Goal: Task Accomplishment & Management: Use online tool/utility

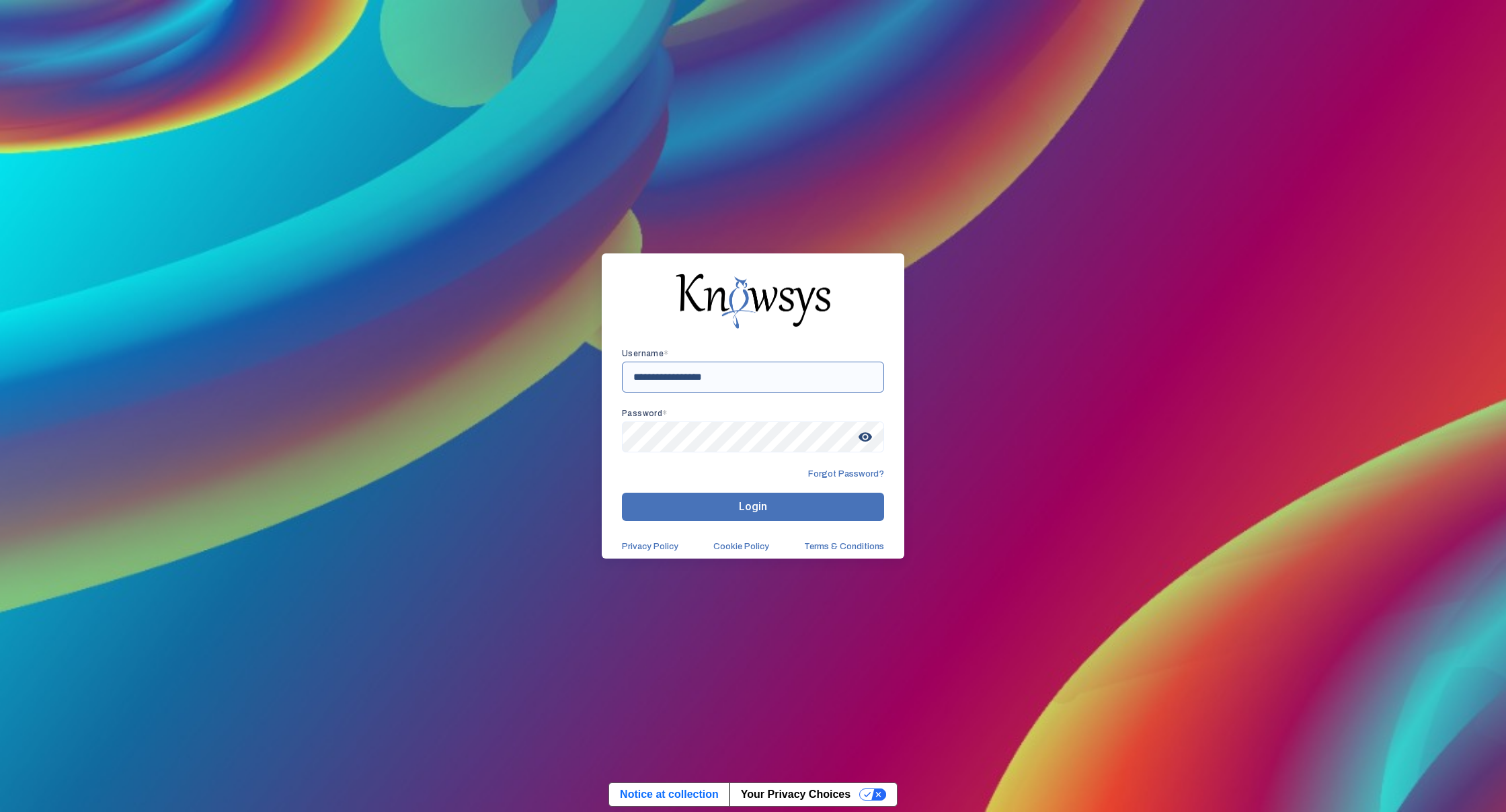
type input "**********"
click at [737, 501] on button "Login" at bounding box center [752, 506] width 262 height 29
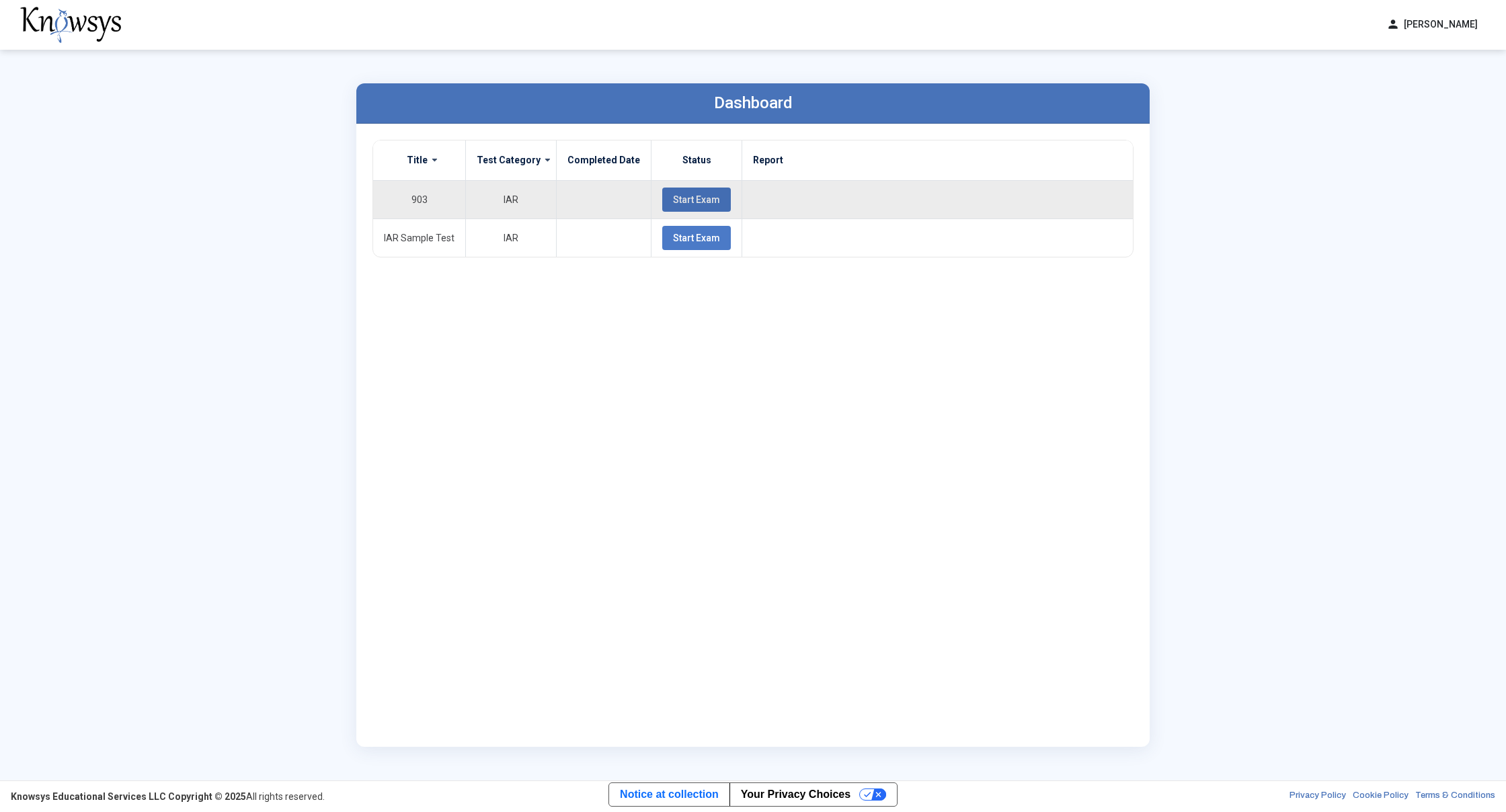
drag, startPoint x: 686, startPoint y: 196, endPoint x: 687, endPoint y: 189, distance: 7.1
click at [687, 189] on button "Start Exam" at bounding box center [696, 200] width 68 height 24
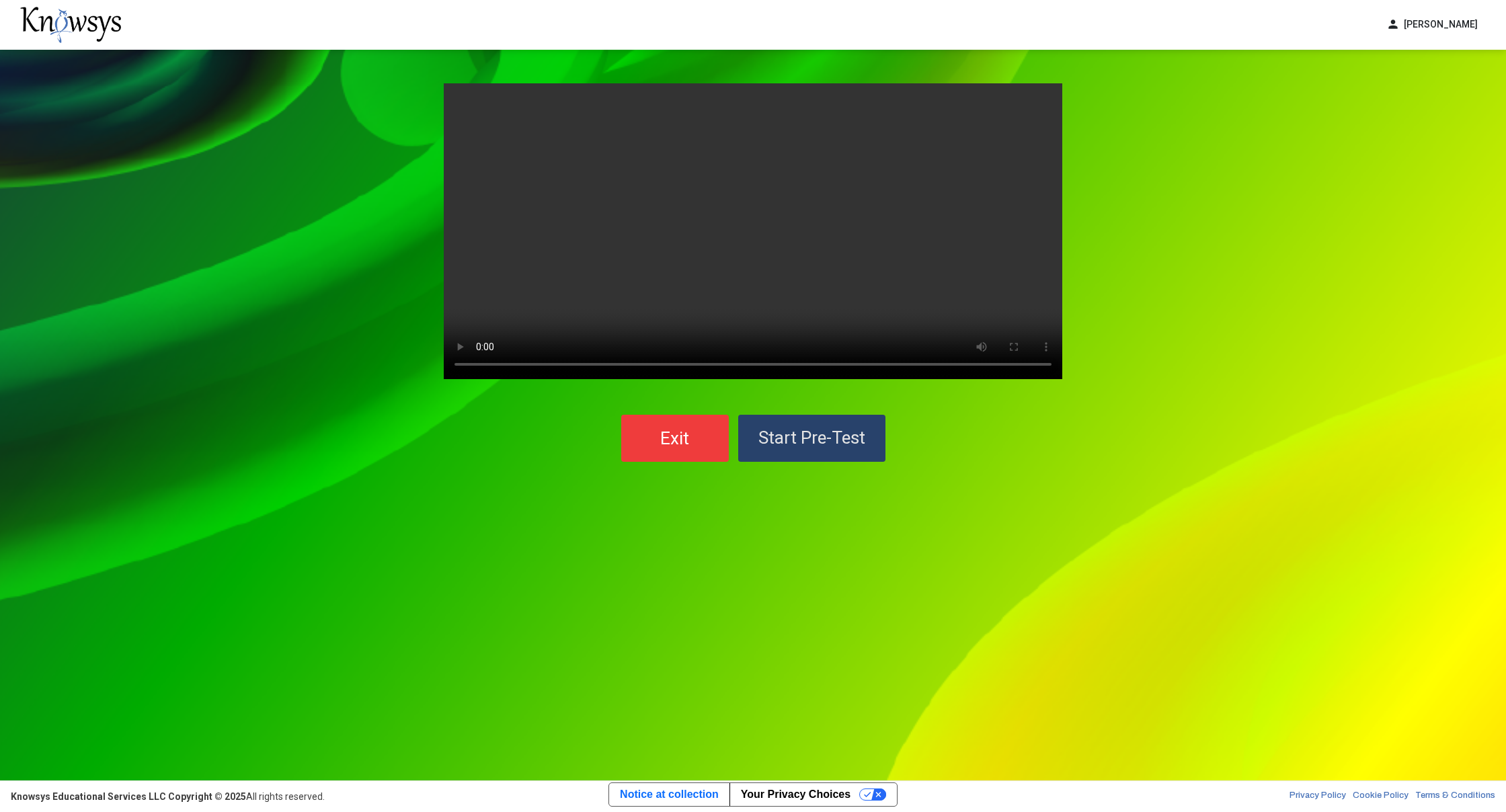
click at [775, 441] on span "Start Pre-Test" at bounding box center [811, 437] width 107 height 20
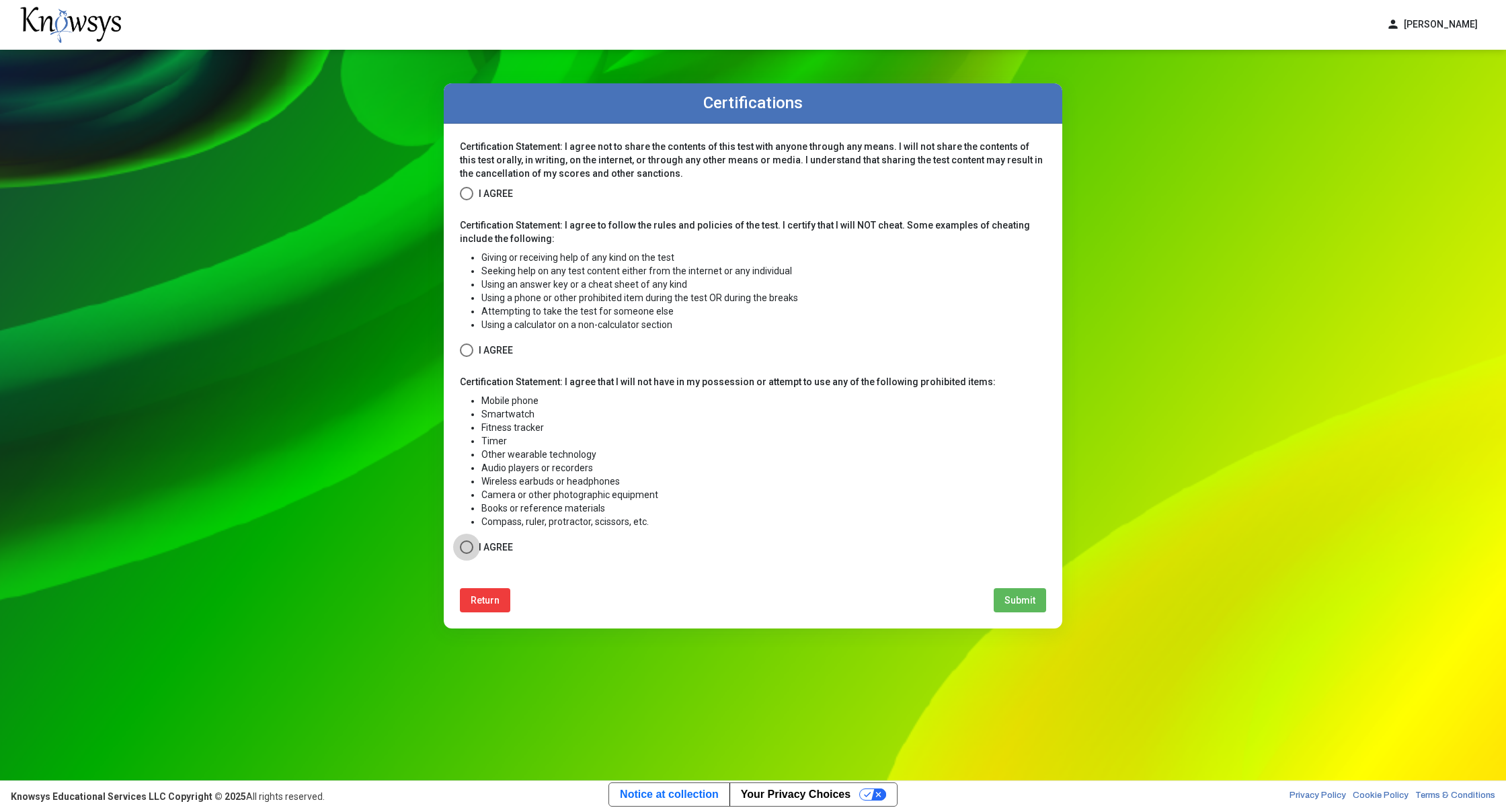
click at [469, 540] on span at bounding box center [467, 547] width 14 height 14
drag, startPoint x: 450, startPoint y: 359, endPoint x: 466, endPoint y: 362, distance: 16.3
click at [466, 362] on div "Certification Statement: I agree not to share the contents of this test with an…" at bounding box center [752, 376] width 618 height 504
click at [471, 356] on span at bounding box center [467, 350] width 14 height 14
click at [486, 190] on span "I Agree" at bounding box center [496, 194] width 35 height 17
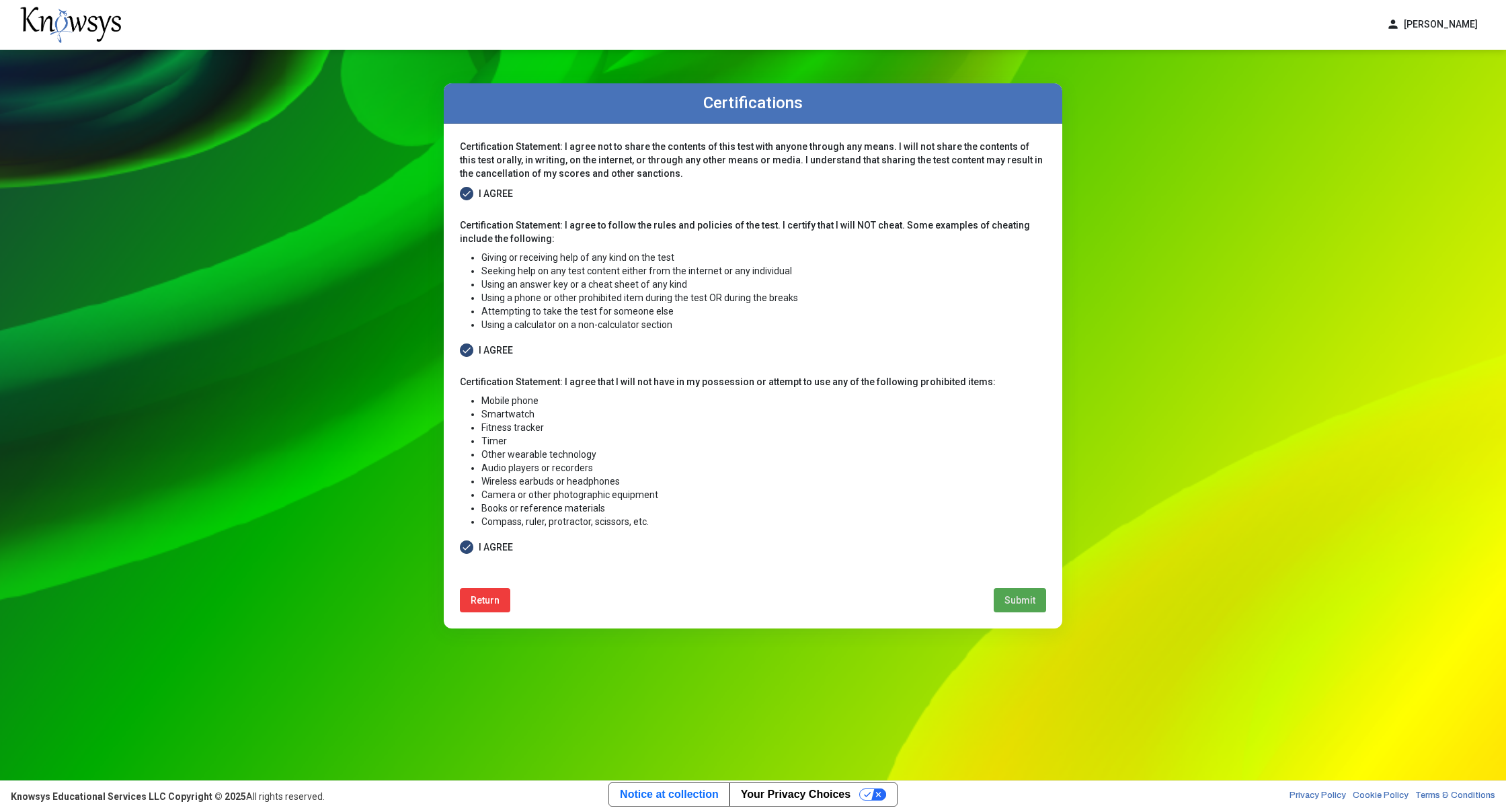
click at [1019, 601] on span "Submit" at bounding box center [1019, 599] width 31 height 11
select select
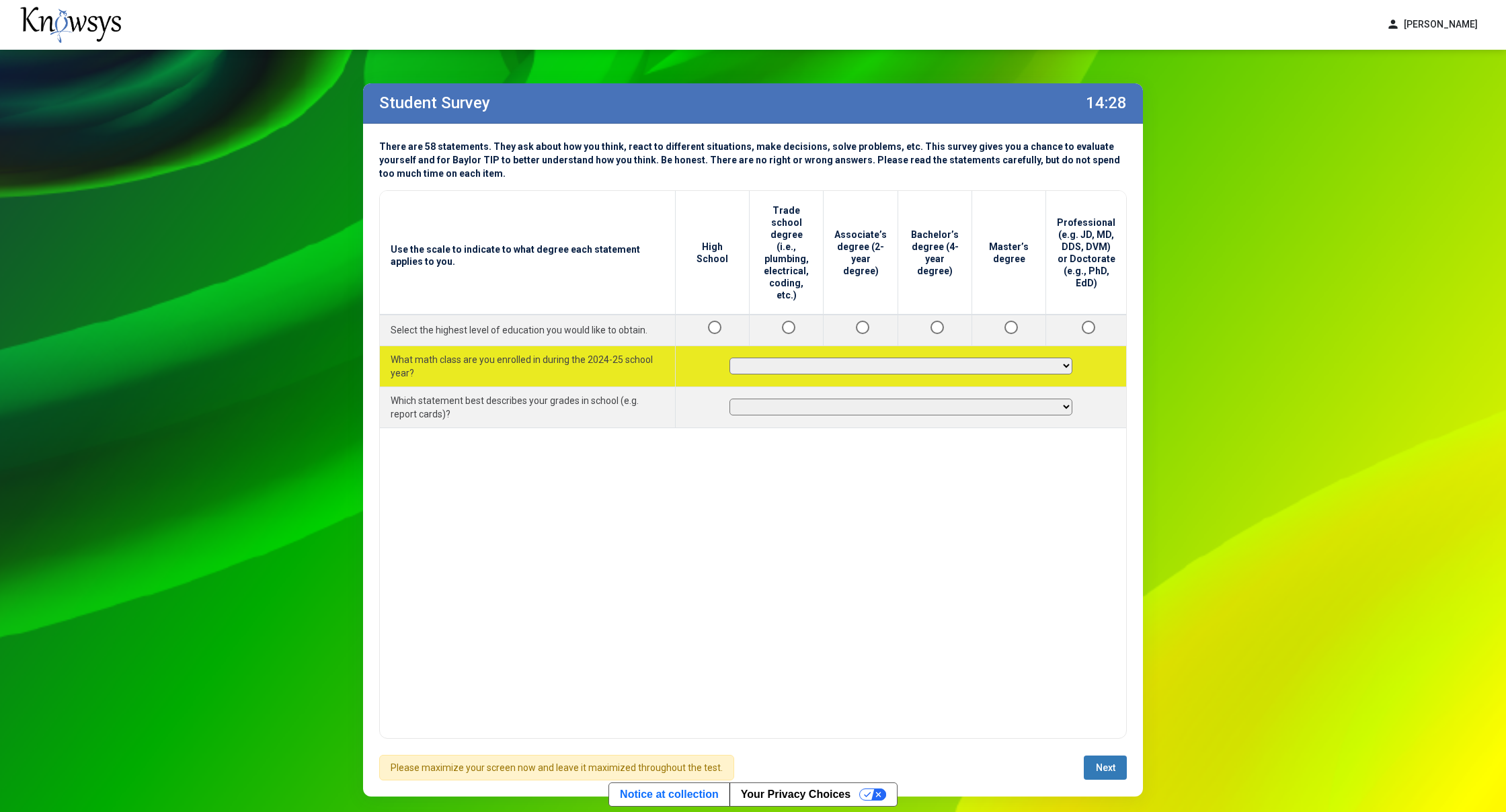
select select "**********"
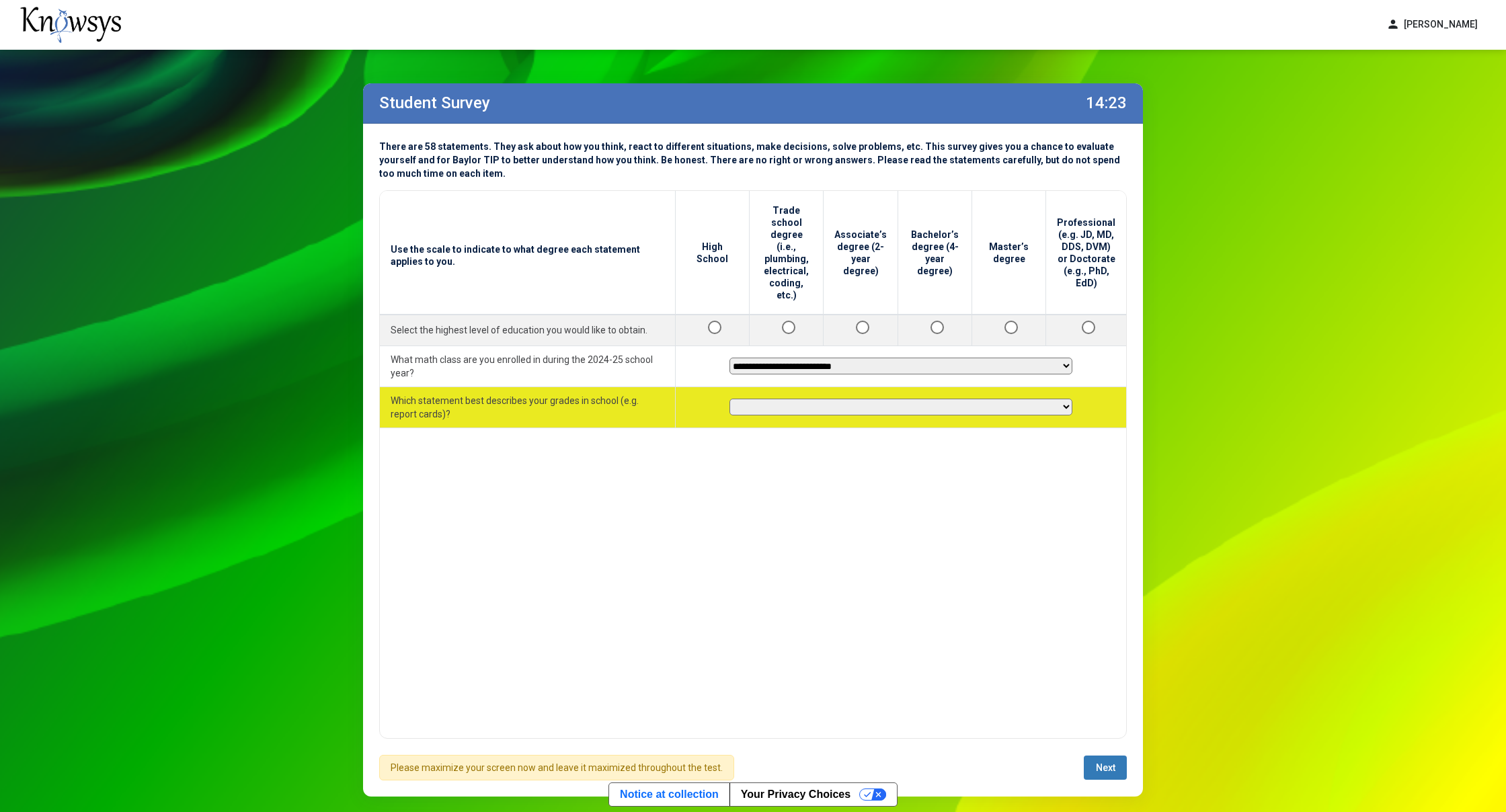
select select "********"
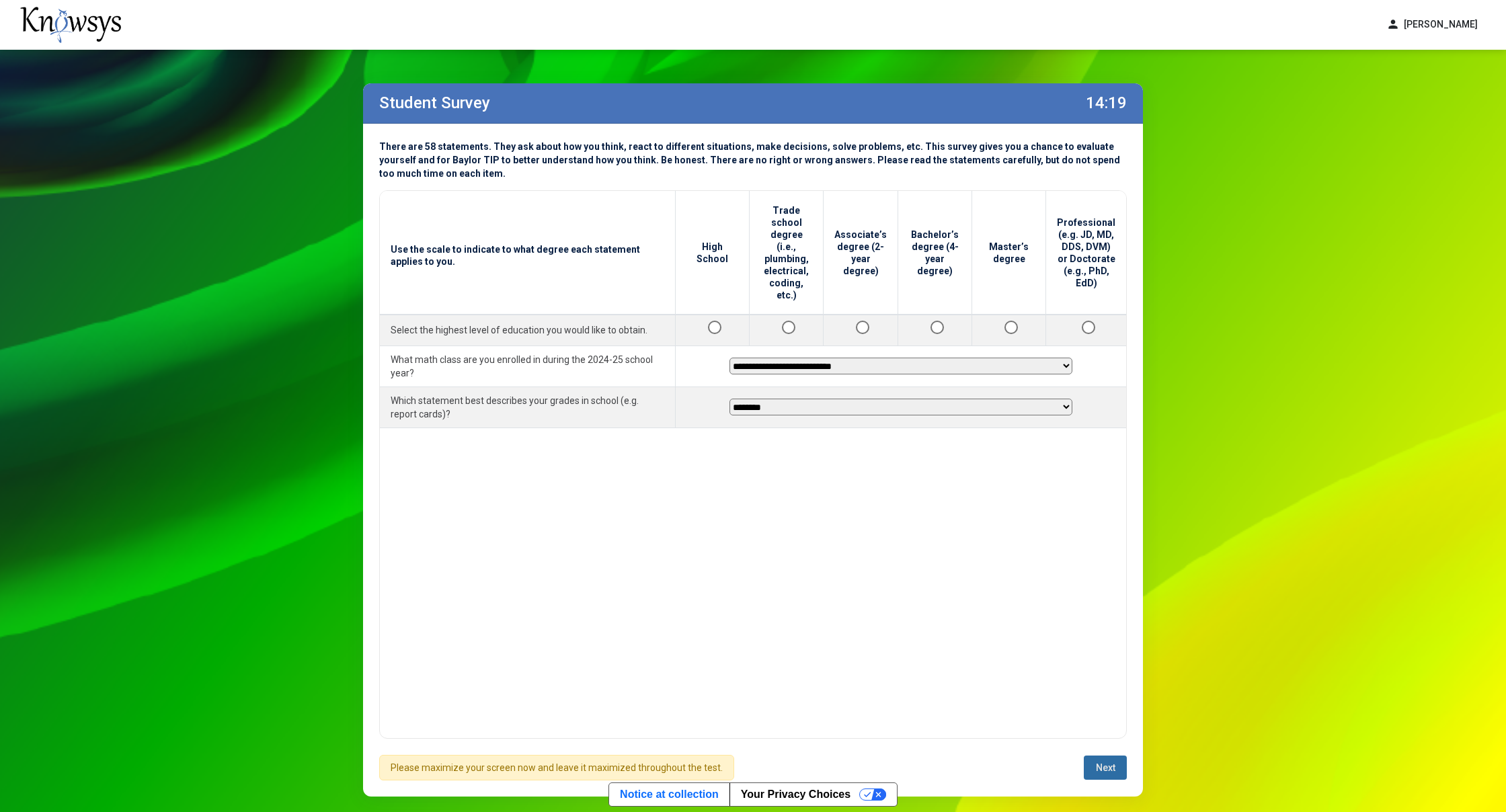
click at [1089, 759] on button "Next" at bounding box center [1104, 767] width 43 height 24
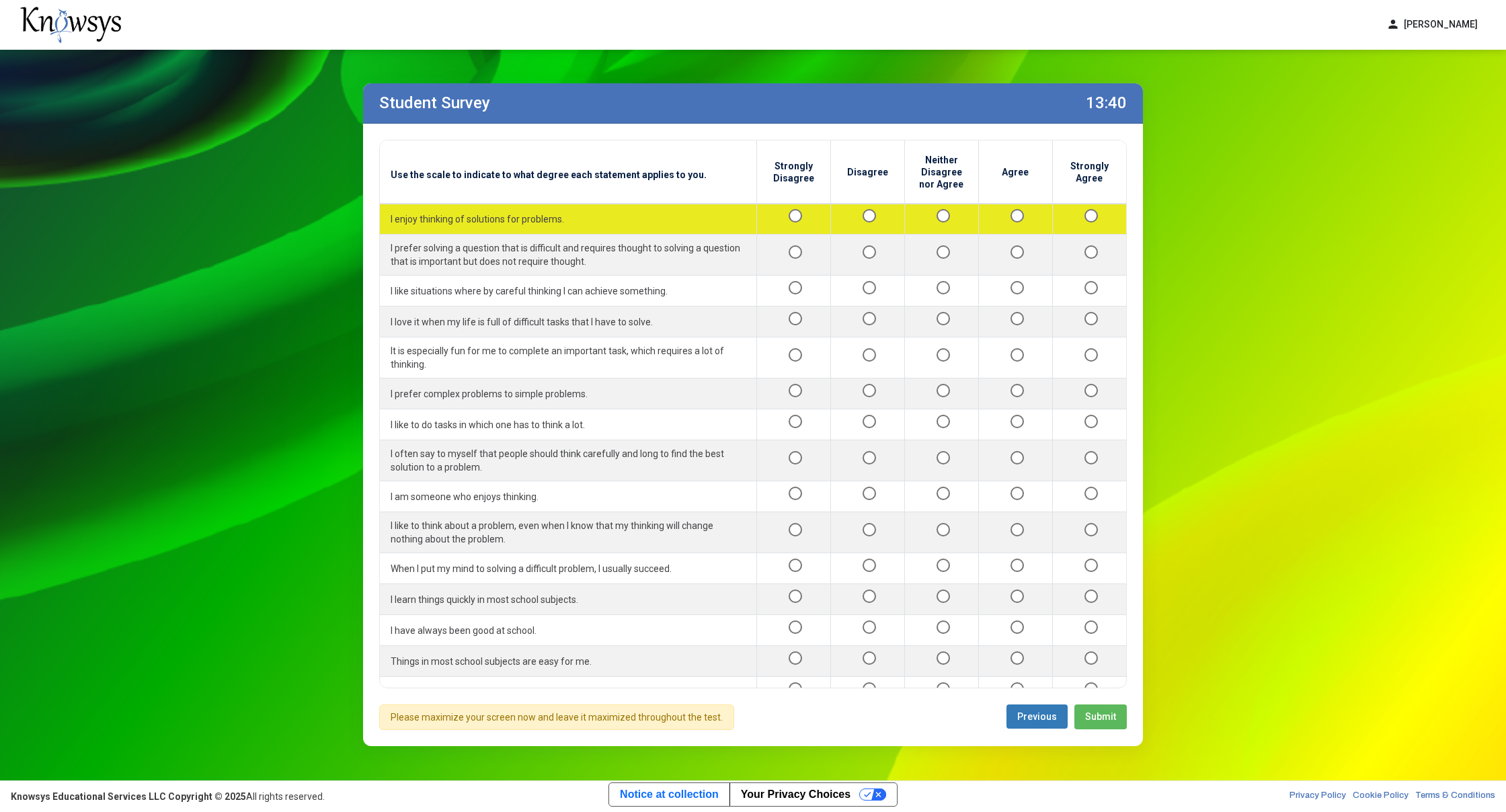
click at [1003, 211] on div at bounding box center [1015, 219] width 51 height 17
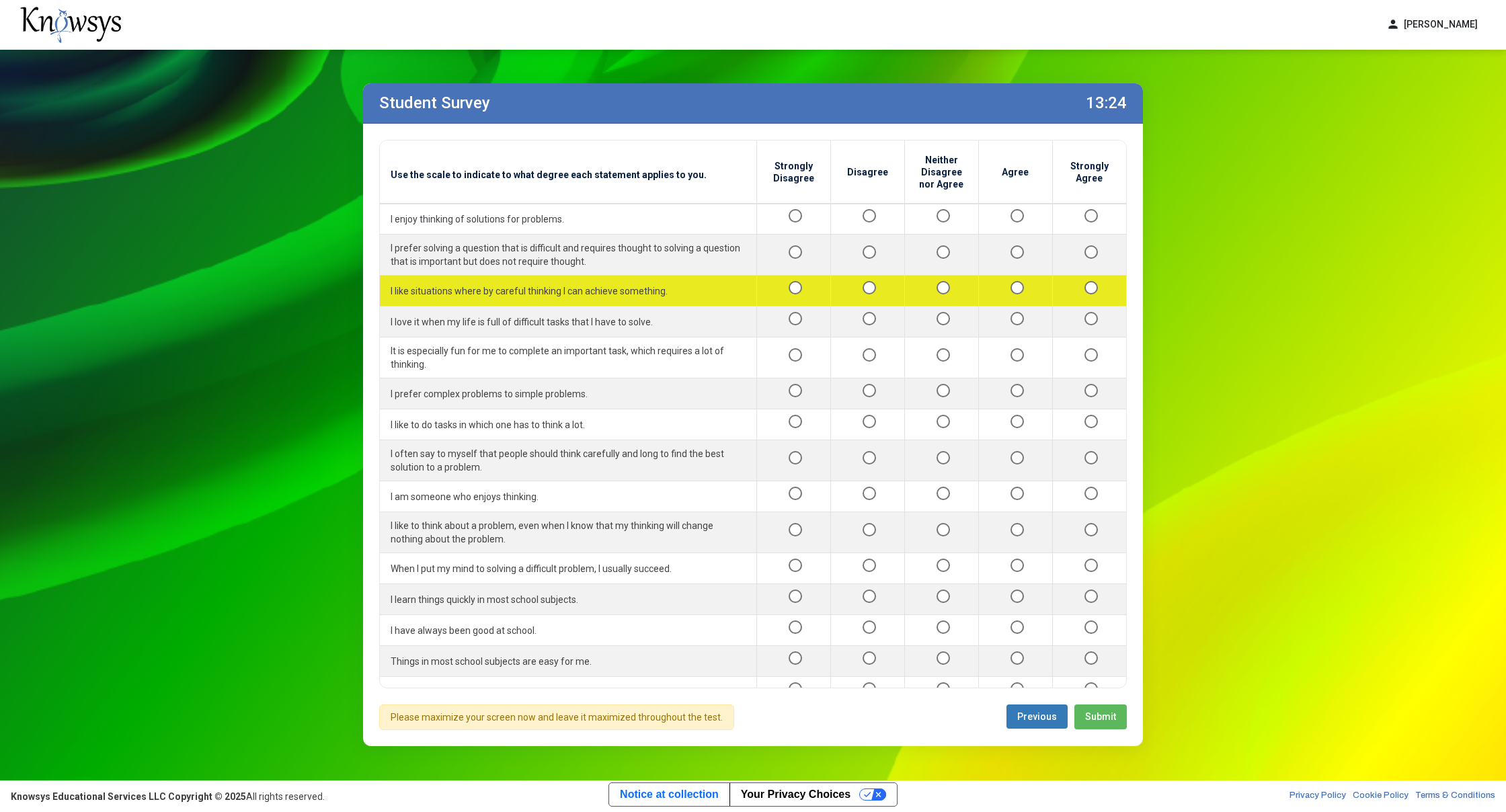
click at [942, 292] on div at bounding box center [941, 290] width 51 height 17
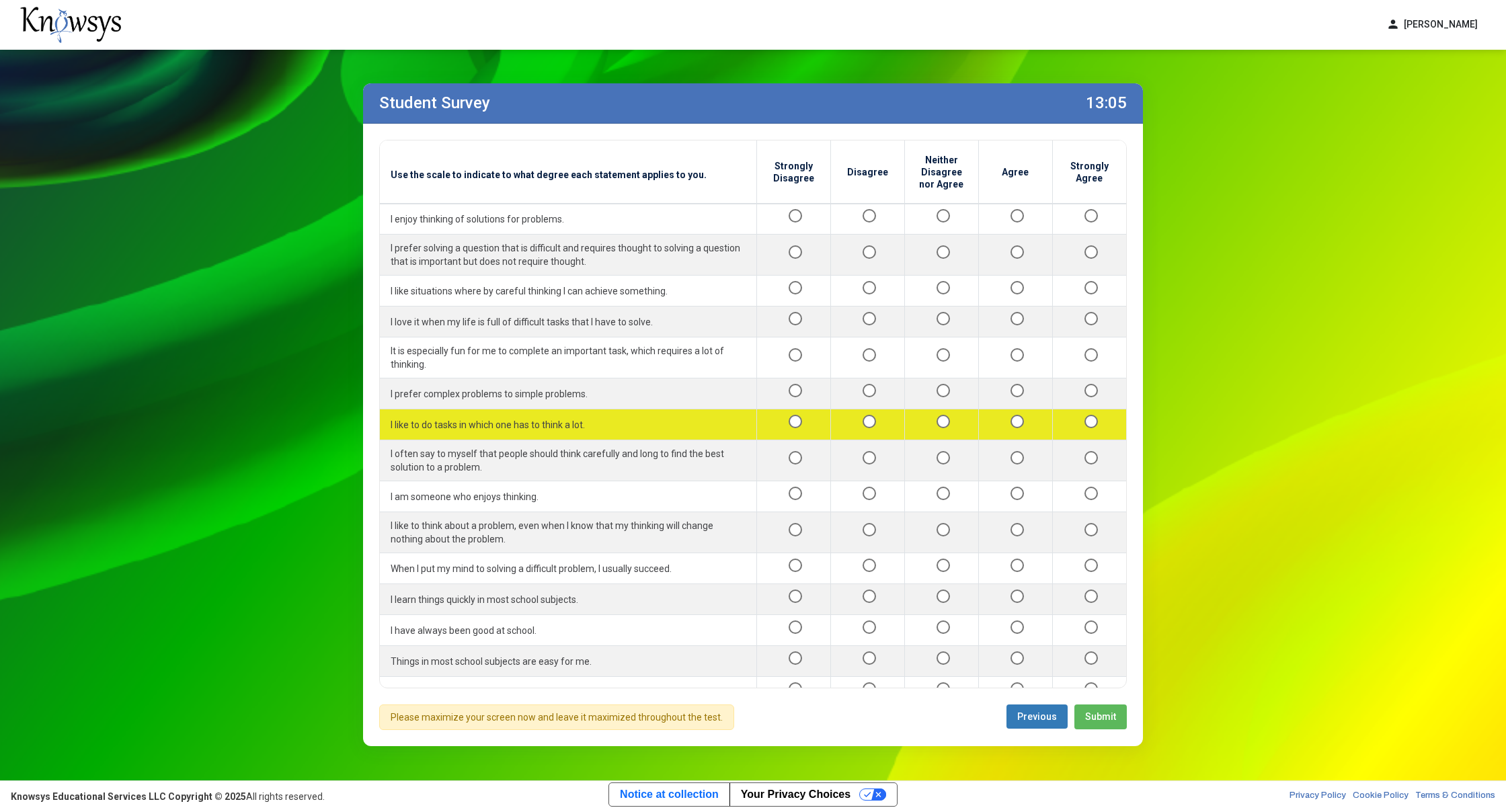
click at [853, 416] on div at bounding box center [868, 424] width 51 height 17
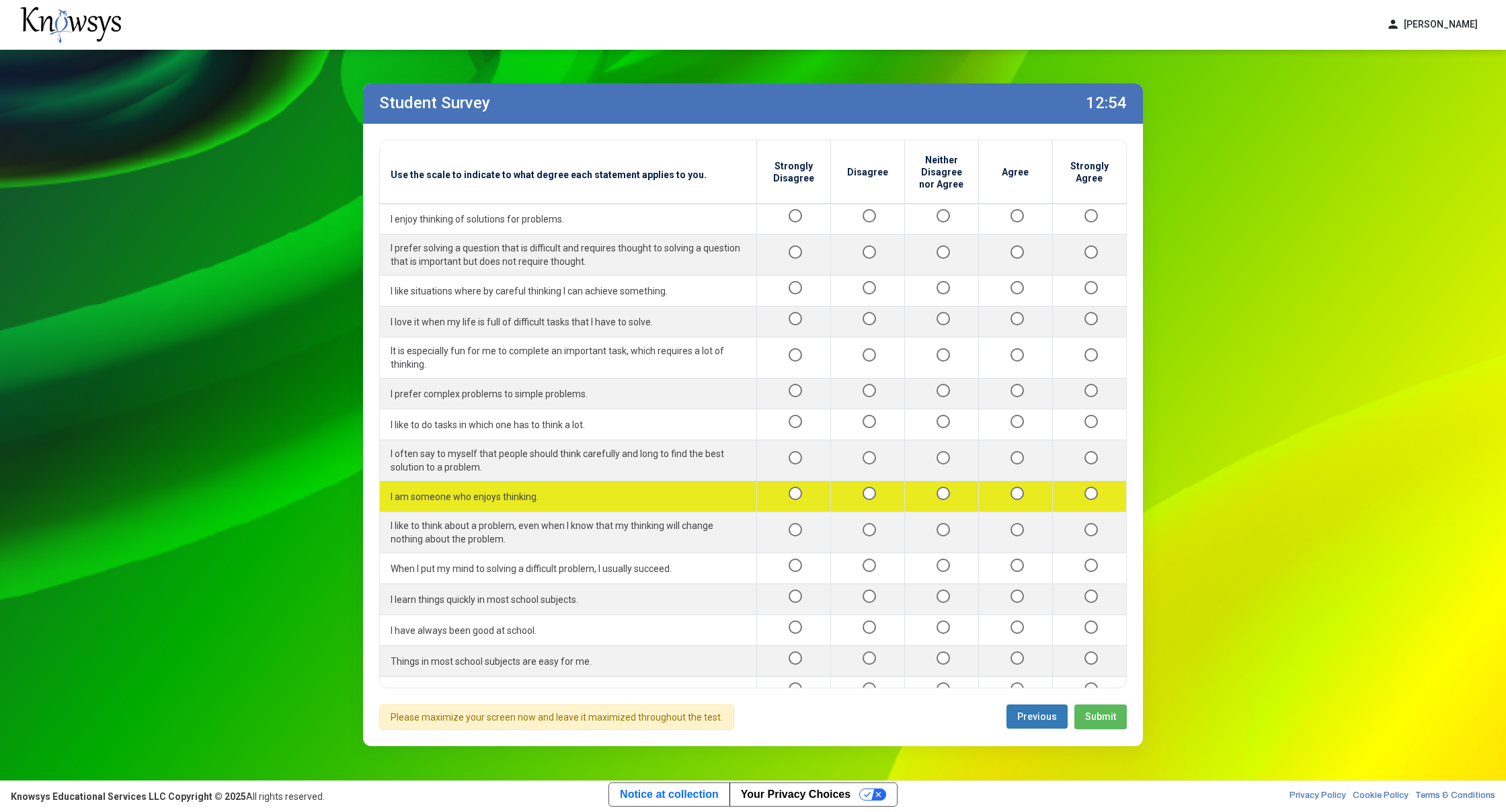
click at [1022, 481] on td at bounding box center [1014, 496] width 74 height 31
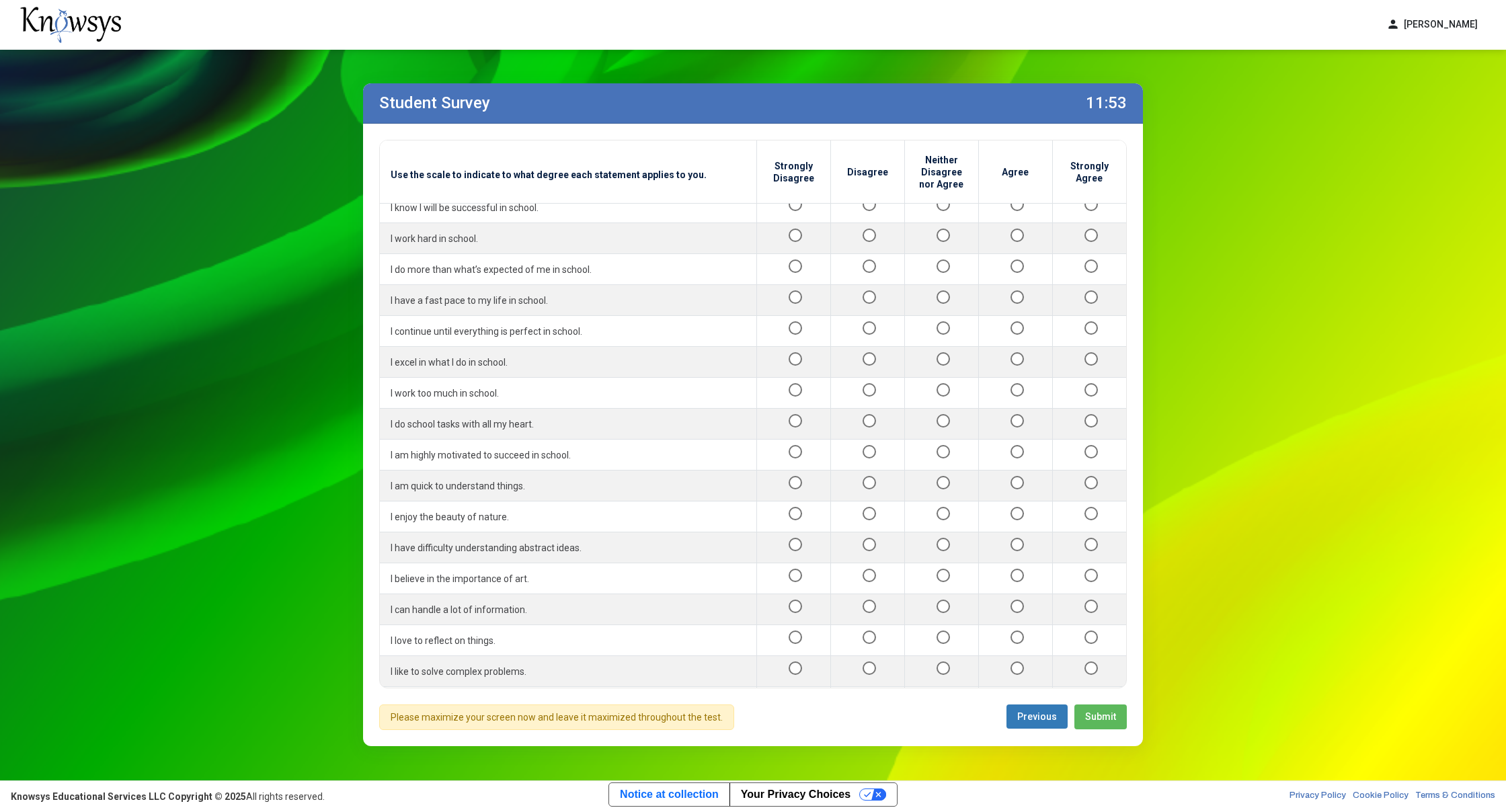
scroll to position [598, 0]
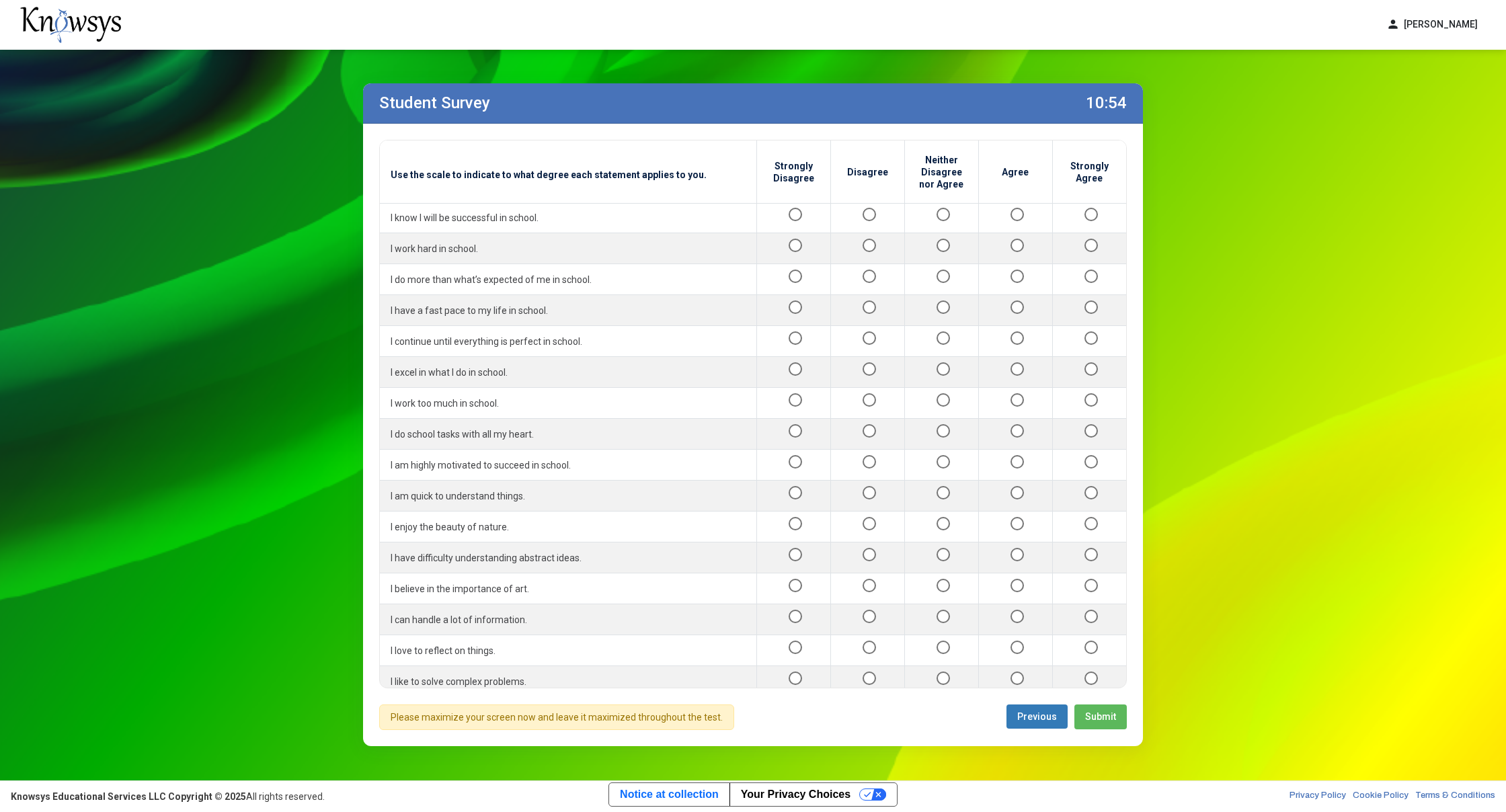
click at [937, 766] on div at bounding box center [941, 773] width 51 height 17
click at [971, 638] on tbody "I enjoy thinking of solutions for problems. I prefer solving a question that is…" at bounding box center [753, 475] width 746 height 1740
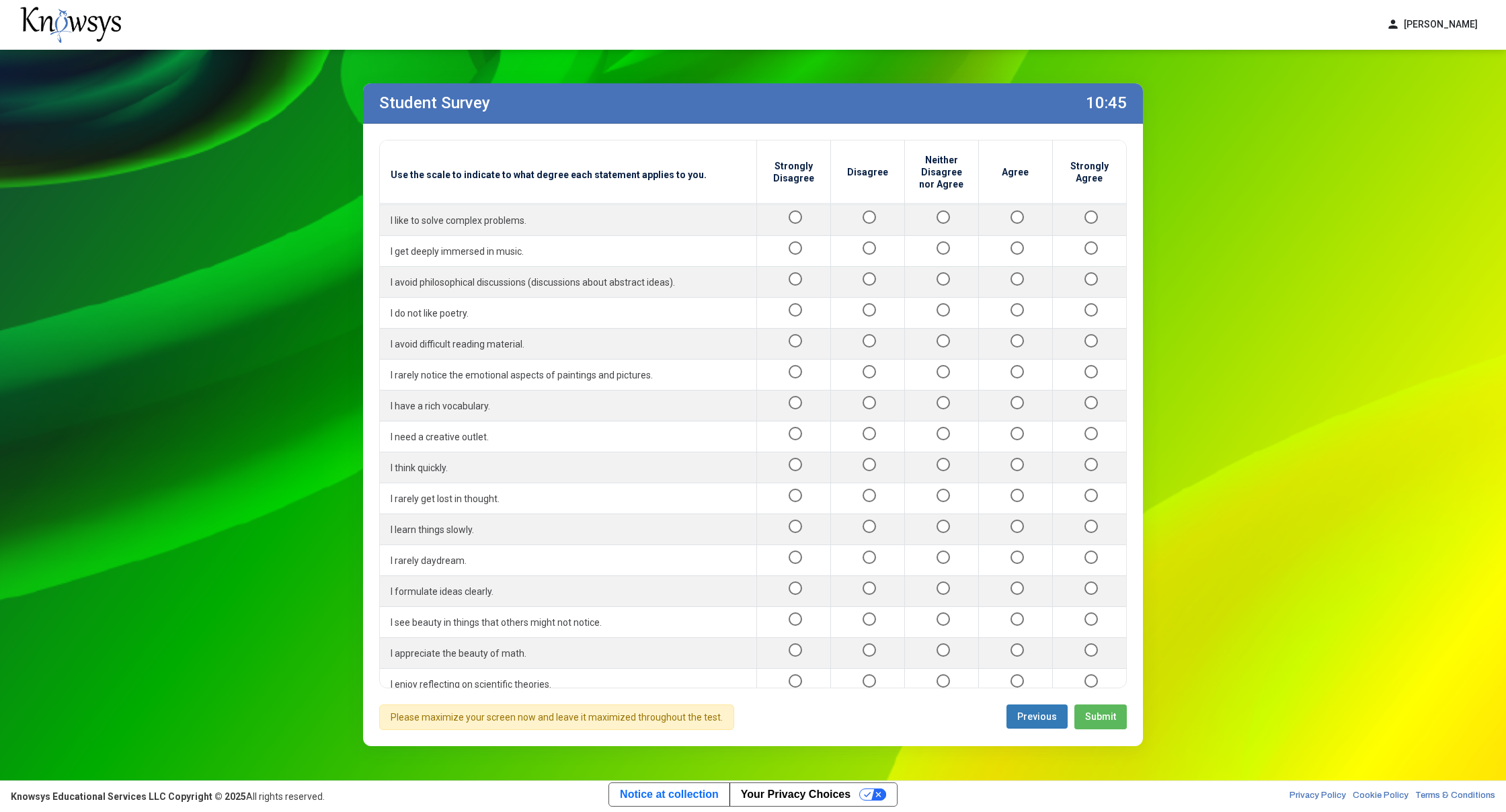
scroll to position [1055, 0]
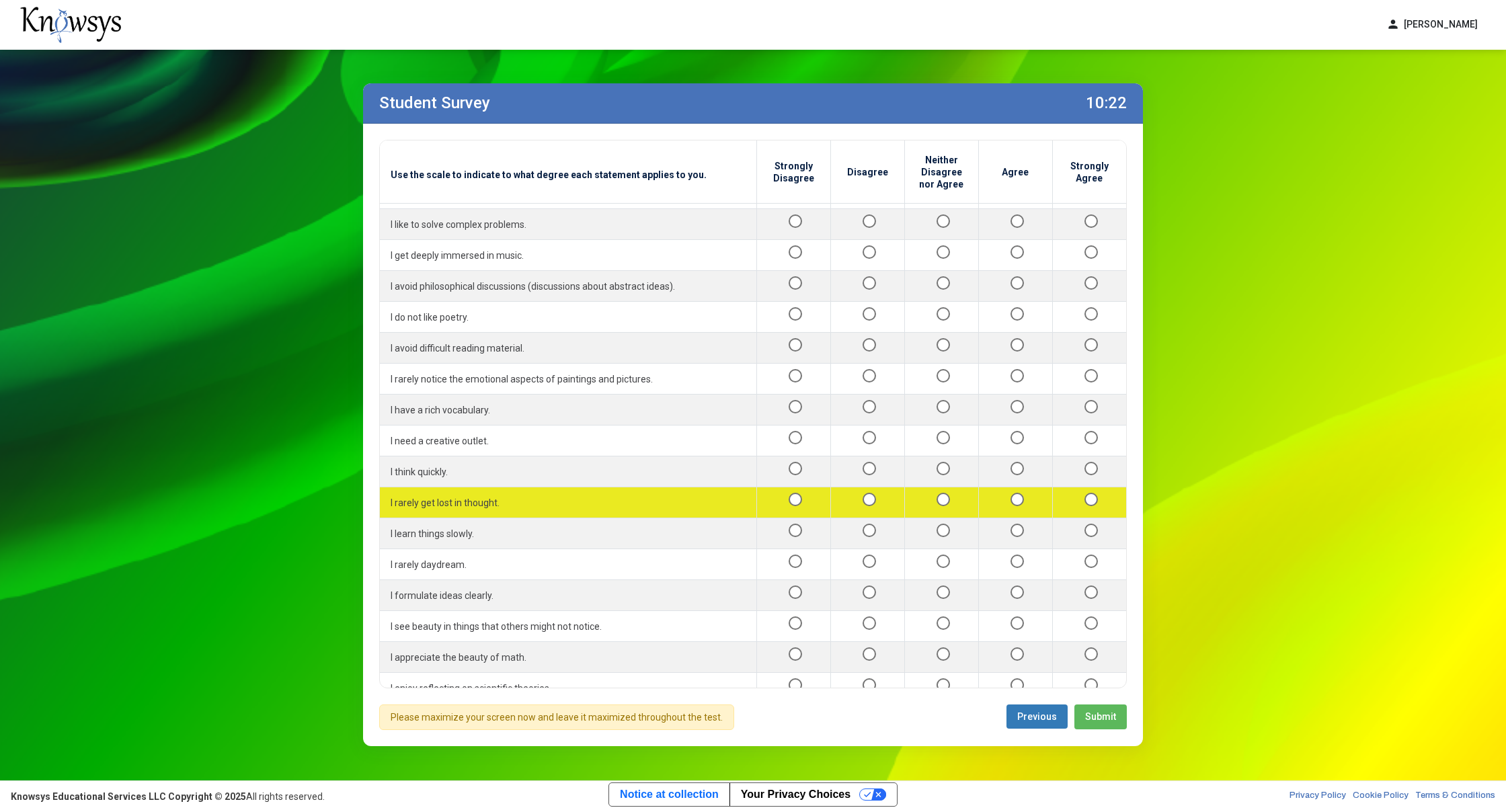
click at [951, 488] on td at bounding box center [941, 502] width 74 height 31
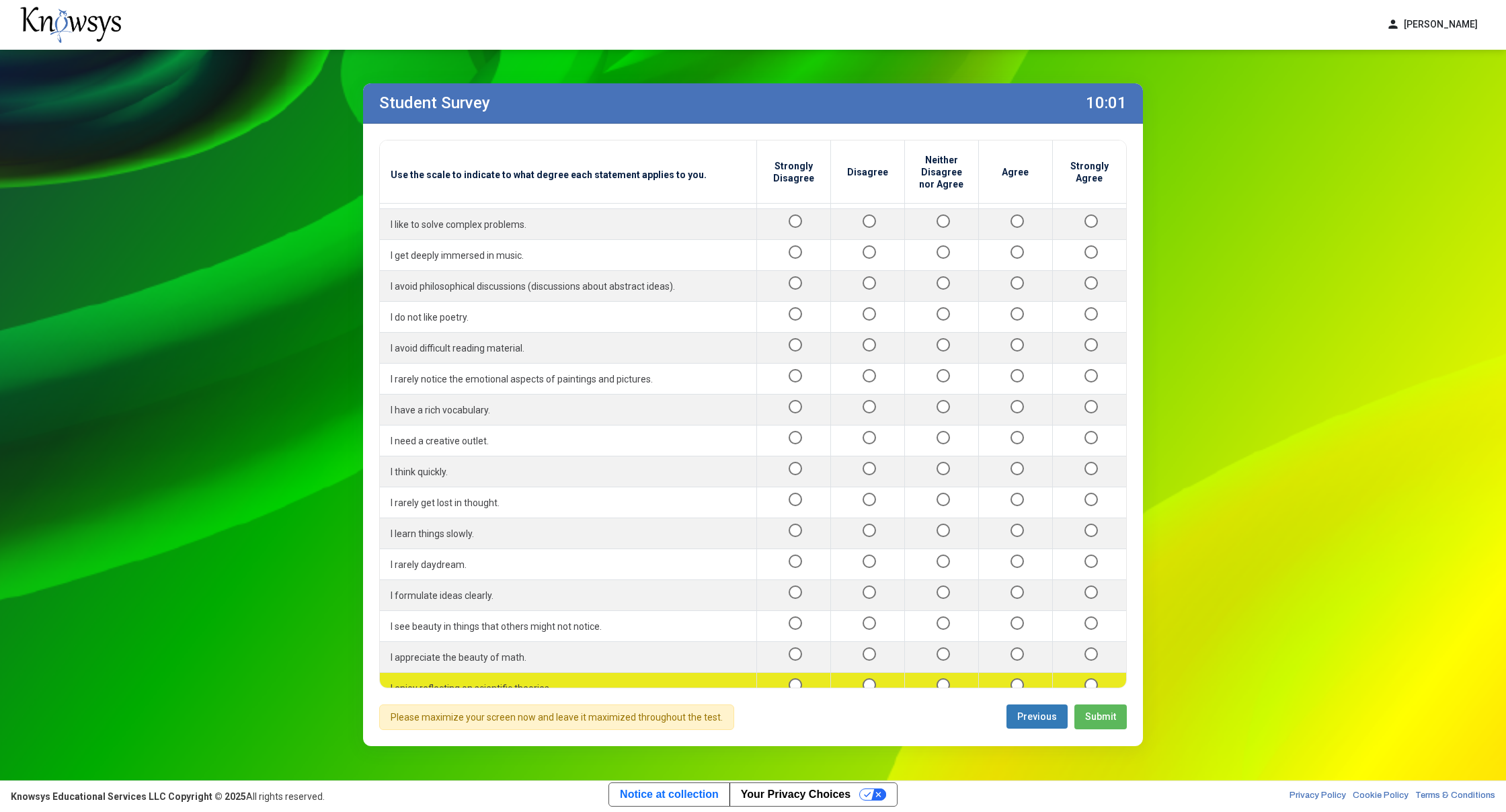
click at [934, 673] on td at bounding box center [941, 687] width 74 height 31
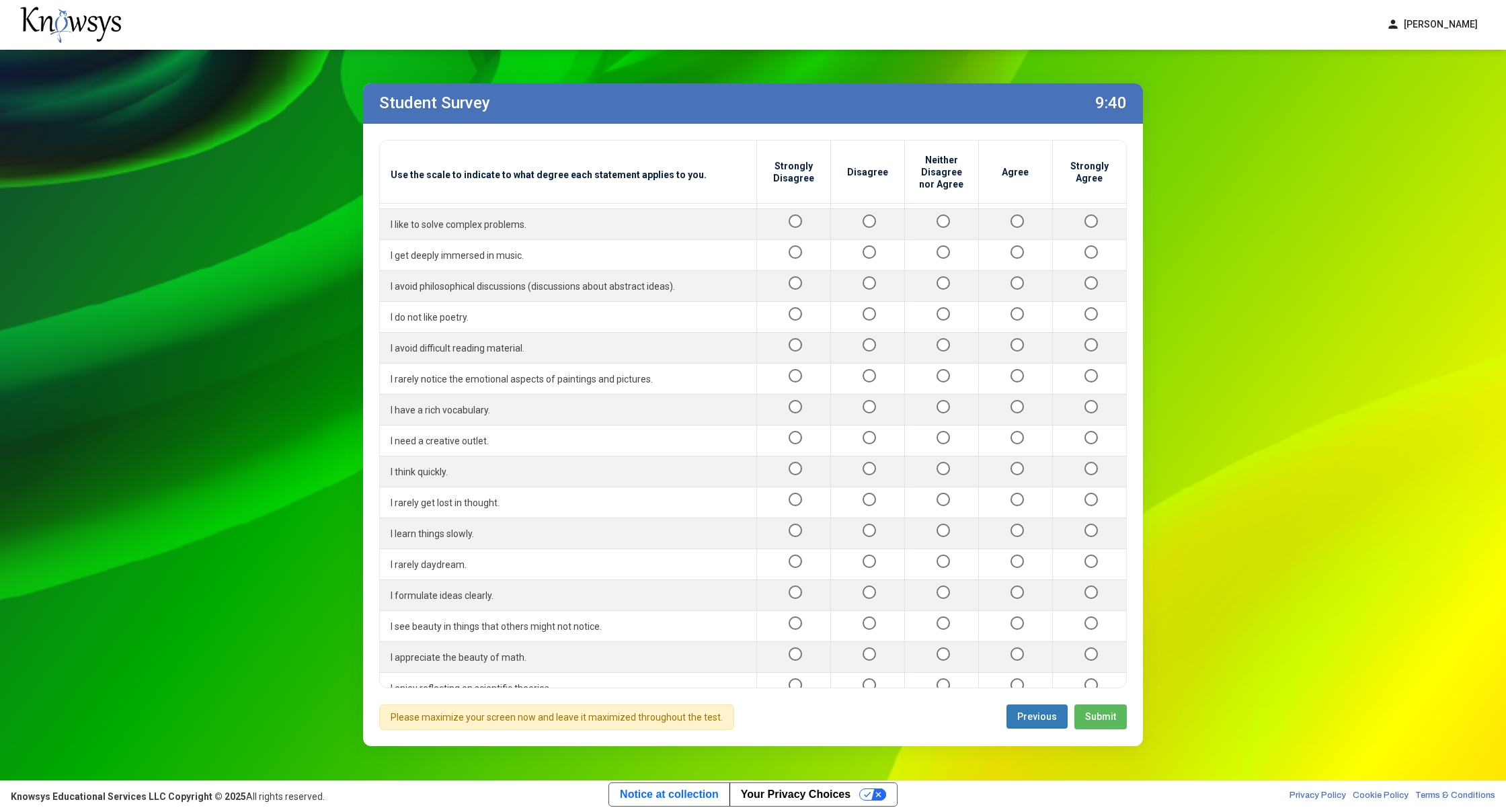
scroll to position [1085, 0]
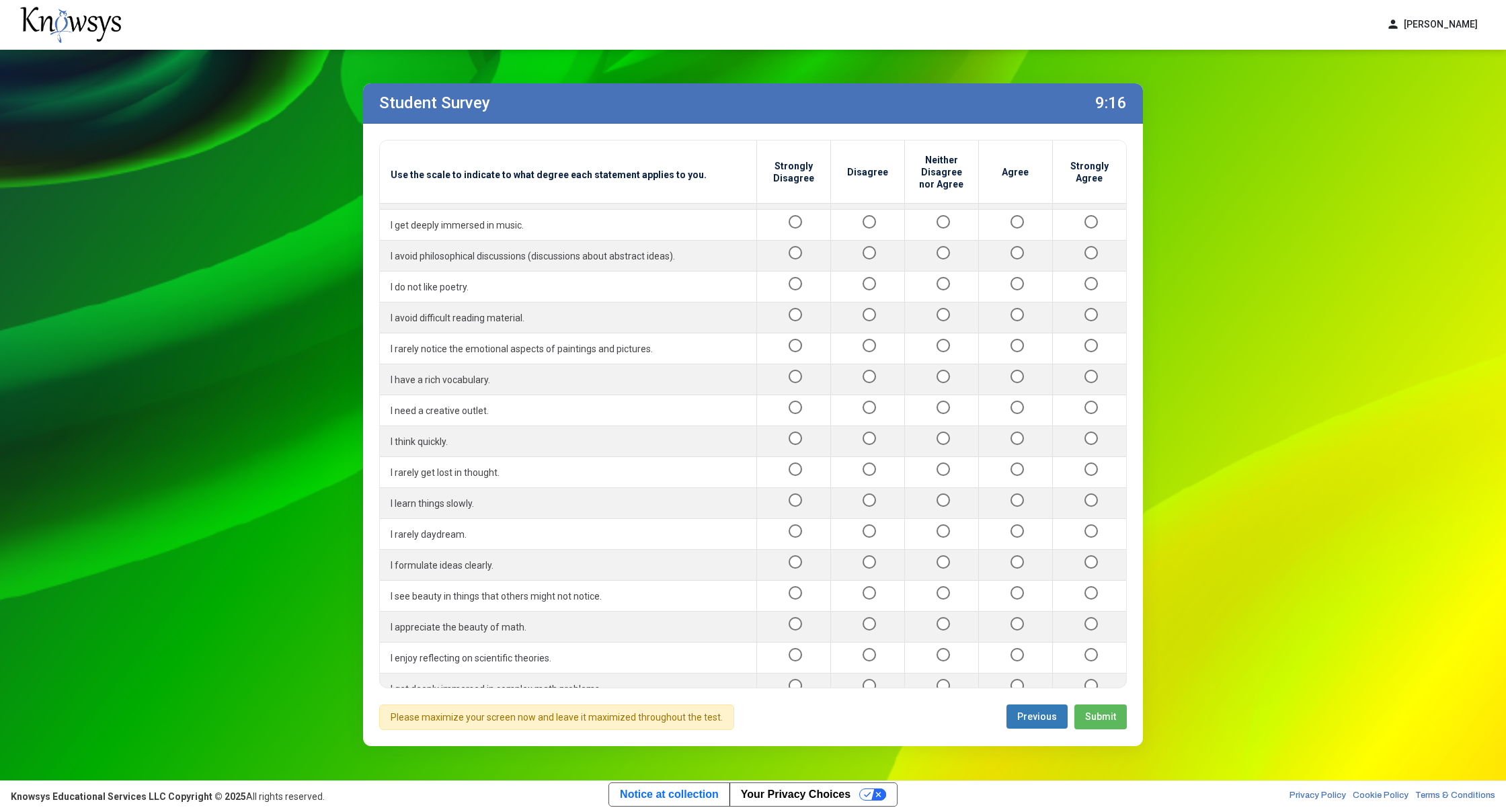
drag, startPoint x: 1128, startPoint y: 545, endPoint x: 1119, endPoint y: 544, distance: 9.1
click at [1119, 544] on div "Use the scale to indicate to what degree each statement applies to you. Strongl…" at bounding box center [753, 434] width 780 height 622
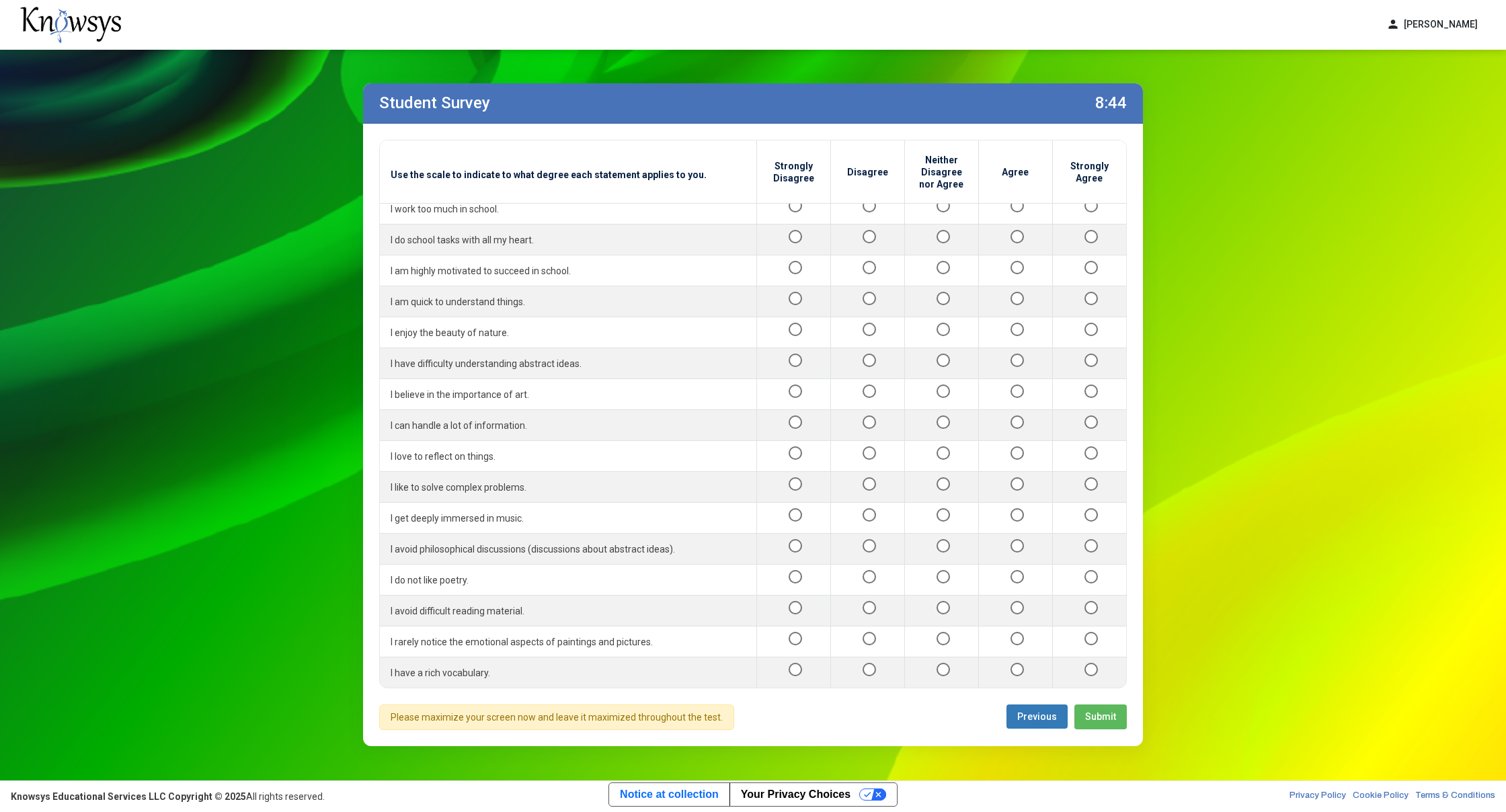
scroll to position [788, 0]
click at [1125, 429] on div "Use the scale to indicate to what degree each statement applies to you. Strongl…" at bounding box center [752, 413] width 747 height 548
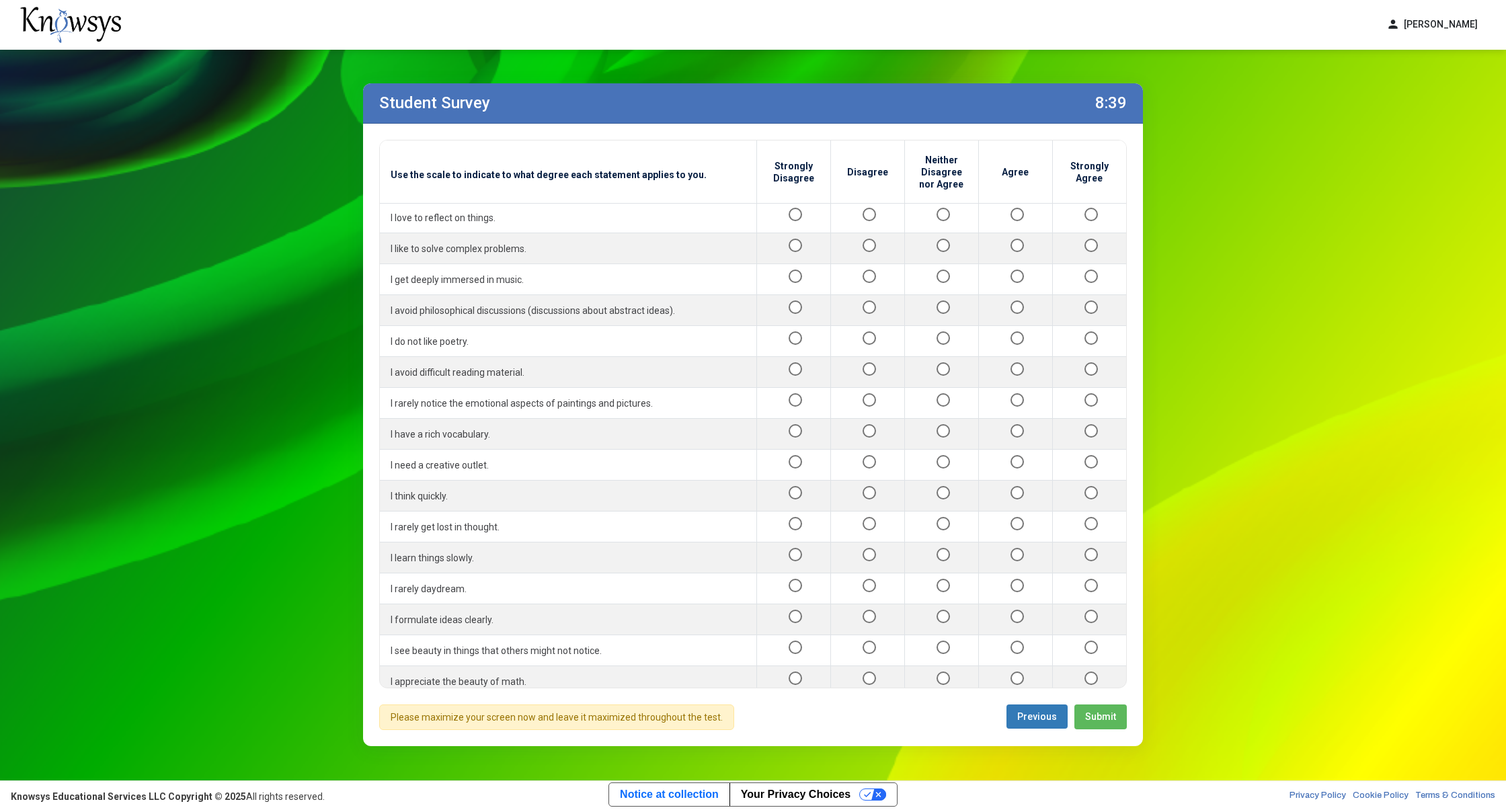
scroll to position [1085, 0]
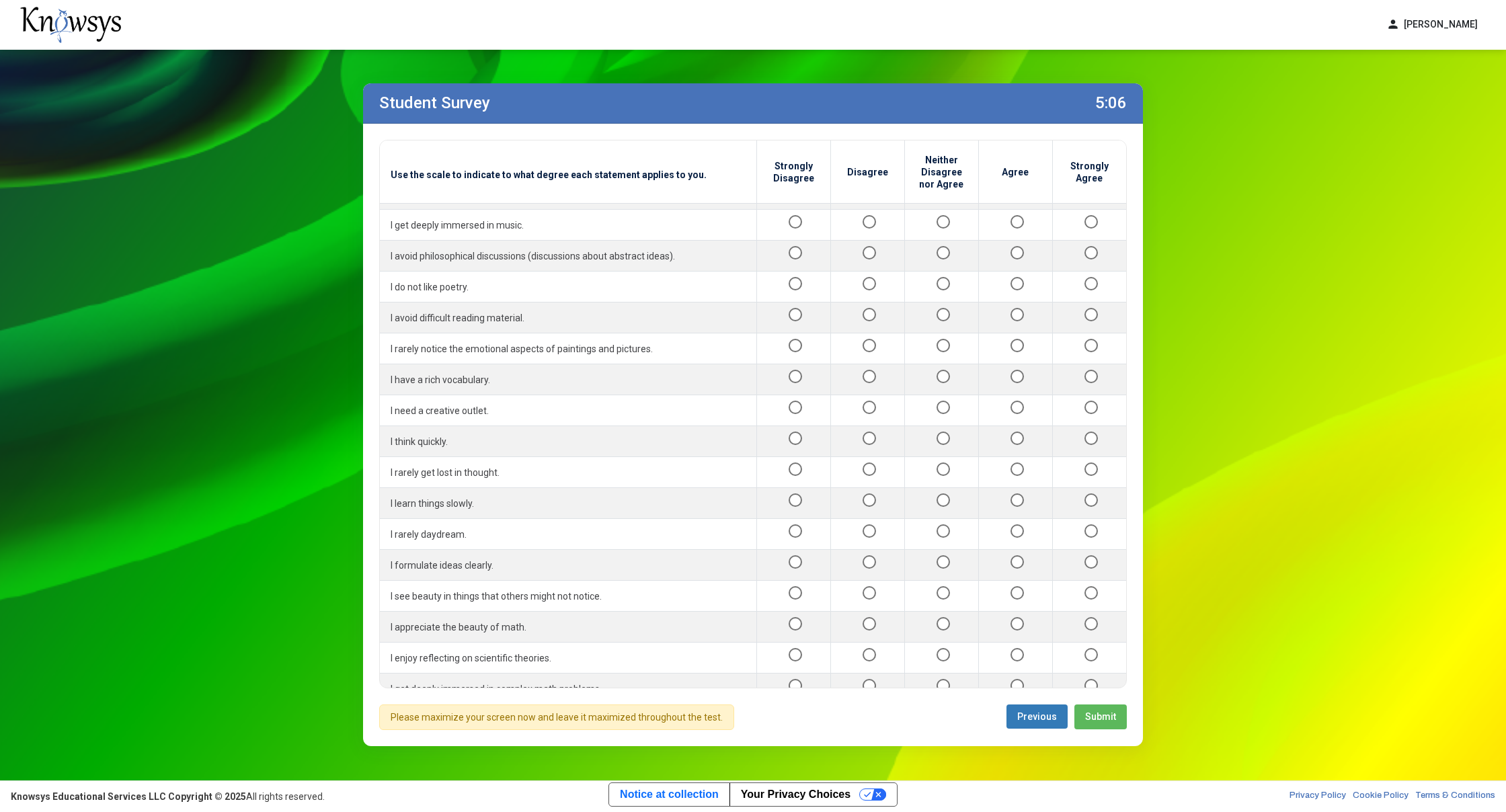
click at [1099, 721] on button "Submit" at bounding box center [1100, 716] width 52 height 25
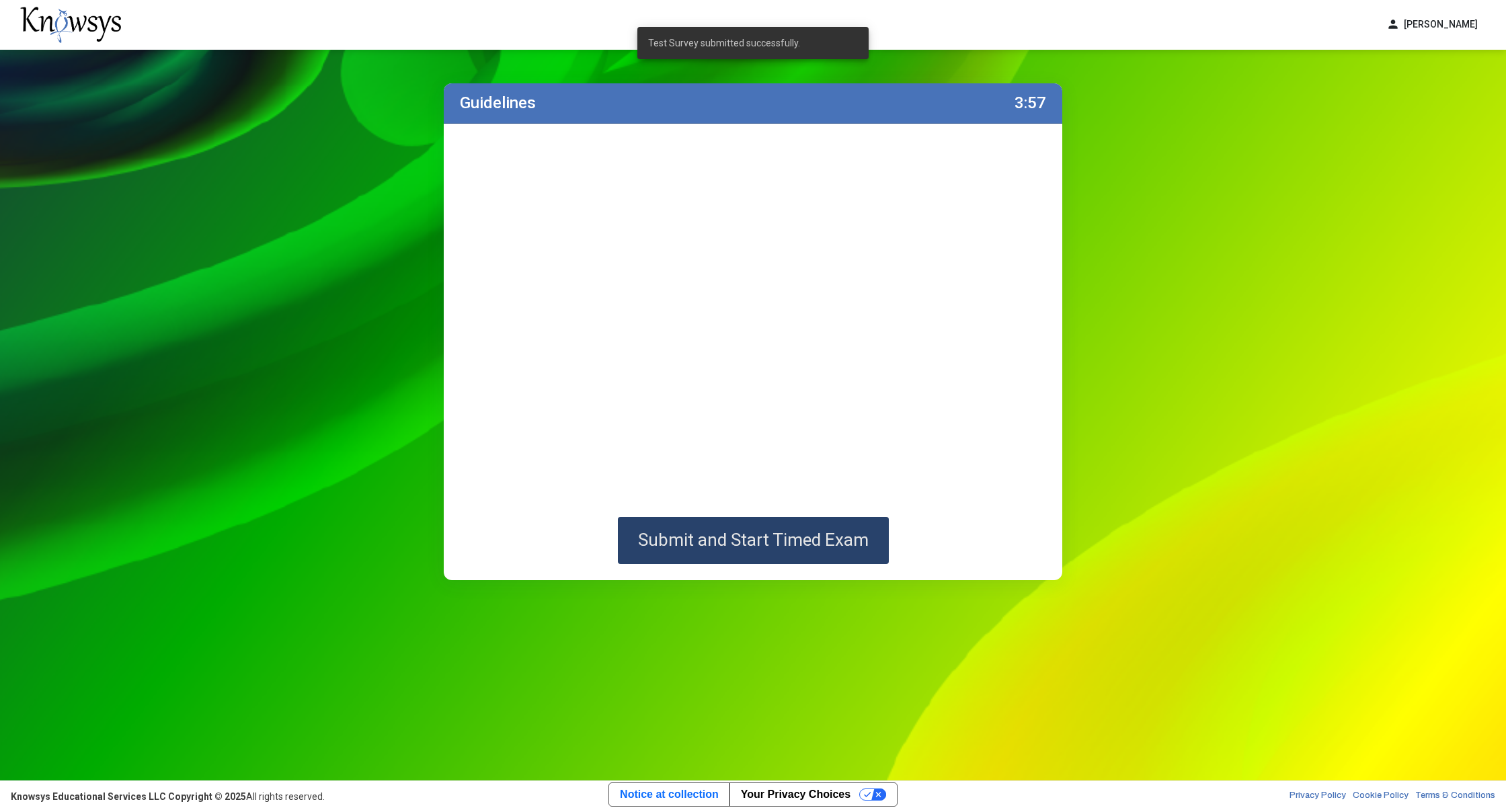
click at [816, 547] on span "Submit and Start Timed Exam" at bounding box center [753, 539] width 231 height 20
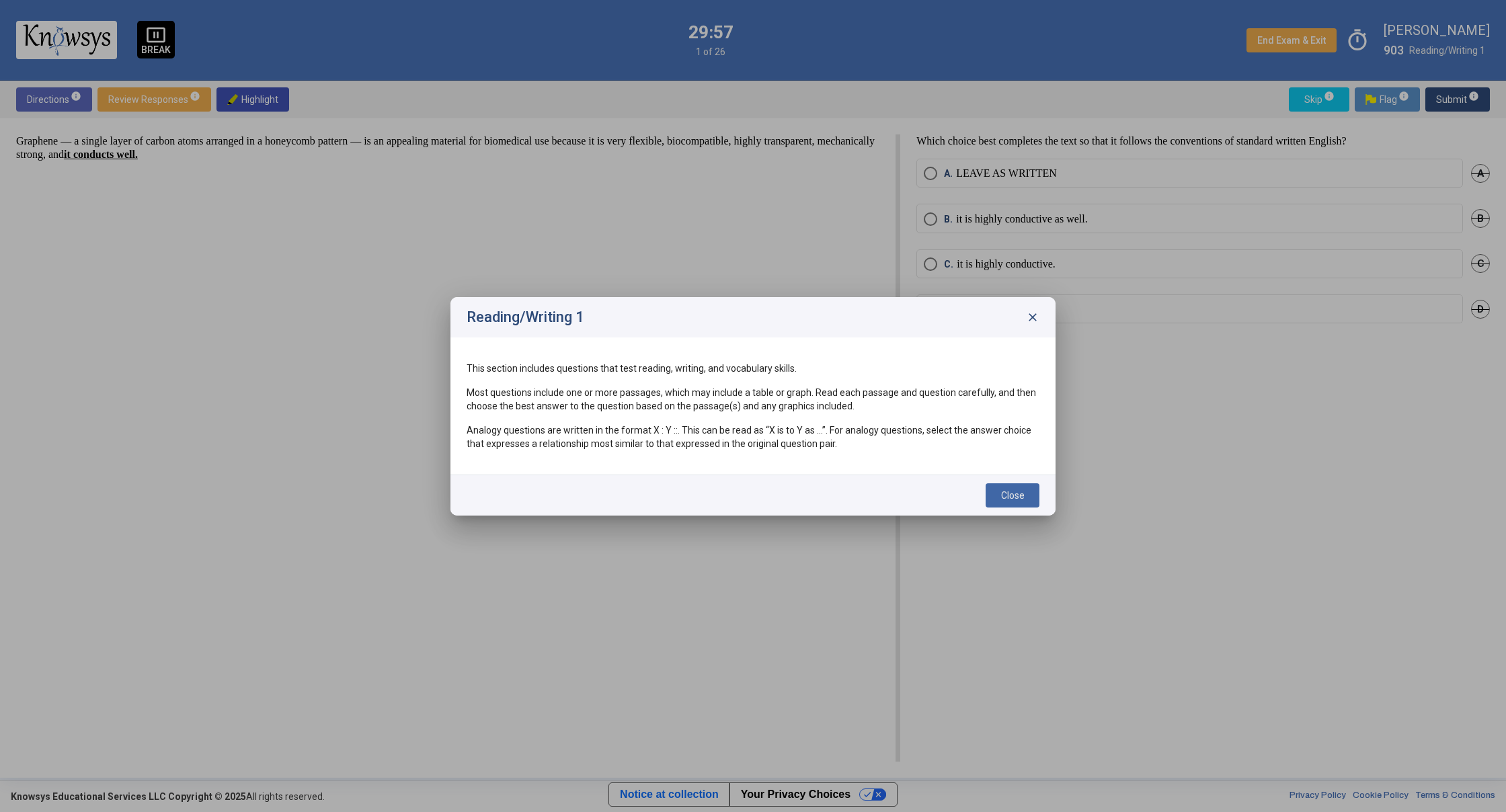
click at [994, 501] on button "Close" at bounding box center [1012, 495] width 53 height 24
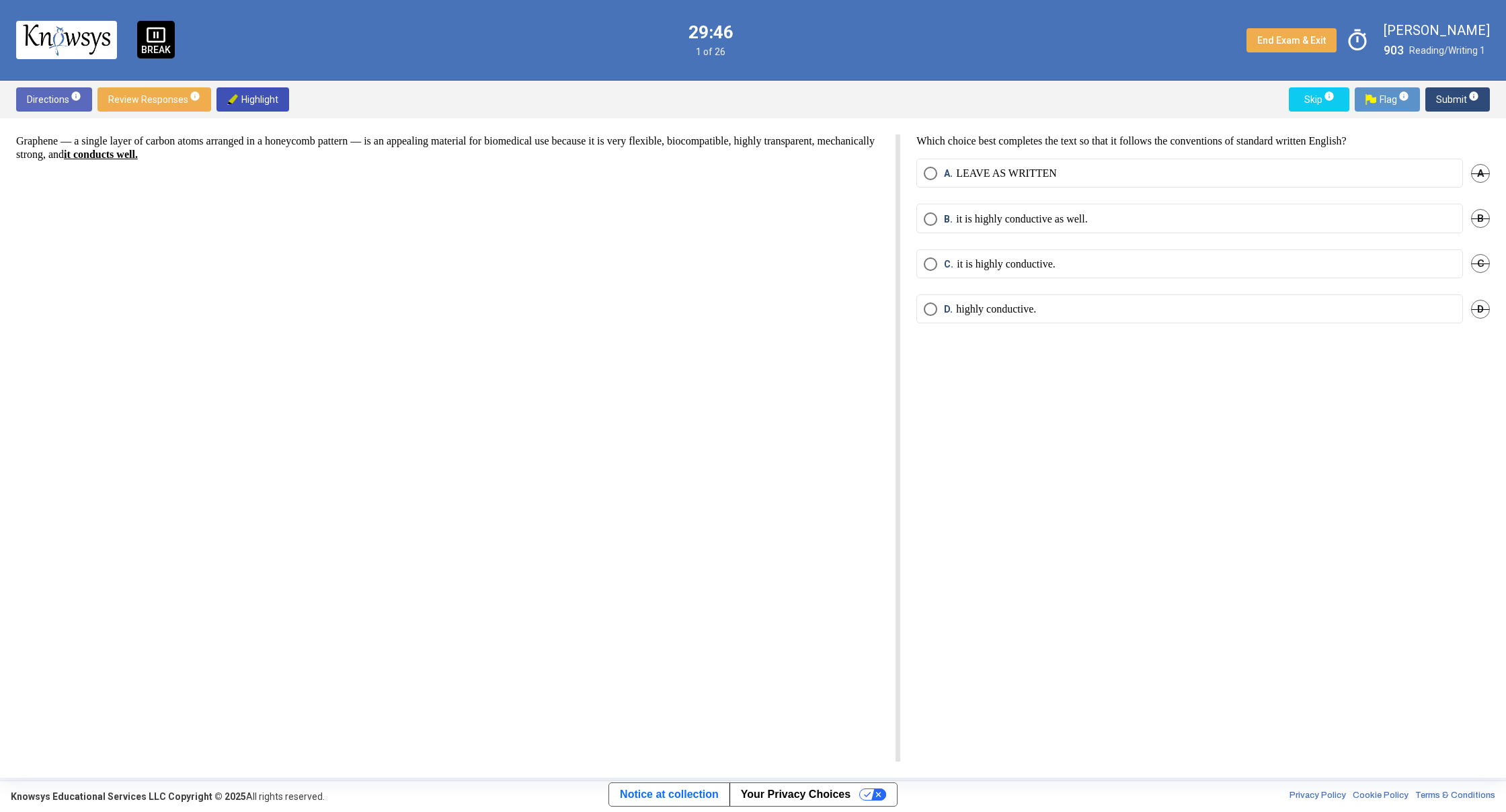
click at [288, 147] on p "Graphene — a single layer of carbon atoms arranged in a honeycomb pattern — is …" at bounding box center [447, 147] width 863 height 27
drag, startPoint x: 279, startPoint y: 144, endPoint x: 274, endPoint y: 189, distance: 45.3
click at [316, 183] on div "Graphene — a single layer of carbon atoms arranged in a honeycomb pattern — is …" at bounding box center [457, 448] width 884 height 627
click at [274, 189] on div "Graphene — a single layer of carbon atoms arranged in a honeycomb pattern — is …" at bounding box center [457, 448] width 884 height 627
click at [925, 171] on span "Select an option" at bounding box center [930, 173] width 14 height 14
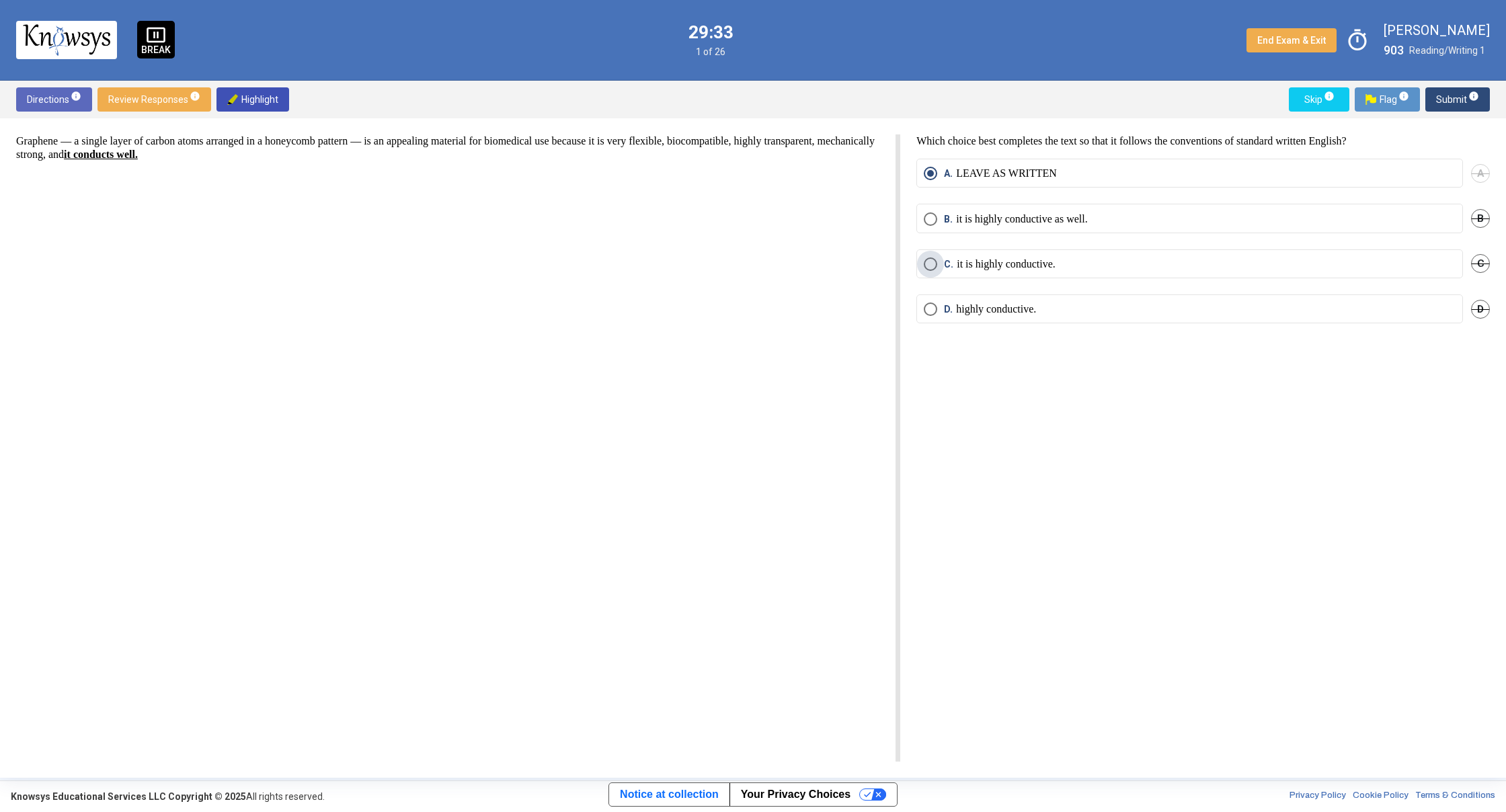
click at [938, 269] on span "C. it is highly conductive." at bounding box center [996, 264] width 119 height 14
click at [1454, 102] on span "Submit info" at bounding box center [1457, 99] width 43 height 24
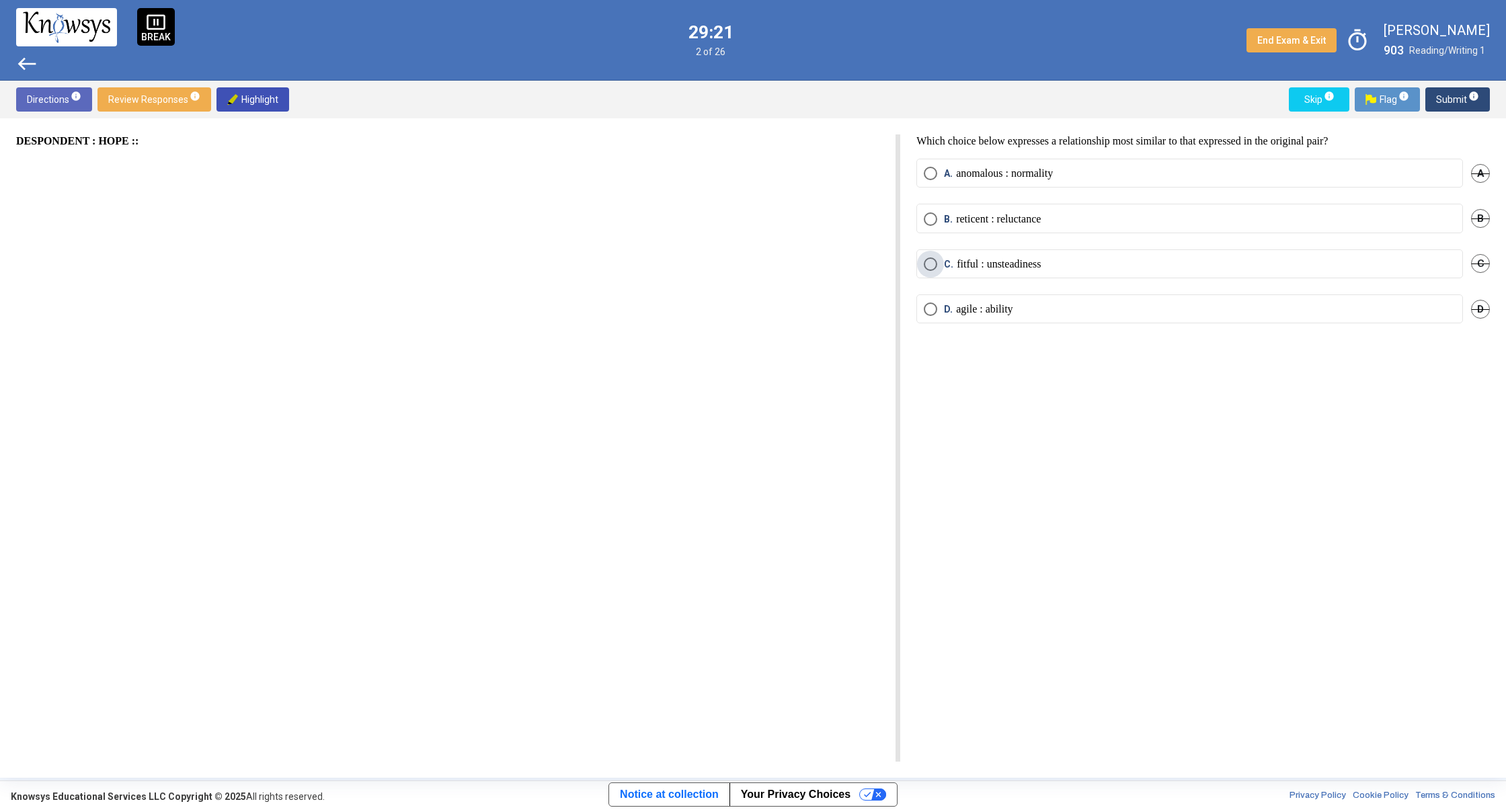
click at [957, 261] on p "fitful : unsteadiness" at bounding box center [998, 264] width 84 height 14
click at [1474, 111] on span "Submit info" at bounding box center [1457, 99] width 43 height 24
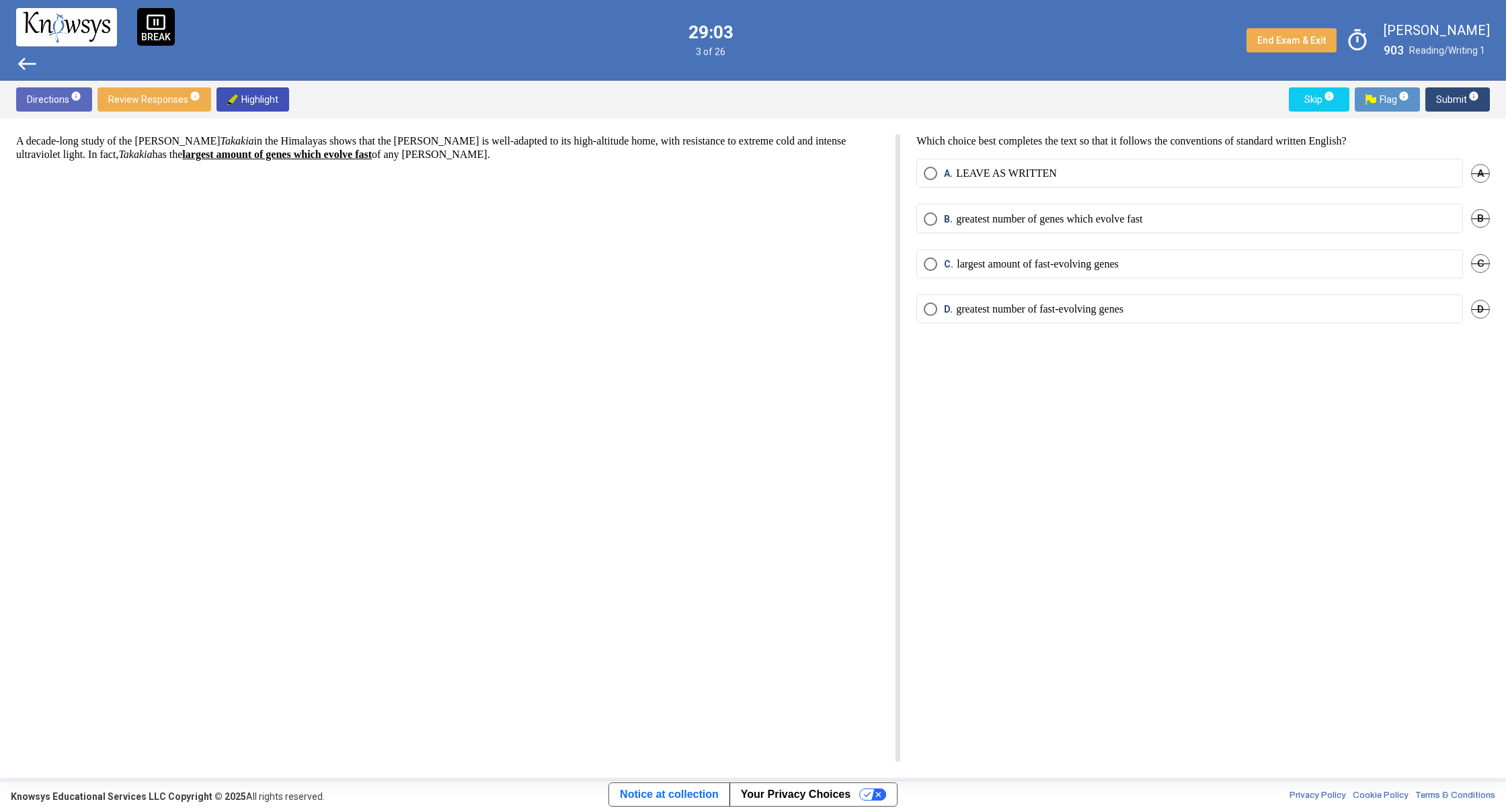
click at [974, 310] on p "greatest number of fast-evolving genes" at bounding box center [1039, 310] width 167 height 14
click at [1464, 98] on span "Submit info" at bounding box center [1457, 99] width 43 height 24
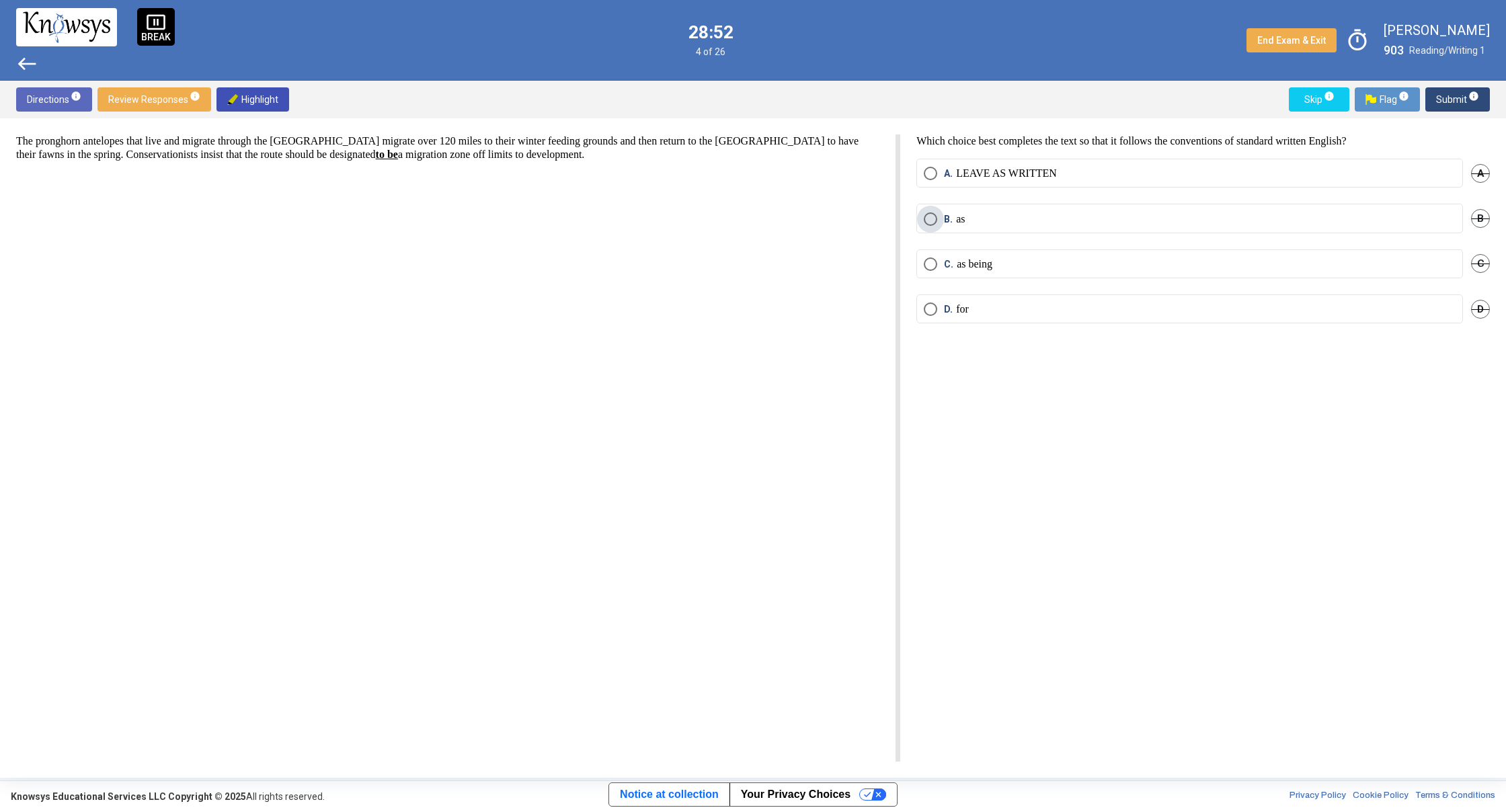
click at [1007, 221] on label "B. as" at bounding box center [1188, 220] width 531 height 14
drag, startPoint x: 1473, startPoint y: 108, endPoint x: 1469, endPoint y: 95, distance: 13.6
click at [1473, 108] on span "Submit info" at bounding box center [1457, 99] width 43 height 24
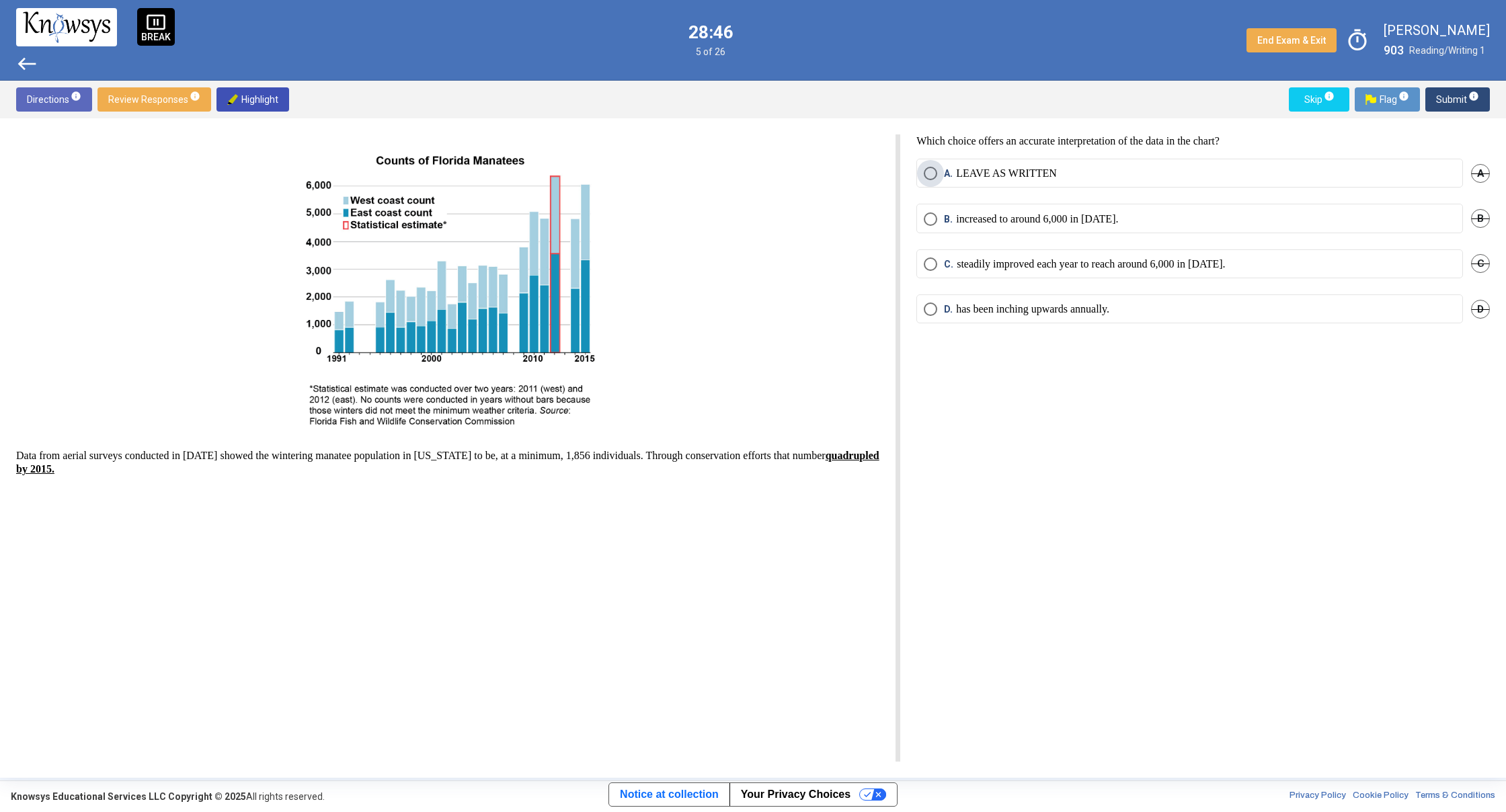
drag, startPoint x: 934, startPoint y: 175, endPoint x: 928, endPoint y: 167, distance: 10.0
click at [933, 173] on span "Select an option" at bounding box center [930, 173] width 14 height 14
click at [1474, 102] on mat-tooltip-component "Click to enter an answer with no flag and continue to the next question." at bounding box center [1401, 126] width 187 height 48
click at [1447, 98] on span "Submit info" at bounding box center [1457, 99] width 43 height 24
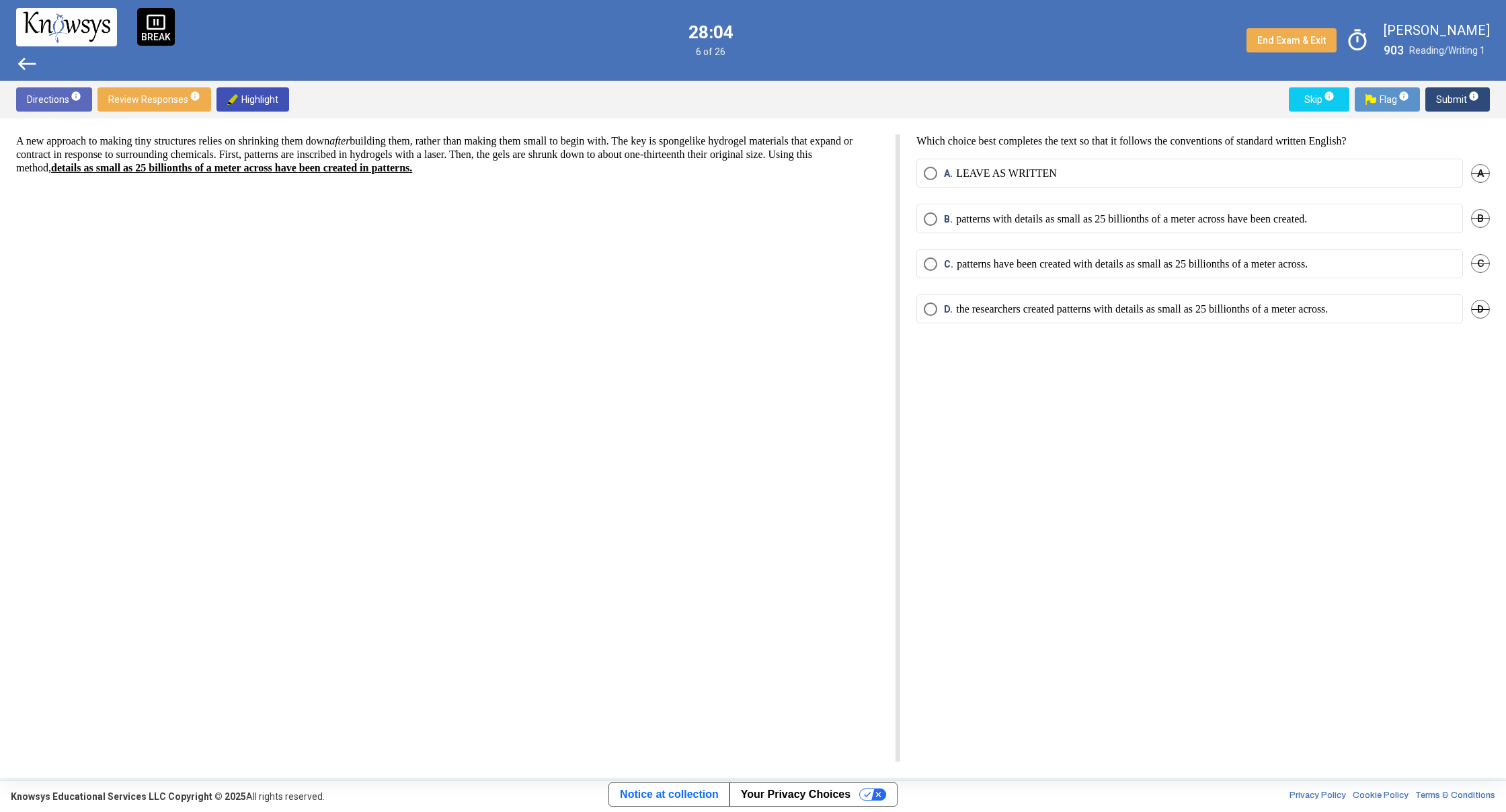
click at [962, 165] on mat-radio-button "A. LEAVE AS WRITTEN" at bounding box center [1189, 172] width 546 height 29
click at [929, 183] on mat-radio-button "A. LEAVE AS WRITTEN" at bounding box center [1189, 172] width 546 height 29
click at [940, 175] on span "A. LEAVE AS WRITTEN" at bounding box center [996, 173] width 120 height 14
drag, startPoint x: 1457, startPoint y: 93, endPoint x: 1448, endPoint y: 88, distance: 10.3
click at [1452, 89] on span "Submit info" at bounding box center [1457, 99] width 43 height 24
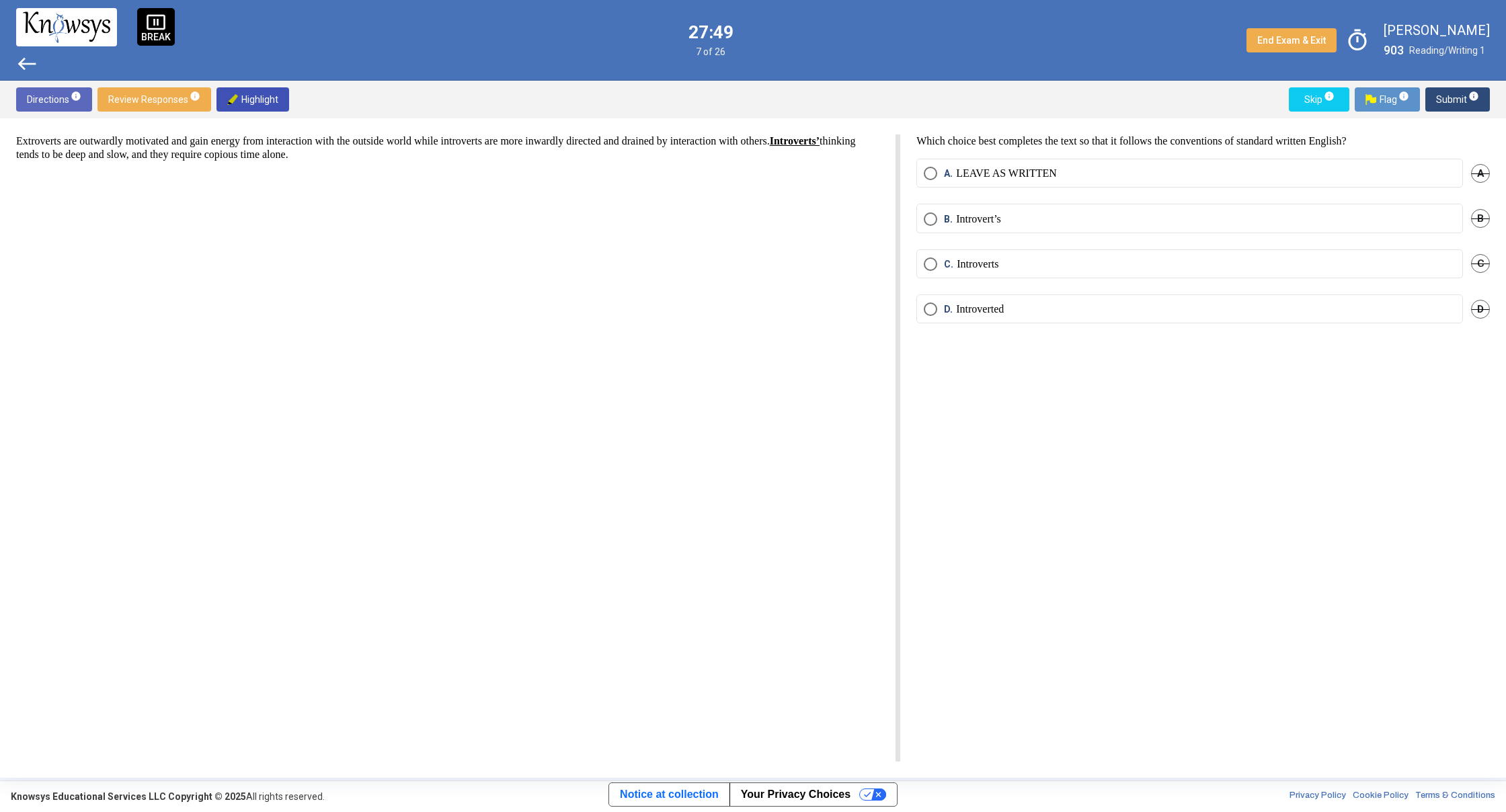
click at [1482, 262] on span "C" at bounding box center [1479, 263] width 19 height 19
click at [1479, 267] on span "Undo" at bounding box center [1477, 263] width 24 height 11
click at [1485, 309] on span "D" at bounding box center [1479, 309] width 19 height 19
click at [1477, 263] on span "C" at bounding box center [1479, 263] width 19 height 19
drag, startPoint x: 974, startPoint y: 223, endPoint x: 1003, endPoint y: 209, distance: 32.2
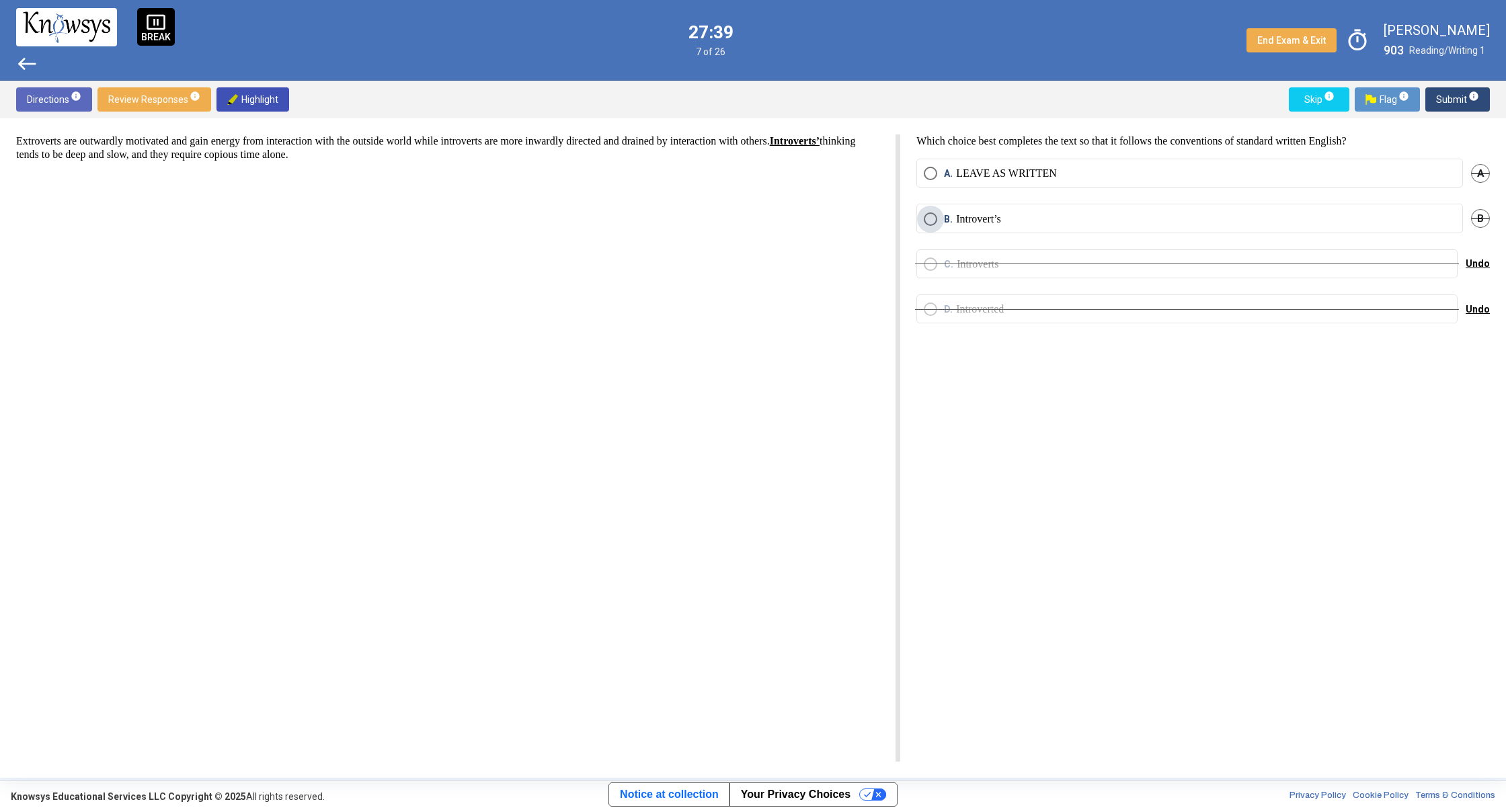
click at [975, 219] on p "Introvert’s" at bounding box center [979, 220] width 46 height 14
click at [1448, 100] on span "Submit info" at bounding box center [1457, 99] width 43 height 24
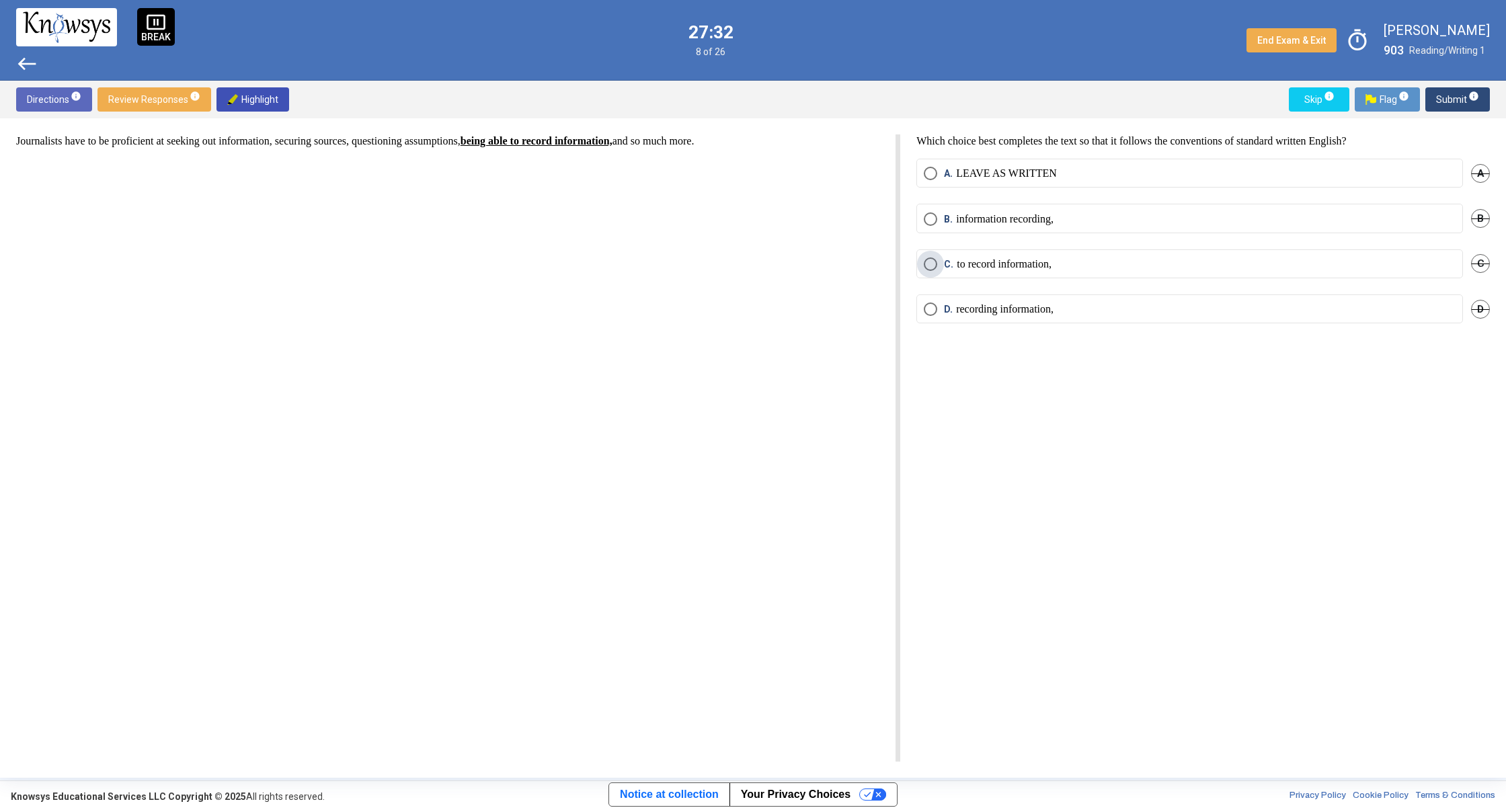
click at [1325, 265] on label "C. to record information," at bounding box center [1188, 264] width 531 height 14
click at [1476, 305] on span "D" at bounding box center [1479, 309] width 19 height 19
click at [1485, 211] on span "B" at bounding box center [1479, 218] width 19 height 19
click at [1477, 304] on span "Undo" at bounding box center [1477, 309] width 24 height 11
click at [1485, 171] on span "A" at bounding box center [1479, 173] width 19 height 19
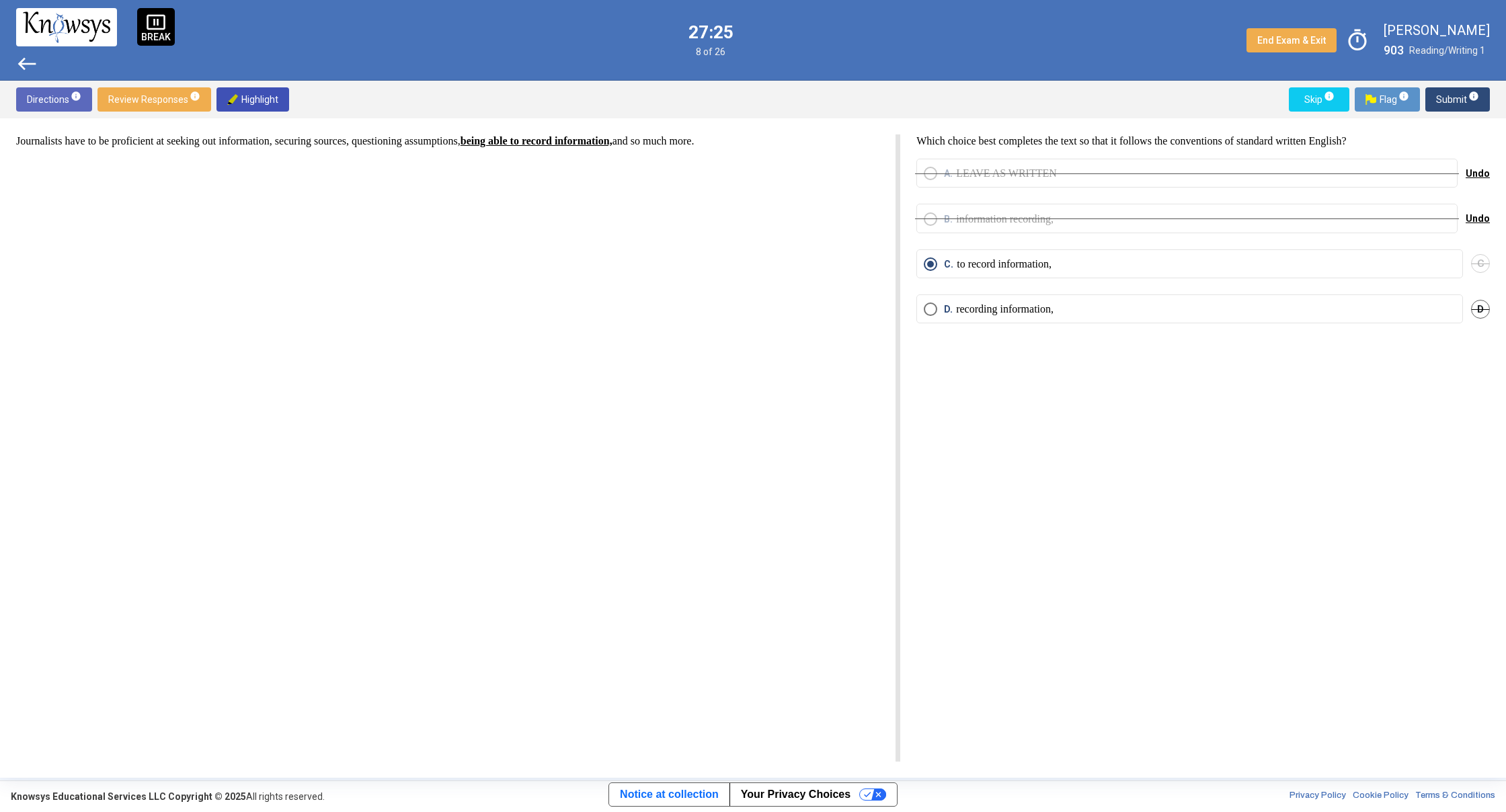
click at [1449, 98] on span "Submit info" at bounding box center [1457, 99] width 43 height 24
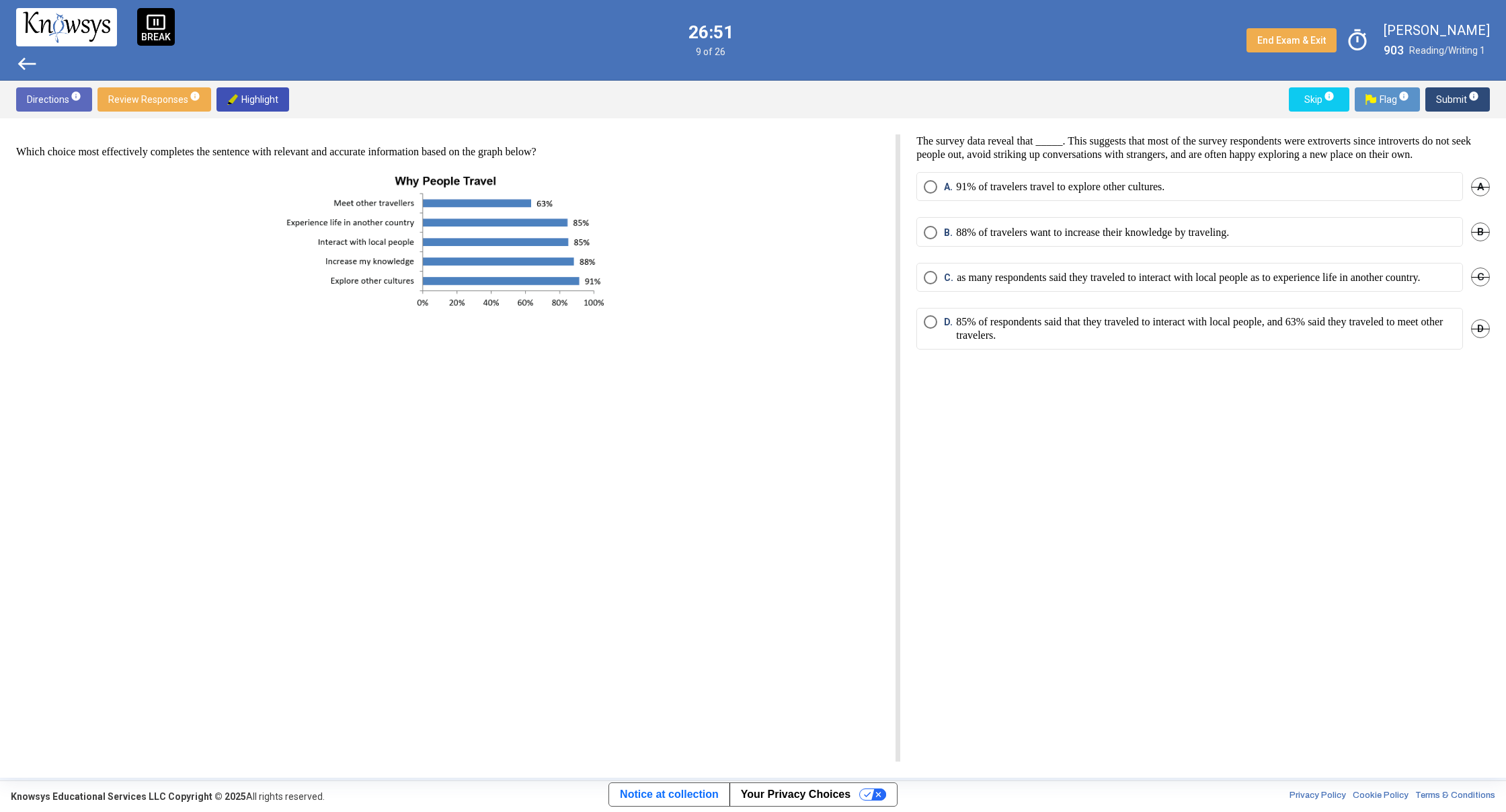
drag, startPoint x: 931, startPoint y: 336, endPoint x: 974, endPoint y: 321, distance: 45.5
click at [933, 335] on mat-radio-button "D. 85% of respondents said that they traveled to interact with local people, an…" at bounding box center [1189, 328] width 546 height 42
click at [936, 340] on mat-radio-button "D. 85% of respondents said that they traveled to interact with local people, an…" at bounding box center [1189, 328] width 546 height 42
click at [938, 342] on span "D. 85% of respondents said that they traveled to interact with local people, an…" at bounding box center [1196, 328] width 518 height 27
click at [1470, 299] on div "C. as many respondents said they traveled to interact with local people as to e…" at bounding box center [1203, 286] width 574 height 45
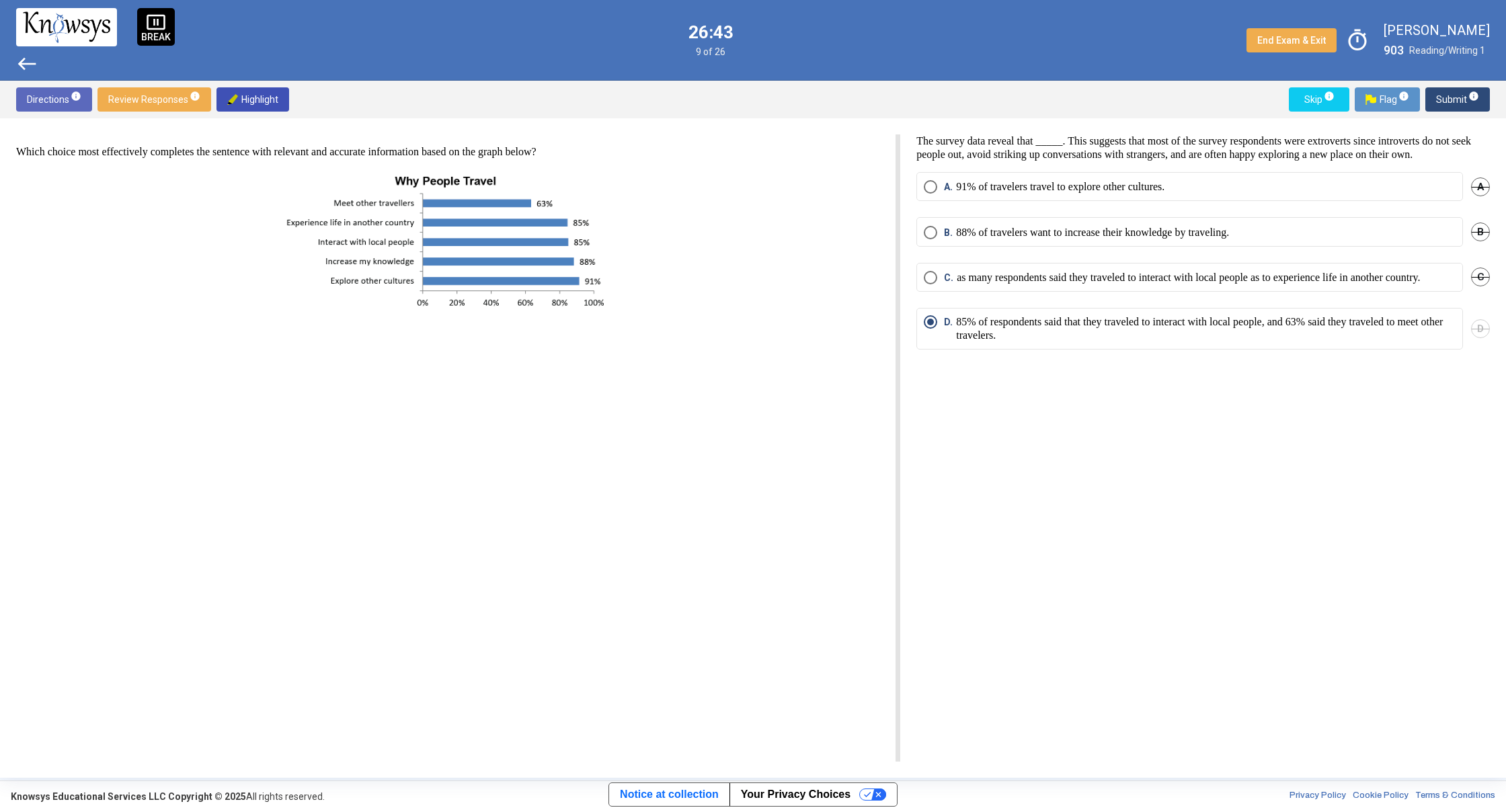
click at [1475, 241] on span "B" at bounding box center [1479, 231] width 19 height 19
click at [1481, 286] on span "C" at bounding box center [1479, 276] width 19 height 19
click at [1477, 196] on span "A" at bounding box center [1479, 186] width 19 height 19
drag, startPoint x: 1165, startPoint y: 344, endPoint x: 1180, endPoint y: 344, distance: 15.0
click at [1180, 342] on p "85% of respondents said that they traveled to interact with local people, and 6…" at bounding box center [1205, 328] width 500 height 27
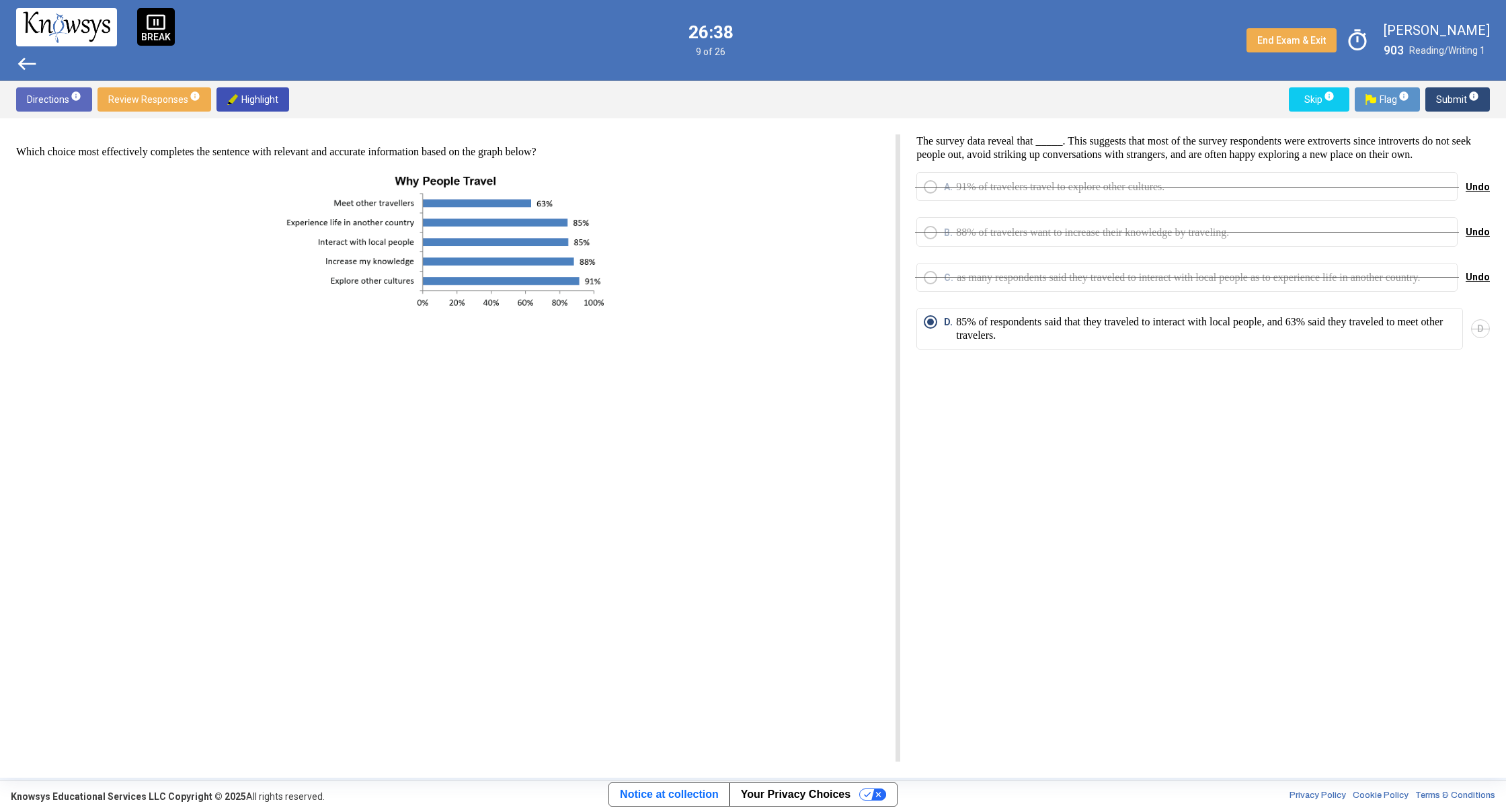
click at [1207, 299] on div "C. as many respondents said they traveled to interact with local people as to e…" at bounding box center [1203, 286] width 574 height 45
click at [936, 328] on span "Select an option" at bounding box center [930, 322] width 14 height 14
click at [1486, 93] on button "Submit info" at bounding box center [1457, 99] width 64 height 24
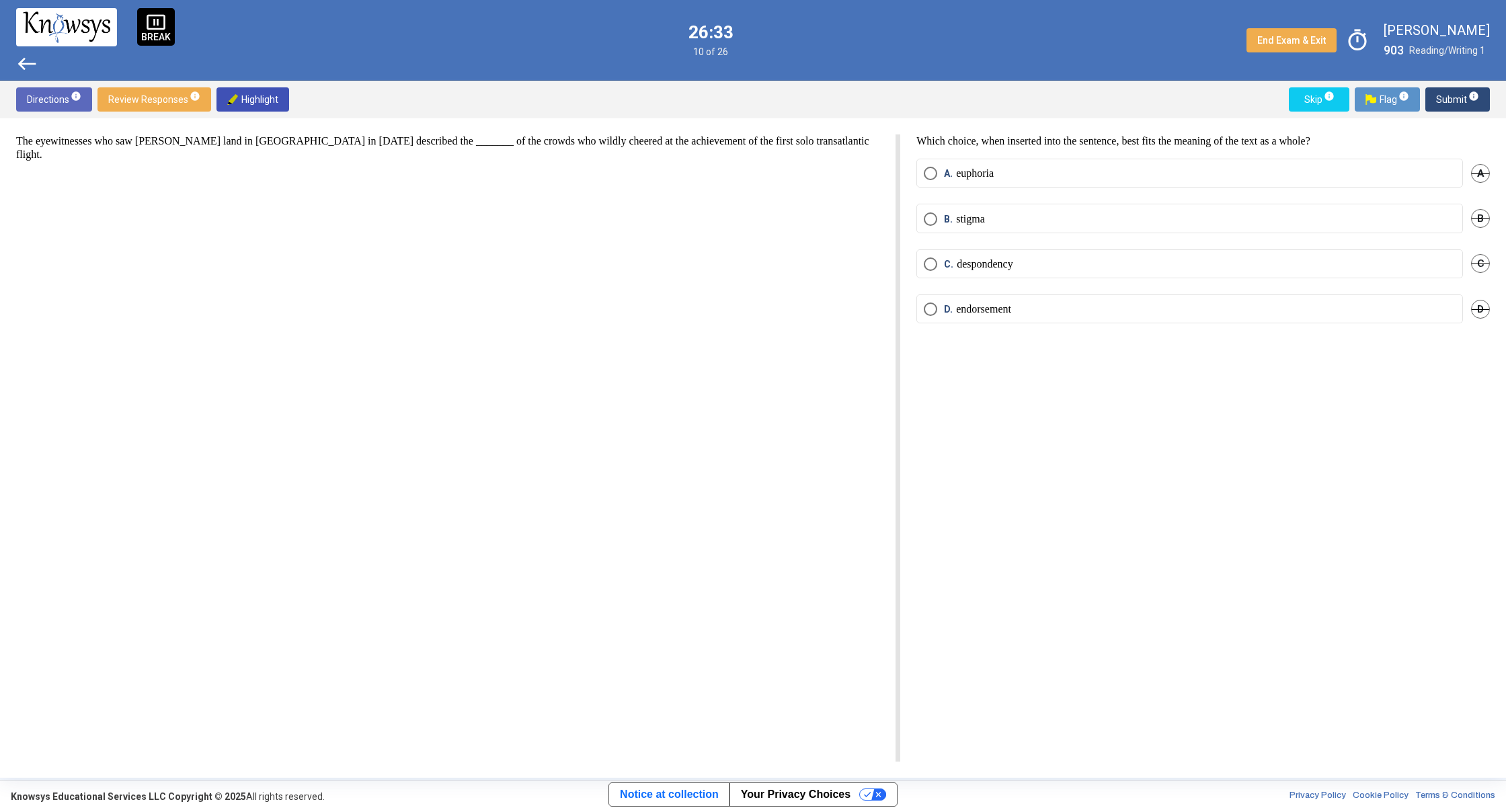
click at [1483, 165] on span "A" at bounding box center [1479, 173] width 19 height 19
click at [1483, 217] on span "B" at bounding box center [1479, 218] width 19 height 19
click at [1477, 259] on span "C" at bounding box center [1479, 263] width 19 height 19
click at [1481, 306] on span "D" at bounding box center [1479, 309] width 19 height 19
click at [1486, 307] on span "Undo" at bounding box center [1477, 309] width 24 height 11
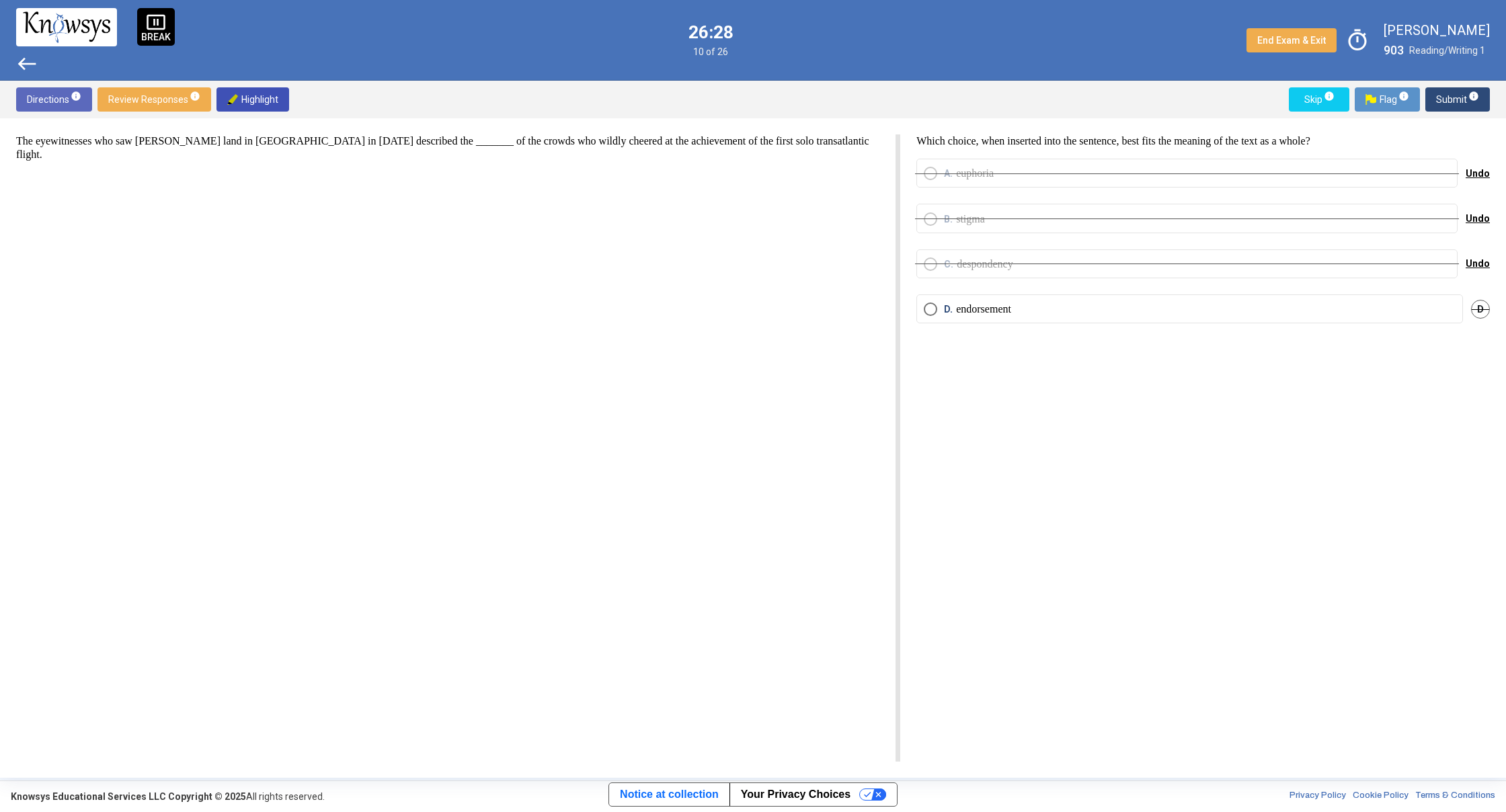
click at [1469, 259] on span "Undo" at bounding box center [1477, 263] width 24 height 11
click at [1474, 217] on span "Undo" at bounding box center [1477, 218] width 24 height 11
click at [1471, 169] on span "Undo" at bounding box center [1477, 173] width 24 height 11
click at [933, 171] on span "Select an option" at bounding box center [930, 173] width 14 height 14
click at [1444, 93] on span "Submit info" at bounding box center [1457, 99] width 43 height 24
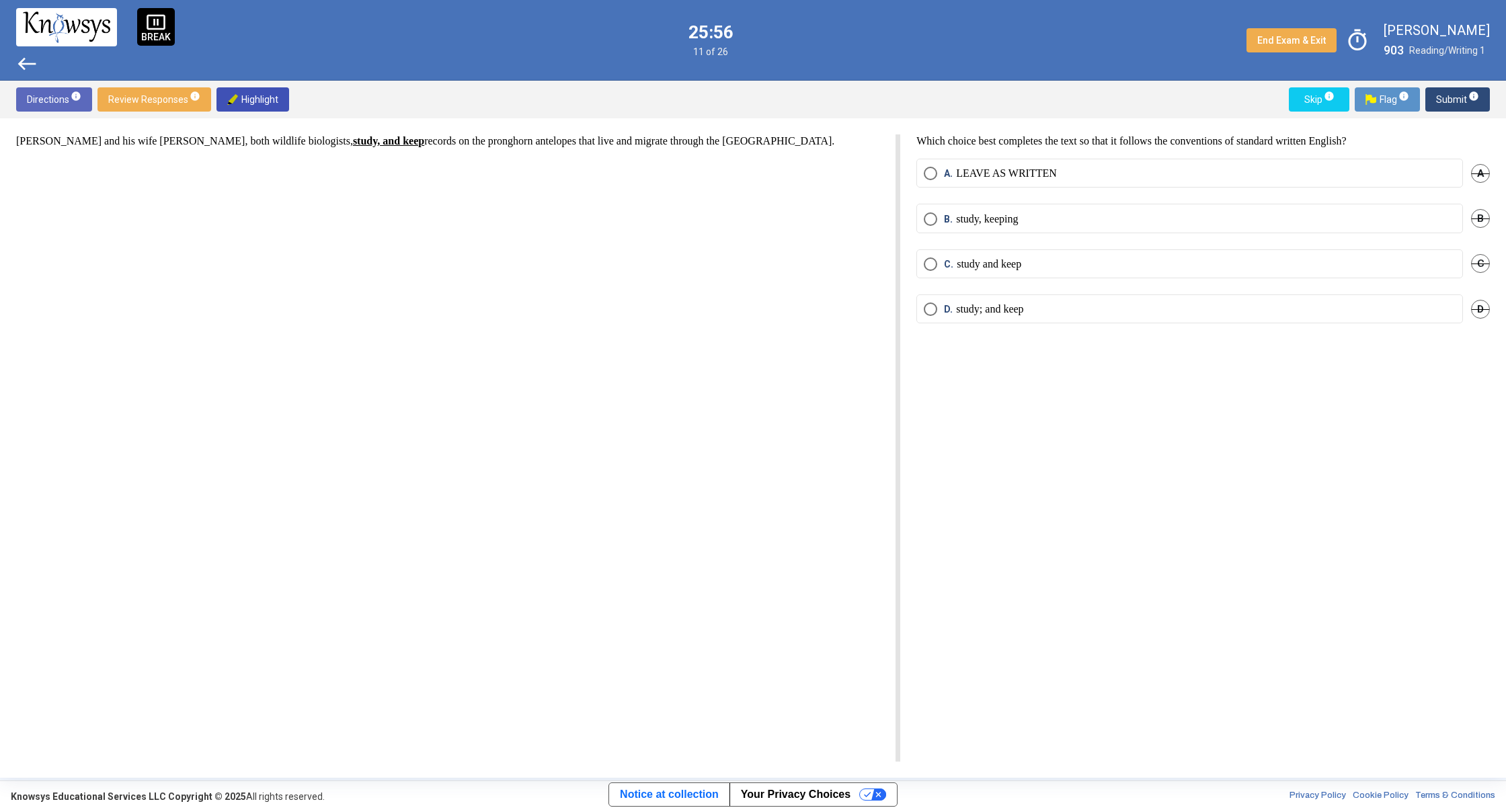
click at [1470, 310] on span "D" at bounding box center [1479, 309] width 19 height 19
click at [930, 220] on span "Select an option" at bounding box center [930, 220] width 14 height 14
click at [1485, 99] on button "Submit info" at bounding box center [1457, 99] width 64 height 24
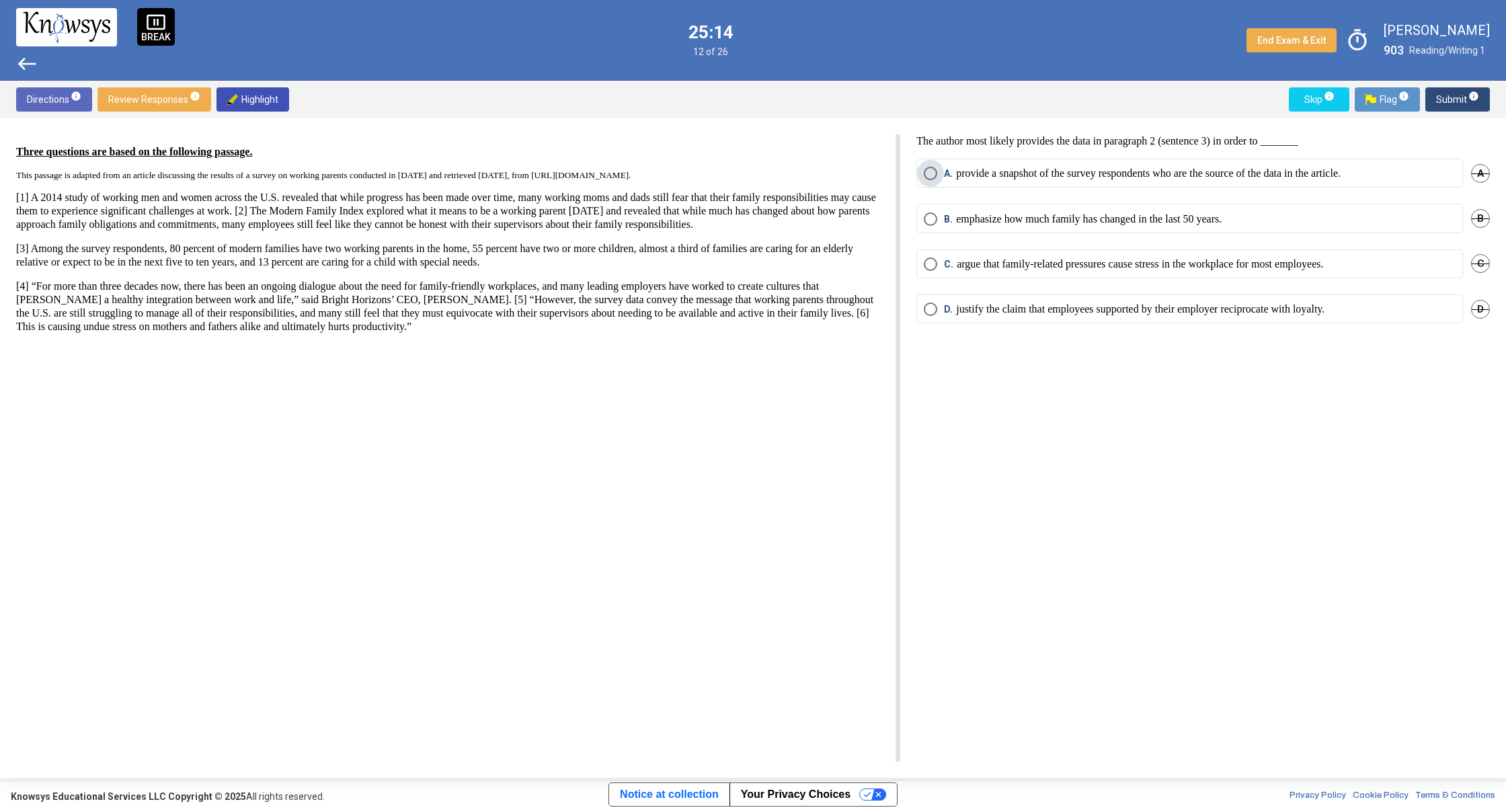
click at [959, 169] on p "provide a snapshot of the survey respondents who are the source of the data in …" at bounding box center [1148, 173] width 385 height 14
click at [1095, 170] on p "provide a snapshot of the survey respondents who are the source of the data in …" at bounding box center [1148, 173] width 385 height 14
drag, startPoint x: 194, startPoint y: 332, endPoint x: 435, endPoint y: 226, distance: 263.3
click at [433, 222] on div "Three questions are based on the following passage. This passage is adapted fro…" at bounding box center [447, 239] width 863 height 188
drag, startPoint x: 527, startPoint y: 395, endPoint x: 576, endPoint y: 341, distance: 72.9
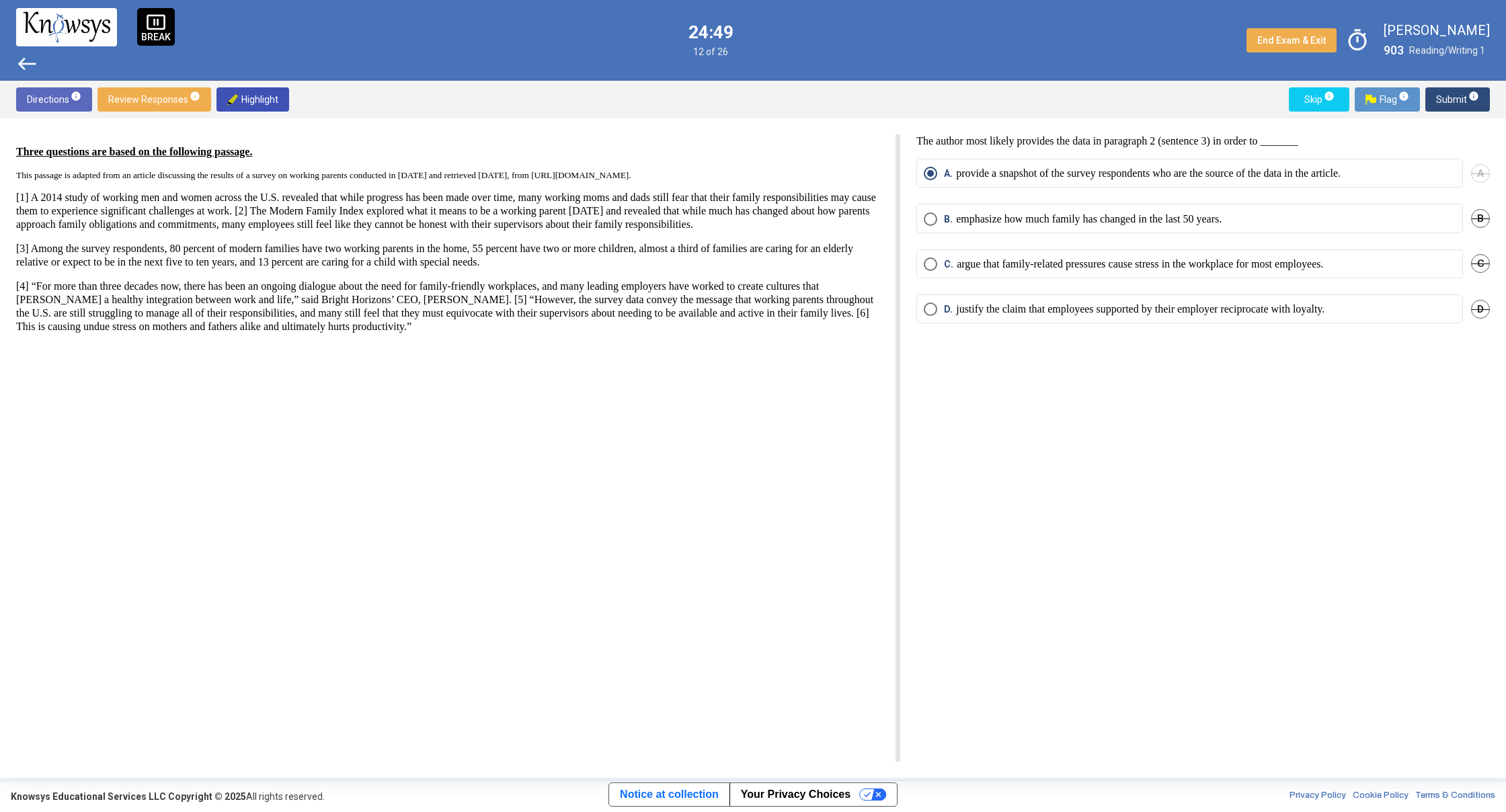
click at [556, 344] on div "Three questions are based on the following passage. This passage is adapted fro…" at bounding box center [457, 448] width 884 height 627
drag, startPoint x: 610, startPoint y: 362, endPoint x: 353, endPoint y: 117, distance: 355.1
click at [353, 119] on div "Three questions are based on the following passage. This passage is adapted fro…" at bounding box center [753, 448] width 1506 height 659
drag, startPoint x: 303, startPoint y: 414, endPoint x: 414, endPoint y: 404, distance: 111.4
click at [320, 412] on div "Three questions are based on the following passage. This passage is adapted fro…" at bounding box center [457, 448] width 884 height 627
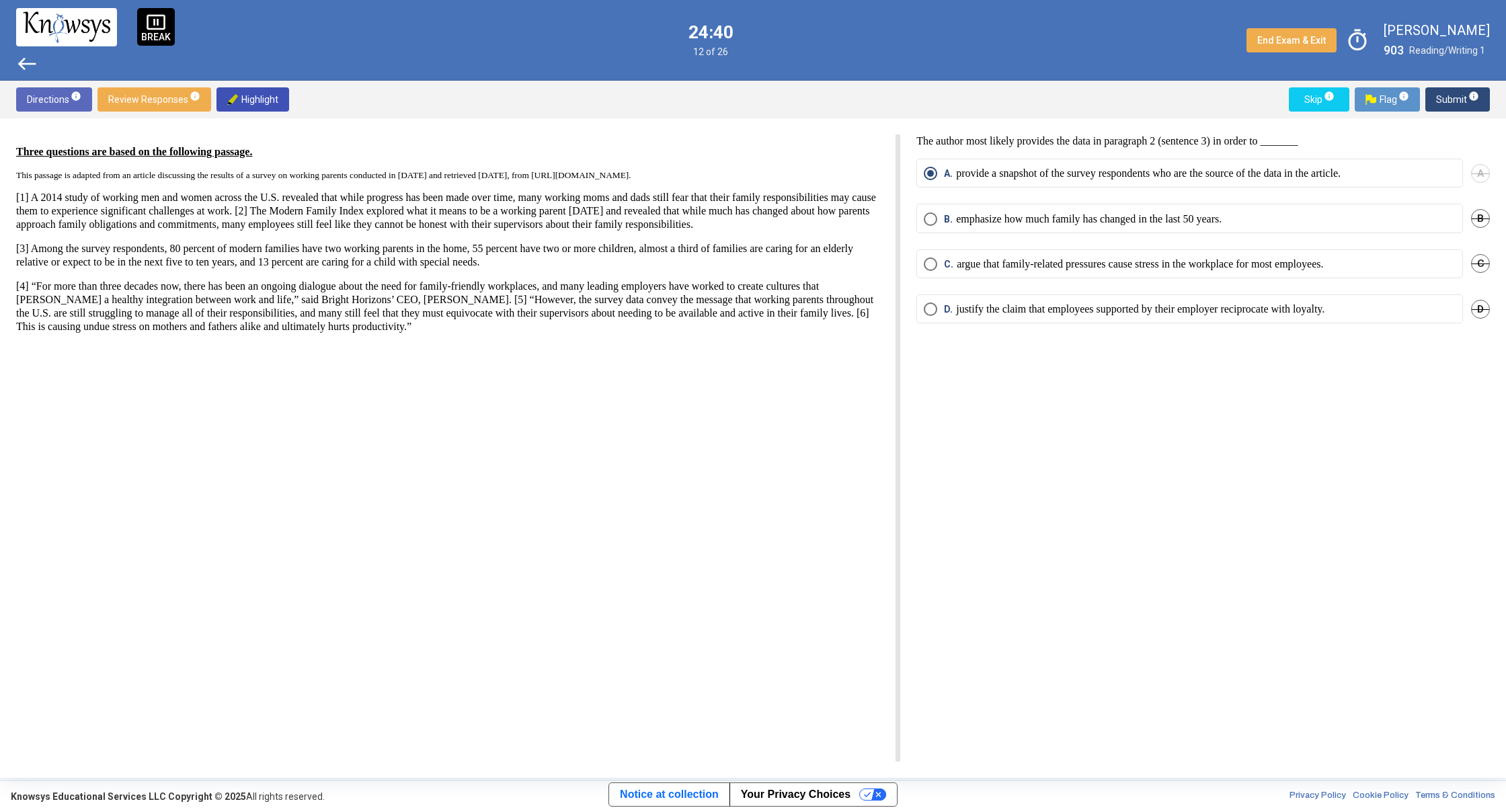
click at [1446, 88] on div "Directions info Review Responses info Highlight Skip info Flag info Submit info" at bounding box center [753, 100] width 1506 height 38
click at [1446, 97] on span "Submit info" at bounding box center [1457, 99] width 43 height 24
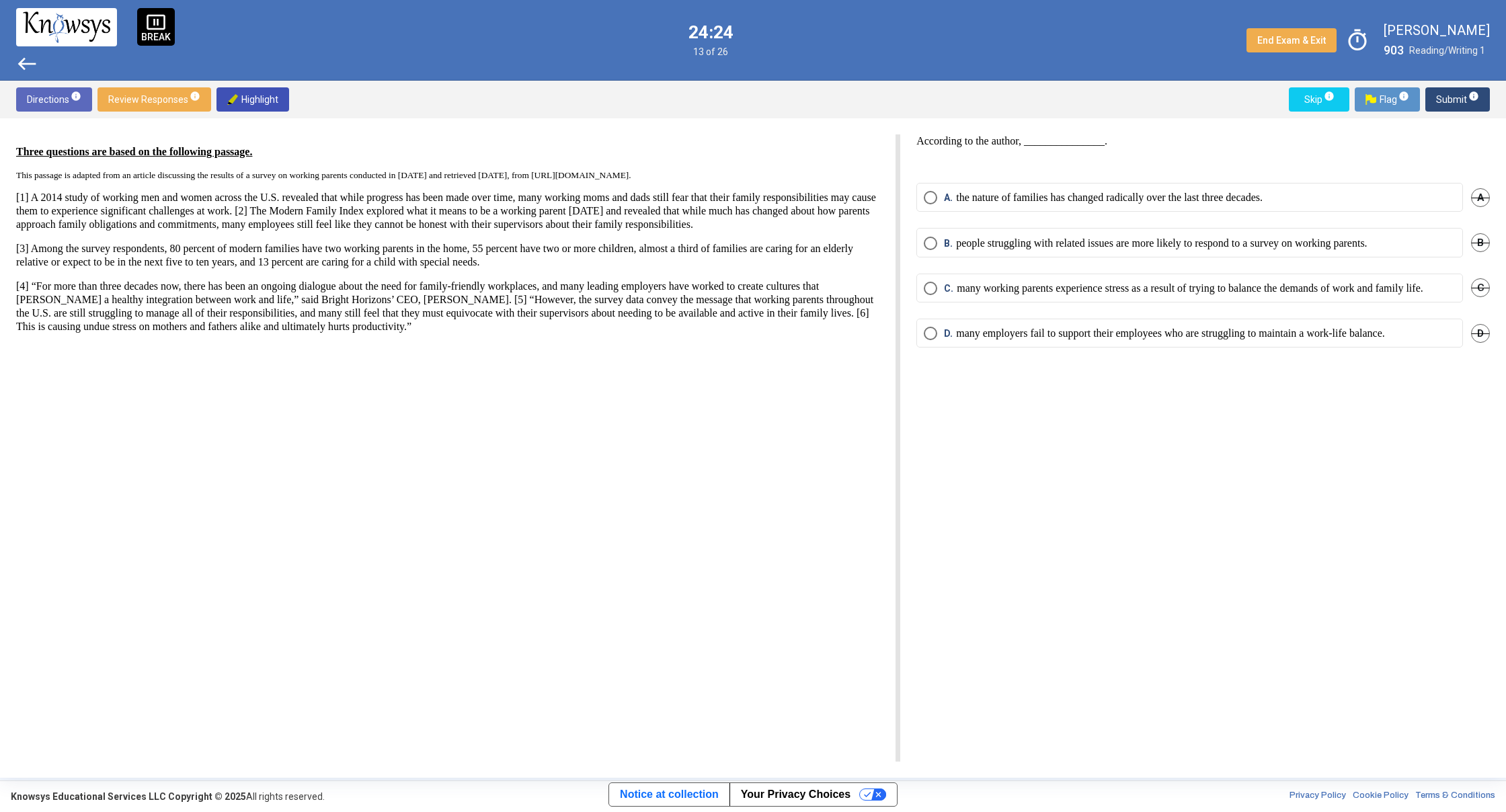
drag, startPoint x: 1061, startPoint y: 205, endPoint x: 1339, endPoint y: 516, distance: 417.1
click at [1332, 517] on div "According to the author, _______________. A. the nature of families has changed…" at bounding box center [1195, 448] width 590 height 627
drag, startPoint x: 1343, startPoint y: 516, endPoint x: 1309, endPoint y: 494, distance: 40.5
click at [1342, 516] on div "According to the author, _______________. A. the nature of families has changed…" at bounding box center [1195, 448] width 590 height 627
drag, startPoint x: 1309, startPoint y: 492, endPoint x: 1002, endPoint y: 598, distance: 324.8
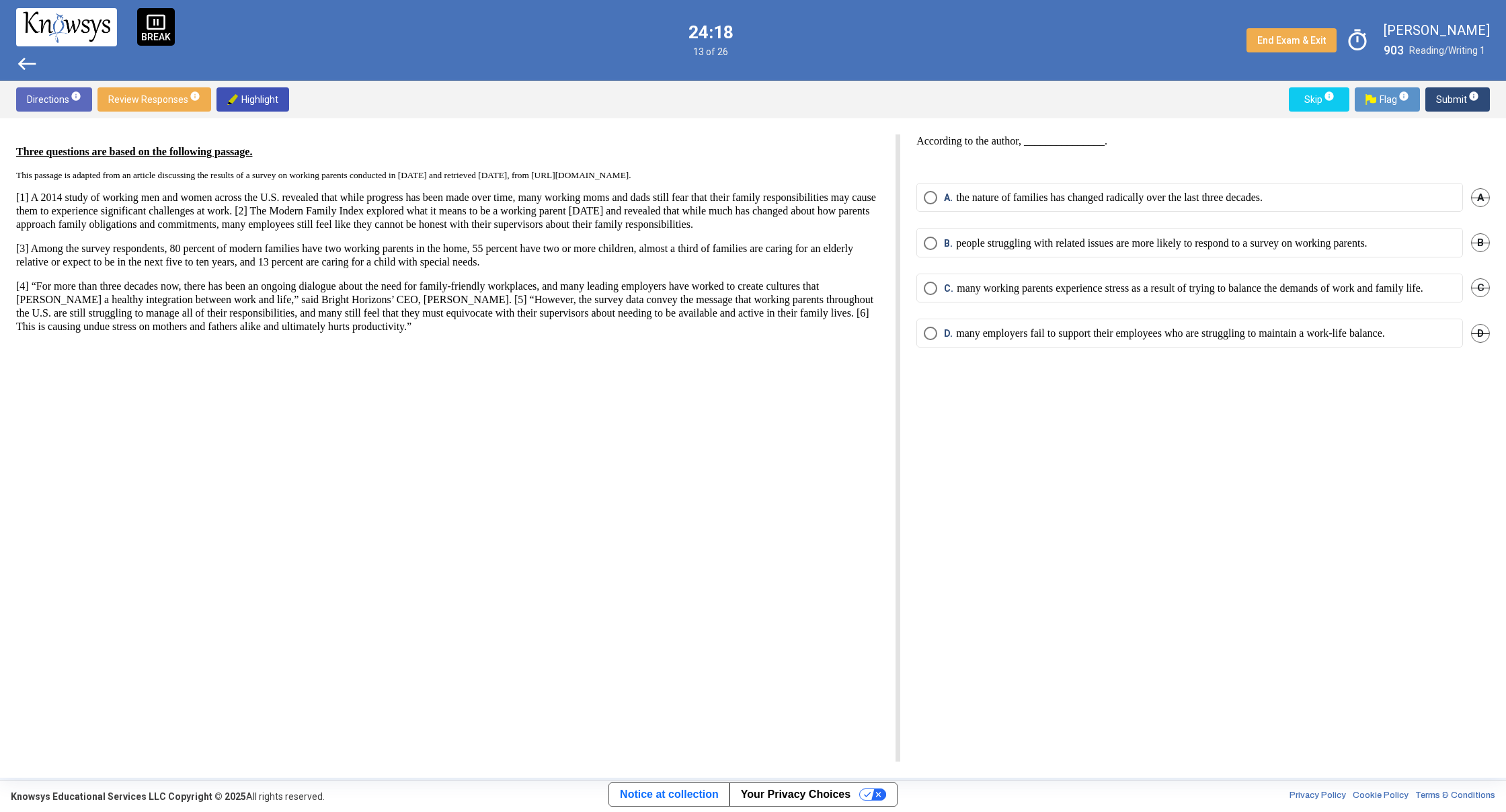
click at [1000, 600] on div "According to the author, _______________. A. the nature of families has changed…" at bounding box center [1195, 448] width 590 height 627
click at [1006, 594] on div "According to the author, _______________. A. the nature of families has changed…" at bounding box center [1195, 448] width 590 height 627
drag, startPoint x: 1007, startPoint y: 593, endPoint x: 1010, endPoint y: 569, distance: 24.2
click at [1008, 570] on div "According to the author, _______________. A. the nature of families has changed…" at bounding box center [1195, 448] width 590 height 627
drag, startPoint x: 934, startPoint y: 285, endPoint x: 934, endPoint y: 298, distance: 13.0
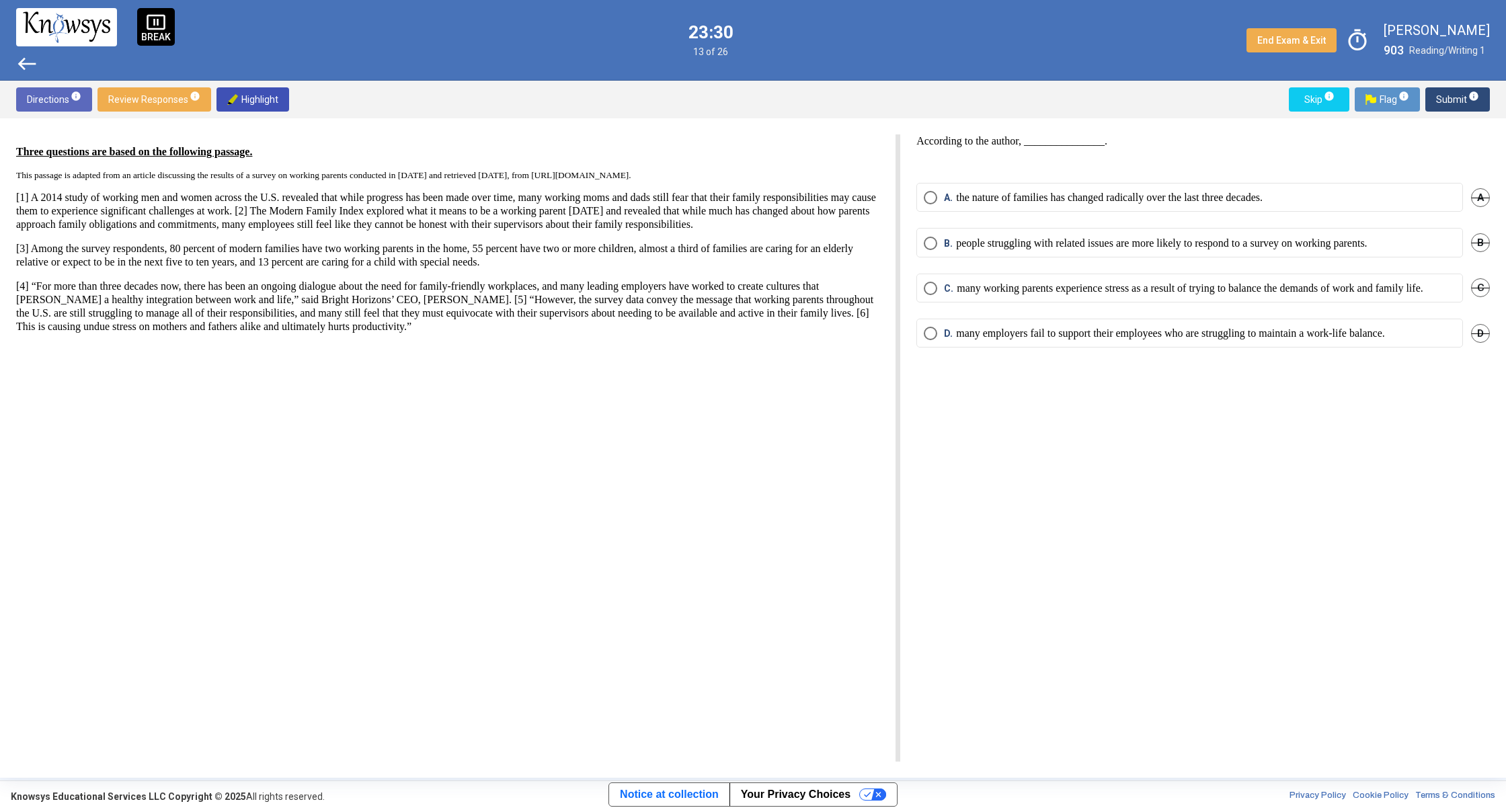
click at [934, 295] on label "C. many working parents experience stress as a result of trying to balance the …" at bounding box center [1188, 289] width 531 height 14
click at [1459, 95] on span "Submit info" at bounding box center [1457, 99] width 43 height 24
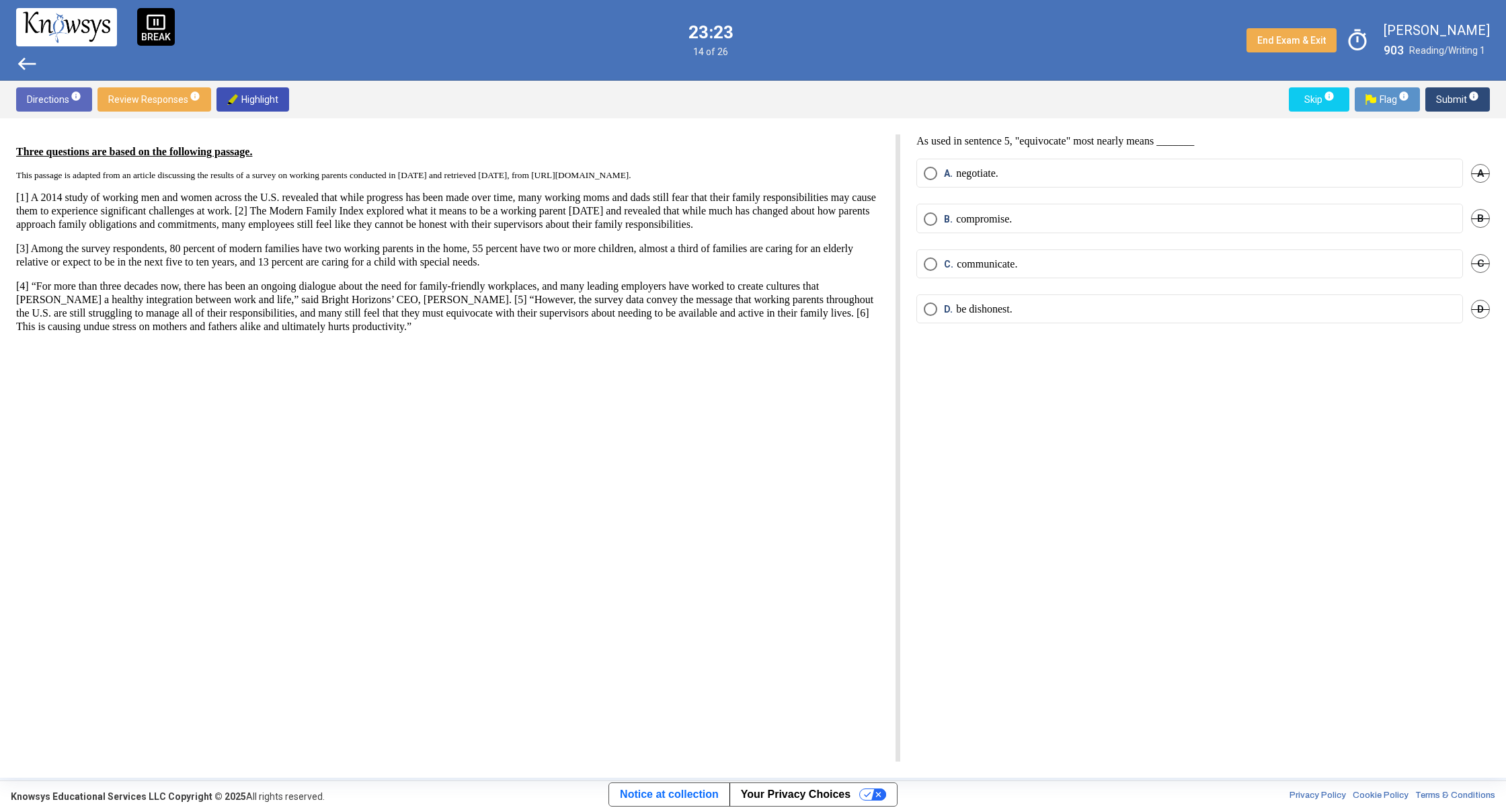
drag, startPoint x: 687, startPoint y: 49, endPoint x: 737, endPoint y: 112, distance: 80.4
click at [732, 117] on div "pause_presentation BREAK west 23:23 14 of 26 End Exam & Exit timer [PERSON_NAME…" at bounding box center [753, 389] width 1506 height 777
click at [631, 180] on span "This passage is adapted from an article discussing the results of a survey on w…" at bounding box center [324, 175] width 615 height 10
drag, startPoint x: 929, startPoint y: 267, endPoint x: 981, endPoint y: 242, distance: 57.7
click at [930, 266] on span "Select an option" at bounding box center [930, 264] width 14 height 14
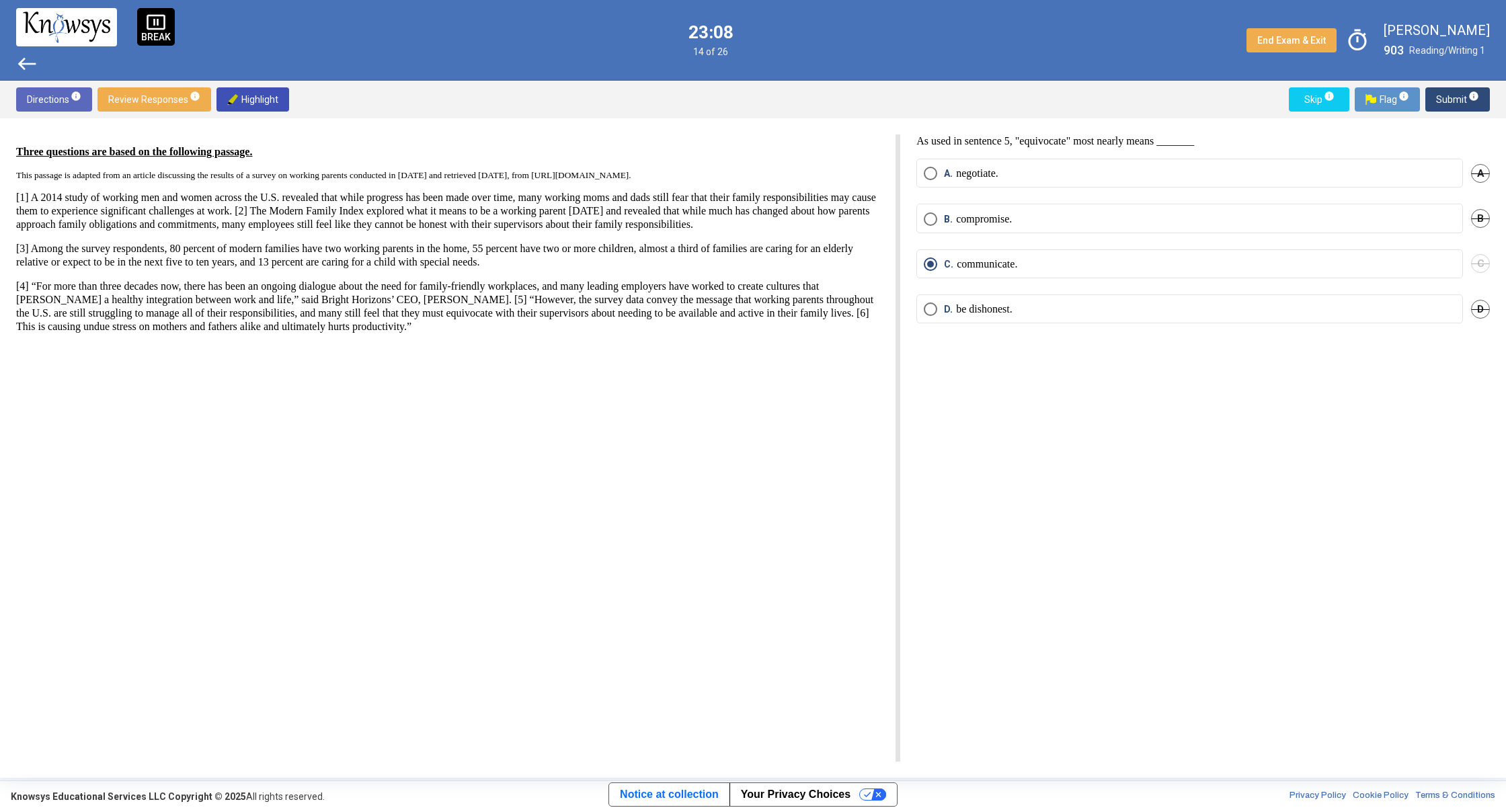
click at [1478, 164] on span "A" at bounding box center [1479, 173] width 19 height 19
click at [1442, 103] on span "Submit info" at bounding box center [1457, 99] width 43 height 24
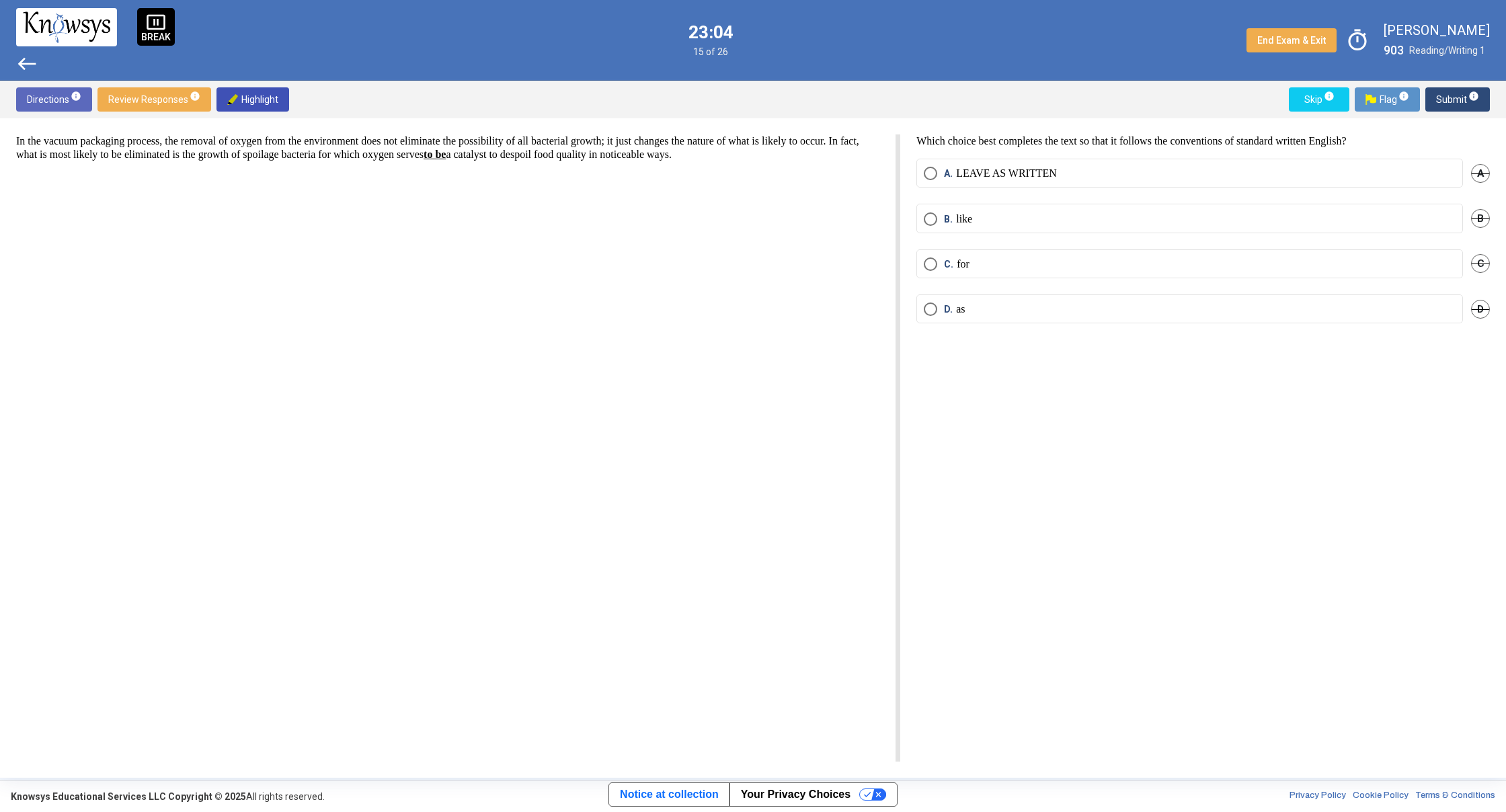
click at [1470, 316] on div "D. as D" at bounding box center [1203, 317] width 574 height 45
click at [1477, 305] on span "D" at bounding box center [1479, 309] width 19 height 19
click at [1475, 258] on span "C" at bounding box center [1479, 263] width 19 height 19
click at [1484, 214] on span "B" at bounding box center [1479, 218] width 19 height 19
click at [1476, 185] on div "A" at bounding box center [1479, 172] width 19 height 29
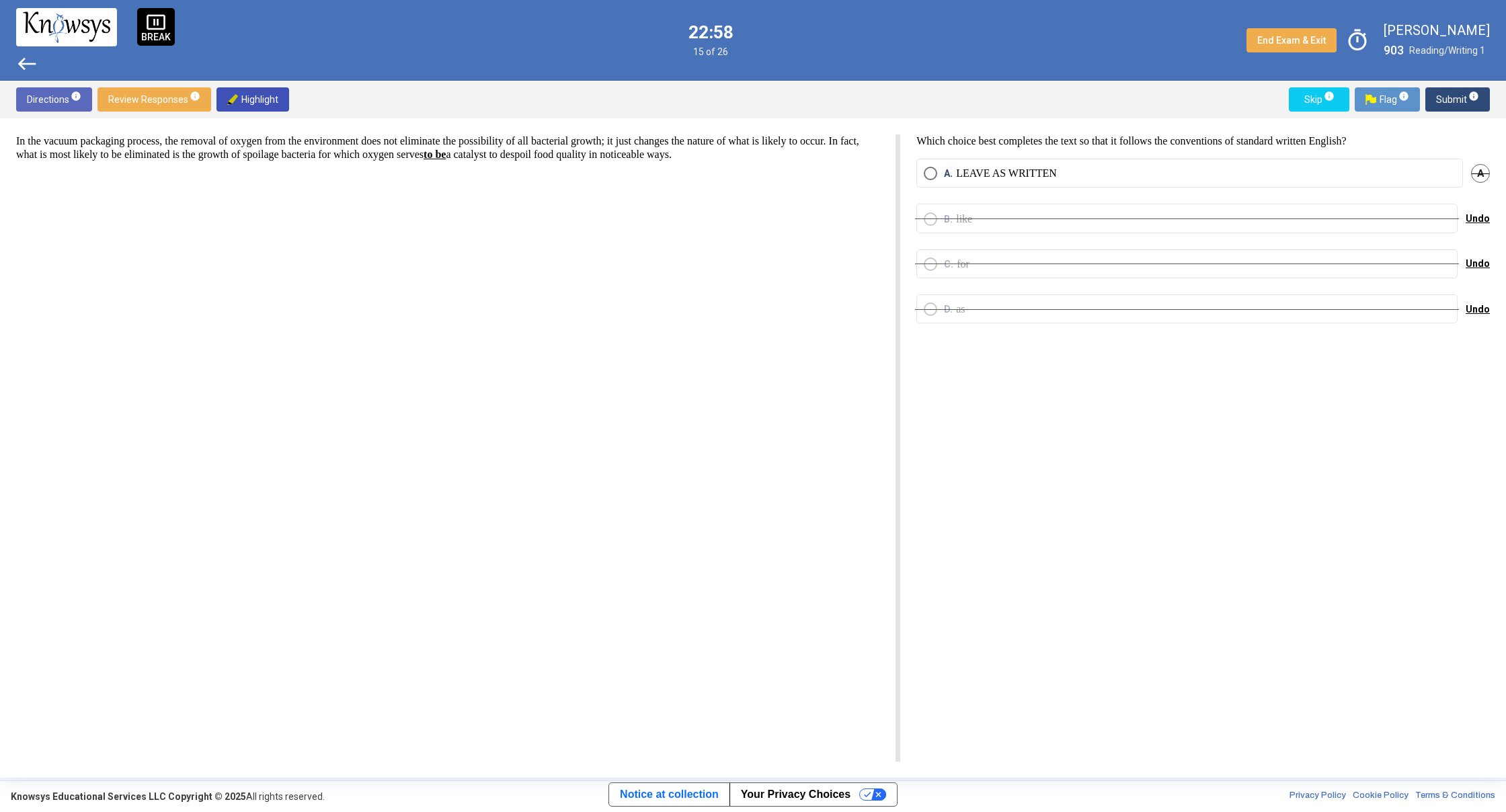
drag, startPoint x: 1475, startPoint y: 179, endPoint x: 1473, endPoint y: 158, distance: 21.1
click at [1475, 175] on span "A" at bounding box center [1479, 173] width 19 height 19
click at [1477, 175] on span "Undo" at bounding box center [1477, 173] width 24 height 11
click at [1479, 223] on span "Undo" at bounding box center [1477, 218] width 24 height 11
click at [1486, 265] on span "Undo" at bounding box center [1477, 263] width 24 height 11
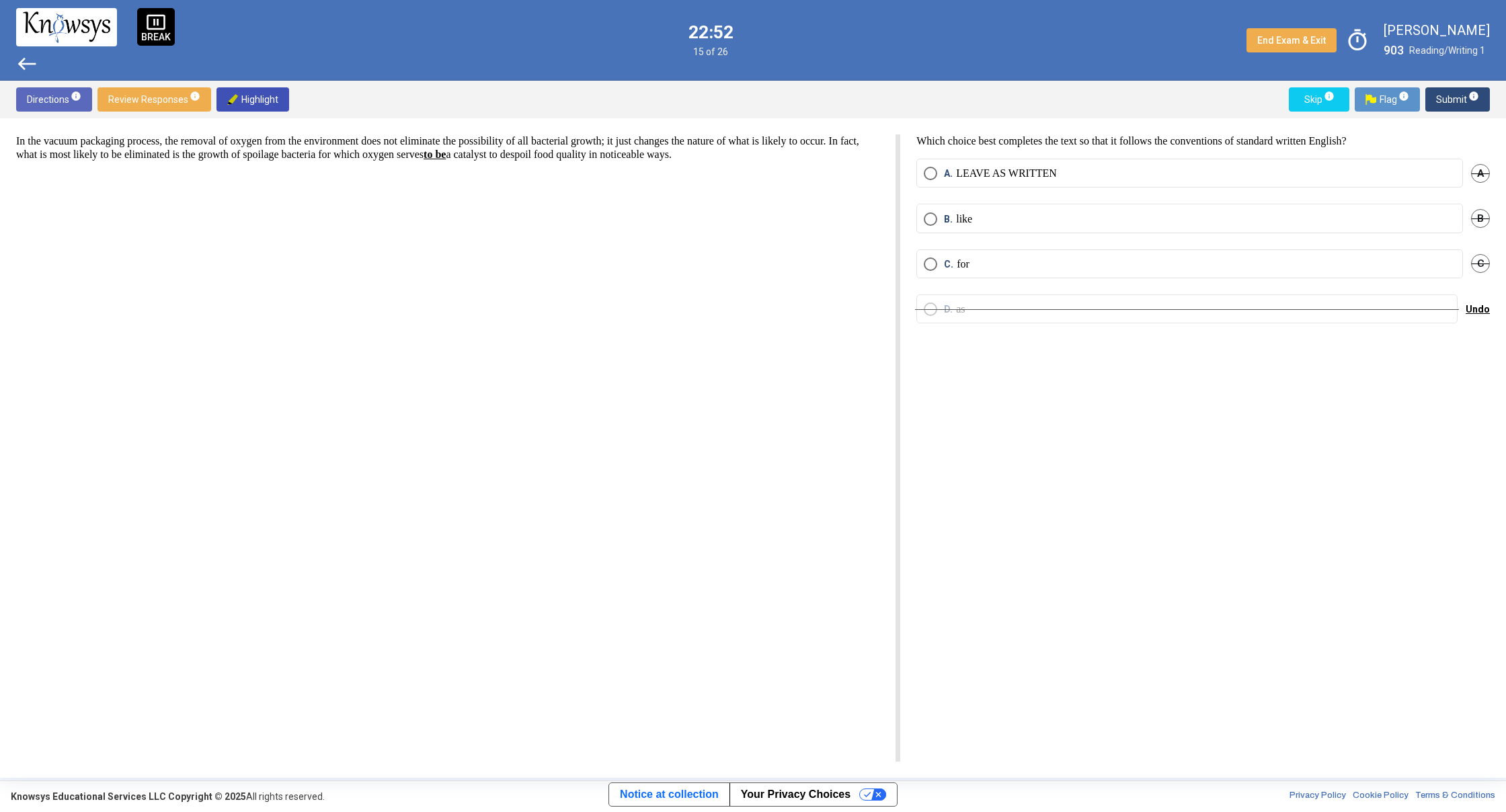
drag, startPoint x: 1485, startPoint y: 306, endPoint x: 1489, endPoint y: 292, distance: 14.6
click at [1489, 295] on div "Undo" at bounding box center [1477, 309] width 24 height 29
click at [1503, 314] on div "In the vacuum packaging process, the removal of oxygen from the environment doe…" at bounding box center [753, 448] width 1506 height 659
drag, startPoint x: 1483, startPoint y: 309, endPoint x: 1464, endPoint y: 301, distance: 20.6
click at [1479, 308] on span "Undo" at bounding box center [1477, 309] width 24 height 11
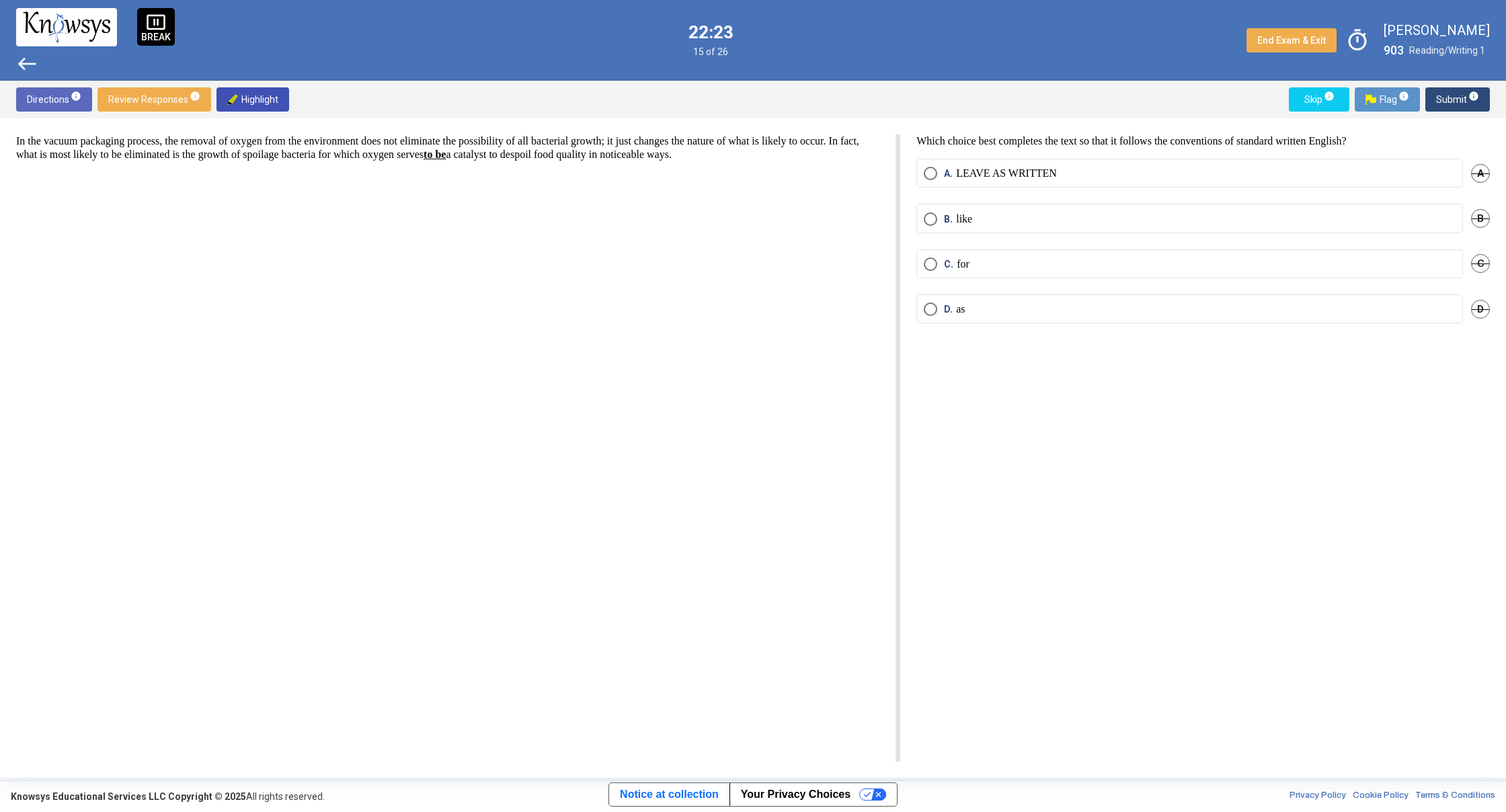
click at [954, 309] on span "D." at bounding box center [950, 310] width 12 height 14
click at [1443, 97] on span "Submit info" at bounding box center [1457, 99] width 43 height 24
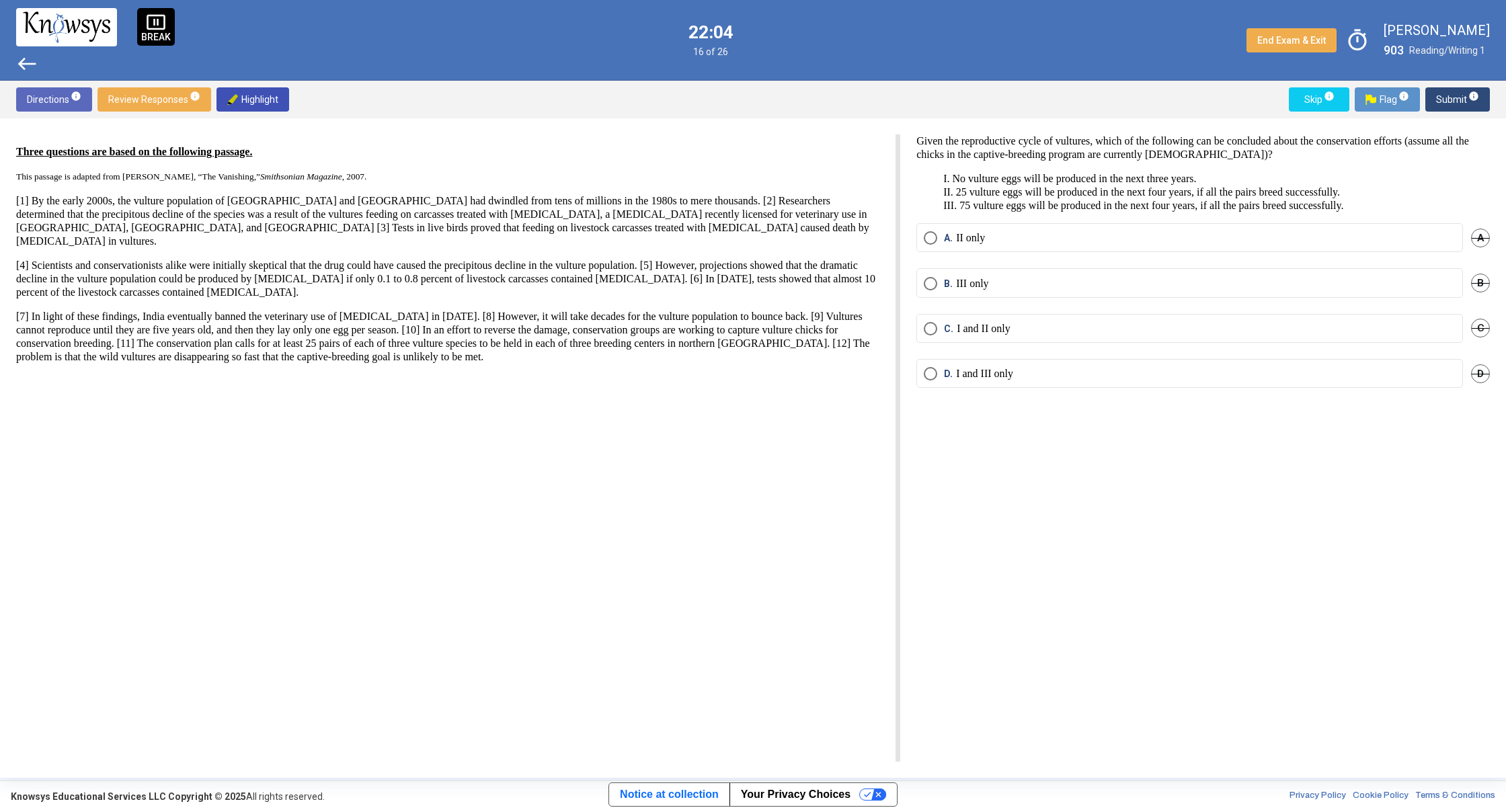
drag, startPoint x: 938, startPoint y: 183, endPoint x: 993, endPoint y: 566, distance: 386.9
click at [993, 567] on div "Given the reproductive cycle of vultures, which of the following can be conclud…" at bounding box center [1195, 448] width 590 height 627
click at [992, 559] on div "Given the reproductive cycle of vultures, which of the following can be conclud…" at bounding box center [1195, 448] width 590 height 627
click at [963, 527] on div "Given the reproductive cycle of vultures, which of the following can be conclud…" at bounding box center [1195, 448] width 590 height 627
drag, startPoint x: 949, startPoint y: 325, endPoint x: 970, endPoint y: 327, distance: 21.1
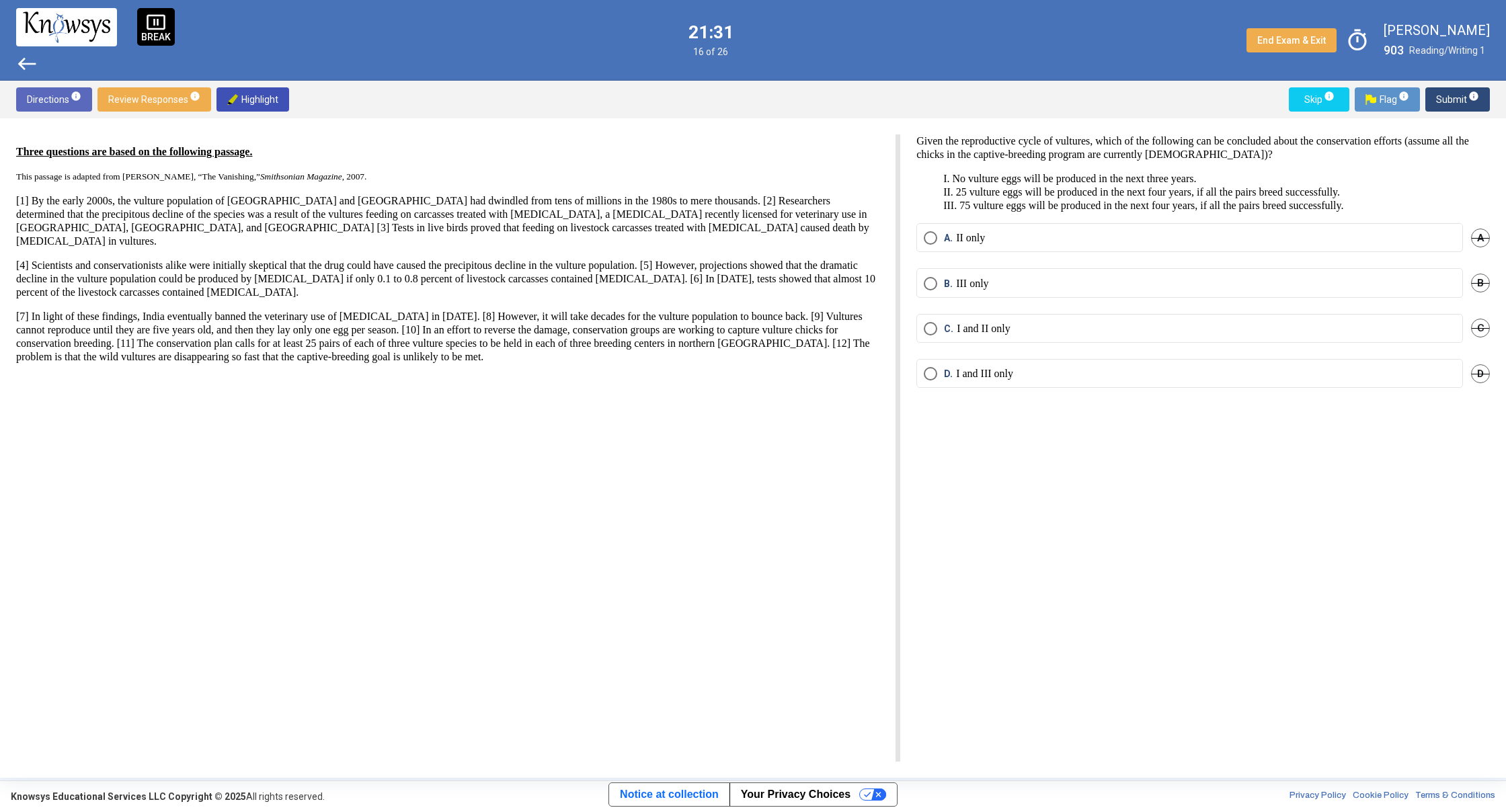
click at [970, 327] on div "C. I and II only" at bounding box center [977, 328] width 66 height 14
click at [970, 326] on p "I and II only" at bounding box center [984, 328] width 53 height 14
drag, startPoint x: 935, startPoint y: 388, endPoint x: 1014, endPoint y: 311, distance: 110.3
click at [945, 381] on mat-radio-button "D. I and III only" at bounding box center [1189, 373] width 546 height 29
drag, startPoint x: 992, startPoint y: 392, endPoint x: 985, endPoint y: 388, distance: 8.1
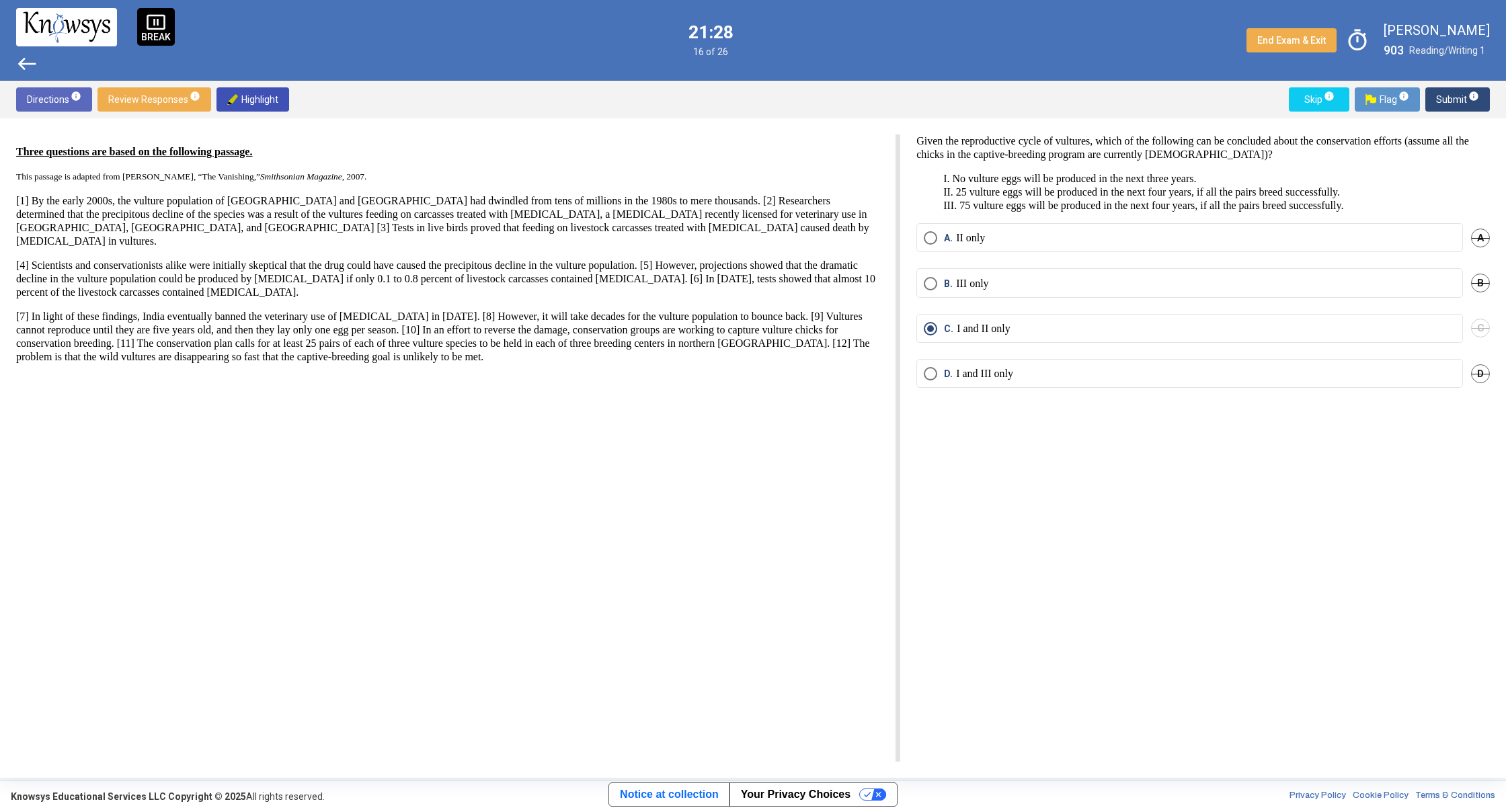
click at [988, 391] on div "D. I and III only D" at bounding box center [1203, 382] width 574 height 45
click at [942, 372] on span "D. I and III only" at bounding box center [975, 374] width 76 height 14
click at [1450, 92] on span "Submit info" at bounding box center [1457, 99] width 43 height 24
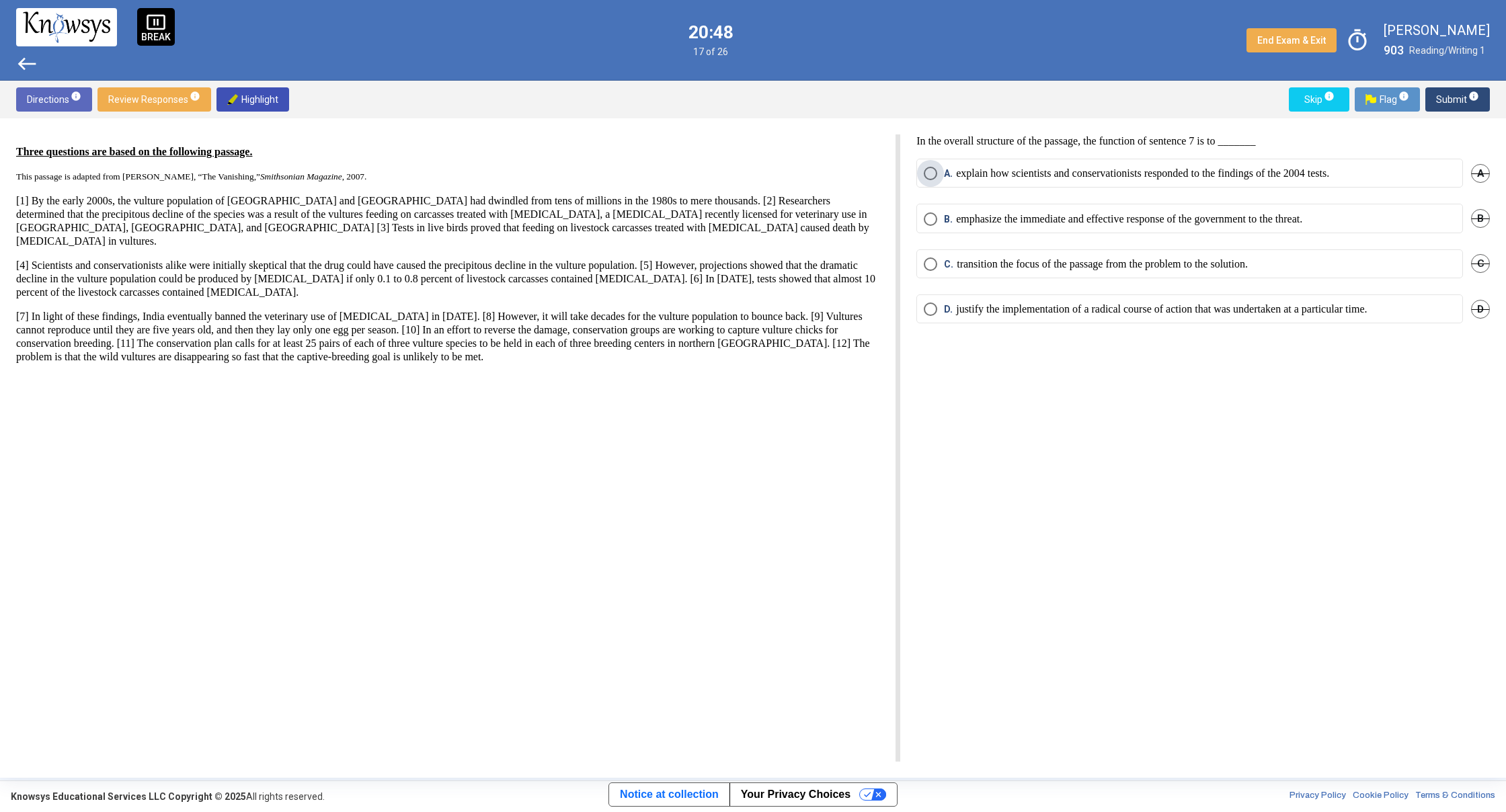
click at [927, 173] on span "Select an option" at bounding box center [930, 173] width 14 height 14
click at [1458, 102] on span "Submit info" at bounding box center [1457, 99] width 43 height 24
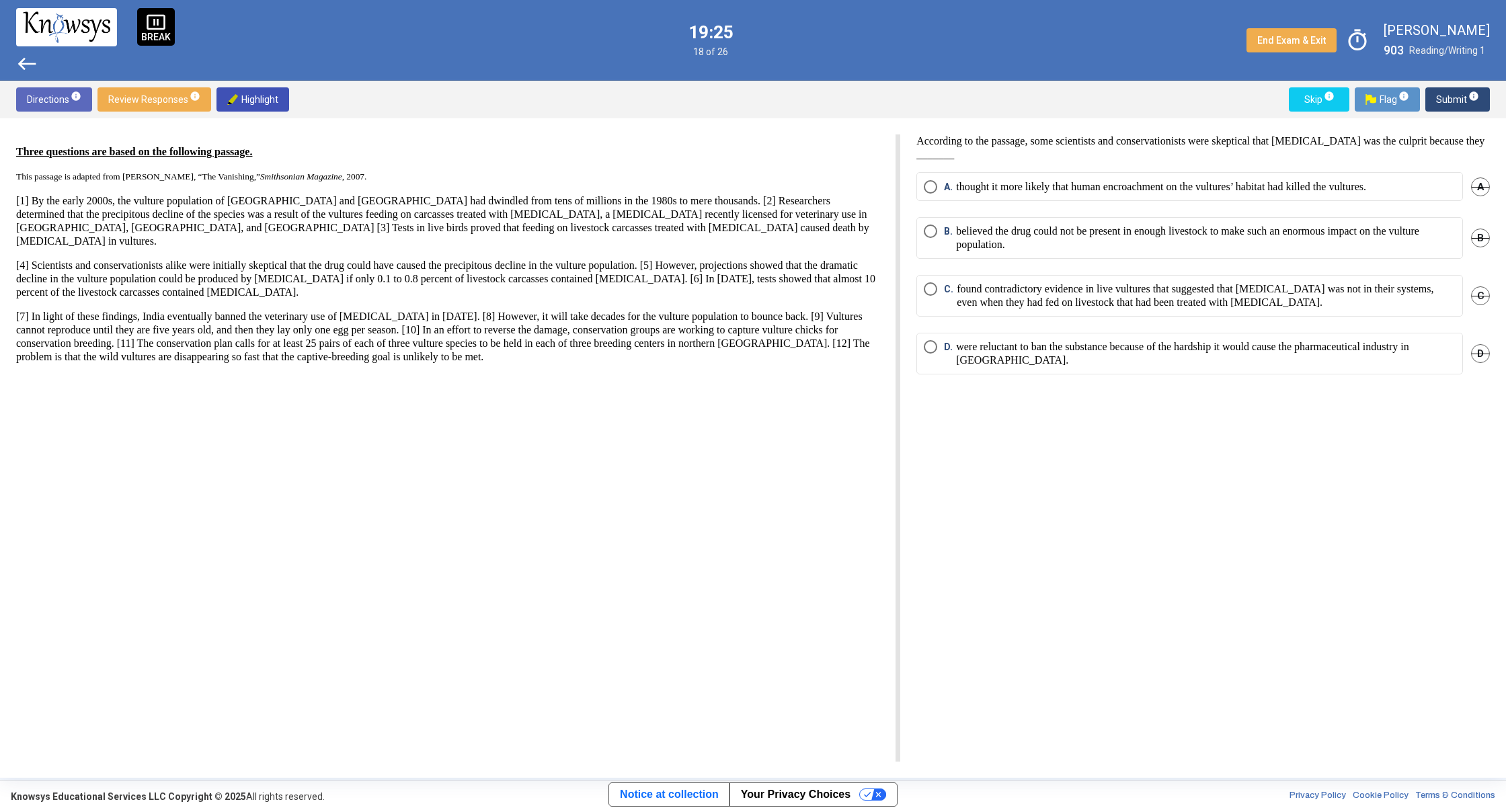
click at [1036, 310] on mat-radio-button "C. found contradictory evidence in live vultures that suggested that [MEDICAL_D…" at bounding box center [1189, 296] width 546 height 42
click at [928, 243] on label "B. believed the drug could not be present in enough livestock to make such an e…" at bounding box center [1188, 237] width 531 height 27
click at [1480, 108] on button "Submit info" at bounding box center [1457, 99] width 64 height 24
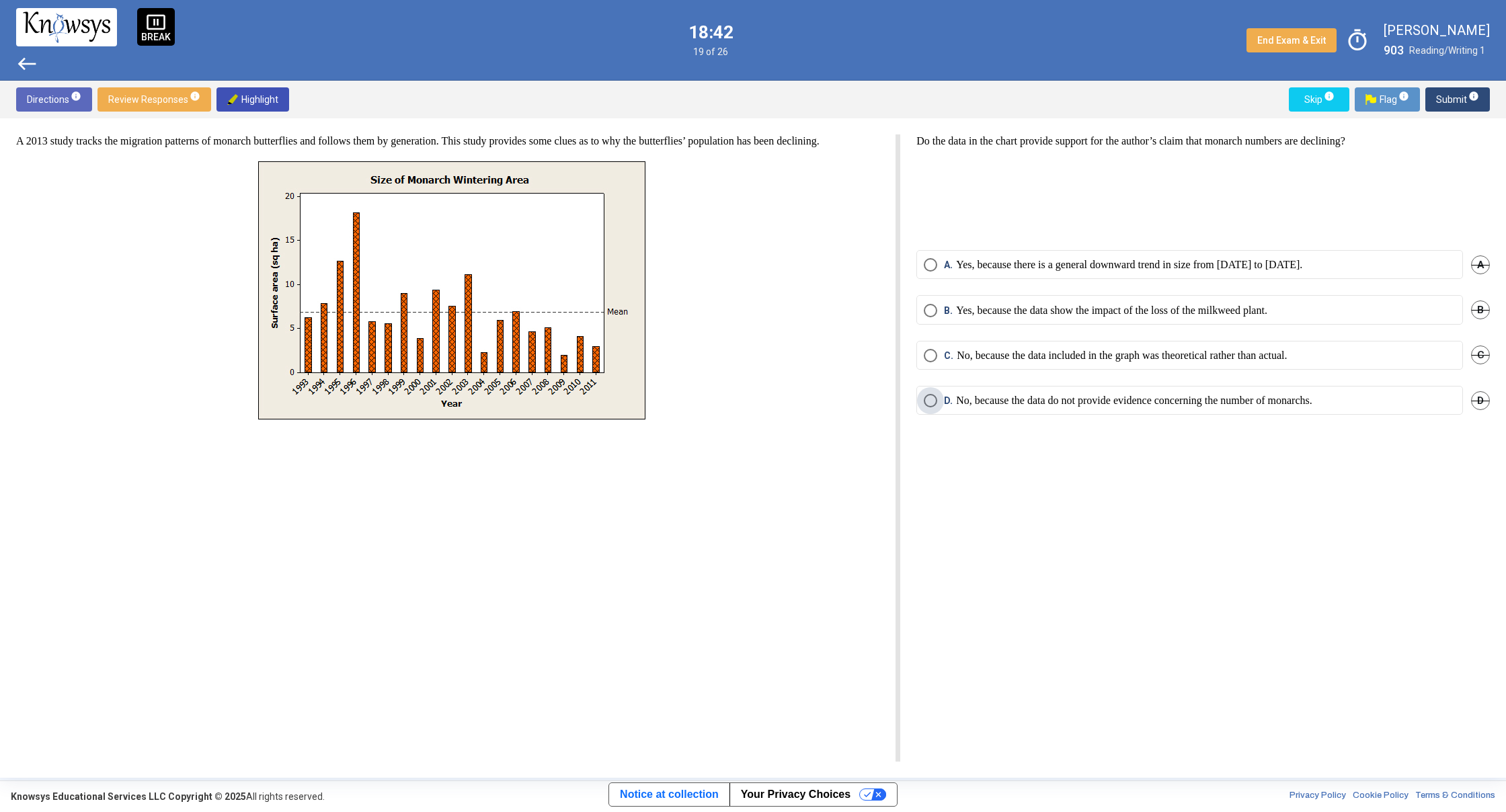
click at [941, 400] on span "D. No, because the data do not provide evidence concerning the number of monarc…" at bounding box center [1124, 401] width 375 height 14
drag, startPoint x: 1449, startPoint y: 104, endPoint x: 1444, endPoint y: 95, distance: 10.3
click at [1448, 103] on span "Submit info" at bounding box center [1457, 99] width 43 height 24
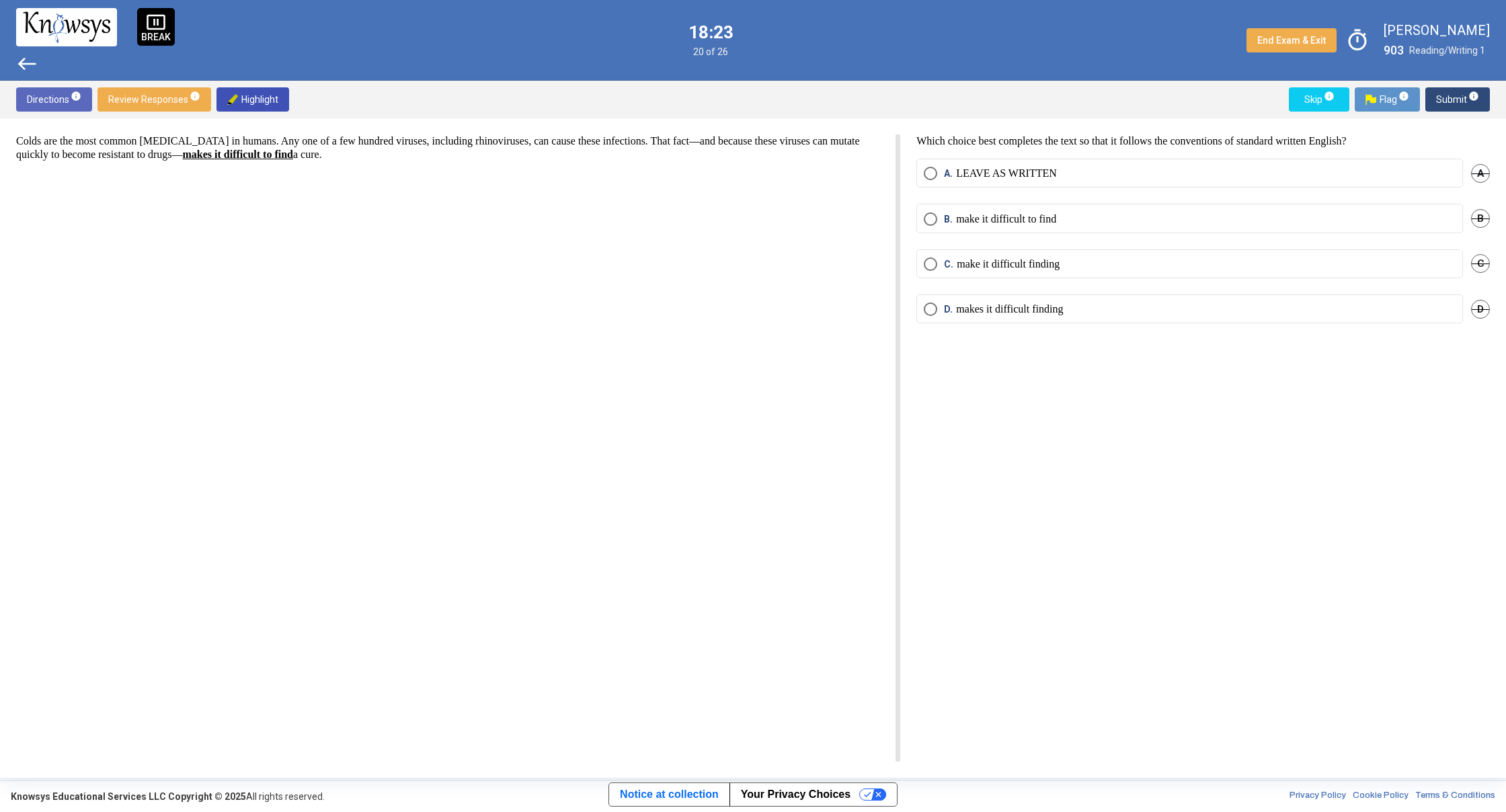
drag, startPoint x: 1030, startPoint y: 320, endPoint x: 1009, endPoint y: 313, distance: 22.1
click at [1013, 314] on mat-radio-button "D. makes it difficult finding" at bounding box center [1189, 309] width 546 height 29
click at [942, 312] on span "D. makes it difficult finding" at bounding box center [999, 310] width 126 height 14
click at [1444, 106] on span "Submit info" at bounding box center [1457, 99] width 43 height 24
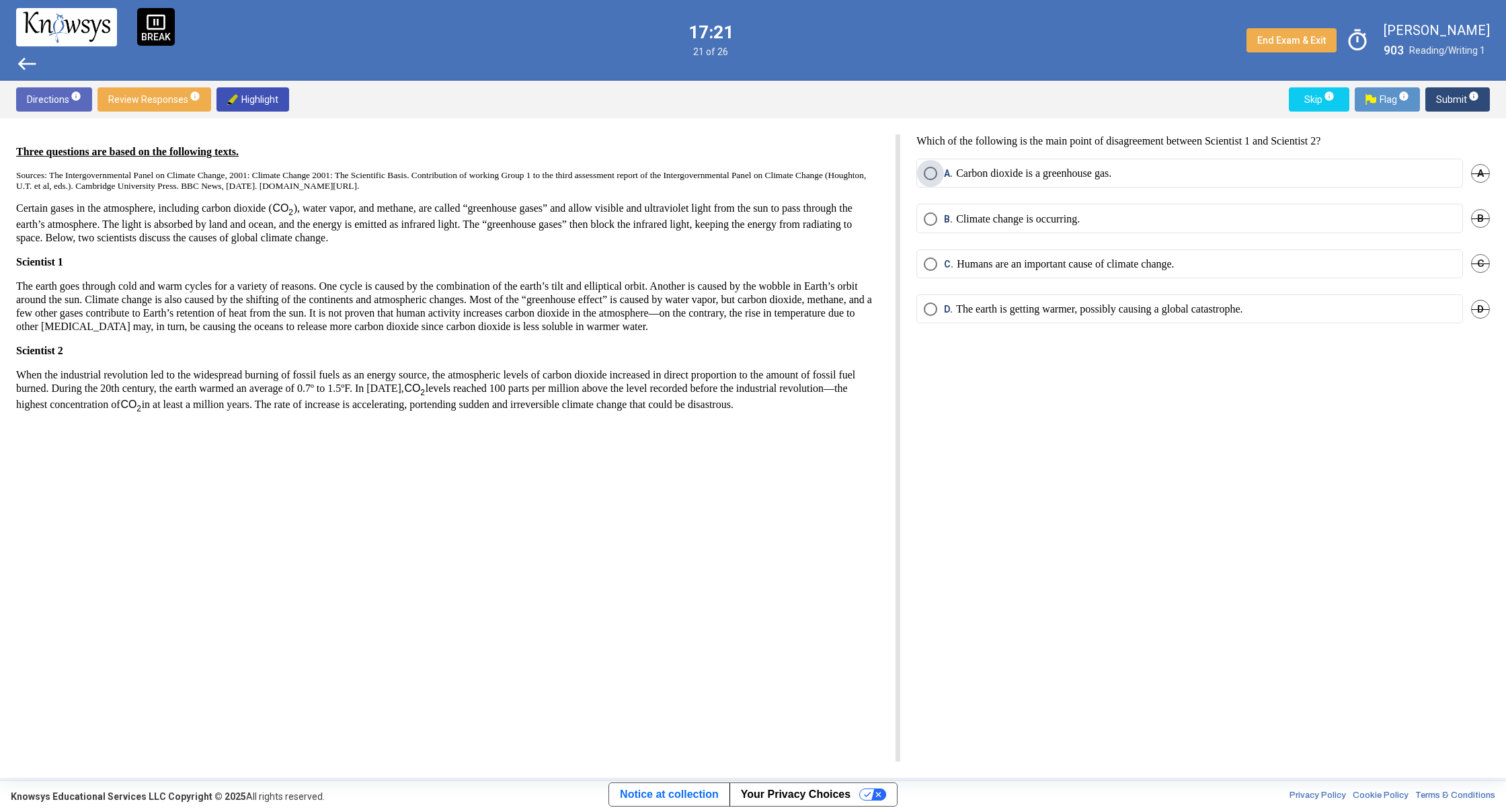
click at [936, 168] on span "Select an option" at bounding box center [930, 173] width 14 height 14
click at [1454, 100] on span "Submit info" at bounding box center [1457, 99] width 43 height 24
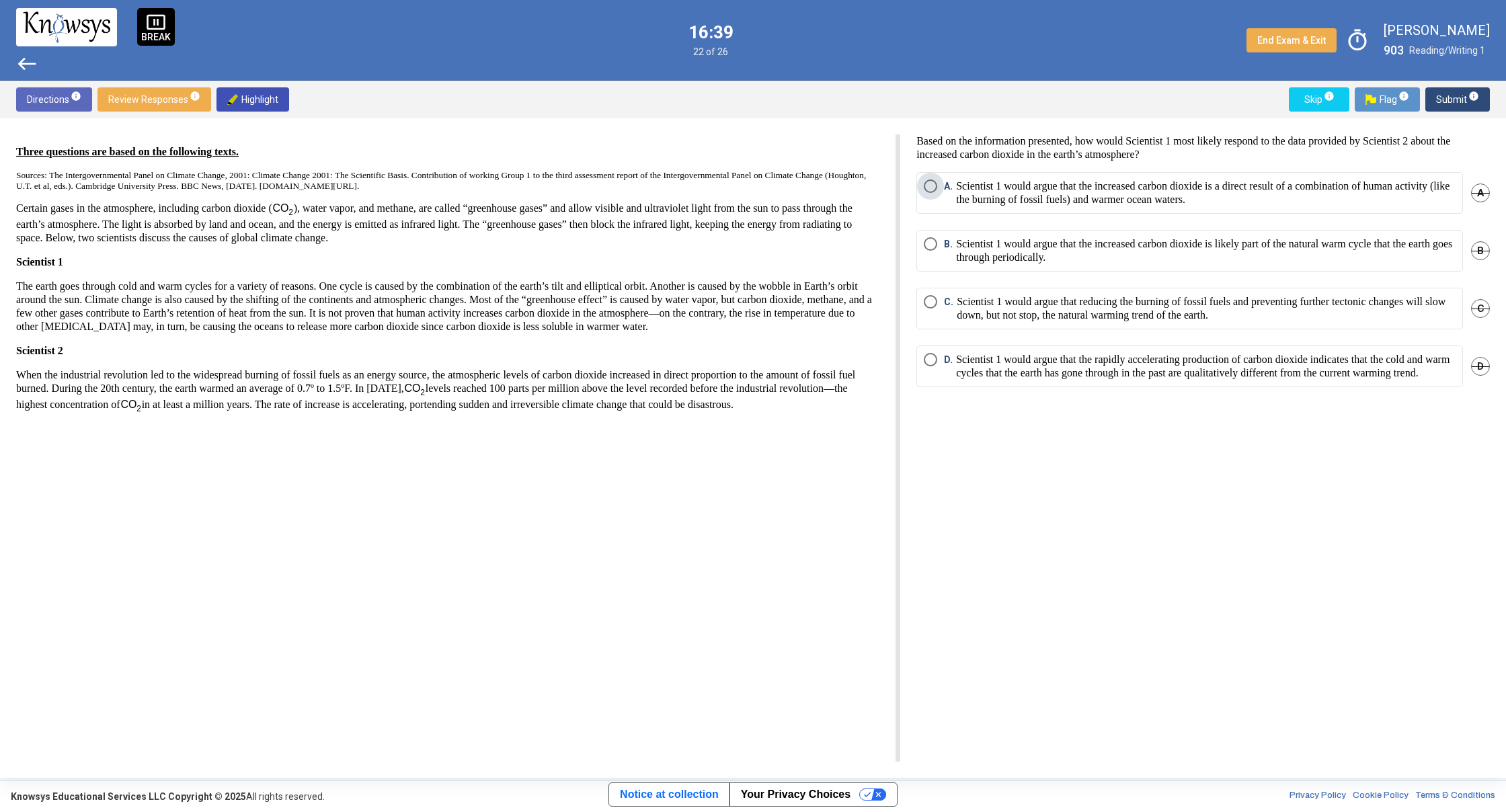
click at [927, 185] on label "A. Scientist 1 would argue that the increased carbon dioxide is a direct result…" at bounding box center [1188, 192] width 531 height 27
click at [1045, 241] on p "Scientist 1 would argue that the increased carbon dioxide is likely part of the…" at bounding box center [1205, 250] width 500 height 27
click at [1033, 191] on p "Scientist 1 would argue that the increased carbon dioxide is a direct result of…" at bounding box center [1205, 192] width 500 height 27
click at [1478, 374] on span "D" at bounding box center [1479, 366] width 19 height 19
click at [1459, 104] on span "Submit info" at bounding box center [1457, 99] width 43 height 24
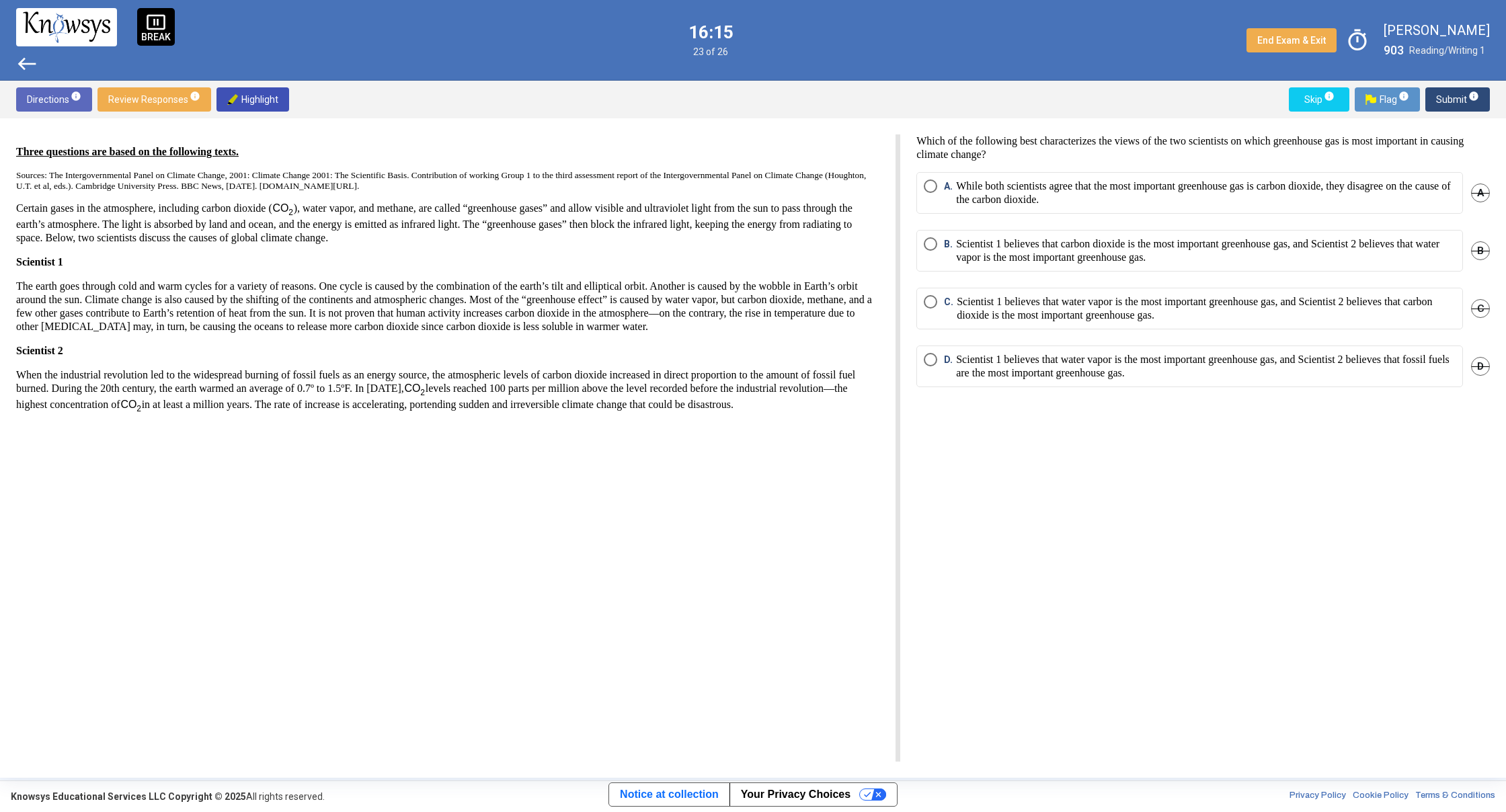
drag, startPoint x: 932, startPoint y: 182, endPoint x: 934, endPoint y: 218, distance: 36.1
click at [934, 222] on div "A. While both scientists agree that the most important greenhouse gas is carbon…" at bounding box center [1203, 201] width 574 height 57
drag, startPoint x: 938, startPoint y: 192, endPoint x: 927, endPoint y: 204, distance: 16.3
click at [927, 204] on label "A. While both scientists agree that the most important greenhouse gas is carbon…" at bounding box center [1188, 192] width 531 height 27
click at [934, 234] on mat-radio-button "B. Scientist 1 believes that carbon dioxide is the most important greenhouse ga…" at bounding box center [1189, 250] width 546 height 42
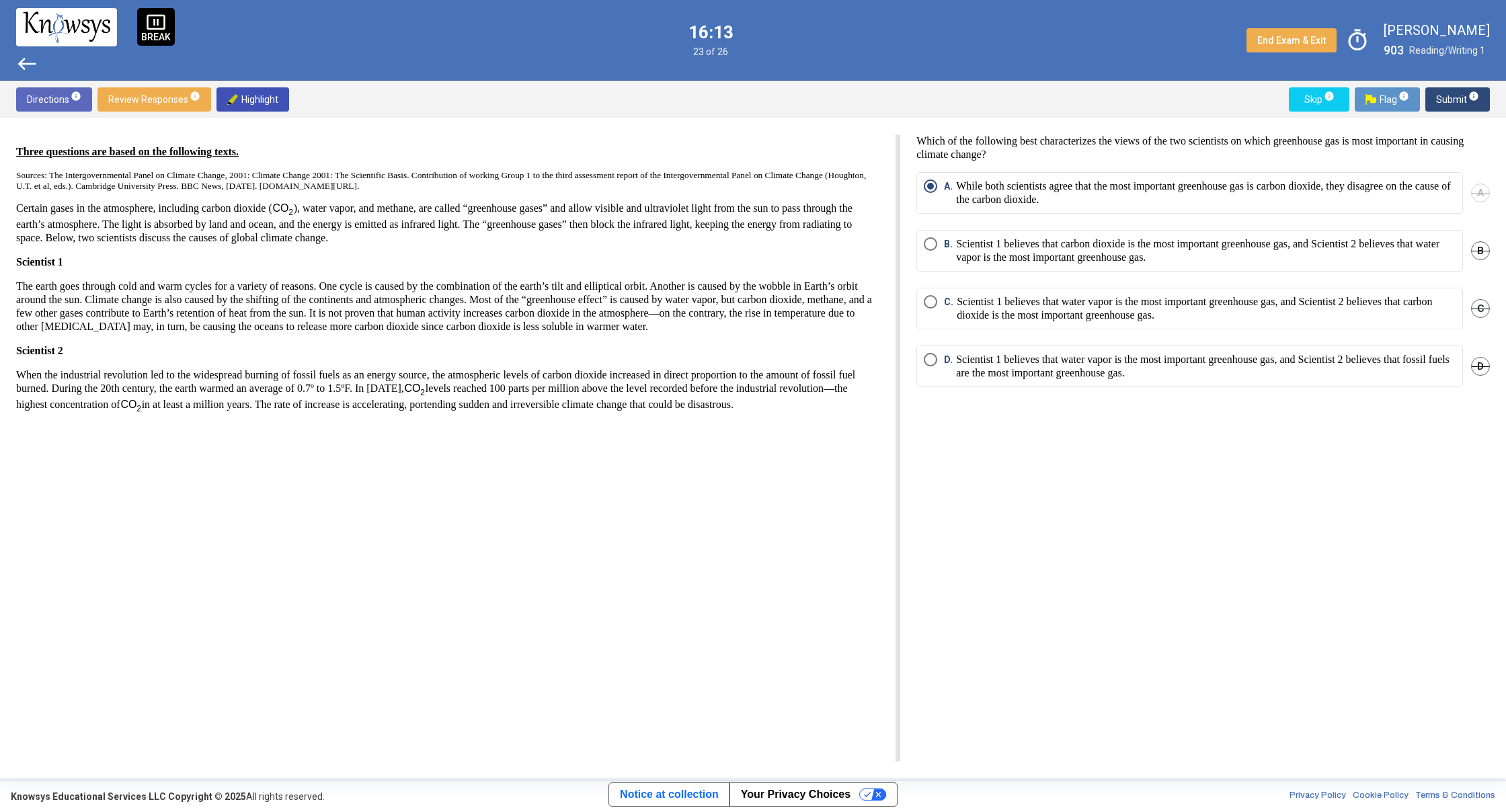
click at [939, 239] on span "B. Scientist 1 believes that carbon dioxide is the most important greenhouse ga…" at bounding box center [1196, 250] width 518 height 27
click at [946, 304] on span "C." at bounding box center [950, 308] width 13 height 27
click at [951, 189] on span "A." at bounding box center [950, 192] width 12 height 27
click at [1451, 89] on span "Submit info" at bounding box center [1457, 99] width 43 height 24
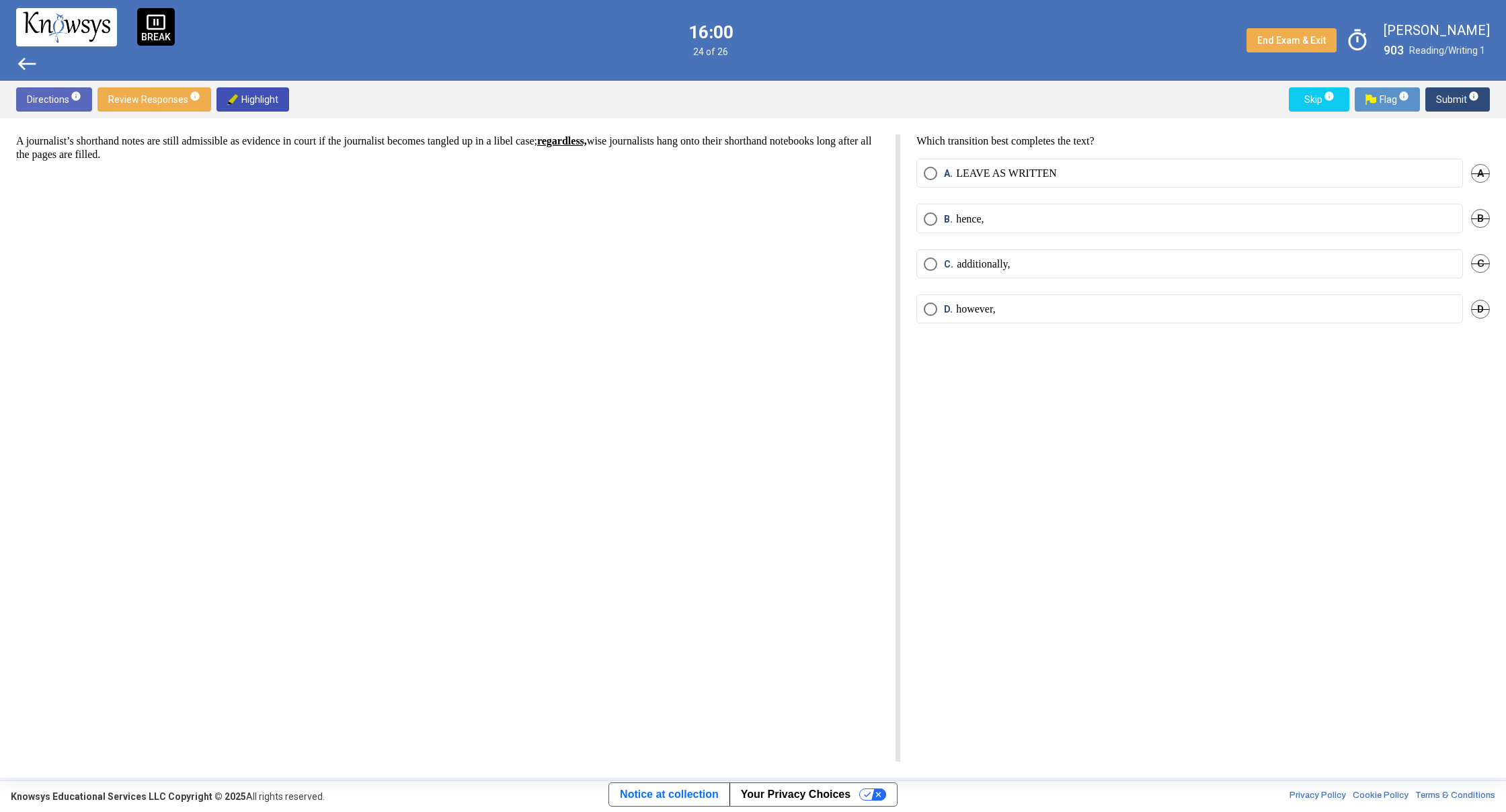
click at [930, 175] on span "Select an option" at bounding box center [930, 173] width 14 height 14
drag, startPoint x: 1455, startPoint y: 106, endPoint x: 1448, endPoint y: 104, distance: 7.3
click at [1449, 104] on span "Submit info" at bounding box center [1457, 99] width 43 height 24
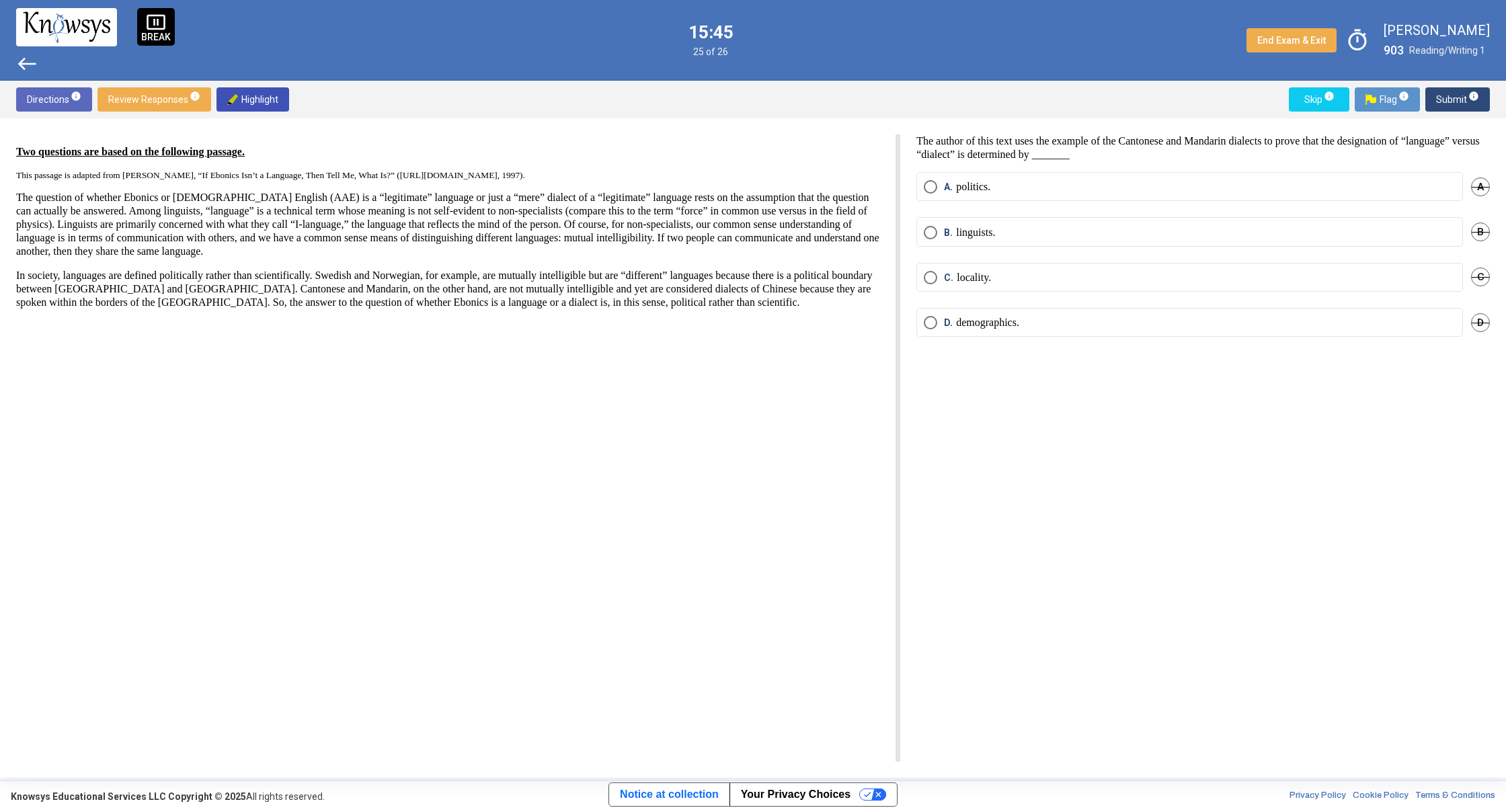
click at [925, 231] on span "Select an option" at bounding box center [930, 232] width 14 height 14
click at [1475, 100] on span "info" at bounding box center [1473, 96] width 11 height 11
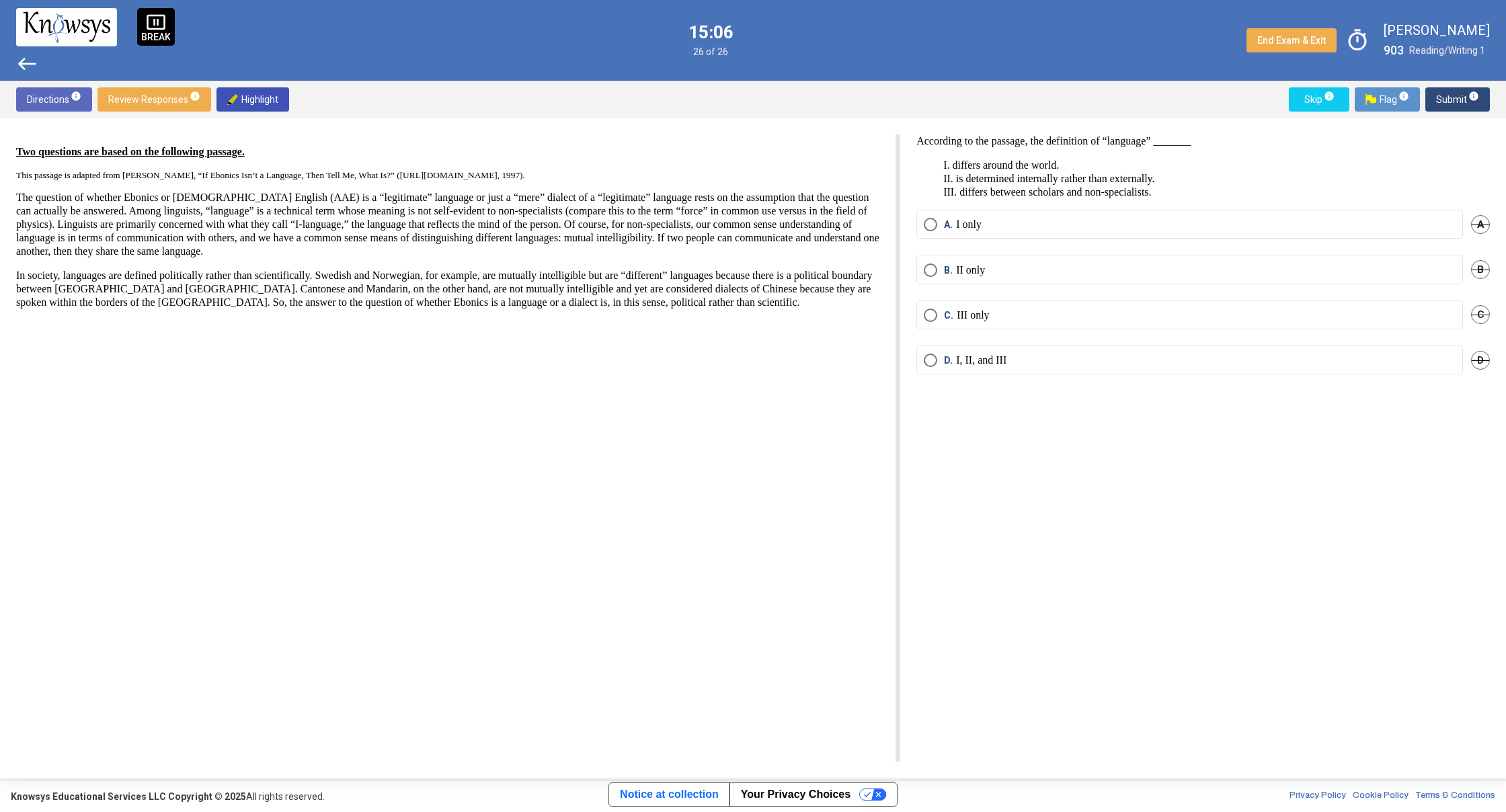
drag, startPoint x: 938, startPoint y: 257, endPoint x: 943, endPoint y: 248, distance: 10.3
click at [945, 249] on mat-radio-group "A. I only A B. II only B C. III only C D. I, II, and III D" at bounding box center [1203, 300] width 574 height 181
click at [940, 248] on div "A. I only A" at bounding box center [1203, 232] width 574 height 45
drag, startPoint x: 901, startPoint y: 265, endPoint x: 937, endPoint y: 275, distance: 37.4
click at [938, 276] on div "According to the passage, the definition of “language” _______ I. differs aroun…" at bounding box center [1195, 448] width 590 height 627
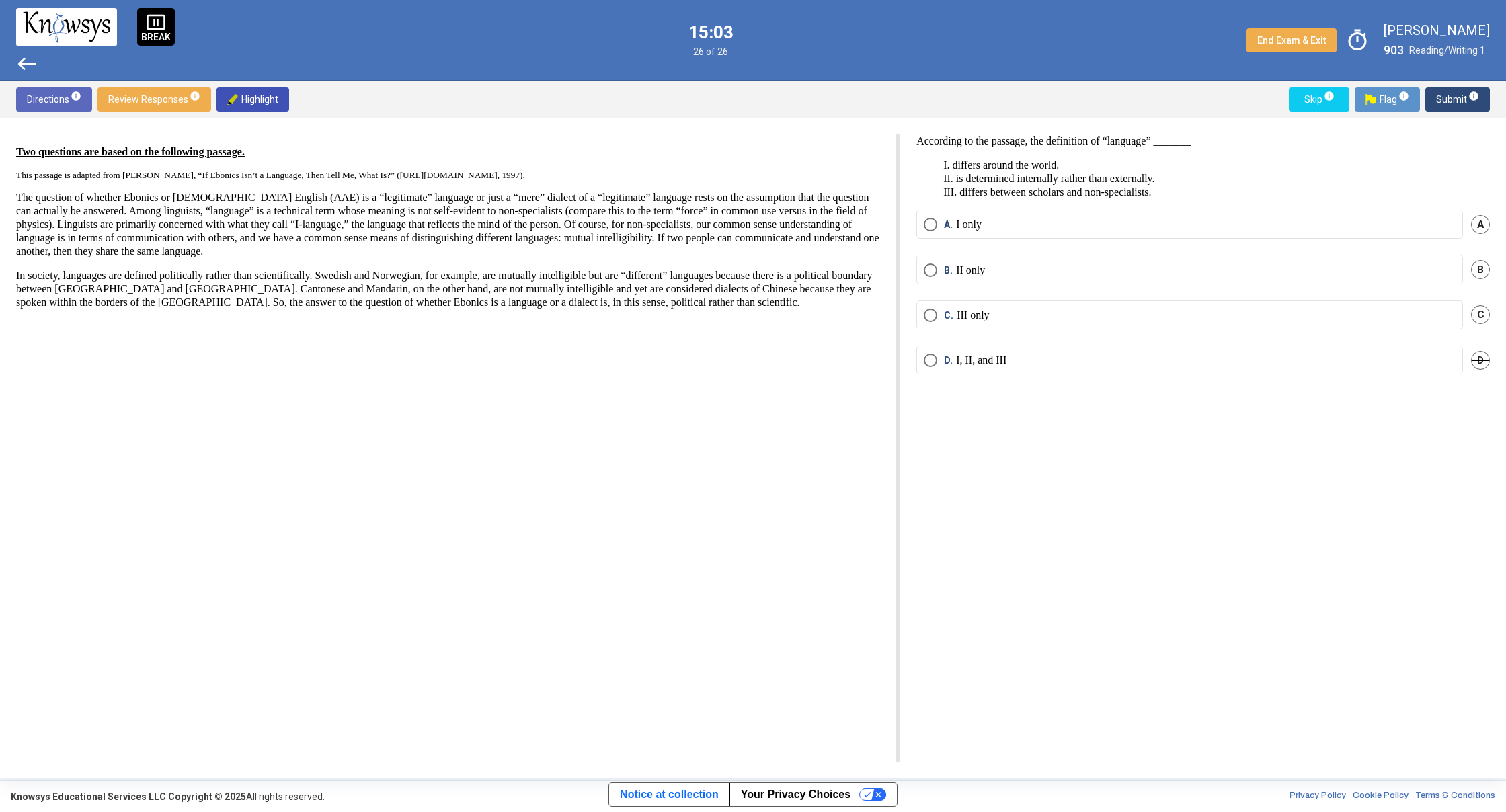
drag, startPoint x: 919, startPoint y: 226, endPoint x: 954, endPoint y: 229, distance: 35.1
click at [928, 227] on mat-radio-button "A. I only" at bounding box center [1189, 224] width 546 height 29
click at [940, 227] on span "A. I only" at bounding box center [959, 225] width 45 height 14
click at [1464, 94] on span "Submit info" at bounding box center [1457, 99] width 43 height 24
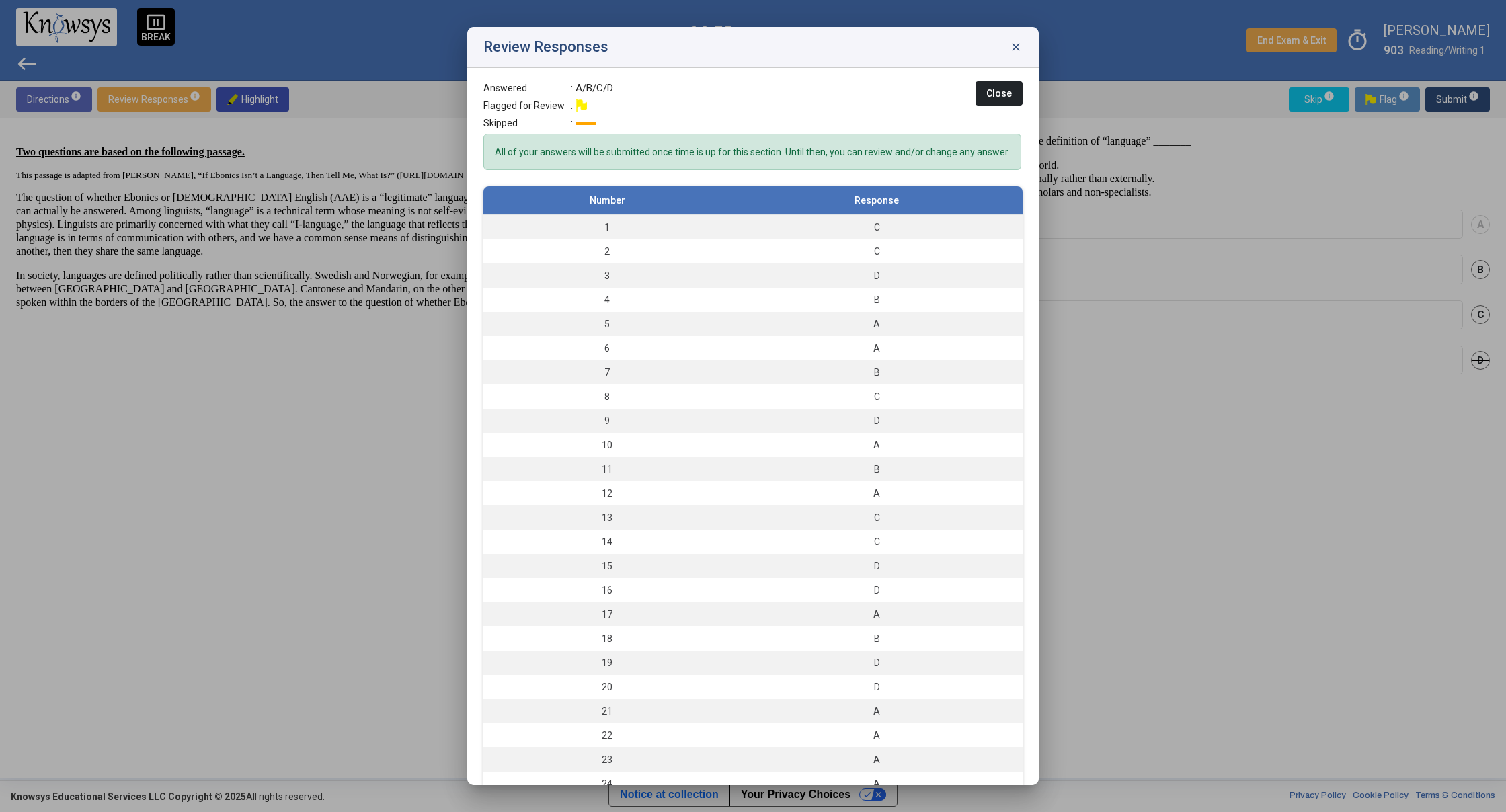
drag, startPoint x: 1001, startPoint y: 215, endPoint x: 1005, endPoint y: 229, distance: 14.6
click at [1005, 229] on div "Number Response 1 C 2 C 3 D 4 B 5 A 6 A 7 B 8 C 9 D 10 A 11 B 12 A 13 C 14 C 15…" at bounding box center [752, 496] width 539 height 621
drag, startPoint x: 700, startPoint y: 305, endPoint x: 707, endPoint y: 303, distance: 7.3
click at [707, 303] on td "4" at bounding box center [607, 300] width 247 height 24
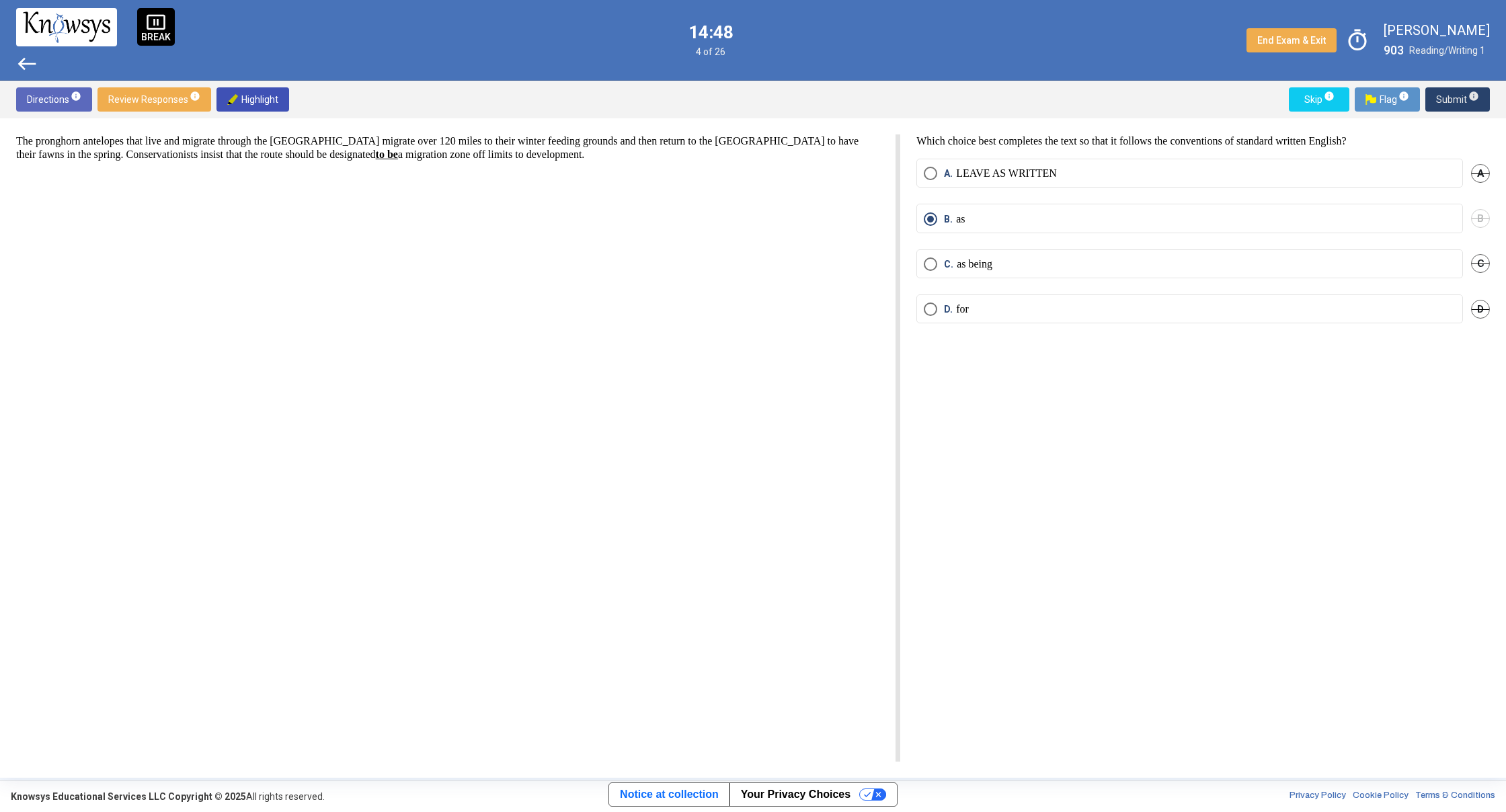
click at [1459, 98] on span "Submit info" at bounding box center [1457, 99] width 43 height 24
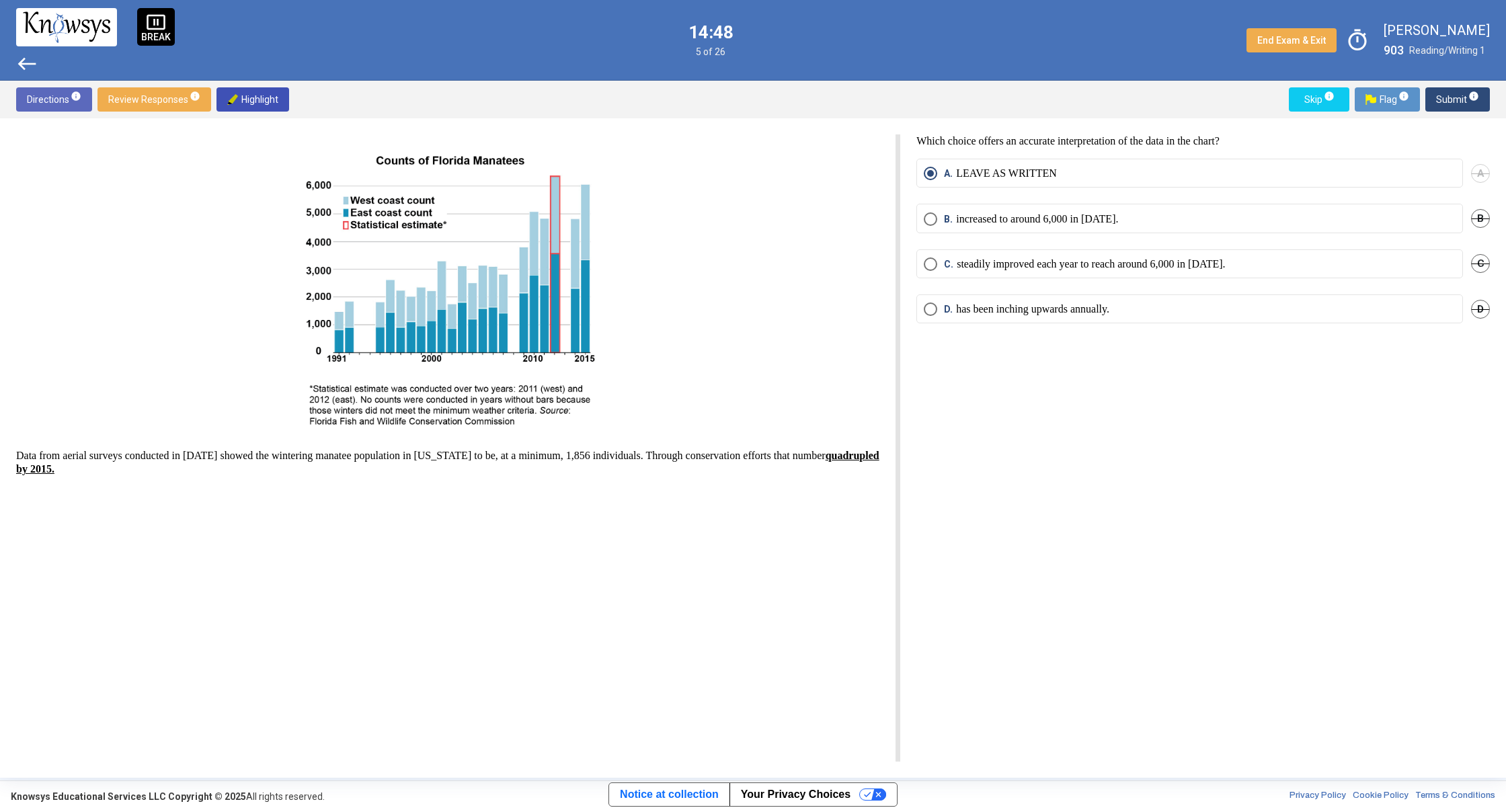
click at [1459, 98] on span "Submit info" at bounding box center [1457, 99] width 43 height 24
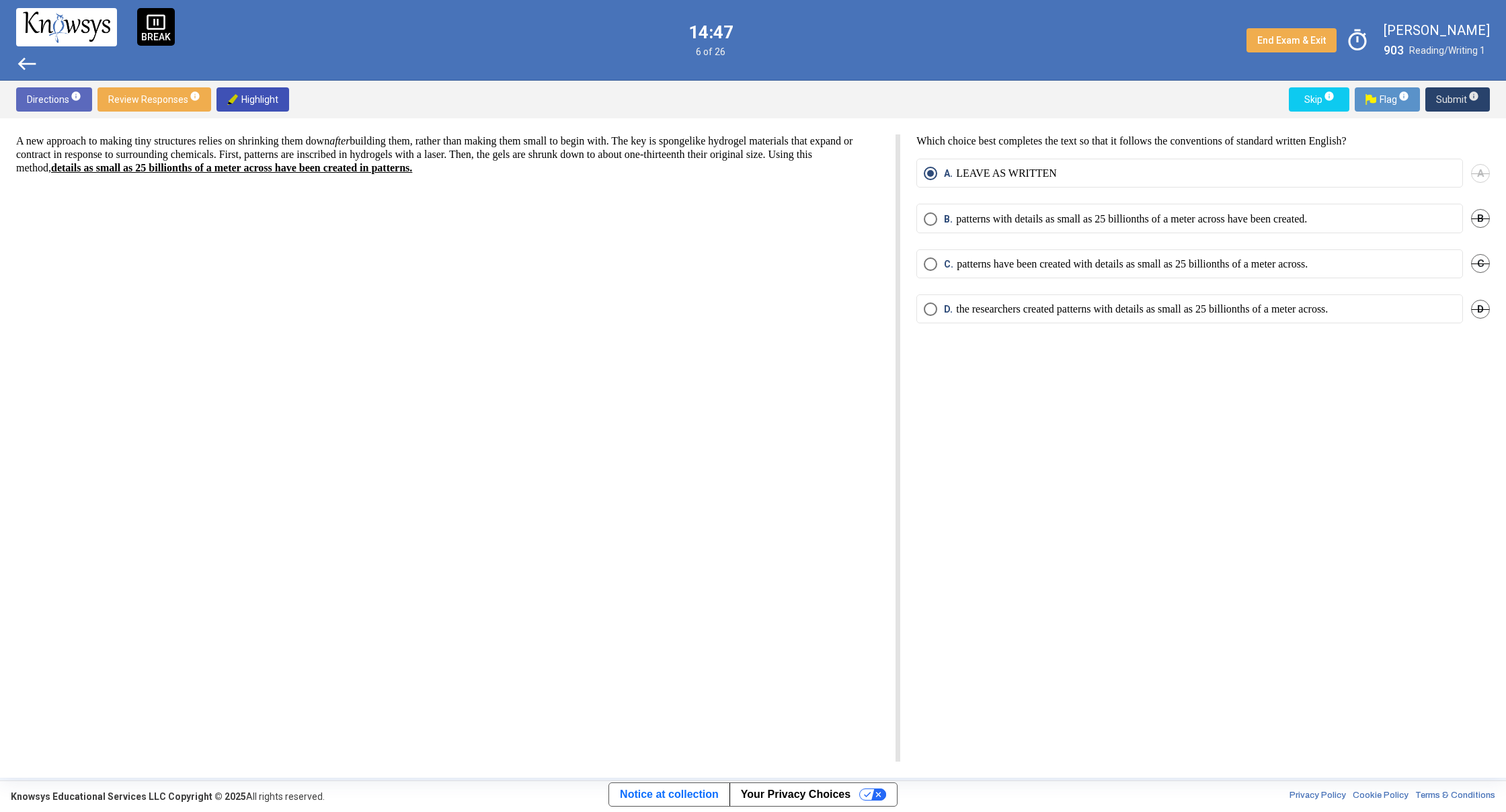
click at [1459, 98] on span "Submit info" at bounding box center [1457, 99] width 43 height 24
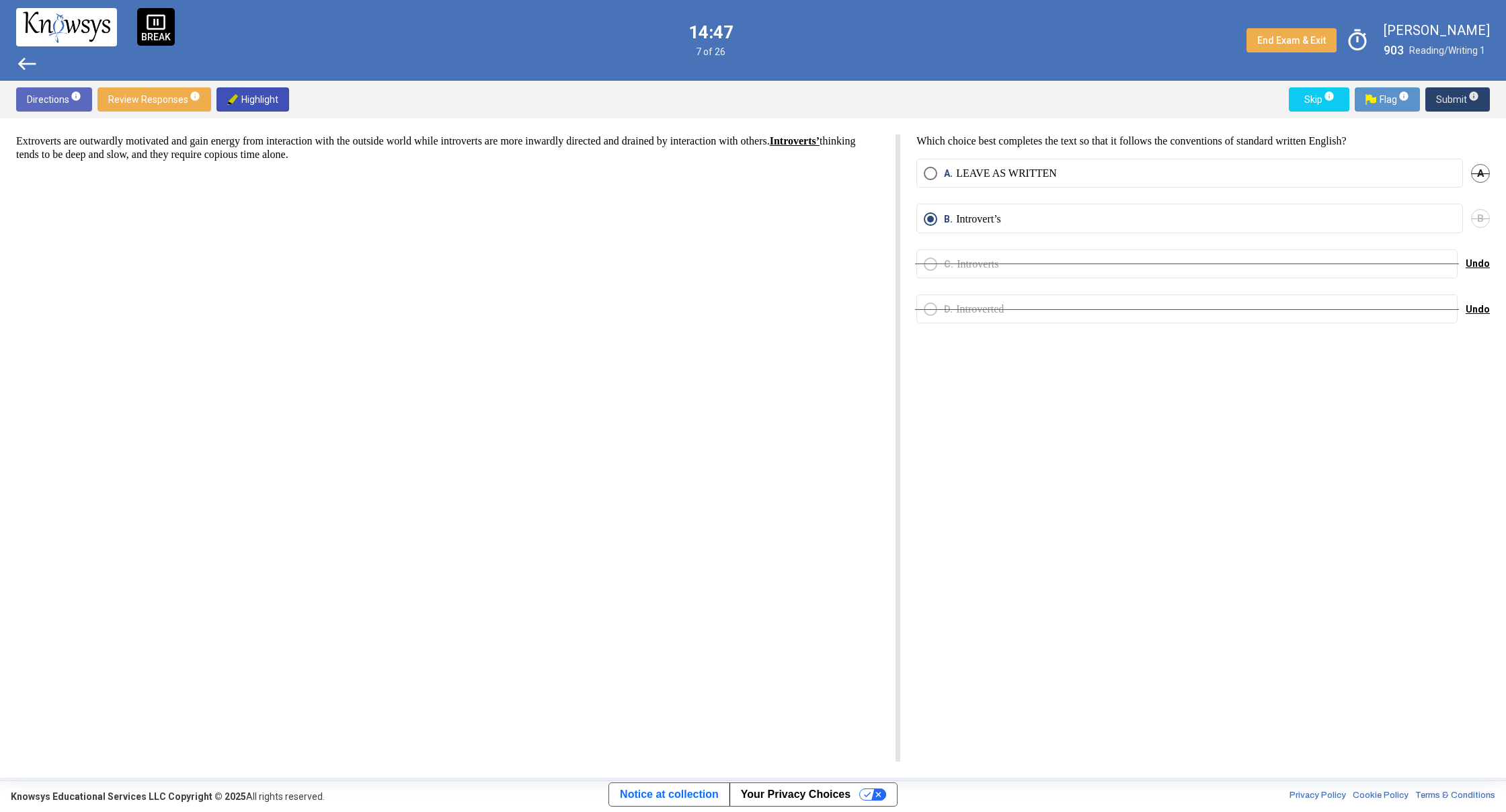
click at [1459, 98] on span "Submit info" at bounding box center [1457, 99] width 43 height 24
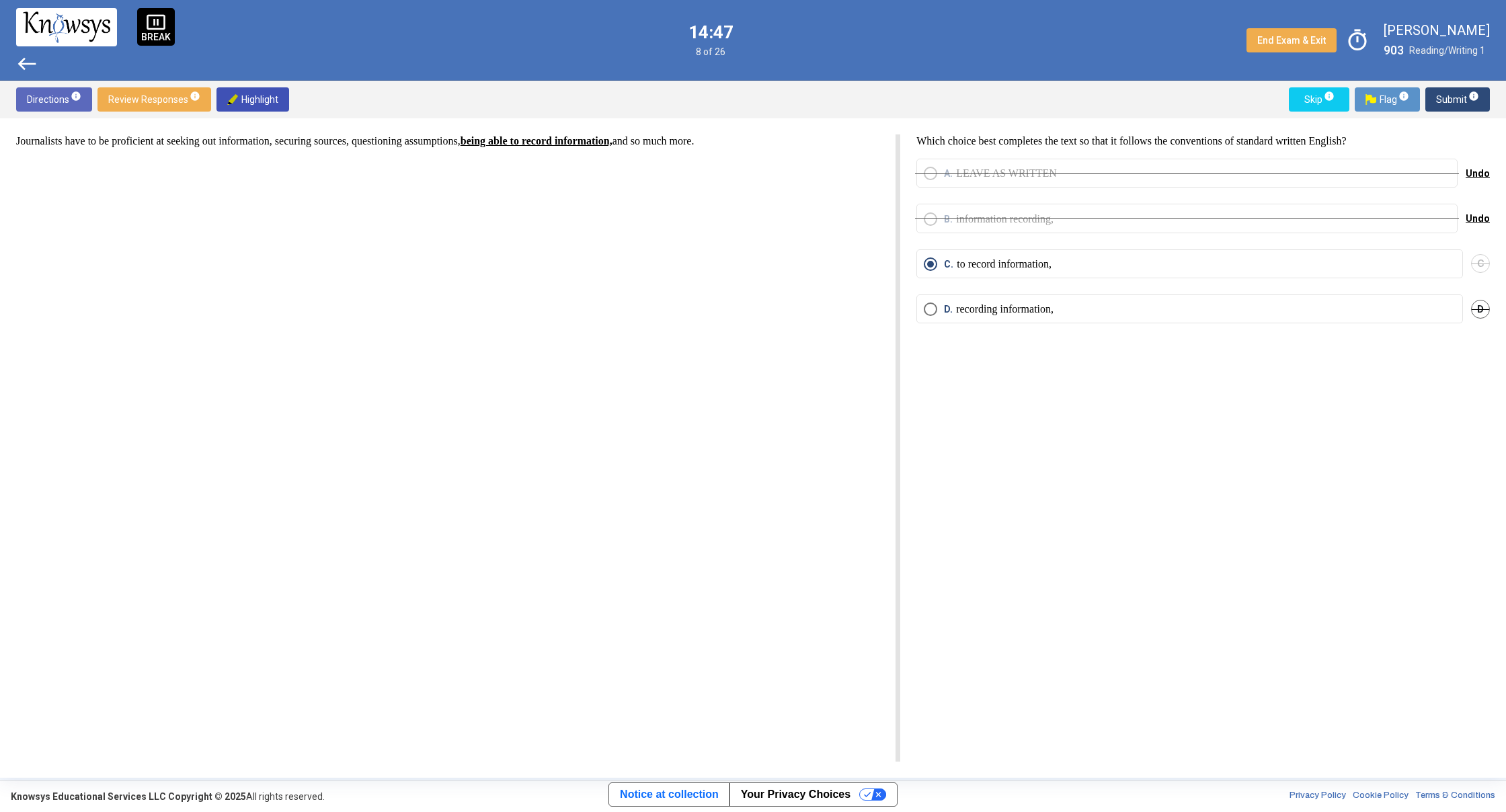
click at [1459, 98] on span "Submit info" at bounding box center [1457, 99] width 43 height 24
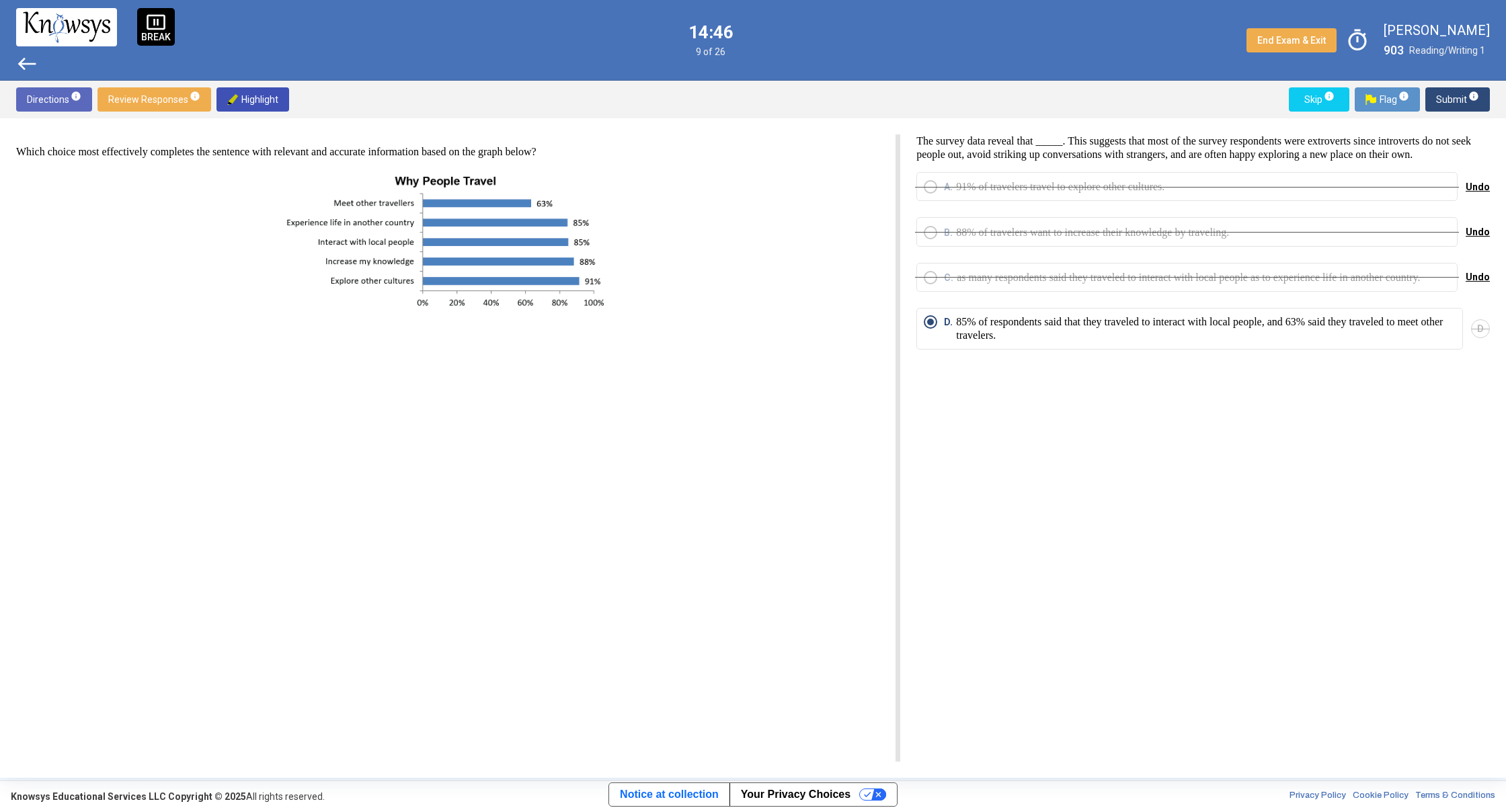
click at [1459, 98] on span "Submit info" at bounding box center [1457, 99] width 43 height 24
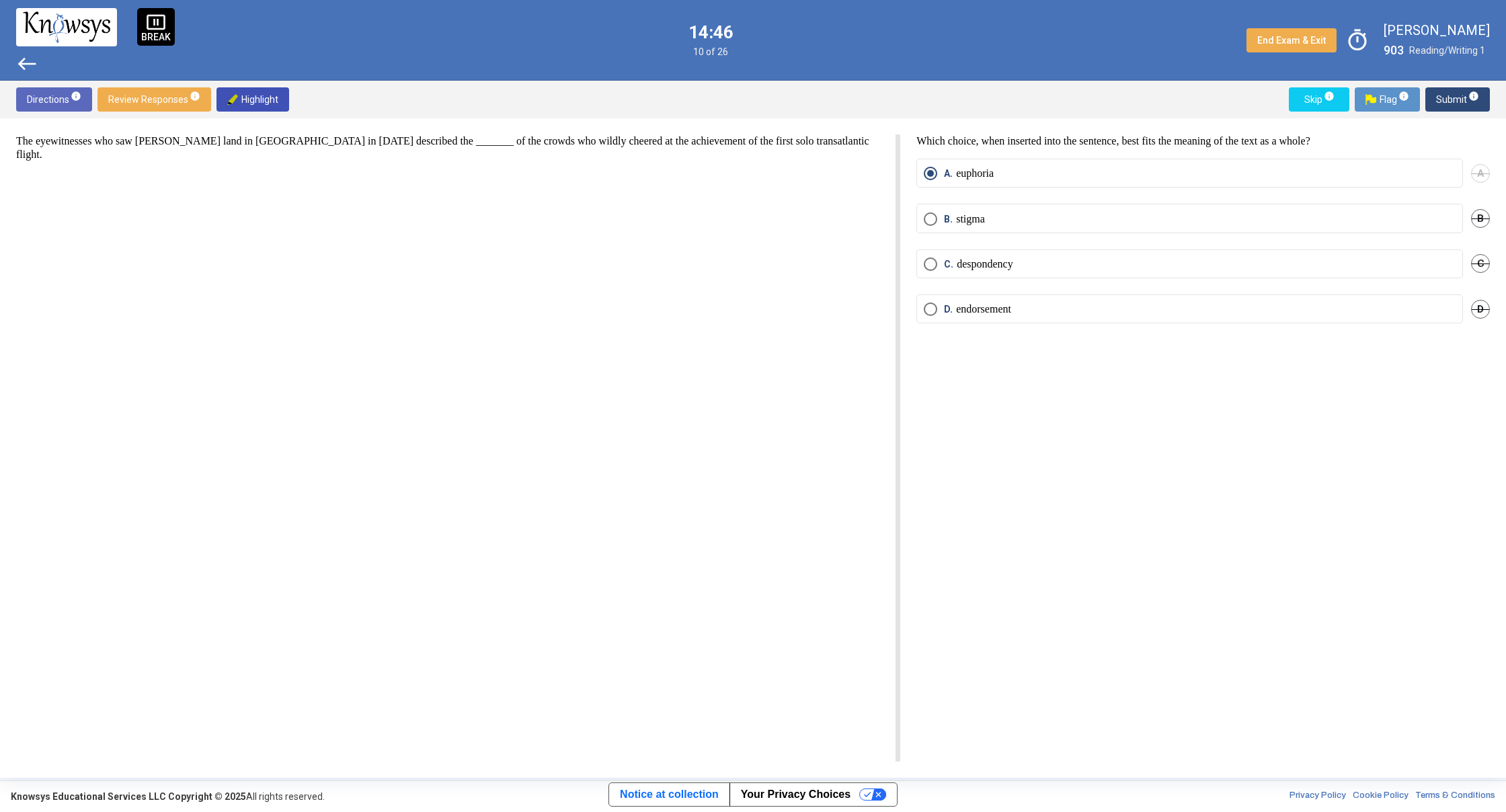
click at [1459, 98] on span "Submit info" at bounding box center [1457, 99] width 43 height 24
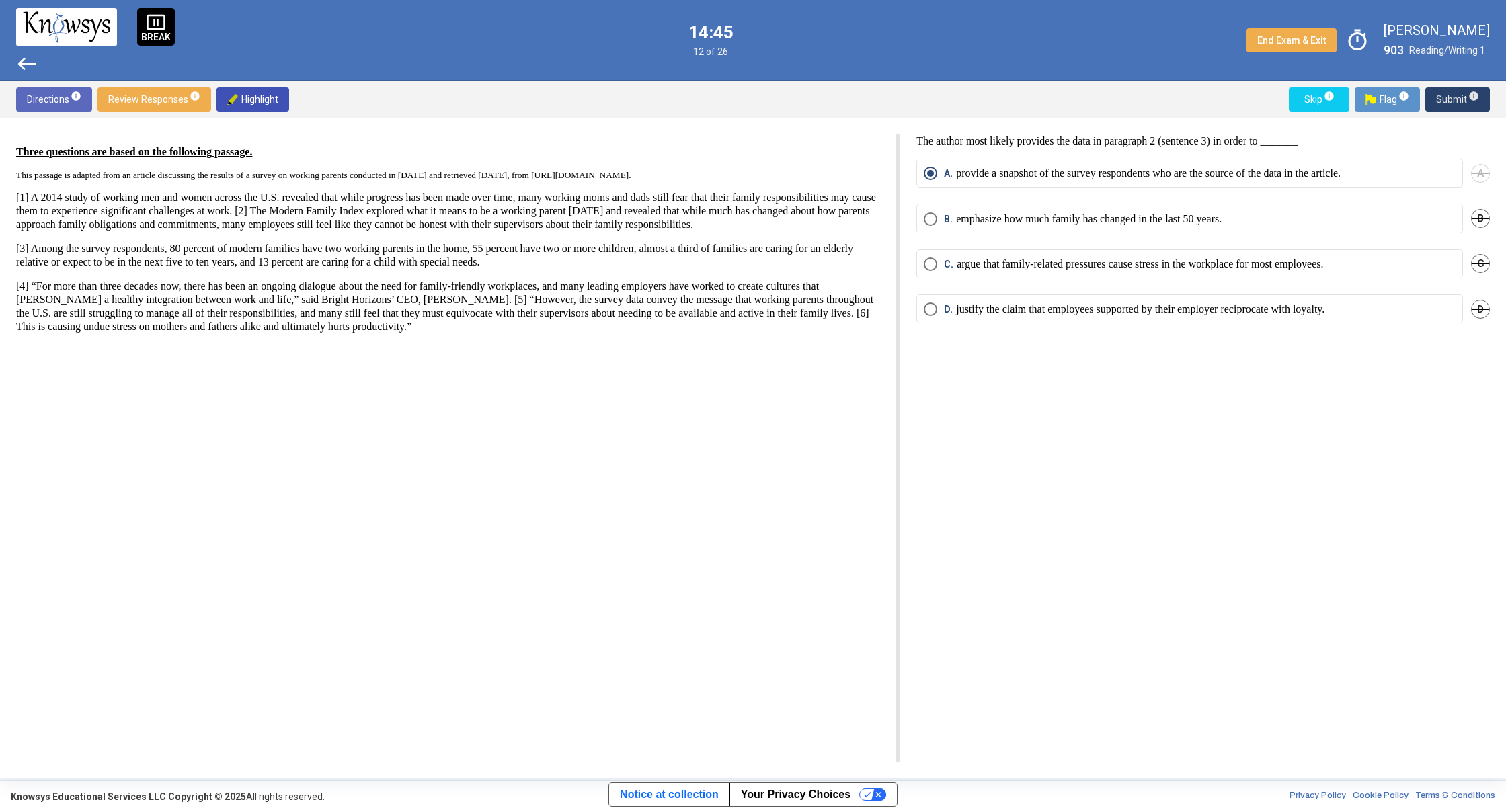
click at [1459, 98] on span "Submit info" at bounding box center [1457, 99] width 43 height 24
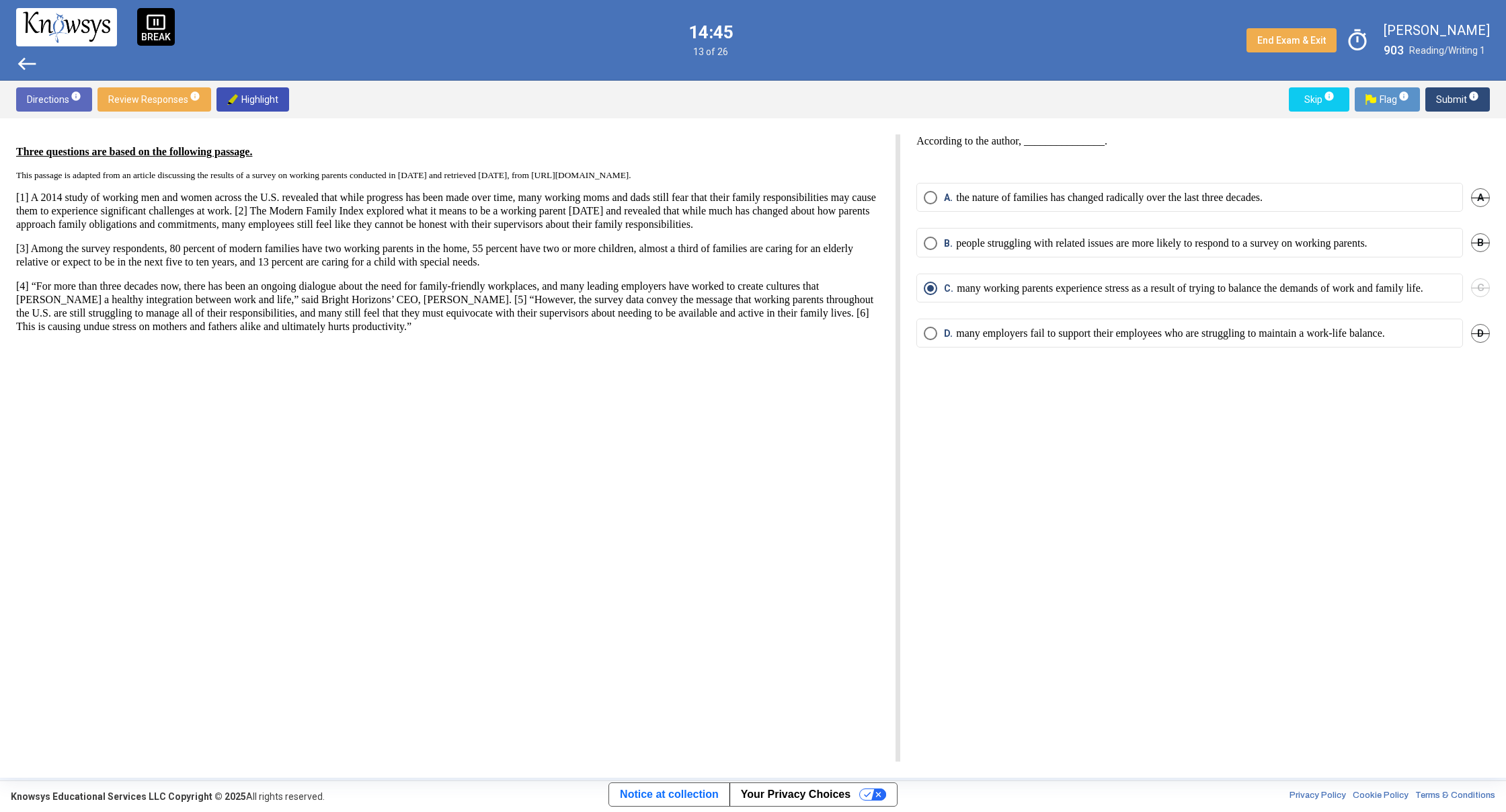
click at [1459, 98] on span "Submit info" at bounding box center [1457, 99] width 43 height 24
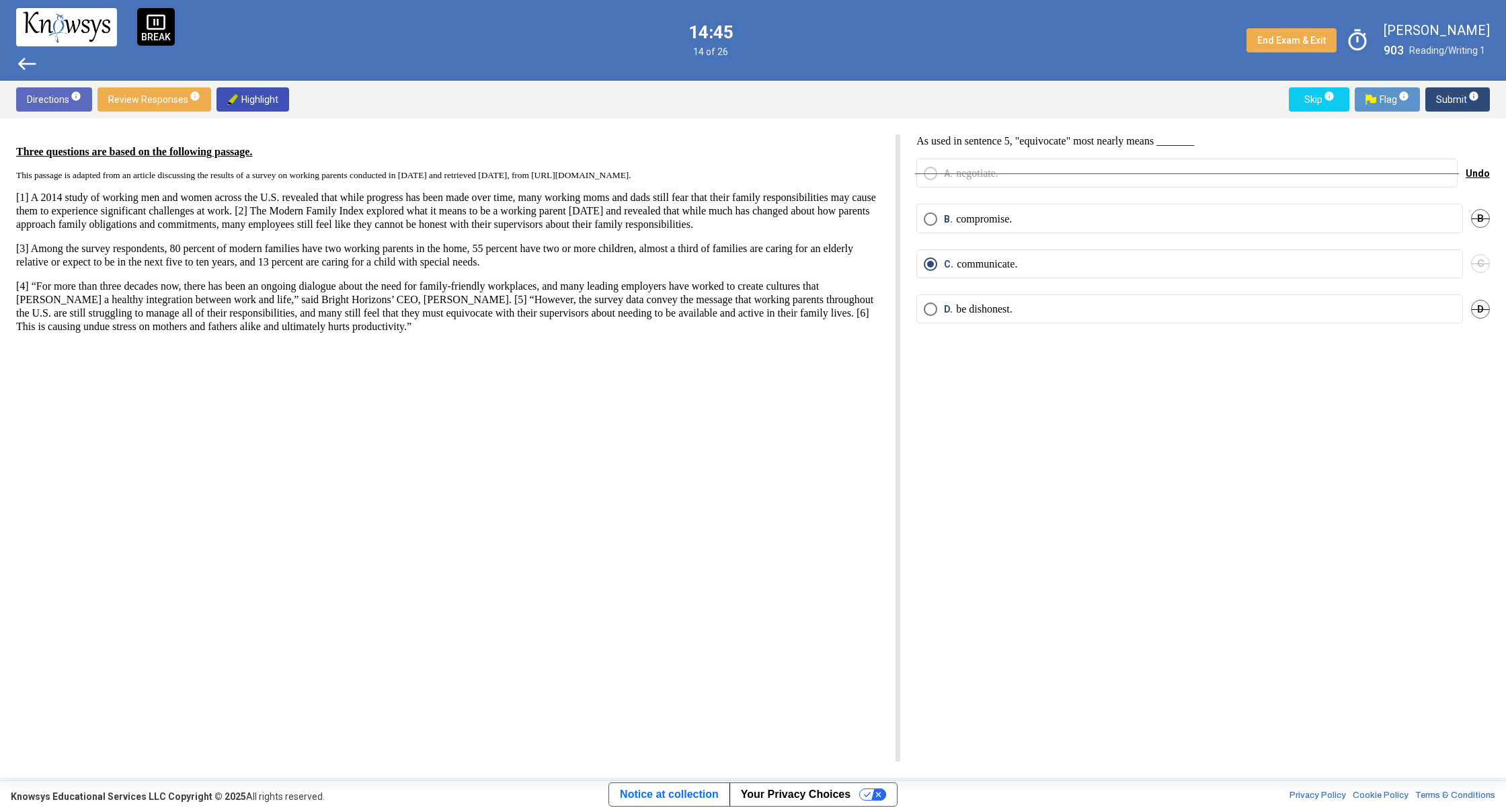
click at [1459, 98] on span "Submit info" at bounding box center [1457, 99] width 43 height 24
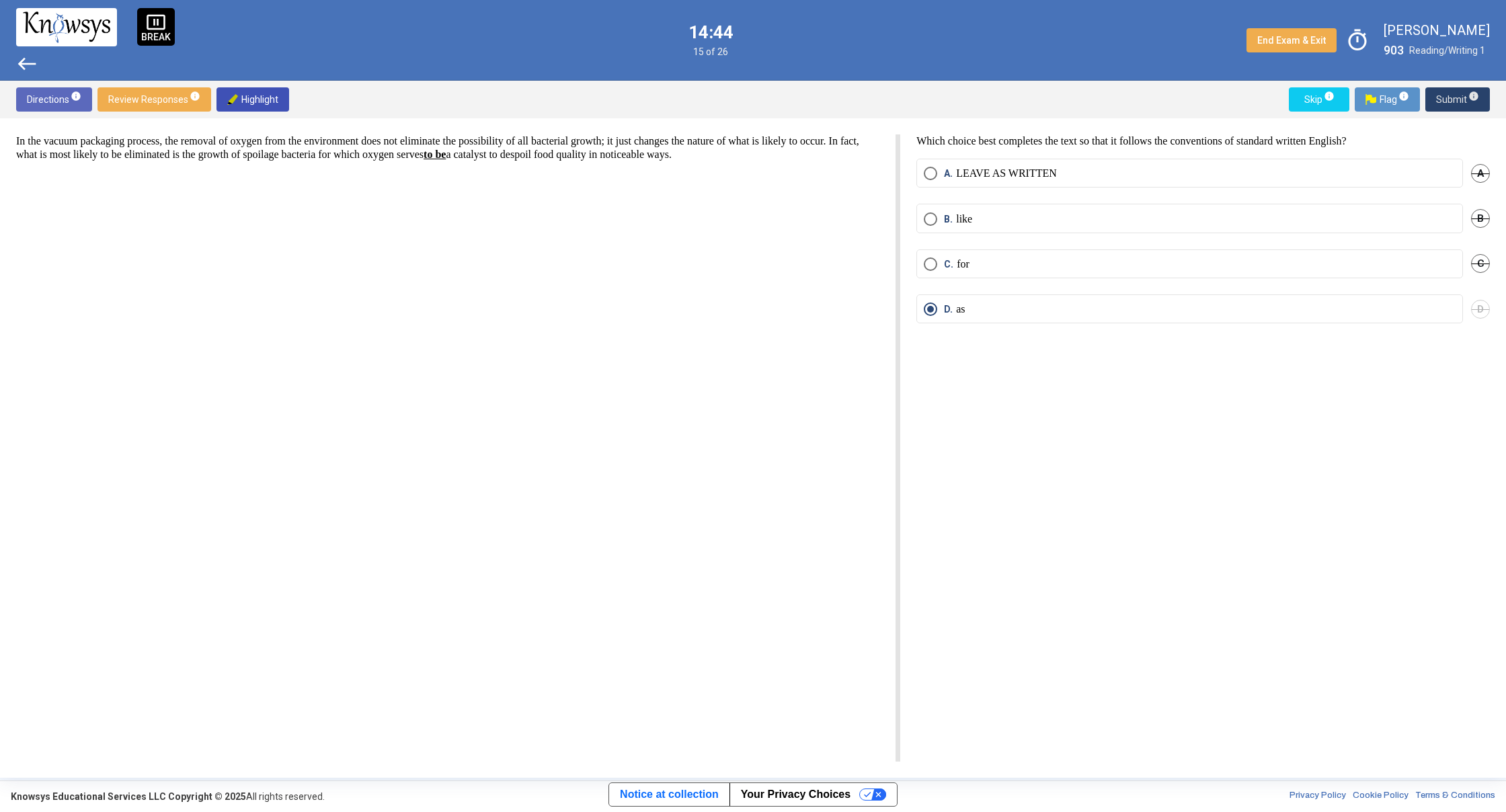
click at [1459, 98] on span "Submit info" at bounding box center [1457, 99] width 43 height 24
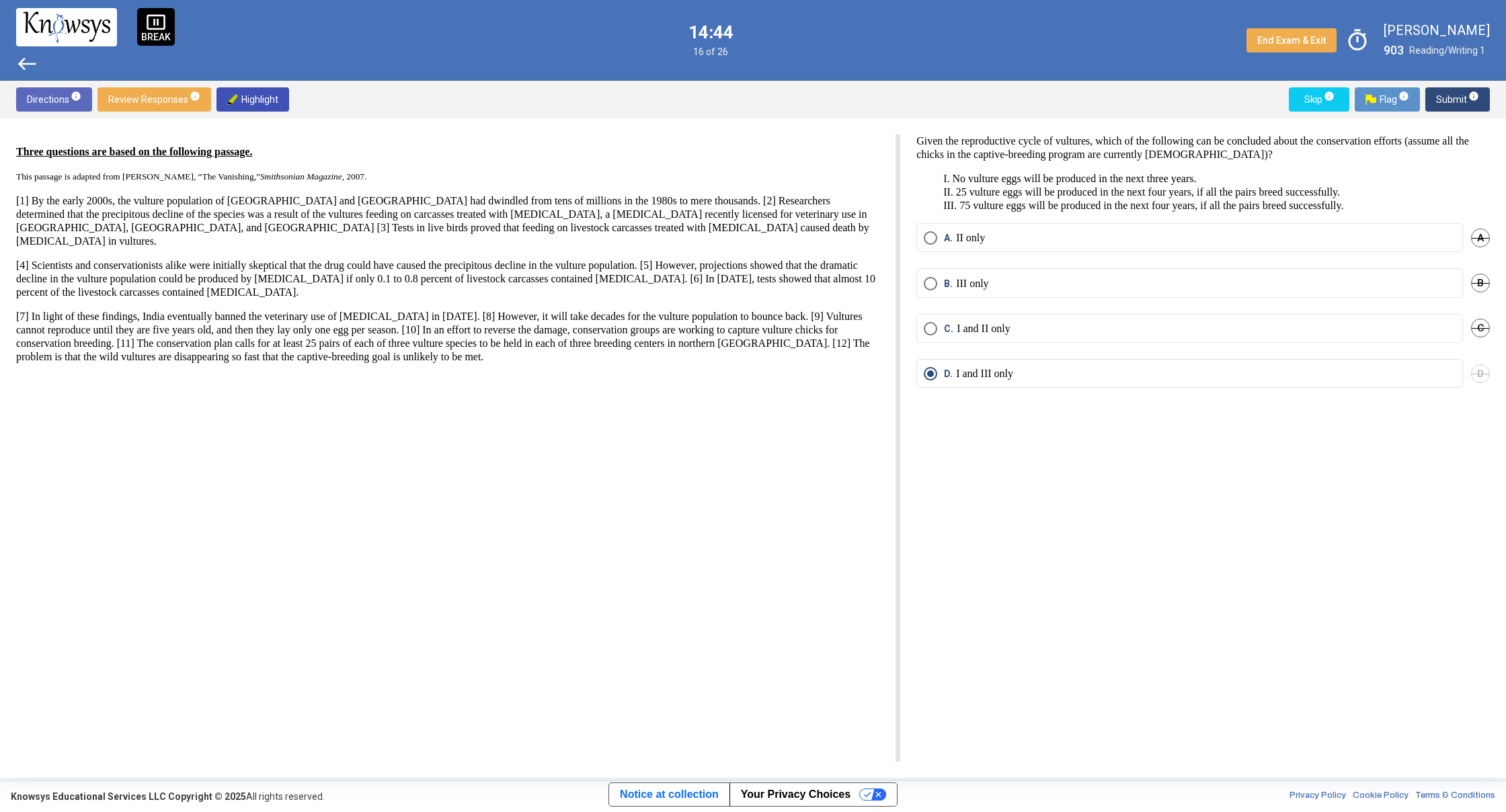
click at [1459, 98] on span "Submit info" at bounding box center [1457, 99] width 43 height 24
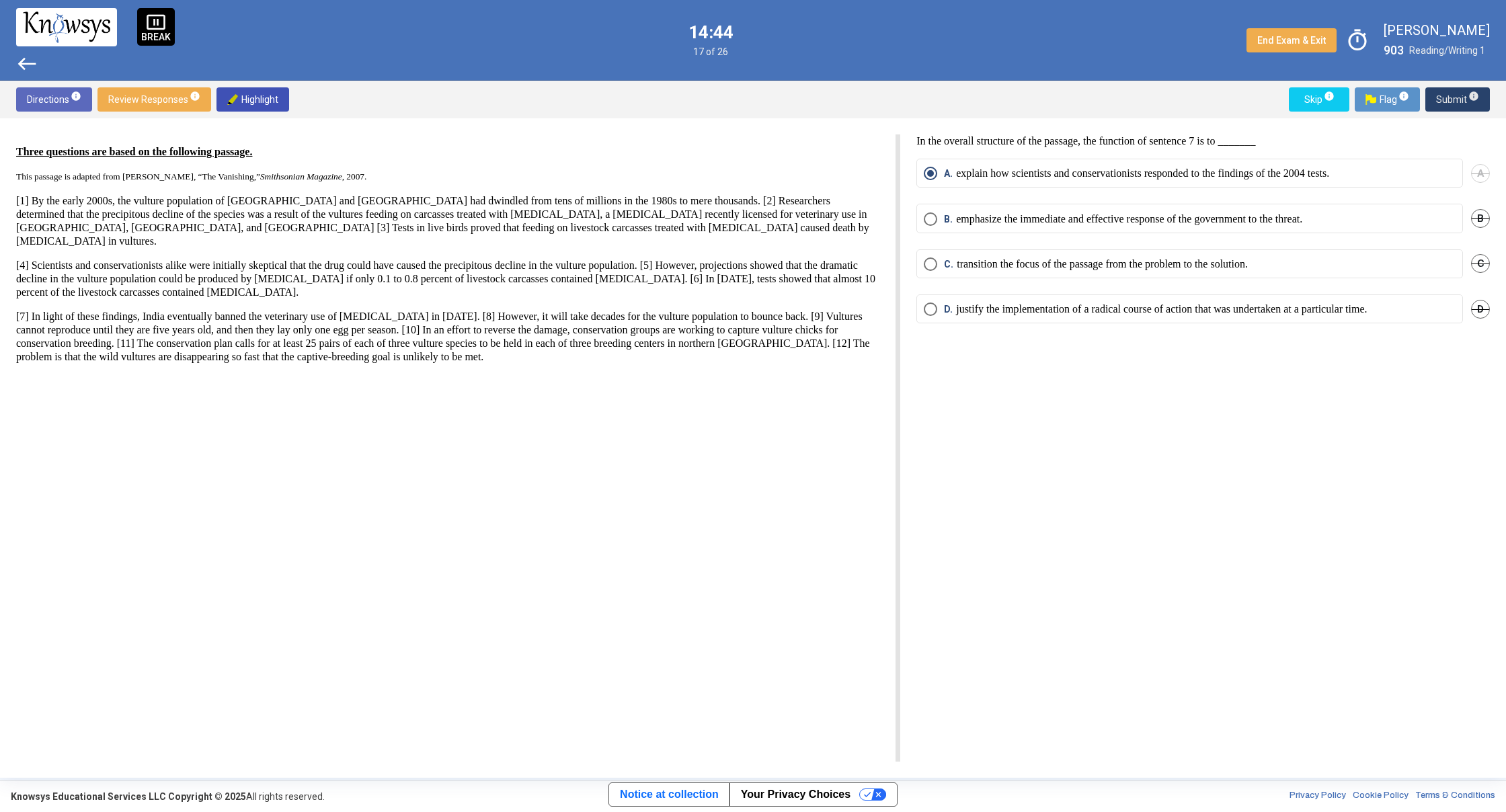
click at [1459, 98] on span "Submit info" at bounding box center [1457, 99] width 43 height 24
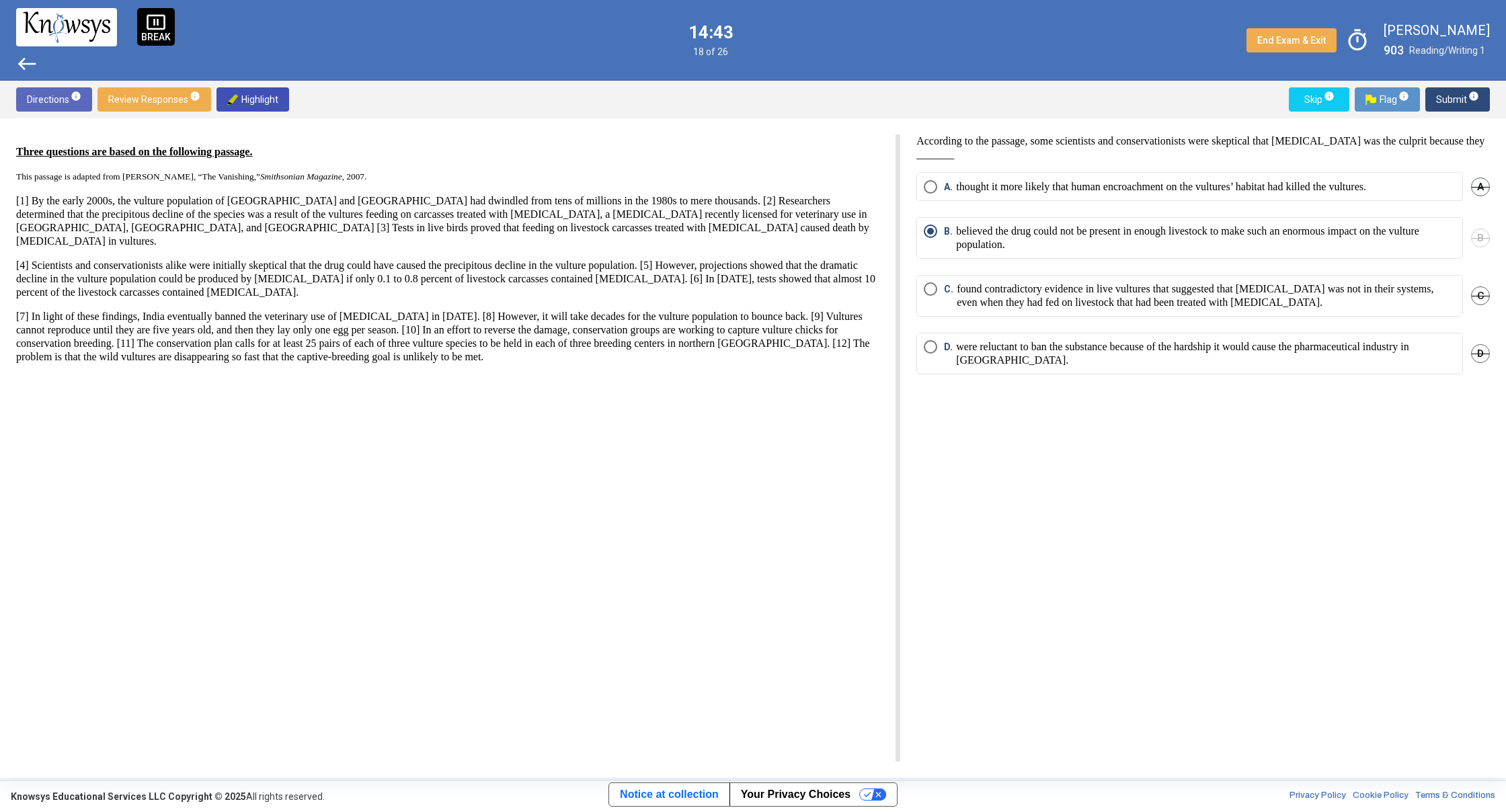
click at [1459, 98] on span "Submit info" at bounding box center [1457, 99] width 43 height 24
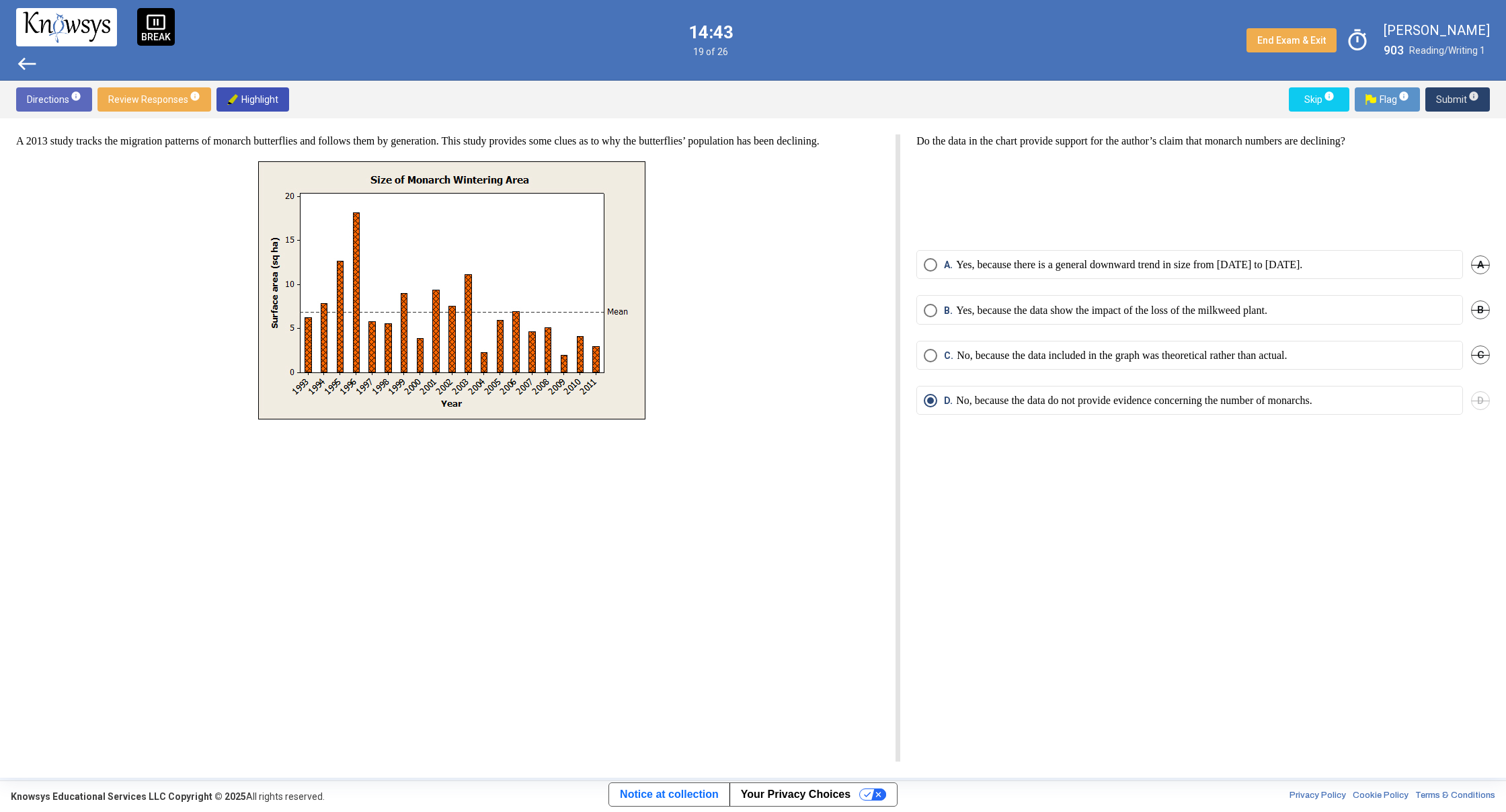
click at [1459, 98] on span "Submit info" at bounding box center [1457, 99] width 43 height 24
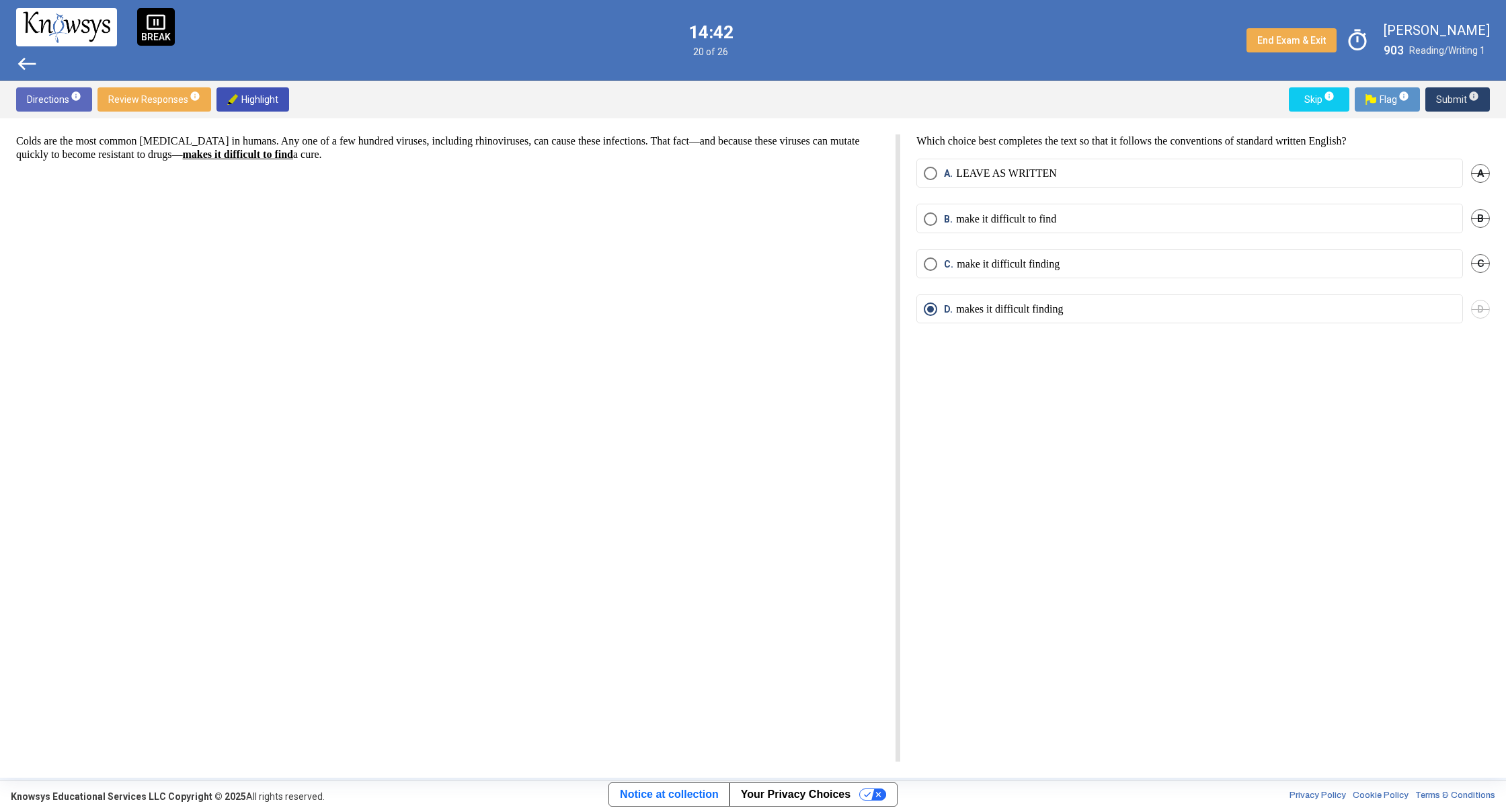
click at [1459, 98] on span "Submit info" at bounding box center [1457, 99] width 43 height 24
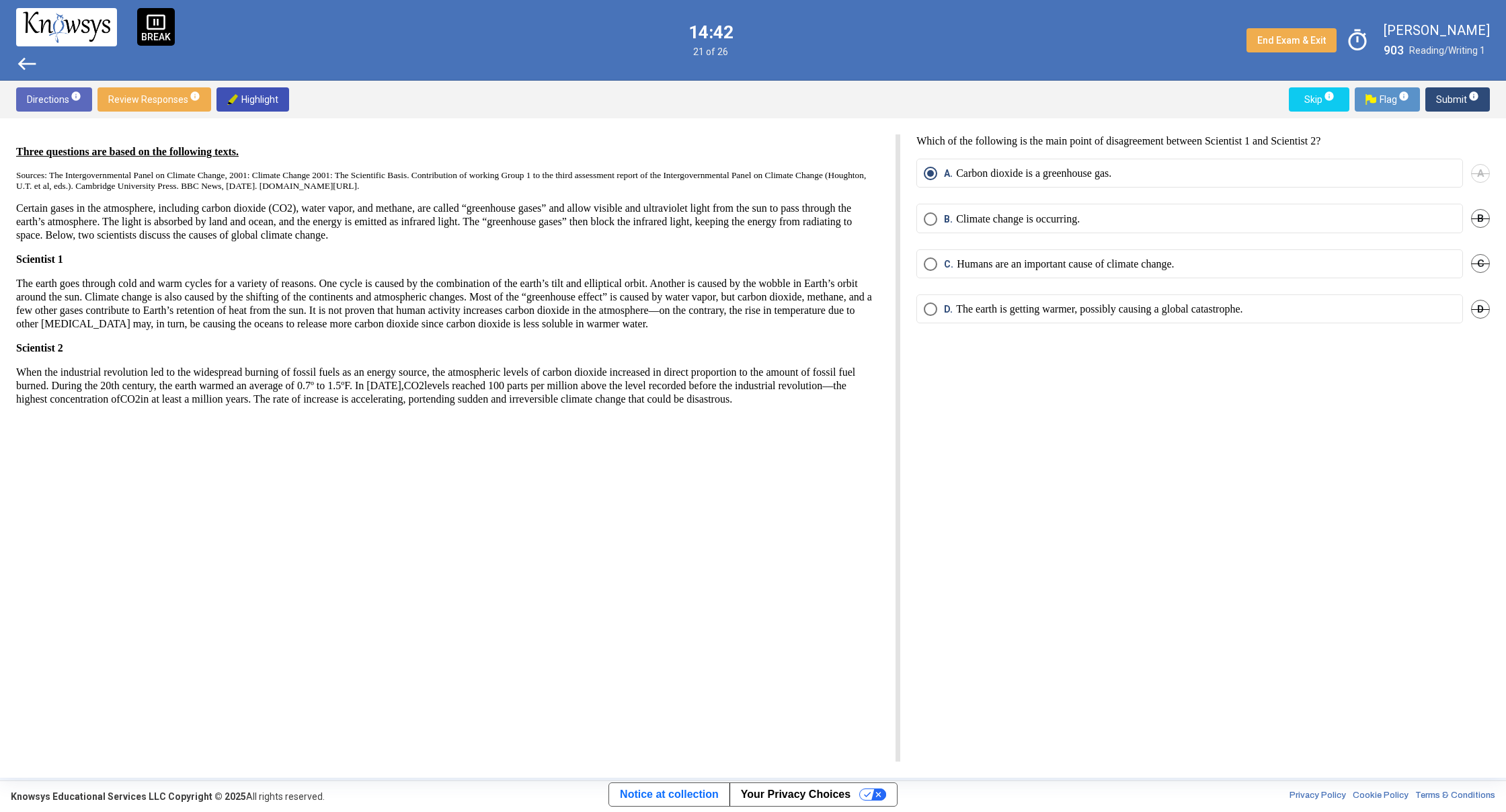
click at [1459, 98] on span "Submit info" at bounding box center [1457, 99] width 43 height 24
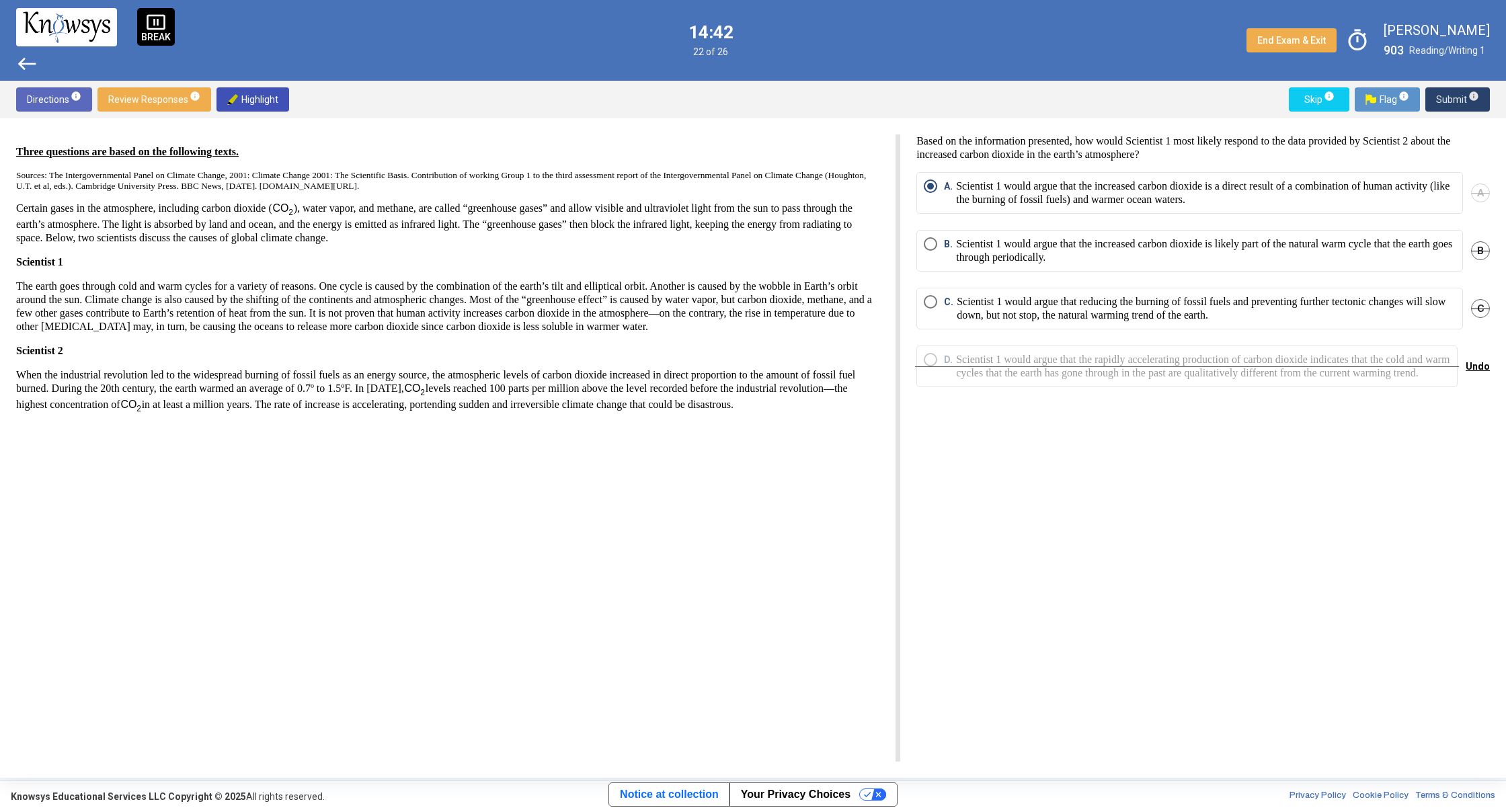
click at [1459, 98] on span "Submit info" at bounding box center [1457, 99] width 43 height 24
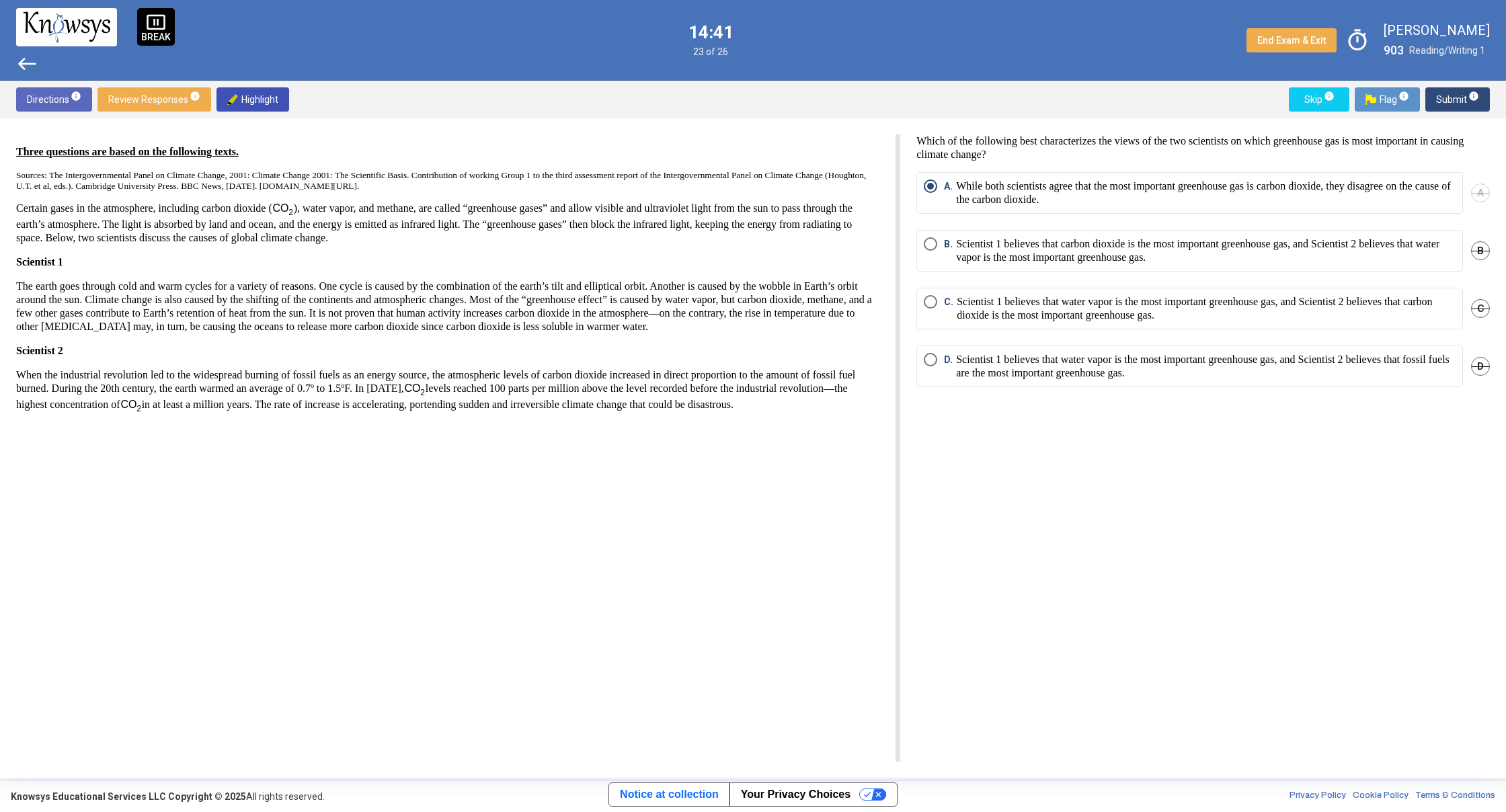
click at [1459, 98] on span "Submit info" at bounding box center [1457, 99] width 43 height 24
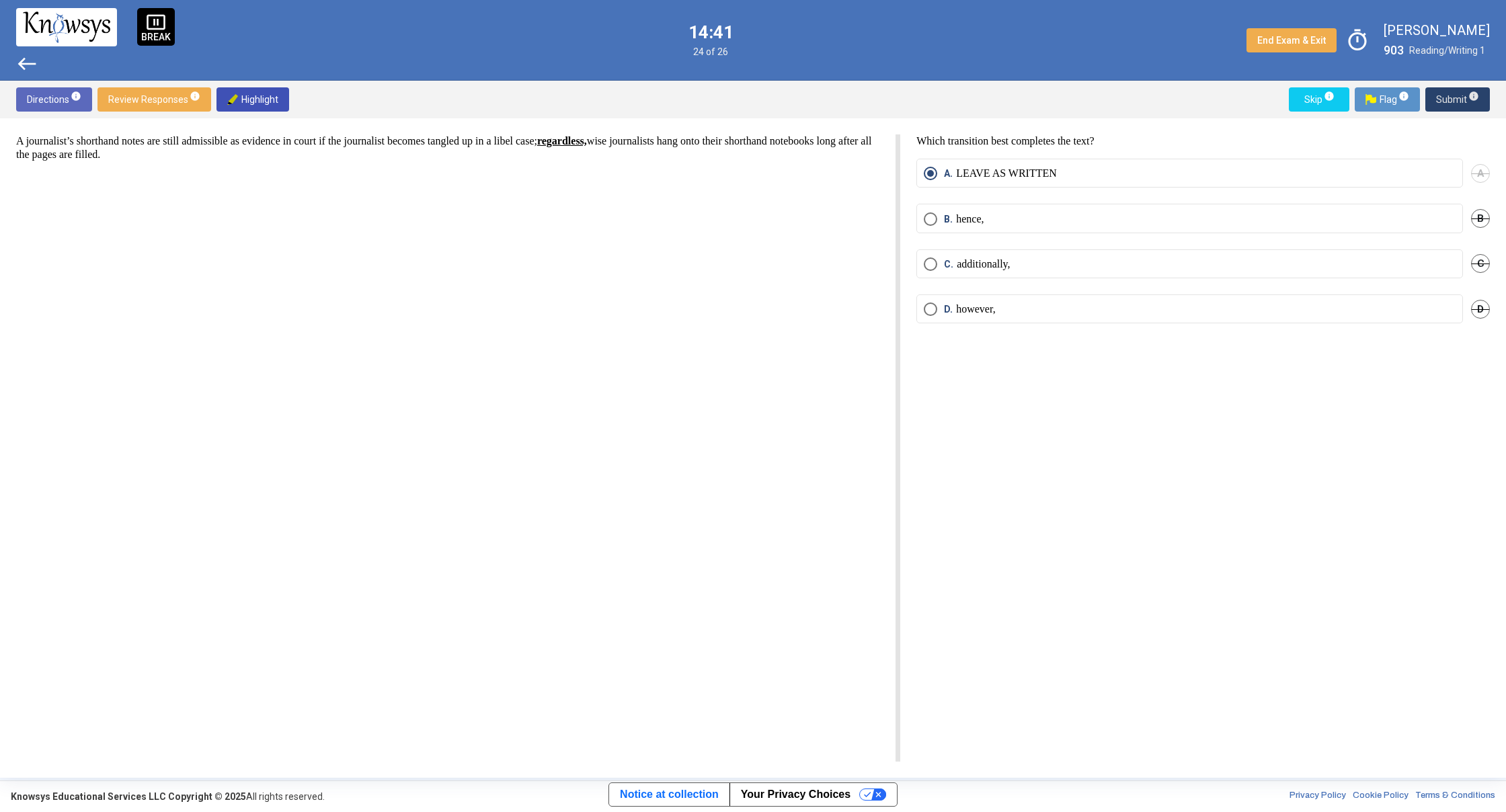
click at [1459, 98] on span "Submit info" at bounding box center [1457, 99] width 43 height 24
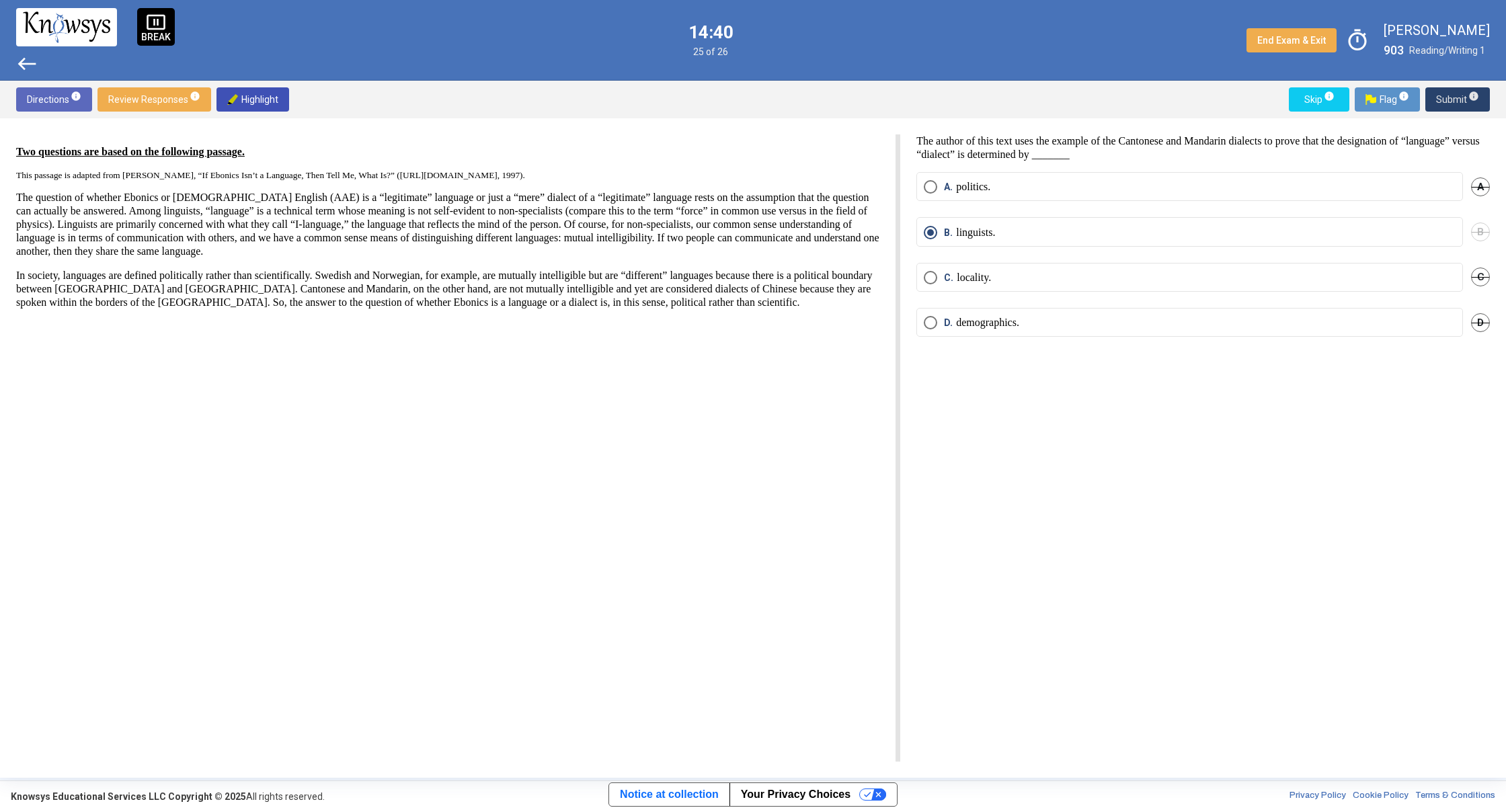
click at [1459, 98] on span "Submit info" at bounding box center [1457, 99] width 43 height 24
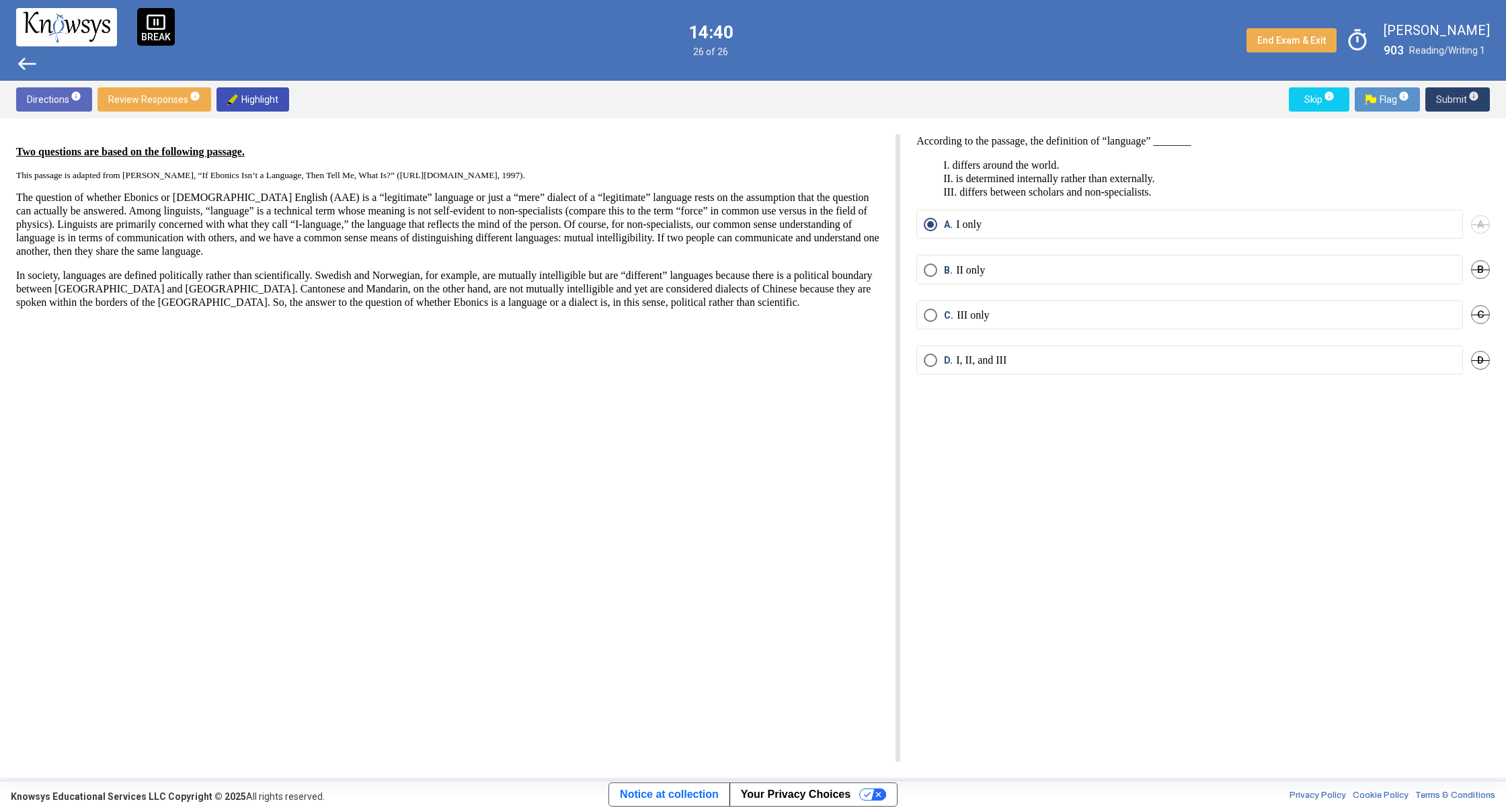
click at [1459, 98] on span "Submit info" at bounding box center [1457, 99] width 43 height 24
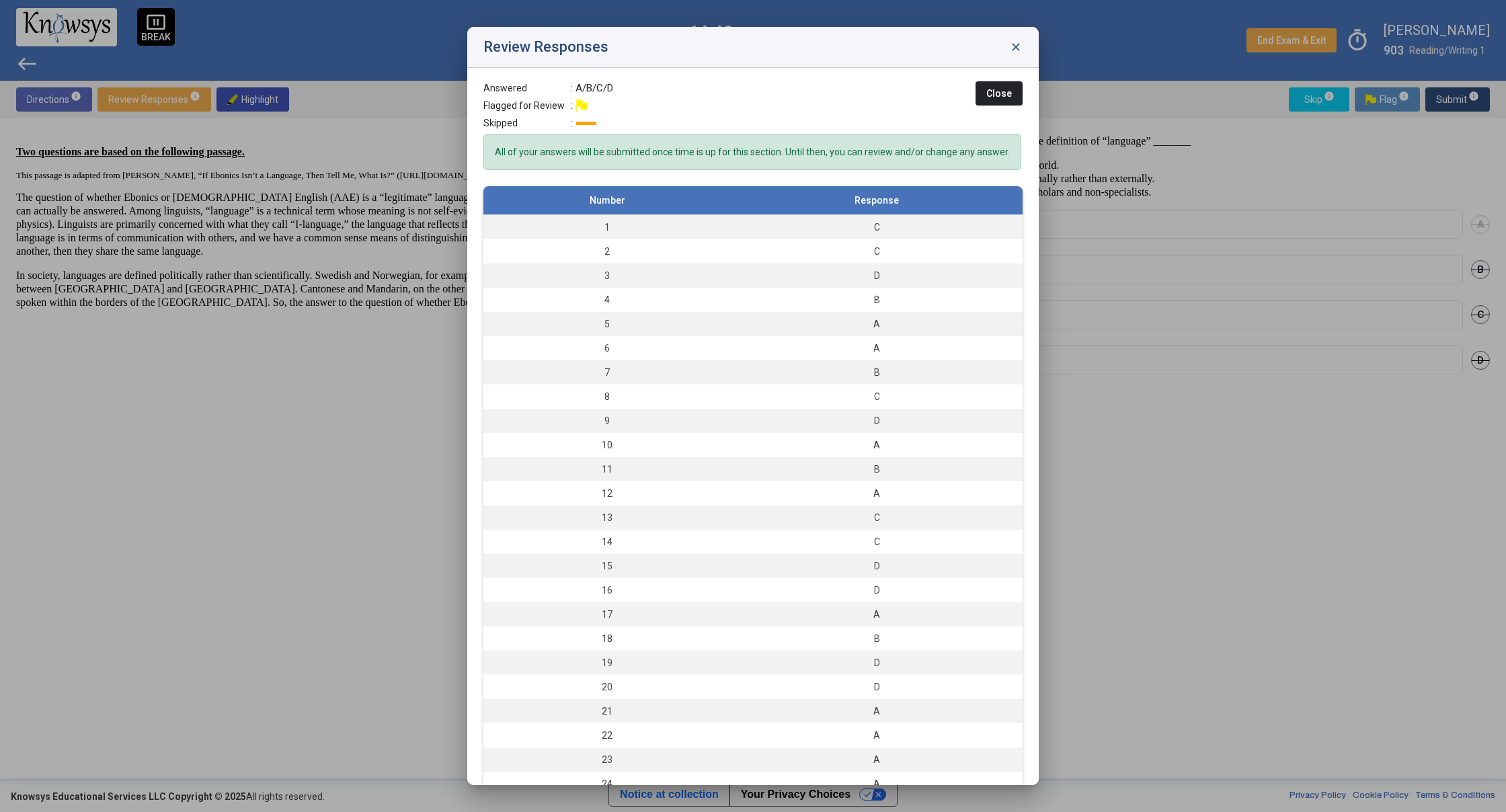
click at [1459, 98] on div at bounding box center [753, 406] width 1506 height 812
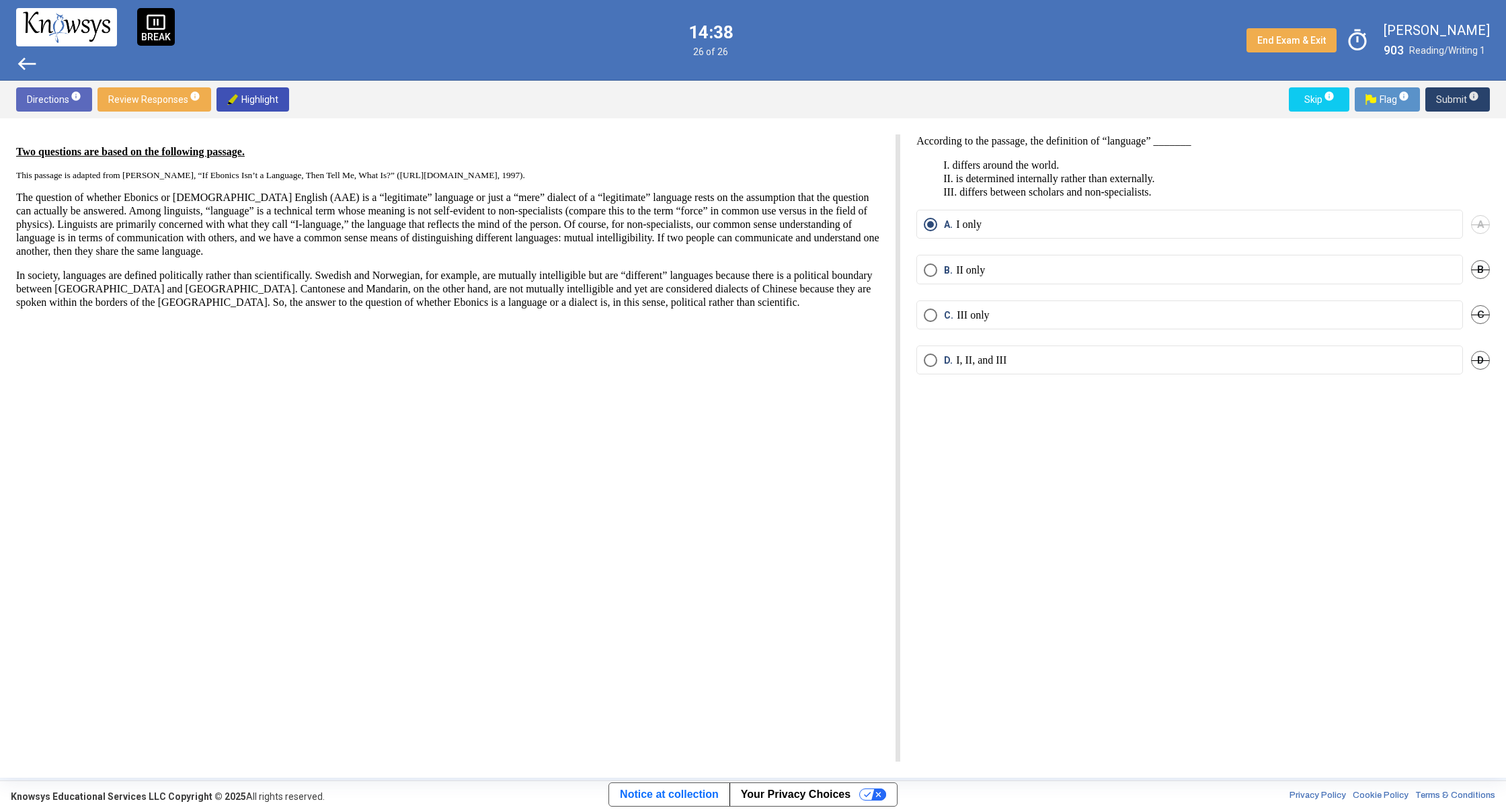
click at [1454, 96] on span "Submit info" at bounding box center [1457, 99] width 43 height 24
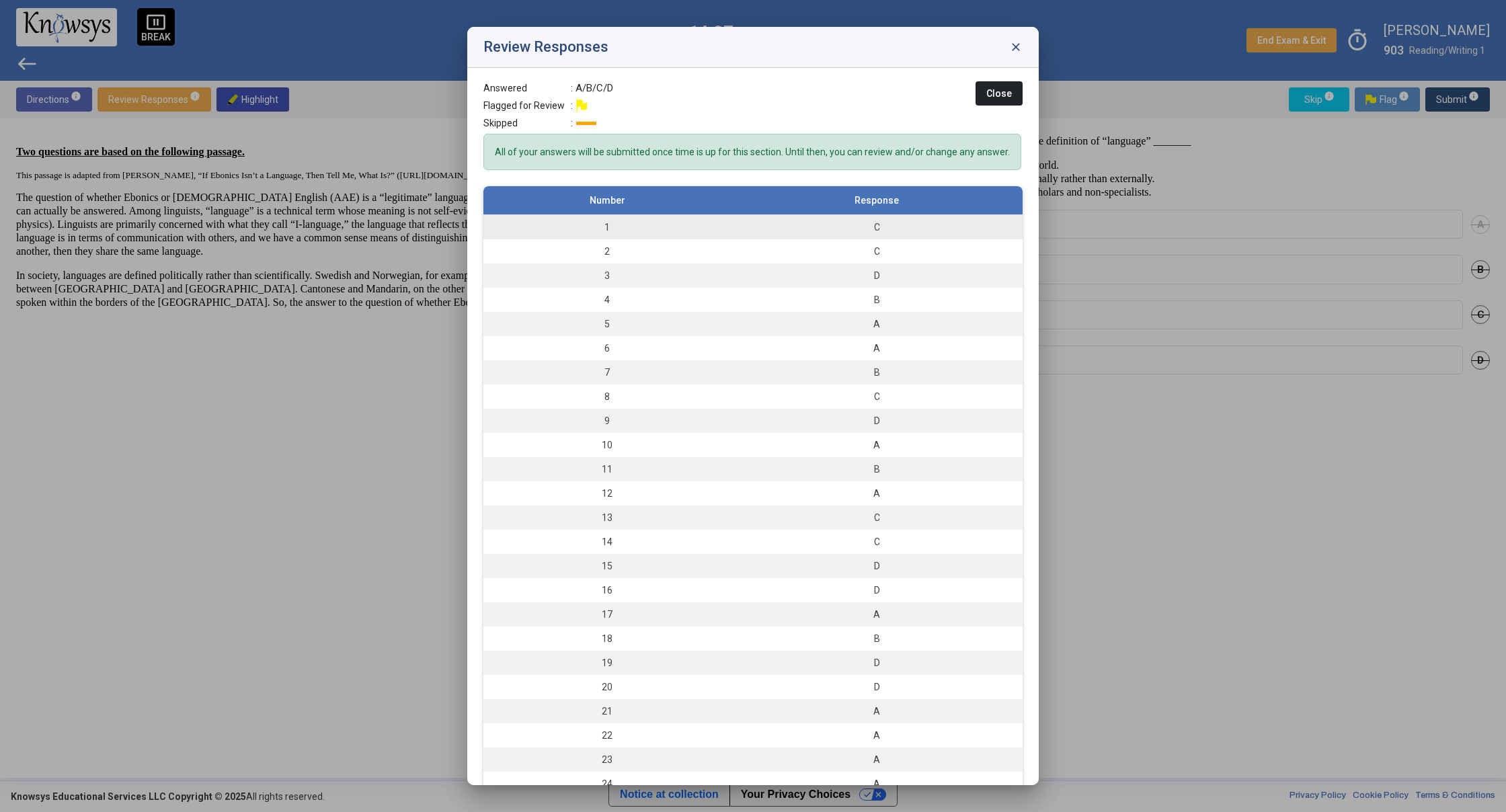
click at [590, 233] on td "1" at bounding box center [607, 226] width 247 height 25
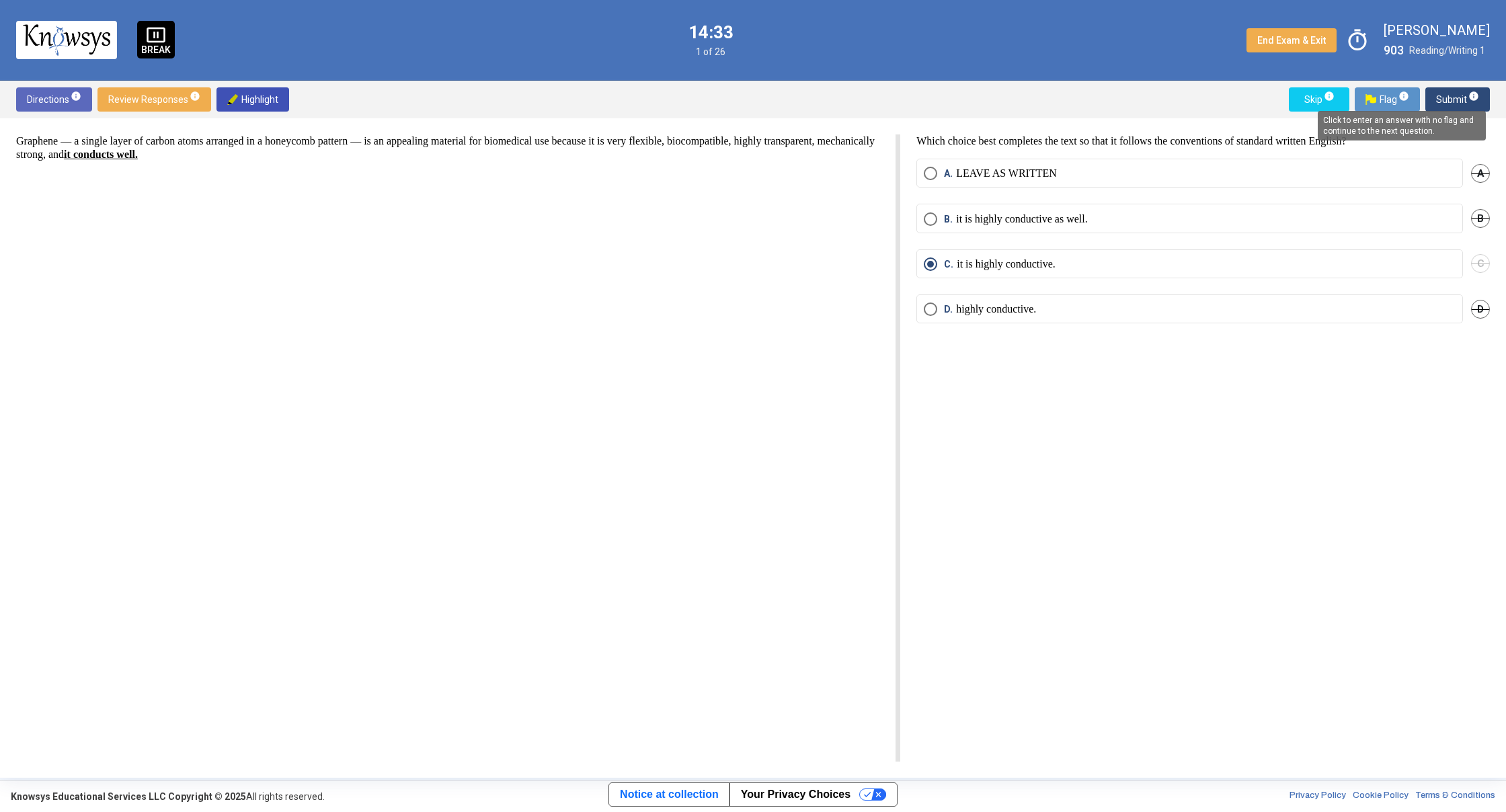
click at [1459, 100] on body "pause_presentation BREAK 14:33 1 of 26 End Exam & Exit timer [PERSON_NAME] 903 …" at bounding box center [753, 406] width 1506 height 812
drag, startPoint x: 1140, startPoint y: 448, endPoint x: 1159, endPoint y: 431, distance: 25.5
click at [1151, 448] on div "Which choice best completes the text so that it follows the conventions of stan…" at bounding box center [1195, 448] width 590 height 627
click at [1444, 108] on span "Submit info" at bounding box center [1457, 99] width 43 height 24
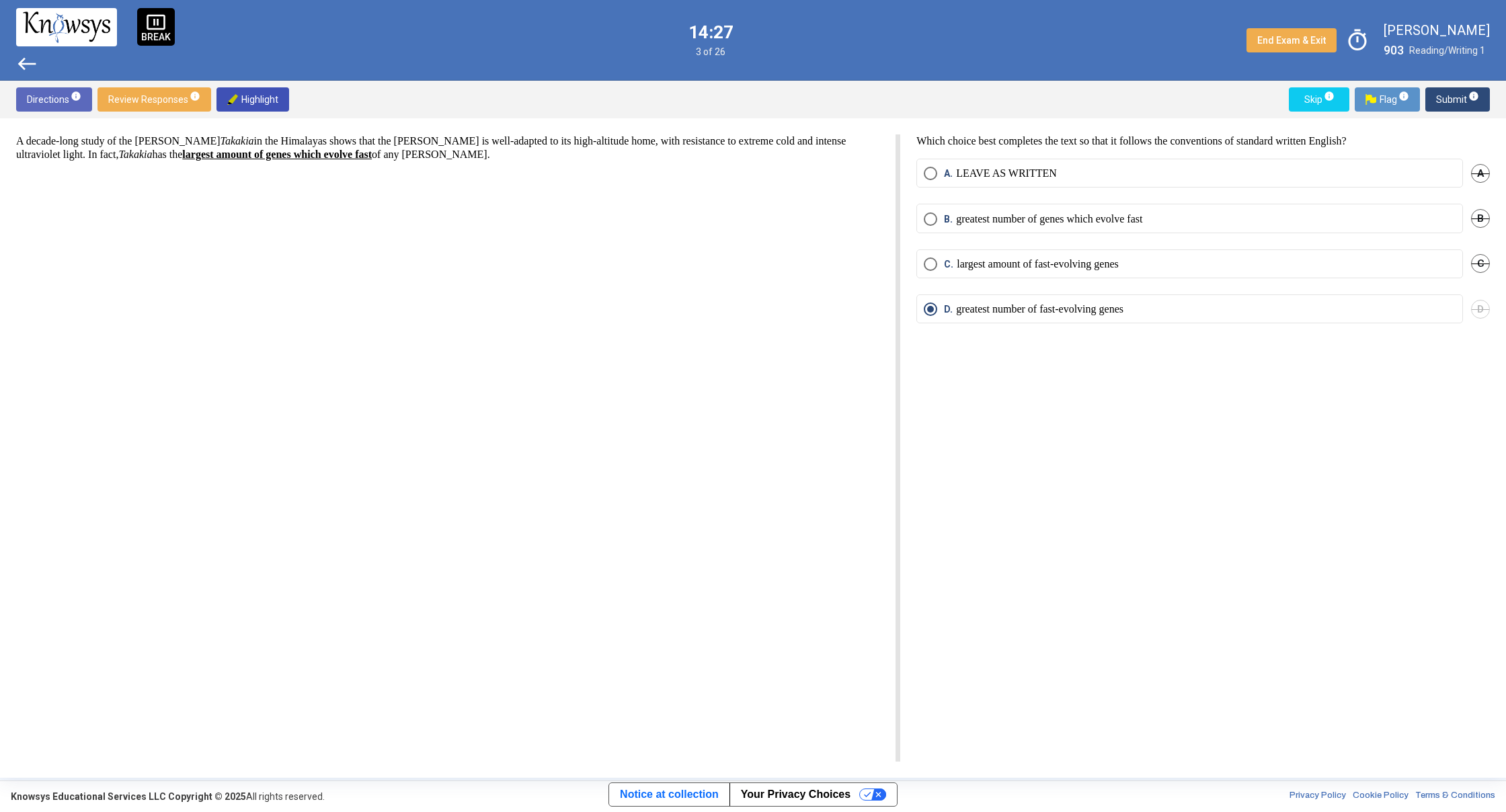
click at [26, 68] on span "west" at bounding box center [27, 64] width 22 height 22
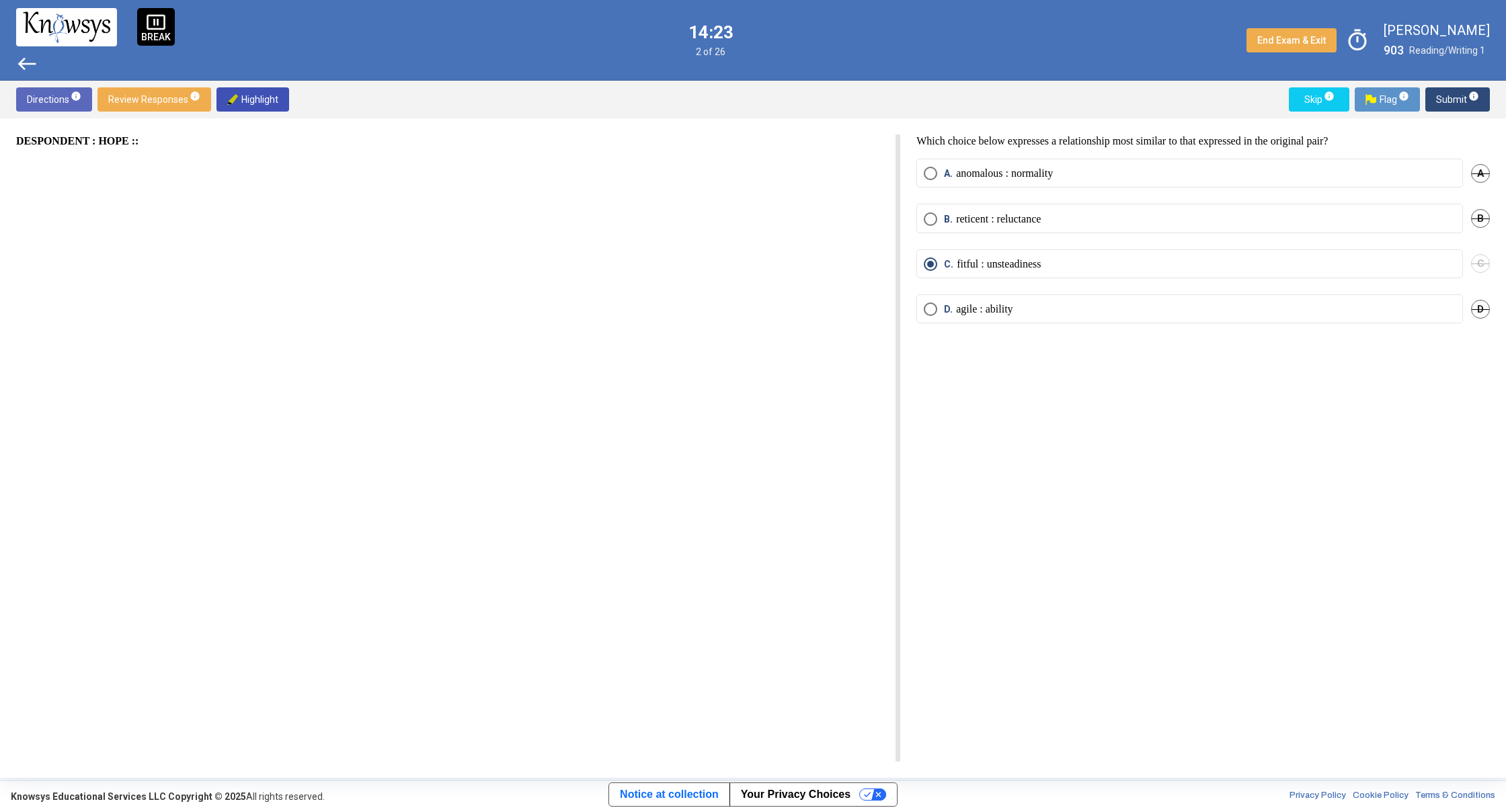
click at [26, 63] on span "west" at bounding box center [27, 64] width 22 height 22
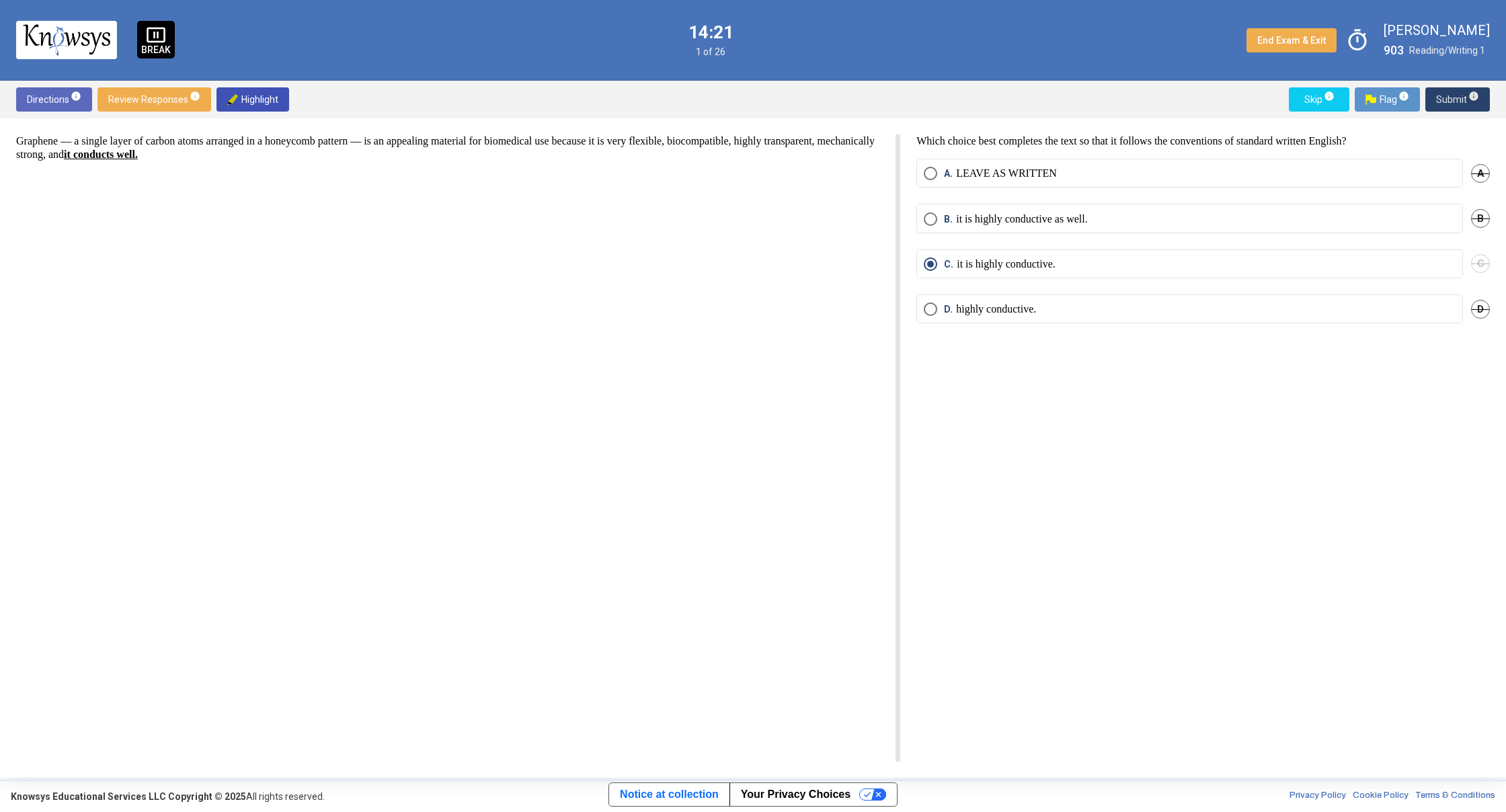
click at [1460, 100] on span "Submit info" at bounding box center [1457, 99] width 43 height 24
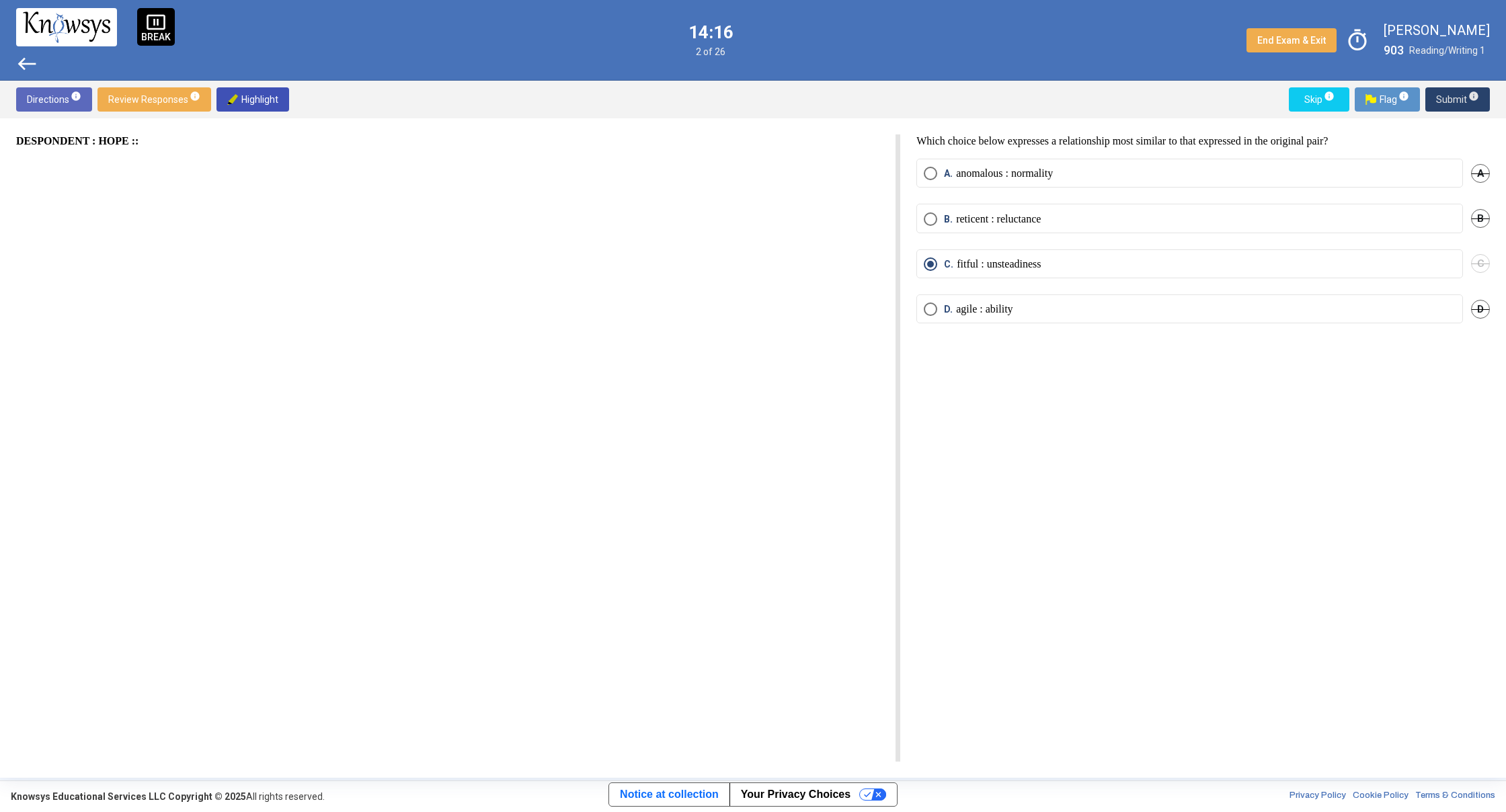
click at [1447, 95] on span "Submit info" at bounding box center [1457, 99] width 43 height 24
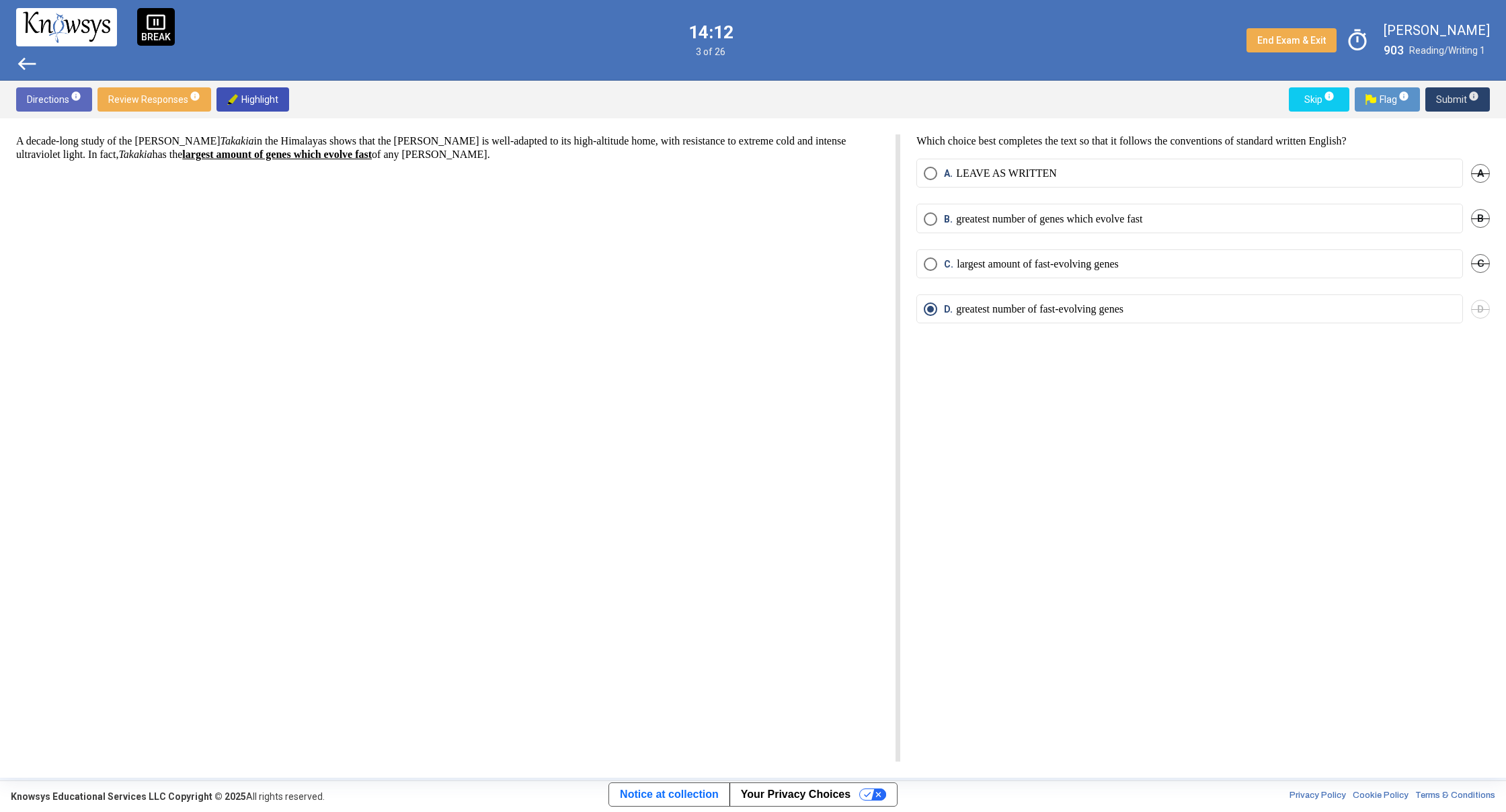
click at [1454, 98] on span "Submit info" at bounding box center [1457, 99] width 43 height 24
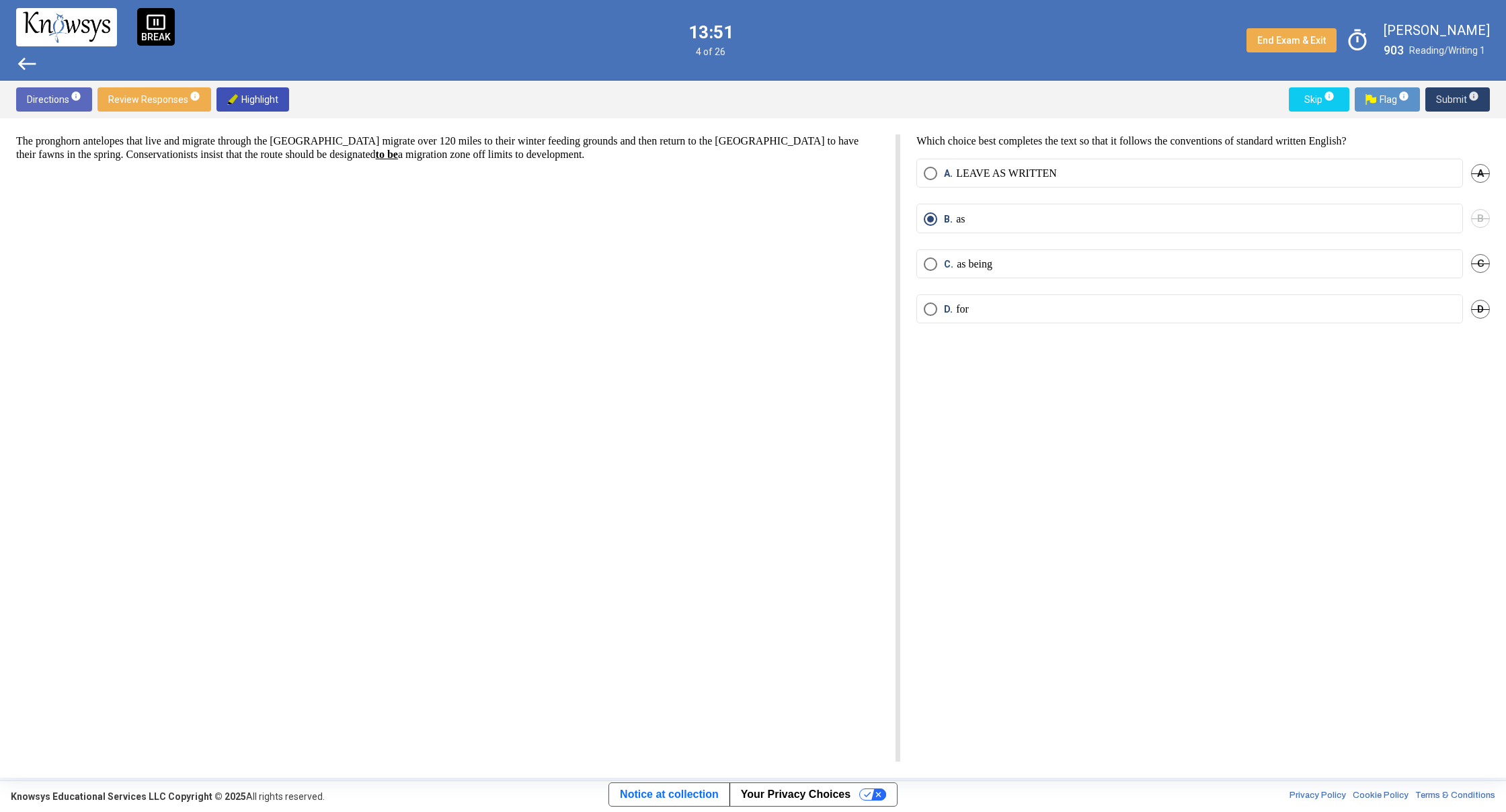
click at [1435, 102] on button "Submit info" at bounding box center [1457, 99] width 64 height 24
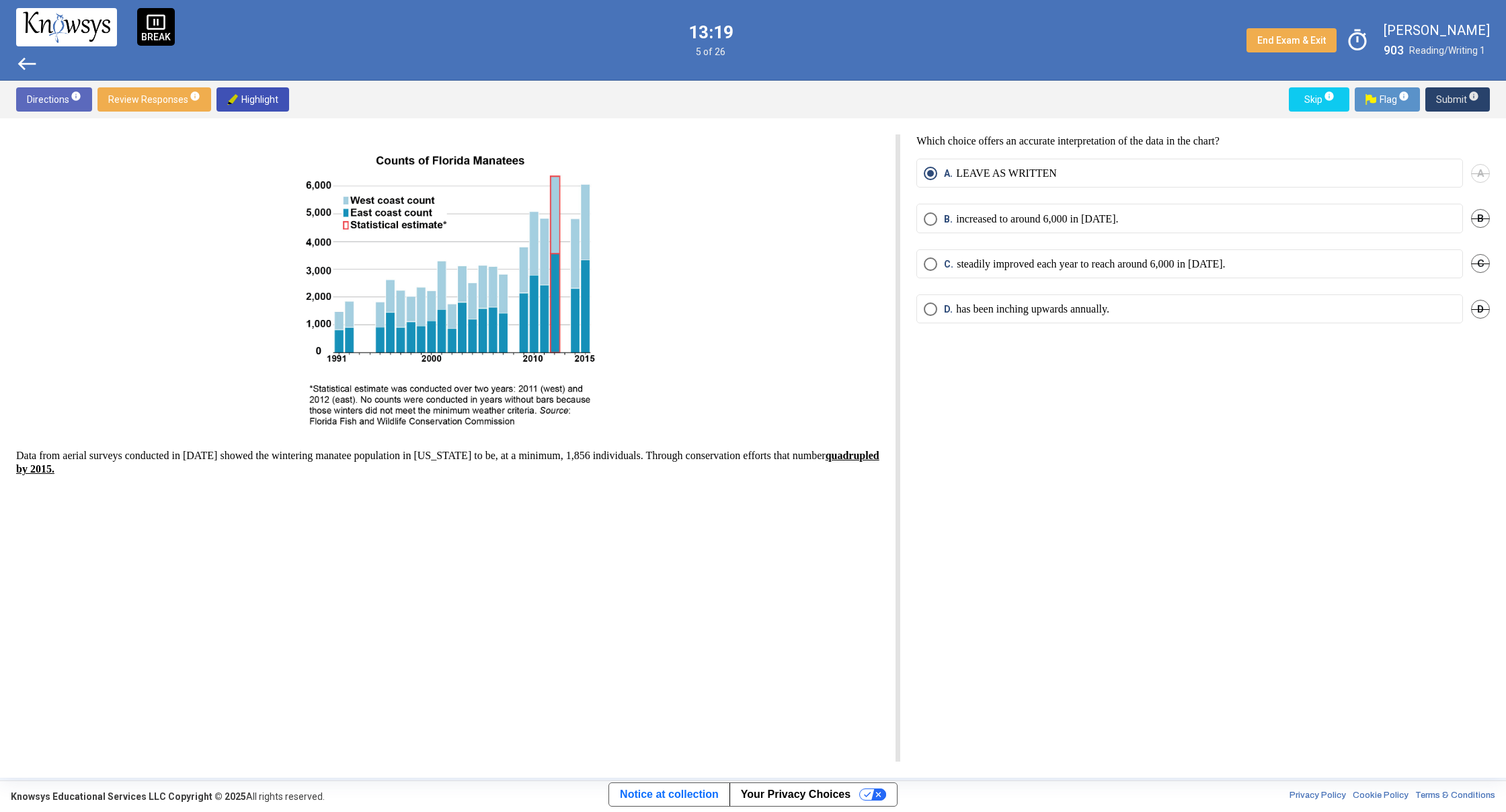
click at [1446, 99] on span "Submit info" at bounding box center [1457, 99] width 43 height 24
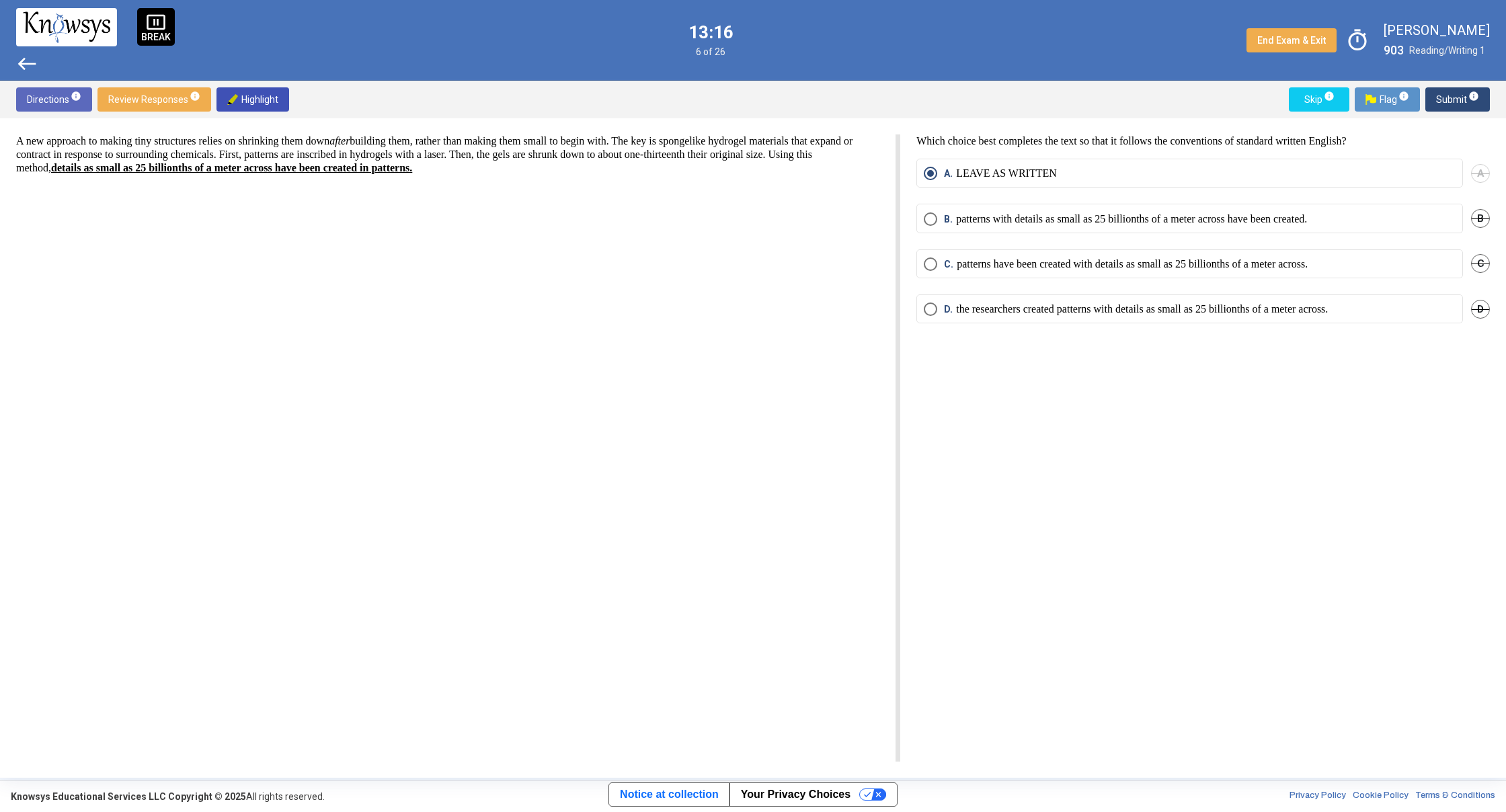
click at [1452, 91] on span "Submit info" at bounding box center [1457, 99] width 43 height 24
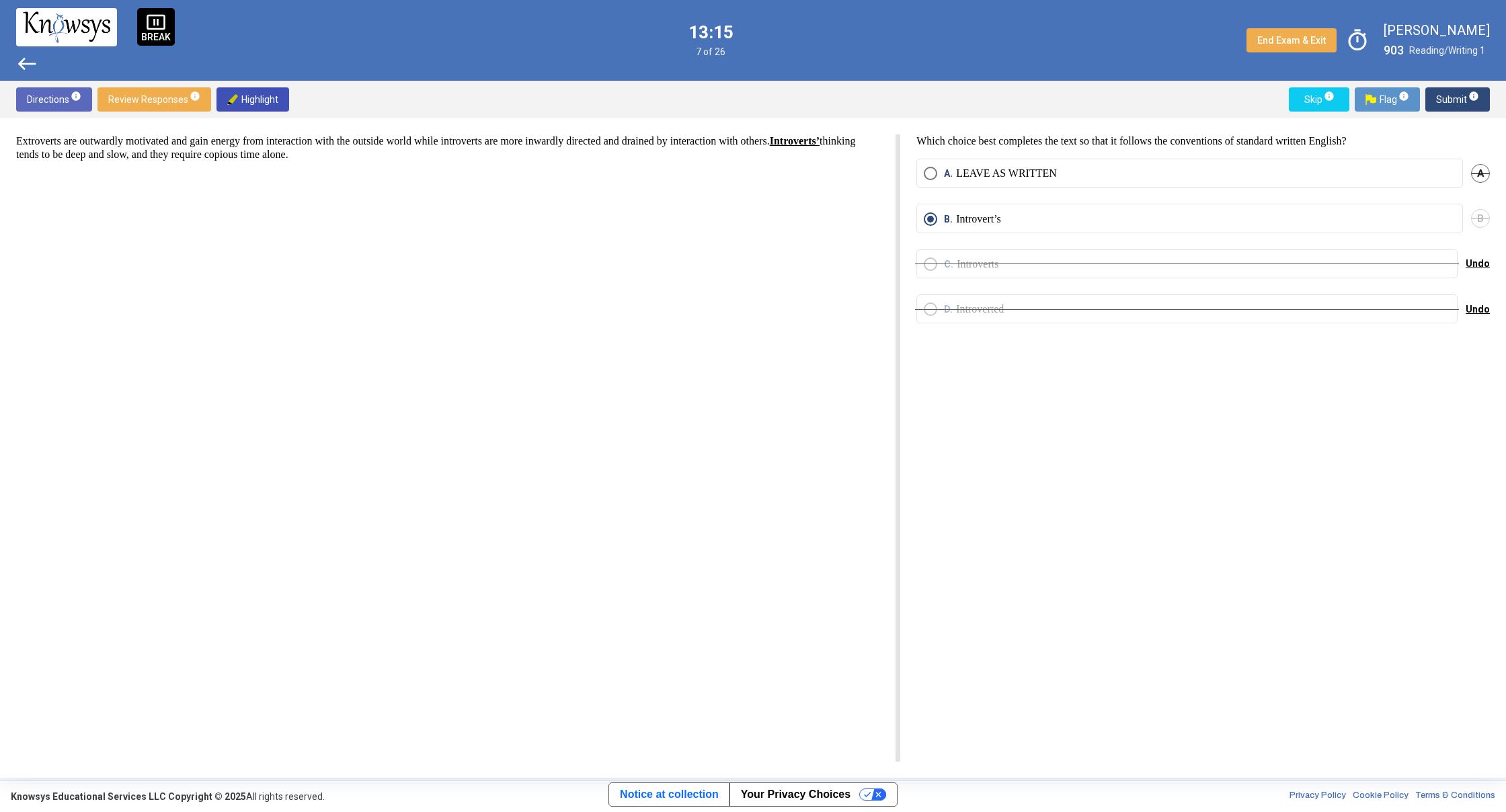
click at [1452, 91] on span "Submit info" at bounding box center [1457, 99] width 43 height 24
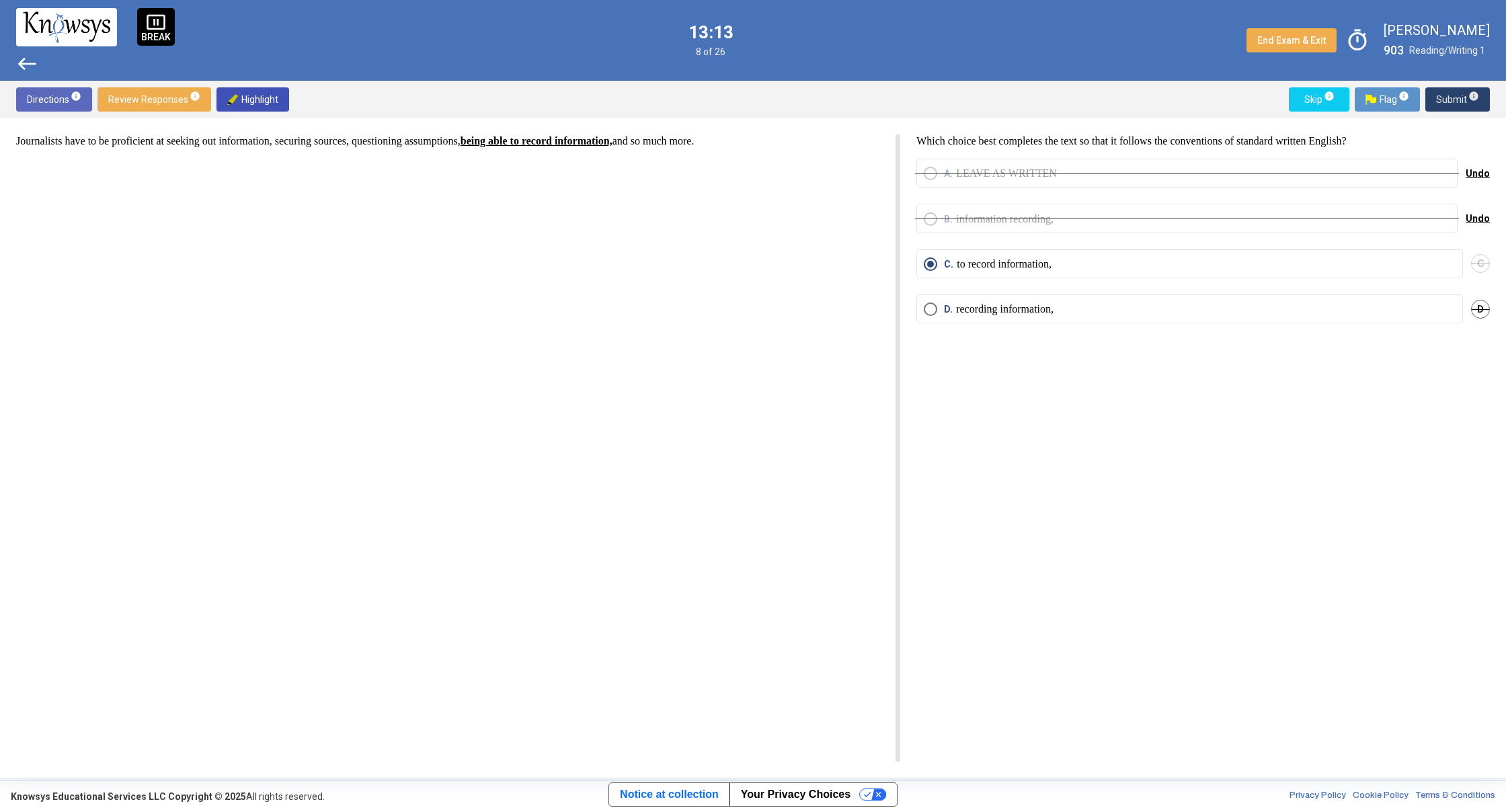
click at [1454, 102] on span "Submit info" at bounding box center [1457, 99] width 43 height 24
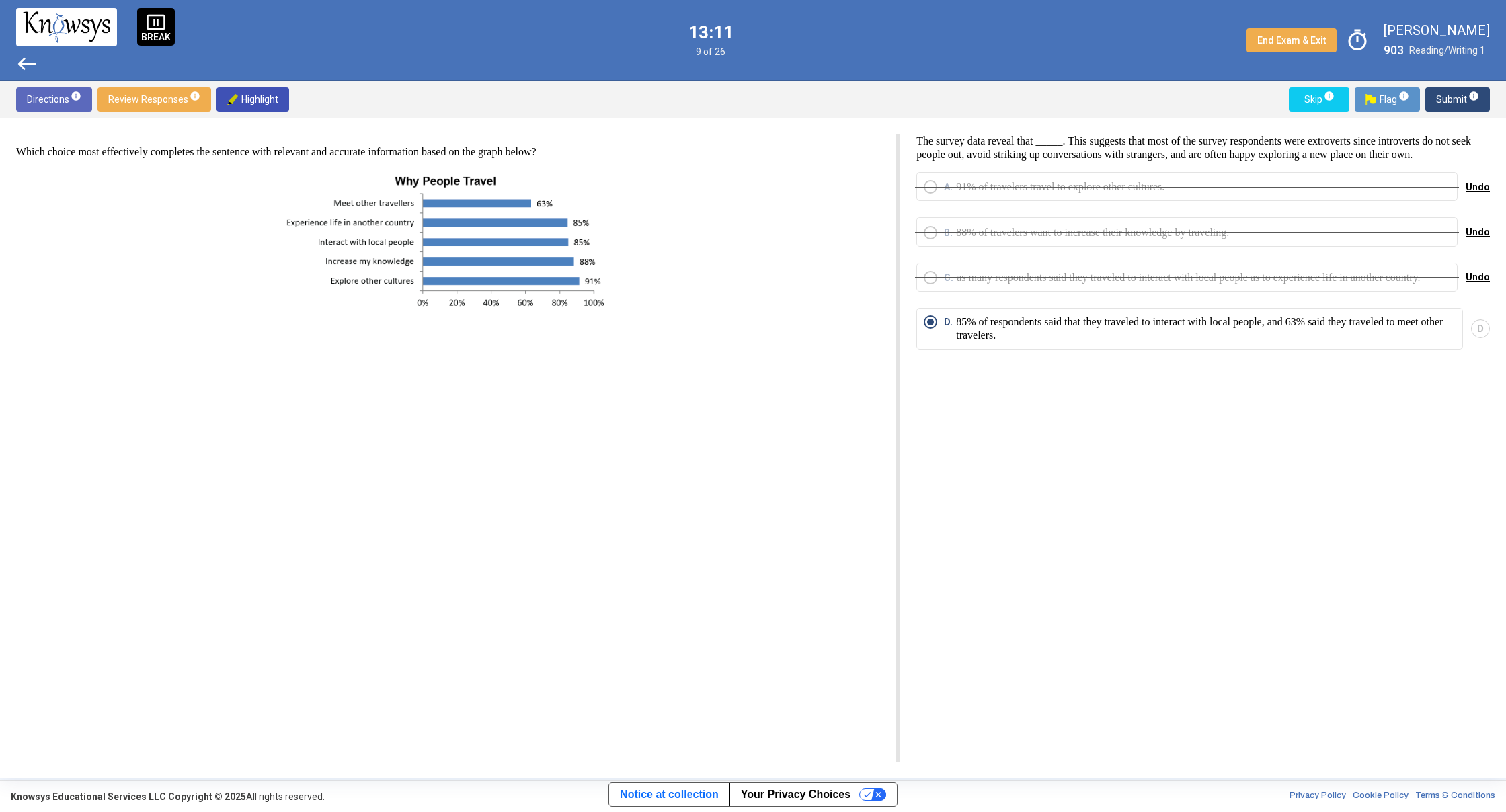
click at [1464, 105] on span "Submit info" at bounding box center [1457, 99] width 43 height 24
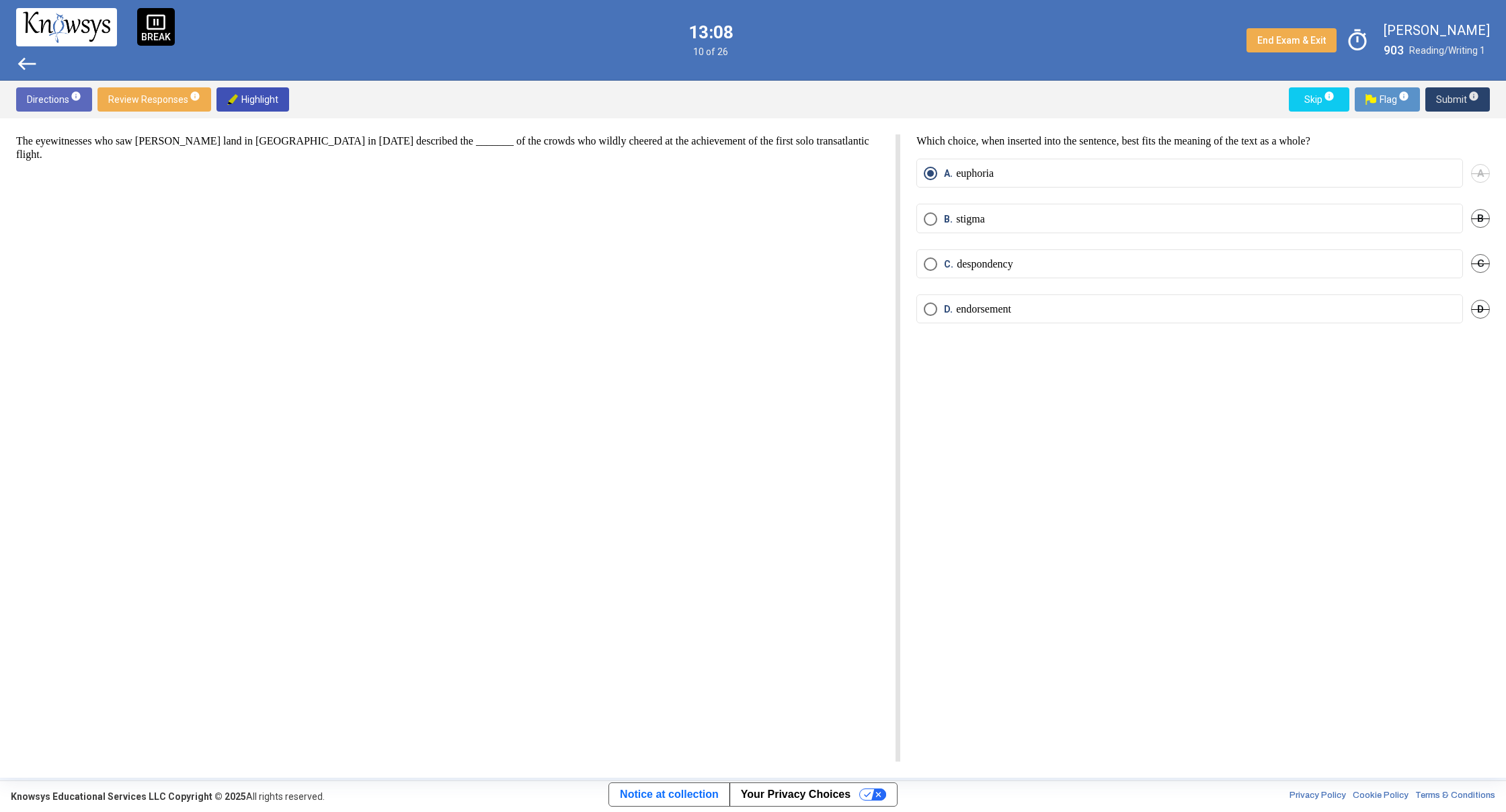
click at [1462, 105] on span "Submit info" at bounding box center [1457, 99] width 43 height 24
click at [1462, 104] on span "Submit info" at bounding box center [1457, 99] width 43 height 24
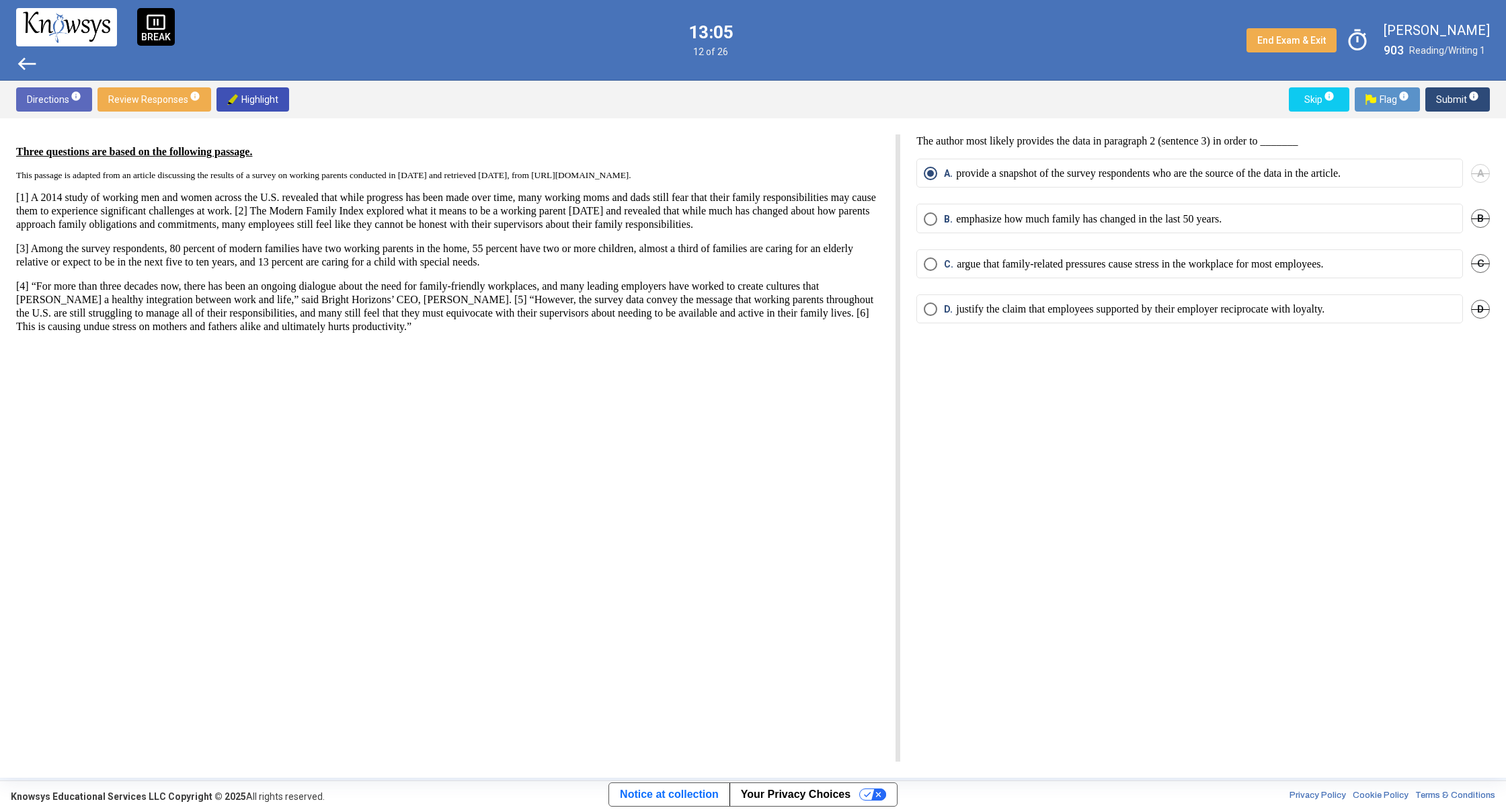
click at [1462, 104] on span "Submit info" at bounding box center [1457, 99] width 43 height 24
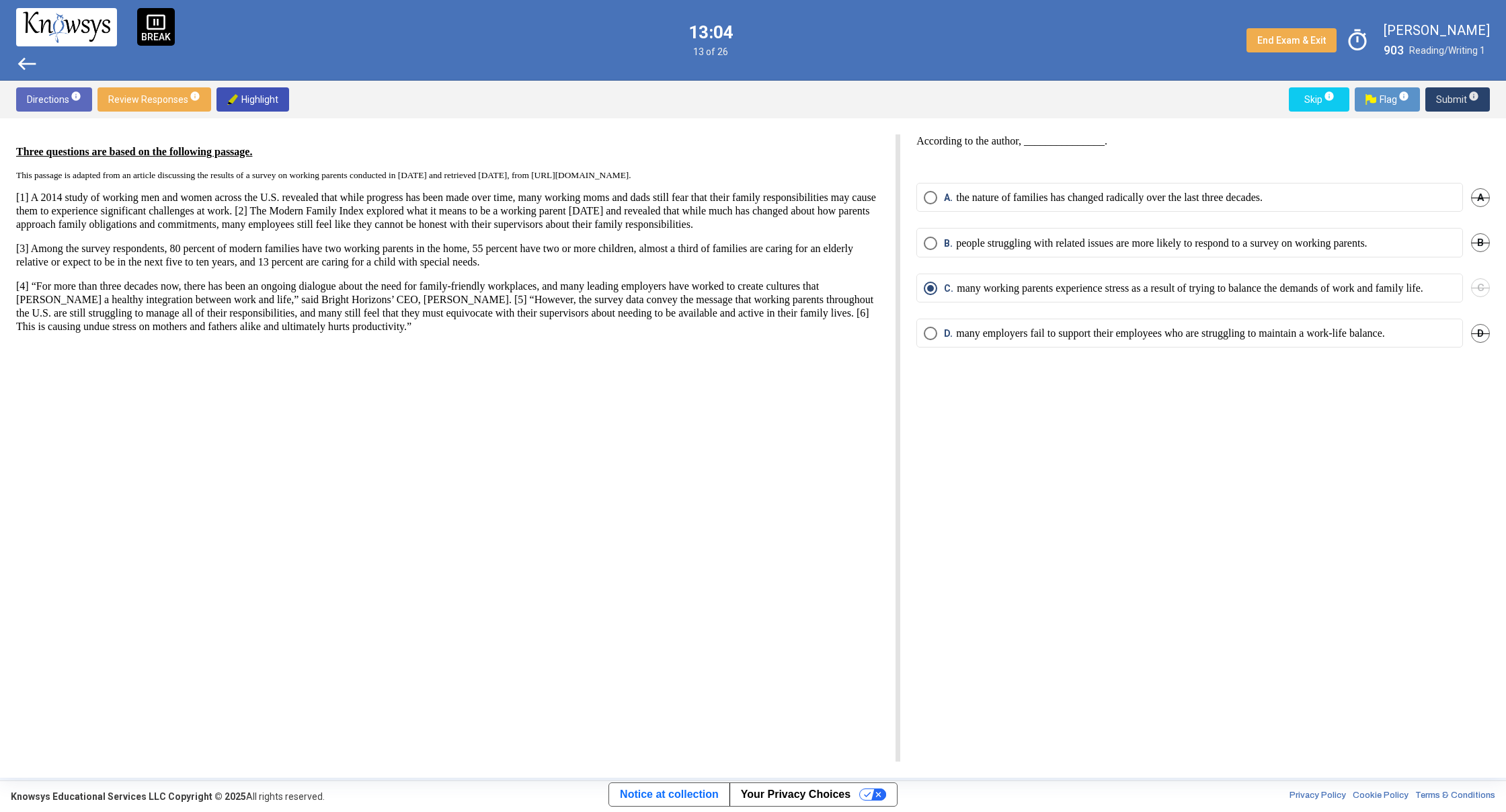
click at [1462, 104] on span "Submit info" at bounding box center [1457, 99] width 43 height 24
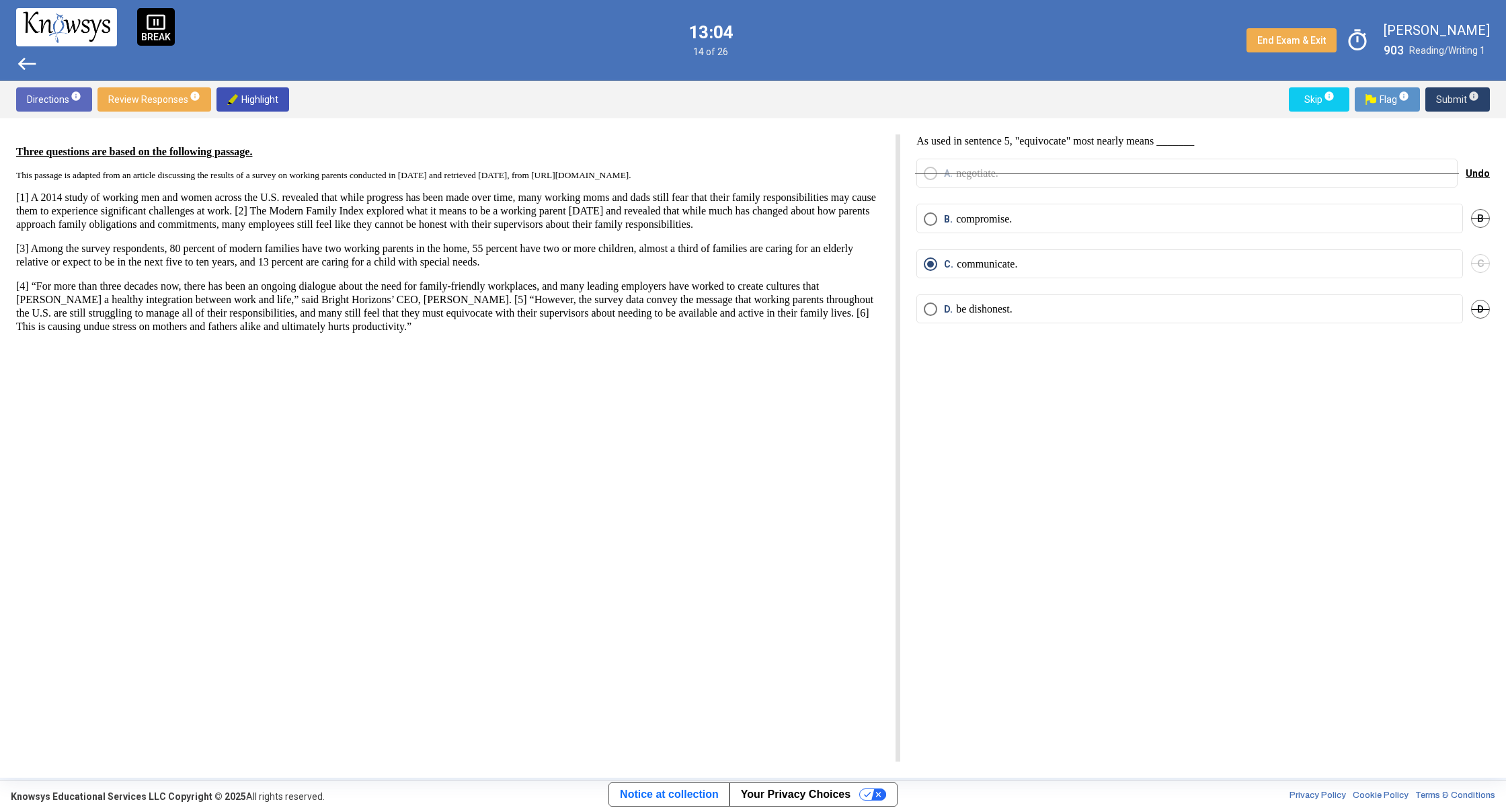
click at [1462, 104] on span "Submit info" at bounding box center [1457, 99] width 43 height 24
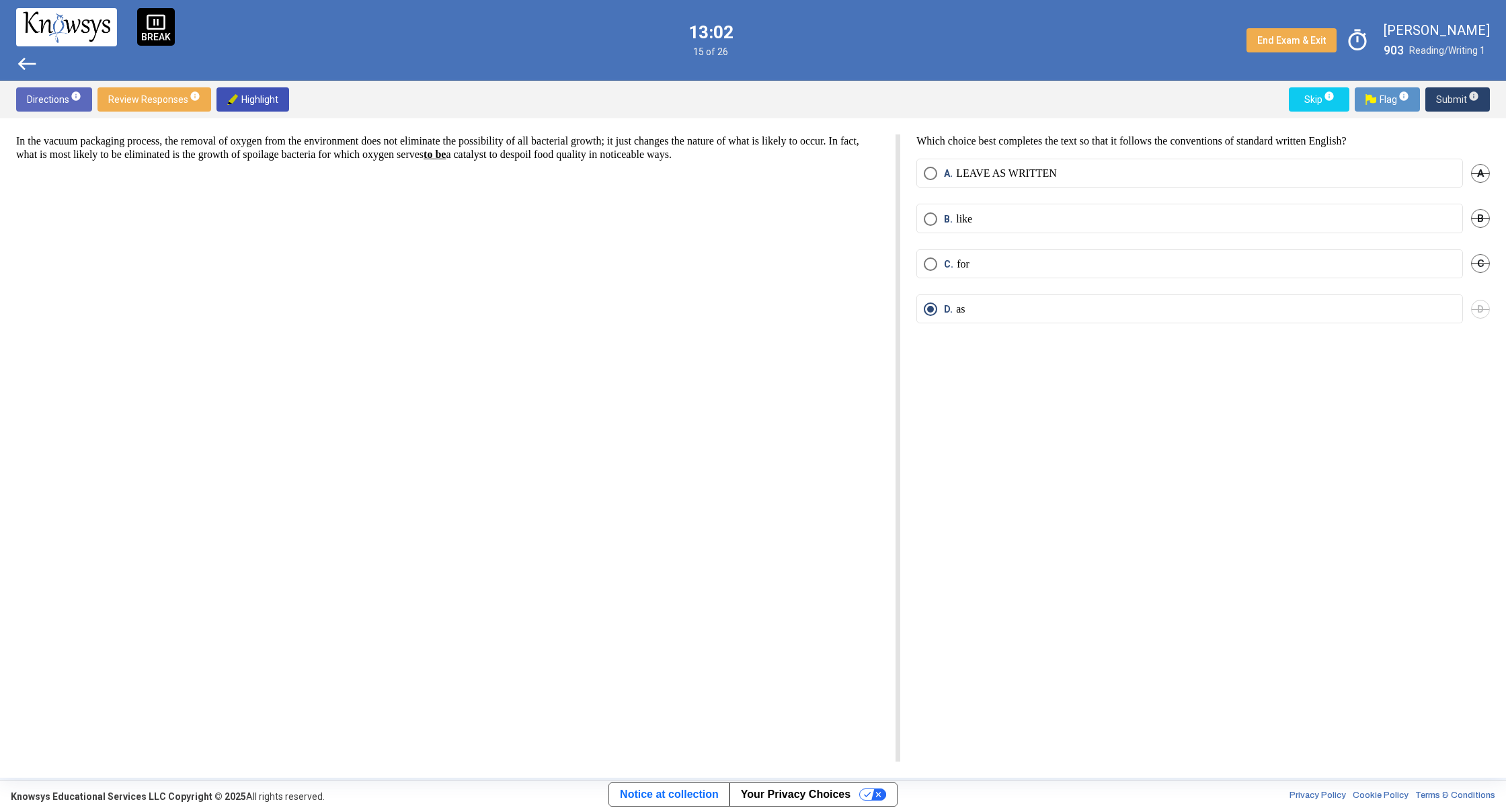
click at [1462, 104] on span "Submit info" at bounding box center [1457, 99] width 43 height 24
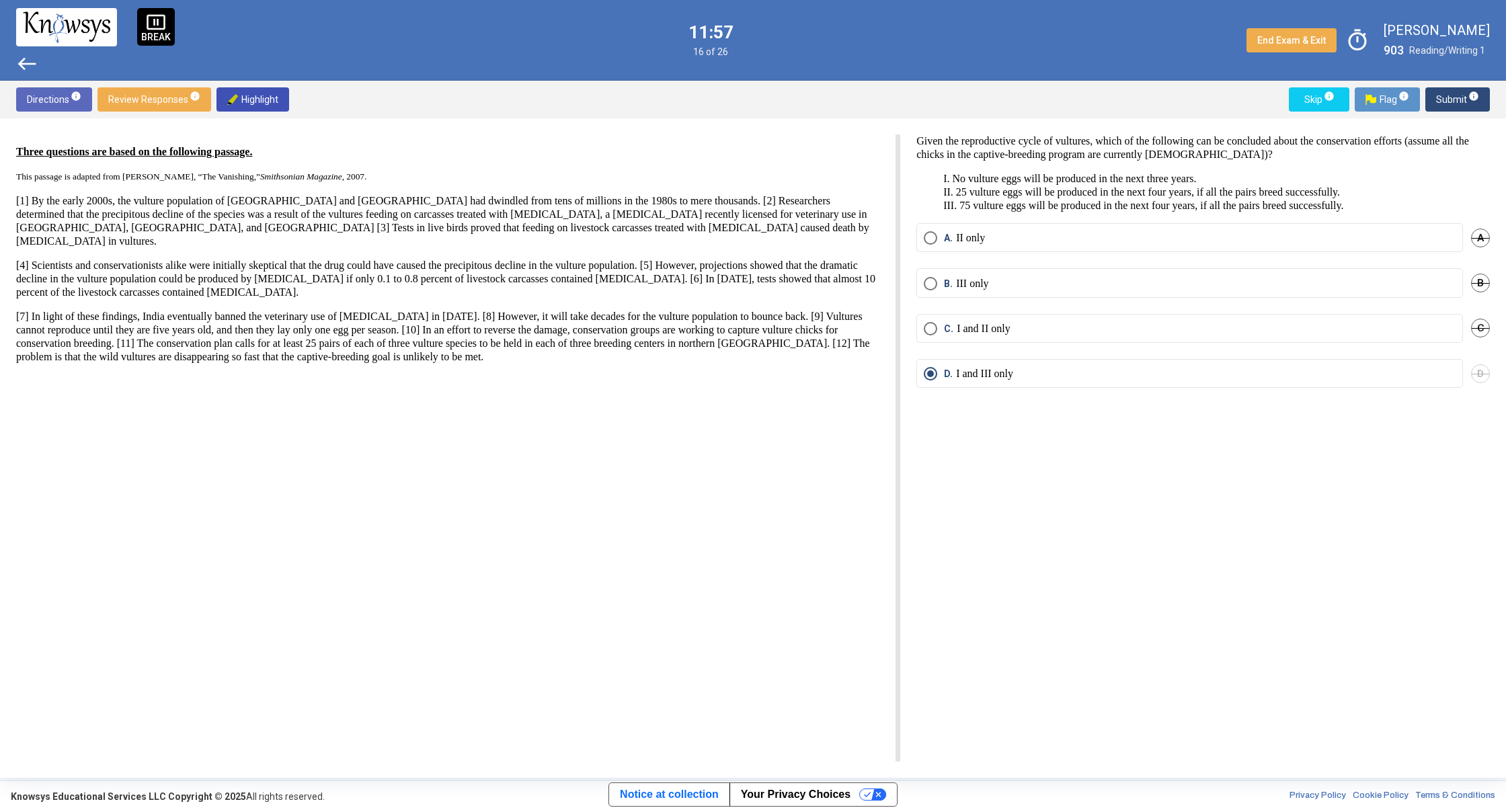
drag, startPoint x: 923, startPoint y: 229, endPoint x: 931, endPoint y: 239, distance: 12.8
click at [931, 239] on mat-radio-button "A. II only" at bounding box center [1189, 237] width 546 height 29
click at [931, 238] on span "Select an option" at bounding box center [930, 238] width 14 height 14
click at [930, 363] on mat-radio-button "D. I and III only" at bounding box center [1189, 373] width 546 height 29
click at [931, 282] on span "Select an option" at bounding box center [930, 284] width 14 height 14
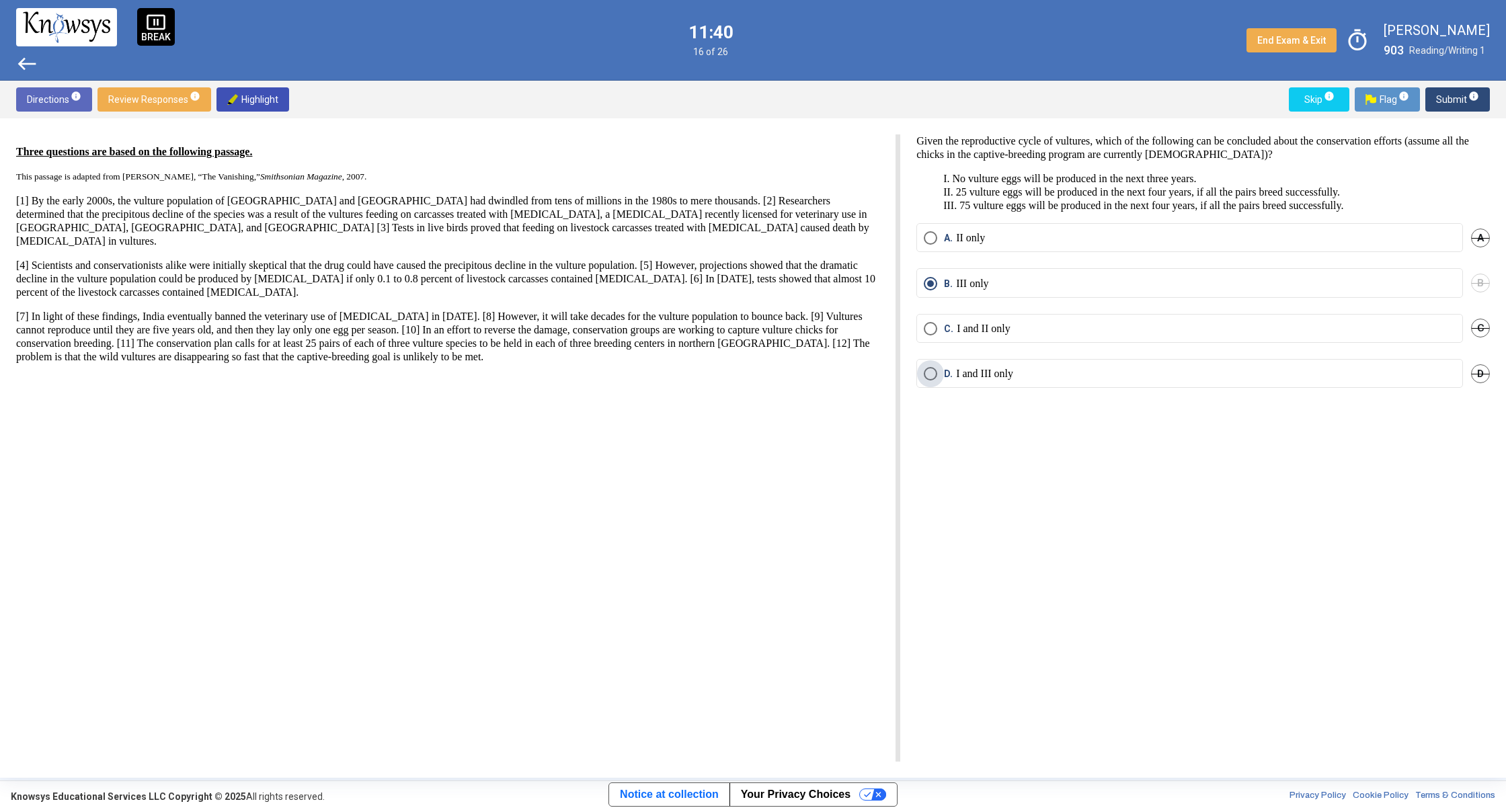
drag, startPoint x: 932, startPoint y: 366, endPoint x: 939, endPoint y: 307, distance: 59.4
click at [935, 355] on mat-radio-group "A. II only A B. III only B C. I and II only C D. I and III only D" at bounding box center [1203, 314] width 574 height 181
click at [935, 278] on span "Select an option" at bounding box center [930, 284] width 14 height 14
click at [1444, 93] on span "Submit info" at bounding box center [1457, 99] width 43 height 24
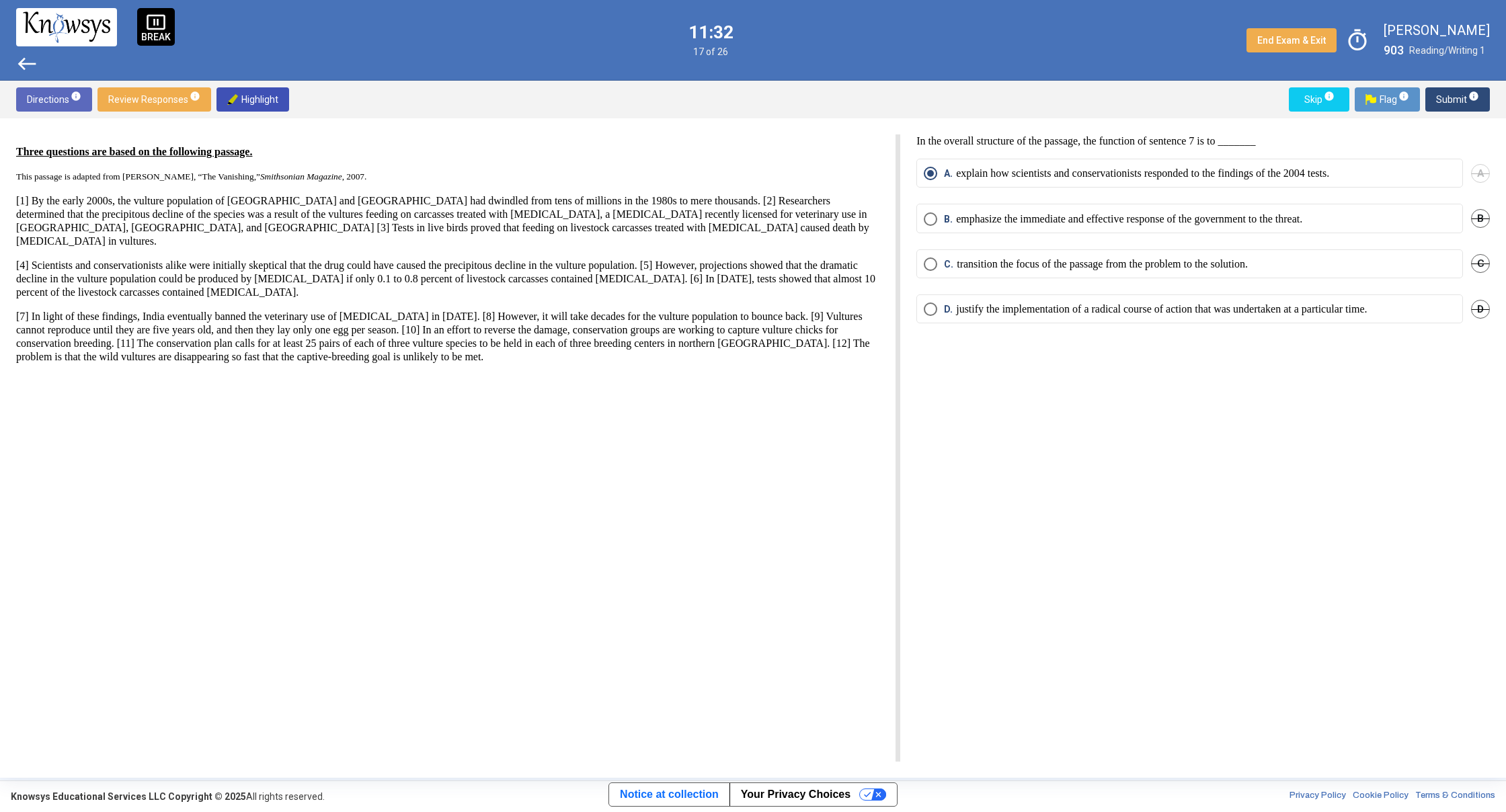
drag, startPoint x: 1453, startPoint y: 81, endPoint x: 1454, endPoint y: 88, distance: 7.1
click at [1453, 84] on div "pause_presentation BREAK west 11:32 17 of 26 End Exam & Exit timer [PERSON_NAME…" at bounding box center [753, 389] width 1506 height 777
click at [1452, 93] on span "Submit info" at bounding box center [1457, 99] width 43 height 24
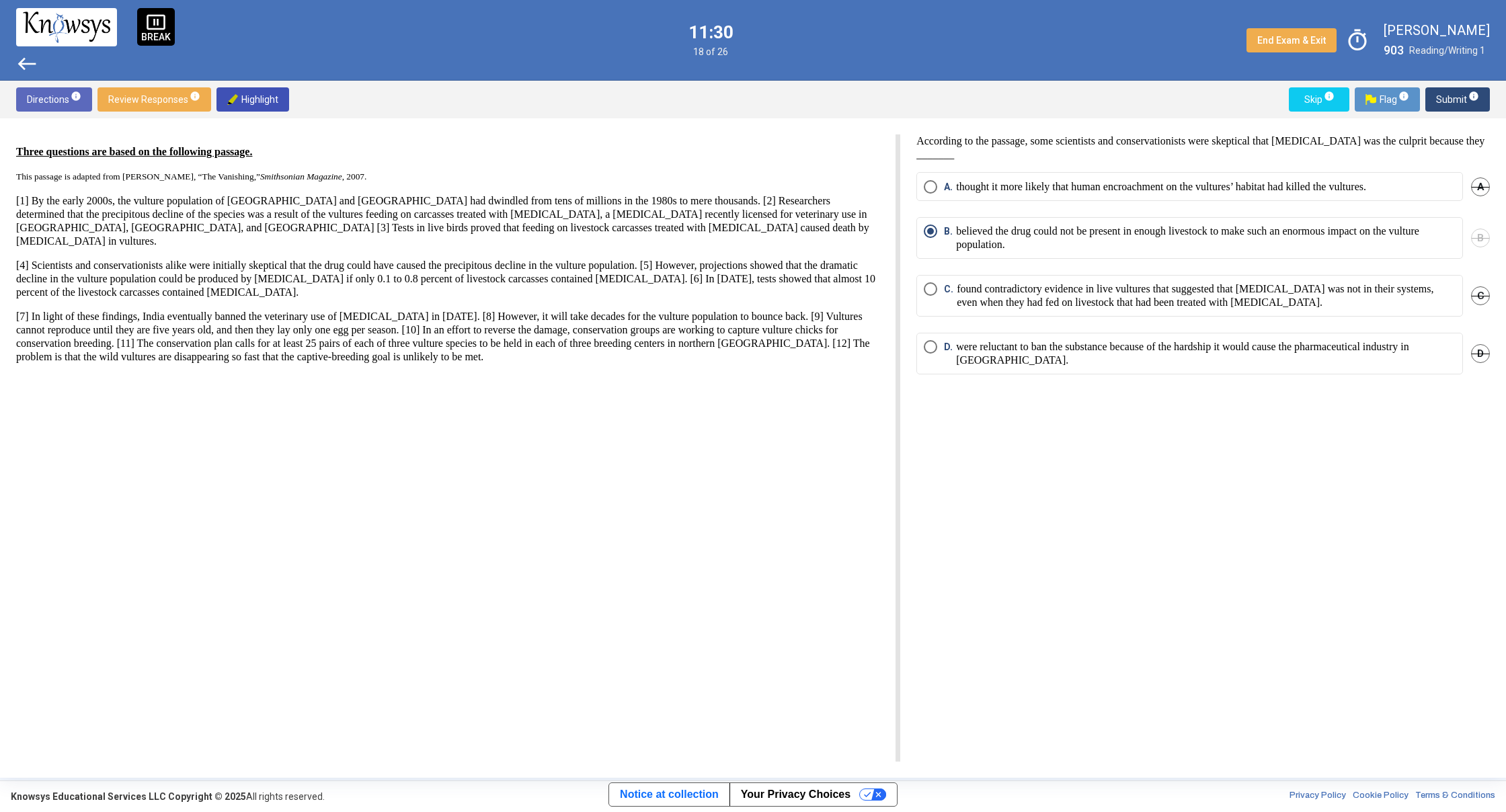
click at [772, 586] on div "Three questions are based on the following passage. This passage is adapted fro…" at bounding box center [457, 448] width 884 height 627
click at [1475, 93] on span "info" at bounding box center [1473, 96] width 11 height 11
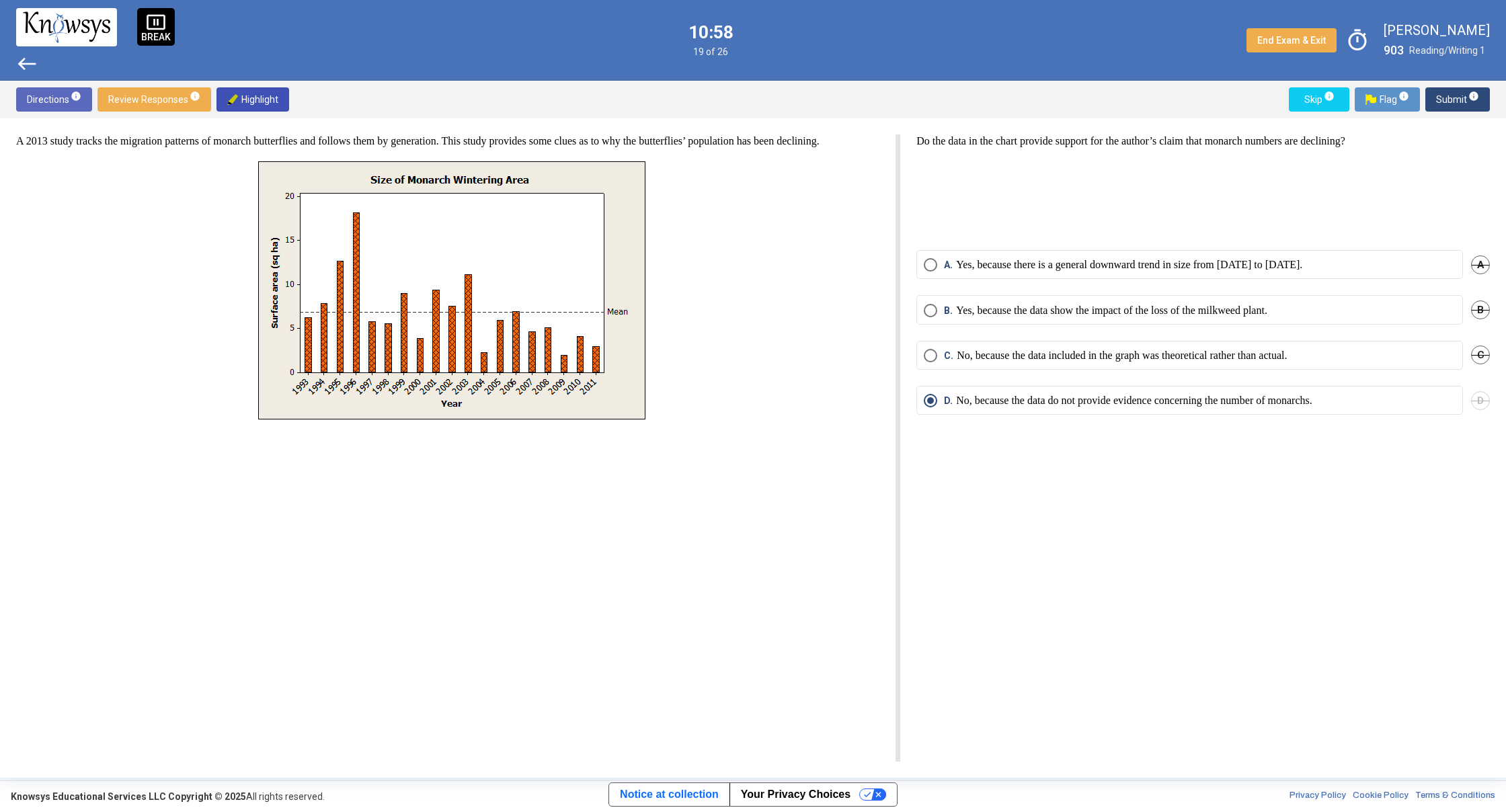
drag, startPoint x: 918, startPoint y: 137, endPoint x: 1126, endPoint y: 152, distance: 208.5
click at [1127, 152] on div "Do the data in the chart provide support for the author’s claim that monarch nu…" at bounding box center [1203, 187] width 574 height 105
click at [1064, 187] on p at bounding box center [1203, 199] width 574 height 81
drag, startPoint x: 818, startPoint y: 279, endPoint x: 845, endPoint y: 286, distance: 27.9
click at [1479, 309] on span "B" at bounding box center [1479, 310] width 19 height 19
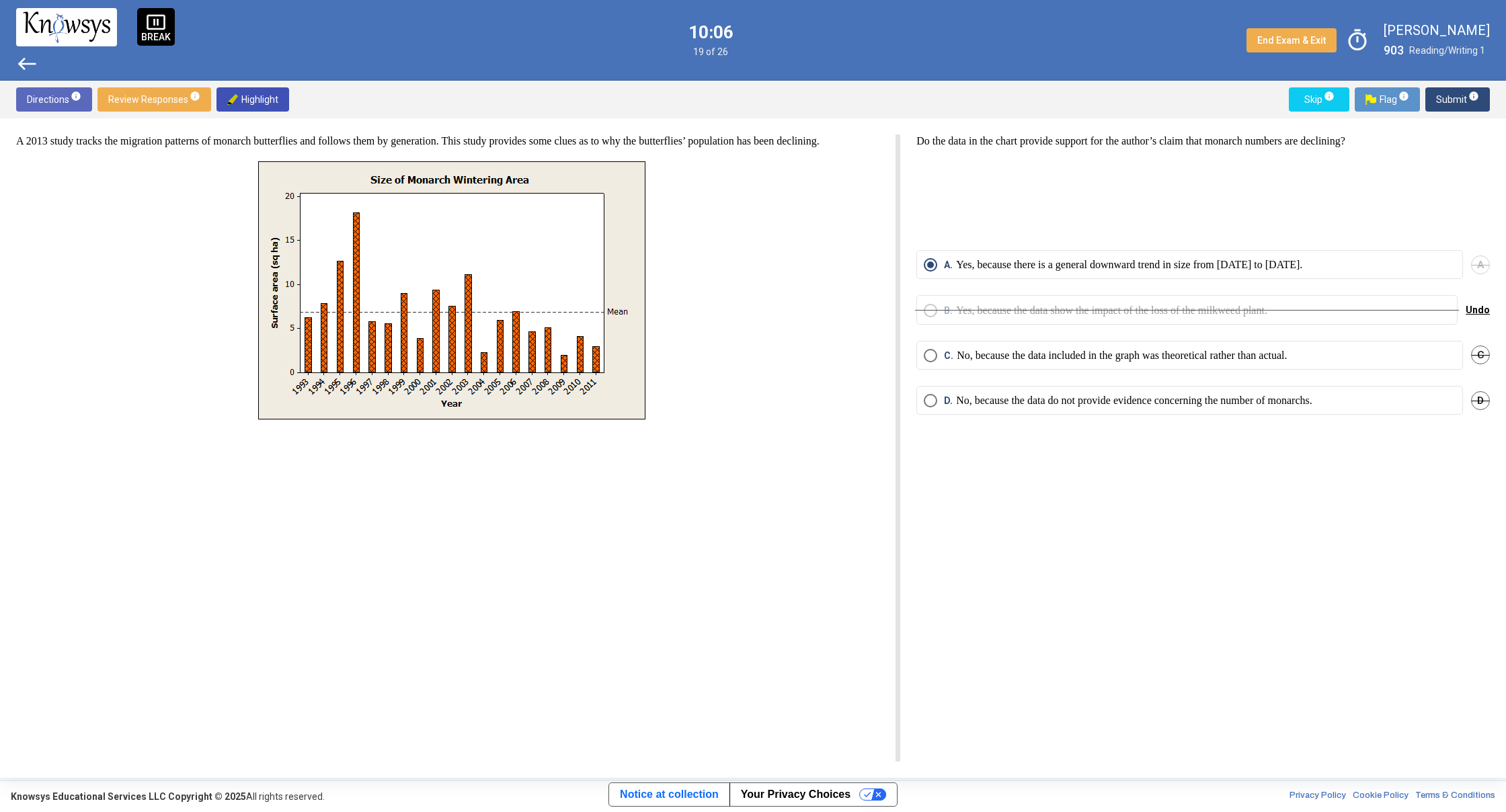
click at [1489, 354] on div "A 2013 study tracks the migration patterns of monarch butterflies and follows t…" at bounding box center [753, 448] width 1506 height 659
click at [1486, 354] on span "C" at bounding box center [1479, 354] width 19 height 19
click at [938, 398] on span "D. No, because the data do not provide evidence concerning the number of monarc…" at bounding box center [1124, 401] width 375 height 14
drag, startPoint x: 1461, startPoint y: 105, endPoint x: 1448, endPoint y: 100, distance: 13.9
click at [1460, 105] on span "Submit info" at bounding box center [1457, 99] width 43 height 24
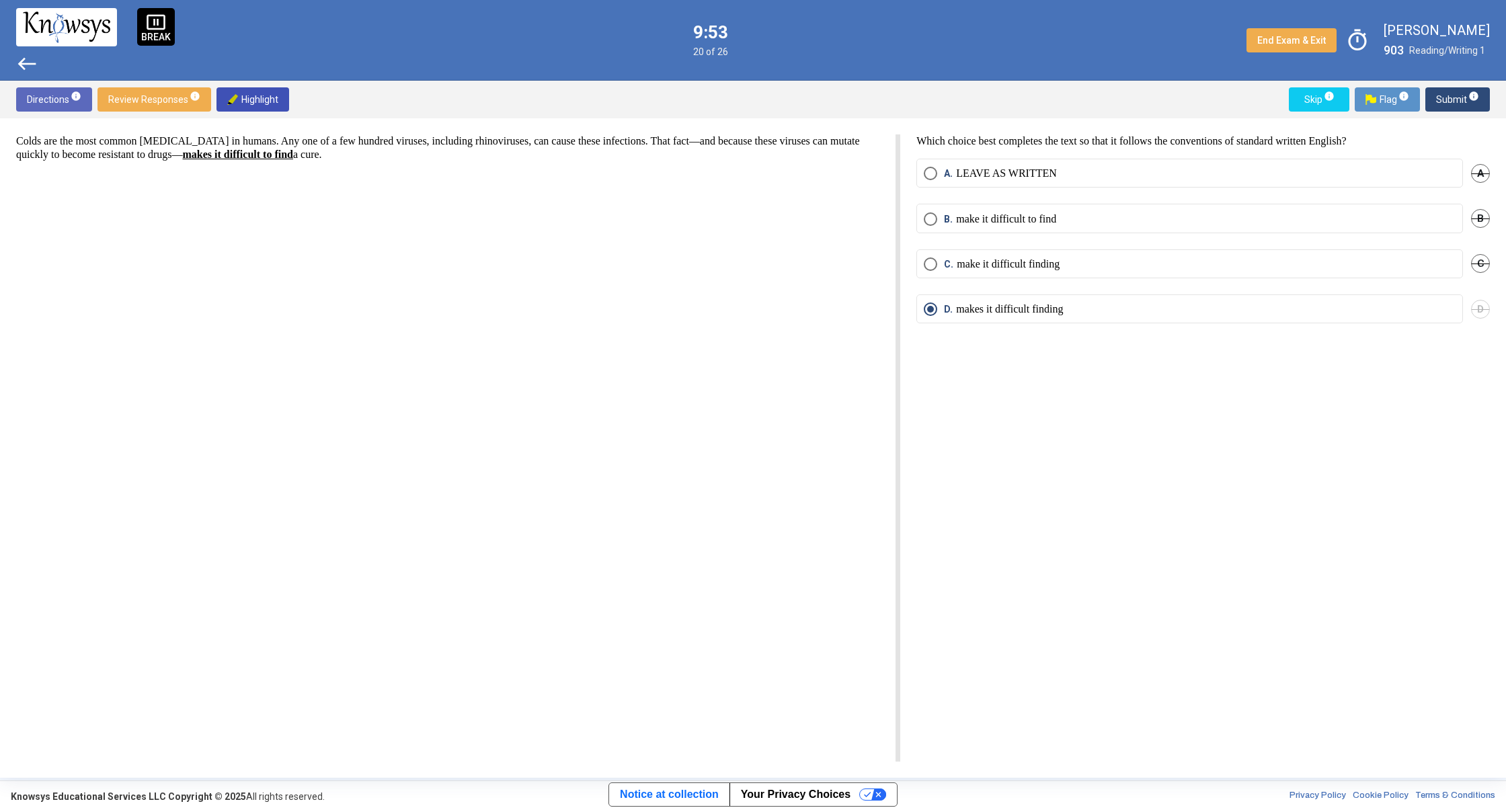
click at [1434, 106] on button "Submit info" at bounding box center [1457, 99] width 64 height 24
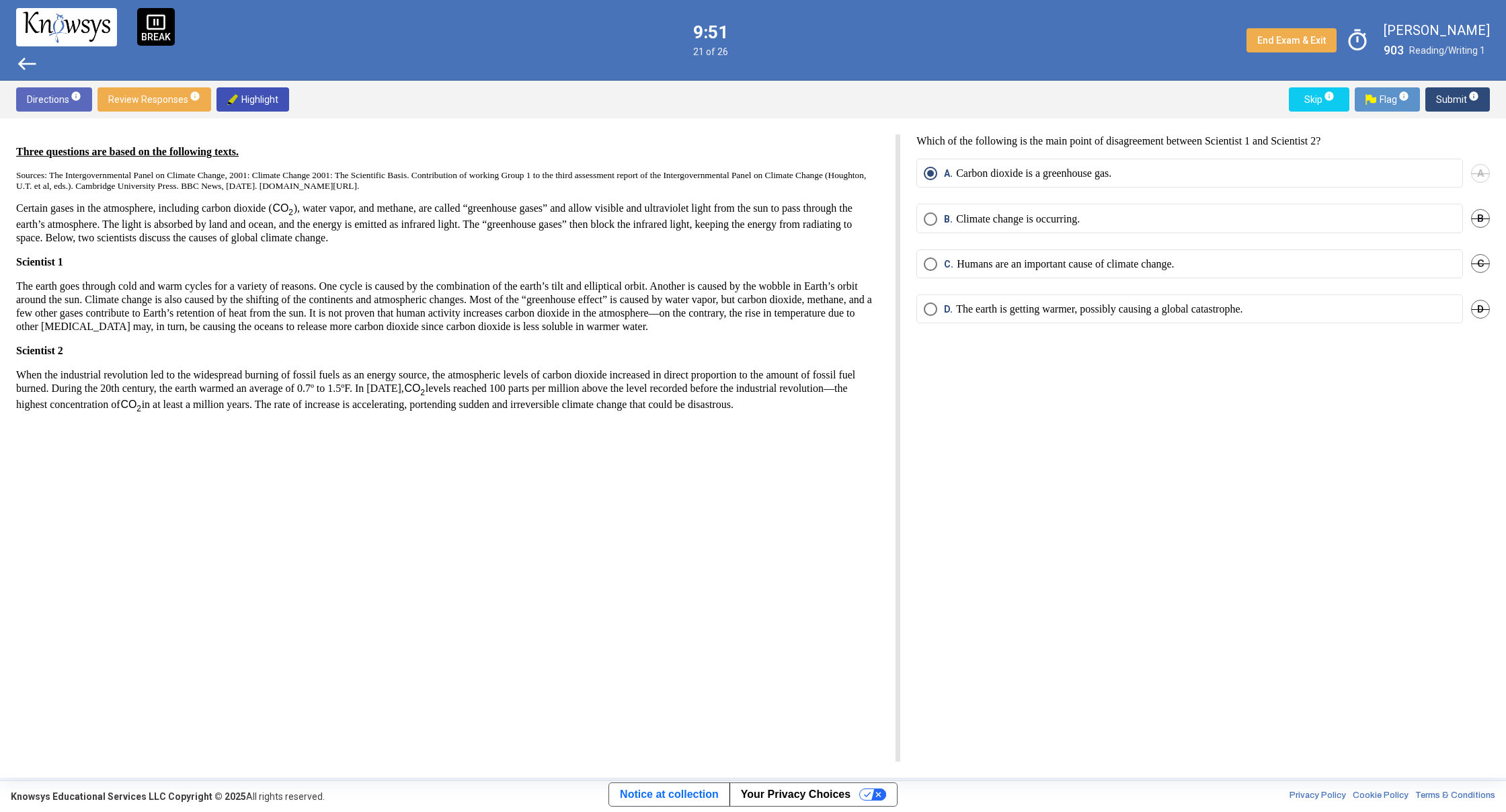
click at [1441, 108] on span "Submit info" at bounding box center [1457, 99] width 43 height 24
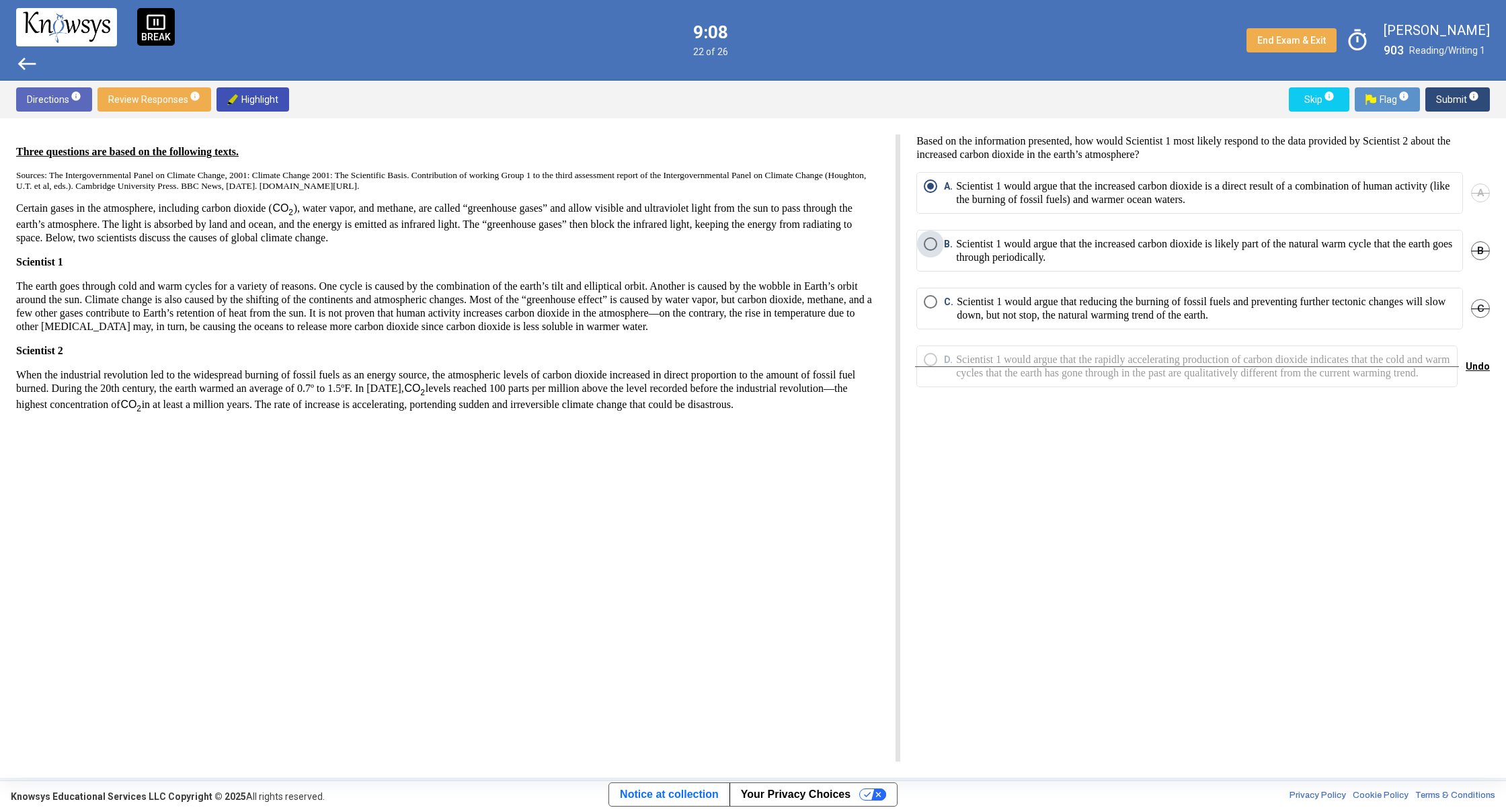
click at [964, 246] on p "Scientist 1 would argue that the increased carbon dioxide is likely part of the…" at bounding box center [1205, 250] width 500 height 27
drag, startPoint x: 971, startPoint y: 250, endPoint x: 982, endPoint y: 248, distance: 11.2
click at [976, 249] on p "Scientist 1 would argue that the increased carbon dioxide is likely part of the…" at bounding box center [1205, 250] width 500 height 27
click at [16, 57] on div "pause_presentation BREAK west 9:02 22 of 26 End Exam & Exit timer [PERSON_NAME]…" at bounding box center [753, 41] width 1506 height 81
click at [26, 65] on span "west" at bounding box center [27, 64] width 22 height 22
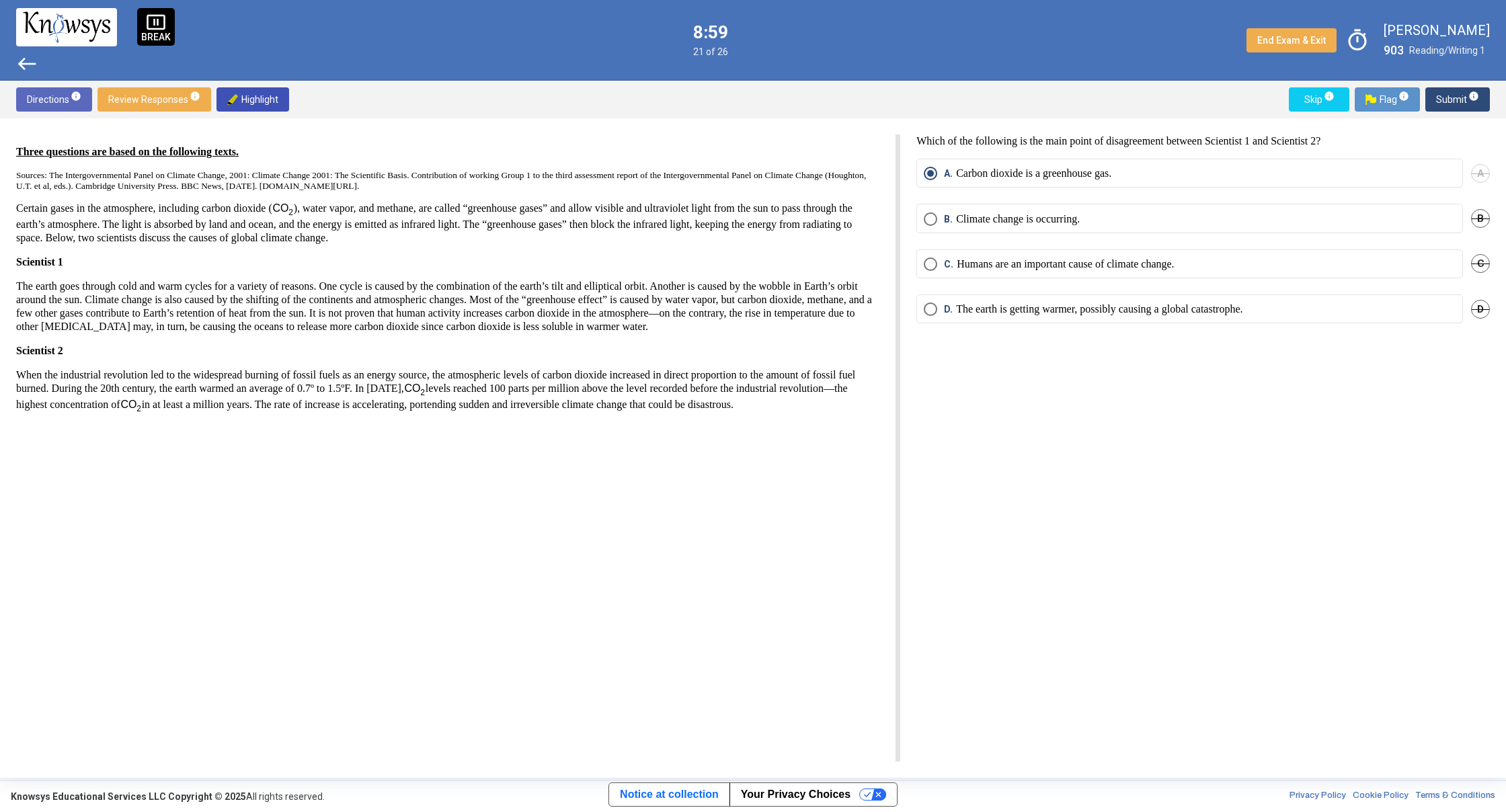
click at [977, 224] on p "Climate change is occurring." at bounding box center [1017, 220] width 124 height 14
click at [994, 247] on div "B. Climate change is occurring. B" at bounding box center [1203, 226] width 574 height 45
click at [995, 254] on mat-radio-button "C. Humans are an important cause of climate change." at bounding box center [1189, 263] width 546 height 29
click at [945, 307] on span "D." at bounding box center [950, 310] width 12 height 14
click at [941, 284] on div "C. Humans are an important cause of climate change. C" at bounding box center [1203, 272] width 574 height 45
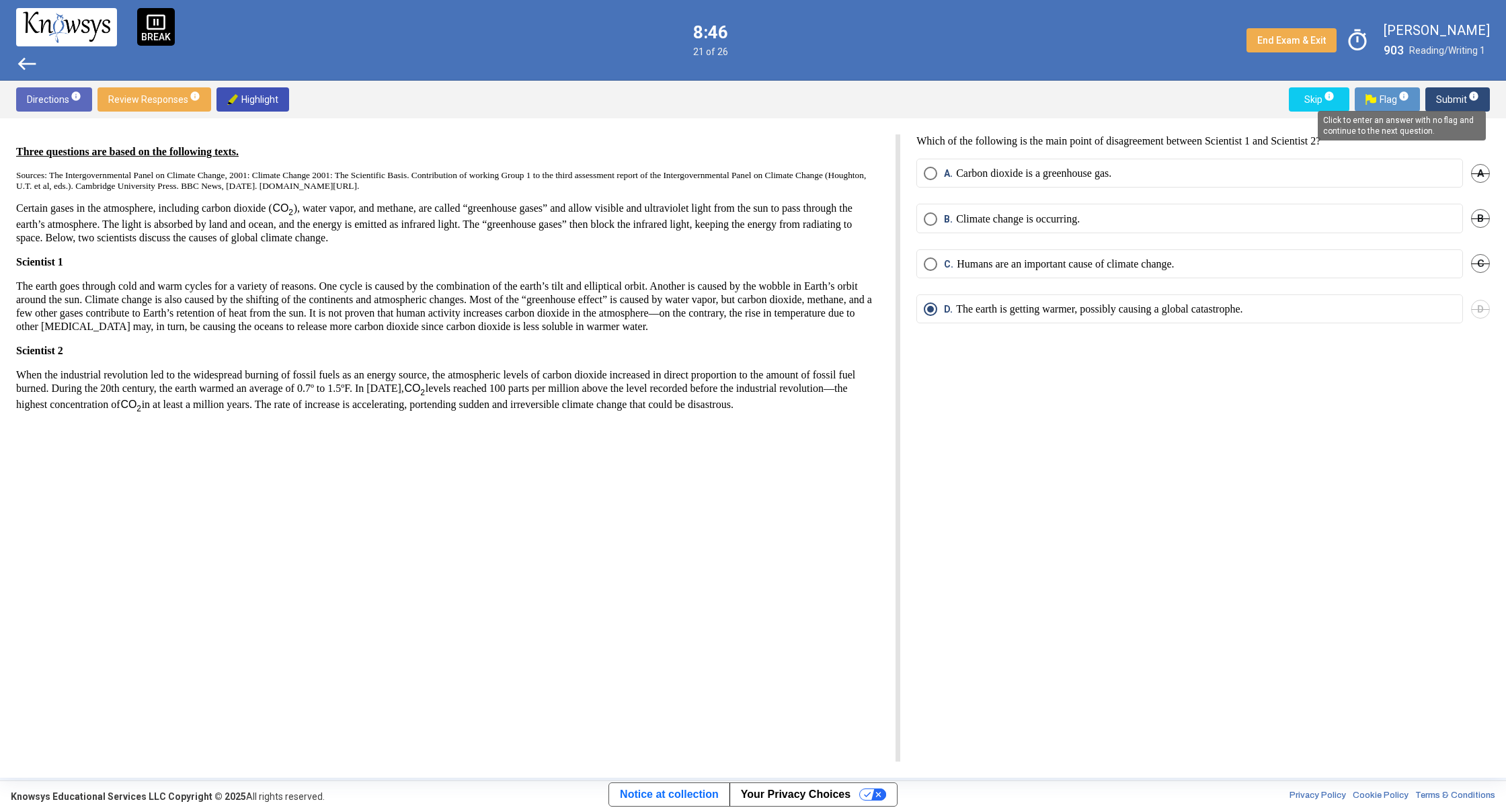
click at [1471, 95] on span "info" at bounding box center [1473, 96] width 11 height 11
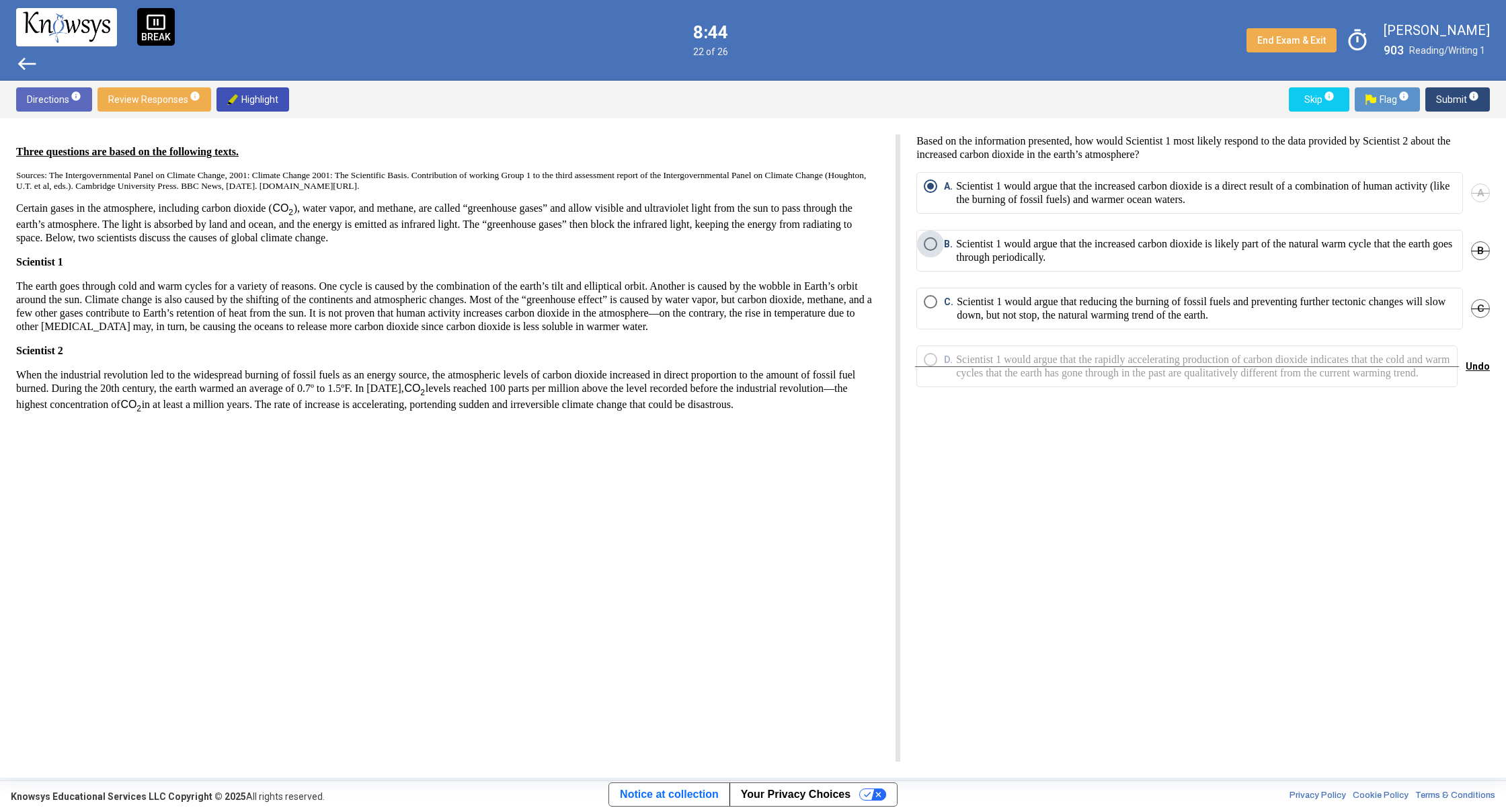
click at [1026, 242] on p "Scientist 1 would argue that the increased carbon dioxide is likely part of the…" at bounding box center [1205, 250] width 500 height 27
click at [37, 66] on span "west" at bounding box center [27, 64] width 22 height 22
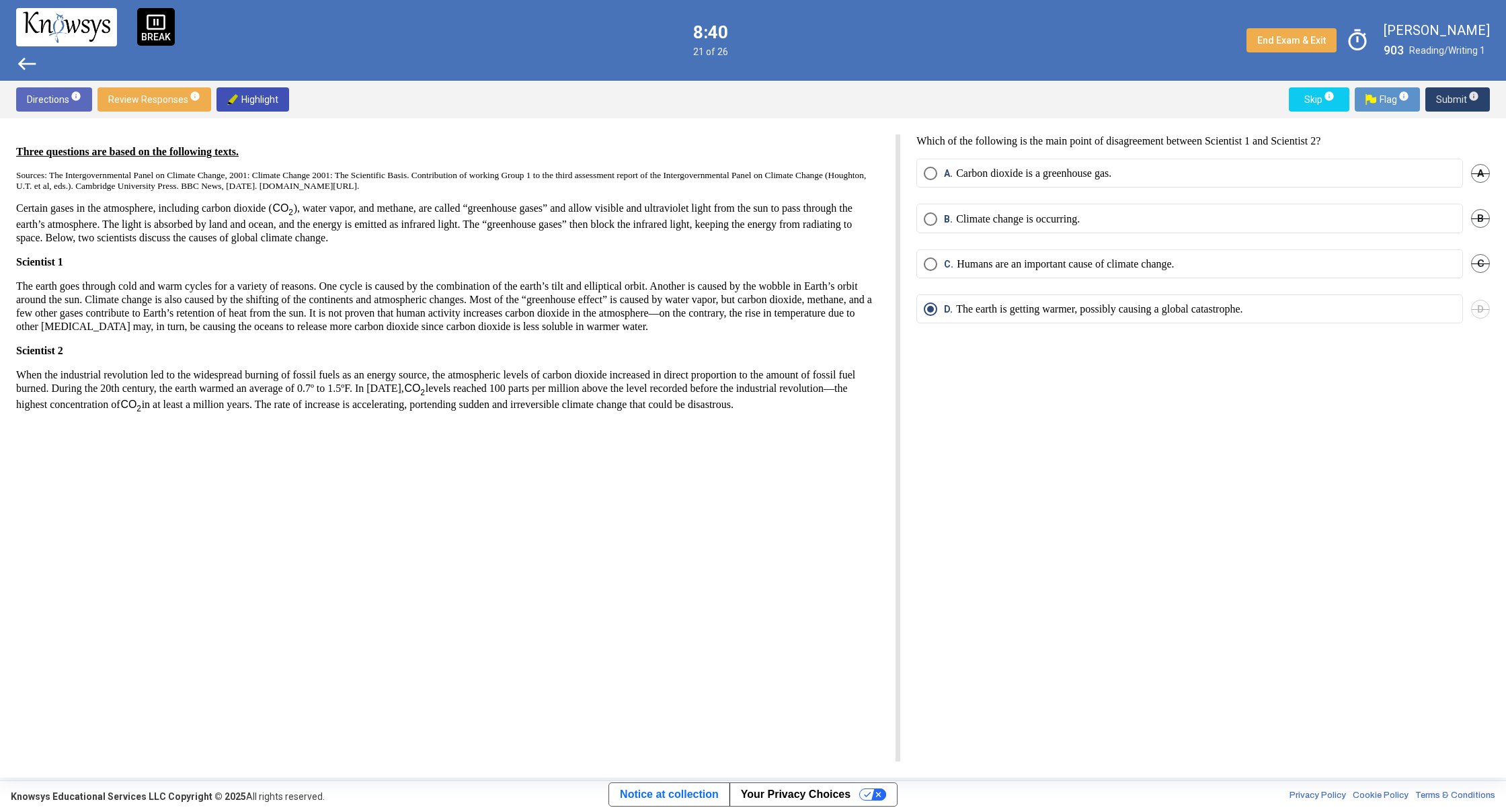
click at [1443, 109] on span "Submit info" at bounding box center [1457, 99] width 43 height 24
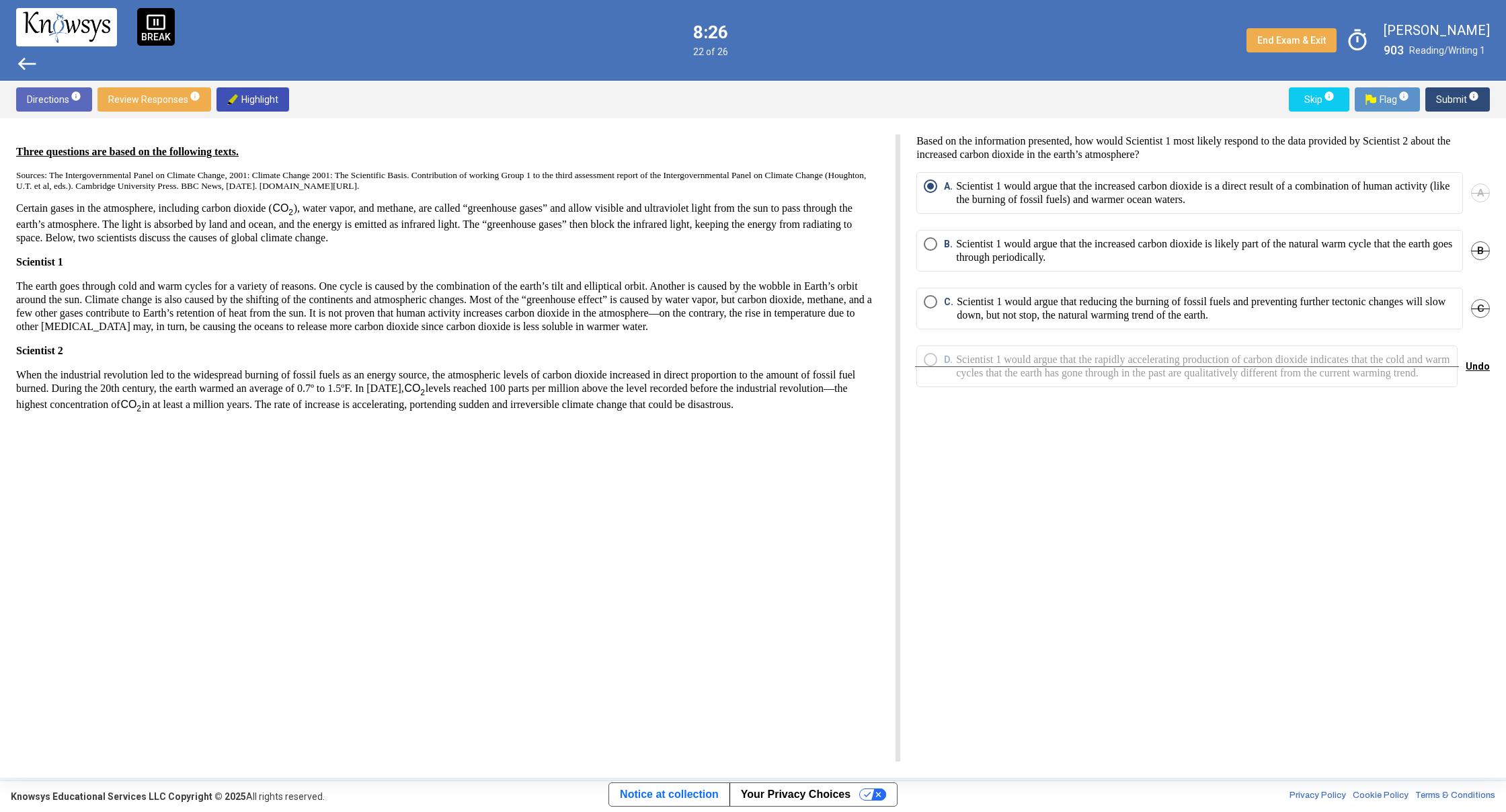
drag, startPoint x: 1052, startPoint y: 255, endPoint x: 974, endPoint y: 533, distance: 288.7
click at [974, 563] on div "Based on the information presented, how would Scientist 1 most likely respond t…" at bounding box center [1195, 448] width 590 height 627
click at [972, 533] on div "Based on the information presented, how would Scientist 1 most likely respond t…" at bounding box center [1195, 448] width 590 height 627
drag, startPoint x: 1003, startPoint y: 609, endPoint x: 900, endPoint y: 452, distance: 187.8
click at [900, 452] on div "Based on the information presented, how would Scientist 1 most likely respond t…" at bounding box center [1195, 448] width 590 height 627
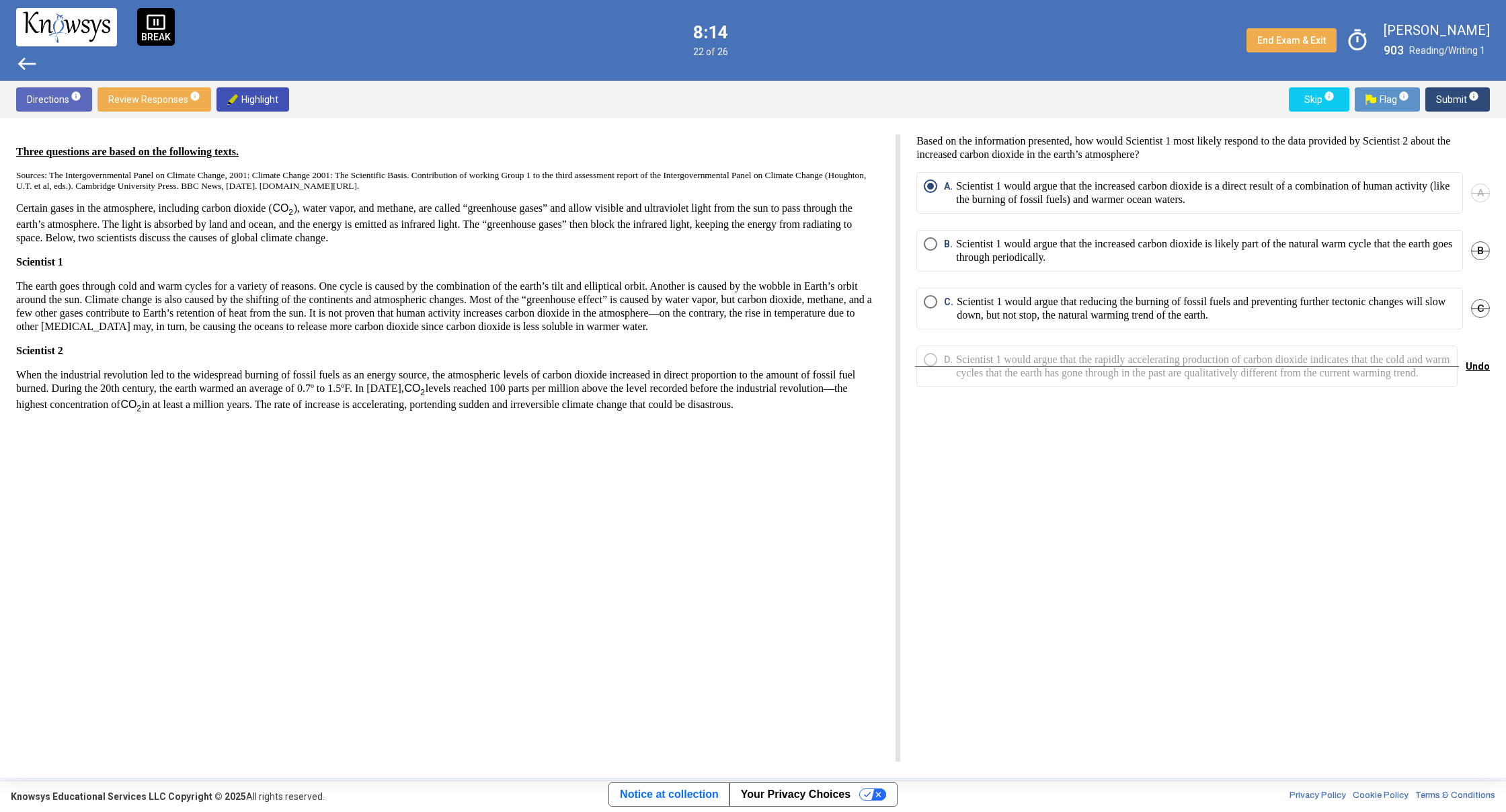
drag, startPoint x: 1126, startPoint y: 775, endPoint x: 990, endPoint y: 540, distance: 271.5
click at [990, 540] on div "Three questions are based on the following texts. Sources: The Intergovernmenta…" at bounding box center [753, 448] width 1506 height 659
click at [1457, 93] on span "Submit info" at bounding box center [1457, 99] width 43 height 24
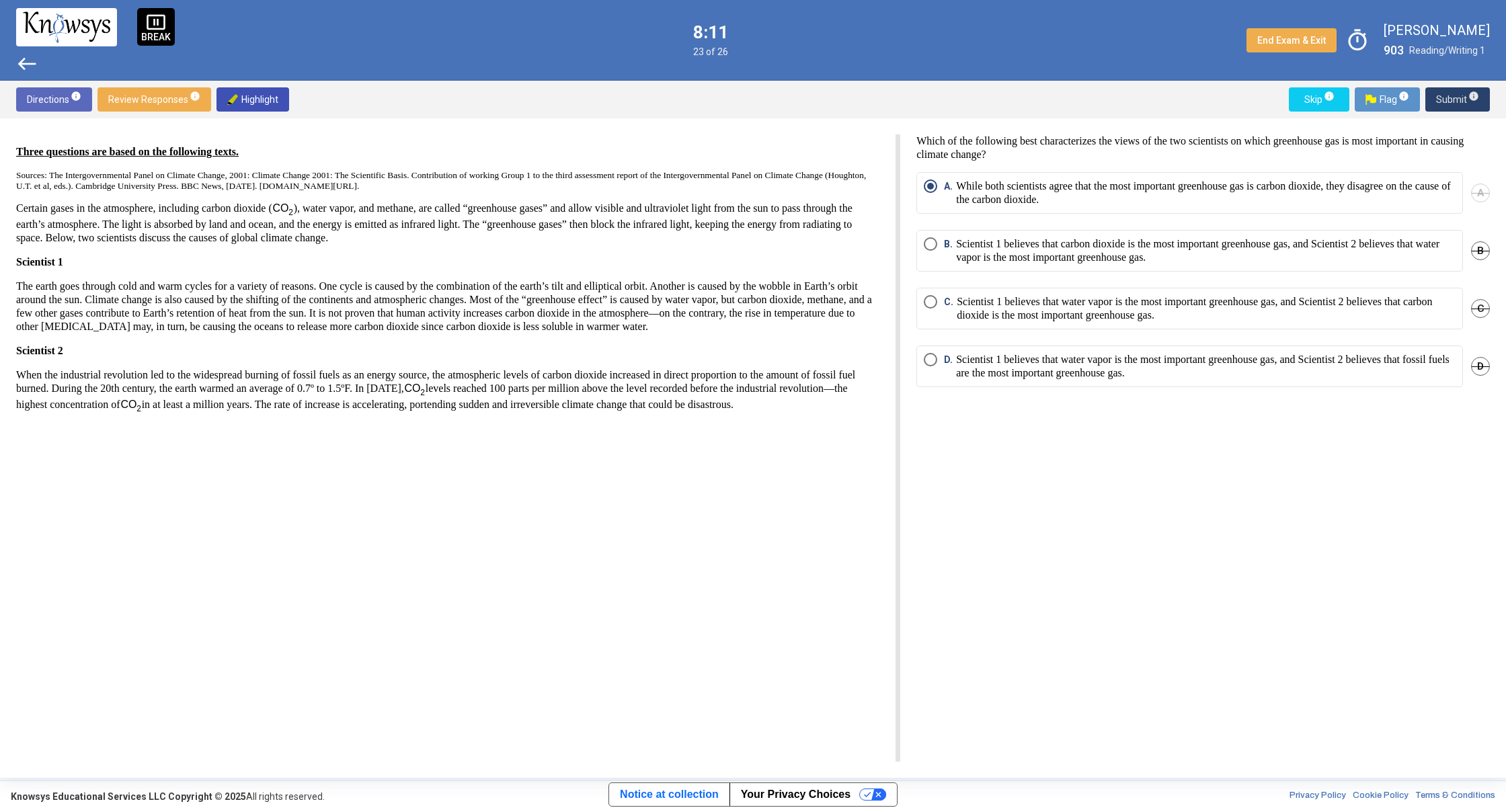
click at [1458, 100] on span "Submit info" at bounding box center [1457, 99] width 43 height 24
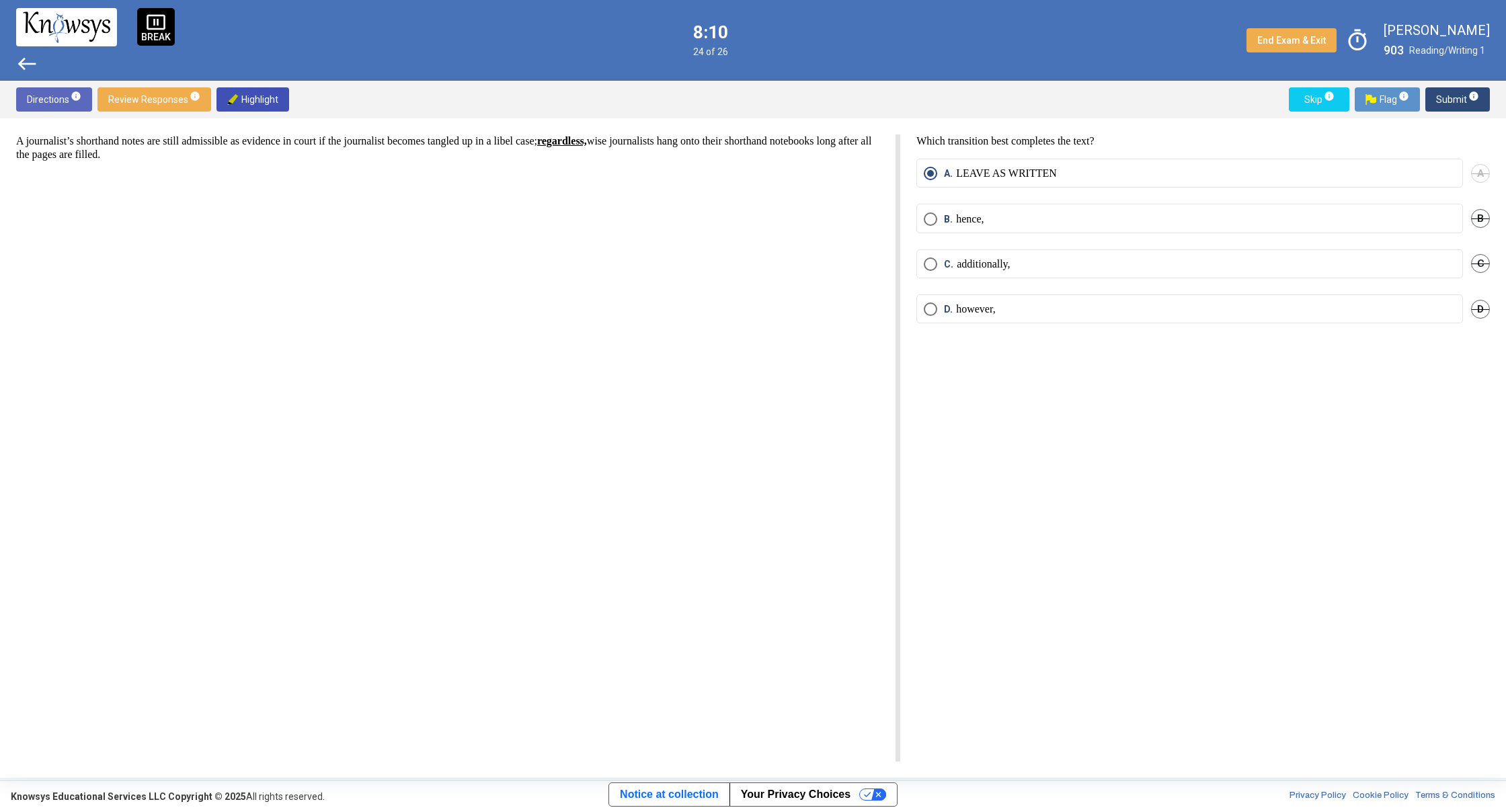
click at [1454, 100] on span "Submit info" at bounding box center [1457, 99] width 43 height 24
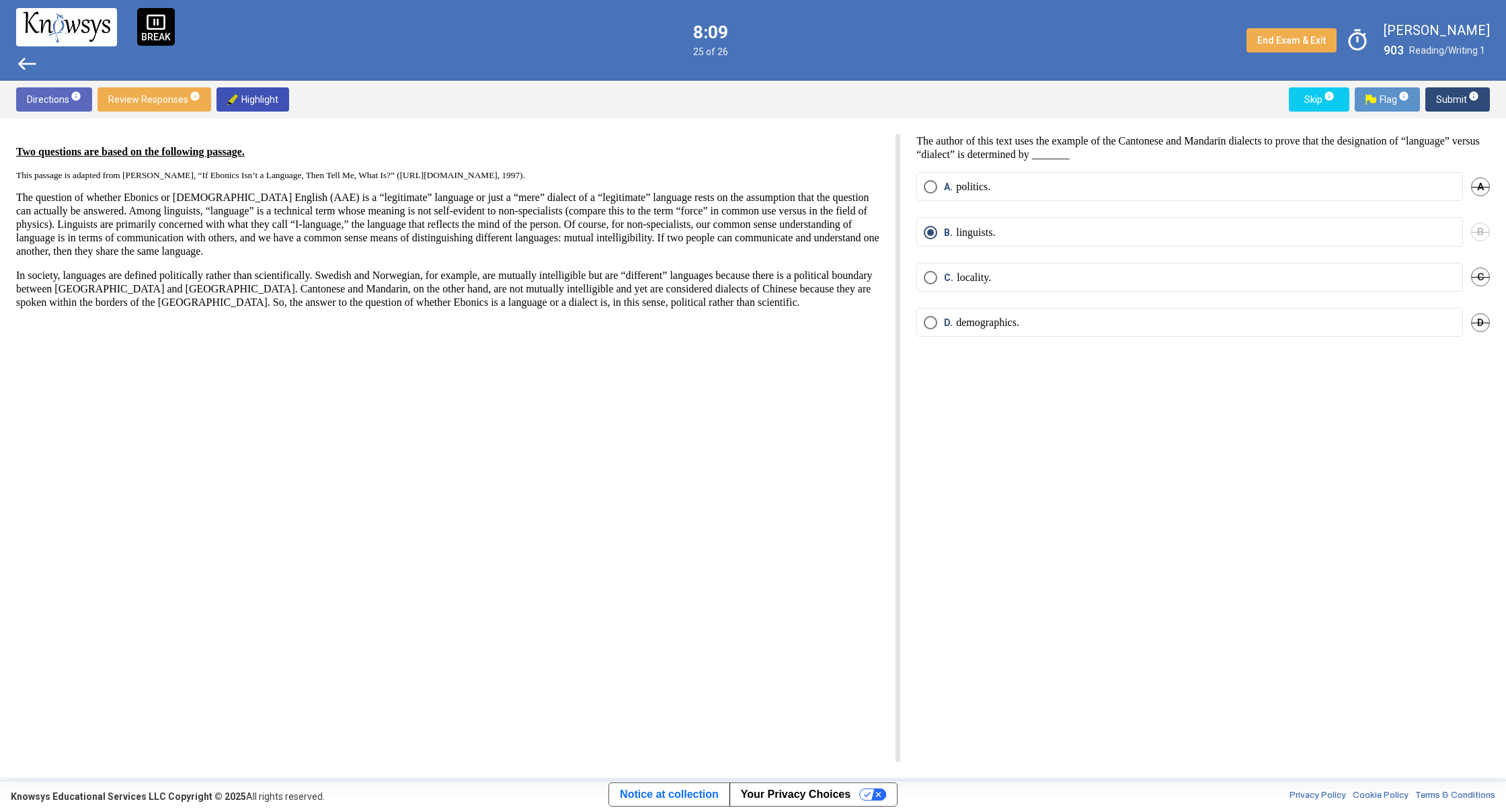
drag, startPoint x: 1454, startPoint y: 100, endPoint x: 1452, endPoint y: 113, distance: 13.2
click at [1454, 111] on span "Submit info" at bounding box center [1457, 99] width 43 height 24
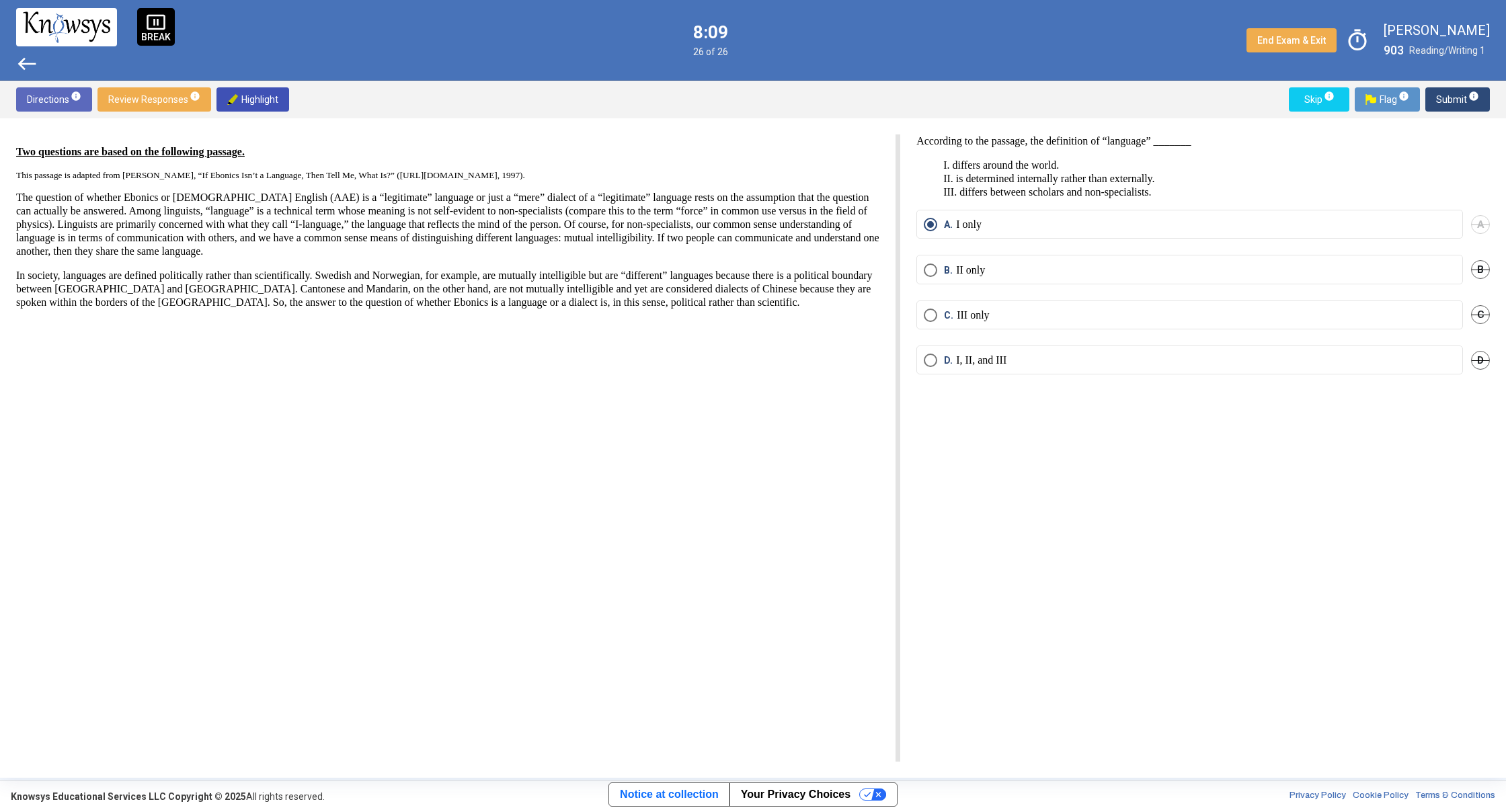
drag, startPoint x: 1452, startPoint y: 113, endPoint x: 1457, endPoint y: 133, distance: 20.6
click at [1457, 133] on div "Directions info Review Responses info Highlight Skip info Flag info Submit info…" at bounding box center [753, 429] width 1506 height 697
drag, startPoint x: 1459, startPoint y: 135, endPoint x: 1443, endPoint y: 104, distance: 34.9
click at [1459, 135] on div "Two questions are based on the following passage. This passage is adapted from …" at bounding box center [753, 448] width 1506 height 659
drag, startPoint x: 1446, startPoint y: 158, endPoint x: 1460, endPoint y: 227, distance: 70.4
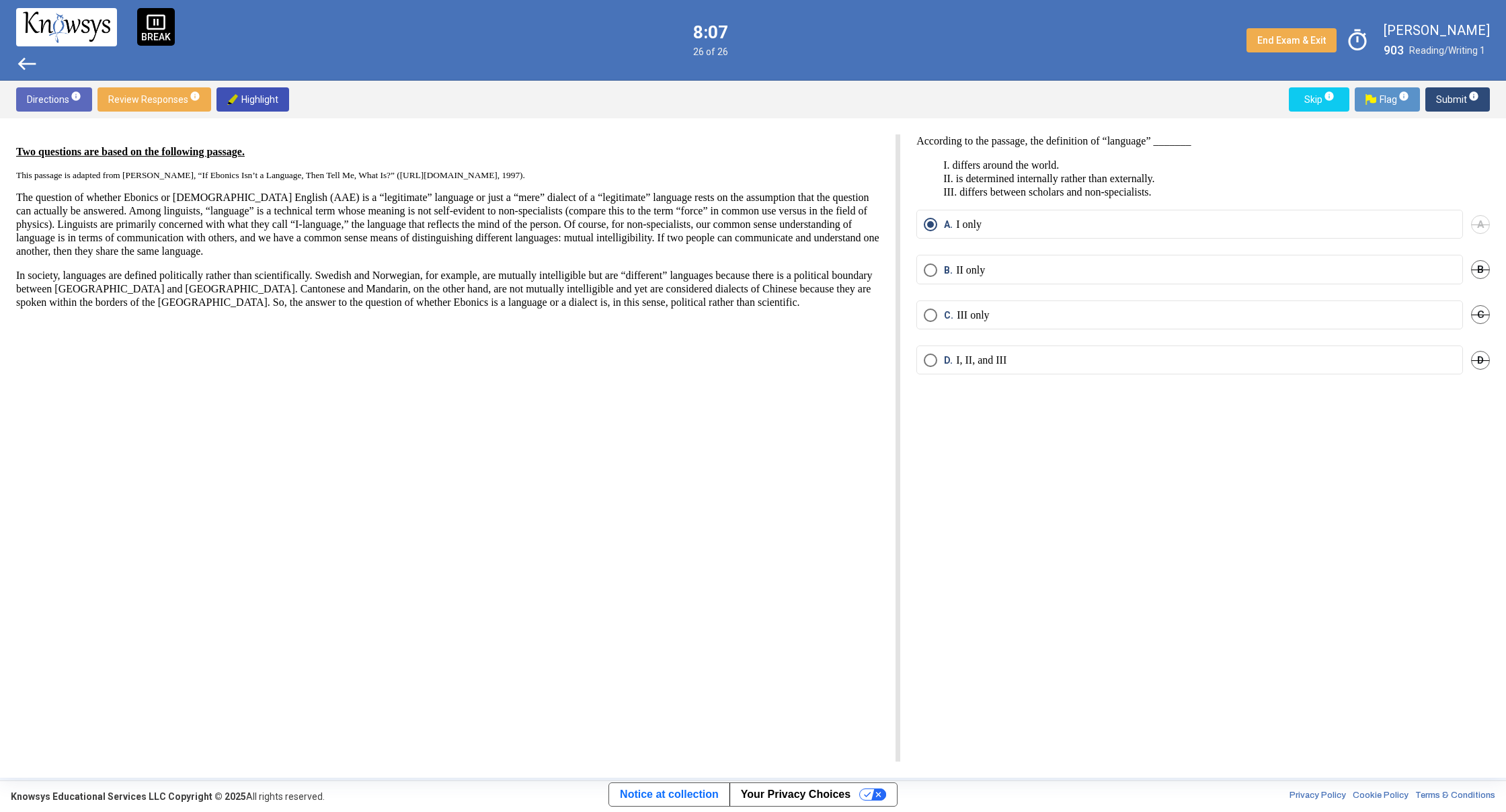
click at [1459, 224] on div "Directions info Review Responses info Highlight Skip info Flag info Submit info…" at bounding box center [753, 429] width 1506 height 697
click at [1457, 209] on div "According to the passage, the definition of “language” _______ I. differs aroun…" at bounding box center [1195, 448] width 590 height 627
click at [1444, 98] on span "Submit info" at bounding box center [1457, 99] width 43 height 24
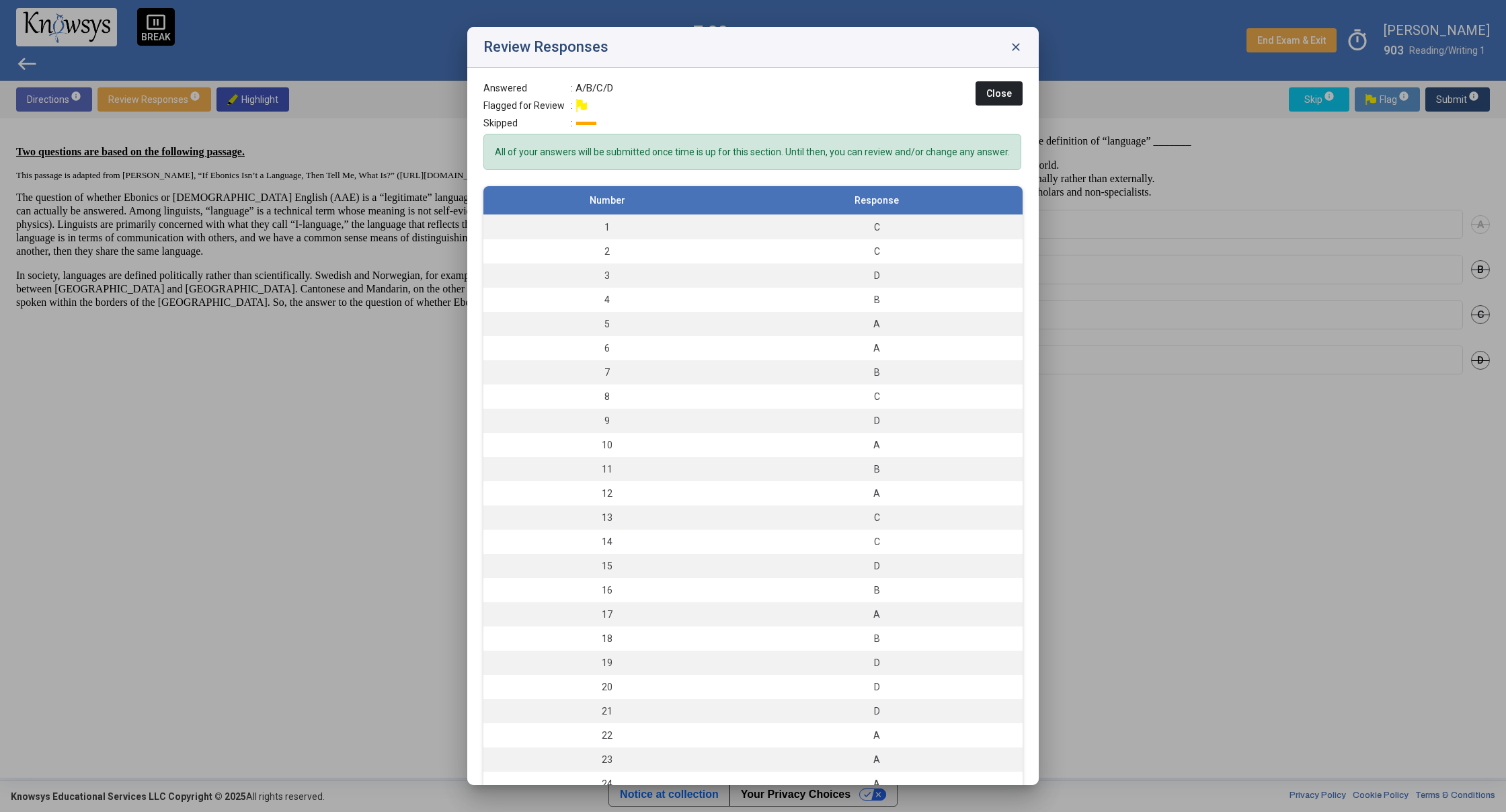
click at [976, 85] on button "Close" at bounding box center [999, 93] width 47 height 24
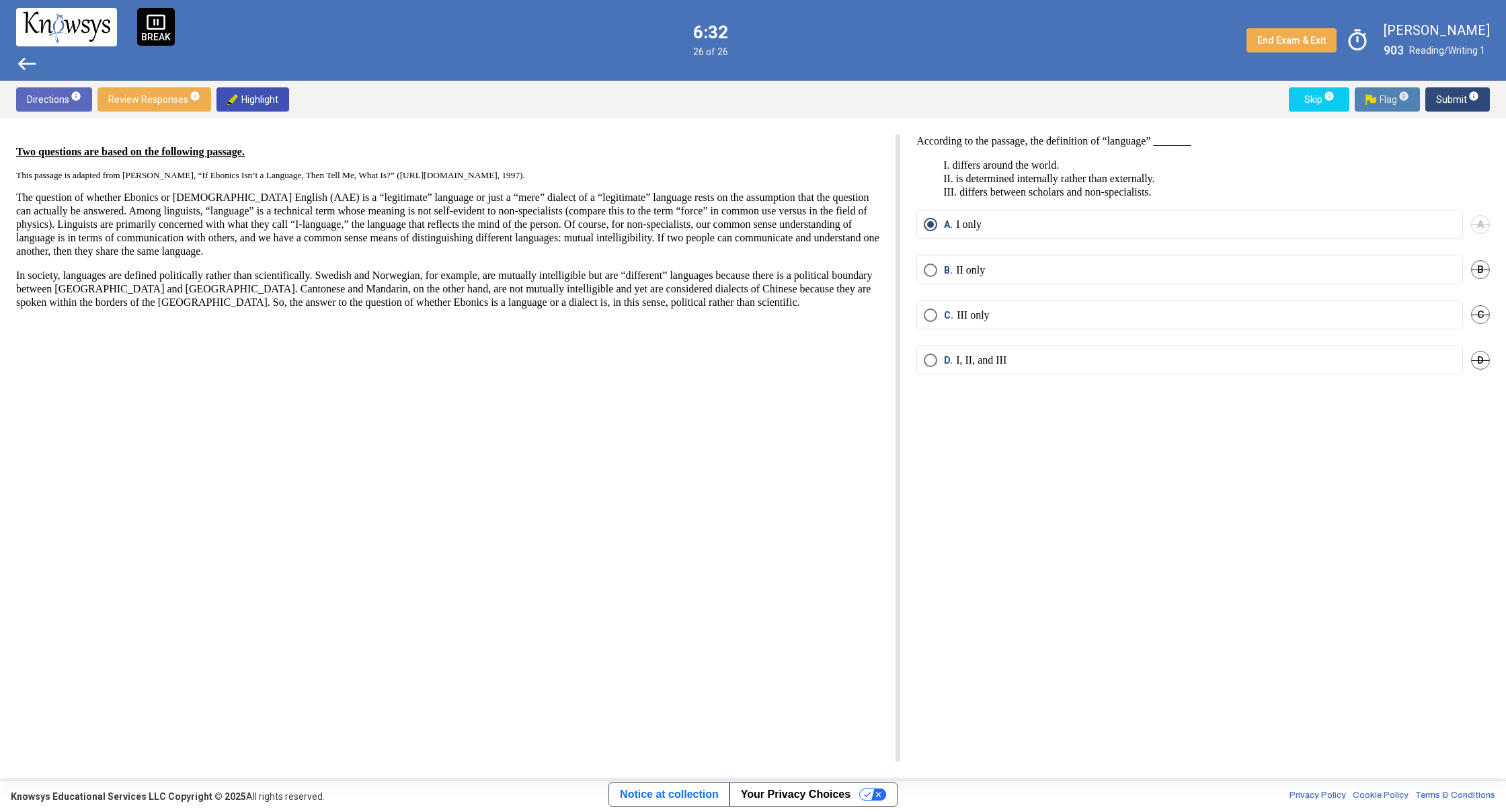
drag, startPoint x: 1412, startPoint y: 104, endPoint x: 1399, endPoint y: 101, distance: 13.3
click at [1401, 102] on button "Flag info" at bounding box center [1387, 99] width 65 height 24
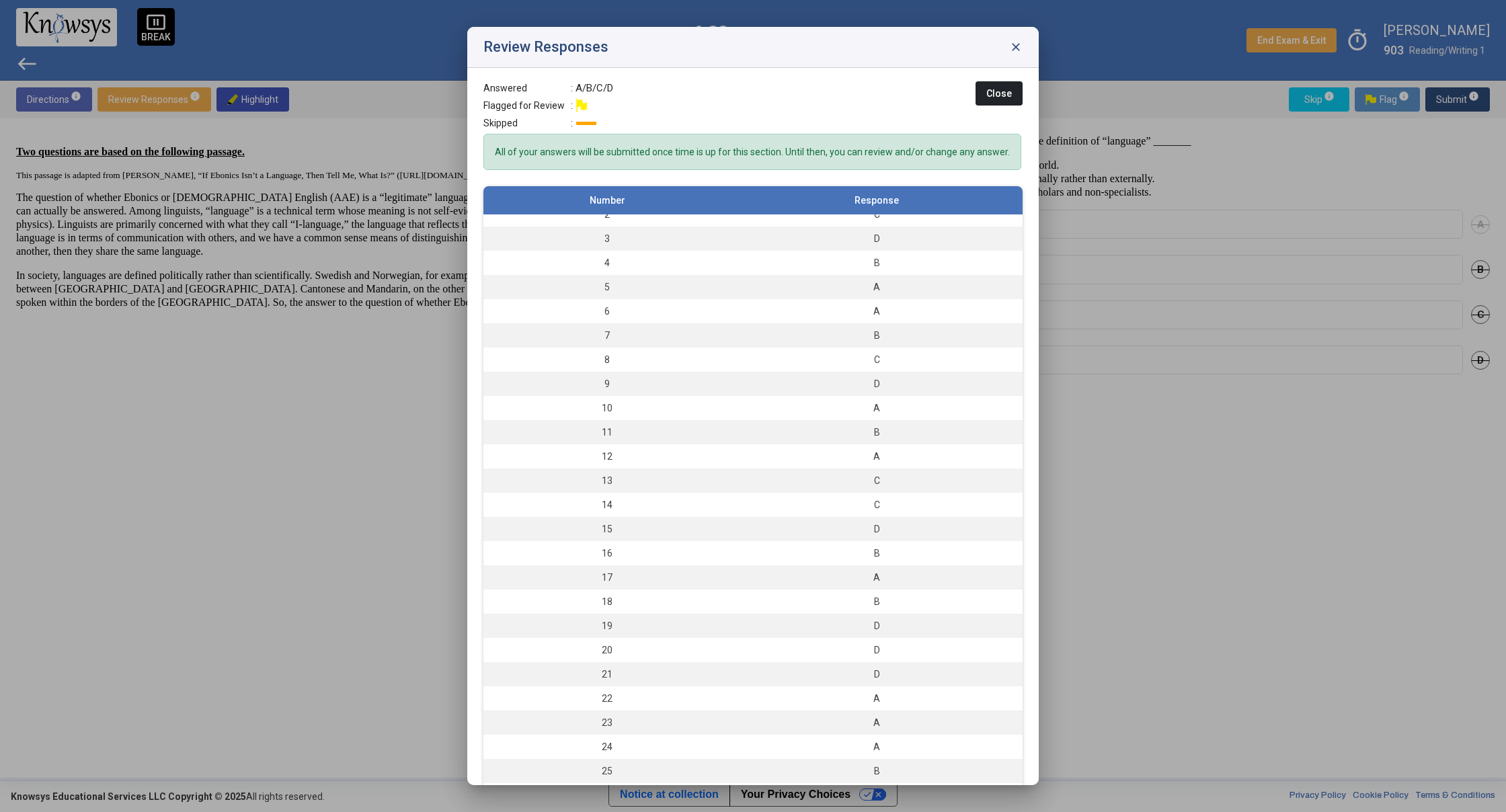
click at [1011, 46] on span "close" at bounding box center [1016, 47] width 14 height 14
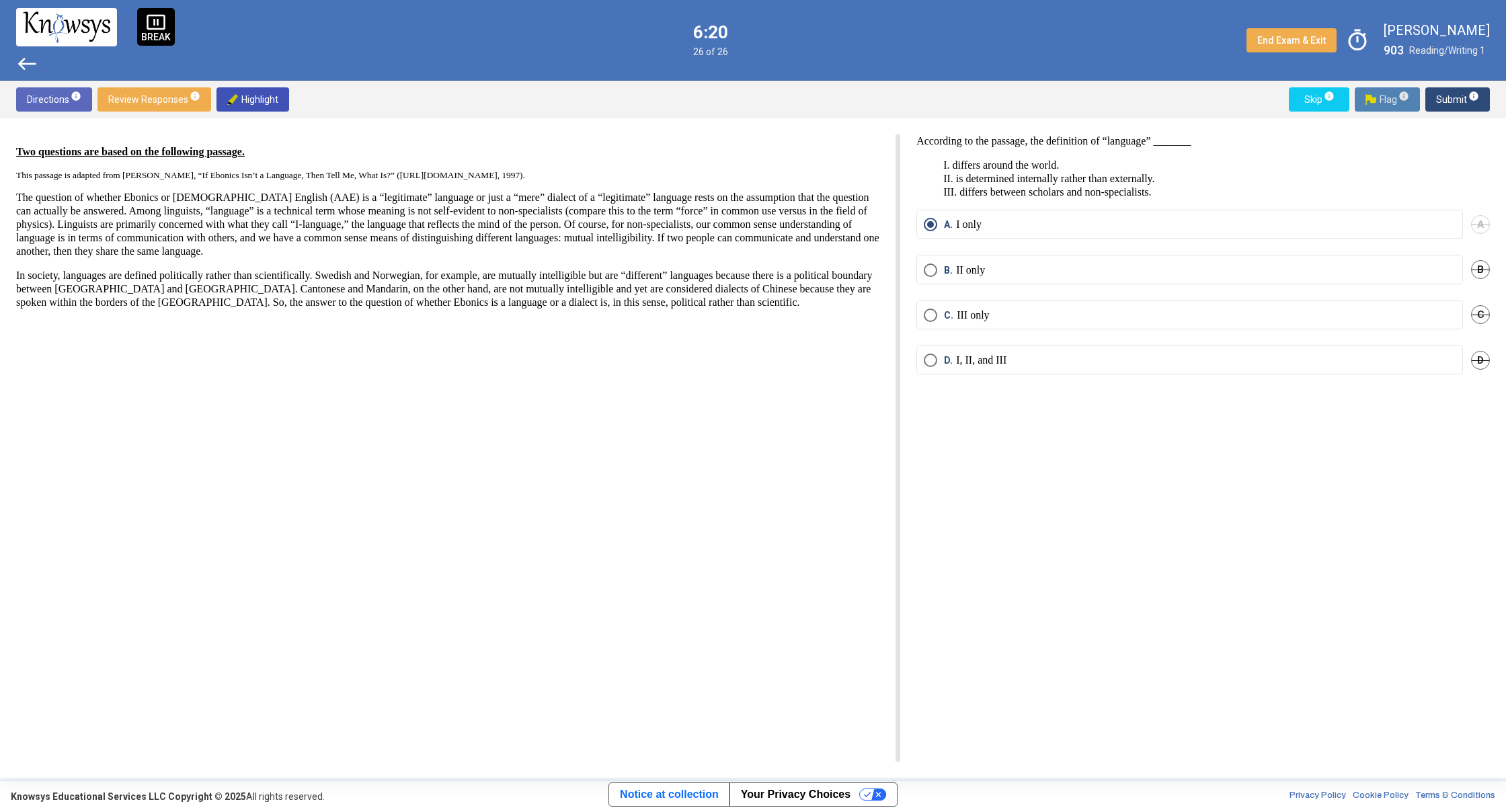
click at [1363, 102] on button "Flag info" at bounding box center [1387, 99] width 65 height 24
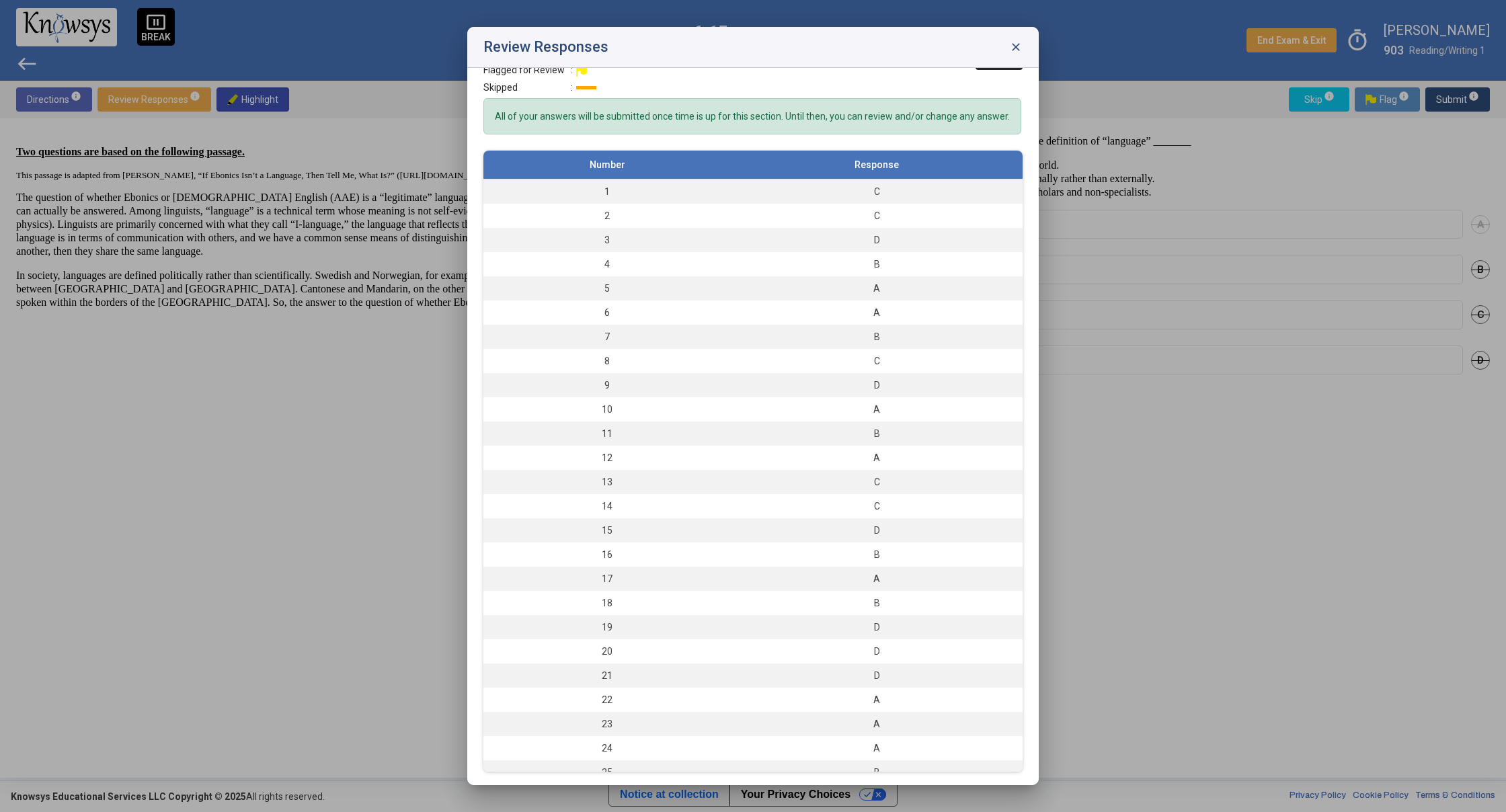
scroll to position [37, 0]
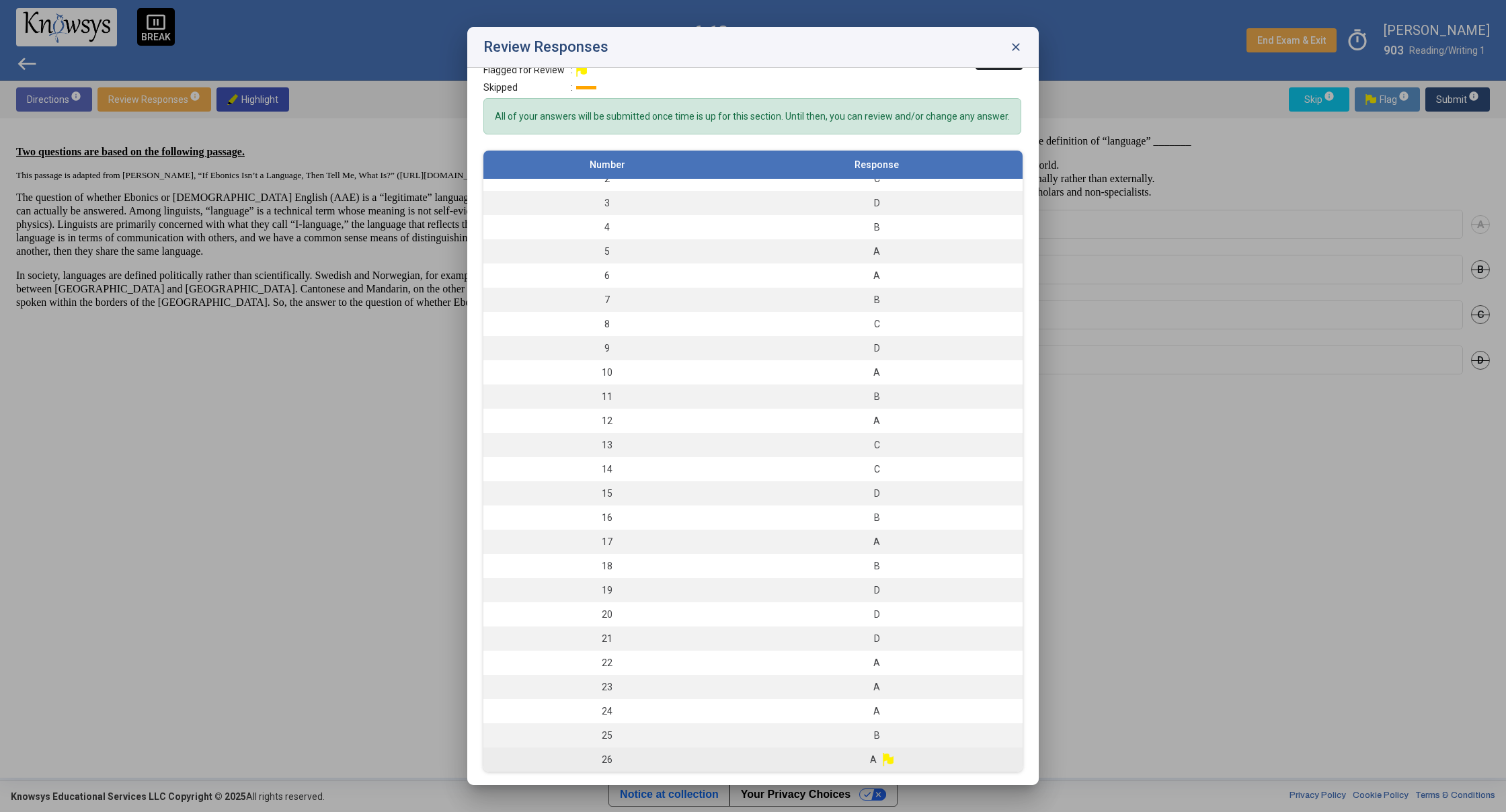
click at [883, 759] on img at bounding box center [888, 760] width 11 height 14
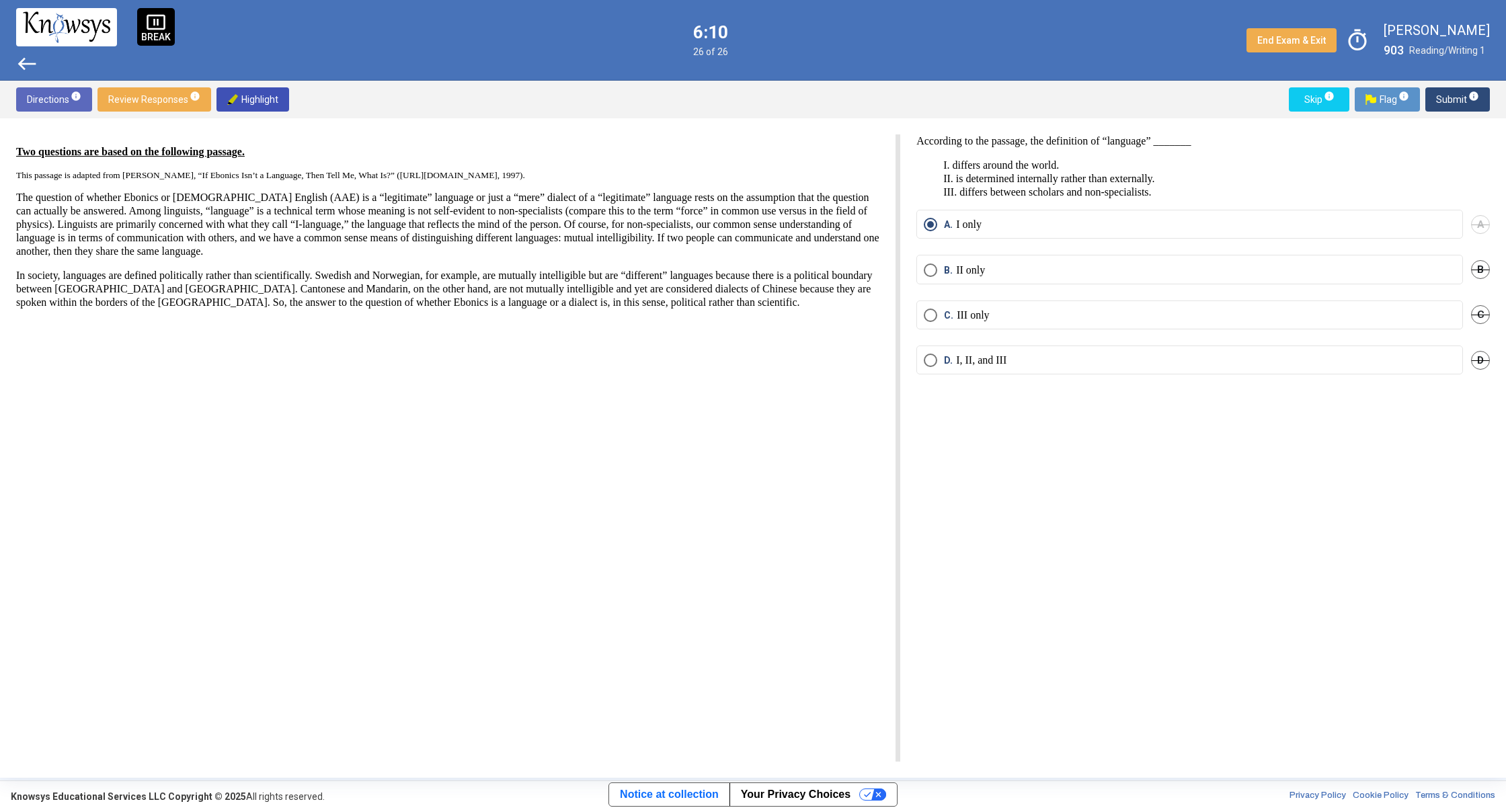
click at [1448, 97] on span "Submit info" at bounding box center [1457, 99] width 43 height 24
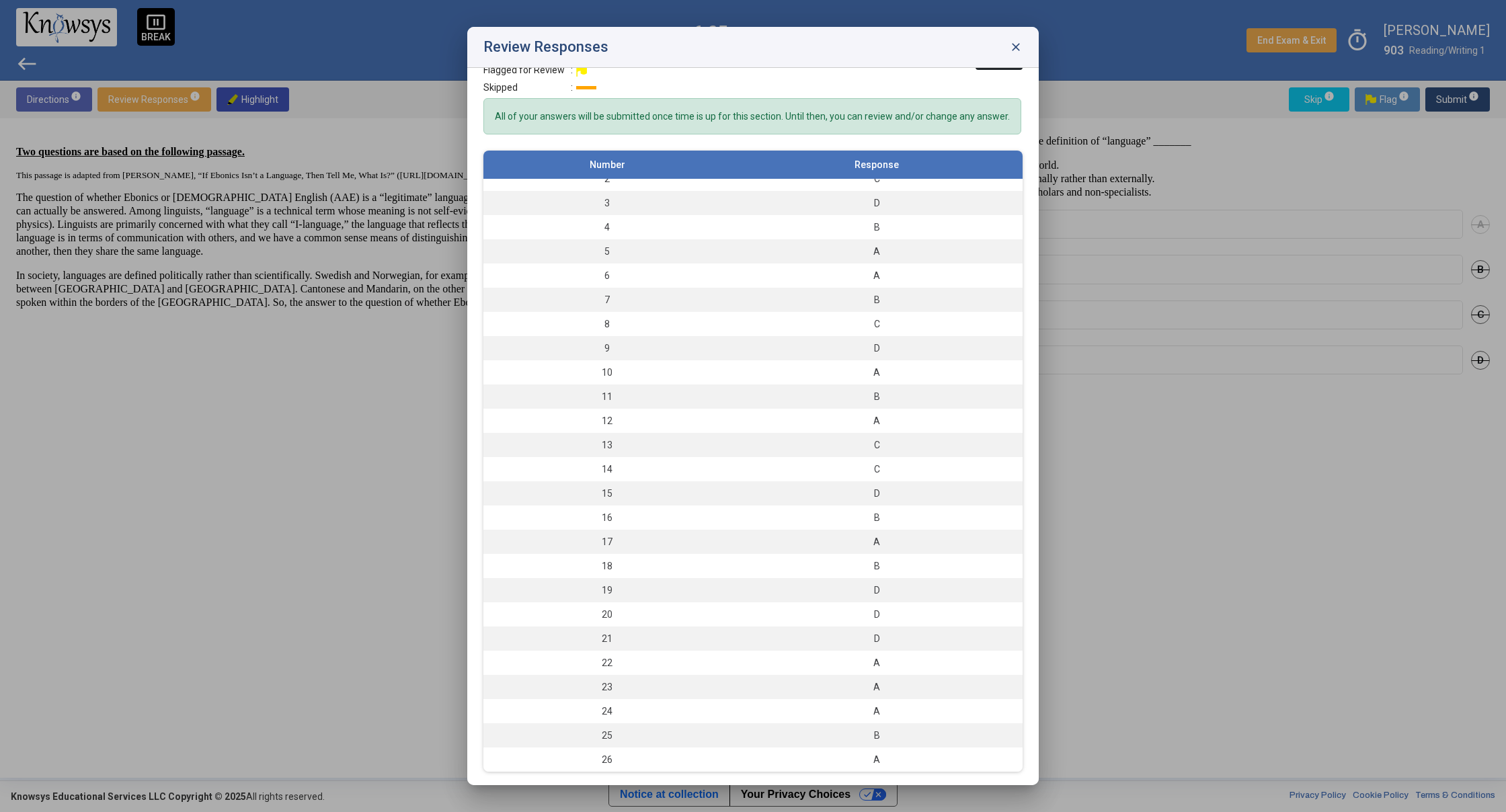
scroll to position [0, 0]
drag, startPoint x: 1039, startPoint y: 190, endPoint x: 1110, endPoint y: 261, distance: 100.4
click at [1112, 262] on div at bounding box center [753, 406] width 1506 height 812
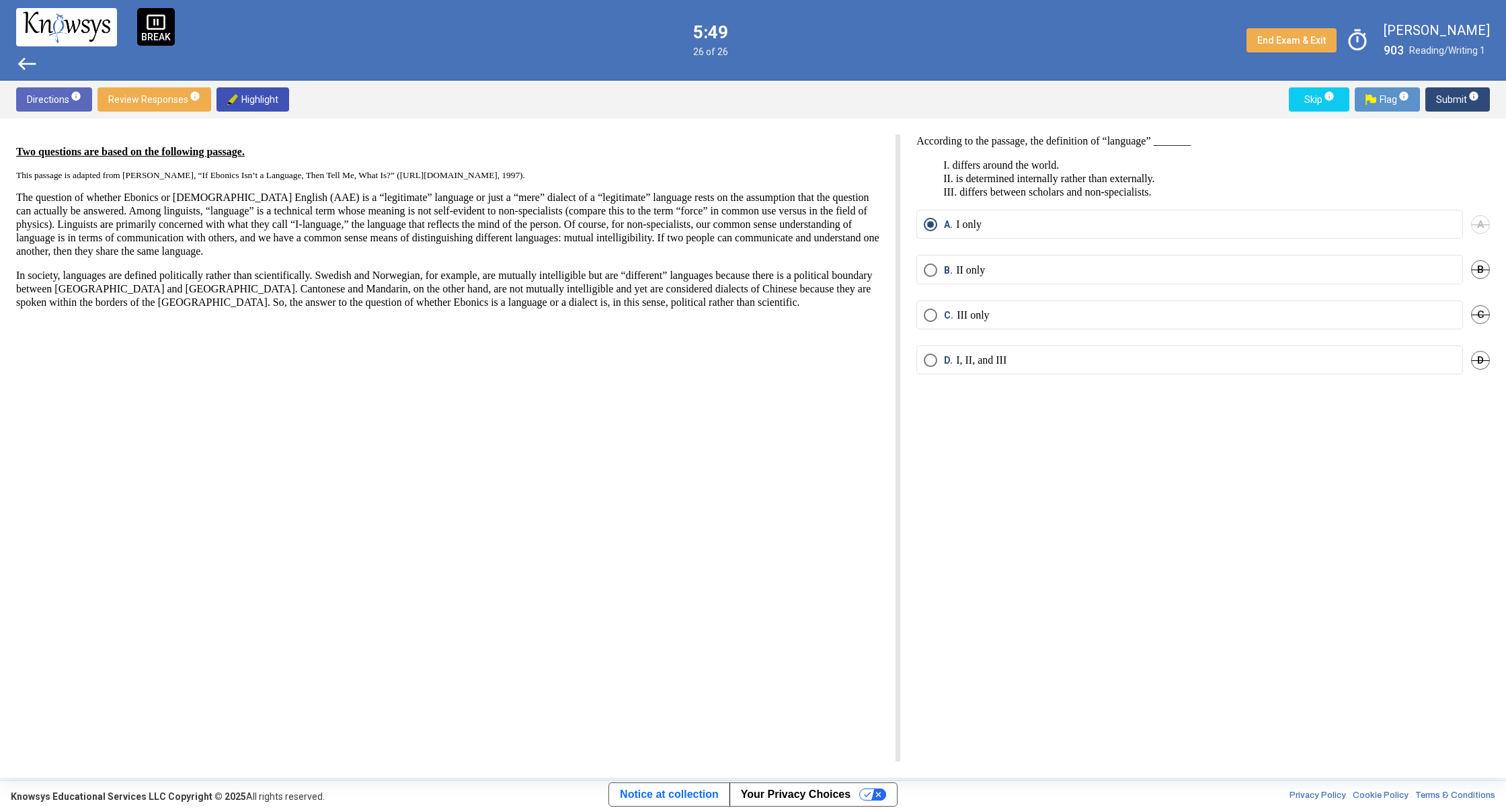
click at [26, 64] on span "west" at bounding box center [27, 64] width 22 height 22
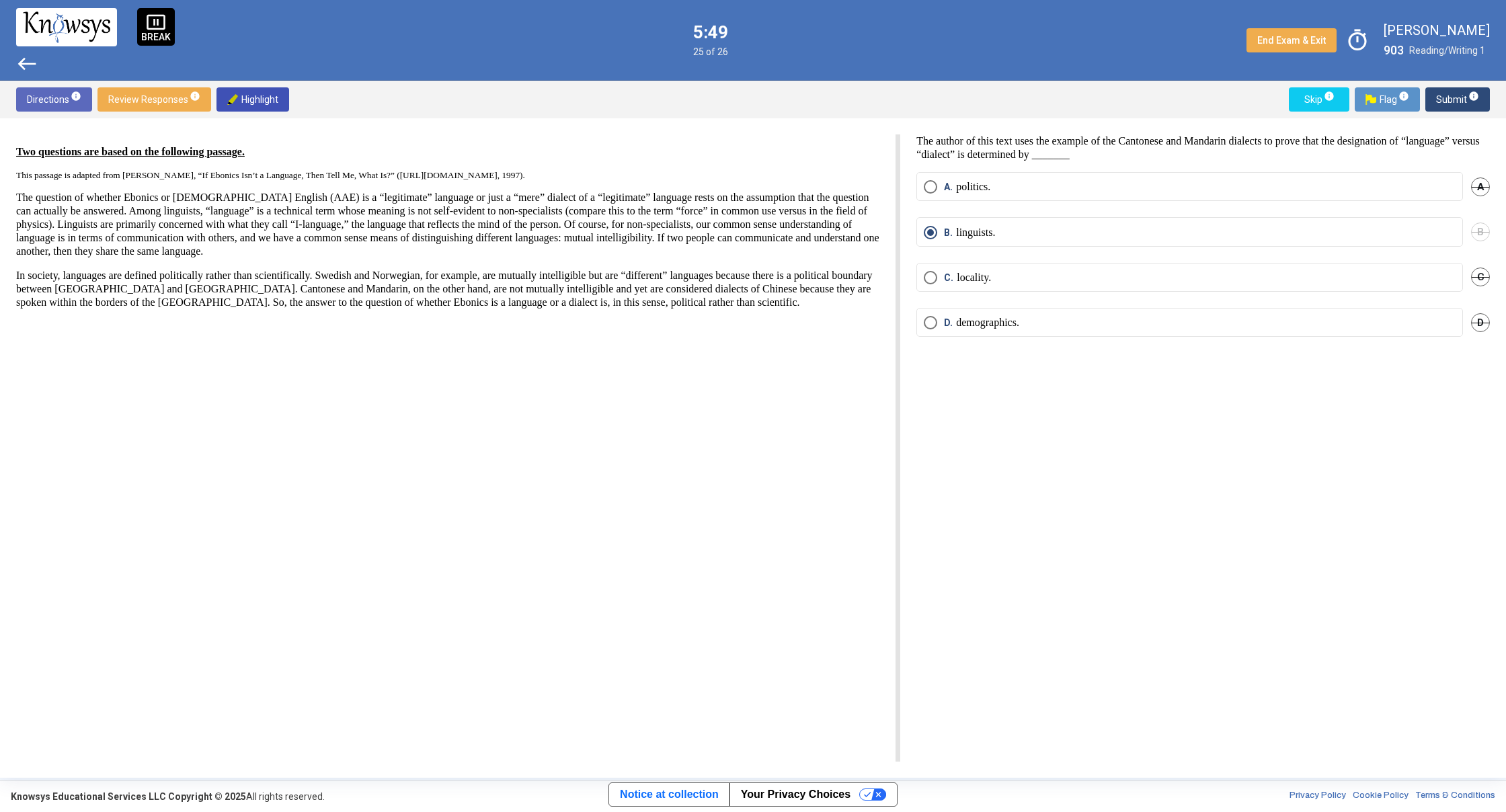
click at [27, 64] on span "west" at bounding box center [27, 64] width 22 height 22
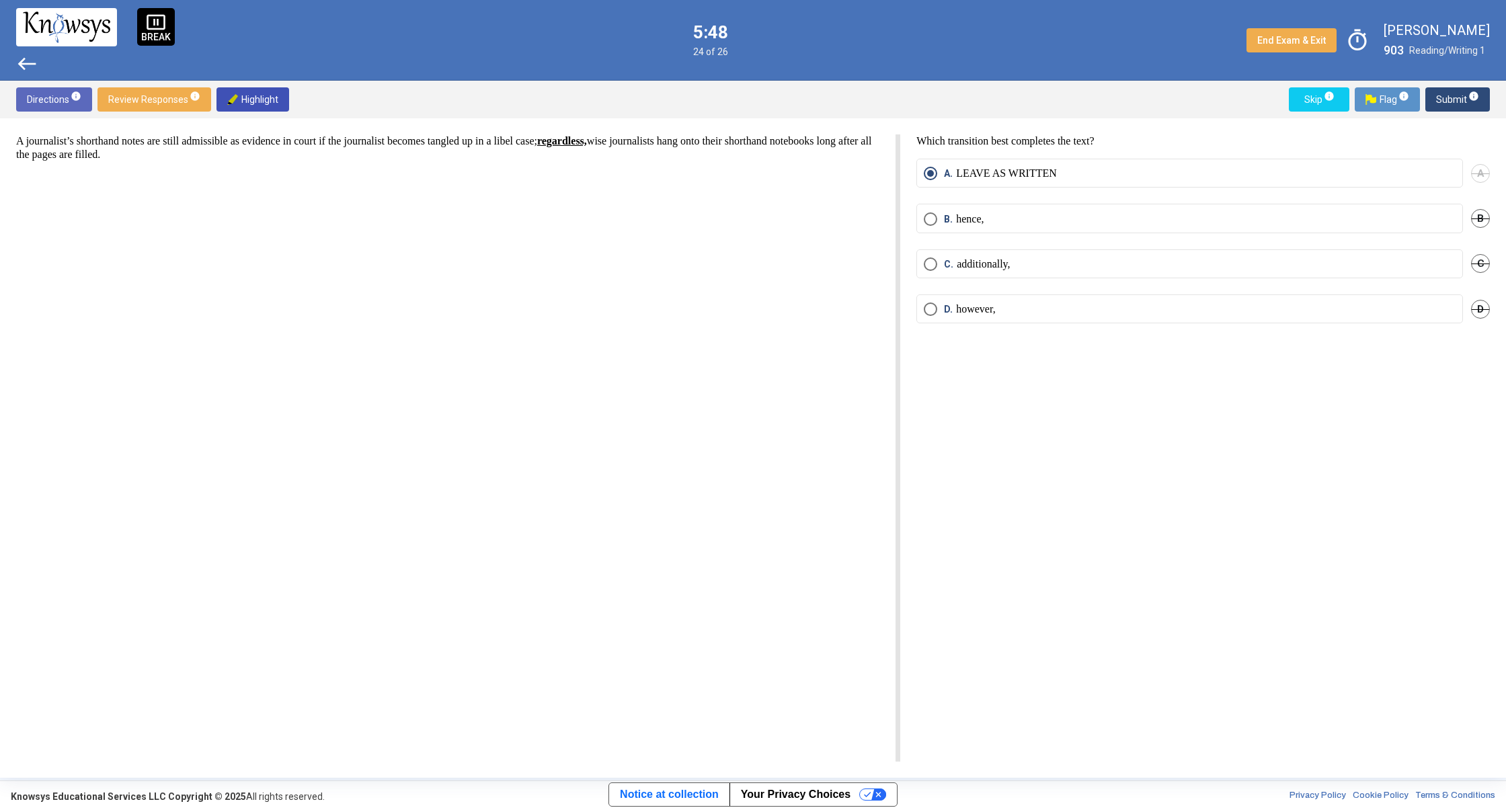
click at [27, 63] on span "west" at bounding box center [27, 64] width 22 height 22
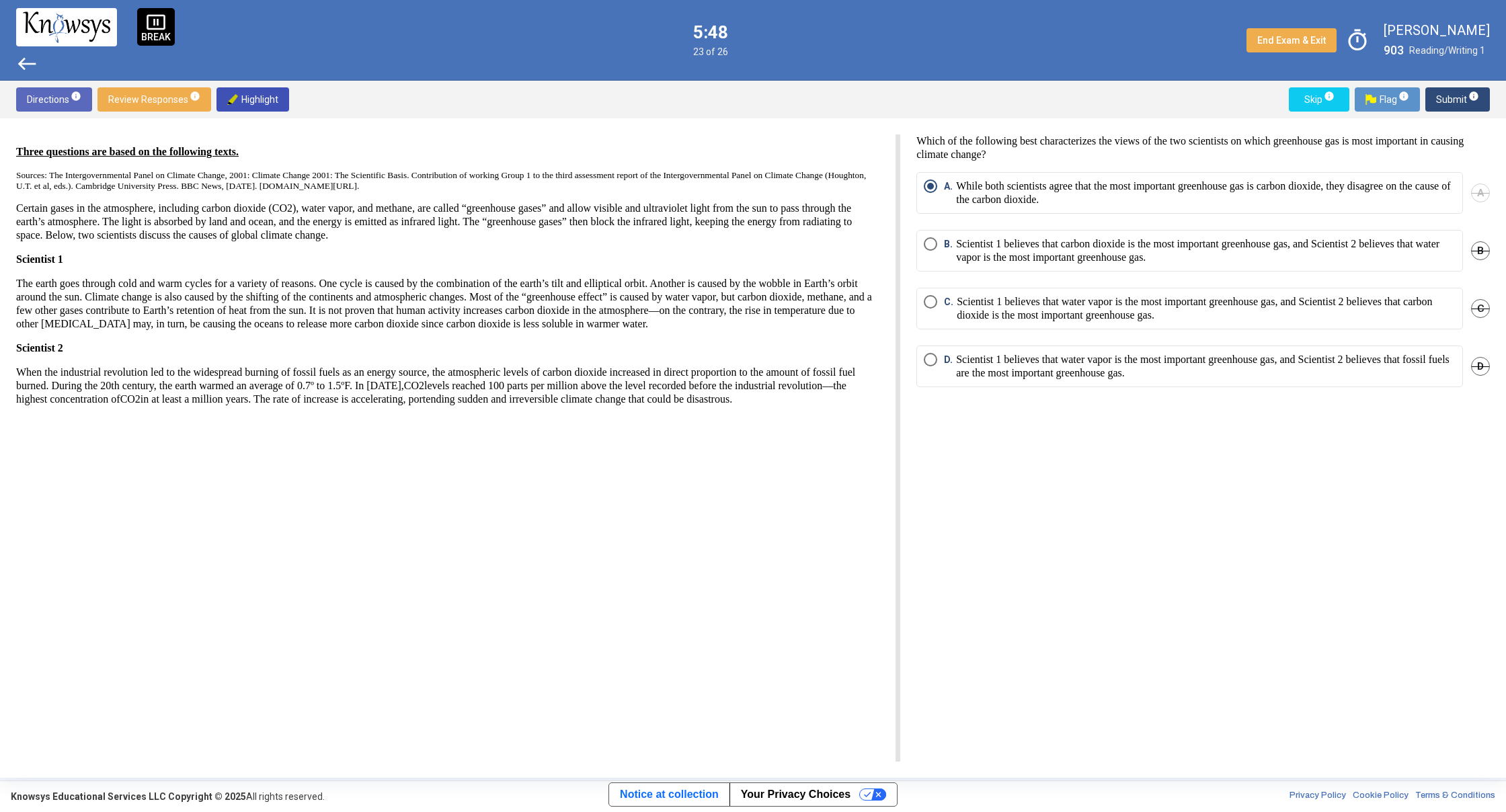
click at [27, 63] on span "west" at bounding box center [27, 64] width 22 height 22
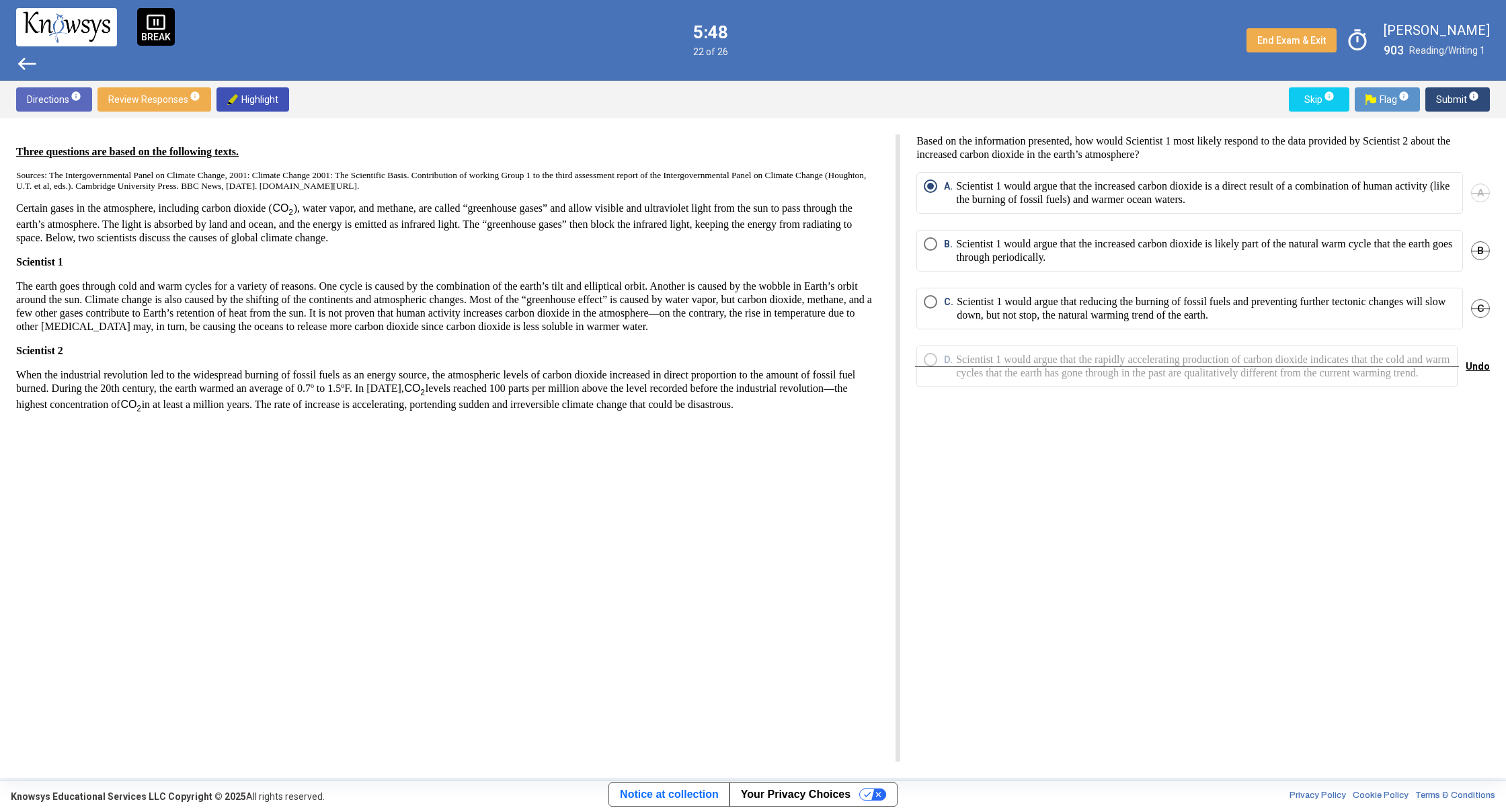
click at [27, 63] on span "west" at bounding box center [27, 64] width 22 height 22
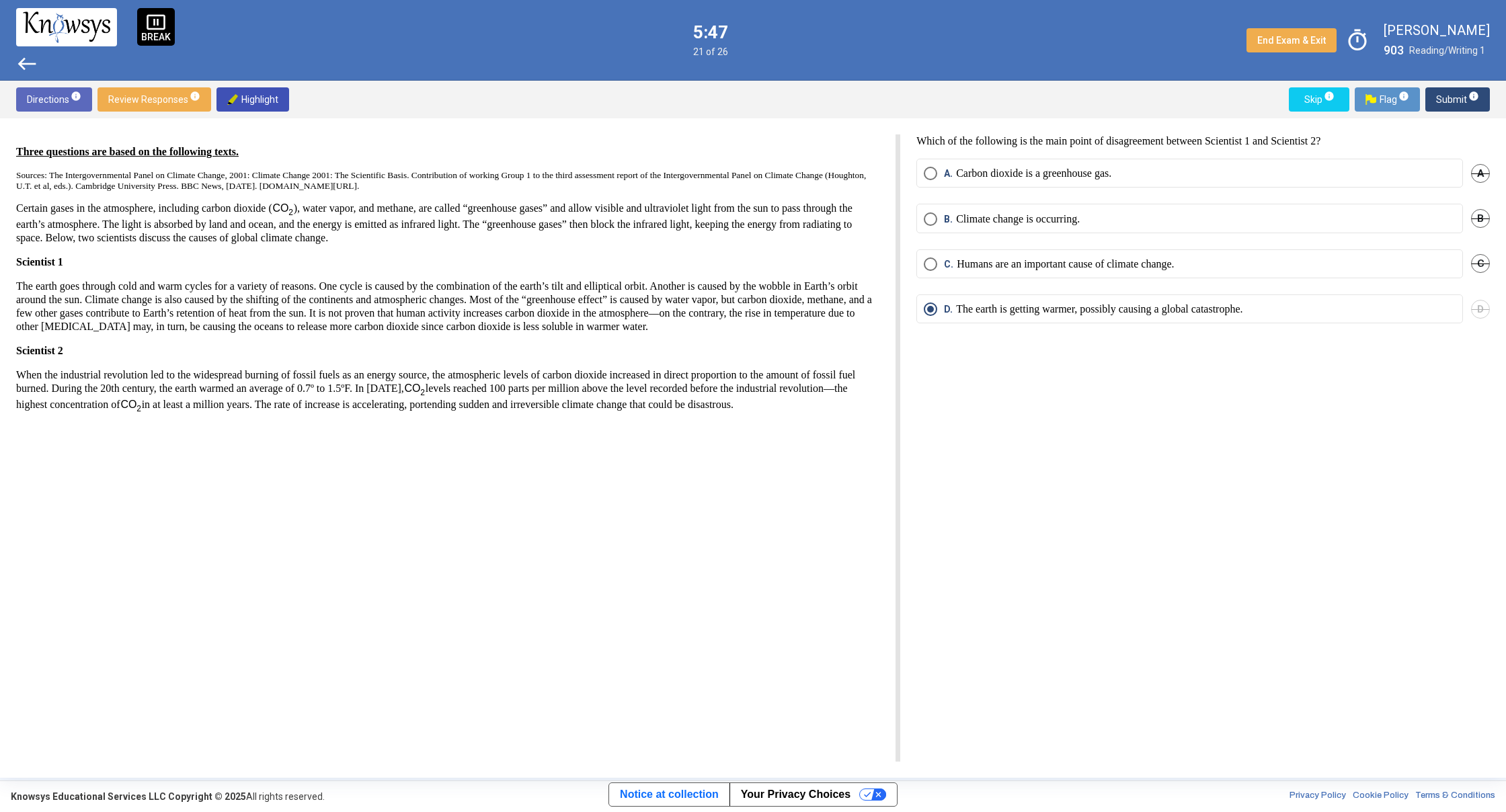
click at [27, 63] on span "west" at bounding box center [27, 64] width 22 height 22
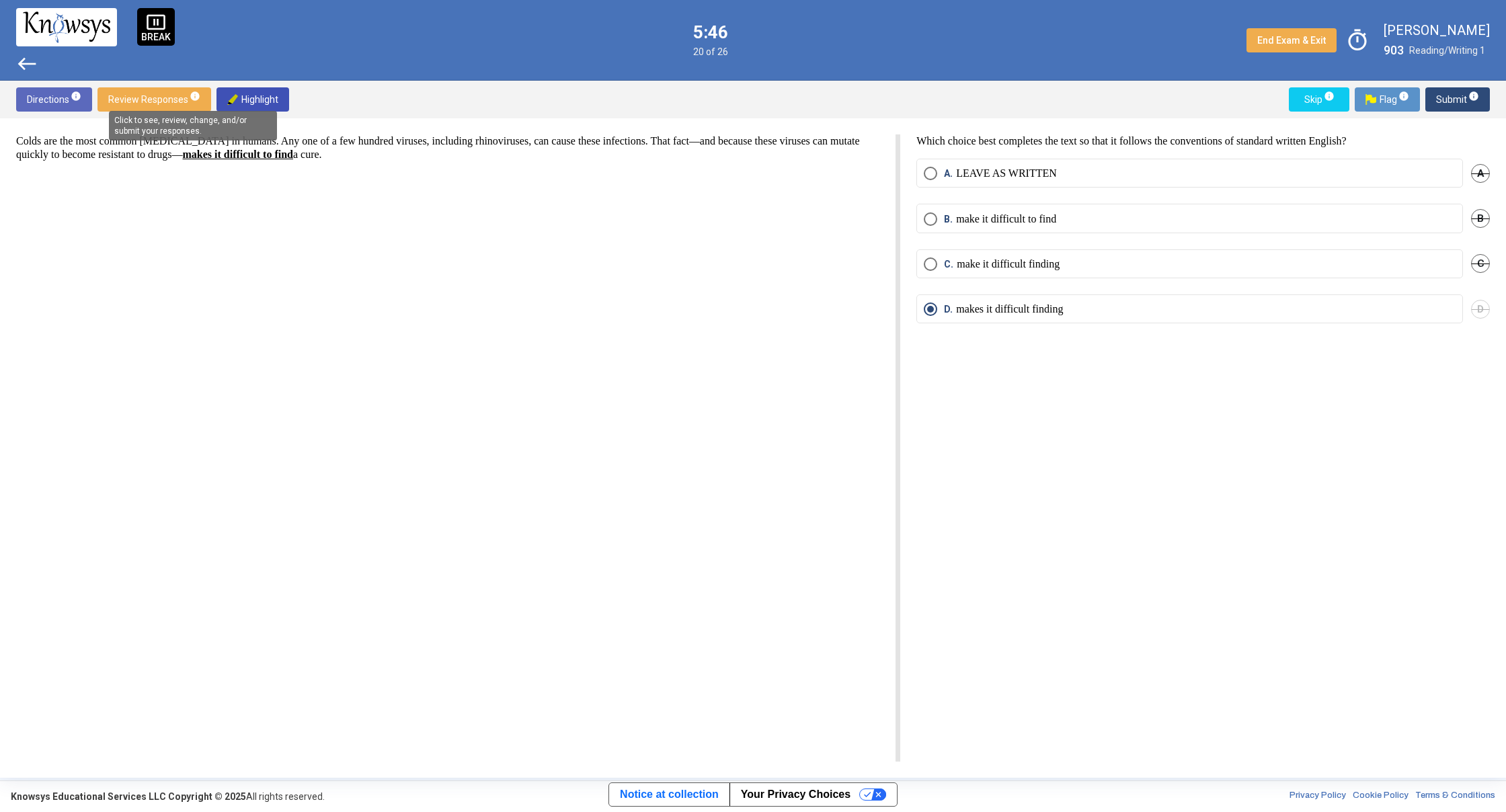
click at [251, 104] on mat-tooltip-component "Click to see, review, change, and/or submit your responses." at bounding box center [193, 126] width 187 height 48
click at [252, 97] on span "Highlight" at bounding box center [253, 99] width 51 height 24
click at [1464, 93] on span "Submit info" at bounding box center [1457, 99] width 43 height 24
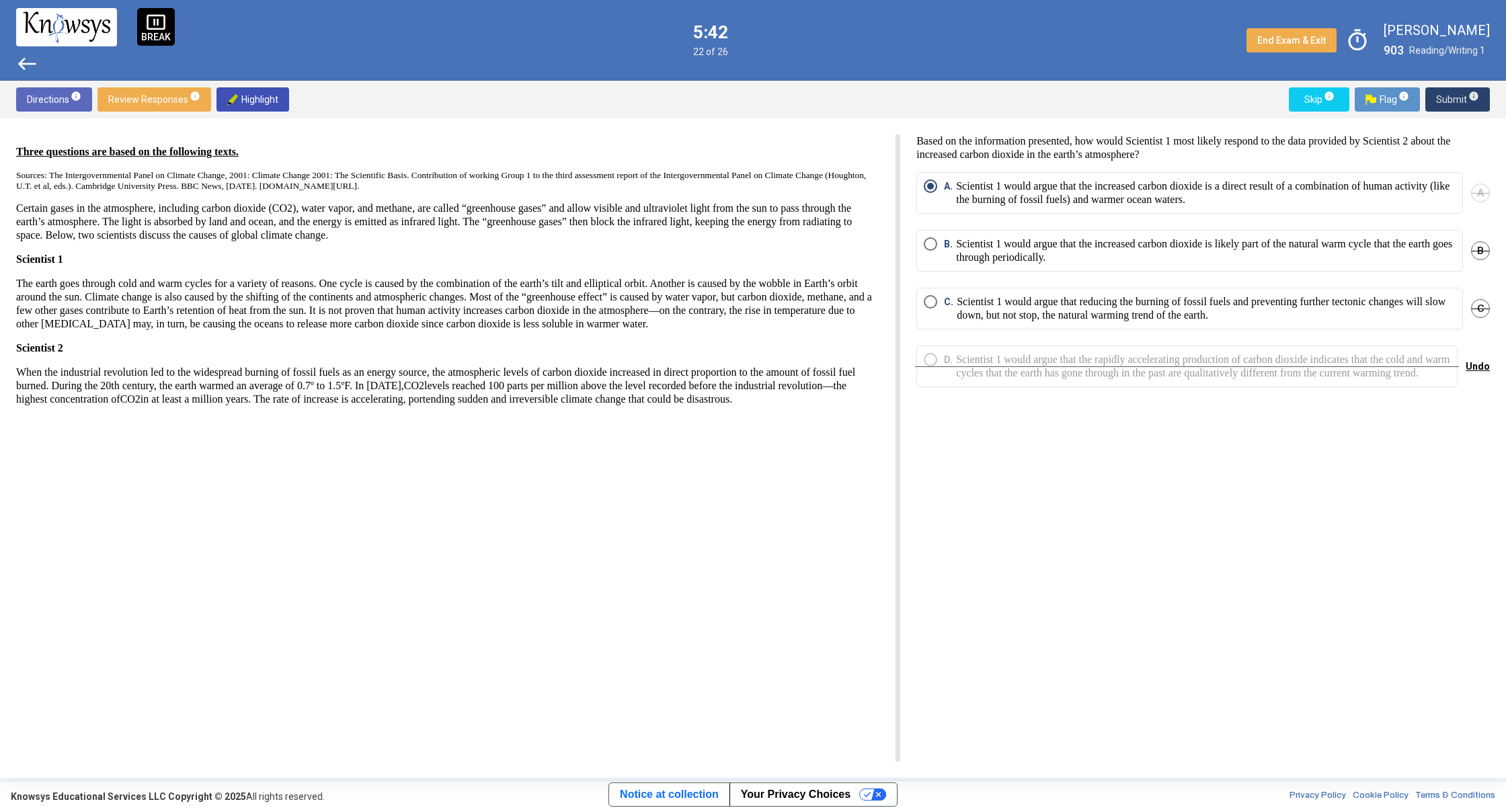
click at [1464, 93] on span "Submit info" at bounding box center [1457, 99] width 43 height 24
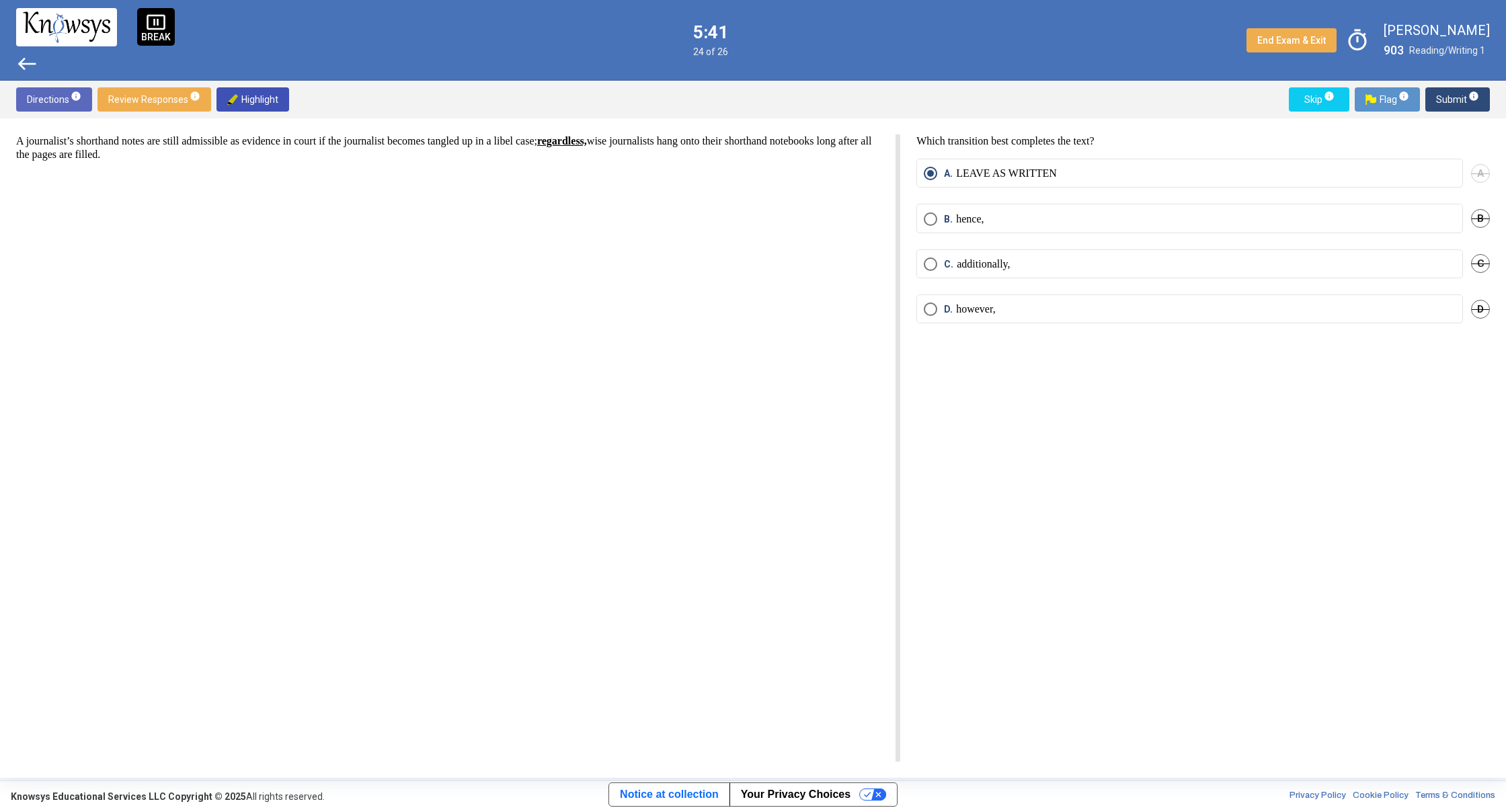
click at [1464, 93] on span "Submit info" at bounding box center [1457, 99] width 43 height 24
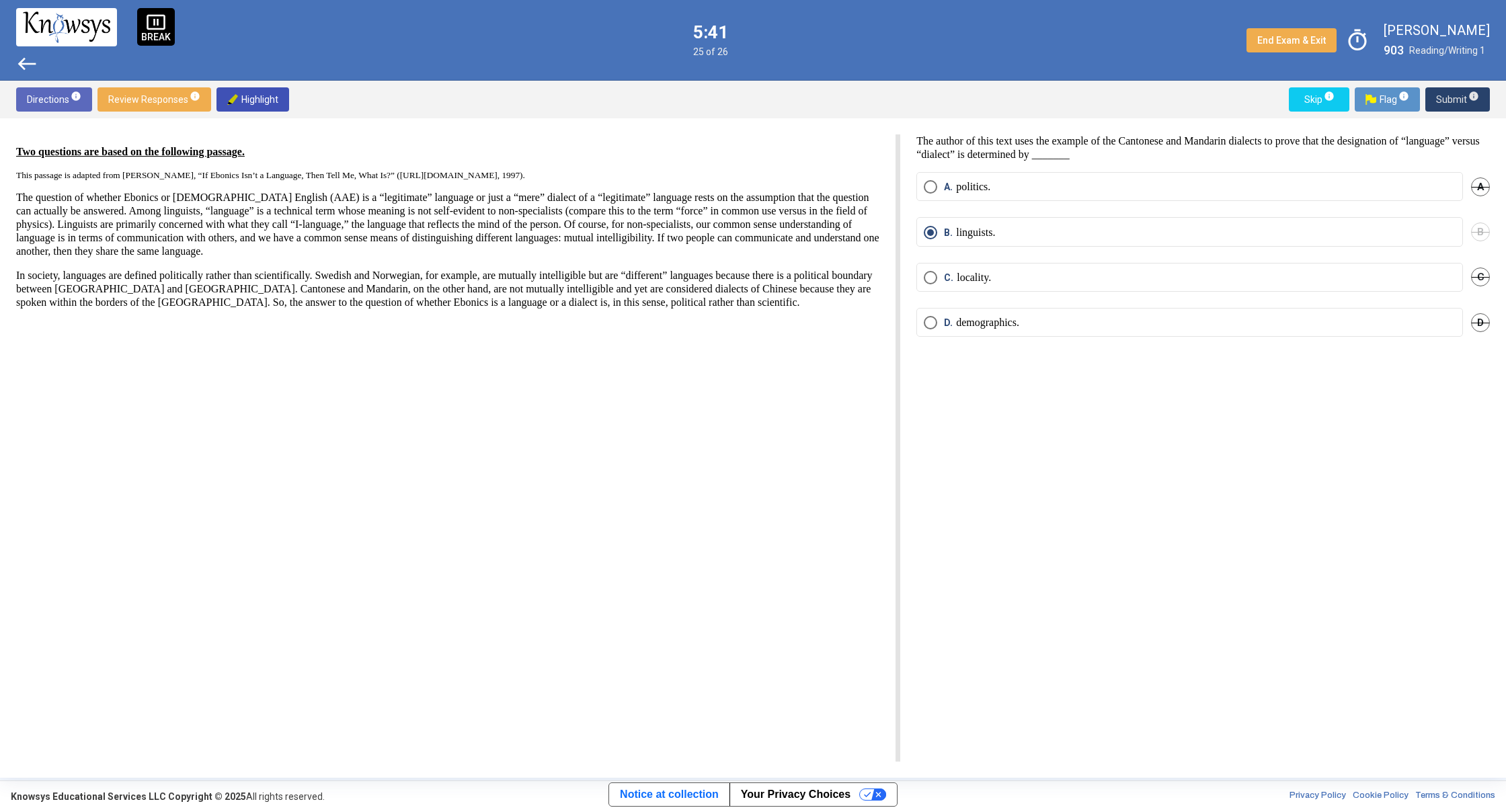
click at [1464, 93] on span "Submit info" at bounding box center [1457, 99] width 43 height 24
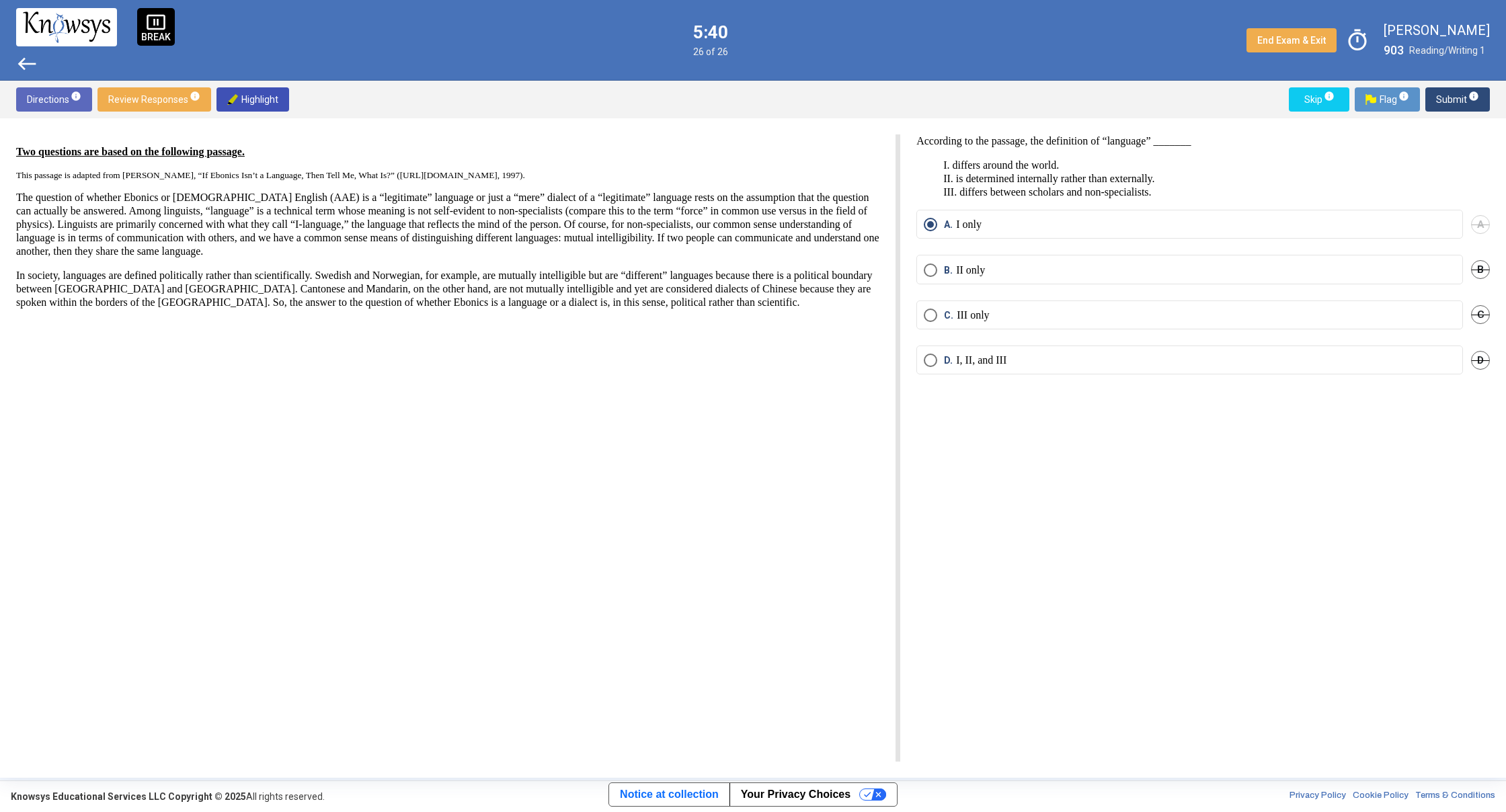
click at [1464, 93] on span "Submit info" at bounding box center [1457, 99] width 43 height 24
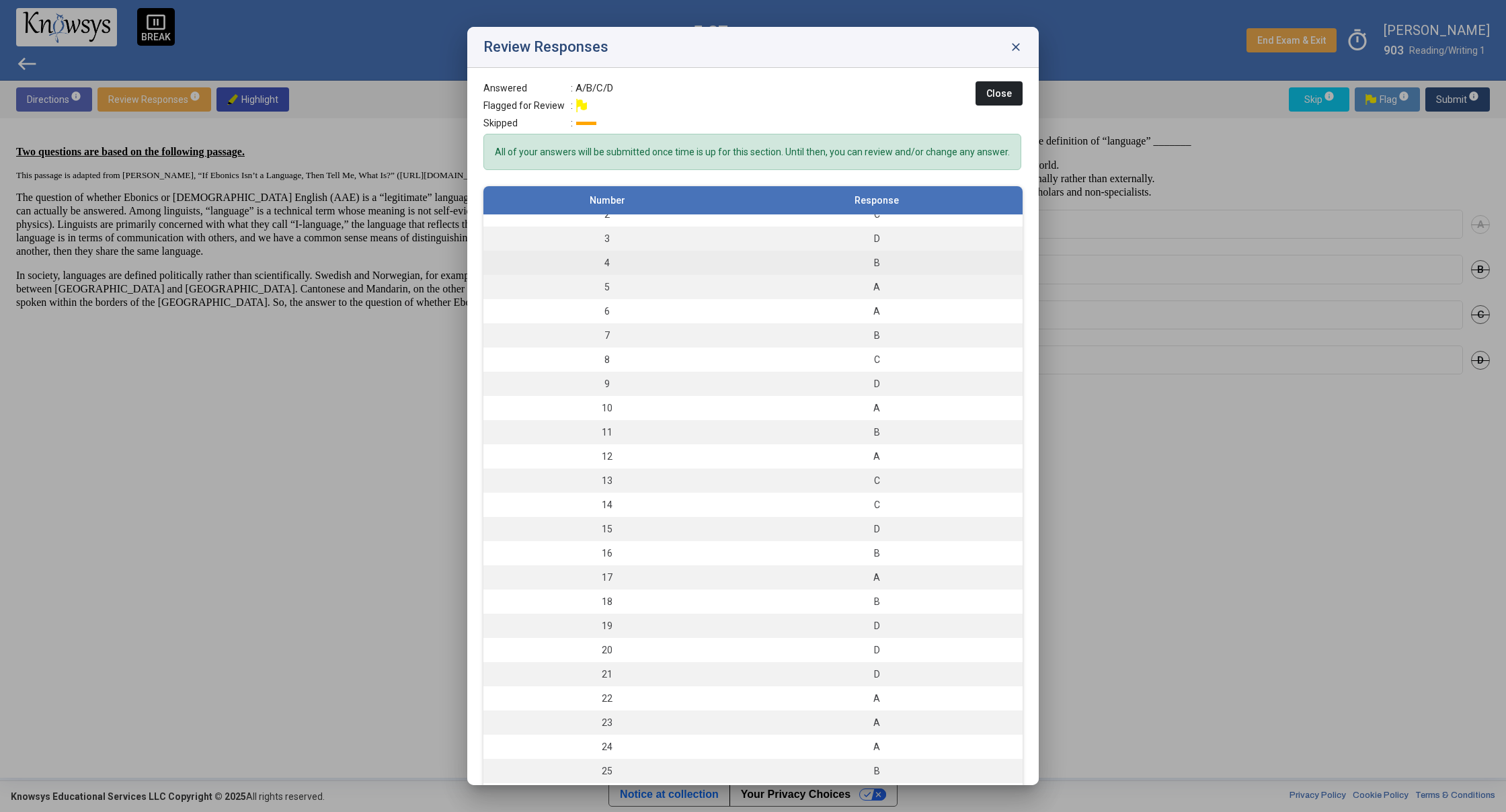
click at [876, 288] on tbody "1 C 2 C 3 D 4 B 5 A 6 A 7 B 8 C 9 D 10 A 11 B 12 A 13 C 14 C 15 D 16 B 17 A 18 …" at bounding box center [752, 493] width 539 height 630
click at [875, 293] on td "A" at bounding box center [876, 287] width 292 height 24
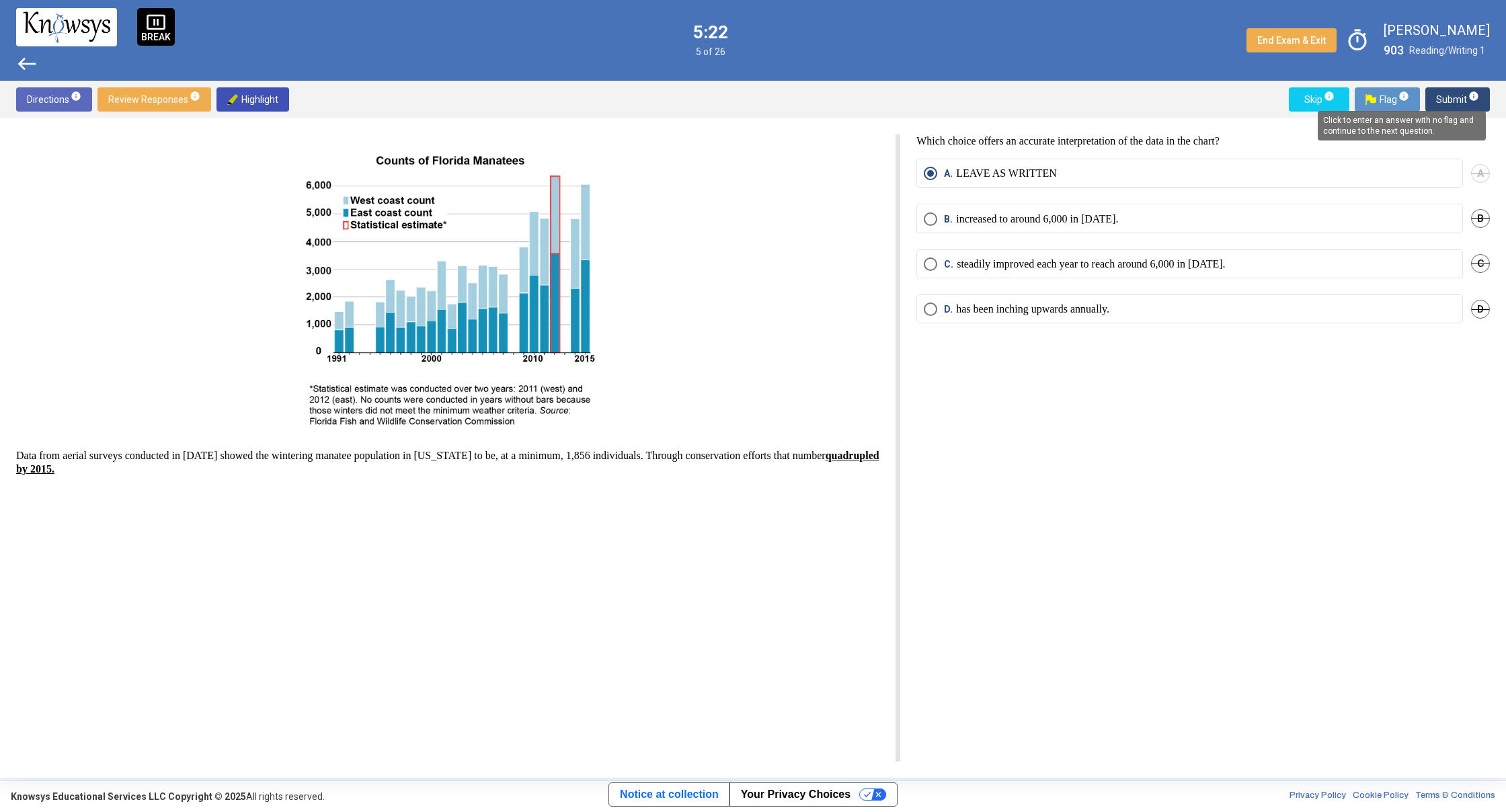
click at [1473, 91] on span "info" at bounding box center [1473, 96] width 11 height 11
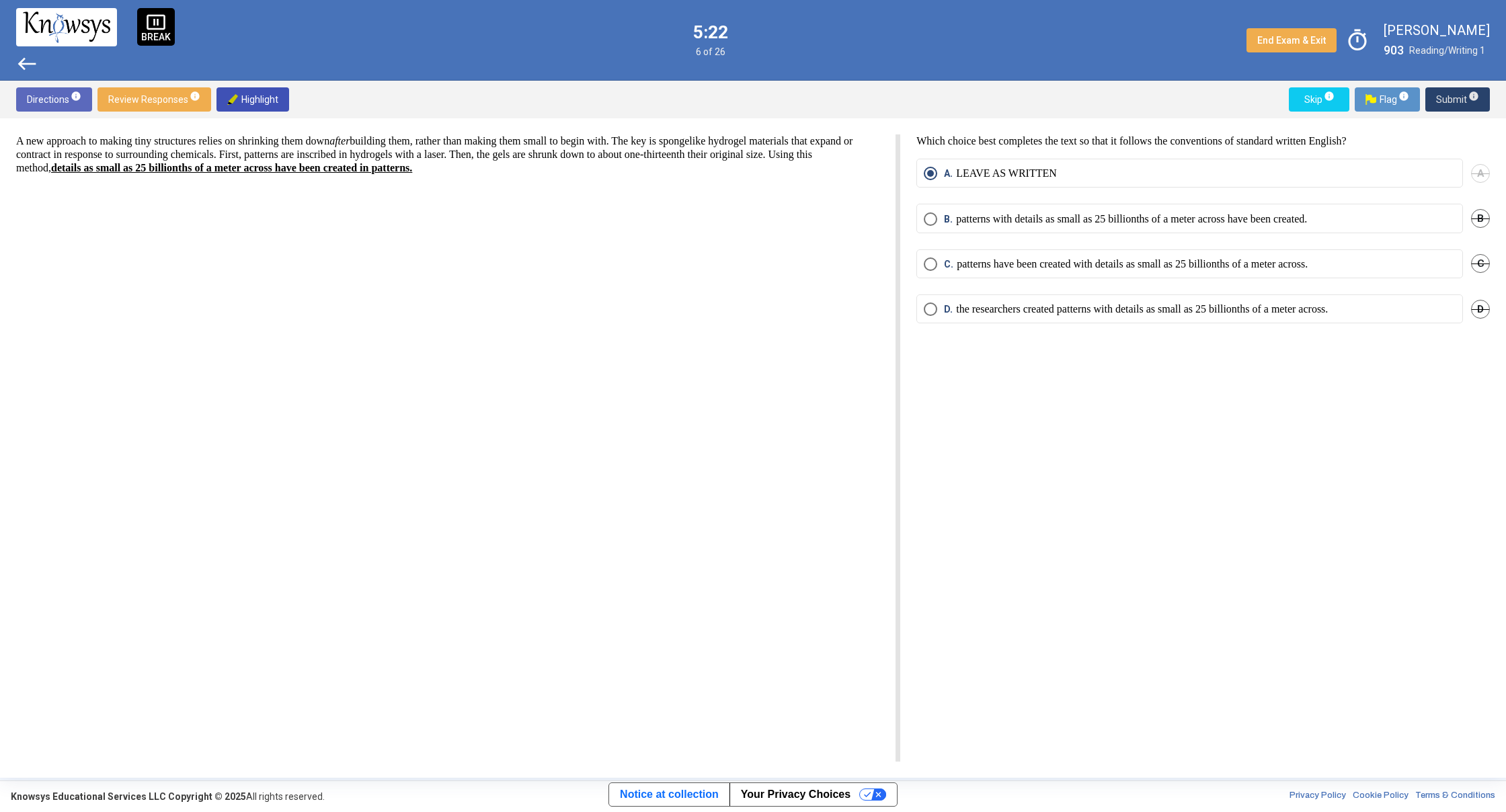
click at [1473, 91] on span "info" at bounding box center [1473, 96] width 11 height 11
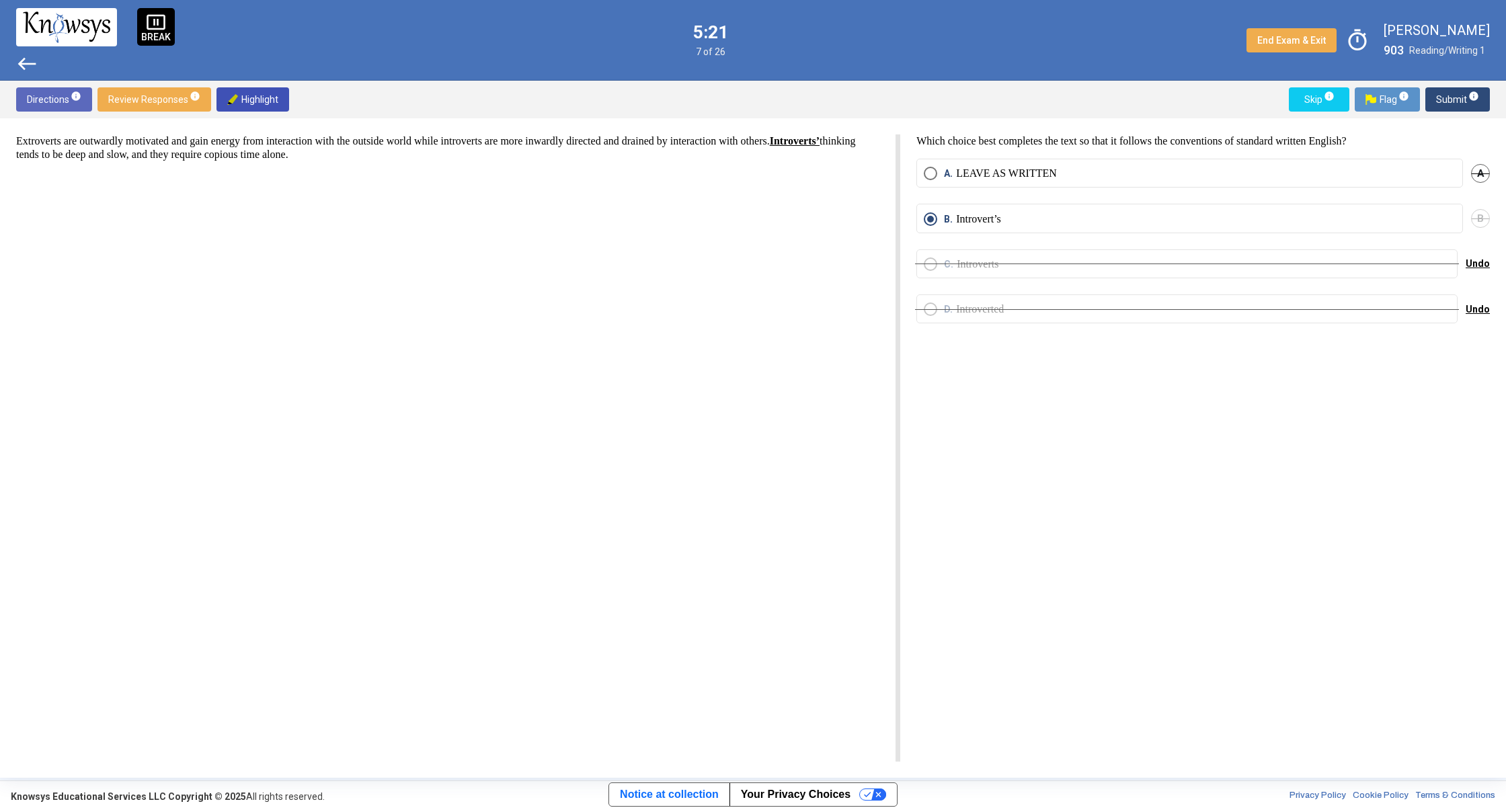
click at [1473, 91] on span "info" at bounding box center [1473, 96] width 11 height 11
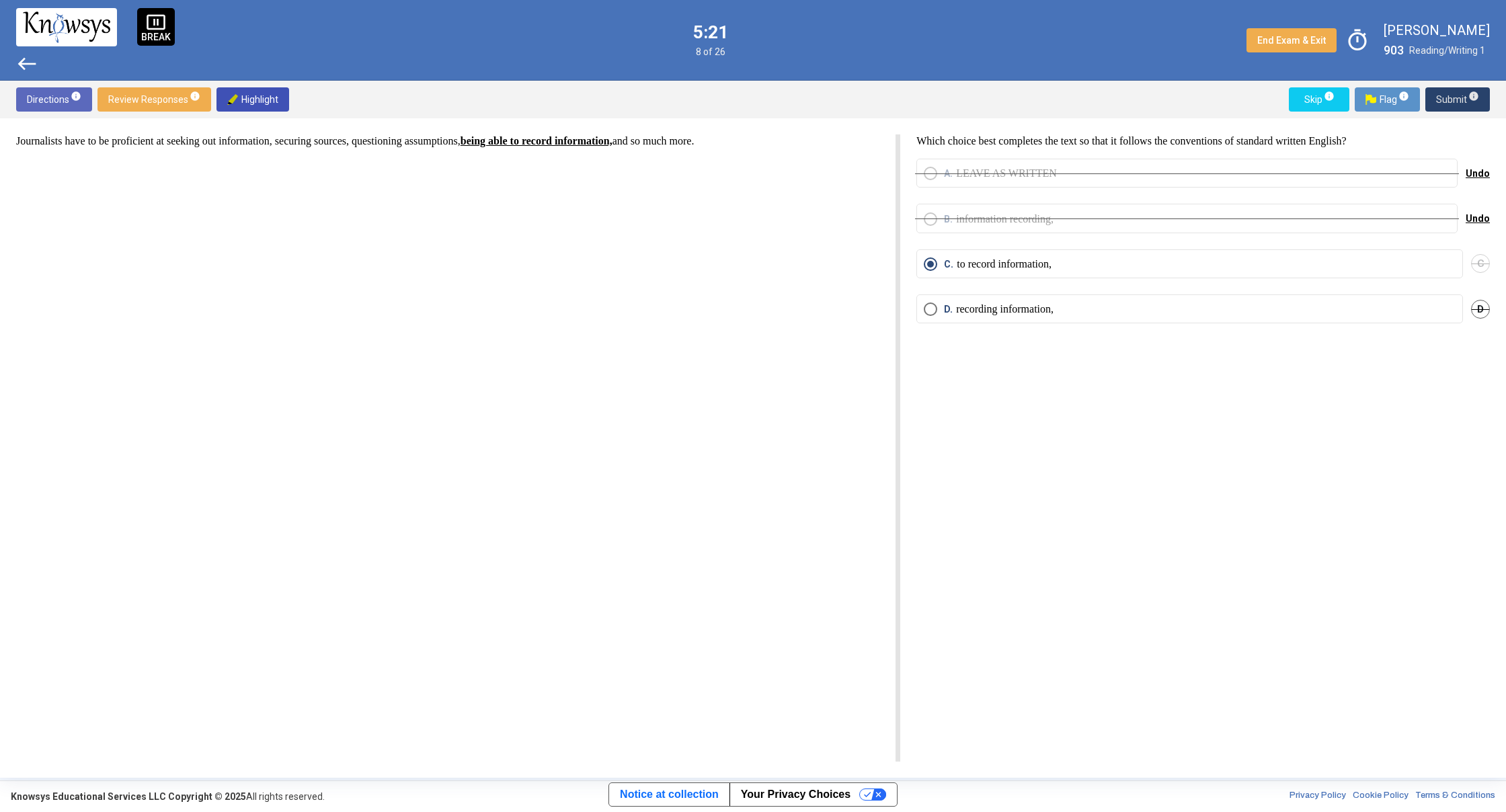
click at [1473, 94] on span "info" at bounding box center [1473, 96] width 11 height 11
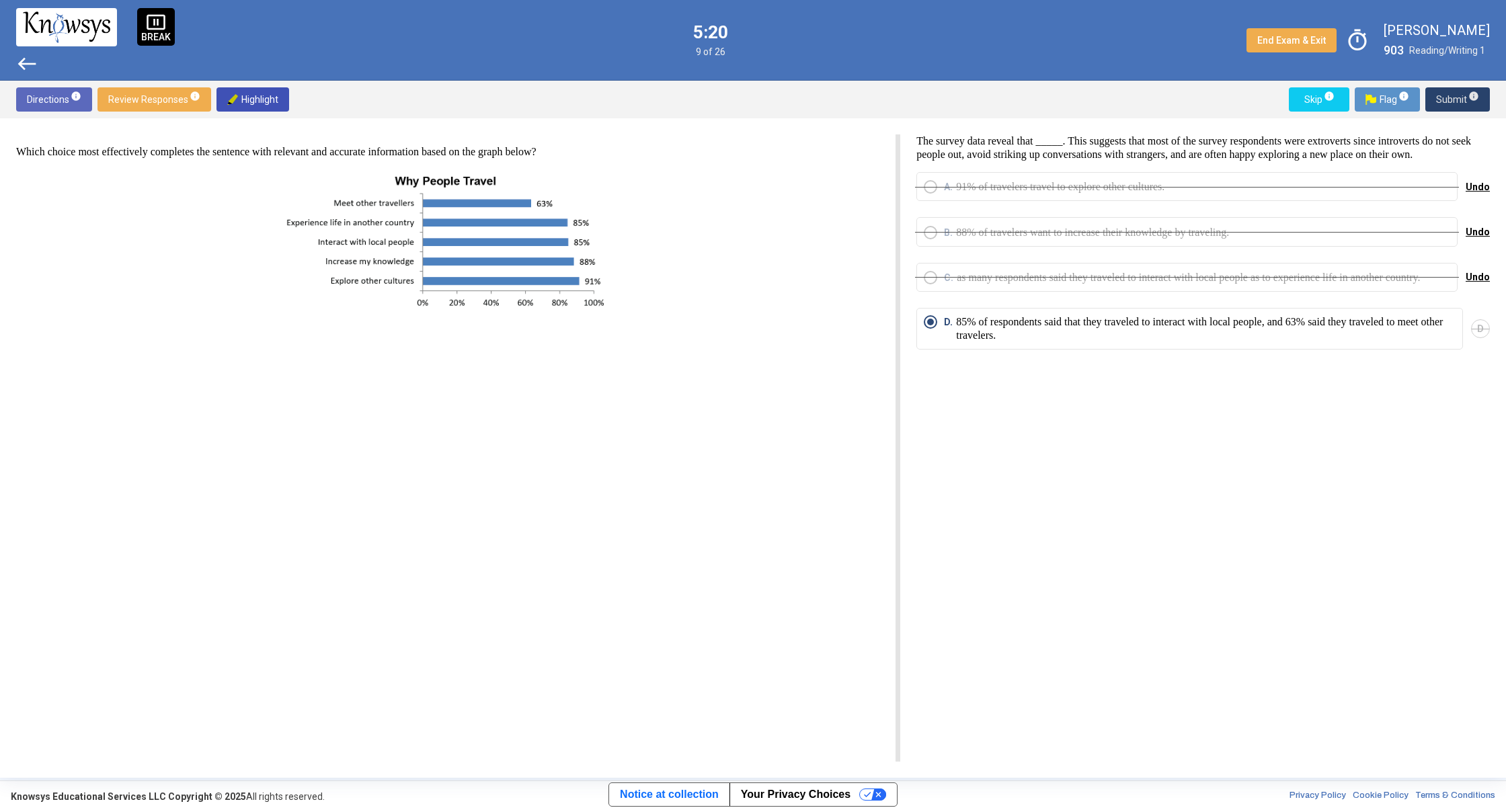
click at [1473, 94] on span "info" at bounding box center [1473, 96] width 11 height 11
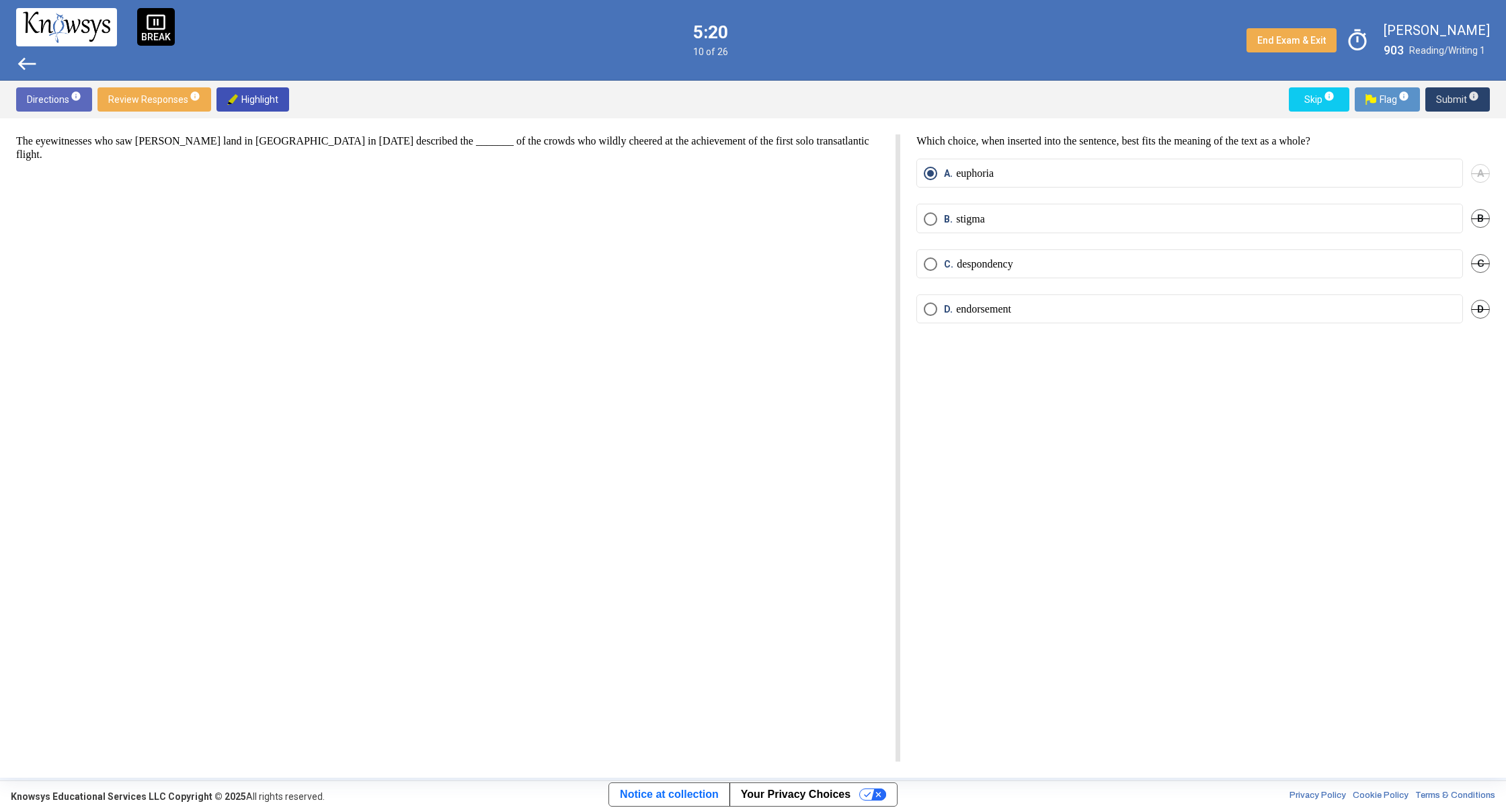
click at [1473, 94] on span "info" at bounding box center [1473, 96] width 11 height 11
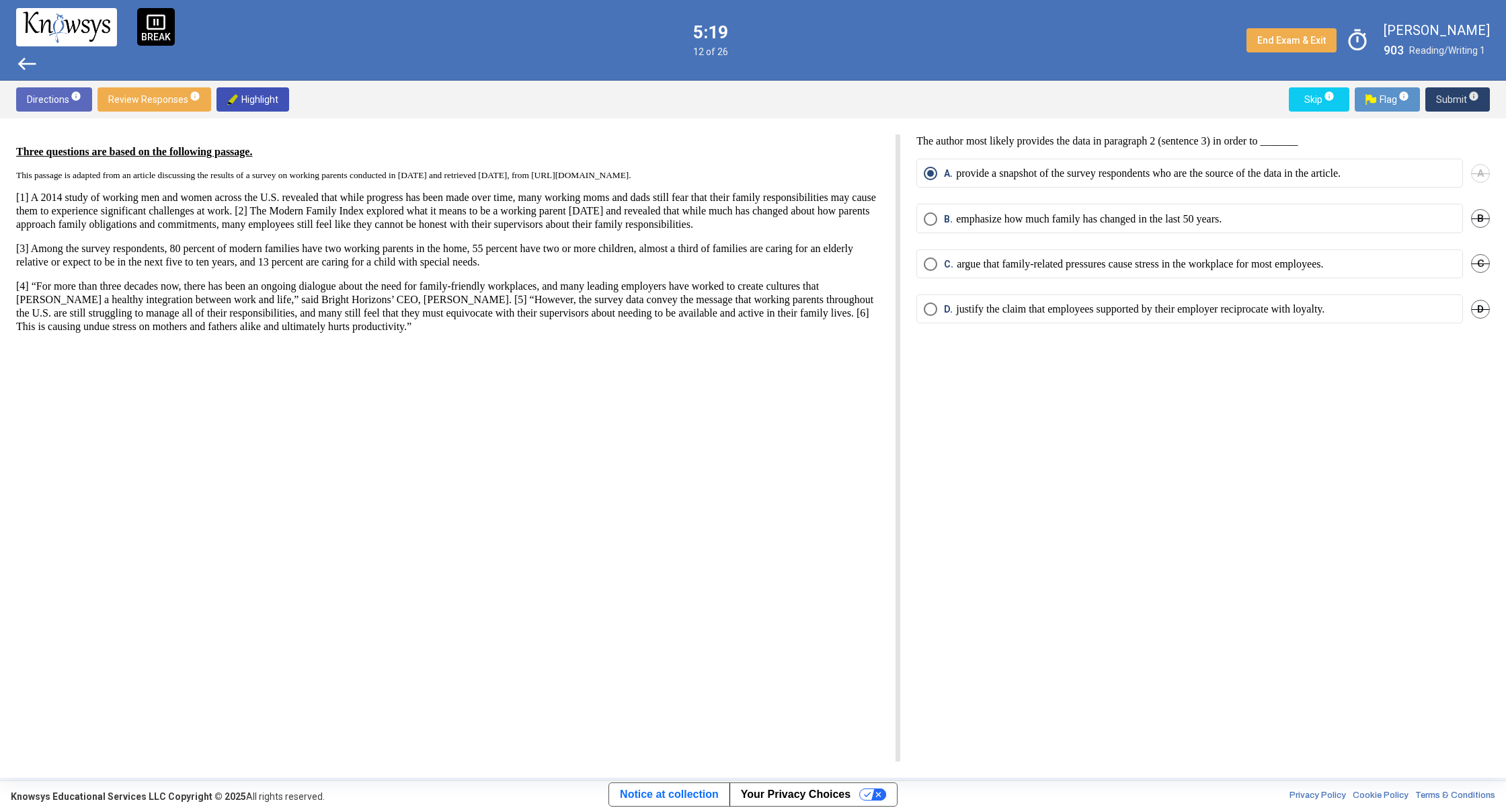
click at [1473, 94] on span "info" at bounding box center [1473, 96] width 11 height 11
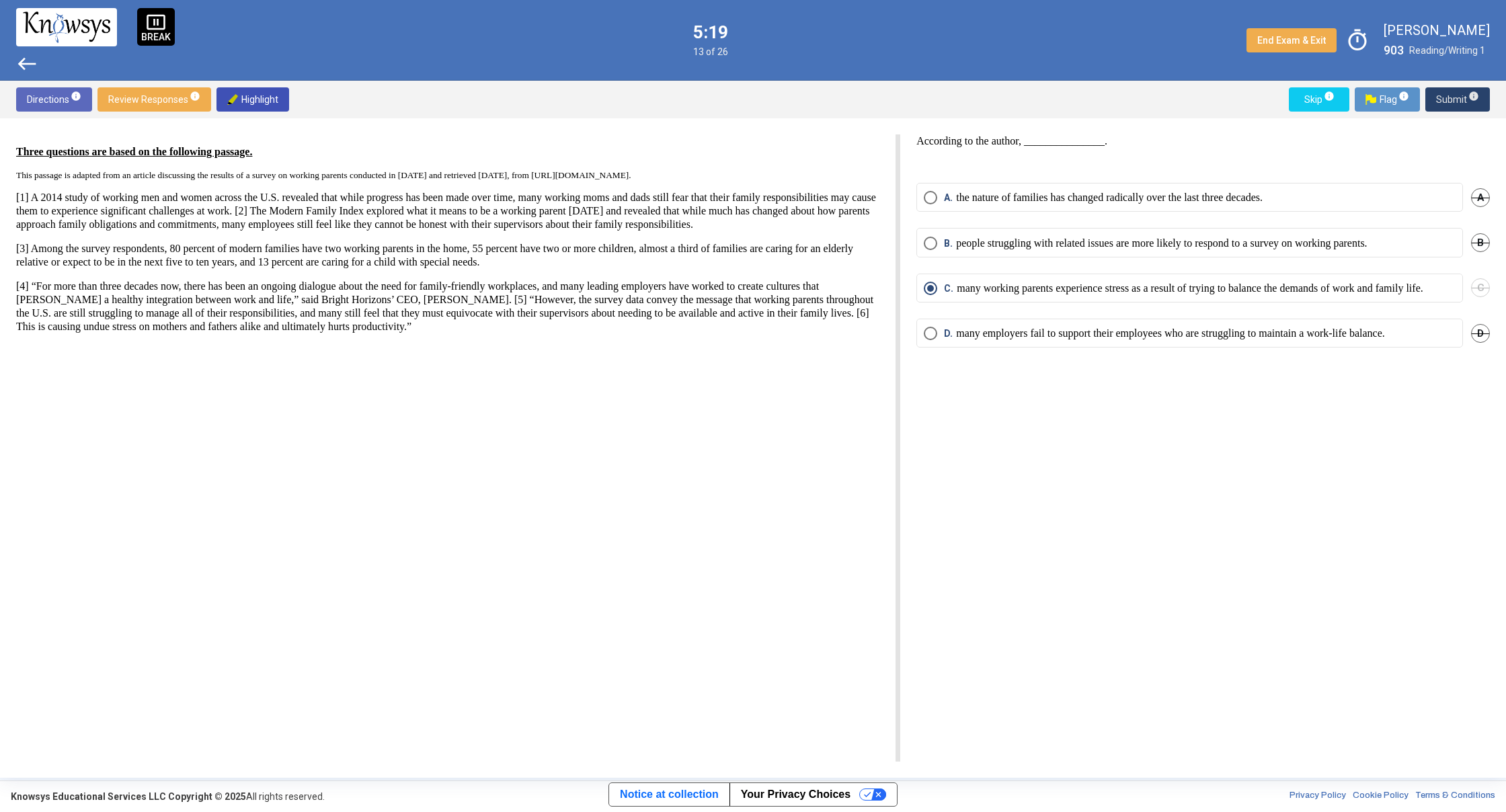
click at [1473, 94] on span "info" at bounding box center [1473, 96] width 11 height 11
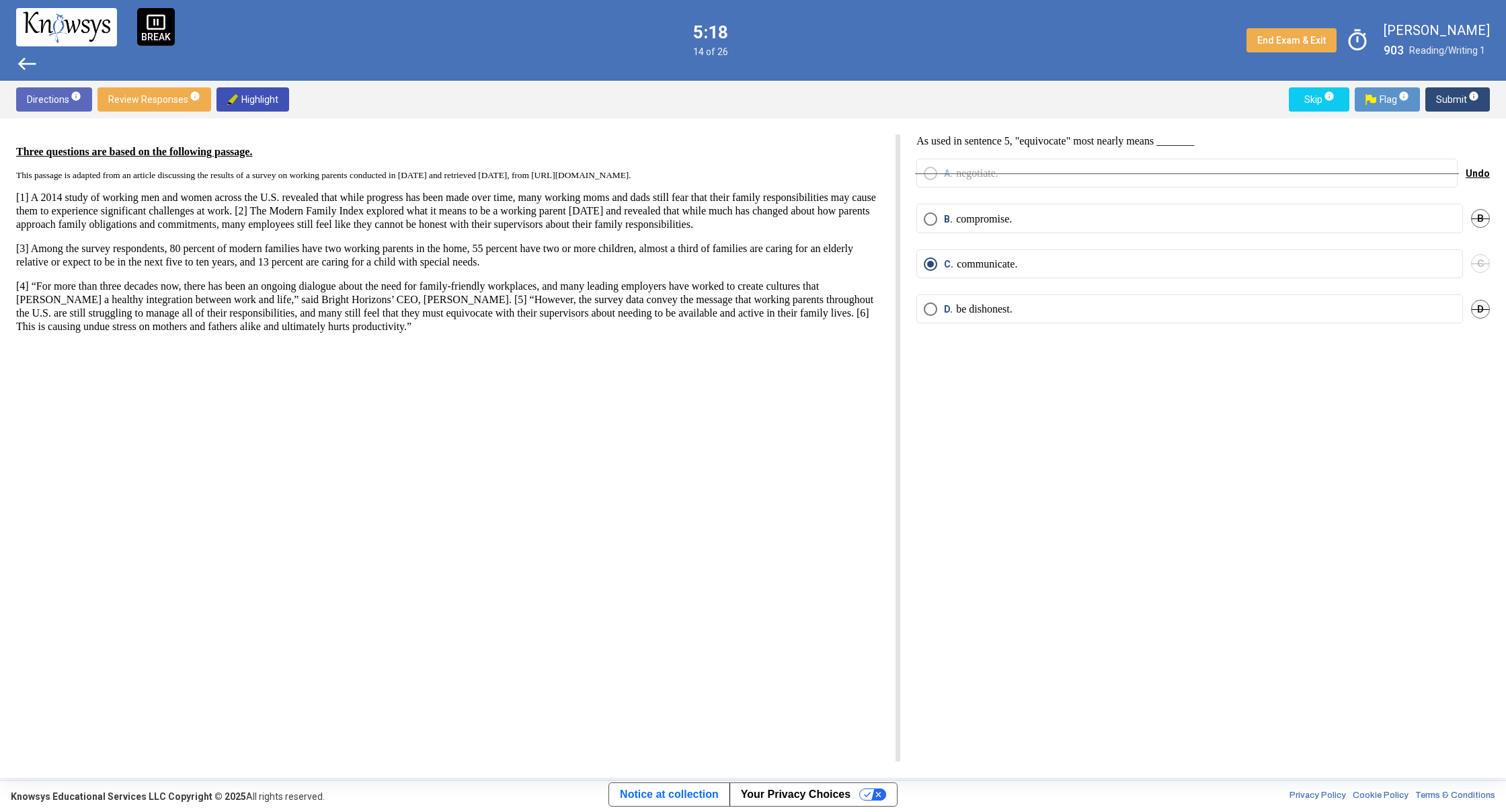
click at [1458, 104] on span "Submit info" at bounding box center [1457, 99] width 43 height 24
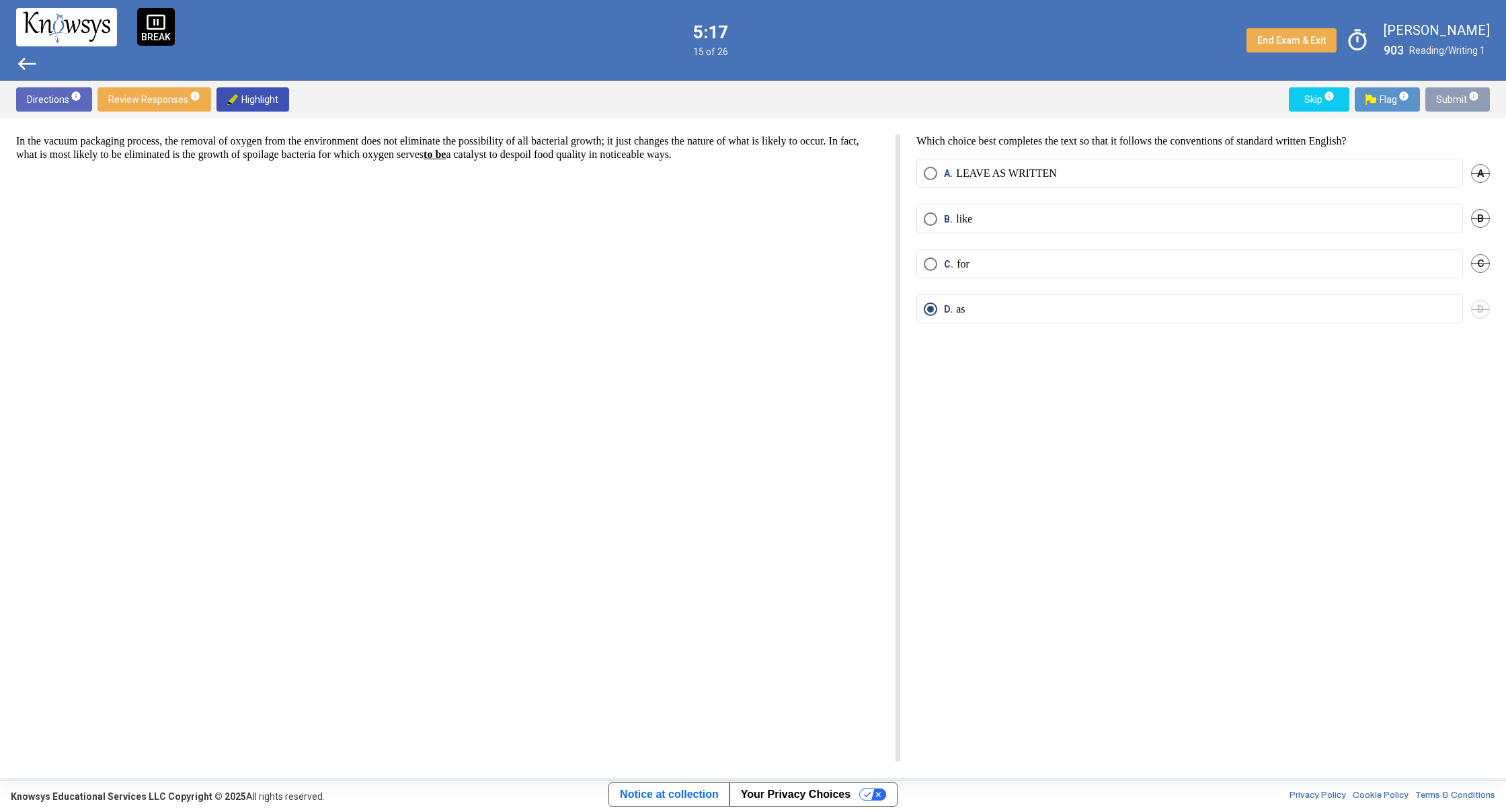
click at [1458, 104] on span "Submit info" at bounding box center [1457, 99] width 43 height 24
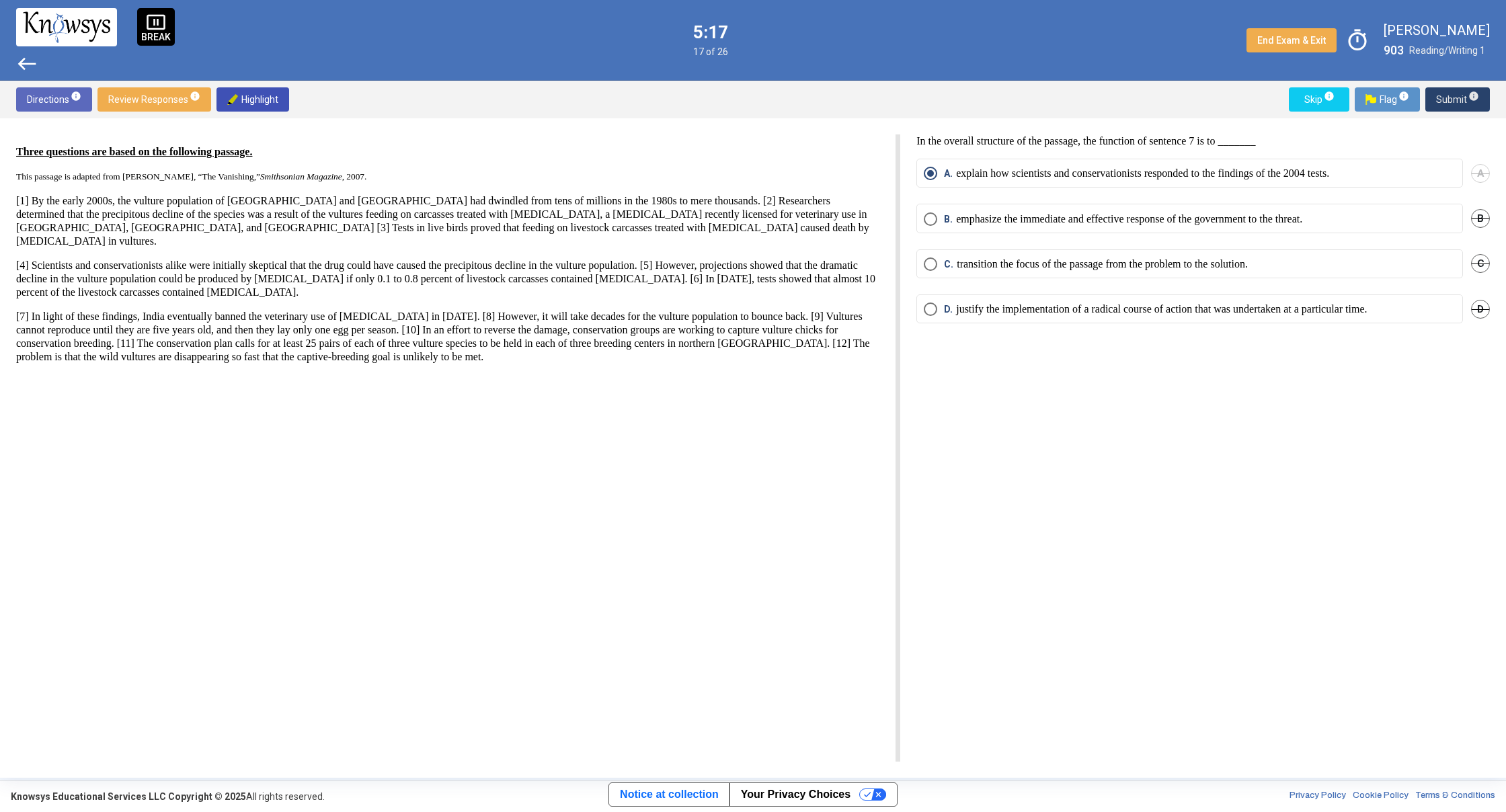
click at [1456, 98] on span "Submit info" at bounding box center [1457, 99] width 43 height 24
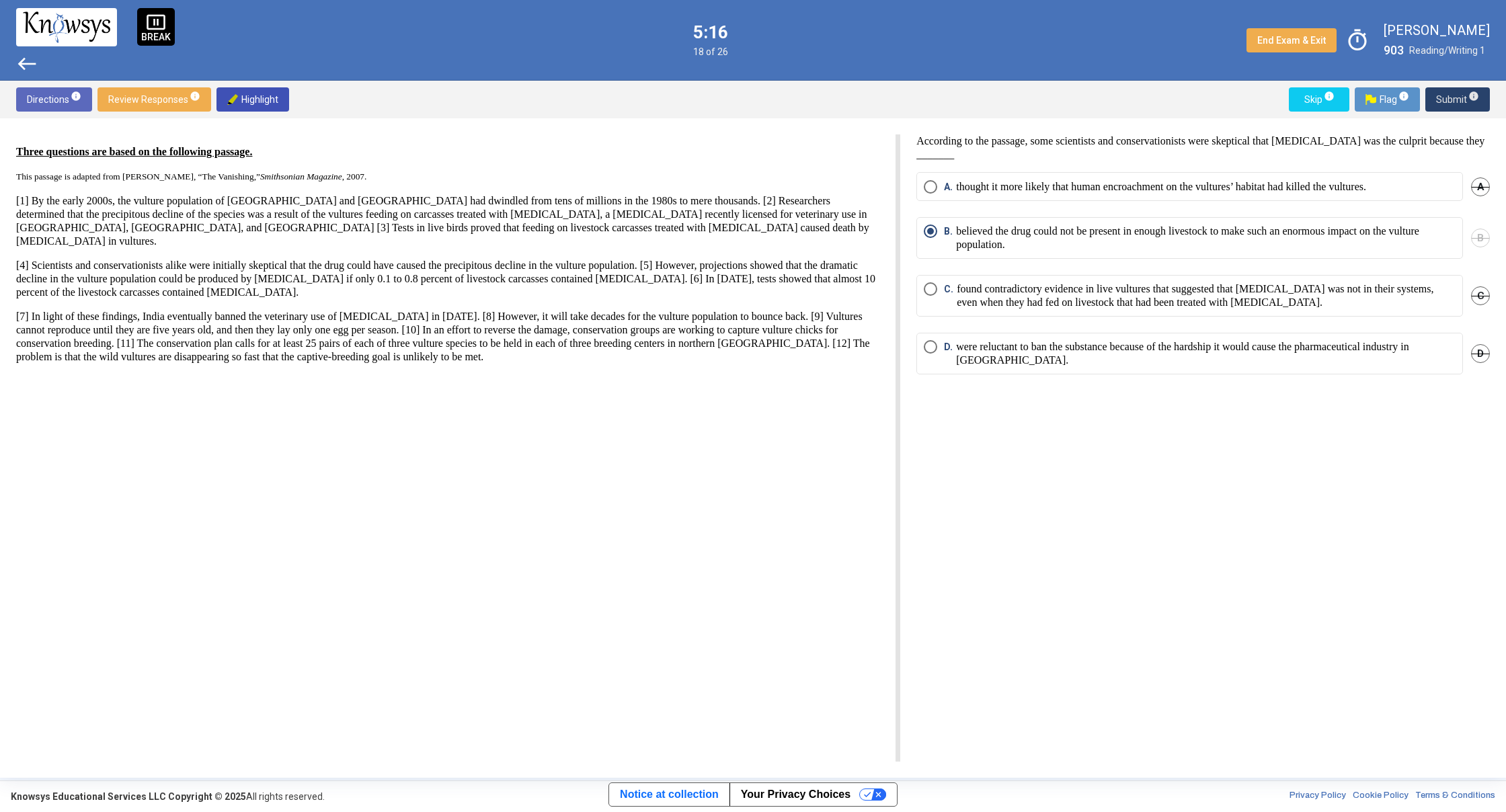
click at [1456, 98] on span "Submit info" at bounding box center [1457, 99] width 43 height 24
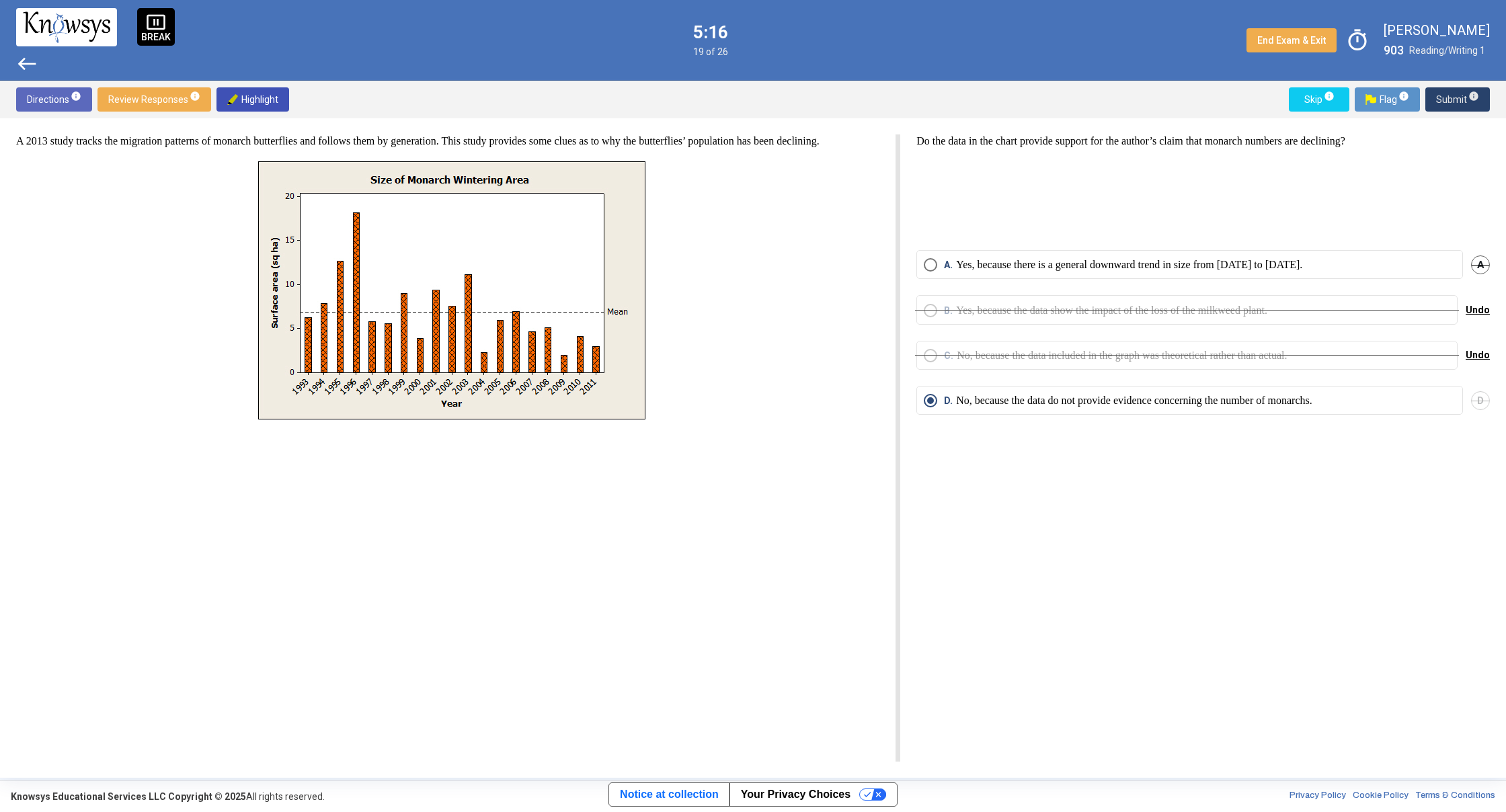
click at [1456, 98] on span "Submit info" at bounding box center [1457, 99] width 43 height 24
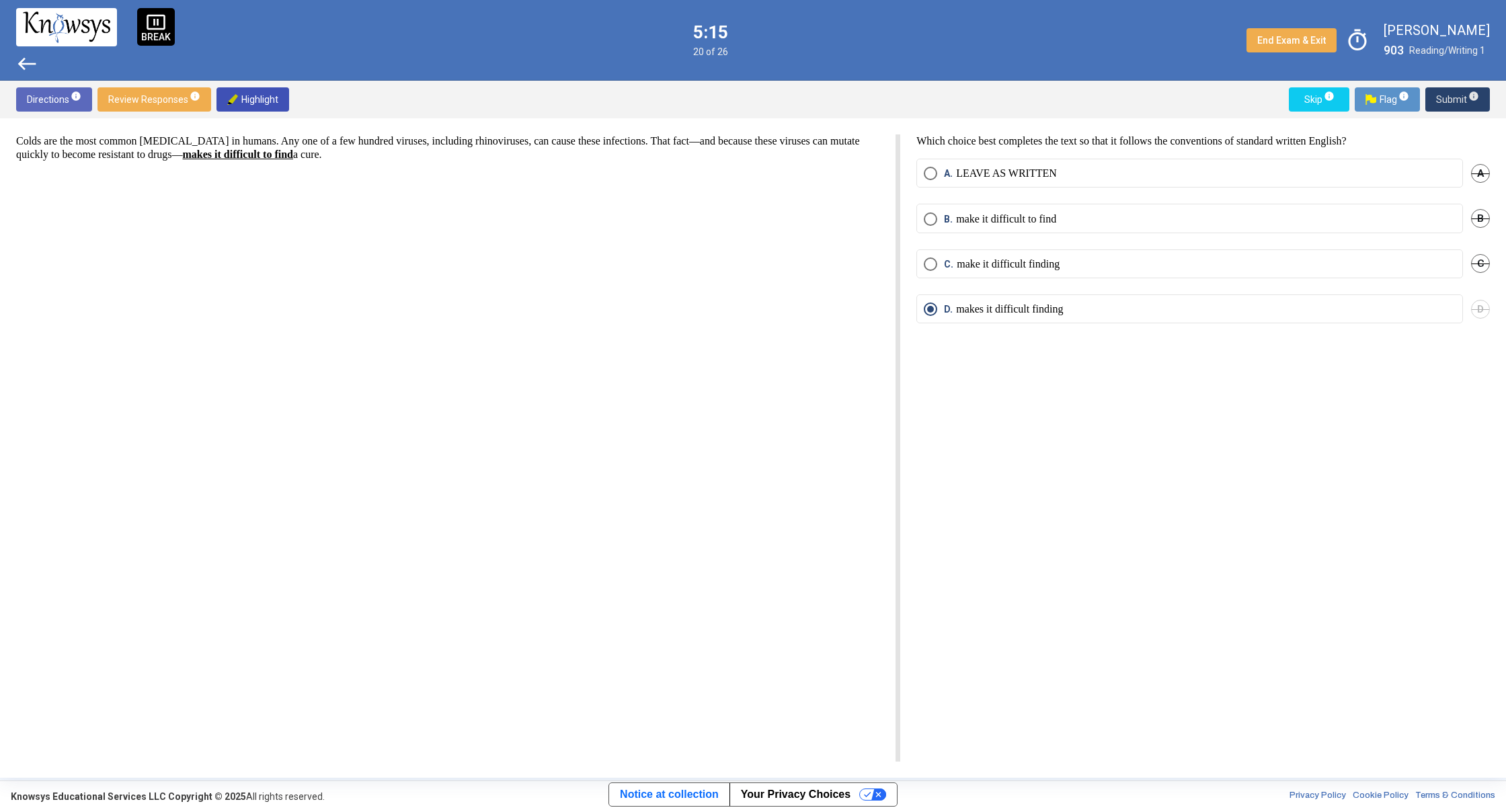
click at [1456, 98] on span "Submit info" at bounding box center [1457, 99] width 43 height 24
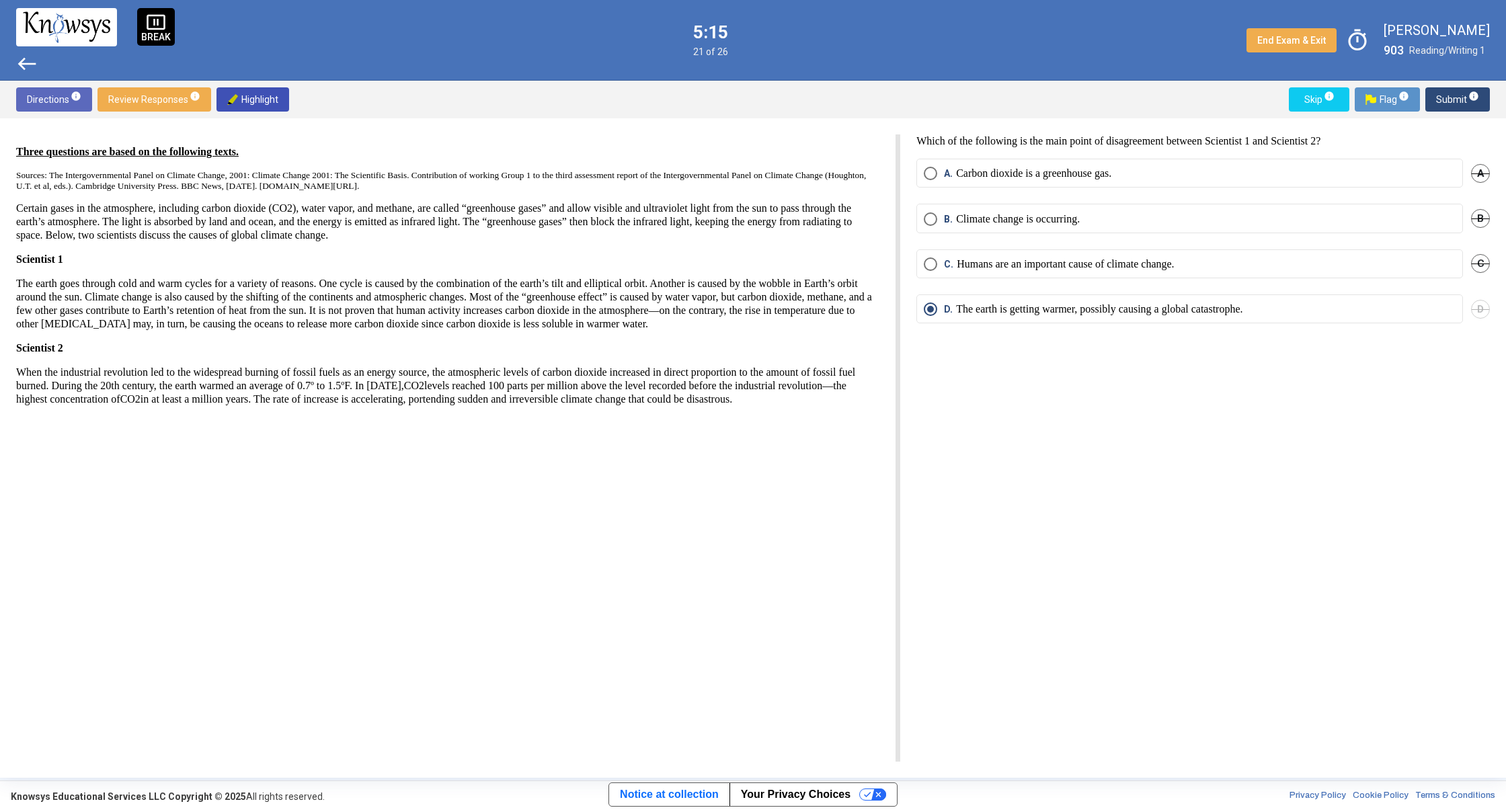
click at [1456, 98] on span "Submit info" at bounding box center [1457, 99] width 43 height 24
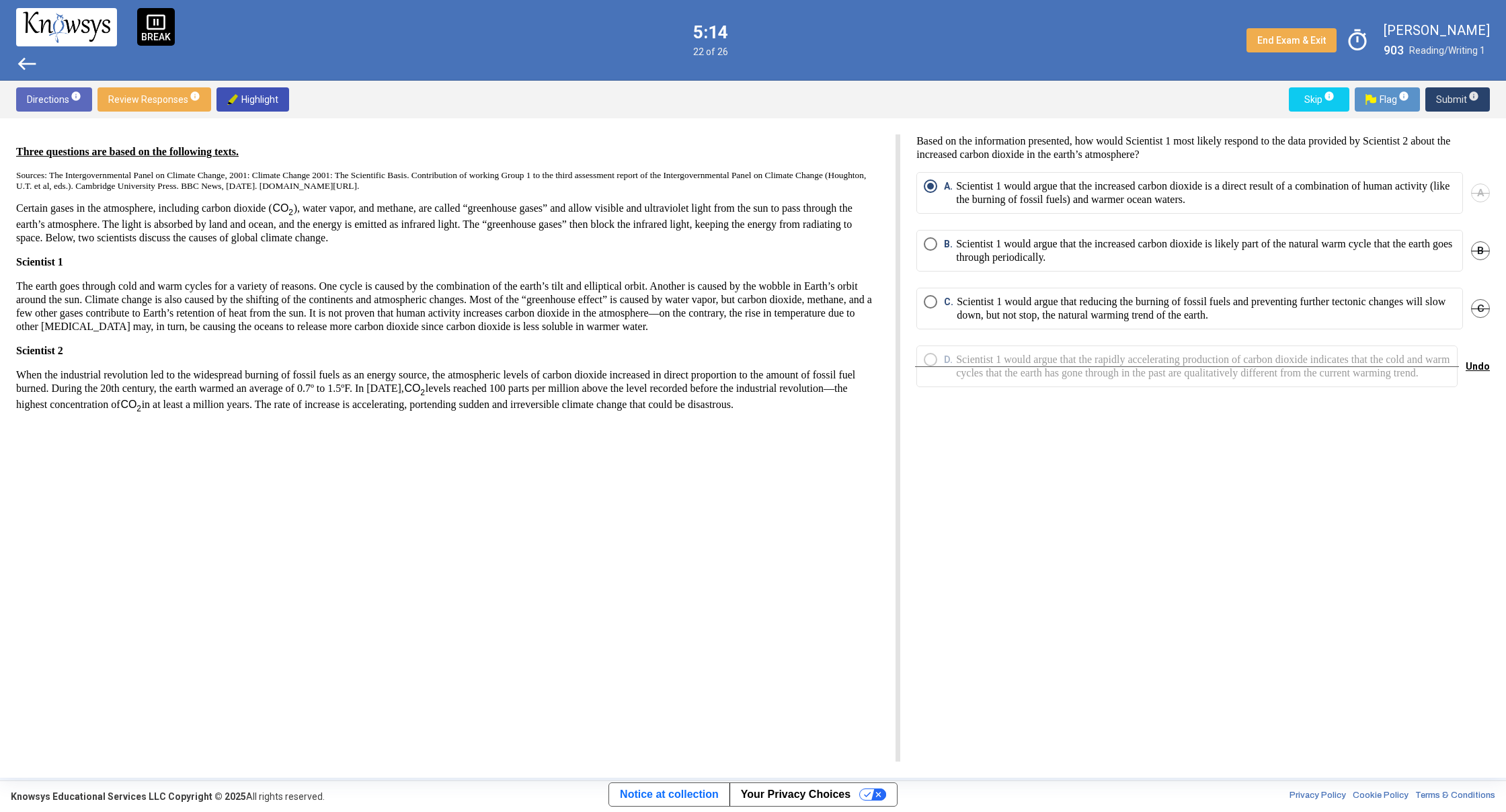
click at [1456, 98] on span "Submit info" at bounding box center [1457, 99] width 43 height 24
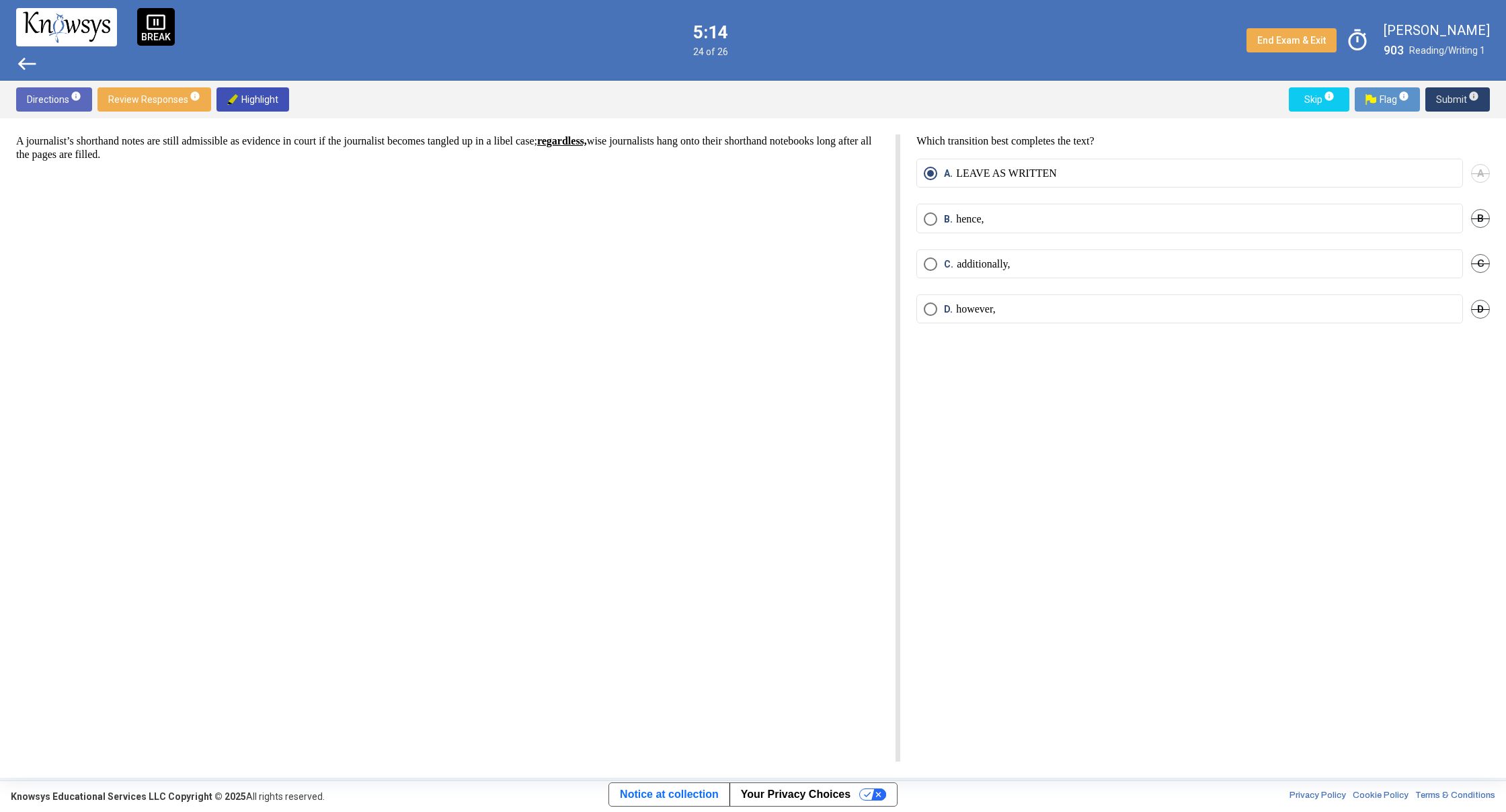
click at [1456, 98] on span "Submit info" at bounding box center [1457, 99] width 43 height 24
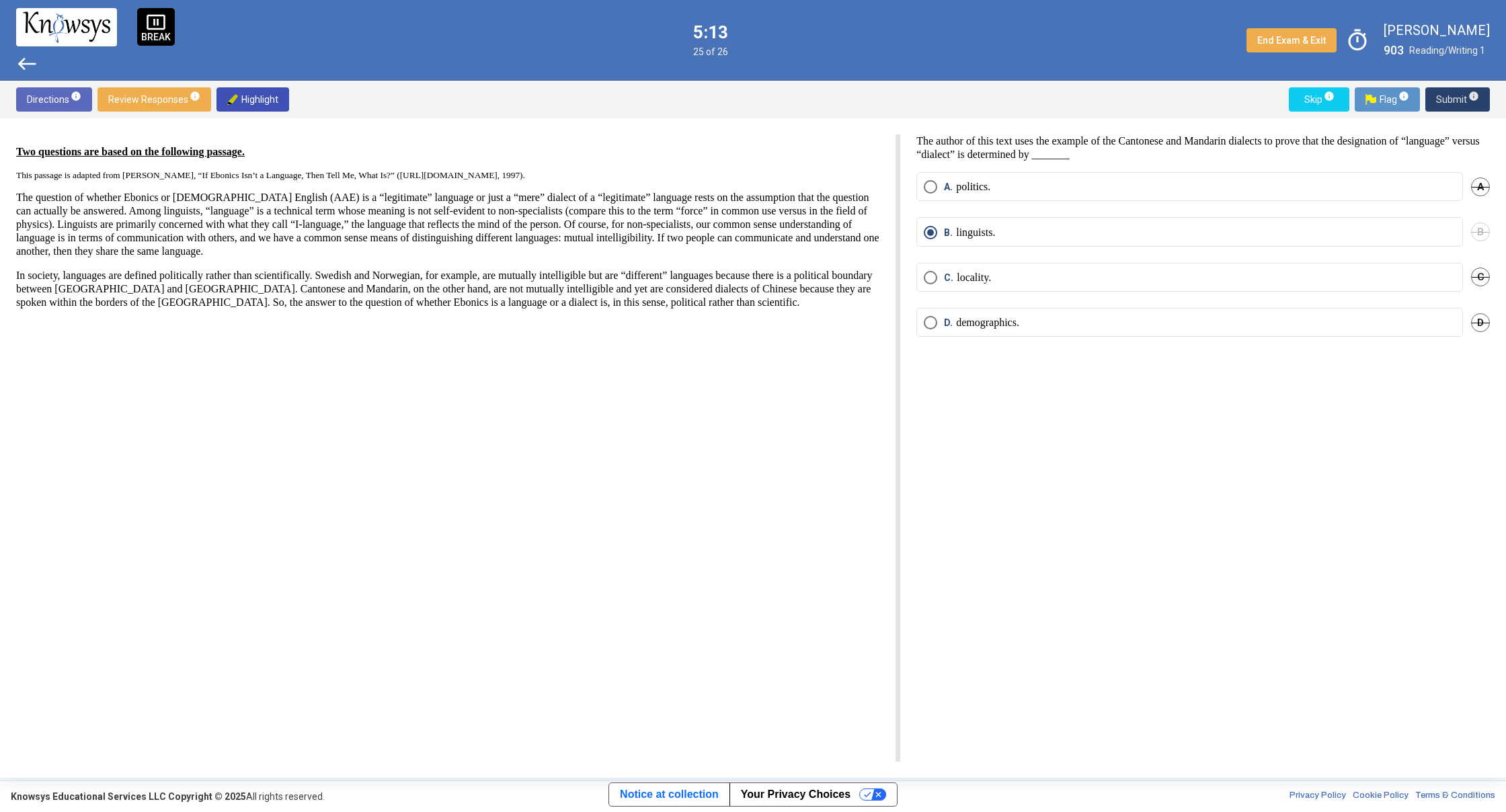
click at [1456, 98] on span "Submit info" at bounding box center [1457, 99] width 43 height 24
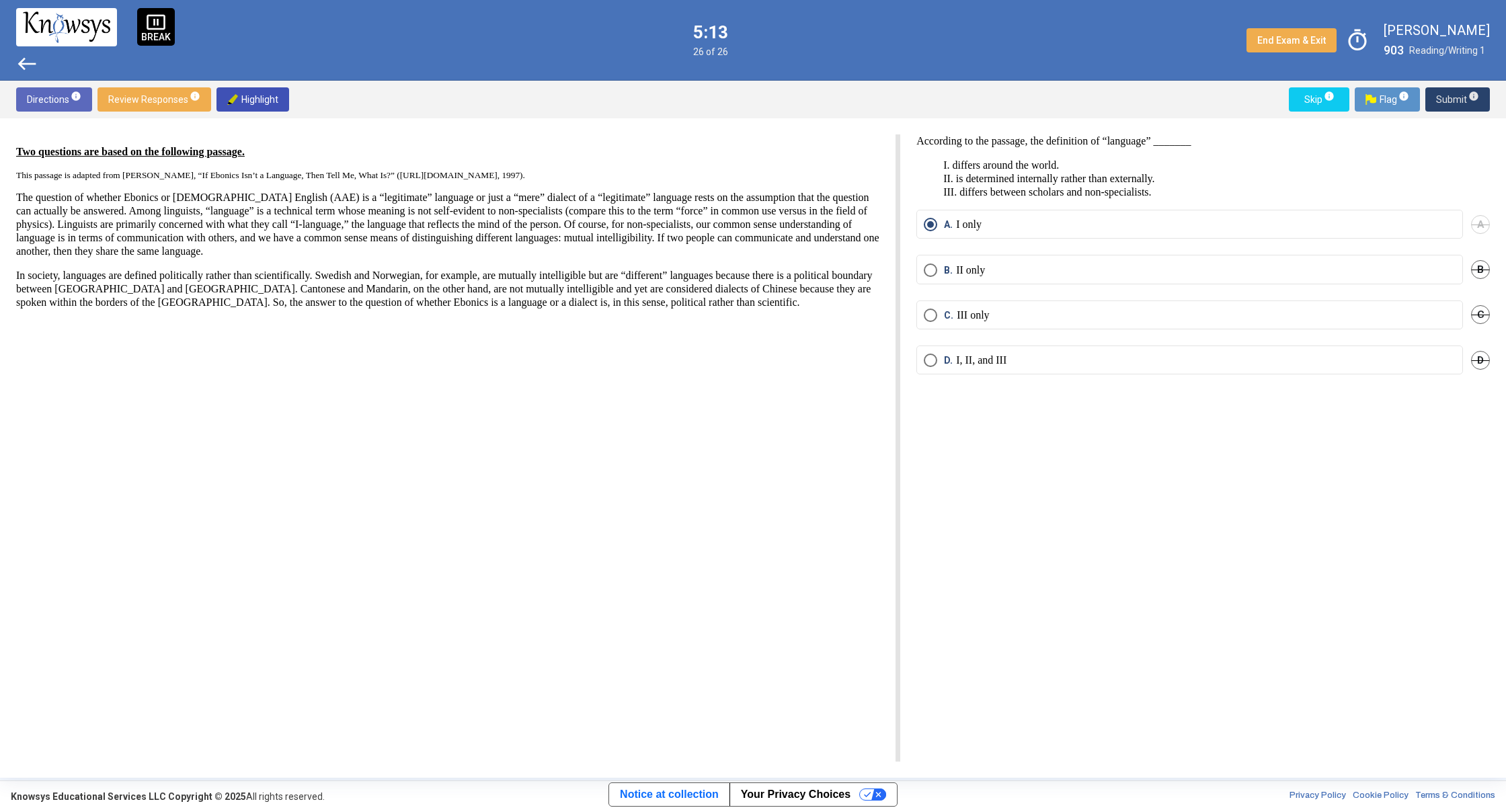
click at [1456, 98] on span "Submit info" at bounding box center [1457, 99] width 43 height 24
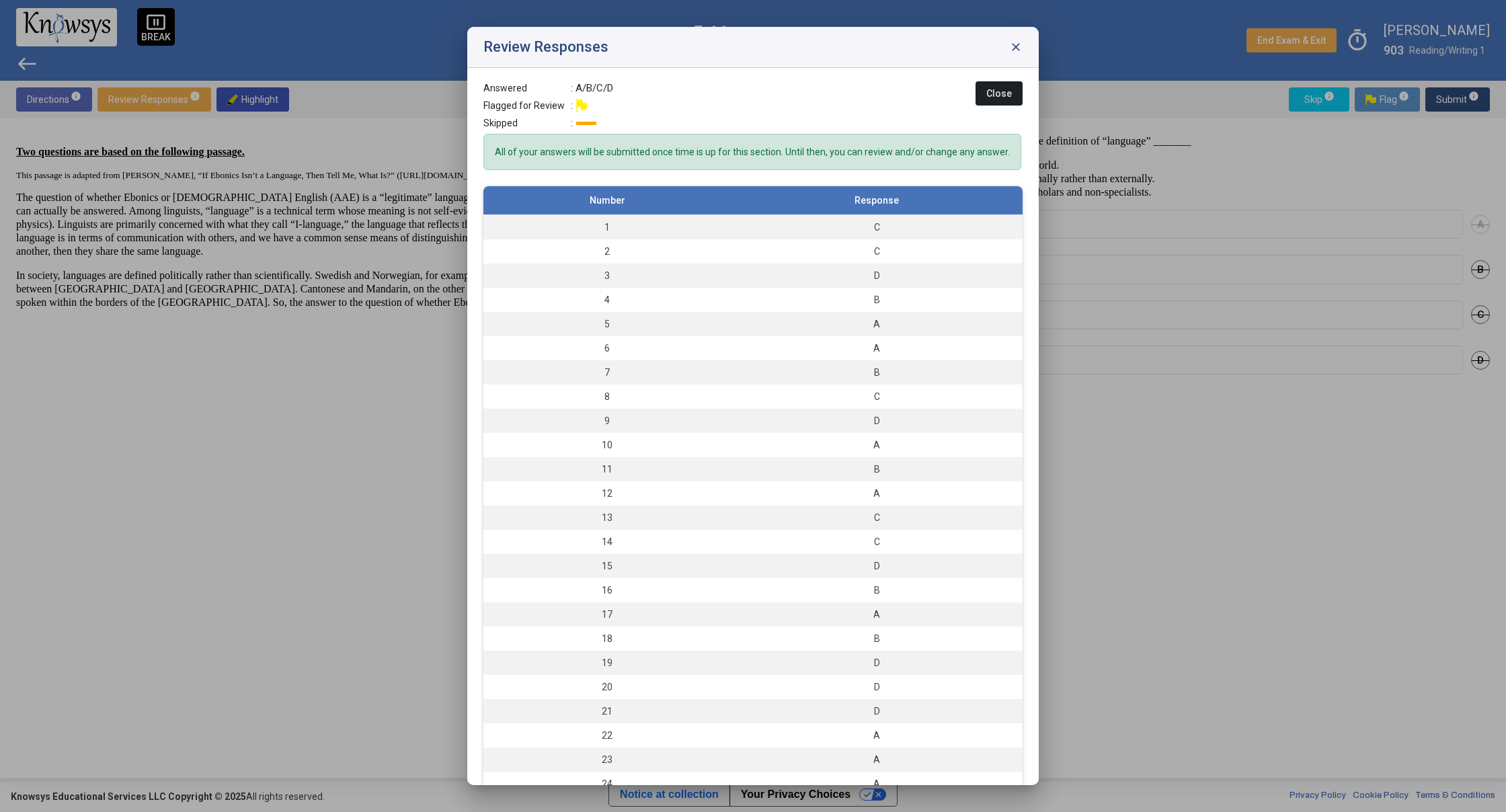
click at [986, 87] on button "Close" at bounding box center [999, 93] width 47 height 24
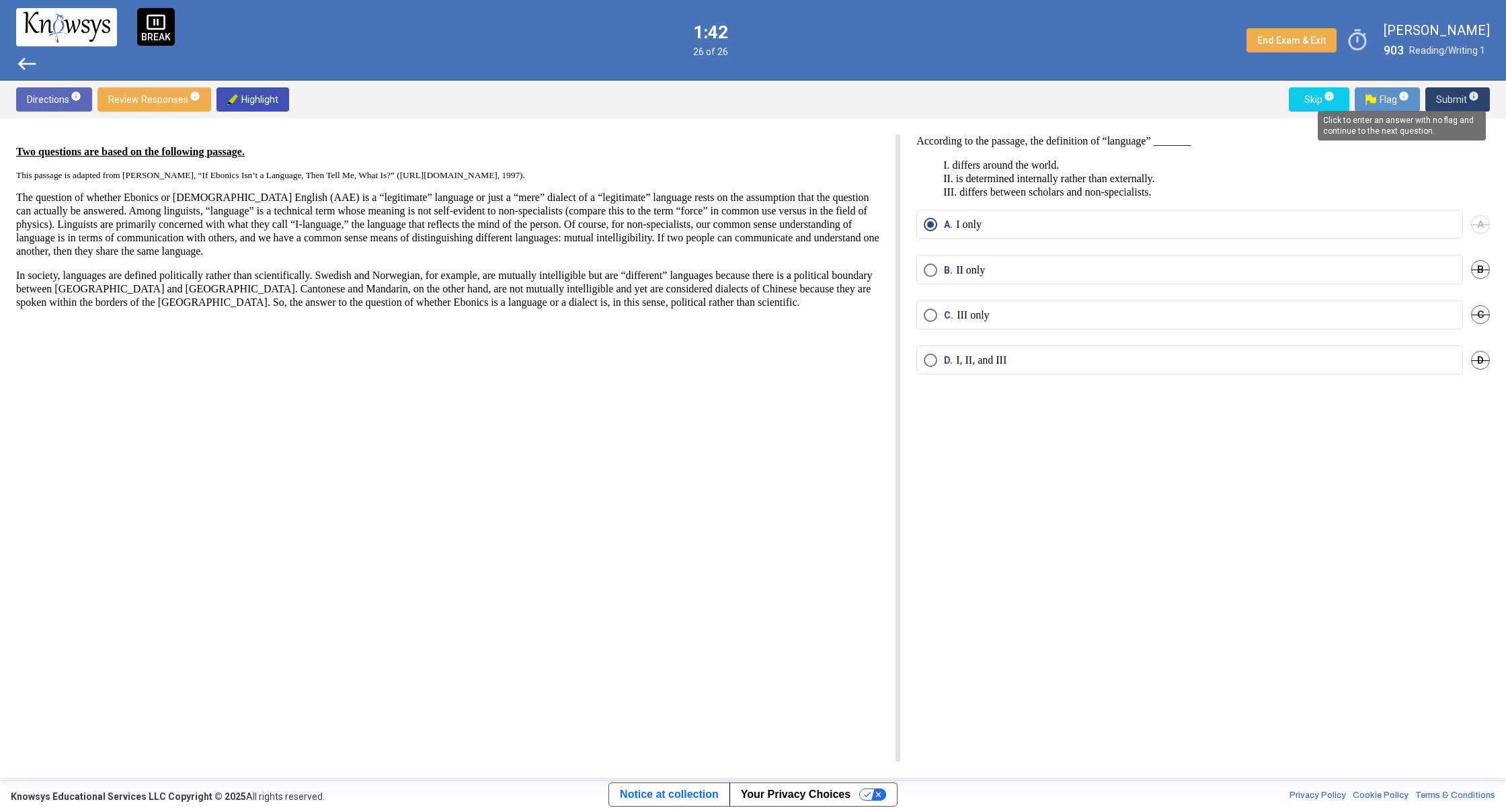
click at [1470, 98] on span "info" at bounding box center [1473, 96] width 11 height 11
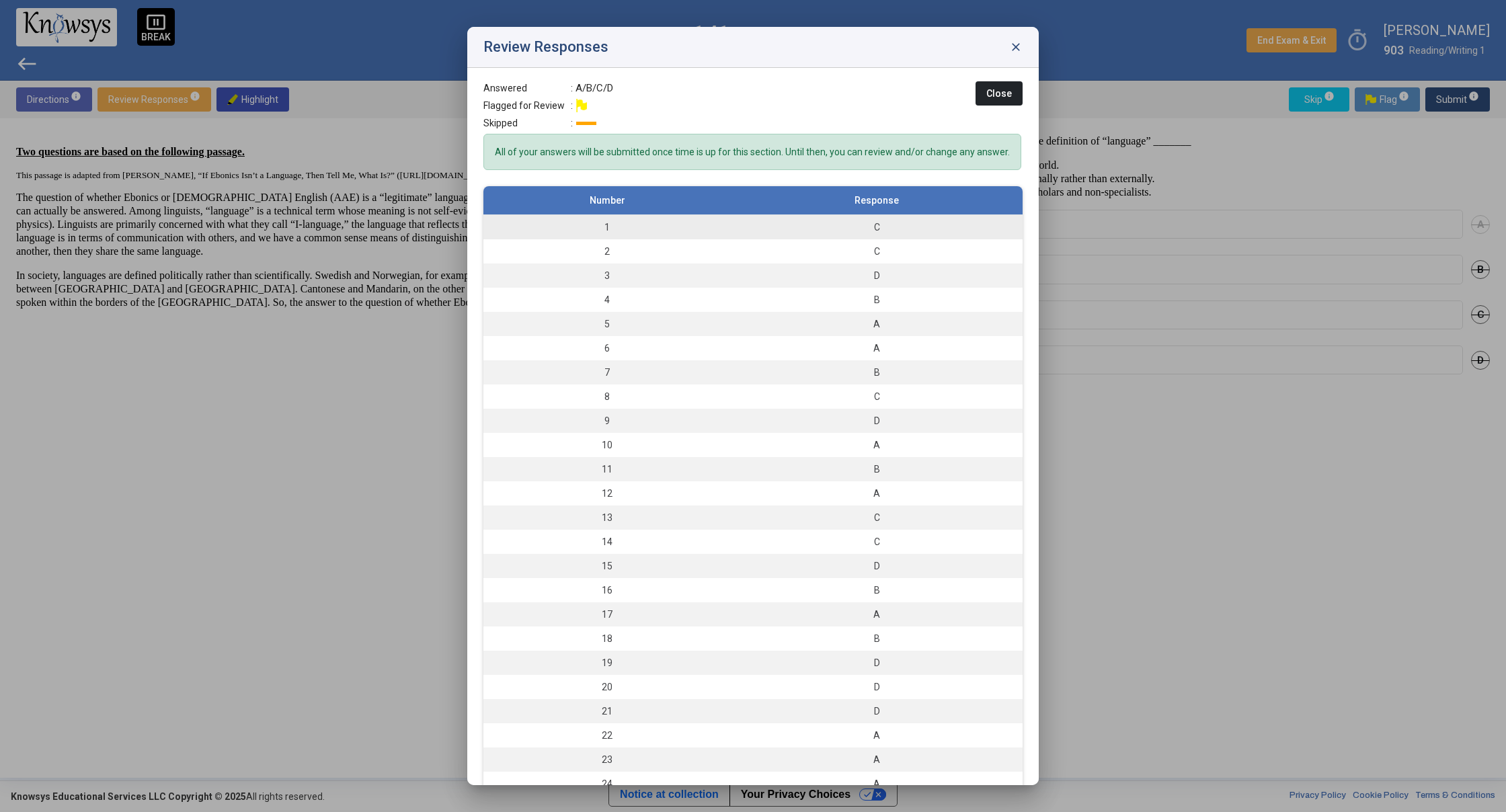
click at [677, 235] on td "1" at bounding box center [607, 226] width 247 height 25
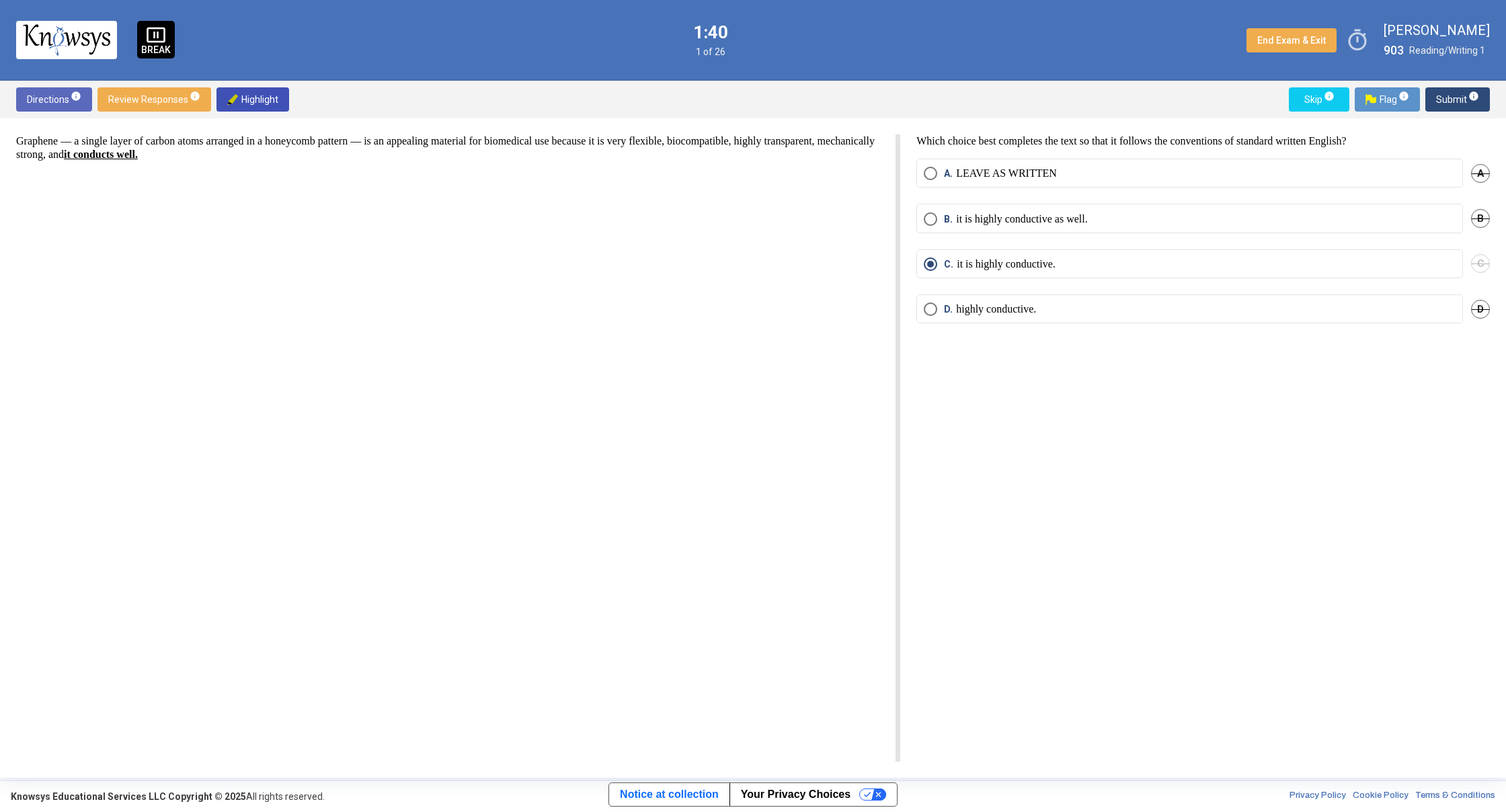
click at [1457, 102] on span "Submit info" at bounding box center [1457, 99] width 43 height 24
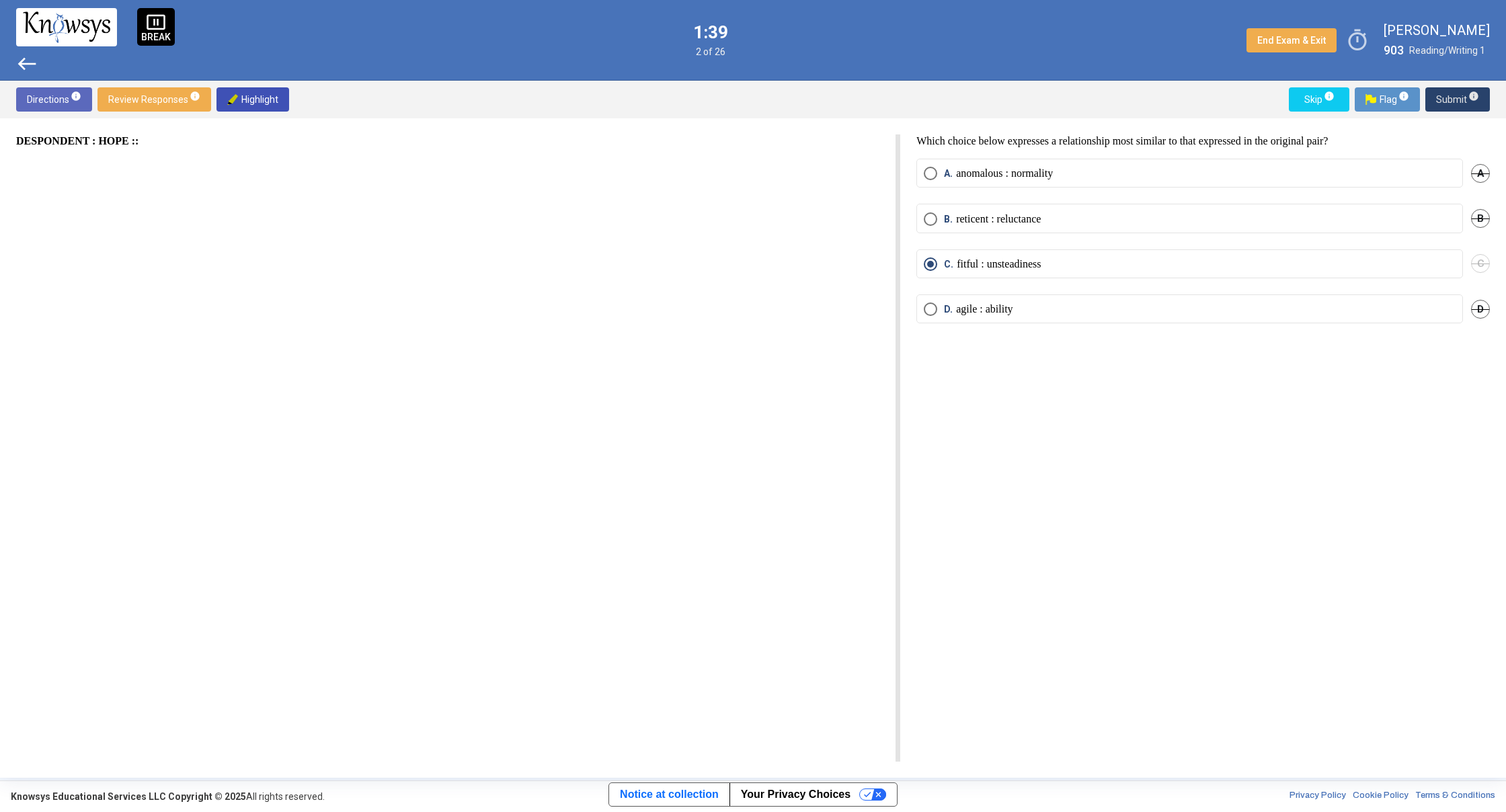
click at [1457, 102] on span "Submit info" at bounding box center [1457, 99] width 43 height 24
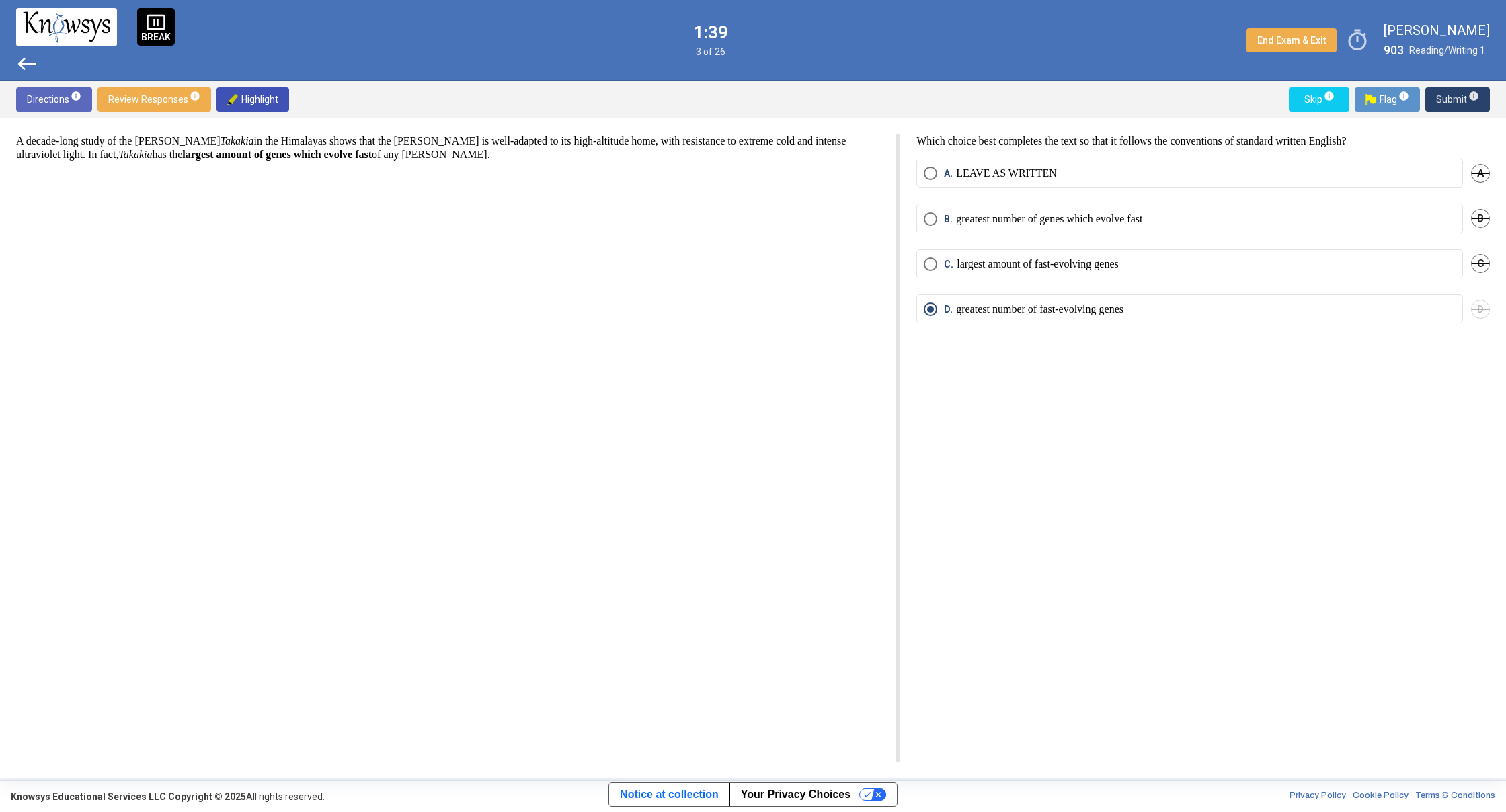
click at [1454, 107] on span "Submit info" at bounding box center [1457, 99] width 43 height 24
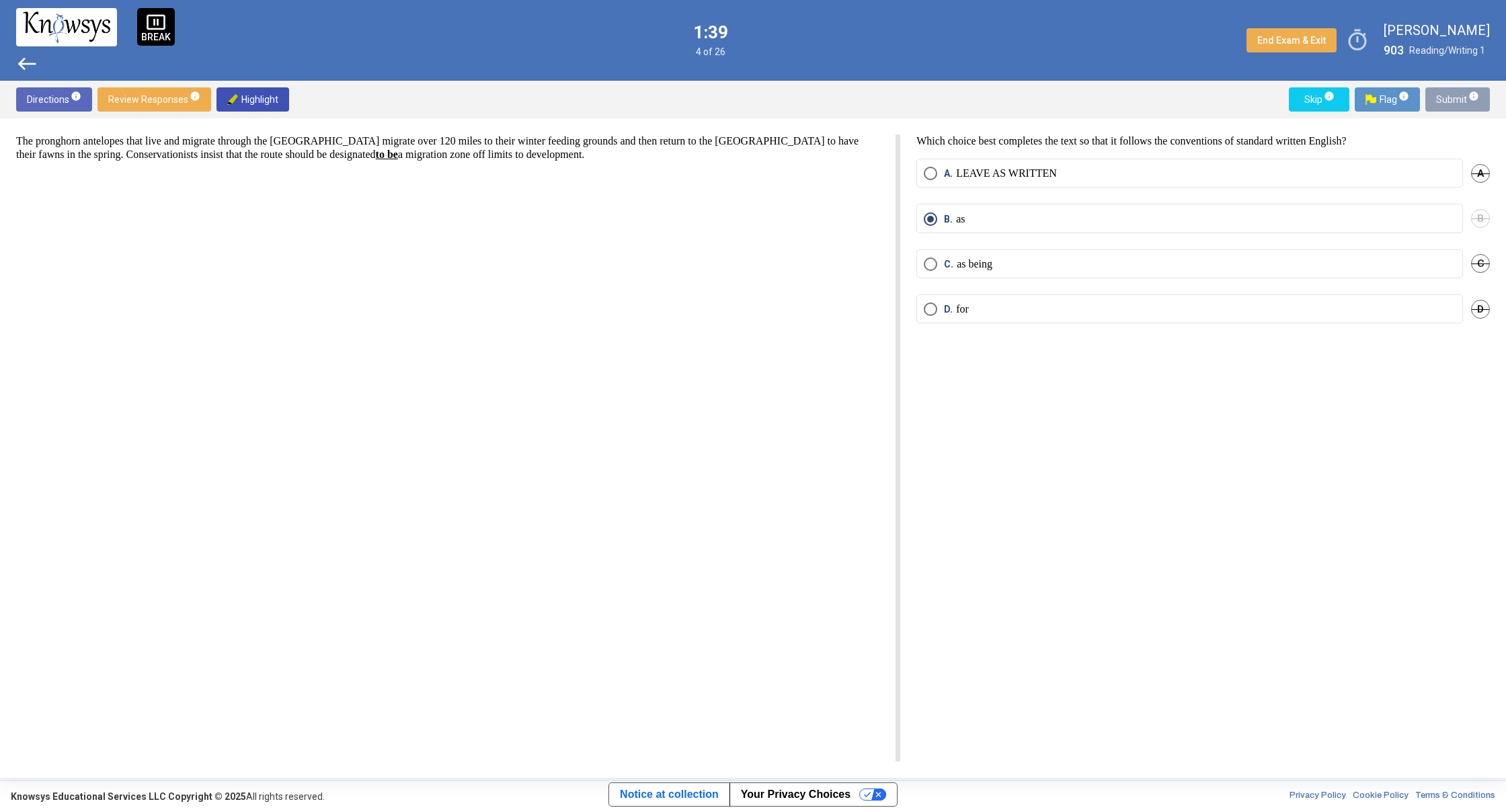
click at [1454, 107] on span "Submit info" at bounding box center [1457, 99] width 43 height 24
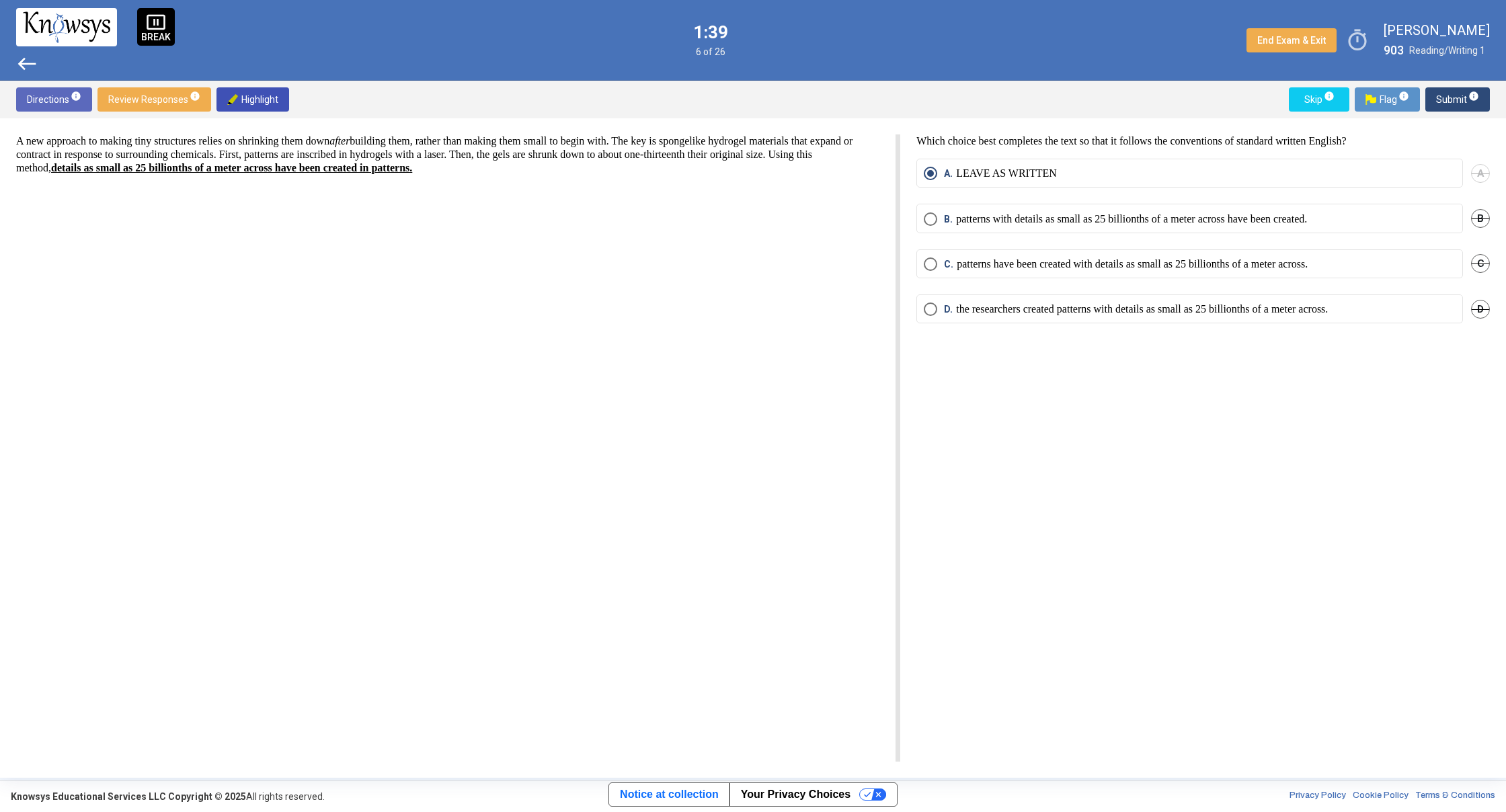
drag, startPoint x: 1453, startPoint y: 106, endPoint x: 1452, endPoint y: 113, distance: 7.1
click at [1452, 113] on div "Directions info Review Responses info Highlight Skip info Flag info Submit info" at bounding box center [753, 100] width 1506 height 38
click at [1451, 112] on div "Directions info Review Responses info Highlight Skip info Flag info Submit info" at bounding box center [753, 100] width 1506 height 38
click at [1451, 110] on span "Submit info" at bounding box center [1457, 99] width 43 height 24
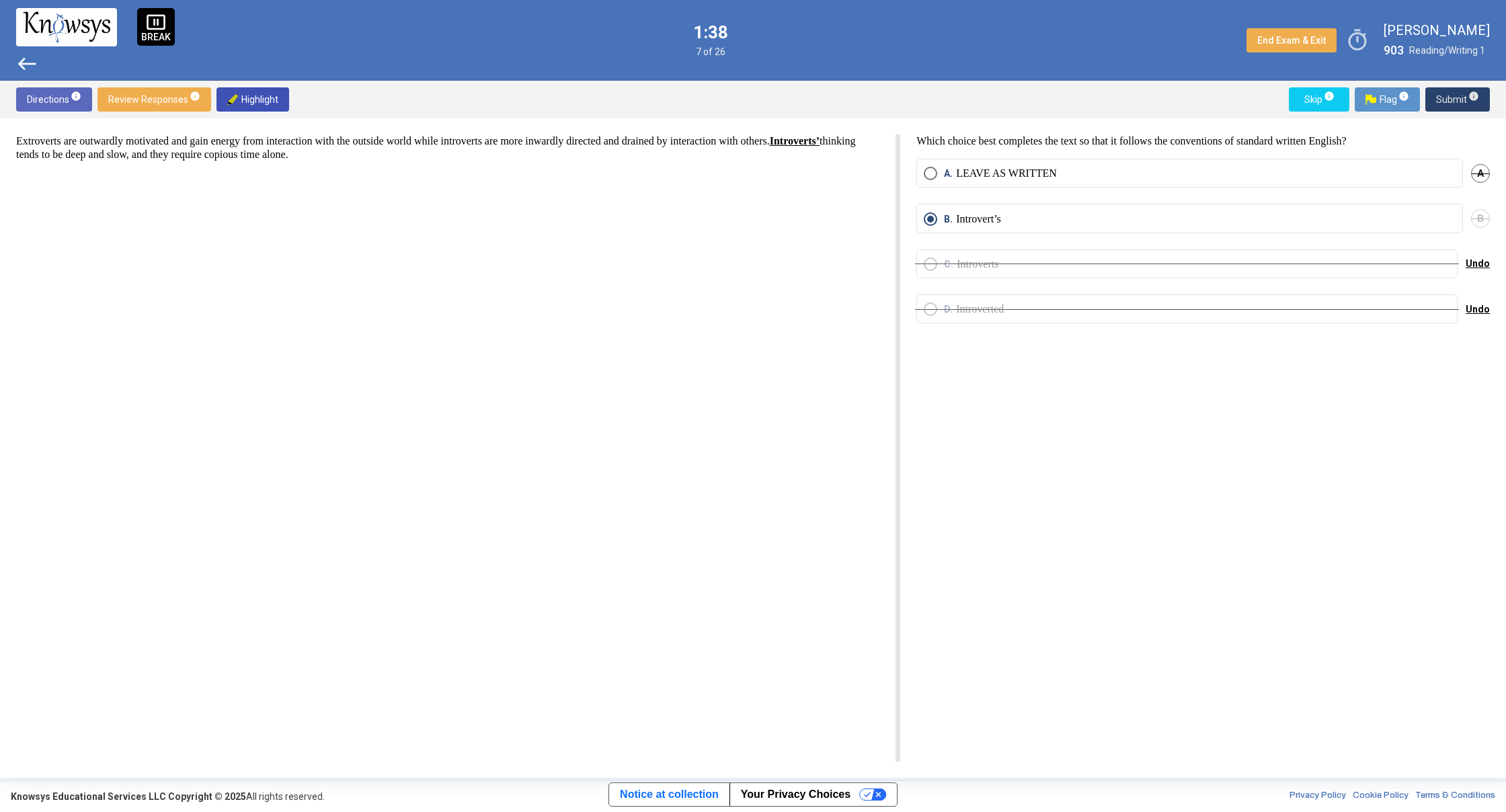
click at [1452, 104] on span "Submit info" at bounding box center [1457, 99] width 43 height 24
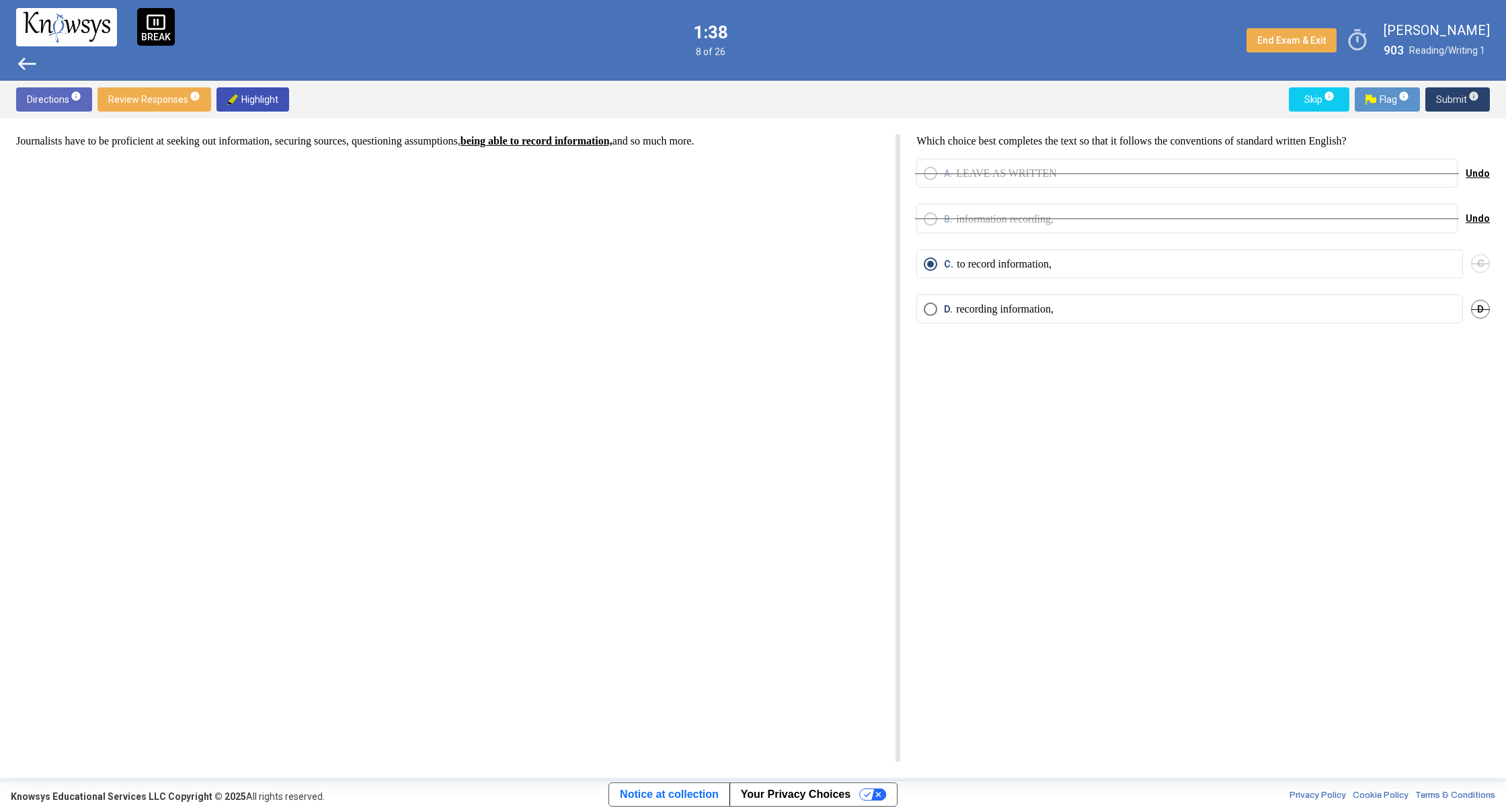
click at [1448, 101] on span "Submit info" at bounding box center [1457, 99] width 43 height 24
click at [1449, 101] on span "Submit info" at bounding box center [1457, 99] width 43 height 24
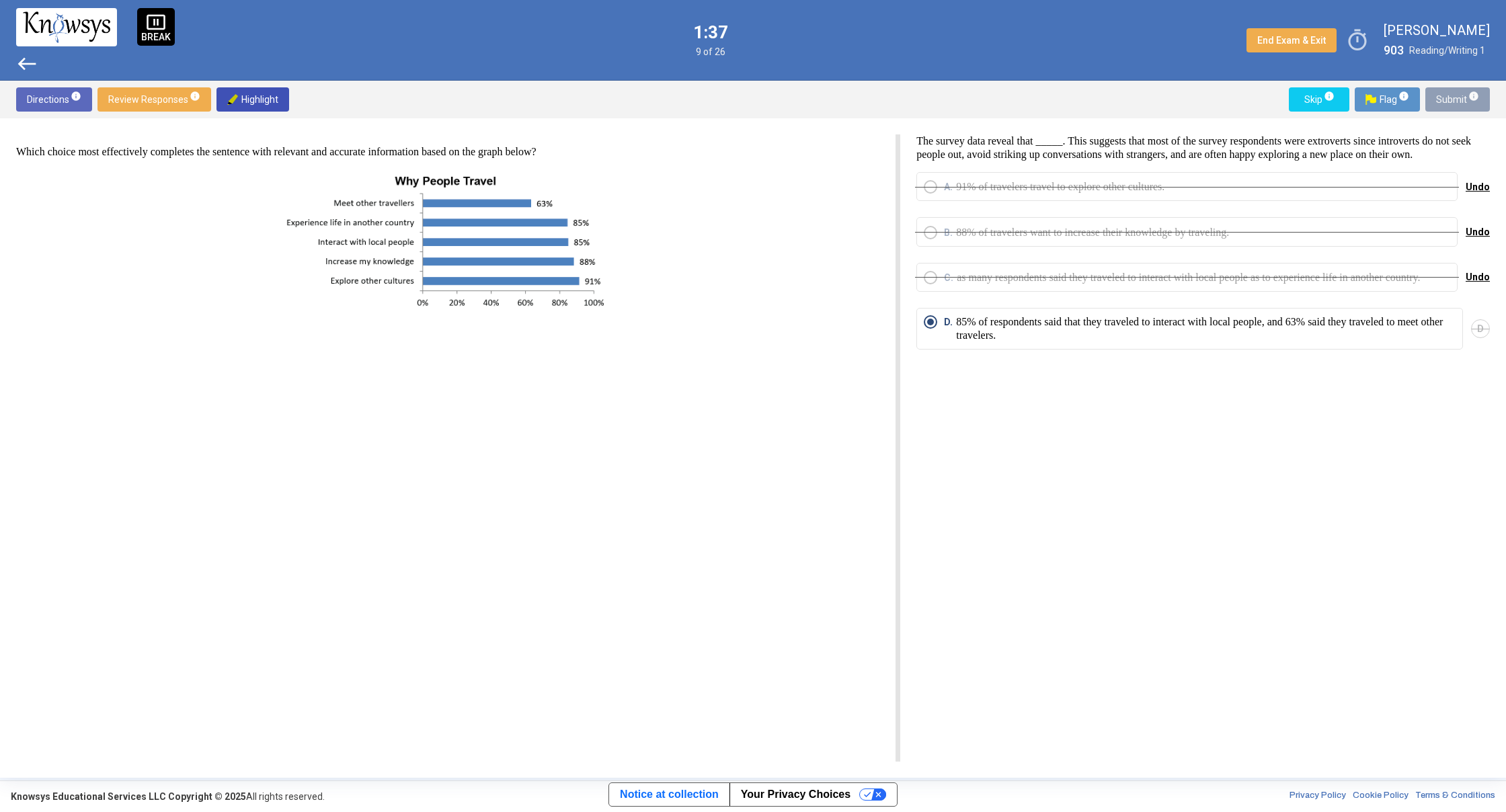
click at [1450, 101] on span "Submit info" at bounding box center [1457, 99] width 43 height 24
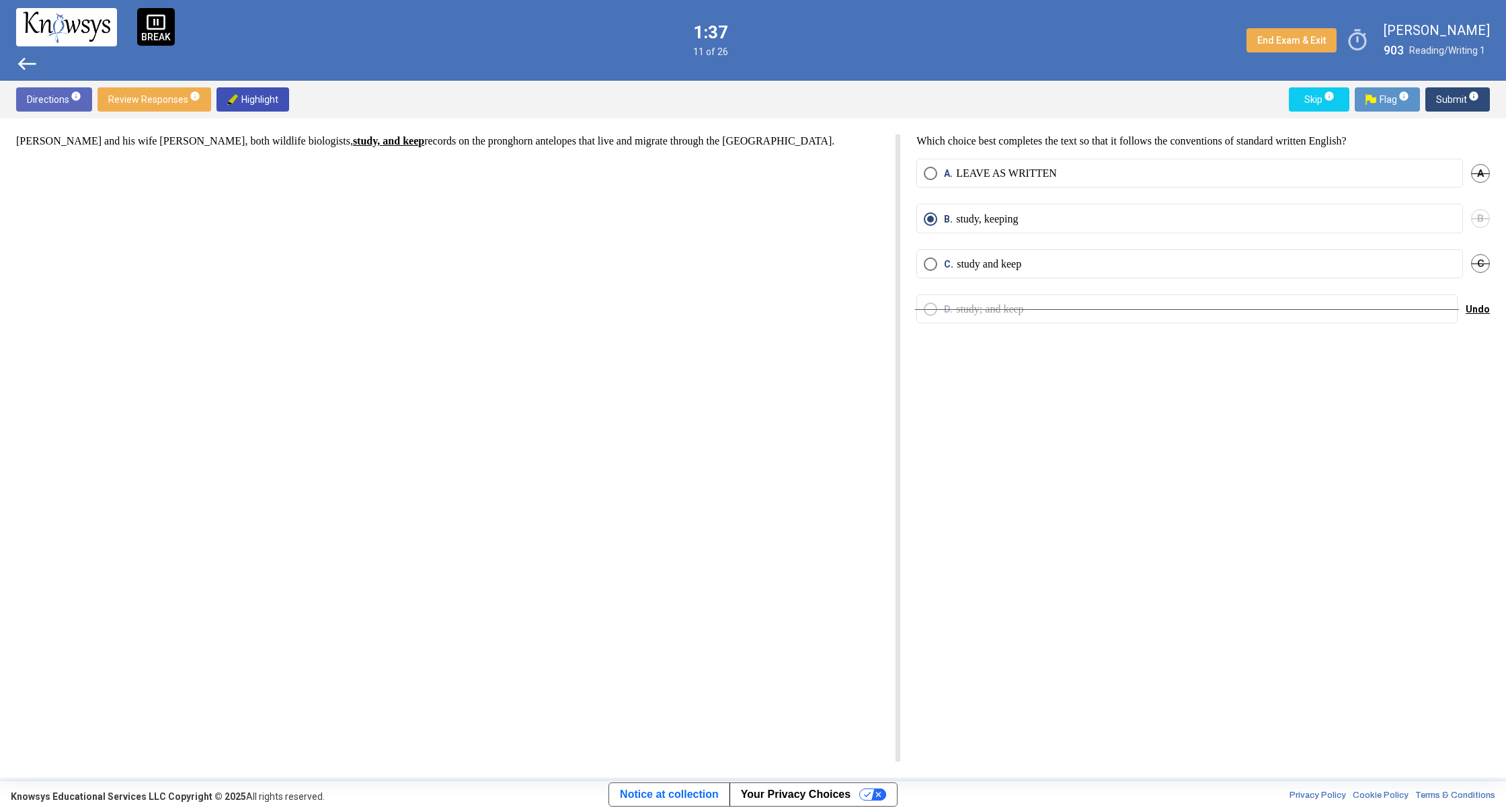
click at [1449, 100] on span "Submit info" at bounding box center [1457, 99] width 43 height 24
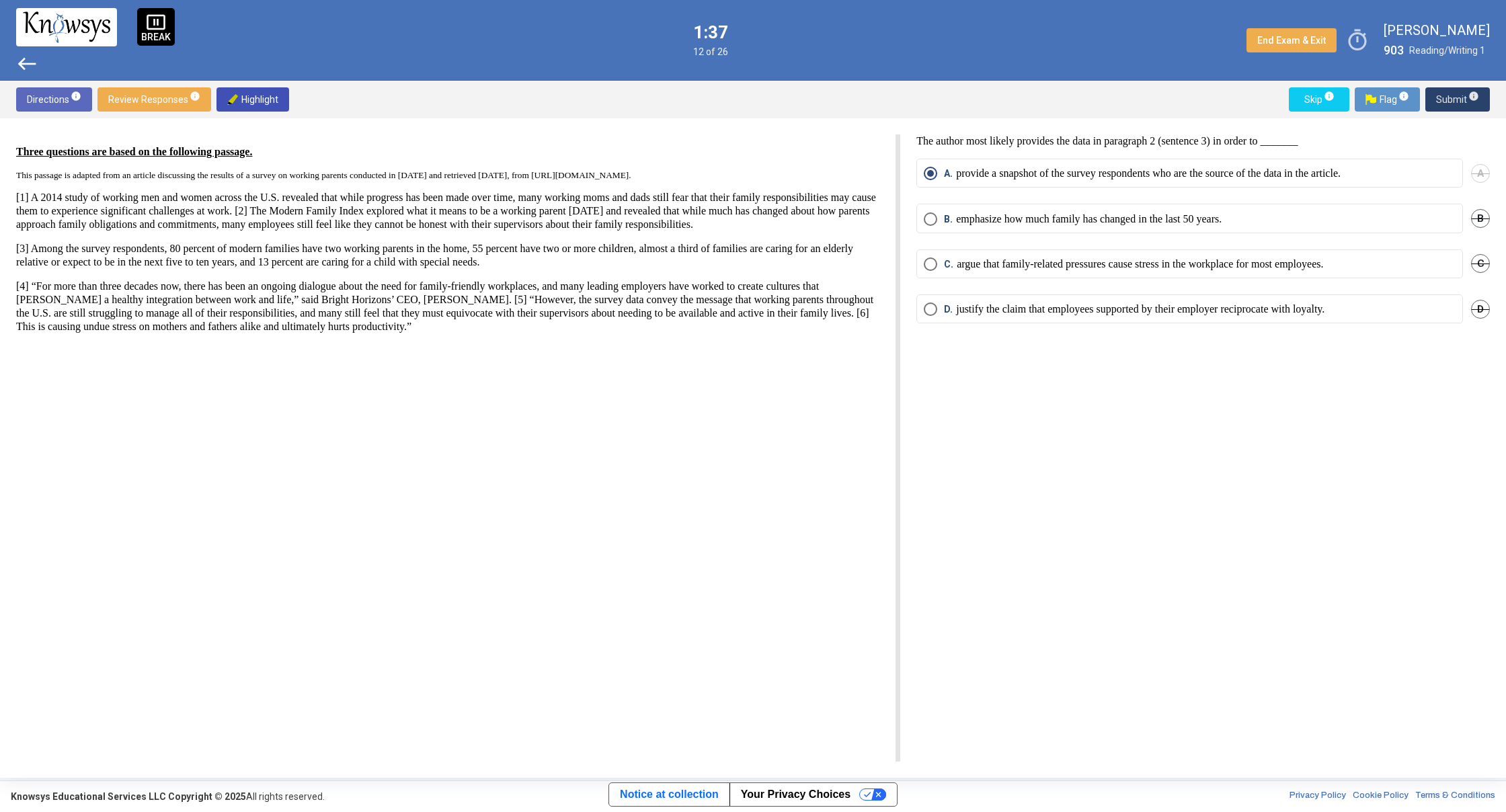
click at [1448, 100] on span "Submit info" at bounding box center [1457, 99] width 43 height 24
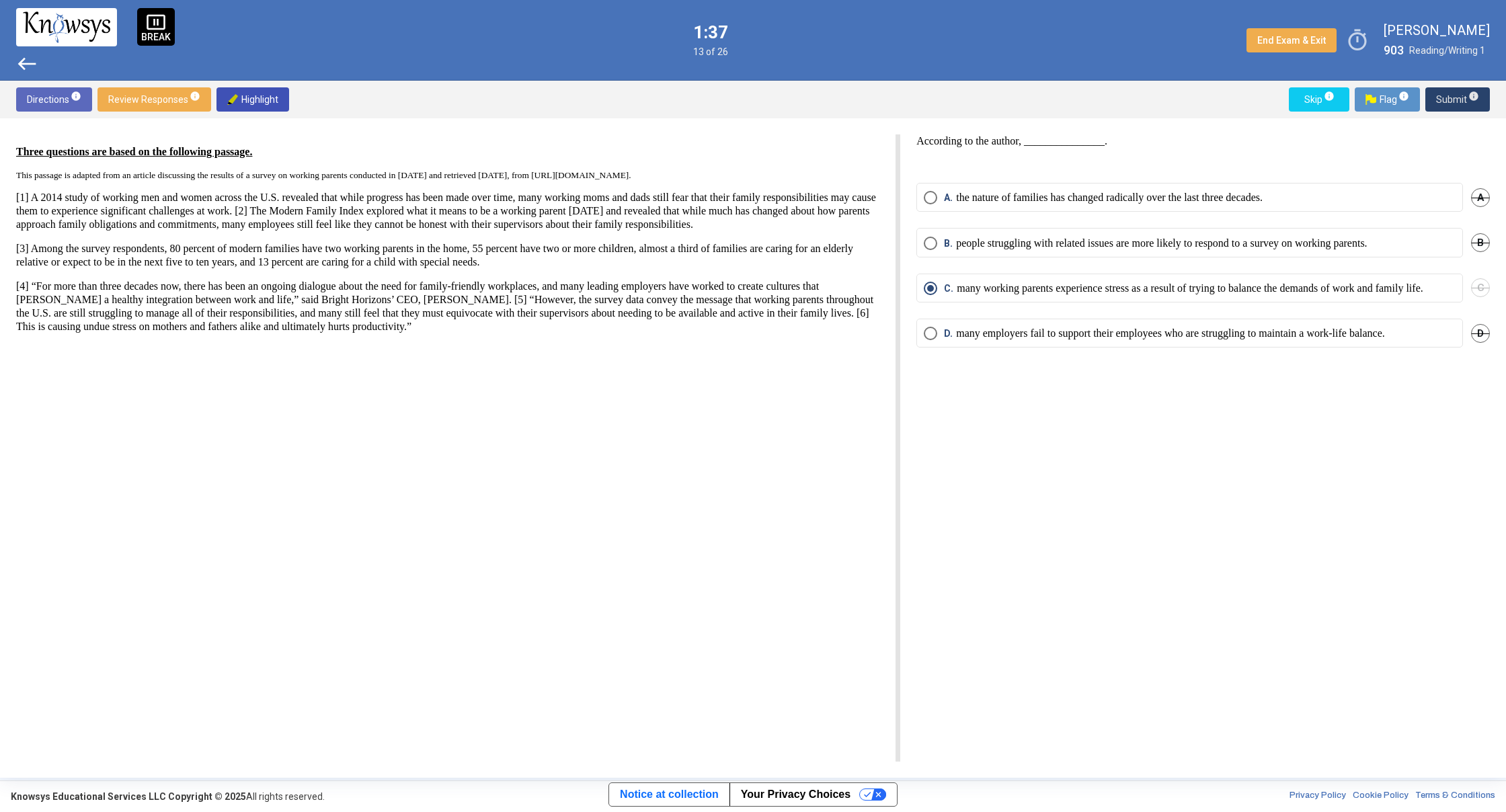
click at [1448, 100] on span "Submit info" at bounding box center [1457, 99] width 43 height 24
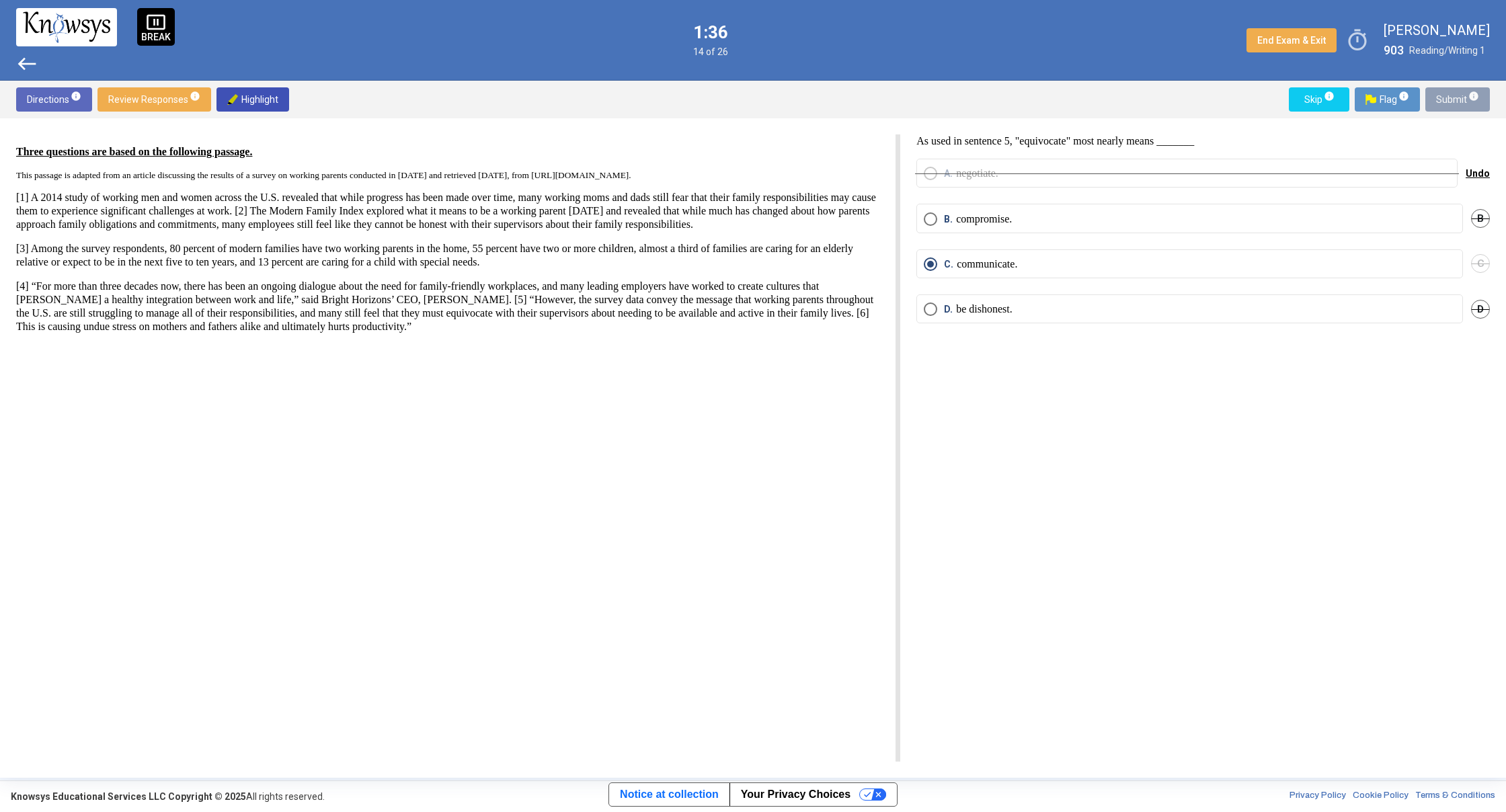
click at [1448, 100] on span "Submit info" at bounding box center [1457, 99] width 43 height 24
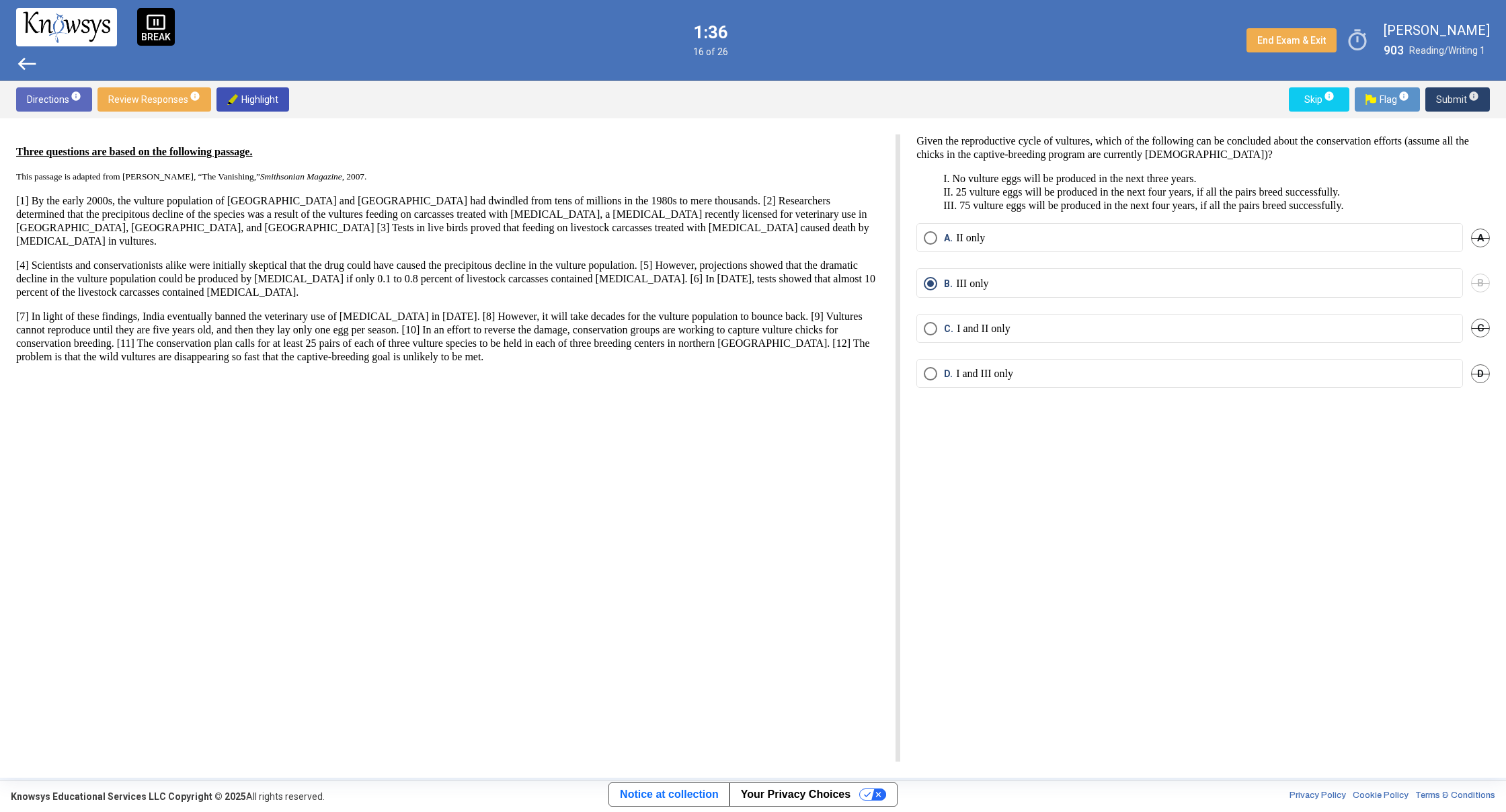
click at [1448, 100] on span "Submit info" at bounding box center [1457, 99] width 43 height 24
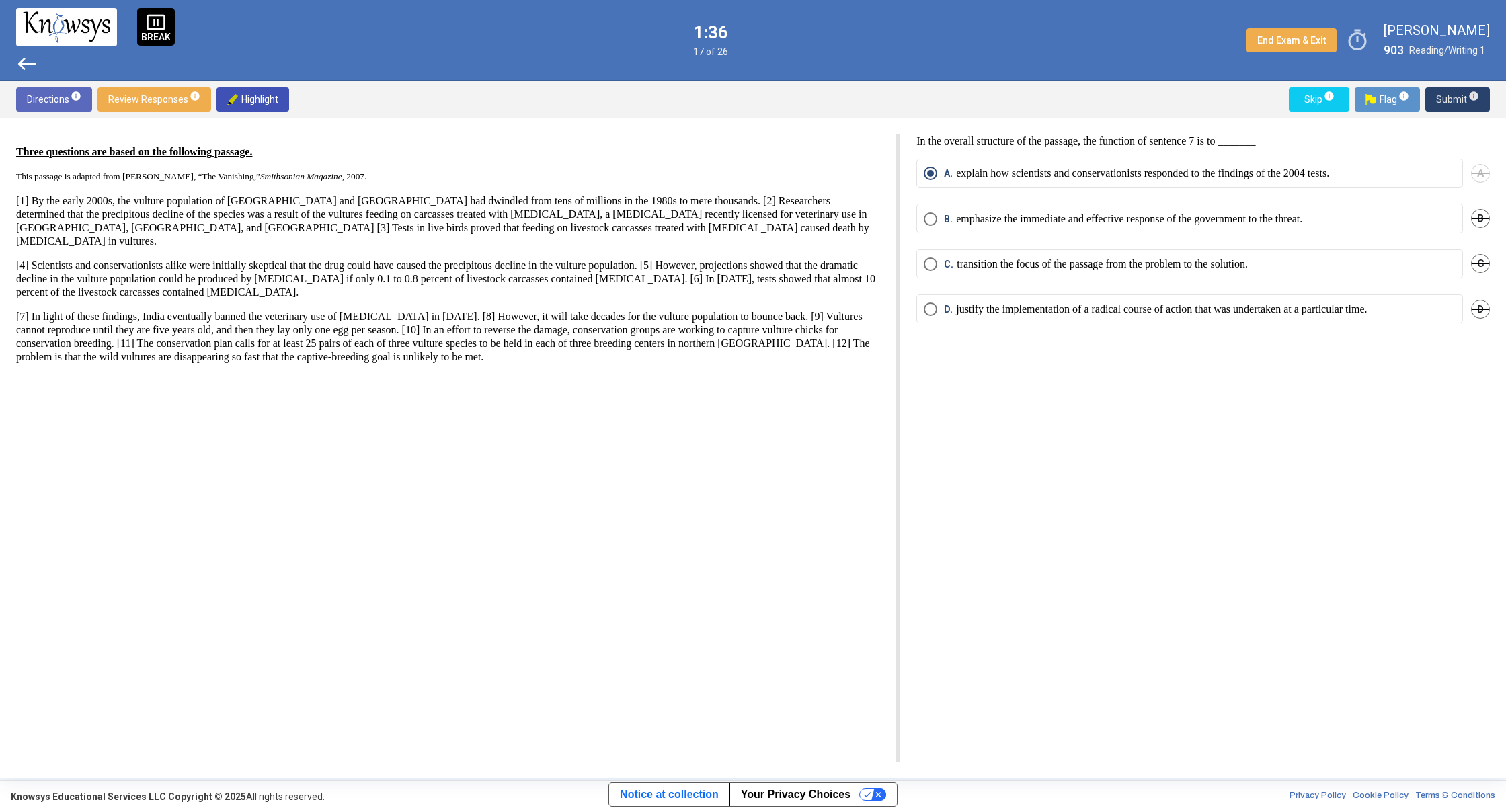
click at [1447, 100] on span "Submit info" at bounding box center [1457, 99] width 43 height 24
click at [1444, 98] on span "Submit info" at bounding box center [1457, 99] width 43 height 24
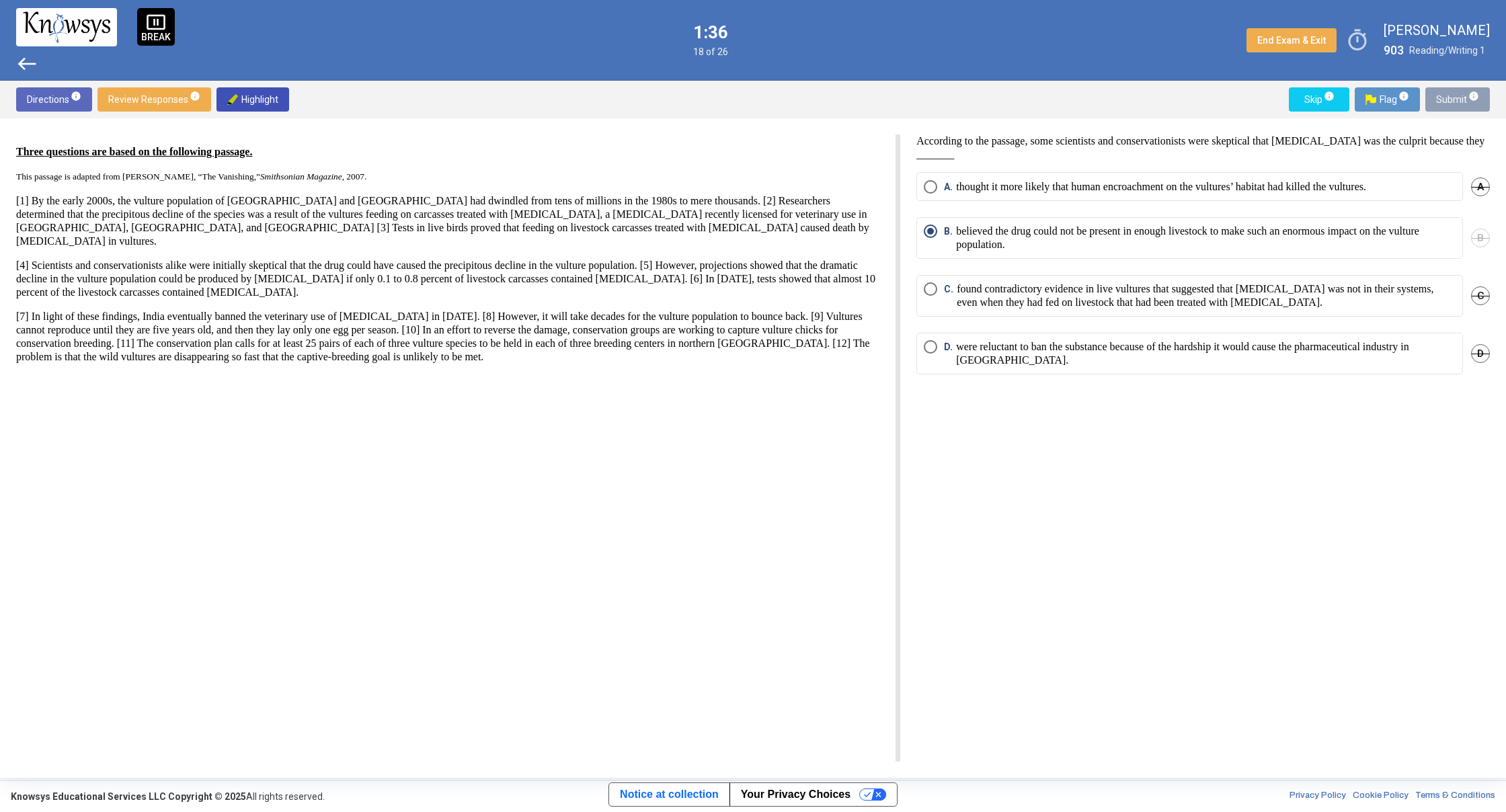
click at [1444, 98] on span "Submit info" at bounding box center [1457, 99] width 43 height 24
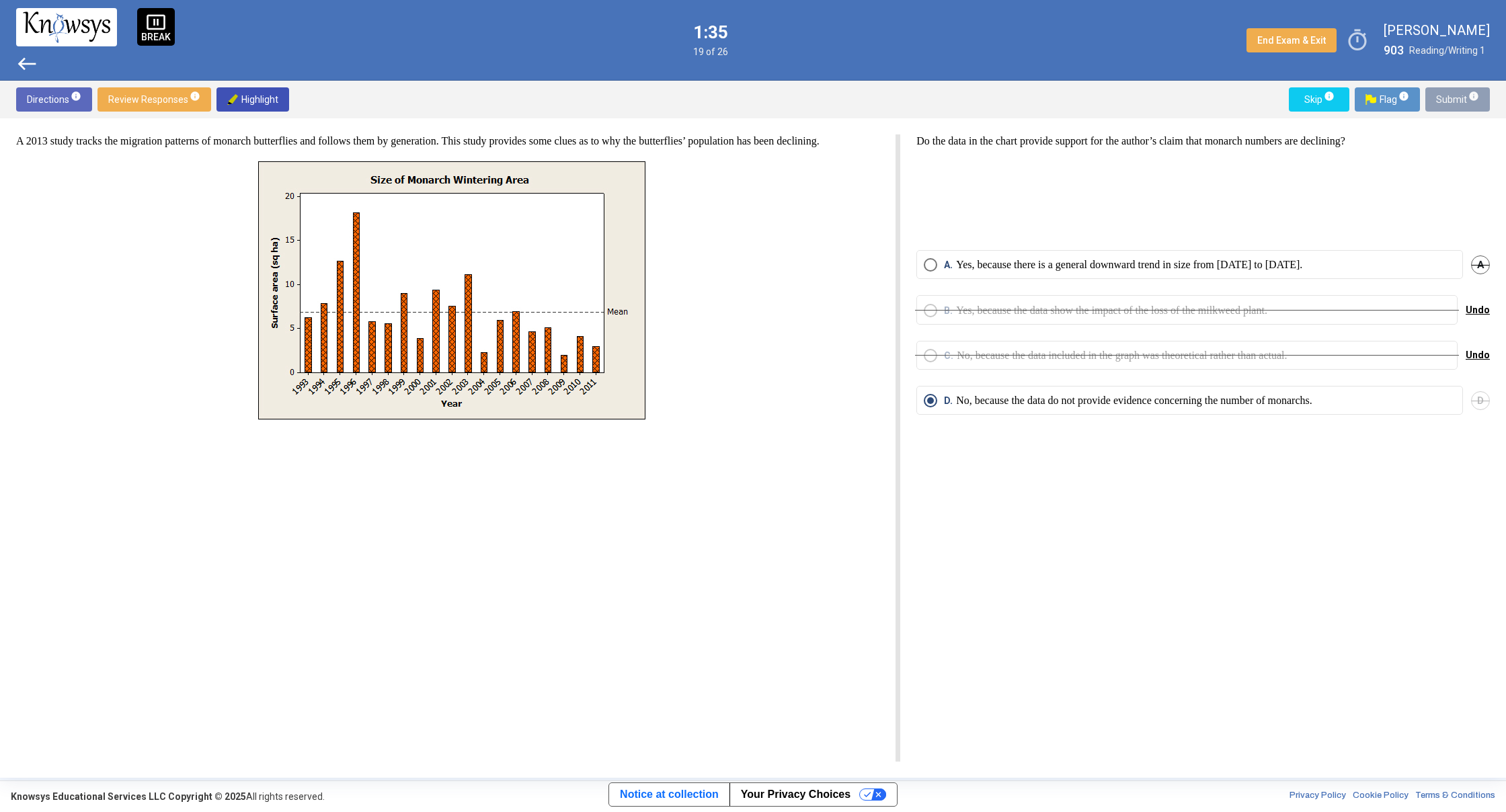
click at [1443, 98] on span "Submit info" at bounding box center [1457, 99] width 43 height 24
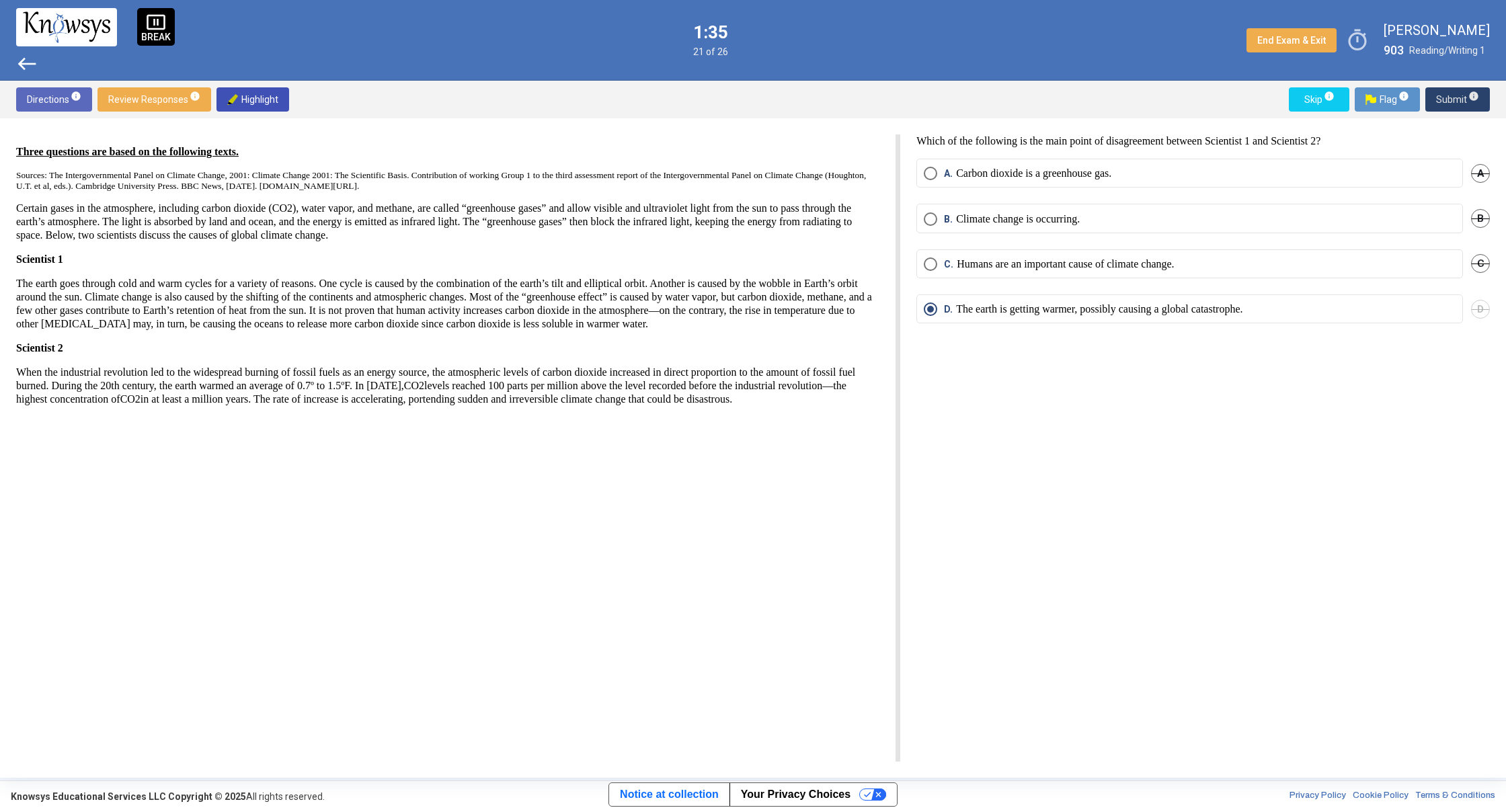
click at [1443, 98] on span "Submit info" at bounding box center [1457, 99] width 43 height 24
click at [1442, 98] on span "Submit info" at bounding box center [1457, 99] width 43 height 24
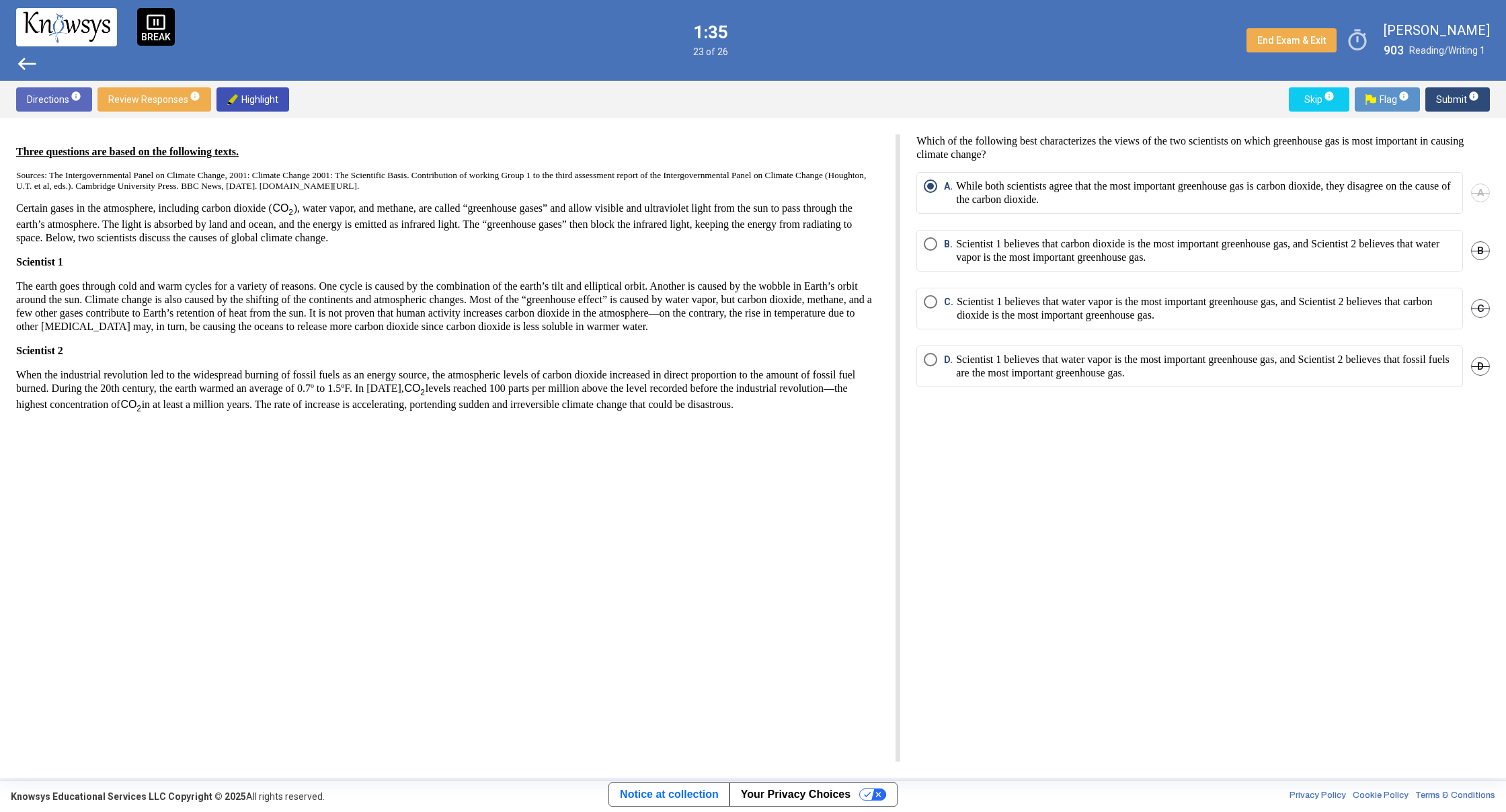
click at [1442, 98] on span "Submit info" at bounding box center [1457, 99] width 43 height 24
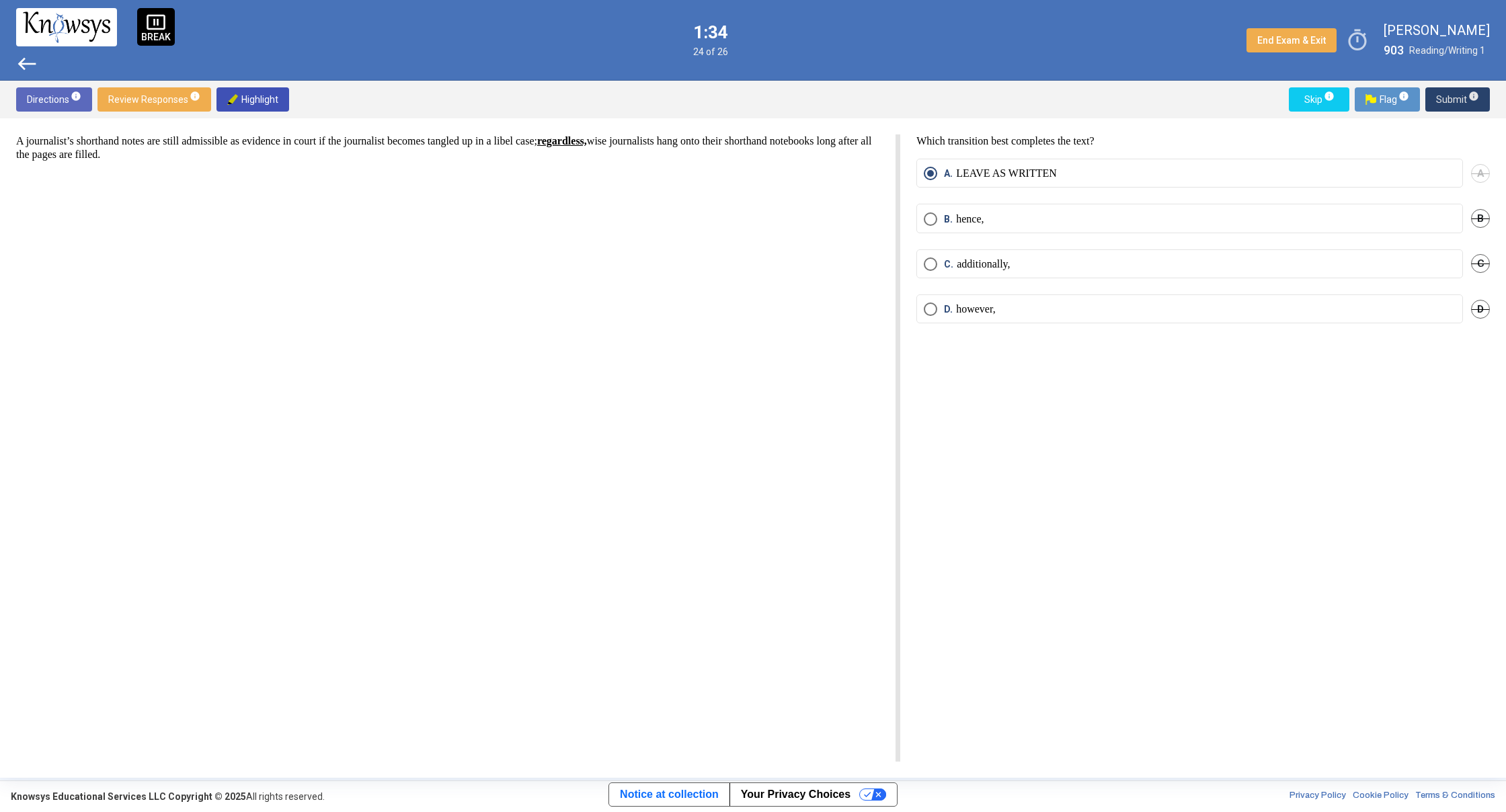
click at [1442, 98] on span "Submit info" at bounding box center [1457, 99] width 43 height 24
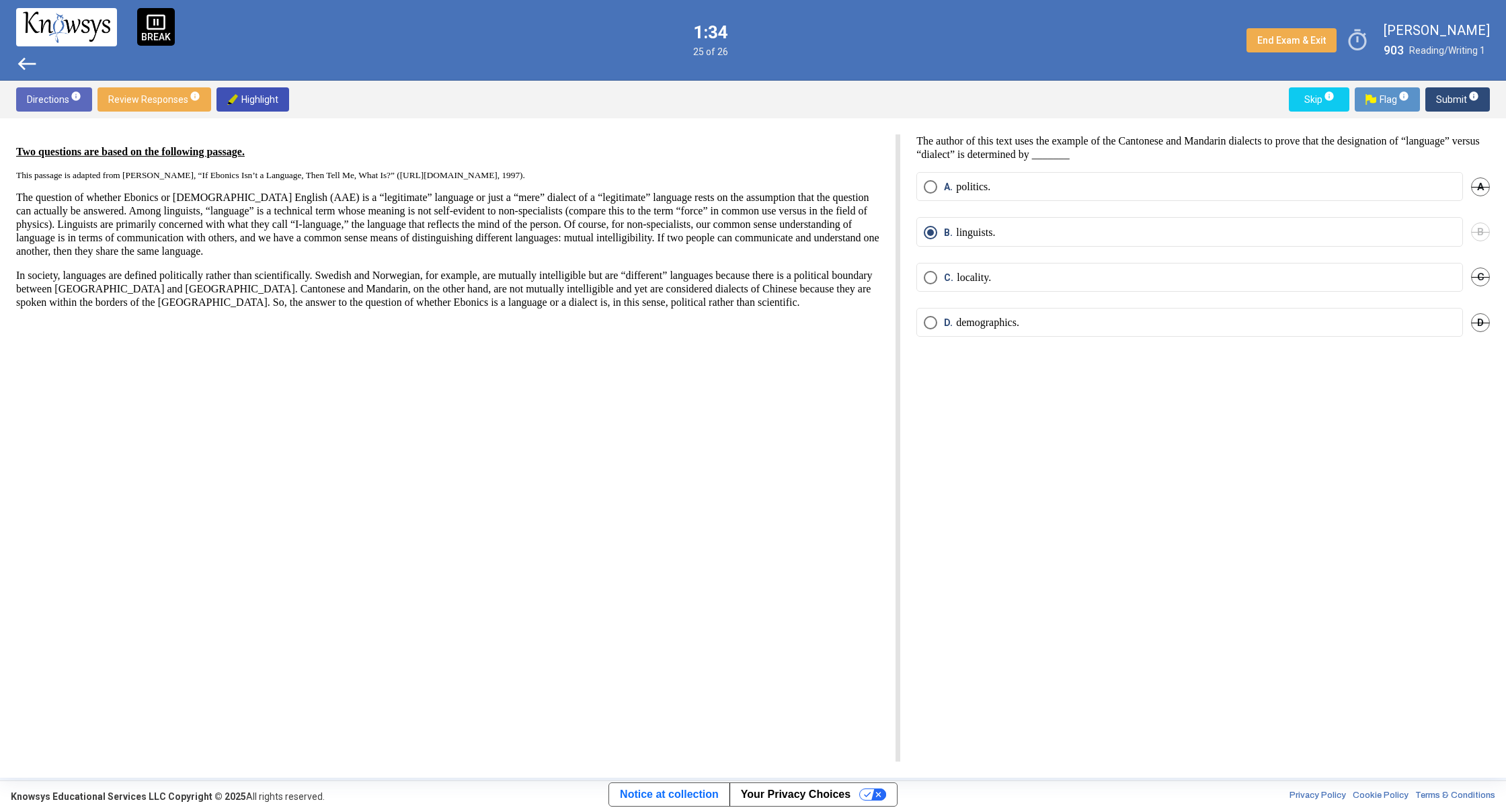
click at [1422, 93] on div "Skip info Flag info Submit info" at bounding box center [1386, 99] width 207 height 24
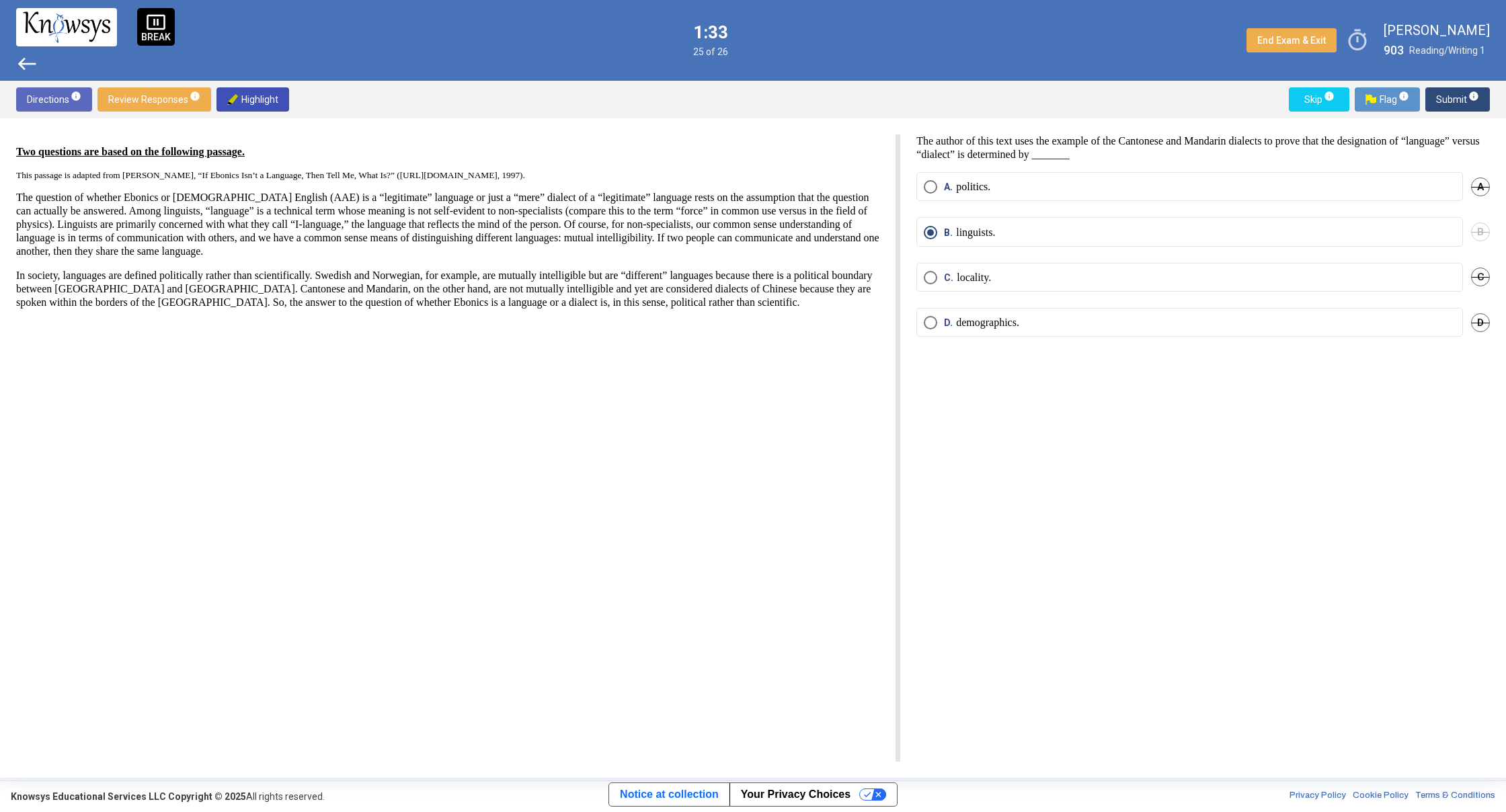
click at [1454, 94] on span "Submit info" at bounding box center [1457, 99] width 43 height 24
click at [1453, 94] on span "Submit info" at bounding box center [1457, 99] width 43 height 24
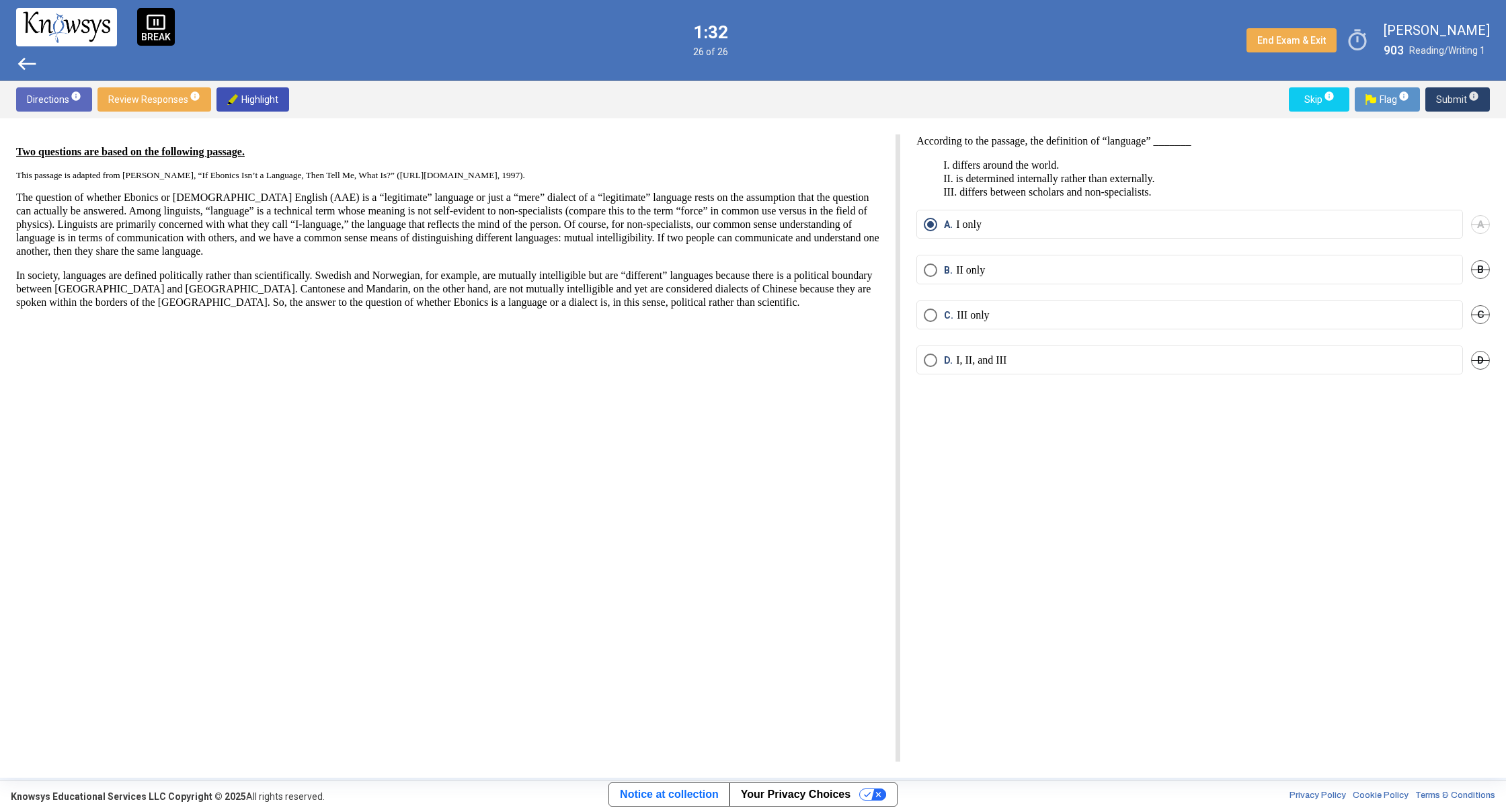
click at [1452, 94] on span "Submit info" at bounding box center [1457, 99] width 43 height 24
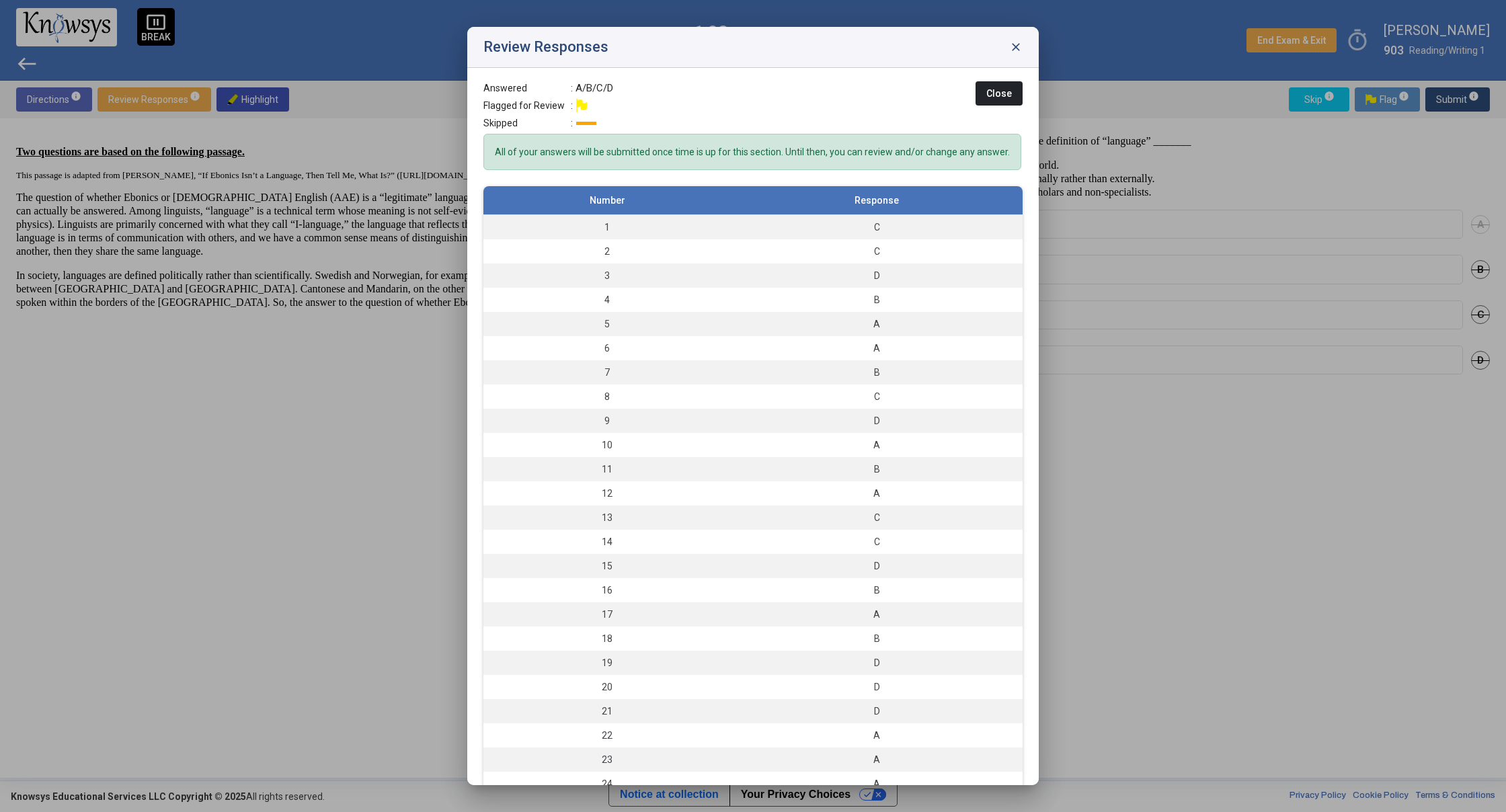
click at [1450, 94] on div at bounding box center [753, 406] width 1506 height 812
click at [1450, 94] on span "Submit info" at bounding box center [1457, 99] width 43 height 24
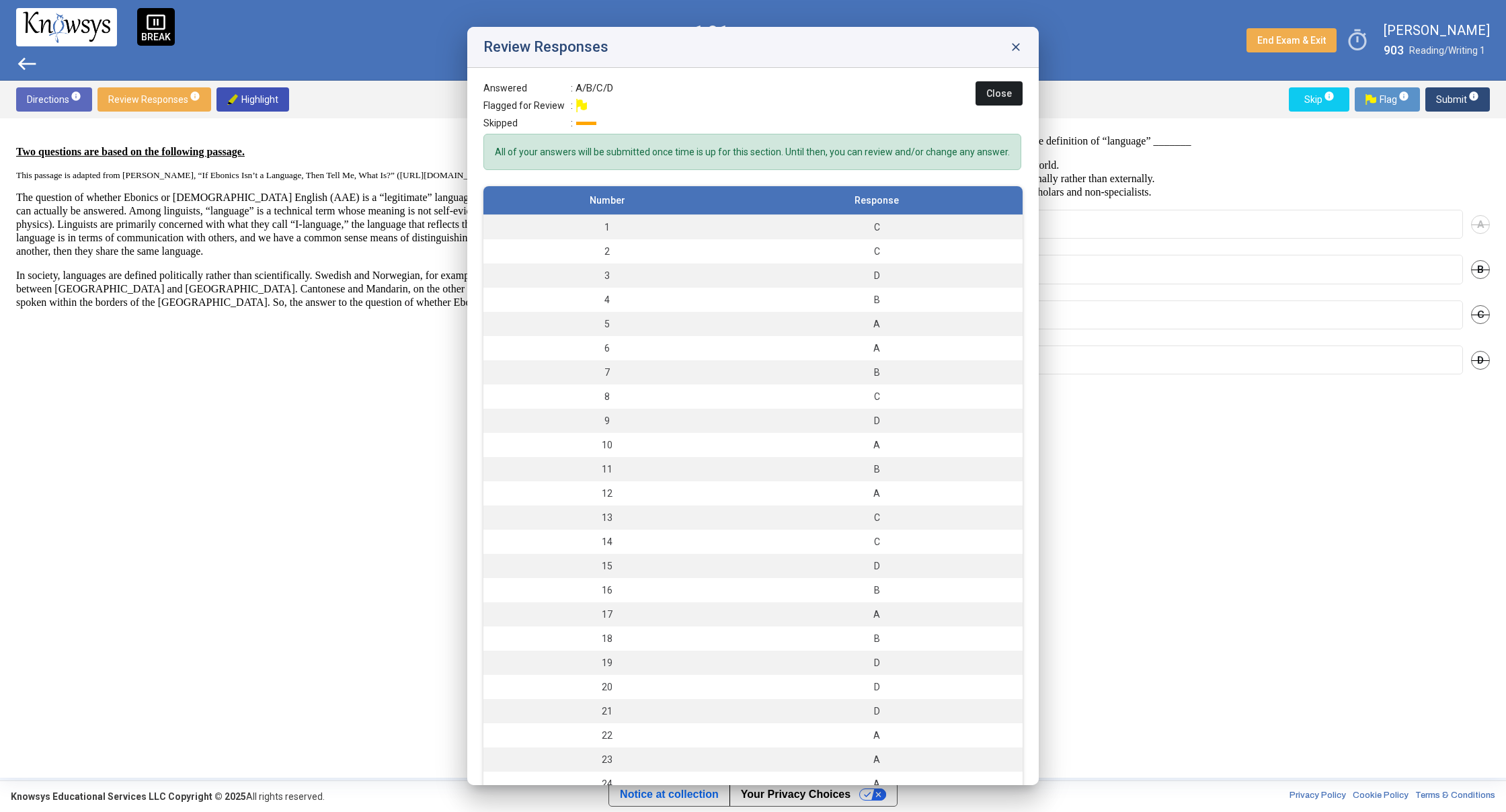
click at [1450, 94] on span "Submit info" at bounding box center [1457, 99] width 43 height 24
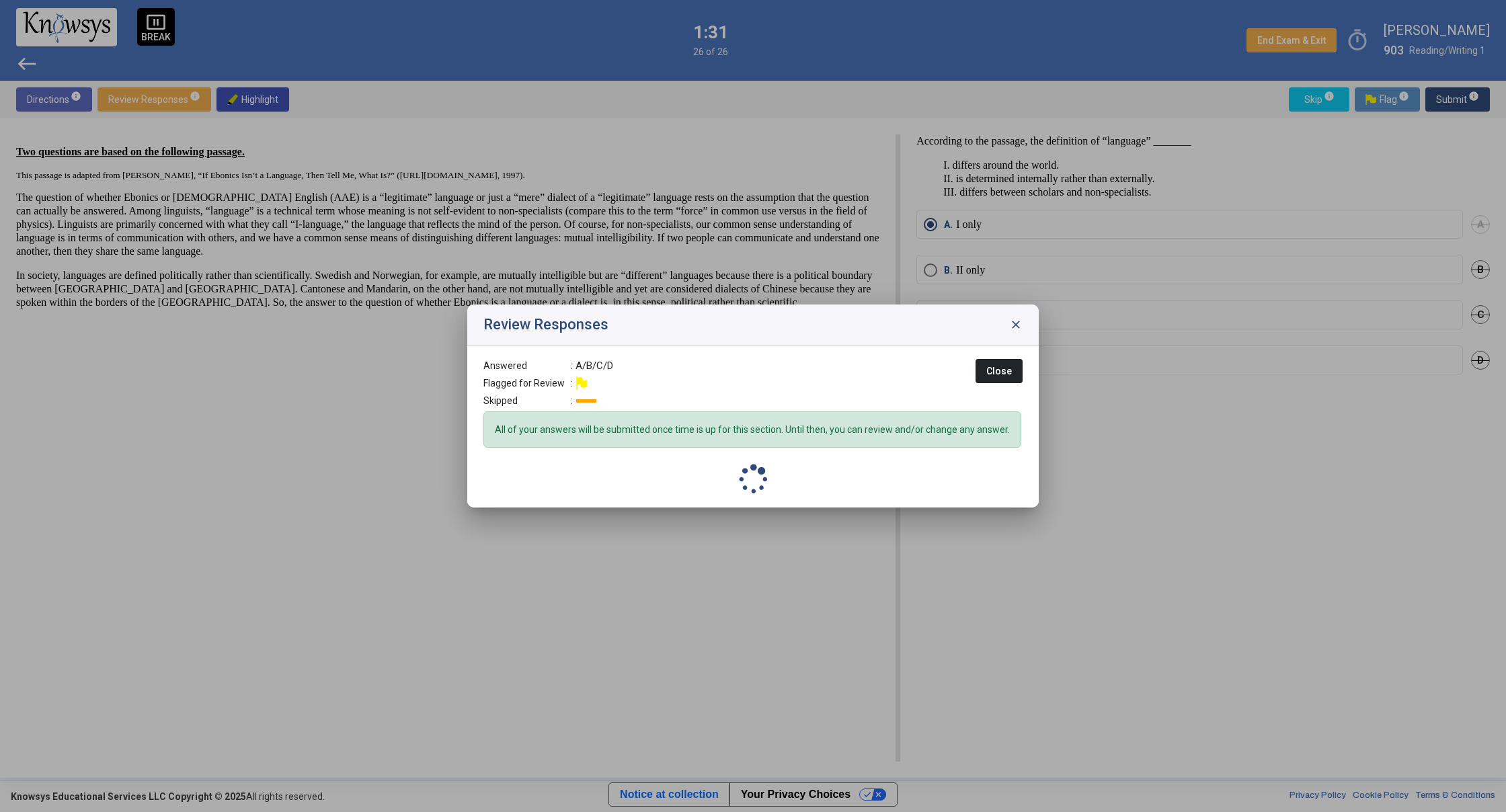
click at [1450, 94] on div at bounding box center [753, 406] width 1506 height 812
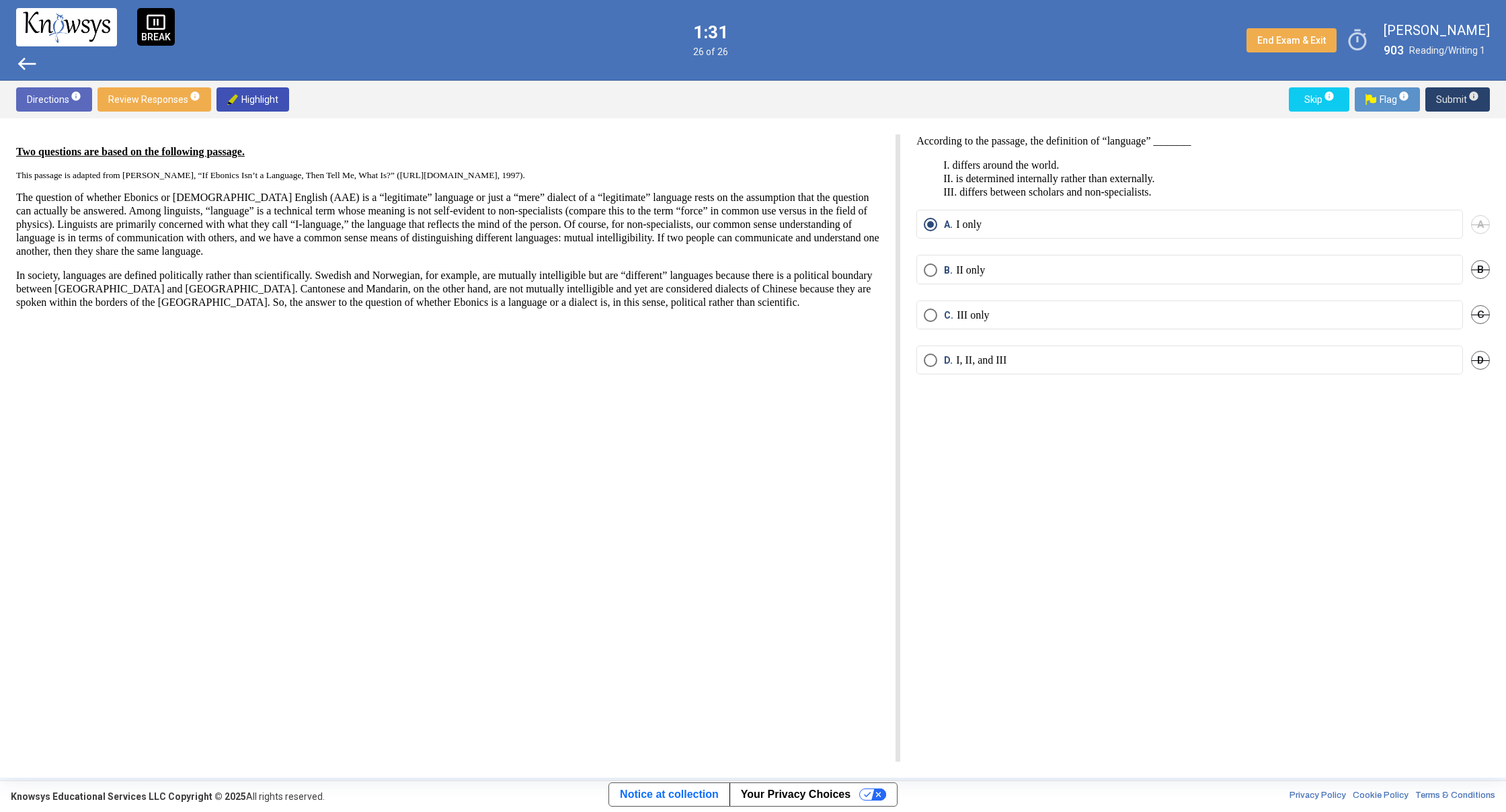
click at [1450, 96] on span "Submit info" at bounding box center [1457, 99] width 43 height 24
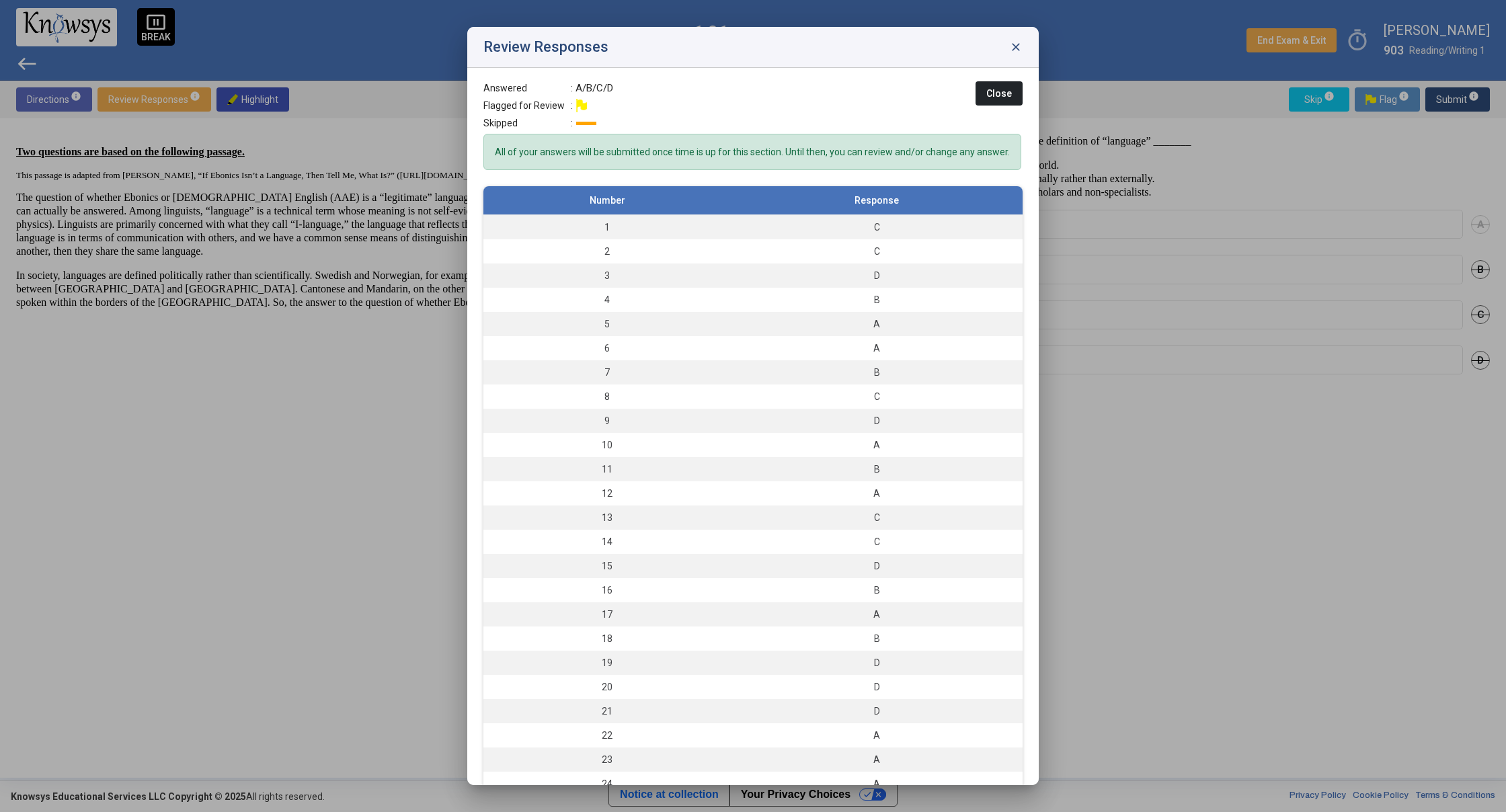
click at [1450, 96] on div at bounding box center [753, 406] width 1506 height 812
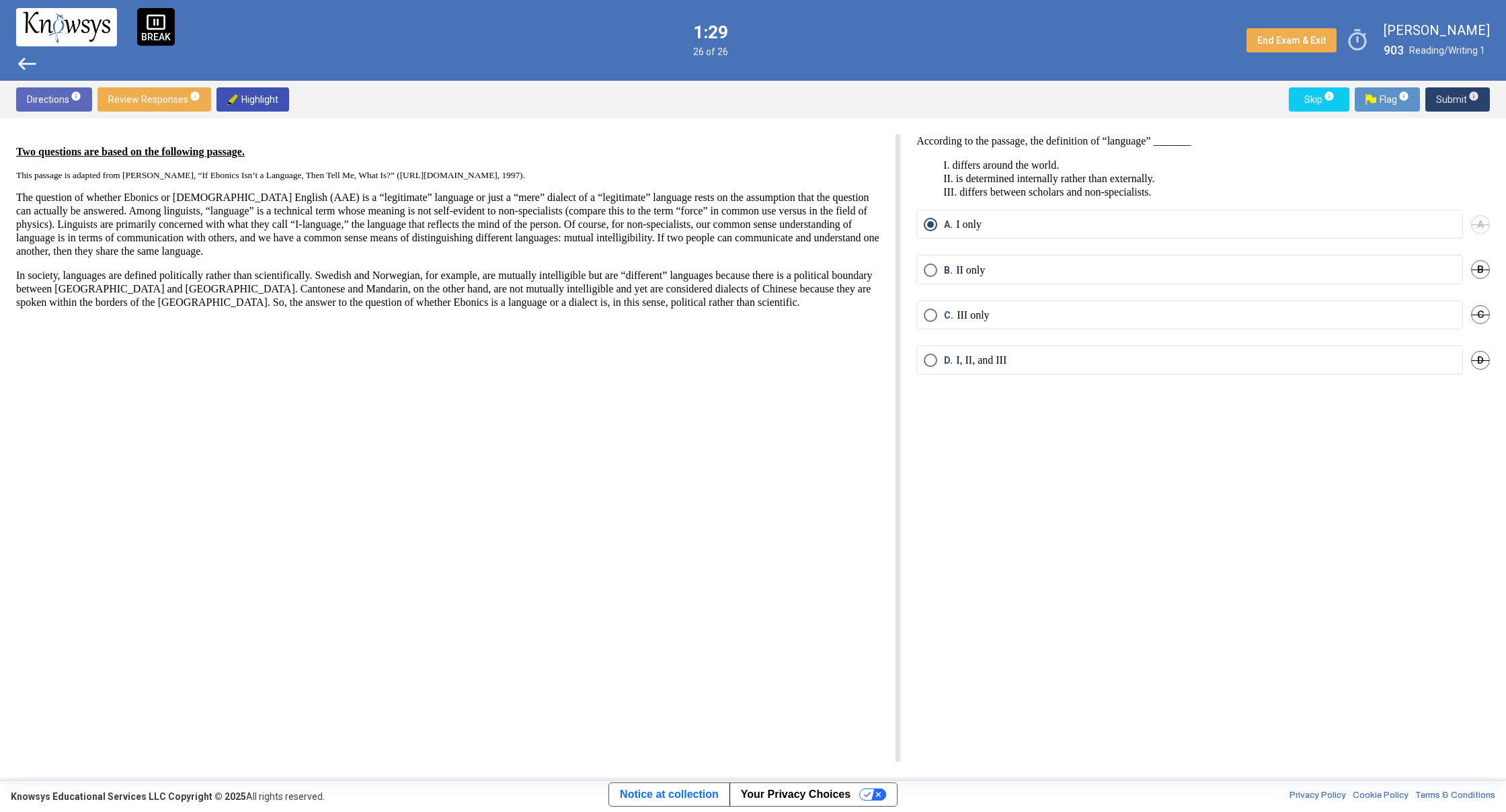
drag, startPoint x: 1456, startPoint y: 93, endPoint x: 1413, endPoint y: 101, distance: 43.7
click at [1456, 93] on span "Submit info" at bounding box center [1457, 99] width 43 height 24
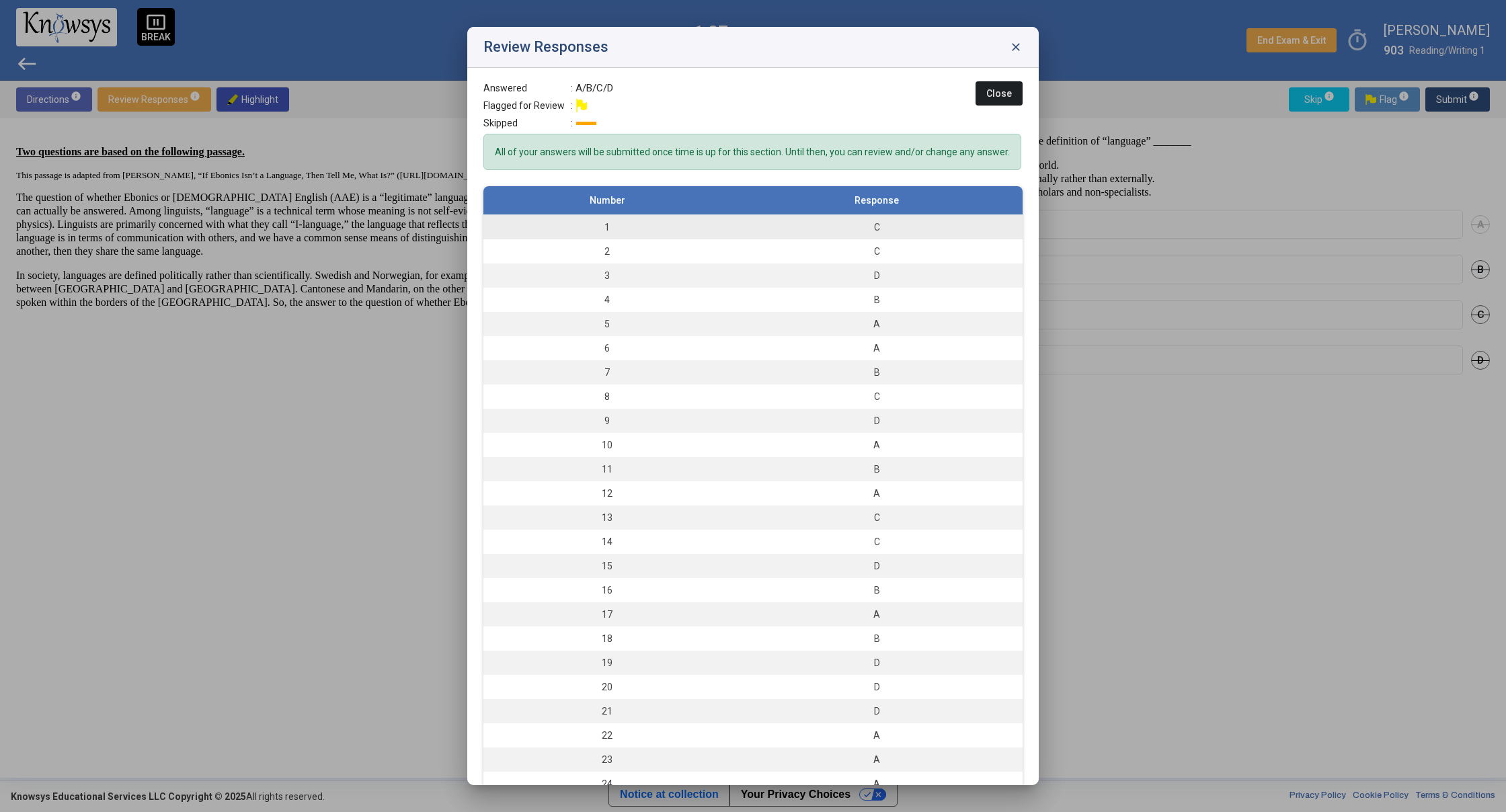
click at [775, 233] on div "C" at bounding box center [876, 227] width 278 height 14
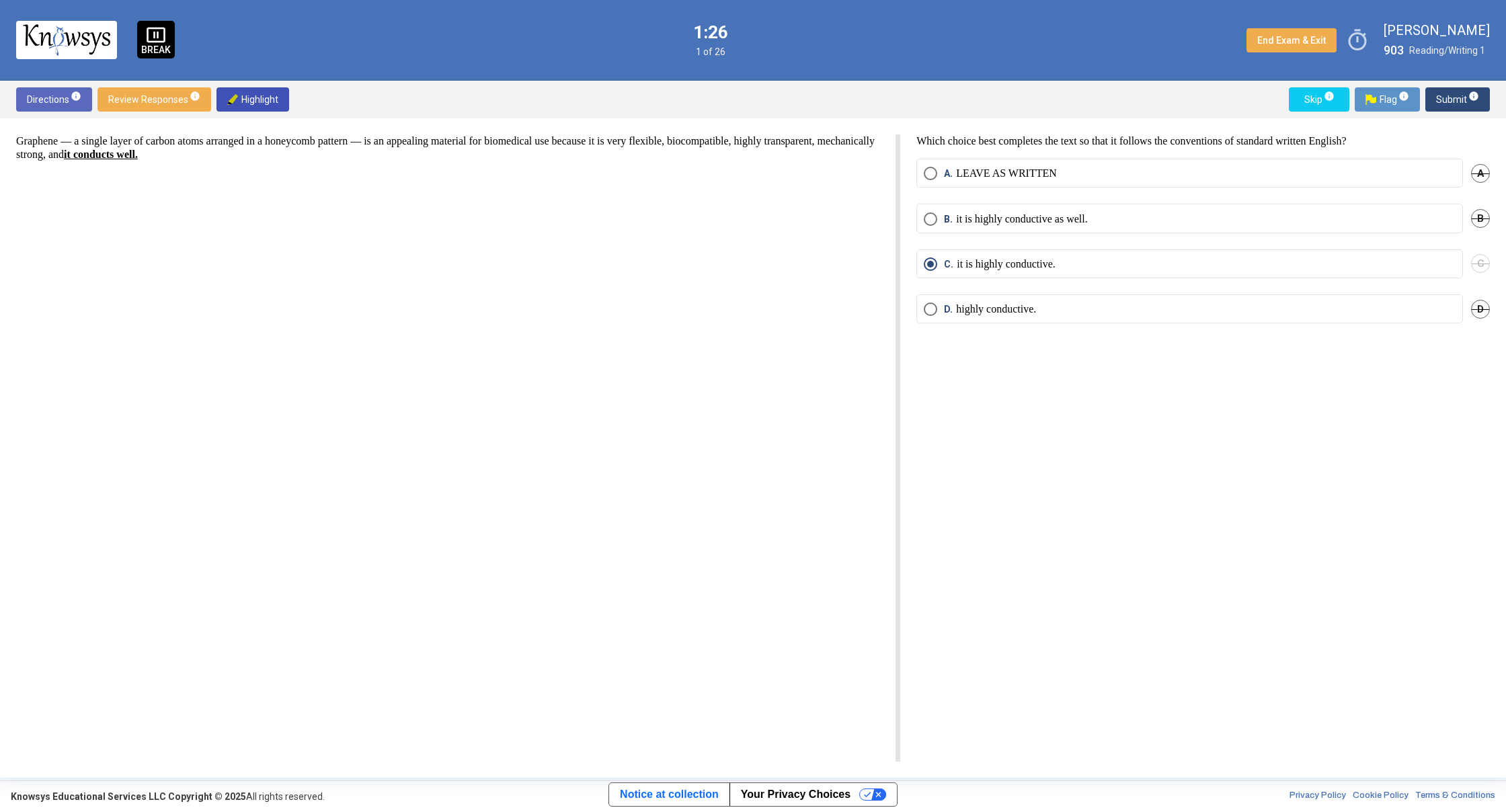
click at [1452, 99] on span "Submit info" at bounding box center [1457, 99] width 43 height 24
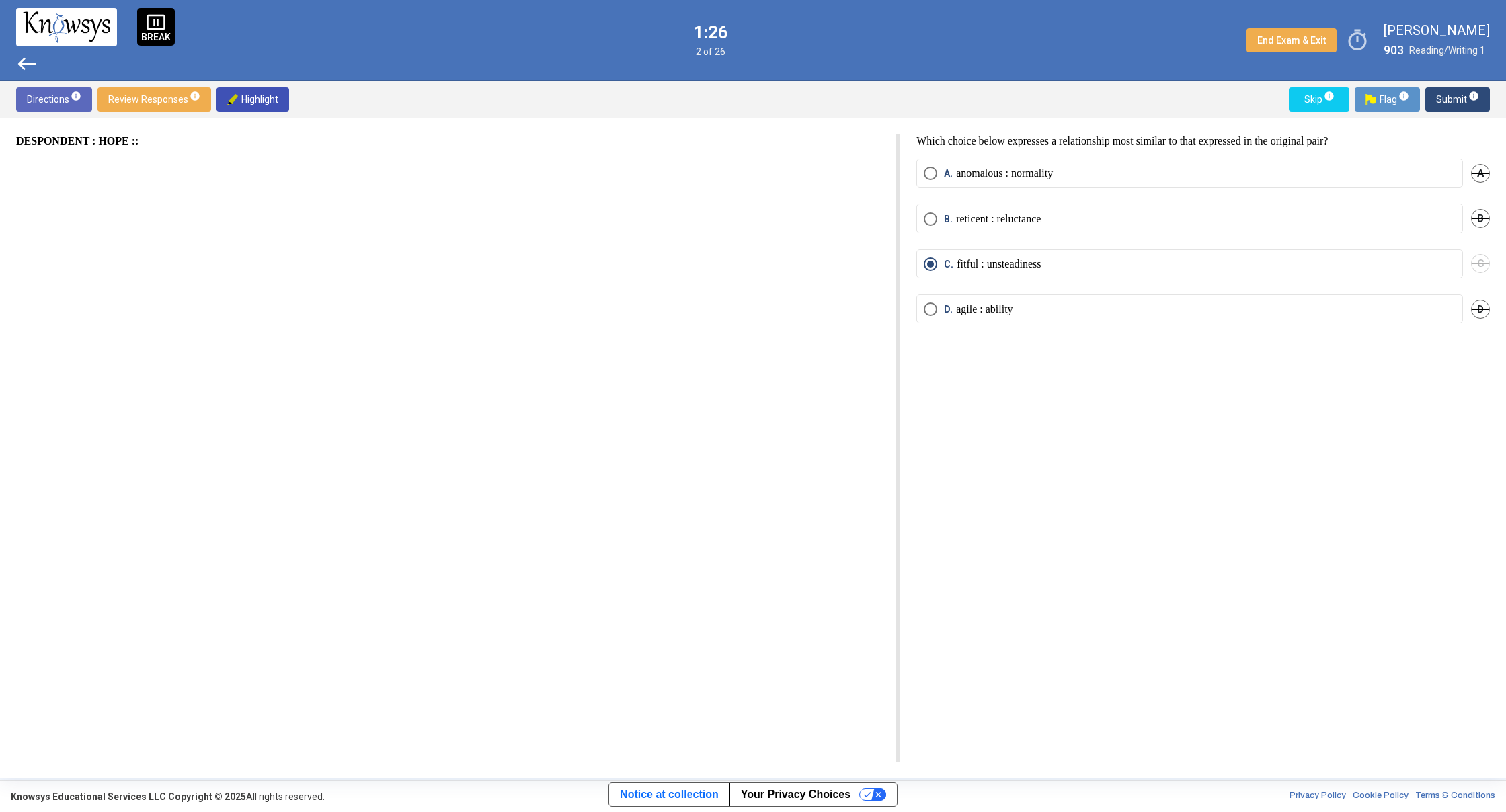
click at [1443, 106] on span "Submit info" at bounding box center [1457, 99] width 43 height 24
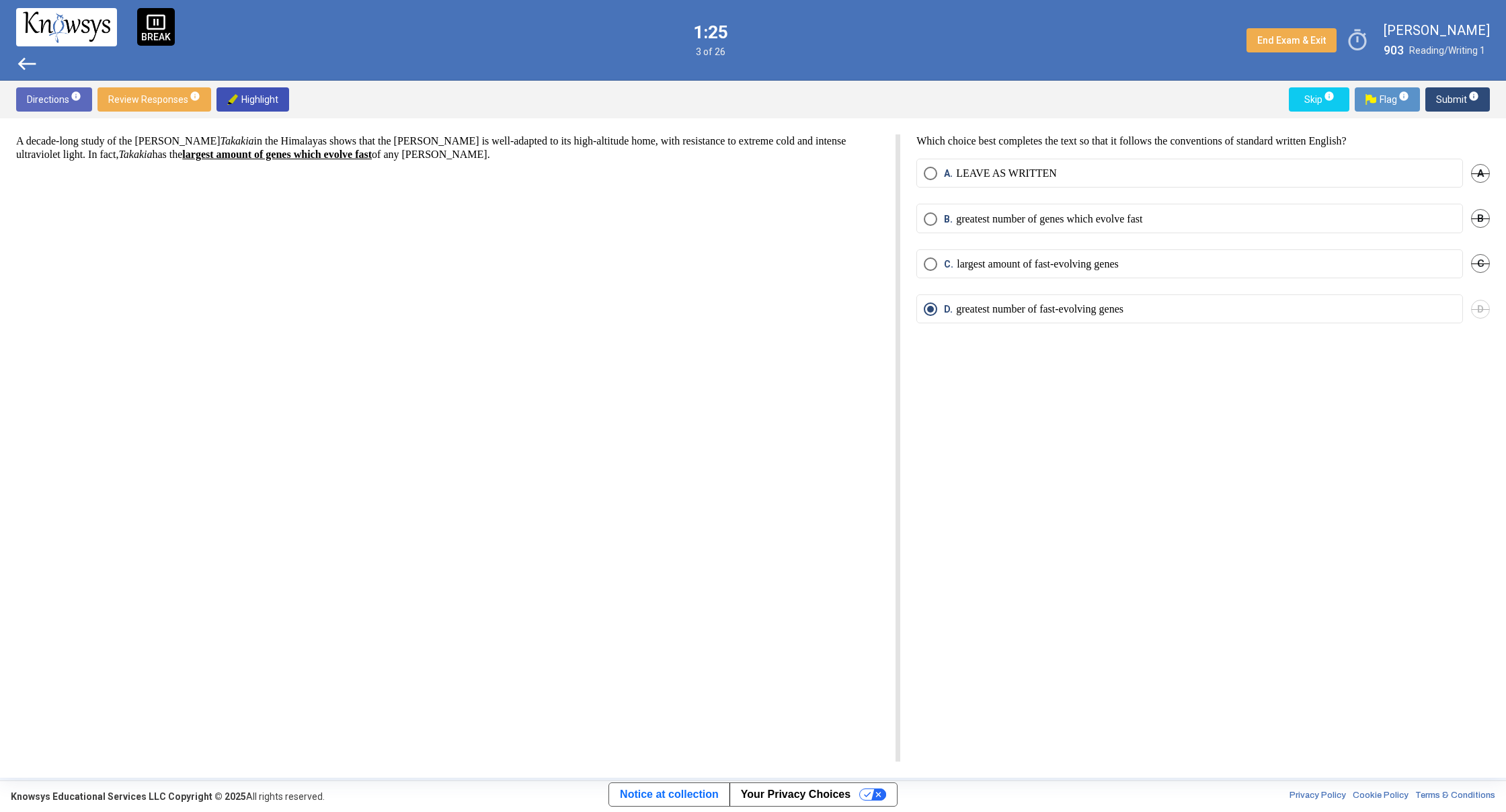
click at [1440, 106] on span "Submit info" at bounding box center [1457, 99] width 43 height 24
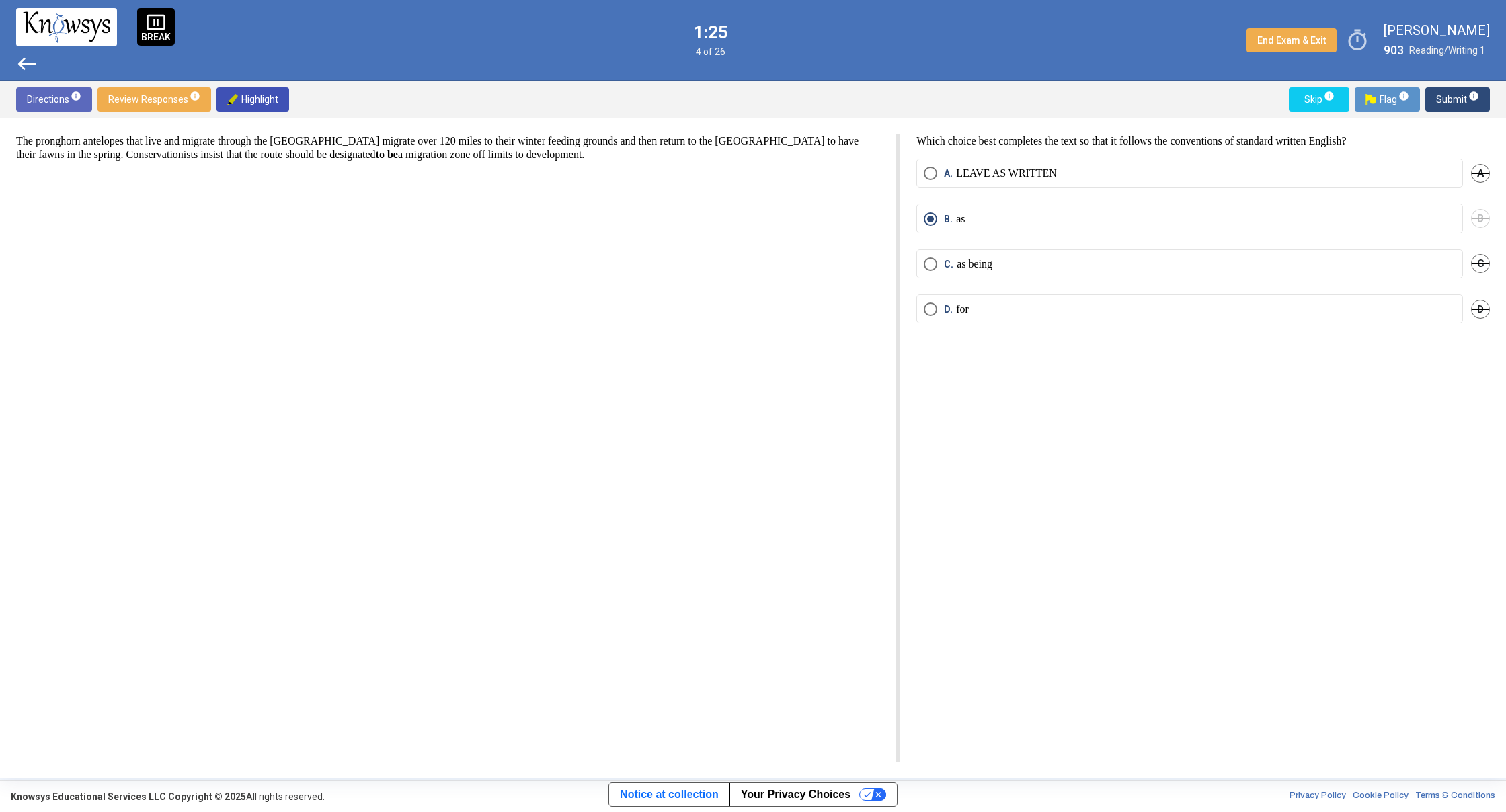
click at [1440, 105] on span "Submit info" at bounding box center [1457, 99] width 43 height 24
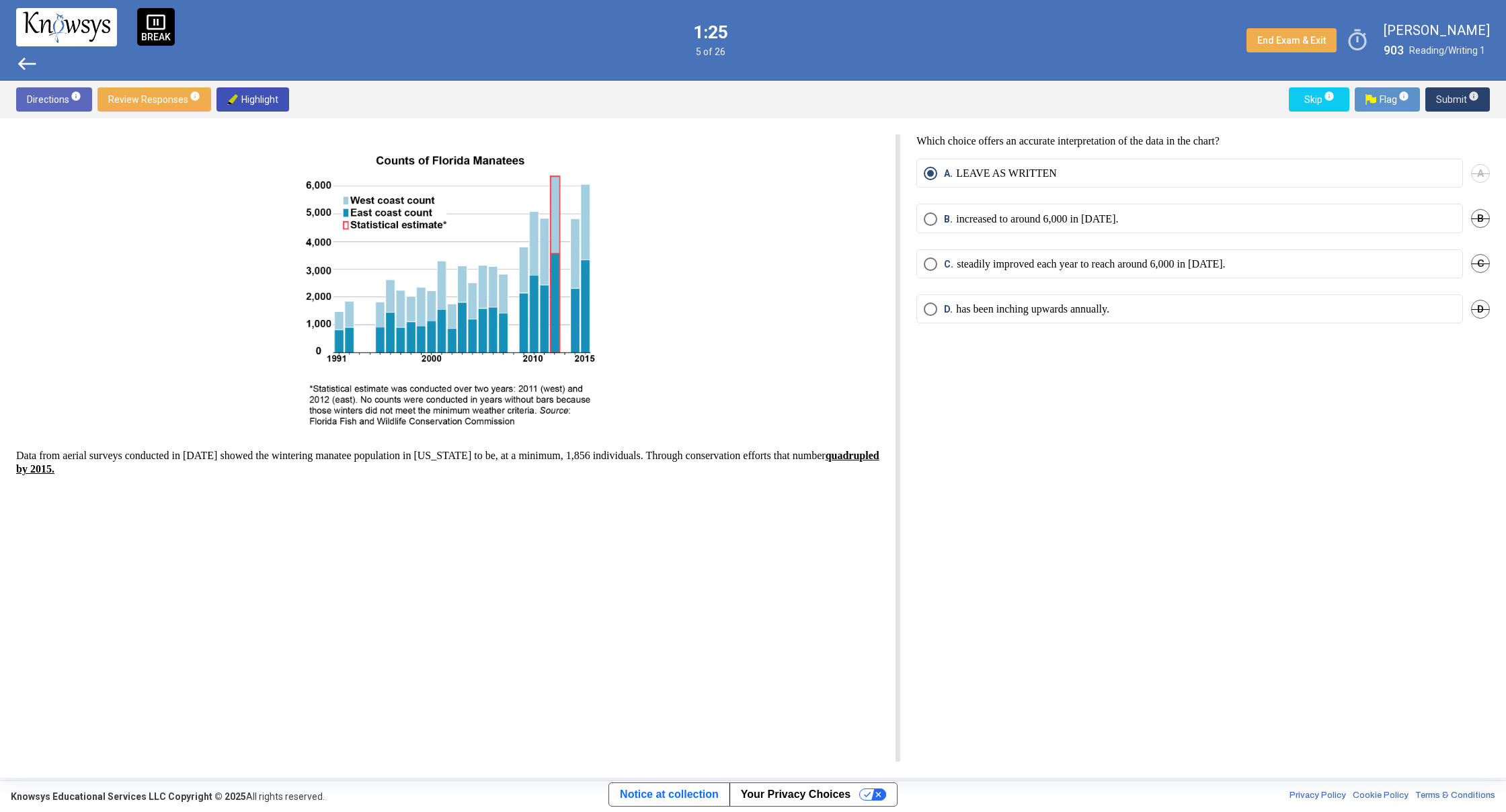
click at [1440, 104] on span "Submit info" at bounding box center [1457, 99] width 43 height 24
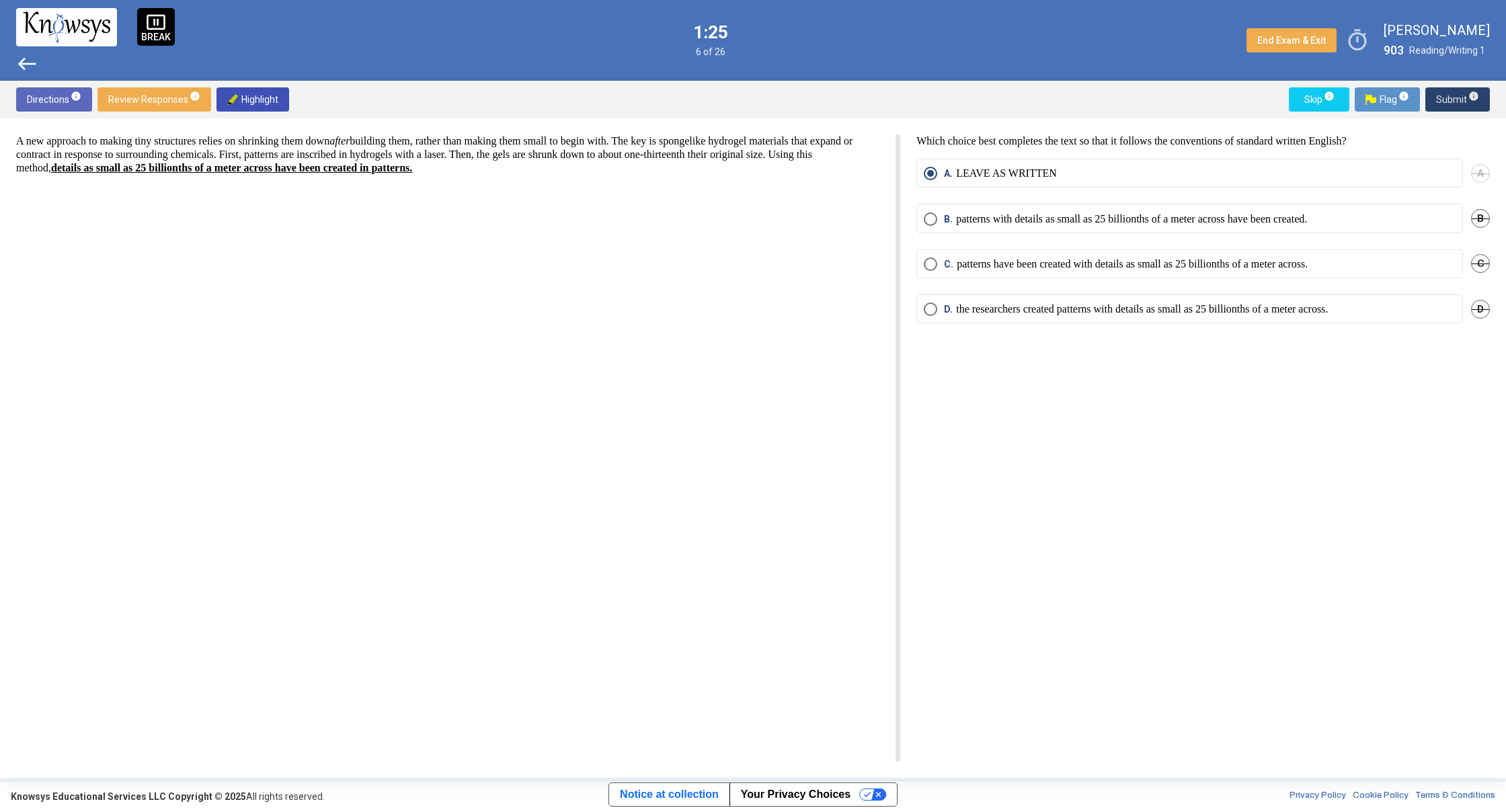
click at [1440, 104] on span "Submit info" at bounding box center [1457, 99] width 43 height 24
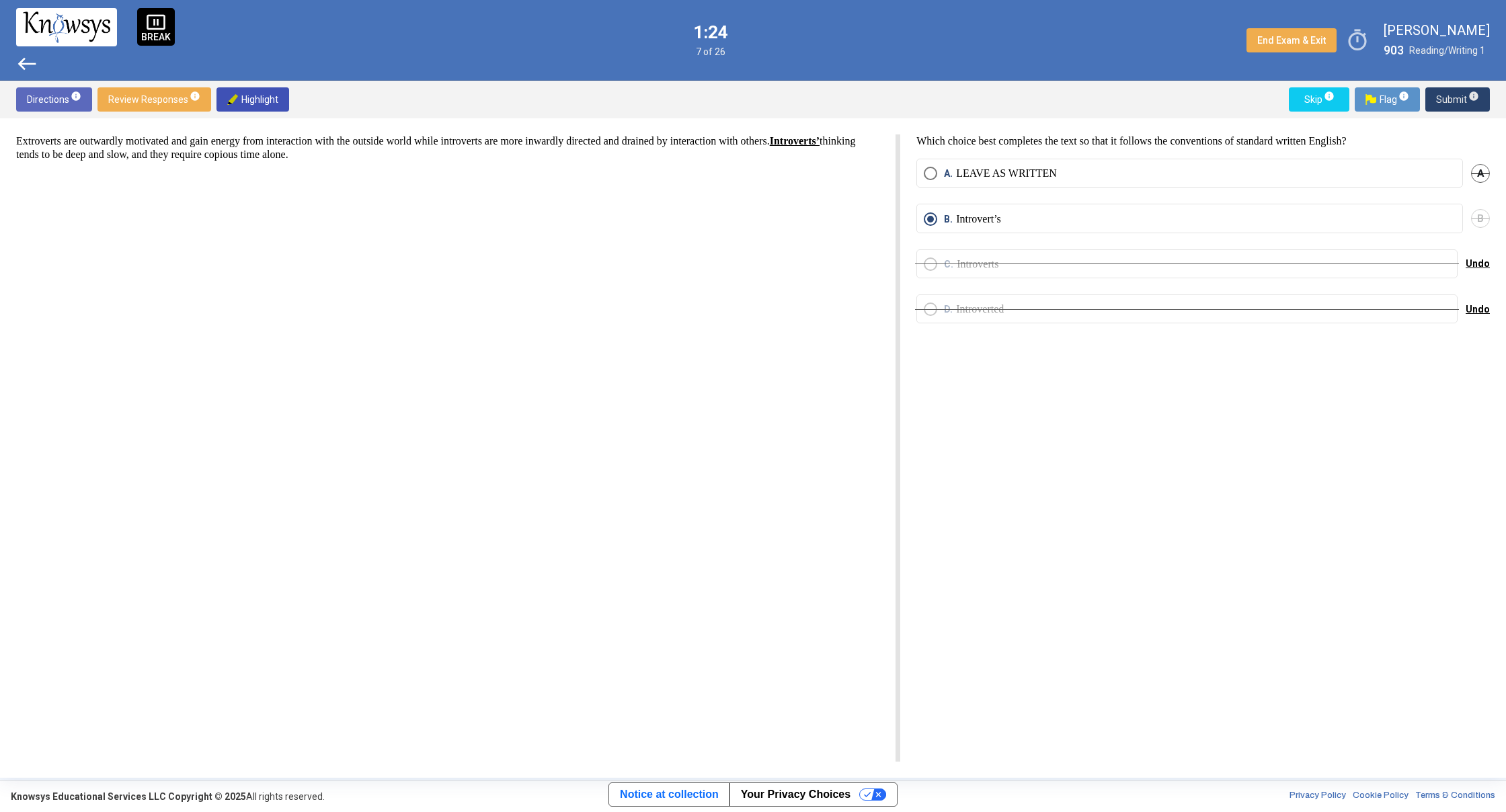
click at [1440, 102] on span "Submit info" at bounding box center [1457, 99] width 43 height 24
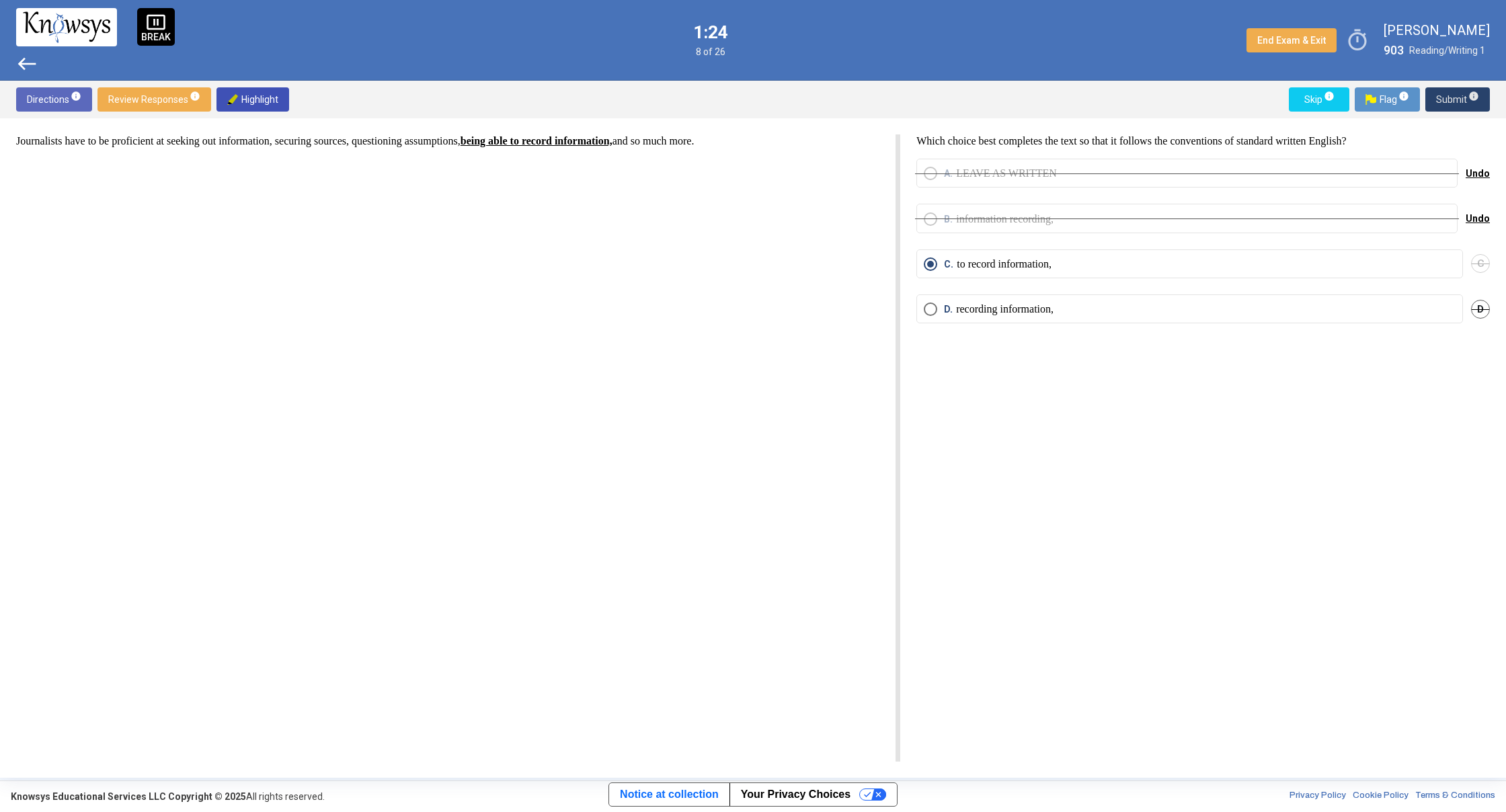
click at [1441, 102] on span "Submit info" at bounding box center [1457, 99] width 43 height 24
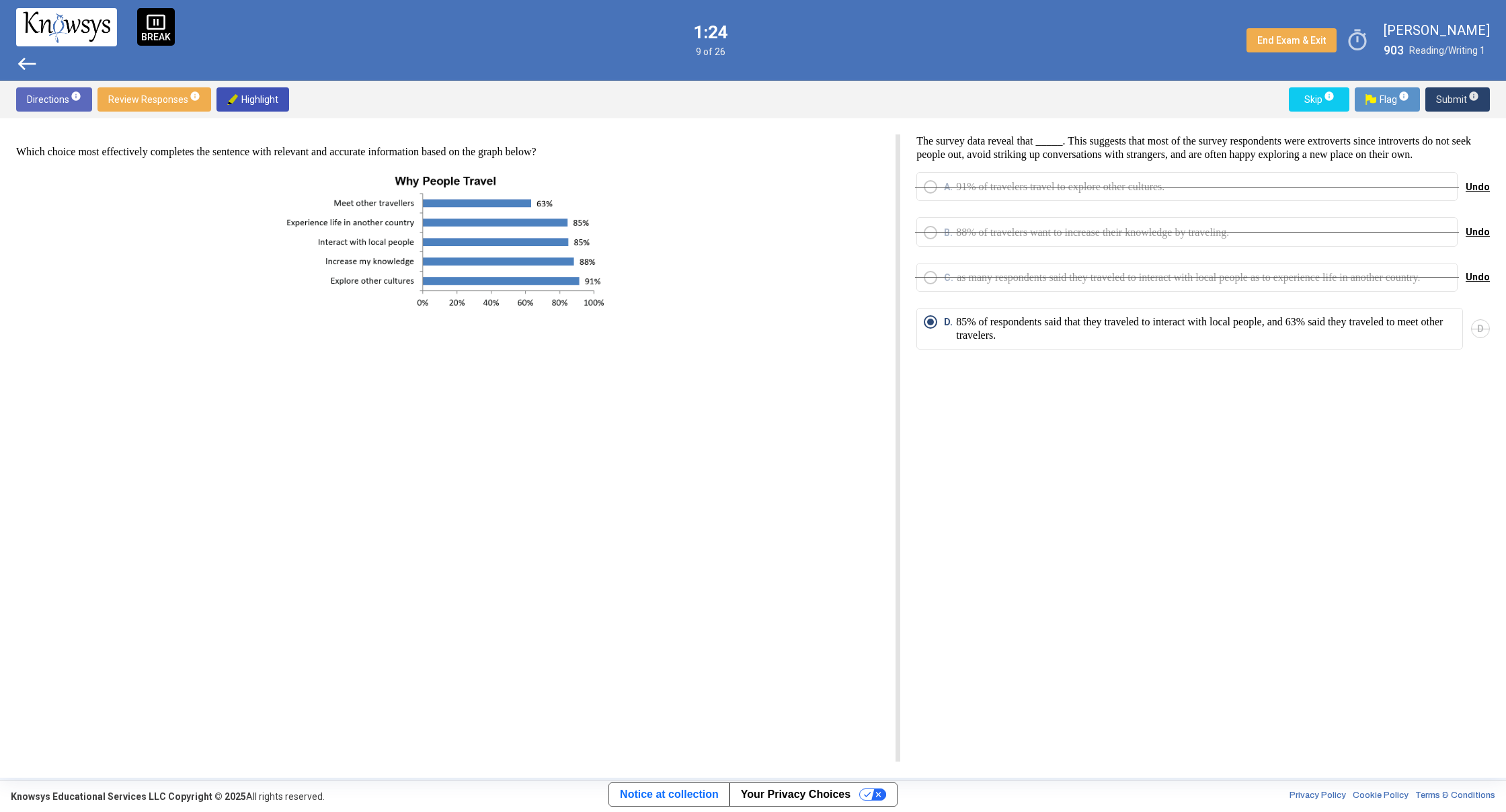
click at [1441, 102] on span "Submit info" at bounding box center [1457, 99] width 43 height 24
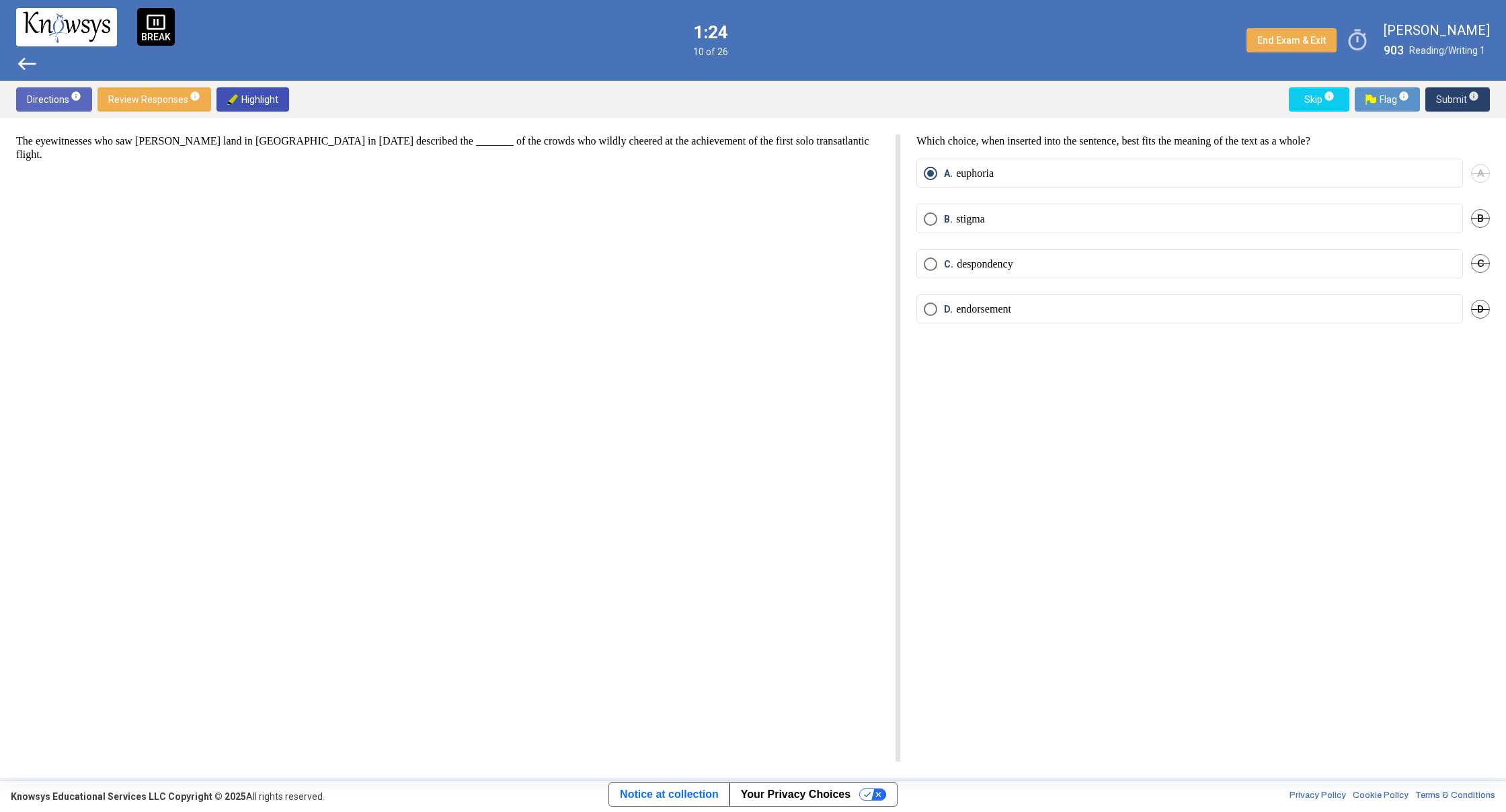
click at [1441, 102] on span "Submit info" at bounding box center [1457, 99] width 43 height 24
click at [1452, 98] on span "Submit info" at bounding box center [1457, 99] width 43 height 24
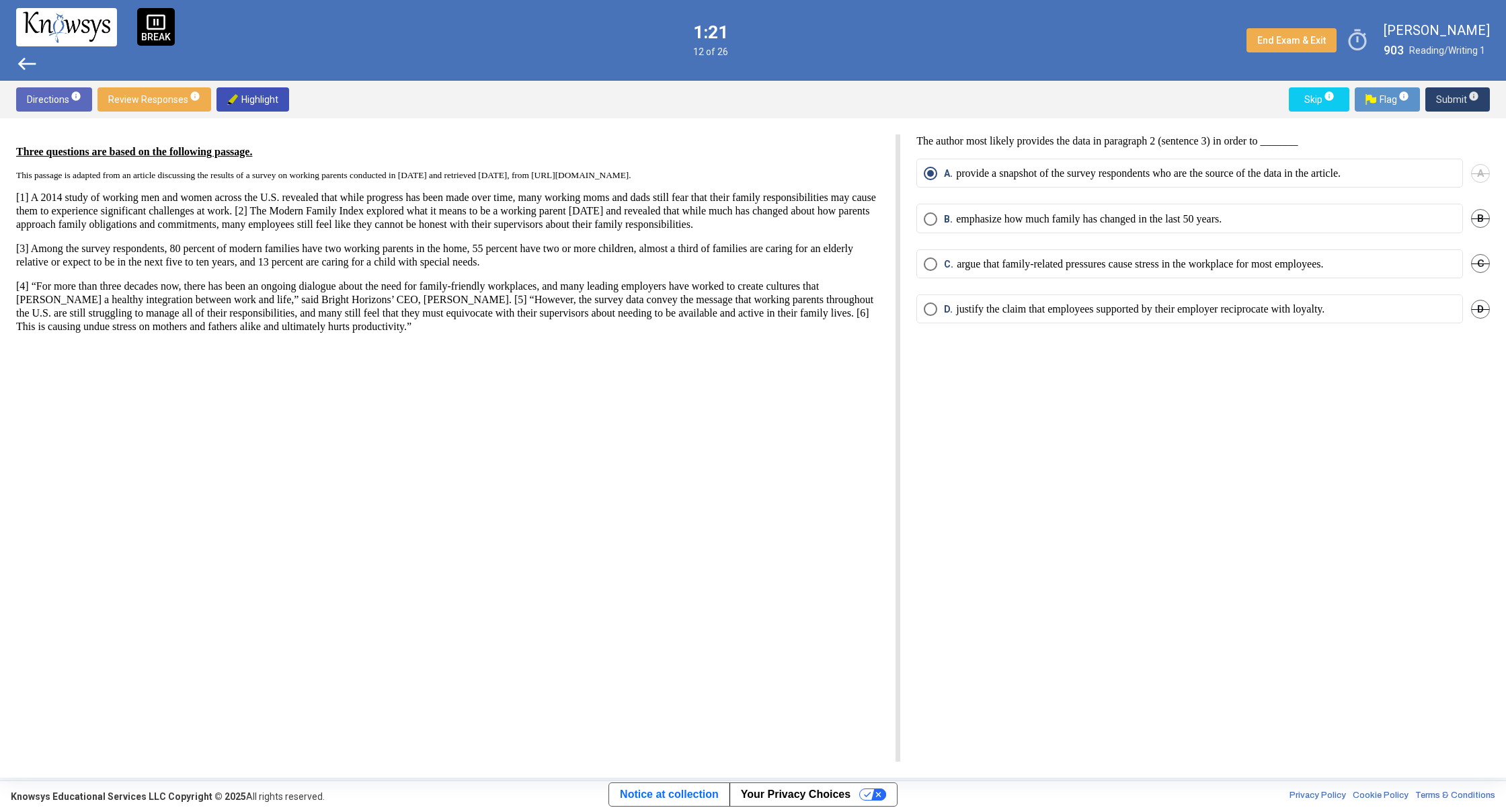
click at [1451, 100] on span "Submit info" at bounding box center [1457, 99] width 43 height 24
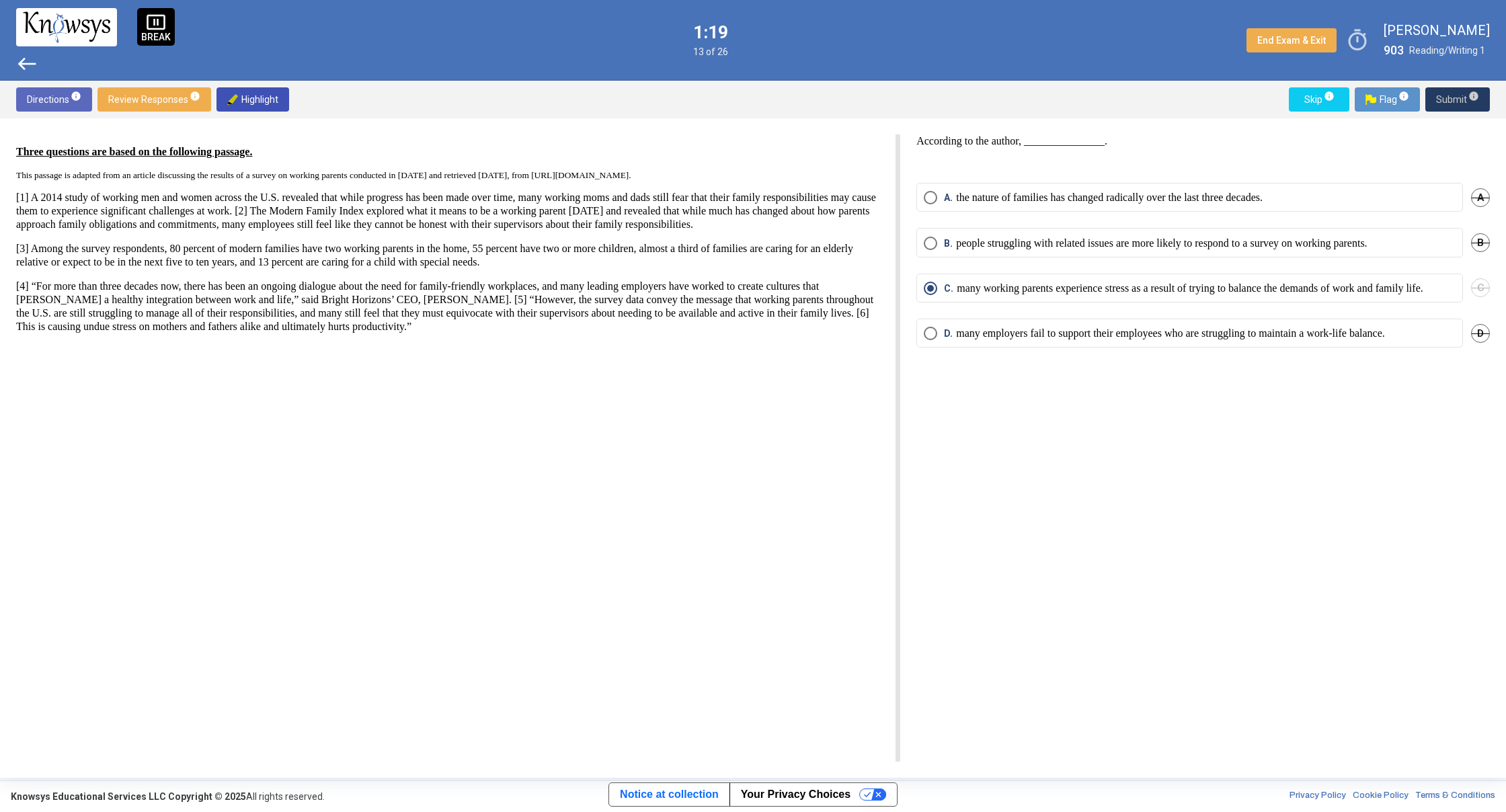
click at [1446, 96] on span "Submit info" at bounding box center [1457, 99] width 43 height 24
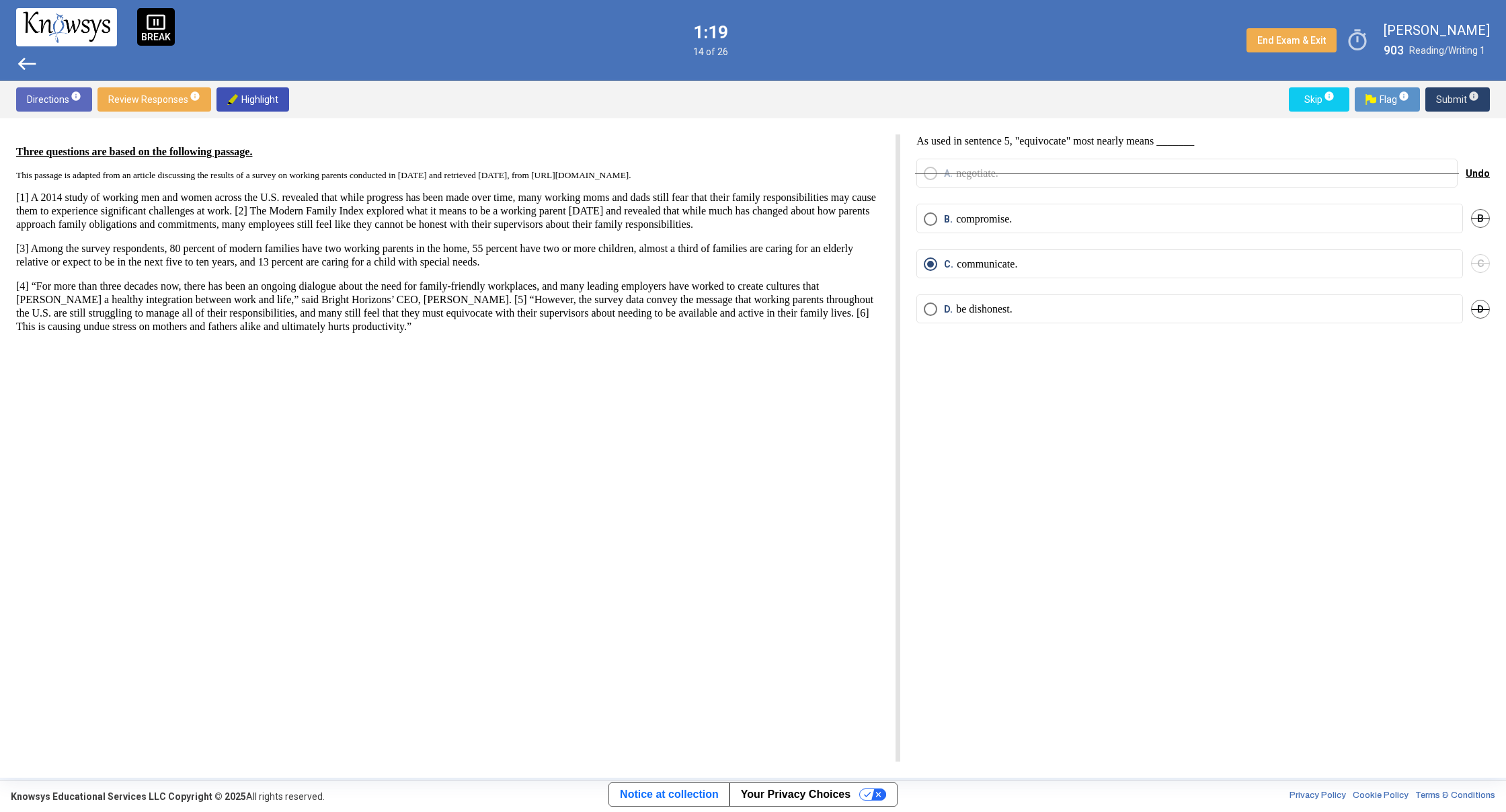
click at [1446, 96] on span "Submit info" at bounding box center [1457, 99] width 43 height 24
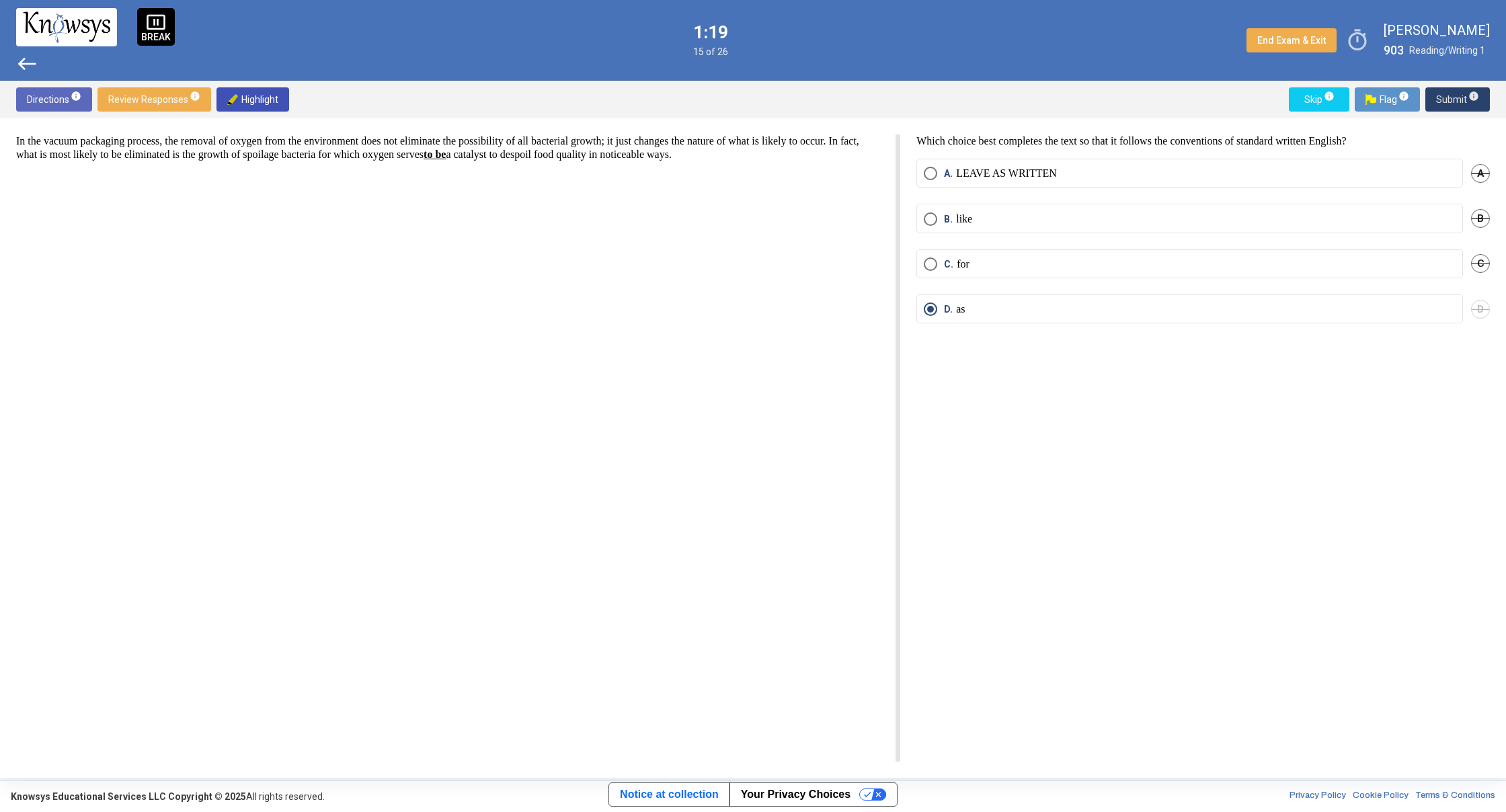
click at [1447, 100] on span "Submit info" at bounding box center [1457, 99] width 43 height 24
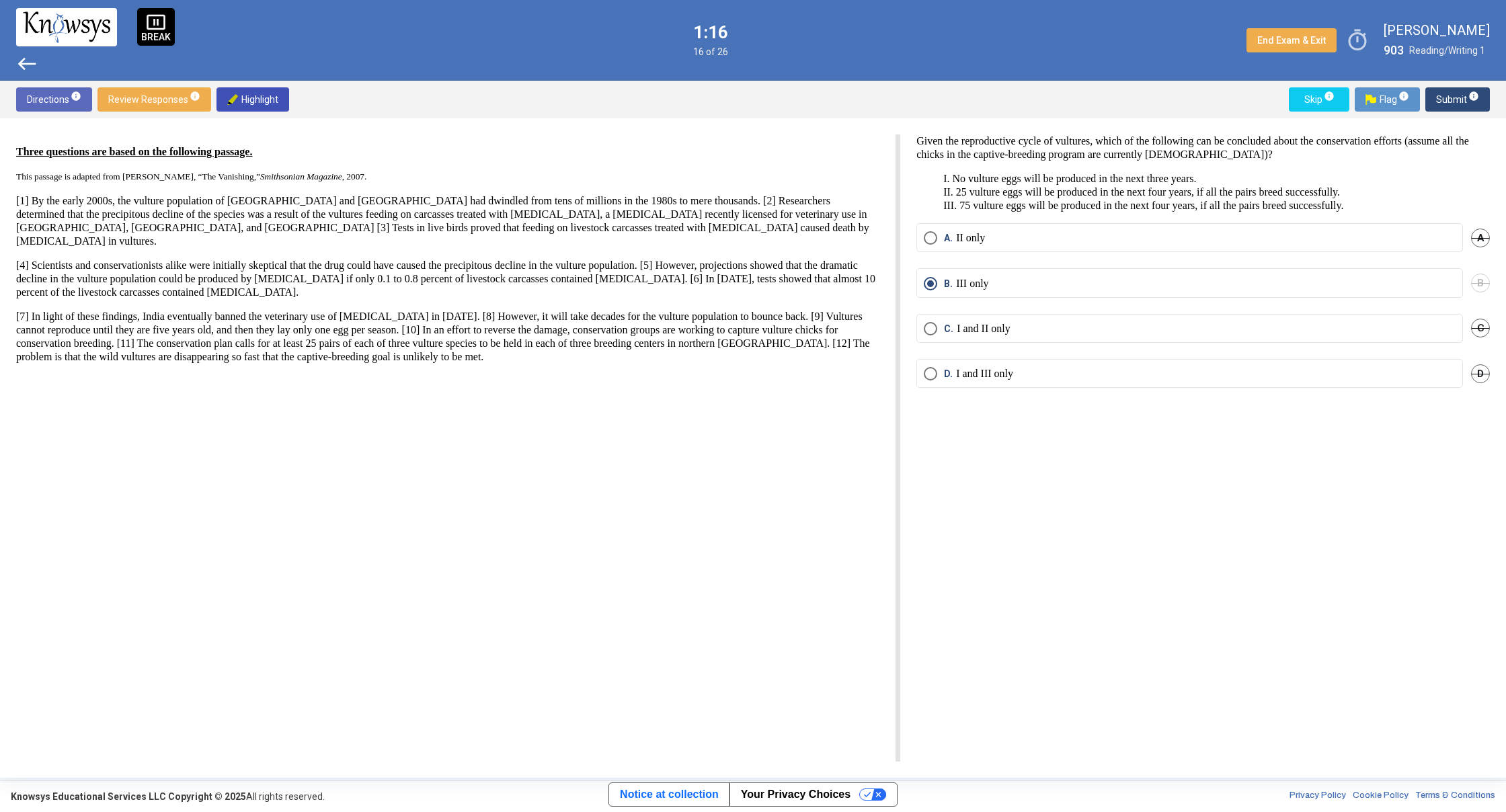
click at [1449, 102] on span "Submit info" at bounding box center [1457, 99] width 43 height 24
click at [1452, 101] on span "Submit info" at bounding box center [1457, 99] width 43 height 24
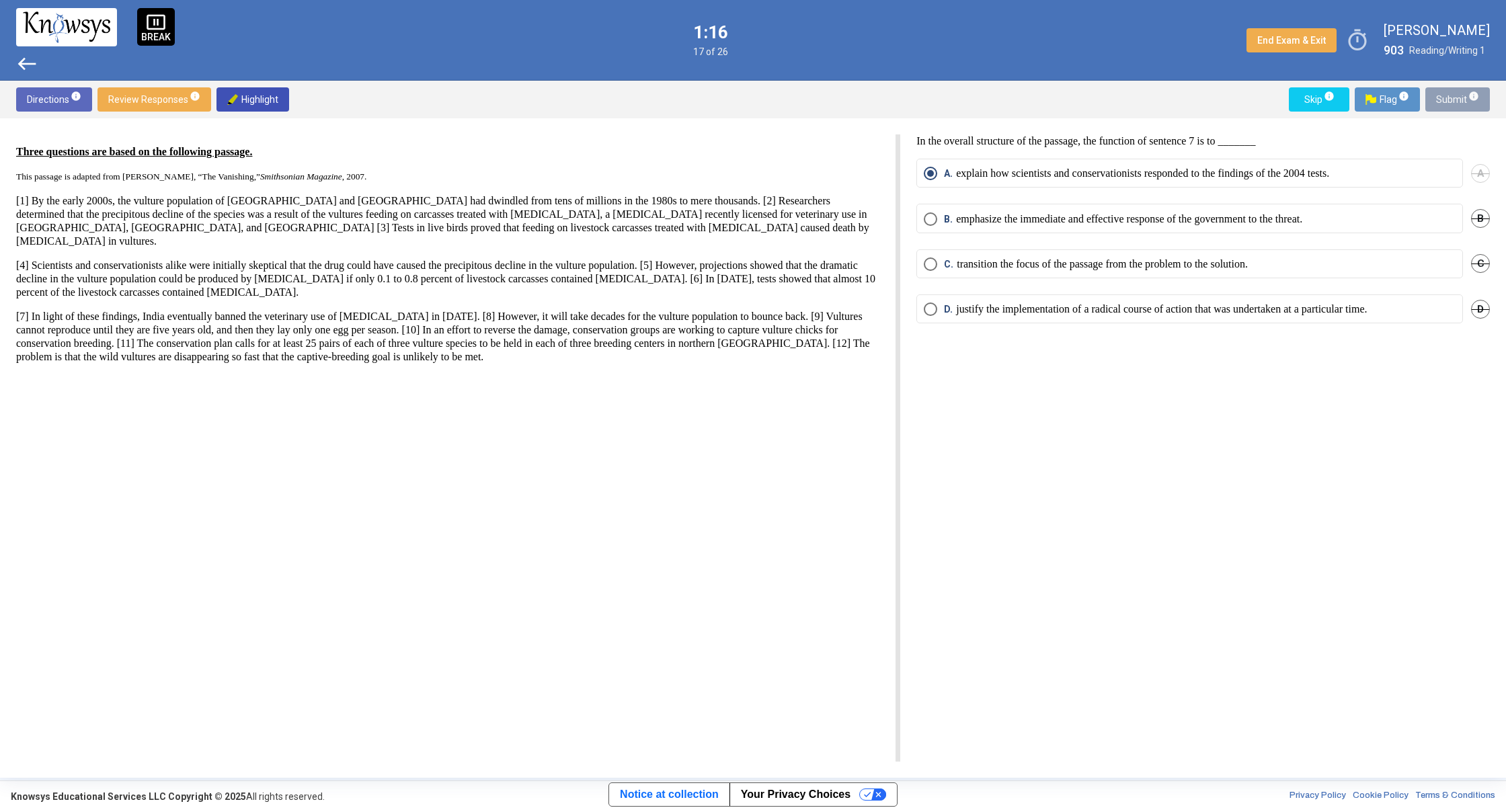
click at [1452, 101] on span "Submit info" at bounding box center [1457, 99] width 43 height 24
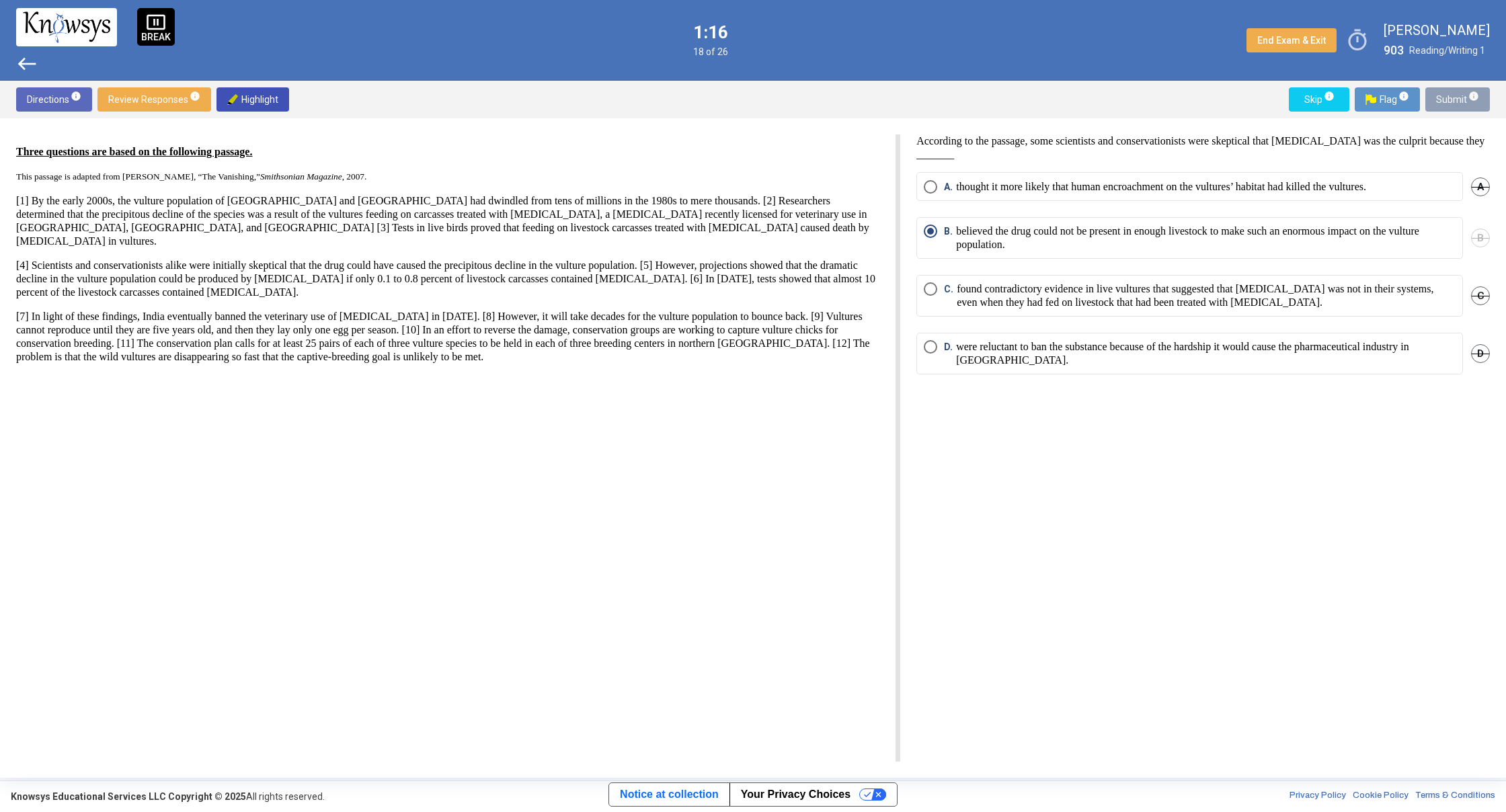
click at [1452, 101] on span "Submit info" at bounding box center [1457, 99] width 43 height 24
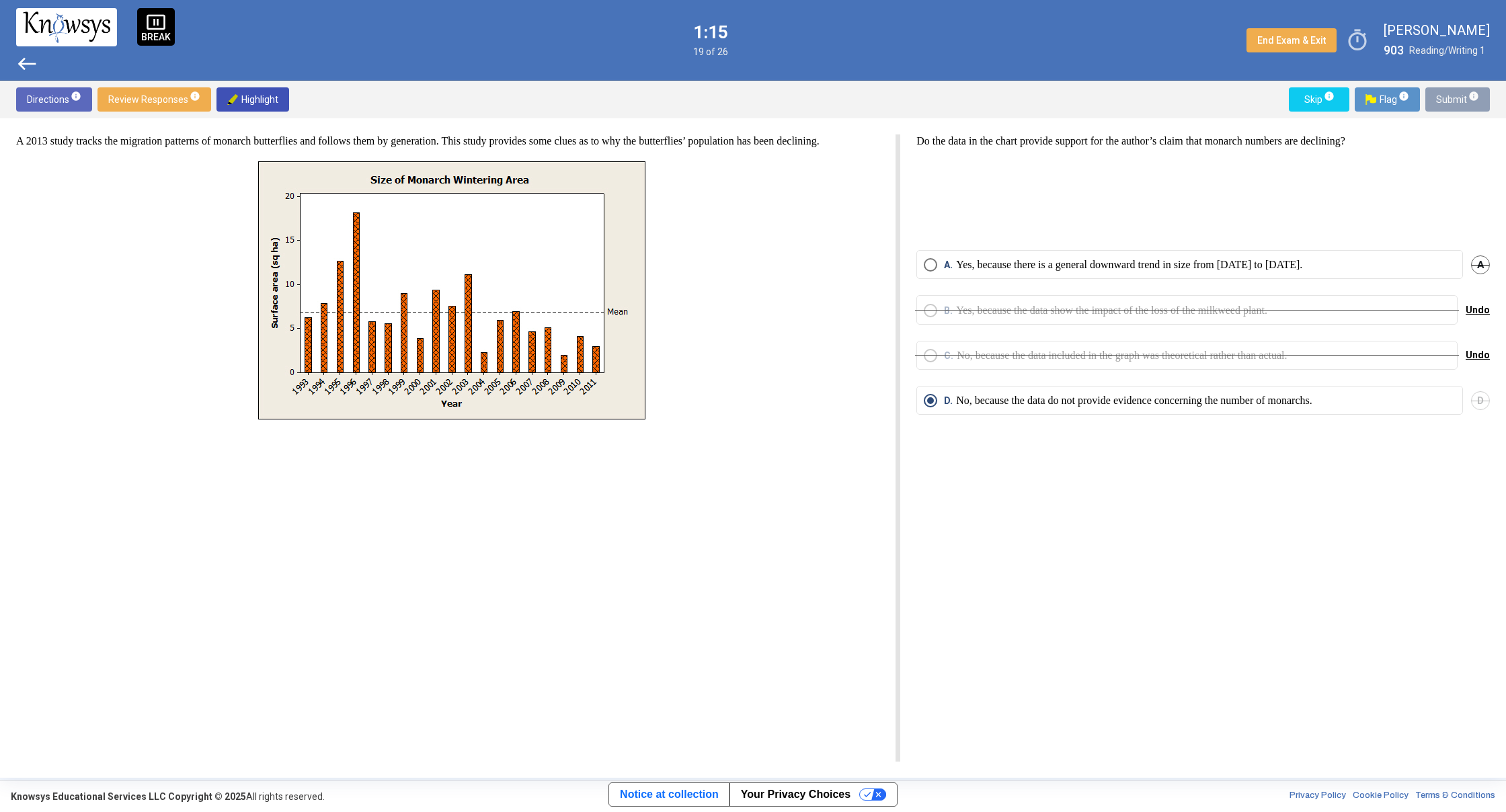
click at [1452, 101] on span "Submit info" at bounding box center [1457, 99] width 43 height 24
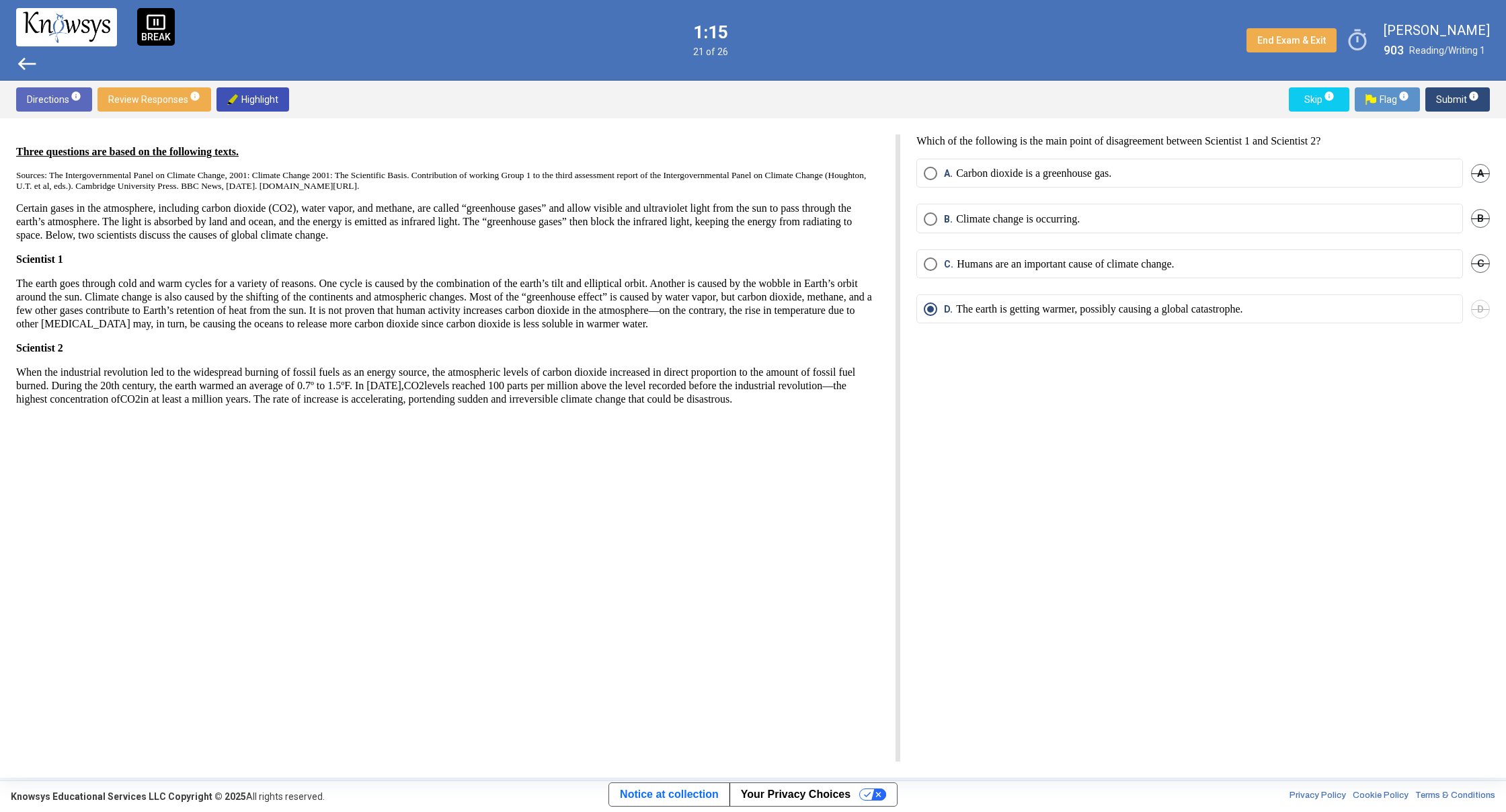
click at [1452, 100] on span "Submit info" at bounding box center [1457, 99] width 43 height 24
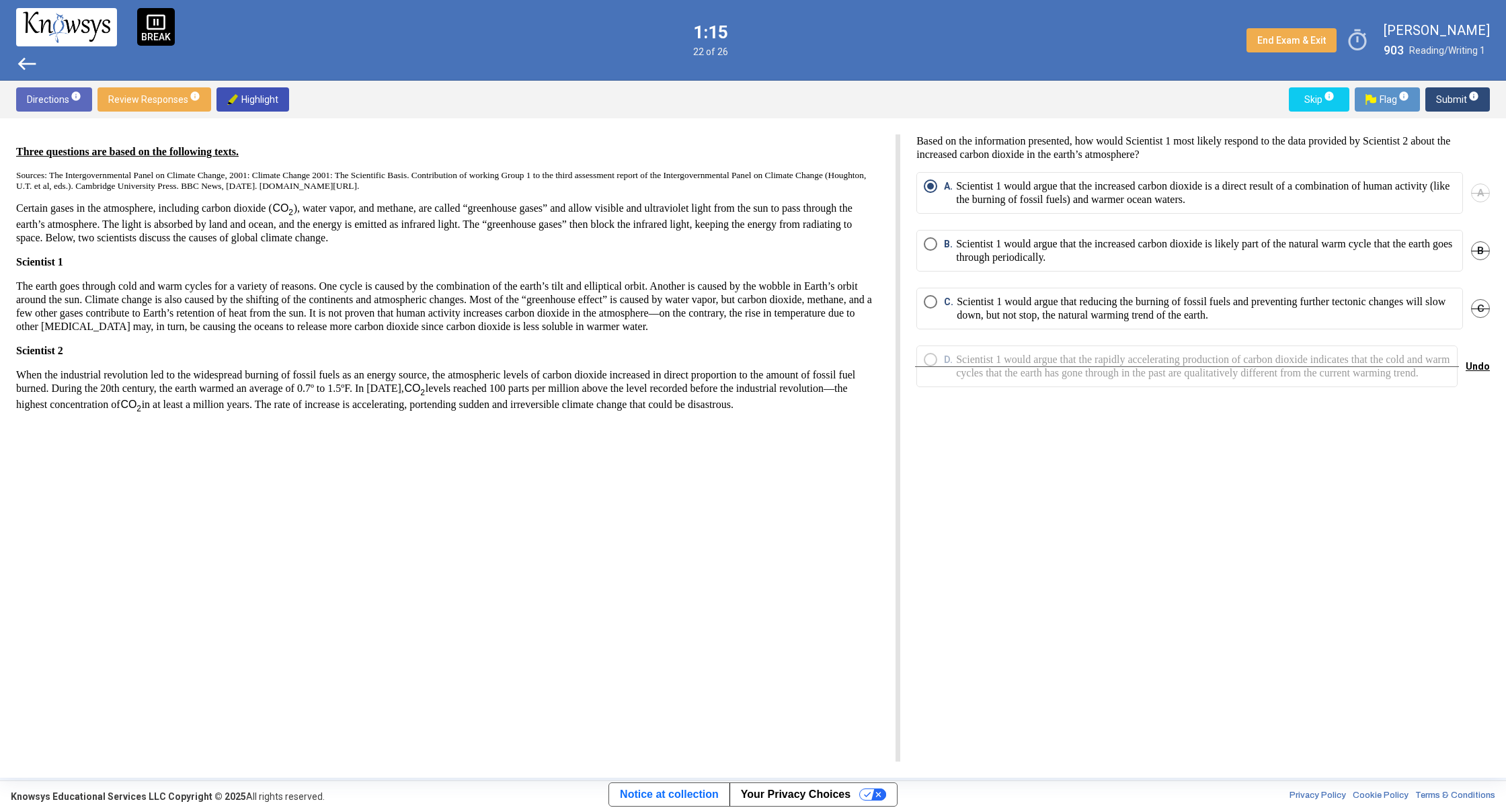
click at [1452, 99] on span "Submit info" at bounding box center [1457, 99] width 43 height 24
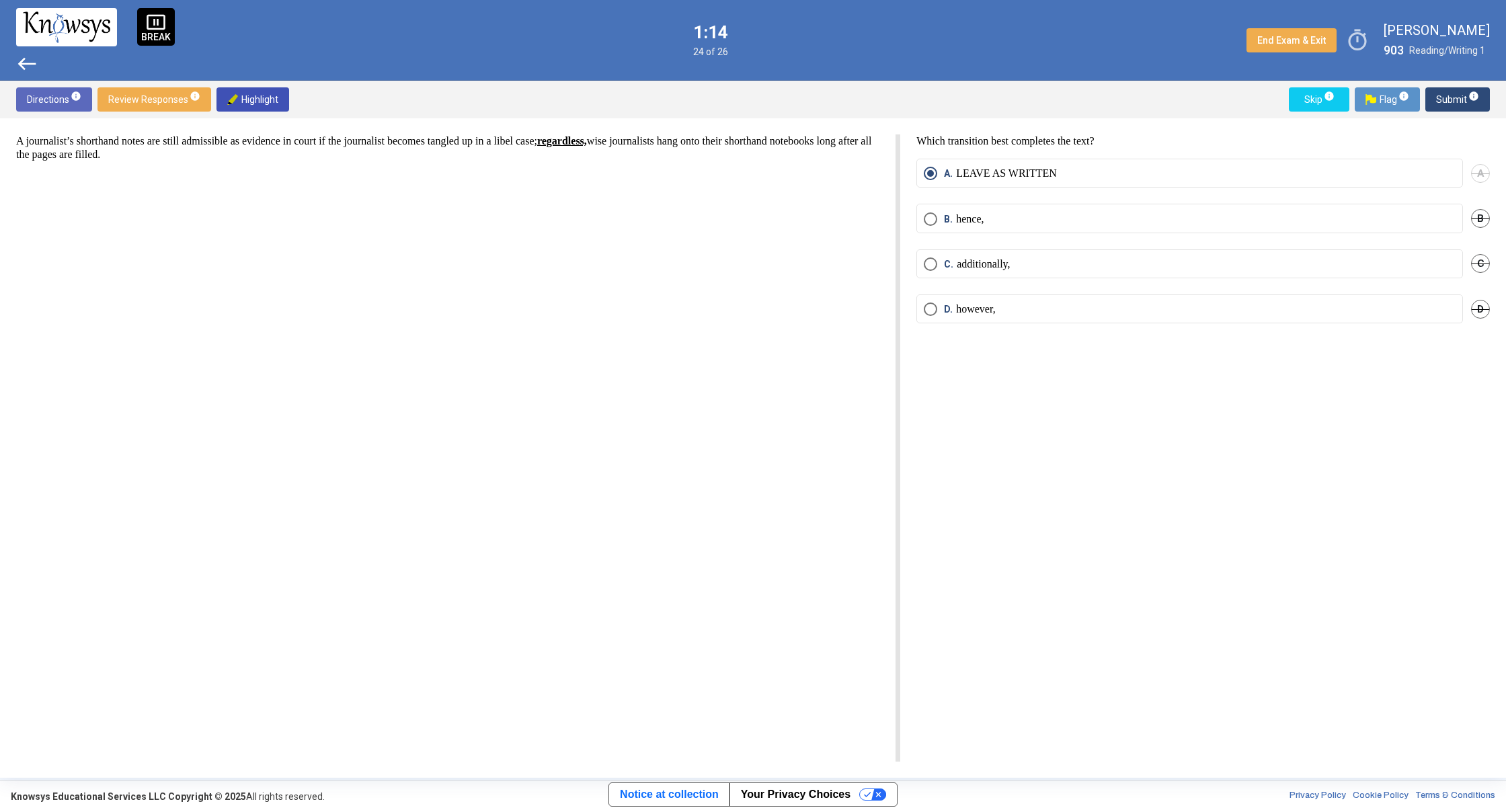
click at [1453, 99] on span "Submit info" at bounding box center [1457, 99] width 43 height 24
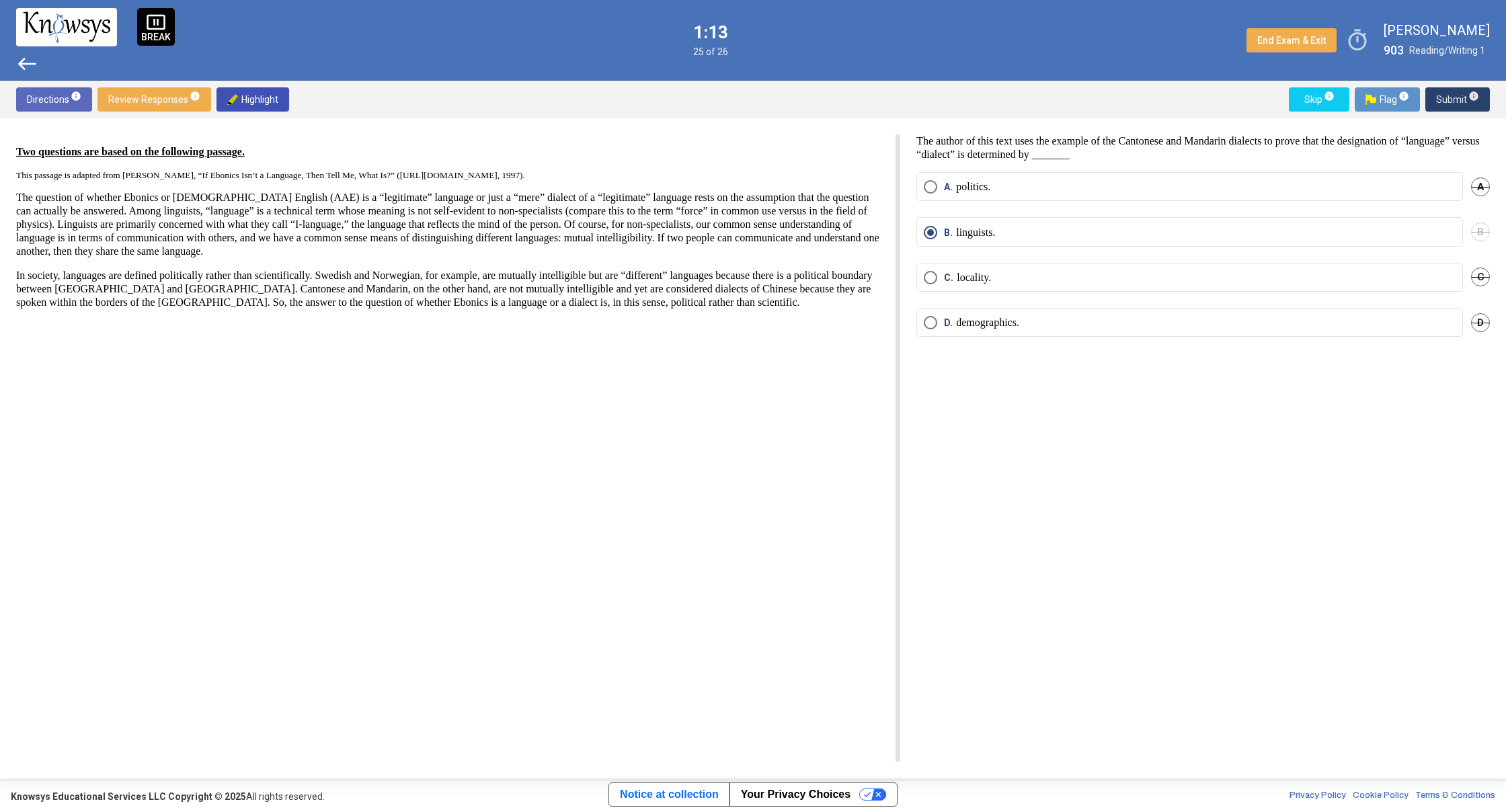
click at [1453, 99] on span "Submit info" at bounding box center [1457, 99] width 43 height 24
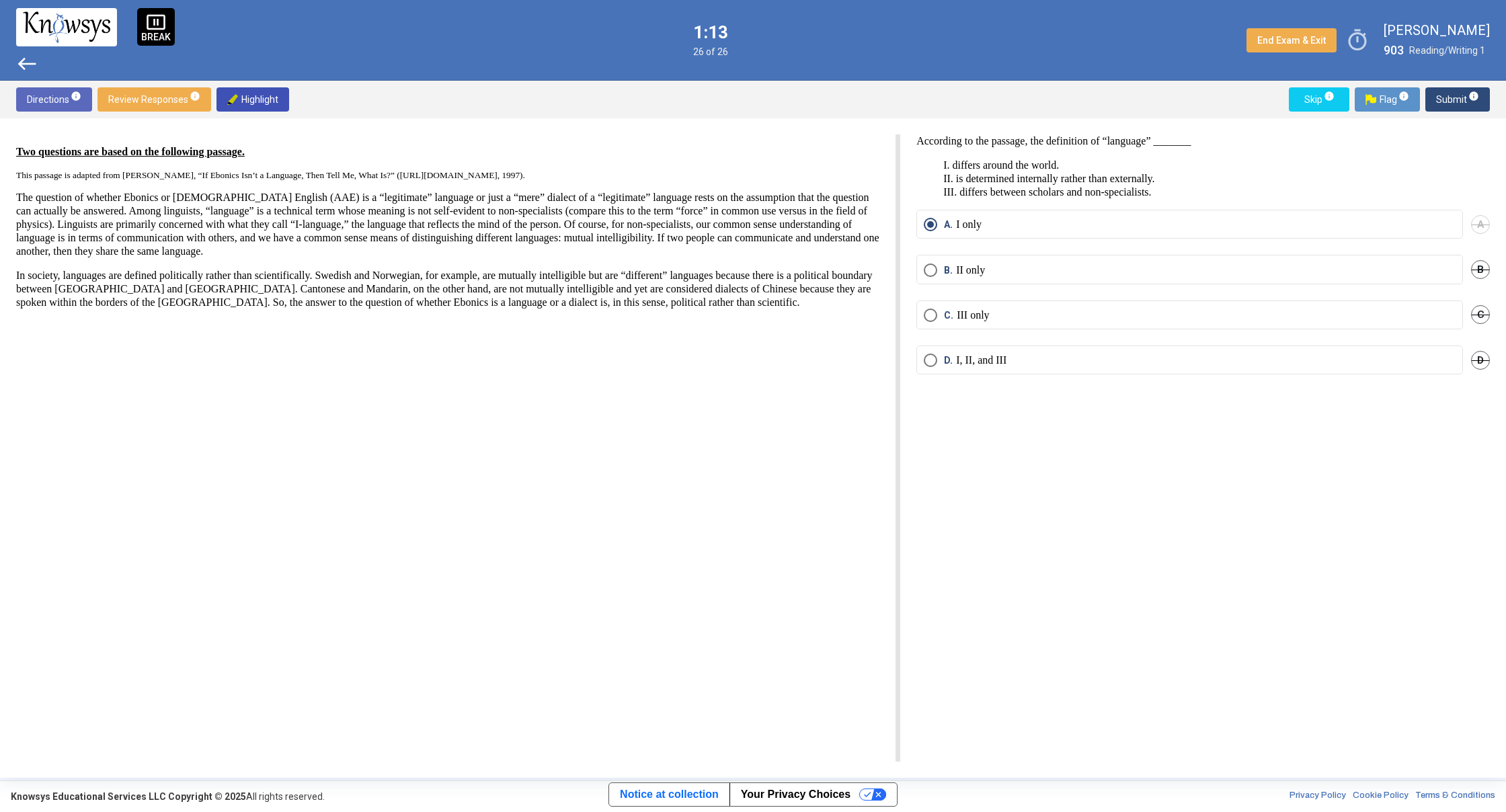
click at [1453, 99] on span "Submit info" at bounding box center [1457, 99] width 43 height 24
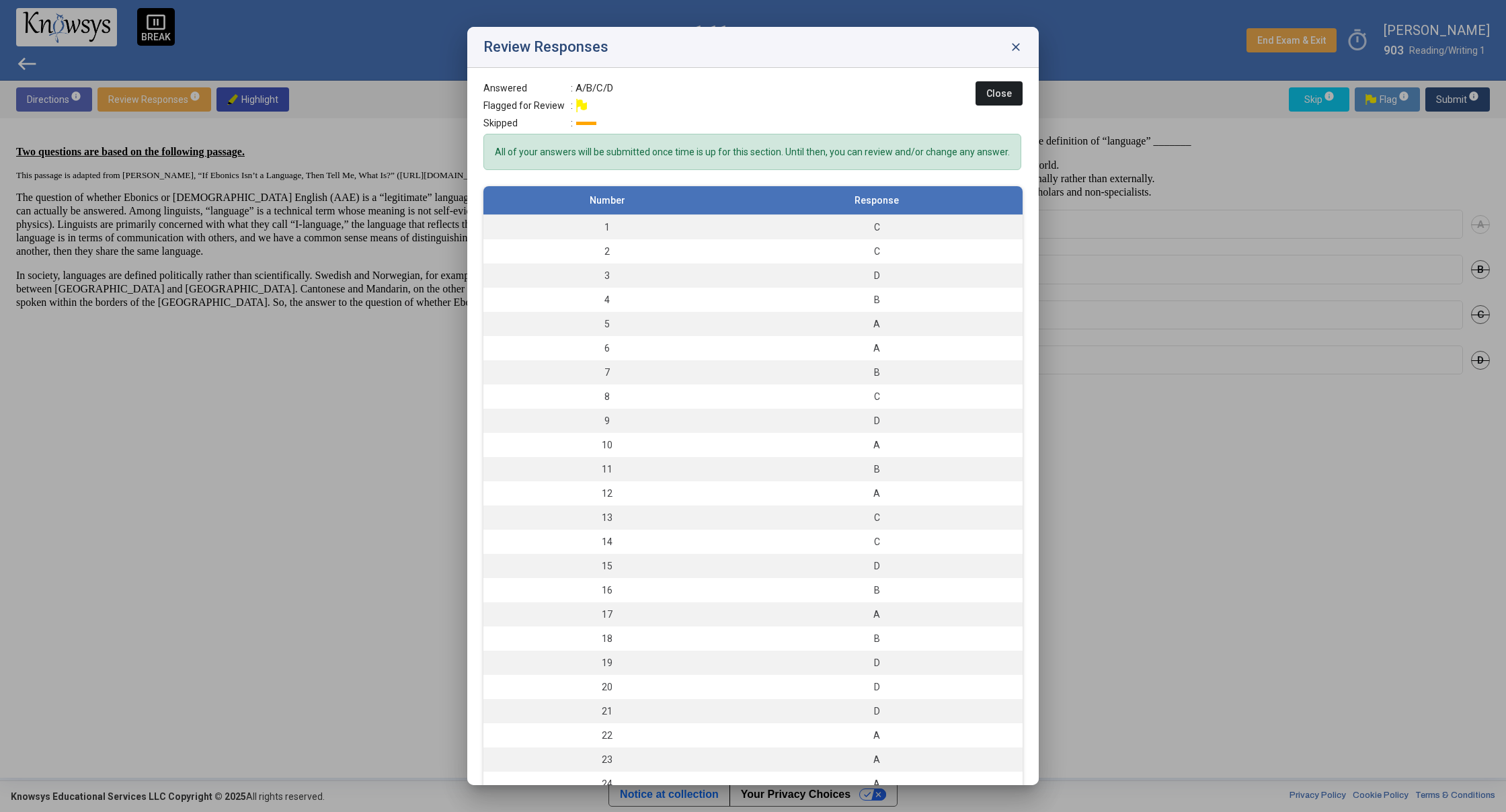
click at [989, 98] on span "Close" at bounding box center [999, 93] width 26 height 11
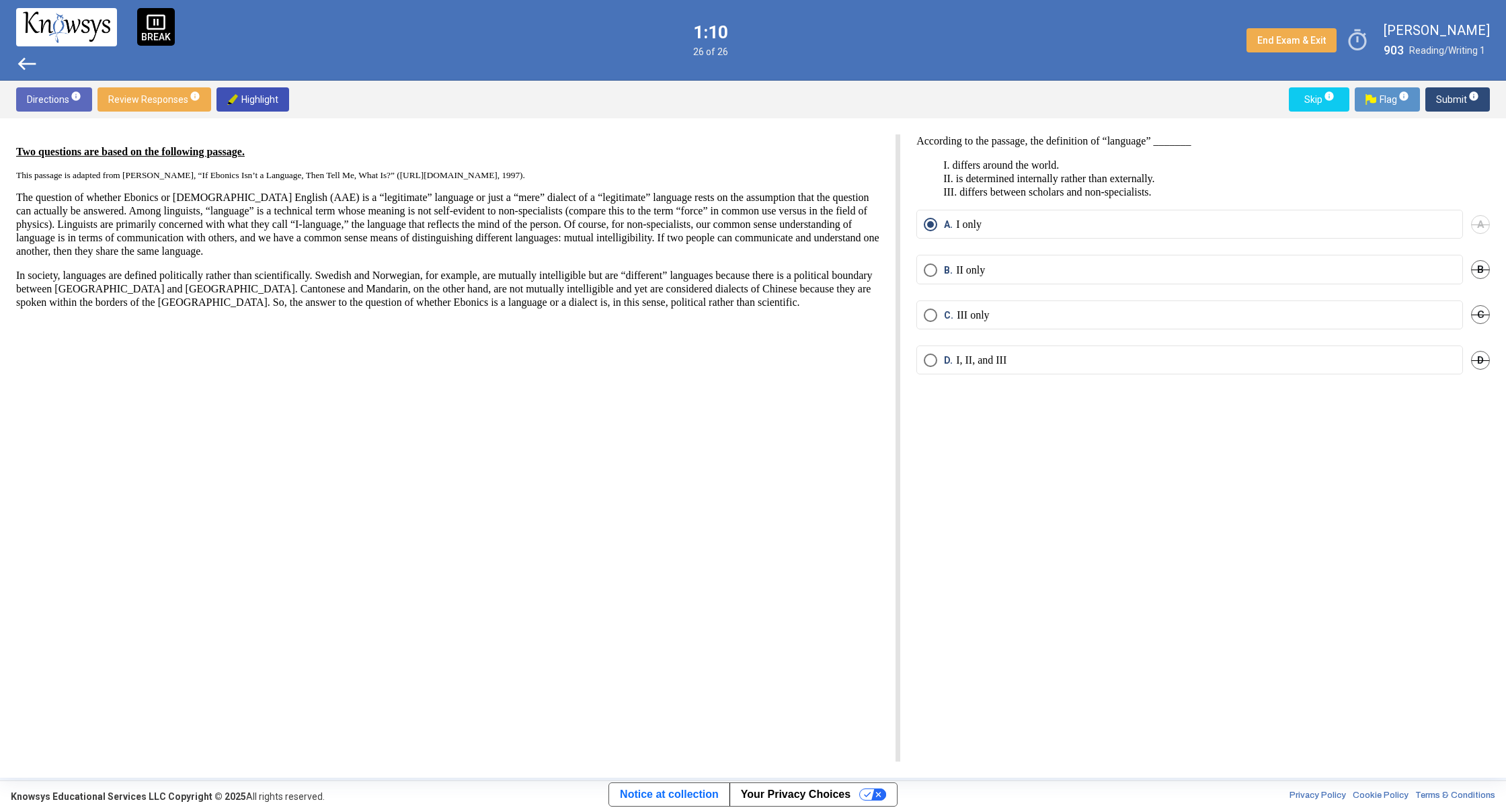
click at [1496, 211] on div "Two questions are based on the following passage. This passage is adapted from …" at bounding box center [753, 448] width 1506 height 659
click at [1496, 209] on div "Two questions are based on the following passage. This passage is adapted from …" at bounding box center [753, 448] width 1506 height 659
drag, startPoint x: 895, startPoint y: 455, endPoint x: 896, endPoint y: 438, distance: 17.0
click at [895, 448] on html "pause_presentation BREAK west 1:06 26 of 26 End Exam & Exit timer [PERSON_NAME]…" at bounding box center [753, 406] width 1506 height 812
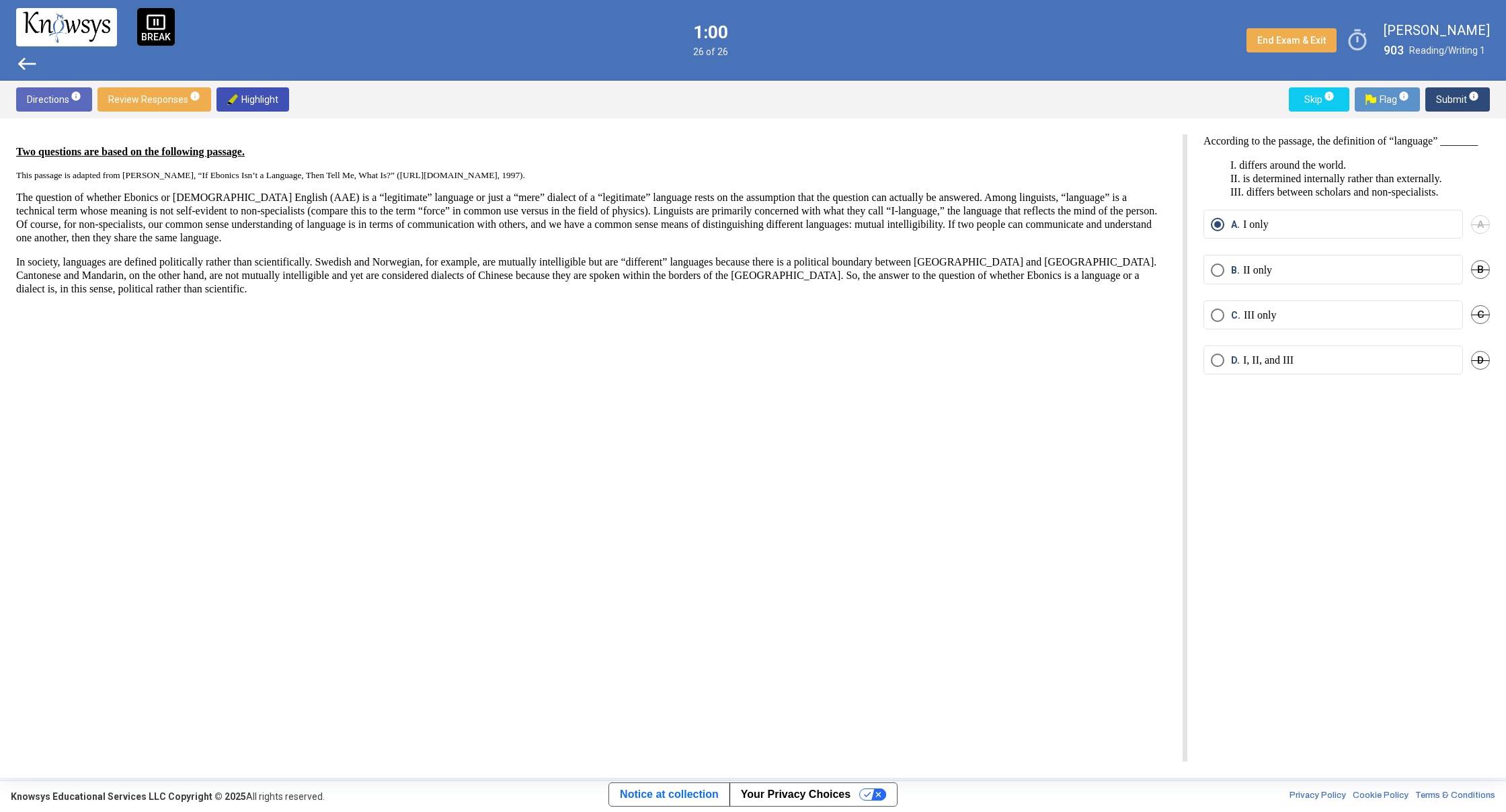
drag, startPoint x: 1381, startPoint y: 531, endPoint x: 1369, endPoint y: 501, distance: 32.3
click at [1381, 530] on html "pause_presentation BREAK west 1:00 26 of 26 End Exam & Exit timer [PERSON_NAME]…" at bounding box center [753, 406] width 1506 height 812
click at [1470, 88] on span "Submit info" at bounding box center [1457, 99] width 43 height 24
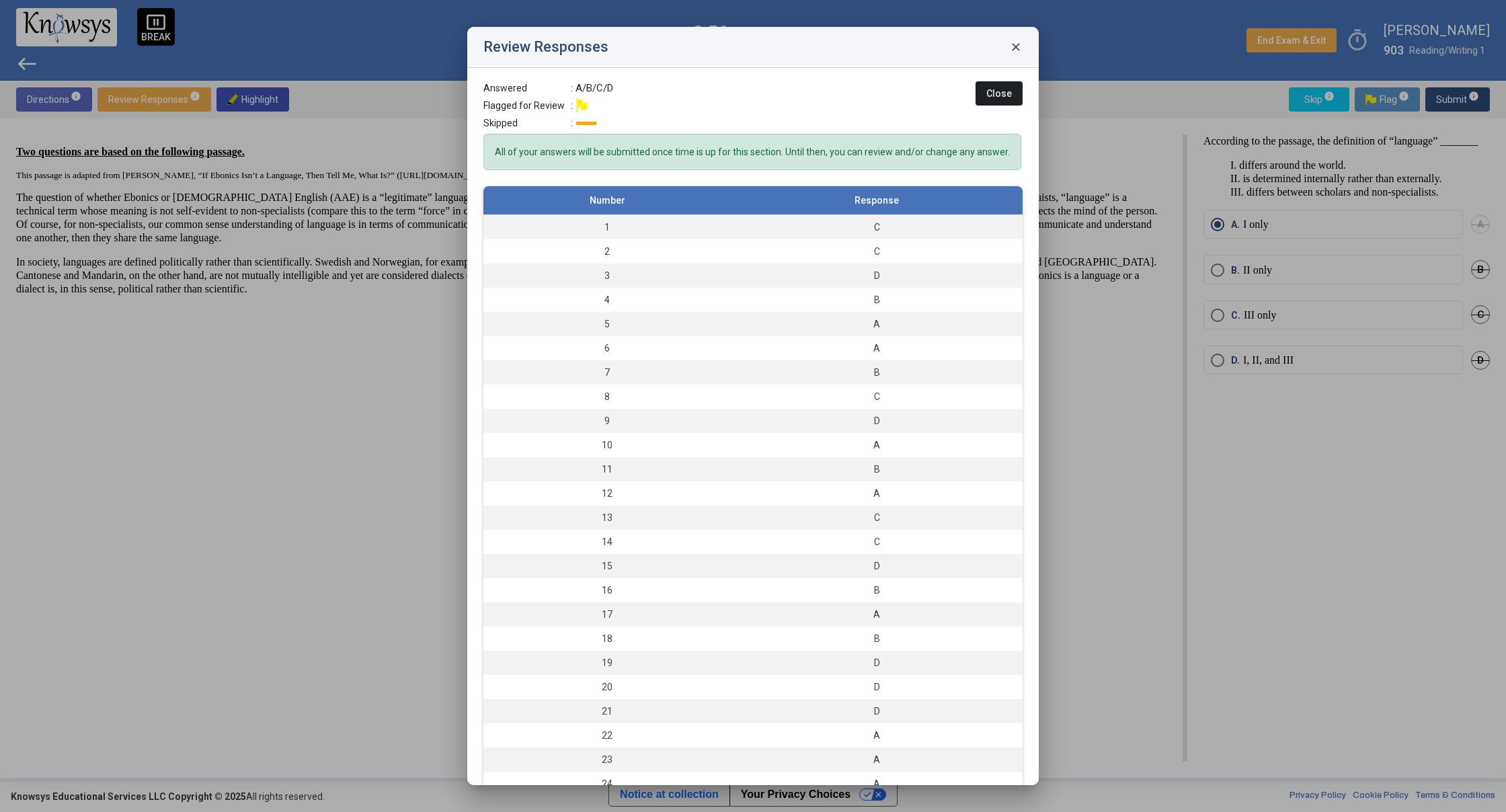
click at [990, 78] on div "Answered : A/B/C/D Flagged for Review : Skipped : Close All of your answers wil…" at bounding box center [752, 426] width 571 height 717
click at [999, 88] on span "Close" at bounding box center [999, 93] width 26 height 11
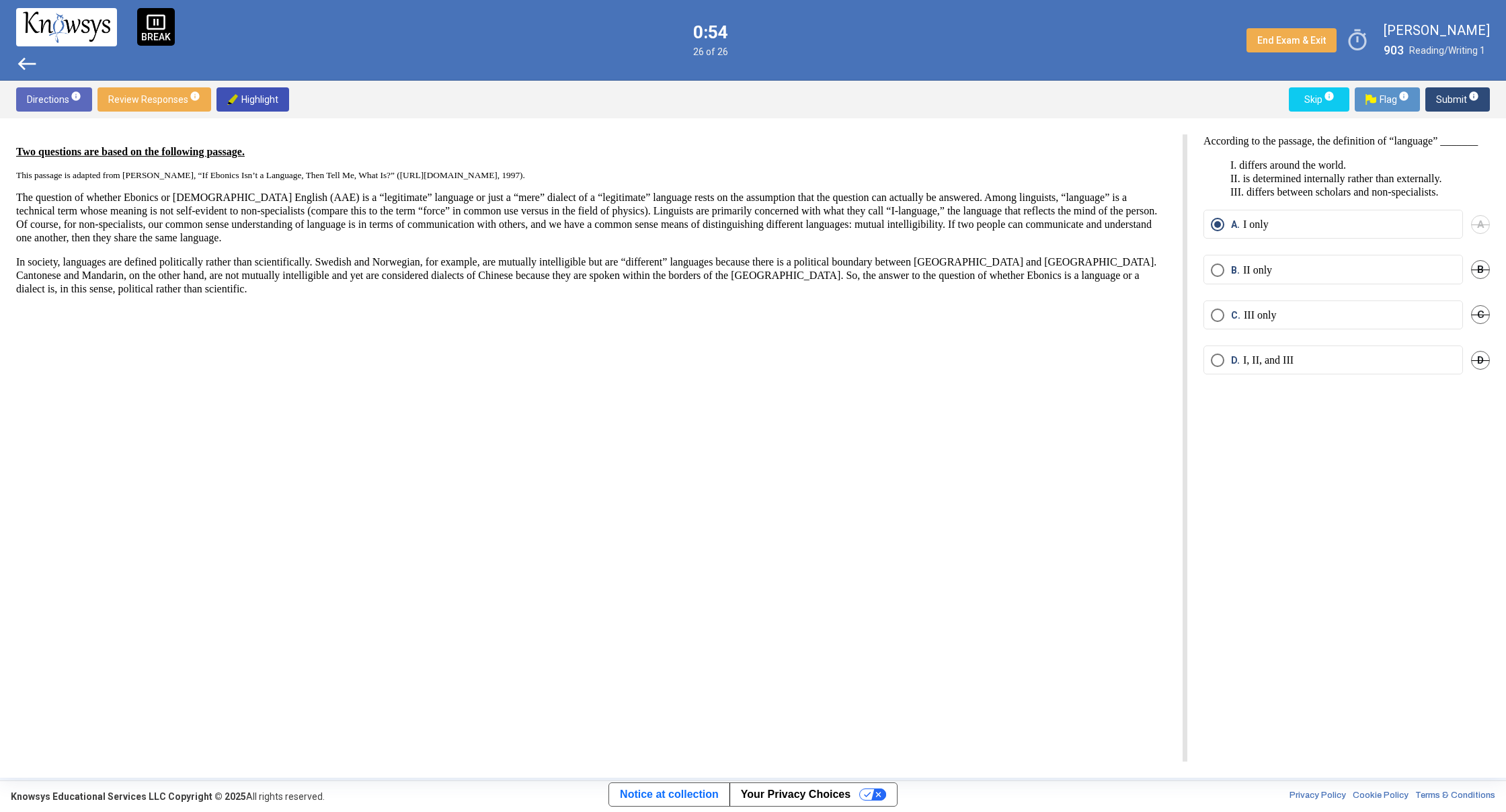
click at [850, 450] on div "Two questions are based on the following passage. This passage is adapted from …" at bounding box center [601, 448] width 1171 height 627
drag, startPoint x: 848, startPoint y: 443, endPoint x: 850, endPoint y: 436, distance: 7.3
click at [848, 442] on div "Two questions are based on the following passage. This passage is adapted from …" at bounding box center [601, 448] width 1171 height 627
click at [851, 426] on div "Two questions are based on the following passage. This passage is adapted from …" at bounding box center [601, 448] width 1171 height 627
click at [851, 420] on div "Two questions are based on the following passage. This passage is adapted from …" at bounding box center [601, 448] width 1171 height 627
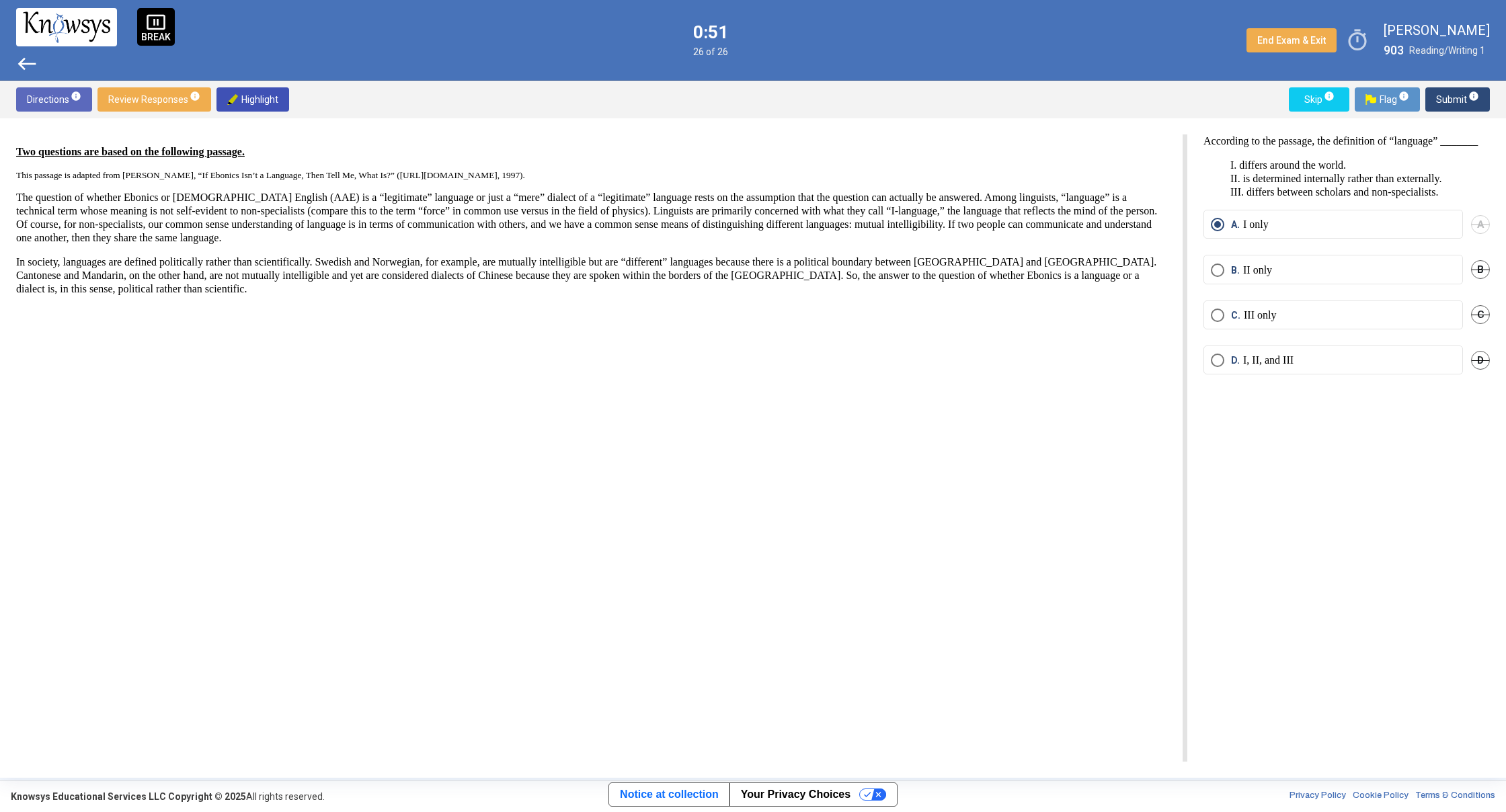
drag, startPoint x: 854, startPoint y: 406, endPoint x: 871, endPoint y: 394, distance: 20.8
click at [854, 406] on div "Two questions are based on the following passage. This passage is adapted from …" at bounding box center [601, 448] width 1171 height 627
click at [873, 392] on div "Two questions are based on the following passage. This passage is adapted from …" at bounding box center [601, 448] width 1171 height 627
drag, startPoint x: 1286, startPoint y: 347, endPoint x: 793, endPoint y: 321, distance: 493.7
click at [793, 321] on div "Two questions are based on the following passage. This passage is adapted from …" at bounding box center [752, 448] width 1473 height 627
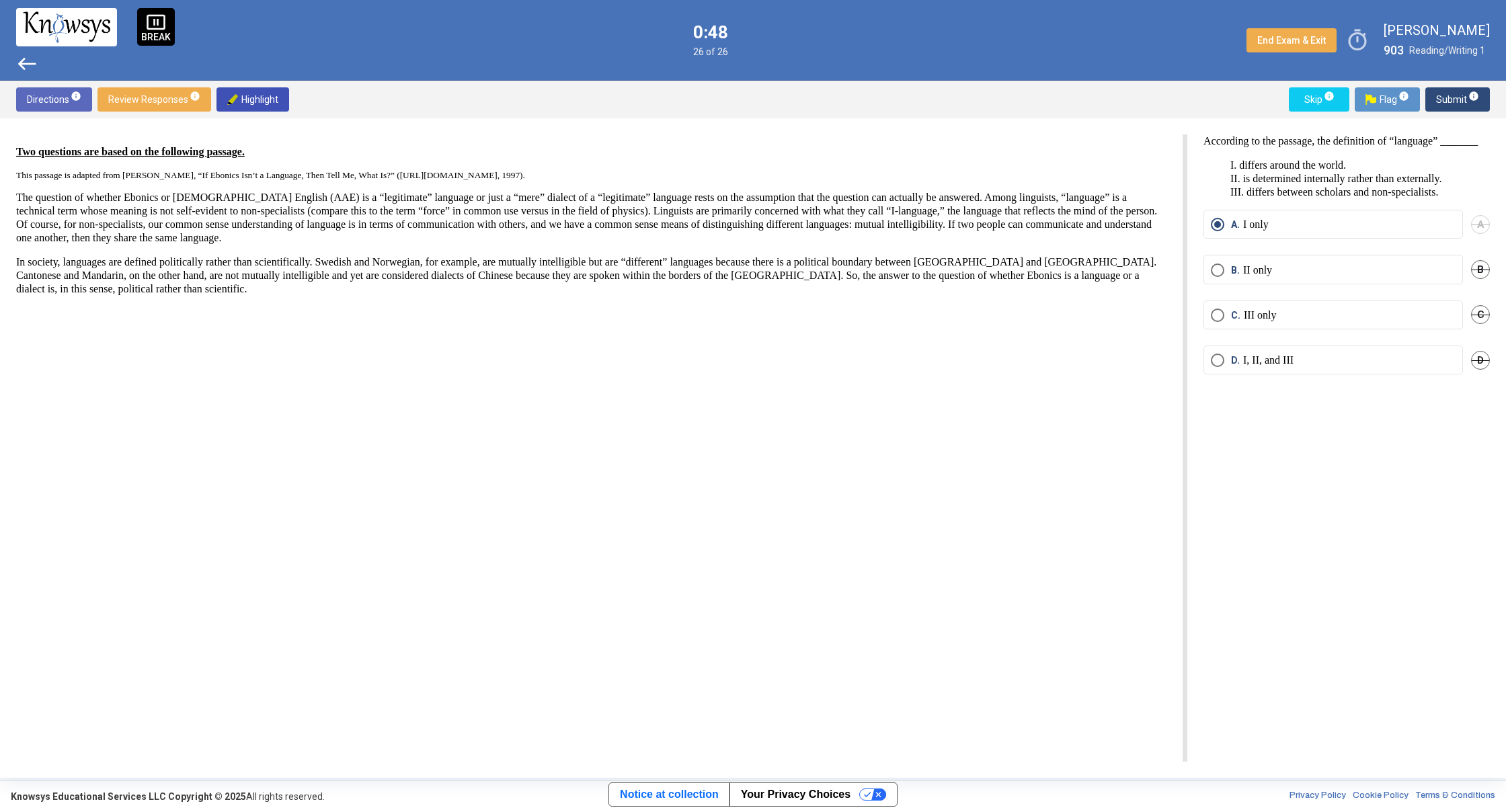
drag, startPoint x: 1338, startPoint y: 428, endPoint x: 1342, endPoint y: 437, distance: 9.8
click at [1288, 442] on div "According to the passage, the definition of “language” _______ I. differs aroun…" at bounding box center [1339, 448] width 303 height 627
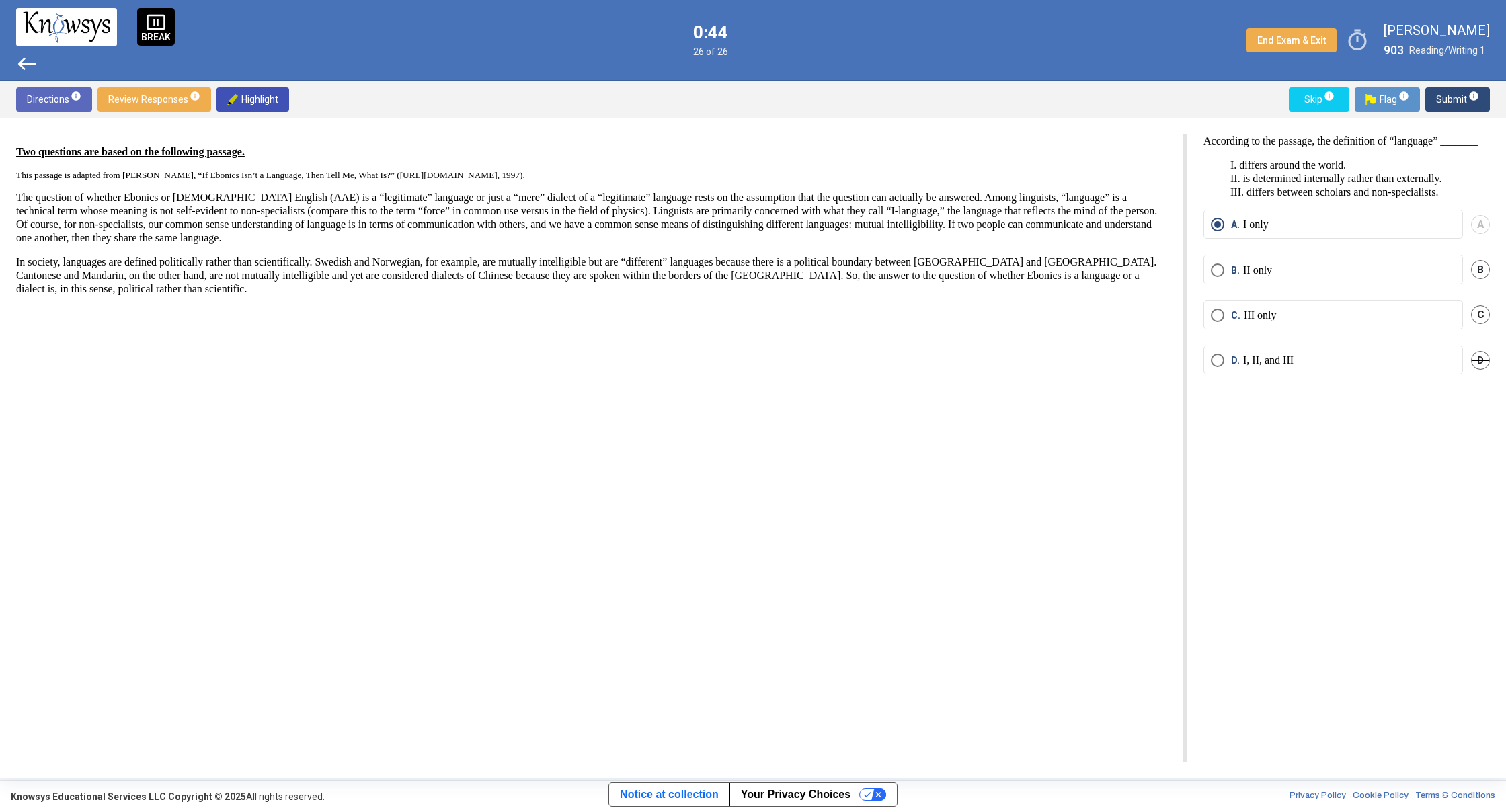
click at [1288, 442] on div "According to the passage, the definition of “language” _______ I. differs aroun…" at bounding box center [1339, 448] width 303 height 627
click at [1280, 454] on div "According to the passage, the definition of “language” _______ I. differs aroun…" at bounding box center [1339, 448] width 303 height 627
click at [1277, 452] on div "According to the passage, the definition of “language” _______ I. differs aroun…" at bounding box center [1339, 448] width 303 height 627
click at [1276, 450] on div "According to the passage, the definition of “language” _______ I. differs aroun…" at bounding box center [1339, 448] width 303 height 627
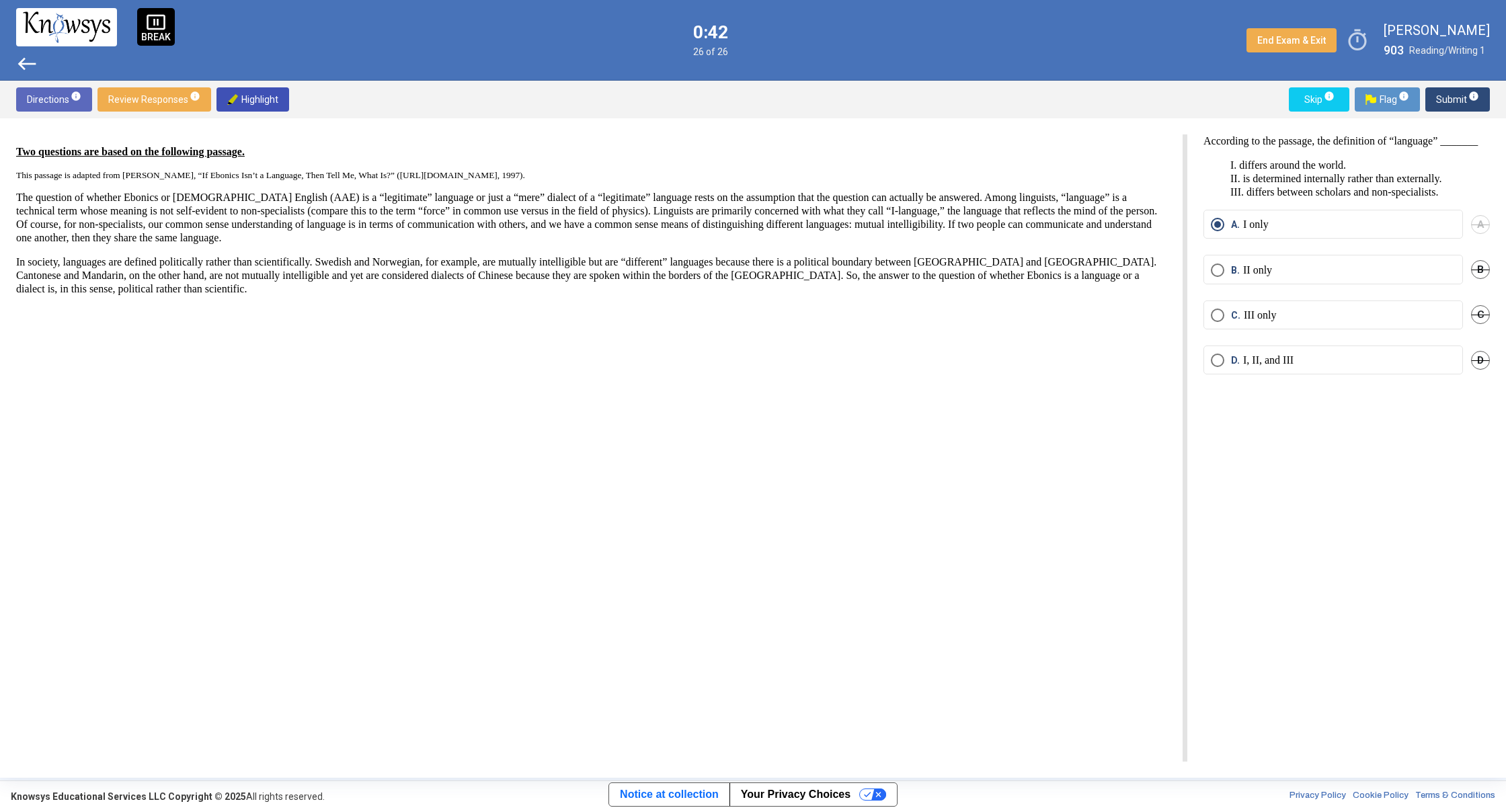
click at [1275, 447] on div "According to the passage, the definition of “language” _______ I. differs aroun…" at bounding box center [1339, 448] width 303 height 627
drag, startPoint x: 1276, startPoint y: 437, endPoint x: 1313, endPoint y: 400, distance: 52.3
click at [1286, 423] on div "According to the passage, the definition of “language” _______ I. differs aroun…" at bounding box center [1339, 448] width 303 height 627
drag, startPoint x: 1399, startPoint y: 404, endPoint x: 1240, endPoint y: 443, distance: 163.7
click at [1141, 404] on div "Two questions are based on the following passage. This passage is adapted from …" at bounding box center [752, 448] width 1473 height 627
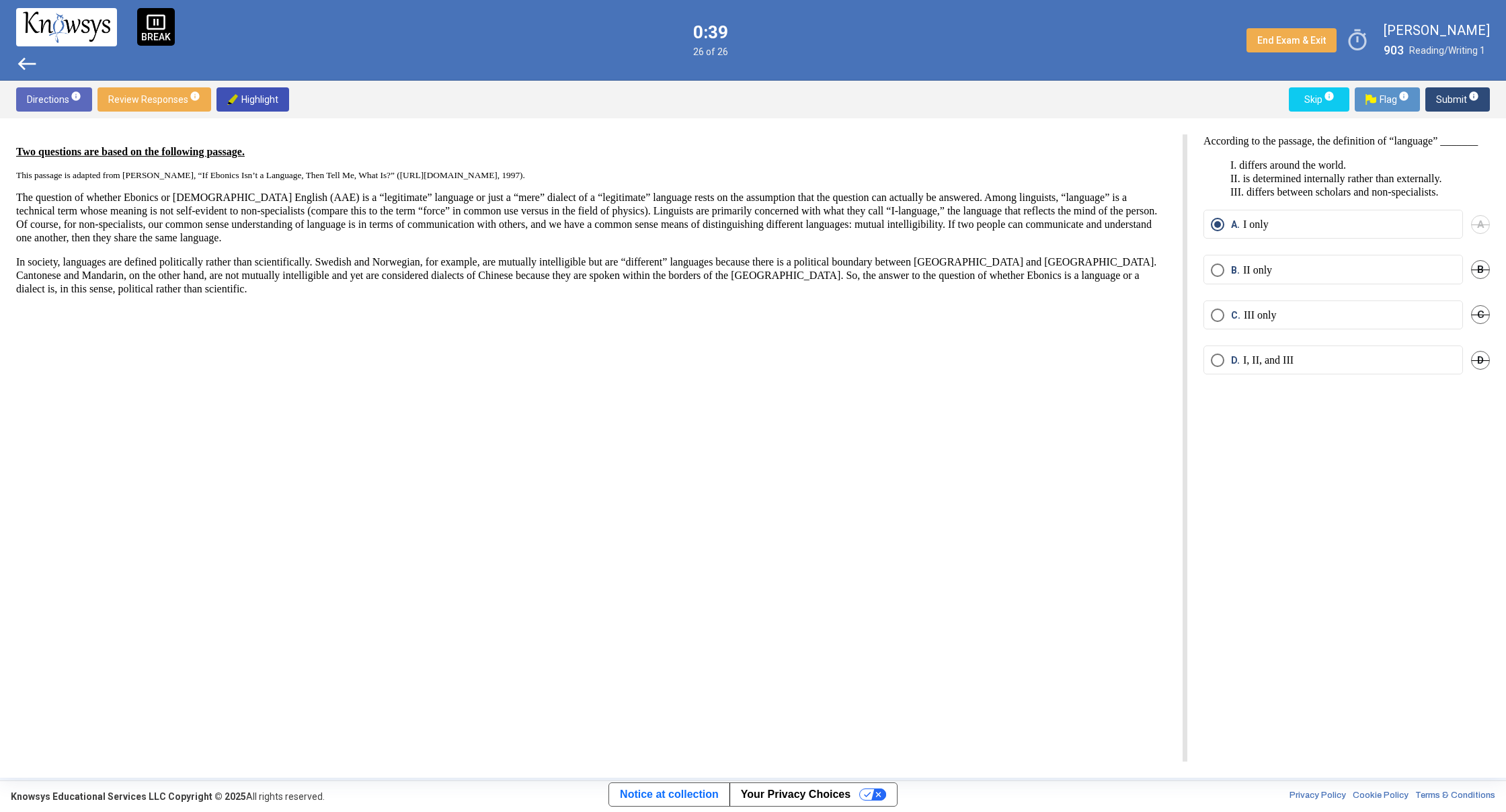
drag, startPoint x: 1430, startPoint y: 546, endPoint x: 1414, endPoint y: 542, distance: 16.5
click at [1415, 542] on div "According to the passage, the definition of “language” _______ I. differs aroun…" at bounding box center [1339, 448] width 303 height 627
click at [1387, 538] on div "According to the passage, the definition of “language” _______ I. differs aroun…" at bounding box center [1339, 448] width 303 height 627
drag, startPoint x: 1370, startPoint y: 533, endPoint x: 1361, endPoint y: 529, distance: 9.8
click at [1362, 530] on div "According to the passage, the definition of “language” _______ I. differs aroun…" at bounding box center [1339, 448] width 303 height 627
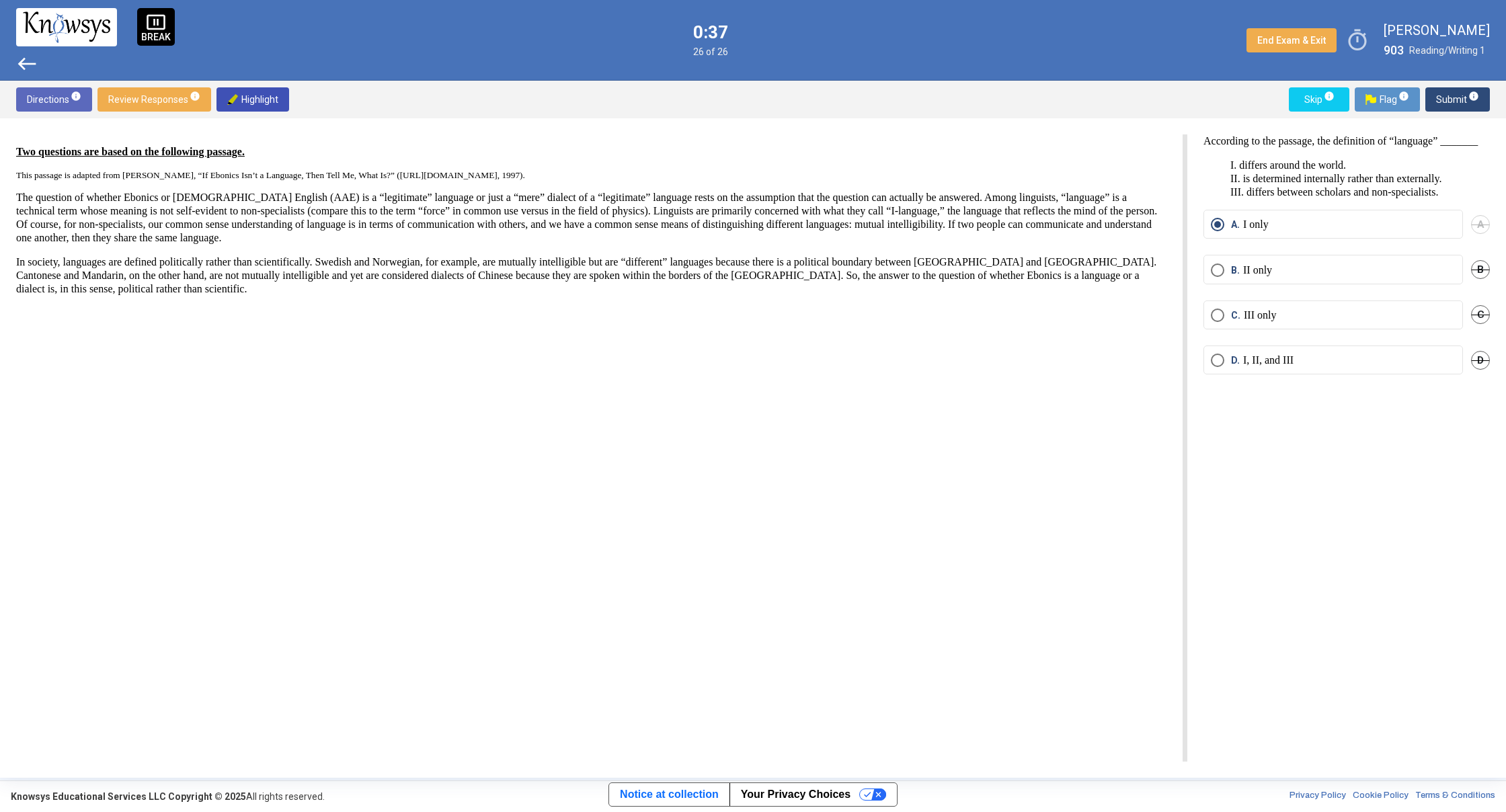
click at [1360, 529] on div "According to the passage, the definition of “language” _______ I. differs aroun…" at bounding box center [1339, 448] width 303 height 627
drag, startPoint x: 1358, startPoint y: 527, endPoint x: 1352, endPoint y: 523, distance: 7.2
click at [1357, 526] on div "According to the passage, the definition of “language” _______ I. differs aroun…" at bounding box center [1339, 448] width 303 height 627
drag, startPoint x: 1350, startPoint y: 520, endPoint x: 3, endPoint y: -35, distance: 1456.9
click at [3, 0] on html "pause_presentation BREAK west 0:19 26 of 26 End Exam & Exit timer [PERSON_NAME]…" at bounding box center [753, 406] width 1506 height 812
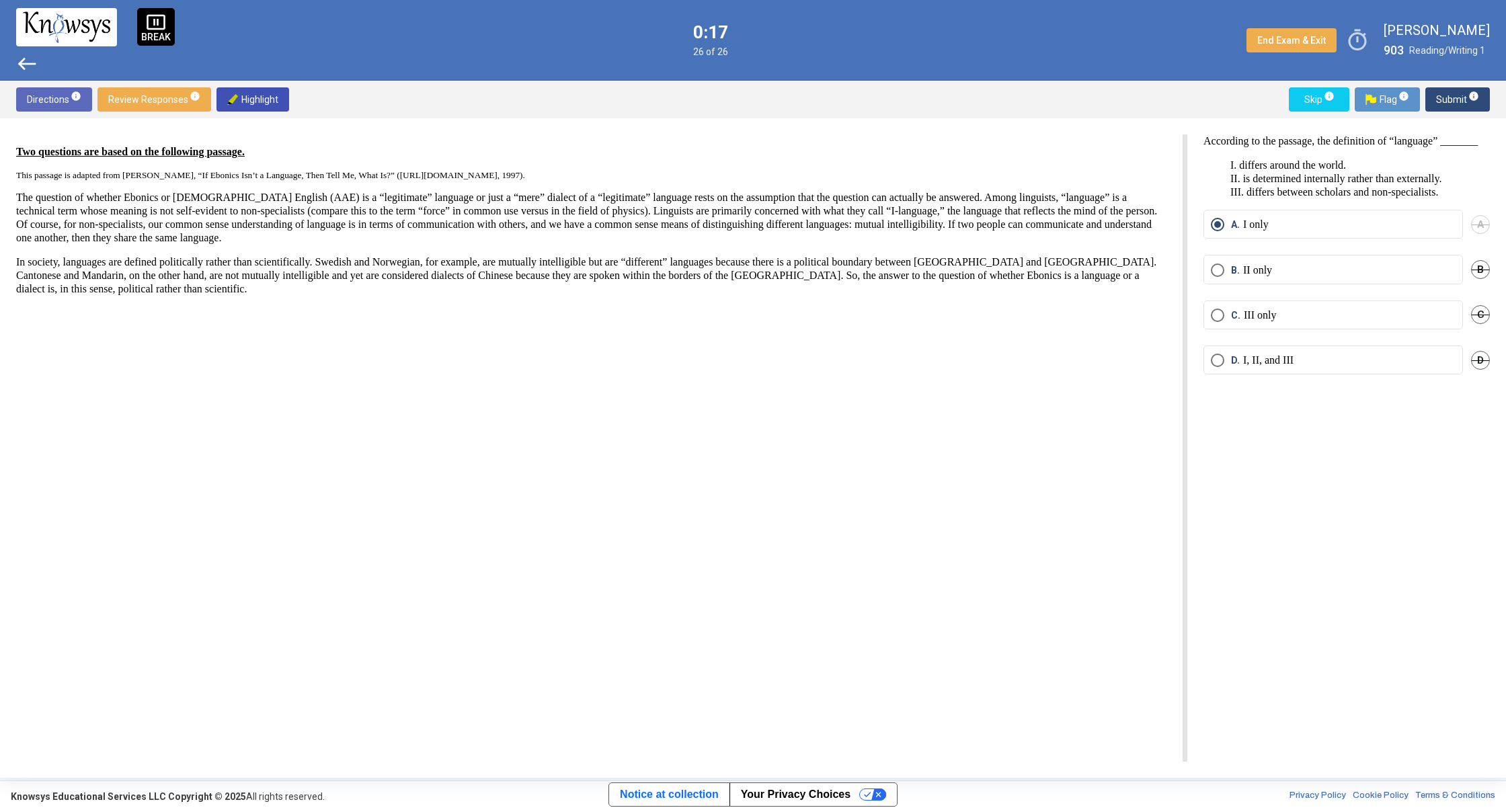
click at [1346, 638] on div "According to the passage, the definition of “language” _______ I. differs aroun…" at bounding box center [1339, 448] width 303 height 627
drag, startPoint x: 1439, startPoint y: 677, endPoint x: 1347, endPoint y: 711, distance: 98.1
click at [1351, 711] on div "According to the passage, the definition of “language” _______ I. differs aroun…" at bounding box center [1339, 448] width 303 height 627
click at [1347, 711] on div "According to the passage, the definition of “language” _______ I. differs aroun…" at bounding box center [1339, 448] width 303 height 627
drag, startPoint x: 1424, startPoint y: 766, endPoint x: 1174, endPoint y: 730, distance: 252.6
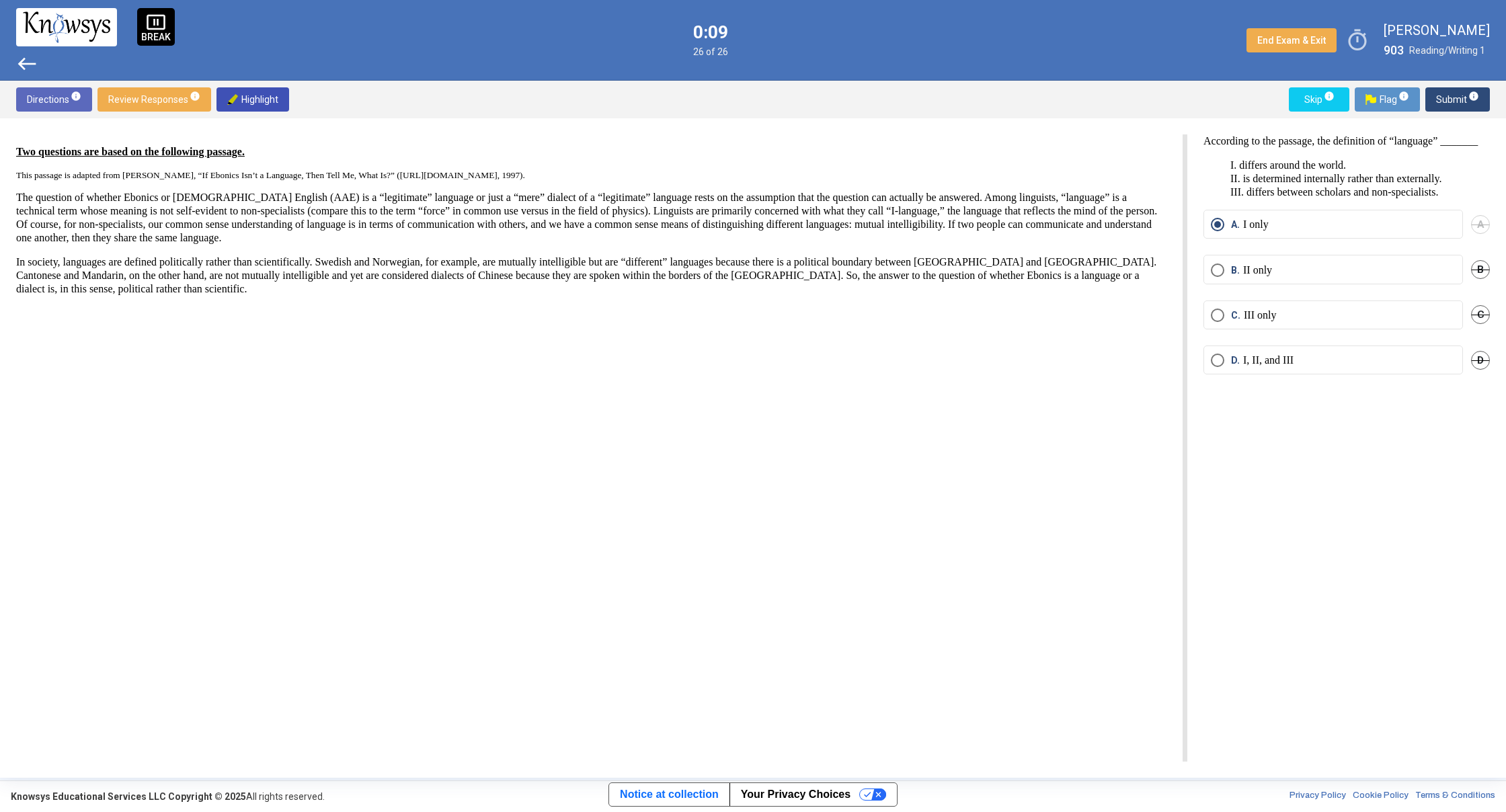
click at [1187, 730] on div "Two questions are based on the following passage. This passage is adapted from …" at bounding box center [753, 448] width 1506 height 659
drag, startPoint x: 1169, startPoint y: 767, endPoint x: 1255, endPoint y: 688, distance: 116.8
click at [1255, 688] on div "Two questions are based on the following passage. This passage is adapted from …" at bounding box center [753, 448] width 1506 height 659
drag, startPoint x: 1259, startPoint y: 689, endPoint x: 1281, endPoint y: 486, distance: 204.2
click at [1291, 493] on div "According to the passage, the definition of “language” _______ I. differs aroun…" at bounding box center [1339, 448] width 303 height 627
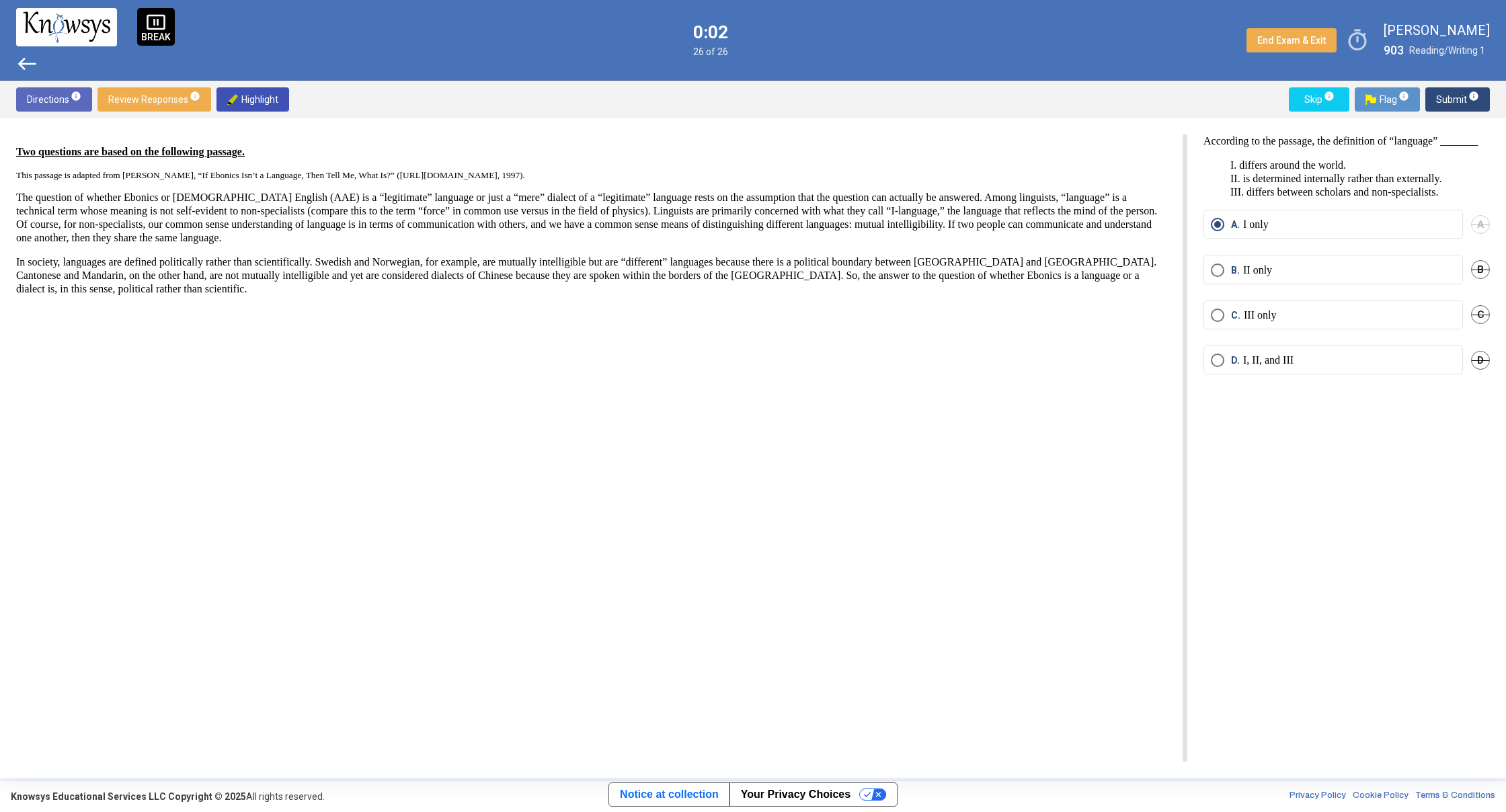
click at [1274, 490] on div "According to the passage, the definition of “language” _______ I. differs aroun…" at bounding box center [1339, 448] width 303 height 627
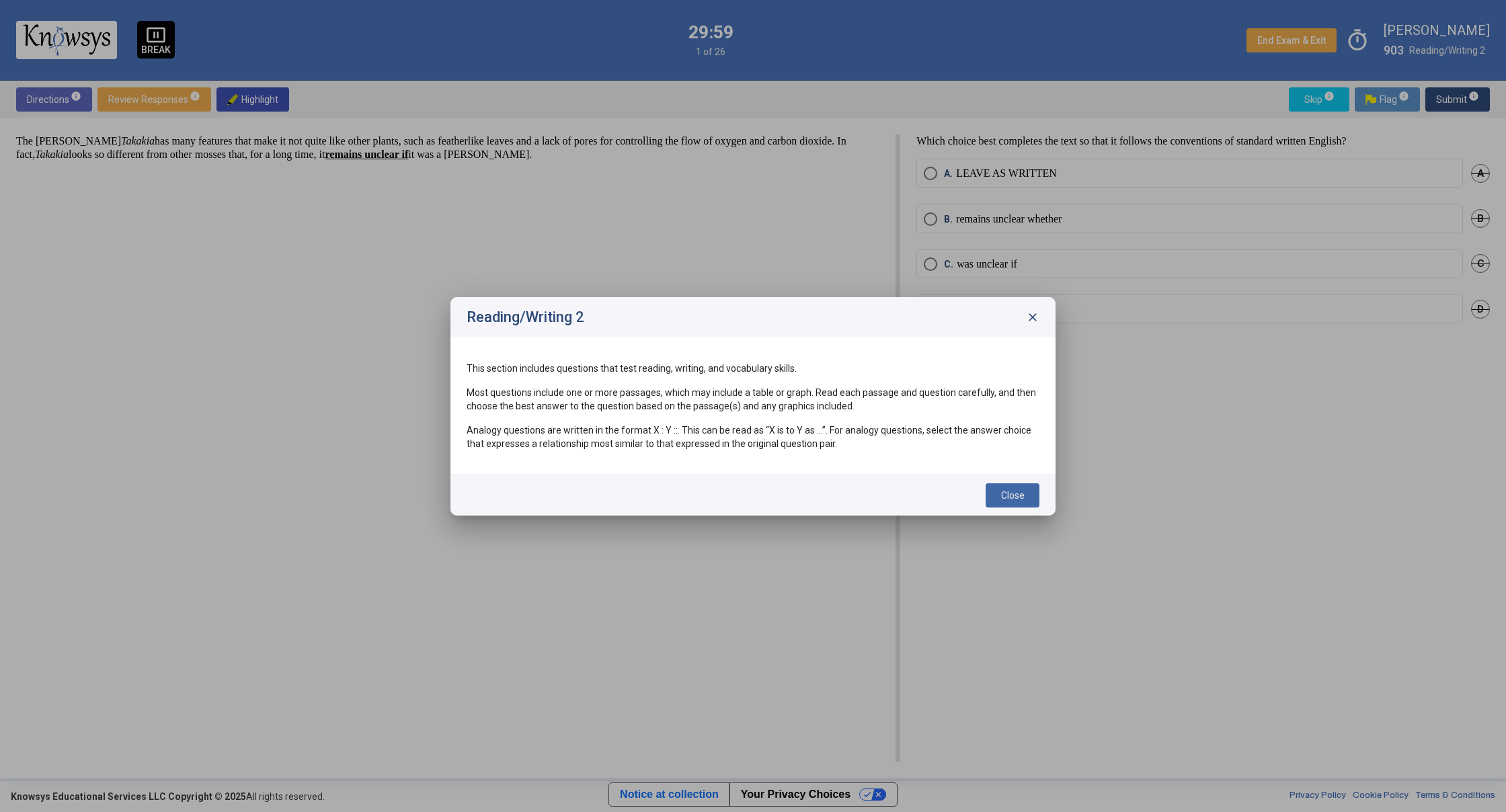
click at [1022, 491] on span "Close" at bounding box center [1013, 495] width 24 height 11
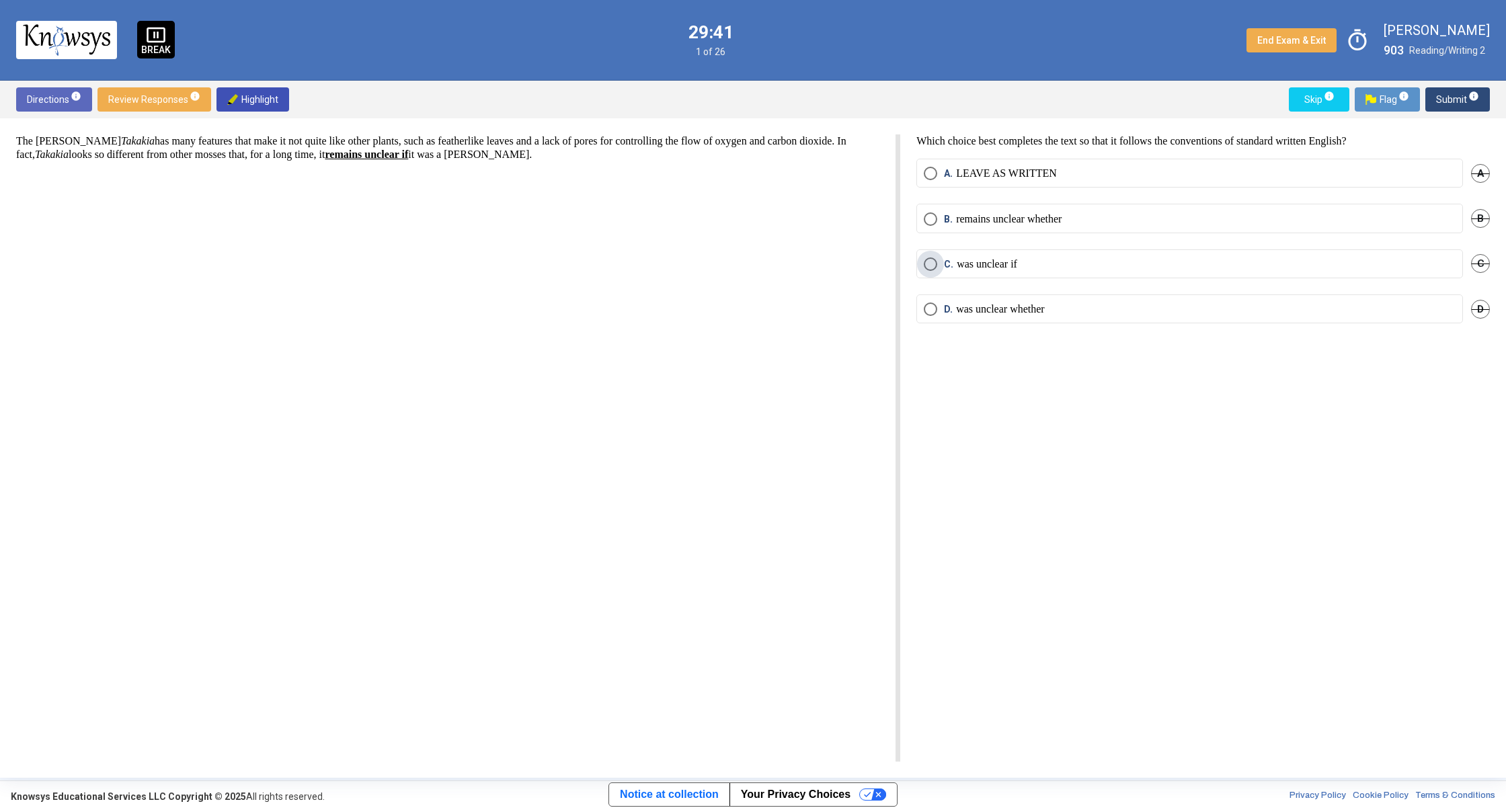
click at [987, 268] on p "was unclear if" at bounding box center [987, 264] width 60 height 14
click at [987, 267] on p "was unclear if" at bounding box center [987, 264] width 60 height 14
click at [1446, 92] on span "Submit info" at bounding box center [1457, 99] width 43 height 24
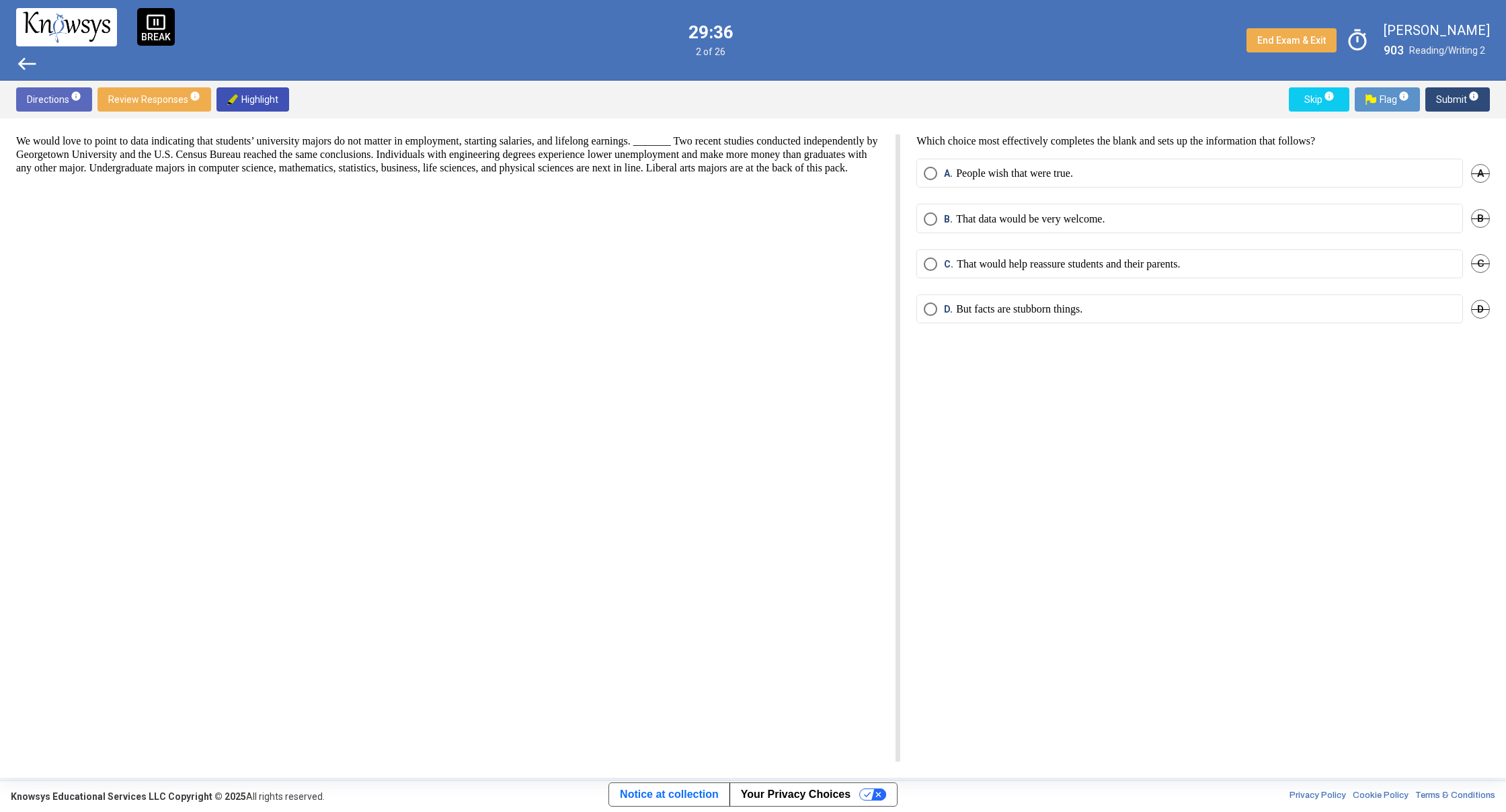
click at [32, 61] on span "west" at bounding box center [27, 64] width 22 height 22
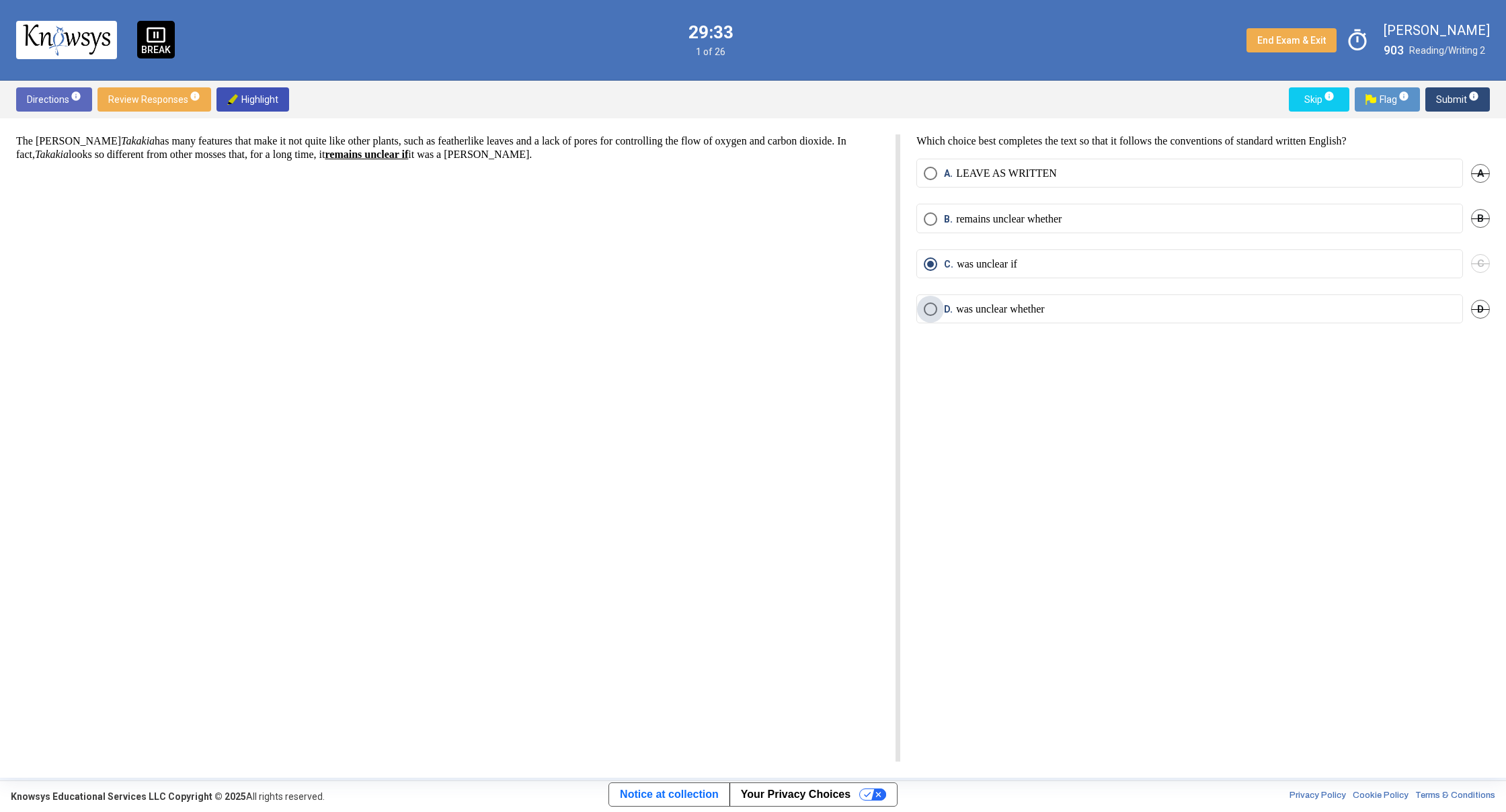
drag, startPoint x: 974, startPoint y: 306, endPoint x: 1009, endPoint y: 307, distance: 35.0
click at [976, 307] on p "was unclear whether" at bounding box center [1000, 310] width 89 height 14
click at [1505, 676] on div "The [PERSON_NAME] Takakia has many features that make it not quite like other p…" at bounding box center [753, 448] width 1506 height 659
click at [1488, 99] on button "Submit info" at bounding box center [1457, 99] width 64 height 24
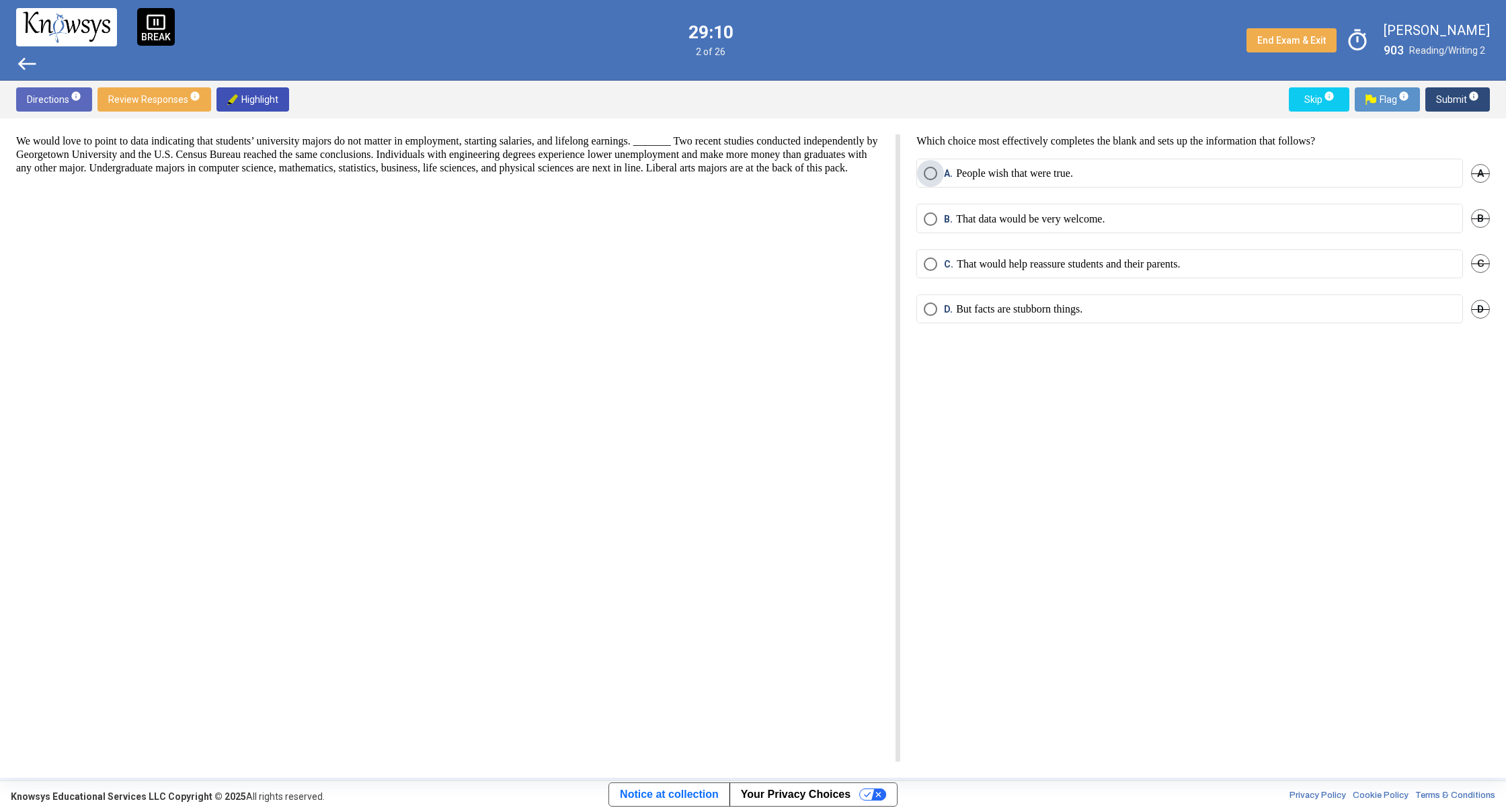
drag, startPoint x: 927, startPoint y: 167, endPoint x: 921, endPoint y: 172, distance: 7.8
click at [925, 169] on span "Select an option" at bounding box center [930, 173] width 14 height 14
click at [1450, 99] on span "Submit info" at bounding box center [1457, 99] width 43 height 24
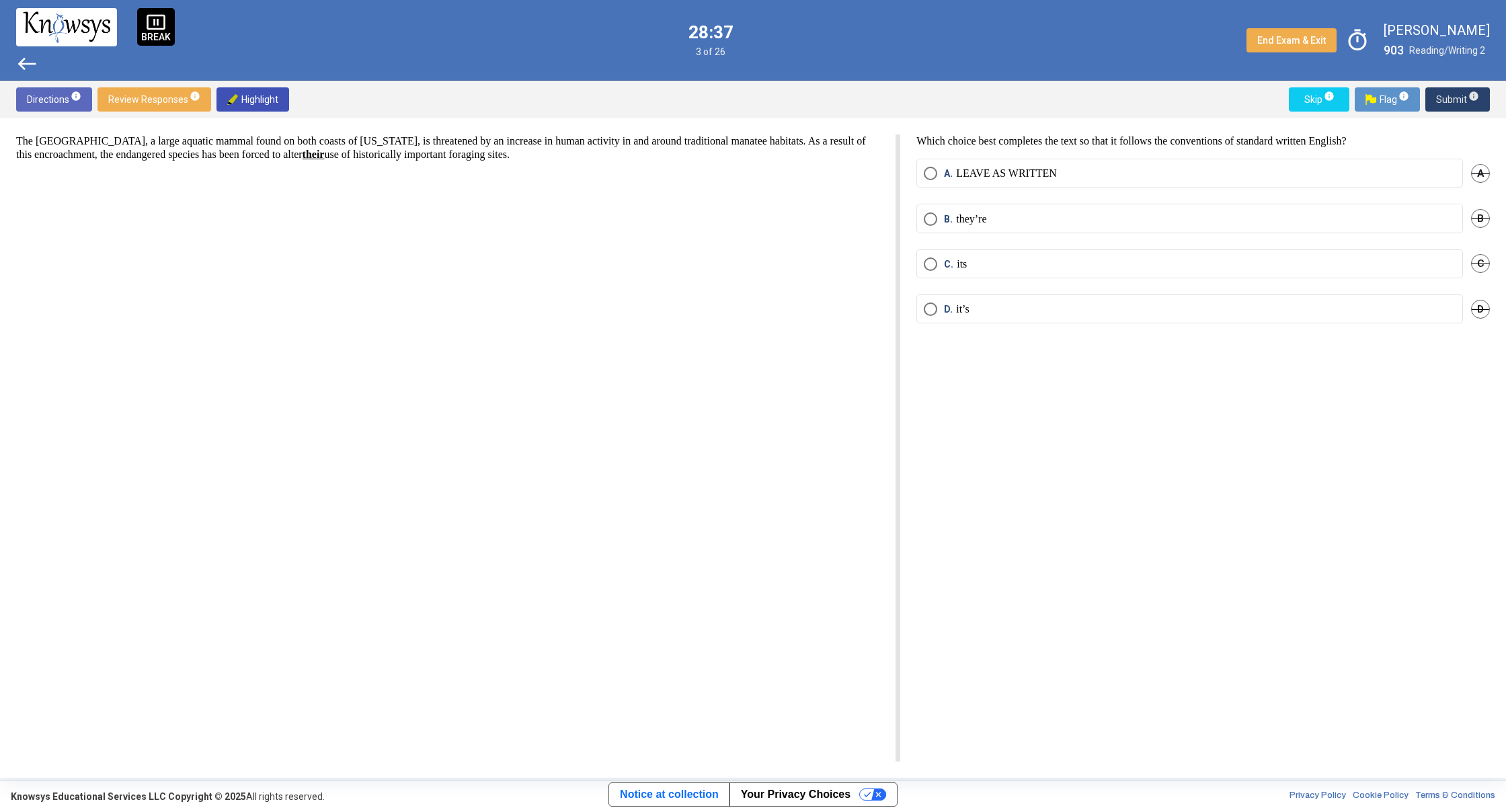
drag, startPoint x: 1460, startPoint y: 98, endPoint x: 1451, endPoint y: 99, distance: 9.1
click at [1451, 99] on span "Submit info" at bounding box center [1457, 99] width 43 height 24
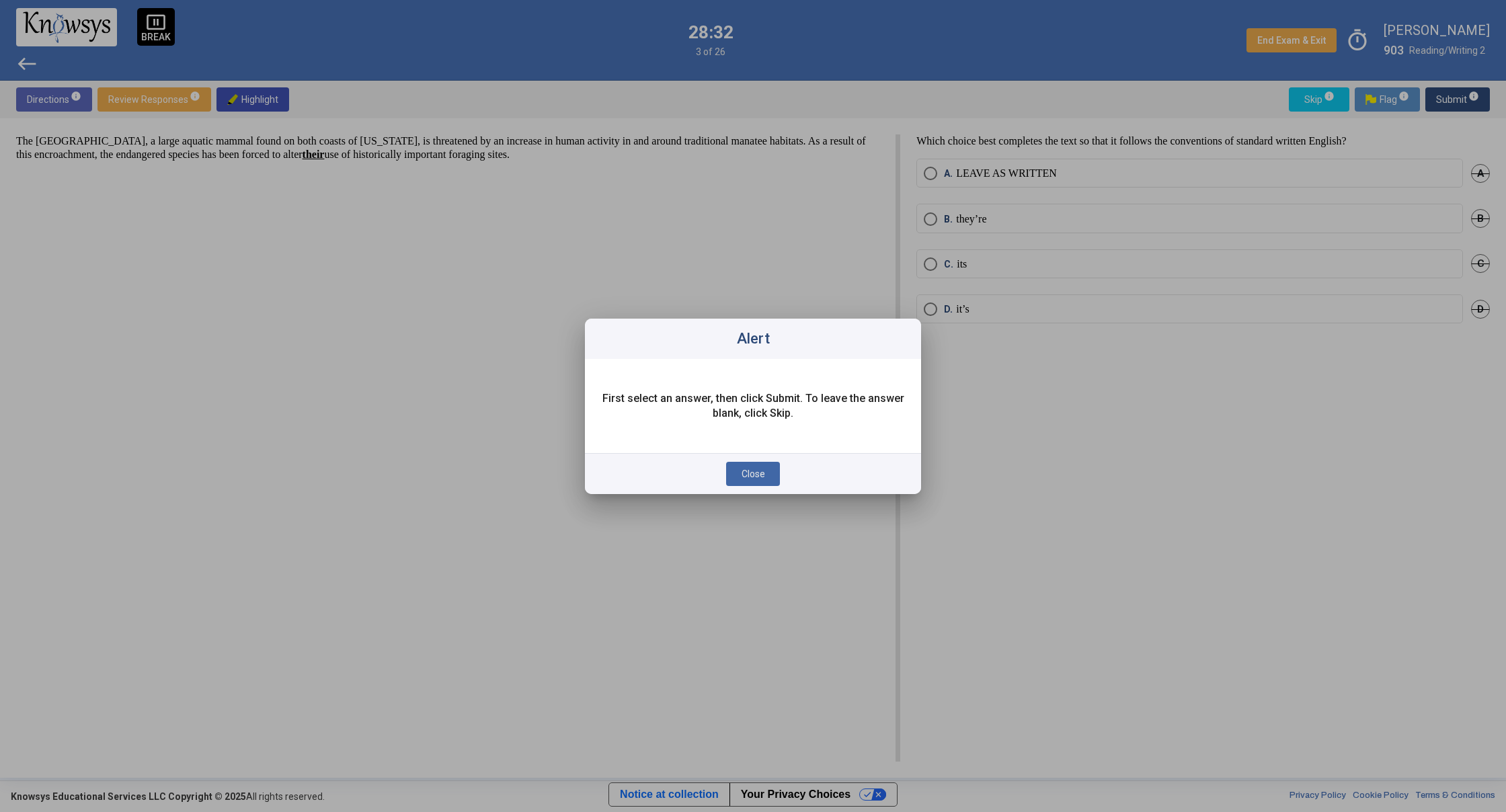
click at [757, 473] on span "Close" at bounding box center [753, 474] width 24 height 11
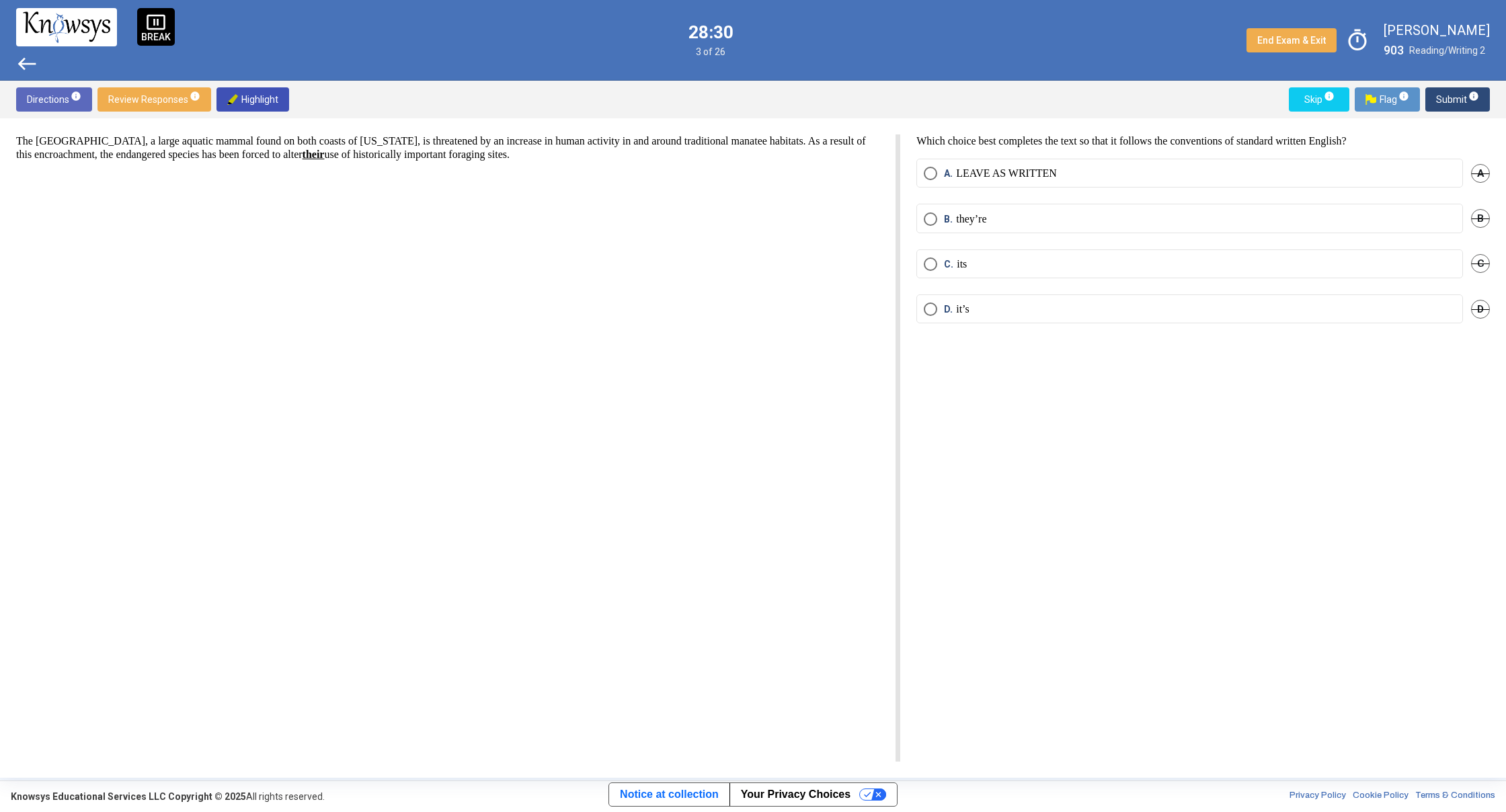
drag, startPoint x: 933, startPoint y: 173, endPoint x: 943, endPoint y: 160, distance: 16.4
click at [936, 166] on span "Select an option" at bounding box center [930, 173] width 14 height 14
click at [1426, 93] on button "Submit info" at bounding box center [1457, 99] width 64 height 24
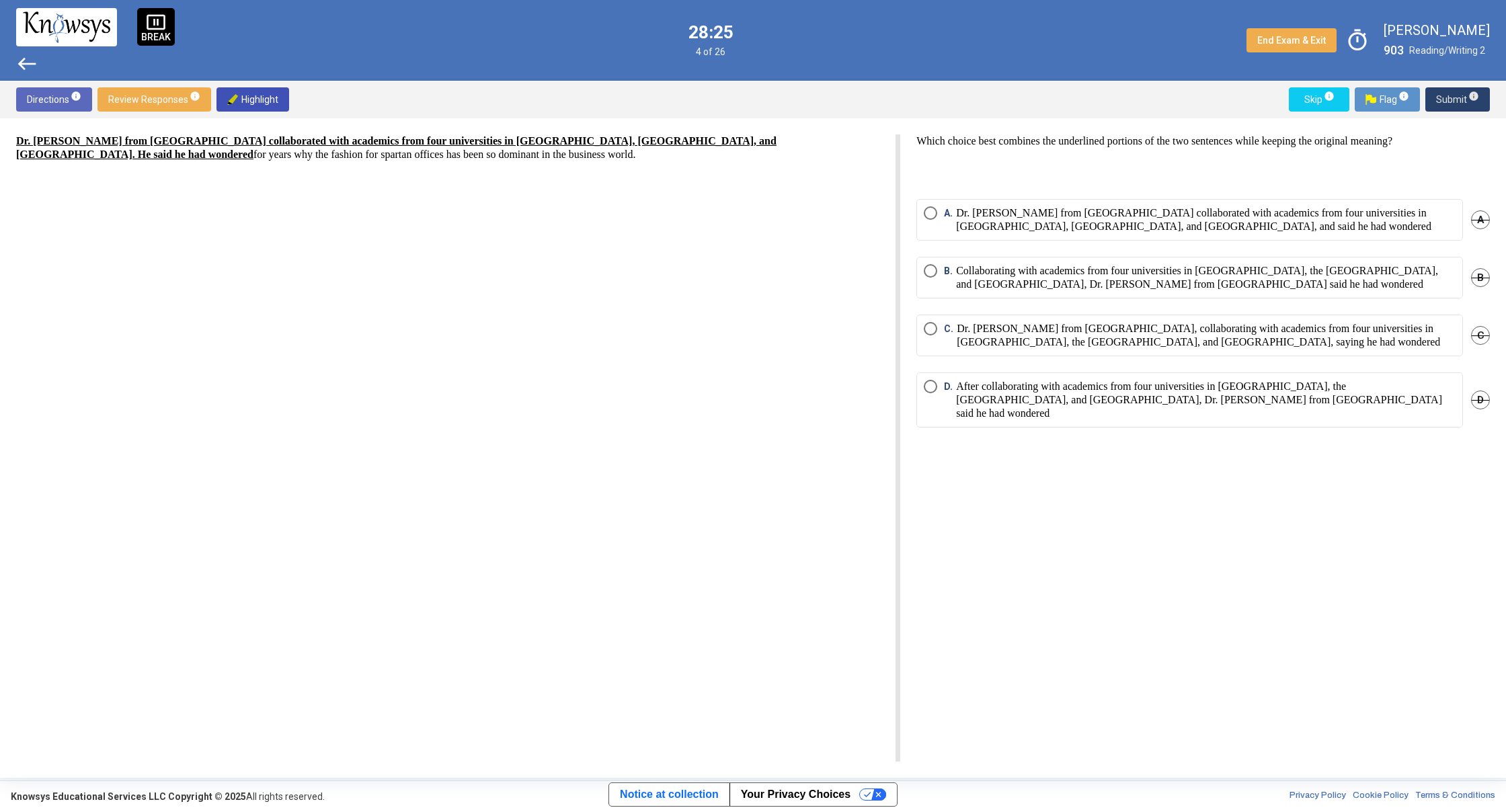
click at [1451, 96] on span "Submit info" at bounding box center [1457, 99] width 43 height 24
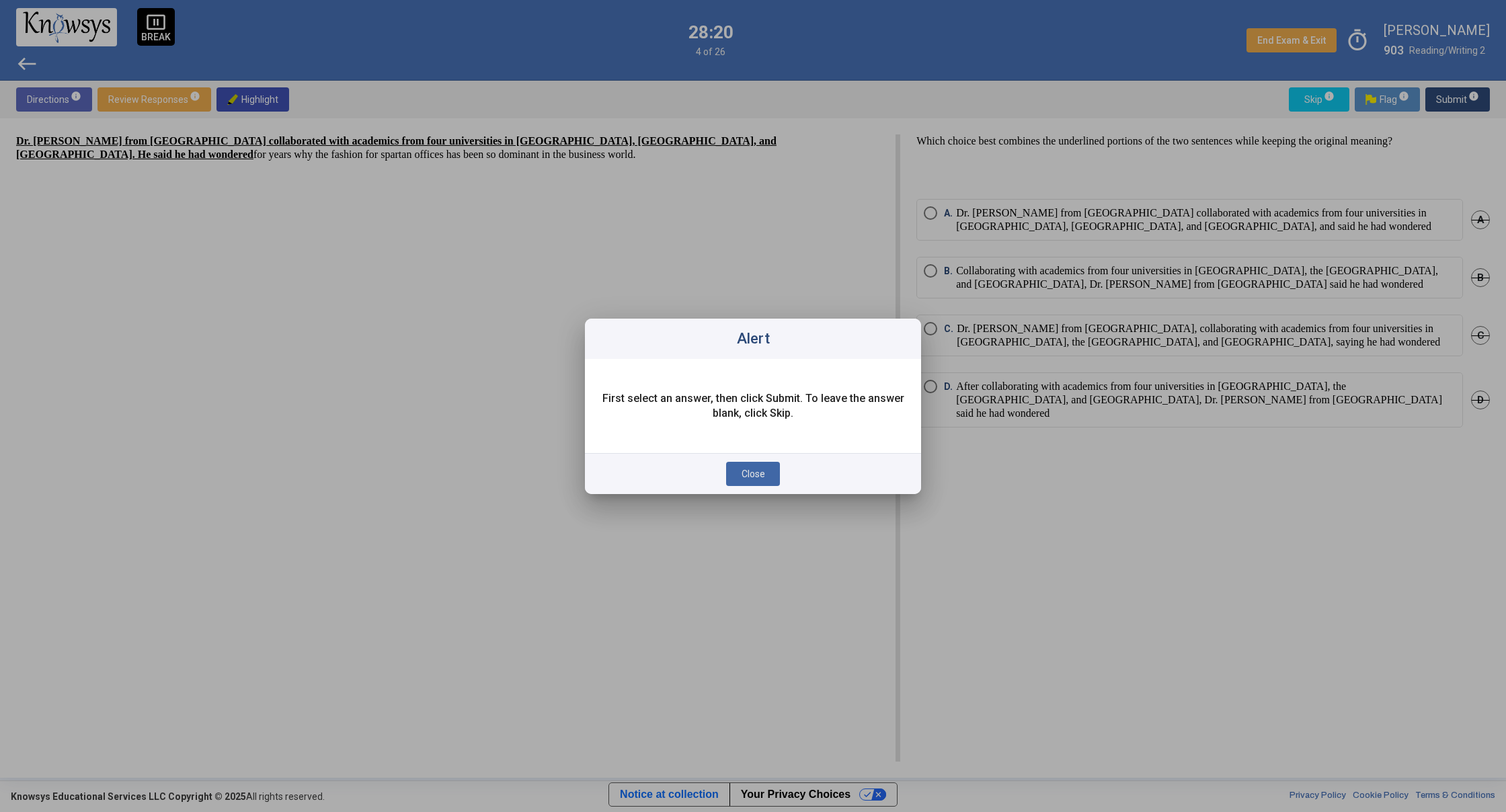
drag, startPoint x: 771, startPoint y: 472, endPoint x: 941, endPoint y: 464, distance: 170.2
click at [776, 471] on button "Close" at bounding box center [753, 474] width 53 height 24
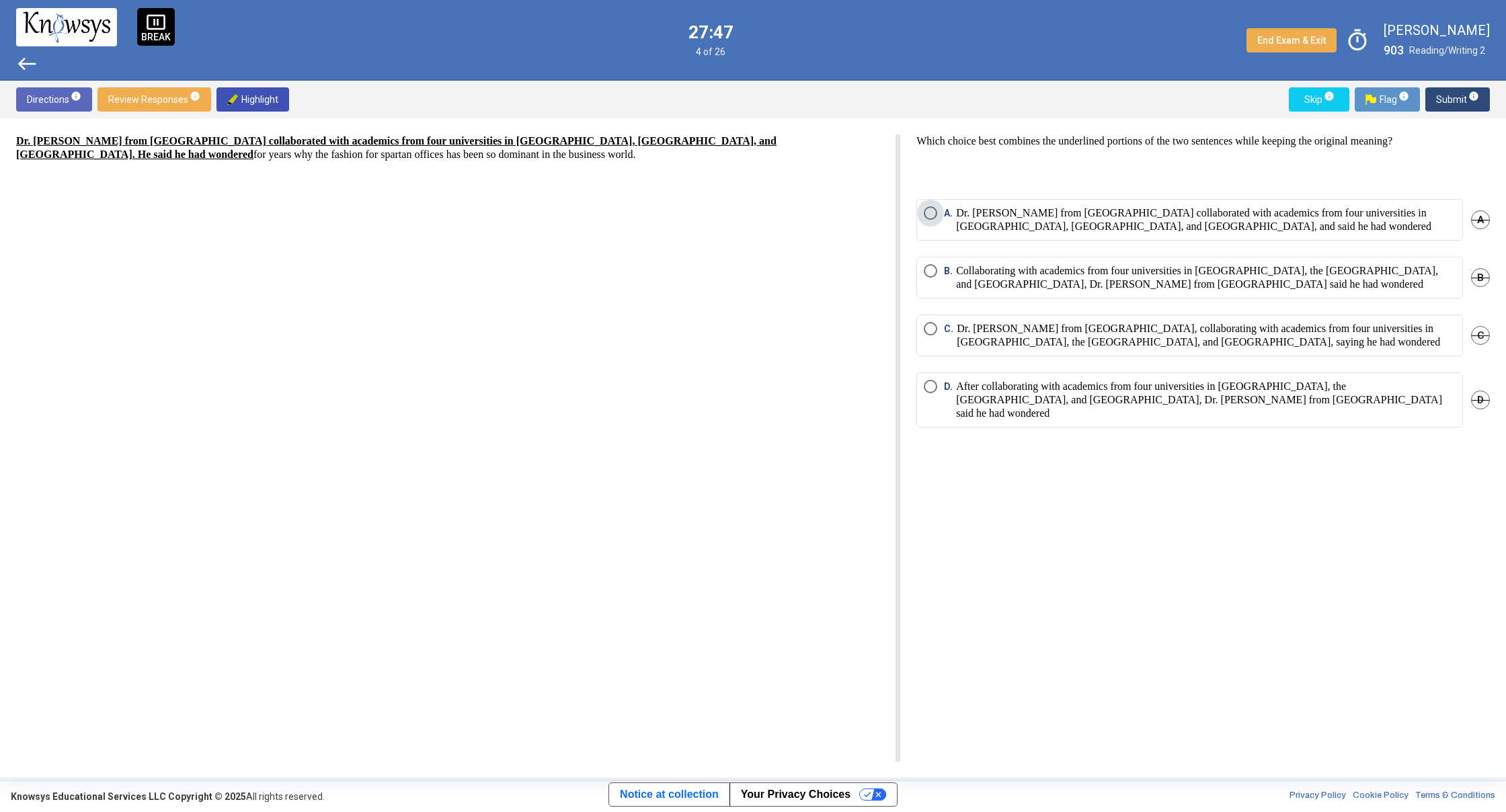
click at [956, 211] on p "Dr. [PERSON_NAME] from [GEOGRAPHIC_DATA] collaborated with academics from four …" at bounding box center [1205, 220] width 500 height 27
click at [1460, 93] on span "Submit info" at bounding box center [1457, 99] width 43 height 24
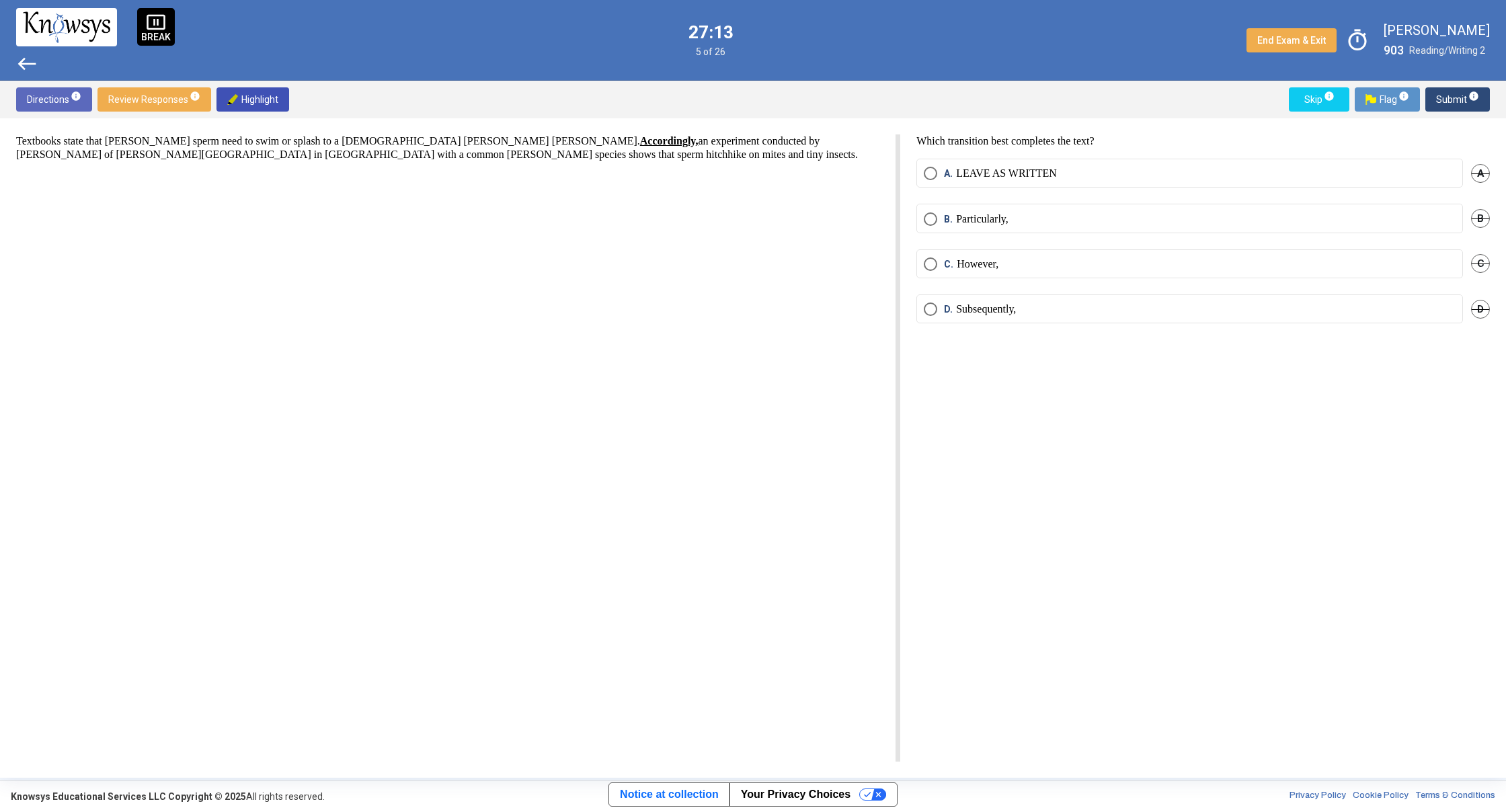
click at [931, 264] on span "Select an option" at bounding box center [930, 264] width 14 height 14
click at [1468, 95] on span "info" at bounding box center [1473, 96] width 11 height 11
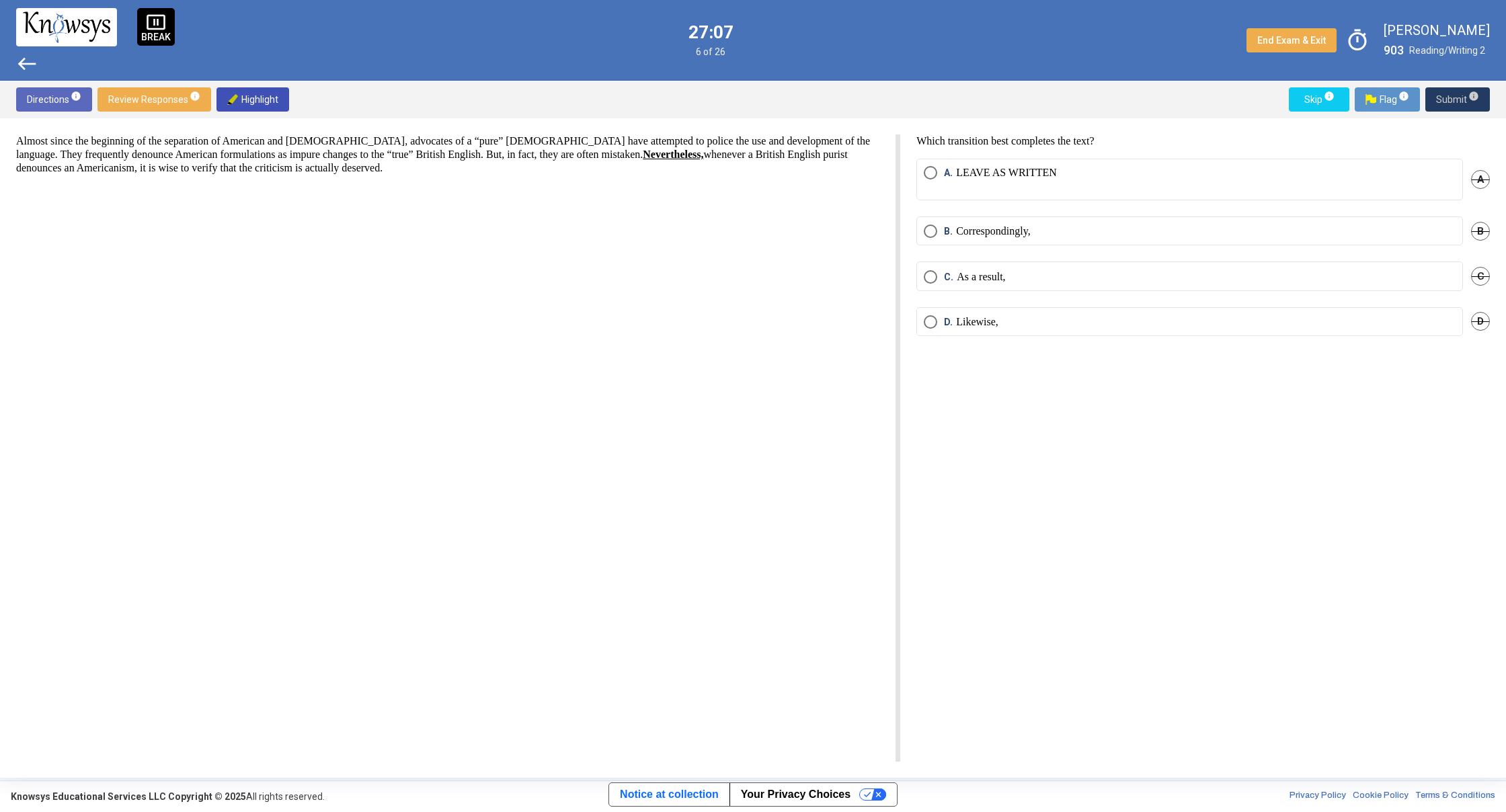
click at [1459, 98] on span "Submit info" at bounding box center [1457, 99] width 43 height 24
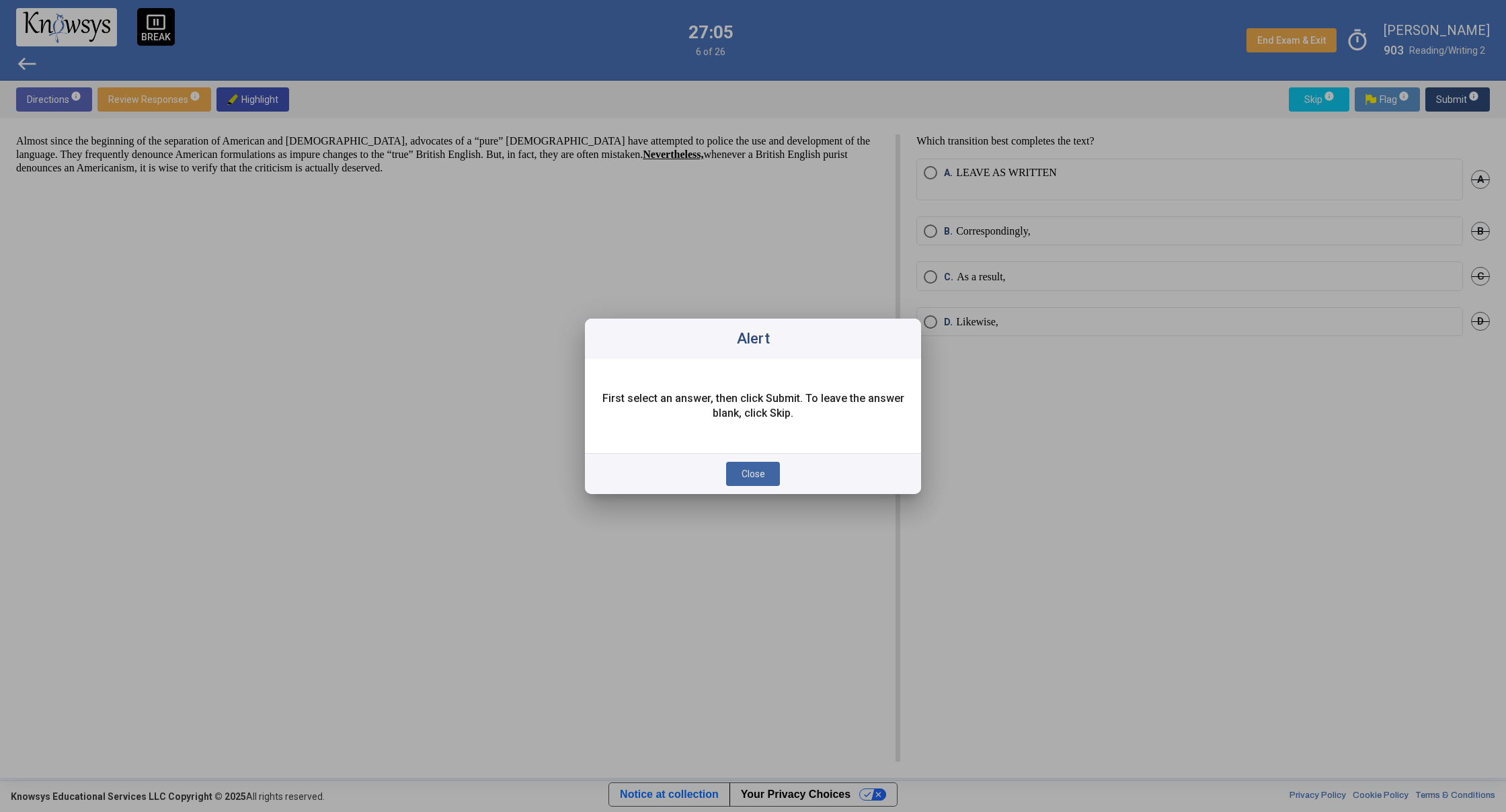
click at [1460, 93] on div at bounding box center [753, 406] width 1506 height 812
click at [755, 481] on button "Close" at bounding box center [753, 474] width 53 height 24
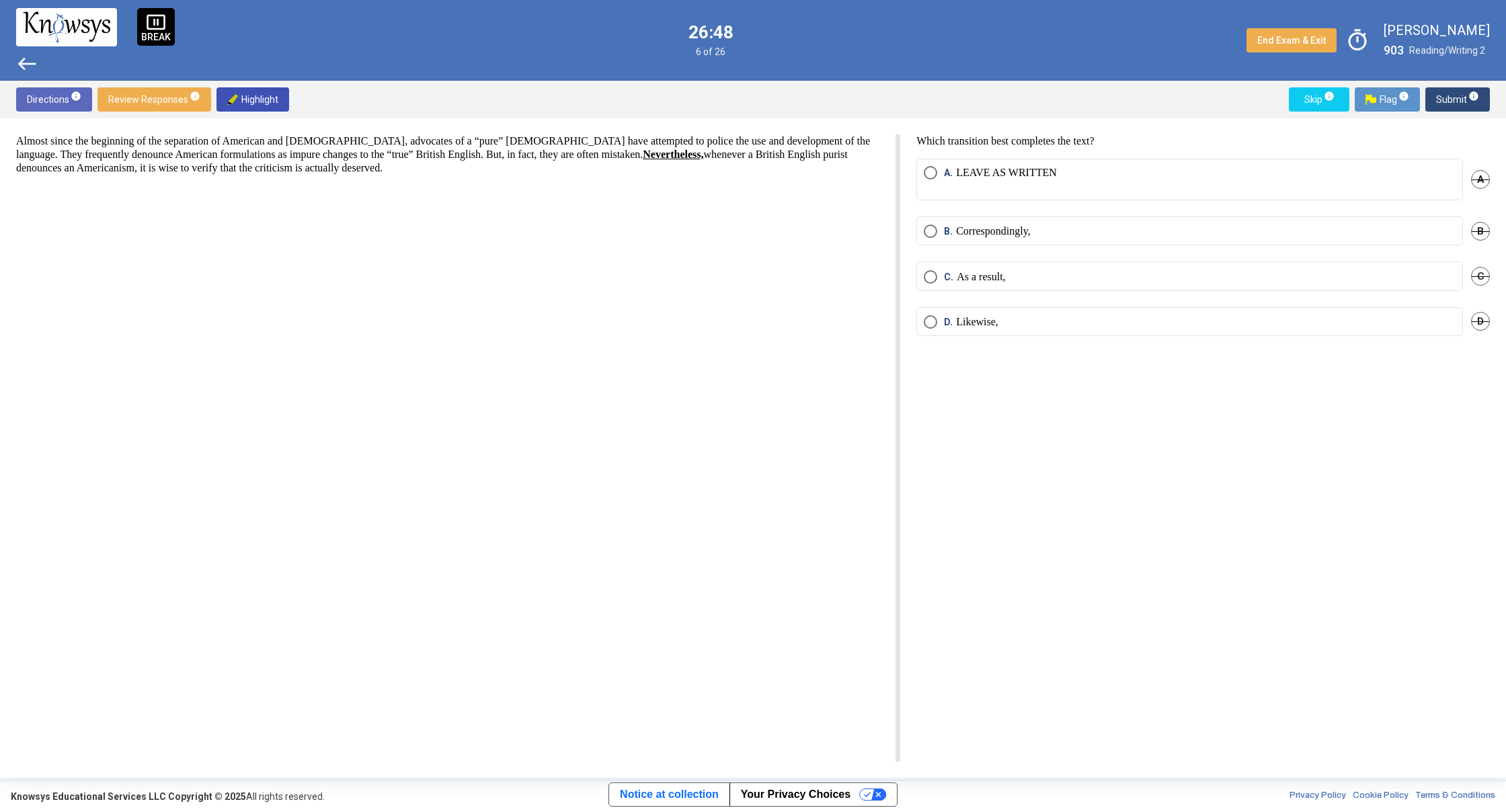
drag, startPoint x: 929, startPoint y: 184, endPoint x: 1312, endPoint y: 479, distance: 483.4
click at [1313, 482] on div "Which transition best completes the text? A. LEAVE AS WRITTEN A B. Correspondin…" at bounding box center [1195, 448] width 590 height 627
drag, startPoint x: 1312, startPoint y: 479, endPoint x: 1319, endPoint y: 471, distance: 10.6
click at [1312, 479] on div "Which transition best completes the text? A. LEAVE AS WRITTEN A B. Correspondin…" at bounding box center [1195, 448] width 590 height 627
click at [1473, 181] on span "A" at bounding box center [1479, 179] width 19 height 19
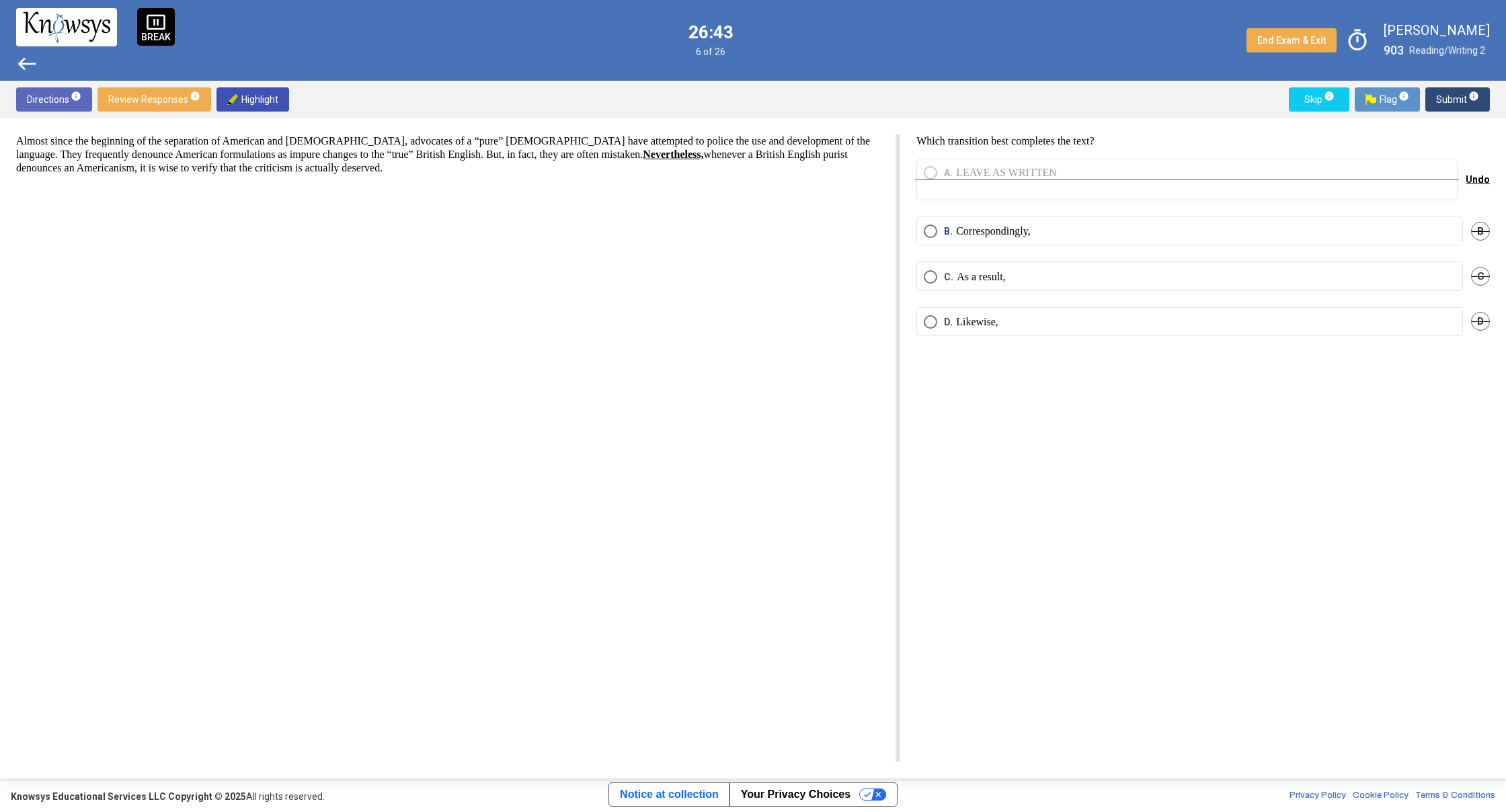
click at [1473, 179] on span "Undo" at bounding box center [1477, 179] width 24 height 11
drag, startPoint x: 1485, startPoint y: 234, endPoint x: 1477, endPoint y: 222, distance: 14.4
click at [1483, 233] on span "B" at bounding box center [1479, 230] width 19 height 19
click at [1472, 181] on span "A" at bounding box center [1479, 179] width 19 height 19
click at [1466, 179] on div "A. LEAVE AS WRITTEN Undo" at bounding box center [1203, 187] width 574 height 57
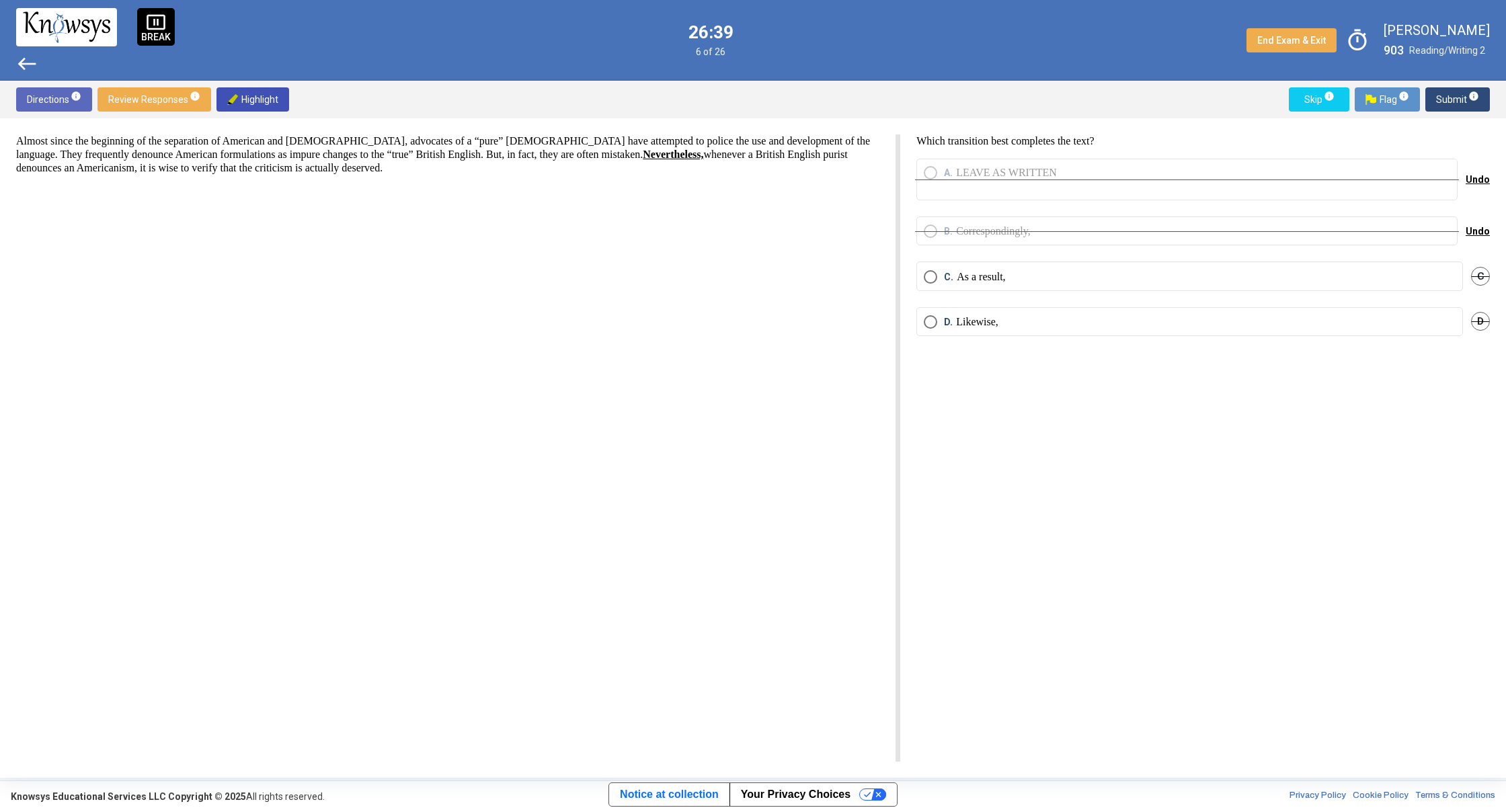
click at [1468, 177] on span "Undo" at bounding box center [1477, 179] width 24 height 11
click at [1475, 231] on span "Undo" at bounding box center [1477, 230] width 24 height 11
click at [953, 169] on span "A." at bounding box center [950, 179] width 12 height 27
click at [1460, 102] on span "Submit info" at bounding box center [1457, 99] width 43 height 24
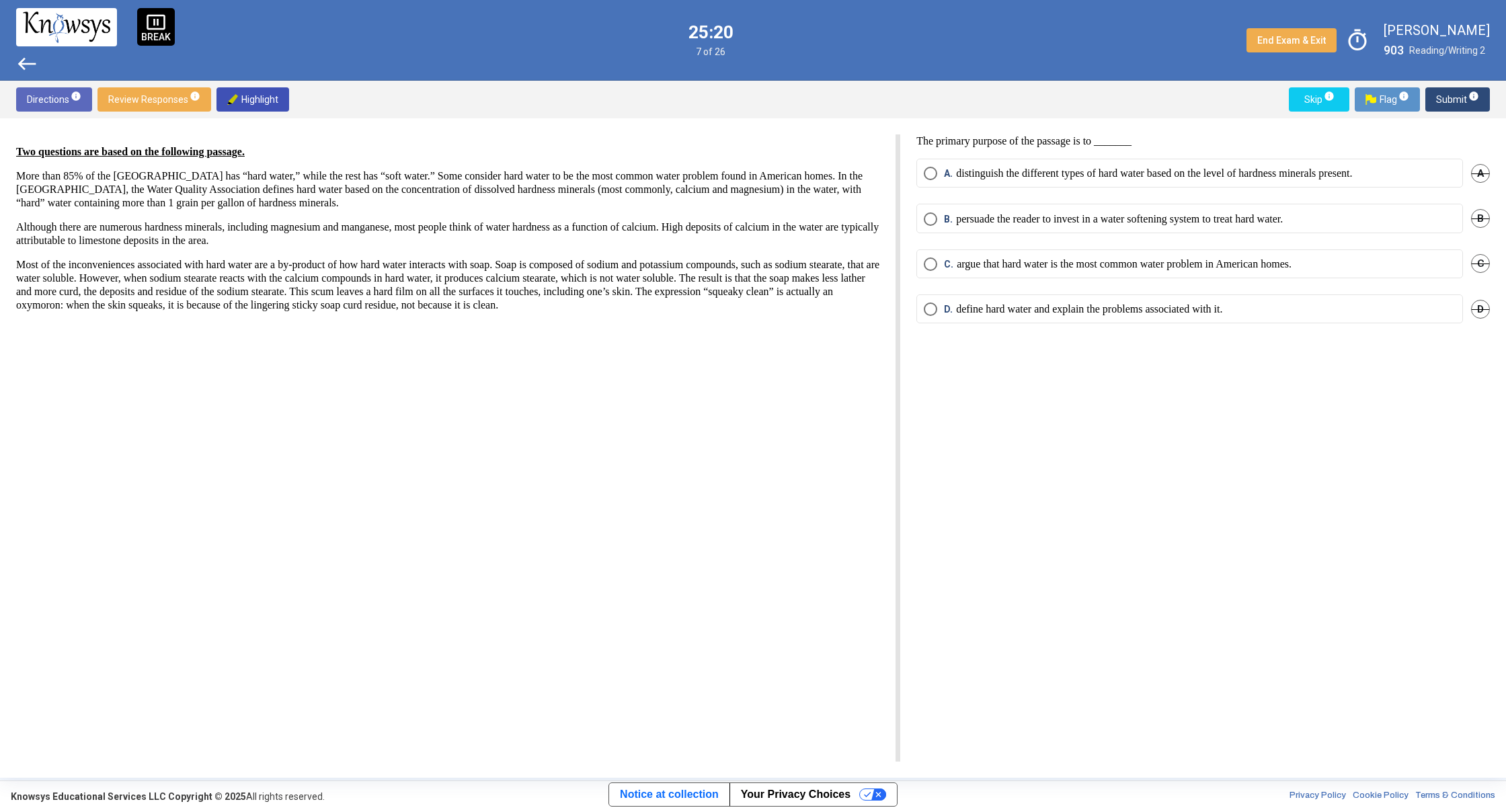
drag, startPoint x: 590, startPoint y: 299, endPoint x: 898, endPoint y: 336, distance: 310.2
click at [899, 338] on div "Two questions are based on the following passage. More than 85% of the [GEOGRAP…" at bounding box center [457, 448] width 884 height 627
click at [926, 359] on div "The primary purpose of the passage is to _______ A. distinguish the different t…" at bounding box center [1195, 448] width 590 height 627
click at [960, 162] on mat-radio-button "A. distinguish the different types of hard water based on the level of hardness…" at bounding box center [1189, 172] width 546 height 29
click at [945, 169] on span "A." at bounding box center [950, 173] width 12 height 14
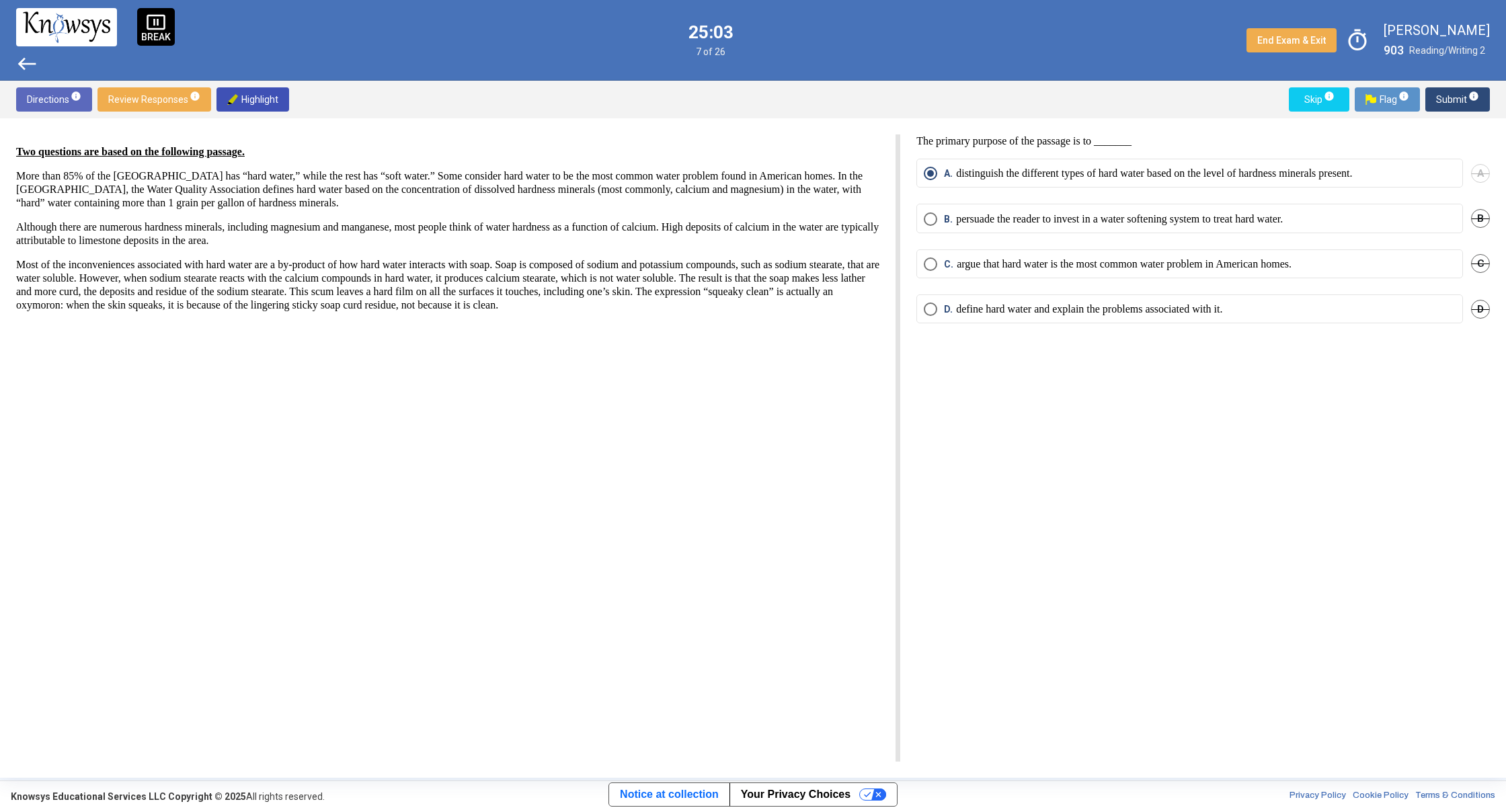
click at [934, 304] on span "Select an option" at bounding box center [930, 310] width 14 height 14
click at [1438, 103] on span "Submit info" at bounding box center [1457, 99] width 43 height 24
drag, startPoint x: 1010, startPoint y: 179, endPoint x: 1001, endPoint y: 173, distance: 10.8
click at [1001, 173] on p "Many people associate hard water with too much sodium." at bounding box center [1080, 173] width 248 height 14
click at [978, 191] on div "A. Many people associate hard water with too much sodium. A" at bounding box center [1203, 181] width 574 height 45
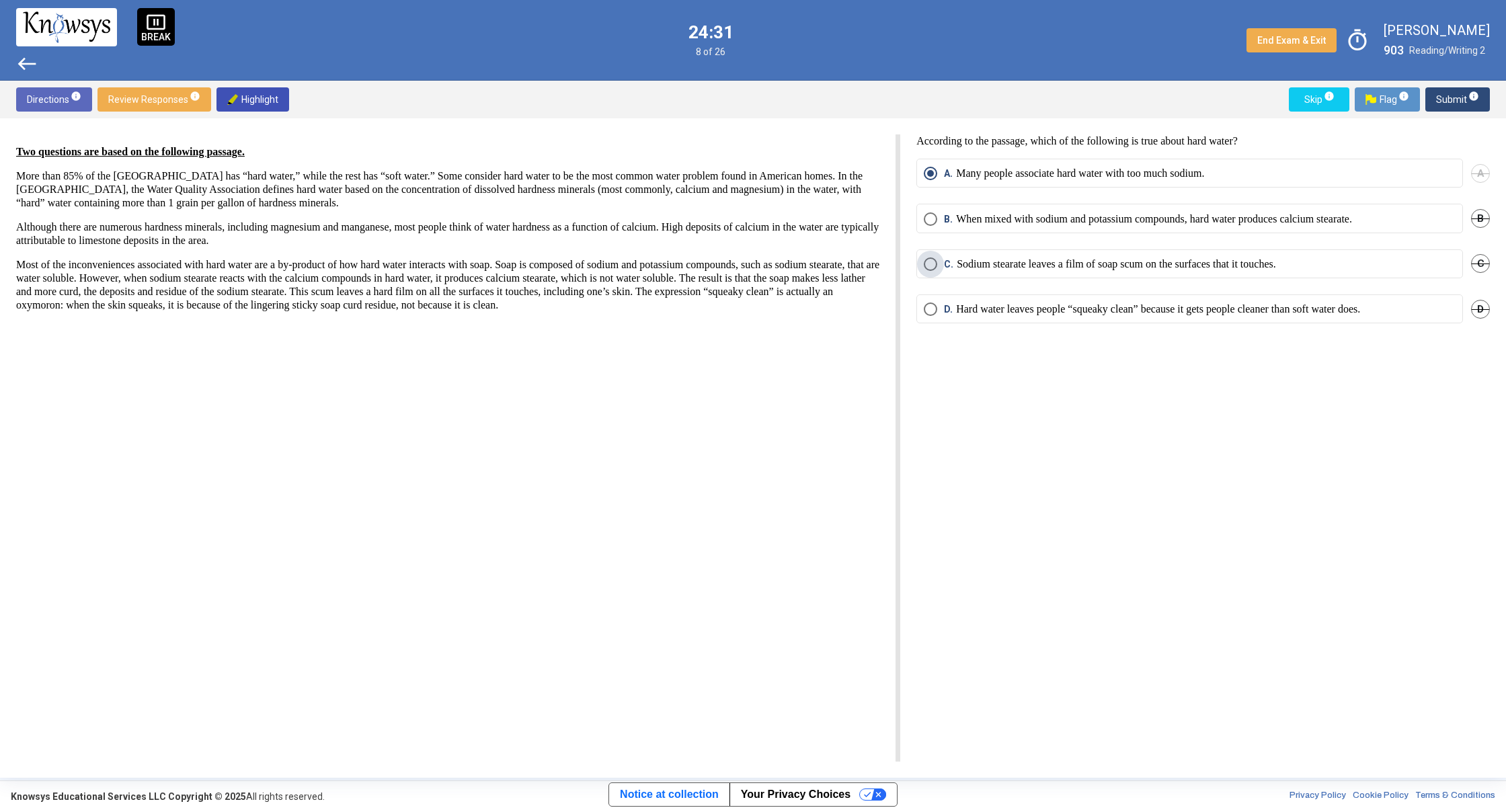
drag, startPoint x: 968, startPoint y: 261, endPoint x: 1046, endPoint y: 234, distance: 82.5
click at [968, 261] on p "Sodium stearate leaves a film of soap scum on the surfaces that it touches." at bounding box center [1116, 264] width 320 height 14
click at [1457, 91] on span "Submit info" at bounding box center [1457, 99] width 43 height 24
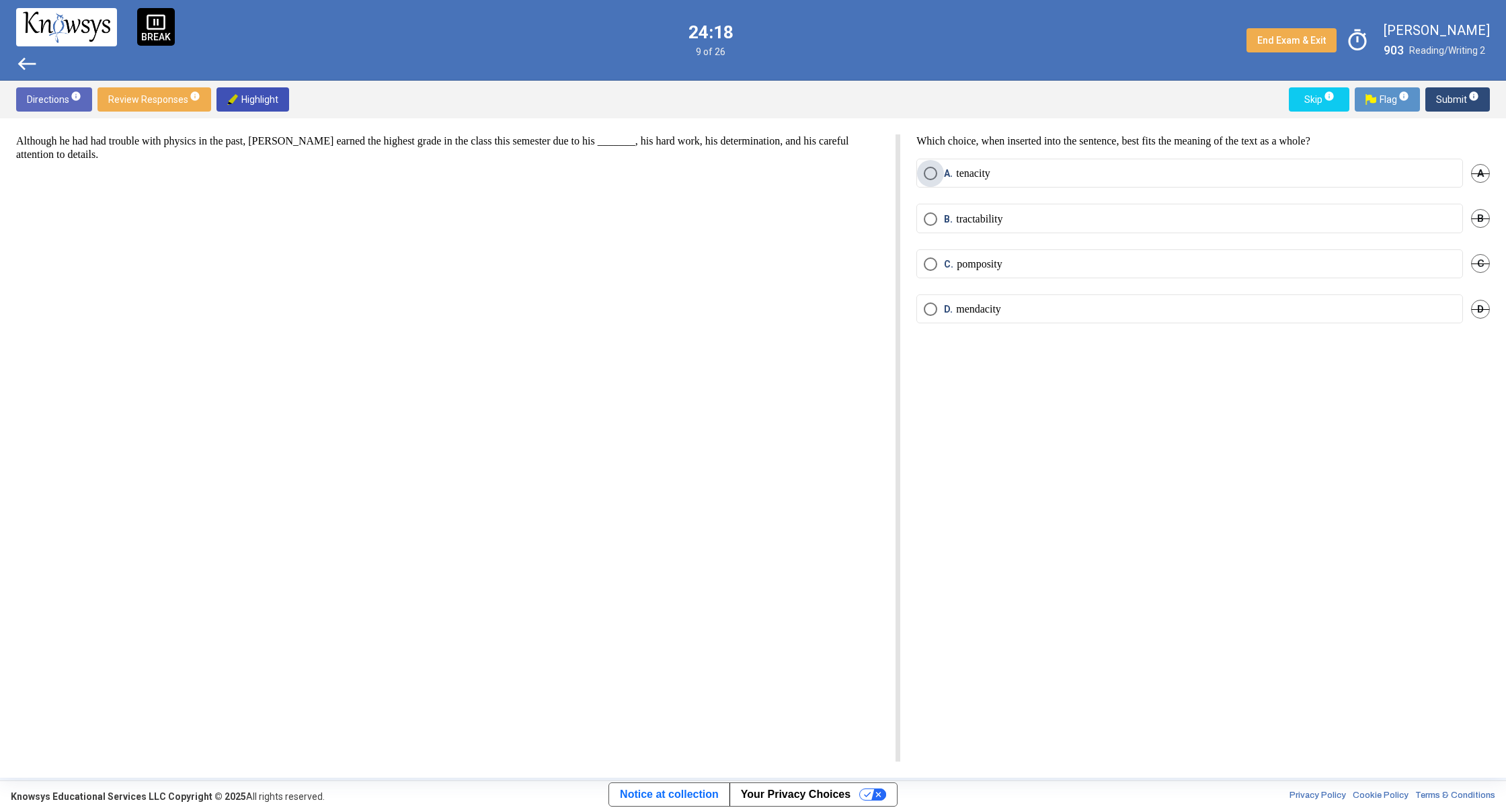
click at [938, 169] on span "A. tenacity" at bounding box center [964, 173] width 53 height 14
drag, startPoint x: 1050, startPoint y: 217, endPoint x: 1024, endPoint y: 205, distance: 28.6
click at [1028, 205] on mat-radio-button "B. tractability" at bounding box center [1189, 218] width 546 height 29
drag, startPoint x: 1016, startPoint y: 265, endPoint x: 1156, endPoint y: 301, distance: 144.6
click at [1119, 296] on mat-radio-group "A. tenacity A B. tractability B C. pomposity C D. mendacity D" at bounding box center [1203, 248] width 574 height 181
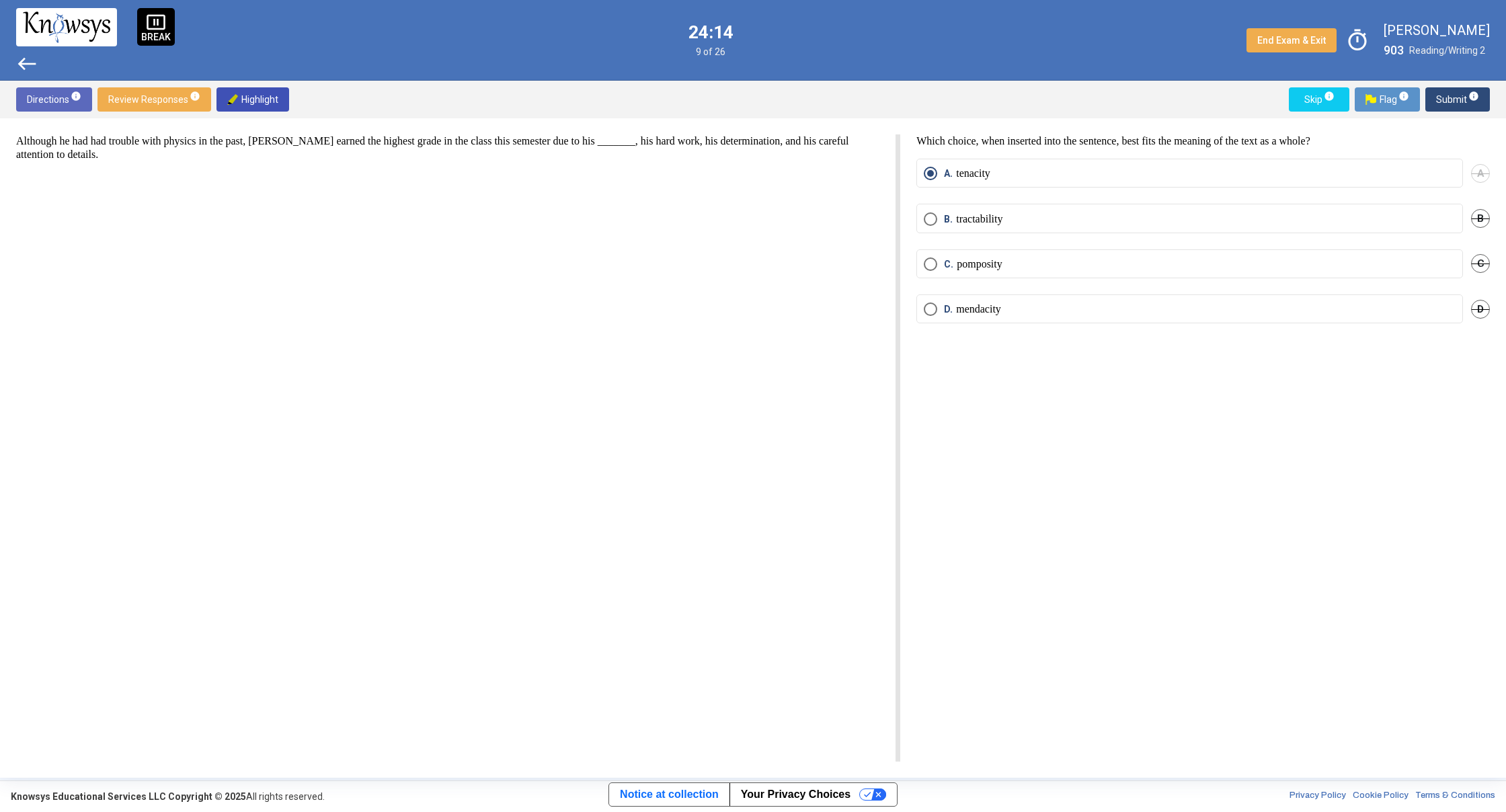
drag, startPoint x: 1473, startPoint y: 117, endPoint x: 1465, endPoint y: 110, distance: 10.6
click at [1465, 111] on div "Directions info Review Responses info Highlight Skip info Flag info Submit info…" at bounding box center [753, 429] width 1506 height 697
click at [1457, 98] on span "Submit info" at bounding box center [1457, 99] width 43 height 24
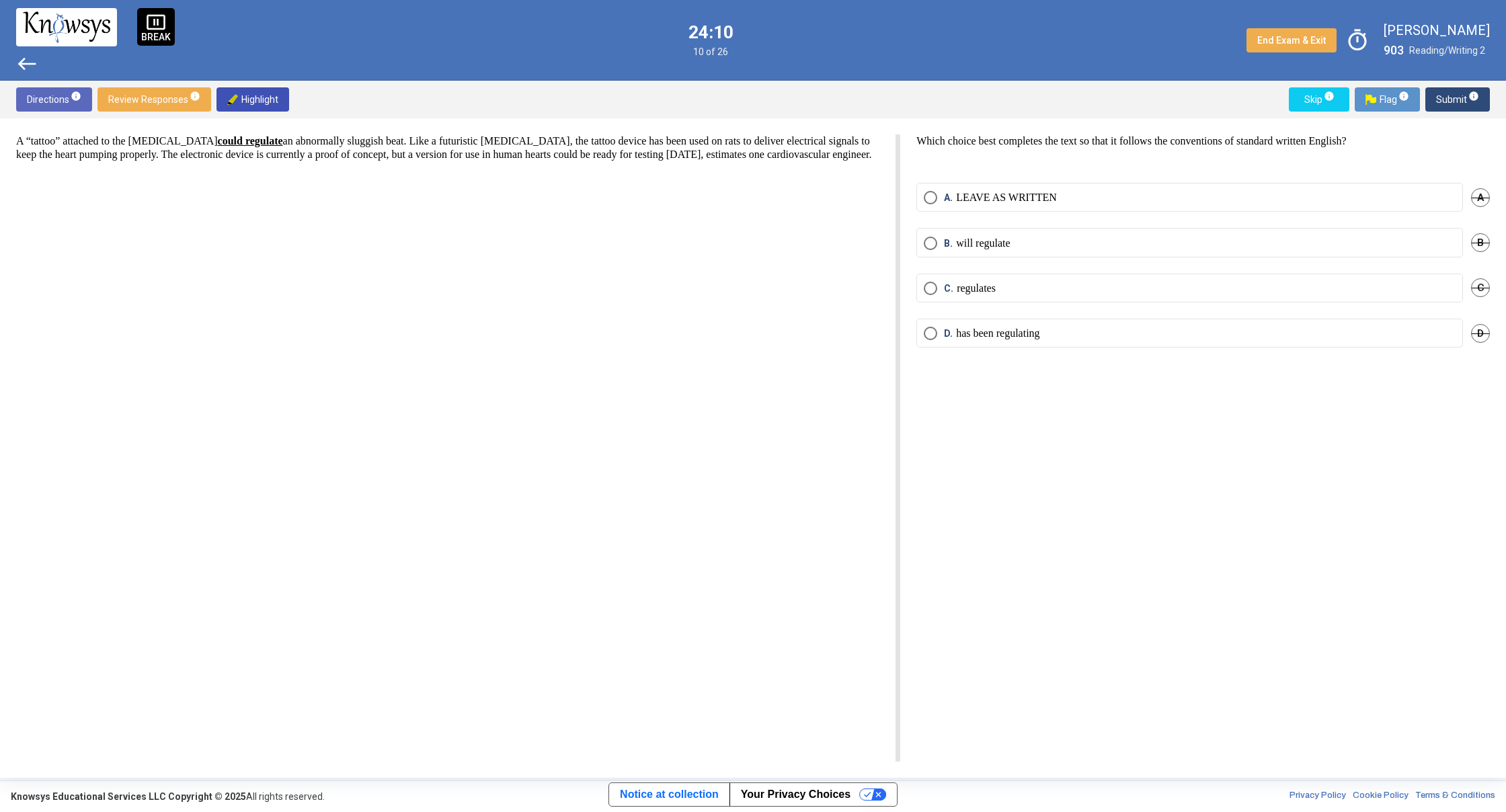
drag, startPoint x: 371, startPoint y: 661, endPoint x: 376, endPoint y: 641, distance: 20.6
click at [370, 653] on div "A “tattoo” attached to the [MEDICAL_DATA] could regulate an abnormally sluggish…" at bounding box center [457, 448] width 884 height 627
click at [994, 297] on mat-radio-button "C. regulates" at bounding box center [1189, 288] width 546 height 29
click at [933, 288] on span "Select an option" at bounding box center [930, 289] width 14 height 14
click at [1431, 105] on button "Submit info" at bounding box center [1457, 99] width 64 height 24
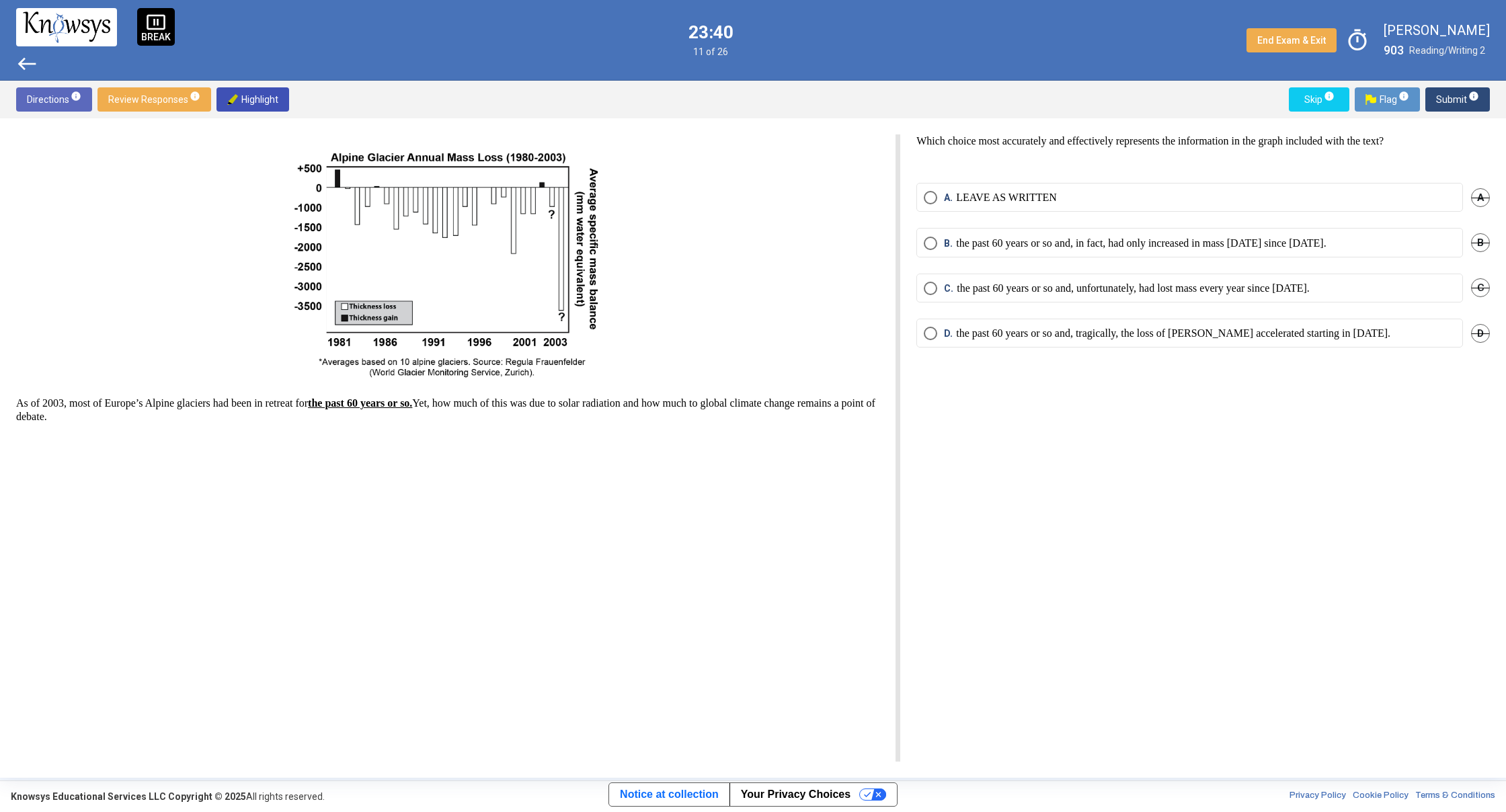
drag, startPoint x: 421, startPoint y: 240, endPoint x: 313, endPoint y: 207, distance: 112.9
drag, startPoint x: 192, startPoint y: 316, endPoint x: 296, endPoint y: 338, distance: 106.3
click at [301, 351] on p at bounding box center [447, 265] width 863 height 240
click at [296, 338] on img at bounding box center [448, 265] width 311 height 240
drag, startPoint x: 976, startPoint y: 247, endPoint x: 1005, endPoint y: 357, distance: 113.8
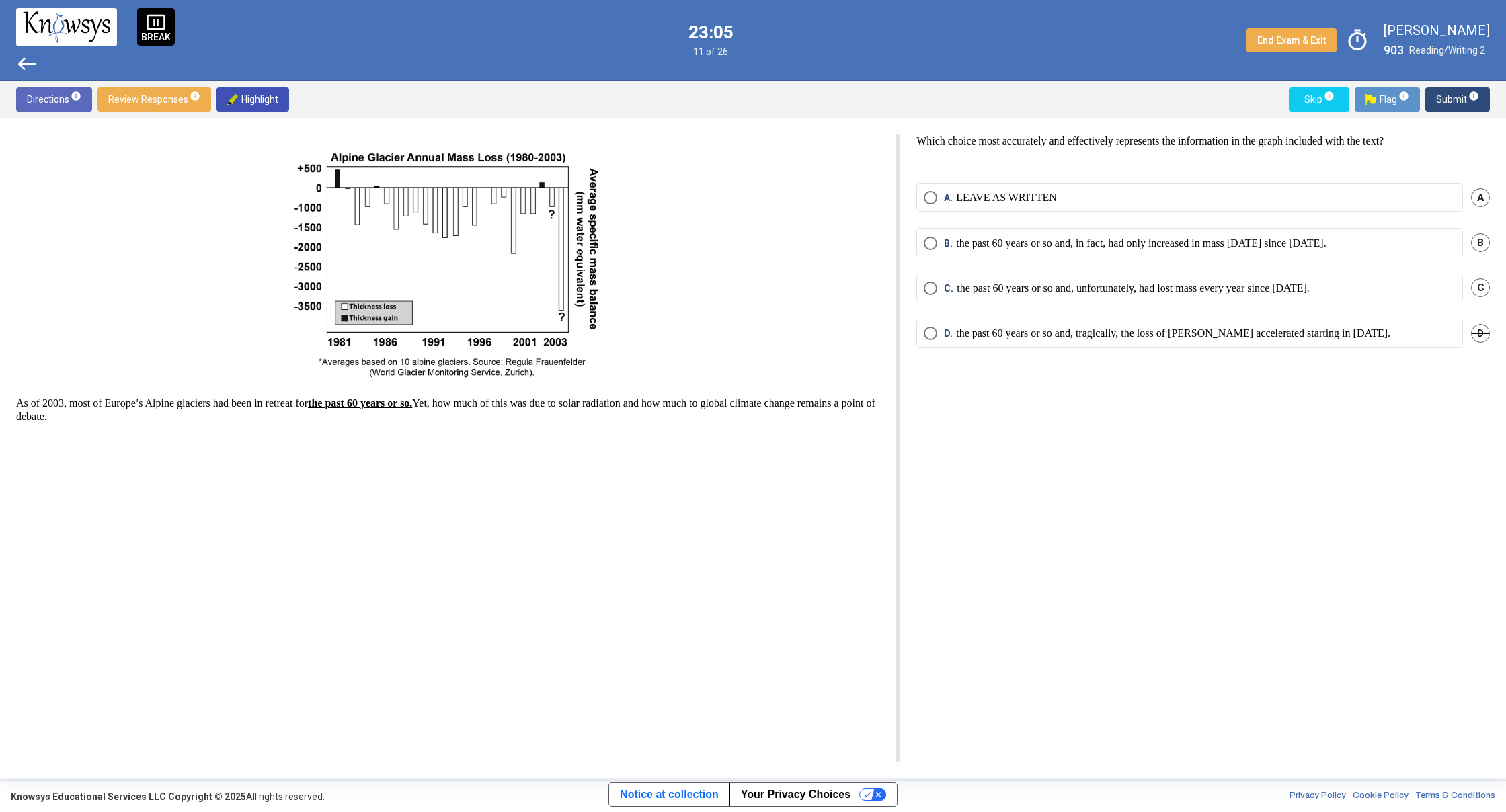
click at [1006, 358] on mat-radio-group "A. LEAVE AS WRITTEN A B. the past 60 years or so and, in fact, had only increas…" at bounding box center [1203, 273] width 574 height 181
click at [1004, 363] on div "D. the past 60 years or so and, tragically, the loss of [PERSON_NAME] accelerat…" at bounding box center [1203, 341] width 574 height 45
drag, startPoint x: 933, startPoint y: 334, endPoint x: 965, endPoint y: 388, distance: 62.8
click at [967, 394] on div "Which choice most accurately and effectively represents the information in the …" at bounding box center [1195, 448] width 590 height 627
click at [908, 390] on div "Which choice most accurately and effectively represents the information in the …" at bounding box center [1195, 448] width 590 height 627
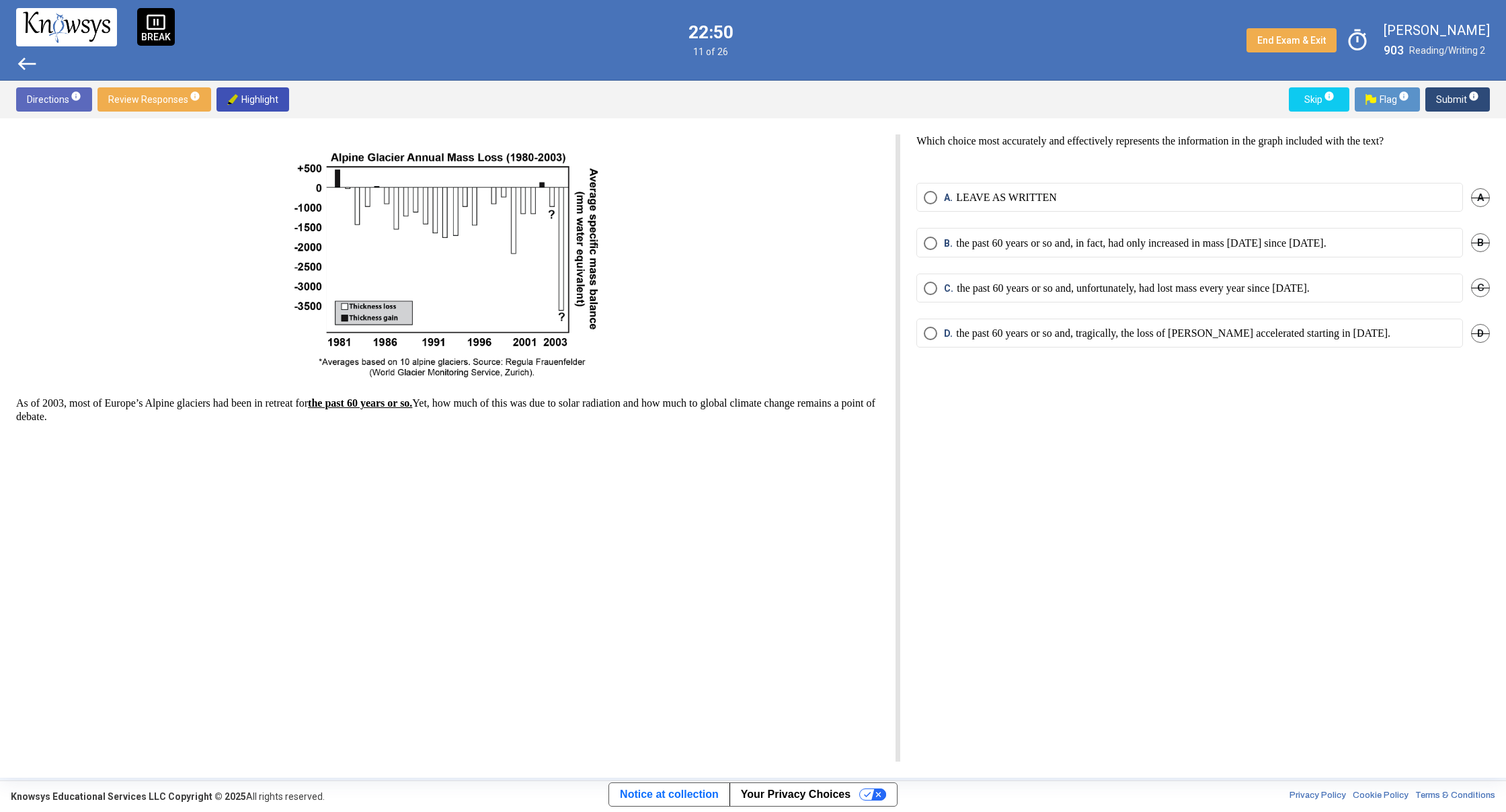
click at [923, 202] on mat-radio-button "A. LEAVE AS WRITTEN" at bounding box center [1189, 197] width 546 height 29
click at [930, 192] on span "Select an option" at bounding box center [930, 198] width 14 height 14
click at [926, 196] on span "Select an option" at bounding box center [930, 198] width 14 height 14
click at [976, 290] on p "the past 60 years or so and, unfortunately, had lost mass every year since [DAT…" at bounding box center [1133, 289] width 353 height 14
click at [1090, 244] on p "the past 60 years or so and, in fact, had only increased in mass [DATE] since […" at bounding box center [1141, 243] width 370 height 14
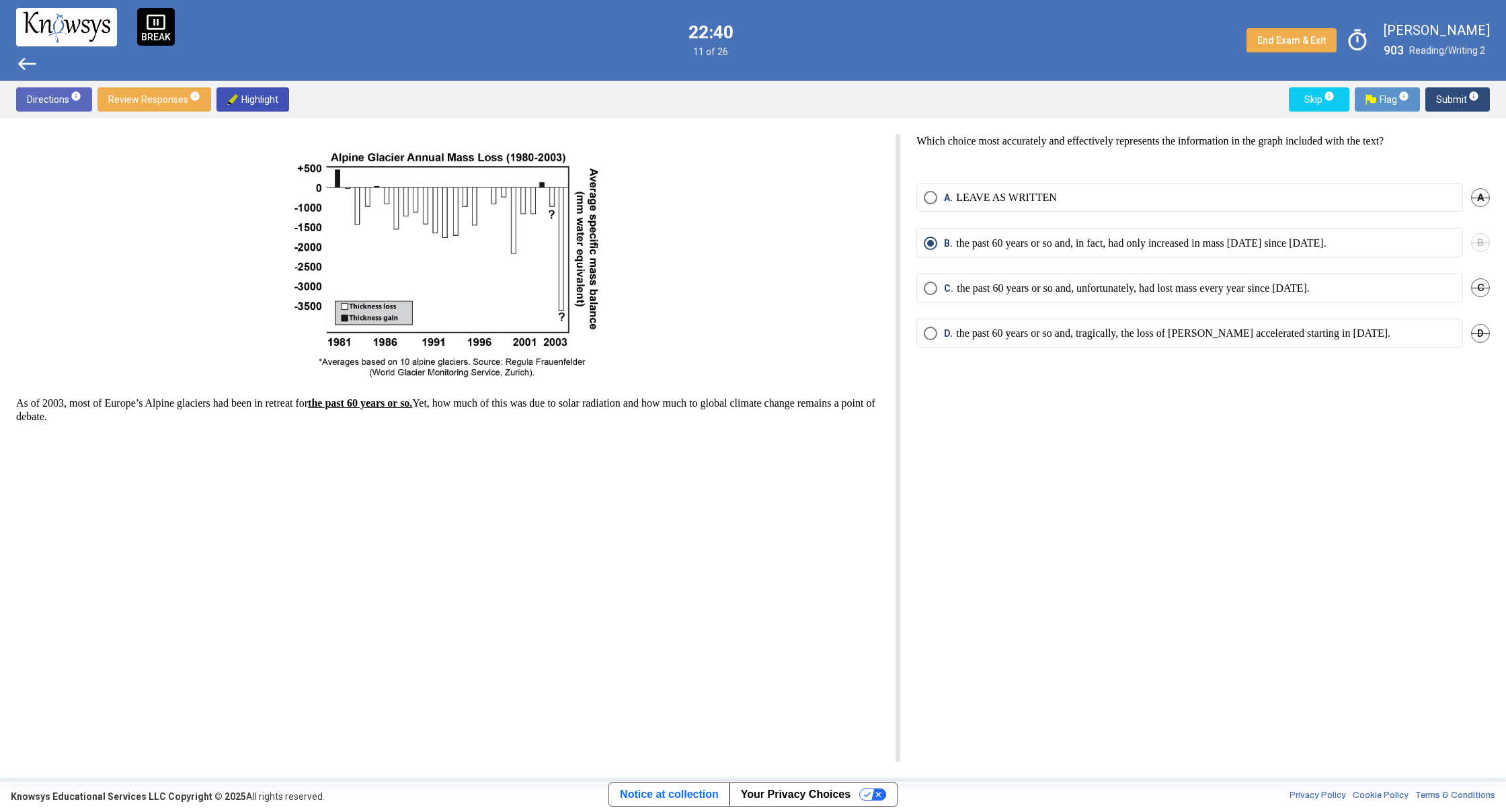
click at [1018, 275] on mat-radio-button "C. the past 60 years or so and, unfortunately, had lost mass every year since […" at bounding box center [1189, 288] width 546 height 29
click at [1458, 101] on span "Submit info" at bounding box center [1457, 99] width 43 height 24
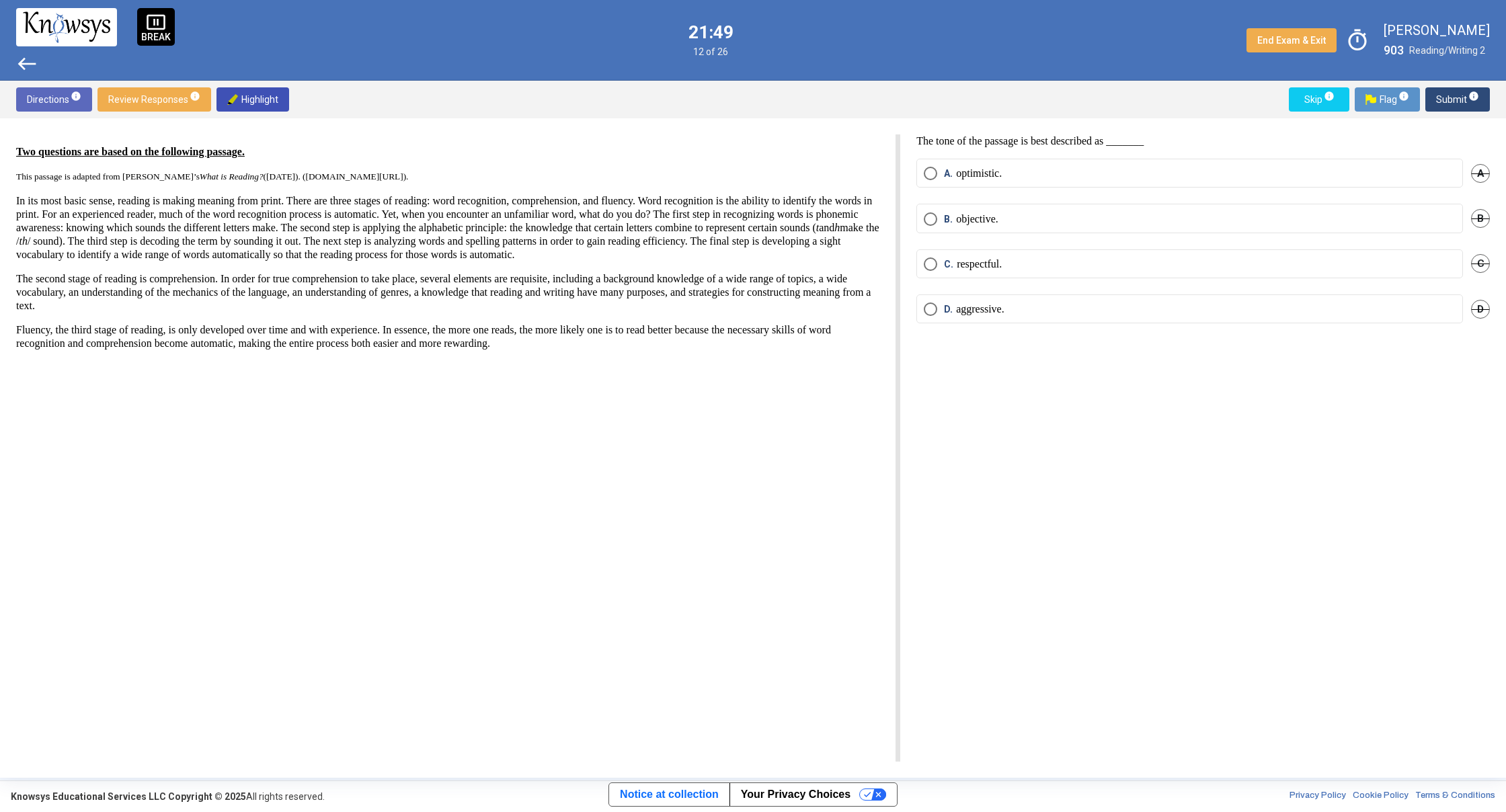
click at [964, 263] on p "respectful." at bounding box center [980, 264] width 46 height 14
click at [941, 171] on span "A. optimistic." at bounding box center [969, 173] width 64 height 14
click at [1483, 95] on button "Submit info" at bounding box center [1457, 99] width 64 height 24
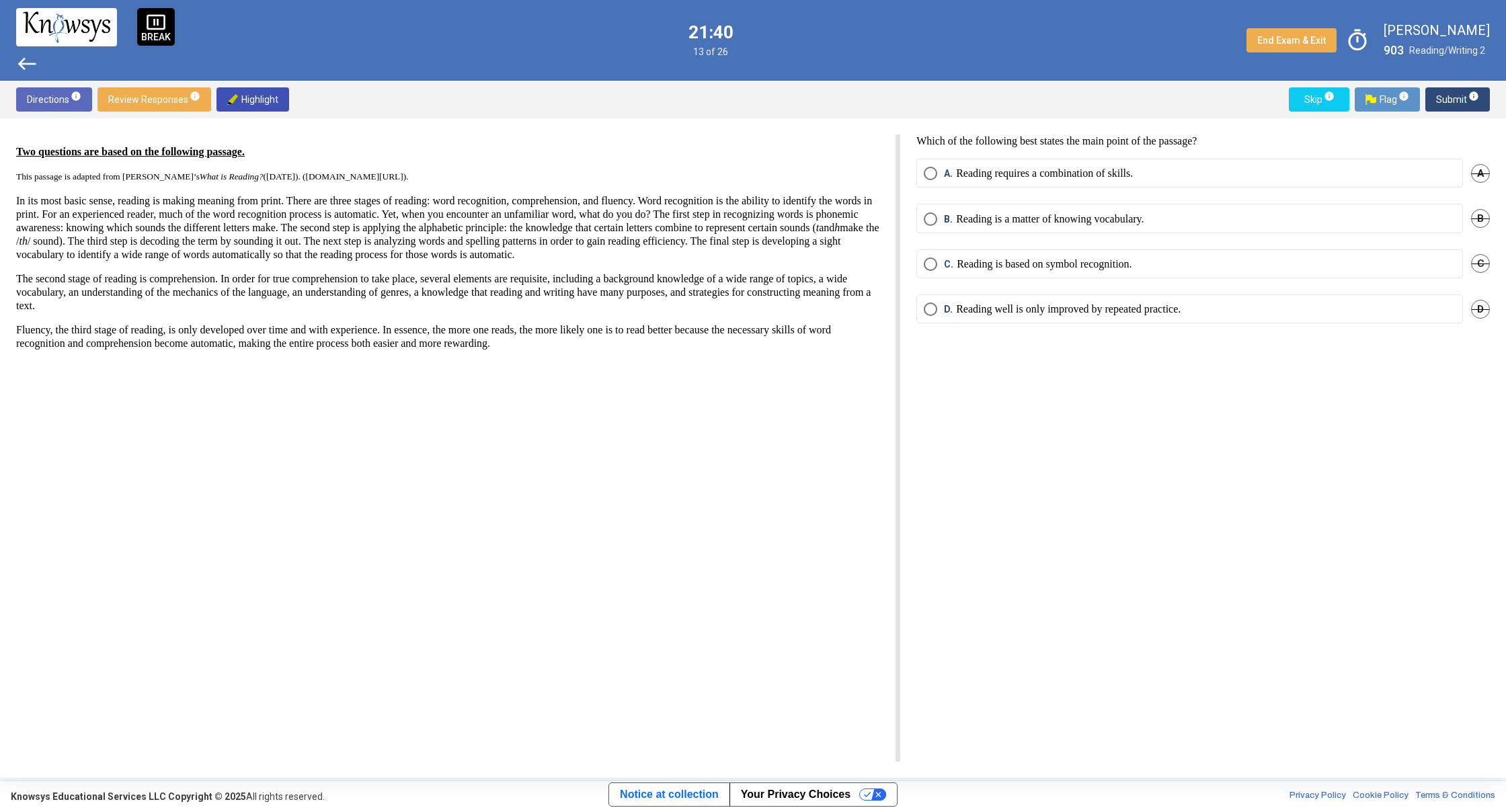
drag, startPoint x: 932, startPoint y: 164, endPoint x: 942, endPoint y: 169, distance: 11.2
click at [932, 167] on mat-radio-button "A. Reading requires a combination of skills." at bounding box center [1189, 172] width 546 height 29
click at [933, 175] on span "Select an option" at bounding box center [930, 173] width 14 height 14
click at [1452, 101] on span "Submit info" at bounding box center [1457, 99] width 43 height 24
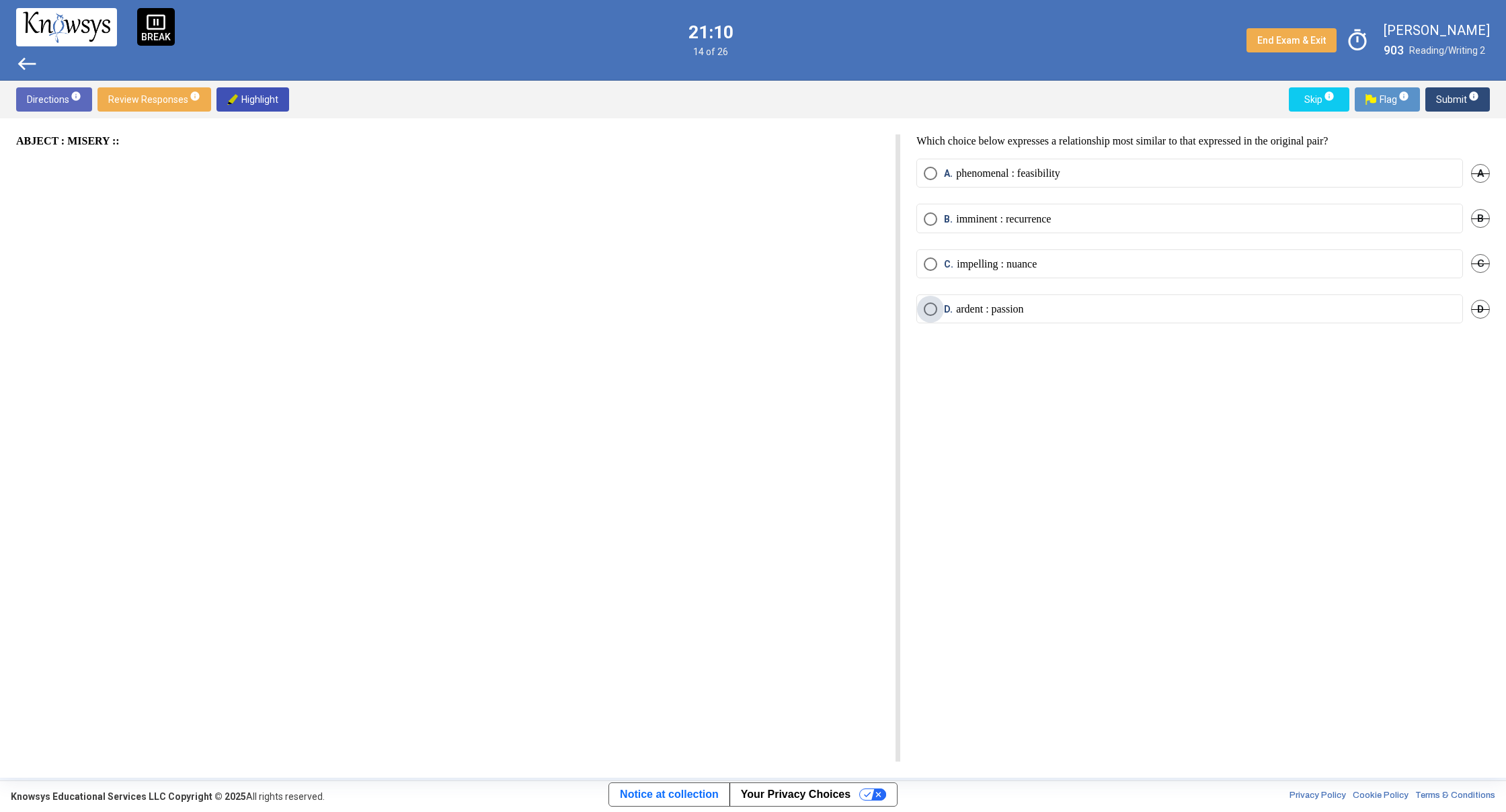
click at [926, 305] on span "Select an option" at bounding box center [930, 310] width 14 height 14
click at [931, 185] on mat-radio-button "A. phenomenal : feasibility" at bounding box center [1189, 172] width 546 height 29
click at [934, 175] on span "Select an option" at bounding box center [930, 173] width 14 height 14
click at [949, 281] on div "C. impelling : nuance C" at bounding box center [1203, 272] width 574 height 45
click at [951, 294] on mat-radio-group "A. phenomenal : feasibility A B. imminent : recurrence B C. impelling : nuance …" at bounding box center [1203, 248] width 574 height 181
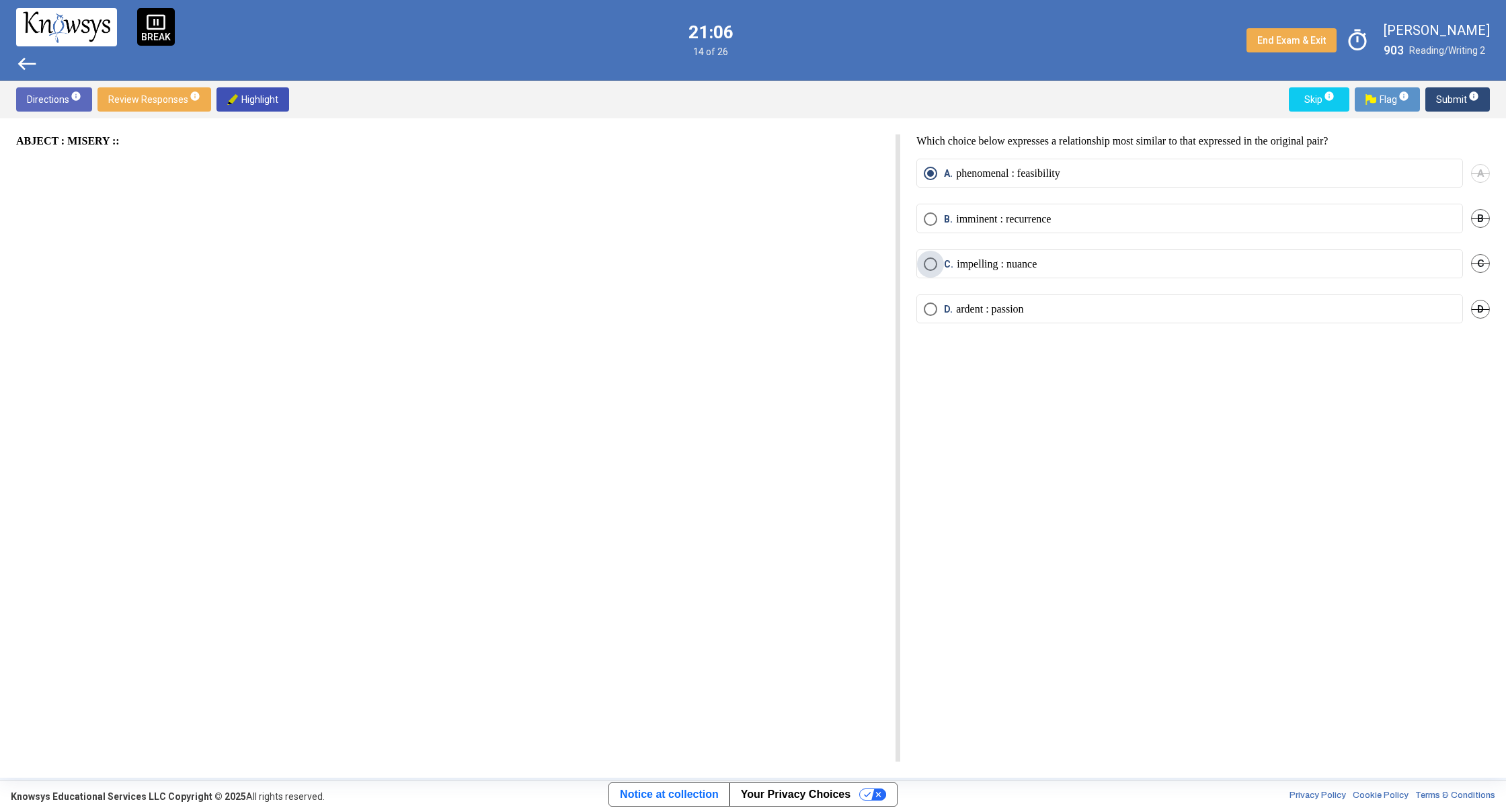
click at [930, 259] on span "Select an option" at bounding box center [930, 264] width 14 height 14
click at [1452, 100] on span "Submit info" at bounding box center [1457, 99] width 43 height 24
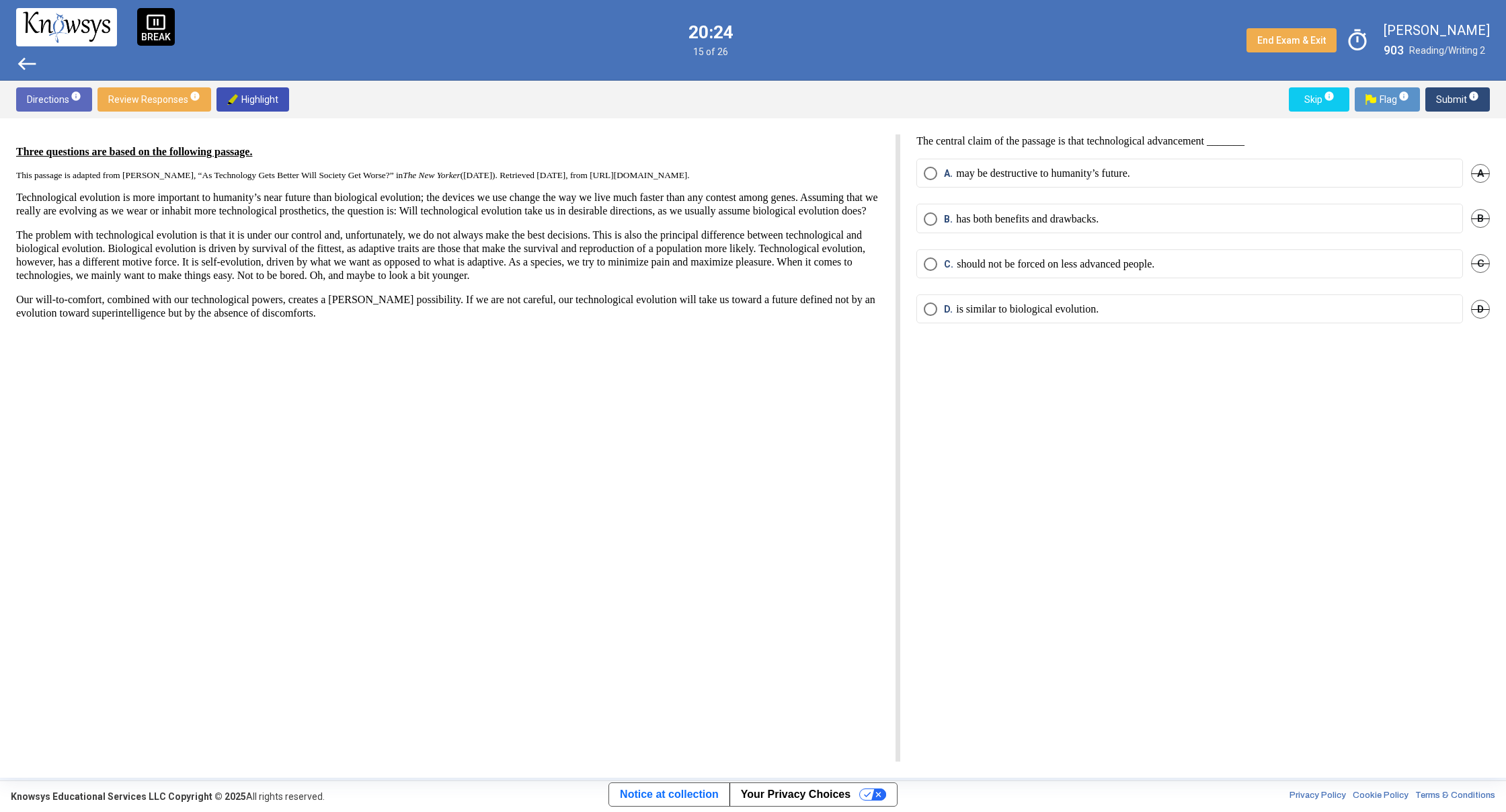
click at [1081, 229] on mat-radio-button "B. has both benefits and drawbacks." at bounding box center [1189, 218] width 546 height 29
click at [1059, 221] on p "has both benefits and drawbacks." at bounding box center [1027, 220] width 142 height 14
drag, startPoint x: 909, startPoint y: 244, endPoint x: 320, endPoint y: -35, distance: 651.7
click at [320, 0] on html "pause_presentation BREAK west 20:12 15 of 26 End Exam & Exit timer [PERSON_NAME…" at bounding box center [753, 406] width 1506 height 812
click at [1341, 456] on div "The central claim of the passage is that technological advancement _______ A. m…" at bounding box center [1195, 448] width 590 height 627
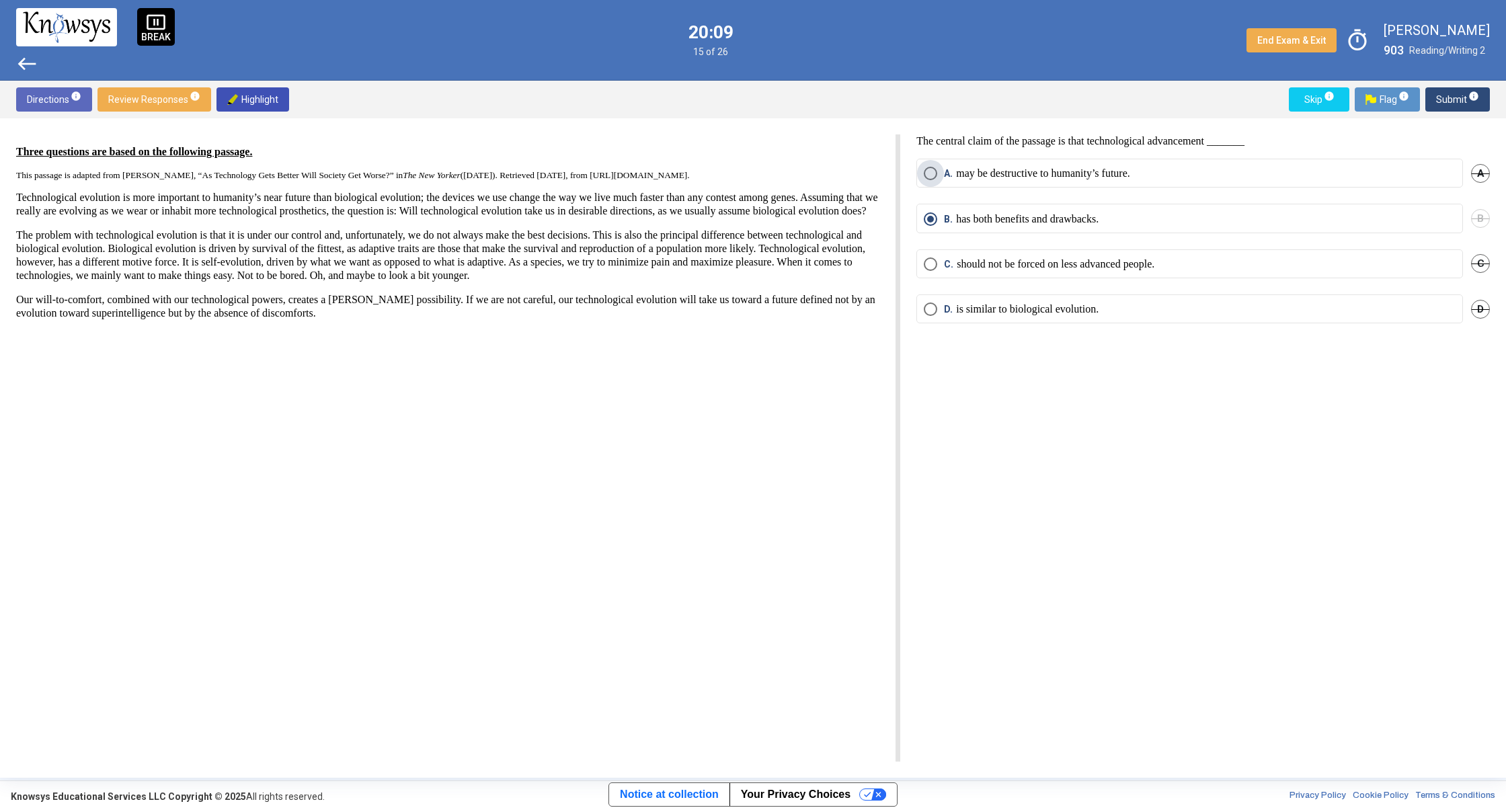
drag, startPoint x: 932, startPoint y: 176, endPoint x: 1082, endPoint y: 212, distance: 154.3
click at [933, 177] on span "Select an option" at bounding box center [930, 173] width 14 height 14
click at [1440, 108] on span "Submit info" at bounding box center [1457, 99] width 43 height 24
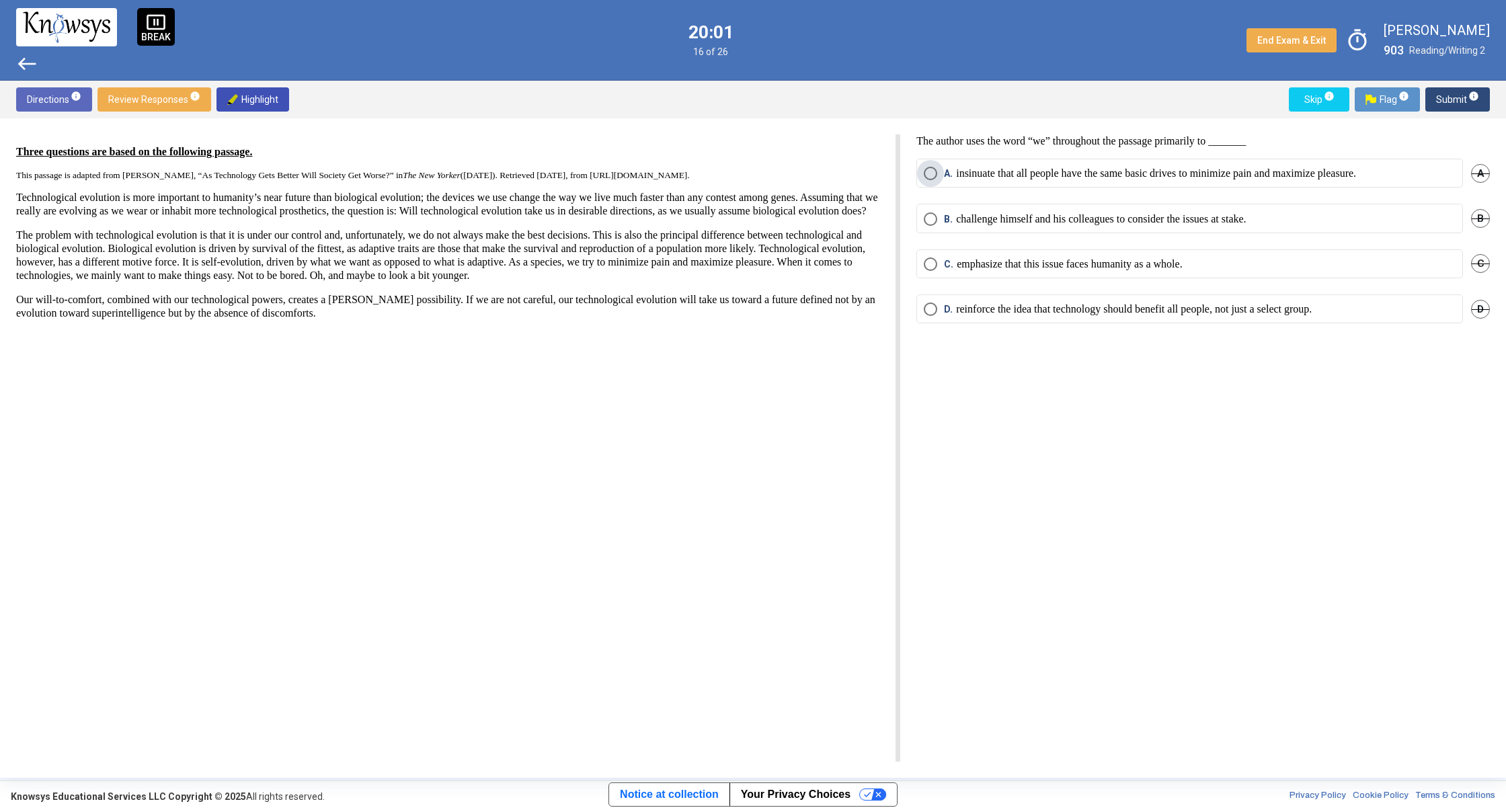
click at [997, 172] on p "insinuate that all people have the same basic drives to minimize pain and maxim…" at bounding box center [1156, 173] width 400 height 14
drag, startPoint x: 1169, startPoint y: 289, endPoint x: 1168, endPoint y: 266, distance: 23.0
click at [1168, 266] on div "C. emphasize that this issue faces humanity as a whole. C" at bounding box center [1203, 272] width 574 height 45
drag, startPoint x: 1167, startPoint y: 262, endPoint x: 1135, endPoint y: 263, distance: 32.0
click at [1157, 263] on p "emphasize that this issue faces humanity as a whole." at bounding box center [1070, 264] width 226 height 14
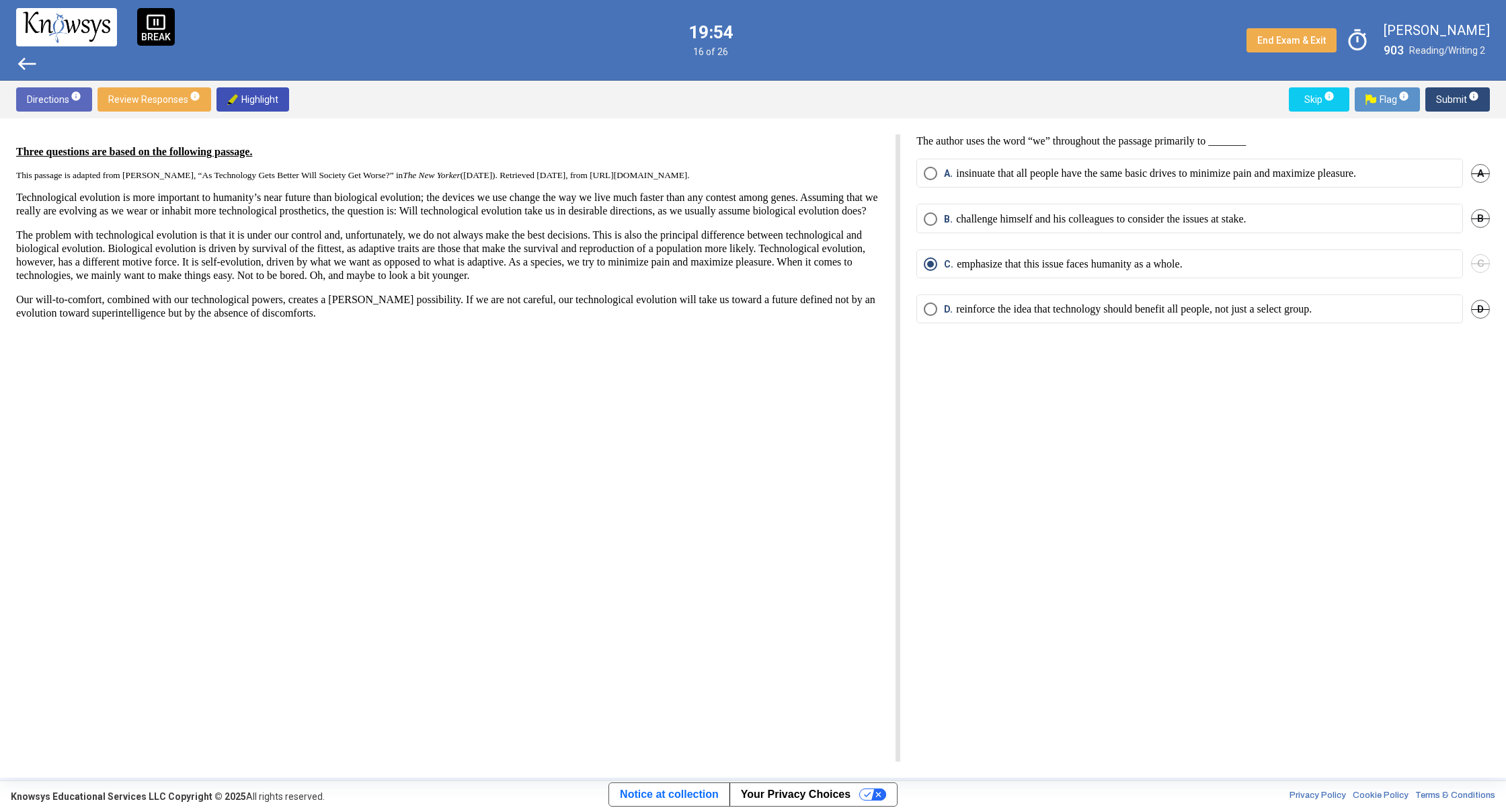
click at [1431, 87] on div "Directions info Review Responses info Highlight Skip info Flag info Submit info" at bounding box center [753, 100] width 1506 height 38
click at [1451, 102] on span "Submit info" at bounding box center [1457, 99] width 43 height 24
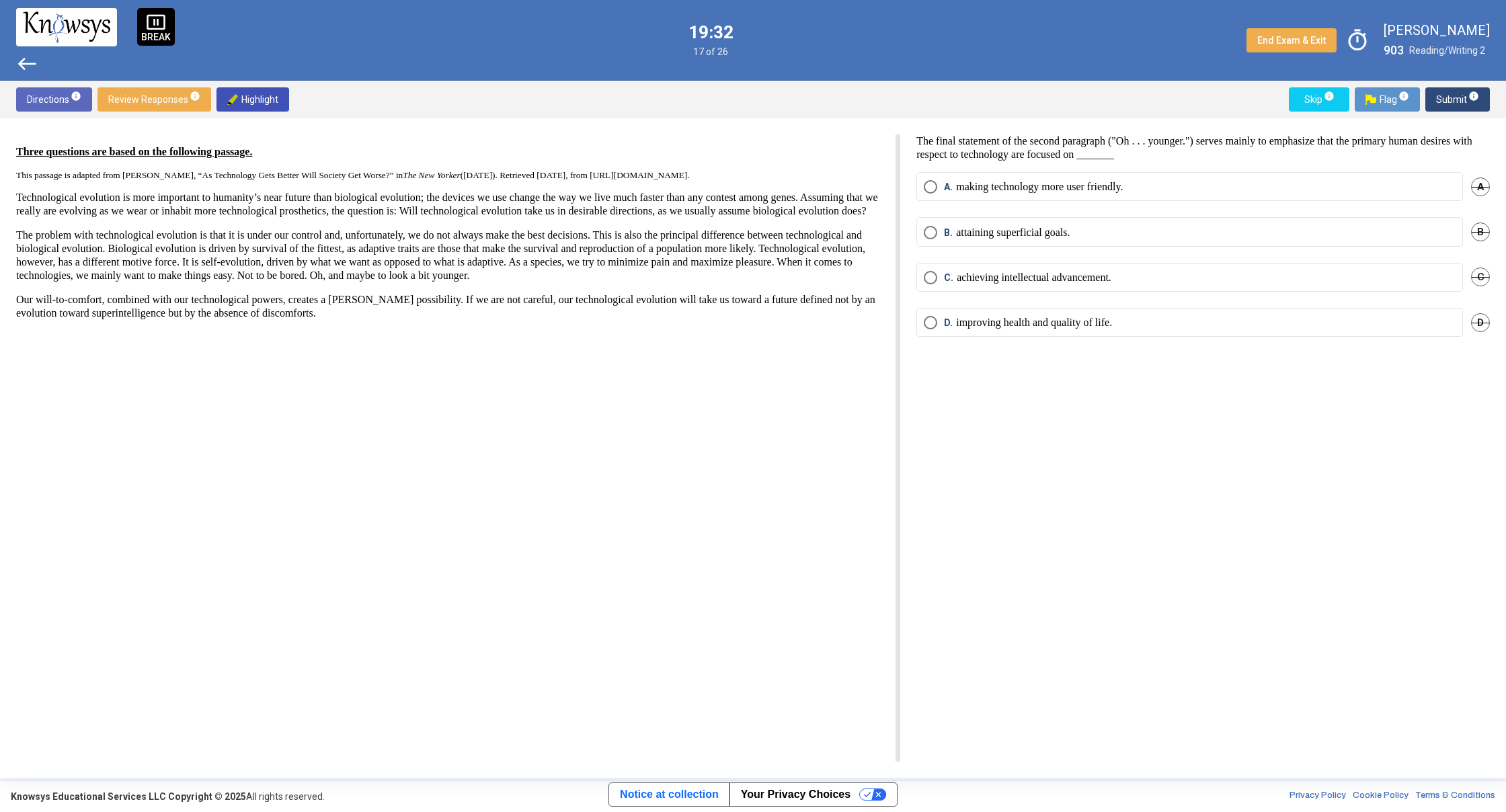
click at [1071, 330] on mat-radio-button "D. improving health and quality of life." at bounding box center [1189, 321] width 546 height 29
click at [934, 320] on span "Select an option" at bounding box center [930, 322] width 14 height 14
click at [1459, 97] on span "Submit info" at bounding box center [1457, 99] width 43 height 24
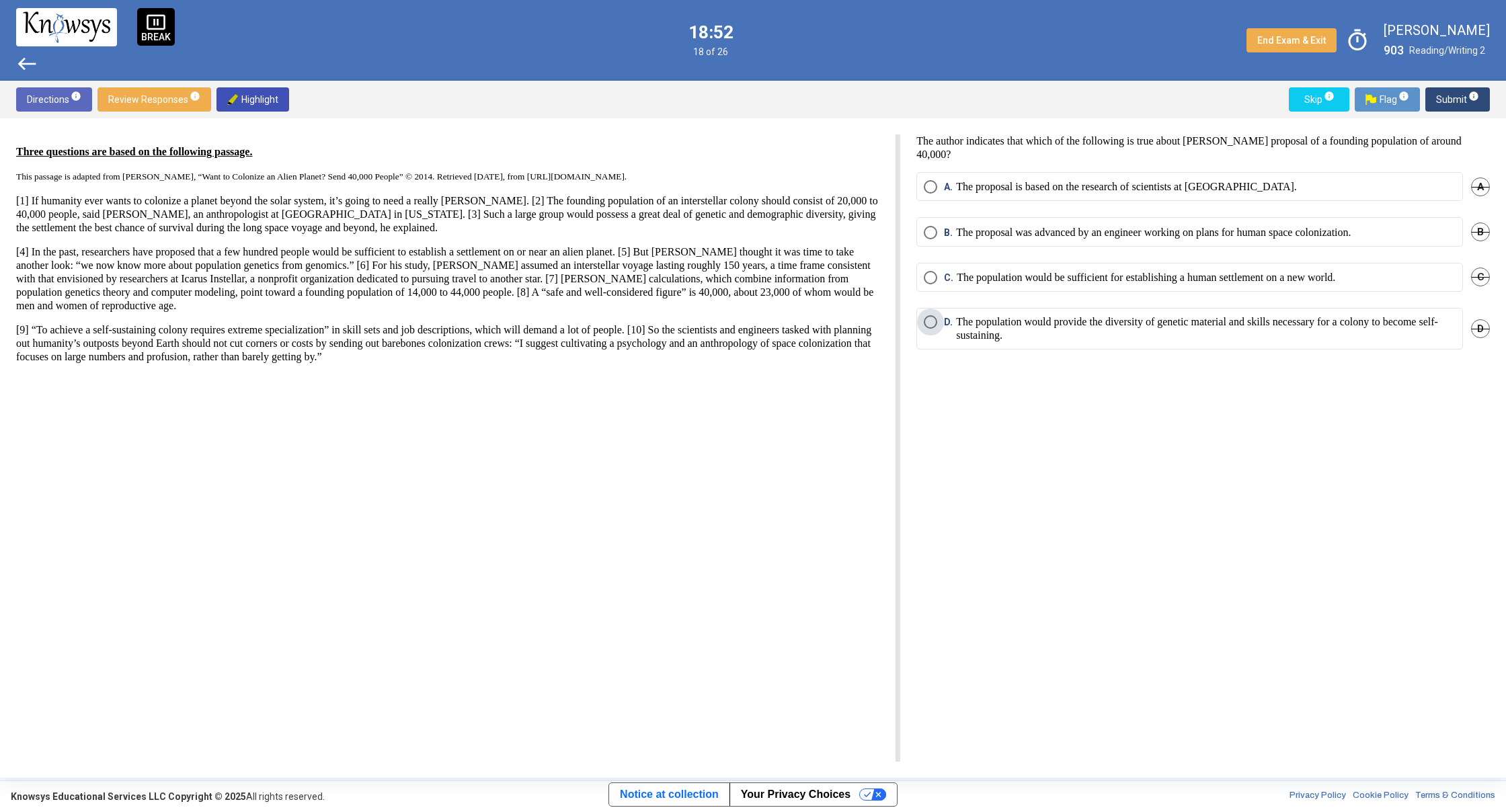
drag, startPoint x: 934, startPoint y: 339, endPoint x: 930, endPoint y: 332, distance: 8.1
click at [930, 332] on label "D. The population would provide the diversity of genetic material and skills ne…" at bounding box center [1188, 328] width 531 height 27
click at [1452, 110] on span "Submit info" at bounding box center [1457, 99] width 43 height 24
click at [925, 229] on span "Select an option" at bounding box center [930, 232] width 14 height 14
drag, startPoint x: 943, startPoint y: 276, endPoint x: 917, endPoint y: 262, distance: 29.5
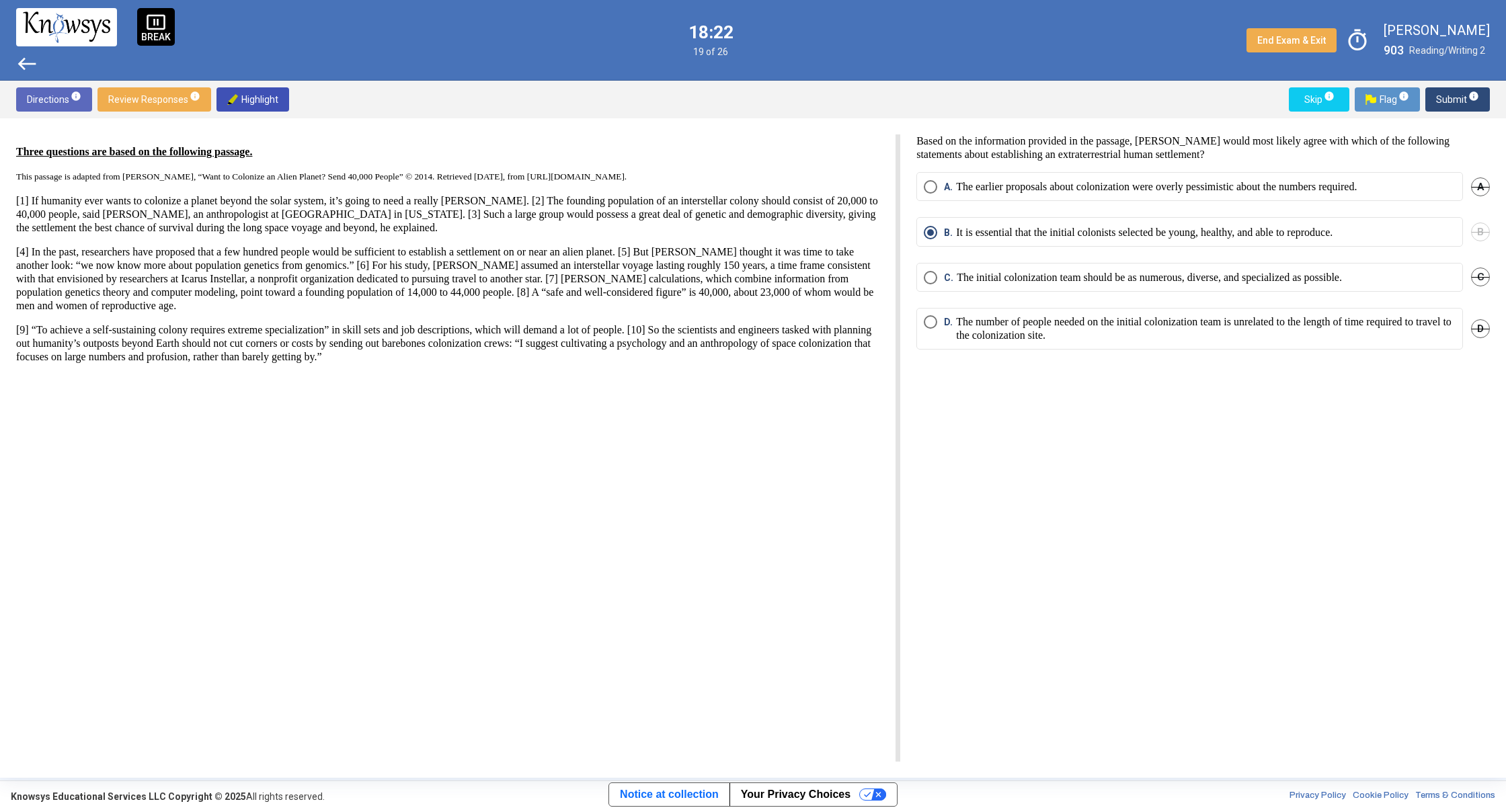
click at [915, 261] on div "Based on the information provided in the passage, [PERSON_NAME] would most like…" at bounding box center [1195, 448] width 590 height 627
click at [922, 263] on mat-radio-button "C. The initial colonization team should be as numerous, diverse, and specialize…" at bounding box center [1189, 277] width 546 height 29
click at [934, 276] on span "Select an option" at bounding box center [930, 278] width 14 height 14
drag, startPoint x: 1442, startPoint y: 94, endPoint x: 1426, endPoint y: 118, distance: 28.8
click at [1442, 89] on span "Submit info" at bounding box center [1457, 99] width 43 height 24
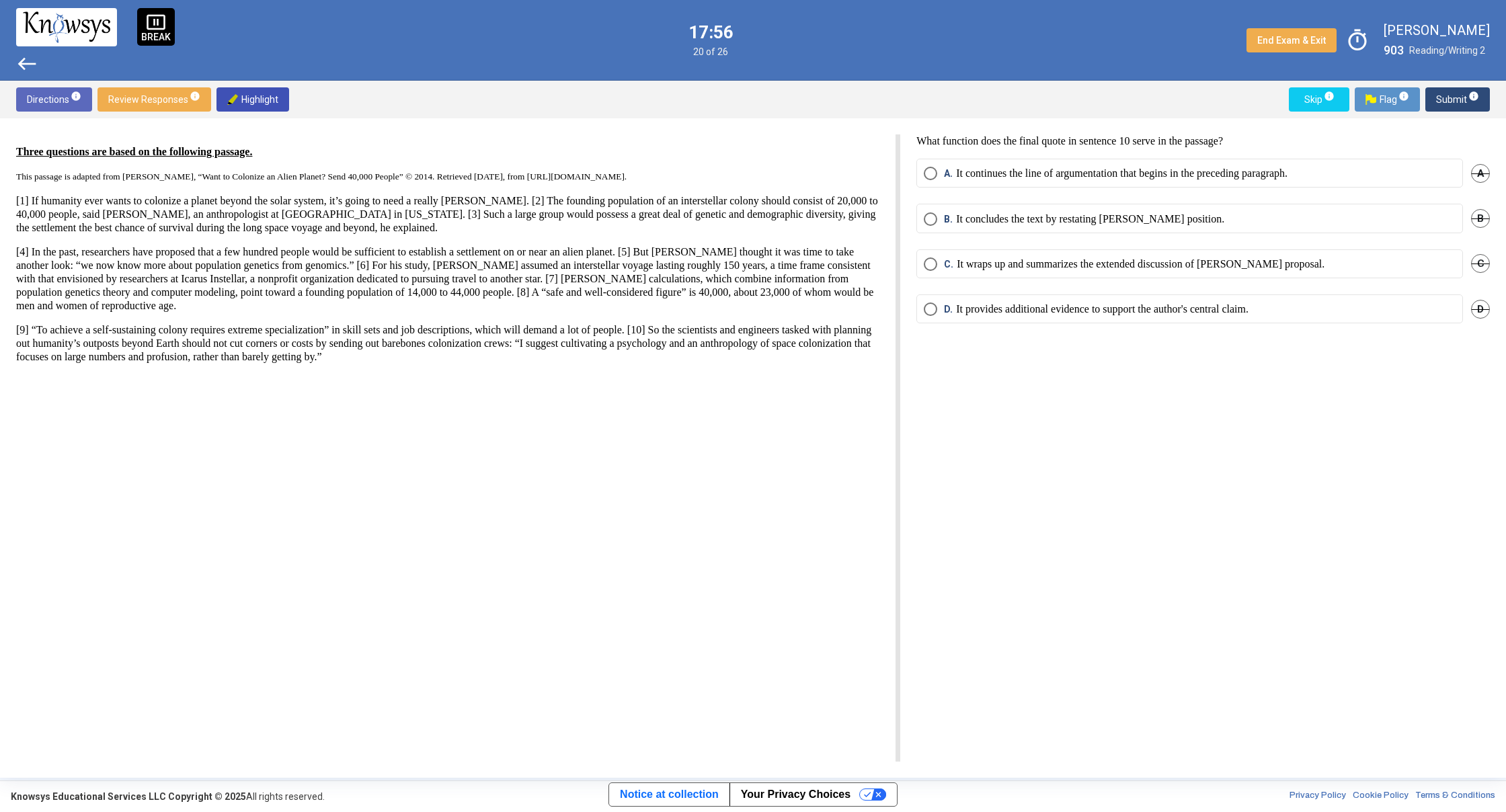
click at [957, 198] on div "A. It continues the line of argumentation that begins in the preceding paragrap…" at bounding box center [1203, 181] width 574 height 45
drag, startPoint x: 968, startPoint y: 215, endPoint x: 932, endPoint y: 209, distance: 36.5
click at [932, 209] on mat-radio-button "B. It concludes the text by restating [PERSON_NAME] position." at bounding box center [1189, 218] width 546 height 29
click at [931, 217] on span "Select an option" at bounding box center [930, 220] width 14 height 14
drag, startPoint x: 1457, startPoint y: 100, endPoint x: 1457, endPoint y: 89, distance: 11.0
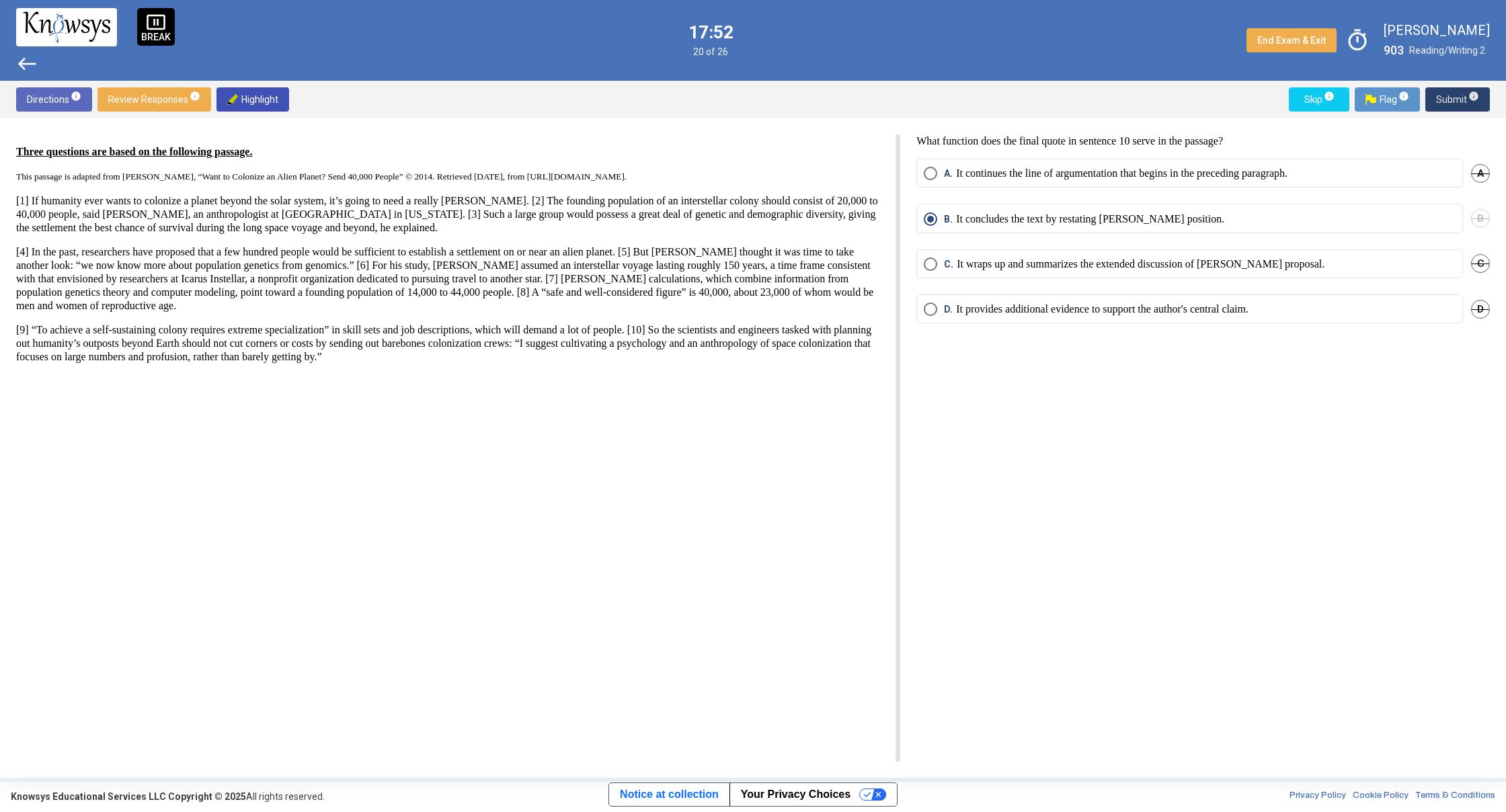
click at [1457, 92] on span "Submit info" at bounding box center [1457, 99] width 43 height 24
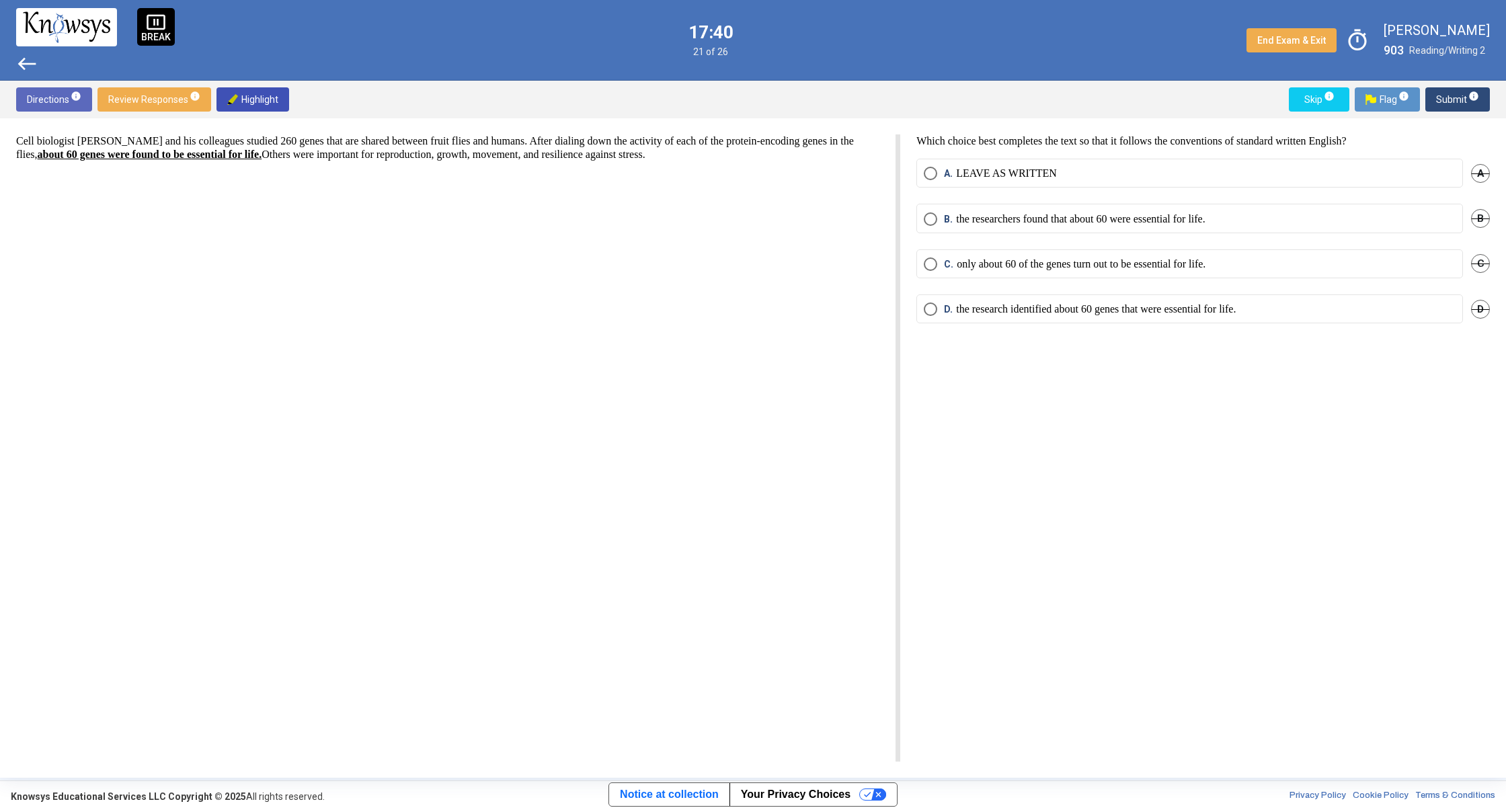
drag, startPoint x: 993, startPoint y: 226, endPoint x: 975, endPoint y: 226, distance: 18.0
click at [984, 226] on mat-radio-button "B. the researchers found that about 60 were essential for life." at bounding box center [1189, 218] width 546 height 29
click at [923, 225] on mat-radio-button "B. the researchers found that about 60 were essential for life." at bounding box center [1189, 218] width 546 height 29
click at [921, 224] on mat-radio-button "B. the researchers found that about 60 were essential for life." at bounding box center [1189, 218] width 546 height 29
drag, startPoint x: 913, startPoint y: 205, endPoint x: 928, endPoint y: 203, distance: 15.1
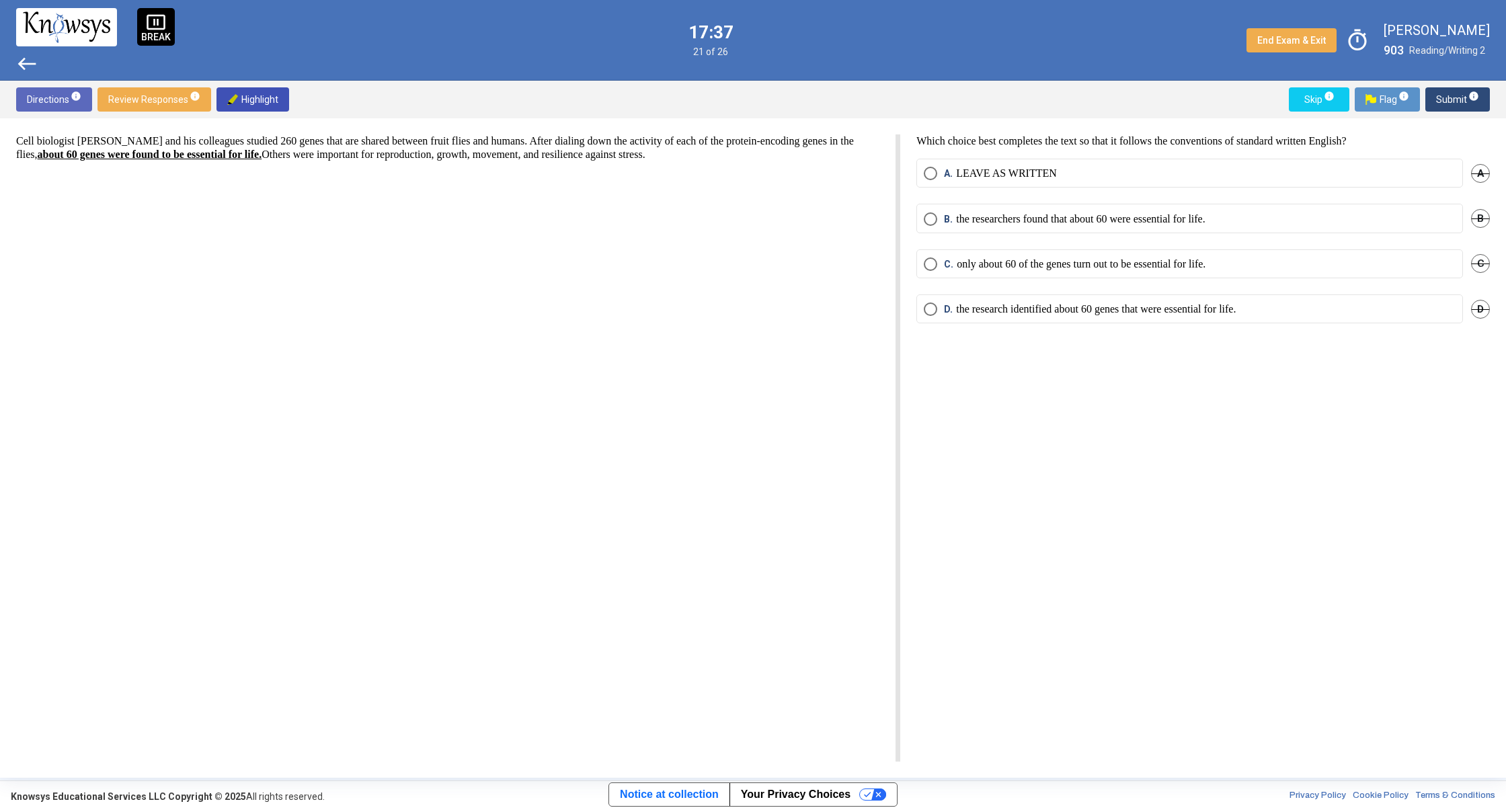
click at [911, 202] on div "Which choice best completes the text so that it follows the conventions of stan…" at bounding box center [1195, 448] width 590 height 627
click at [945, 219] on span "B." at bounding box center [950, 220] width 12 height 14
click at [923, 301] on mat-radio-button "D. the research identified about 60 genes that were essential for life." at bounding box center [1189, 309] width 546 height 29
click at [934, 312] on span "Select an option" at bounding box center [930, 310] width 14 height 14
click at [1445, 93] on span "Submit info" at bounding box center [1457, 99] width 43 height 24
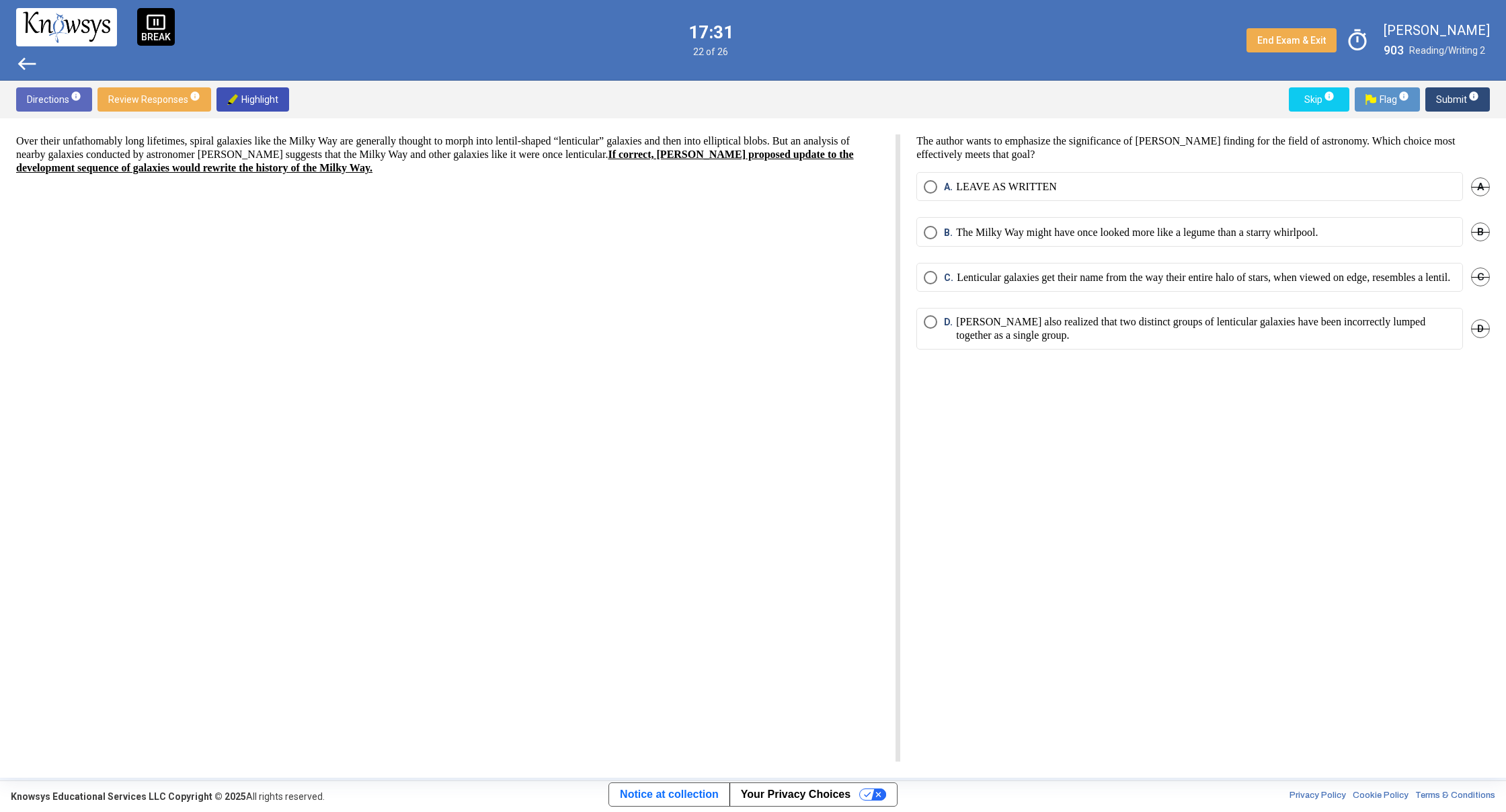
drag, startPoint x: 1227, startPoint y: 220, endPoint x: 1216, endPoint y: 240, distance: 22.8
click at [1226, 226] on mat-radio-group "A. LEAVE AS WRITTEN A B. The Milky Way might have once looked more like a legum…" at bounding box center [1203, 269] width 574 height 194
click at [1005, 342] on p "[PERSON_NAME] also realized that two distinct groups of lenticular galaxies hav…" at bounding box center [1205, 328] width 500 height 27
click at [1029, 198] on mat-radio-button "A. LEAVE AS WRITTEN" at bounding box center [1189, 186] width 546 height 29
drag, startPoint x: 927, startPoint y: 185, endPoint x: 1106, endPoint y: 156, distance: 181.3
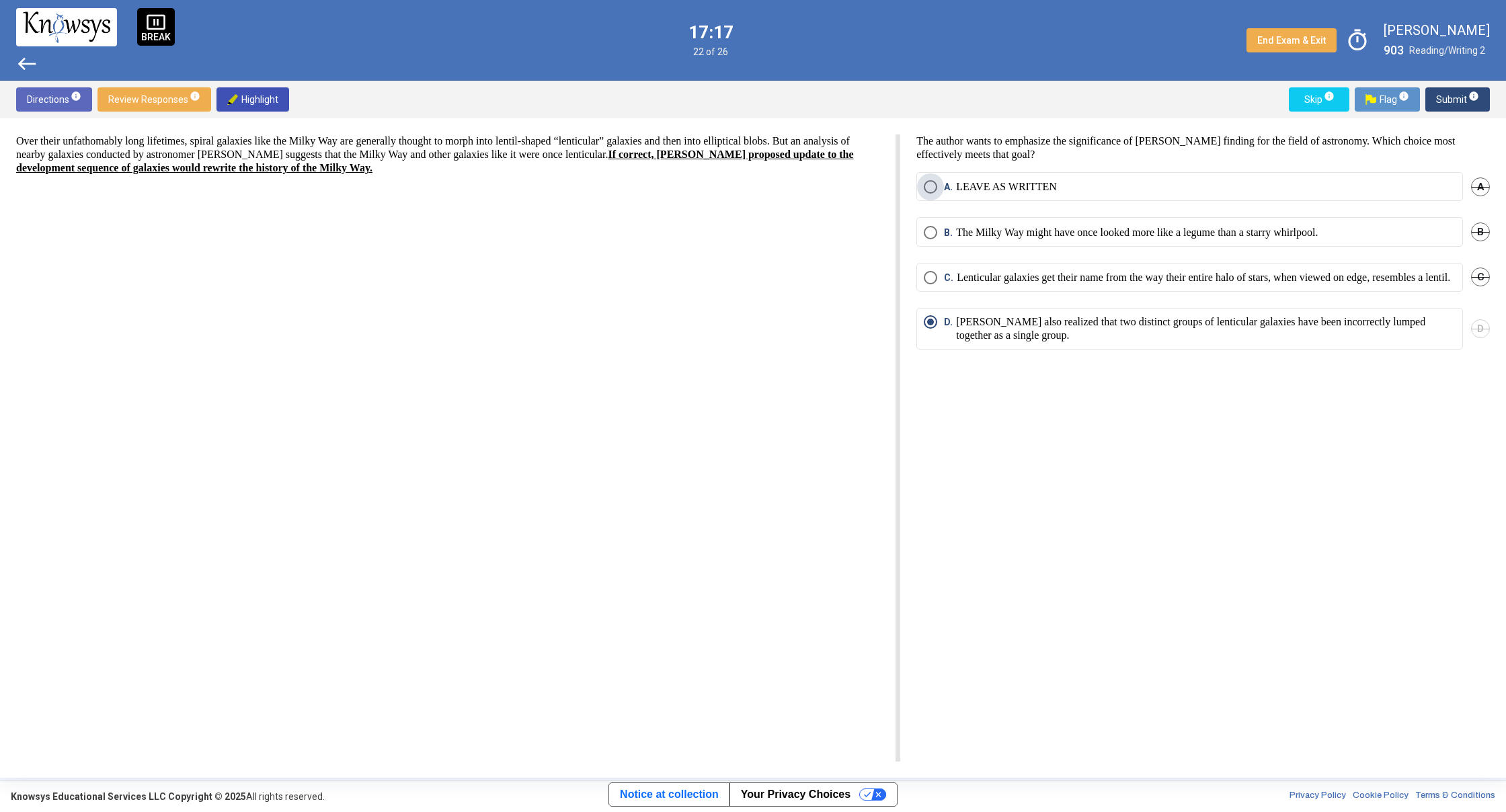
click at [928, 184] on span "Select an option" at bounding box center [930, 187] width 14 height 14
drag, startPoint x: 1454, startPoint y: 108, endPoint x: 1427, endPoint y: 93, distance: 30.9
click at [1452, 107] on span "Submit info" at bounding box center [1457, 99] width 43 height 24
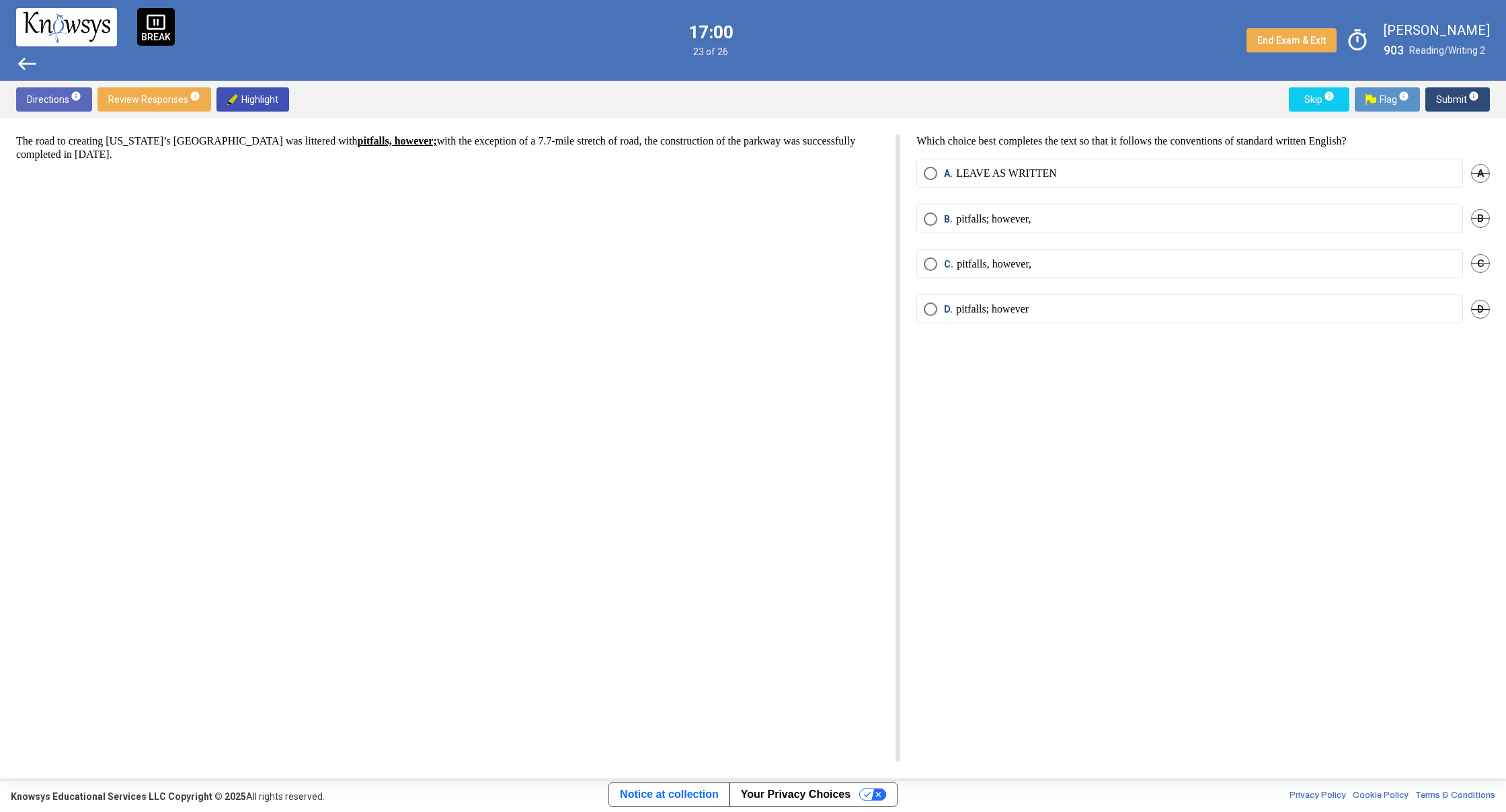
drag, startPoint x: 1014, startPoint y: 163, endPoint x: 998, endPoint y: 207, distance: 46.8
click at [932, 213] on span "Select an option" at bounding box center [930, 220] width 14 height 14
click at [1449, 104] on span "Submit info" at bounding box center [1457, 99] width 43 height 24
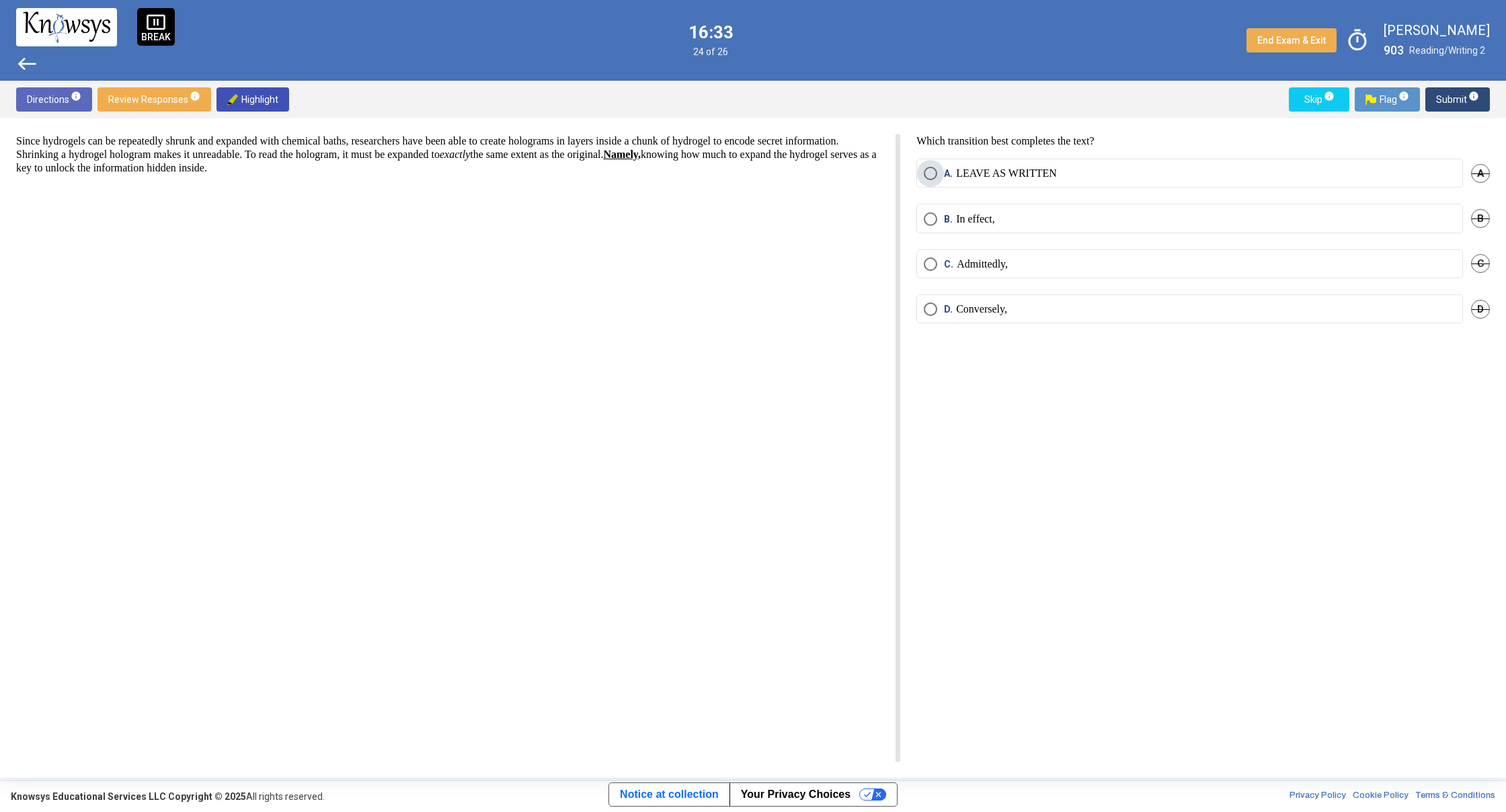
click at [933, 173] on span "Select an option" at bounding box center [930, 173] width 14 height 14
click at [1440, 100] on span "Submit info" at bounding box center [1457, 99] width 43 height 24
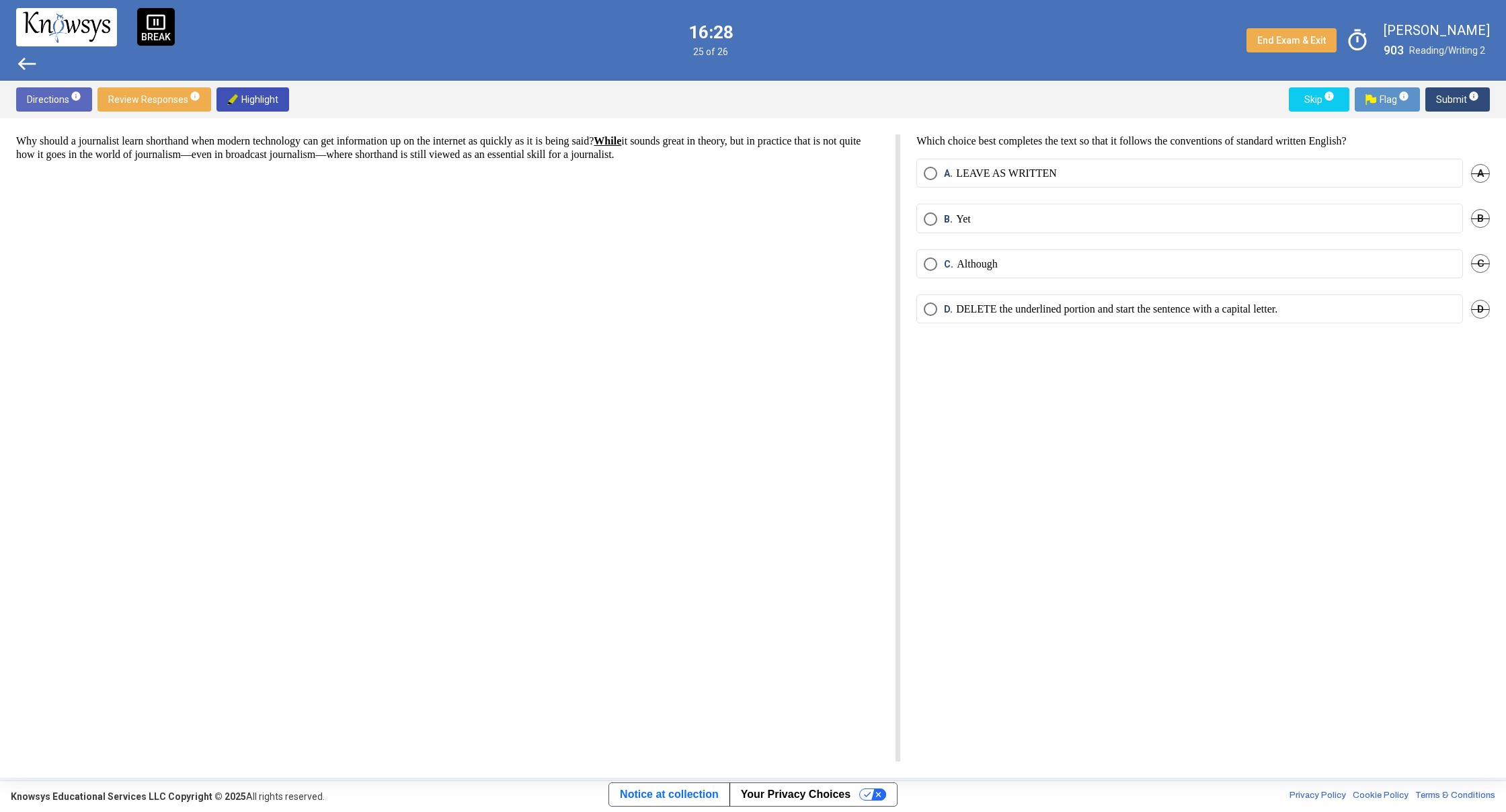
click at [934, 260] on span "Select an option" at bounding box center [930, 264] width 14 height 14
click at [1471, 98] on span "info" at bounding box center [1473, 96] width 11 height 11
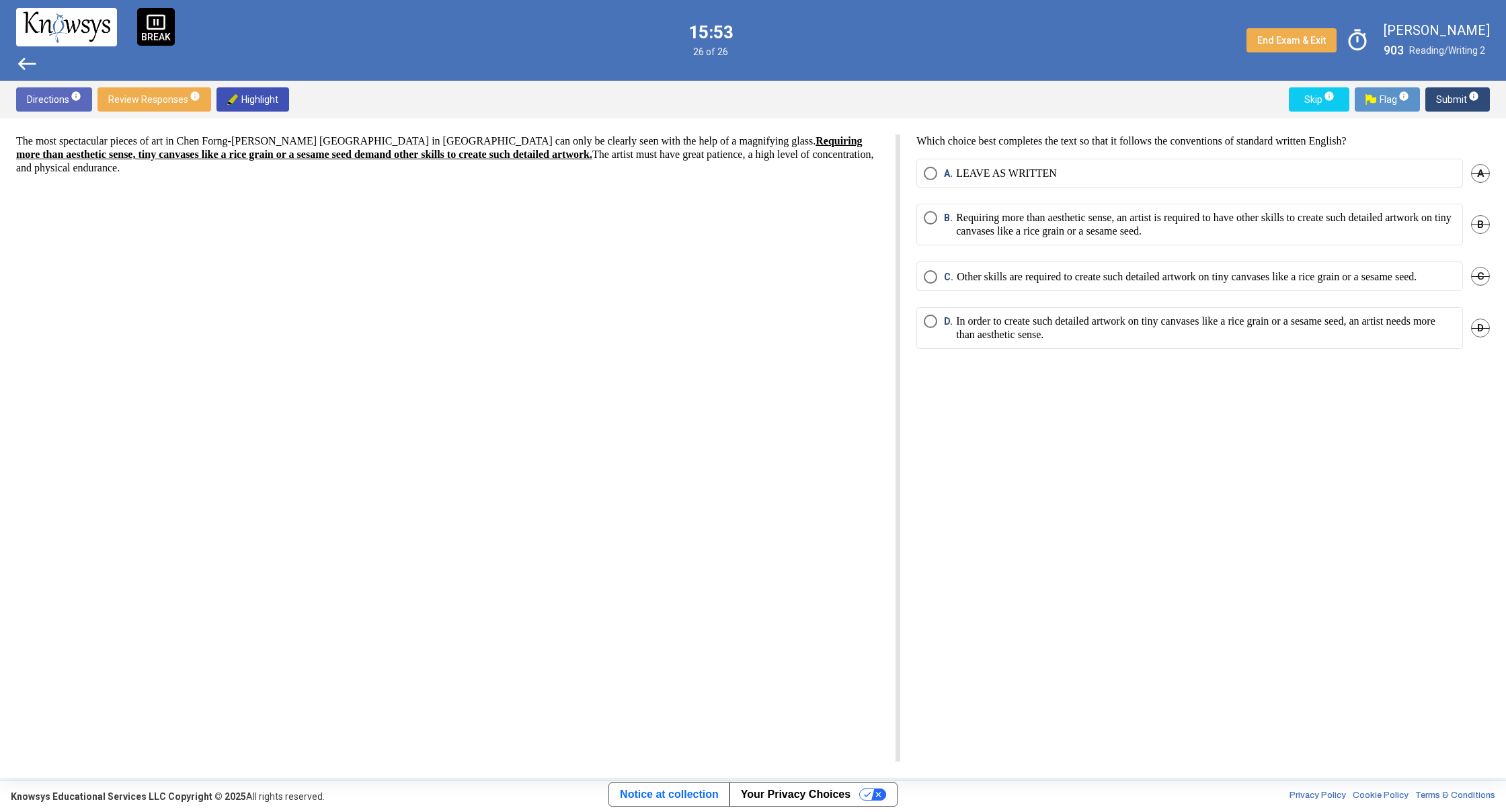
drag, startPoint x: 922, startPoint y: 213, endPoint x: 936, endPoint y: 221, distance: 16.1
click at [936, 221] on mat-radio-button "B. Requiring more than aesthetic sense, an artist is required to have other ski…" at bounding box center [1189, 225] width 546 height 42
click at [934, 220] on span "Select an option" at bounding box center [930, 218] width 14 height 14
click at [1441, 102] on span "Submit info" at bounding box center [1457, 99] width 43 height 24
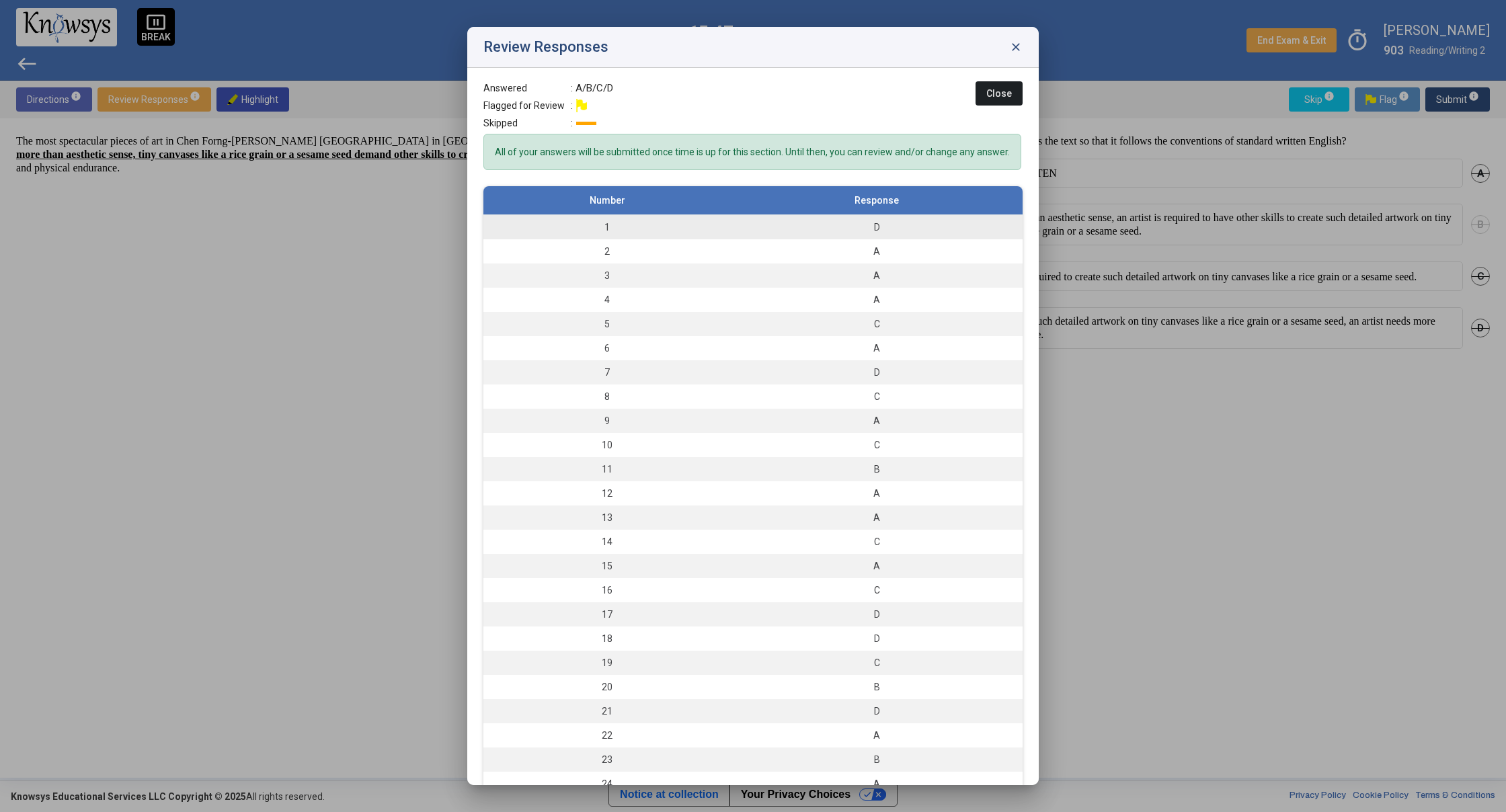
click at [615, 235] on td "1" at bounding box center [607, 226] width 247 height 25
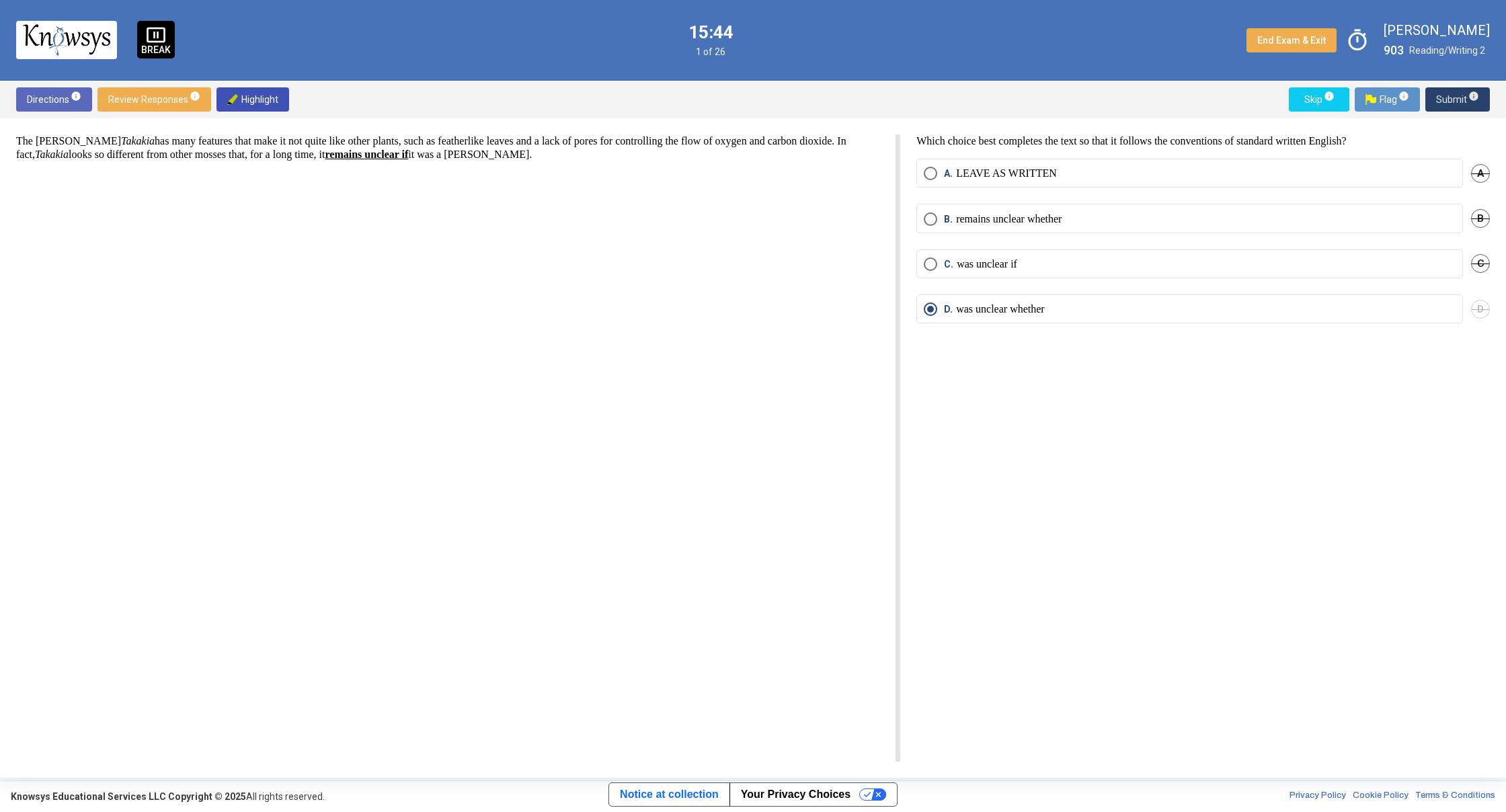
click at [1448, 99] on span "Submit info" at bounding box center [1457, 99] width 43 height 24
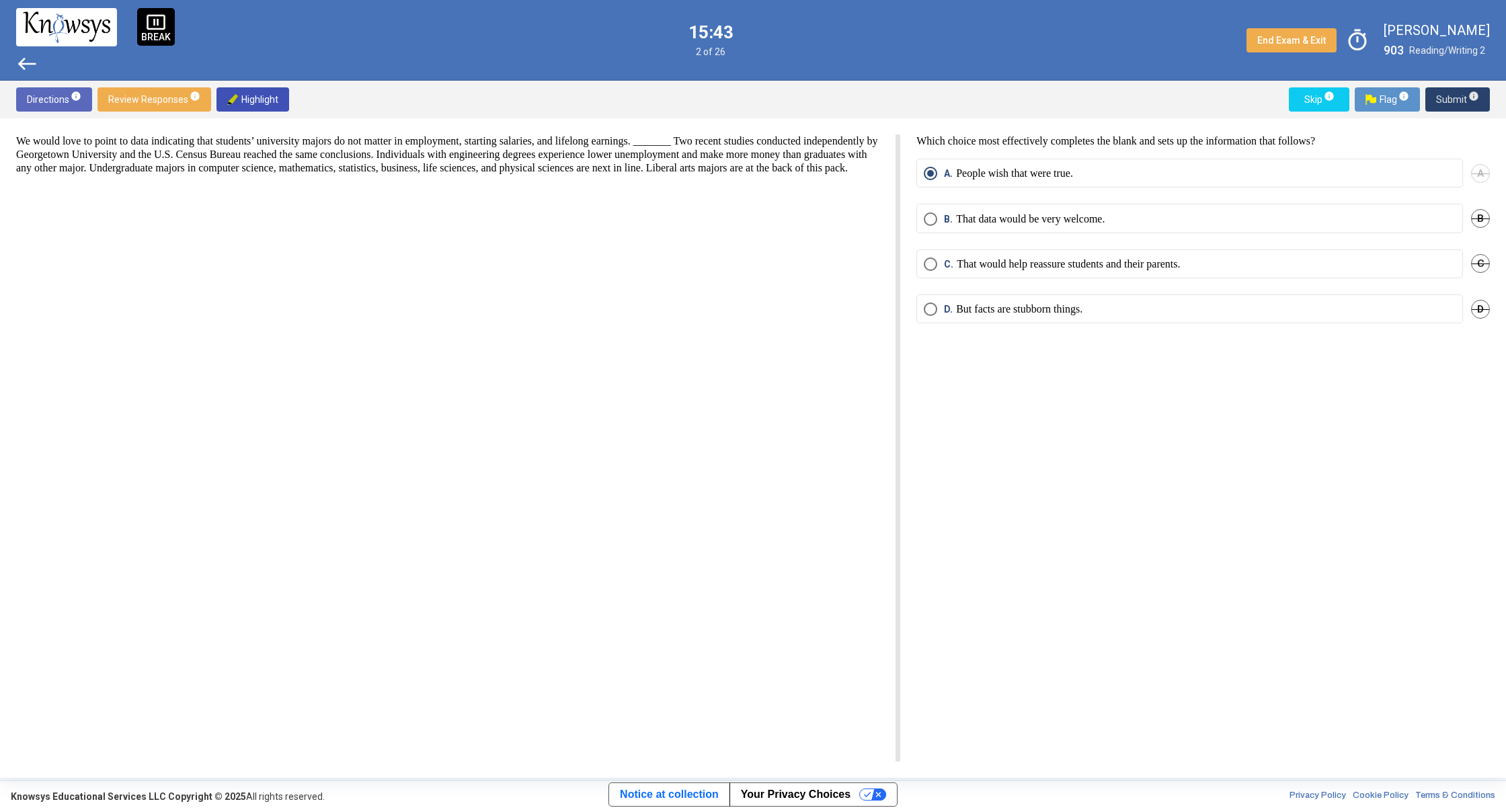
click at [1448, 98] on span "Submit info" at bounding box center [1457, 99] width 43 height 24
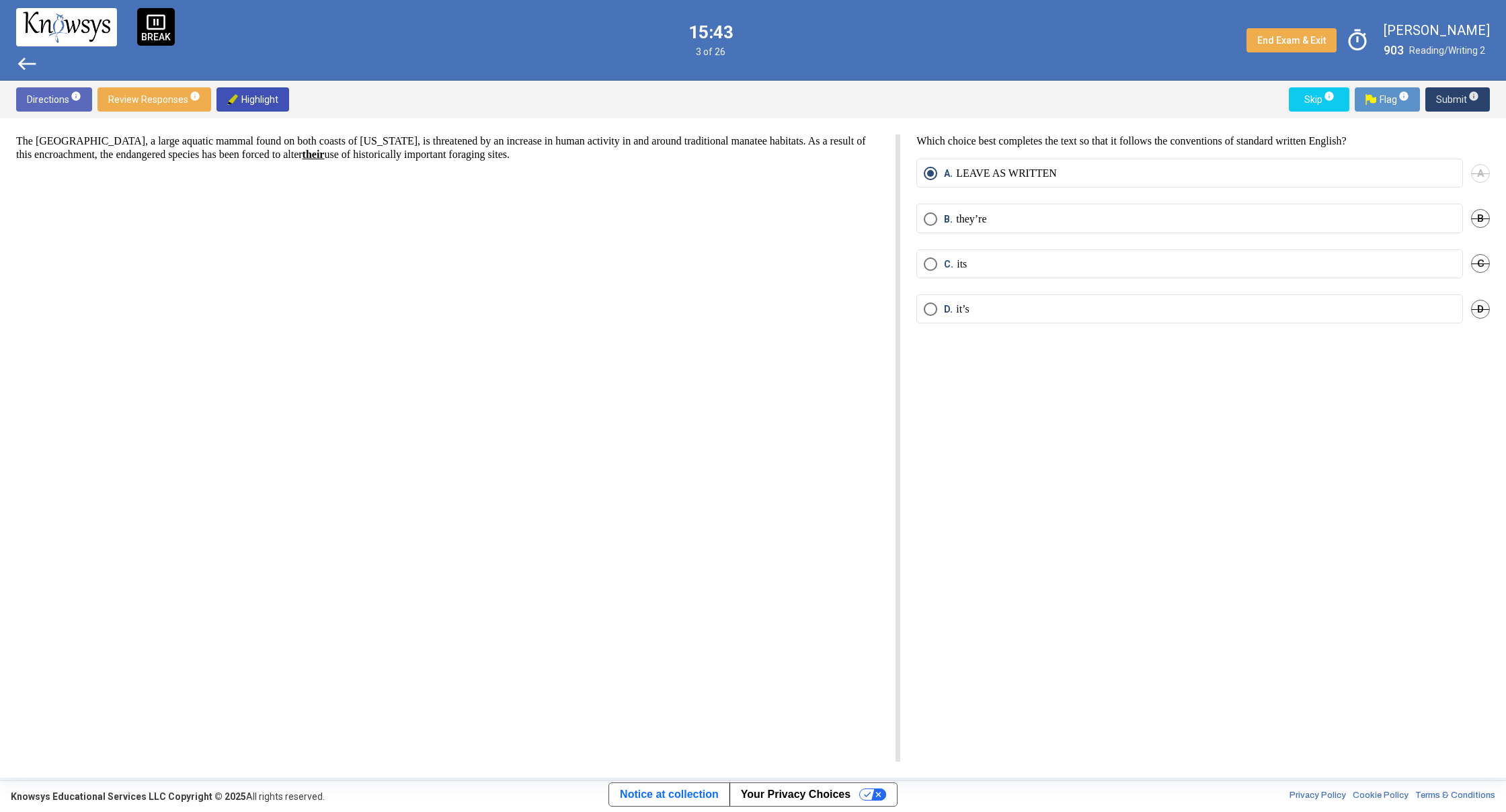
click at [1448, 98] on span "Submit info" at bounding box center [1457, 99] width 43 height 24
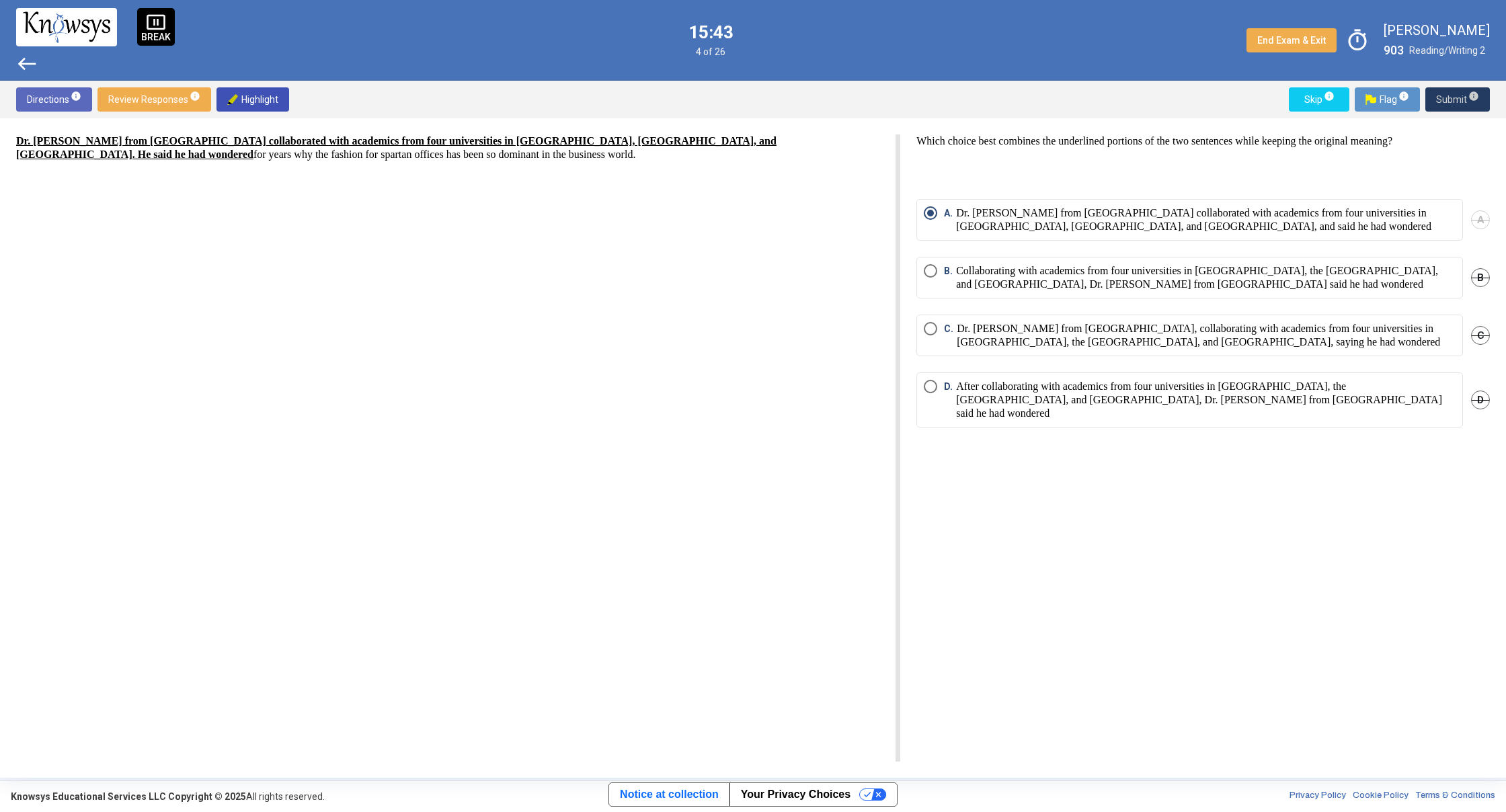
click at [1455, 90] on span "Submit info" at bounding box center [1457, 99] width 43 height 24
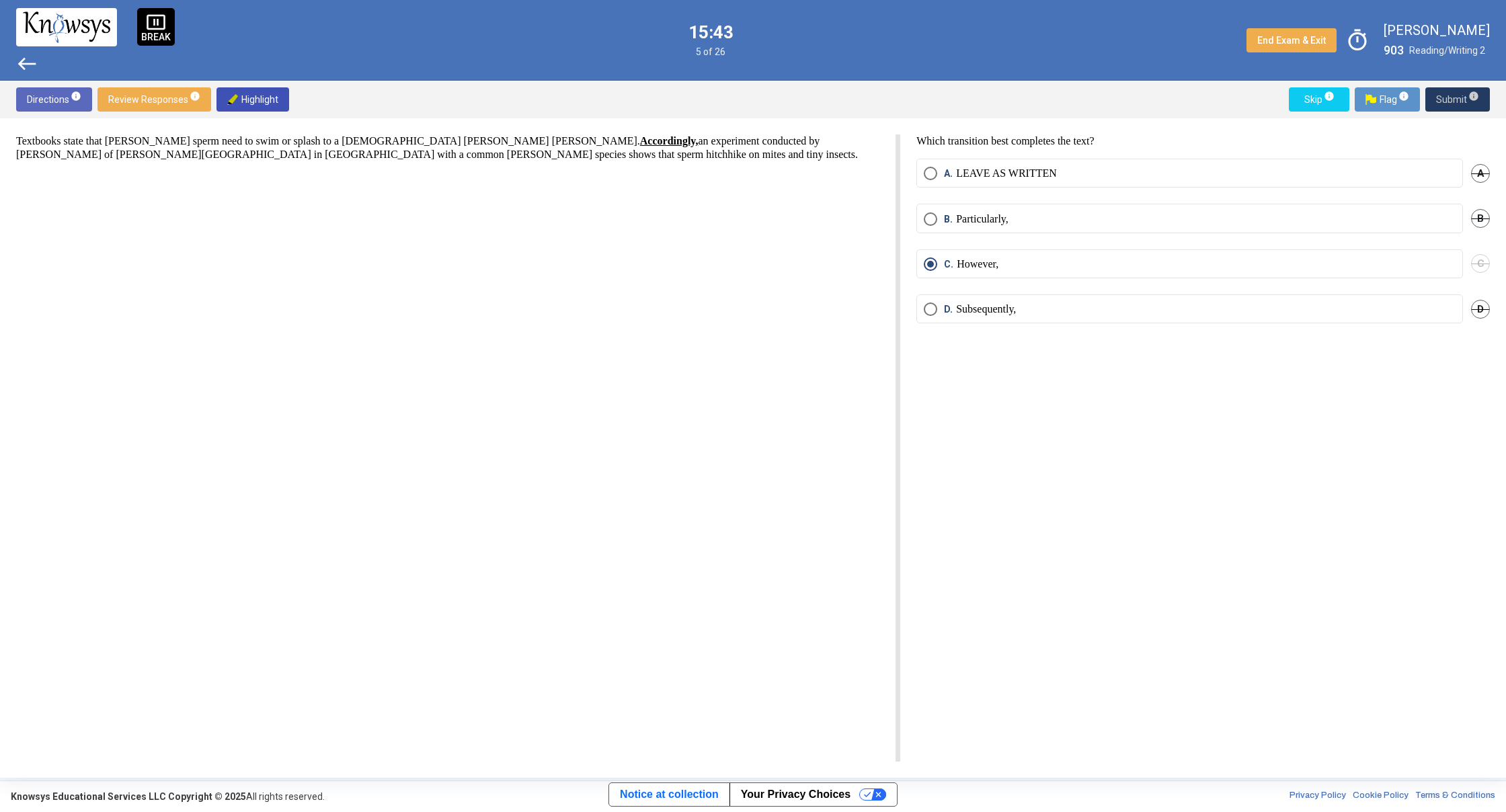
click at [1457, 89] on span "Submit info" at bounding box center [1457, 99] width 43 height 24
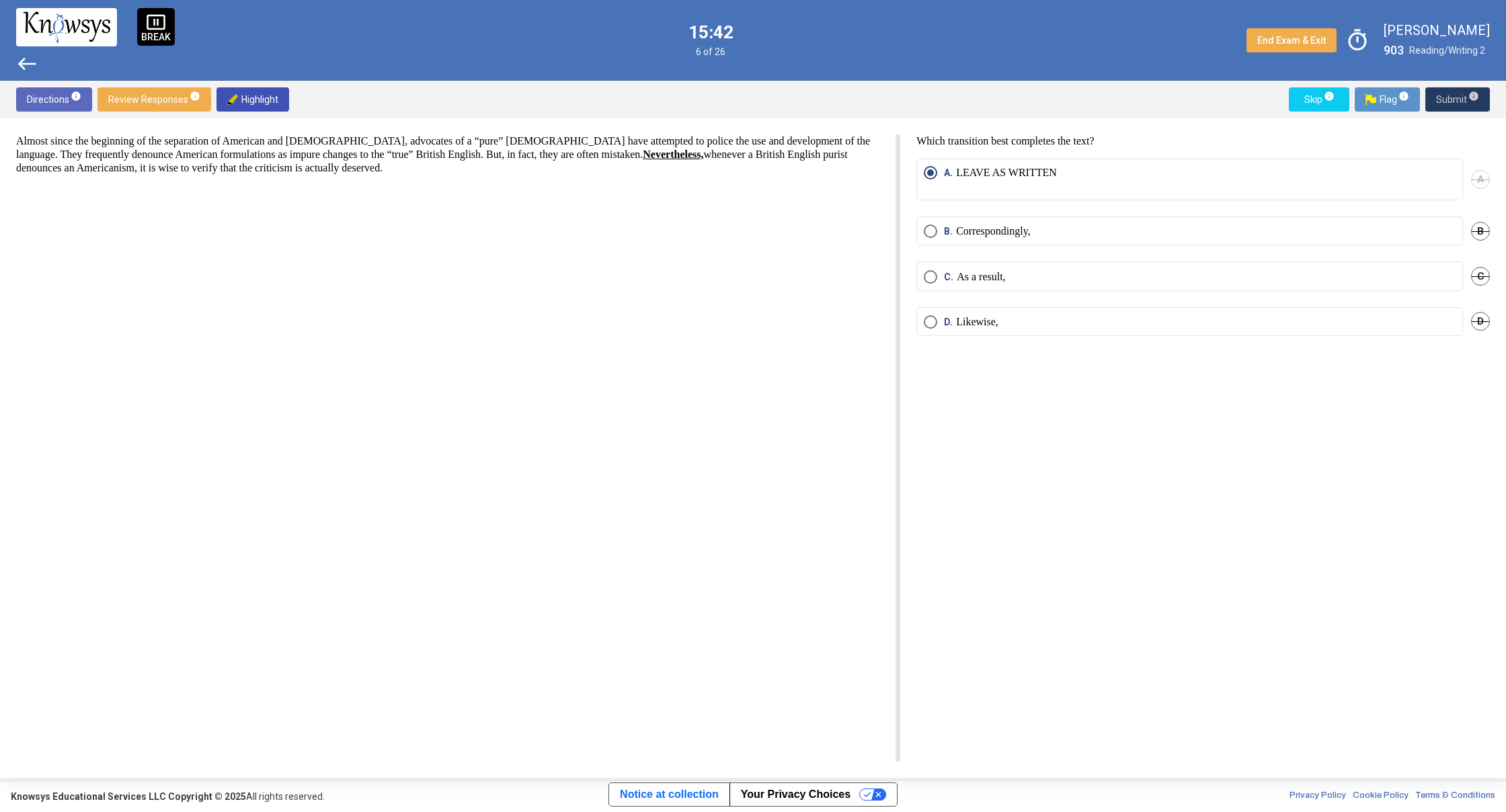
click at [1457, 89] on span "Submit info" at bounding box center [1457, 99] width 43 height 24
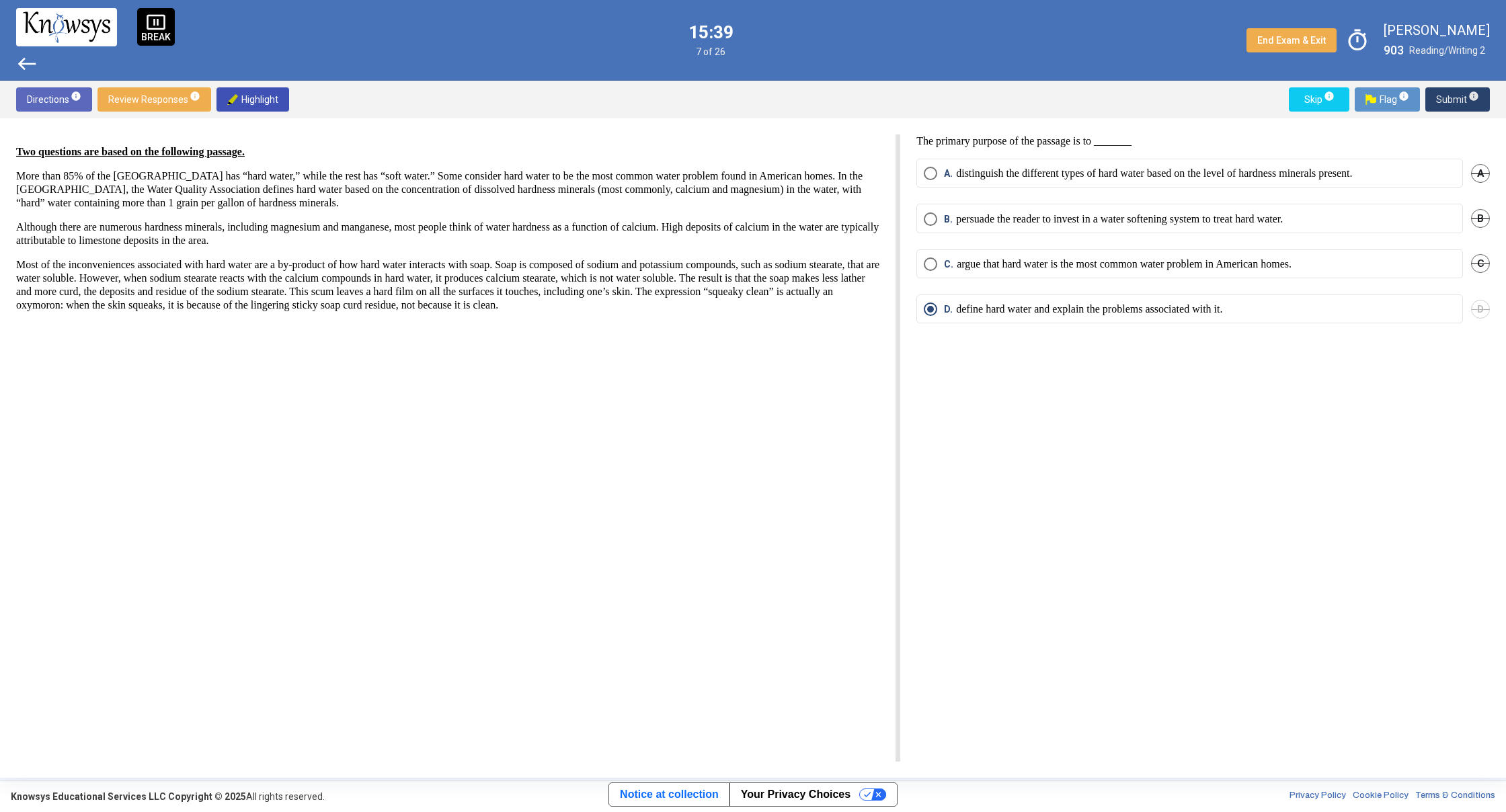
click at [1452, 99] on span "Submit info" at bounding box center [1457, 99] width 43 height 24
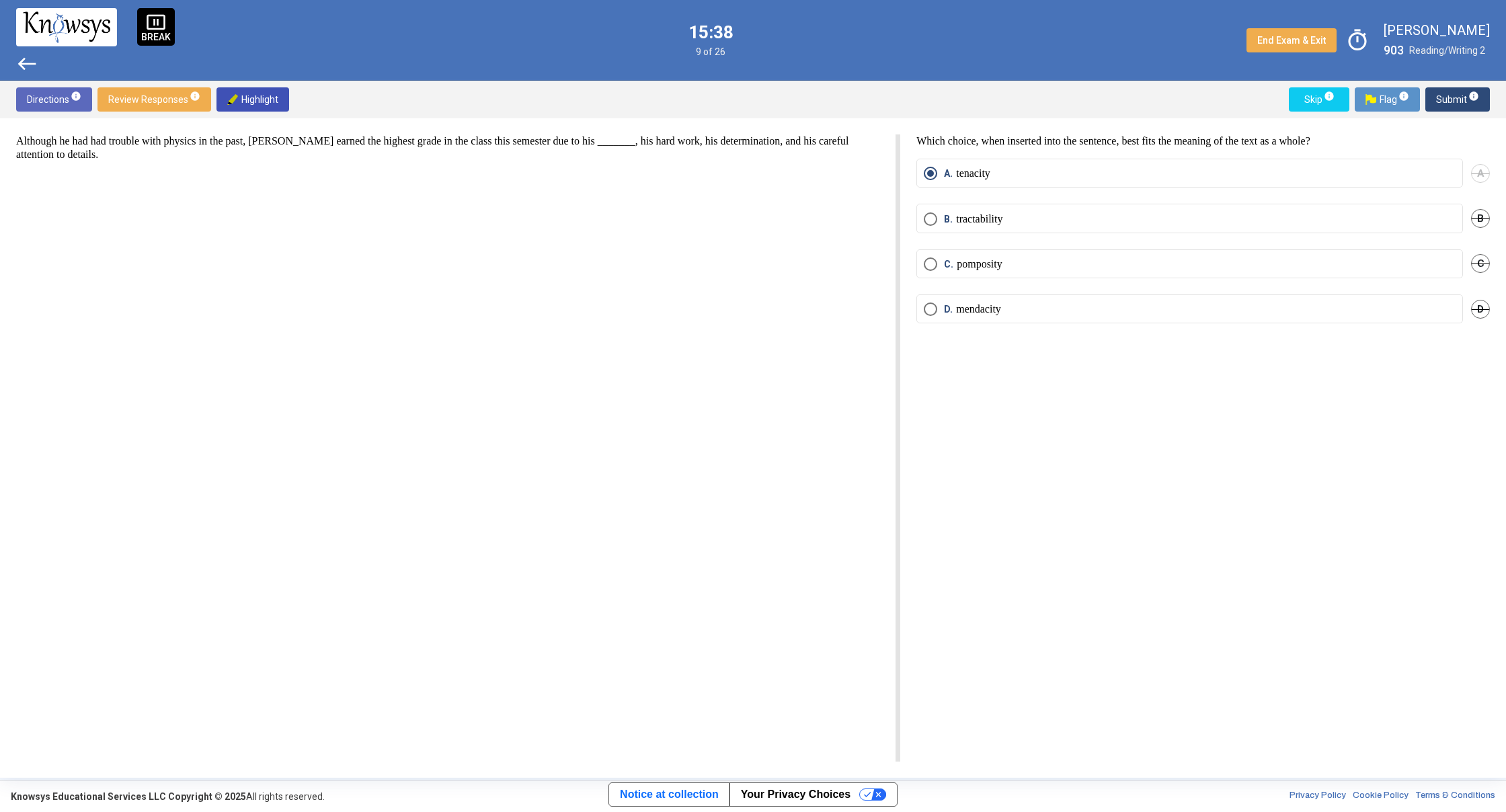
click at [1452, 98] on span "Submit info" at bounding box center [1457, 99] width 43 height 24
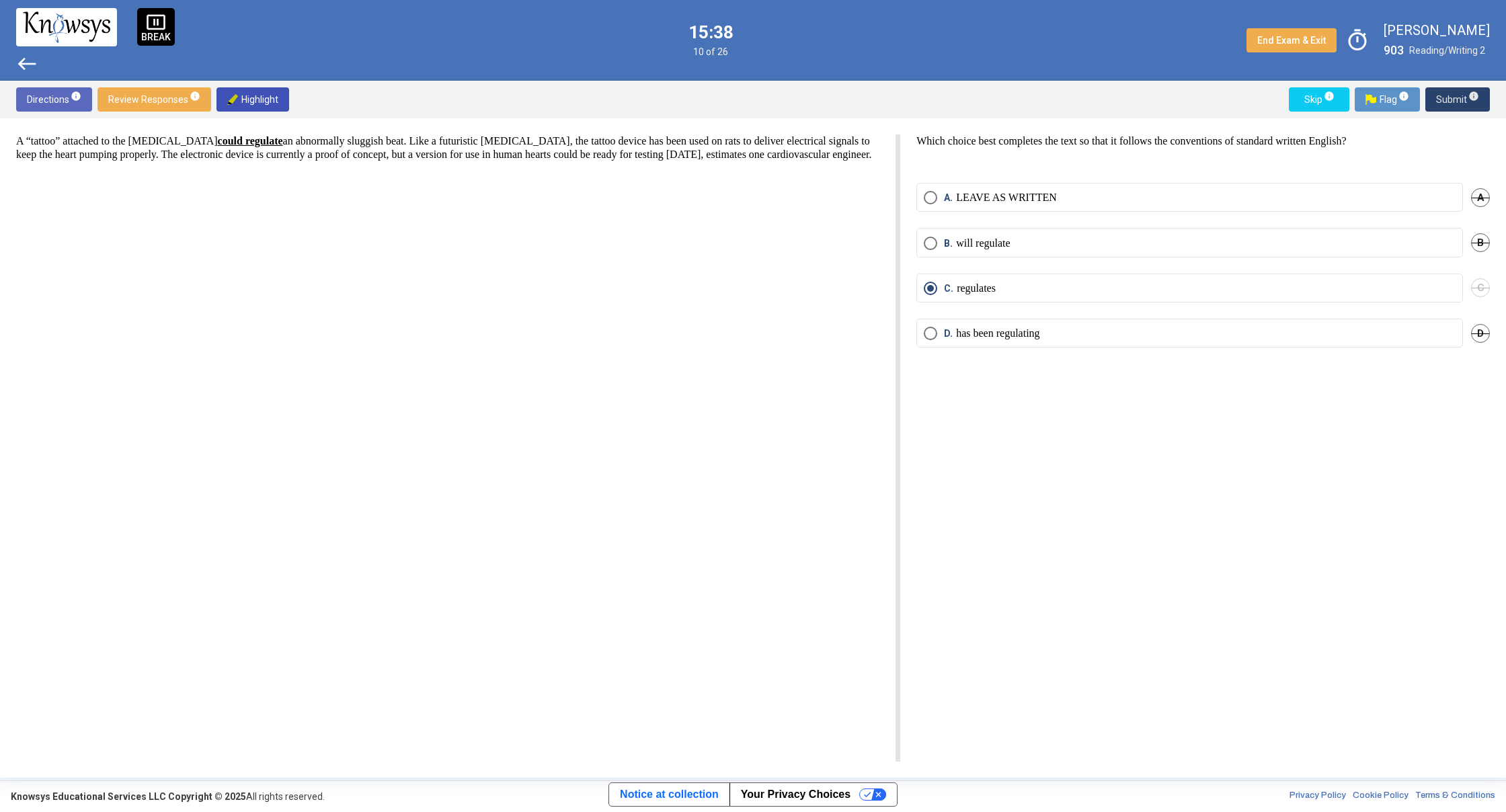
click at [1452, 98] on span "Submit info" at bounding box center [1457, 99] width 43 height 24
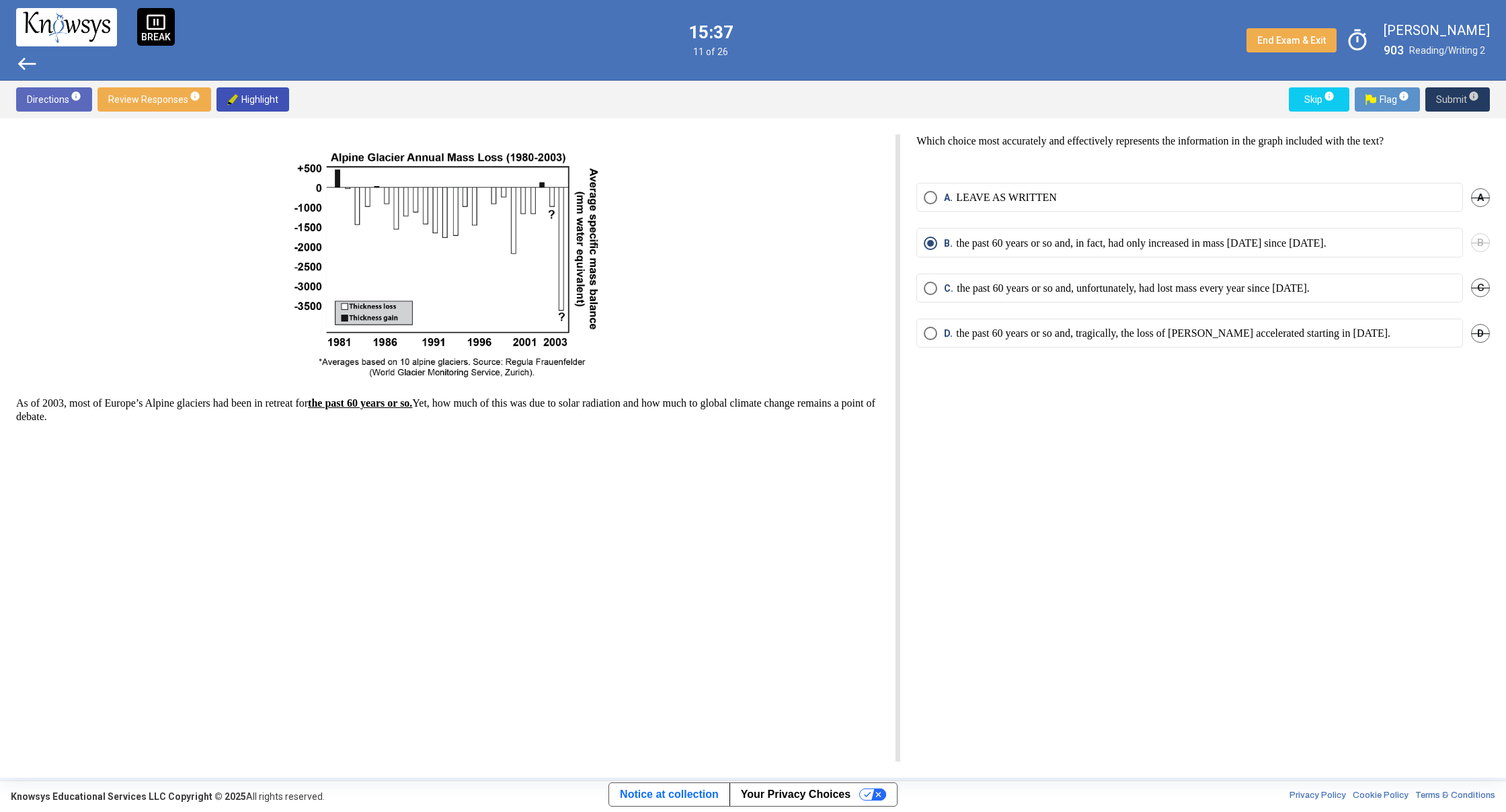
click at [1452, 98] on span "Submit info" at bounding box center [1457, 99] width 43 height 24
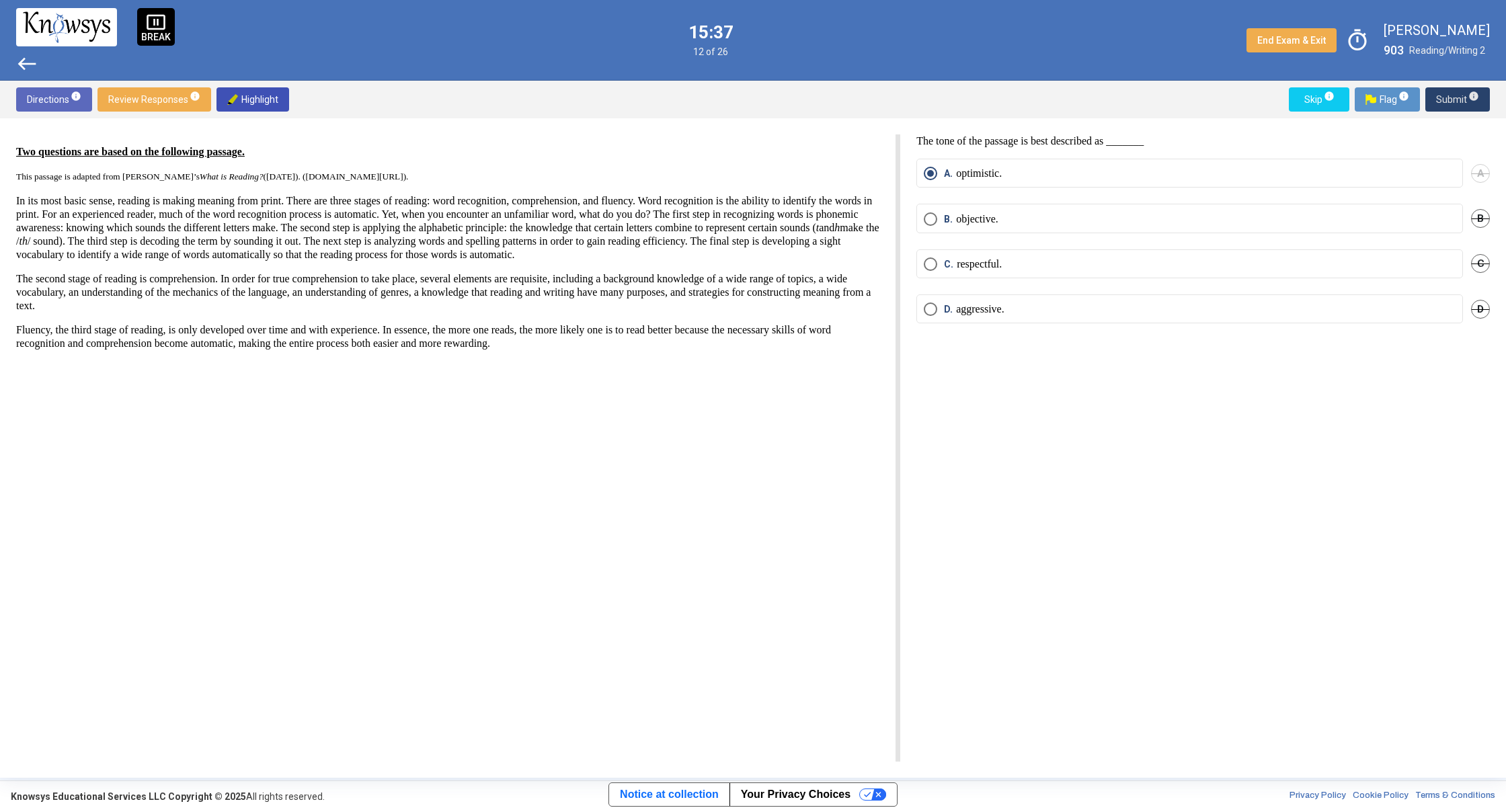
click at [1452, 98] on span "Submit info" at bounding box center [1457, 99] width 43 height 24
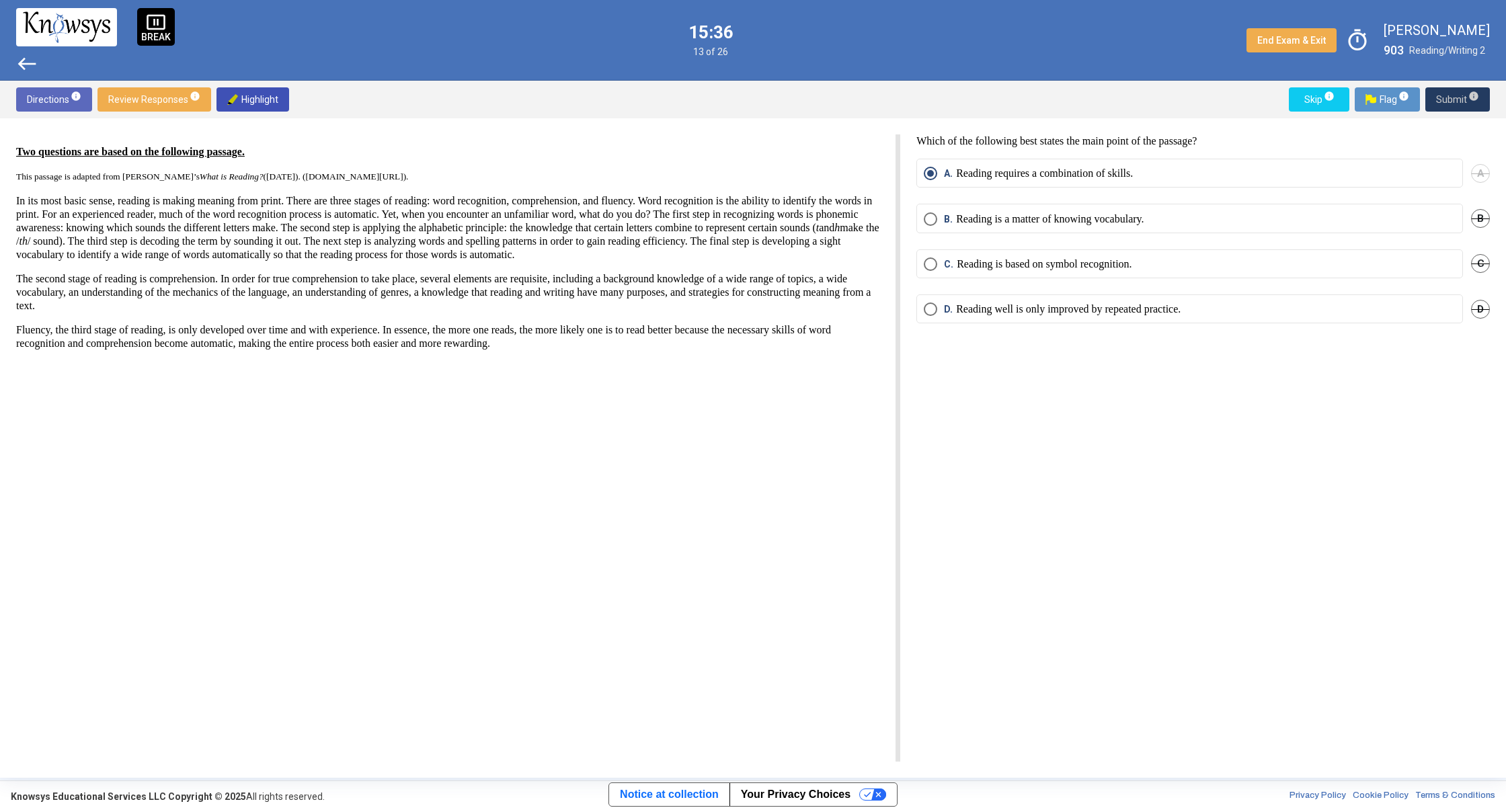
click at [1452, 98] on span "Submit info" at bounding box center [1457, 99] width 43 height 24
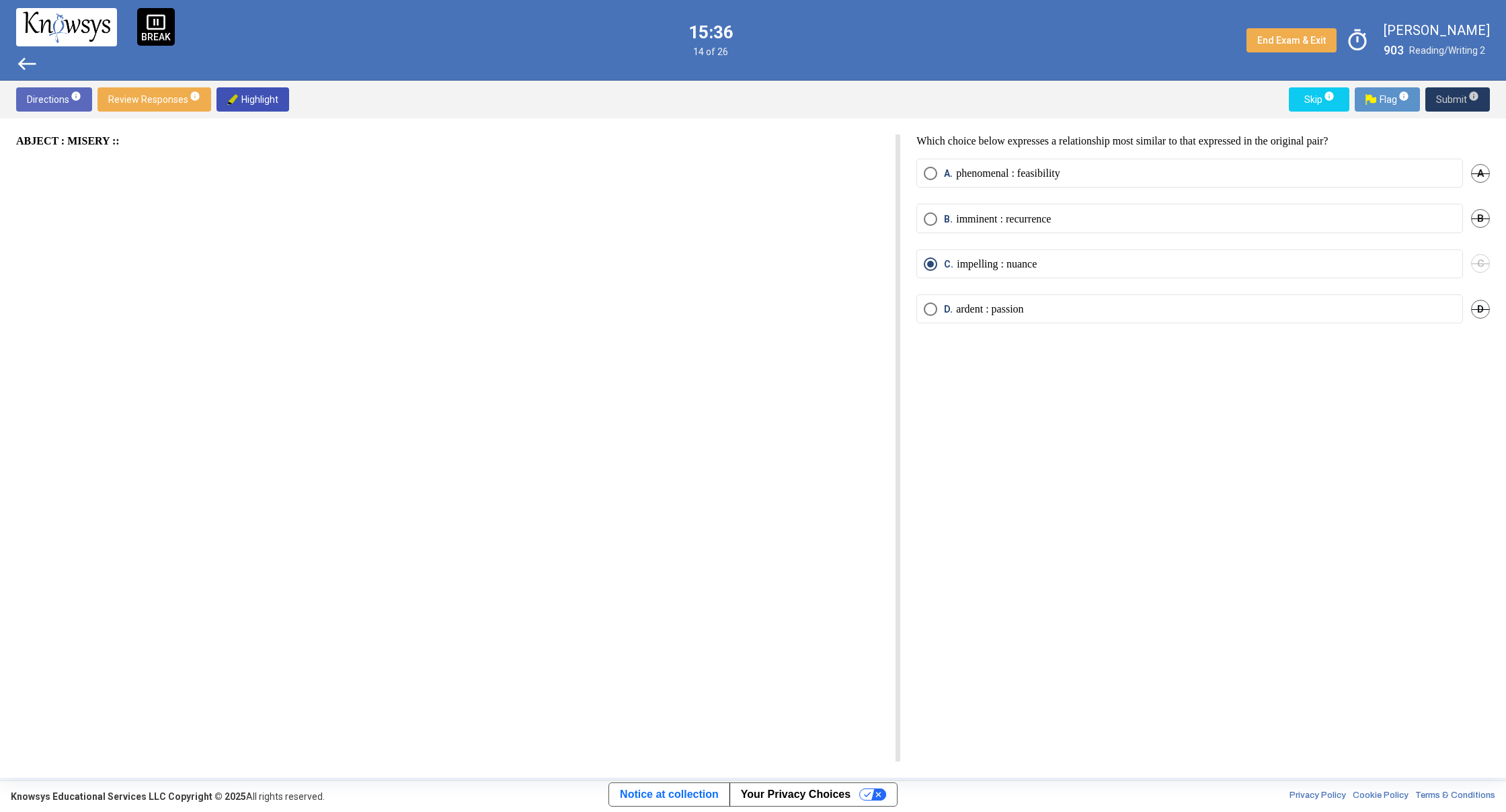
click at [1452, 98] on span "Submit info" at bounding box center [1457, 99] width 43 height 24
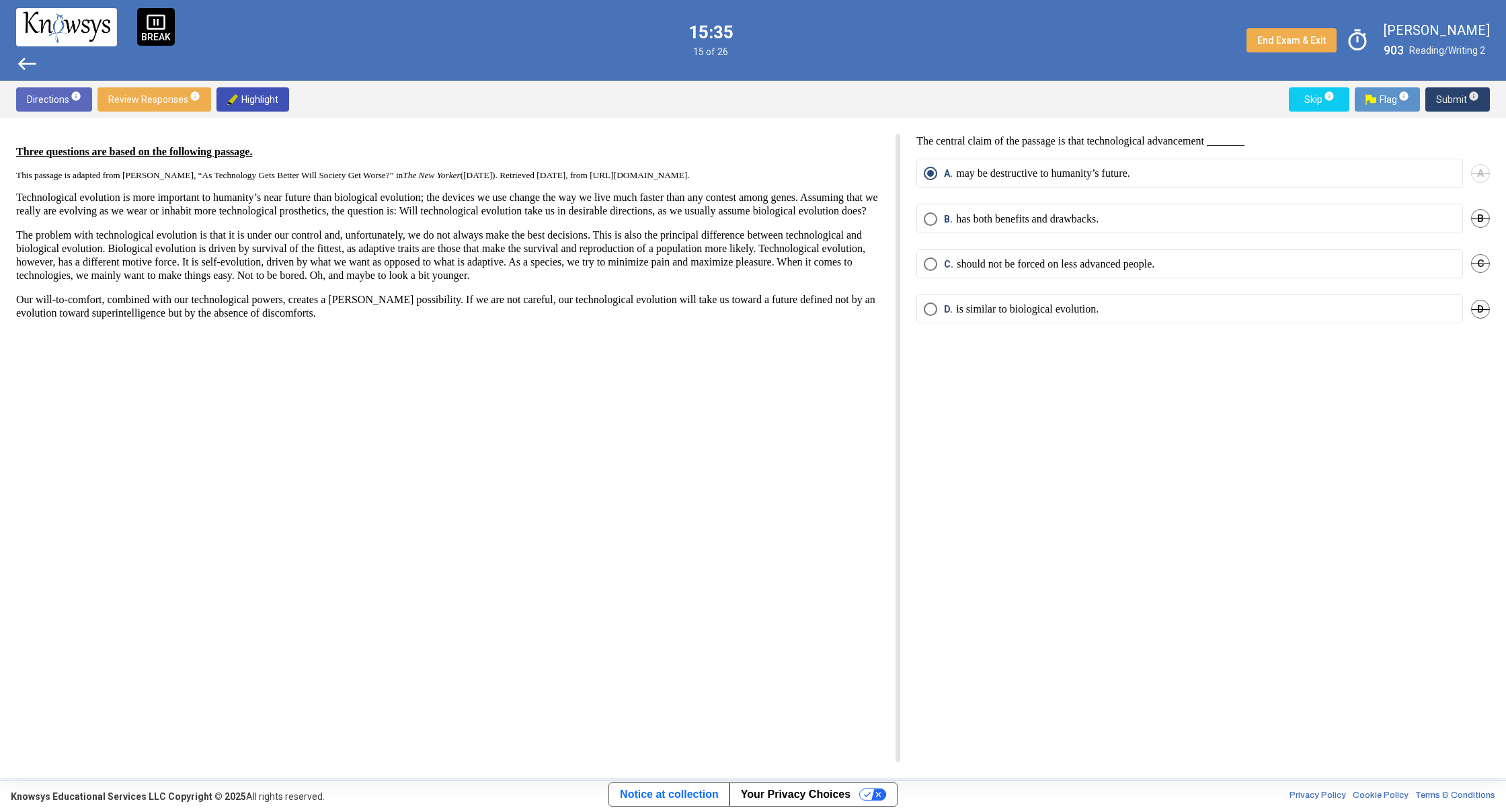
click at [1452, 89] on span "Submit info" at bounding box center [1457, 99] width 43 height 24
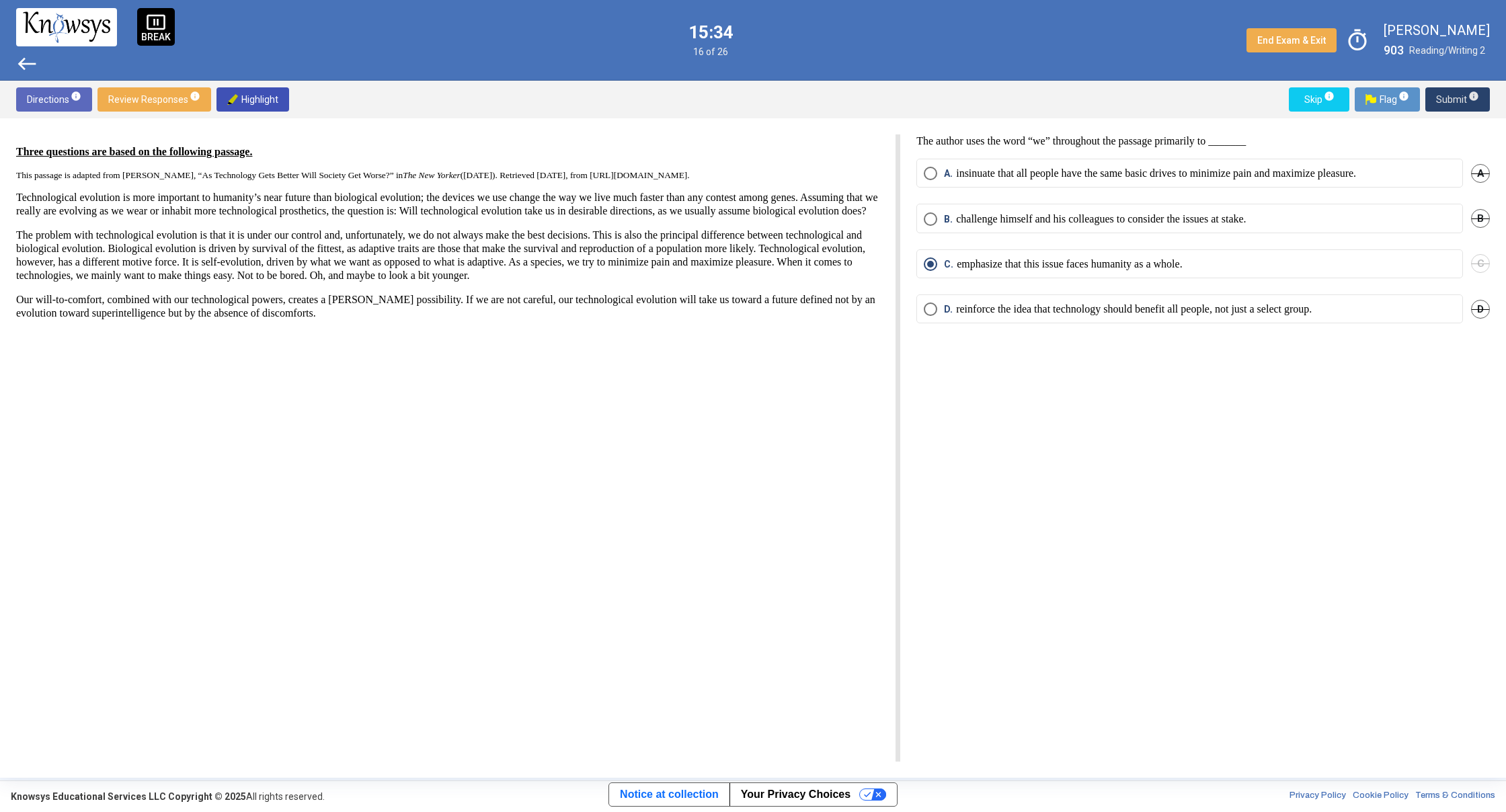
click at [1453, 99] on span "Submit info" at bounding box center [1457, 99] width 43 height 24
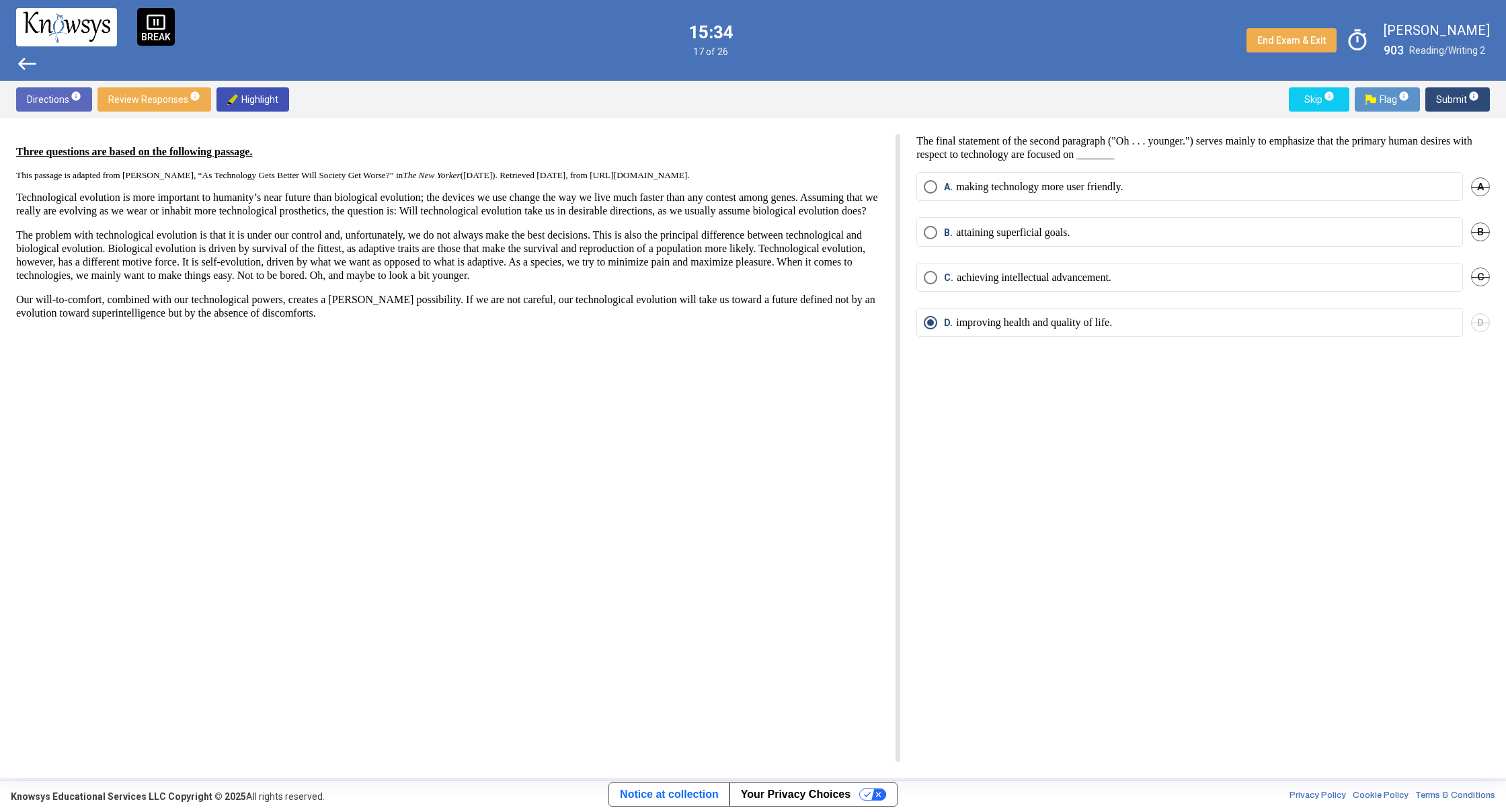
click at [1453, 100] on span "Submit info" at bounding box center [1457, 99] width 43 height 24
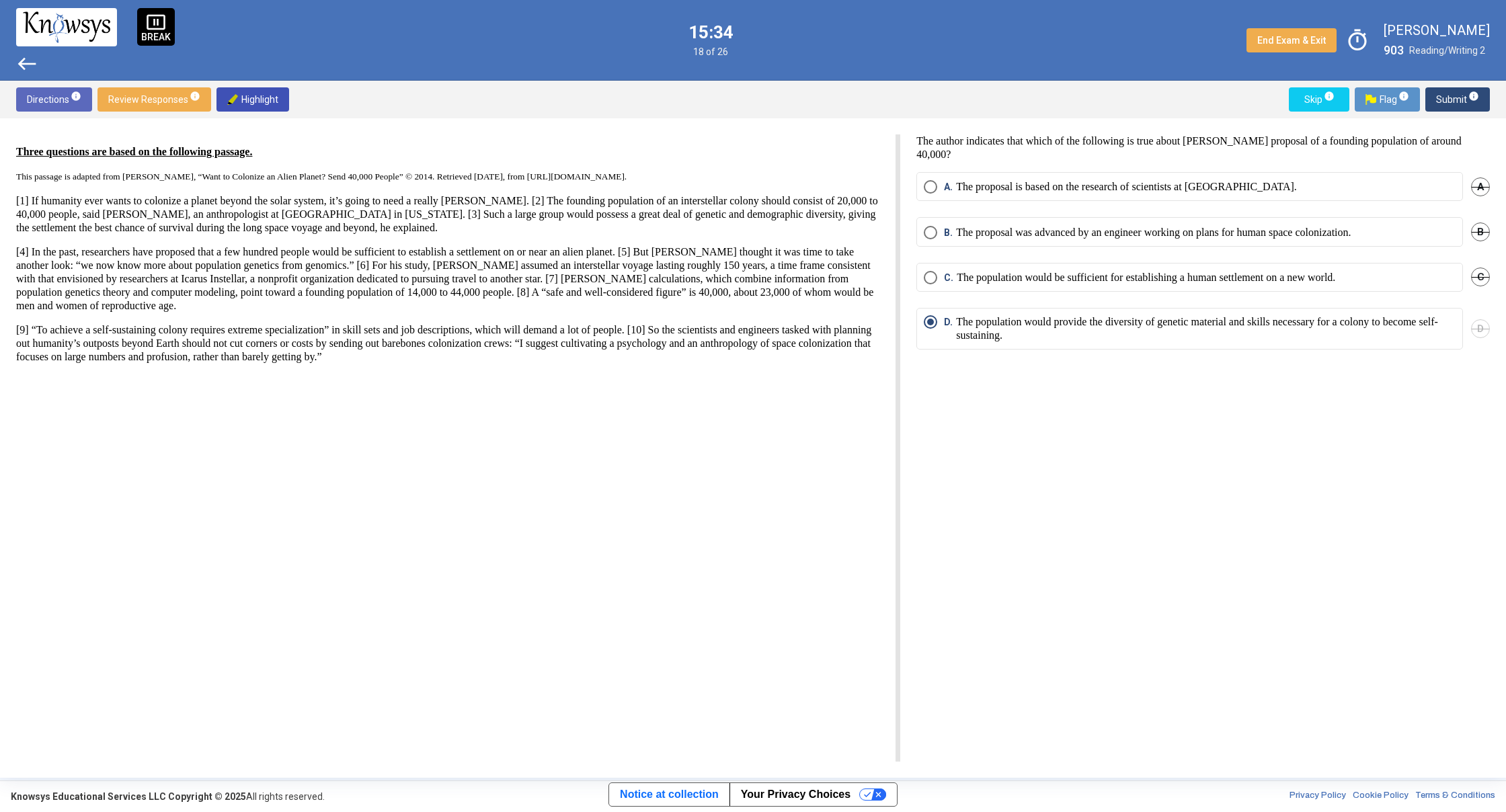
click at [1452, 101] on span "Submit info" at bounding box center [1457, 99] width 43 height 24
click at [1450, 102] on span "Submit info" at bounding box center [1457, 99] width 43 height 24
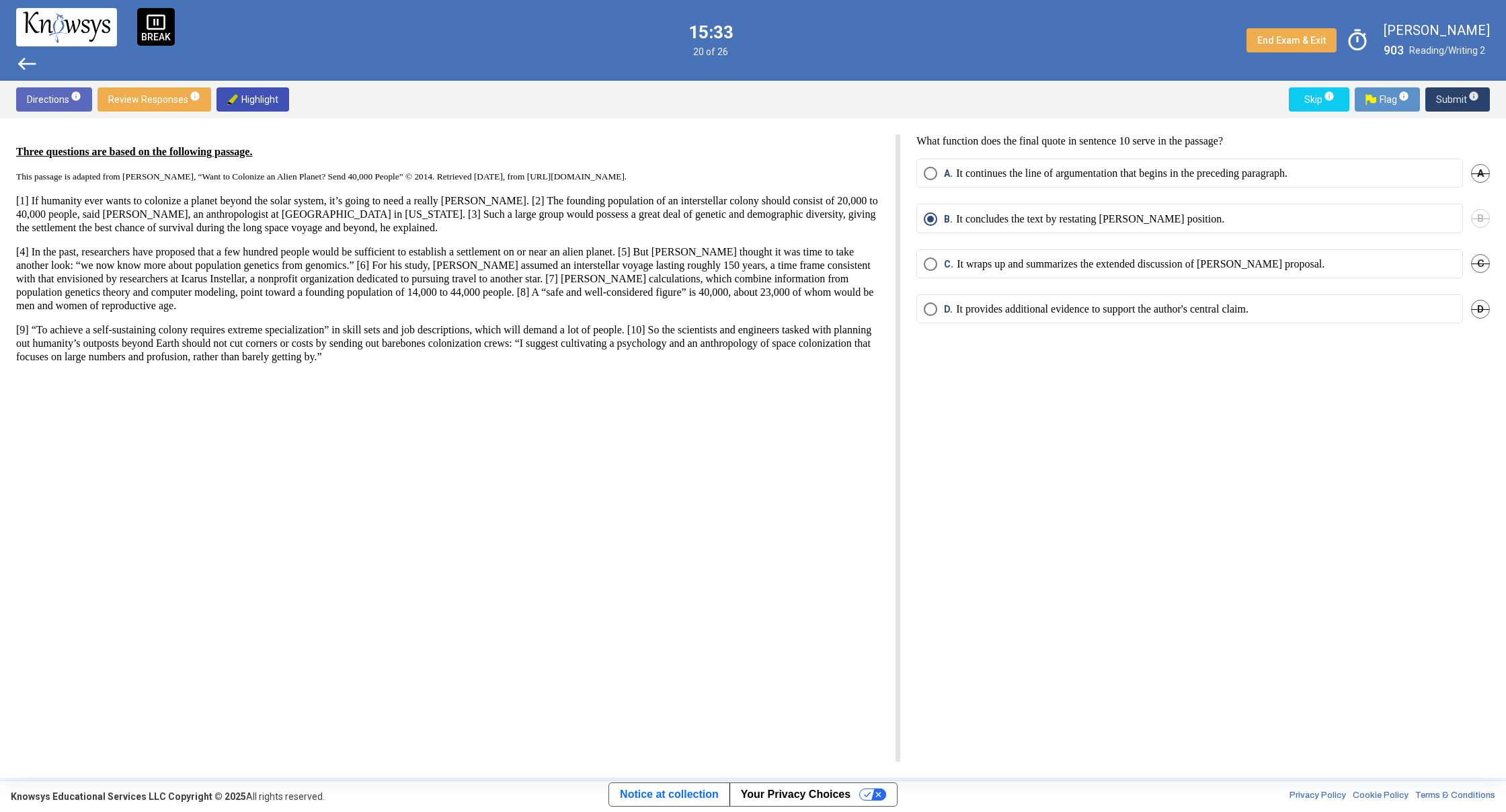
click at [1449, 102] on span "Submit info" at bounding box center [1457, 99] width 43 height 24
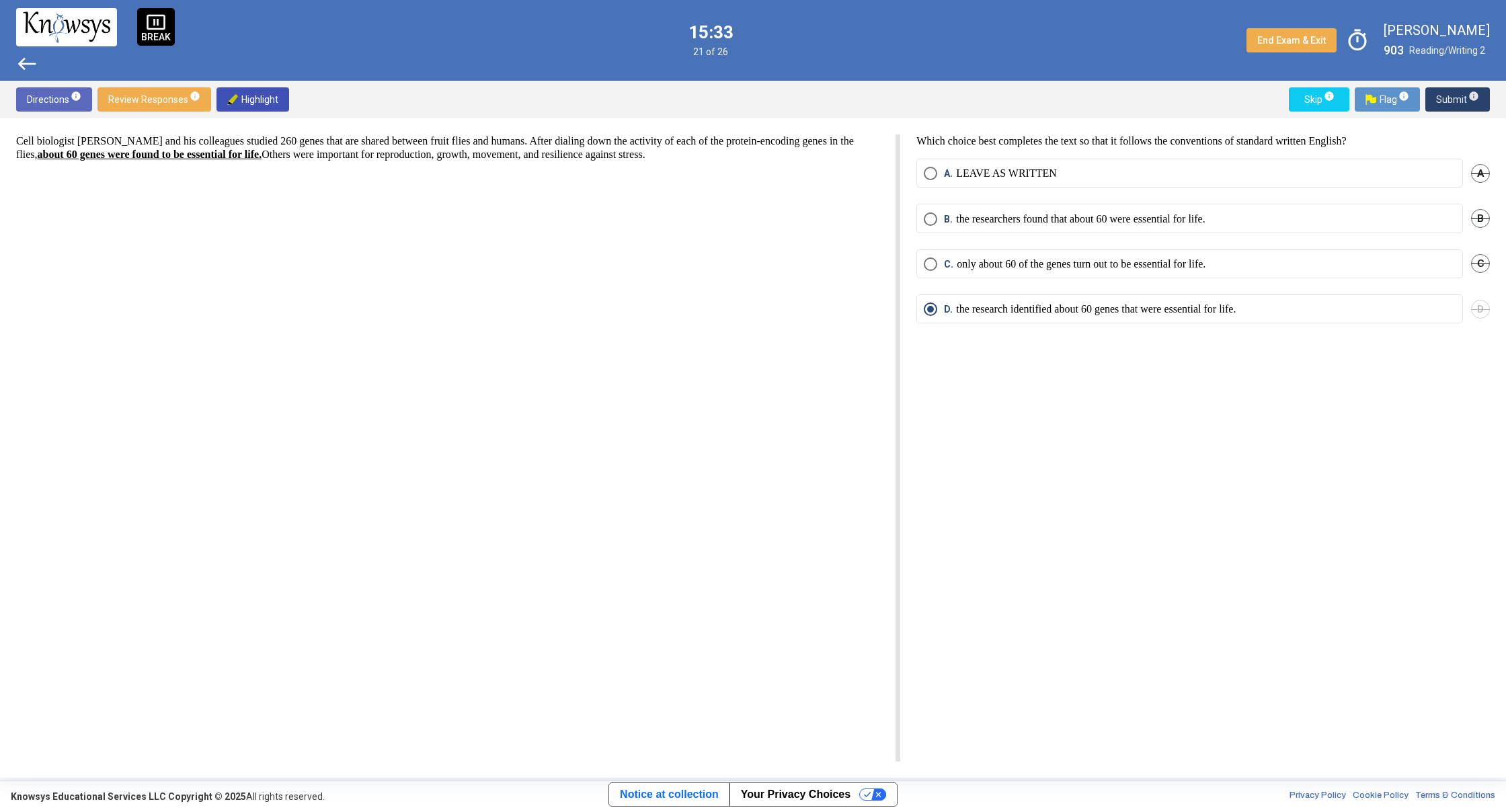
click at [1449, 102] on span "Submit info" at bounding box center [1457, 99] width 43 height 24
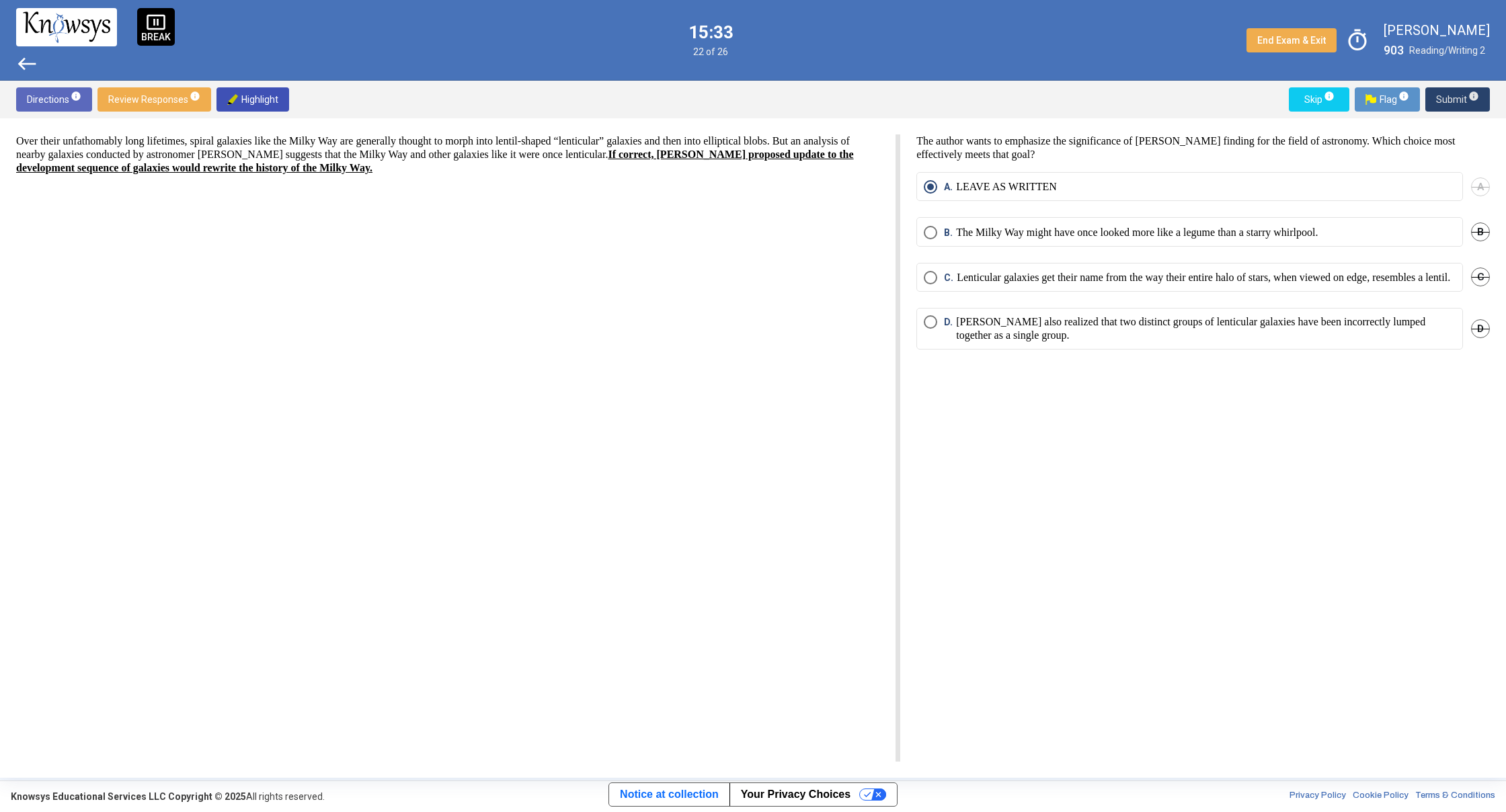
click at [1450, 102] on span "Submit info" at bounding box center [1457, 99] width 43 height 24
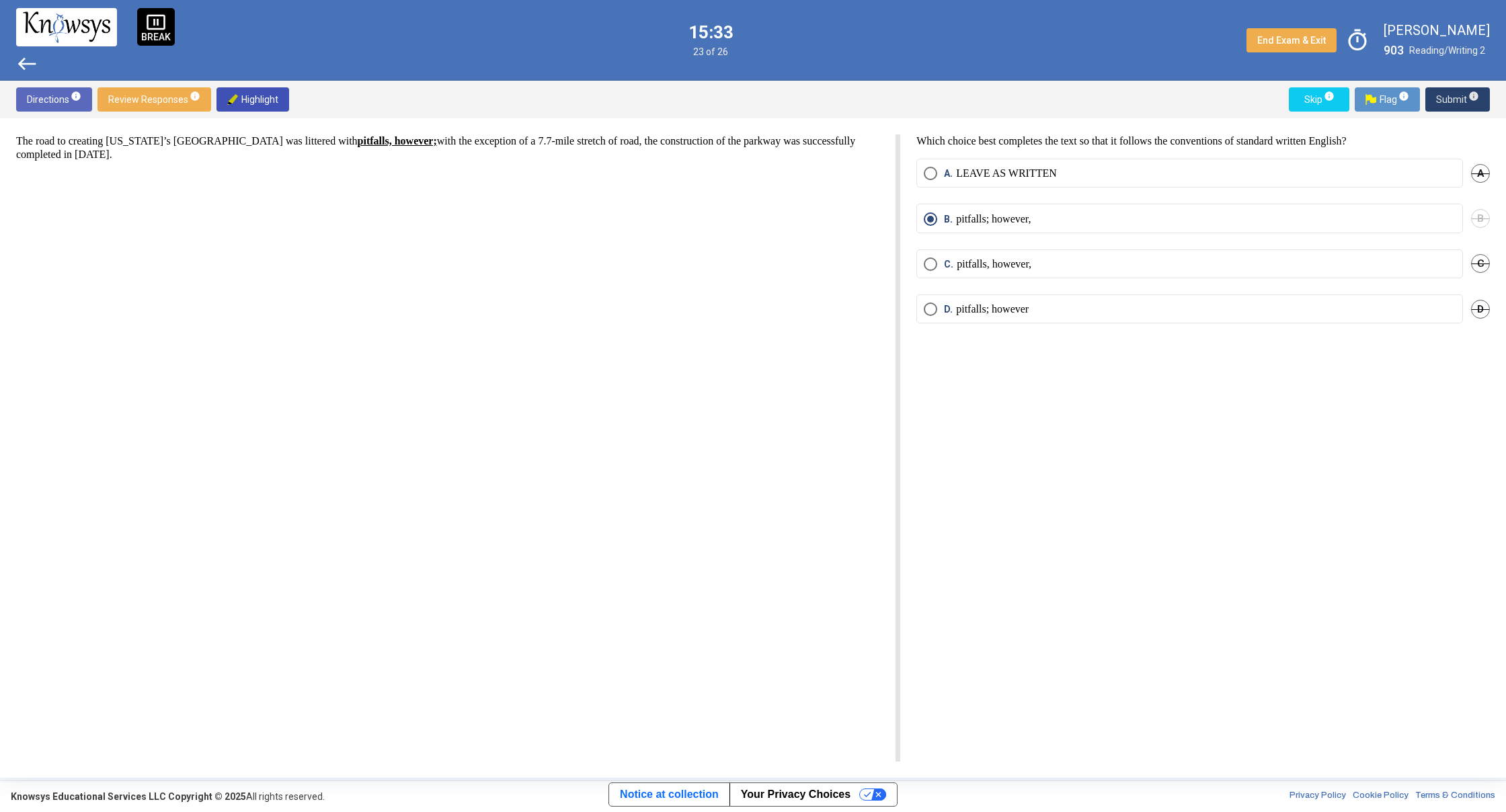
click at [1450, 101] on span "Submit info" at bounding box center [1457, 99] width 43 height 24
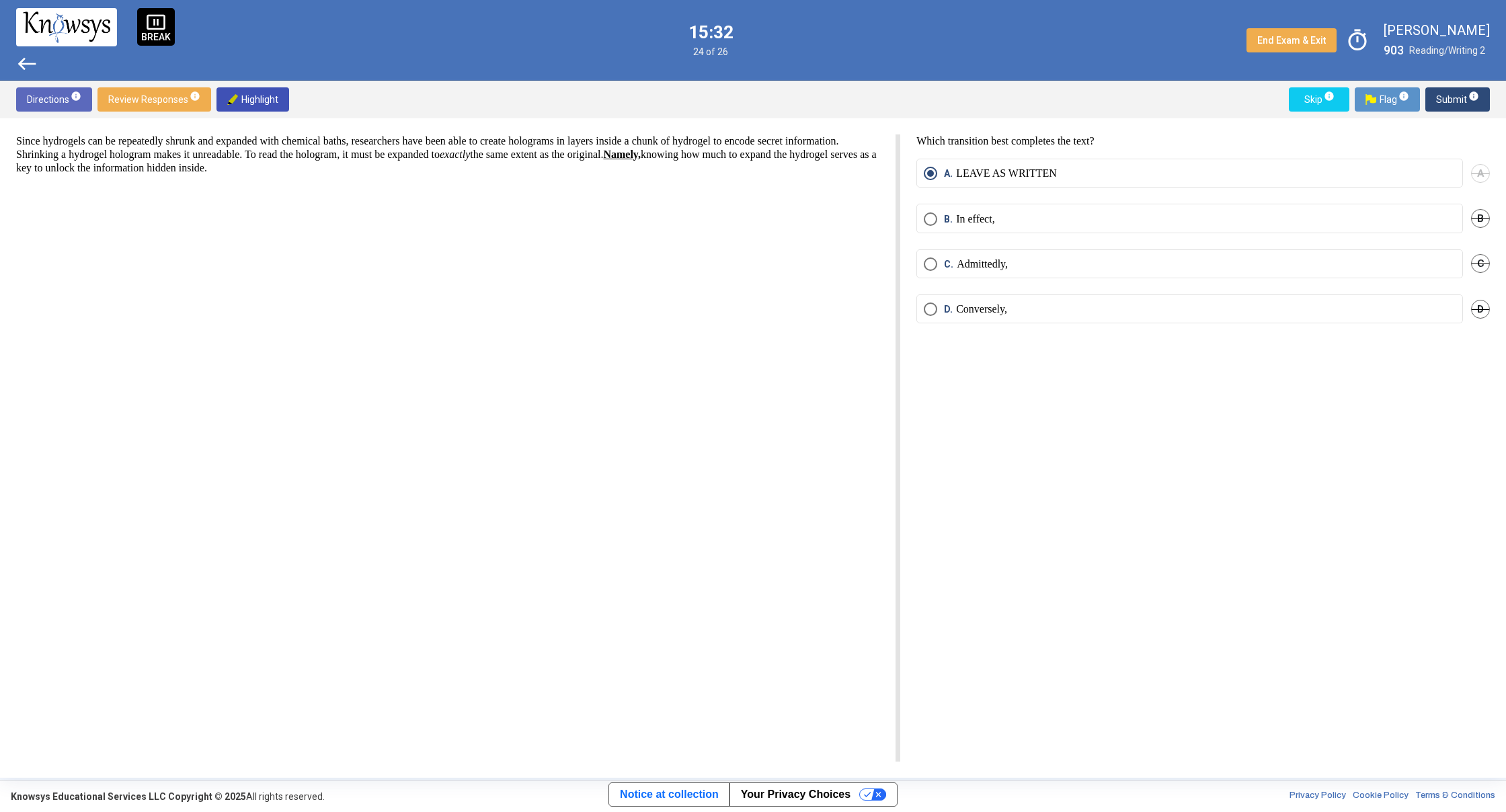
click at [1450, 101] on span "Submit info" at bounding box center [1457, 99] width 43 height 24
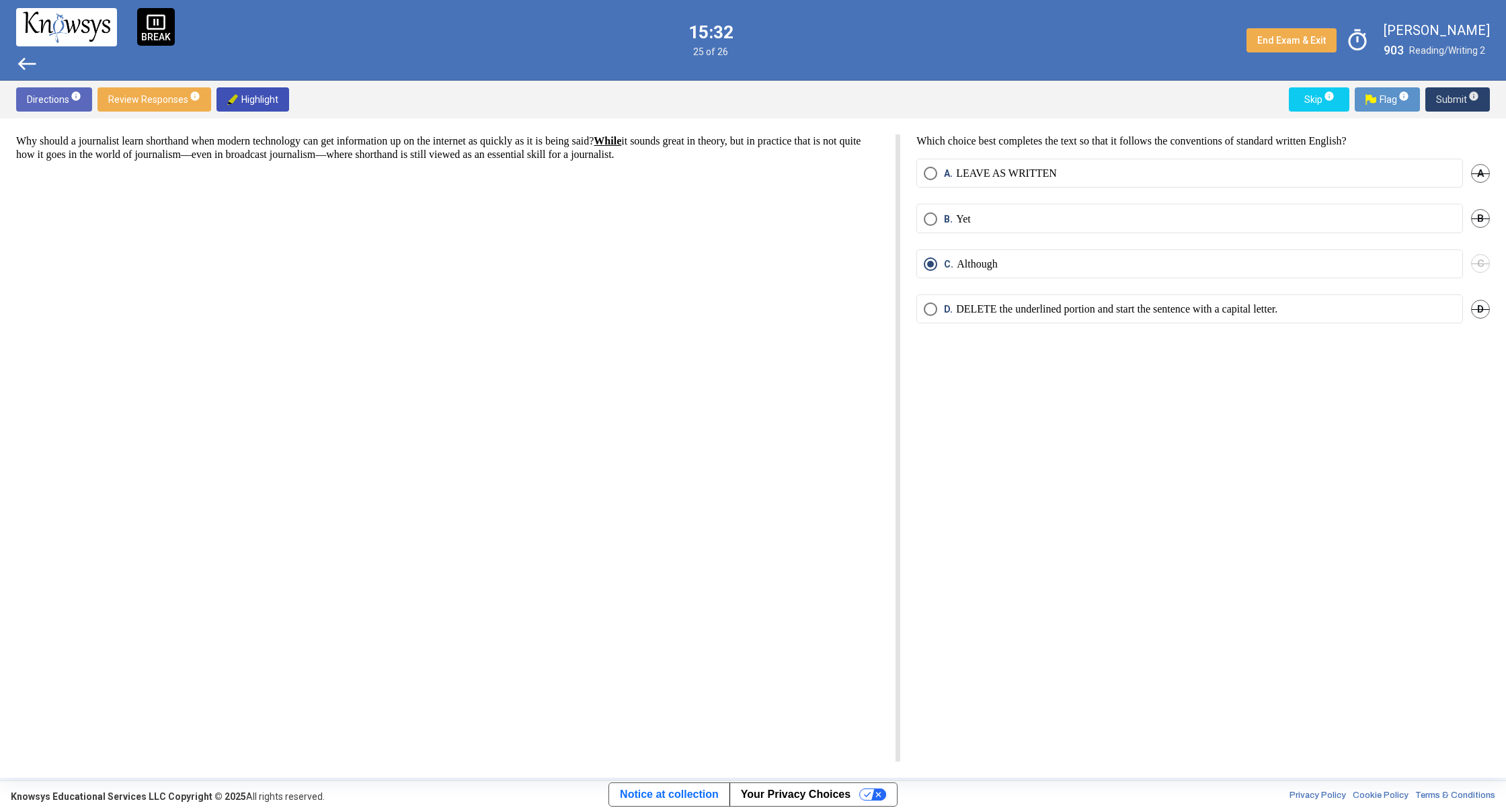
click at [1450, 101] on span "Submit info" at bounding box center [1457, 99] width 43 height 24
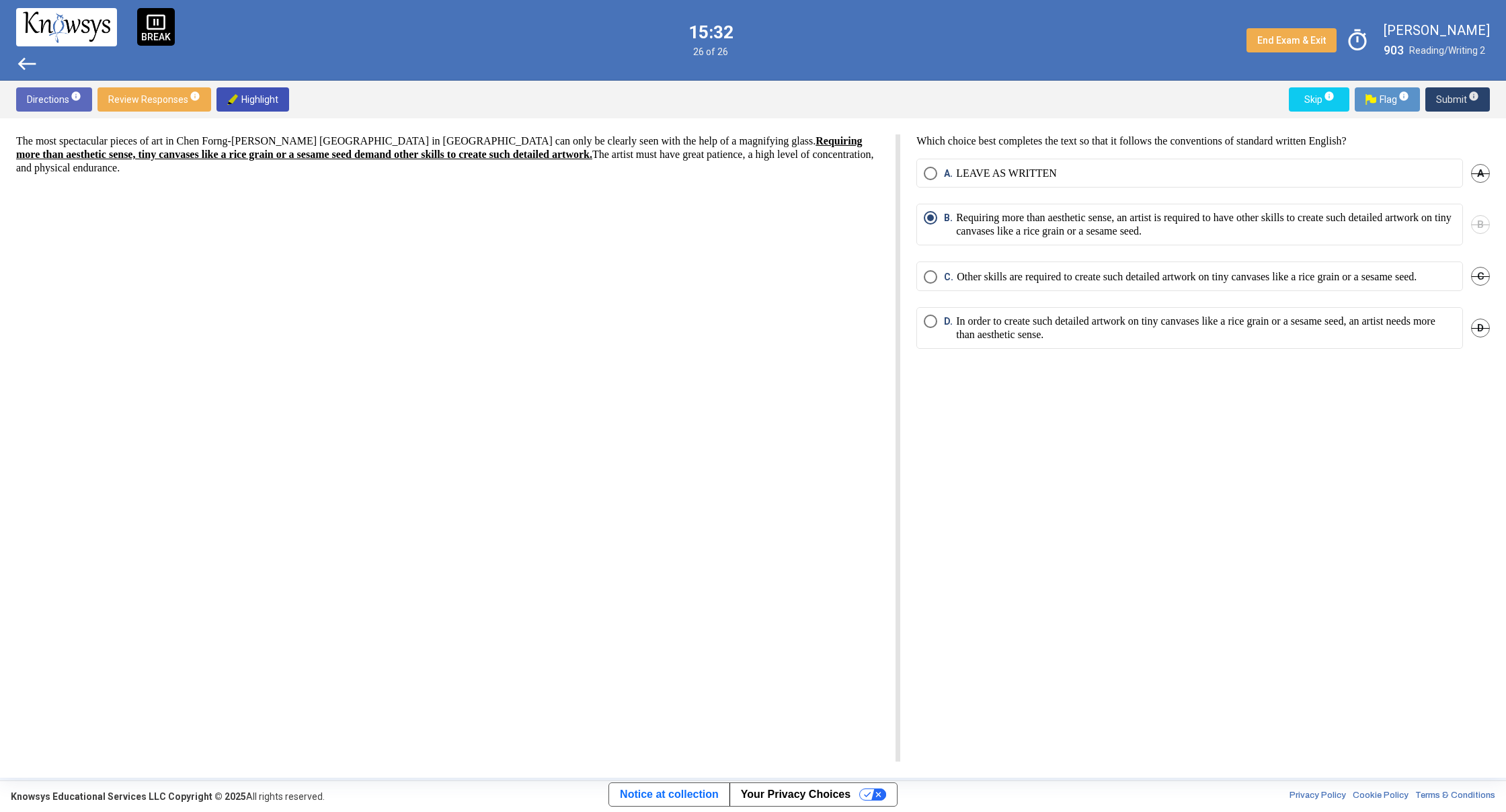
click at [1450, 104] on span "Submit info" at bounding box center [1457, 99] width 43 height 24
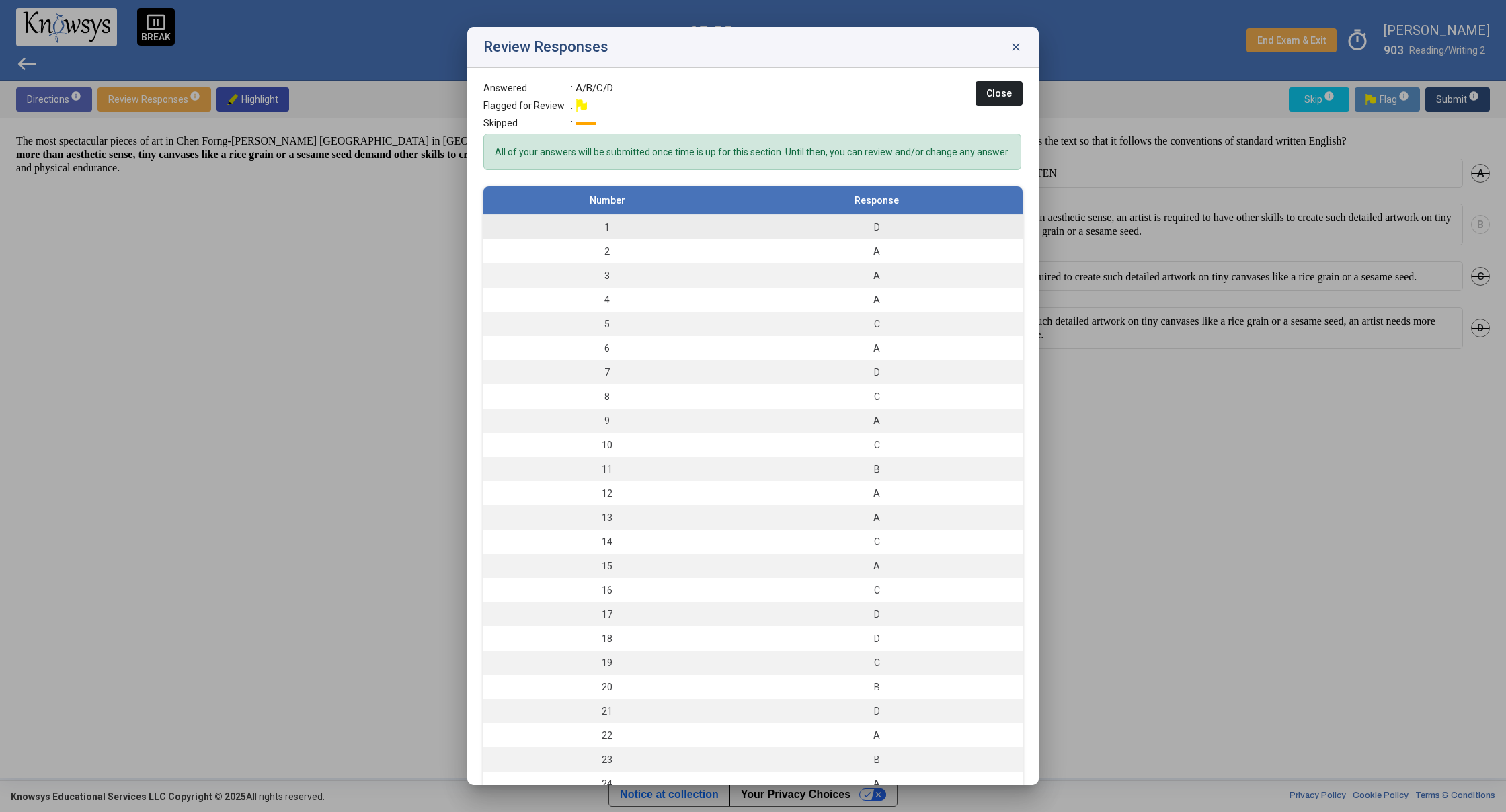
click at [902, 231] on td "D" at bounding box center [876, 226] width 292 height 25
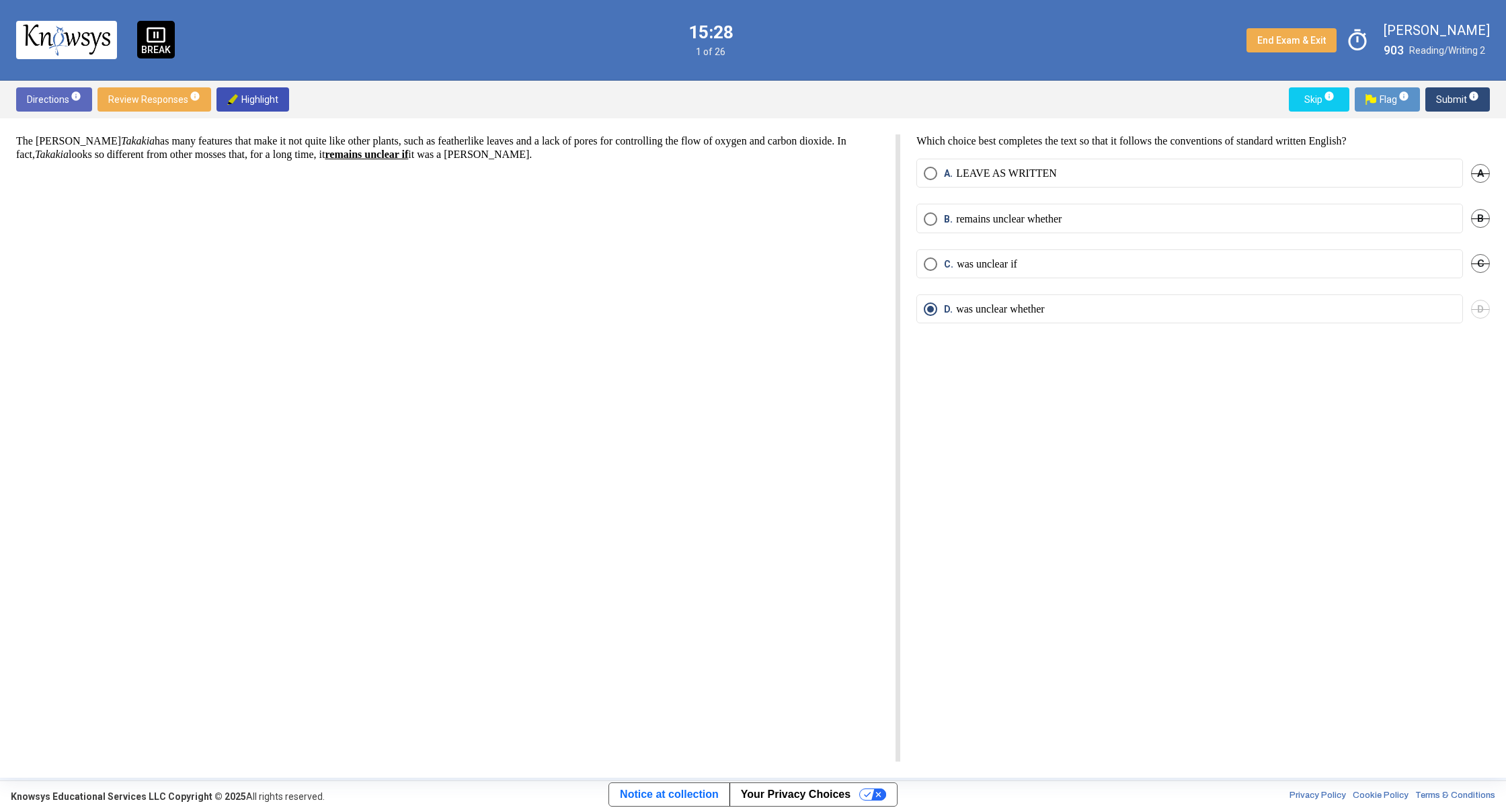
click at [1454, 99] on span "Submit info" at bounding box center [1457, 99] width 43 height 24
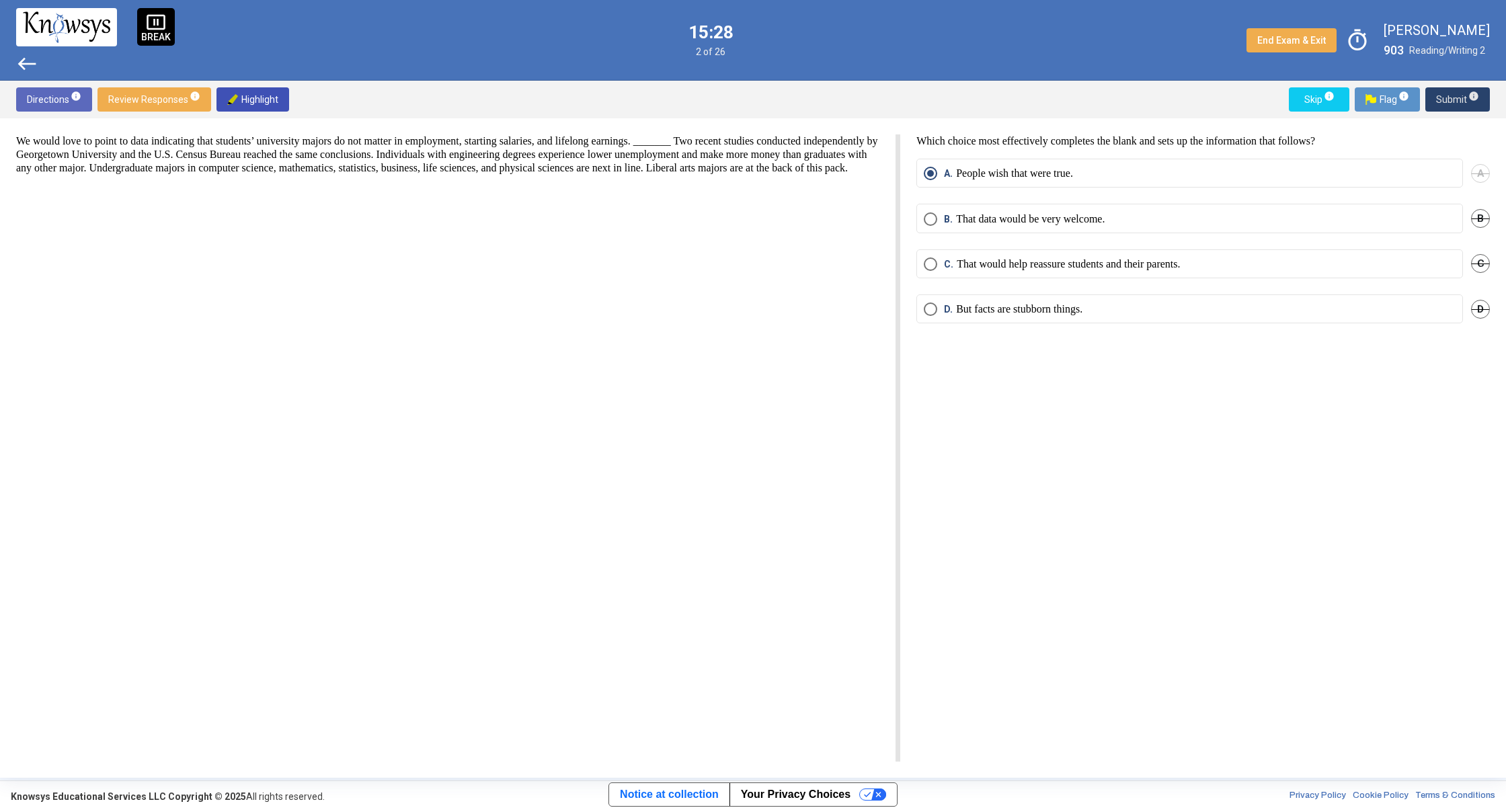
click at [1453, 98] on span "Submit info" at bounding box center [1457, 99] width 43 height 24
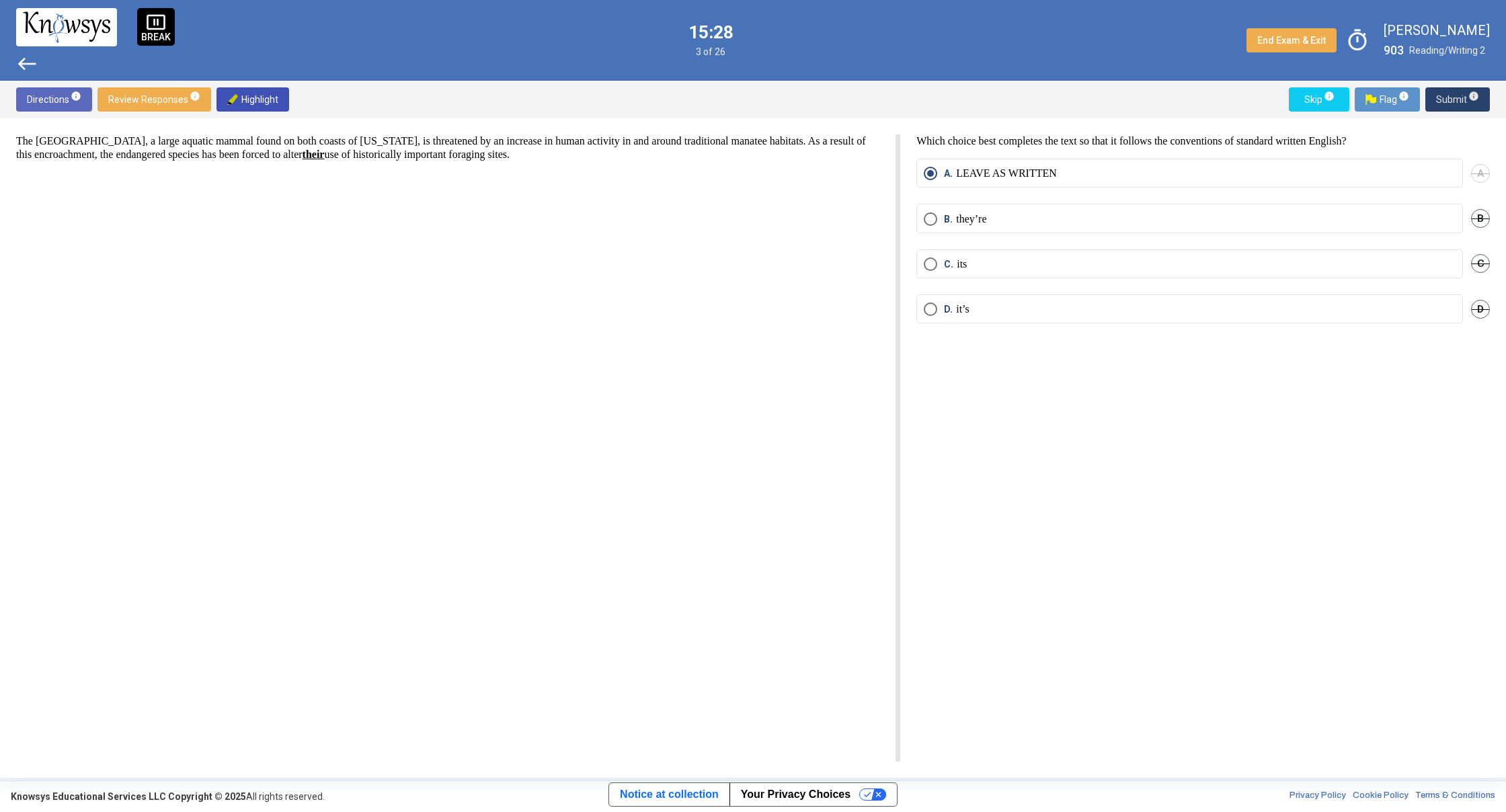
click at [1453, 98] on span "Submit info" at bounding box center [1457, 99] width 43 height 24
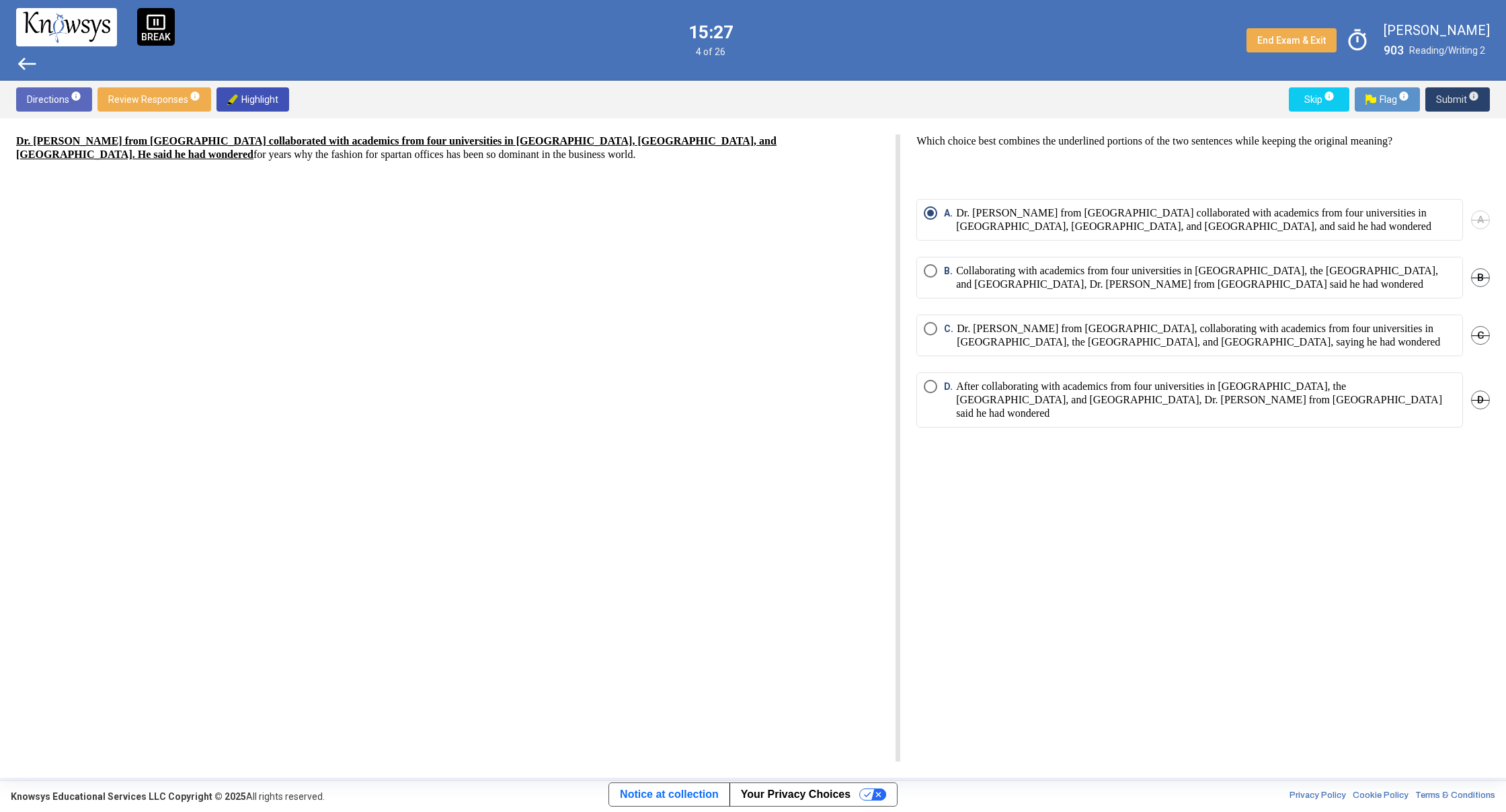
click at [1453, 98] on span "Submit info" at bounding box center [1457, 99] width 43 height 24
click at [1453, 95] on span "Submit info" at bounding box center [1457, 99] width 43 height 24
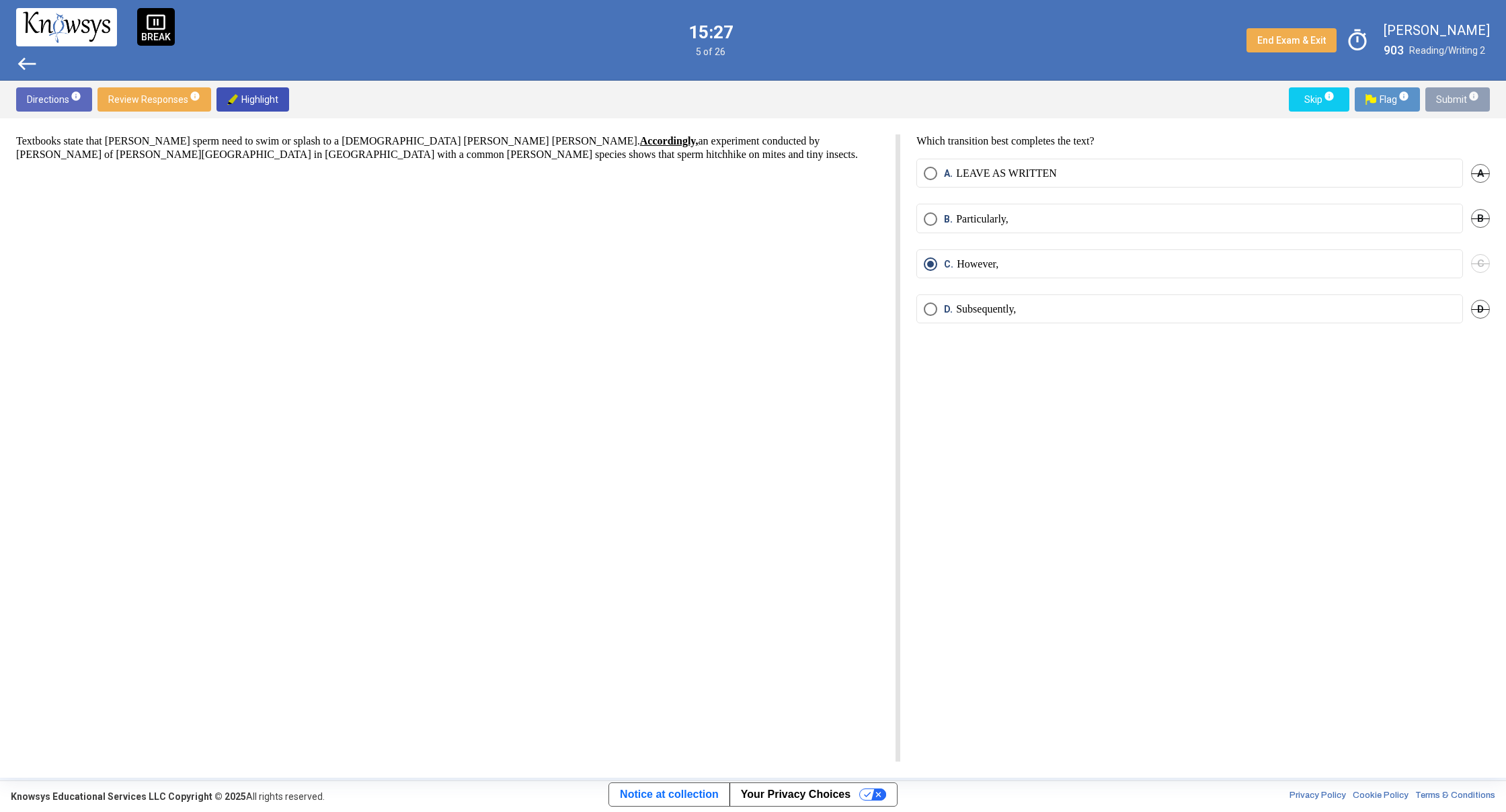
click at [1453, 95] on span "Submit info" at bounding box center [1457, 99] width 43 height 24
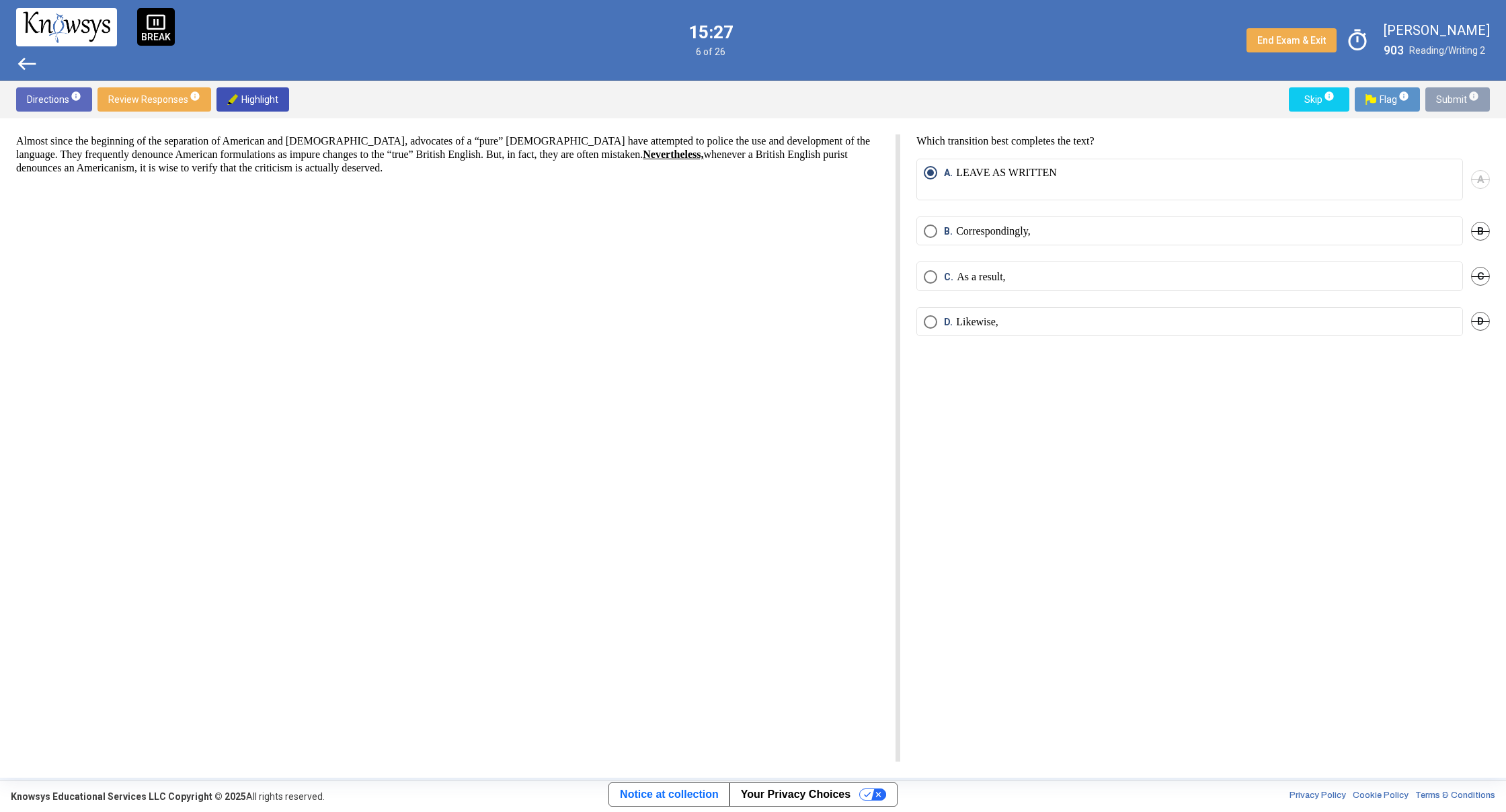
click at [1453, 95] on span "Submit info" at bounding box center [1457, 99] width 43 height 24
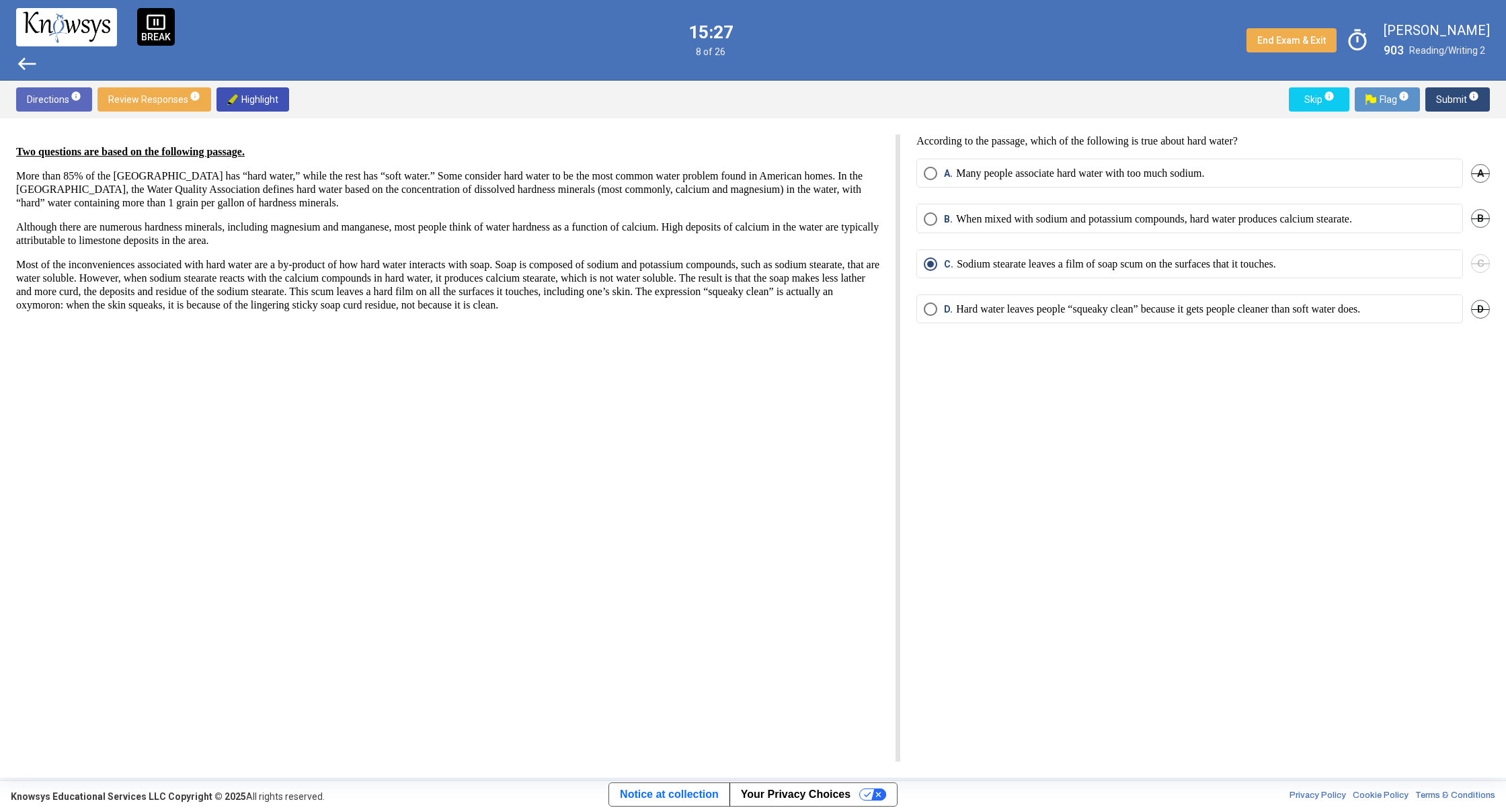
click at [1453, 95] on span "Submit info" at bounding box center [1457, 99] width 43 height 24
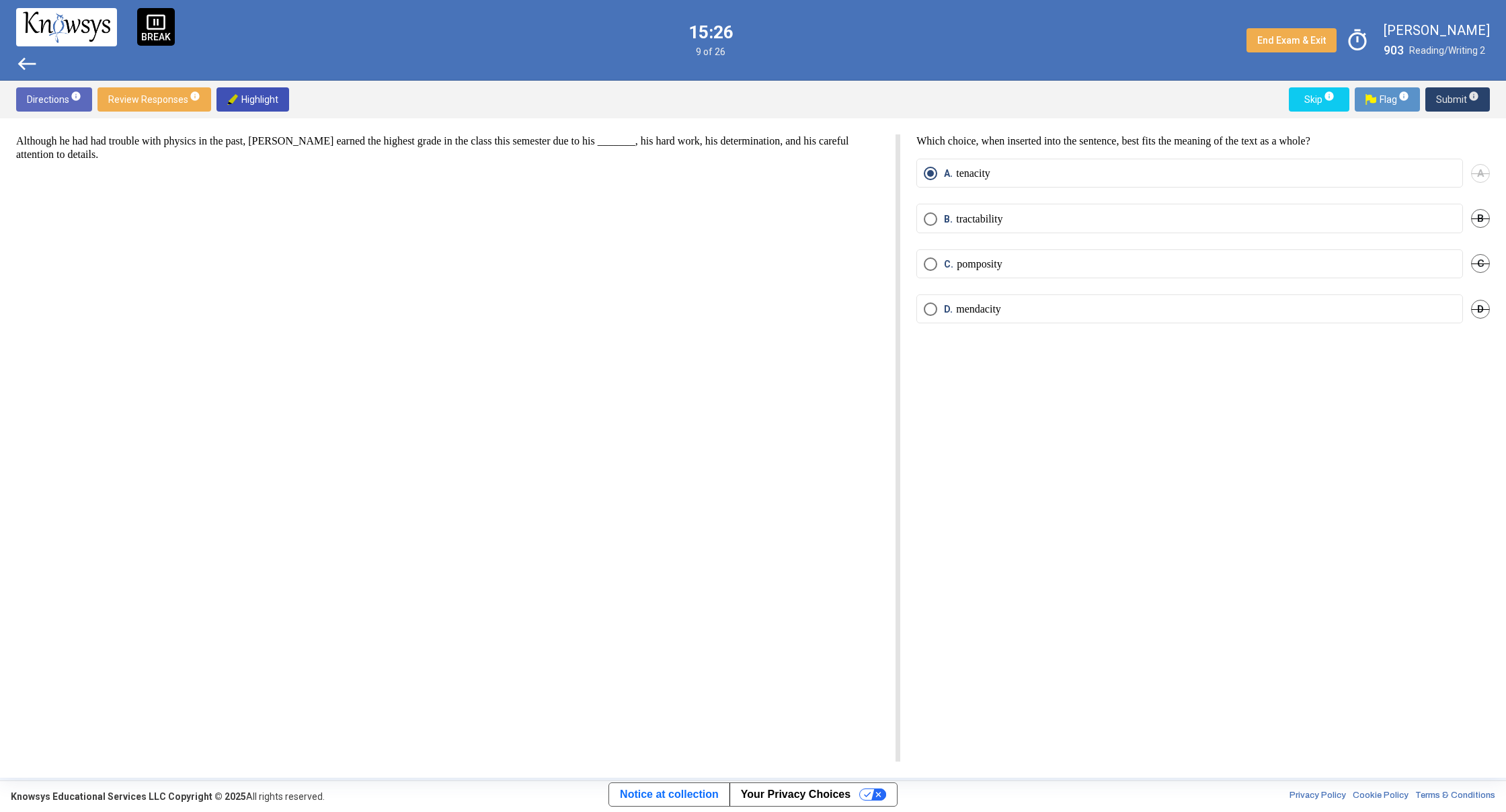
click at [1453, 95] on span "Submit info" at bounding box center [1457, 99] width 43 height 24
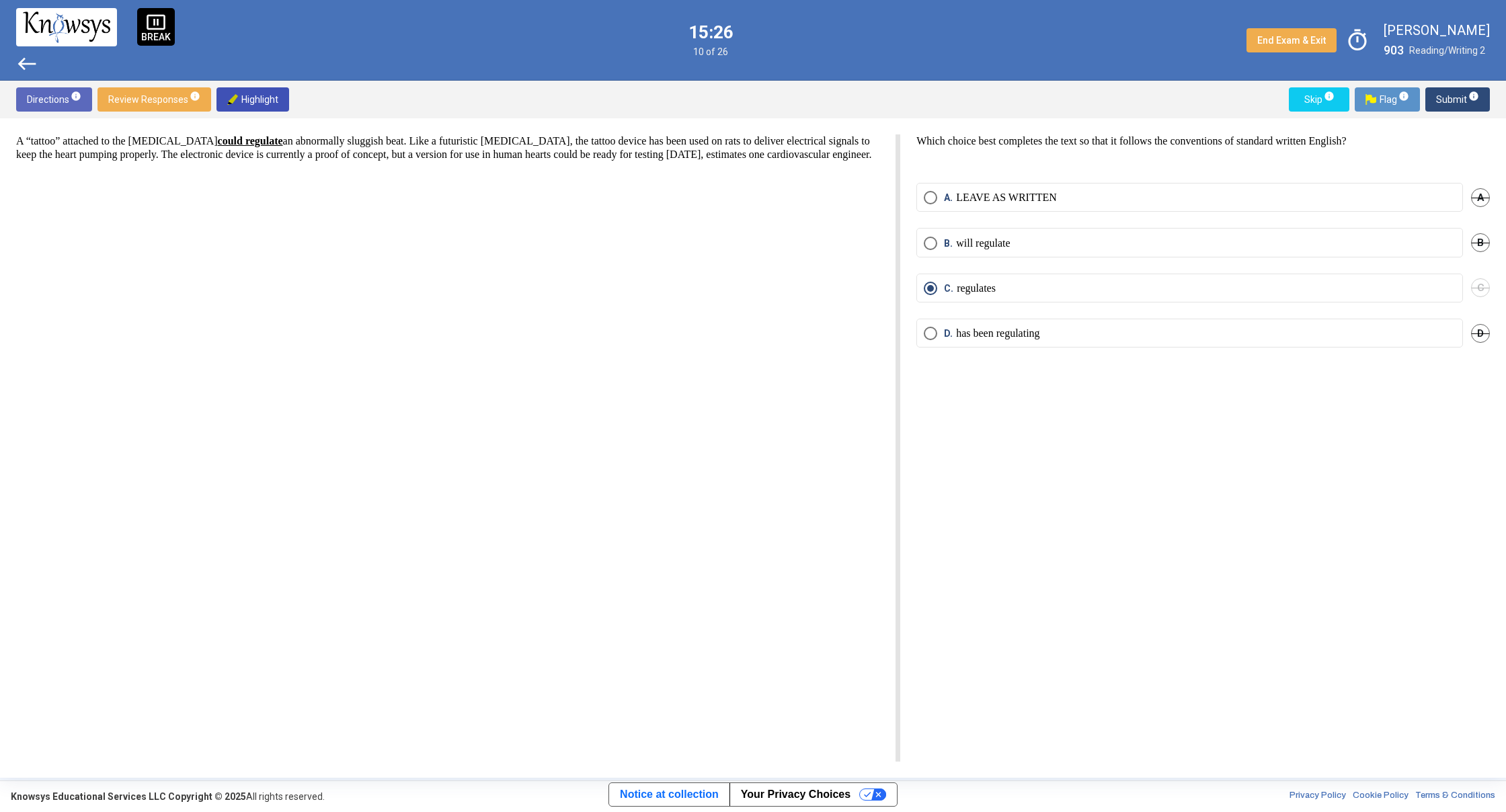
click at [1453, 95] on span "Submit info" at bounding box center [1457, 99] width 43 height 24
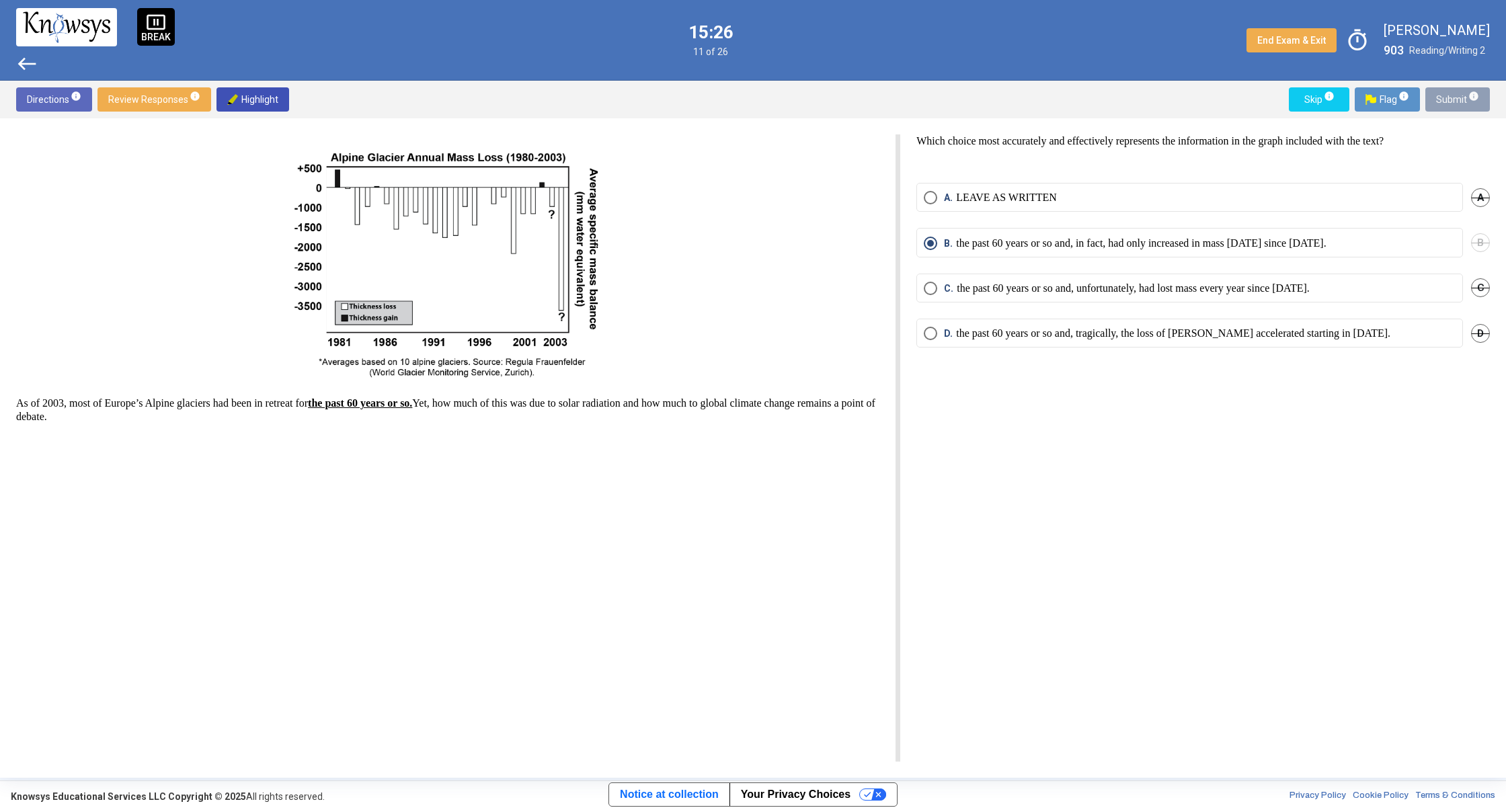
click at [1453, 95] on span "Submit info" at bounding box center [1457, 99] width 43 height 24
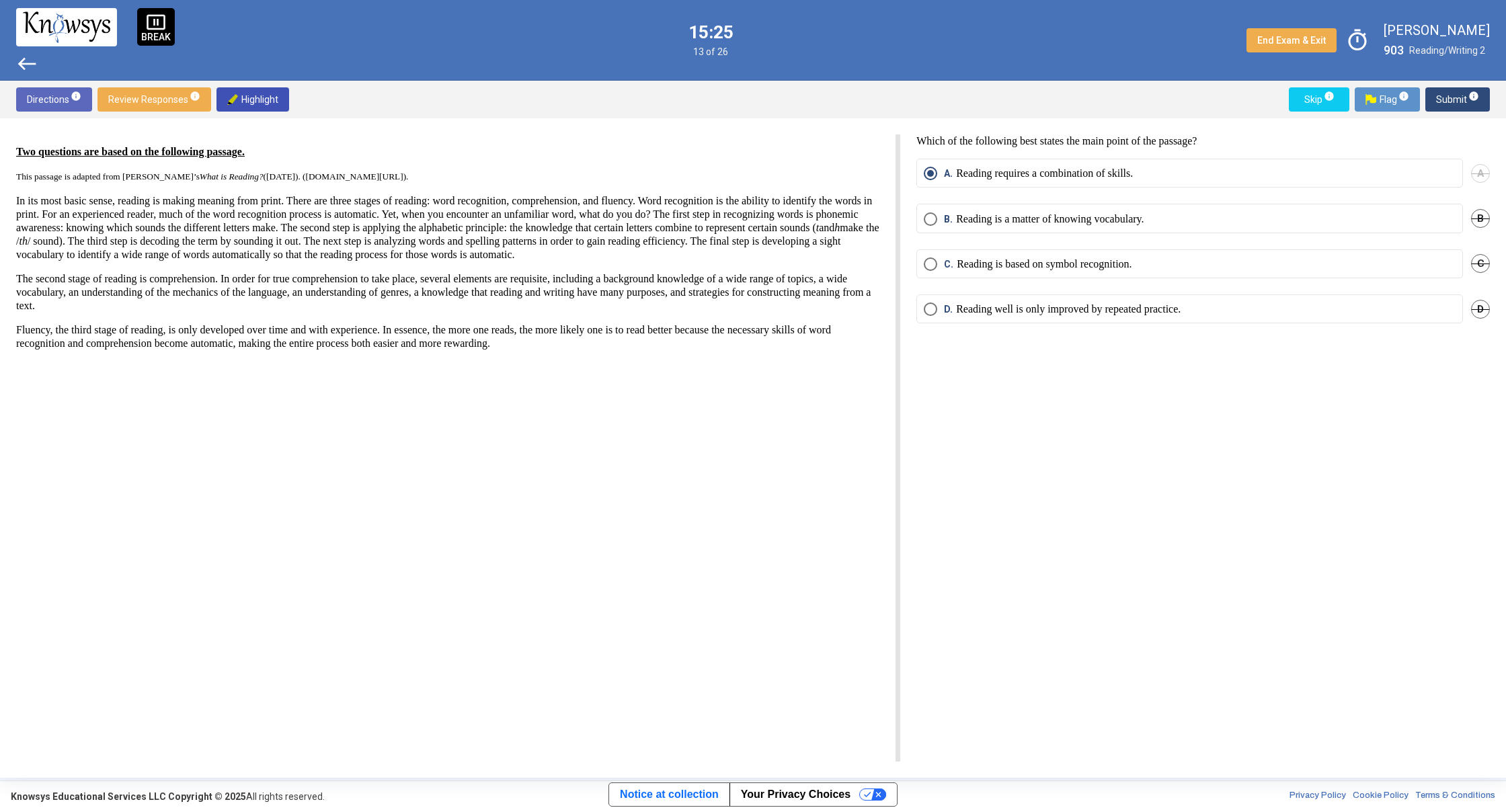
click at [1446, 95] on span "Submit info" at bounding box center [1457, 99] width 43 height 24
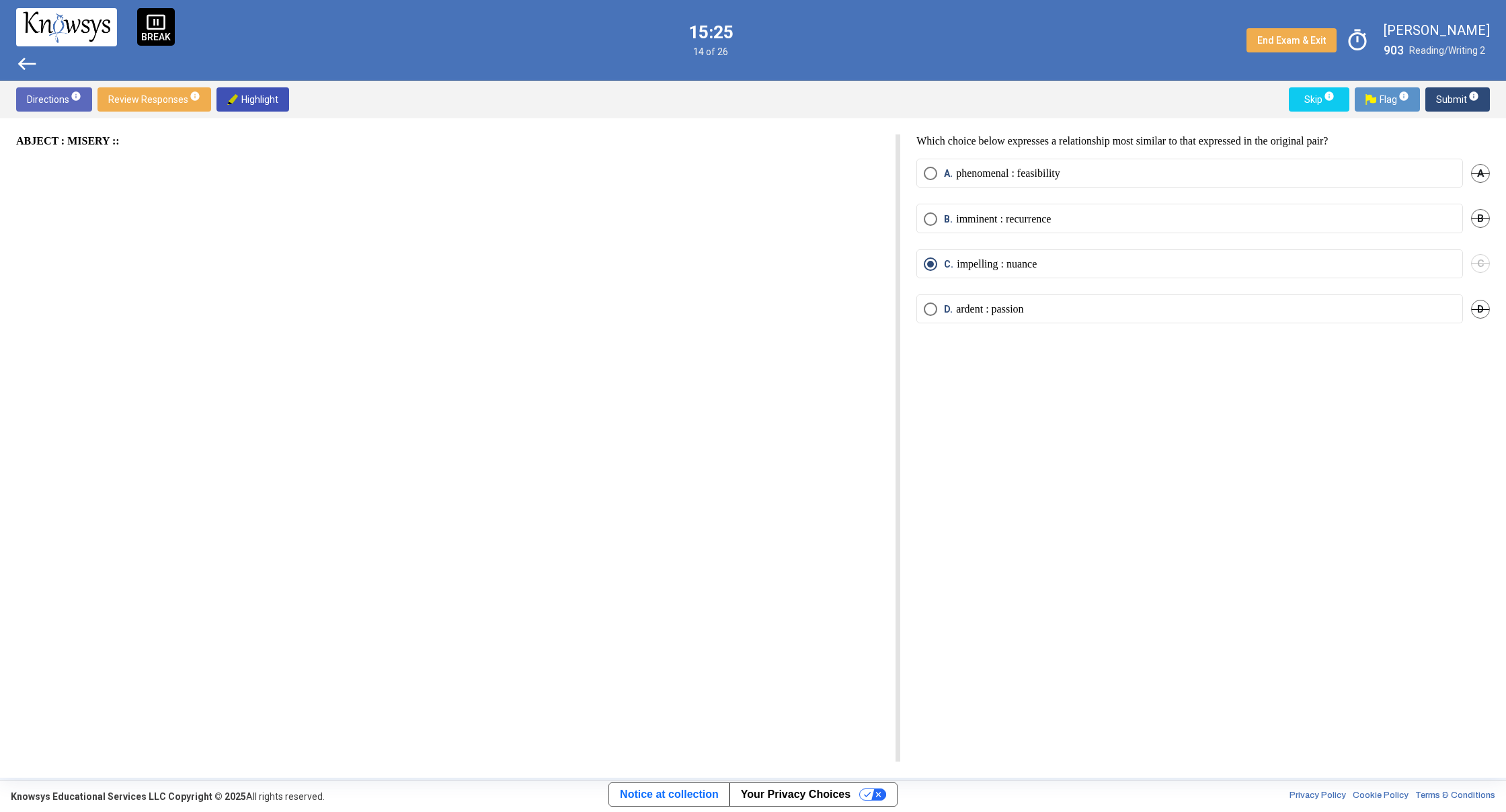
click at [1446, 95] on span "Submit info" at bounding box center [1457, 99] width 43 height 24
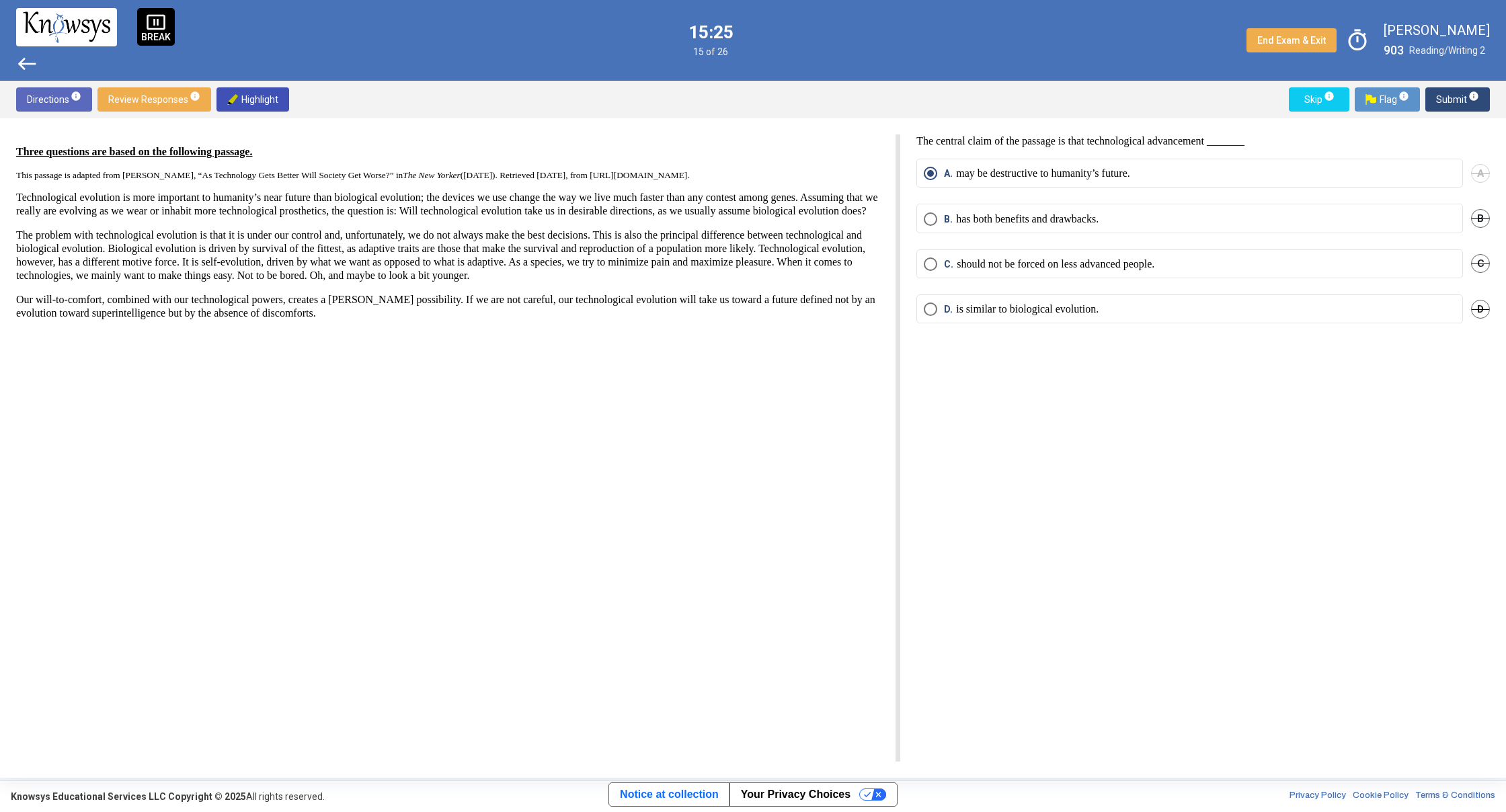
click at [1446, 95] on span "Submit info" at bounding box center [1457, 99] width 43 height 24
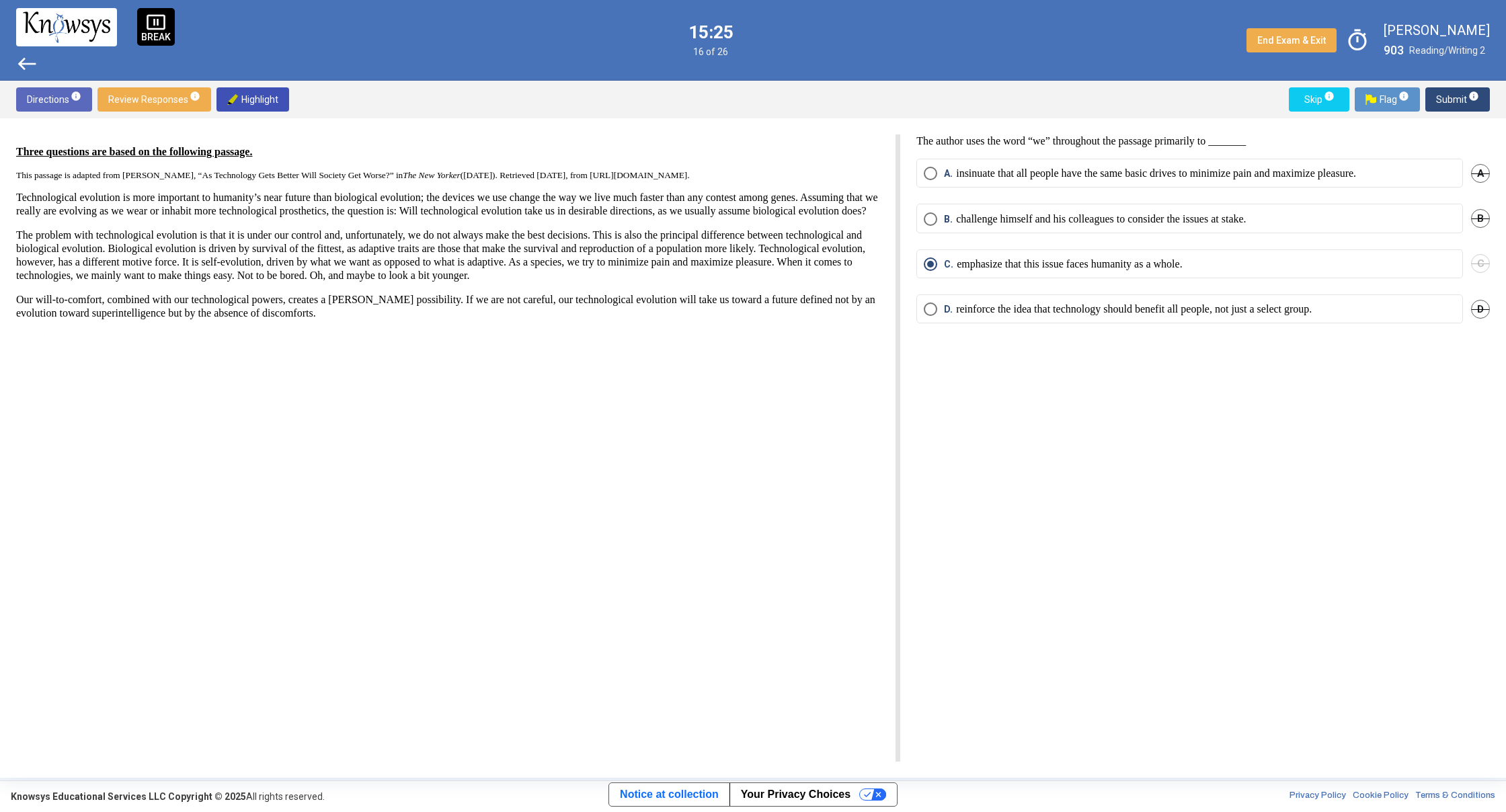
click at [1446, 95] on span "Submit info" at bounding box center [1457, 99] width 43 height 24
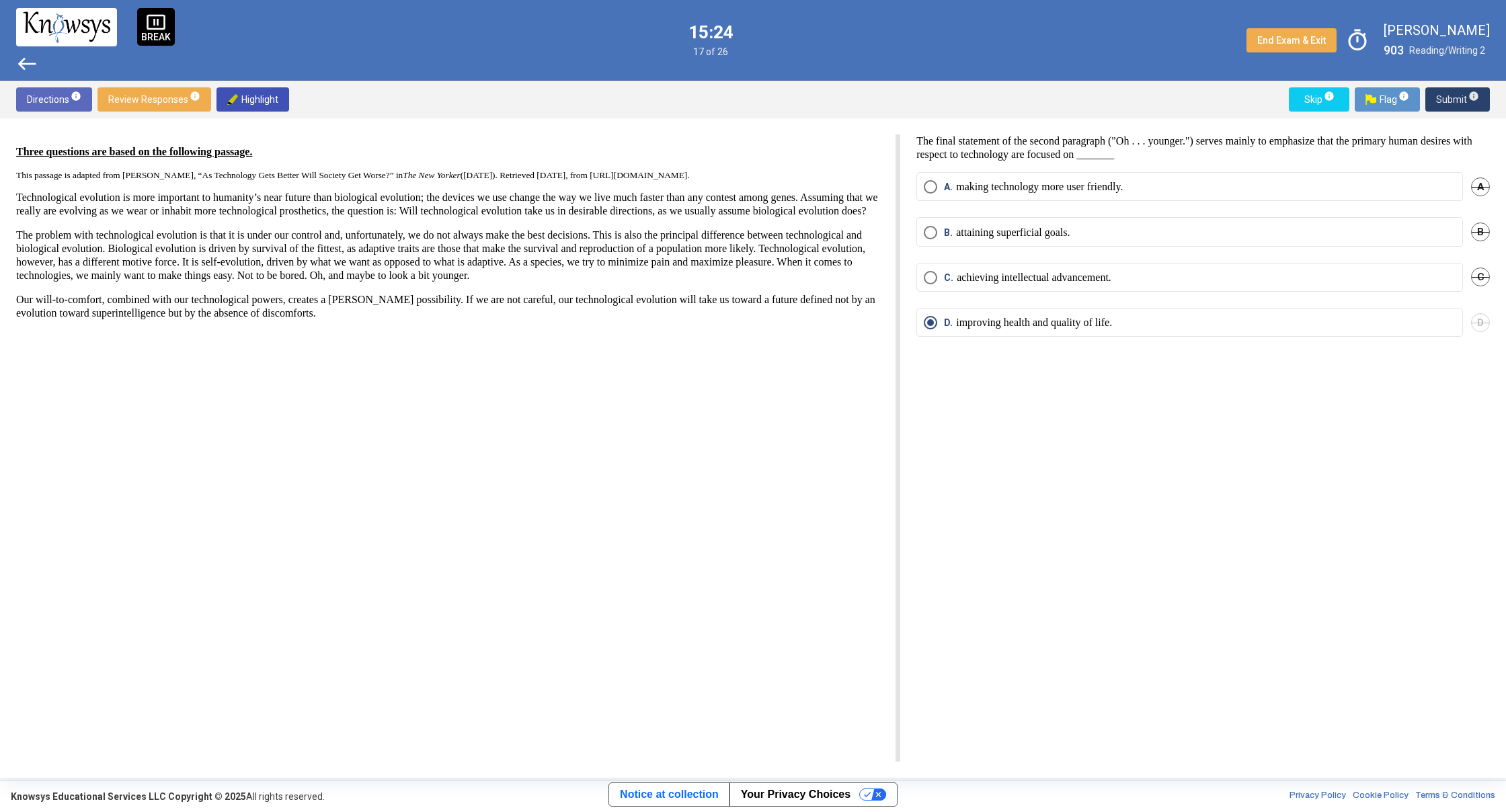
click at [1446, 95] on span "Submit info" at bounding box center [1457, 99] width 43 height 24
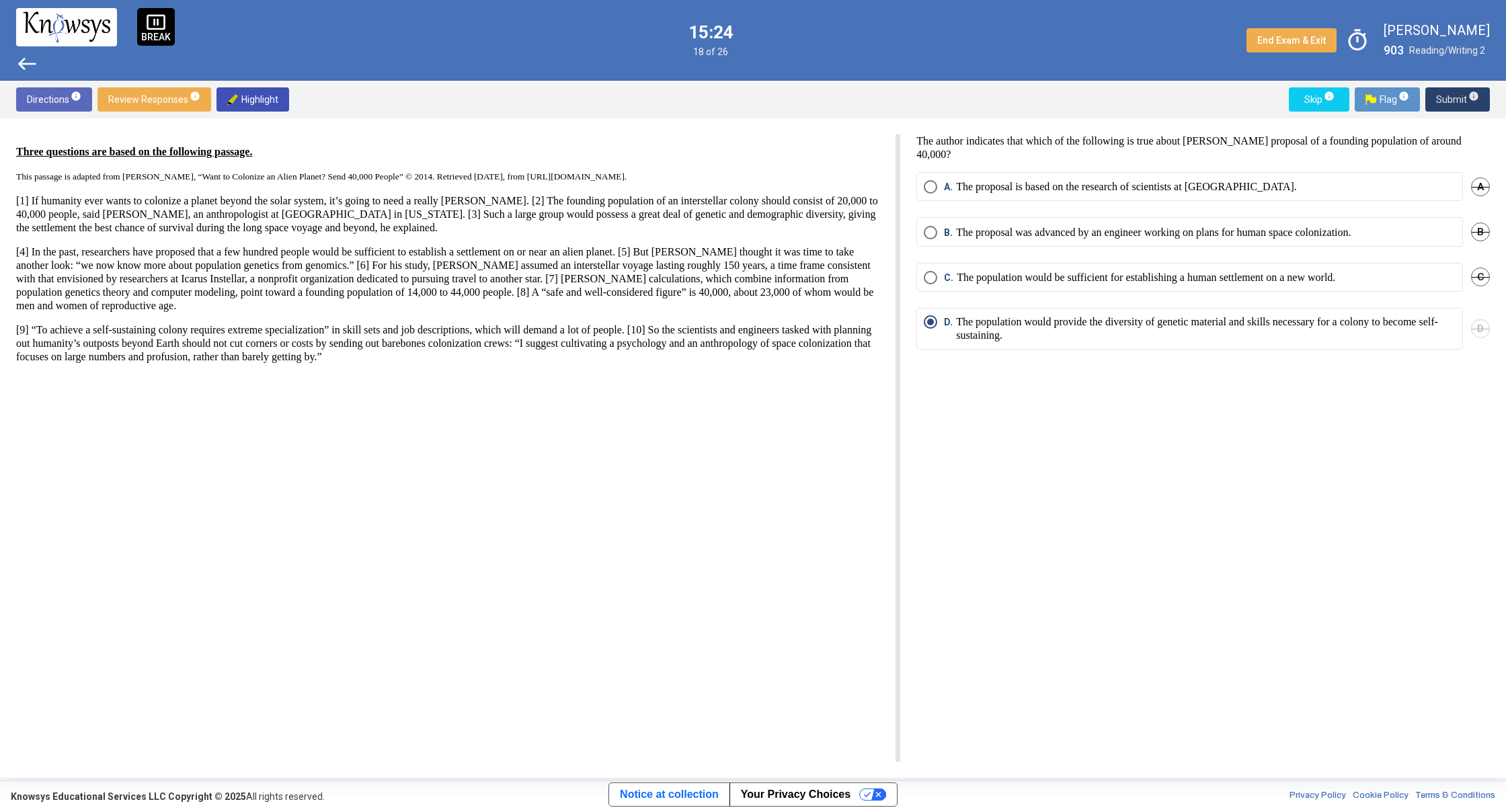
click at [1446, 95] on span "Submit info" at bounding box center [1457, 99] width 43 height 24
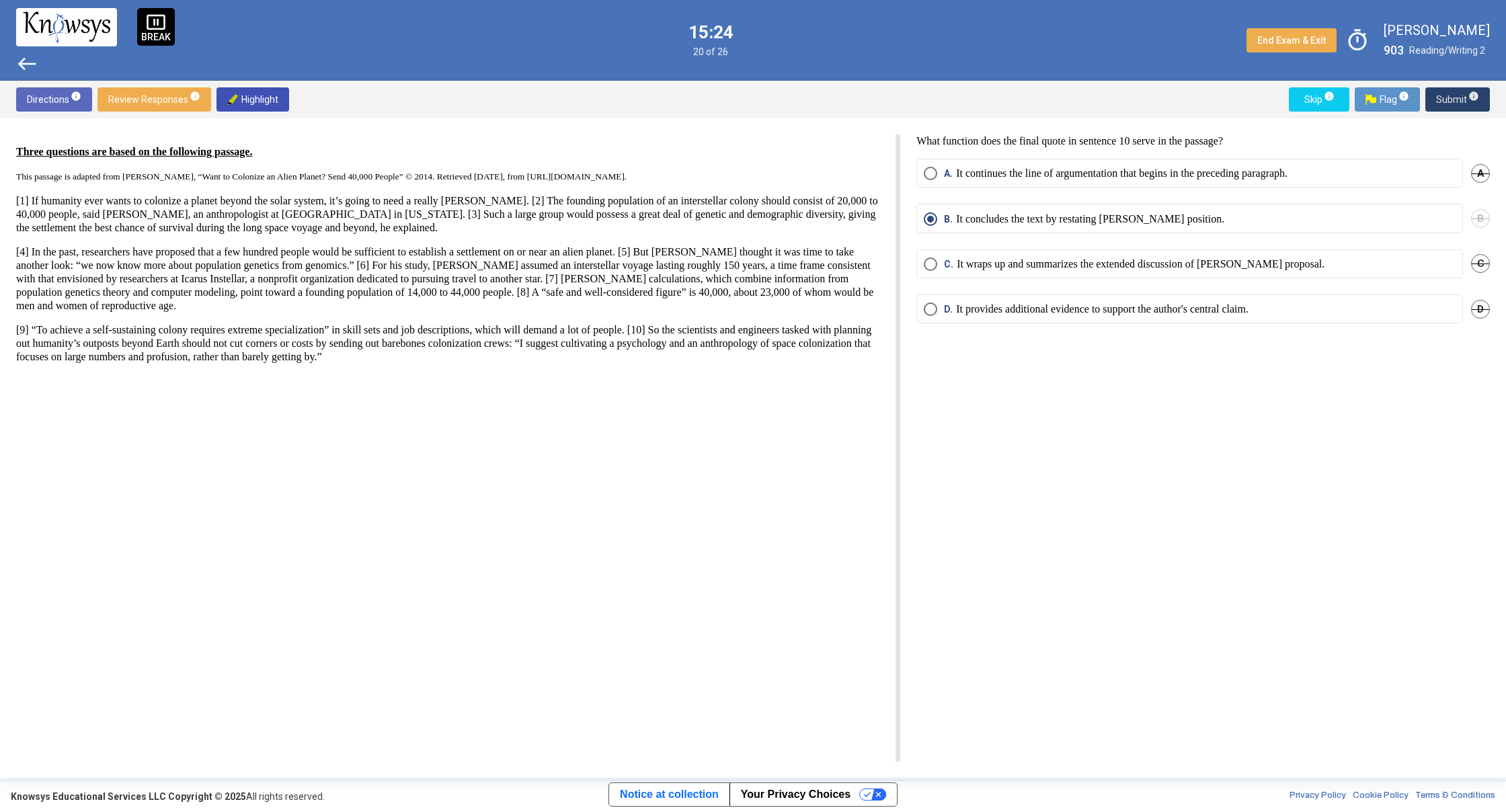
click at [1446, 95] on span "Submit info" at bounding box center [1457, 99] width 43 height 24
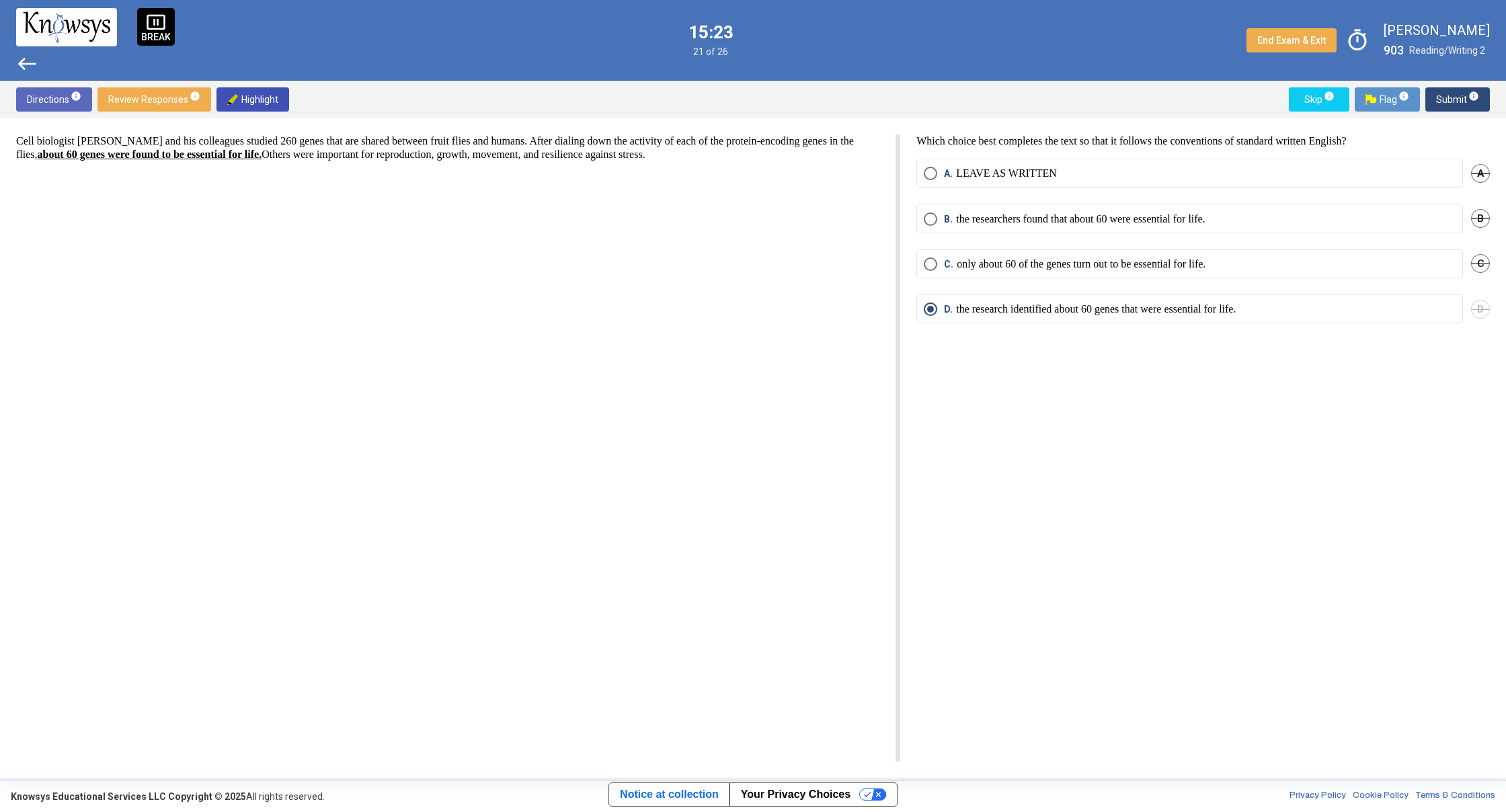
click at [1445, 95] on span "Submit info" at bounding box center [1457, 99] width 43 height 24
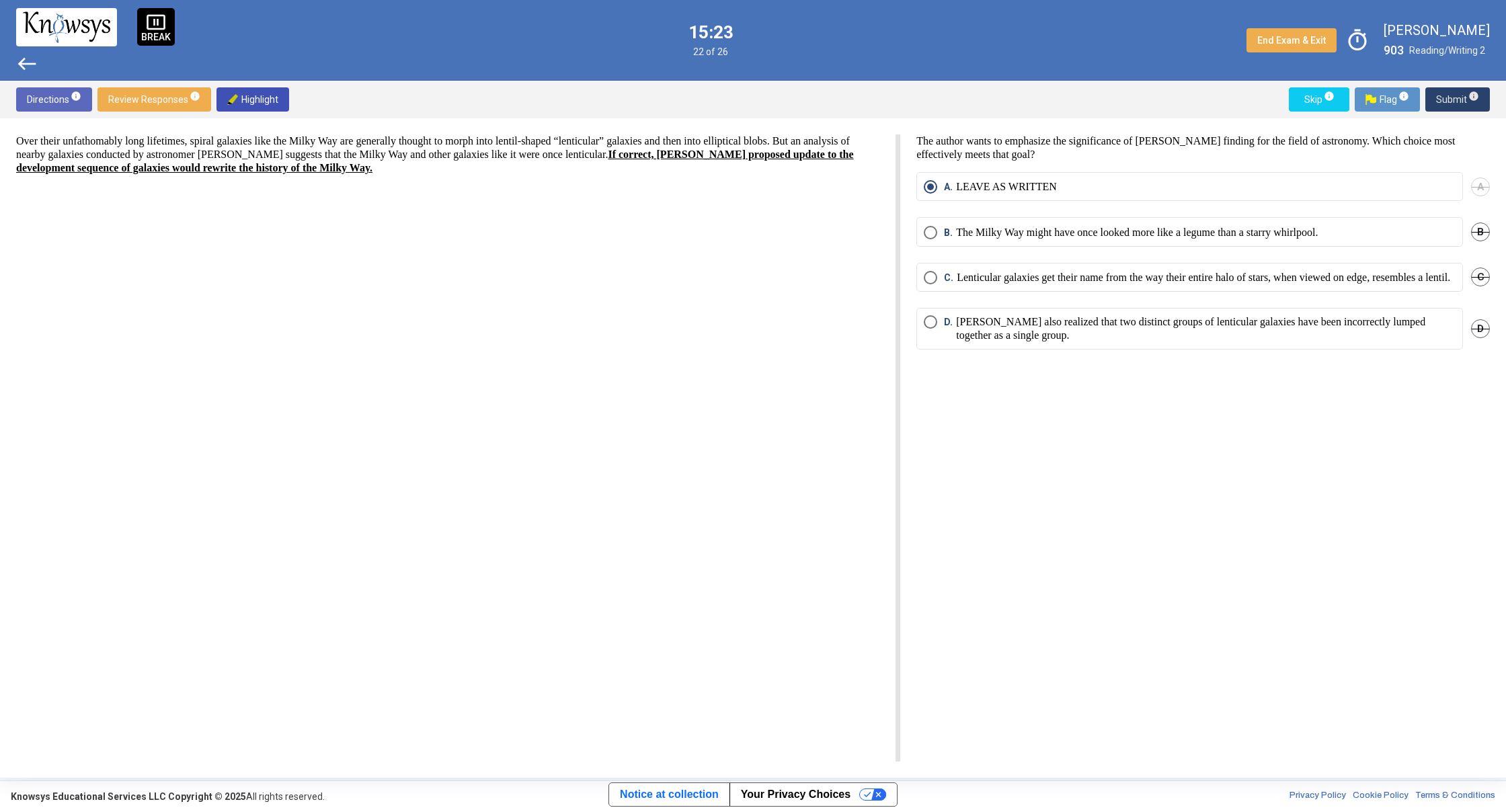
click at [1446, 96] on span "Submit info" at bounding box center [1457, 99] width 43 height 24
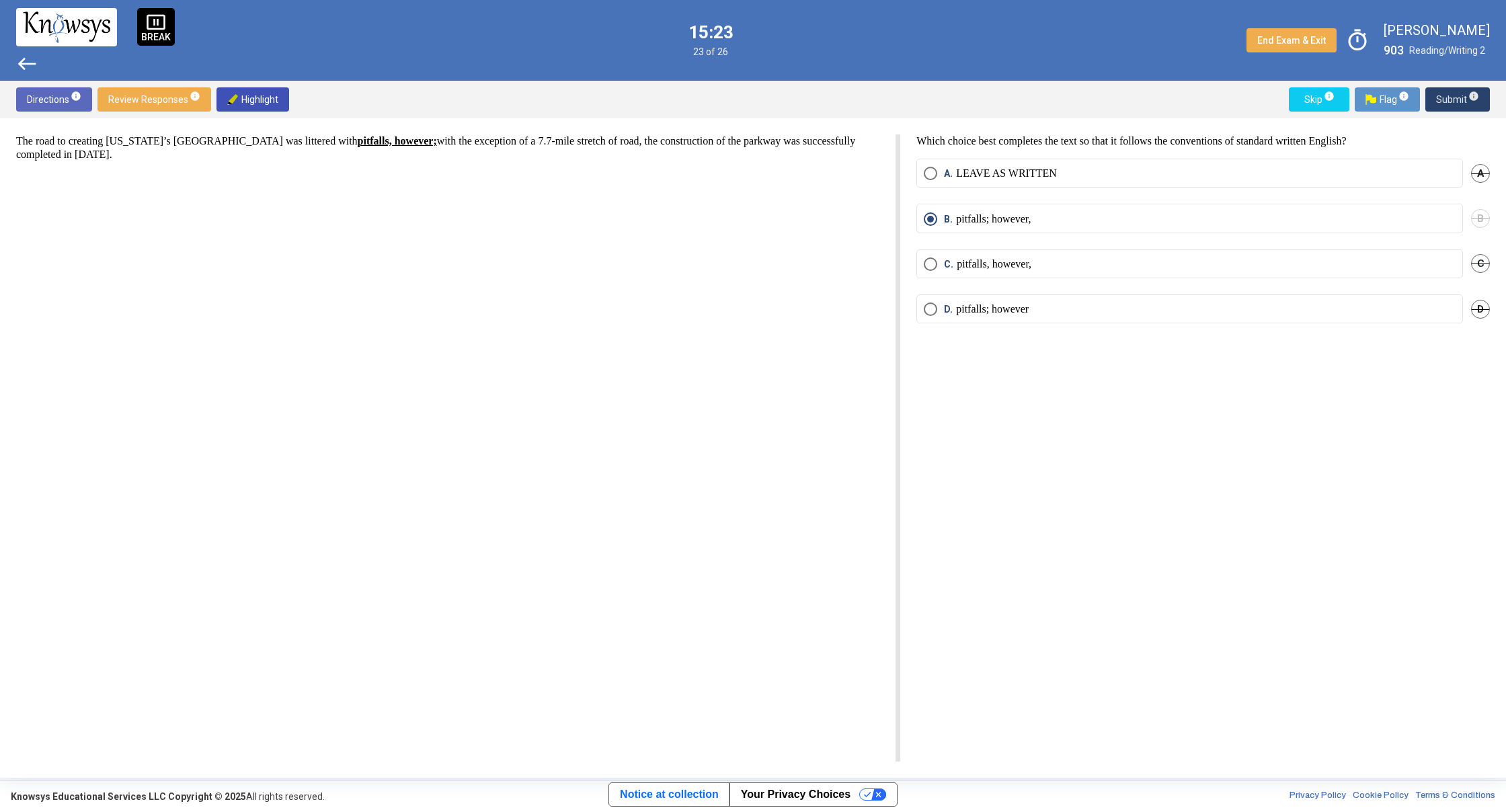
click at [1445, 95] on span "Submit info" at bounding box center [1457, 99] width 43 height 24
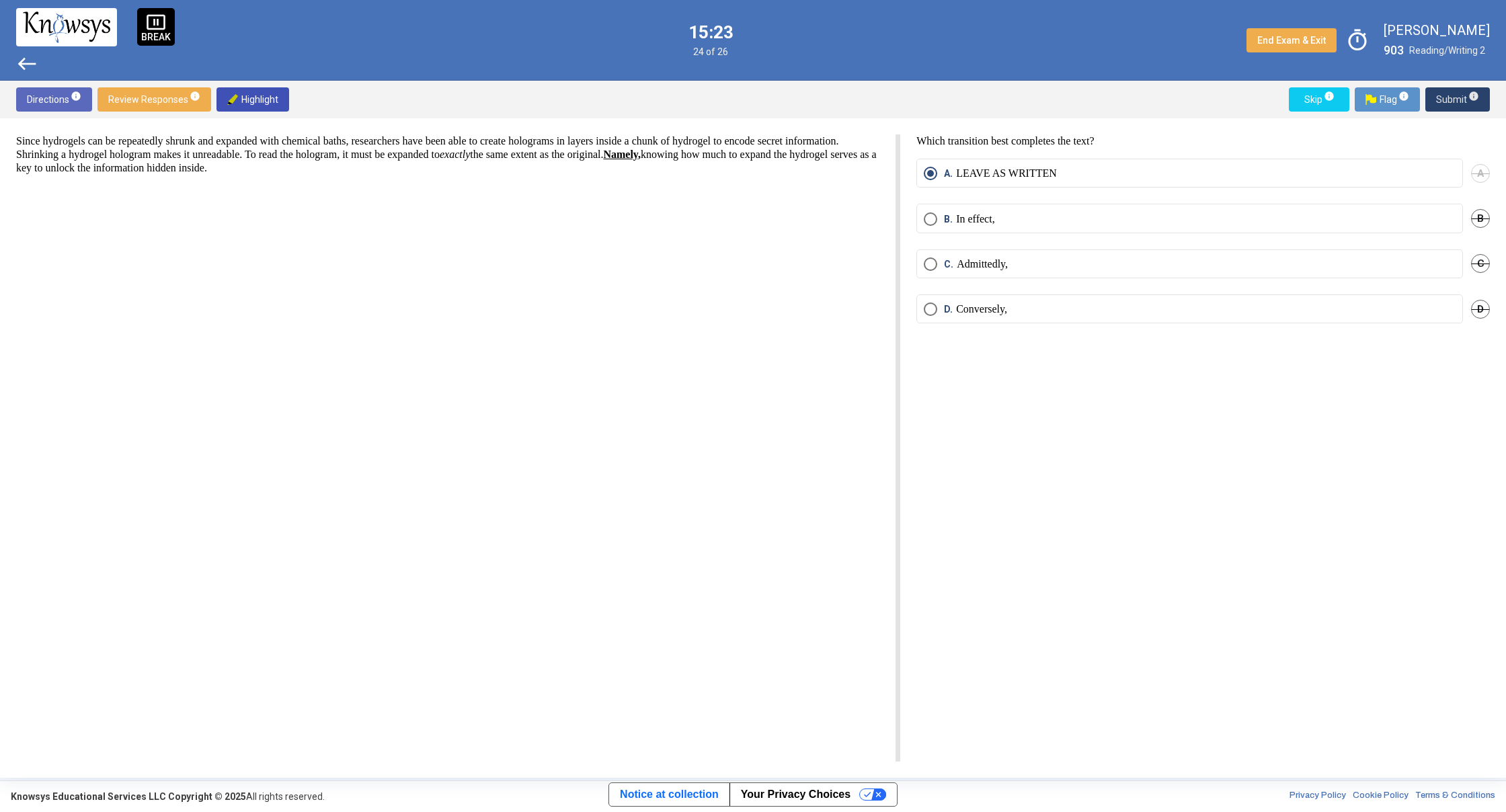
click at [1443, 94] on span "Submit info" at bounding box center [1457, 99] width 43 height 24
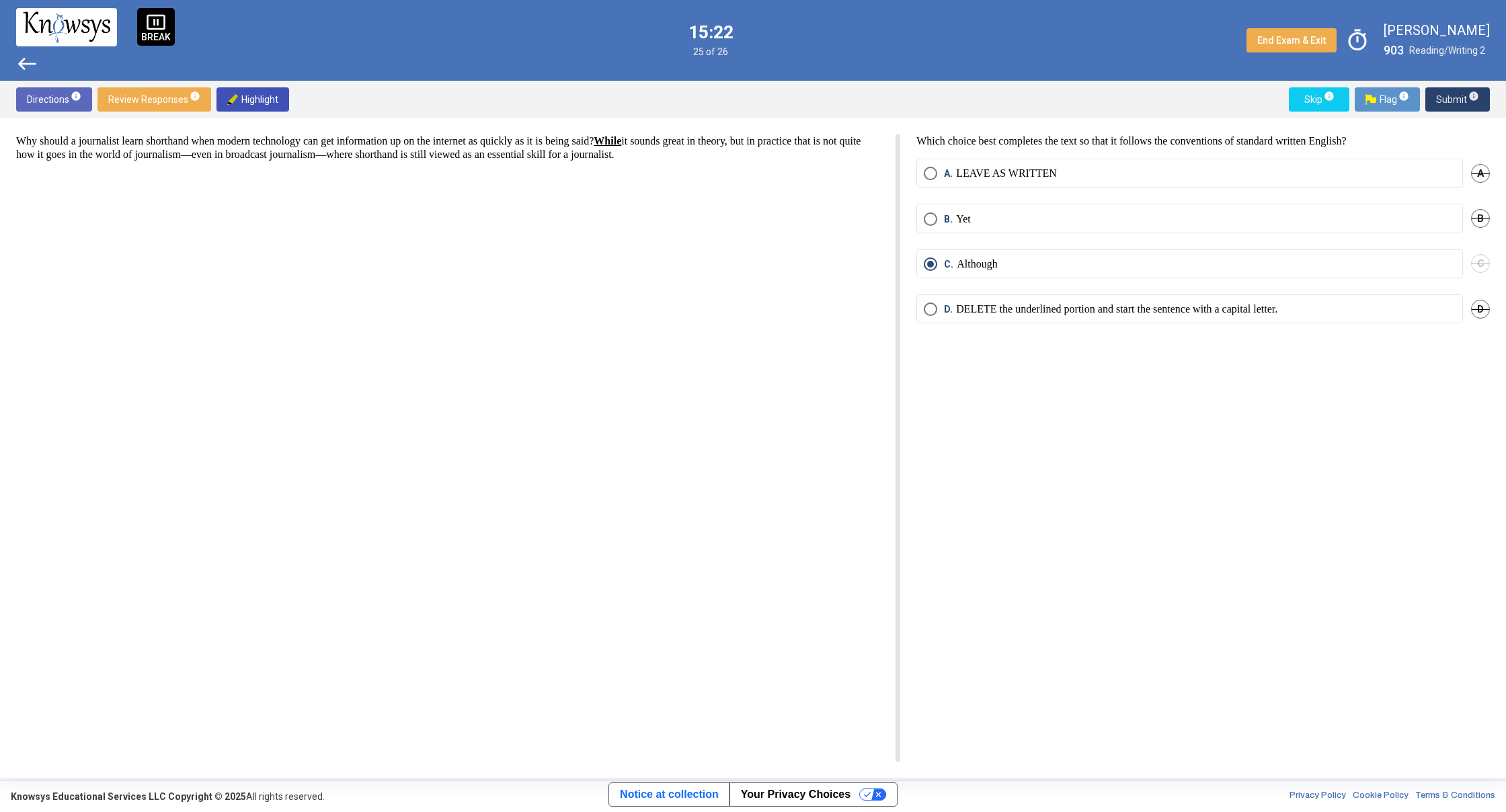
click at [1443, 94] on span "Submit info" at bounding box center [1457, 99] width 43 height 24
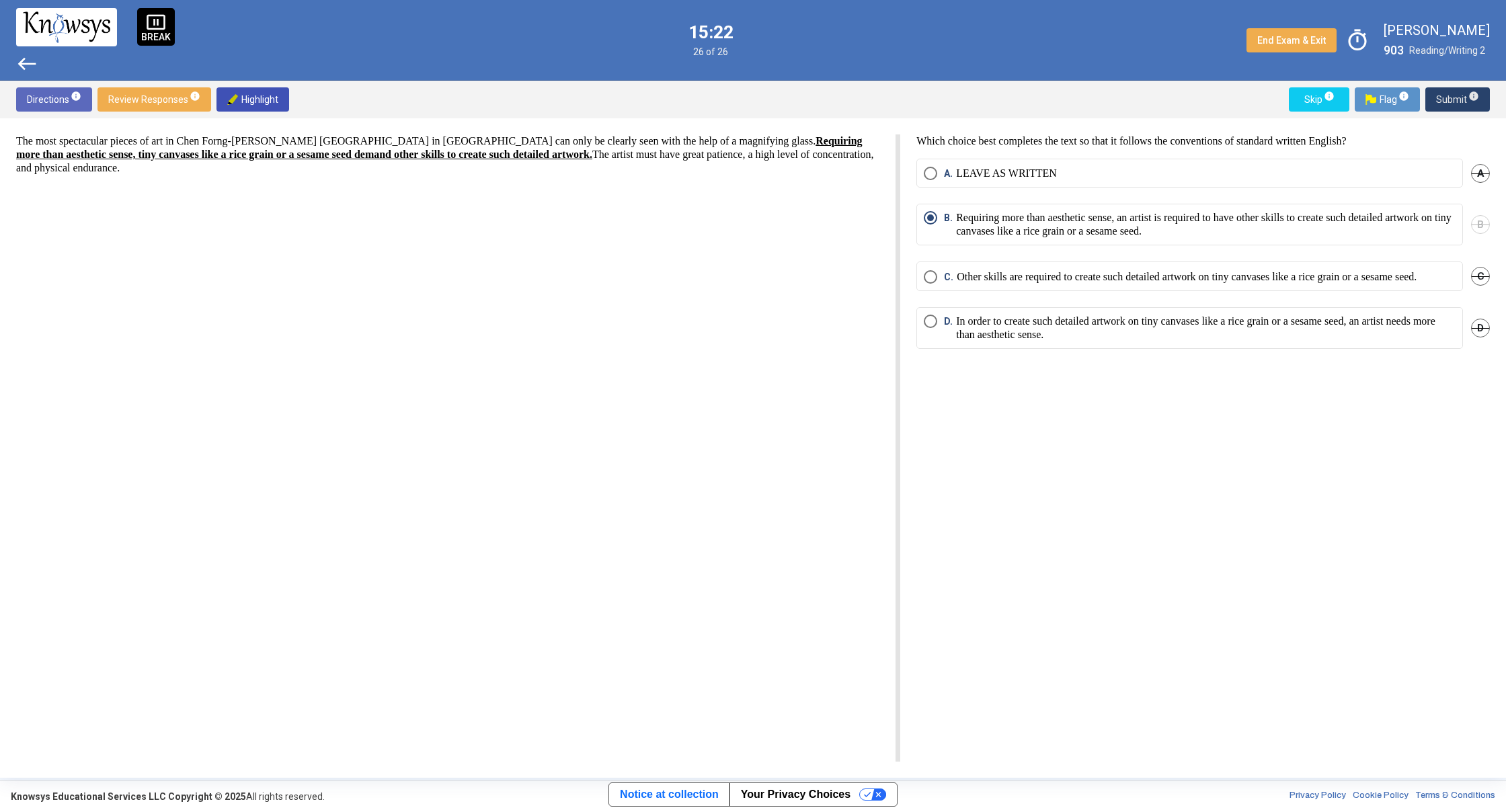
click at [1443, 93] on span "Submit info" at bounding box center [1457, 99] width 43 height 24
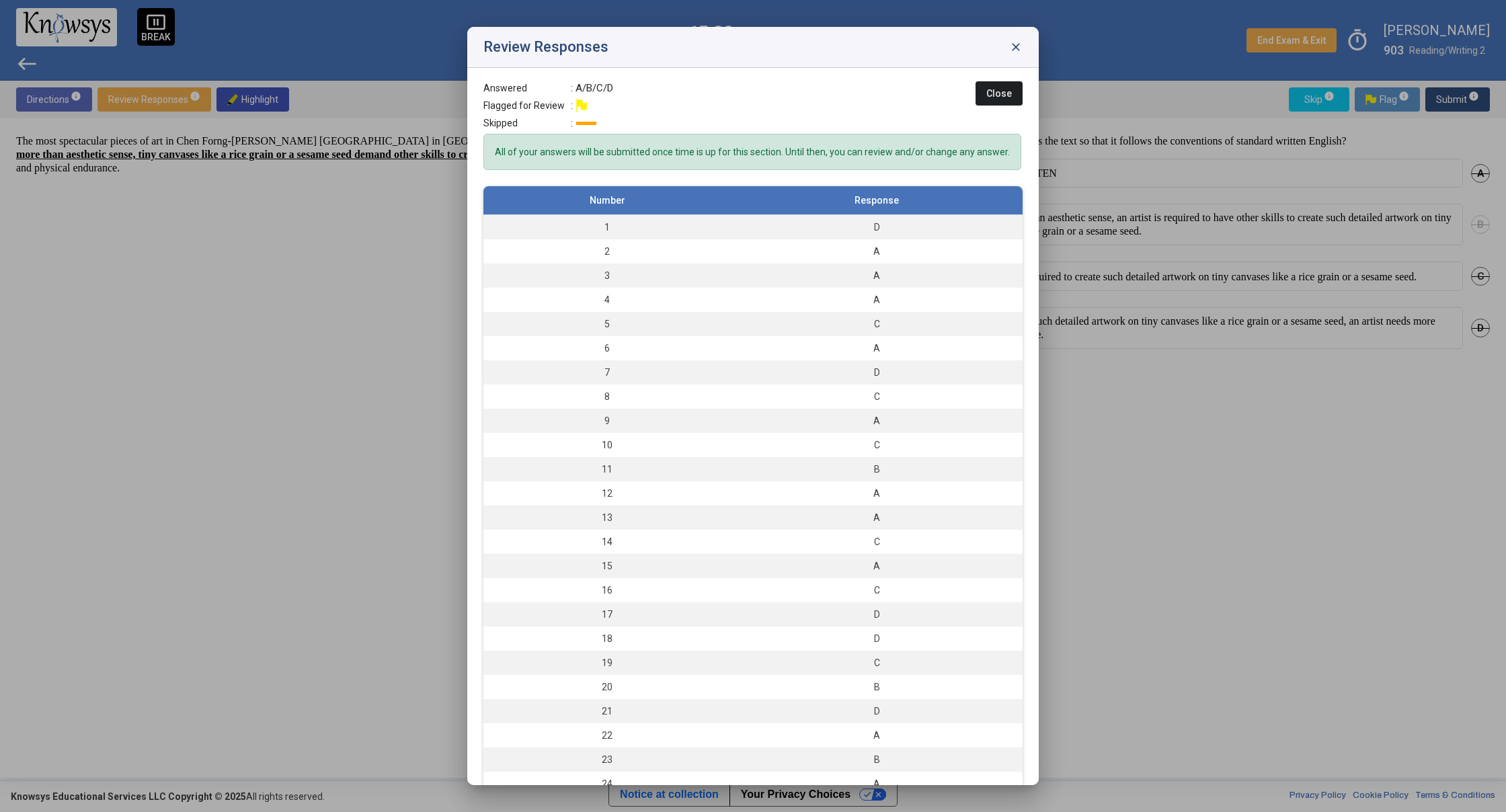
drag, startPoint x: 997, startPoint y: 100, endPoint x: 976, endPoint y: 91, distance: 22.8
click at [994, 96] on button "Close" at bounding box center [999, 93] width 47 height 24
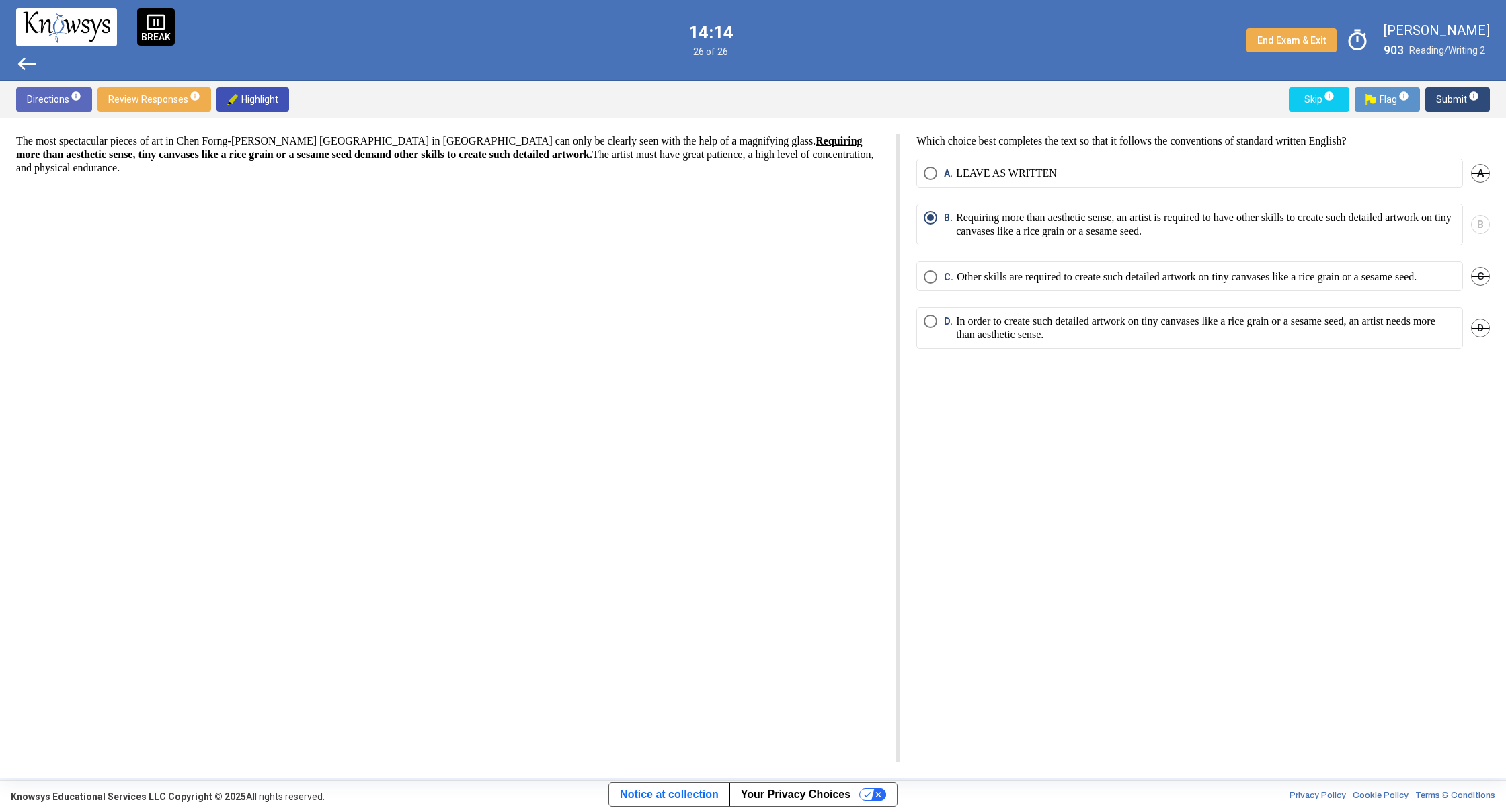
click at [1464, 93] on span "Submit info" at bounding box center [1457, 99] width 43 height 24
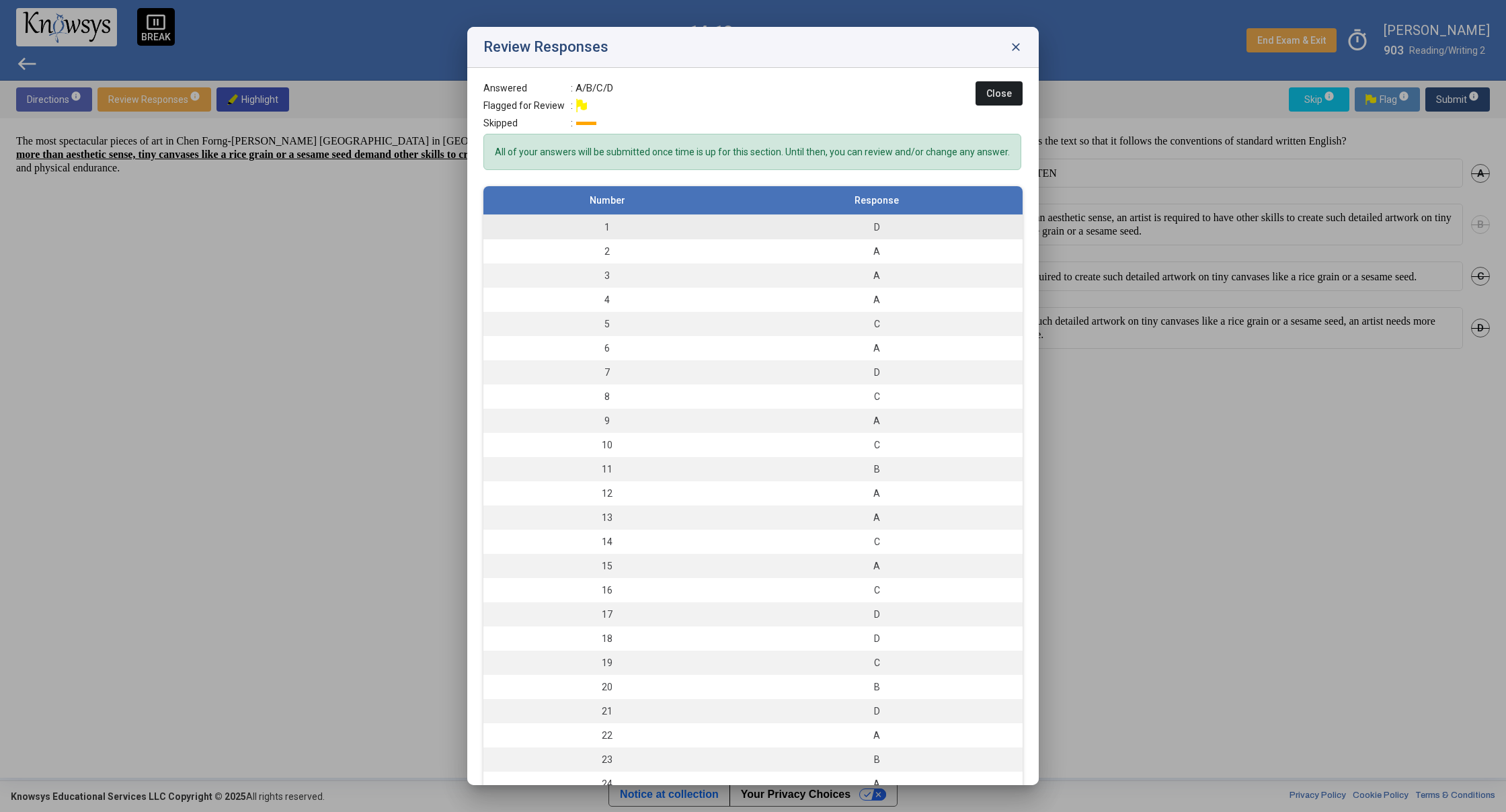
click at [584, 236] on td "1" at bounding box center [607, 226] width 247 height 25
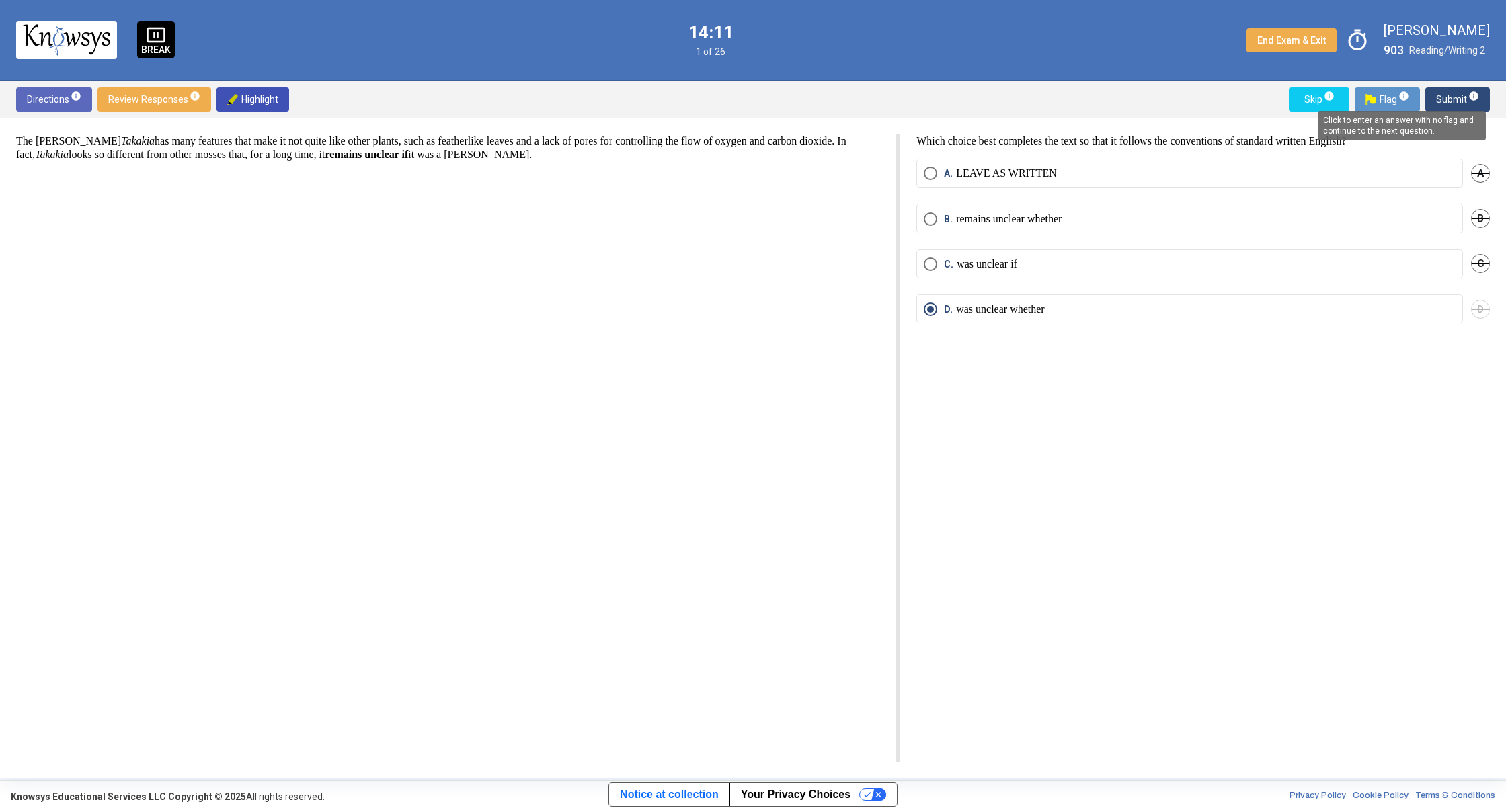
click at [1444, 100] on body "pause_presentation BREAK 14:11 1 of 26 End Exam & Exit timer [PERSON_NAME] 903 …" at bounding box center [753, 406] width 1506 height 812
click at [1444, 100] on span "Submit info" at bounding box center [1457, 99] width 43 height 24
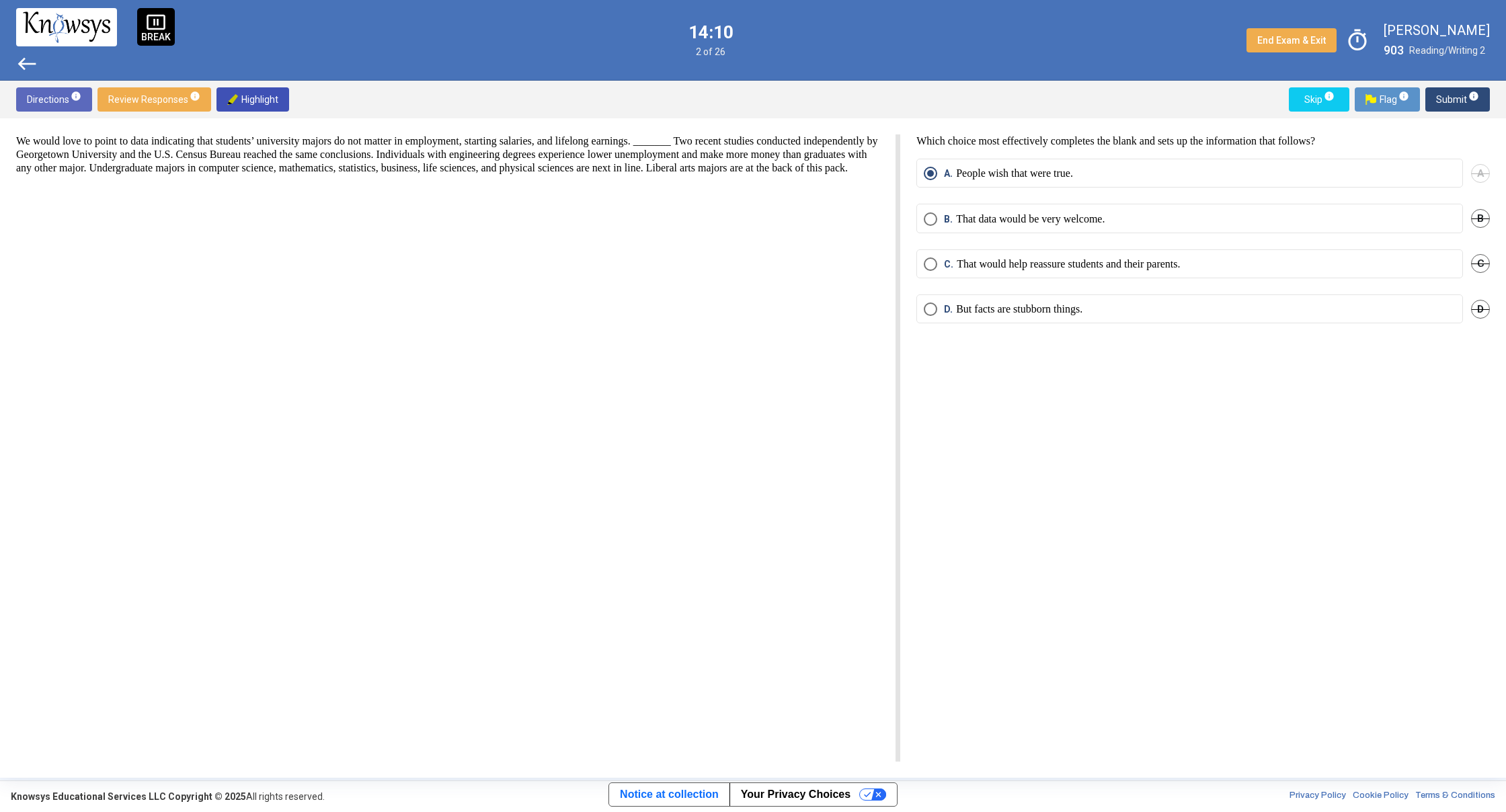
click at [1444, 100] on span "Submit info" at bounding box center [1457, 99] width 43 height 24
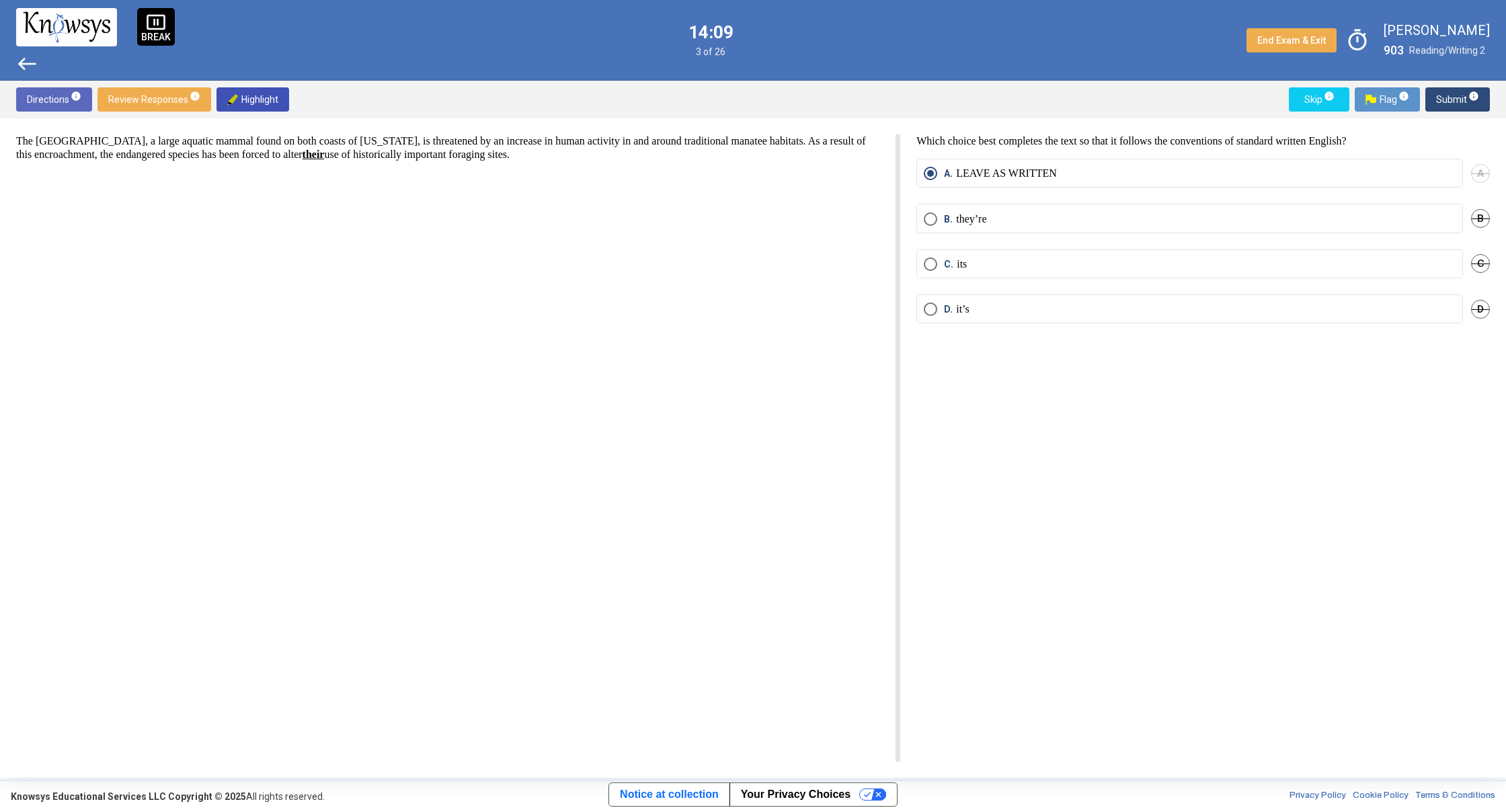
drag, startPoint x: 318, startPoint y: 685, endPoint x: 329, endPoint y: 674, distance: 15.6
click at [318, 684] on div "The [GEOGRAPHIC_DATA], a large aquatic mammal found on both coasts of [US_STATE…" at bounding box center [457, 448] width 884 height 627
click at [23, 57] on span "west" at bounding box center [27, 64] width 22 height 22
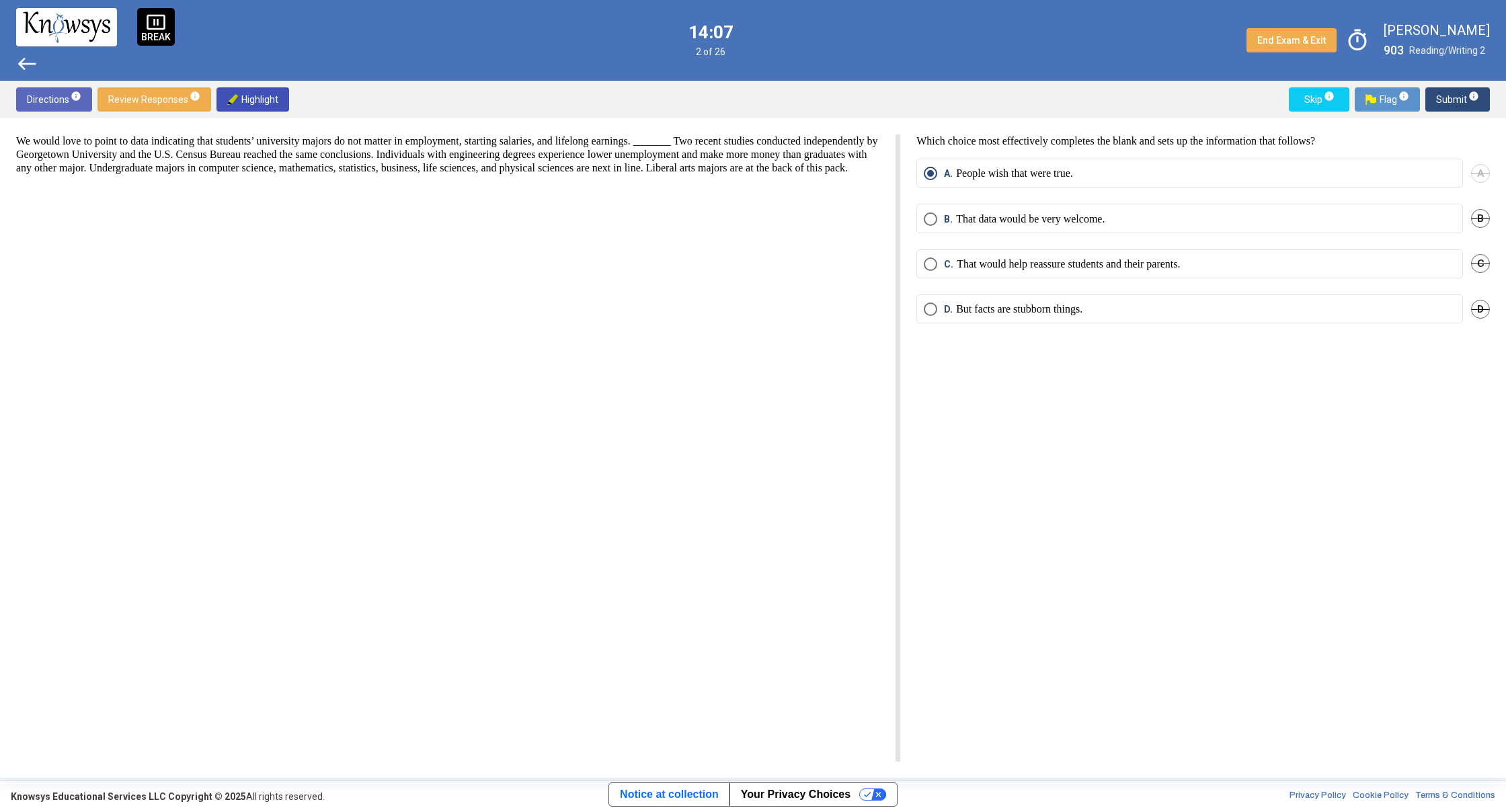
click at [23, 57] on span "west" at bounding box center [27, 64] width 22 height 22
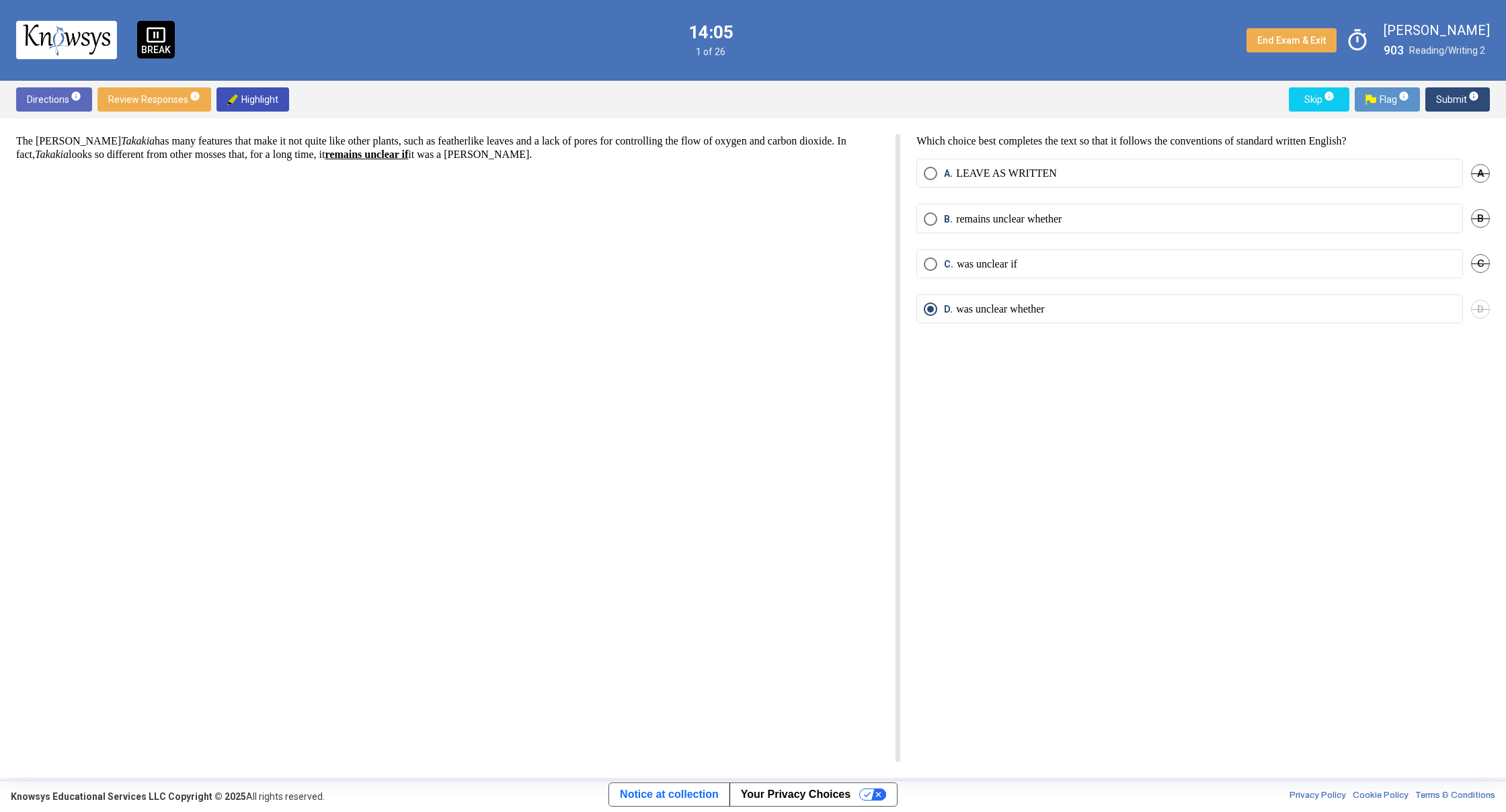
click at [1460, 96] on span "Submit info" at bounding box center [1457, 99] width 43 height 24
click at [1446, 91] on span "Submit info" at bounding box center [1457, 99] width 43 height 24
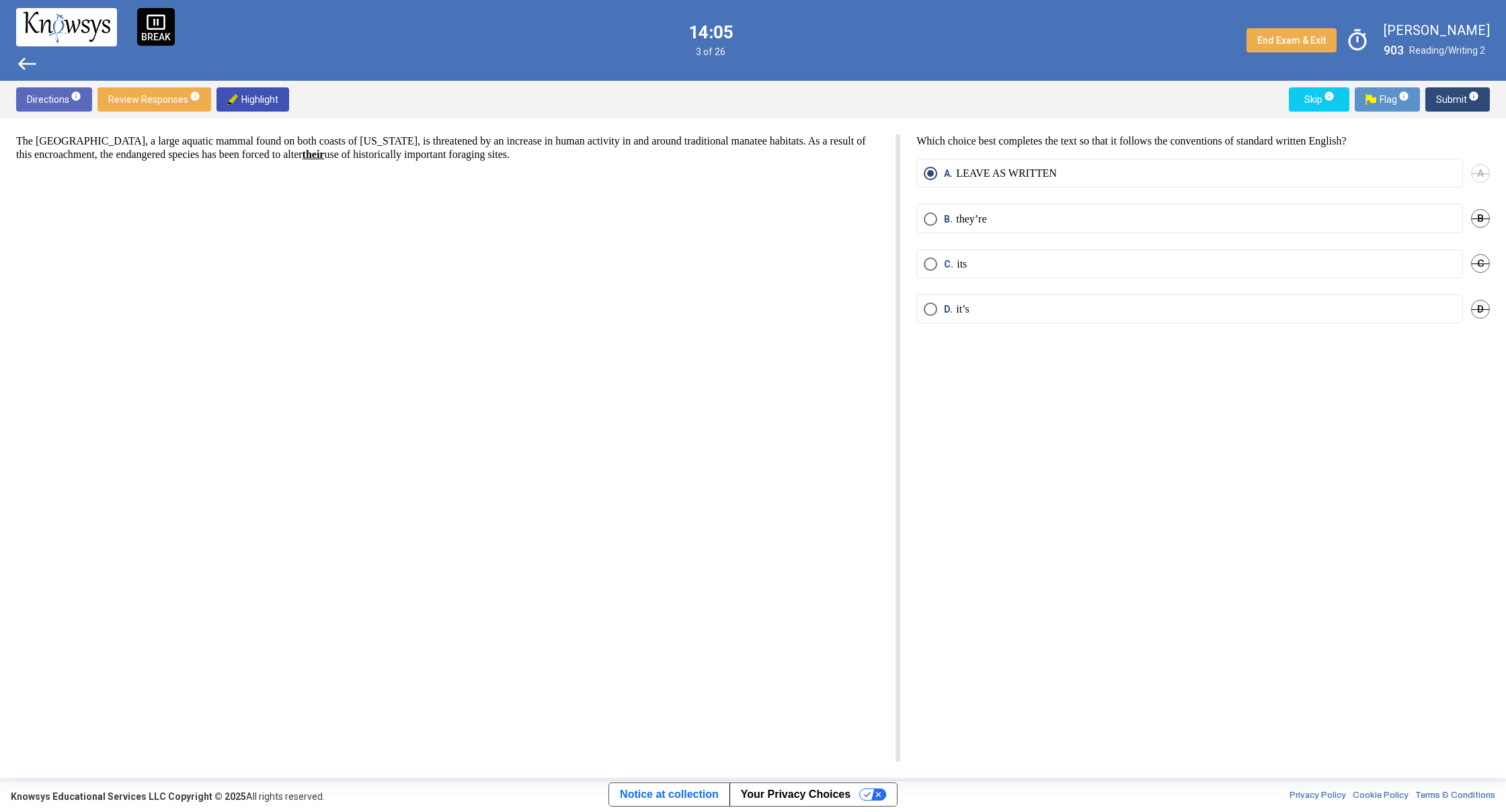
click at [1446, 95] on span "Submit info" at bounding box center [1457, 99] width 43 height 24
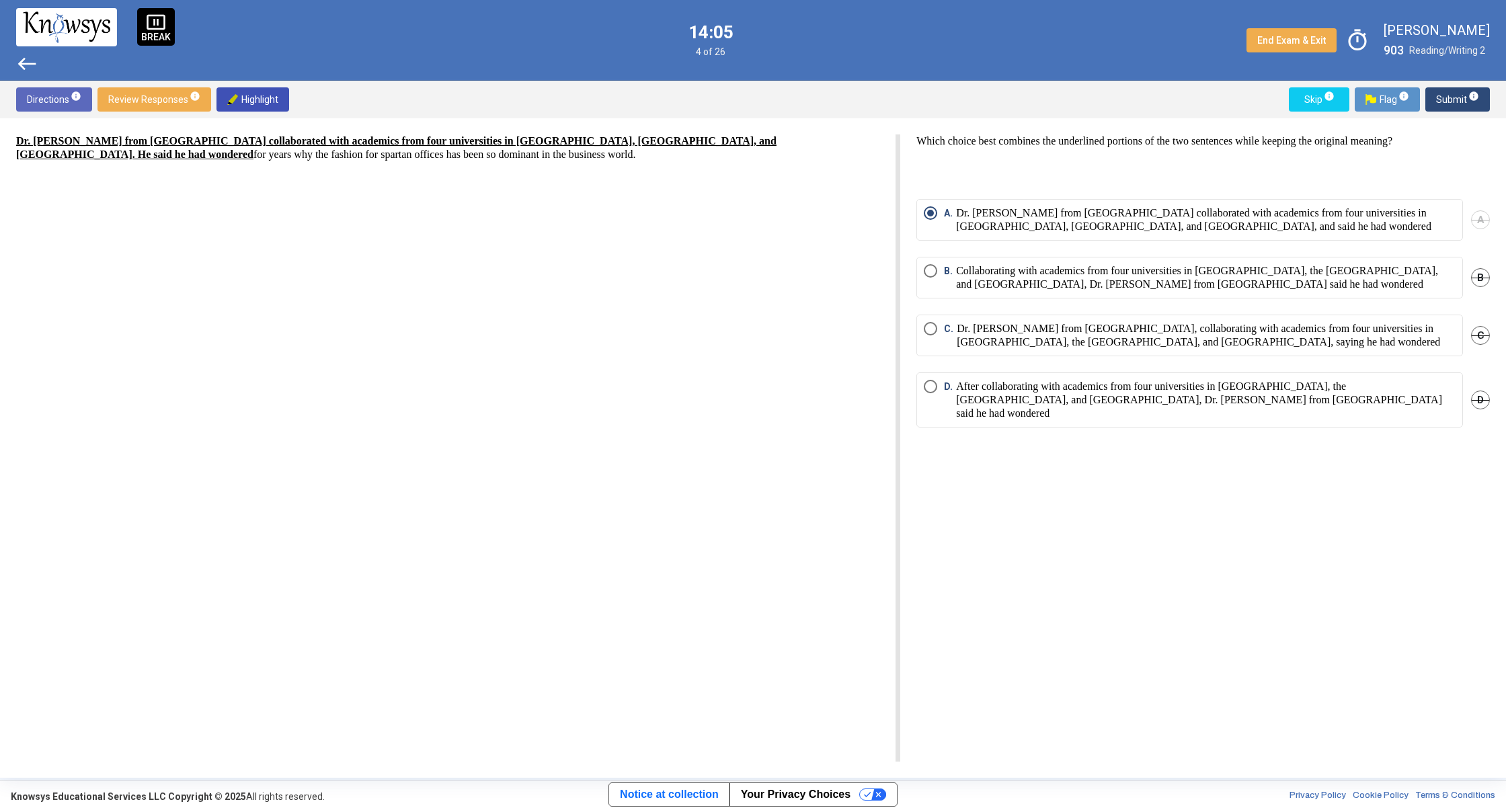
click at [1446, 97] on span "Submit info" at bounding box center [1457, 99] width 43 height 24
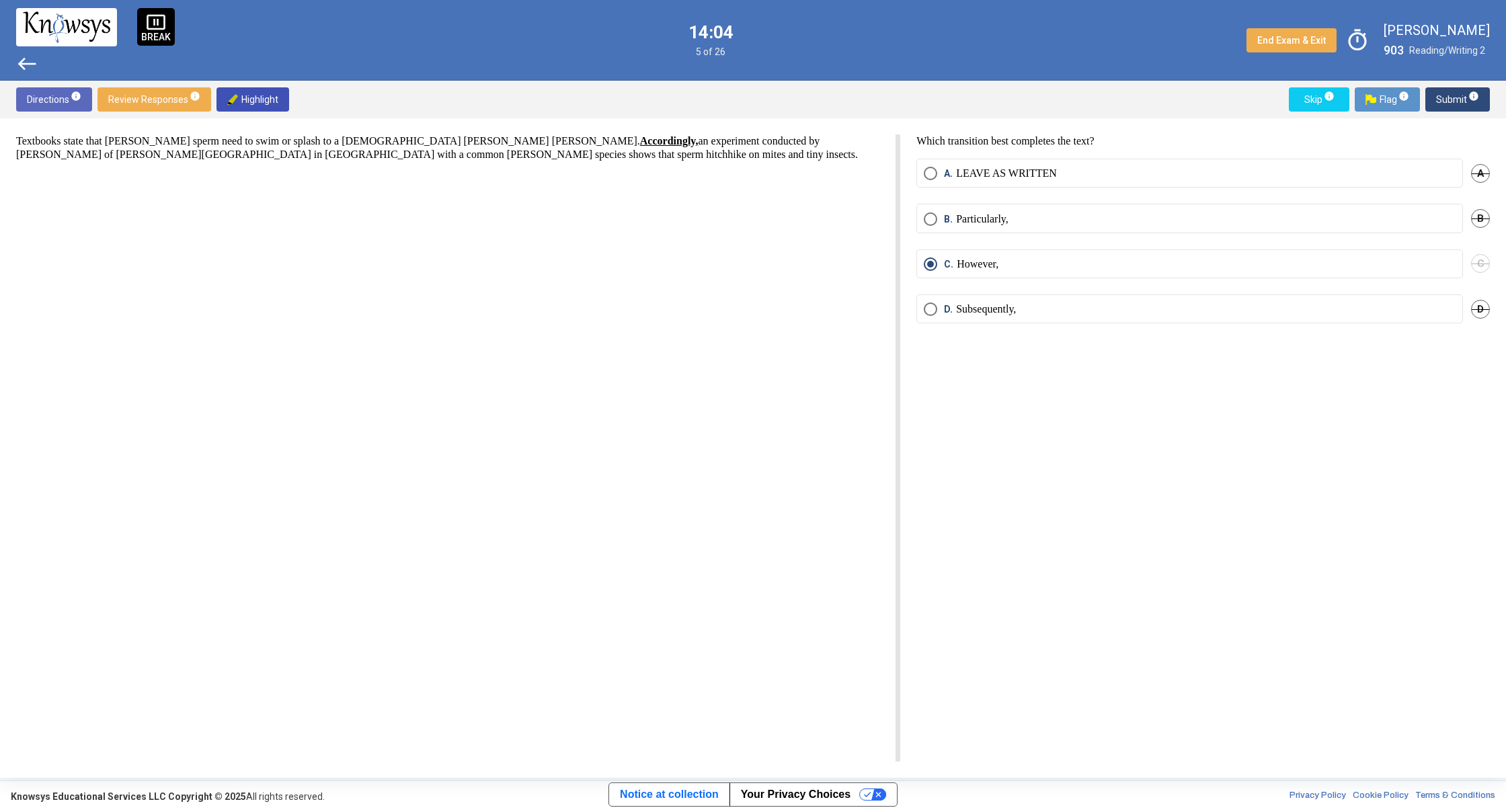
click at [1450, 92] on span "Submit info" at bounding box center [1457, 99] width 43 height 24
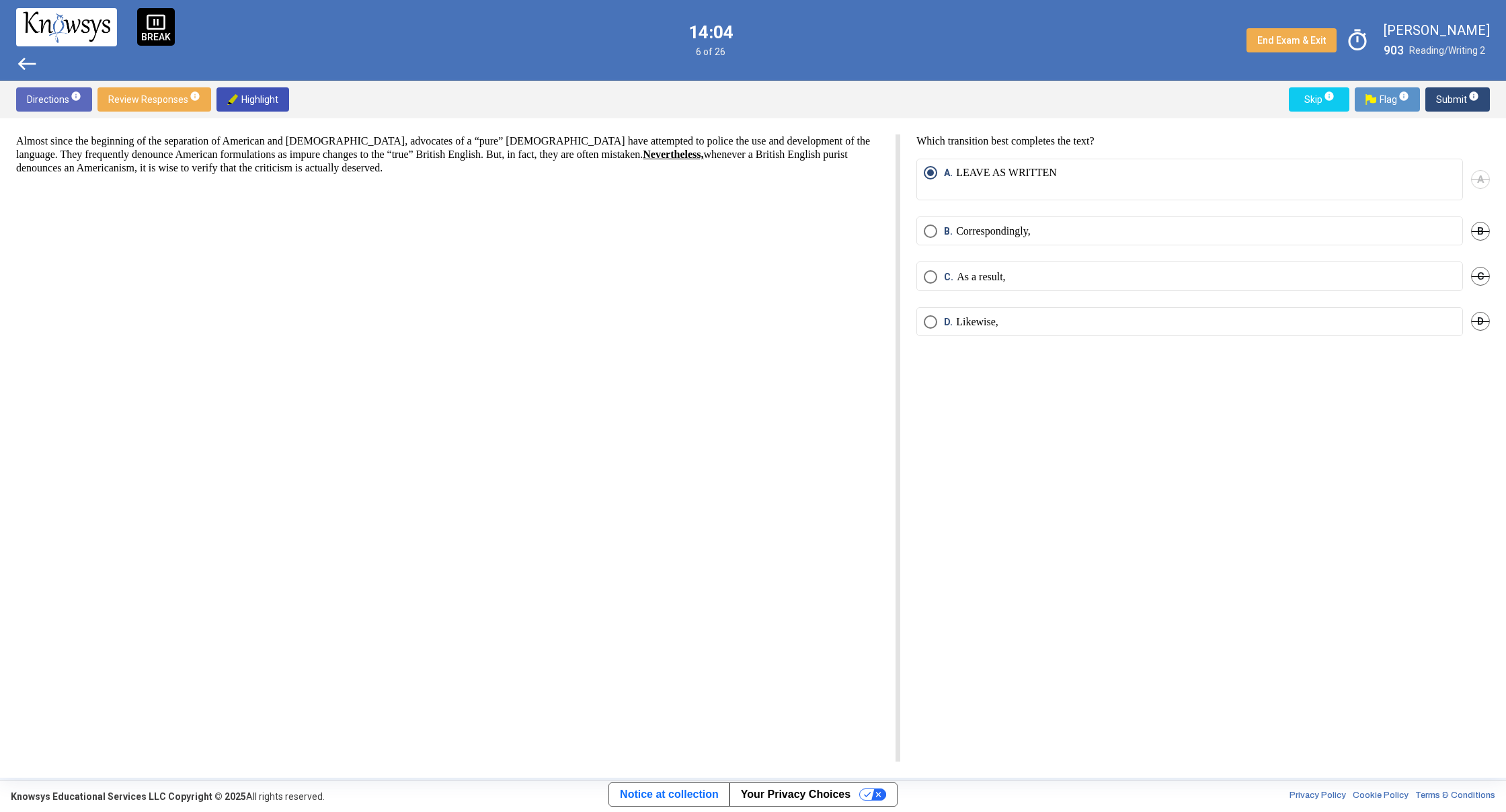
drag, startPoint x: 1446, startPoint y: 89, endPoint x: 1436, endPoint y: 87, distance: 10.2
click at [1445, 89] on span "Submit info" at bounding box center [1457, 99] width 43 height 24
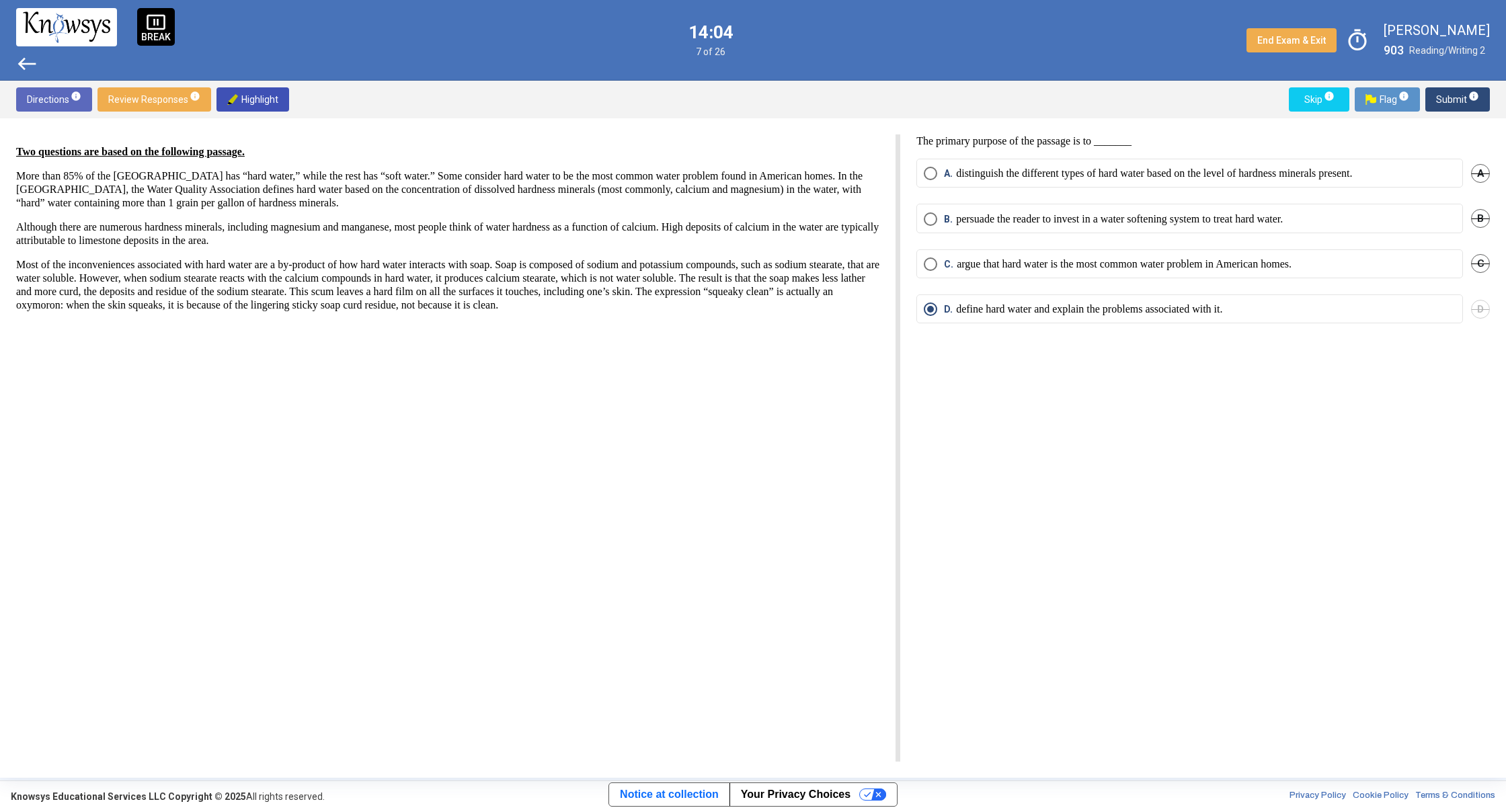
click at [1429, 90] on button "Submit info" at bounding box center [1457, 99] width 64 height 24
click at [1423, 94] on div "Skip info Flag info Submit info" at bounding box center [1386, 99] width 207 height 24
click at [1423, 97] on div "Skip info Flag info Submit info" at bounding box center [1386, 99] width 207 height 24
click at [1442, 97] on span "Submit info" at bounding box center [1457, 99] width 43 height 24
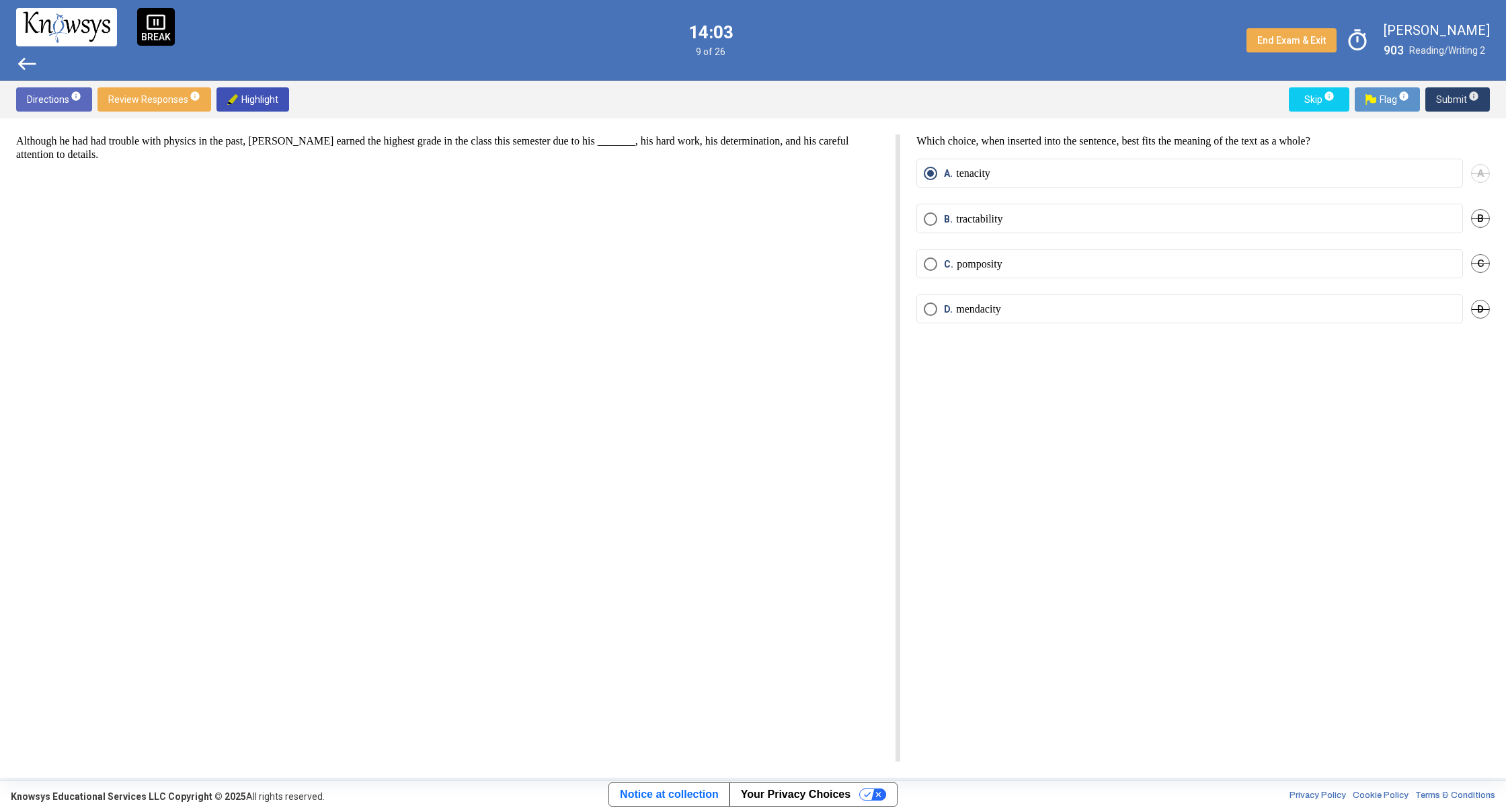
click at [1442, 97] on span "Submit info" at bounding box center [1457, 99] width 43 height 24
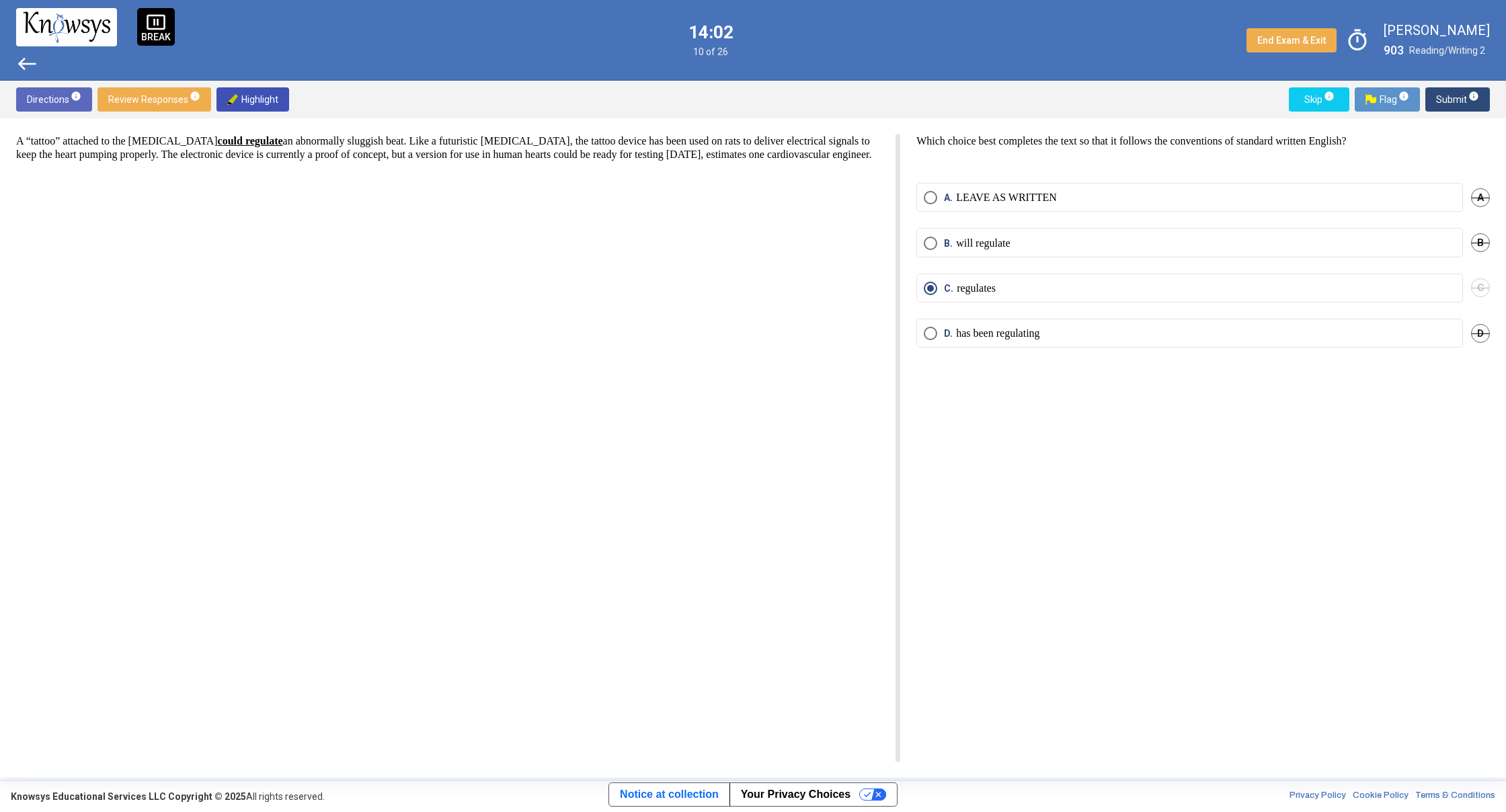
click at [1442, 97] on span "Submit info" at bounding box center [1457, 99] width 43 height 24
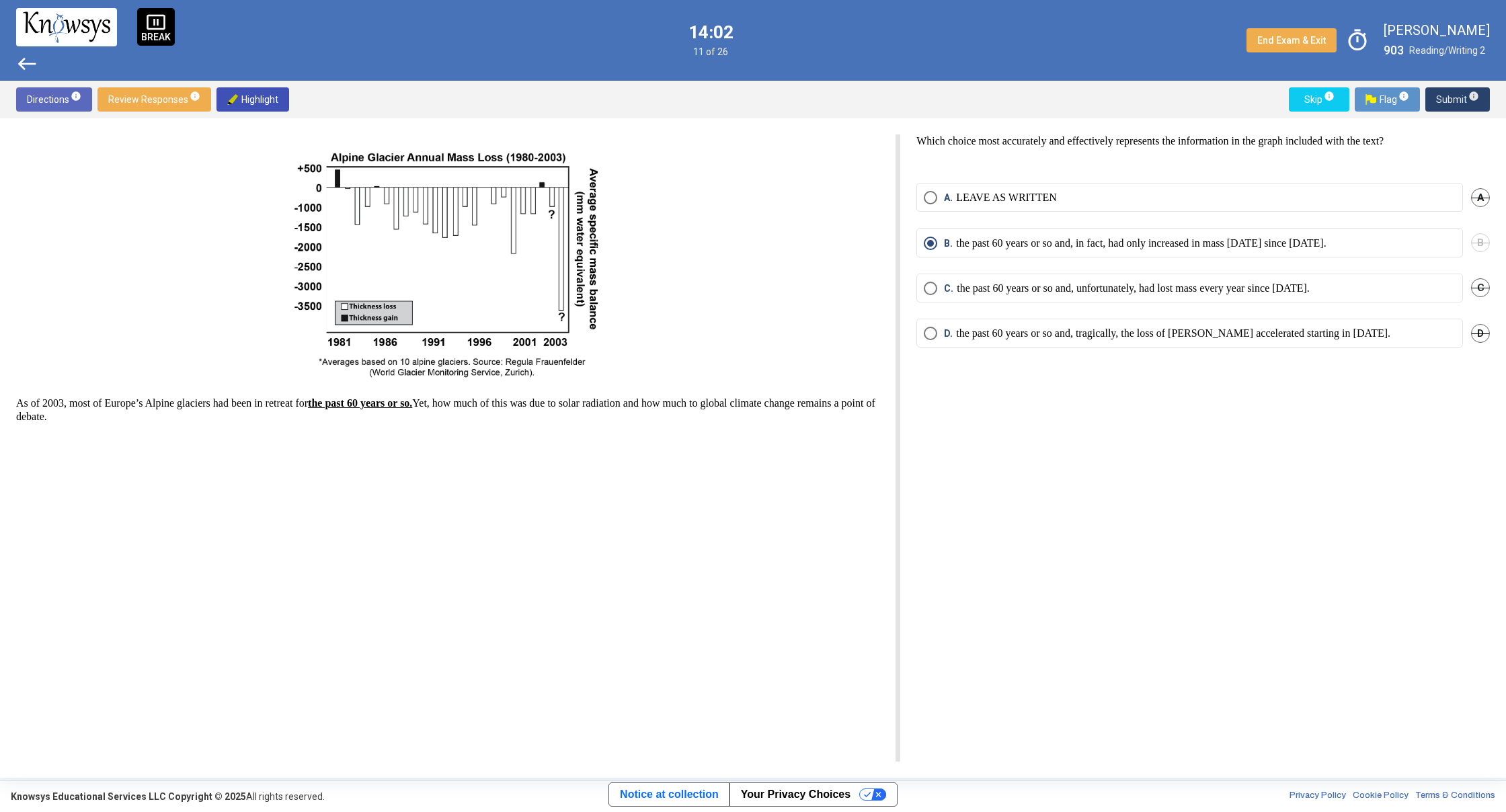
click at [1442, 97] on span "Submit info" at bounding box center [1457, 99] width 43 height 24
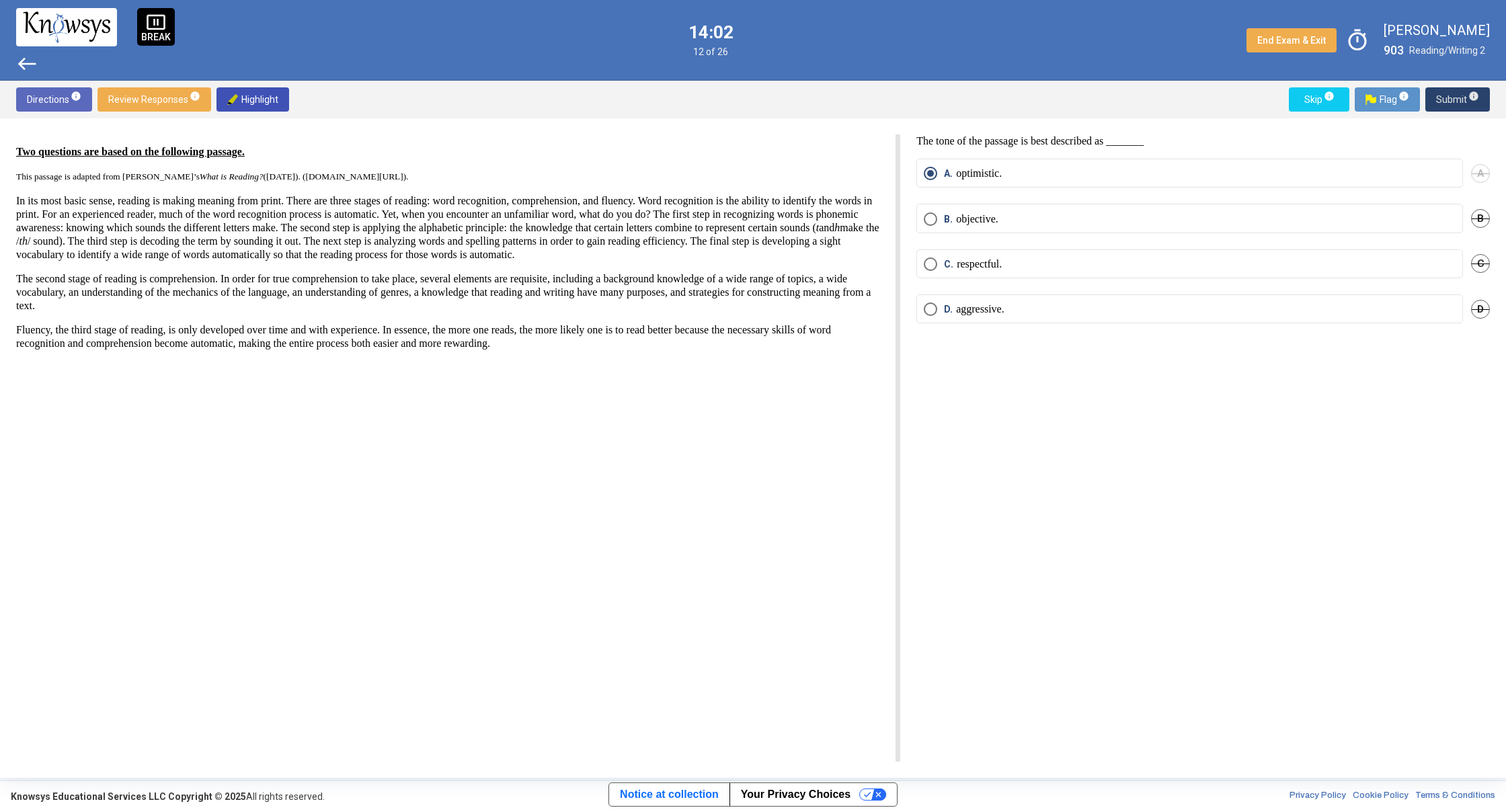
click at [1442, 97] on span "Submit info" at bounding box center [1457, 99] width 43 height 24
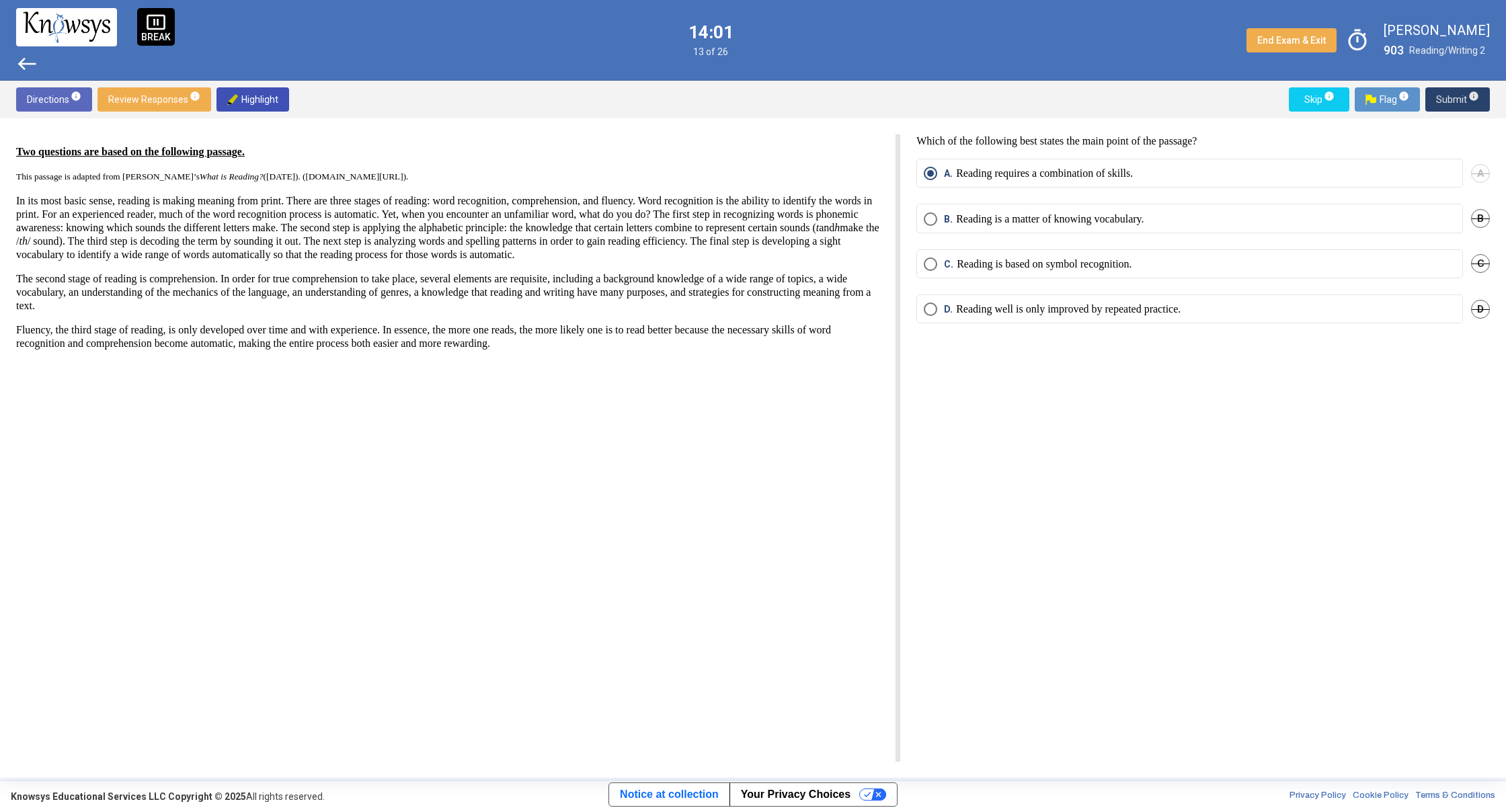
click at [1442, 97] on span "Submit info" at bounding box center [1457, 99] width 43 height 24
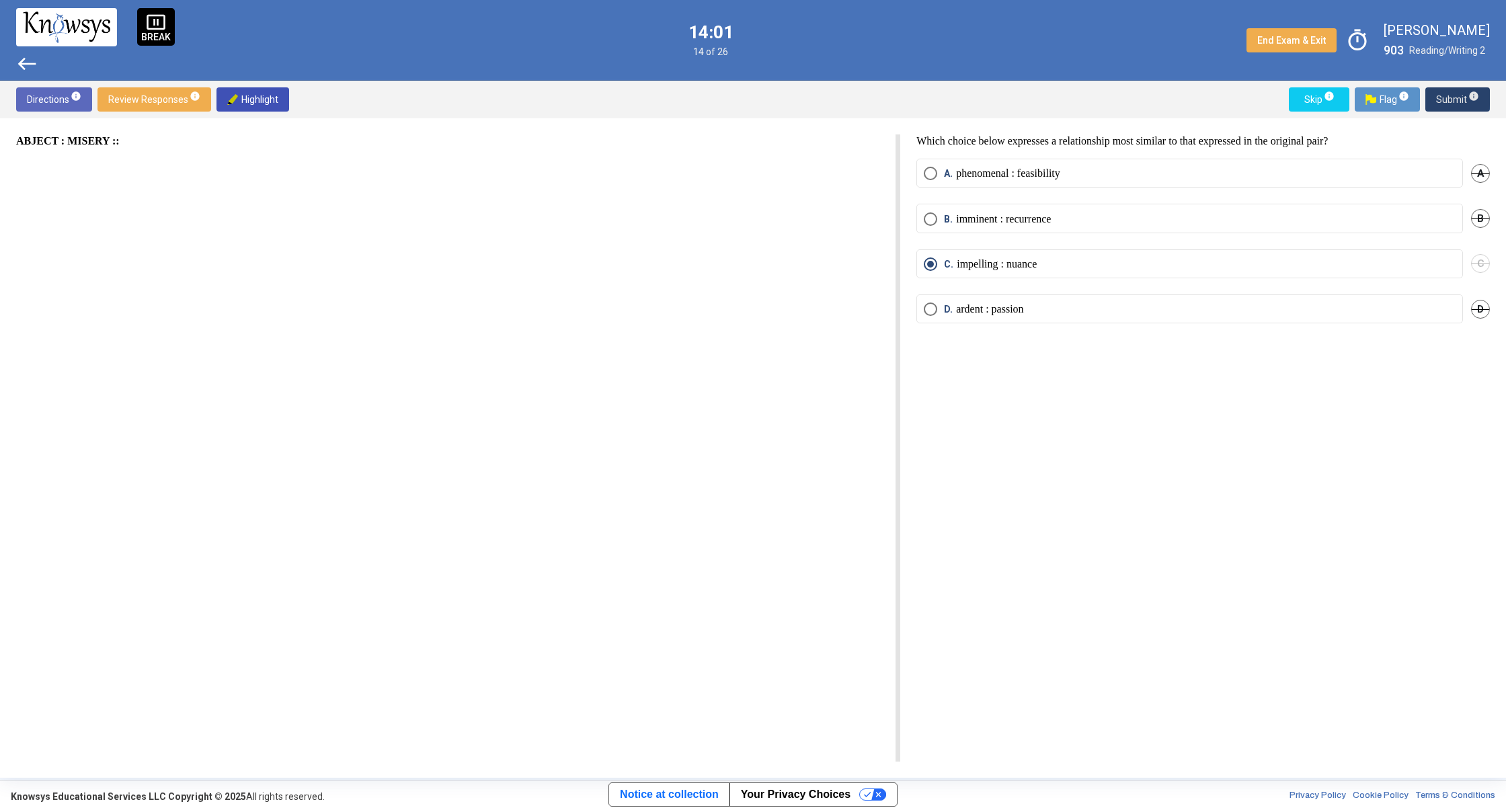
click at [1442, 97] on span "Submit info" at bounding box center [1457, 99] width 43 height 24
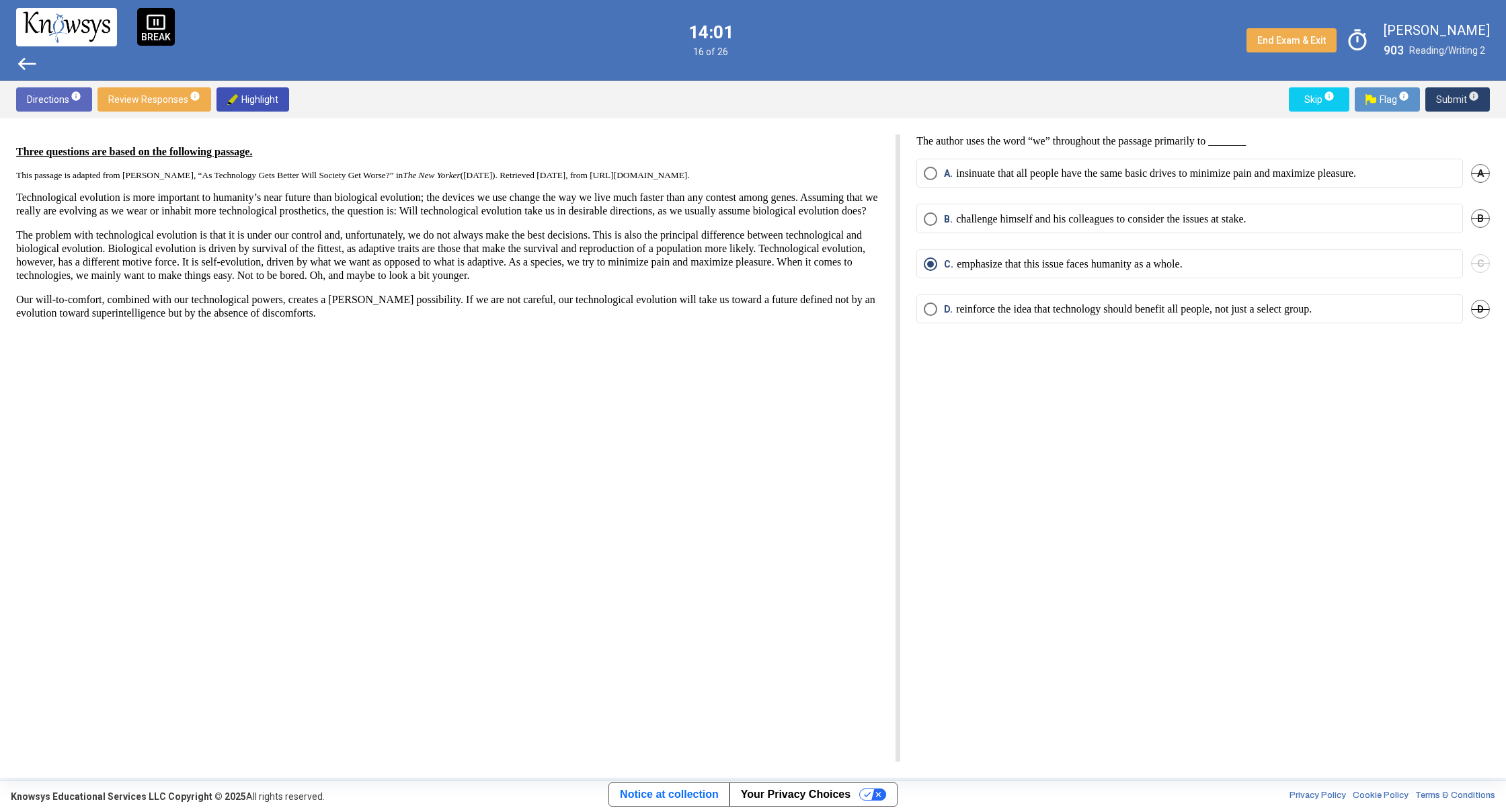
click at [1442, 97] on span "Submit info" at bounding box center [1457, 99] width 43 height 24
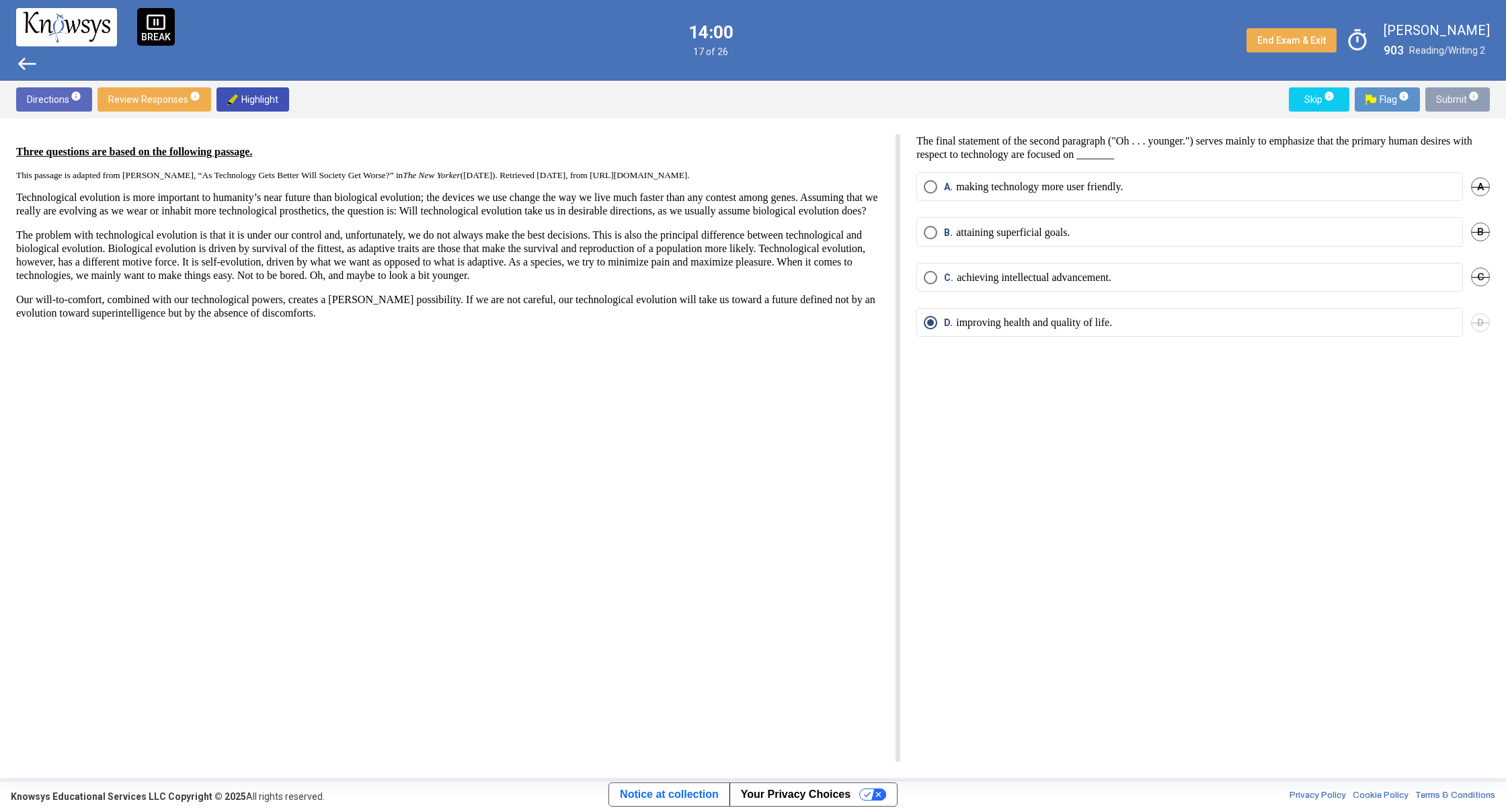
click at [1442, 97] on span "Submit info" at bounding box center [1457, 99] width 43 height 24
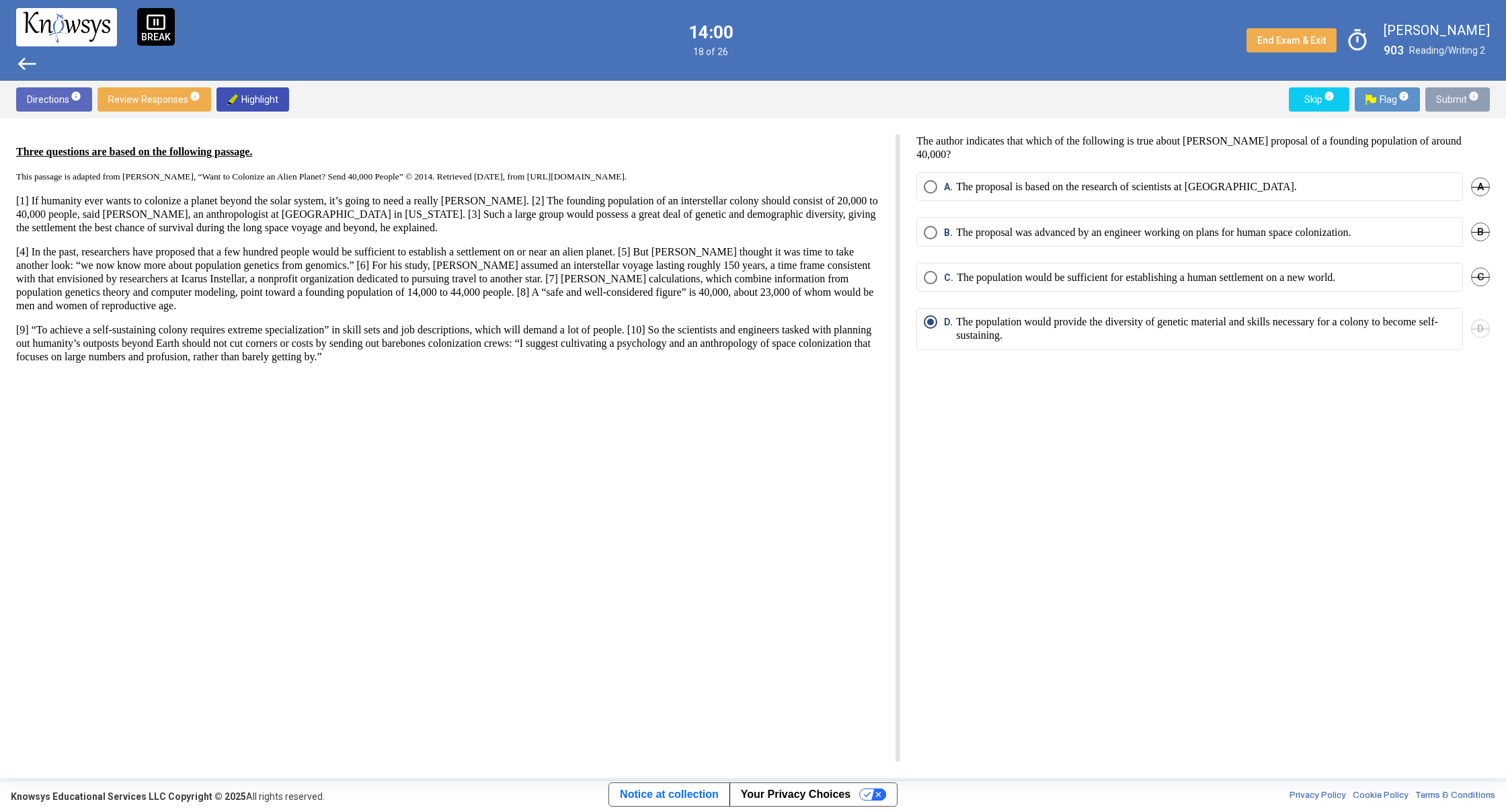
click at [1442, 98] on span "Submit info" at bounding box center [1457, 99] width 43 height 24
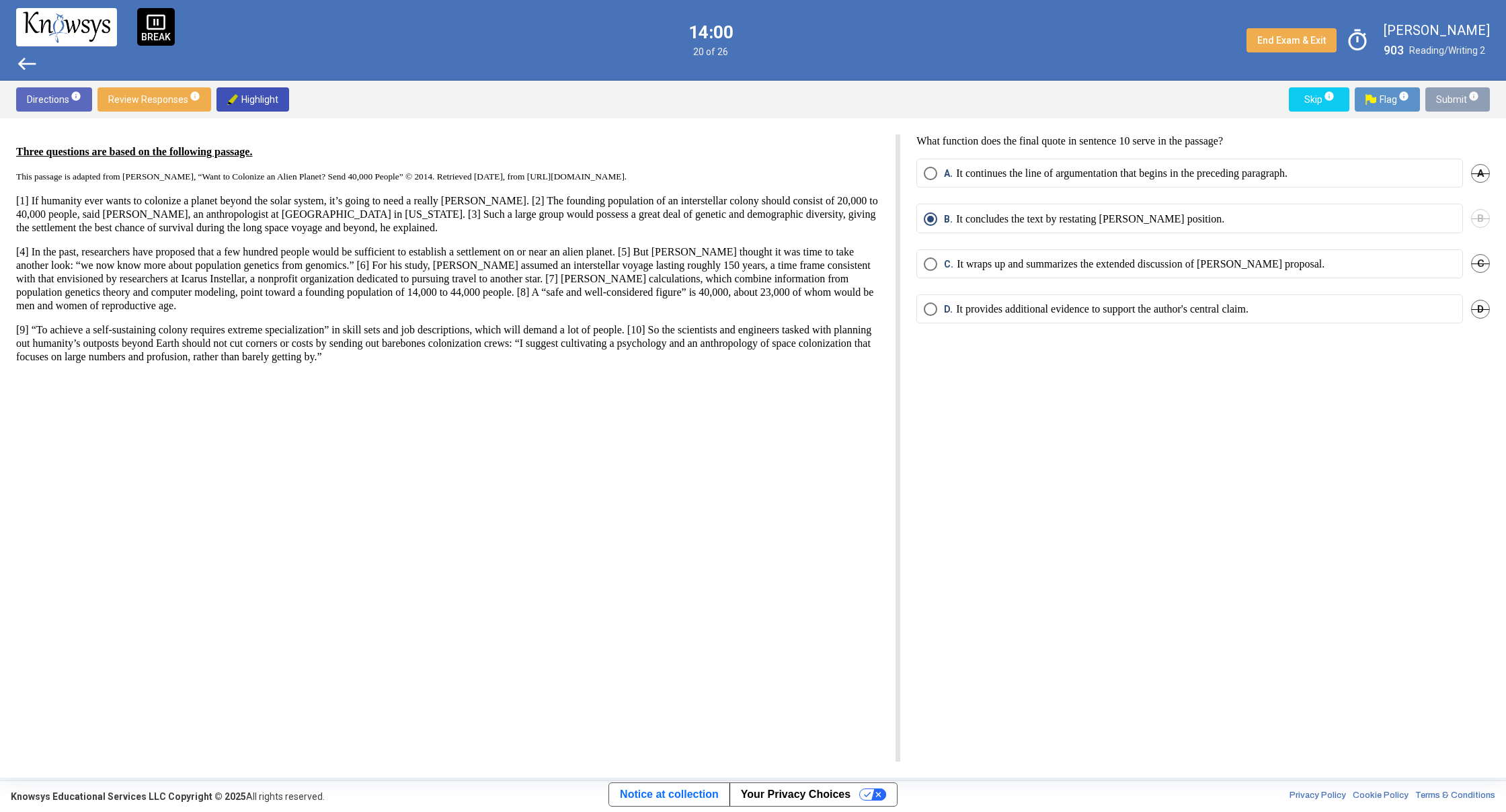
click at [1442, 98] on span "Submit info" at bounding box center [1457, 99] width 43 height 24
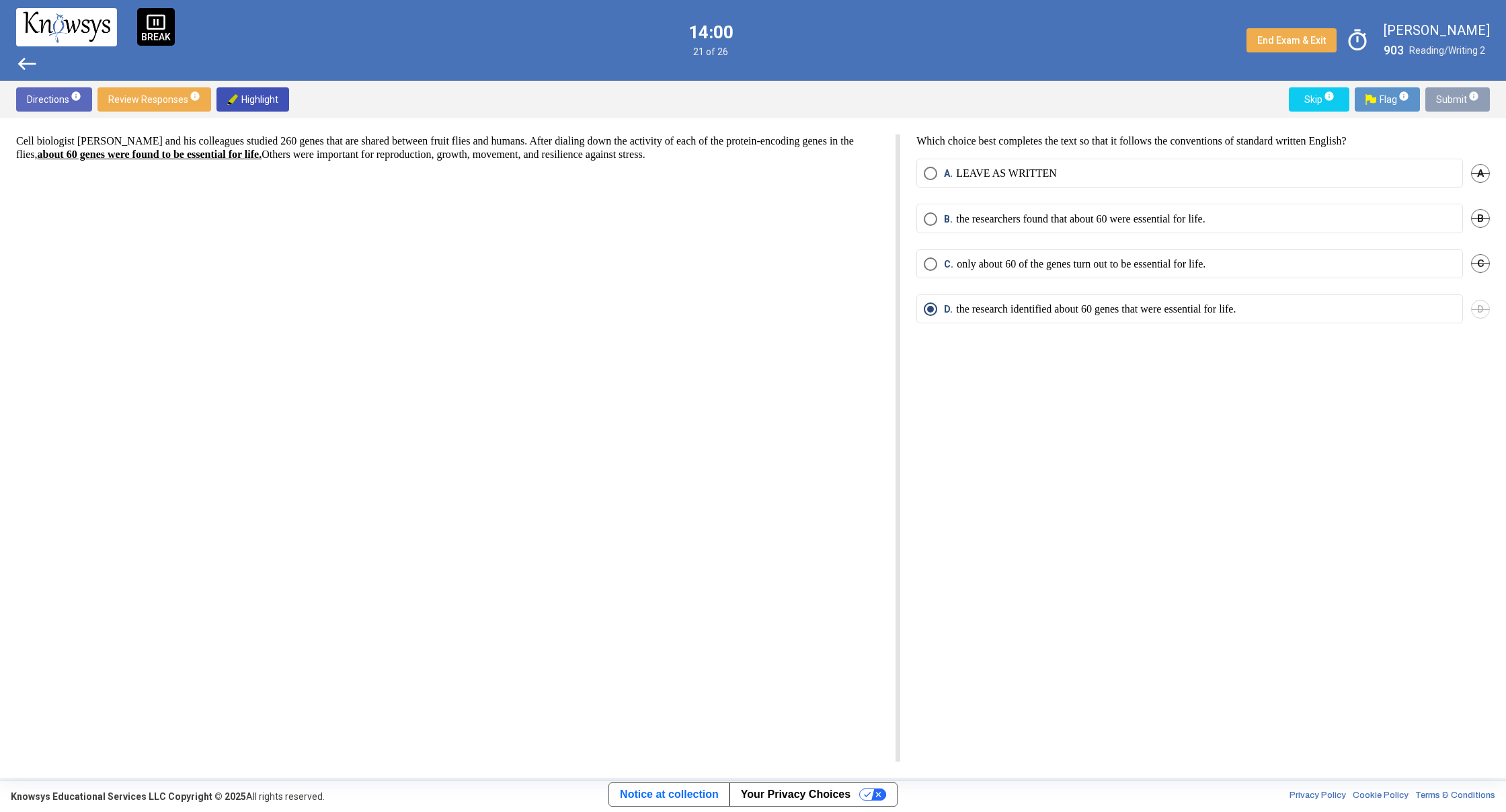
click at [1442, 98] on span "Submit info" at bounding box center [1457, 99] width 43 height 24
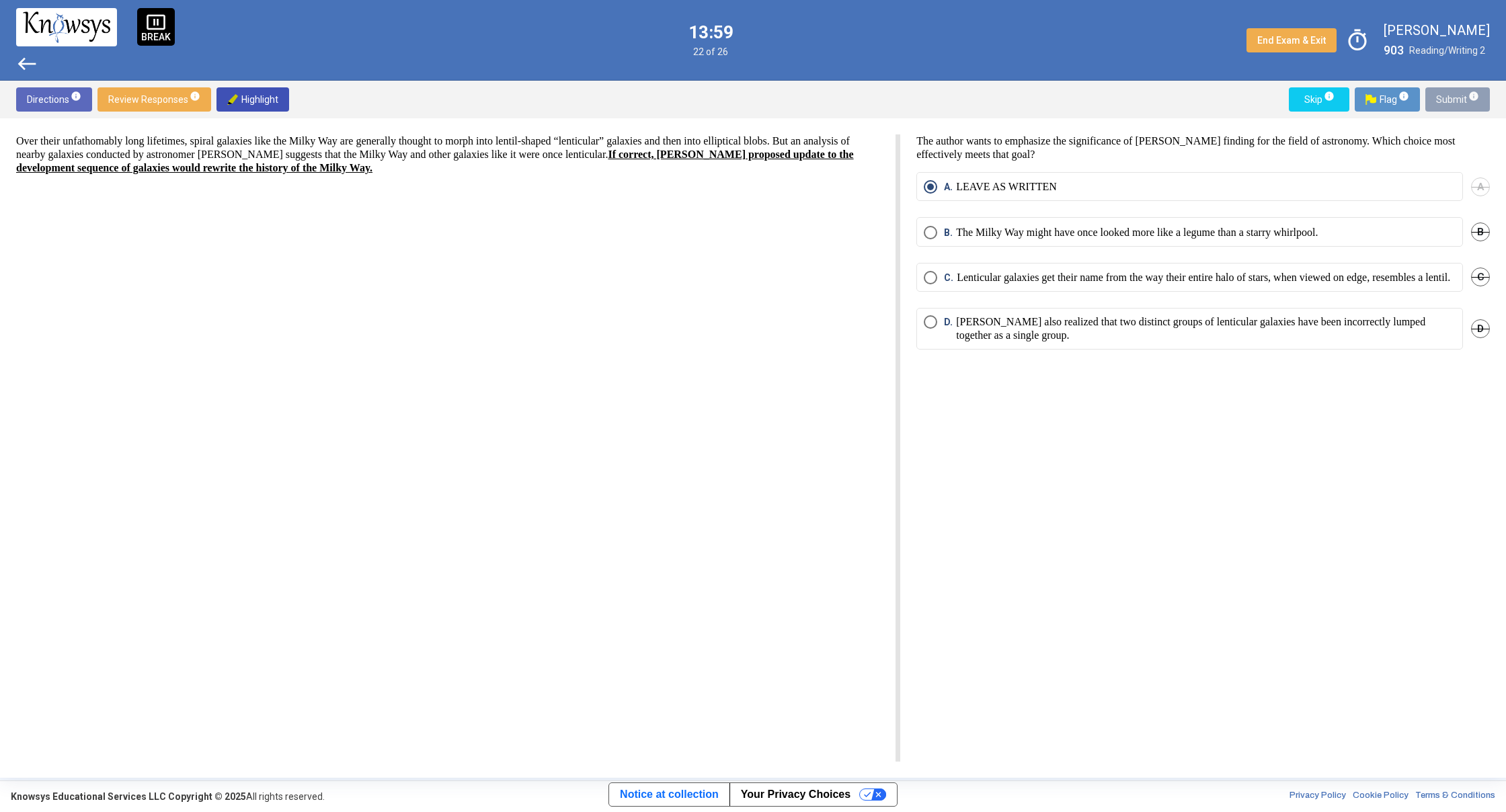
click at [1442, 98] on span "Submit info" at bounding box center [1457, 99] width 43 height 24
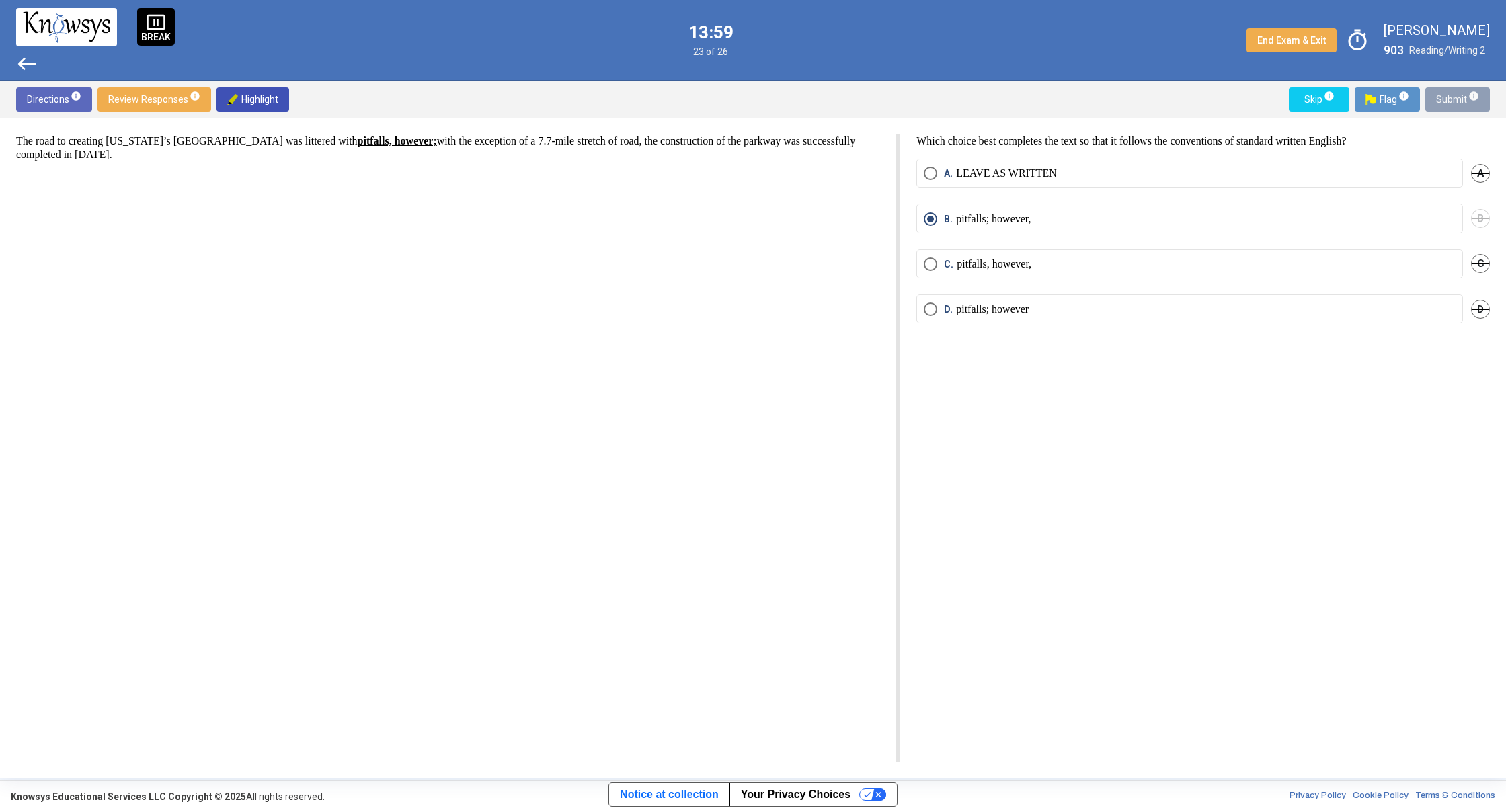
click at [1442, 98] on span "Submit info" at bounding box center [1457, 99] width 43 height 24
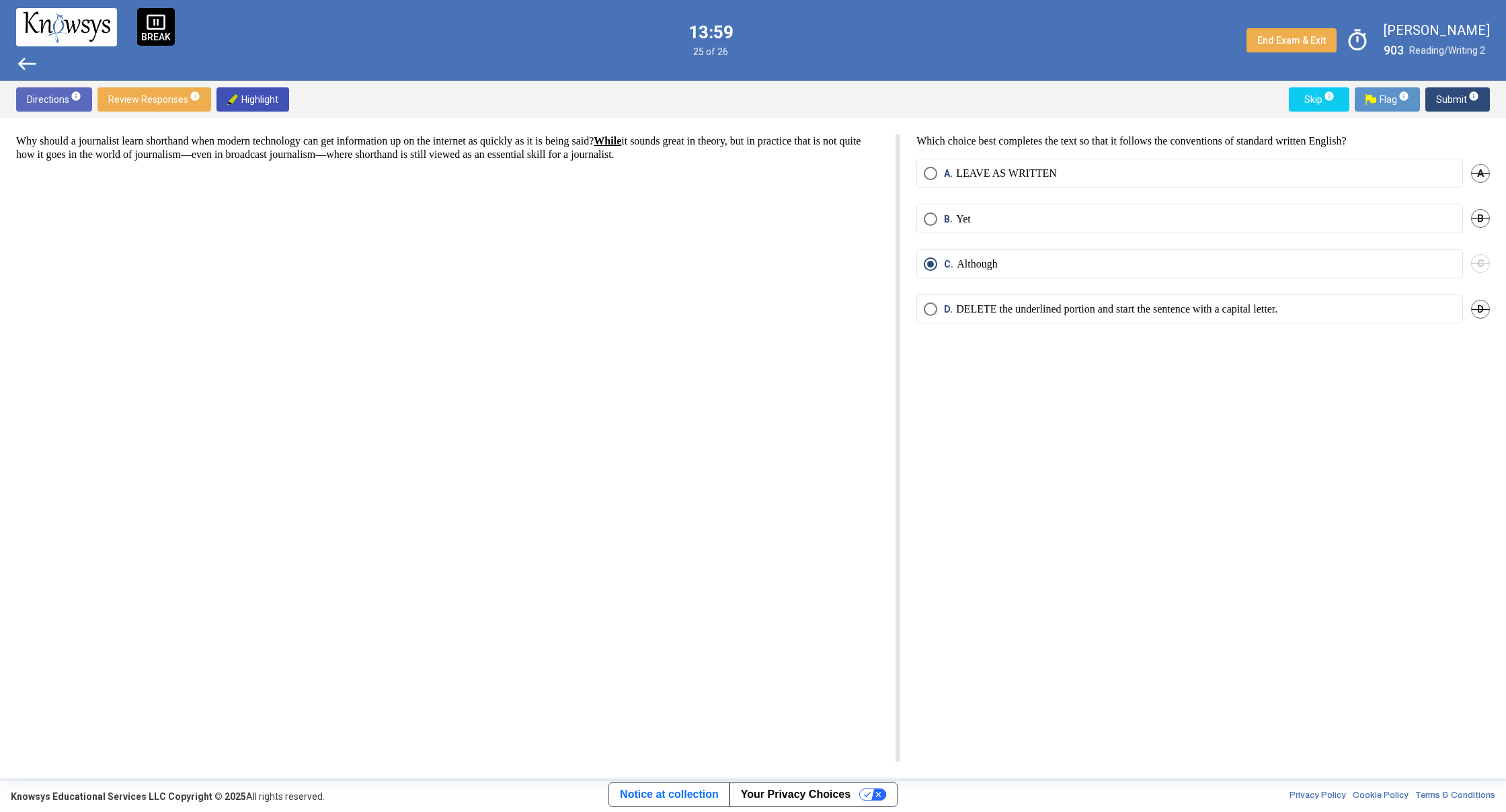
click at [1442, 98] on span "Submit info" at bounding box center [1457, 99] width 43 height 24
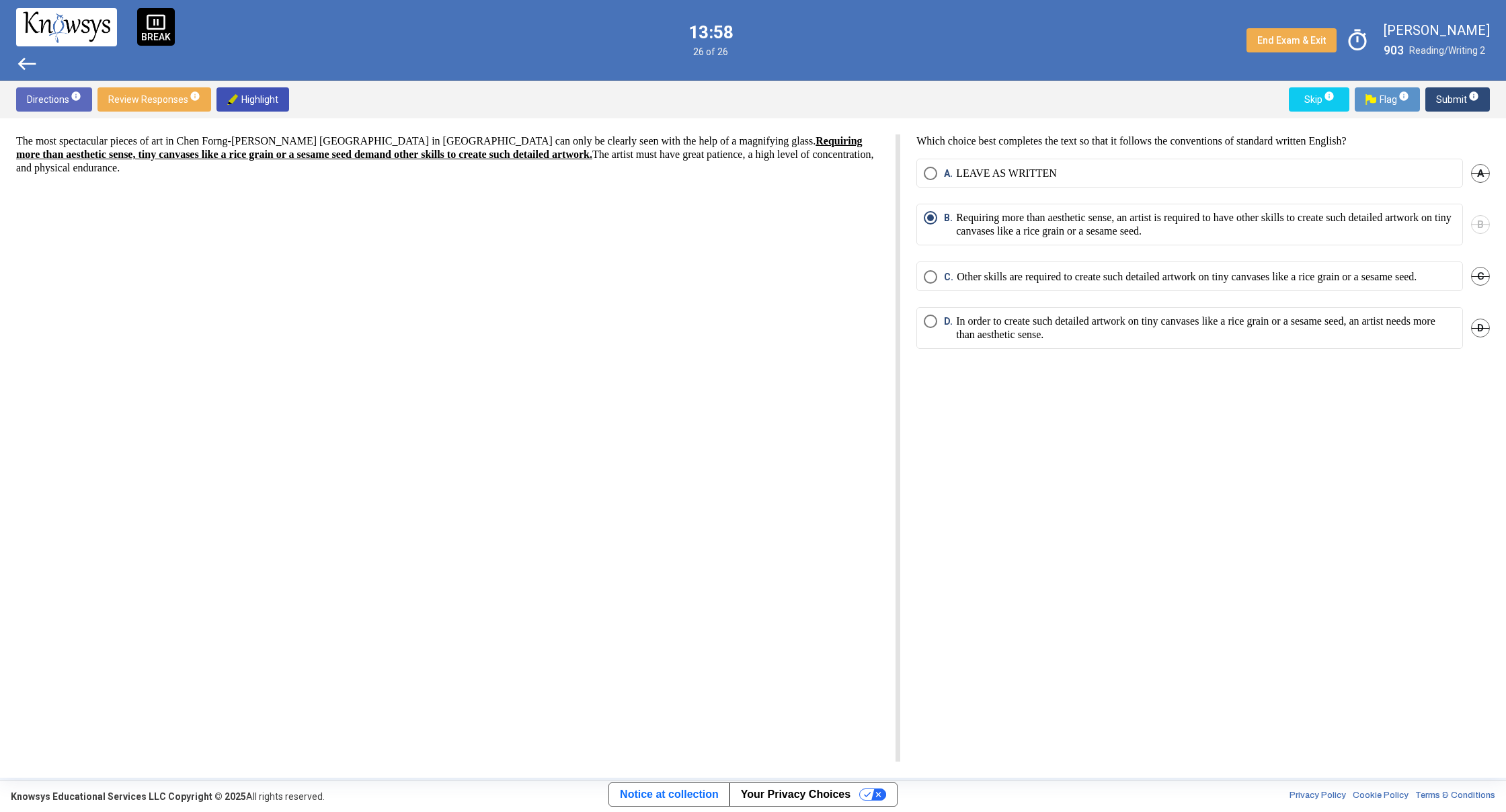
click at [1442, 98] on span "Submit info" at bounding box center [1457, 99] width 43 height 24
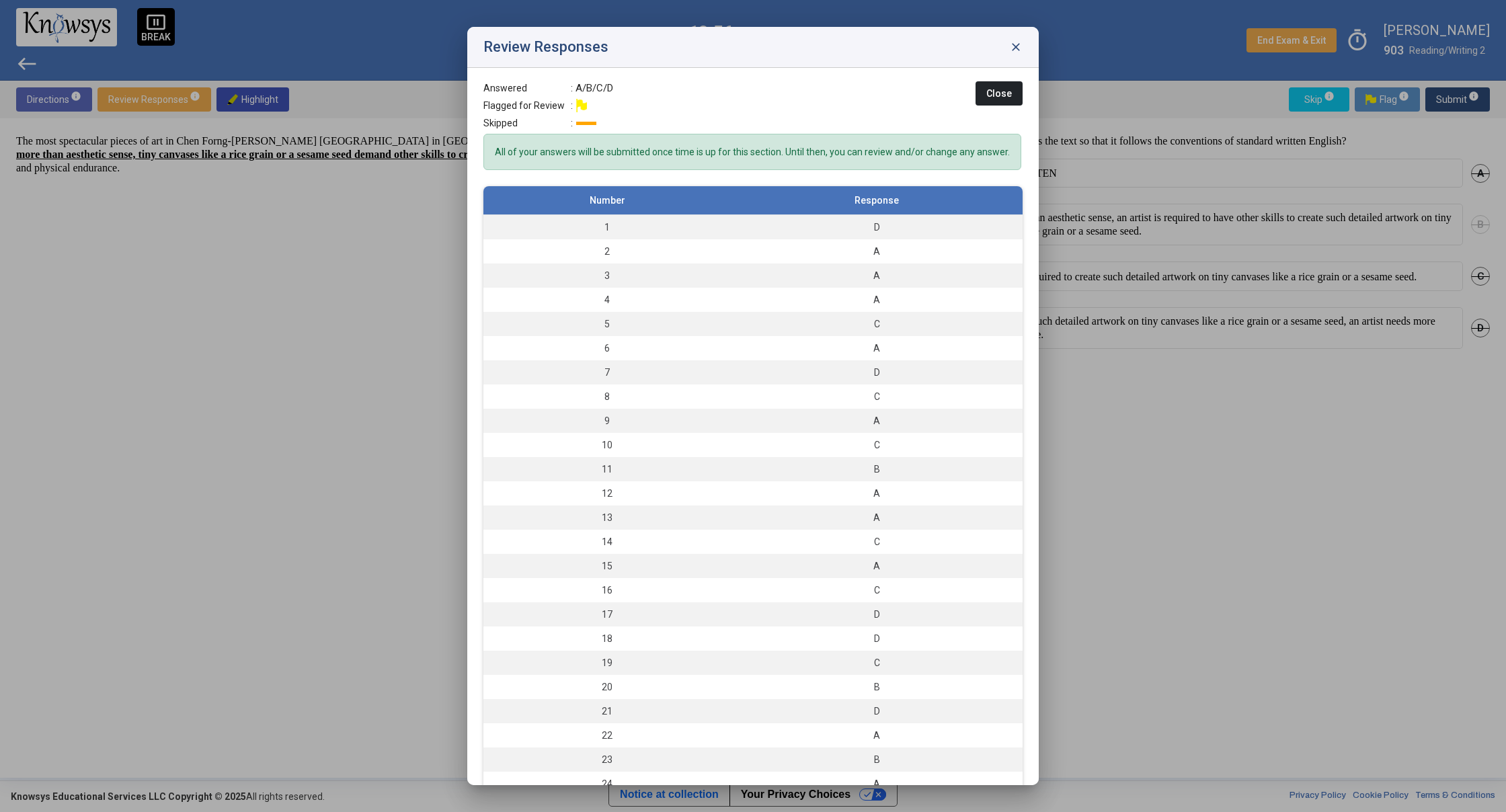
click at [991, 82] on div "Answered : A/B/C/D Flagged for Review : Skipped : Close All of your answers wil…" at bounding box center [752, 426] width 571 height 717
click at [992, 87] on button "Close" at bounding box center [999, 93] width 47 height 24
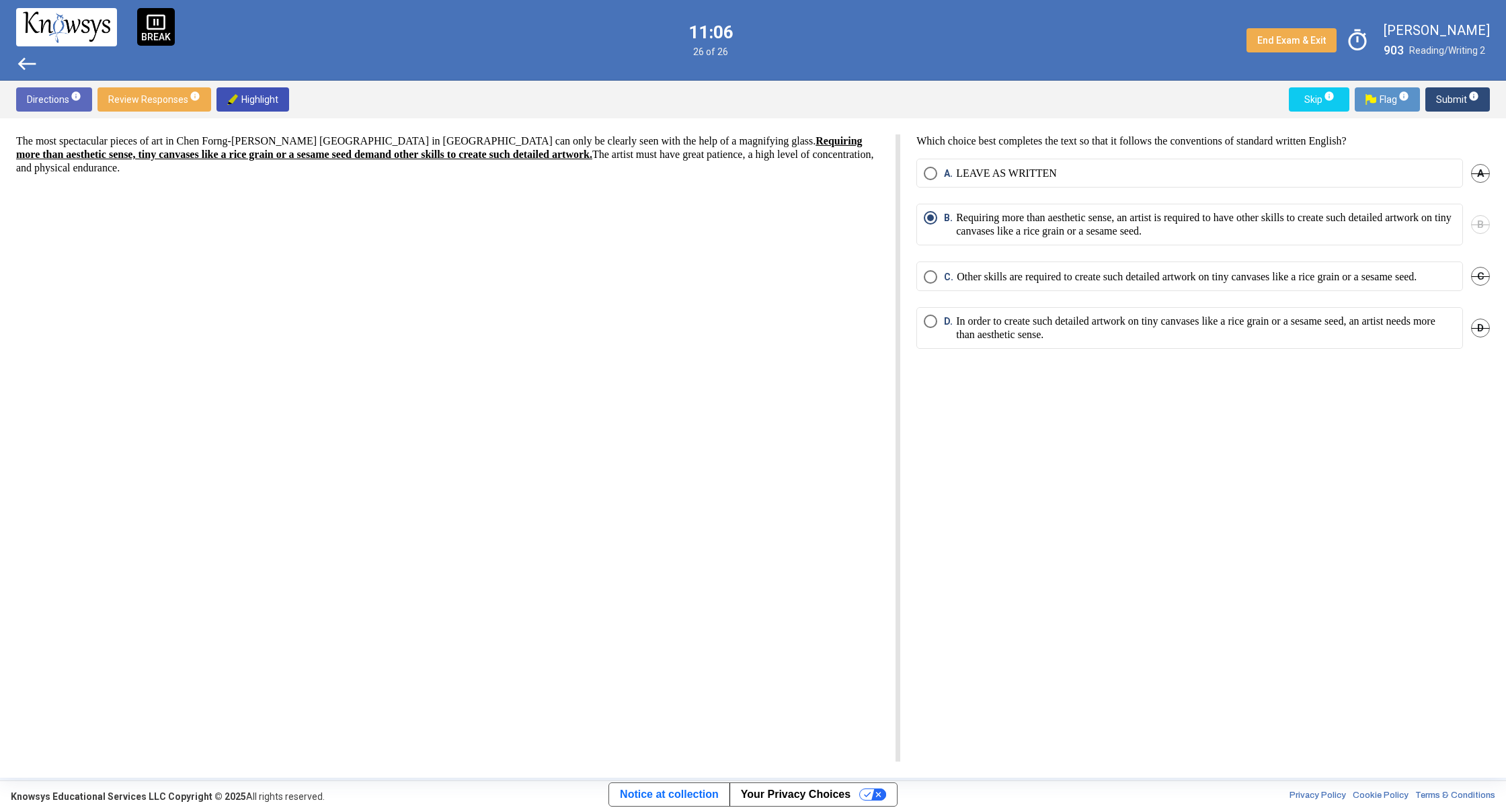
drag, startPoint x: 746, startPoint y: 344, endPoint x: 1200, endPoint y: 592, distance: 517.3
click at [1200, 592] on div "The most spectacular pieces of art in Chen Forng-[PERSON_NAME] [GEOGRAPHIC_DATA…" at bounding box center [752, 448] width 1473 height 627
click at [1202, 598] on div "Which choice best completes the text so that it follows the conventions of stan…" at bounding box center [1195, 448] width 590 height 627
drag, startPoint x: 854, startPoint y: 211, endPoint x: 743, endPoint y: 224, distance: 111.8
click at [1395, 95] on span "Flag info" at bounding box center [1387, 99] width 44 height 24
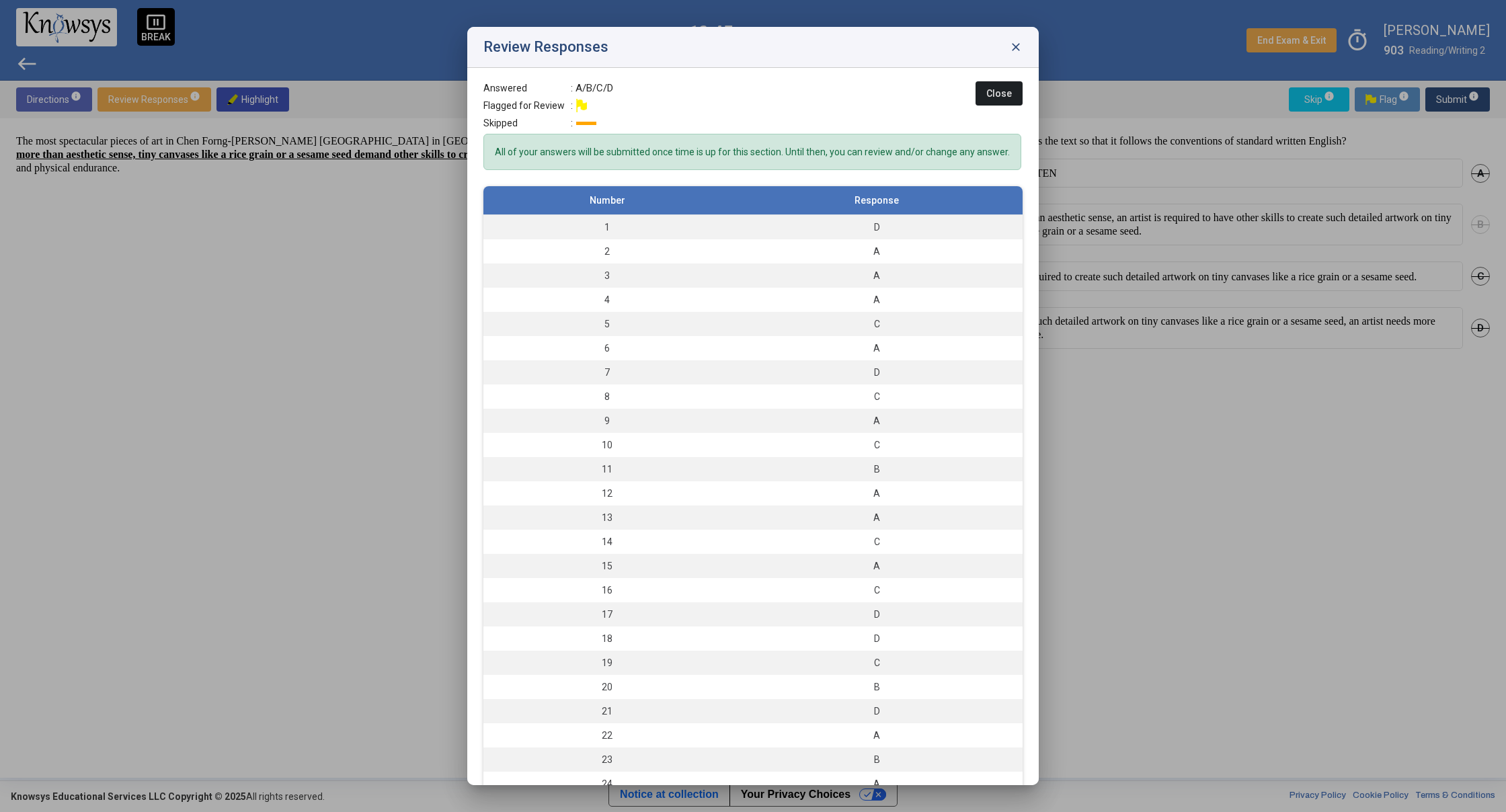
click at [1445, 103] on div at bounding box center [753, 406] width 1506 height 812
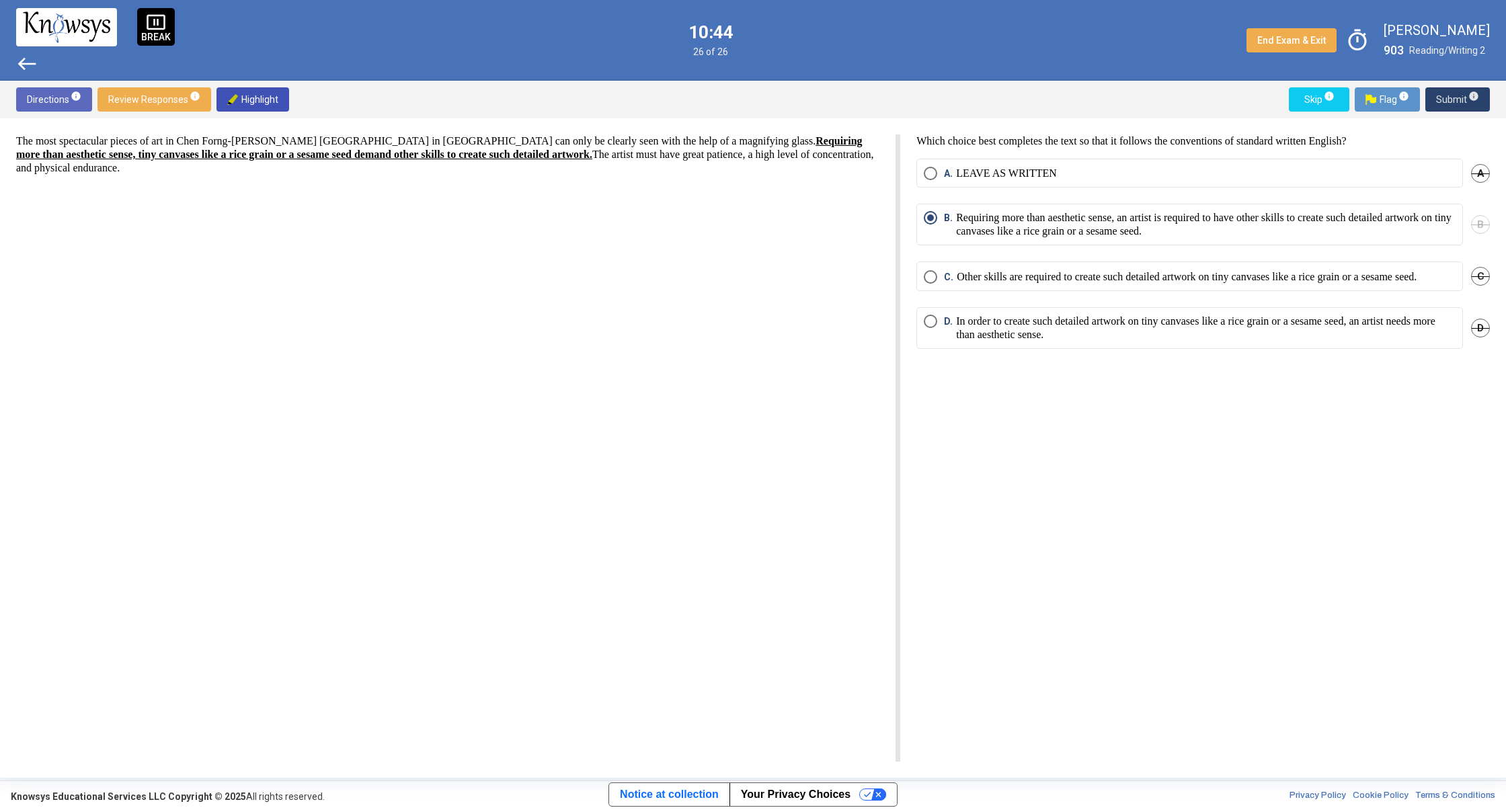
click at [1452, 99] on span "Submit info" at bounding box center [1457, 99] width 43 height 24
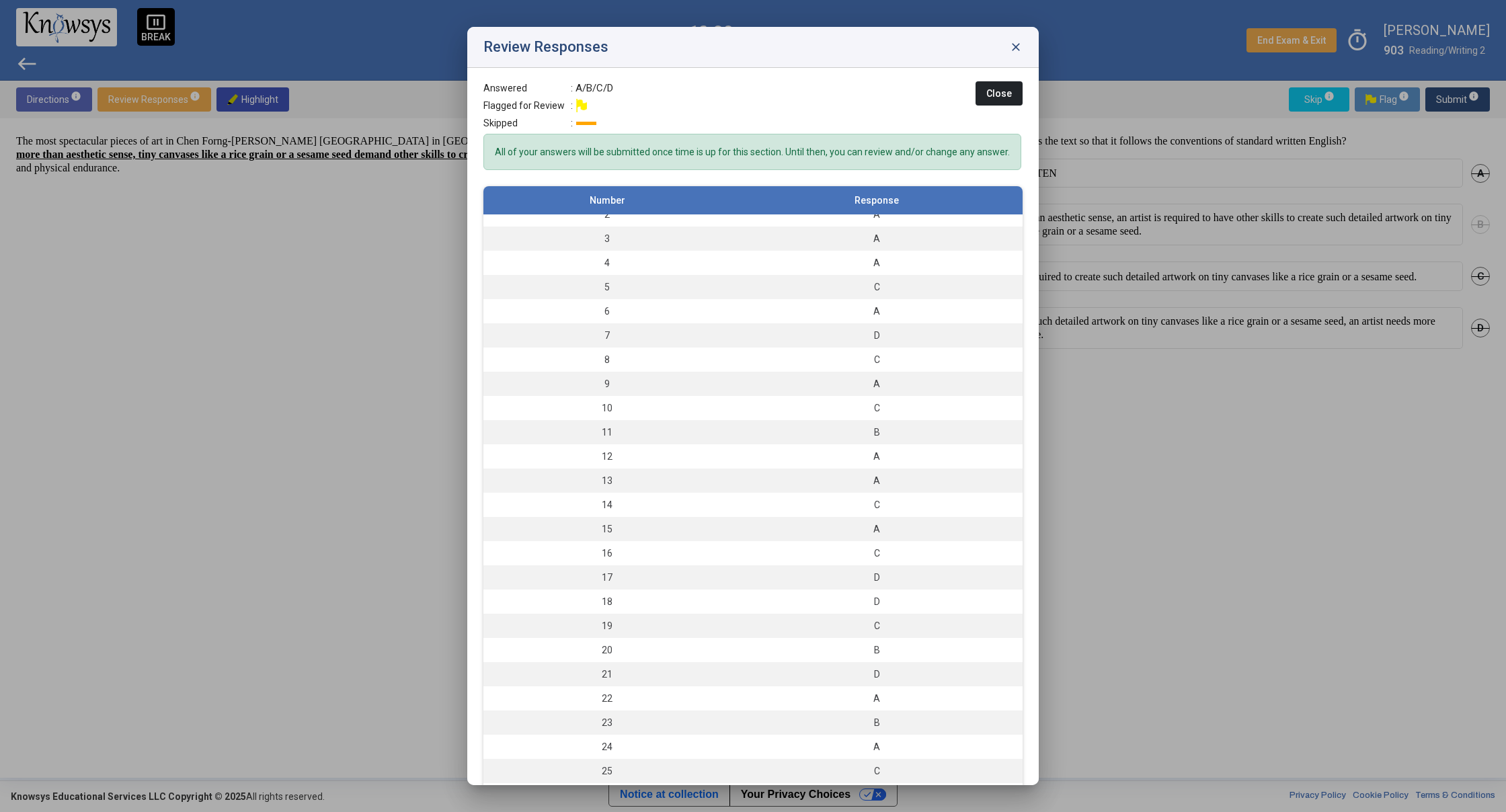
scroll to position [49, 0]
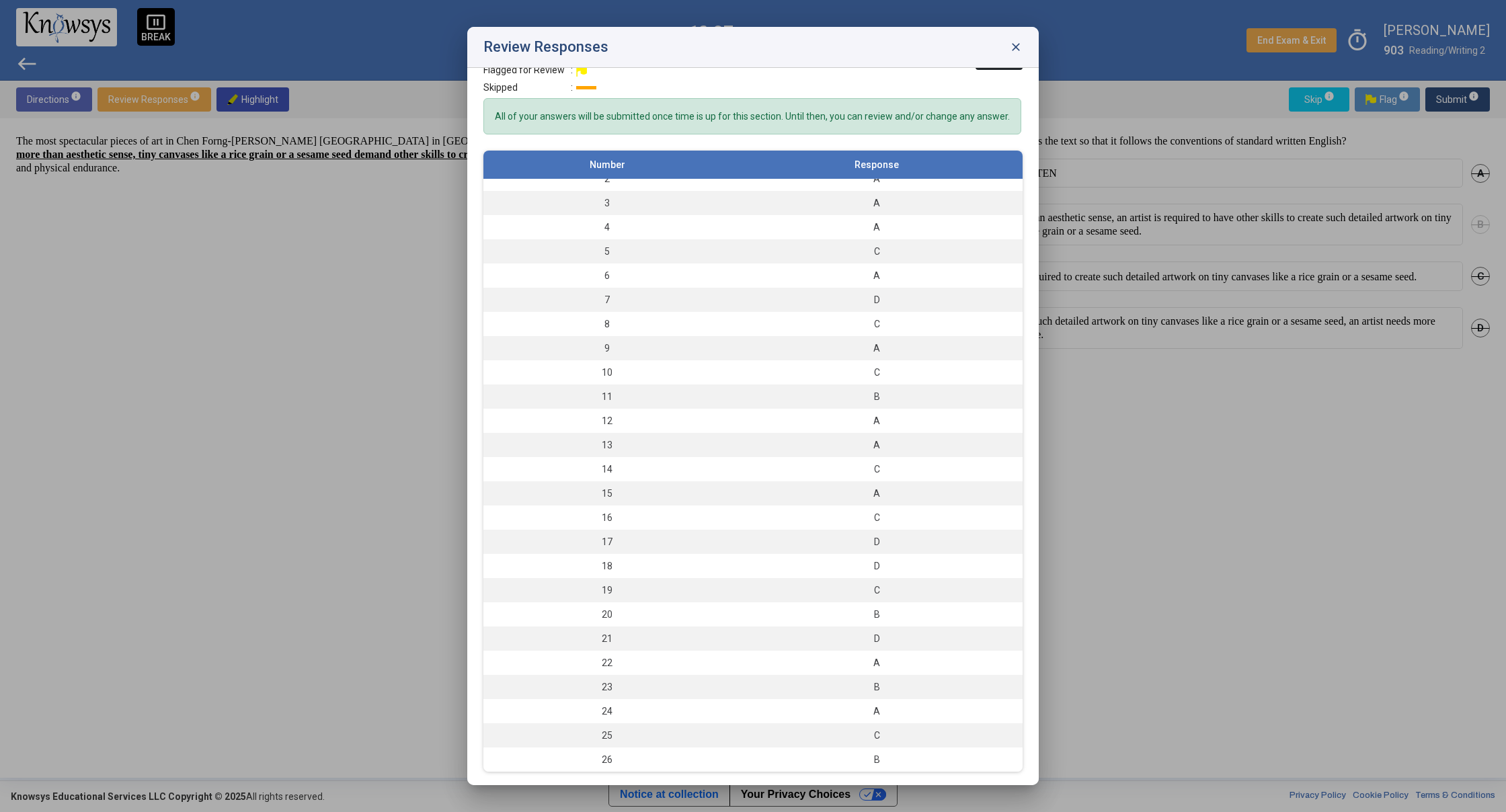
click at [1013, 49] on span "close" at bounding box center [1016, 47] width 14 height 14
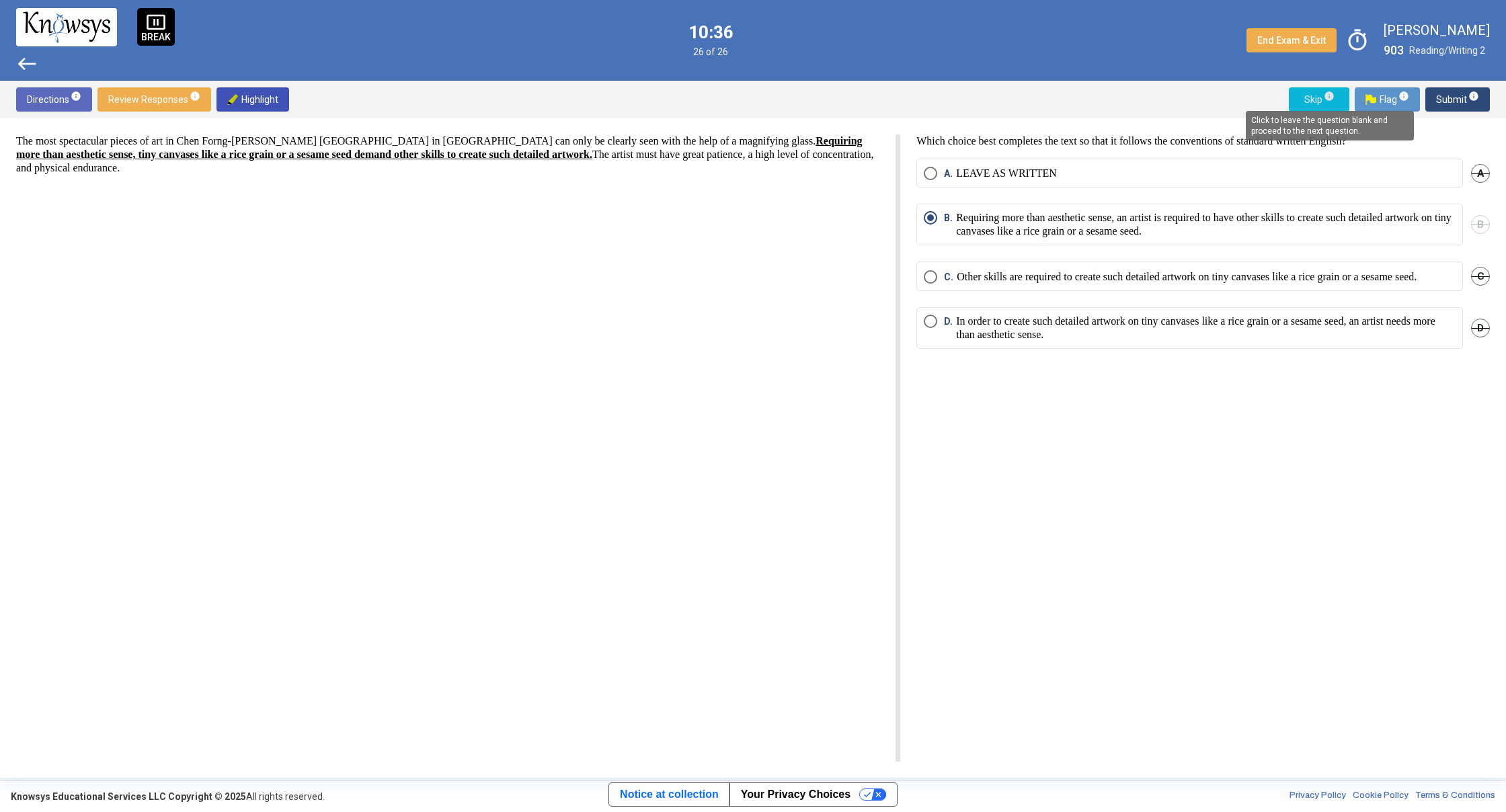
click at [1330, 95] on span "info" at bounding box center [1329, 96] width 11 height 11
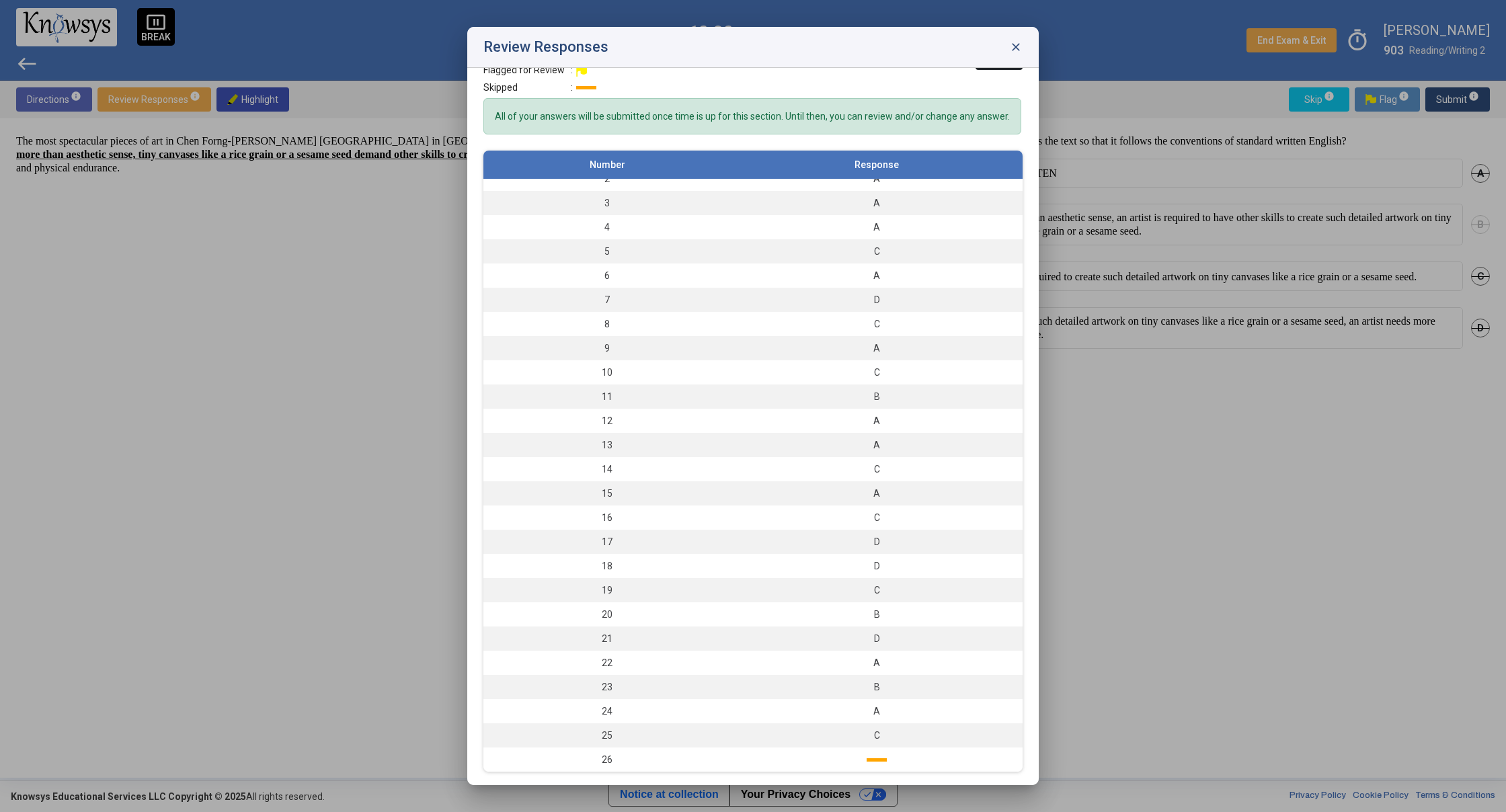
click at [1238, 504] on div at bounding box center [753, 406] width 1506 height 812
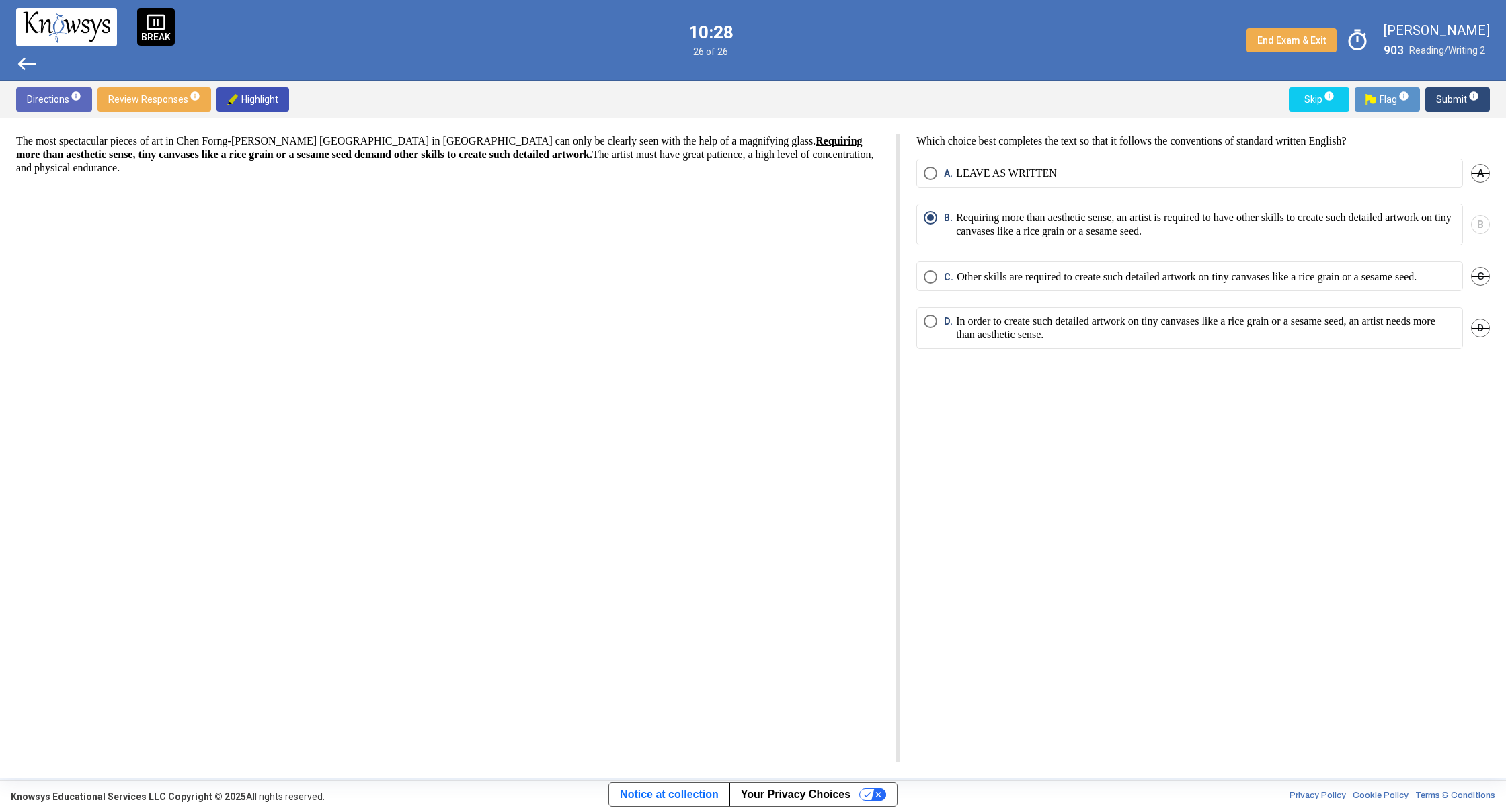
click at [1446, 102] on span "Submit info" at bounding box center [1457, 99] width 43 height 24
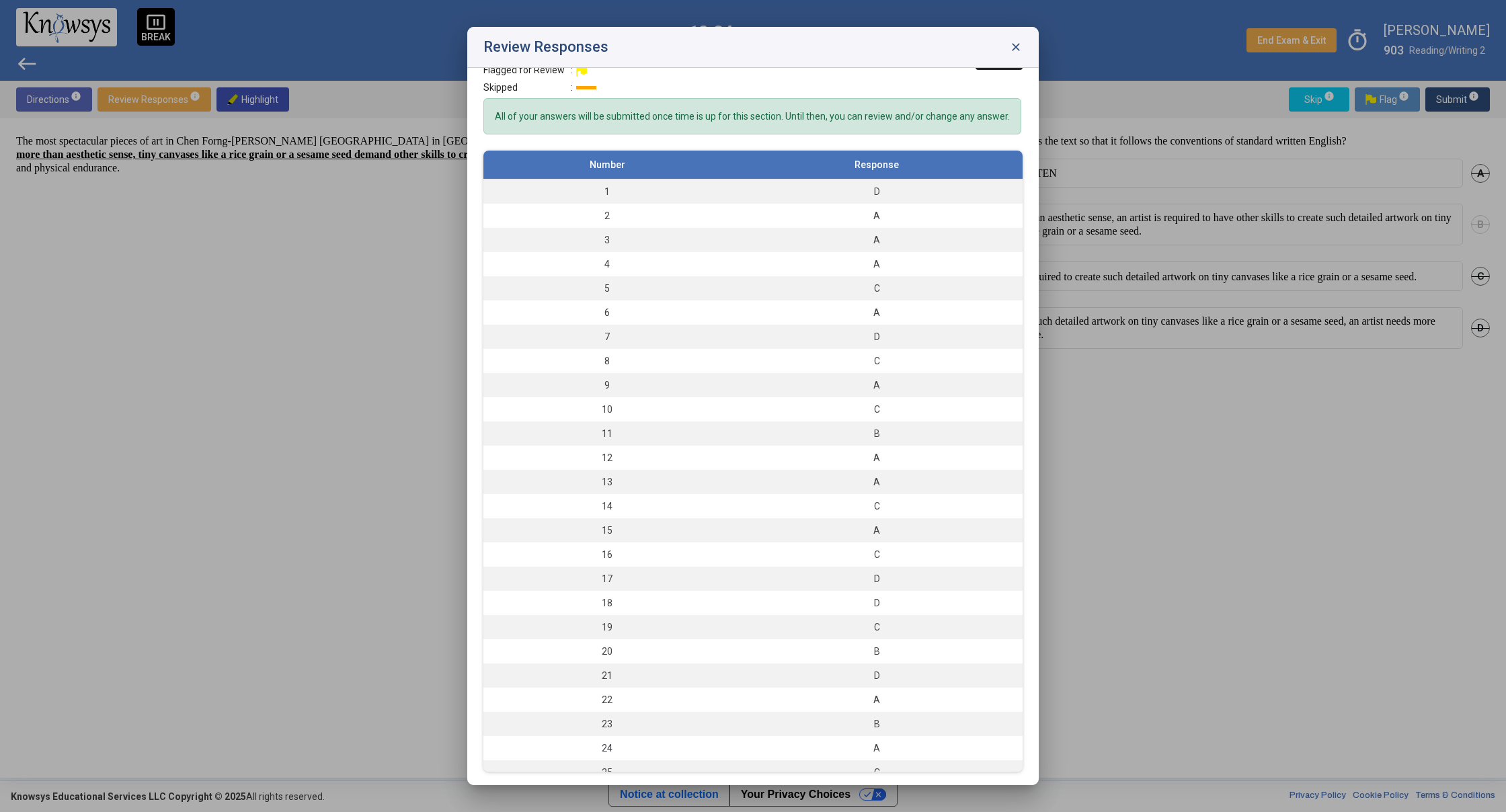
scroll to position [37, 0]
click at [1007, 49] on div "Review Responses close" at bounding box center [752, 46] width 571 height 41
click at [1013, 48] on span "close" at bounding box center [1016, 47] width 14 height 14
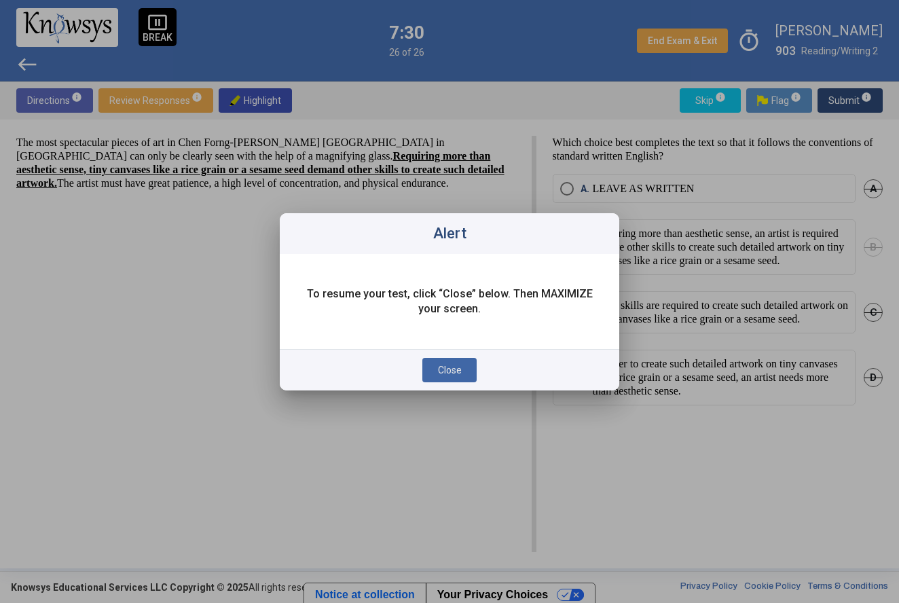
click at [446, 366] on span "Close" at bounding box center [450, 370] width 24 height 11
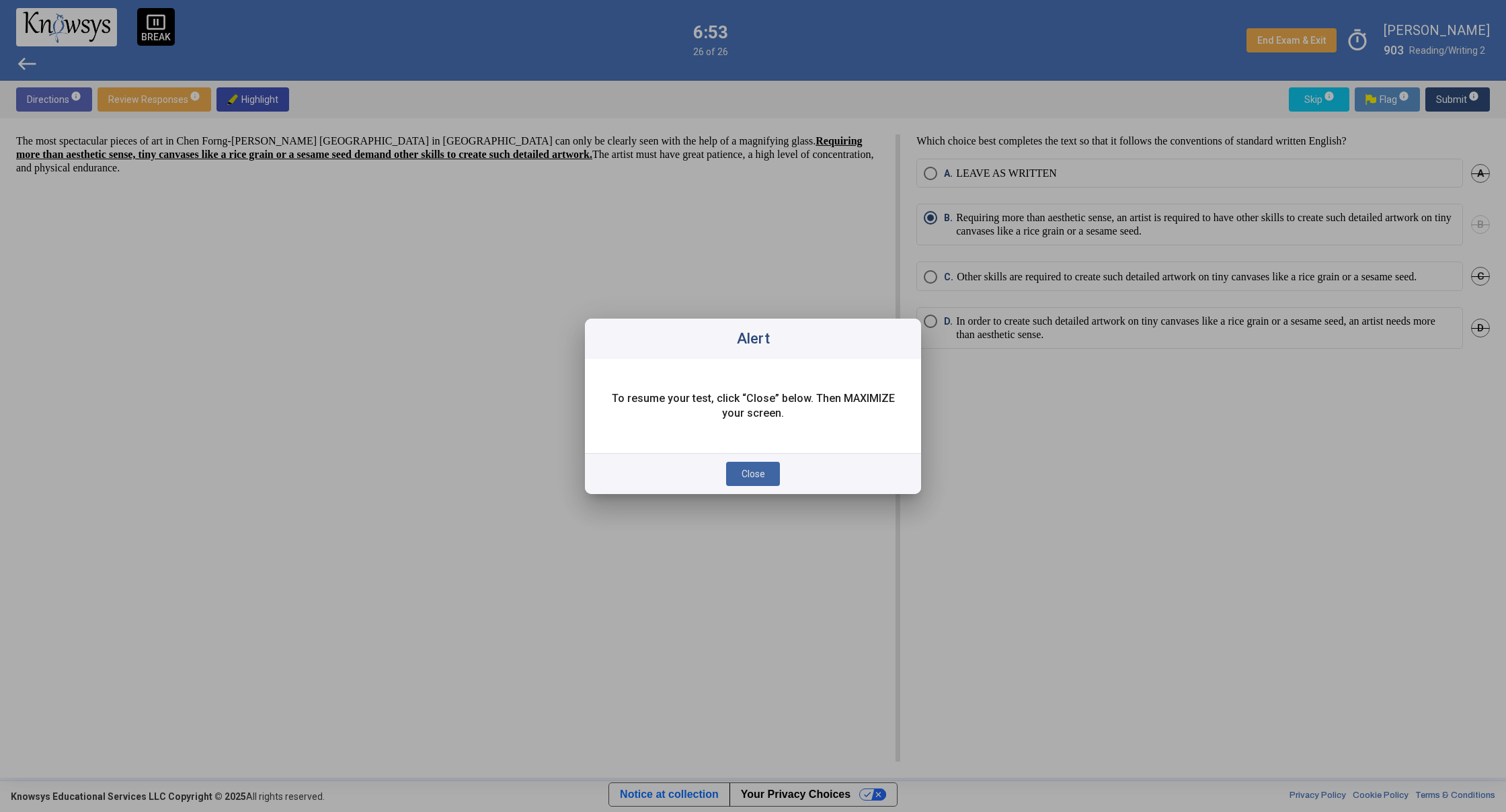
click at [761, 477] on span "Close" at bounding box center [753, 474] width 24 height 11
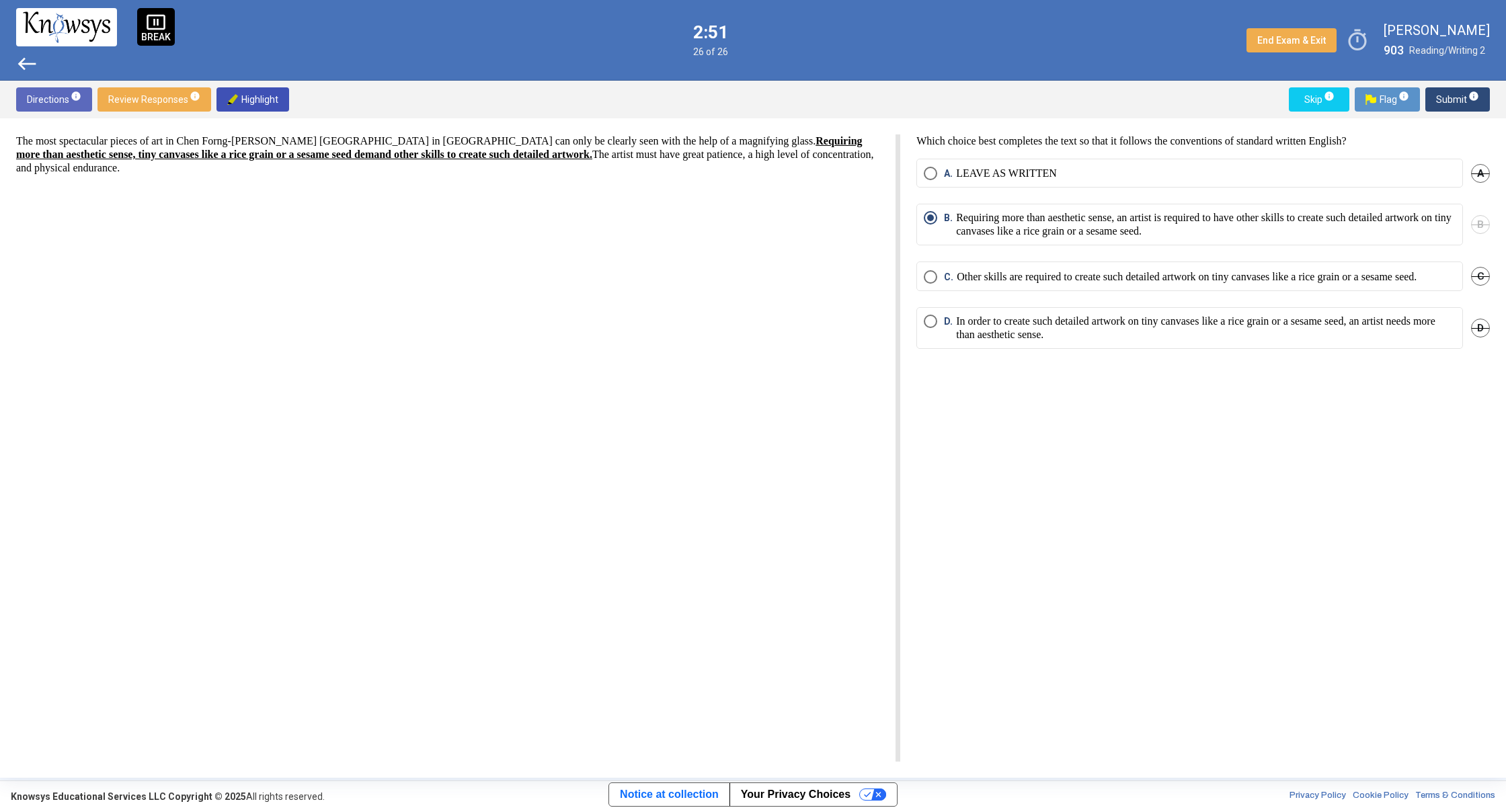
drag, startPoint x: 9, startPoint y: 143, endPoint x: 862, endPoint y: 661, distance: 998.0
click at [874, 668] on div "The most spectacular pieces of art in Chen Forng-[PERSON_NAME] [GEOGRAPHIC_DATA…" at bounding box center [753, 448] width 1506 height 659
click at [866, 652] on div "The most spectacular pieces of art in Chen Forng-[PERSON_NAME] [GEOGRAPHIC_DATA…" at bounding box center [457, 448] width 884 height 627
drag, startPoint x: 1002, startPoint y: 767, endPoint x: 627, endPoint y: 499, distance: 460.9
click at [627, 501] on div "The most spectacular pieces of art in Chen Forng-[PERSON_NAME] [GEOGRAPHIC_DATA…" at bounding box center [753, 448] width 1506 height 659
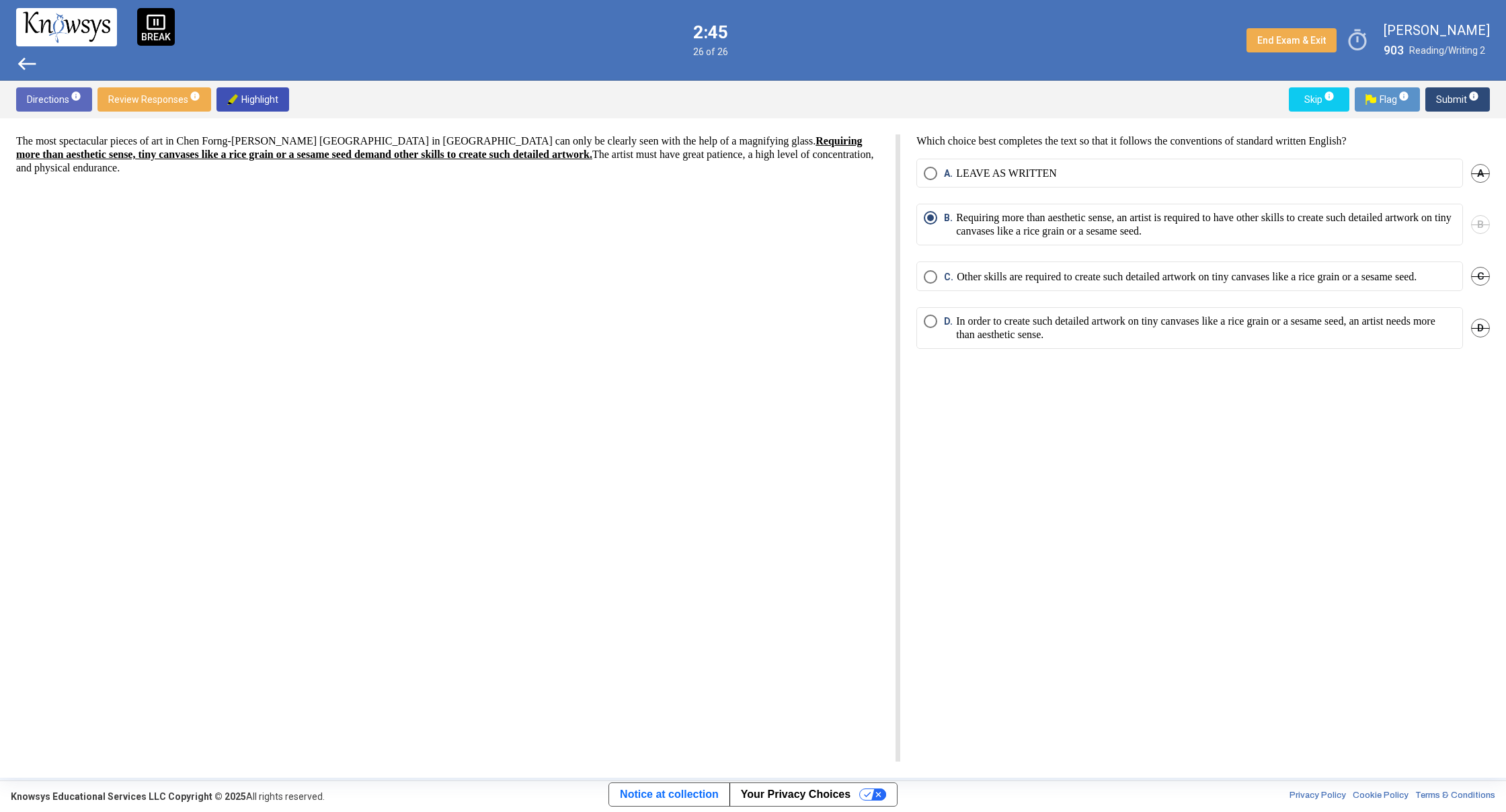
click at [465, 142] on p "The most spectacular pieces of art in Chen Forng-[PERSON_NAME] [GEOGRAPHIC_DATA…" at bounding box center [447, 154] width 863 height 41
drag, startPoint x: 355, startPoint y: 34, endPoint x: 641, endPoint y: 505, distance: 551.0
click at [641, 505] on div "pause_presentation BREAK west 2:37 26 of 26 End Exam & Exit timer [PERSON_NAME]…" at bounding box center [753, 389] width 1506 height 777
click at [641, 505] on div "The most spectacular pieces of art in Chen Forng-[PERSON_NAME] [GEOGRAPHIC_DATA…" at bounding box center [457, 448] width 884 height 627
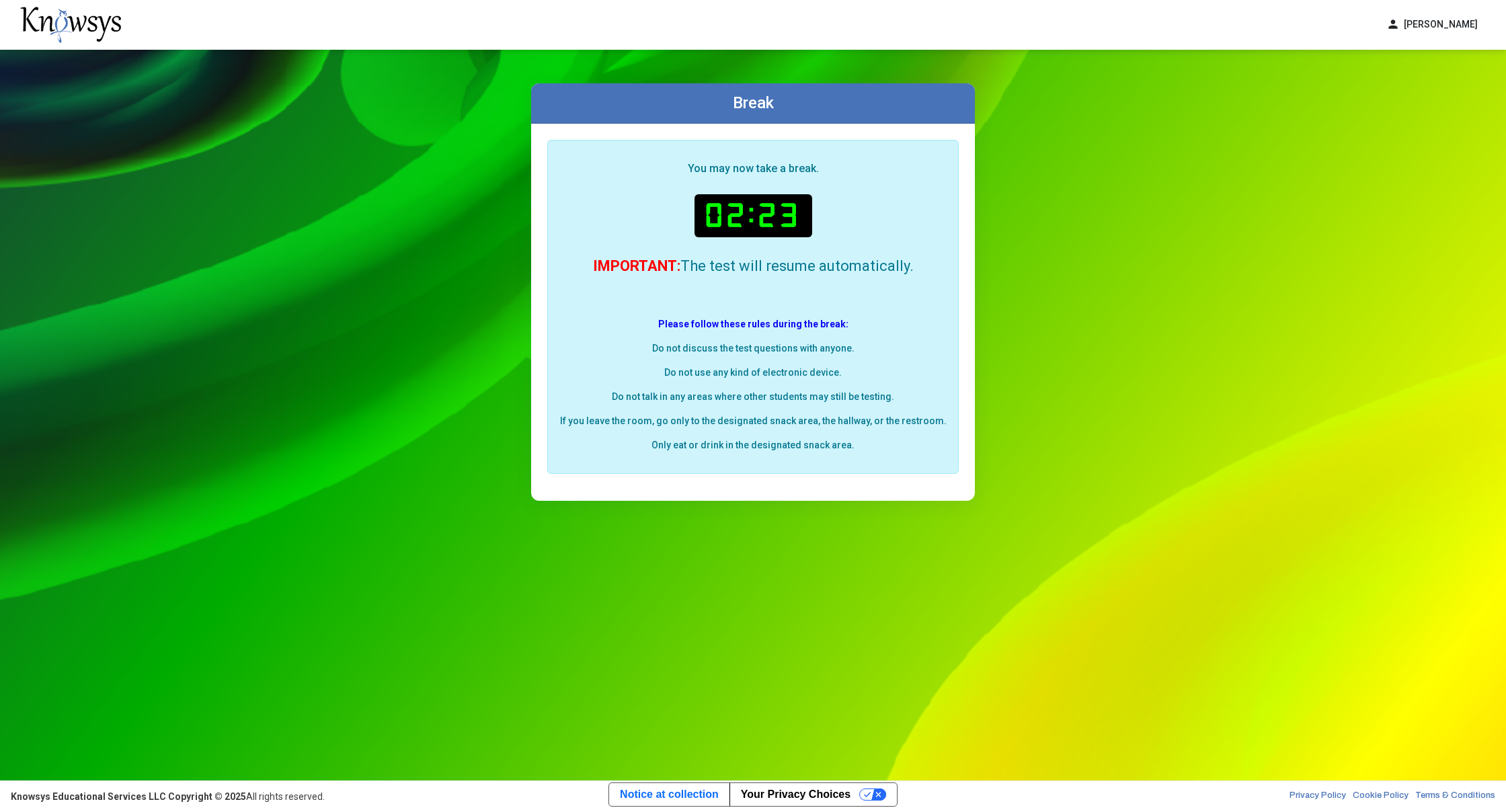
click at [342, 243] on div "Break You may now take a break. 02:23 IMPORTANT: The test will resume automatic…" at bounding box center [753, 414] width 1506 height 730
click at [190, 91] on div "Break You may now take a break. 02:23 IMPORTANT: The test will resume automatic…" at bounding box center [753, 414] width 1506 height 730
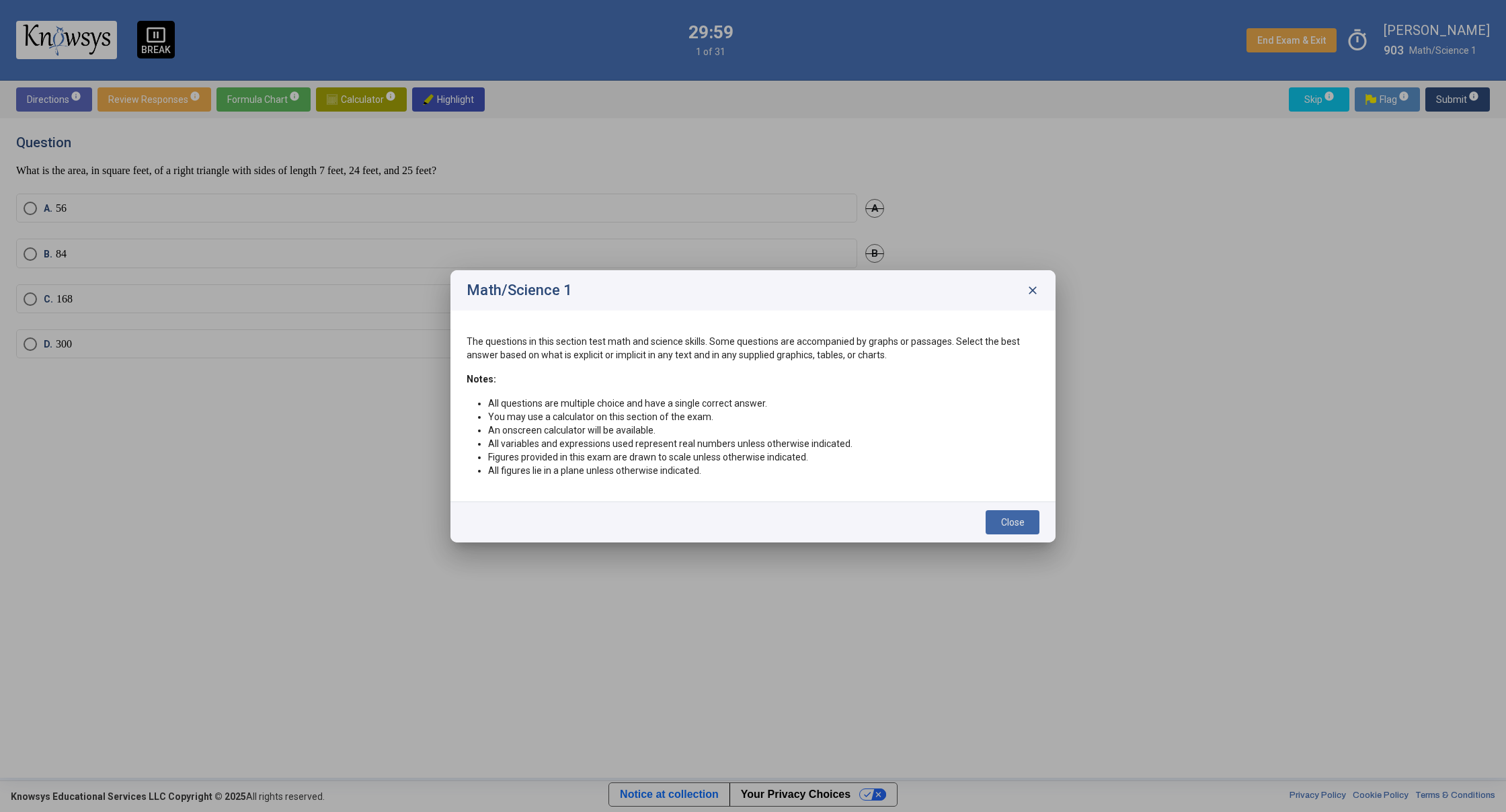
click at [1033, 527] on button "Close" at bounding box center [1012, 522] width 53 height 24
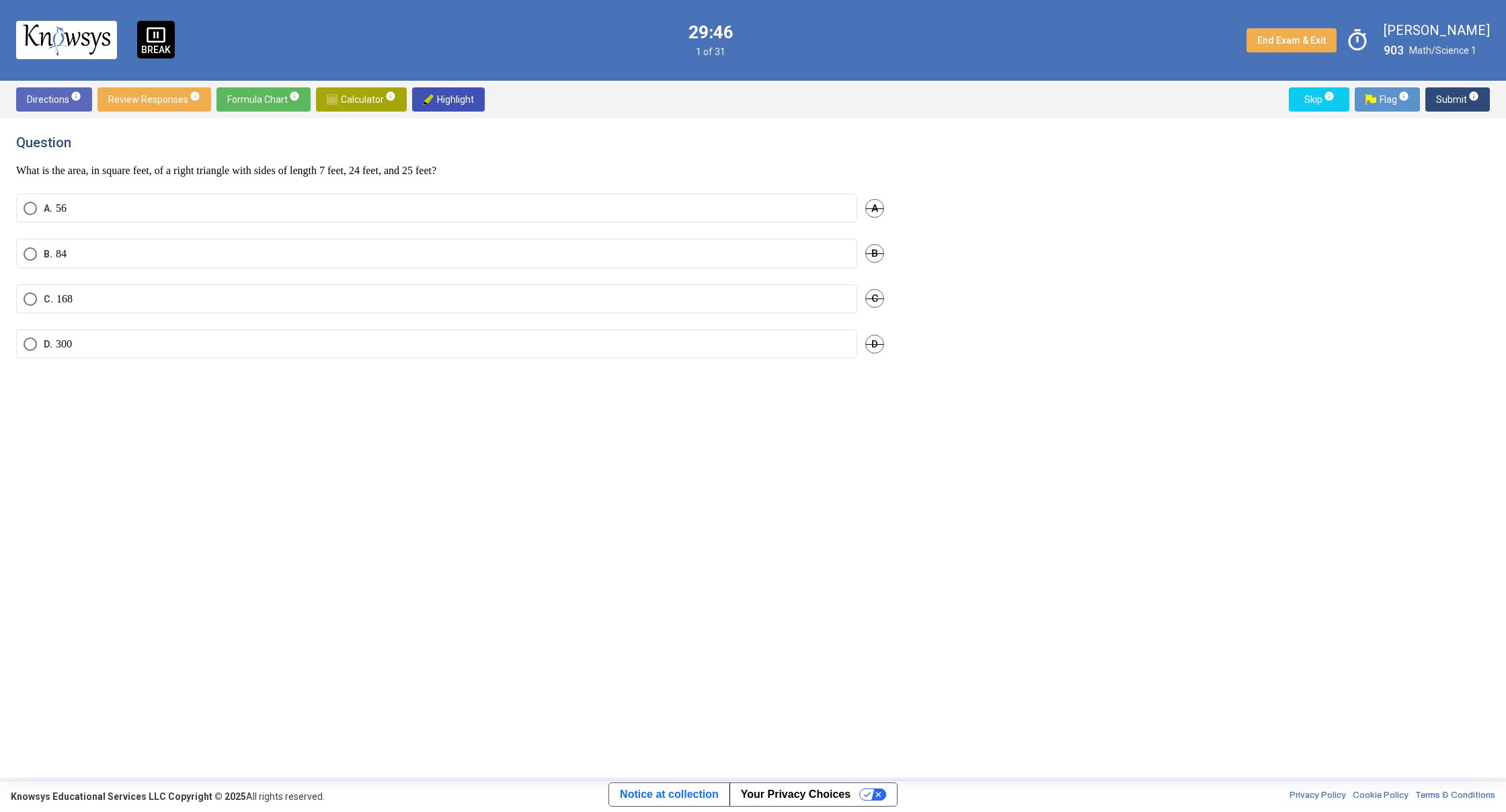
click at [344, 89] on span "Calculator info" at bounding box center [361, 99] width 69 height 24
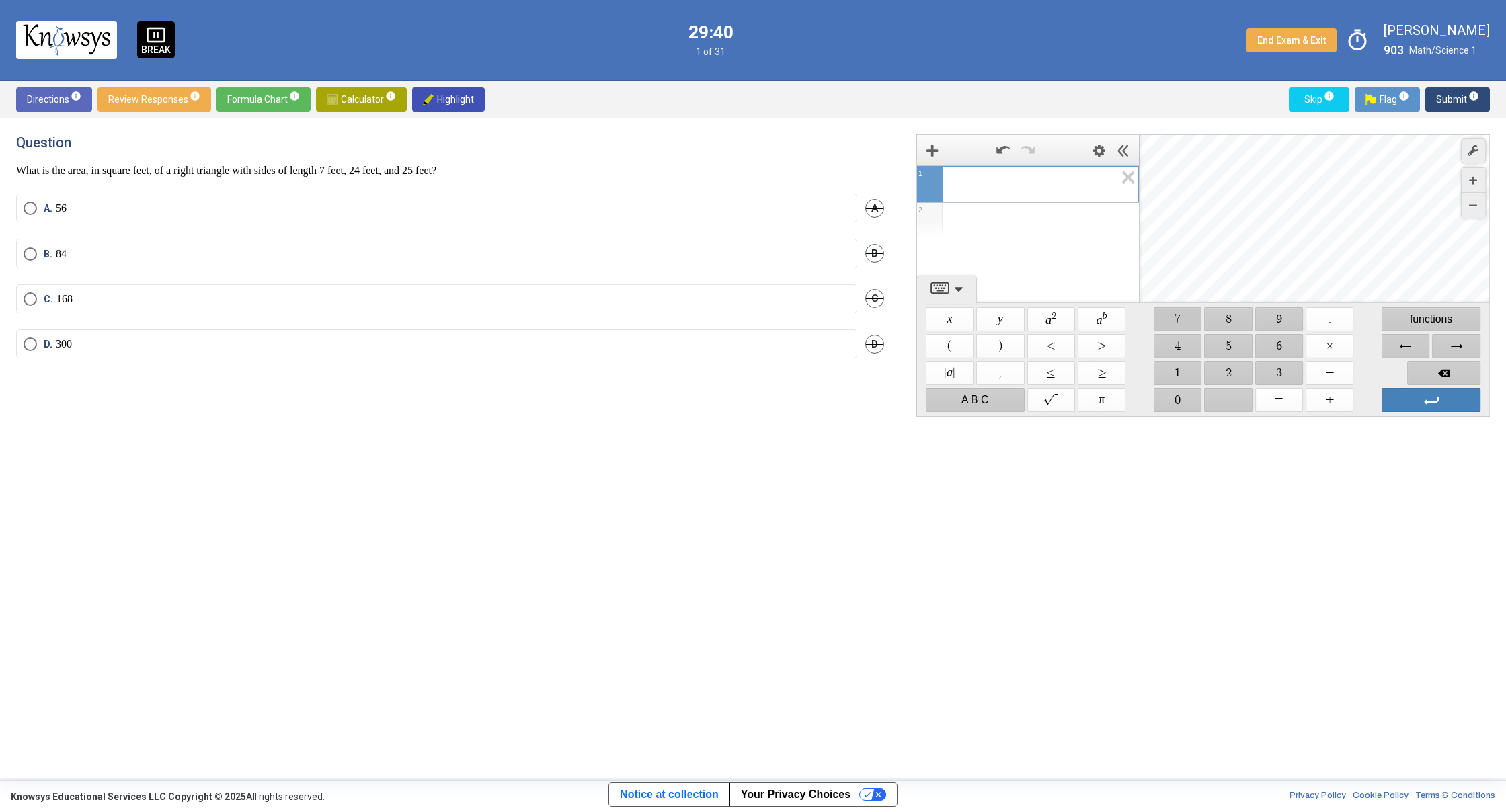
click at [1180, 312] on span "$$ 7" at bounding box center [1177, 318] width 47 height 24
click at [1331, 344] on span "$$ ×" at bounding box center [1329, 346] width 47 height 24
drag, startPoint x: 1230, startPoint y: 376, endPoint x: 1219, endPoint y: 362, distance: 17.8
click at [1219, 362] on span "$$ 2" at bounding box center [1228, 373] width 47 height 24
click at [1173, 353] on span "$$ 4" at bounding box center [1177, 346] width 47 height 24
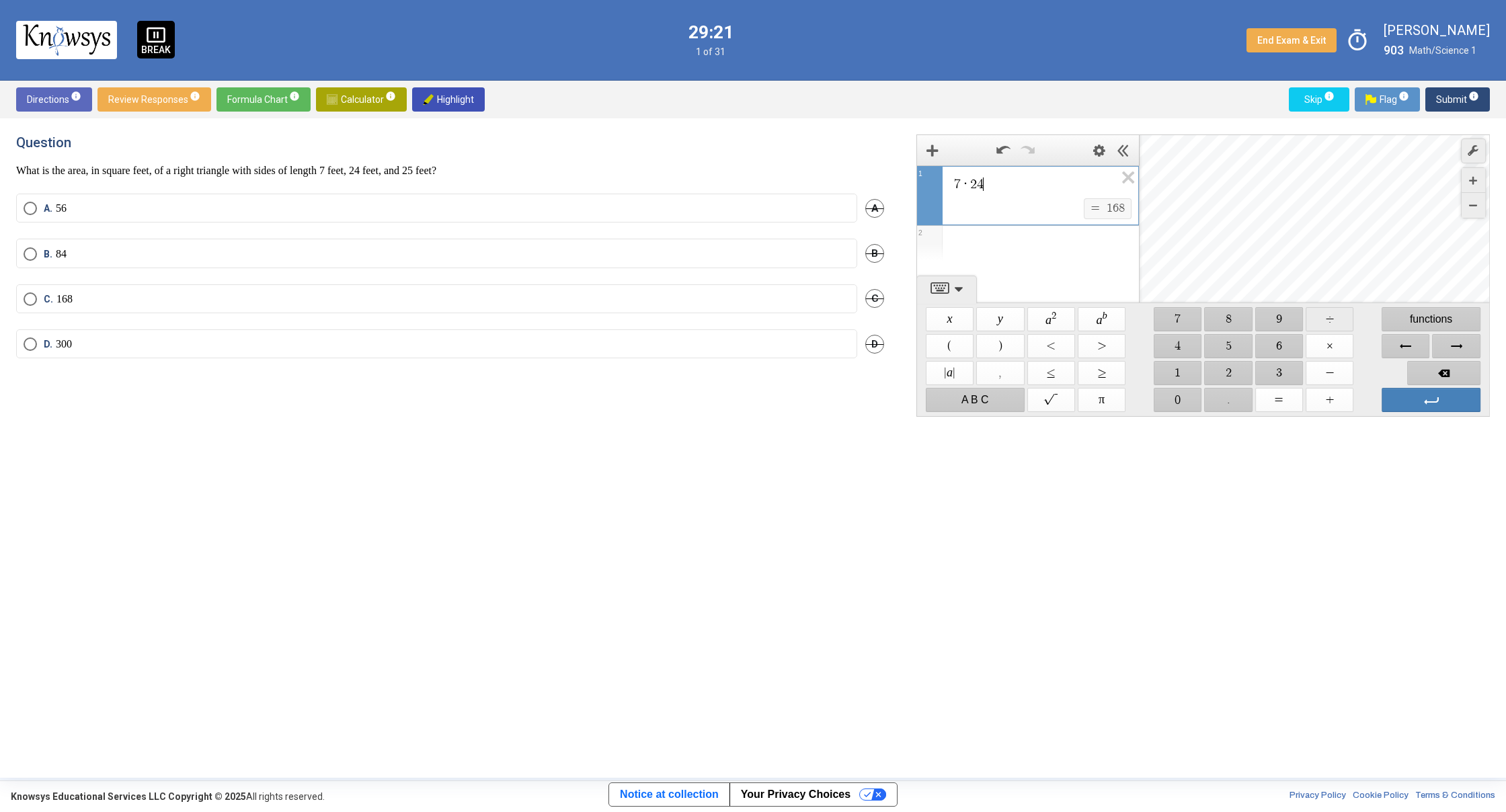
click at [1326, 321] on span "$$ ÷" at bounding box center [1329, 318] width 47 height 24
click at [1222, 370] on span "$$ 2" at bounding box center [1228, 373] width 47 height 24
click at [1429, 398] on span "Enter" at bounding box center [1431, 400] width 99 height 24
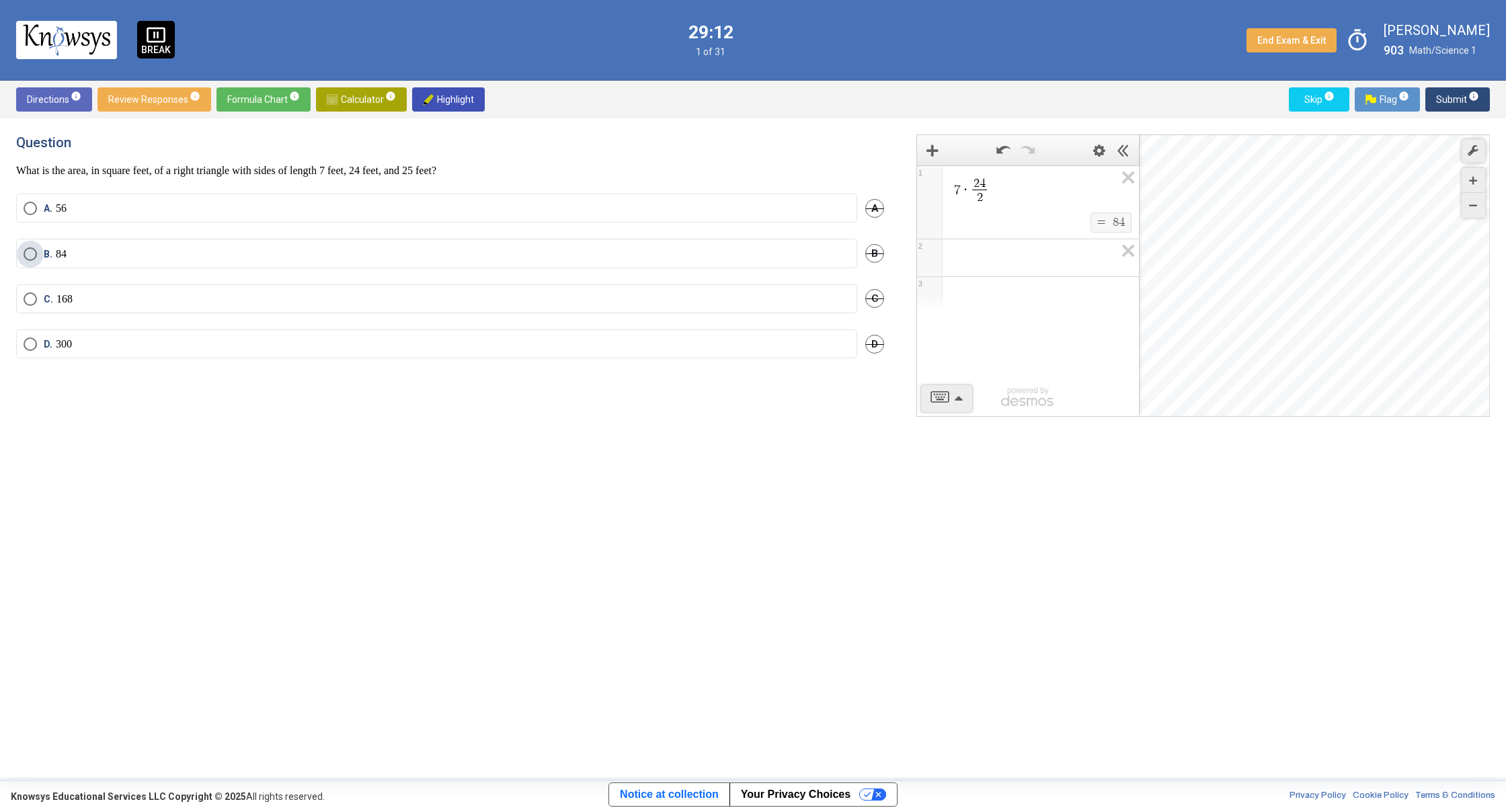
click at [31, 247] on span "Select an option" at bounding box center [31, 254] width 14 height 14
click at [1438, 100] on span "Submit info" at bounding box center [1457, 99] width 43 height 24
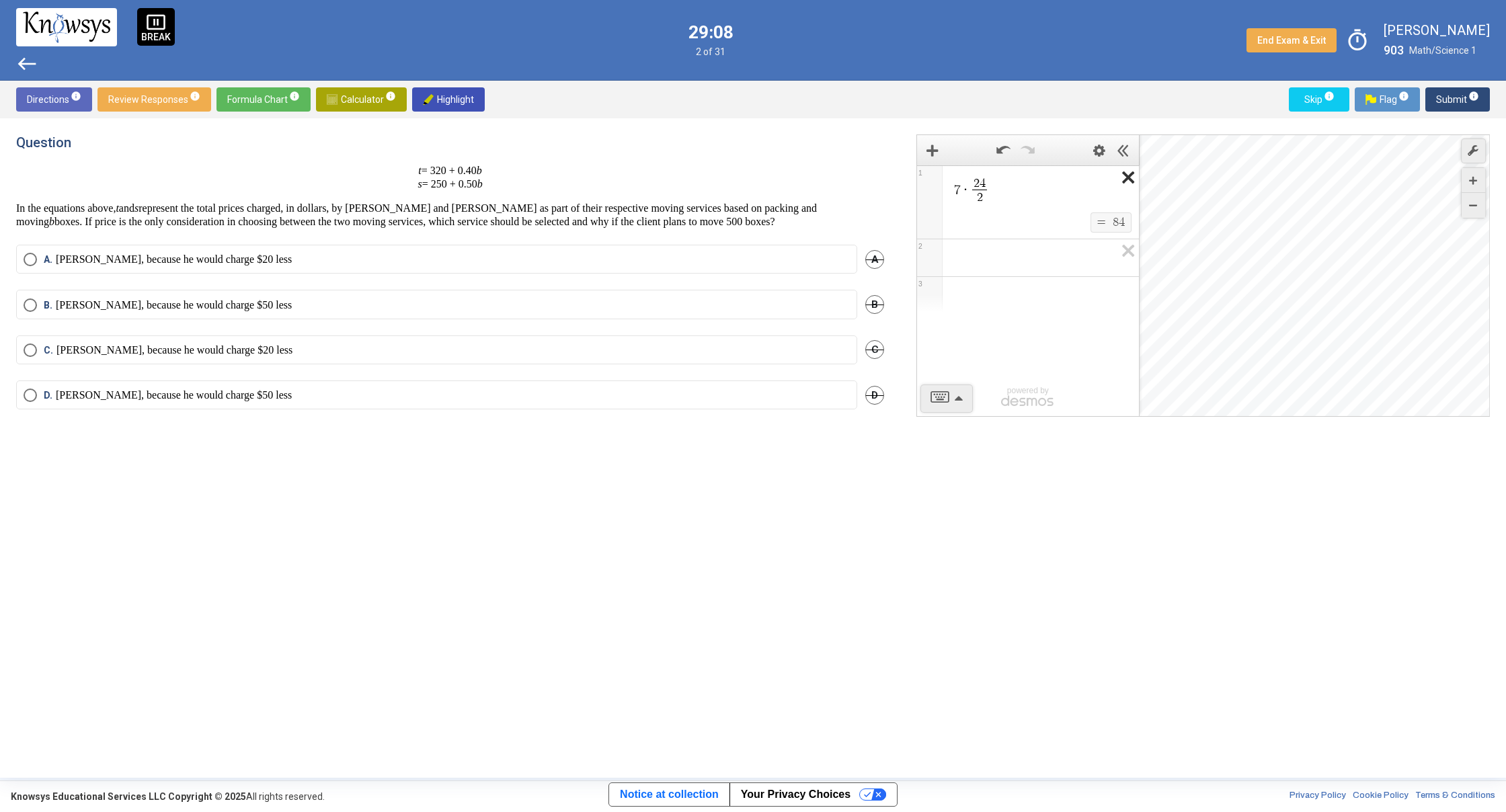
click at [1135, 183] on icon "Expression List" at bounding box center [1123, 181] width 31 height 31
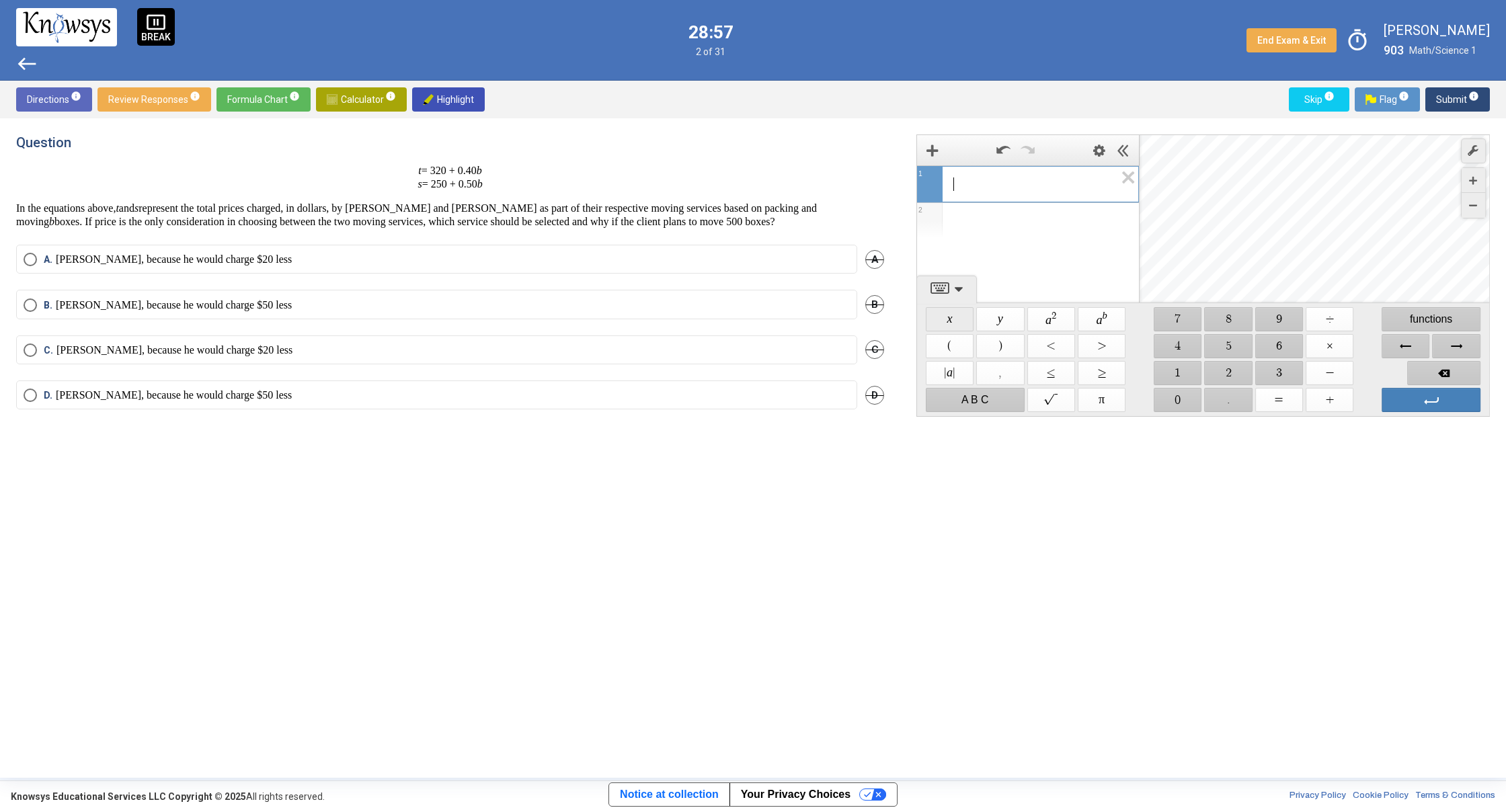
click at [958, 325] on span "$$ x" at bounding box center [949, 318] width 47 height 24
click at [978, 319] on div "$$ y" at bounding box center [999, 318] width 50 height 27
click at [1129, 167] on icon "Expression List" at bounding box center [1123, 181] width 31 height 31
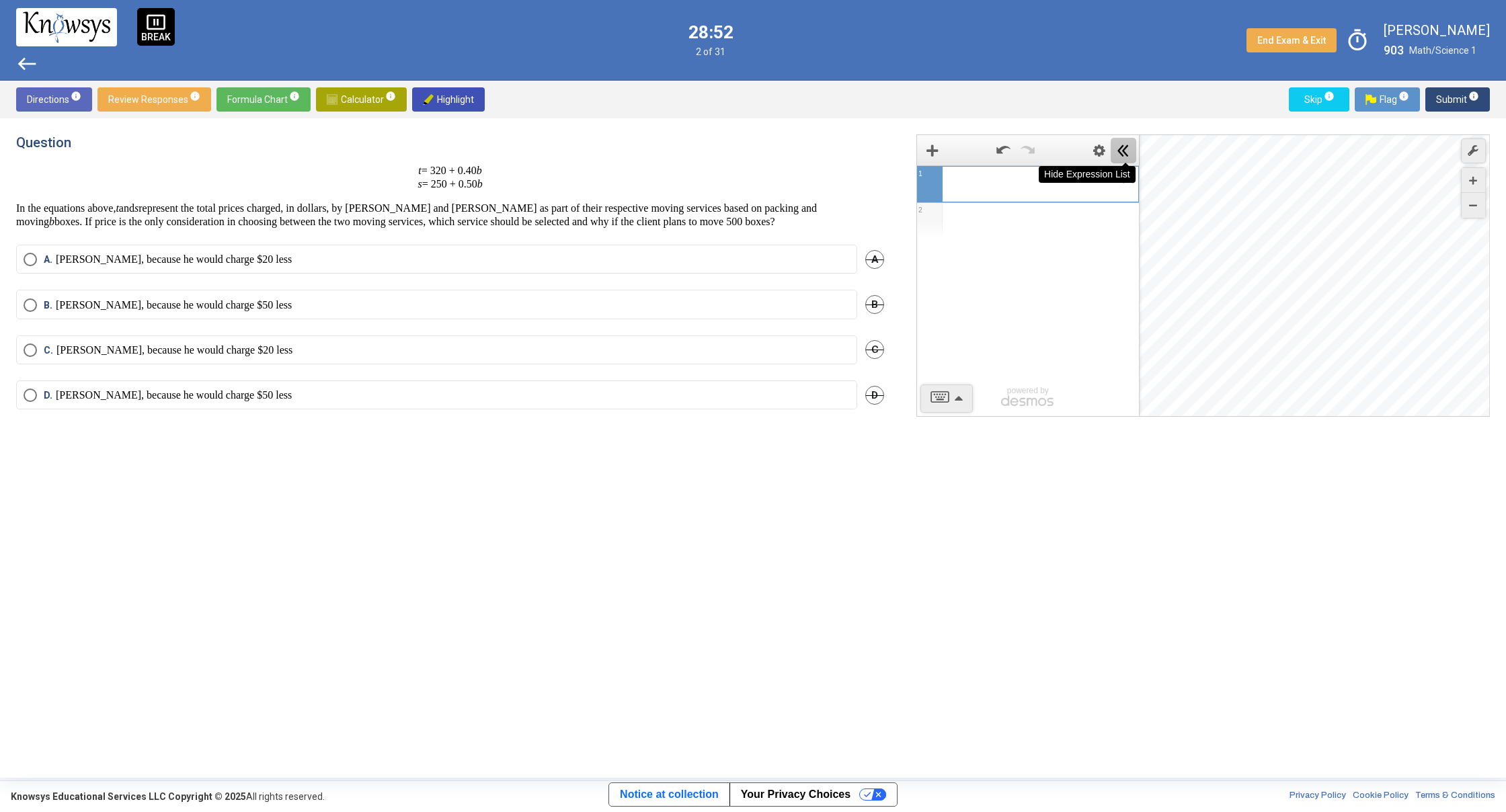
click at [1123, 158] on span "Hide Expression List" at bounding box center [1123, 150] width 26 height 26
click at [83, 359] on mat-radio-button "[PERSON_NAME], because he would charge $20 less" at bounding box center [436, 349] width 841 height 29
click at [16, 401] on div "Question t = 320 + 0.40 b s = 250 + 0.50 b In the equations above, t and s repr…" at bounding box center [753, 448] width 1506 height 659
click at [33, 398] on span "Select an option" at bounding box center [31, 396] width 14 height 14
click at [1464, 95] on span "Submit info" at bounding box center [1457, 99] width 43 height 24
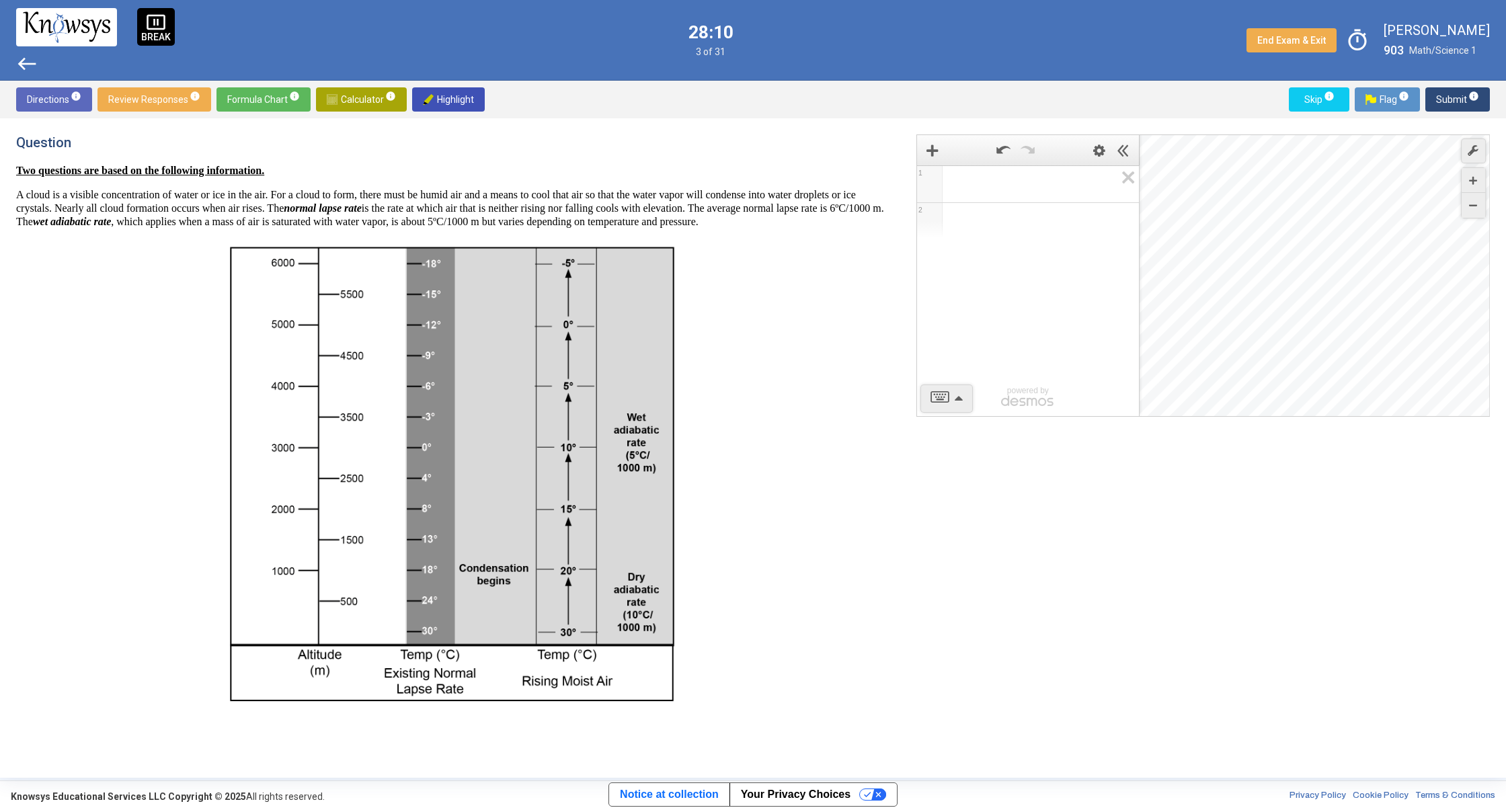
drag, startPoint x: 428, startPoint y: 439, endPoint x: 422, endPoint y: 429, distance: 11.7
click at [426, 436] on img at bounding box center [450, 475] width 459 height 471
click at [410, 432] on img at bounding box center [450, 475] width 459 height 471
click at [318, 389] on img at bounding box center [450, 475] width 459 height 471
drag, startPoint x: 316, startPoint y: 389, endPoint x: 754, endPoint y: 368, distance: 438.5
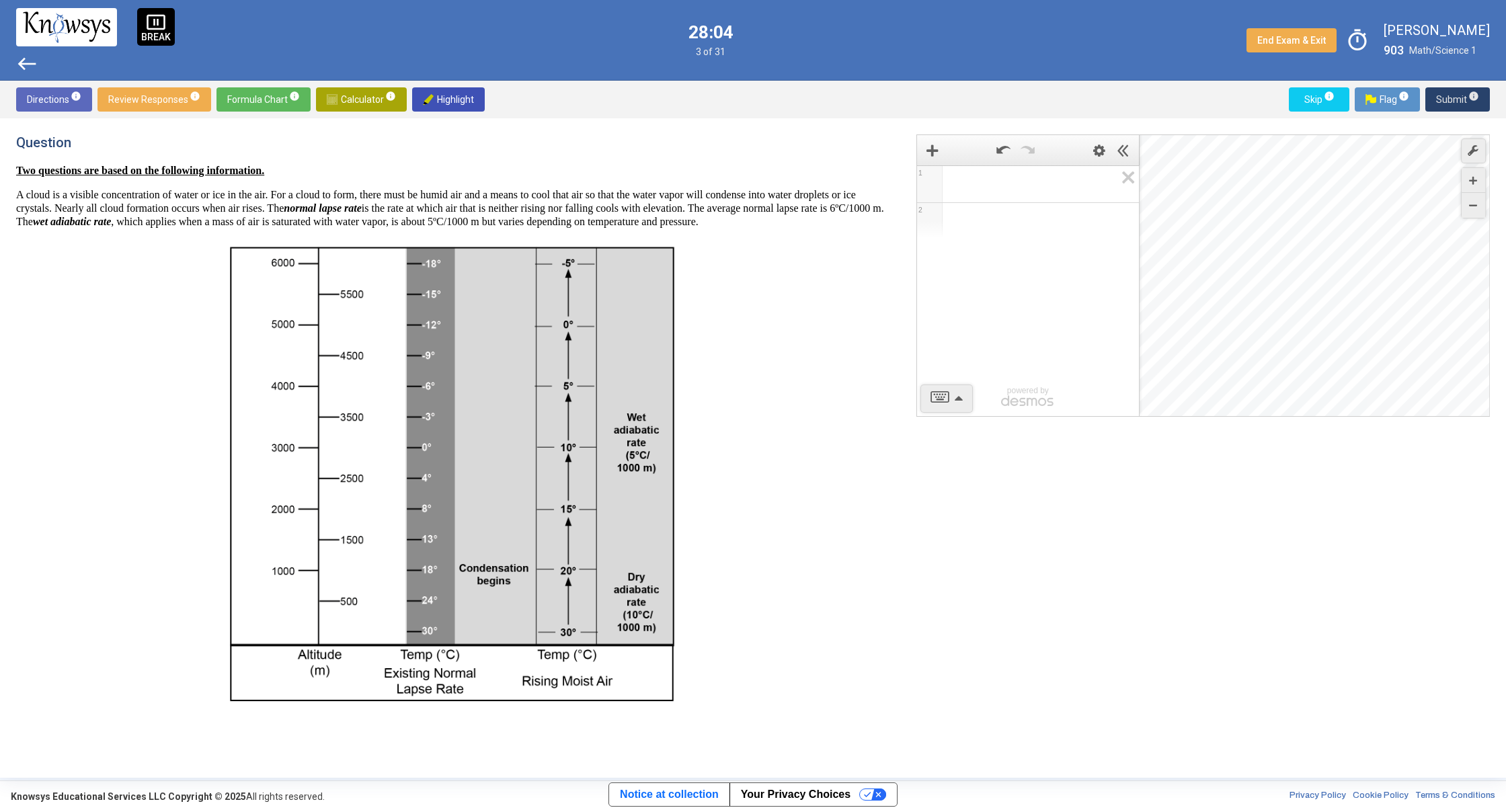
click at [1443, 97] on span "Submit info" at bounding box center [1457, 99] width 43 height 24
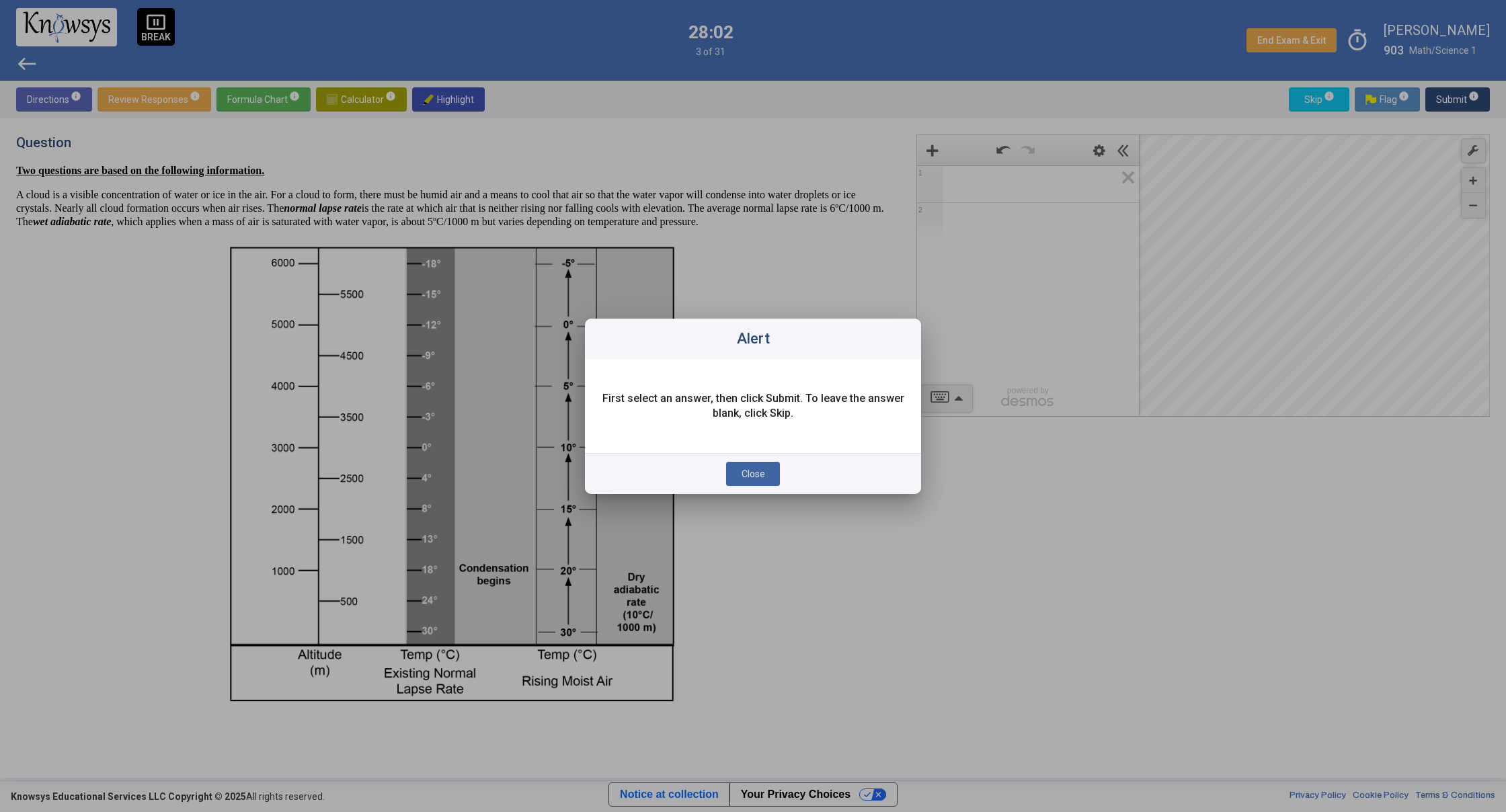
click at [724, 480] on div "Close" at bounding box center [753, 473] width 336 height 41
click at [757, 469] on span "Close" at bounding box center [753, 474] width 24 height 11
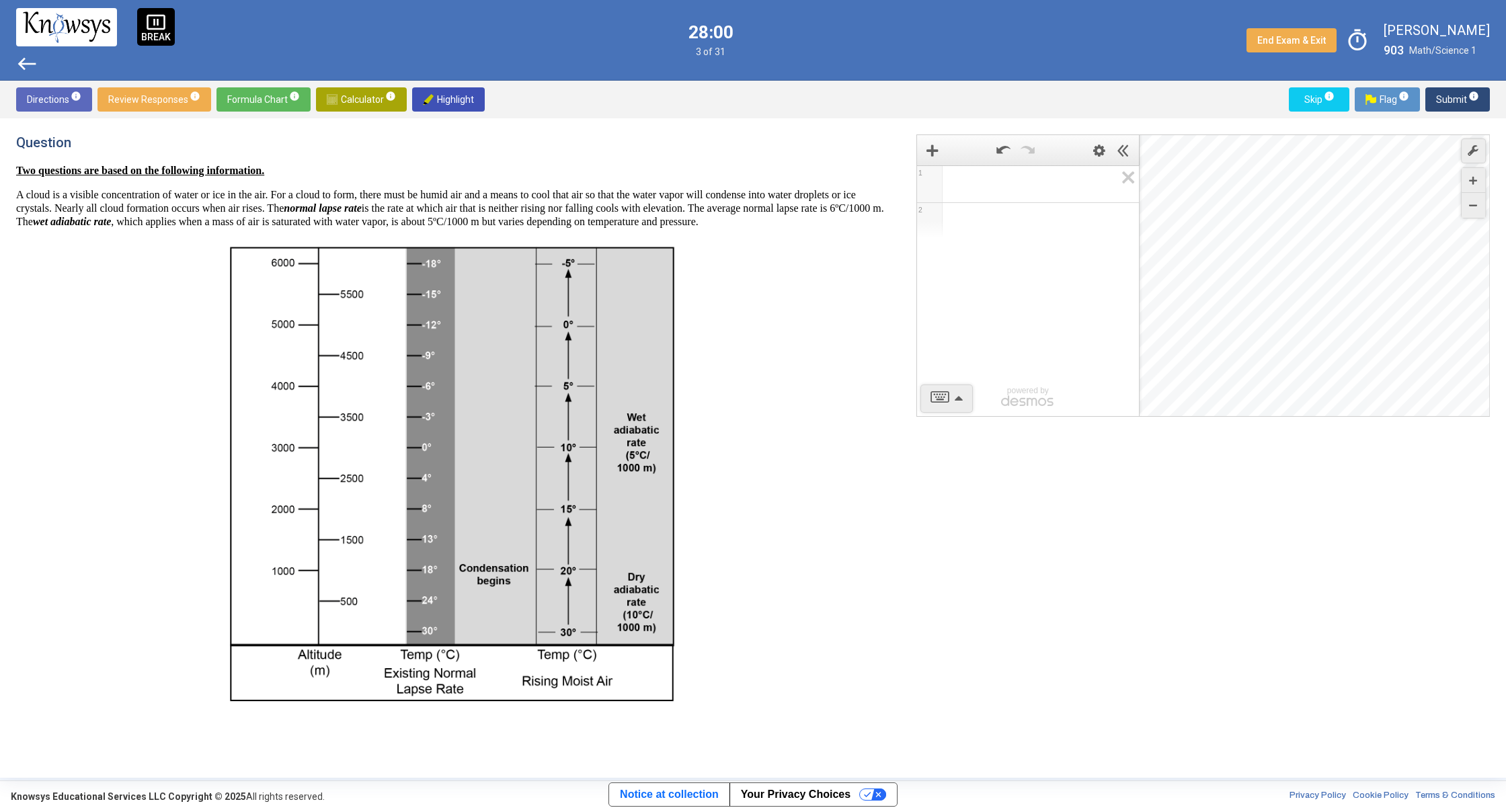
click at [430, 677] on img at bounding box center [450, 475] width 459 height 471
drag, startPoint x: 424, startPoint y: 673, endPoint x: 387, endPoint y: 664, distance: 38.1
drag, startPoint x: 325, startPoint y: 668, endPoint x: 491, endPoint y: 670, distance: 166.0
drag, startPoint x: 865, startPoint y: 656, endPoint x: 855, endPoint y: 657, distance: 10.0
click at [859, 657] on p at bounding box center [449, 475] width 868 height 471
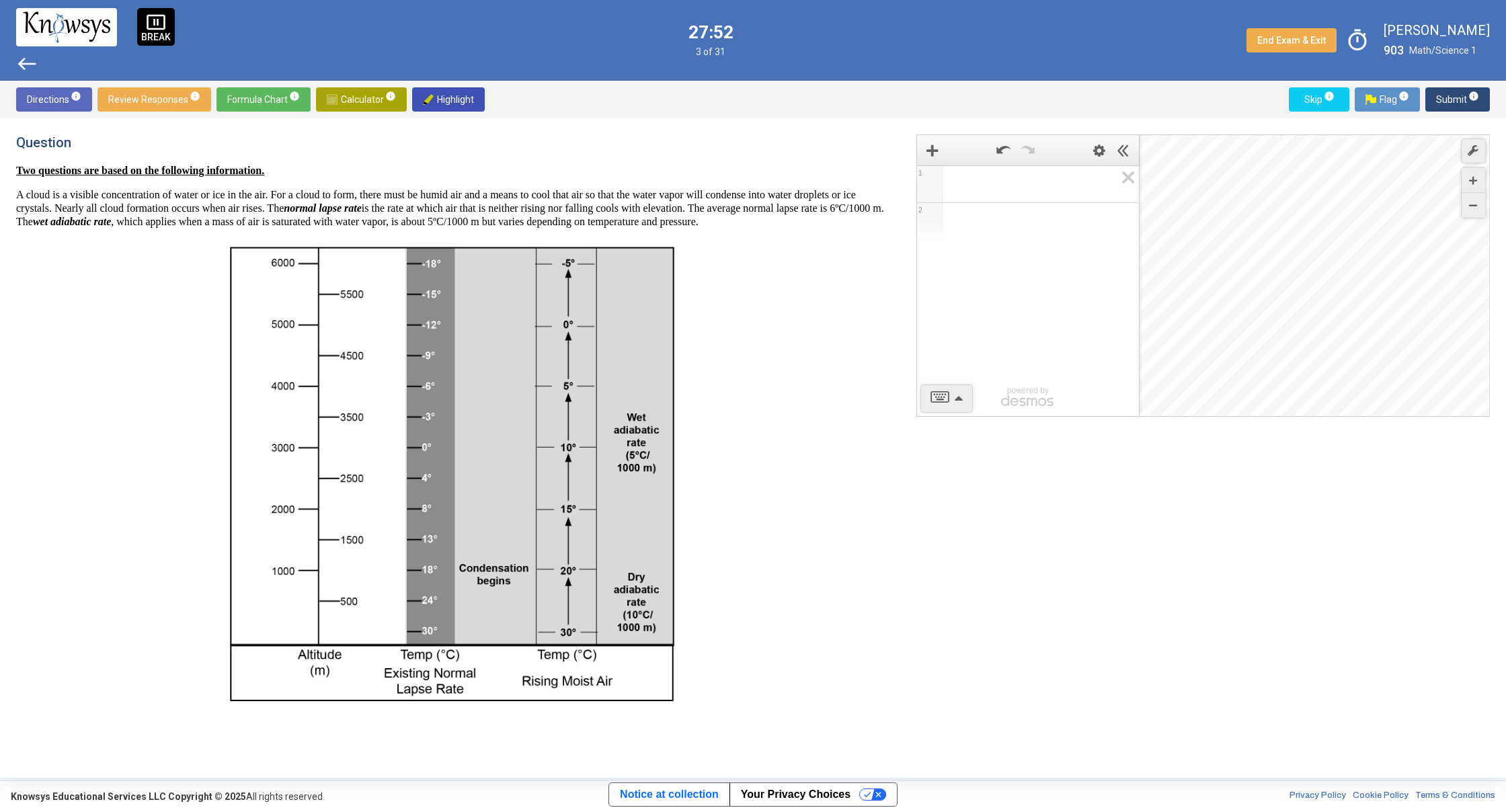
drag, startPoint x: 426, startPoint y: 207, endPoint x: 363, endPoint y: 218, distance: 64.0
click at [362, 207] on strong "normal lapse rate" at bounding box center [323, 208] width 78 height 12
click at [355, 106] on span "Calculator info" at bounding box center [361, 99] width 69 height 24
drag, startPoint x: 518, startPoint y: 566, endPoint x: 495, endPoint y: 583, distance: 28.6
drag, startPoint x: 491, startPoint y: 586, endPoint x: 490, endPoint y: 532, distance: 54.0
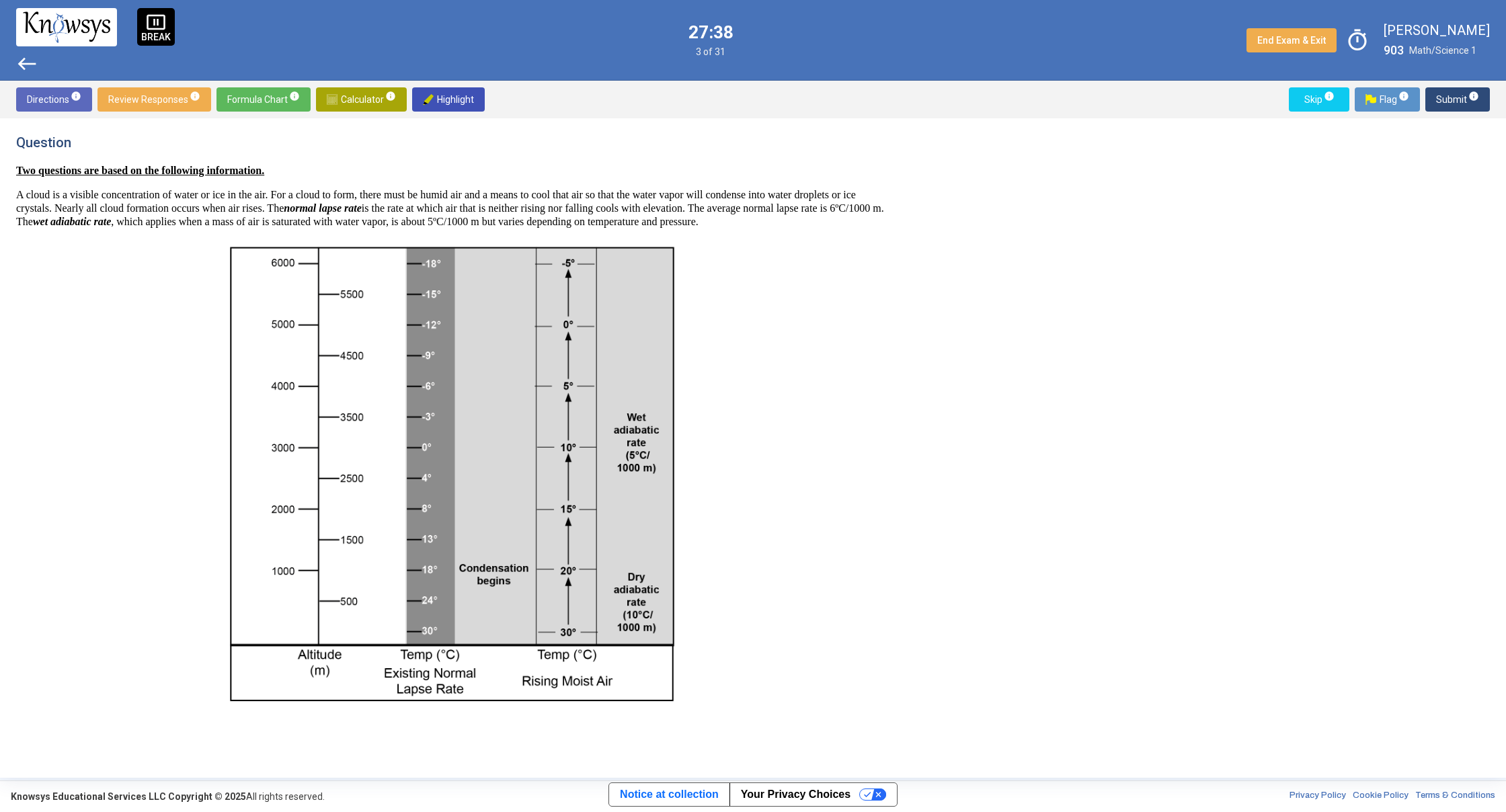
drag, startPoint x: 490, startPoint y: 528, endPoint x: 491, endPoint y: 519, distance: 9.1
click at [490, 527] on img at bounding box center [450, 475] width 459 height 471
drag, startPoint x: 310, startPoint y: 512, endPoint x: 596, endPoint y: 430, distance: 297.5
click at [733, 432] on p at bounding box center [449, 475] width 868 height 471
drag, startPoint x: 43, startPoint y: 345, endPoint x: 727, endPoint y: 573, distance: 721.0
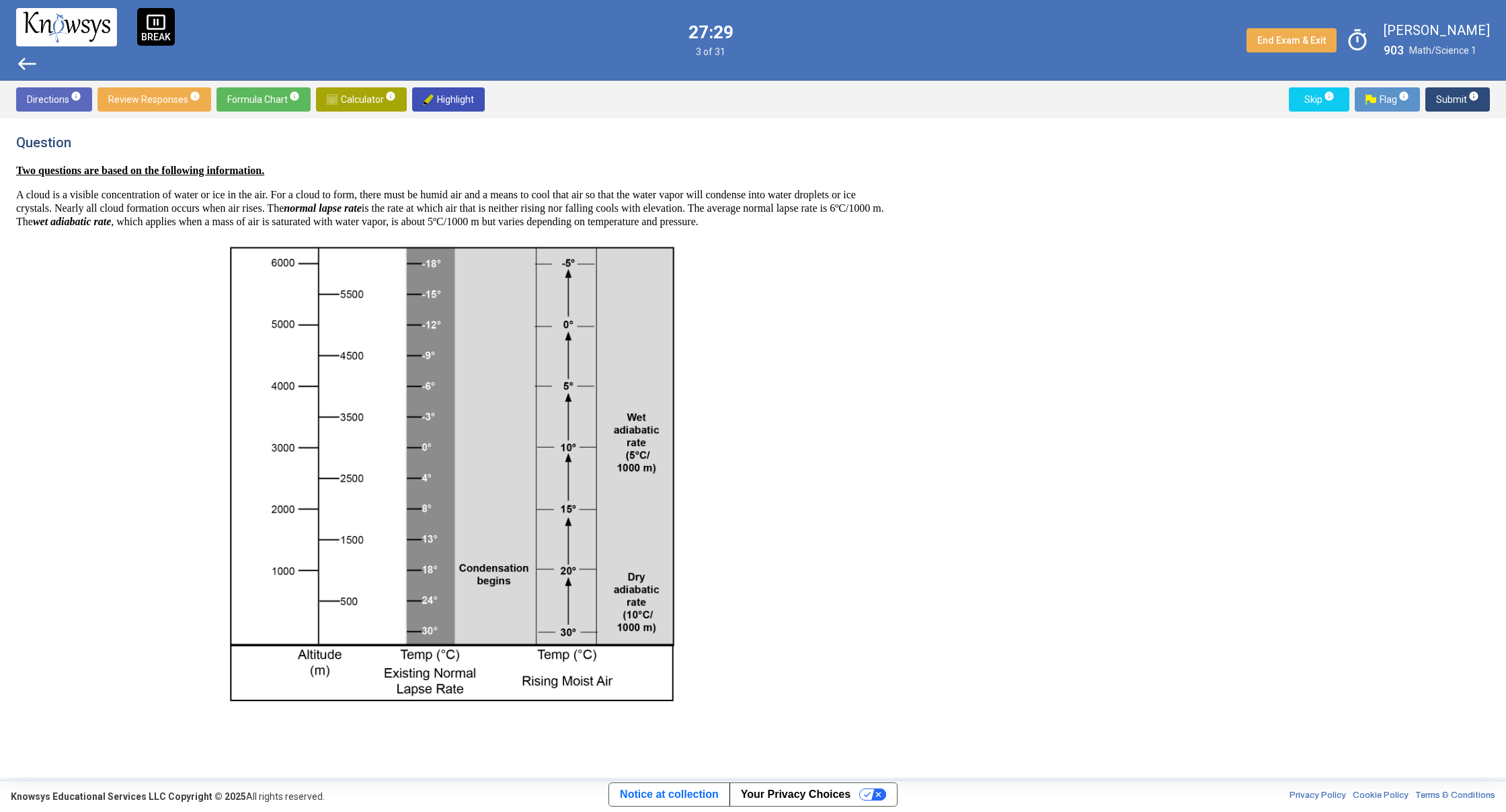
click at [727, 573] on p at bounding box center [449, 475] width 868 height 471
click at [726, 569] on p at bounding box center [449, 475] width 868 height 471
click at [1468, 98] on span "info" at bounding box center [1473, 96] width 11 height 11
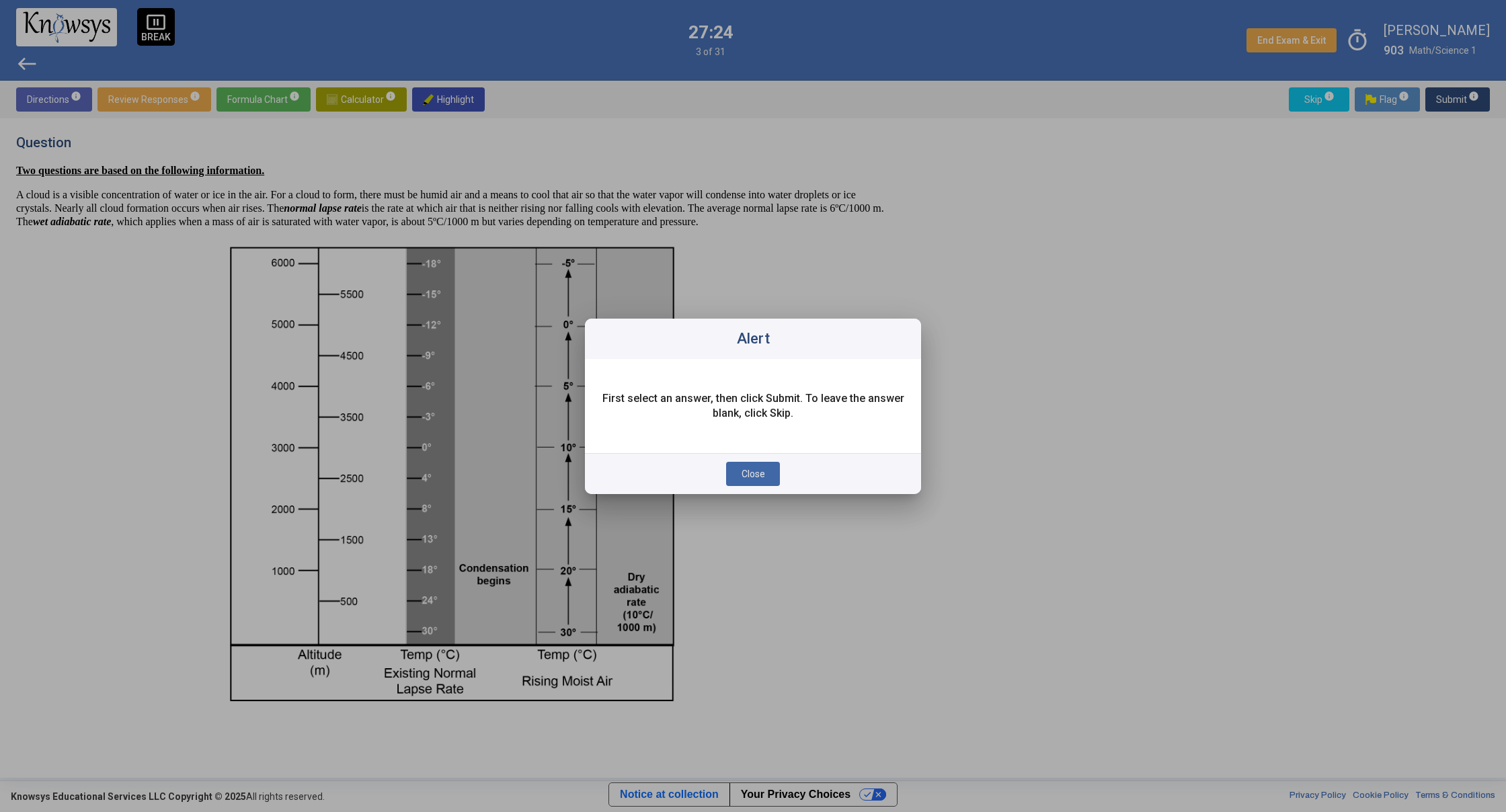
click at [742, 475] on span "Close" at bounding box center [753, 474] width 24 height 11
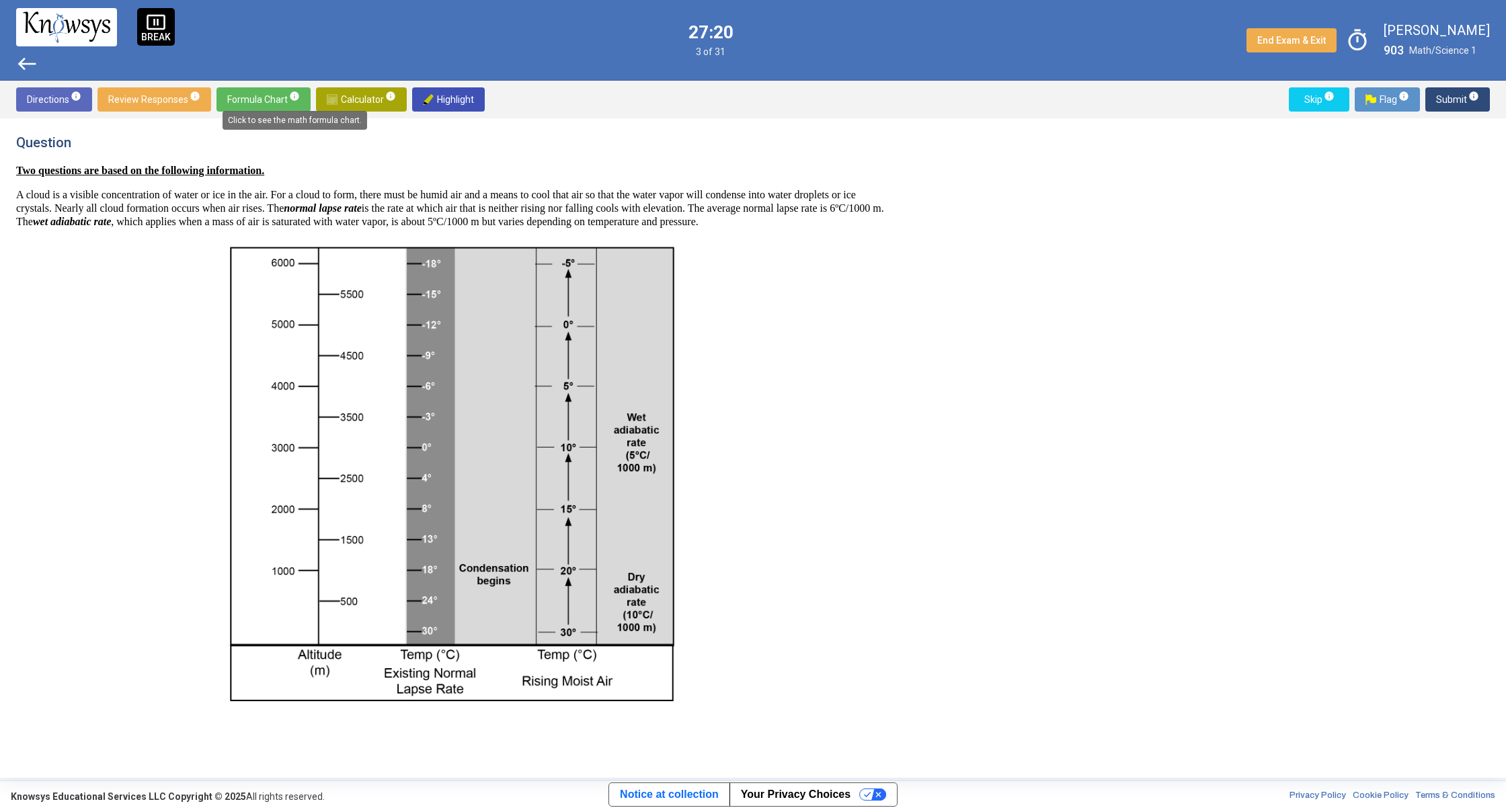
click at [294, 95] on span "info" at bounding box center [294, 96] width 11 height 11
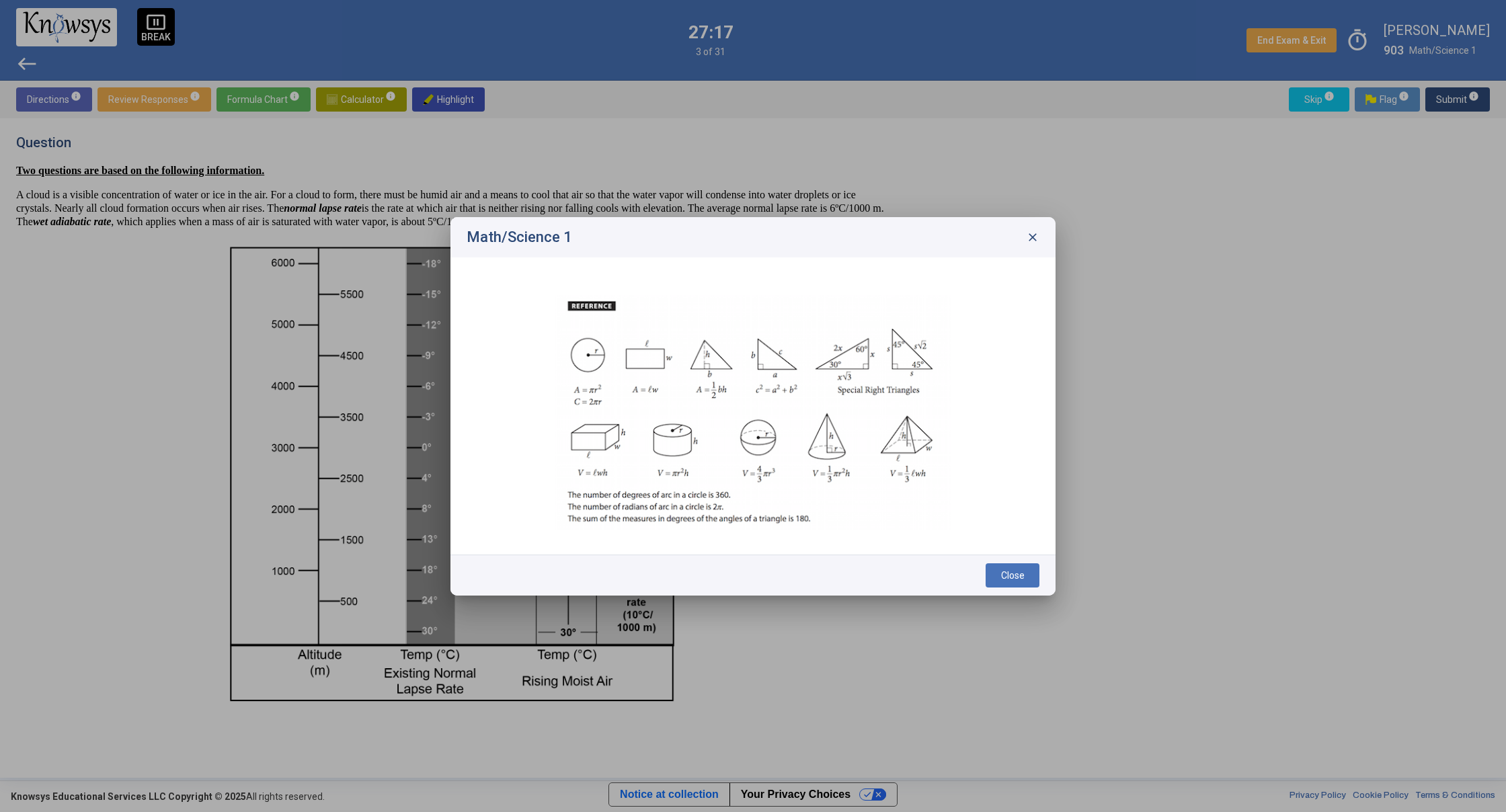
click at [1031, 231] on span "close" at bounding box center [1033, 237] width 14 height 14
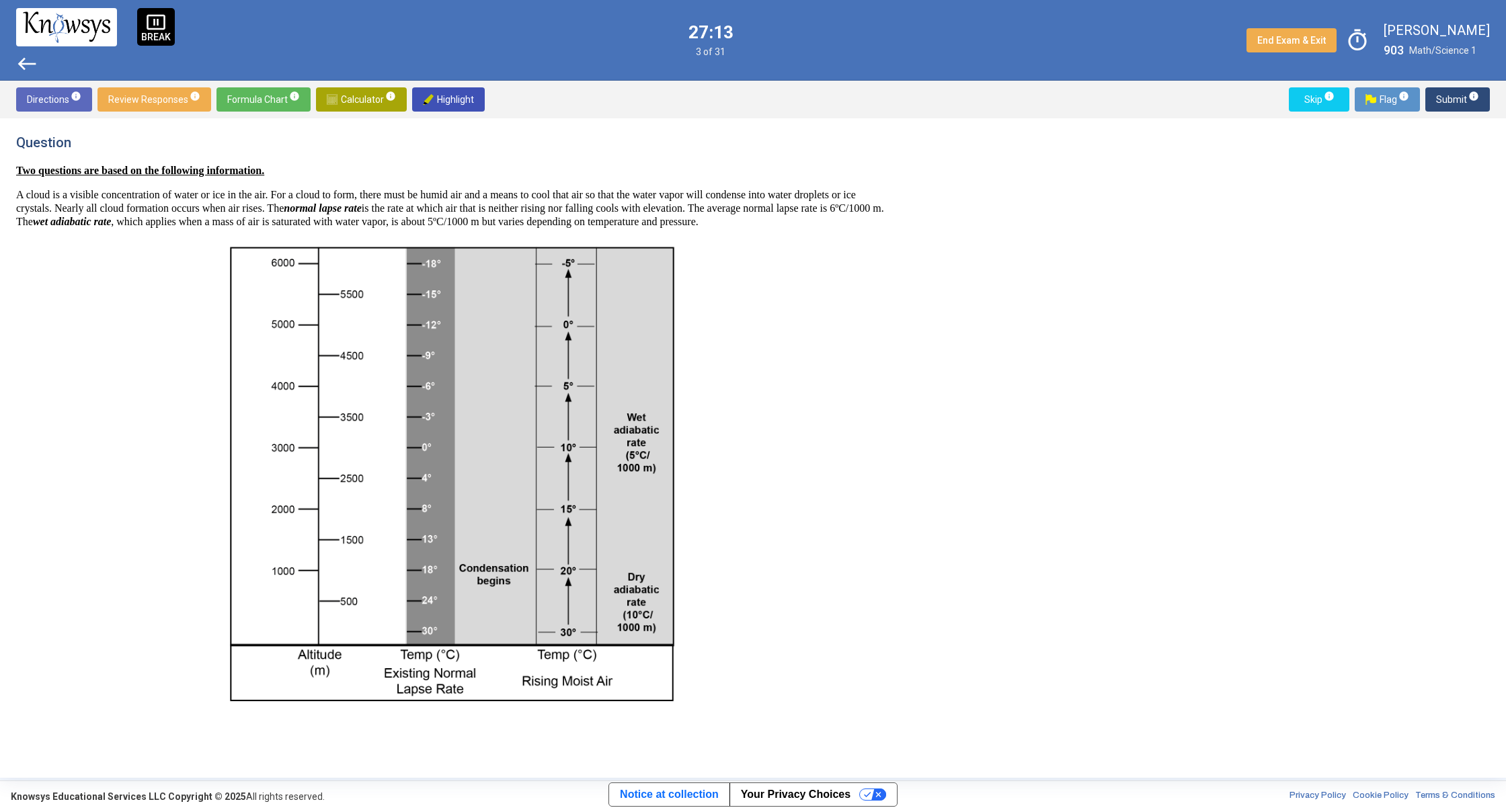
drag, startPoint x: 480, startPoint y: 720, endPoint x: 755, endPoint y: 614, distance: 294.7
click at [1446, 102] on span "Submit info" at bounding box center [1457, 99] width 43 height 24
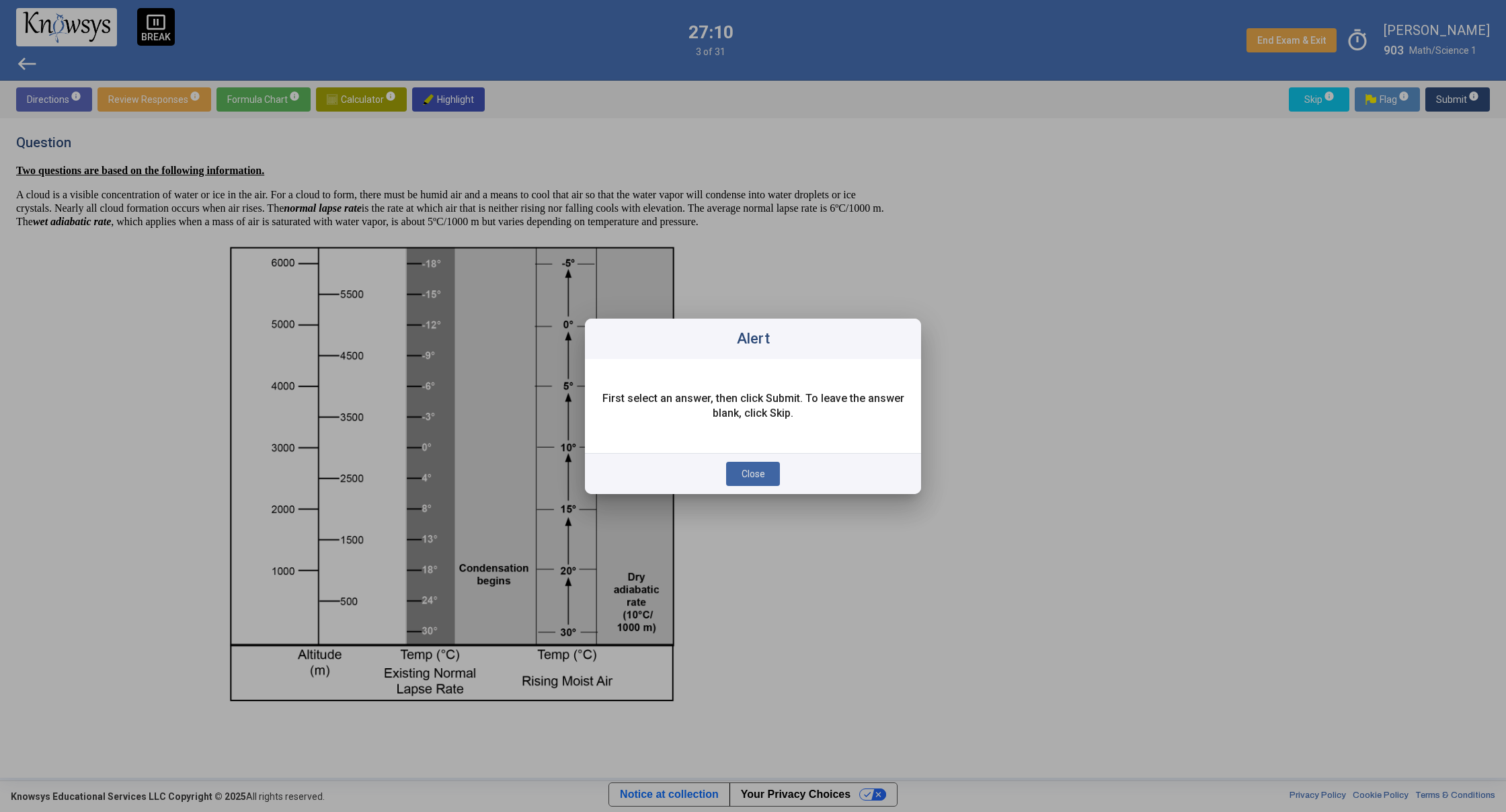
drag, startPoint x: 702, startPoint y: 414, endPoint x: 707, endPoint y: 433, distance: 19.6
click at [701, 427] on div "First select an answer, then click Submit. To leave the answer blank, click Ski…" at bounding box center [753, 406] width 336 height 94
click at [773, 437] on div "First select an answer, then click Submit. To leave the answer blank, click Ski…" at bounding box center [753, 406] width 336 height 94
click at [750, 462] on button "Close" at bounding box center [753, 474] width 53 height 24
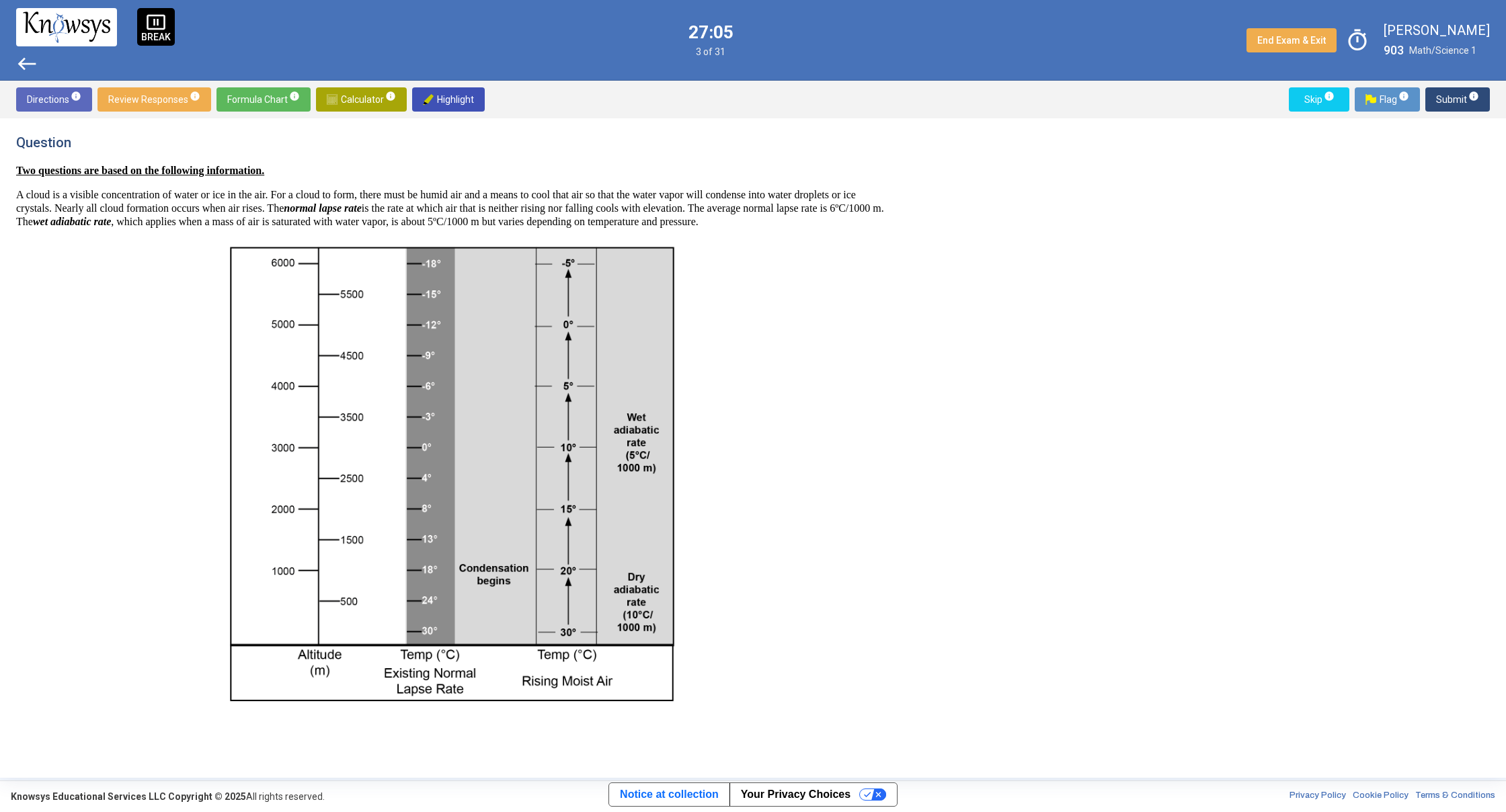
drag, startPoint x: 199, startPoint y: 404, endPoint x: 387, endPoint y: 442, distance: 191.8
click at [359, 459] on p at bounding box center [449, 475] width 868 height 471
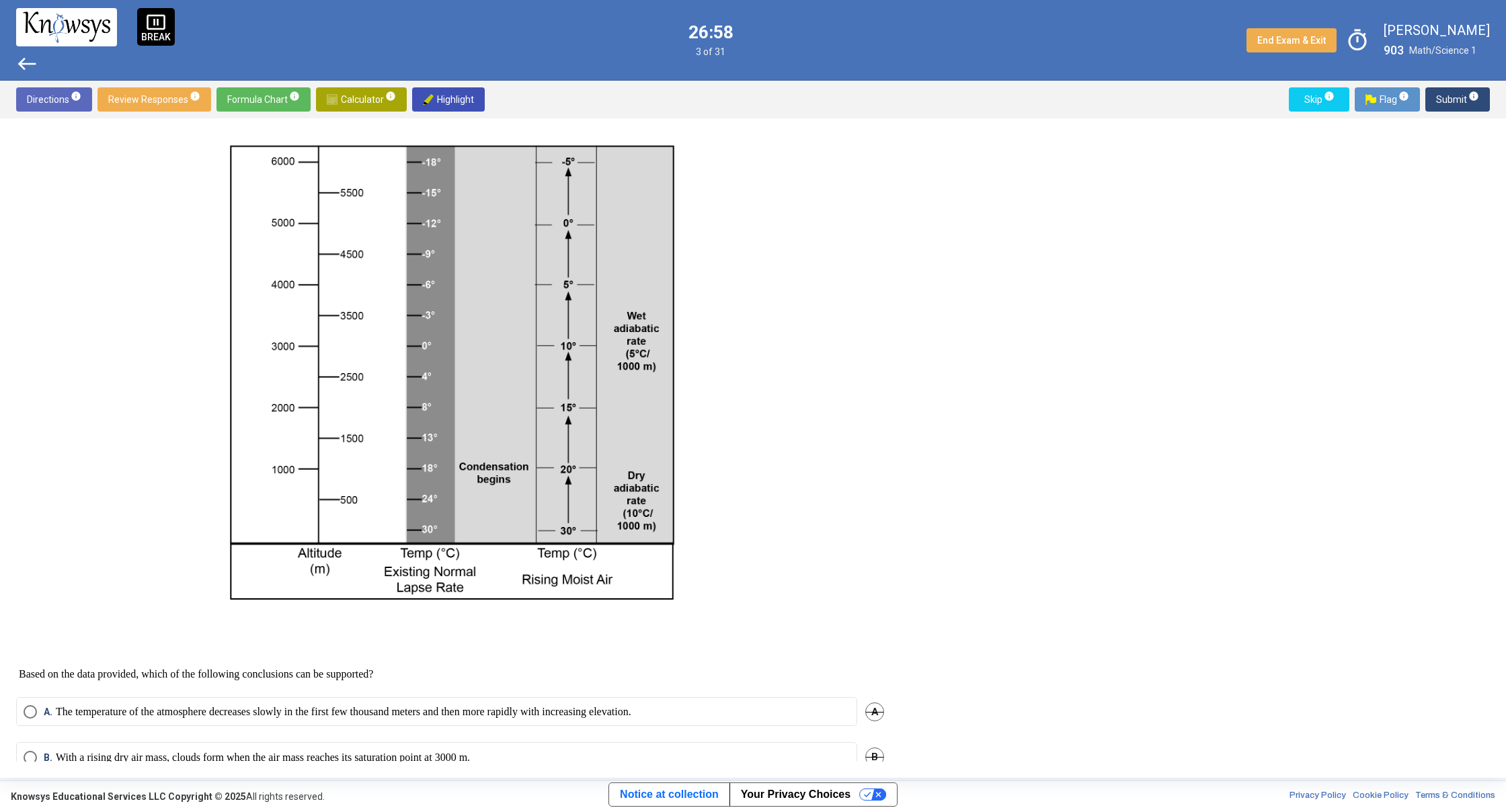
scroll to position [231, 0]
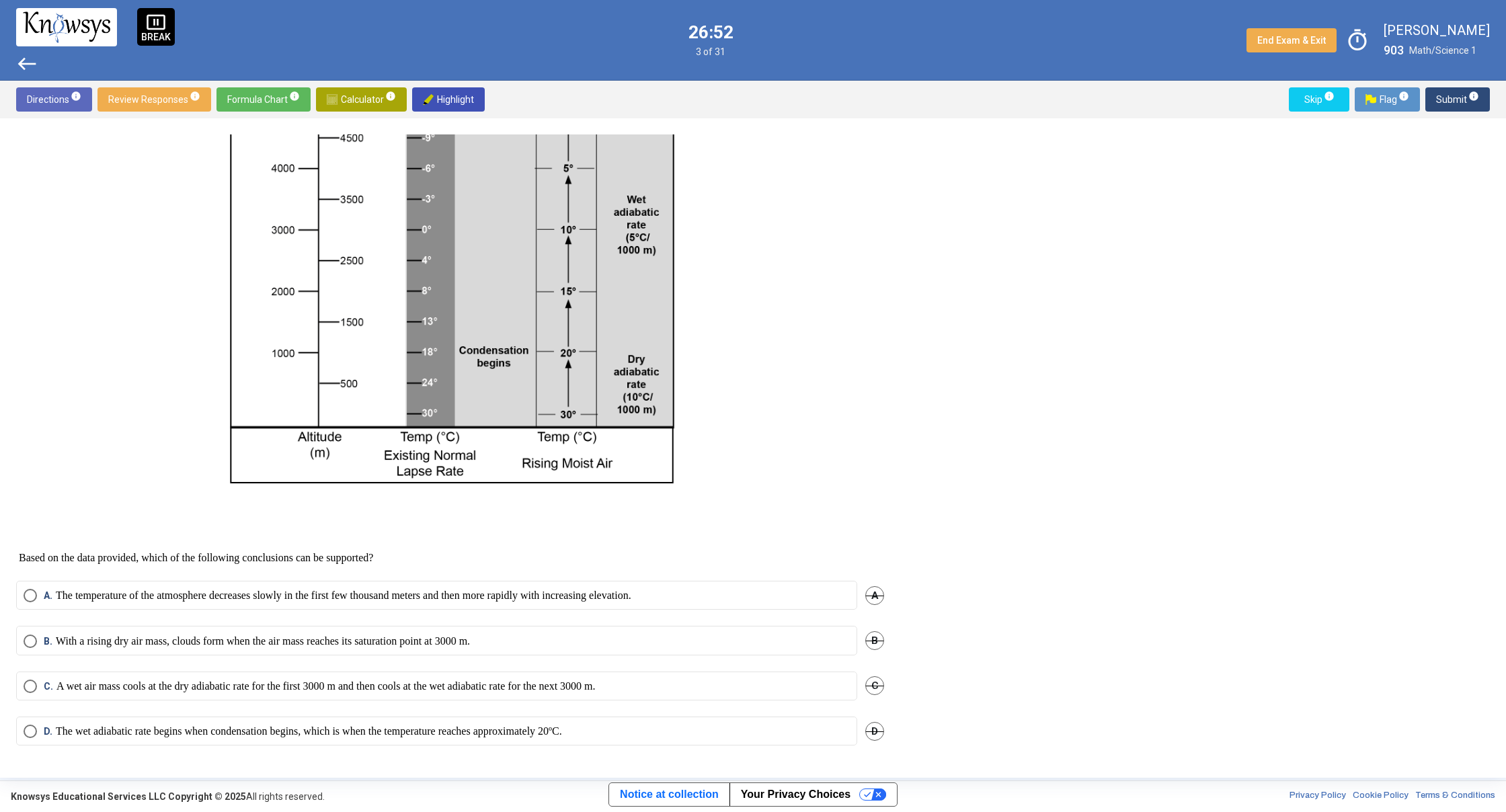
drag, startPoint x: 895, startPoint y: 389, endPoint x: 894, endPoint y: 329, distance: 60.0
click at [894, 329] on div "Question Two questions are based on the following information. A cloud is a vis…" at bounding box center [457, 448] width 884 height 627
click at [102, 679] on p "A wet air mass cools at the dry adiabatic rate for the first 3000 m and then co…" at bounding box center [326, 686] width 539 height 14
click at [1462, 104] on span "Submit info" at bounding box center [1457, 99] width 43 height 24
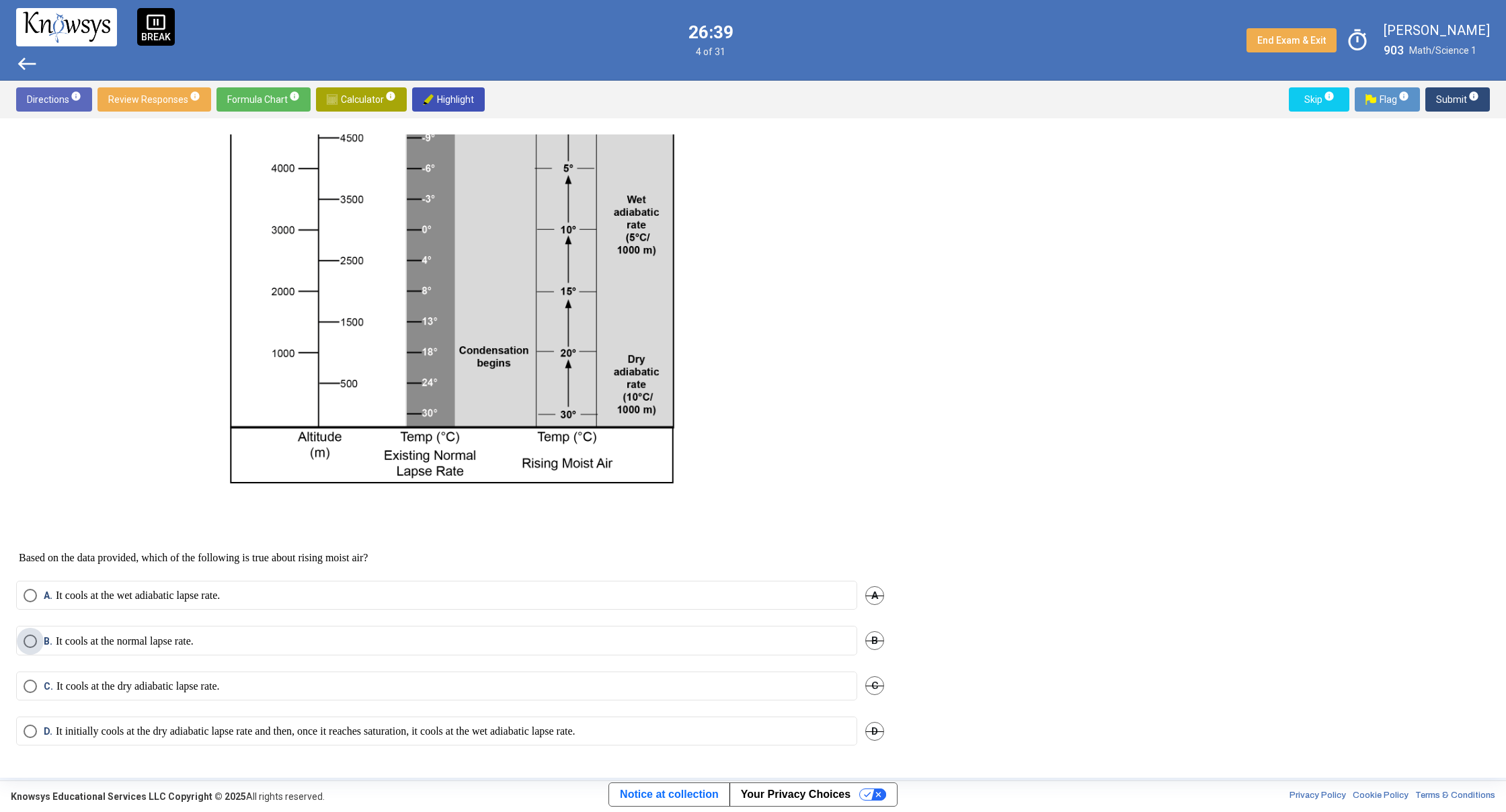
click at [48, 638] on span "B." at bounding box center [49, 641] width 12 height 14
drag, startPoint x: 1466, startPoint y: 102, endPoint x: 1460, endPoint y: 107, distance: 7.8
click at [1465, 102] on mat-tooltip-component "Click to enter an answer with no flag and continue to the next question." at bounding box center [1401, 126] width 187 height 48
drag, startPoint x: 1449, startPoint y: 95, endPoint x: 1449, endPoint y: 79, distance: 16.0
click at [1449, 78] on div "pause_presentation BREAK west 26:36 4 of 31 End Exam & Exit timer [PERSON_NAME]…" at bounding box center [753, 389] width 1506 height 777
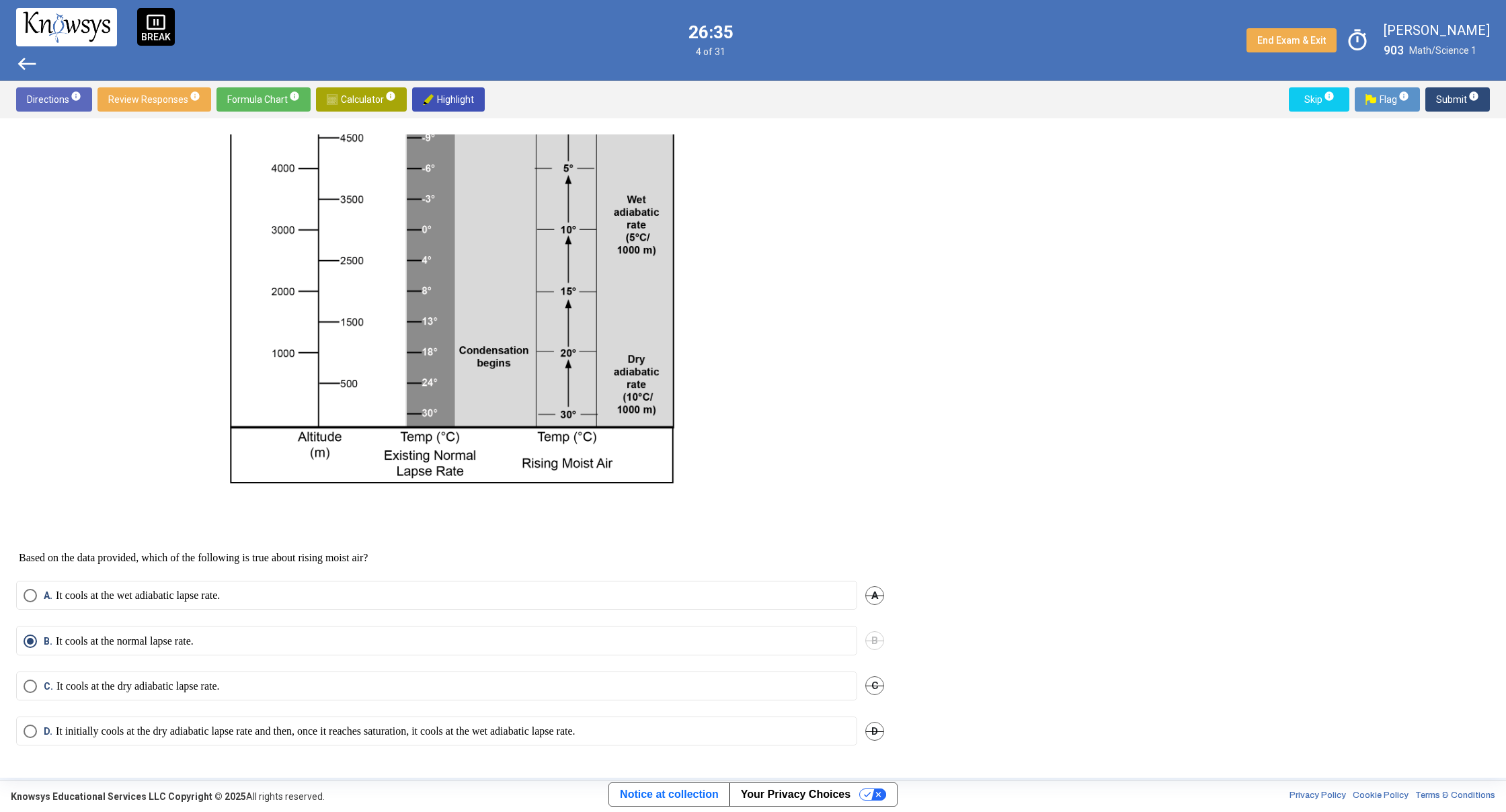
click at [1452, 96] on span "Submit info" at bounding box center [1457, 99] width 43 height 24
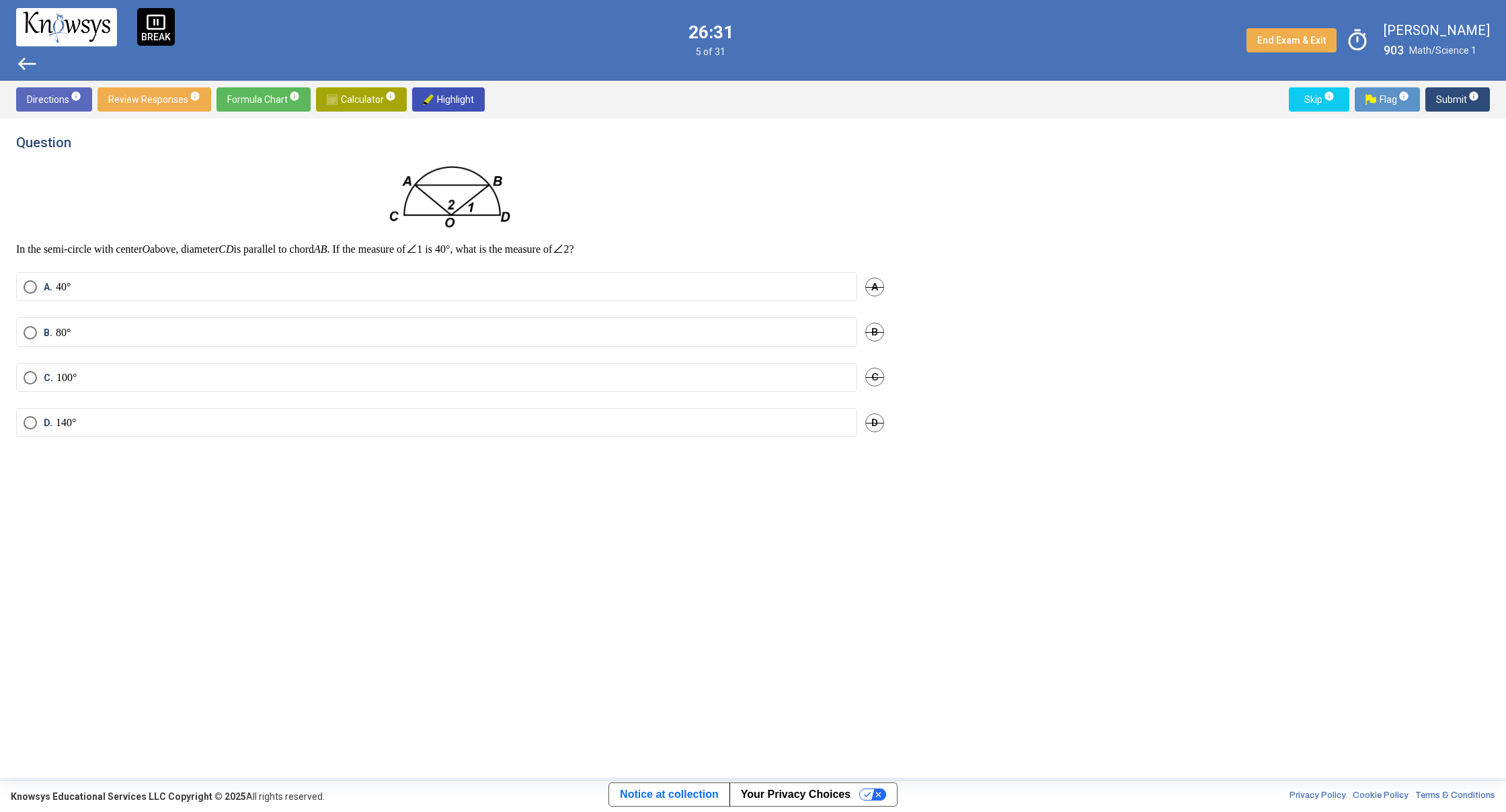
click at [357, 97] on span "Calculator info" at bounding box center [361, 99] width 69 height 24
click at [989, 181] on span "​" at bounding box center [1034, 184] width 162 height 16
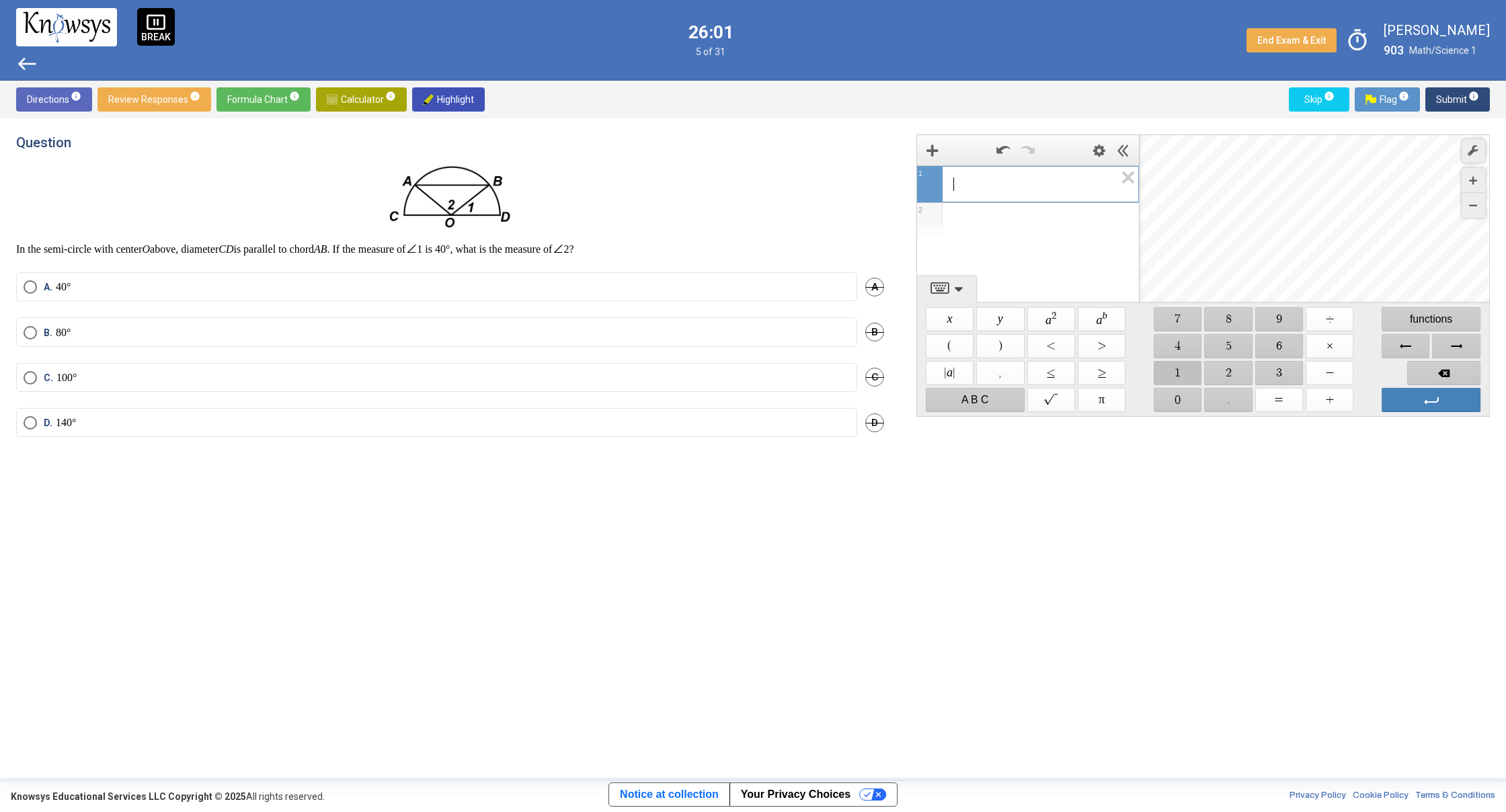
click at [1184, 378] on span "$$ 1" at bounding box center [1177, 373] width 47 height 24
click at [1224, 314] on span "$$ 8" at bounding box center [1228, 318] width 47 height 24
click at [1180, 402] on span "$$ 0" at bounding box center [1177, 400] width 47 height 24
drag, startPoint x: 1322, startPoint y: 374, endPoint x: 1313, endPoint y: 372, distance: 9.2
click at [1322, 374] on span "$$ −" at bounding box center [1329, 373] width 47 height 24
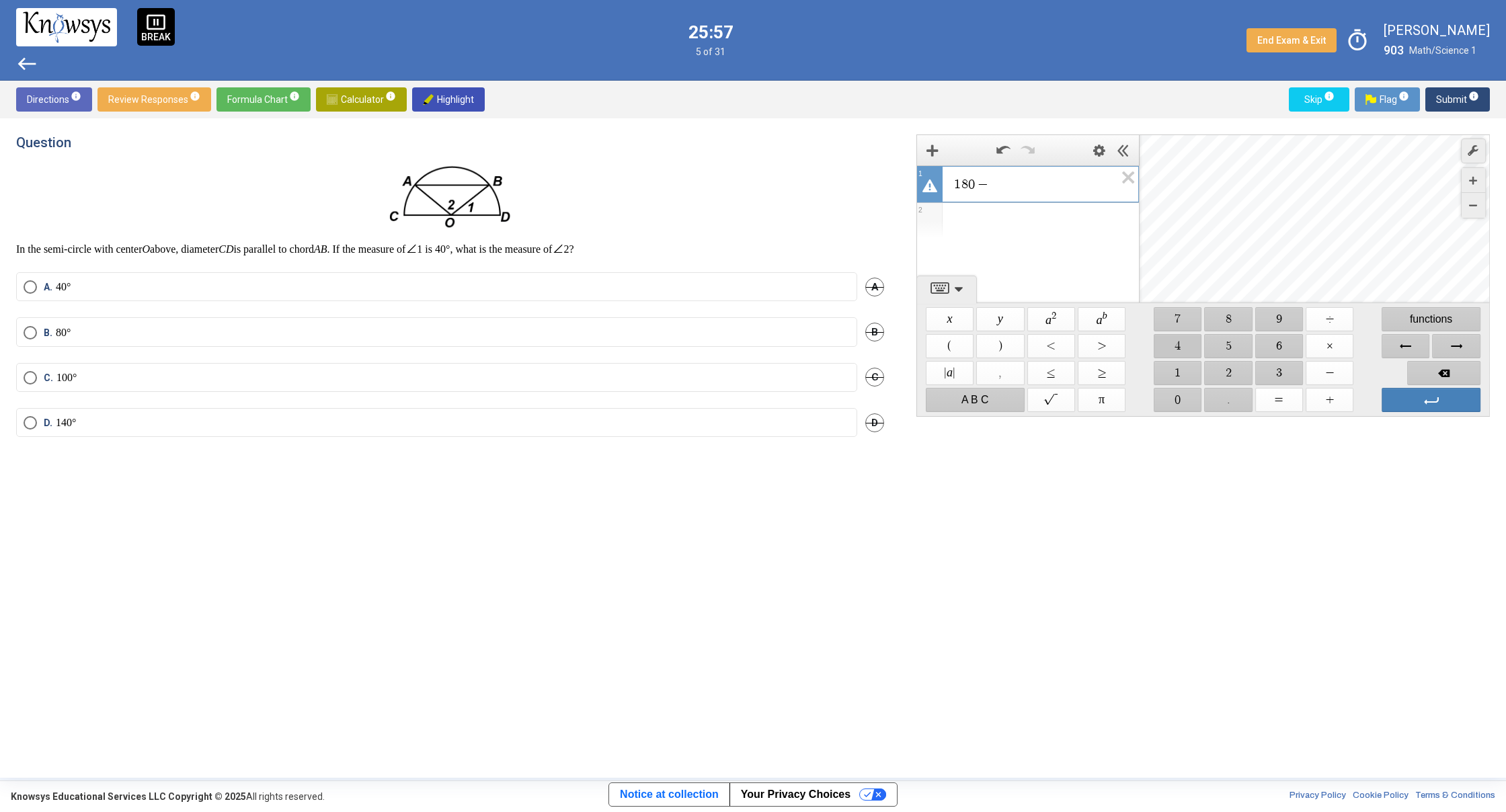
click at [1186, 345] on span "$$ 4" at bounding box center [1177, 346] width 47 height 24
click at [1183, 396] on span "$$ 0" at bounding box center [1177, 400] width 47 height 24
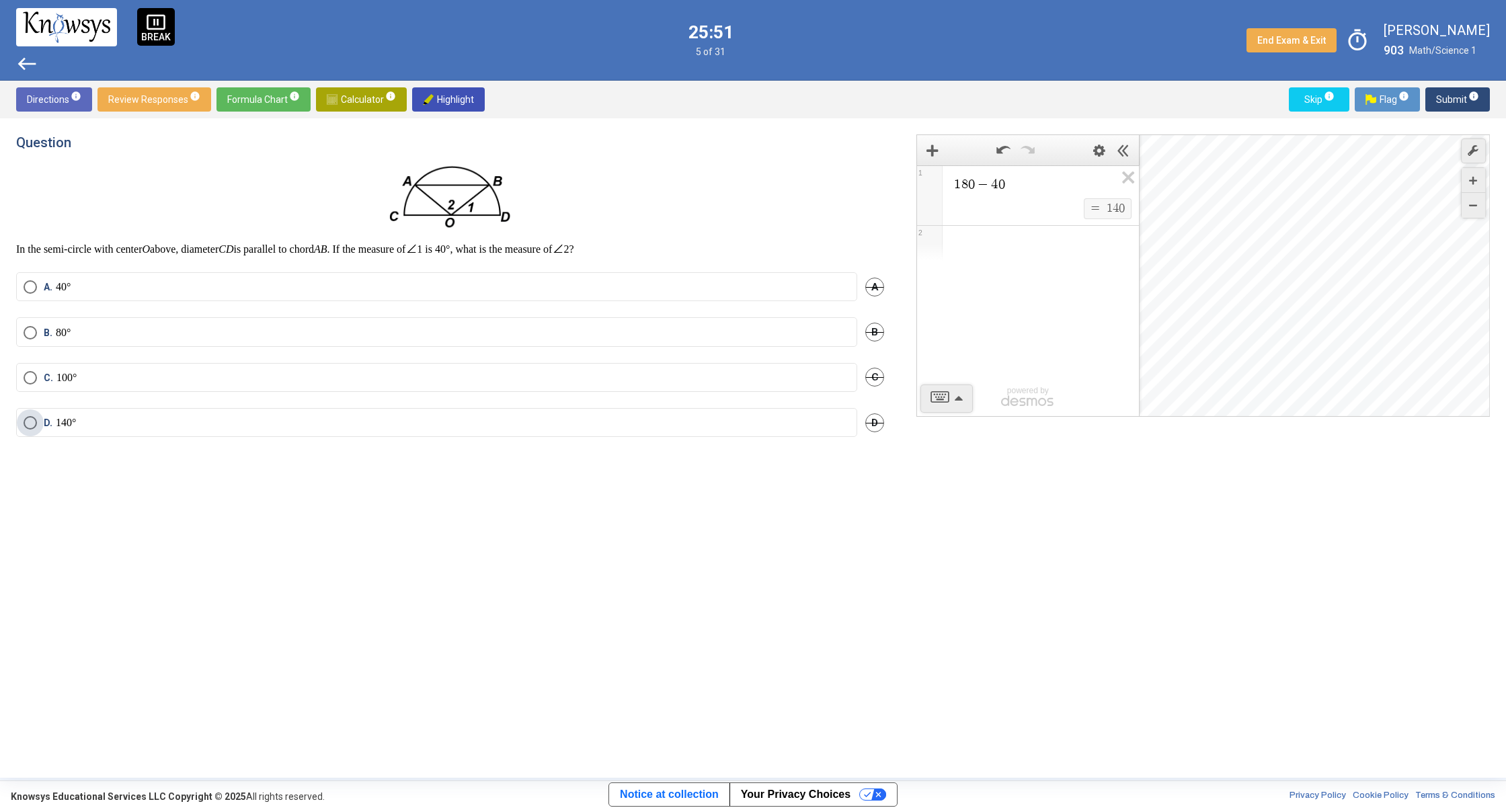
drag, startPoint x: 24, startPoint y: 420, endPoint x: 35, endPoint y: 413, distance: 13.0
click at [24, 420] on span "Select an option" at bounding box center [31, 423] width 14 height 14
click at [1459, 100] on span "Submit info" at bounding box center [1457, 99] width 43 height 24
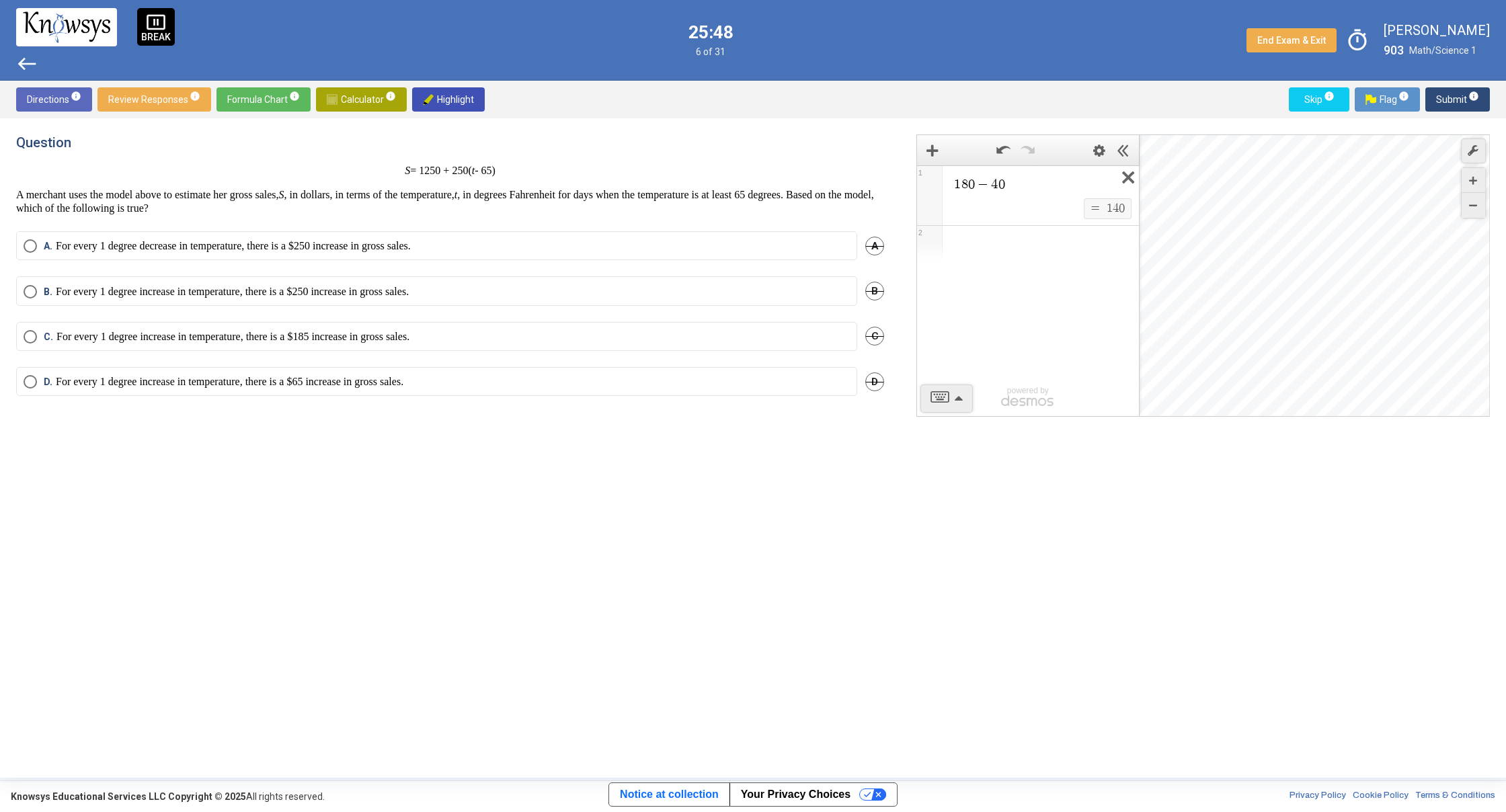
click at [1121, 179] on icon "Expression List" at bounding box center [1123, 181] width 31 height 31
click at [962, 189] on span "Math Input:" at bounding box center [1034, 184] width 162 height 16
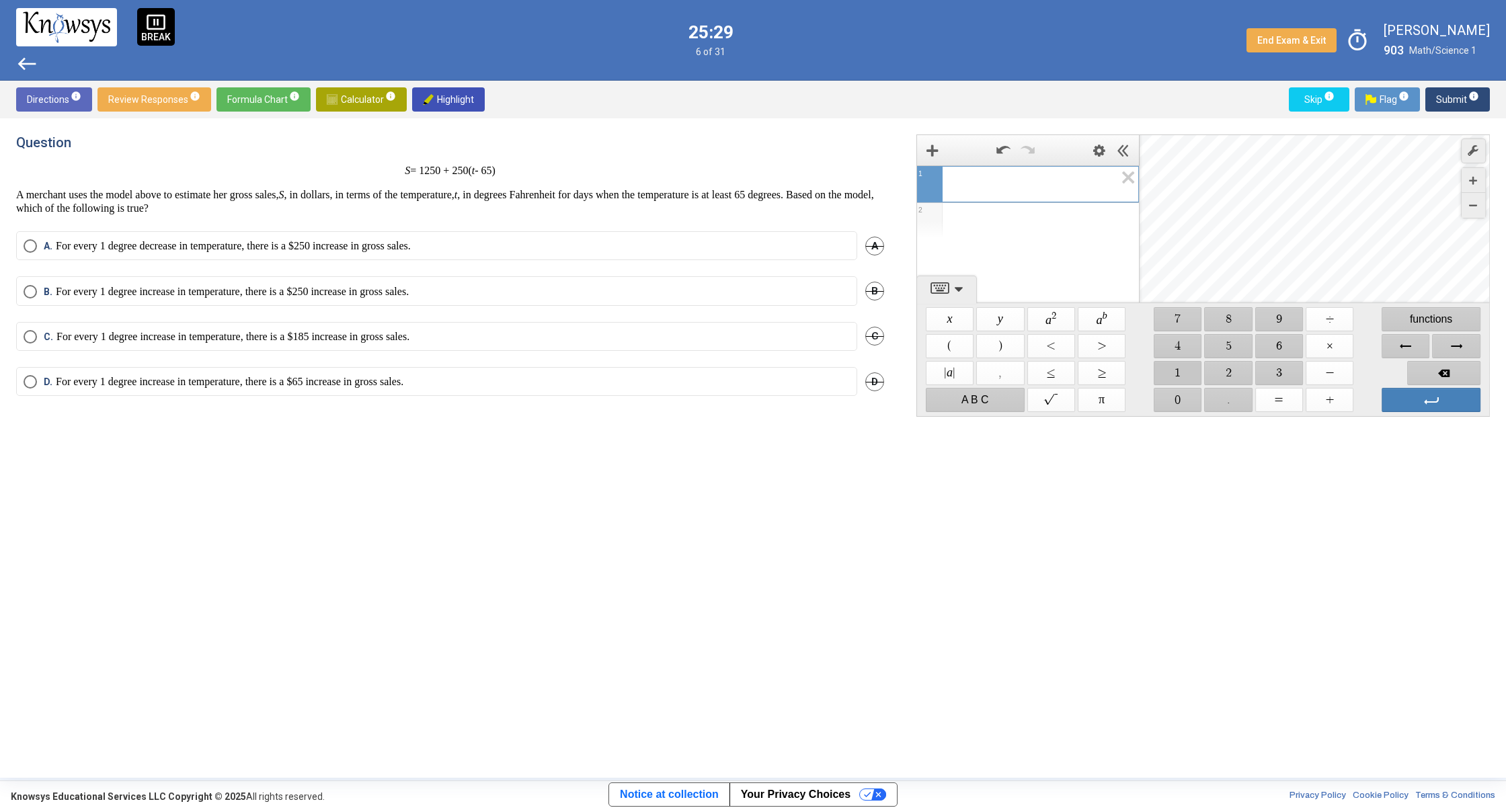
click at [1183, 365] on span "$$ 1" at bounding box center [1177, 373] width 47 height 24
click at [1234, 363] on span "$$ 2" at bounding box center [1228, 373] width 47 height 24
click at [1230, 352] on span "$$ 5" at bounding box center [1228, 346] width 47 height 24
click at [1183, 398] on span "$$ 0" at bounding box center [1177, 400] width 47 height 24
click at [1316, 345] on span "$$ ×" at bounding box center [1329, 346] width 47 height 24
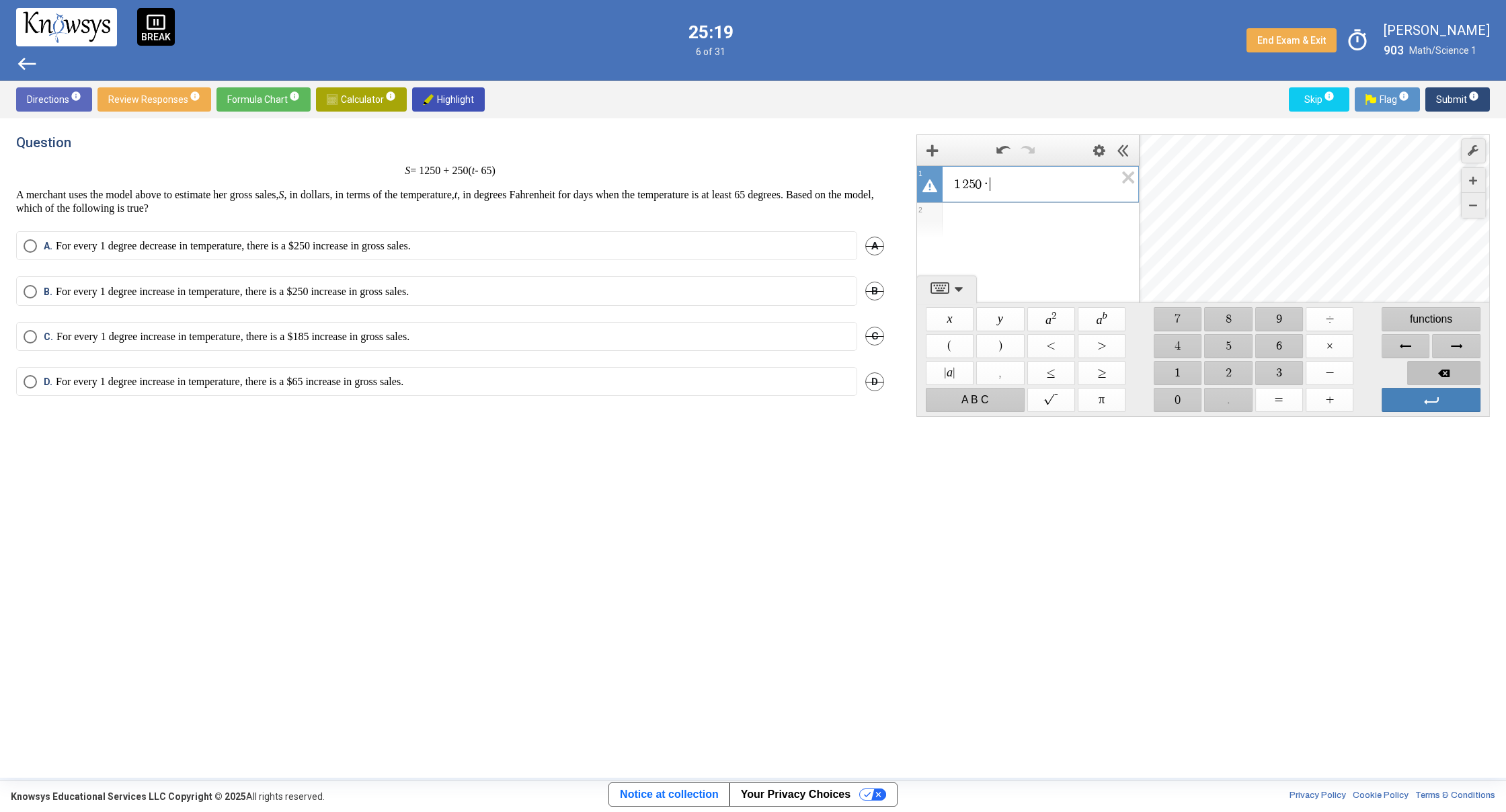
click at [1468, 376] on span "Backspace" at bounding box center [1444, 373] width 73 height 24
click at [1341, 391] on span "$$ +" at bounding box center [1329, 400] width 47 height 24
click at [1232, 370] on span "$$ 2" at bounding box center [1228, 373] width 47 height 24
drag, startPoint x: 1219, startPoint y: 326, endPoint x: 1215, endPoint y: 333, distance: 8.1
click at [1217, 330] on span "$$ 8" at bounding box center [1228, 318] width 47 height 24
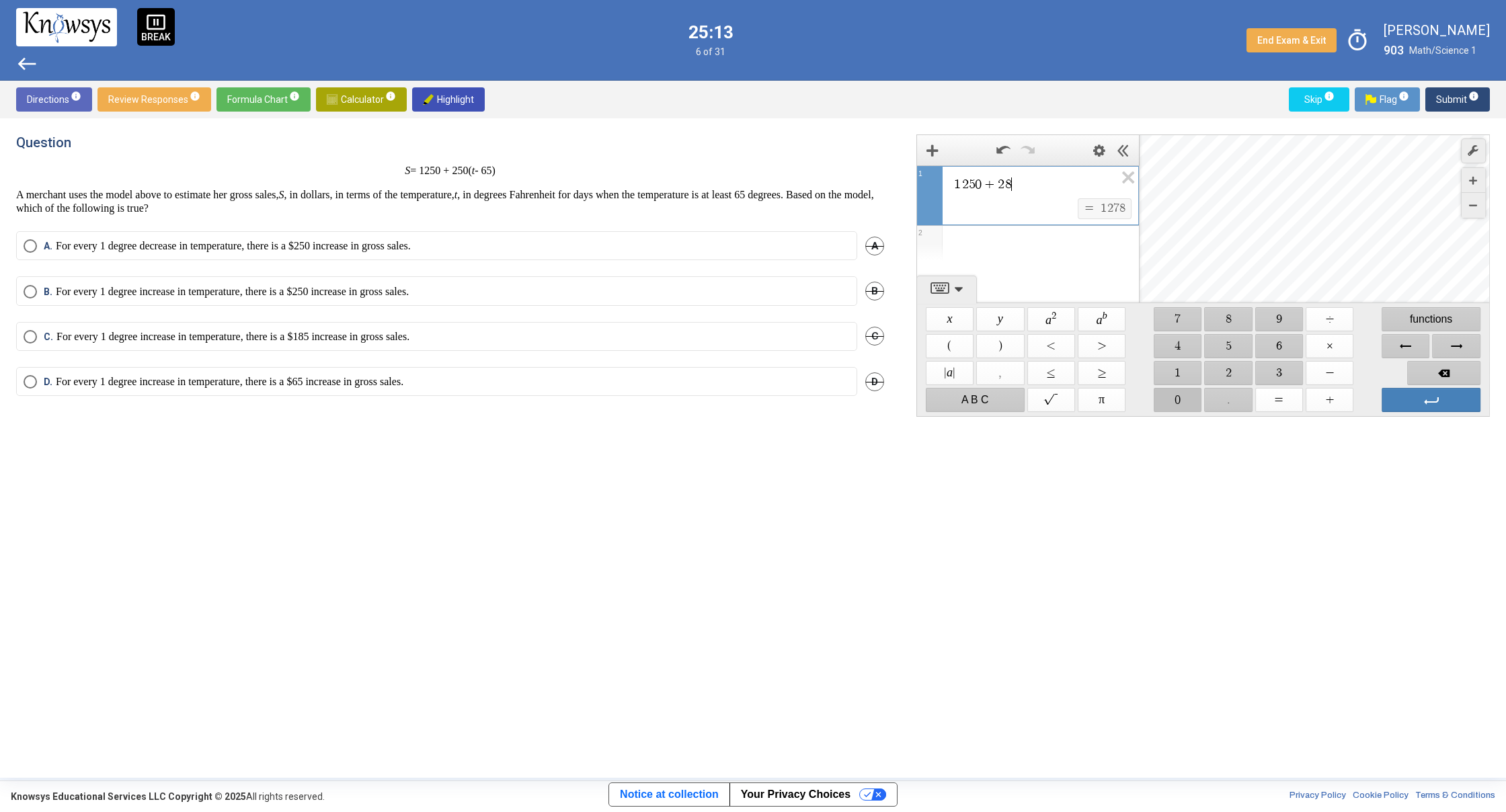
click at [1166, 392] on span "$$ 0" at bounding box center [1177, 400] width 47 height 24
click at [1320, 376] on span "$$ −" at bounding box center [1329, 373] width 47 height 24
drag, startPoint x: 1275, startPoint y: 344, endPoint x: 1268, endPoint y: 342, distance: 7.3
click at [1273, 343] on span "$$ 6" at bounding box center [1278, 346] width 47 height 24
click at [1257, 342] on span "$$ 6" at bounding box center [1278, 346] width 47 height 24
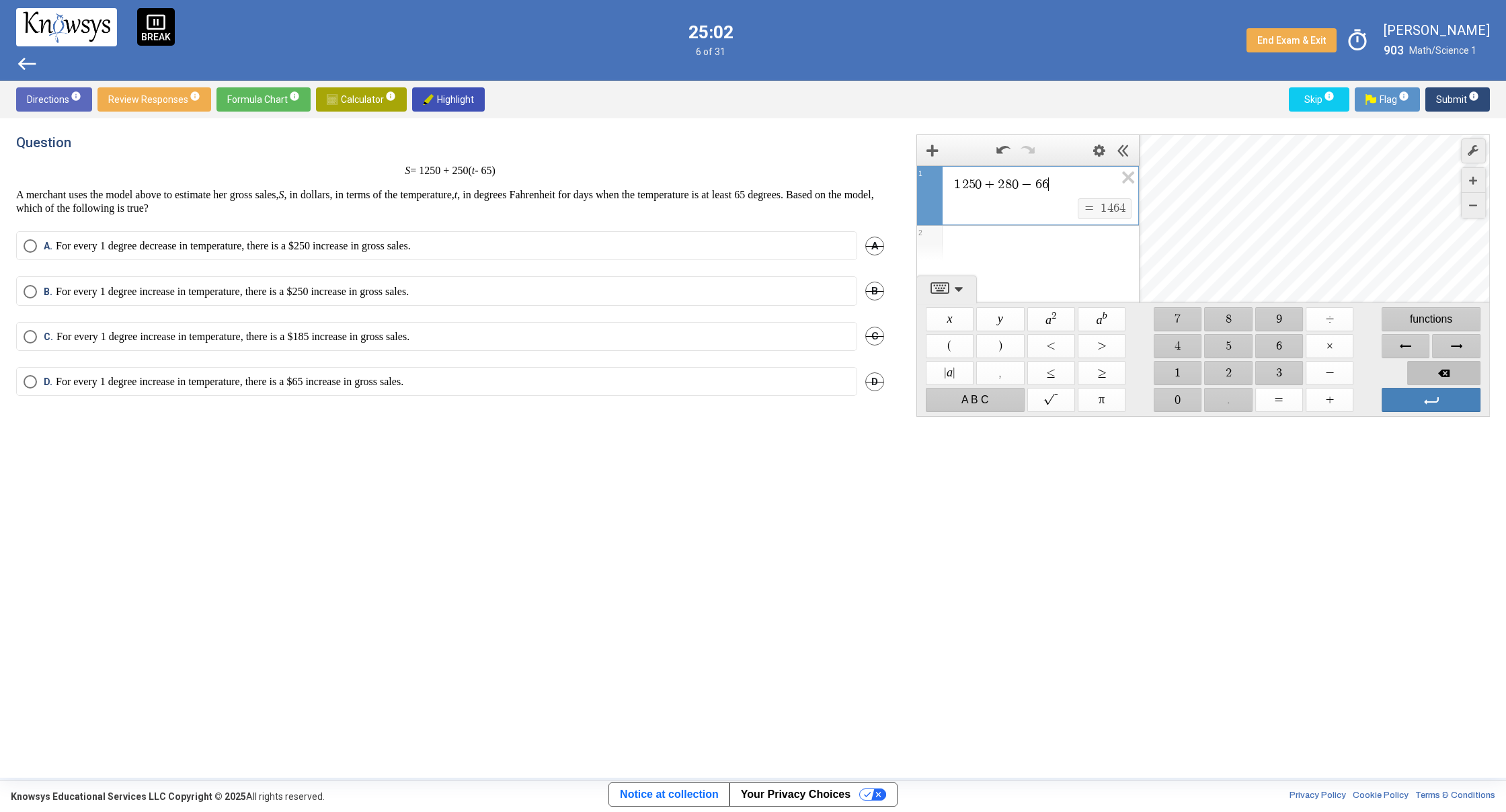
click at [1440, 370] on span "Backspace" at bounding box center [1444, 373] width 73 height 24
click at [1224, 343] on span "$$ 5" at bounding box center [1228, 346] width 47 height 24
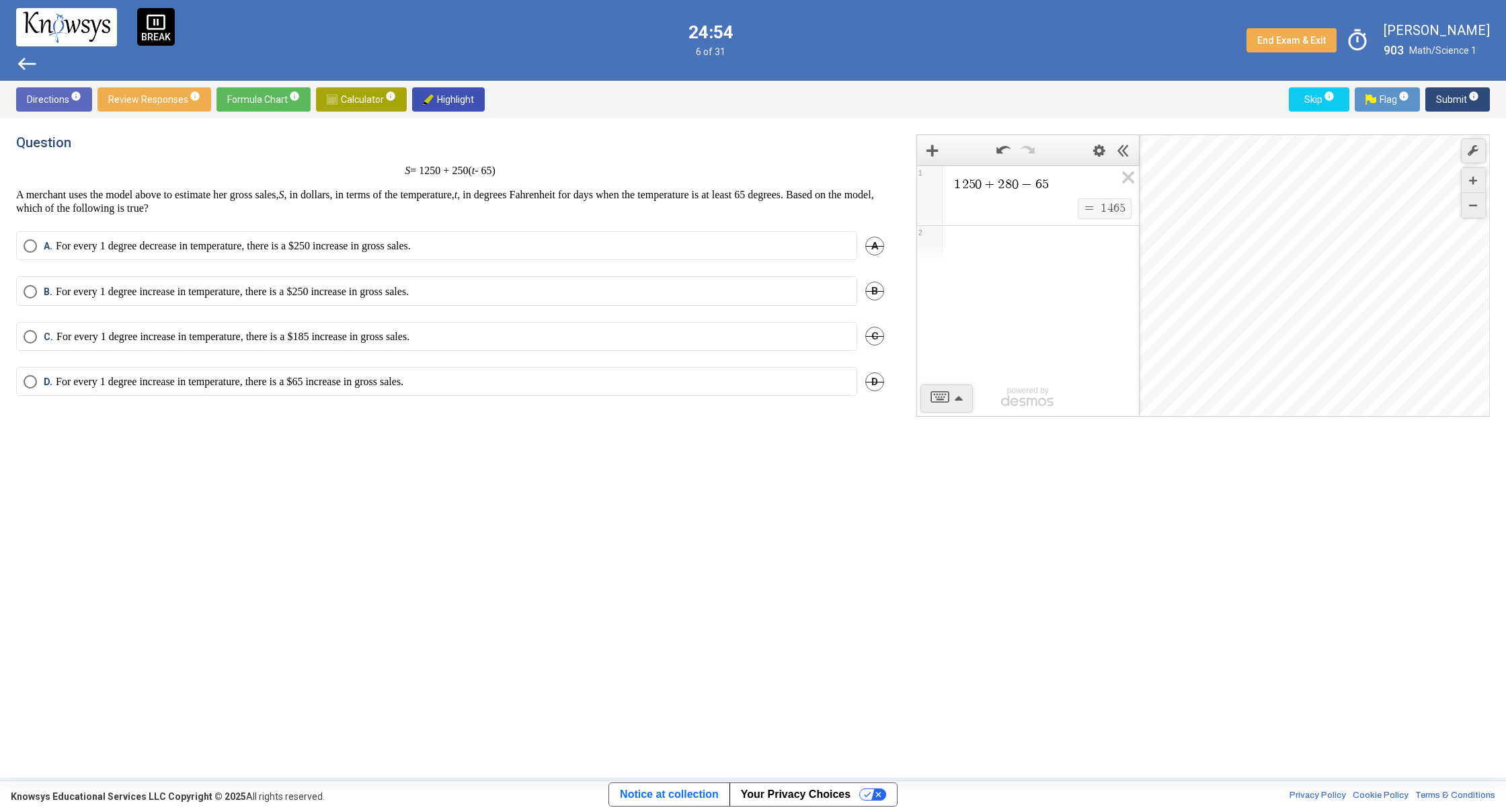
click at [585, 268] on div "A. For every 1 degree decrease in temperature, there is a $250 increase in gros…" at bounding box center [449, 254] width 868 height 45
click at [586, 286] on label "B. For every 1 degree increase in temperature, there is a $250 increase in gros…" at bounding box center [436, 292] width 826 height 14
click at [544, 346] on mat-radio-button "C. For every 1 degree increase in temperature, there is a $185 increase in gros…" at bounding box center [436, 335] width 841 height 29
click at [811, 248] on label "A. For every 1 degree decrease in temperature, there is a $250 increase in gros…" at bounding box center [436, 246] width 826 height 14
click at [1472, 95] on span "info" at bounding box center [1473, 96] width 11 height 11
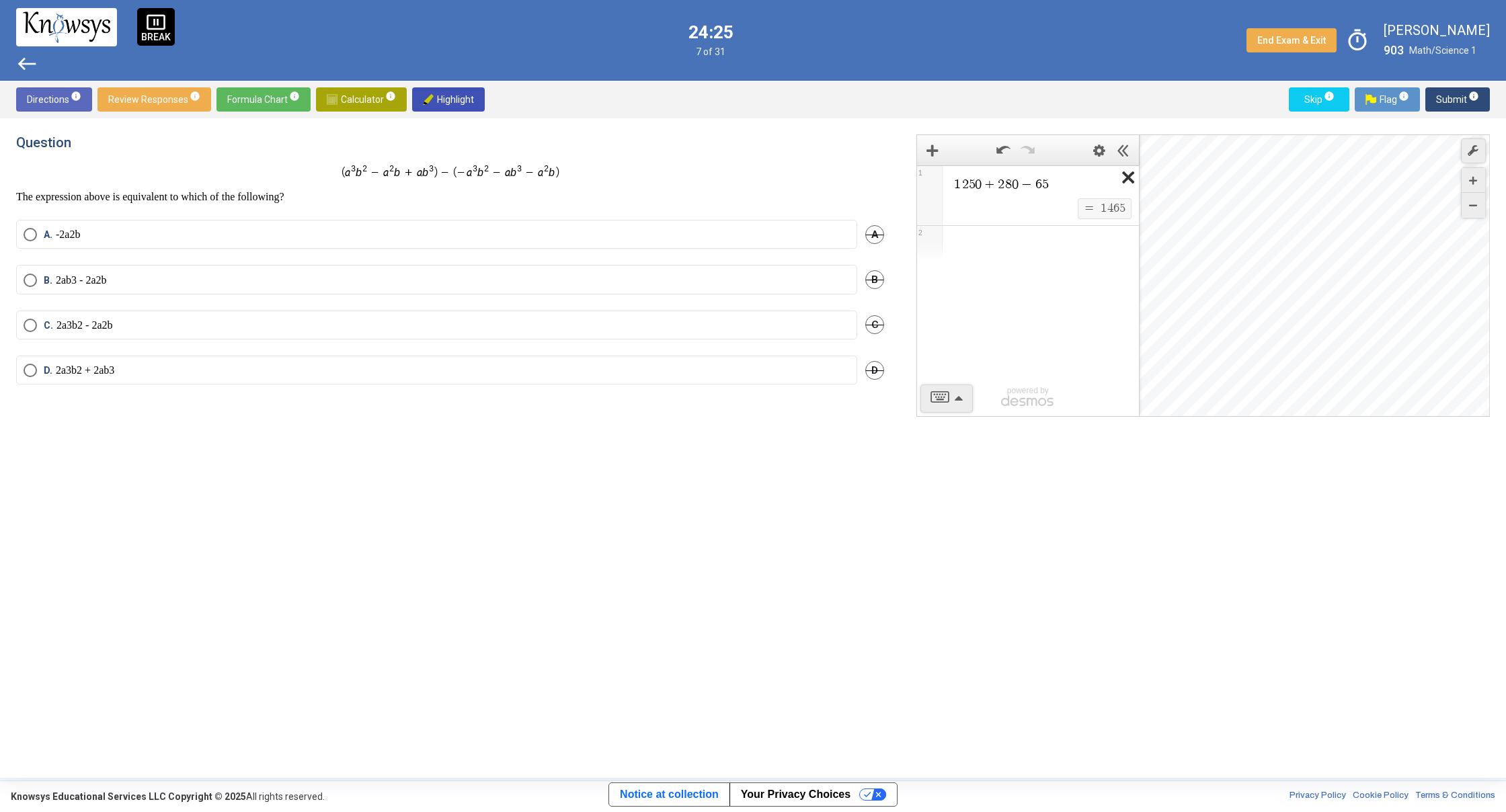
click at [1125, 183] on icon "Expression List" at bounding box center [1123, 181] width 31 height 31
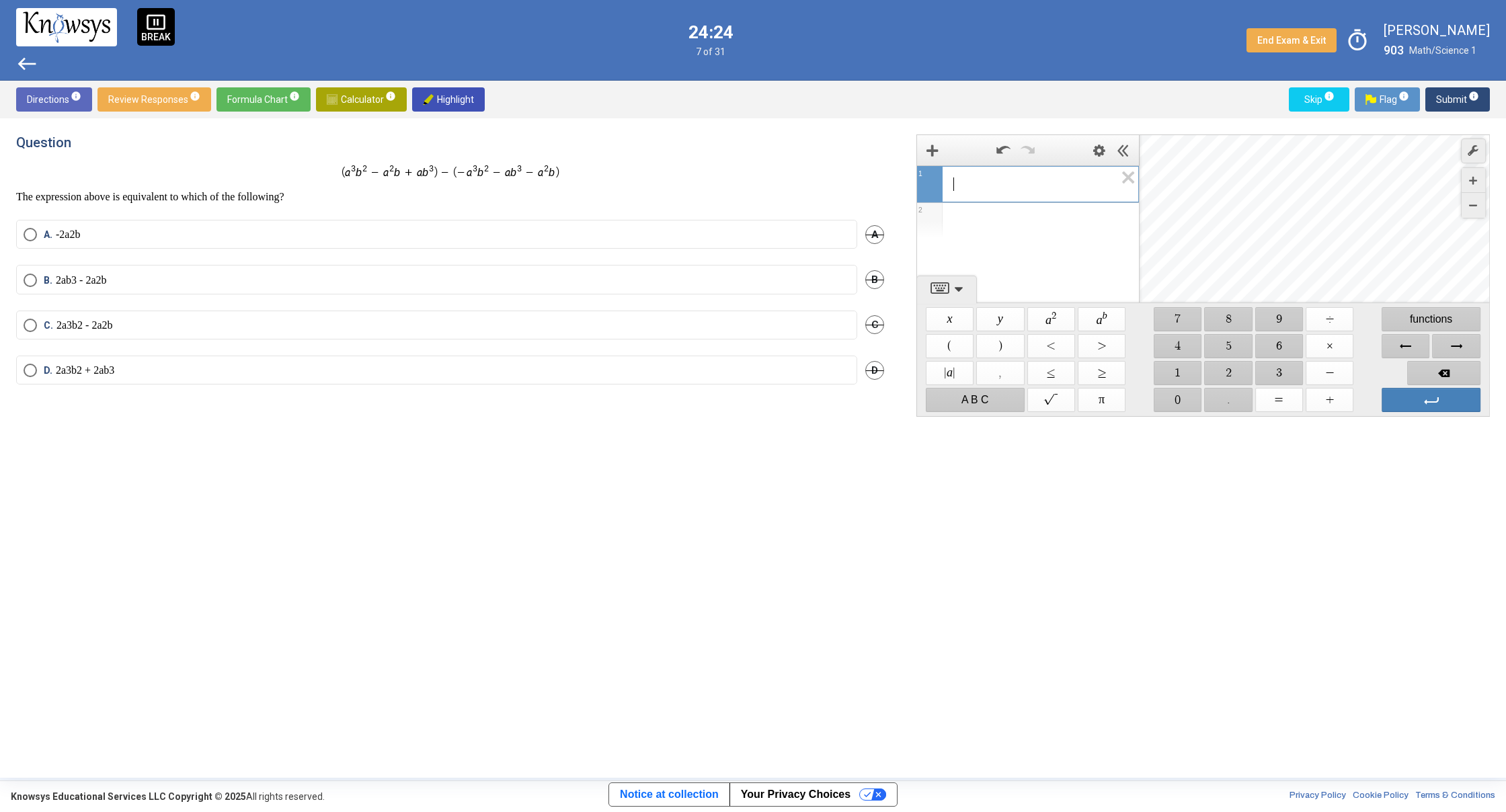
click at [951, 184] on div "​" at bounding box center [1028, 182] width 222 height 33
click at [1047, 316] on span "$$ a 2" at bounding box center [1051, 318] width 47 height 24
click at [1437, 376] on span "Backspace" at bounding box center [1444, 373] width 73 height 24
click at [932, 307] on span "$$ x" at bounding box center [949, 318] width 47 height 24
click at [1025, 316] on div "$$ y" at bounding box center [999, 318] width 50 height 27
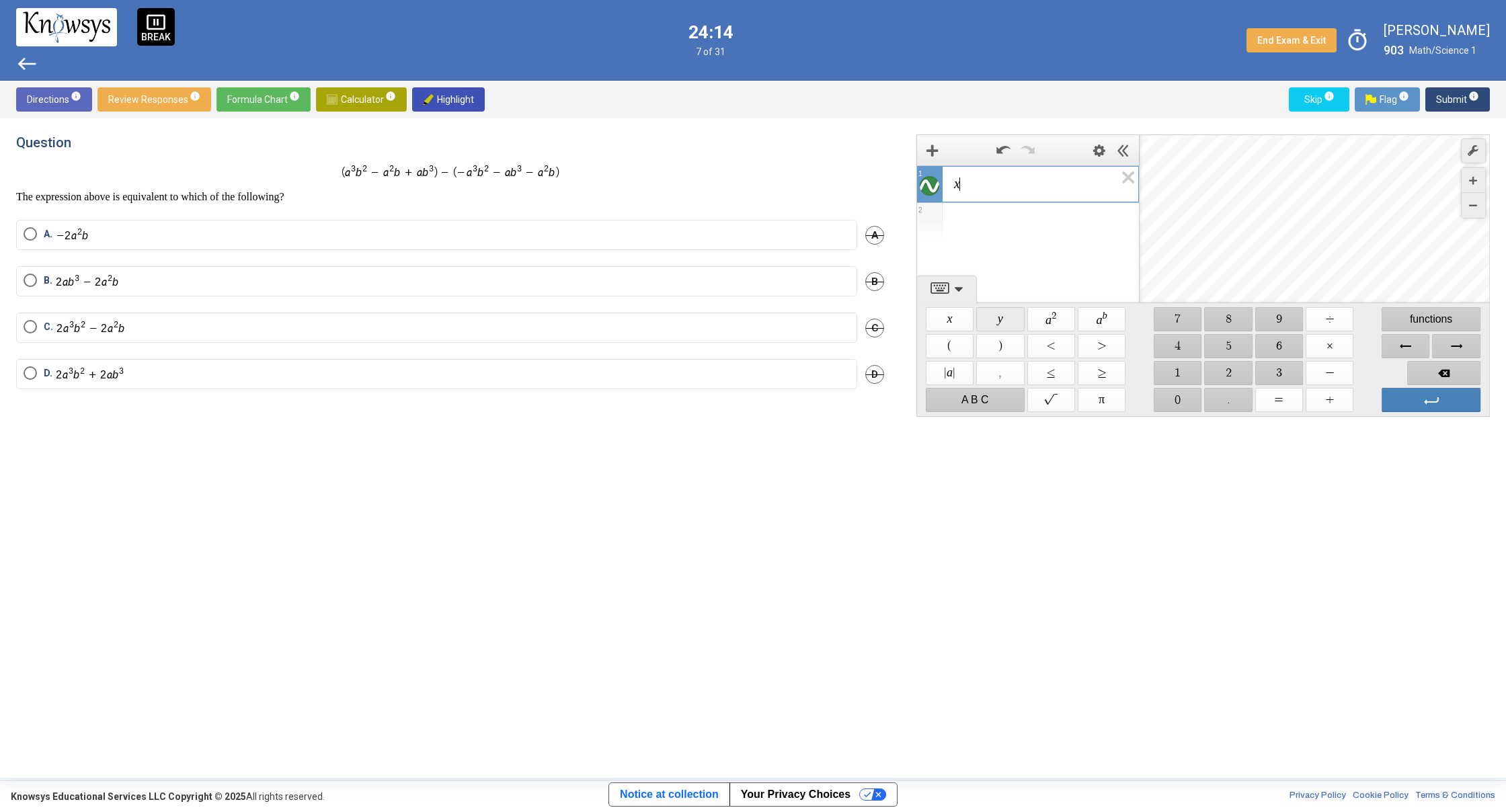
click at [1024, 316] on span "$$ y" at bounding box center [999, 318] width 47 height 24
click at [1046, 316] on span "$$ a 2" at bounding box center [1051, 318] width 47 height 24
click at [1051, 315] on span "$$ a 2" at bounding box center [1051, 318] width 47 height 24
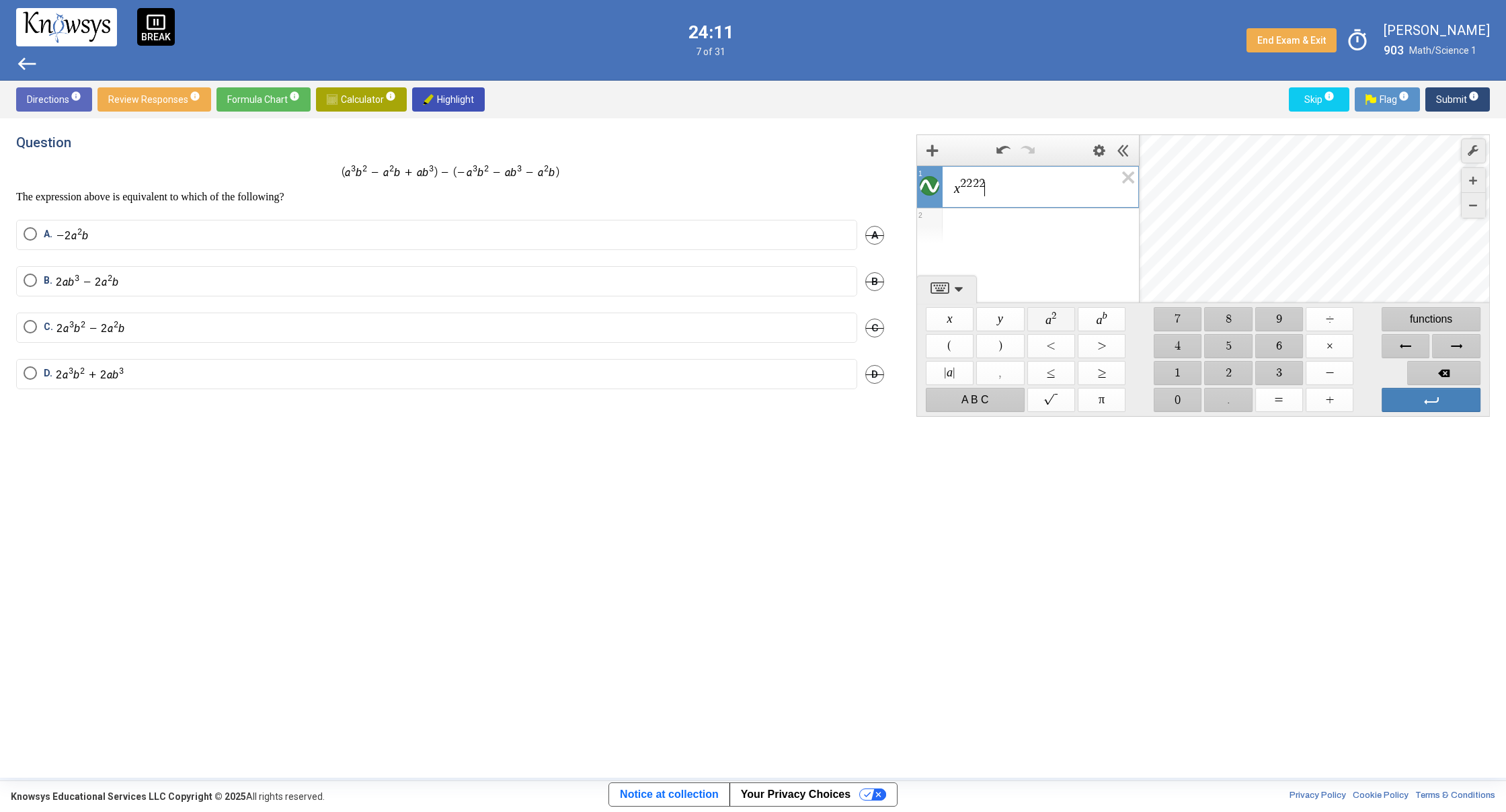
click at [1051, 315] on span "$$ a 2" at bounding box center [1051, 318] width 47 height 24
click at [1437, 375] on span "Backspace" at bounding box center [1444, 373] width 73 height 24
click at [1435, 373] on span "Backspace" at bounding box center [1444, 373] width 73 height 24
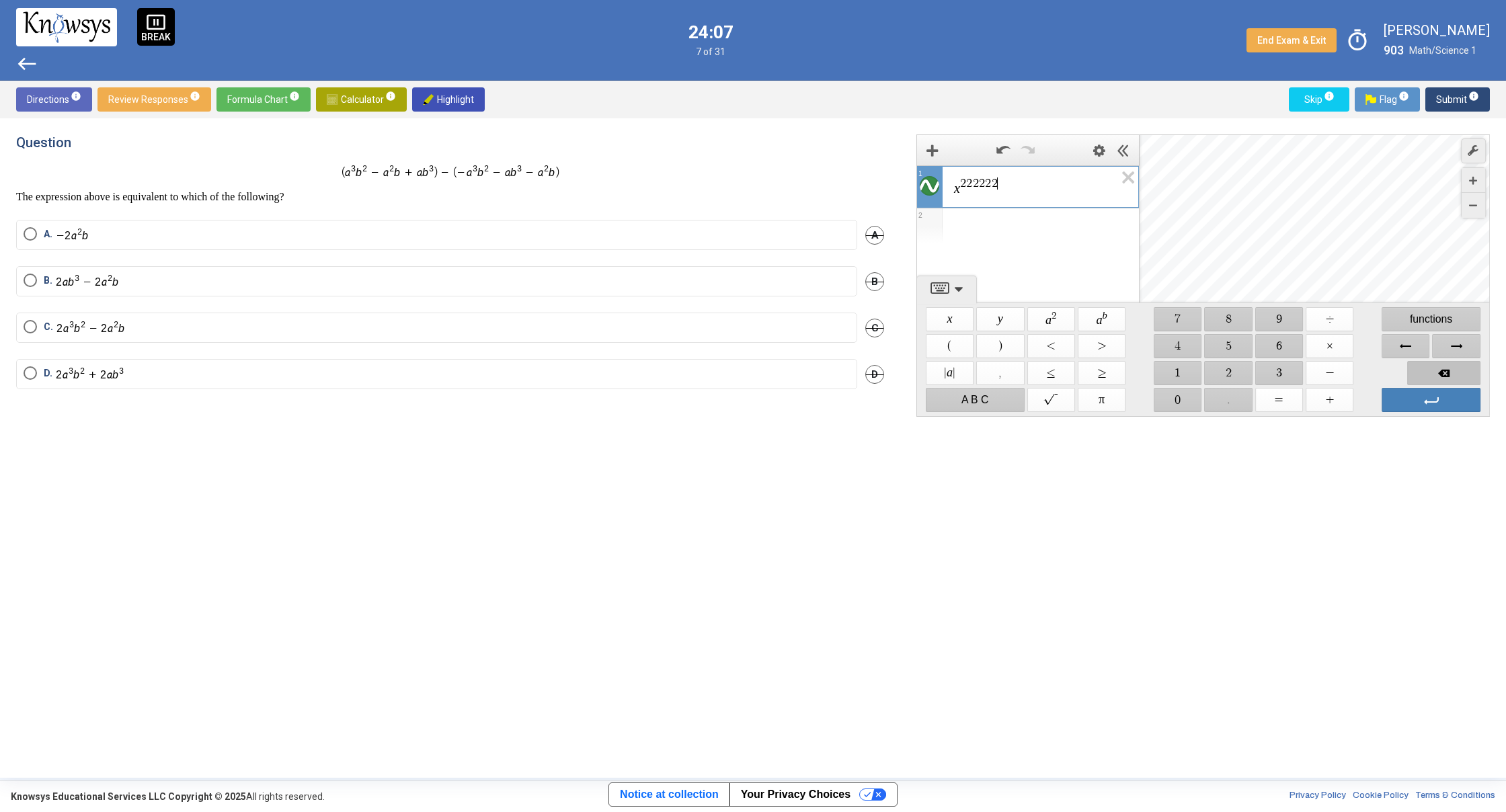
click at [1435, 373] on span "Backspace" at bounding box center [1444, 373] width 73 height 24
click at [1435, 372] on span "Backspace" at bounding box center [1444, 373] width 73 height 24
drag, startPoint x: 1435, startPoint y: 372, endPoint x: 1436, endPoint y: 382, distance: 10.0
click at [1437, 377] on span "Backspace" at bounding box center [1444, 373] width 73 height 24
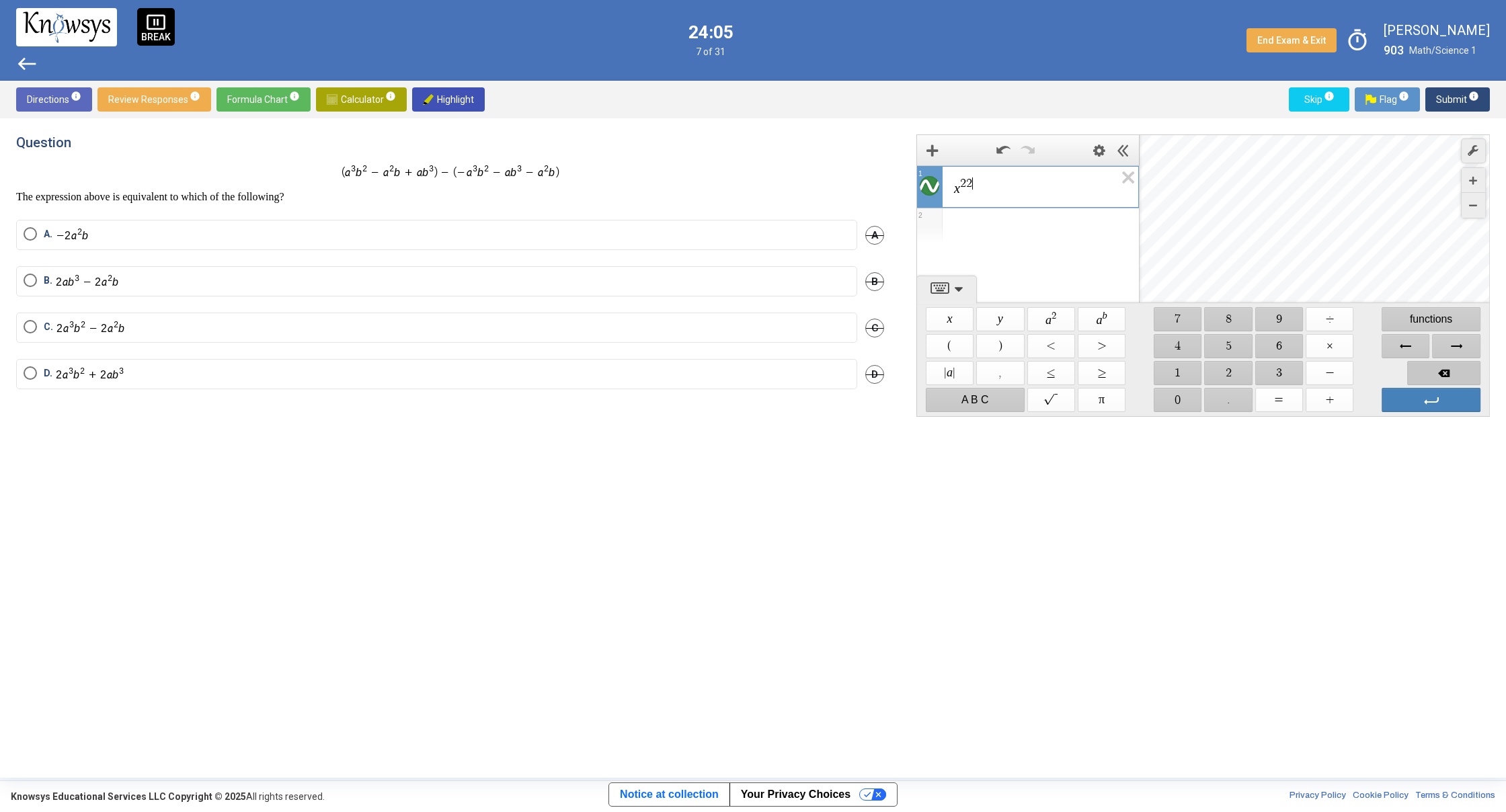
click at [1433, 381] on span "Backspace" at bounding box center [1444, 373] width 73 height 24
click at [1432, 378] on span "Backspace" at bounding box center [1444, 373] width 73 height 24
click at [1431, 378] on span "Backspace" at bounding box center [1444, 373] width 73 height 24
drag, startPoint x: 788, startPoint y: 353, endPoint x: 784, endPoint y: 361, distance: 8.9
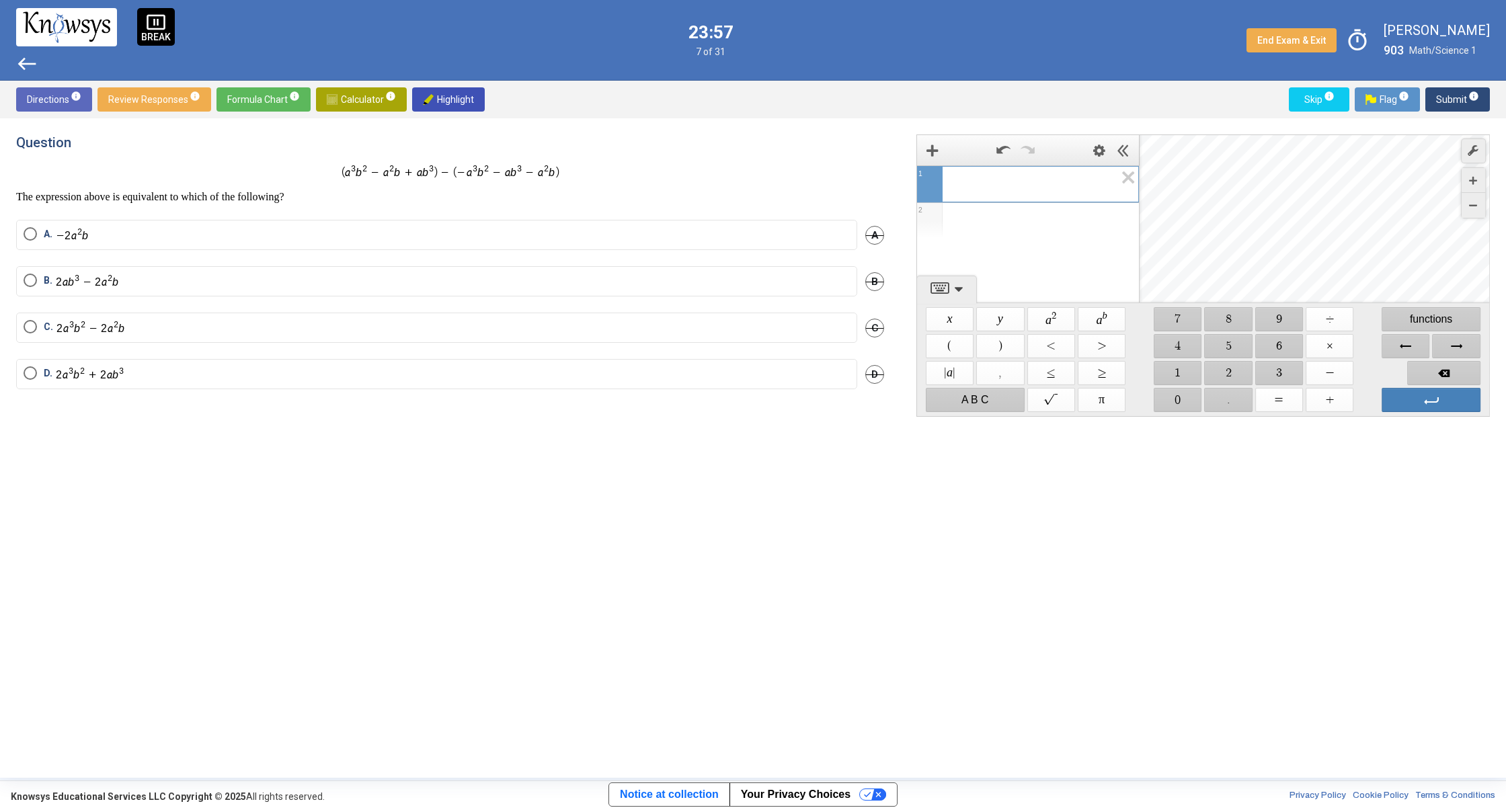
click at [784, 361] on mat-radio-group "A. A B. B C. C D. D" at bounding box center [449, 313] width 868 height 186
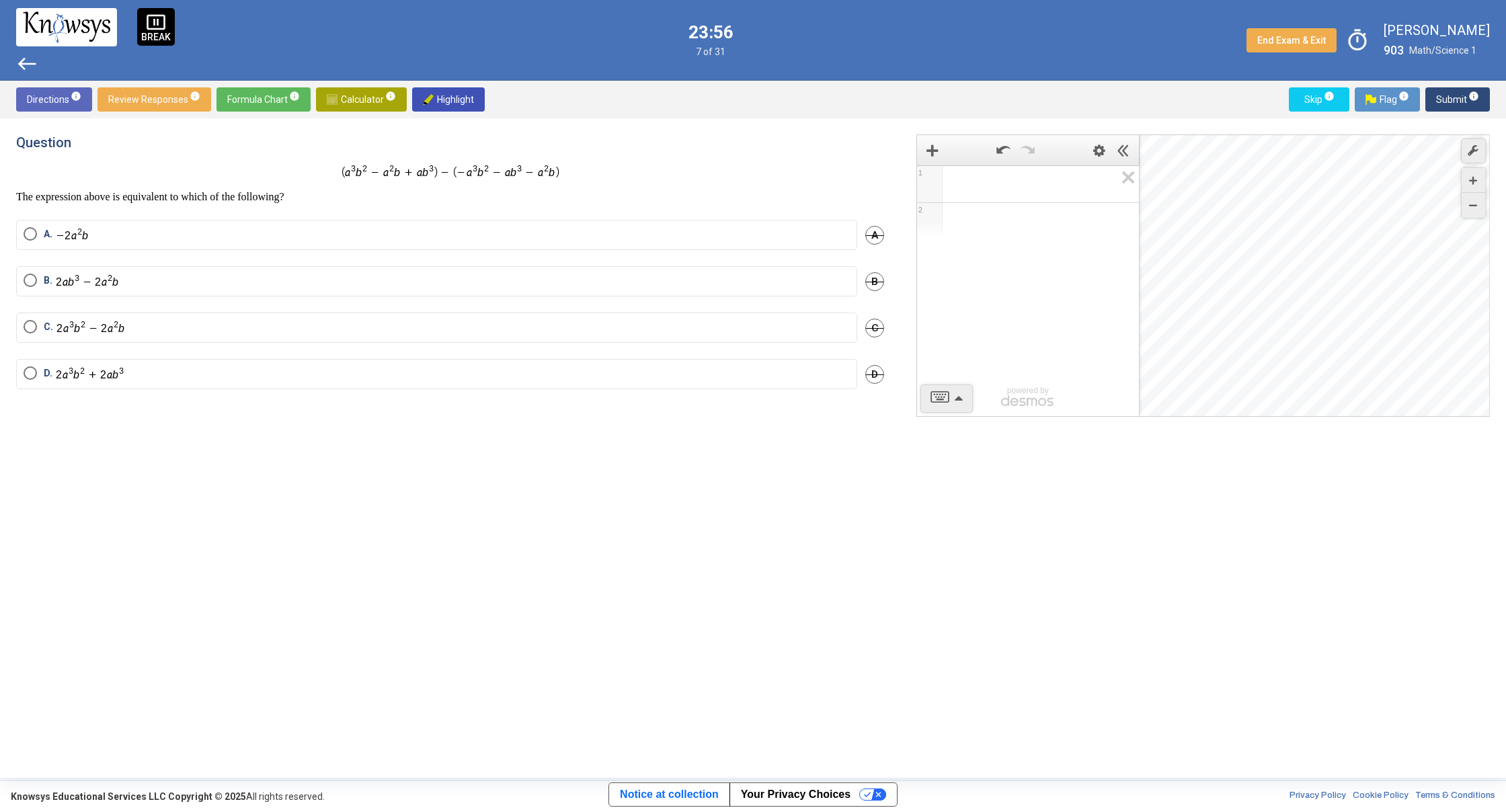
drag, startPoint x: 764, startPoint y: 341, endPoint x: 763, endPoint y: 334, distance: 7.1
click at [763, 334] on mat-radio-button "C." at bounding box center [436, 327] width 841 height 31
click at [762, 332] on label "C." at bounding box center [436, 327] width 826 height 16
click at [593, 317] on mat-radio-button "C." at bounding box center [436, 327] width 841 height 31
click at [1457, 105] on span "Submit info" at bounding box center [1457, 99] width 43 height 24
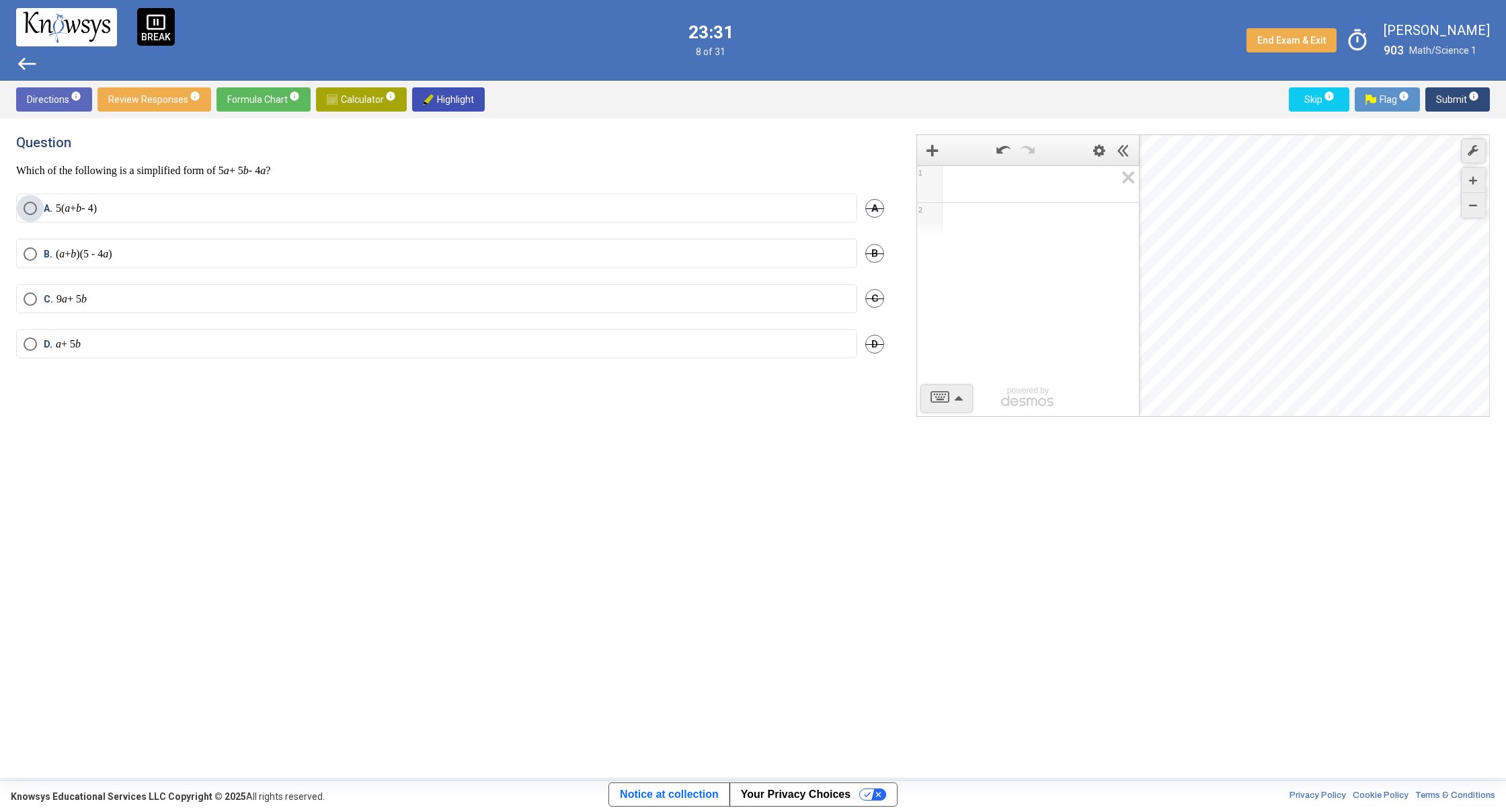
click at [26, 206] on span "Select an option" at bounding box center [31, 209] width 14 height 14
click at [33, 333] on mat-radio-button "D. a + 5 b" at bounding box center [436, 343] width 841 height 29
click at [41, 250] on span "B. ( a + b )(5 - 4 a )" at bounding box center [74, 254] width 75 height 14
click at [1456, 95] on span "Submit info" at bounding box center [1457, 99] width 43 height 24
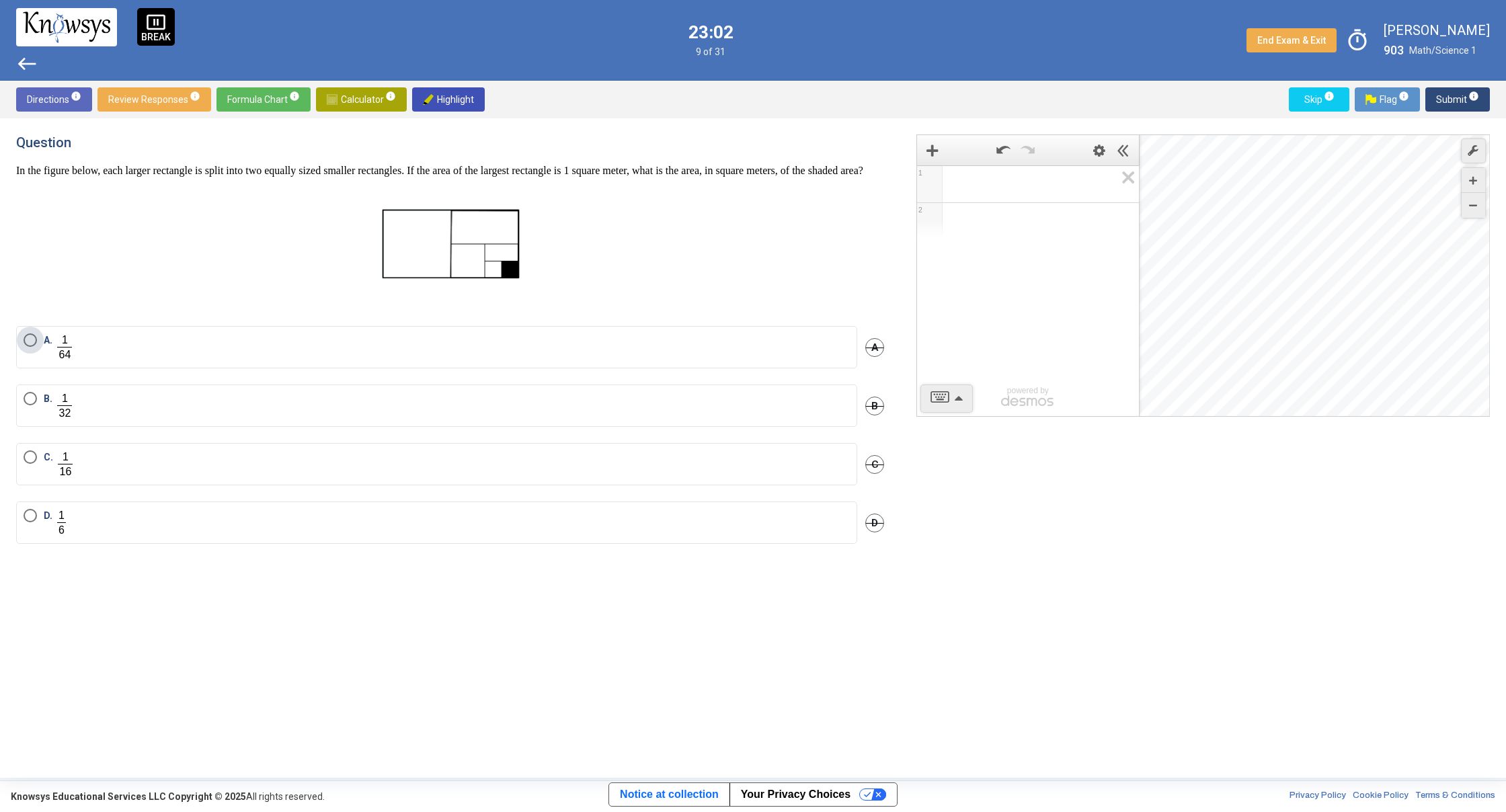
click at [175, 361] on label "A." at bounding box center [436, 347] width 826 height 28
click at [1468, 103] on span "Submit info" at bounding box center [1457, 99] width 43 height 24
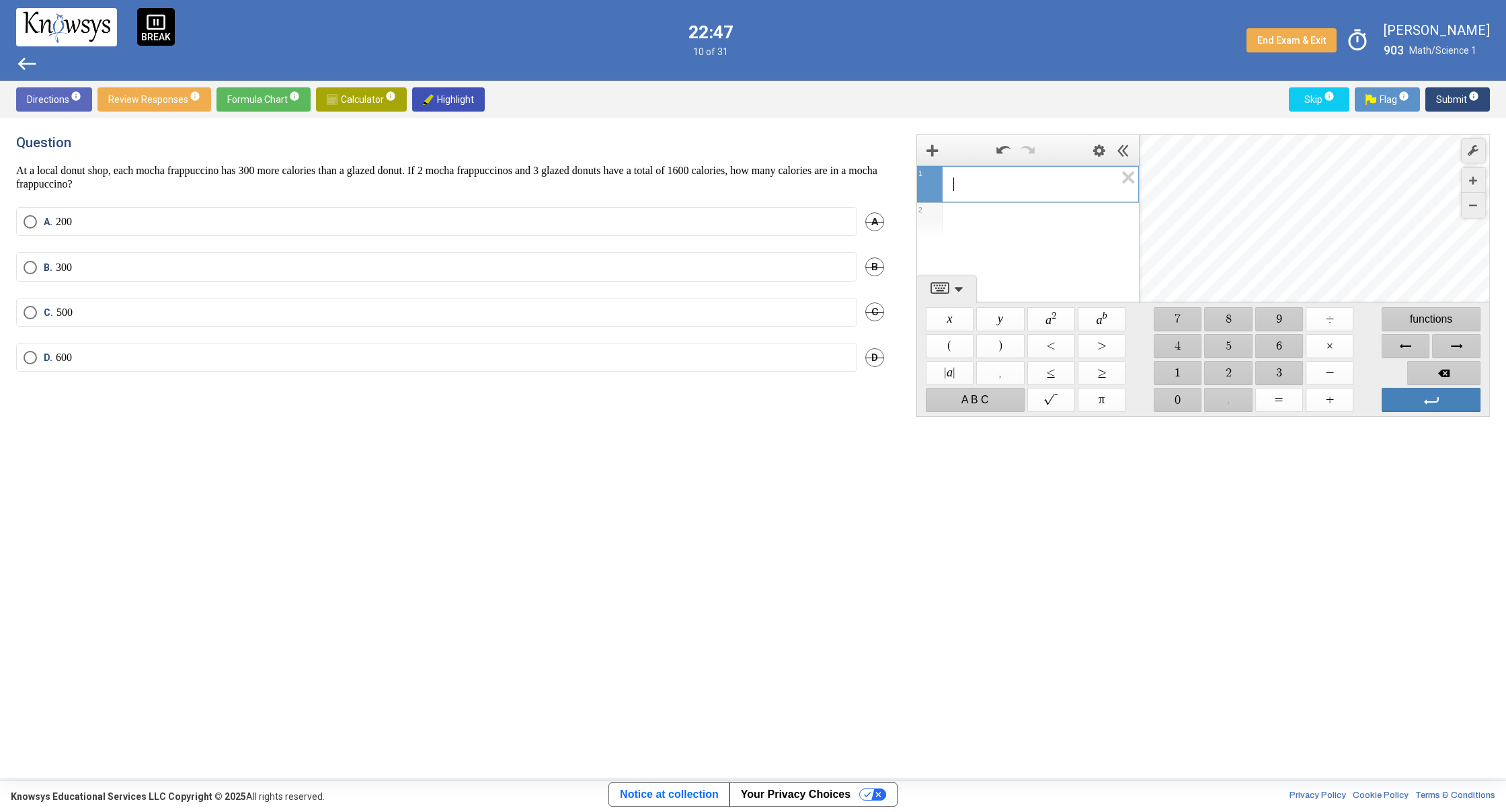
click at [967, 190] on span "​" at bounding box center [1034, 184] width 162 height 16
drag, startPoint x: 1192, startPoint y: 374, endPoint x: 1229, endPoint y: 350, distance: 44.1
click at [1195, 371] on span "$$ 1" at bounding box center [1177, 373] width 47 height 24
drag, startPoint x: 1290, startPoint y: 342, endPoint x: 1265, endPoint y: 372, distance: 39.1
click at [1289, 342] on span "$$ 6" at bounding box center [1278, 346] width 47 height 24
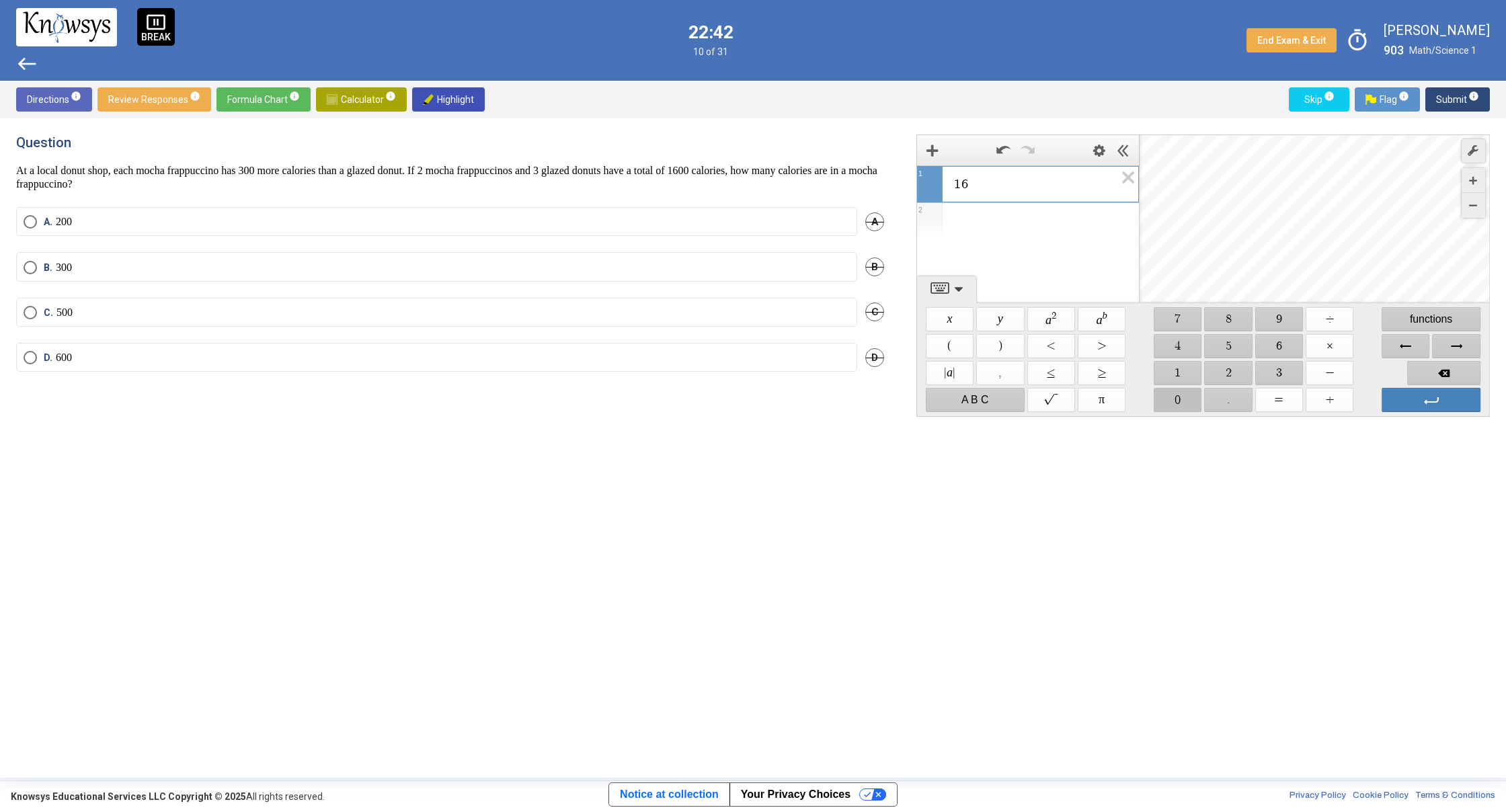
click at [1182, 397] on span "$$ 0" at bounding box center [1177, 400] width 47 height 24
click at [1177, 397] on span "$$ 0" at bounding box center [1177, 400] width 47 height 24
drag, startPoint x: 1346, startPoint y: 317, endPoint x: 1339, endPoint y: 323, distance: 9.2
click at [1339, 323] on span "$$ ÷" at bounding box center [1329, 318] width 47 height 24
click at [1249, 345] on div "$$ ( $$ ) $$ < $$ > $$ 4 $$ 5 $$ 6 $$ ×" at bounding box center [1202, 345] width 557 height 27
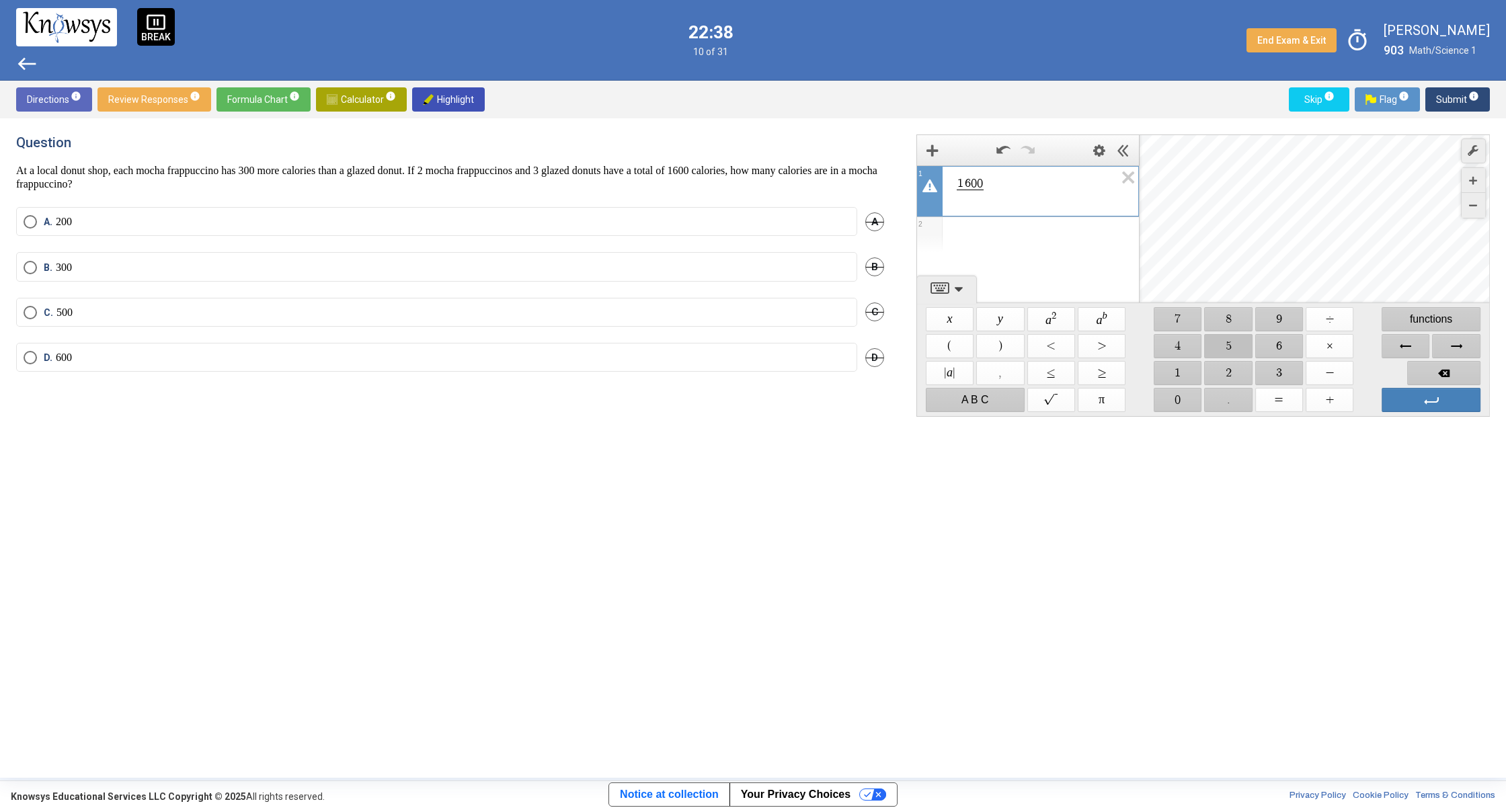
click at [1247, 344] on span "$$ 5" at bounding box center [1228, 346] width 47 height 24
drag, startPoint x: 1262, startPoint y: 371, endPoint x: 1217, endPoint y: 358, distance: 46.8
click at [1249, 368] on div "$$ | a | $$ , $$ ≤ $$ ≥ $$ 1 $$ 2 $$ 3 $$ −" at bounding box center [1202, 372] width 557 height 27
click at [1214, 364] on span "$$ 2" at bounding box center [1228, 373] width 47 height 24
click at [1423, 370] on span "Backspace" at bounding box center [1444, 373] width 73 height 24
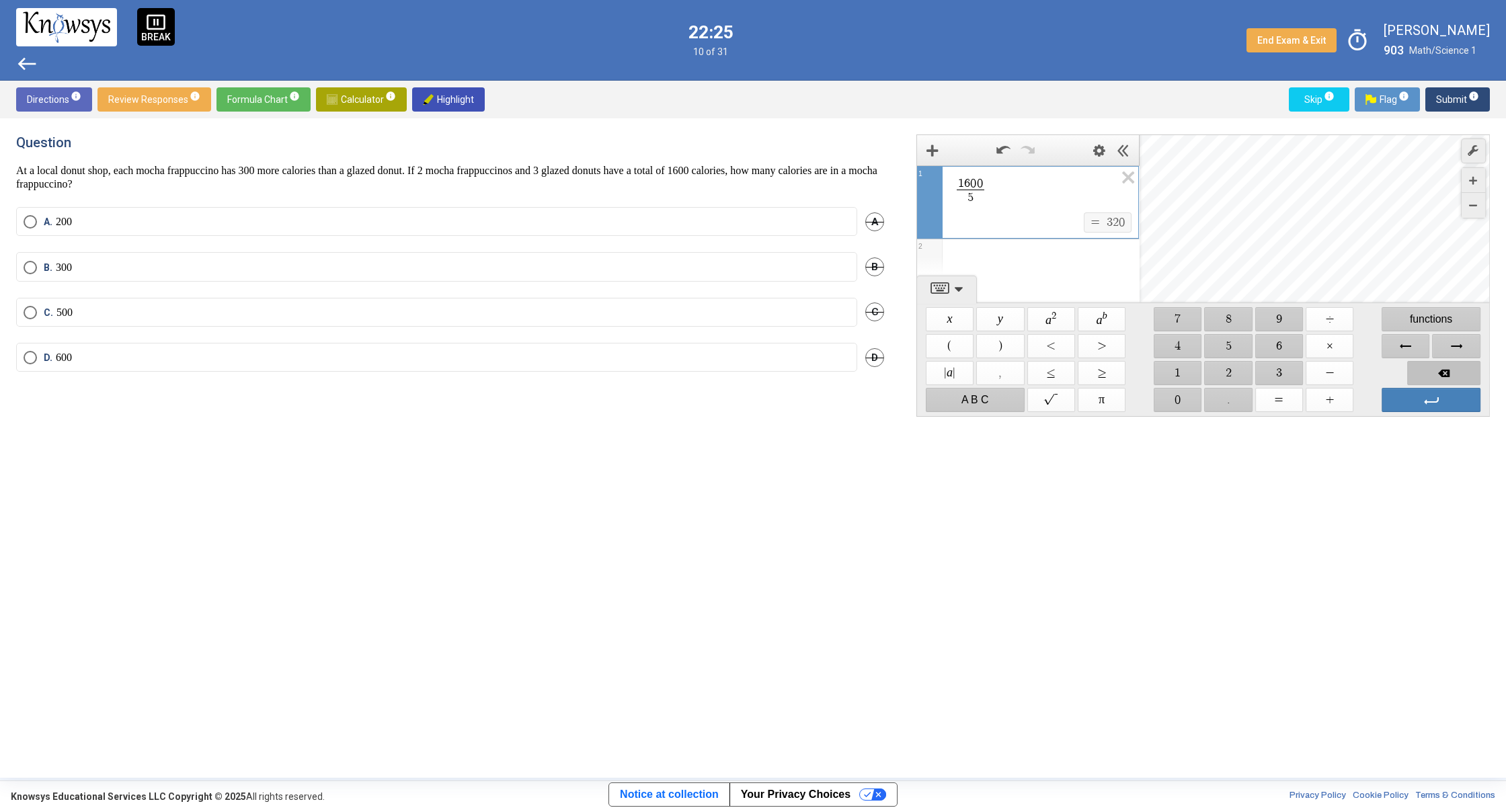
click at [1423, 368] on span "Backspace" at bounding box center [1444, 373] width 73 height 24
click at [1422, 363] on span "Backspace" at bounding box center [1444, 373] width 73 height 24
click at [1421, 364] on span "Backspace" at bounding box center [1444, 373] width 73 height 24
click at [1419, 367] on span "Backspace" at bounding box center [1444, 373] width 73 height 24
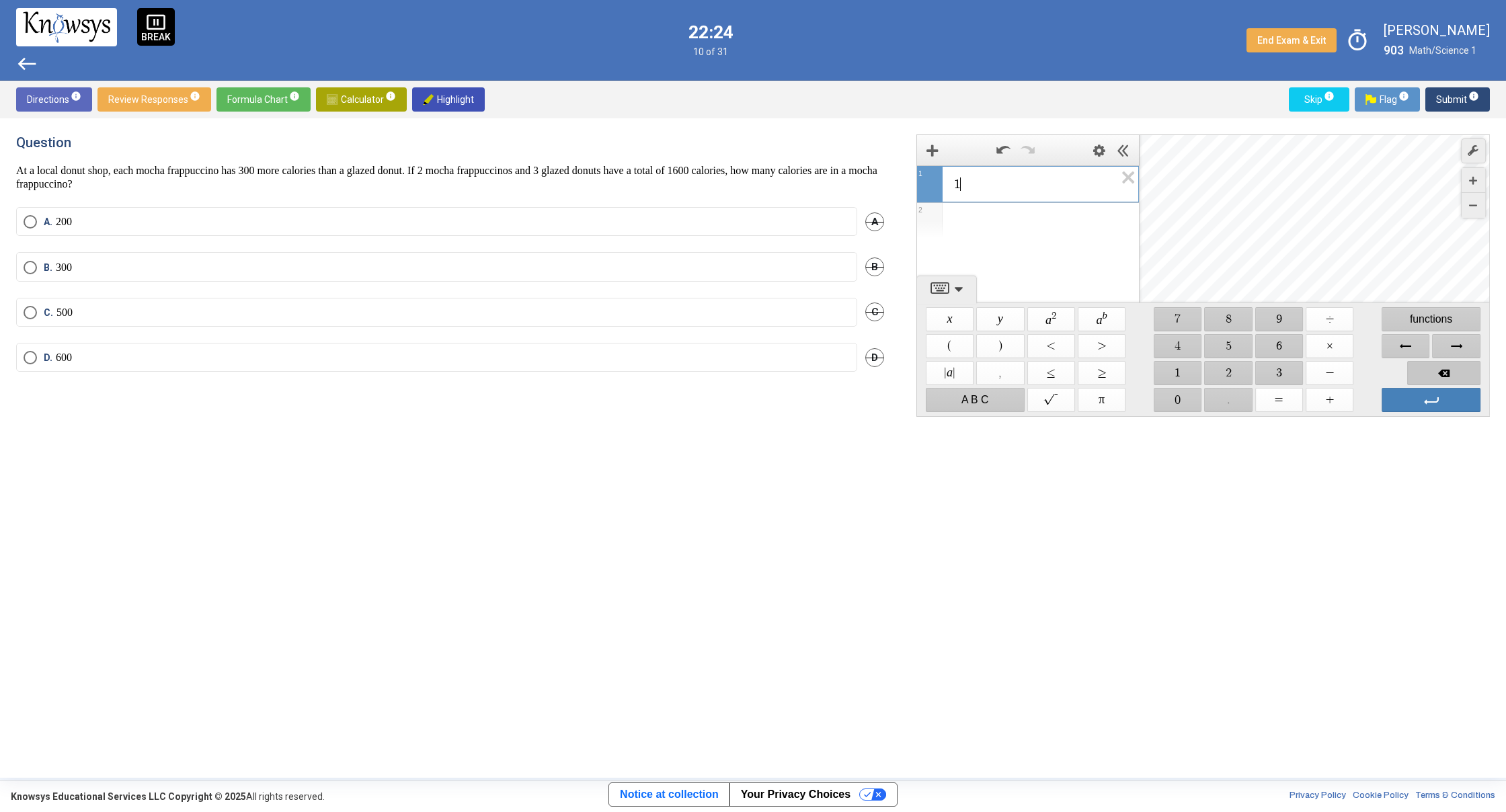
click at [1419, 367] on span "Backspace" at bounding box center [1444, 373] width 73 height 24
drag, startPoint x: 1281, startPoint y: 364, endPoint x: 1260, endPoint y: 364, distance: 21.0
click at [1270, 365] on span "$$ 3" at bounding box center [1278, 373] width 47 height 24
drag, startPoint x: 1242, startPoint y: 366, endPoint x: 1226, endPoint y: 368, distance: 16.1
click at [1228, 367] on span "$$ 2" at bounding box center [1228, 373] width 47 height 24
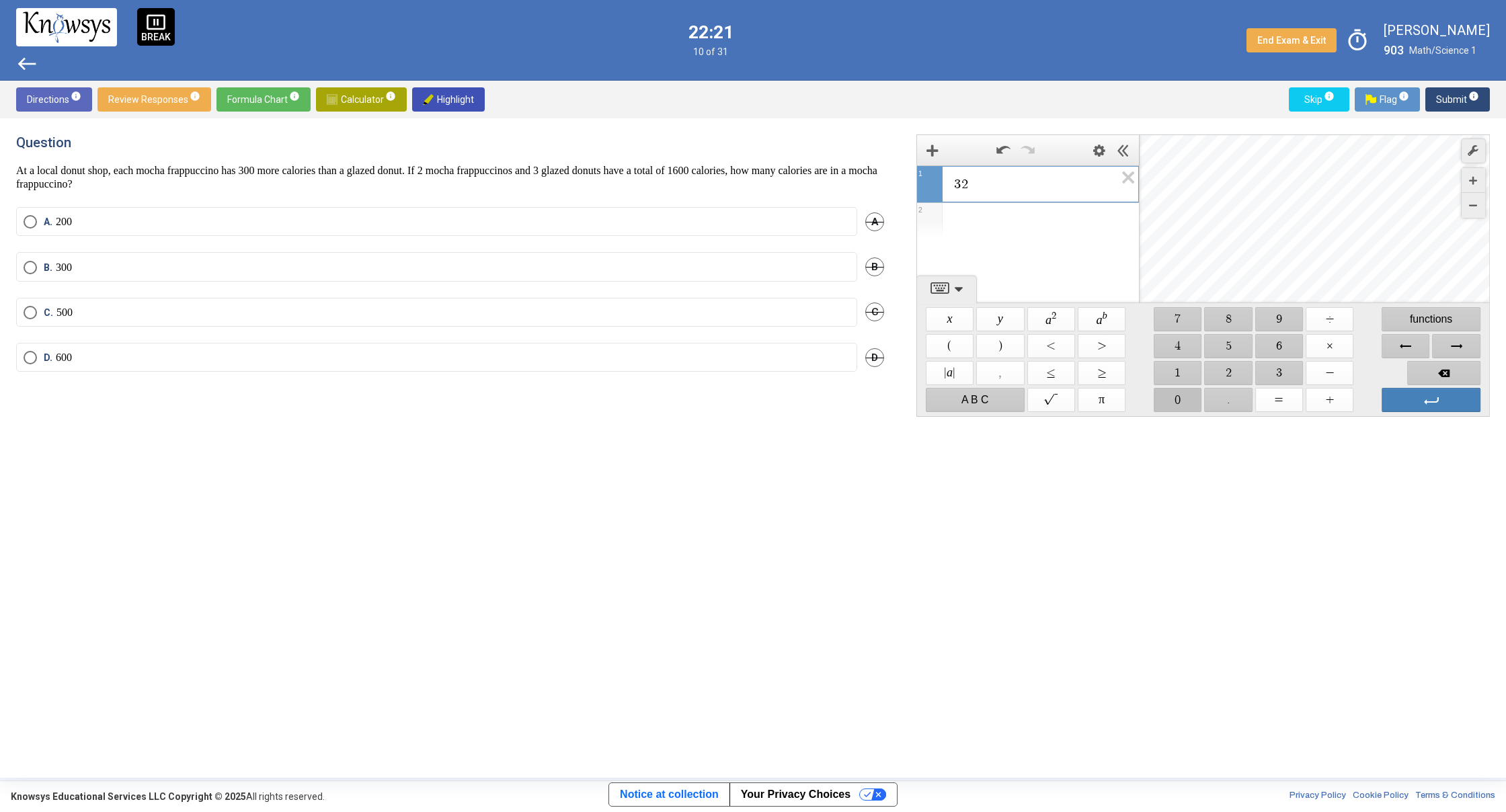
drag, startPoint x: 1191, startPoint y: 393, endPoint x: 1216, endPoint y: 378, distance: 29.2
click at [1191, 393] on span "$$ 0" at bounding box center [1177, 400] width 47 height 24
click at [1328, 378] on span "$$ −" at bounding box center [1329, 373] width 47 height 24
click at [1179, 372] on span "$$ 1" at bounding box center [1177, 373] width 47 height 24
drag, startPoint x: 1282, startPoint y: 348, endPoint x: 1273, endPoint y: 354, distance: 10.8
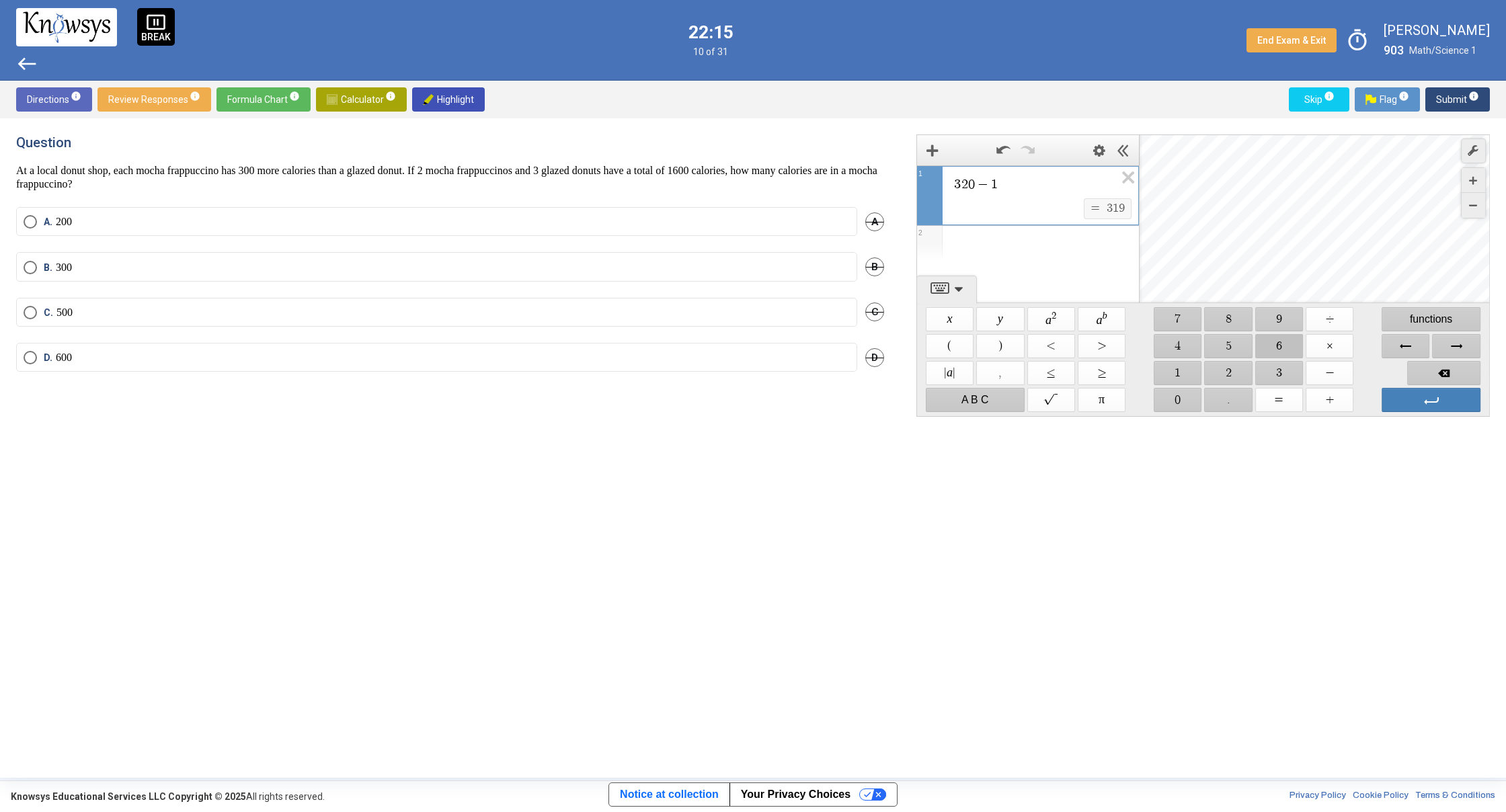
click at [1282, 349] on span "$$ 6" at bounding box center [1278, 346] width 47 height 24
click at [1187, 398] on span "$$ 0" at bounding box center [1177, 400] width 47 height 24
click at [1185, 399] on span "$$ 0" at bounding box center [1177, 400] width 47 height 24
click at [1454, 316] on span "functions" at bounding box center [1431, 318] width 99 height 24
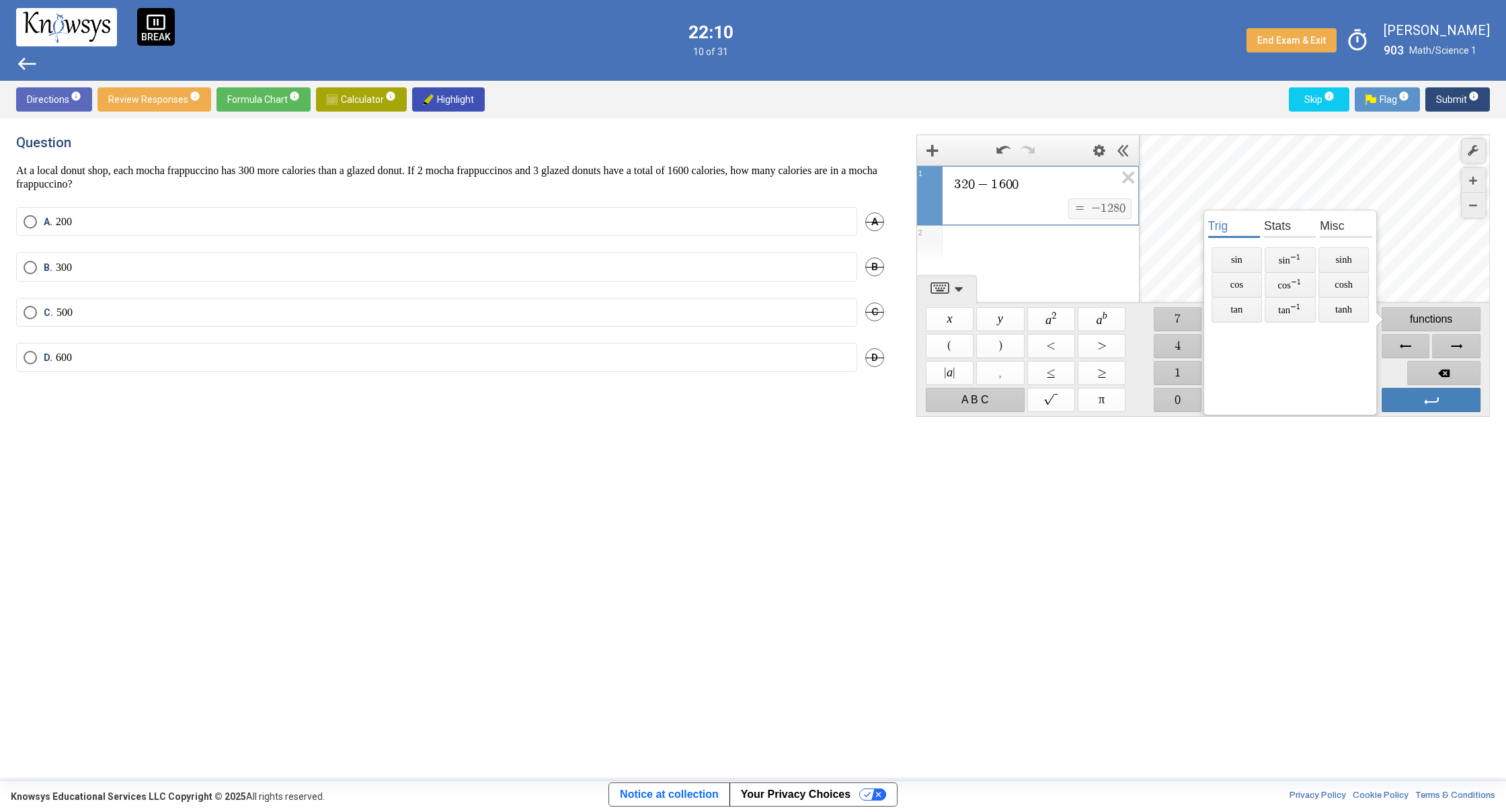
click at [1427, 263] on div "Desmos Graphing Calculator" at bounding box center [1315, 276] width 351 height 282
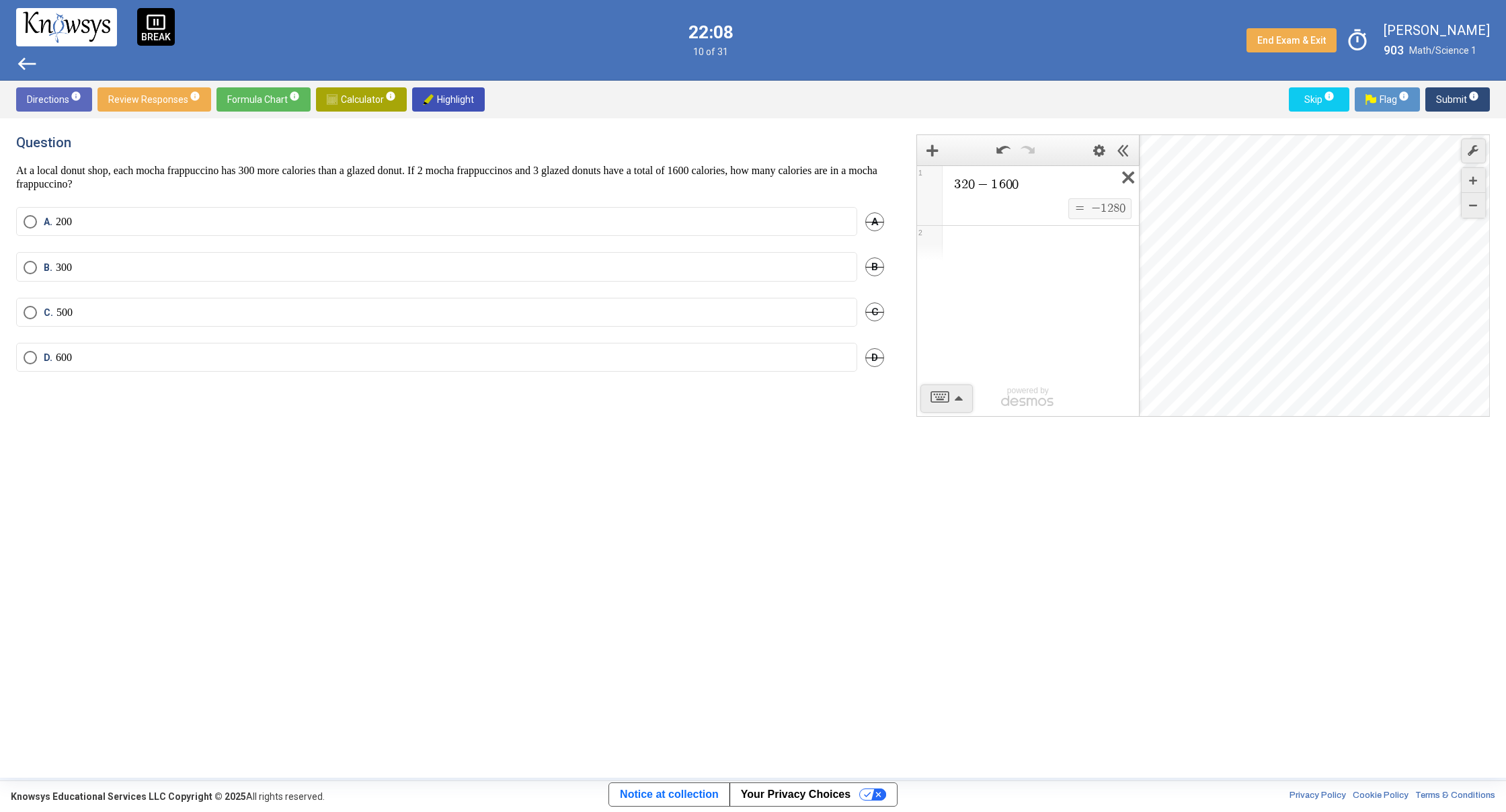
click at [1124, 177] on icon "Expression List" at bounding box center [1123, 181] width 31 height 31
drag, startPoint x: 26, startPoint y: 223, endPoint x: 33, endPoint y: 221, distance: 7.3
click at [30, 222] on span "Select an option" at bounding box center [31, 222] width 14 height 14
click at [318, 297] on div "B. 300 B" at bounding box center [449, 275] width 868 height 45
click at [290, 314] on label "C. 500" at bounding box center [436, 313] width 826 height 14
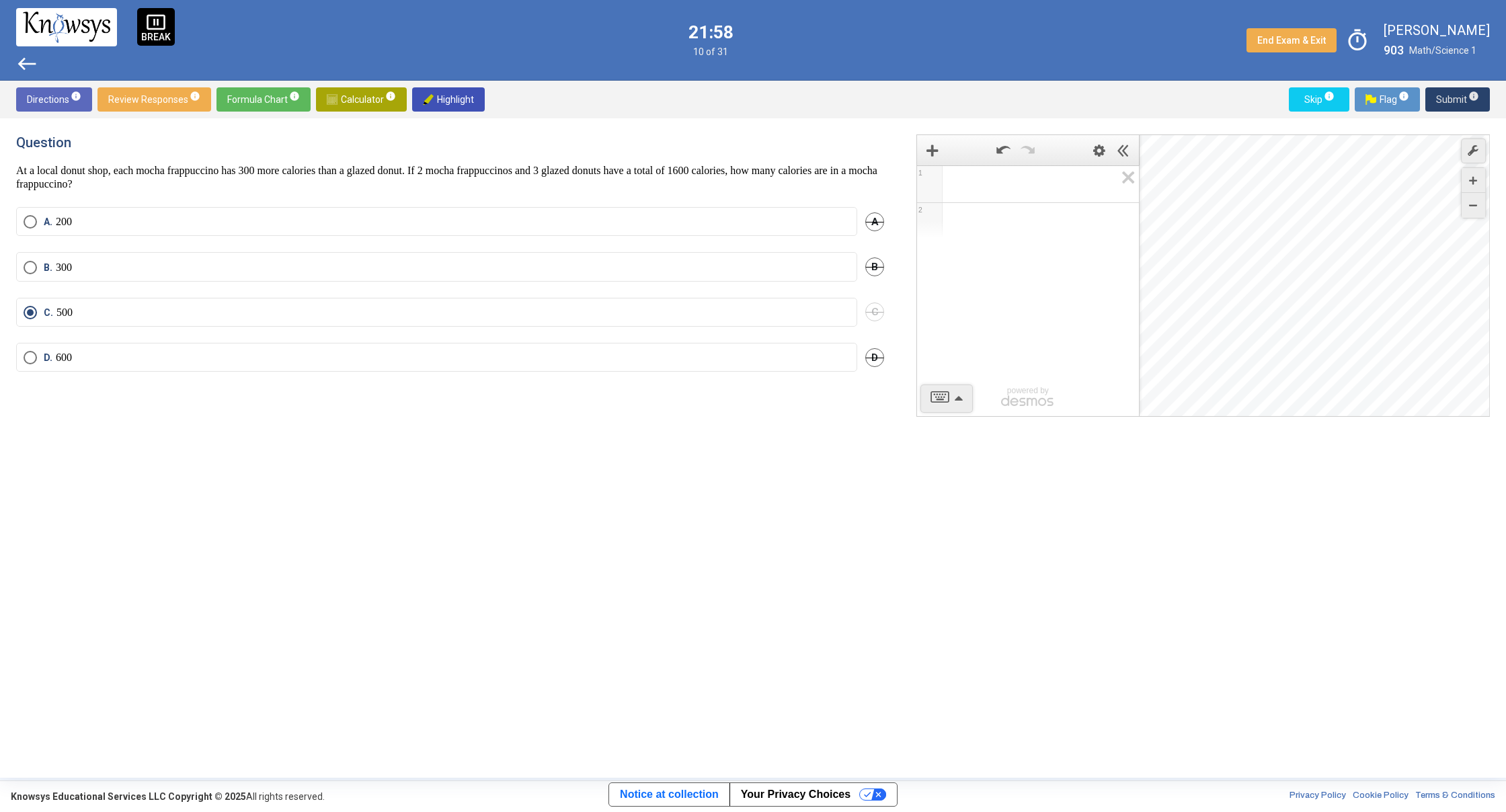
click at [1450, 100] on span "Submit info" at bounding box center [1457, 99] width 43 height 24
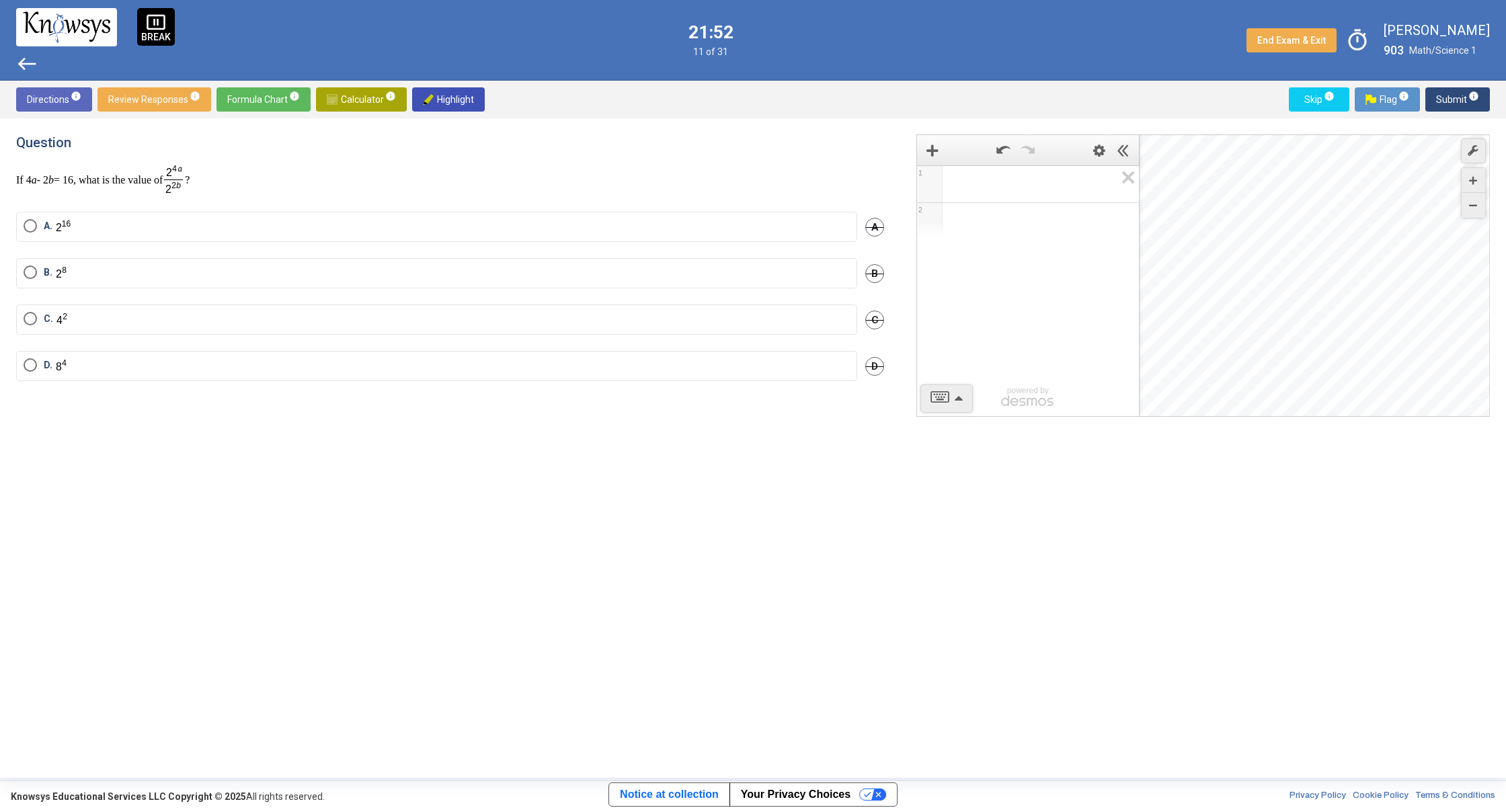
click at [22, 276] on mat-radio-button "B." at bounding box center [436, 273] width 841 height 31
click at [38, 226] on span "A." at bounding box center [53, 226] width 35 height 16
click at [1454, 100] on span "Submit info" at bounding box center [1457, 99] width 43 height 24
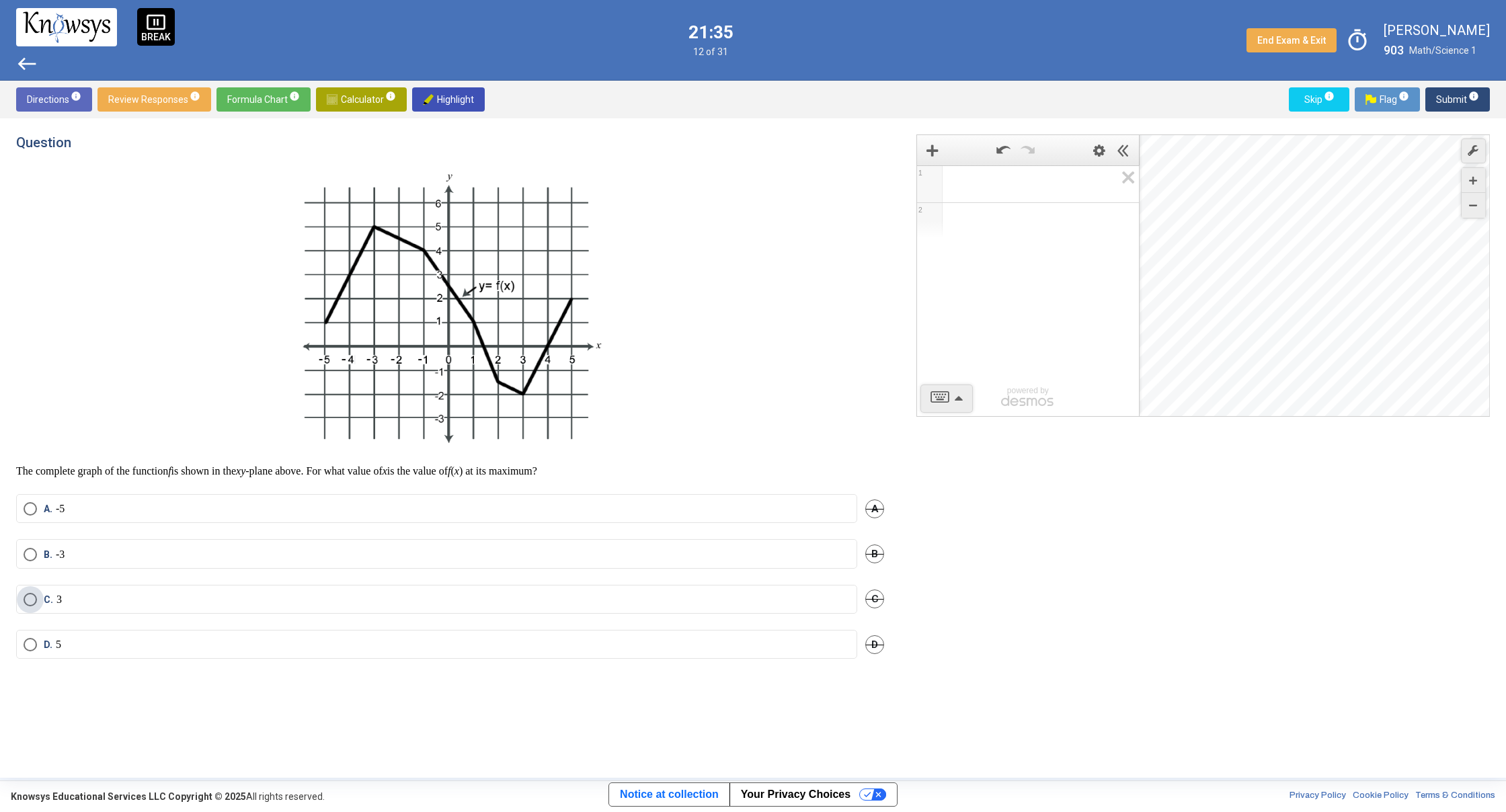
click at [193, 602] on label "C. 3" at bounding box center [436, 599] width 826 height 14
click at [193, 600] on label "C. 3" at bounding box center [436, 599] width 826 height 14
click at [204, 604] on label "C. 3" at bounding box center [436, 599] width 826 height 14
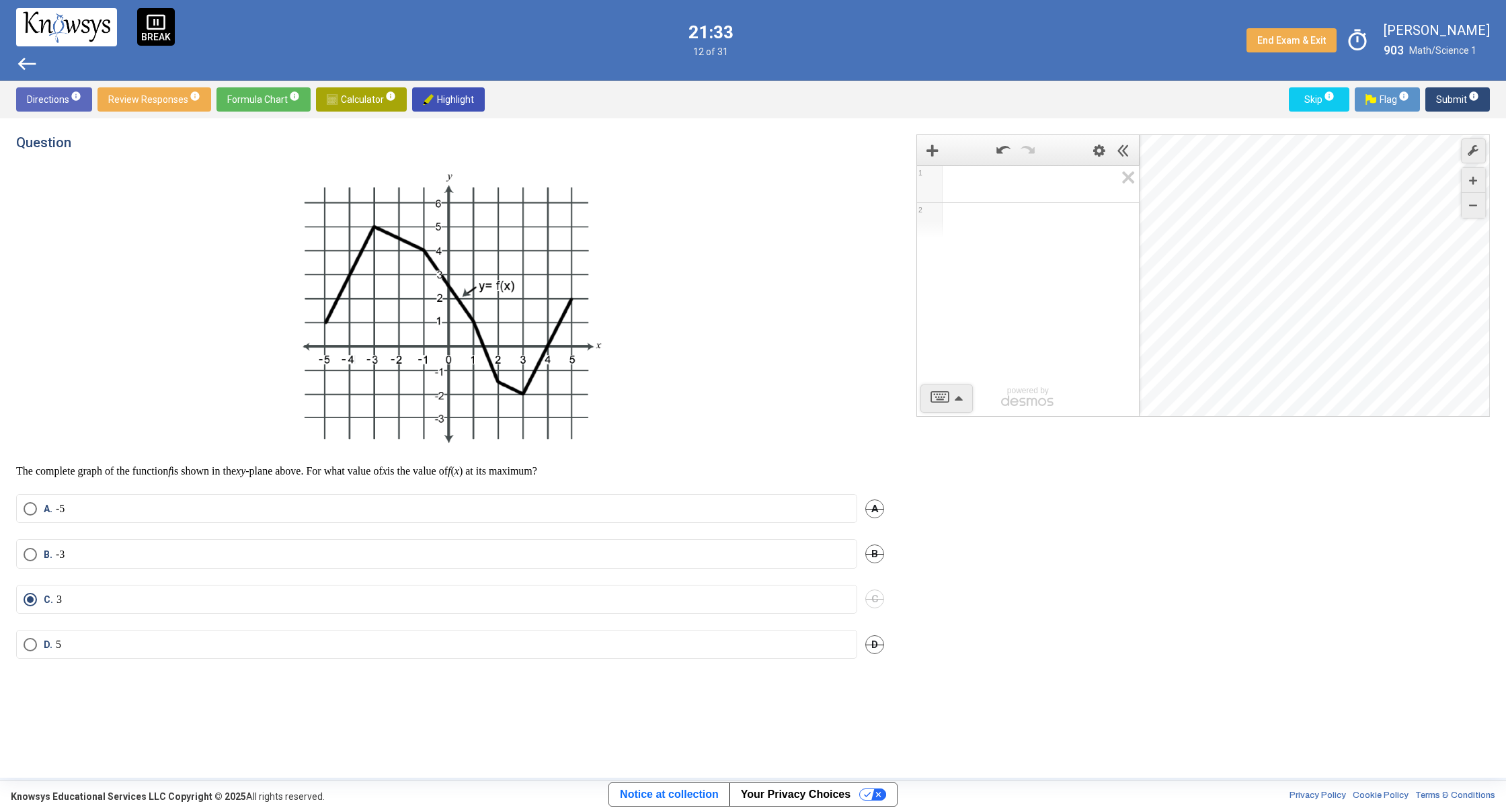
click at [204, 604] on label "C. 3" at bounding box center [436, 599] width 826 height 14
drag, startPoint x: 1452, startPoint y: 91, endPoint x: 1440, endPoint y: 98, distance: 13.9
click at [1447, 90] on span "Submit info" at bounding box center [1457, 99] width 43 height 24
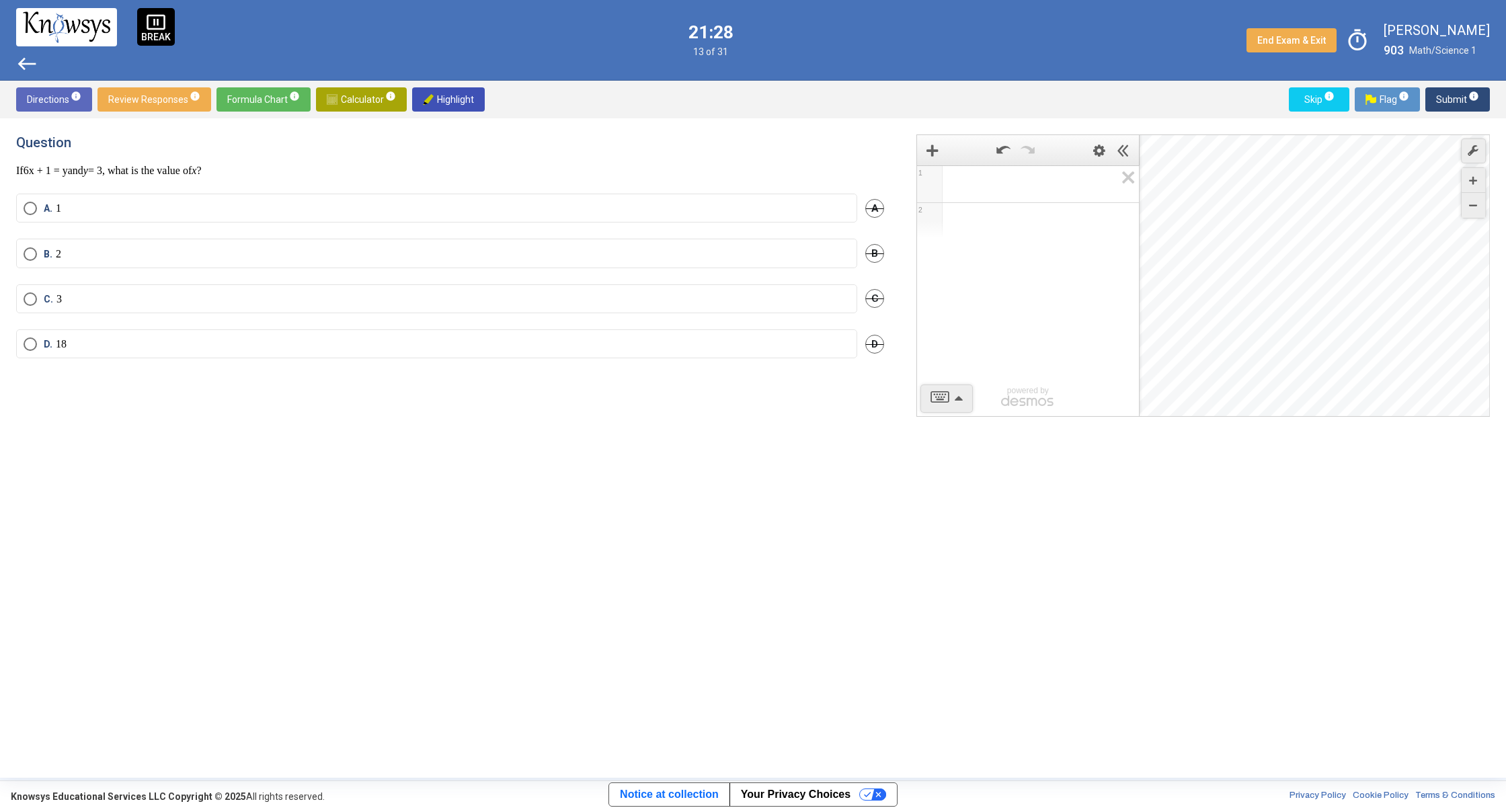
click at [1021, 176] on span "Math Input:" at bounding box center [1034, 184] width 162 height 16
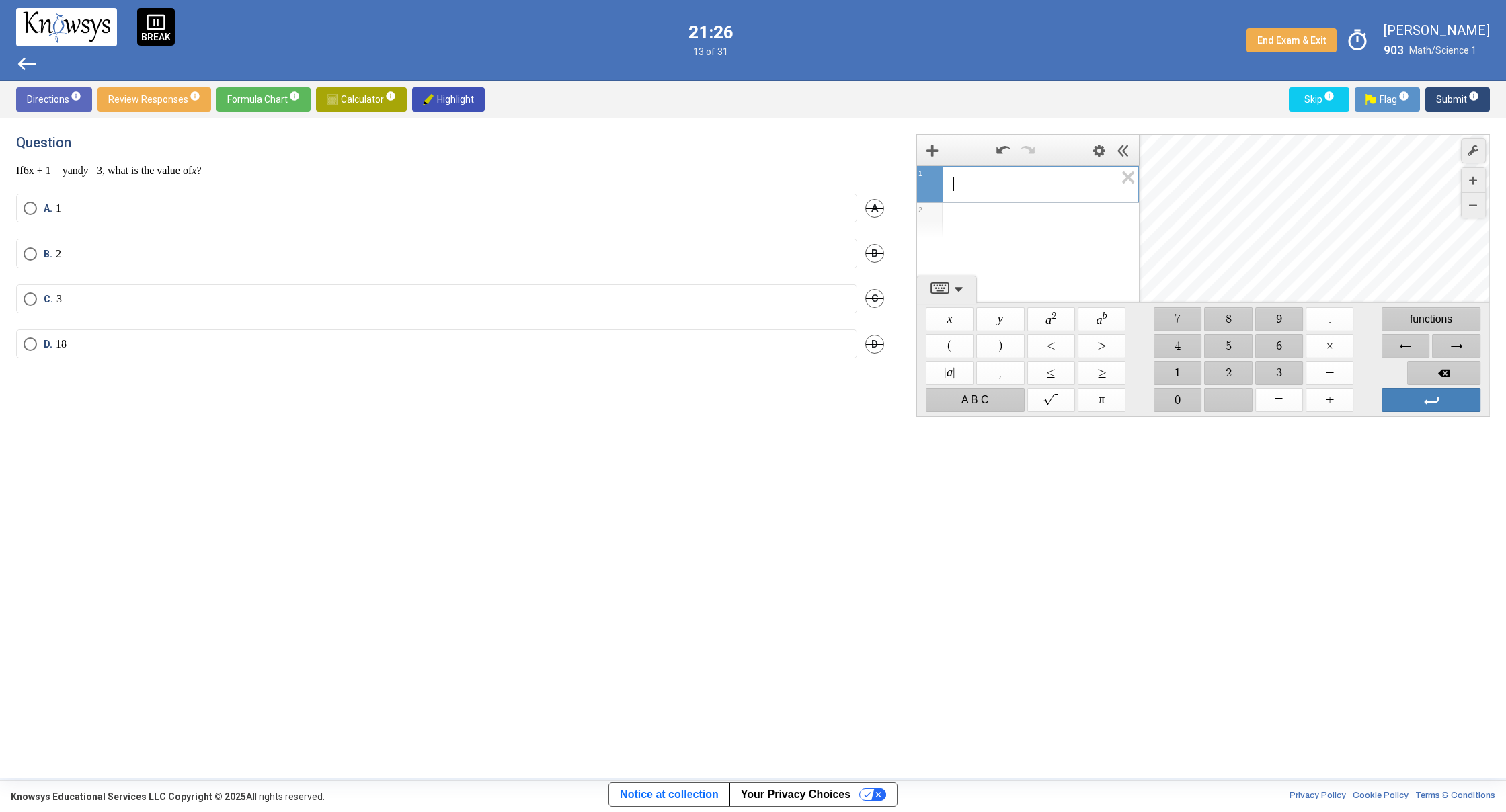
click at [1303, 348] on div "$$ 6" at bounding box center [1278, 345] width 50 height 27
click at [1292, 349] on span "$$ 6" at bounding box center [1278, 346] width 47 height 24
click at [1330, 316] on span "$$ ÷" at bounding box center [1329, 318] width 47 height 24
click at [947, 316] on span "$$ x" at bounding box center [949, 318] width 47 height 24
click at [1337, 395] on span "$$ +" at bounding box center [1329, 400] width 47 height 24
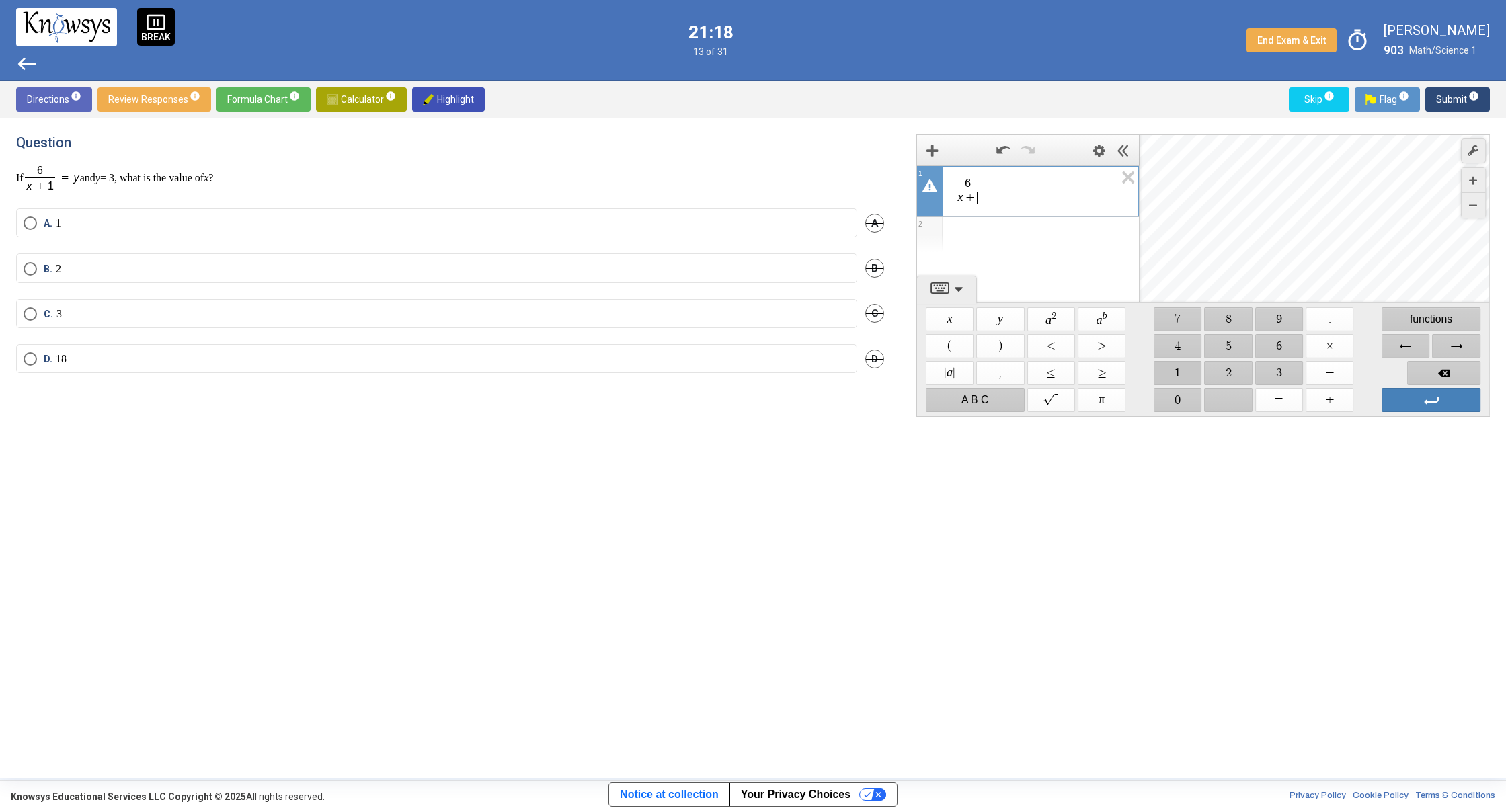
click at [1176, 372] on span "$$ 1" at bounding box center [1177, 373] width 47 height 24
click at [1411, 403] on span "Enter" at bounding box center [1431, 400] width 99 height 24
click at [1064, 173] on div "6 x + 1 ​ ​" at bounding box center [1028, 189] width 222 height 46
click at [1121, 175] on icon "Expression List" at bounding box center [1123, 181] width 31 height 31
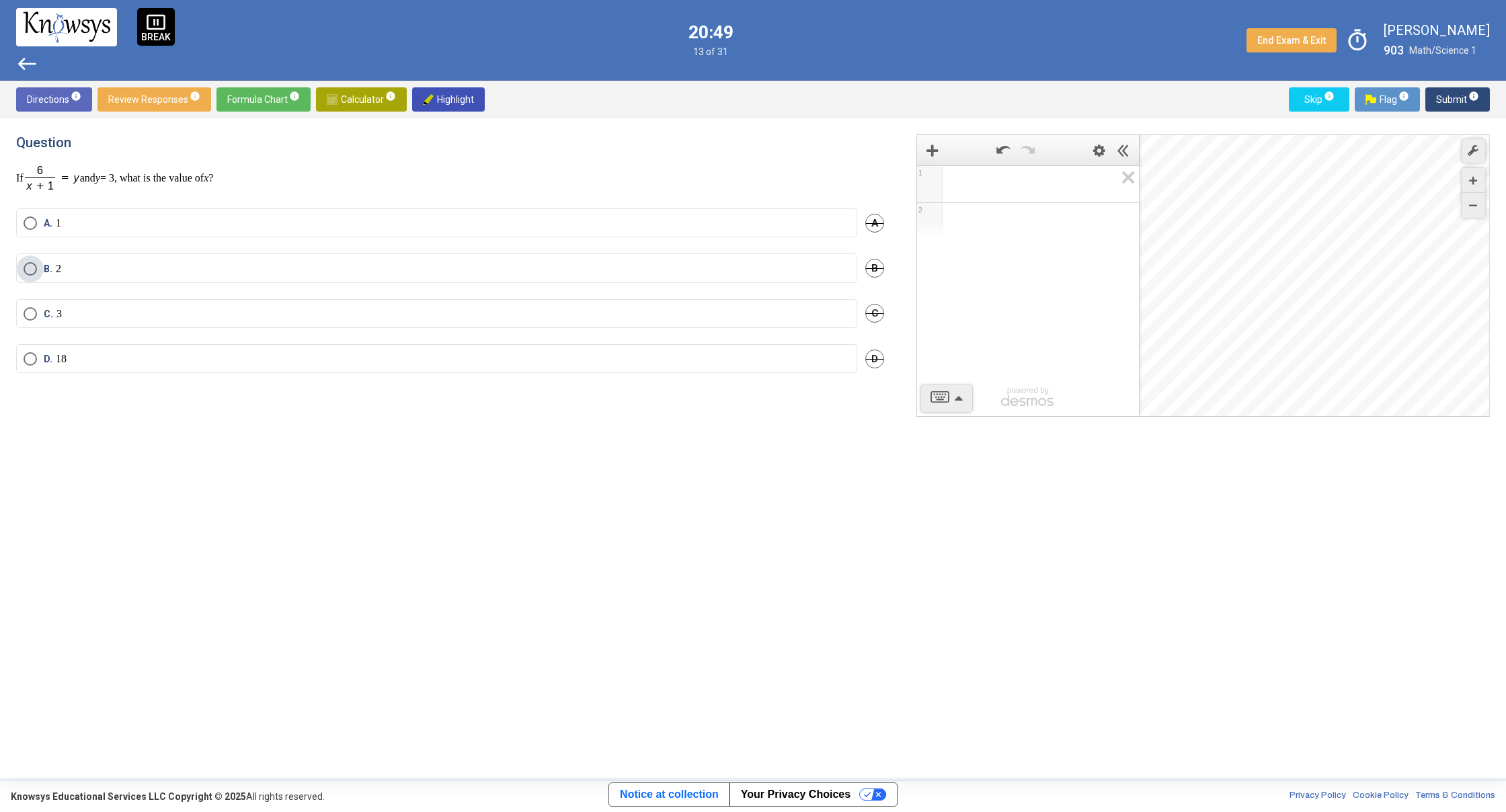
click at [45, 269] on span "B." at bounding box center [49, 269] width 12 height 14
click at [29, 224] on span "Select an option" at bounding box center [31, 224] width 14 height 14
click at [1011, 185] on span "Expression 1:" at bounding box center [1034, 184] width 162 height 16
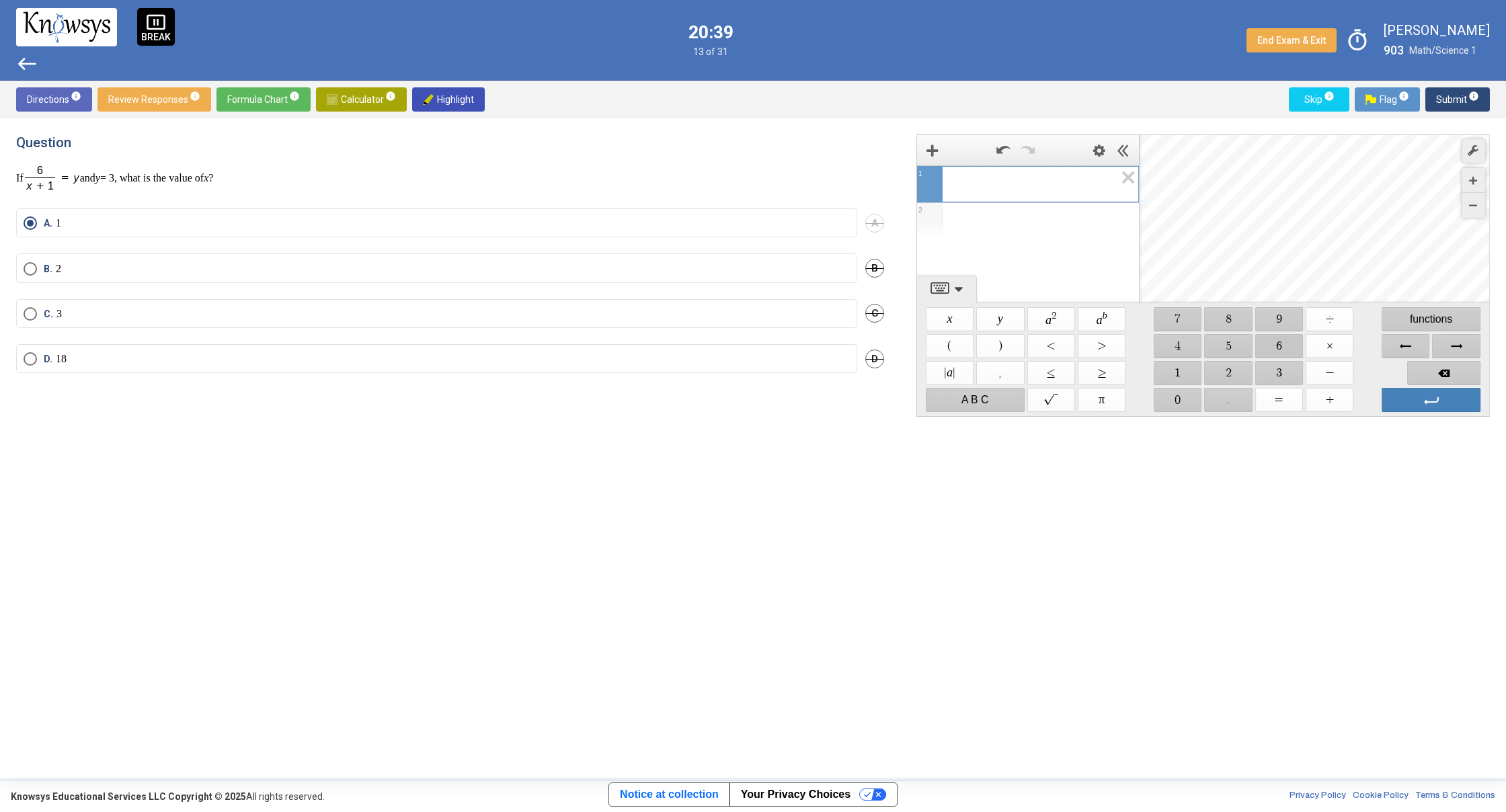
click at [1275, 337] on span "$$ 6" at bounding box center [1278, 346] width 47 height 24
drag, startPoint x: 1328, startPoint y: 316, endPoint x: 1318, endPoint y: 319, distance: 10.4
click at [1326, 316] on span "$$ ÷" at bounding box center [1329, 318] width 47 height 24
click at [1231, 368] on span "$$ 2" at bounding box center [1228, 373] width 47 height 24
click at [1115, 173] on icon "Expression List" at bounding box center [1123, 181] width 31 height 31
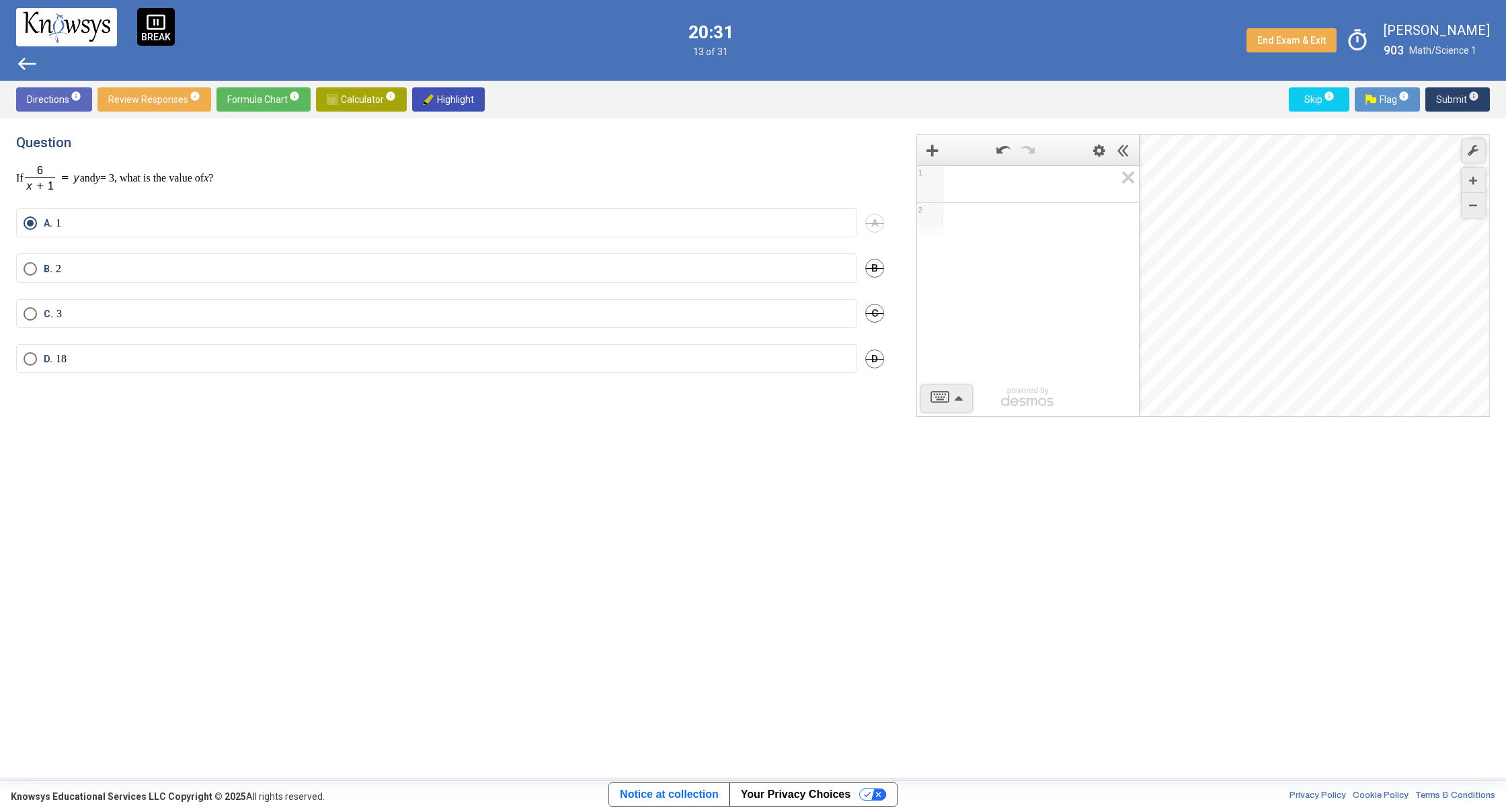
click at [1458, 95] on span "Submit info" at bounding box center [1457, 99] width 43 height 24
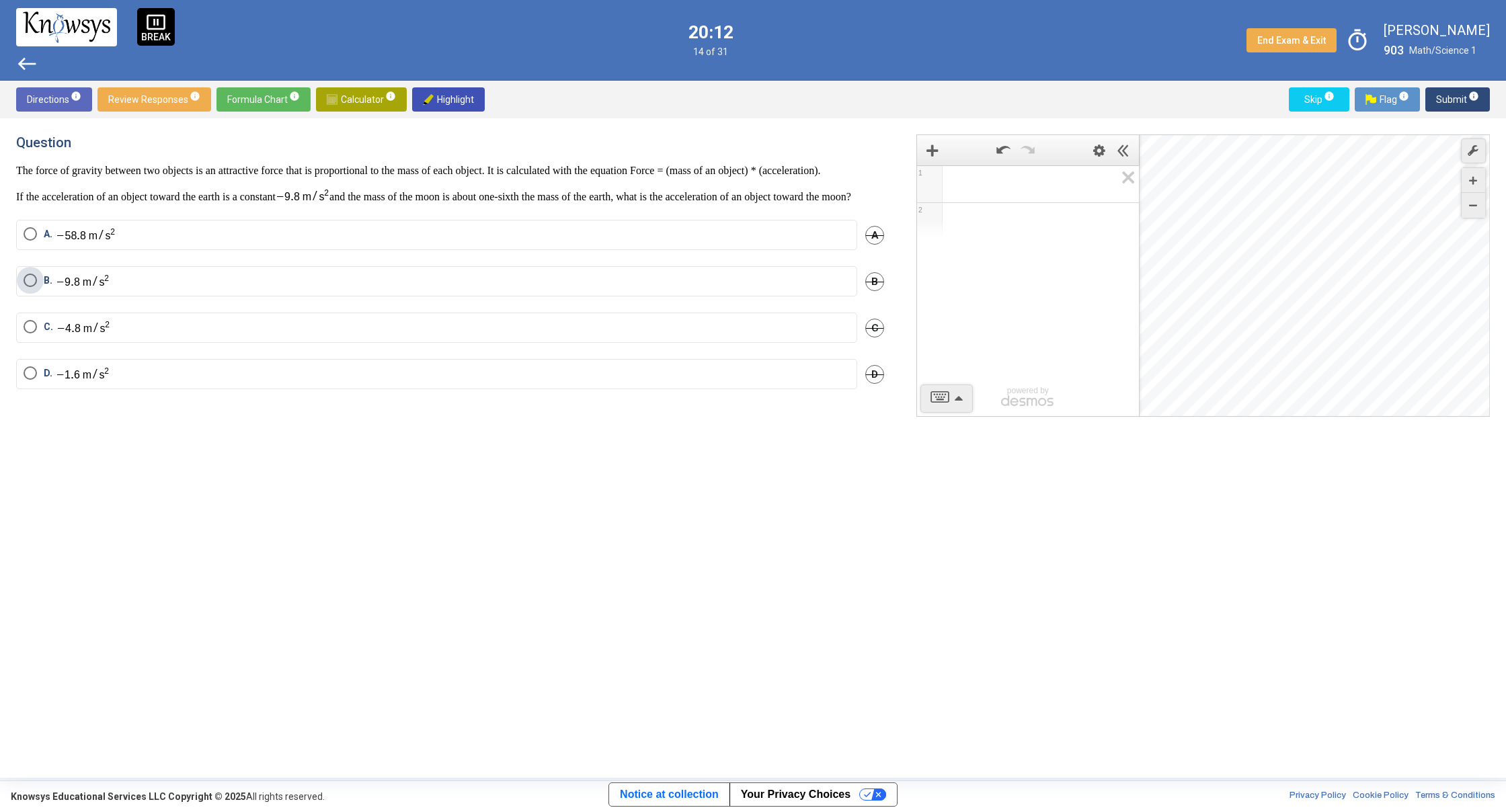
drag, startPoint x: 26, startPoint y: 304, endPoint x: 95, endPoint y: 292, distance: 70.0
click at [31, 287] on span "Select an option" at bounding box center [31, 281] width 14 height 14
click at [1458, 91] on span "Submit info" at bounding box center [1457, 99] width 43 height 24
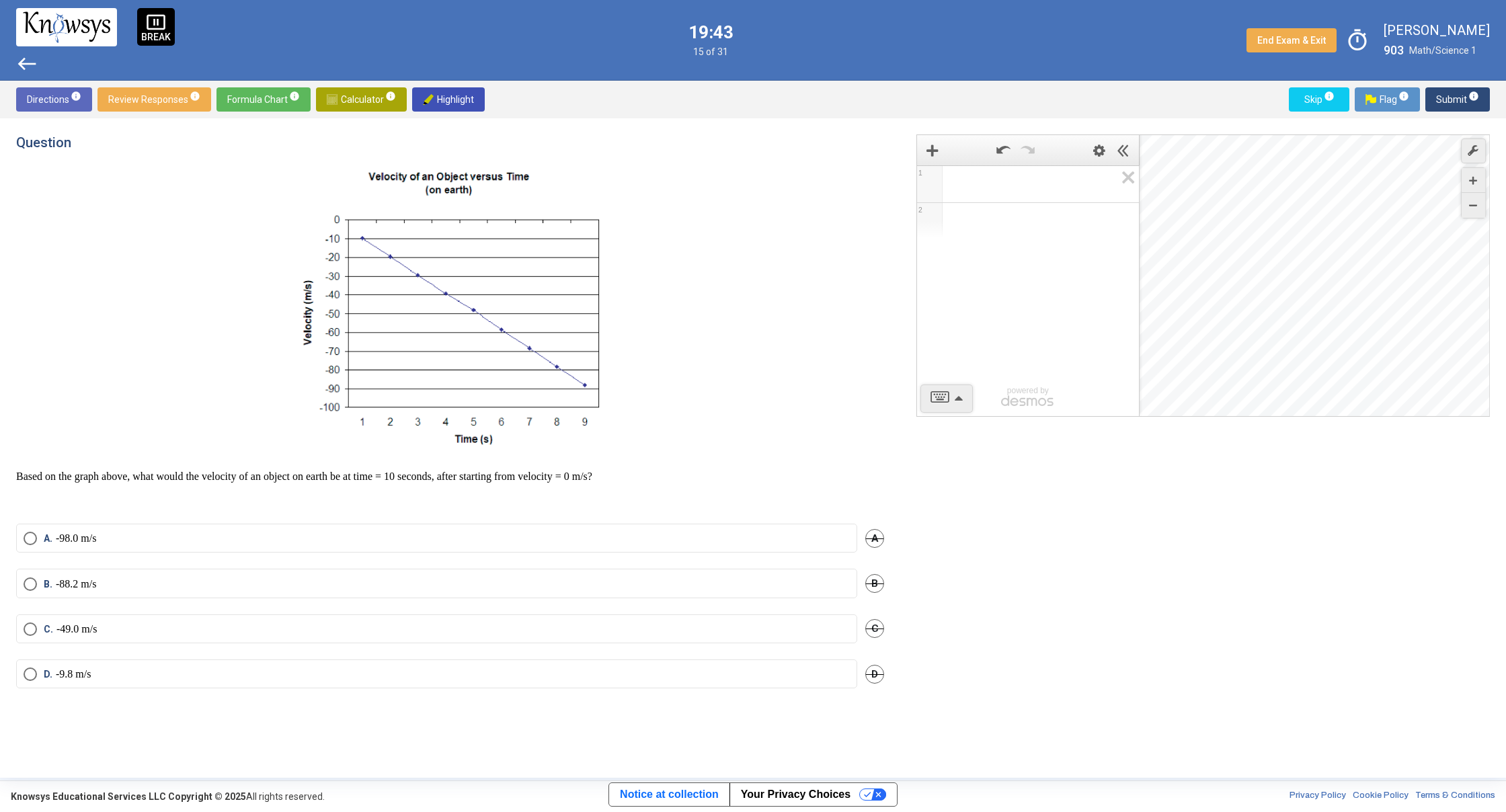
drag, startPoint x: 24, startPoint y: 578, endPoint x: 31, endPoint y: 574, distance: 8.1
click at [29, 574] on mat-radio-button "B. -88.2 m/s" at bounding box center [436, 583] width 841 height 29
click at [39, 573] on mat-radio-button "B. -88.2 m/s" at bounding box center [436, 583] width 841 height 29
click at [35, 531] on span "Select an option" at bounding box center [31, 538] width 14 height 14
click at [1448, 104] on span "Submit info" at bounding box center [1457, 99] width 43 height 24
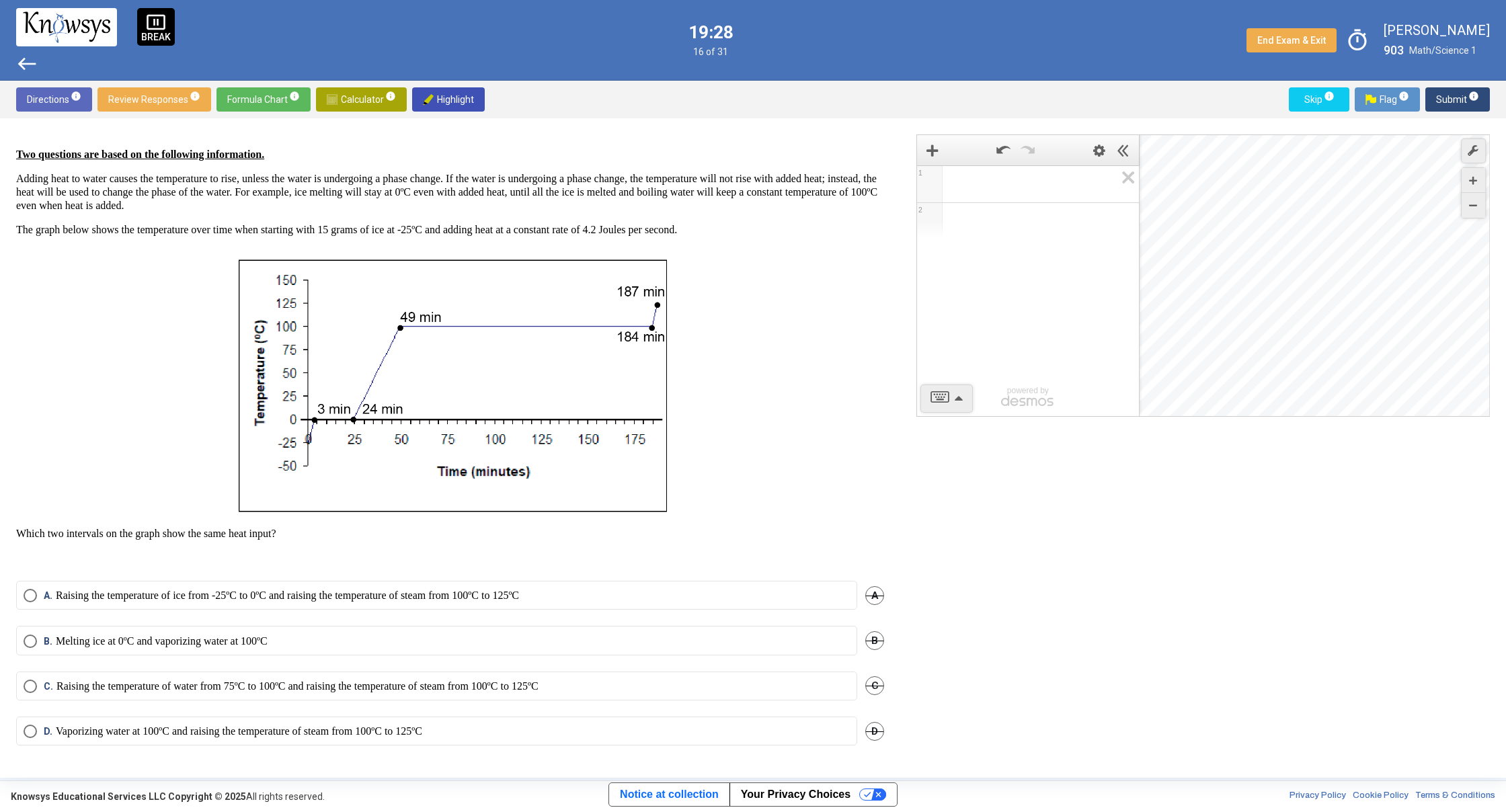
scroll to position [16, 0]
drag, startPoint x: 901, startPoint y: 604, endPoint x: 857, endPoint y: 647, distance: 61.5
click at [894, 645] on div "Question Two questions are based on the following information. Adding heat to w…" at bounding box center [752, 448] width 1473 height 627
click at [750, 527] on p "Which two intervals on the graph show the same heat input?" at bounding box center [449, 534] width 868 height 14
click at [210, 600] on p "Raising the temperature of ice from -25ºC to 0ºC and raising the temperature of…" at bounding box center [287, 595] width 463 height 14
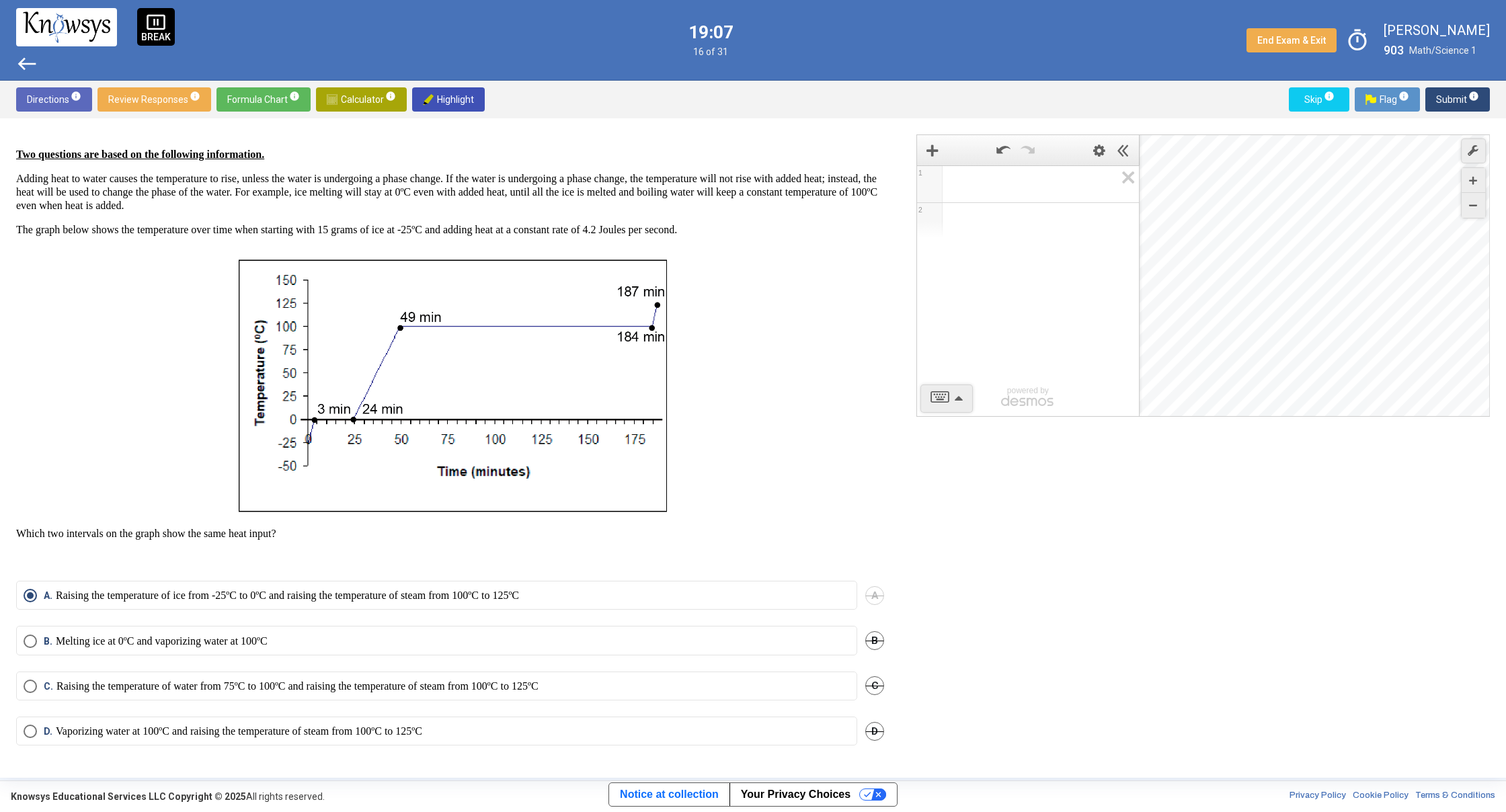
click at [54, 682] on span "C." at bounding box center [49, 686] width 13 height 14
click at [94, 638] on p "Melting ice at 0ºC and vaporizing water at 100ºC" at bounding box center [161, 641] width 212 height 14
click at [114, 590] on mat-radio-button "A. Raising the temperature of ice from -25ºC to 0ºC and raising the temperature…" at bounding box center [436, 594] width 841 height 29
click at [63, 600] on mat-radio-button "A. Raising the temperature of ice from -25ºC to 0ºC and raising the temperature…" at bounding box center [436, 594] width 841 height 29
drag, startPoint x: 47, startPoint y: 602, endPoint x: 51, endPoint y: 594, distance: 8.9
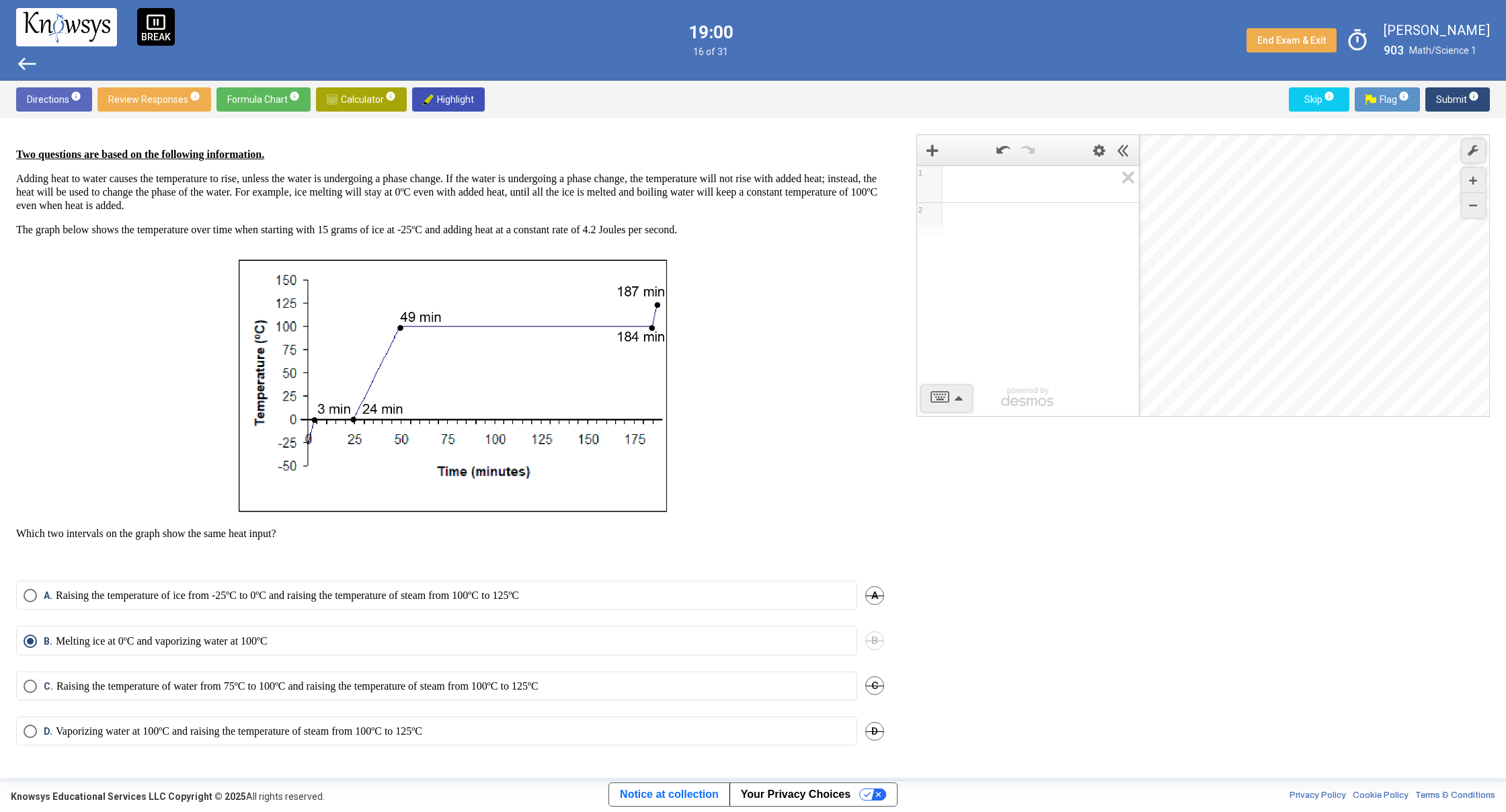
click at [47, 601] on mat-radio-button "A. Raising the temperature of ice from -25ºC to 0ºC and raising the temperature…" at bounding box center [436, 594] width 841 height 29
click at [40, 599] on span "A. Raising the temperature of ice from -25ºC to 0ºC and raising the temperature…" at bounding box center [277, 595] width 482 height 14
drag, startPoint x: 383, startPoint y: 513, endPoint x: 351, endPoint y: 518, distance: 32.4
click at [177, 686] on p "Raising the temperature of water from 75ºC to 100ºC and raising the temperature…" at bounding box center [297, 686] width 482 height 14
click at [293, 727] on p "Vaporizing water at 100ºC and raising the temperature of steam from 100ºC to 12…" at bounding box center [238, 731] width 366 height 14
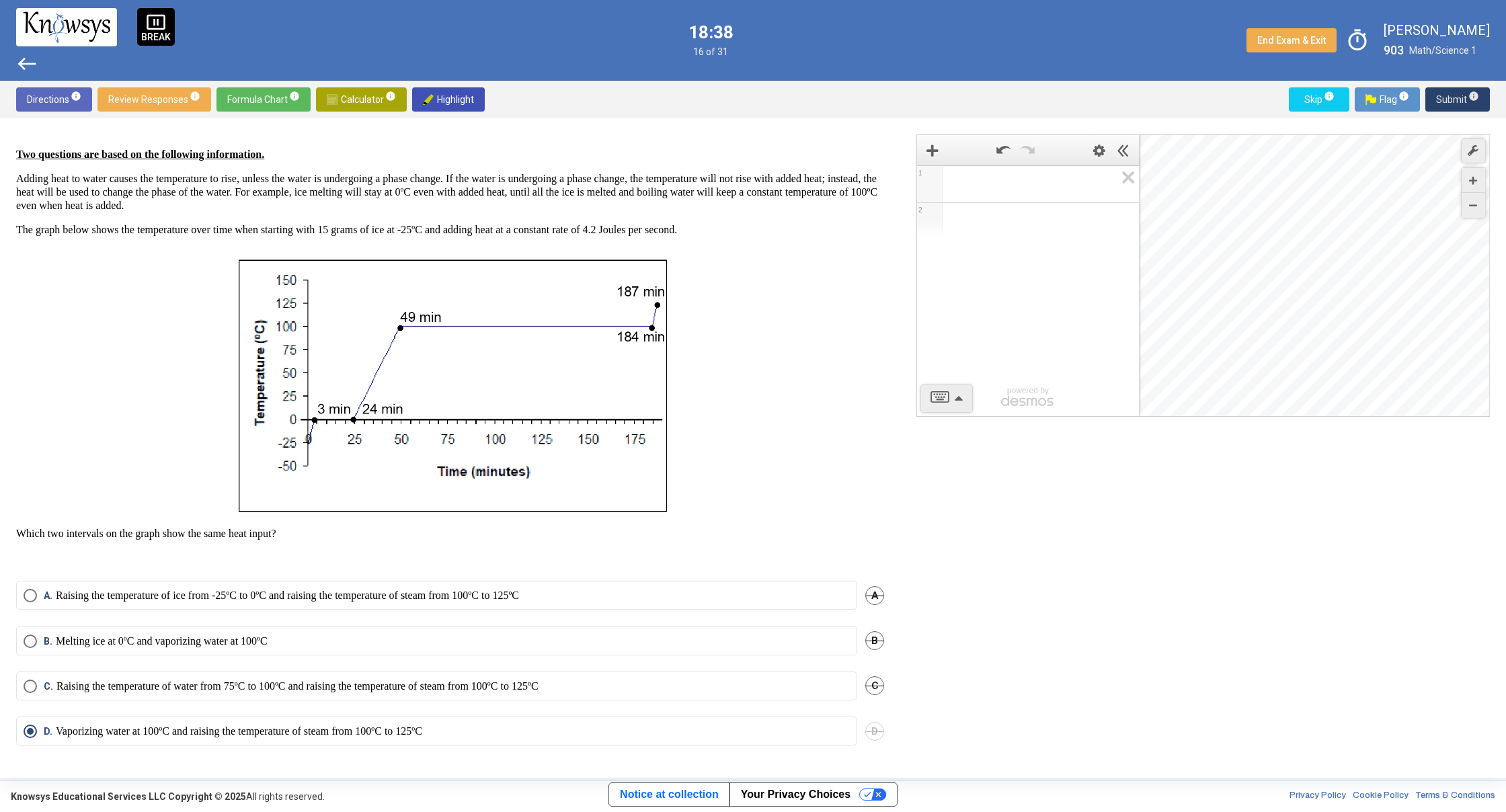
click at [1450, 98] on span "Submit info" at bounding box center [1457, 99] width 43 height 24
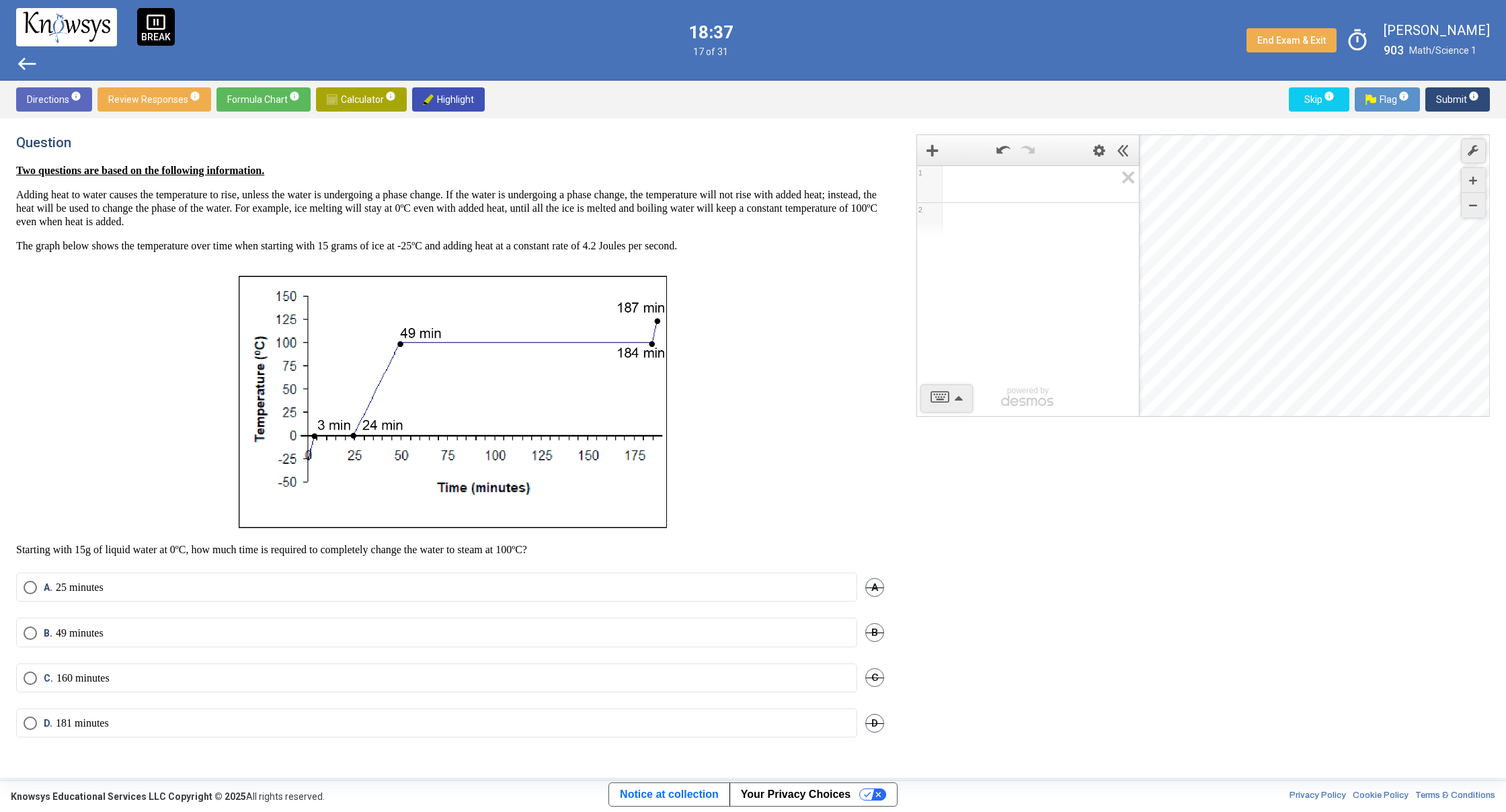
scroll to position [0, 0]
click at [146, 716] on mat-radio-button "D. 181 minutes" at bounding box center [436, 722] width 841 height 29
drag, startPoint x: 141, startPoint y: 728, endPoint x: 142, endPoint y: 718, distance: 10.0
click at [142, 724] on label "D. 181 minutes" at bounding box center [436, 723] width 826 height 14
click at [1455, 95] on span "Submit info" at bounding box center [1457, 99] width 43 height 24
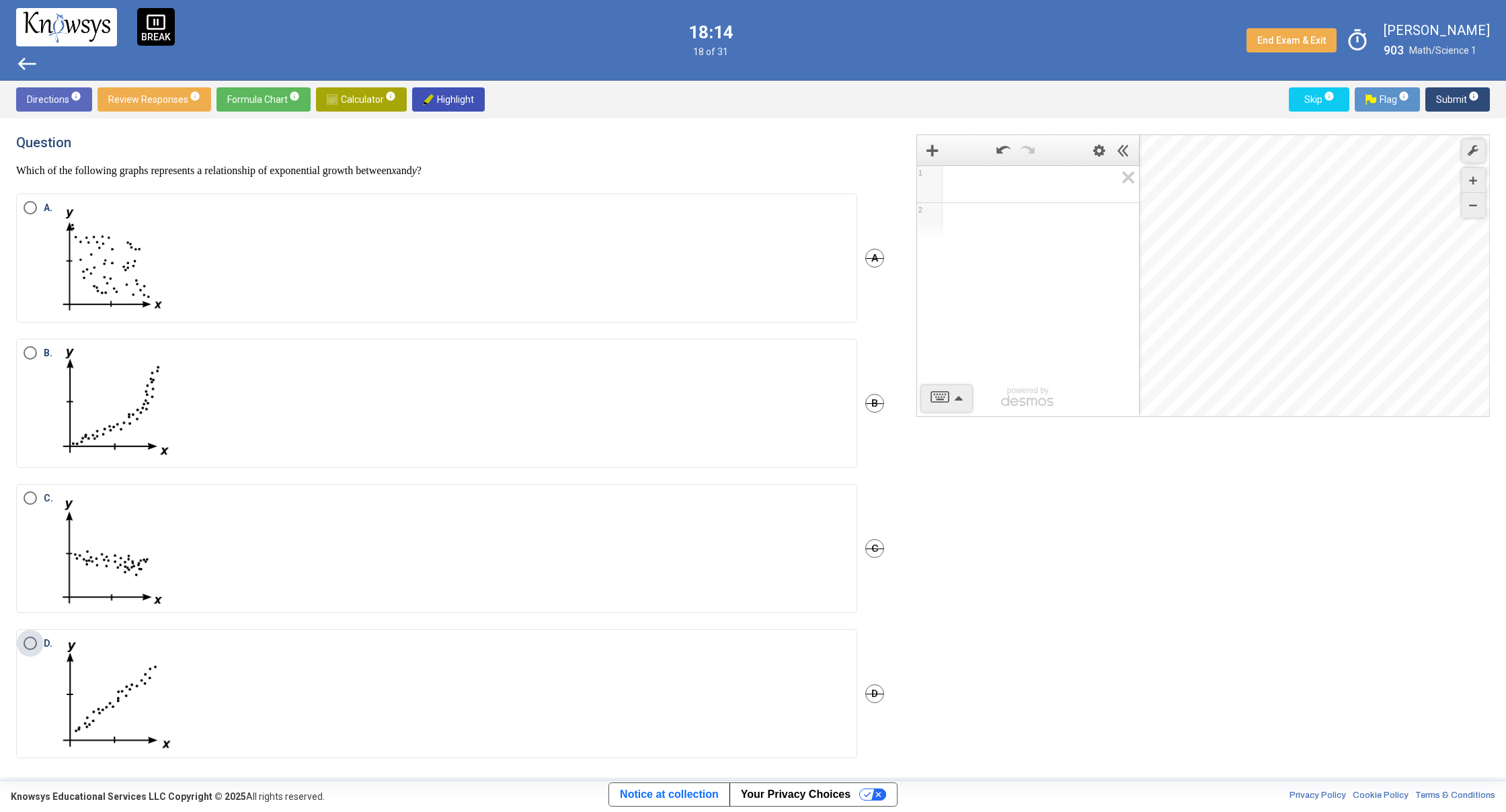
click at [254, 724] on label "D." at bounding box center [436, 692] width 826 height 114
click at [179, 490] on mat-radio-button "C." at bounding box center [436, 548] width 841 height 129
click at [1458, 104] on span "Submit info" at bounding box center [1457, 99] width 43 height 24
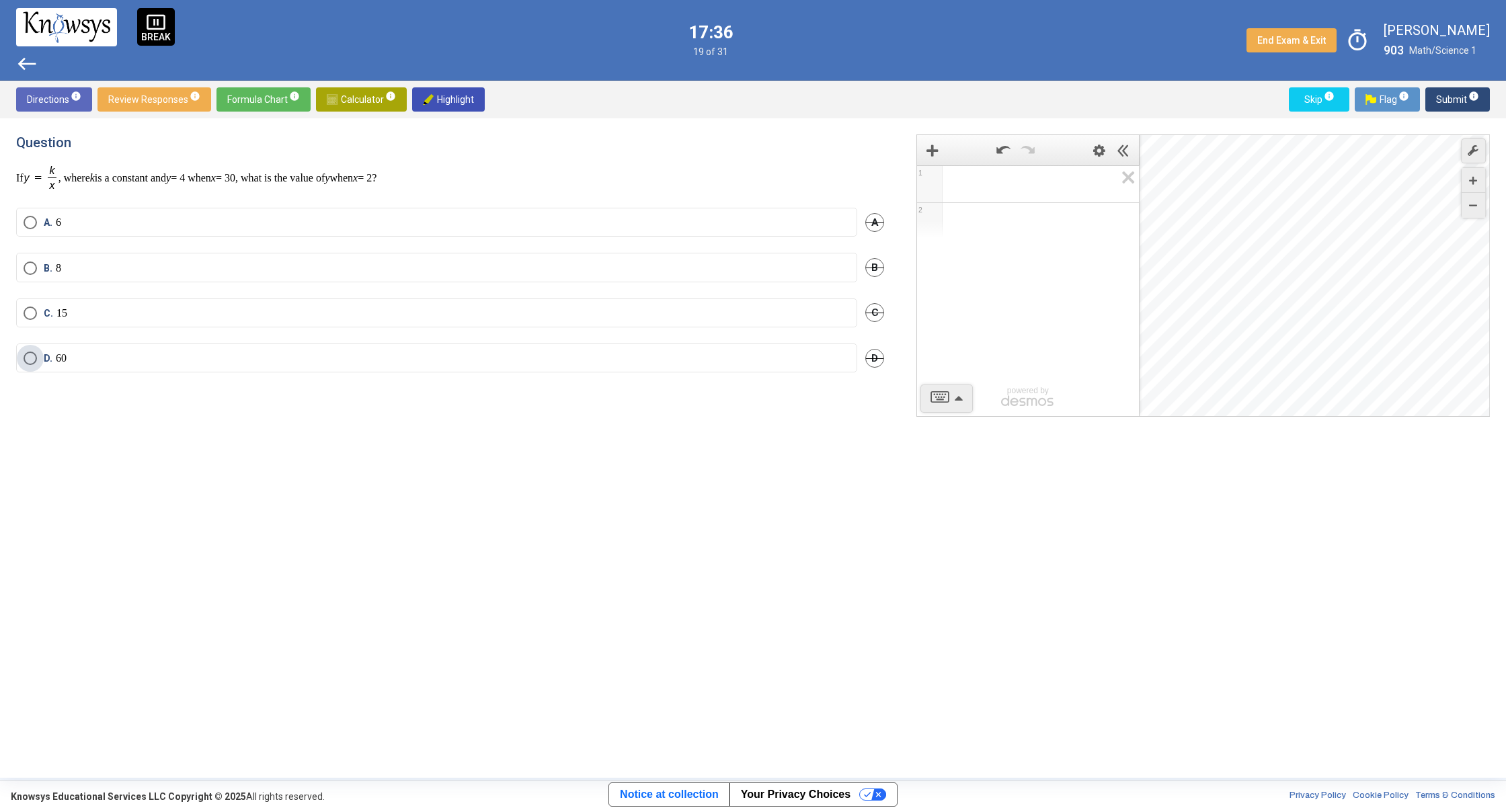
click at [95, 361] on label "D. 60" at bounding box center [436, 358] width 826 height 14
click at [58, 312] on div "C. 15" at bounding box center [55, 314] width 24 height 14
click at [1446, 103] on span "Submit info" at bounding box center [1457, 99] width 43 height 24
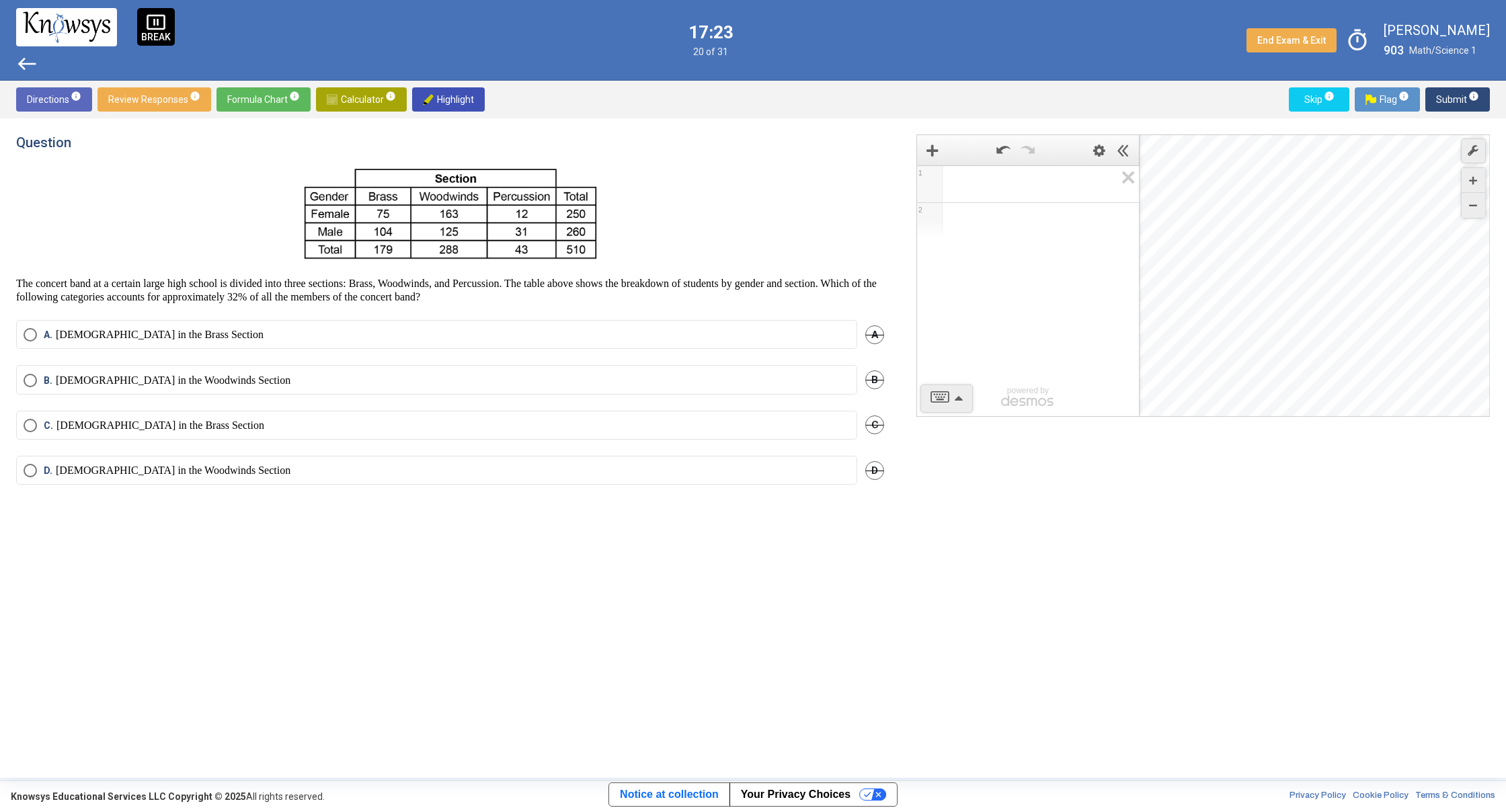
drag, startPoint x: 347, startPoint y: 218, endPoint x: 213, endPoint y: 175, distance: 140.7
drag, startPoint x: 226, startPoint y: 159, endPoint x: 411, endPoint y: 206, distance: 190.9
click at [411, 206] on div "Question The concert band at a certain large high school is divided into three …" at bounding box center [449, 219] width 868 height 169
click at [976, 188] on span "Expression 1:" at bounding box center [1034, 184] width 162 height 16
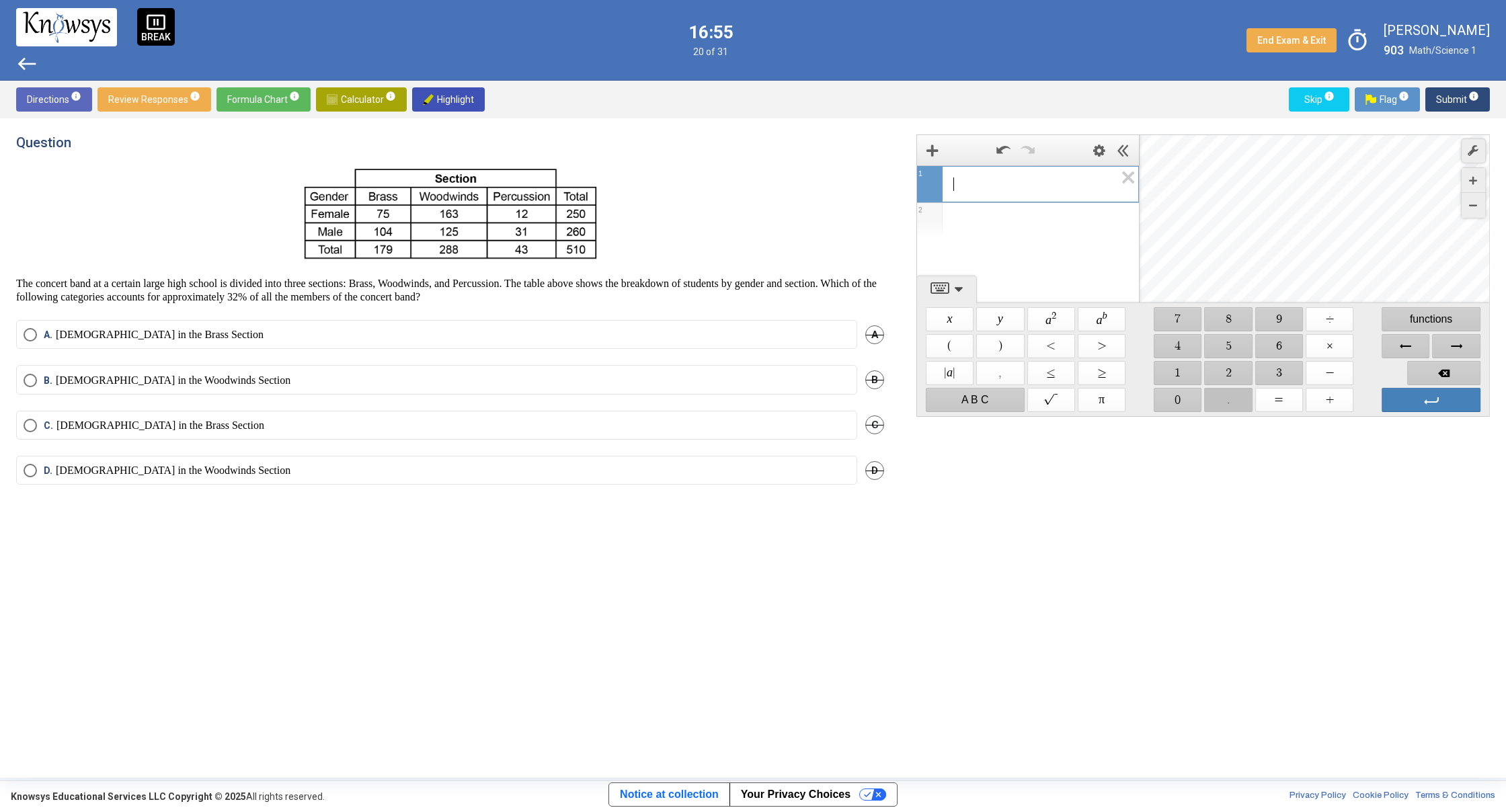
click at [1227, 404] on span "$$ ." at bounding box center [1228, 400] width 47 height 24
click at [1280, 378] on span "$$ 3" at bounding box center [1278, 373] width 47 height 24
click at [1243, 364] on span "$$ 2" at bounding box center [1228, 373] width 47 height 24
click at [1330, 349] on span "$$ ×" at bounding box center [1329, 346] width 47 height 24
click at [1237, 334] on div "$$ x $$ y $$ a 2 $$ a b $$ 7 $$ 8 $$ 9 $$ ÷ functions $$ ( $$ ) $$ < $$ > $$ 4 …" at bounding box center [1202, 359] width 561 height 113
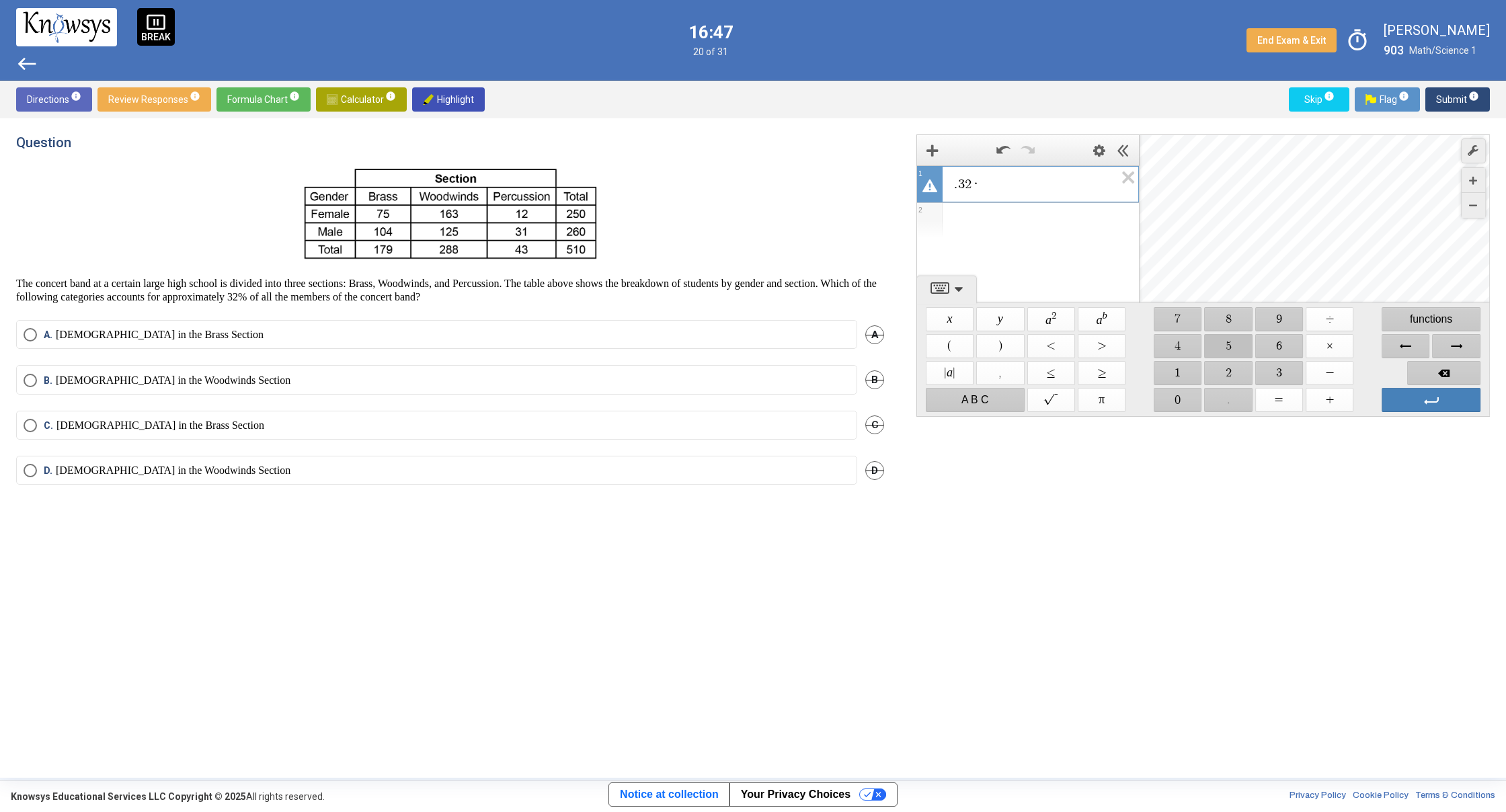
click at [1225, 347] on span "$$ 5" at bounding box center [1228, 346] width 47 height 24
click at [1174, 376] on span "$$ 1" at bounding box center [1177, 373] width 47 height 24
click at [1282, 314] on span "$$ 9" at bounding box center [1278, 318] width 47 height 24
drag, startPoint x: 1450, startPoint y: 374, endPoint x: 1384, endPoint y: 355, distance: 68.7
click at [1444, 371] on span "Backspace" at bounding box center [1444, 373] width 73 height 24
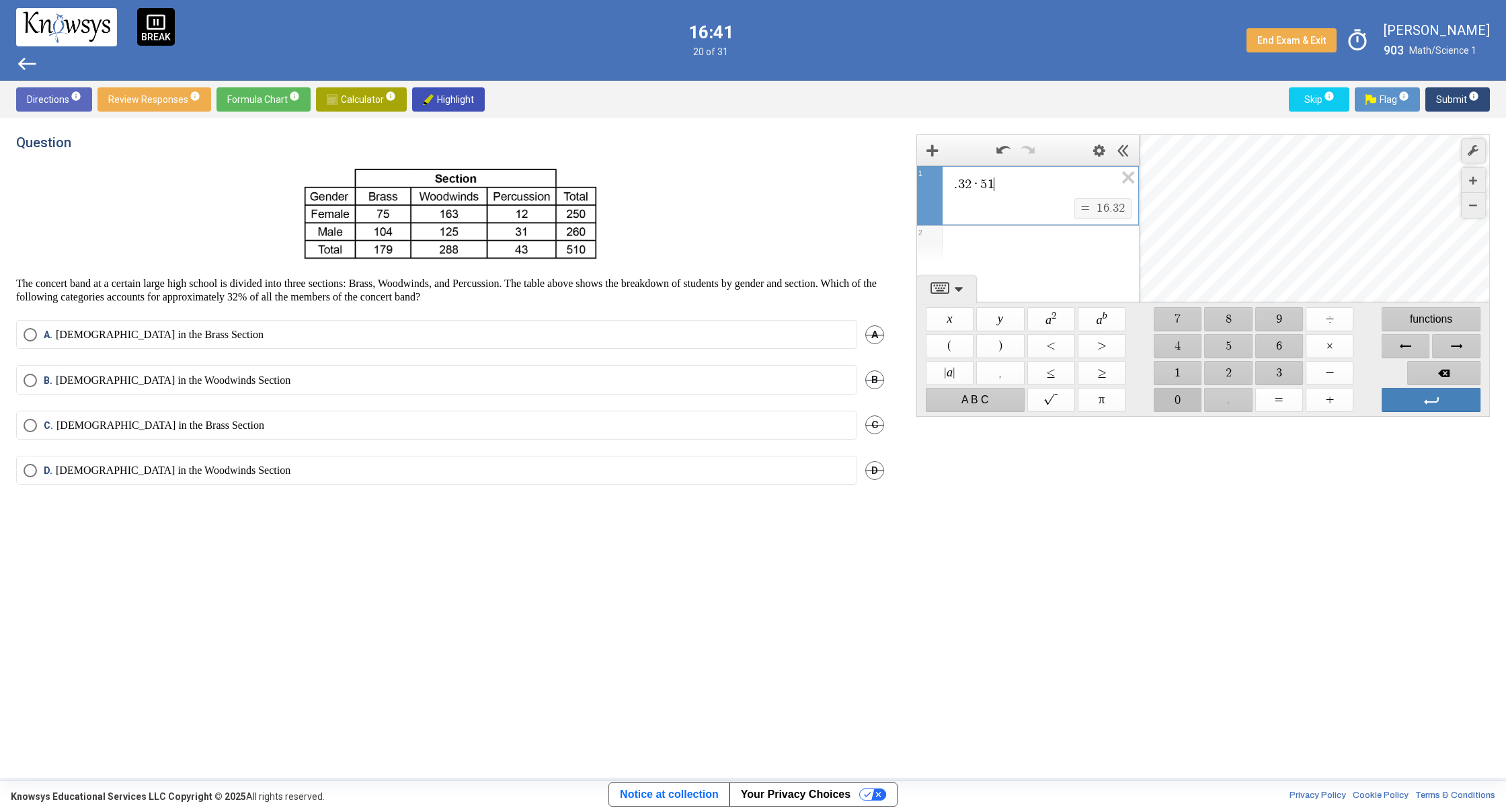
click at [1176, 391] on span "$$ 0" at bounding box center [1177, 400] width 47 height 24
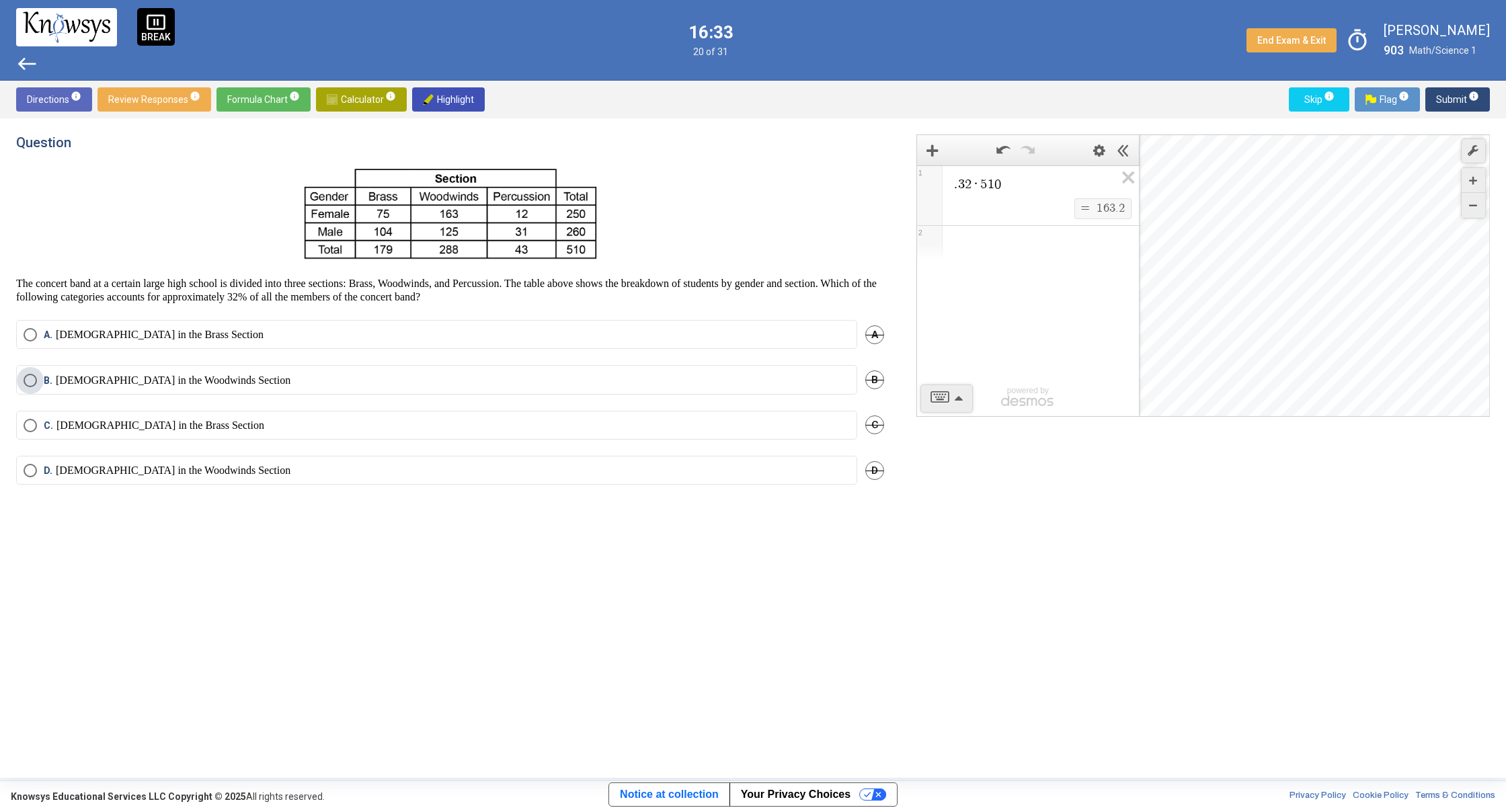
drag, startPoint x: 98, startPoint y: 381, endPoint x: 113, endPoint y: 383, distance: 15.1
click at [113, 383] on p "[DEMOGRAPHIC_DATA] in the Woodwinds Section" at bounding box center [172, 381] width 235 height 14
click at [1122, 177] on icon "Expression List" at bounding box center [1123, 181] width 31 height 31
click at [1442, 93] on span "Submit info" at bounding box center [1457, 99] width 43 height 24
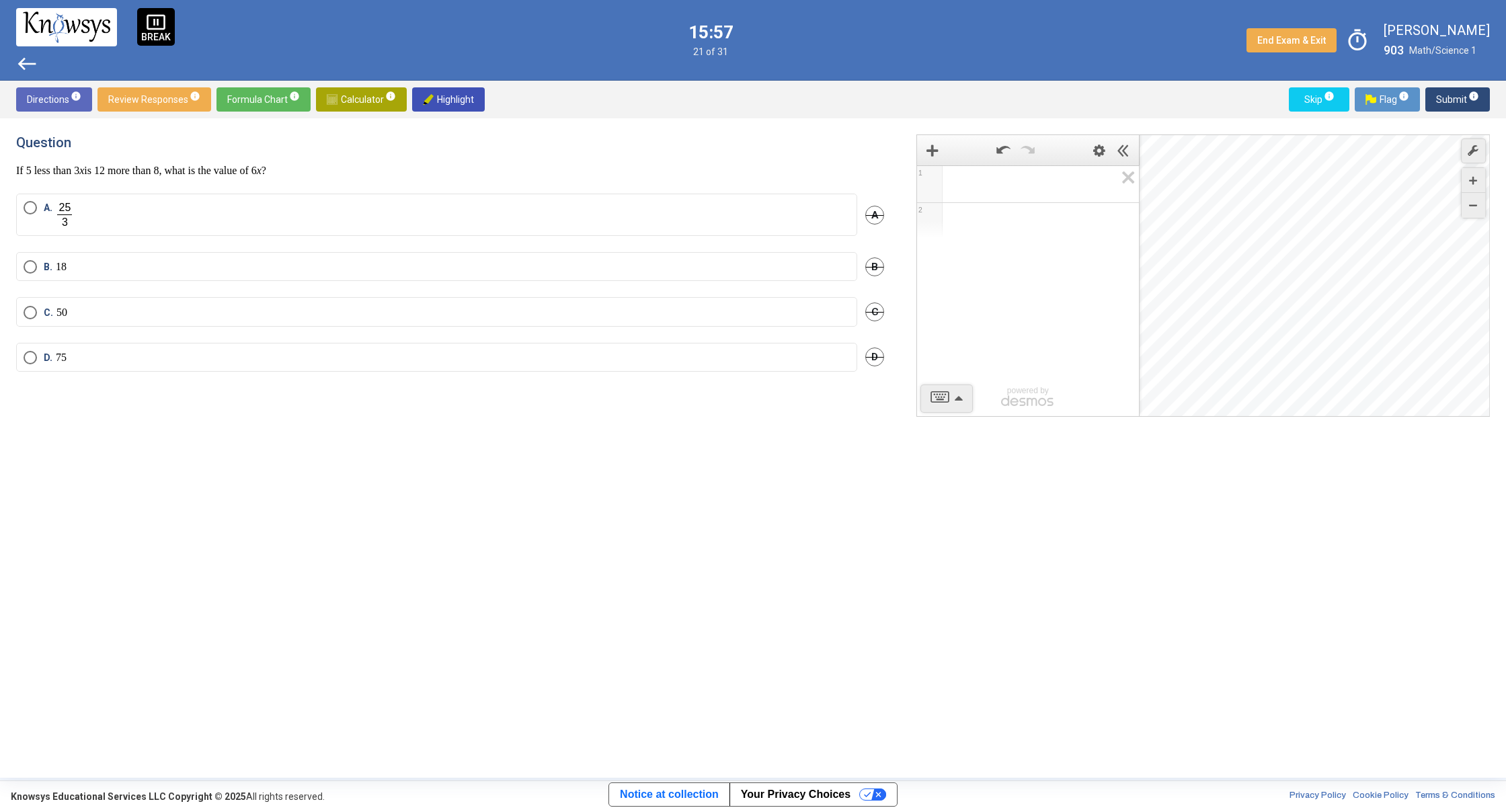
click at [33, 352] on span "Select an option" at bounding box center [31, 358] width 14 height 14
click at [1444, 94] on span "Submit info" at bounding box center [1457, 99] width 43 height 24
drag, startPoint x: 111, startPoint y: 261, endPoint x: 114, endPoint y: 270, distance: 9.5
click at [113, 268] on mat-radio-button "B. 3 - 8 i" at bounding box center [436, 256] width 841 height 29
click at [33, 259] on span "Select an option" at bounding box center [31, 257] width 14 height 14
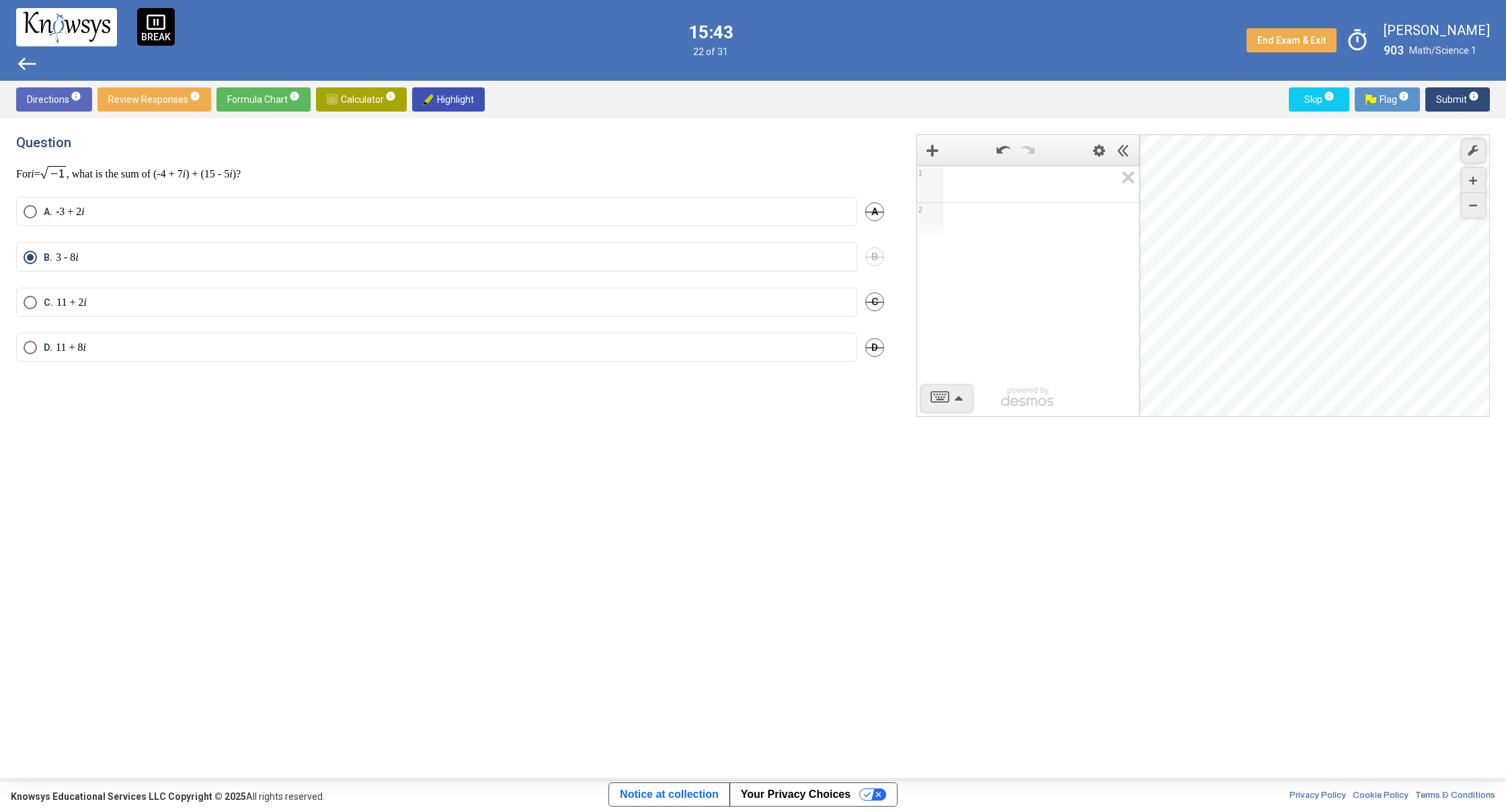
drag, startPoint x: 756, startPoint y: 48, endPoint x: 780, endPoint y: 51, distance: 24.2
click at [780, 51] on div "pause_presentation BREAK west 15:43 22 of 31 End Exam & Exit timer [PERSON_NAME…" at bounding box center [753, 41] width 1506 height 81
click at [1460, 95] on span "Submit info" at bounding box center [1457, 99] width 43 height 24
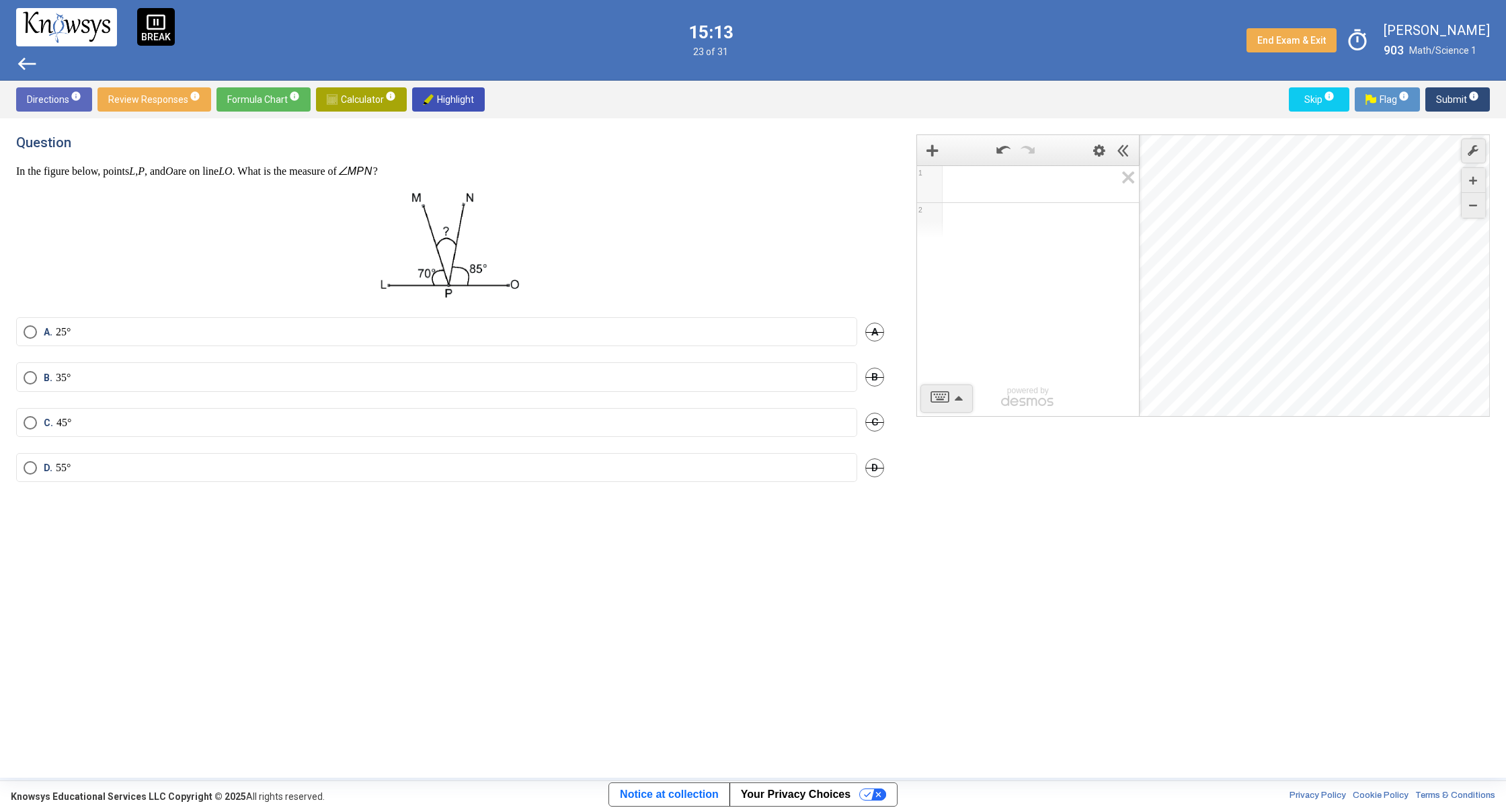
click at [1457, 96] on span "Submit info" at bounding box center [1457, 99] width 43 height 24
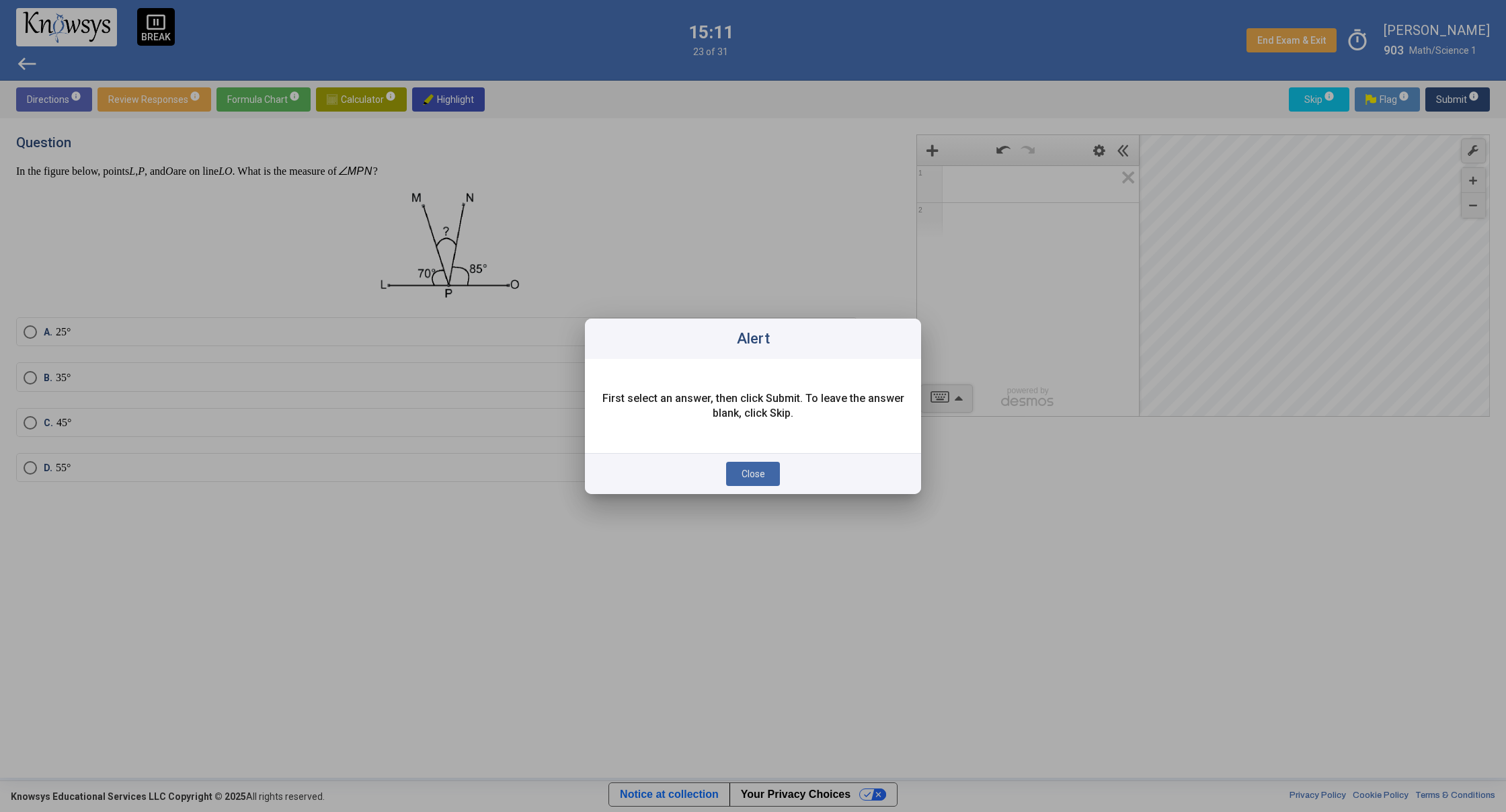
drag, startPoint x: 738, startPoint y: 481, endPoint x: 744, endPoint y: 474, distance: 9.2
click at [743, 476] on button "Close" at bounding box center [753, 474] width 53 height 24
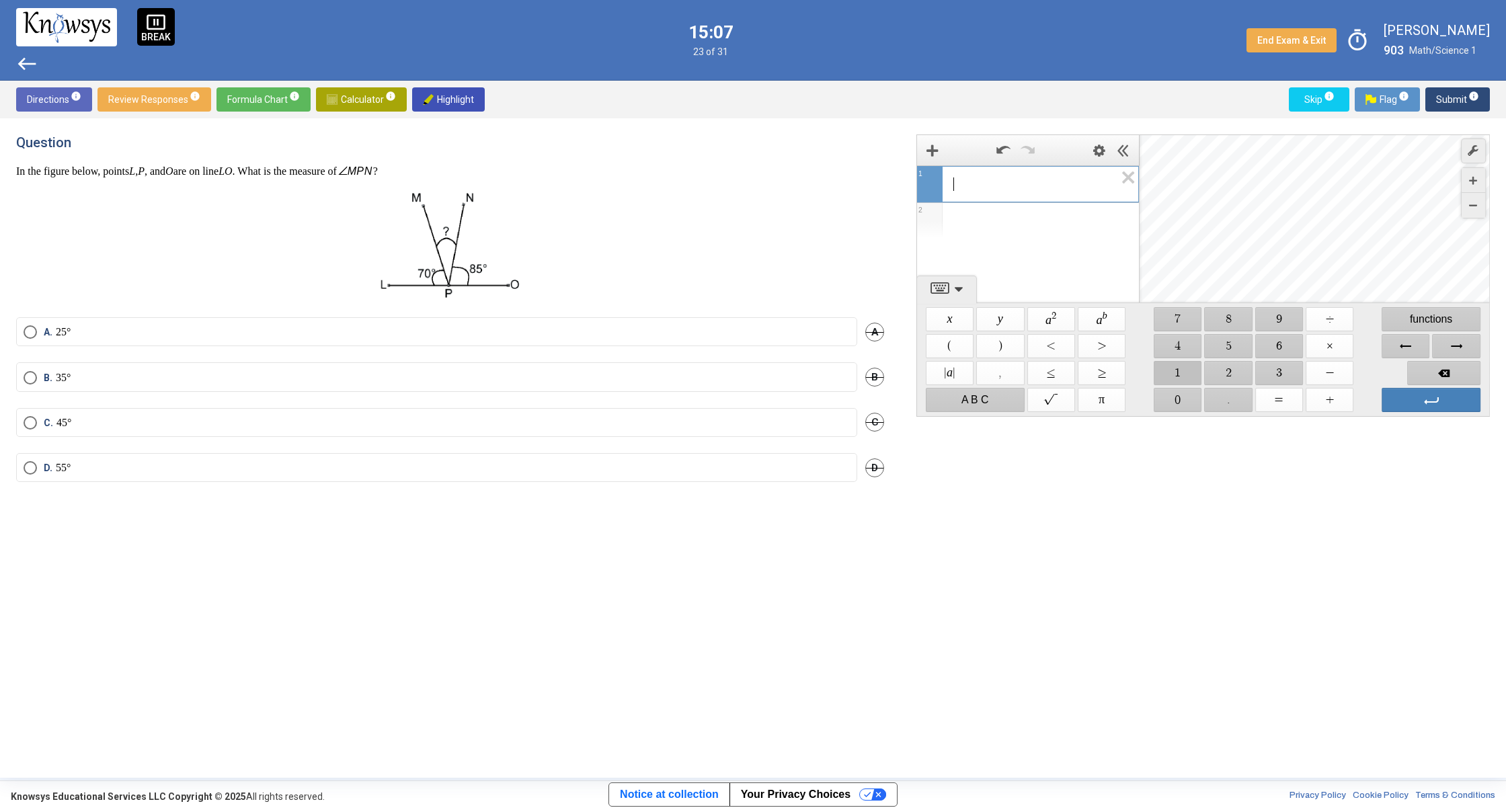
drag, startPoint x: 1174, startPoint y: 374, endPoint x: 1231, endPoint y: 365, distance: 57.7
click at [1174, 374] on span "$$ 1" at bounding box center [1177, 373] width 47 height 24
drag, startPoint x: 1234, startPoint y: 307, endPoint x: 1232, endPoint y: 321, distance: 14.1
click at [1233, 312] on span "$$ 8" at bounding box center [1228, 318] width 47 height 24
drag, startPoint x: 1187, startPoint y: 405, endPoint x: 1209, endPoint y: 401, distance: 22.4
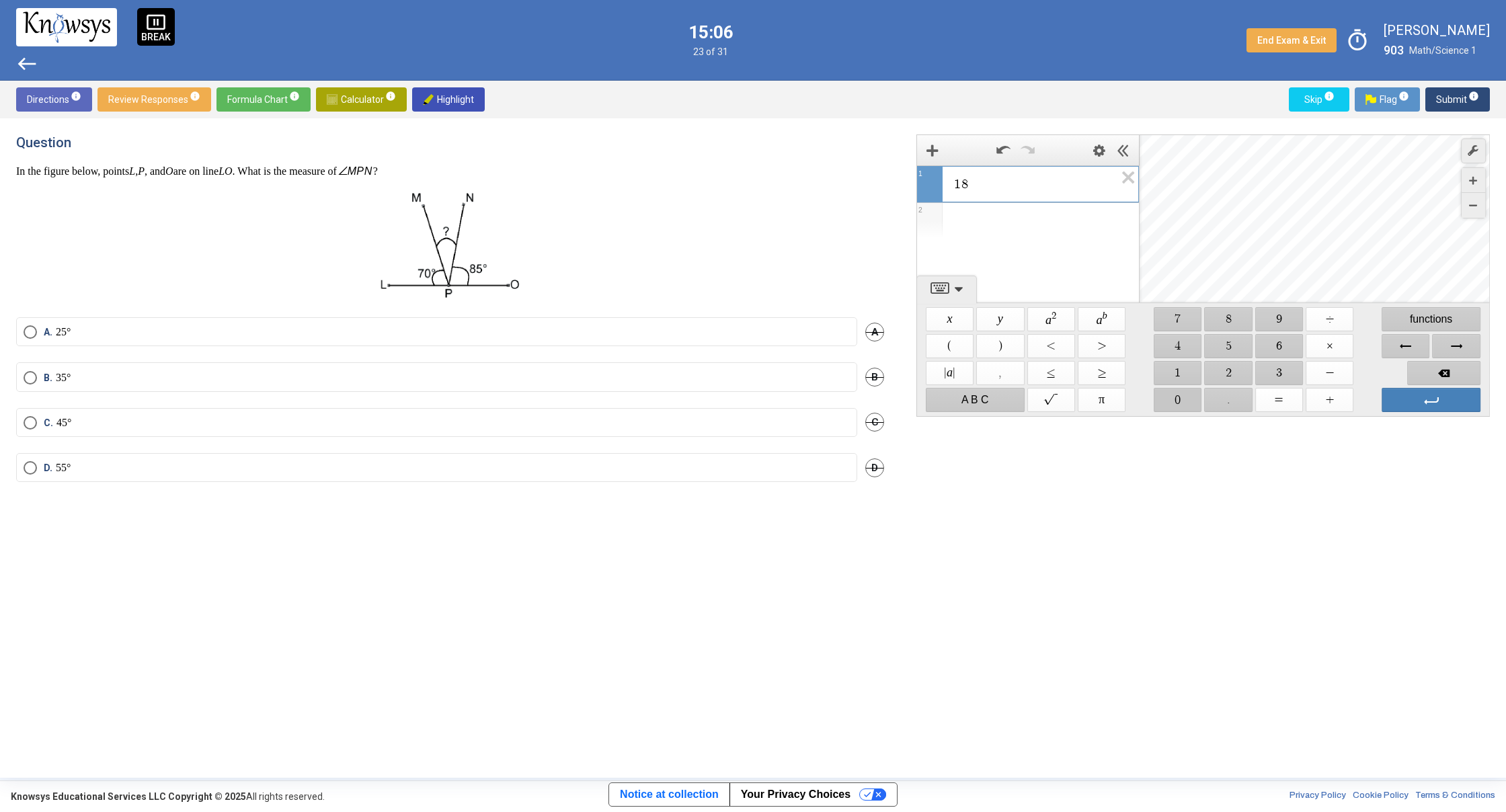
click at [1202, 401] on div "$$ 0" at bounding box center [1177, 400] width 50 height 27
click at [1331, 376] on span "$$ −" at bounding box center [1329, 373] width 47 height 24
click at [1188, 323] on span "$$ 7" at bounding box center [1177, 318] width 47 height 24
drag, startPoint x: 1226, startPoint y: 349, endPoint x: 1268, endPoint y: 362, distance: 44.0
click at [1228, 348] on span "$$ 5" at bounding box center [1228, 346] width 47 height 24
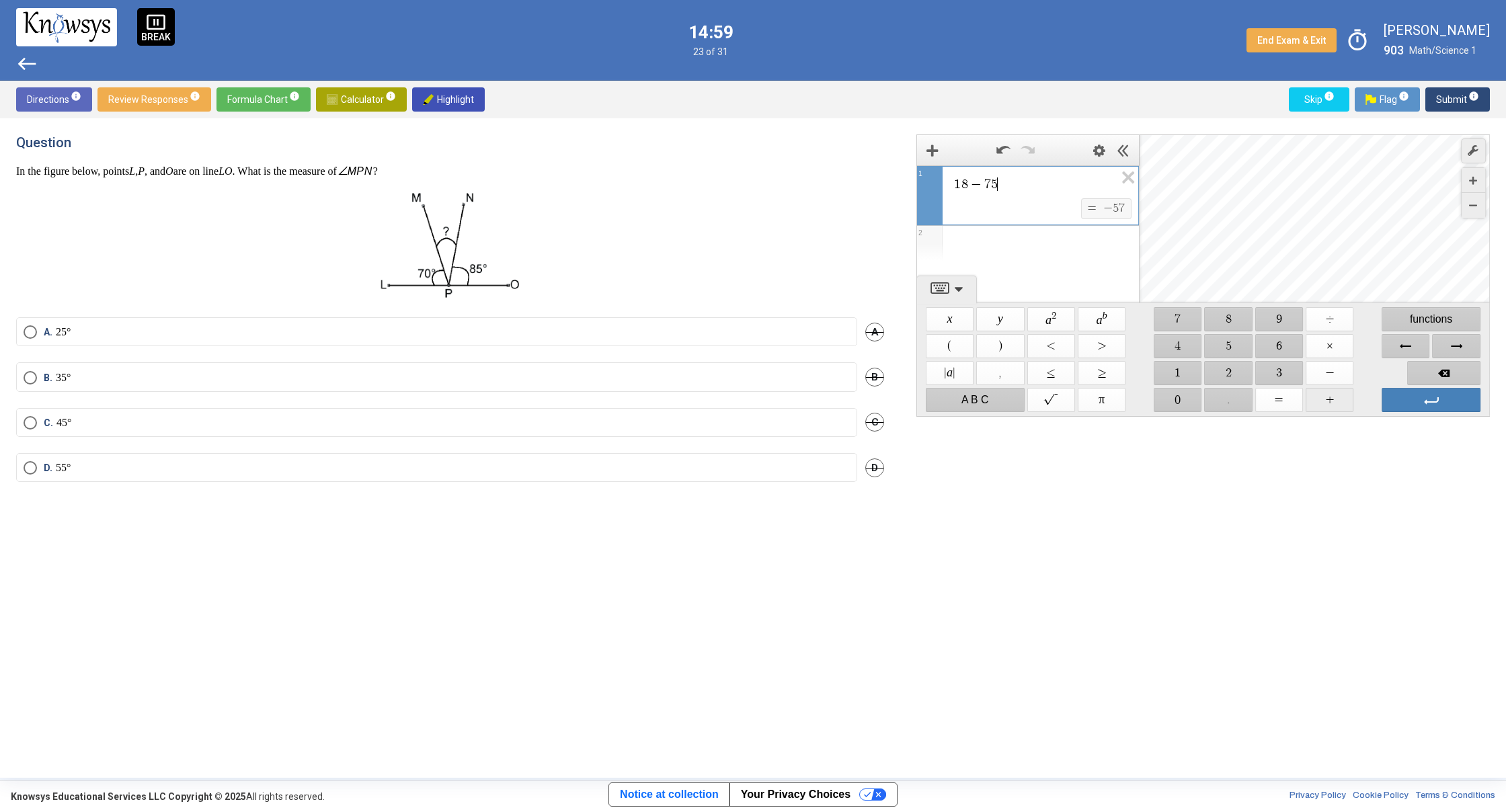
click at [1329, 398] on span "$$ +" at bounding box center [1329, 400] width 47 height 24
click at [1425, 374] on span "Backspace" at bounding box center [1444, 373] width 73 height 24
drag, startPoint x: 1179, startPoint y: 395, endPoint x: 1263, endPoint y: 378, distance: 85.7
click at [1186, 395] on span "$$ 0" at bounding box center [1177, 400] width 47 height 24
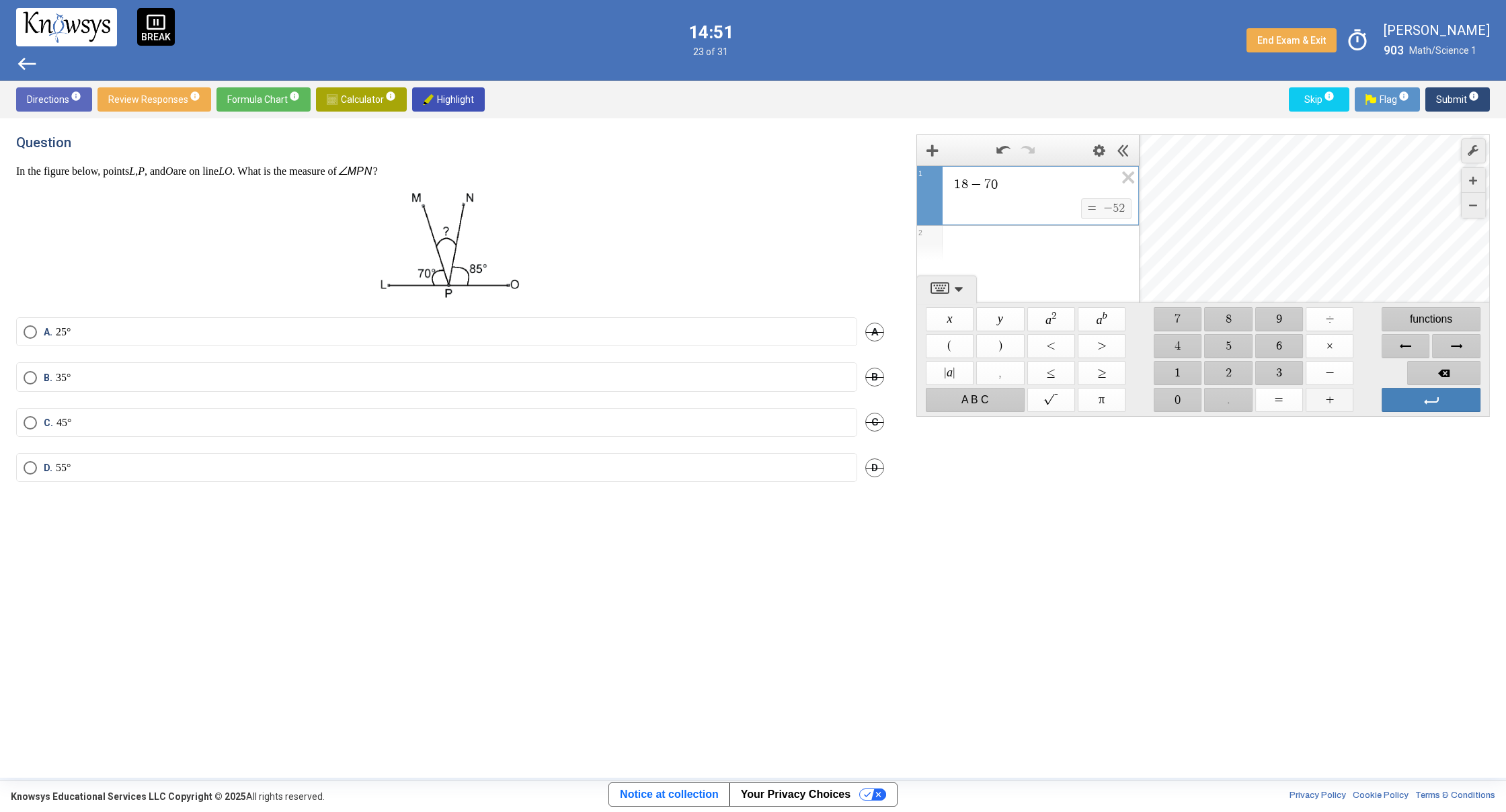
click at [1326, 398] on span "$$ +" at bounding box center [1329, 400] width 47 height 24
click at [970, 183] on span "−" at bounding box center [976, 184] width 16 height 14
click at [1183, 394] on span "$$ 0" at bounding box center [1177, 400] width 47 height 24
click at [1028, 189] on span "1 8 0 ​ − 7 0 +" at bounding box center [1034, 184] width 162 height 16
drag, startPoint x: 1226, startPoint y: 320, endPoint x: 1233, endPoint y: 343, distance: 24.0
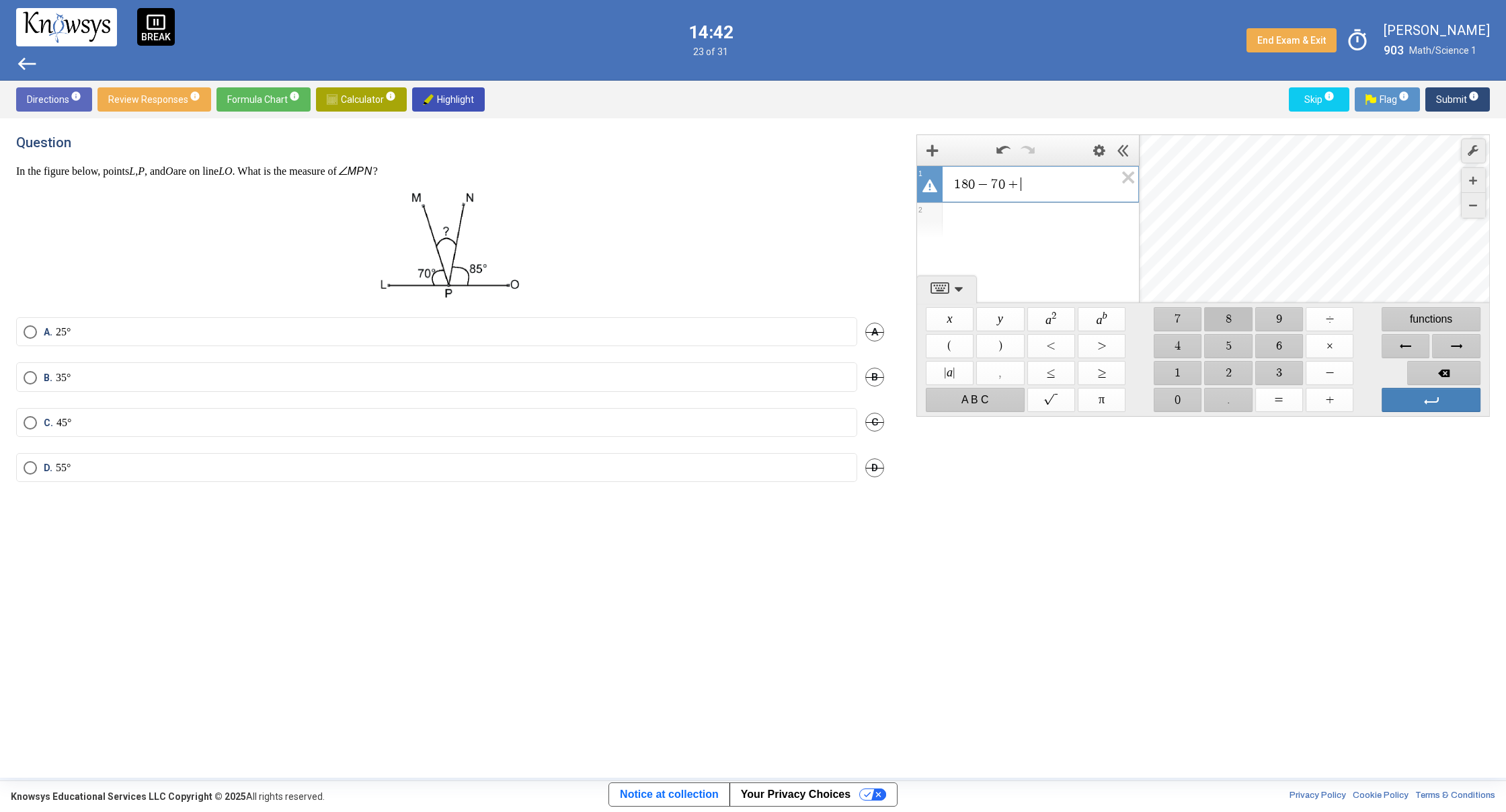
click at [1230, 332] on div "$$ 8" at bounding box center [1228, 318] width 50 height 27
click at [1232, 323] on span "$$ 8" at bounding box center [1228, 318] width 47 height 24
click at [1232, 343] on span "$$ 5" at bounding box center [1228, 346] width 47 height 24
click at [1433, 374] on span "Backspace" at bounding box center [1444, 373] width 73 height 24
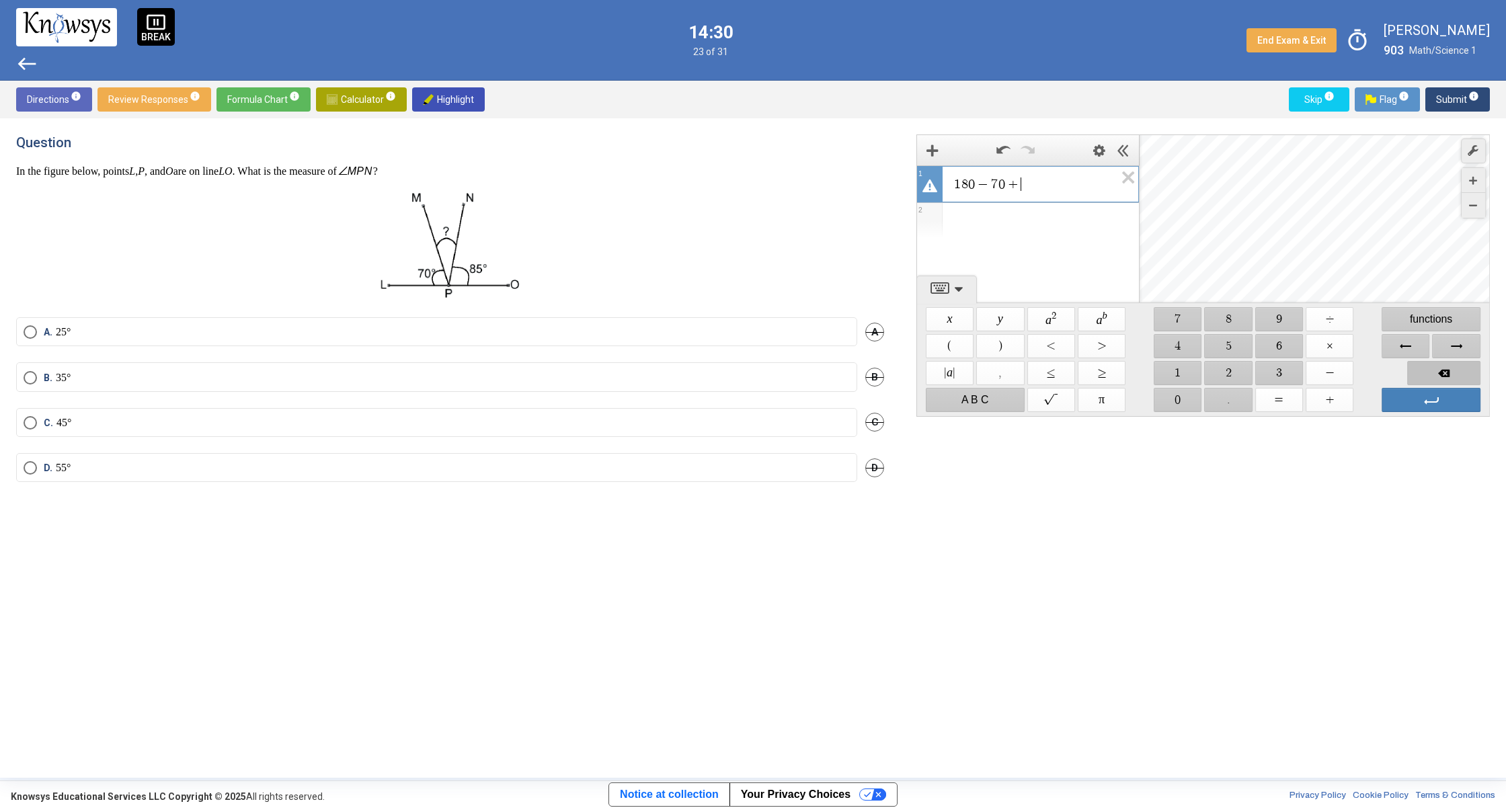
click at [1433, 374] on span "Backspace" at bounding box center [1444, 373] width 73 height 24
click at [1431, 372] on span "Backspace" at bounding box center [1444, 373] width 73 height 24
drag, startPoint x: 1190, startPoint y: 316, endPoint x: 1187, endPoint y: 344, distance: 28.2
click at [1190, 320] on span "$$ 7" at bounding box center [1177, 318] width 47 height 24
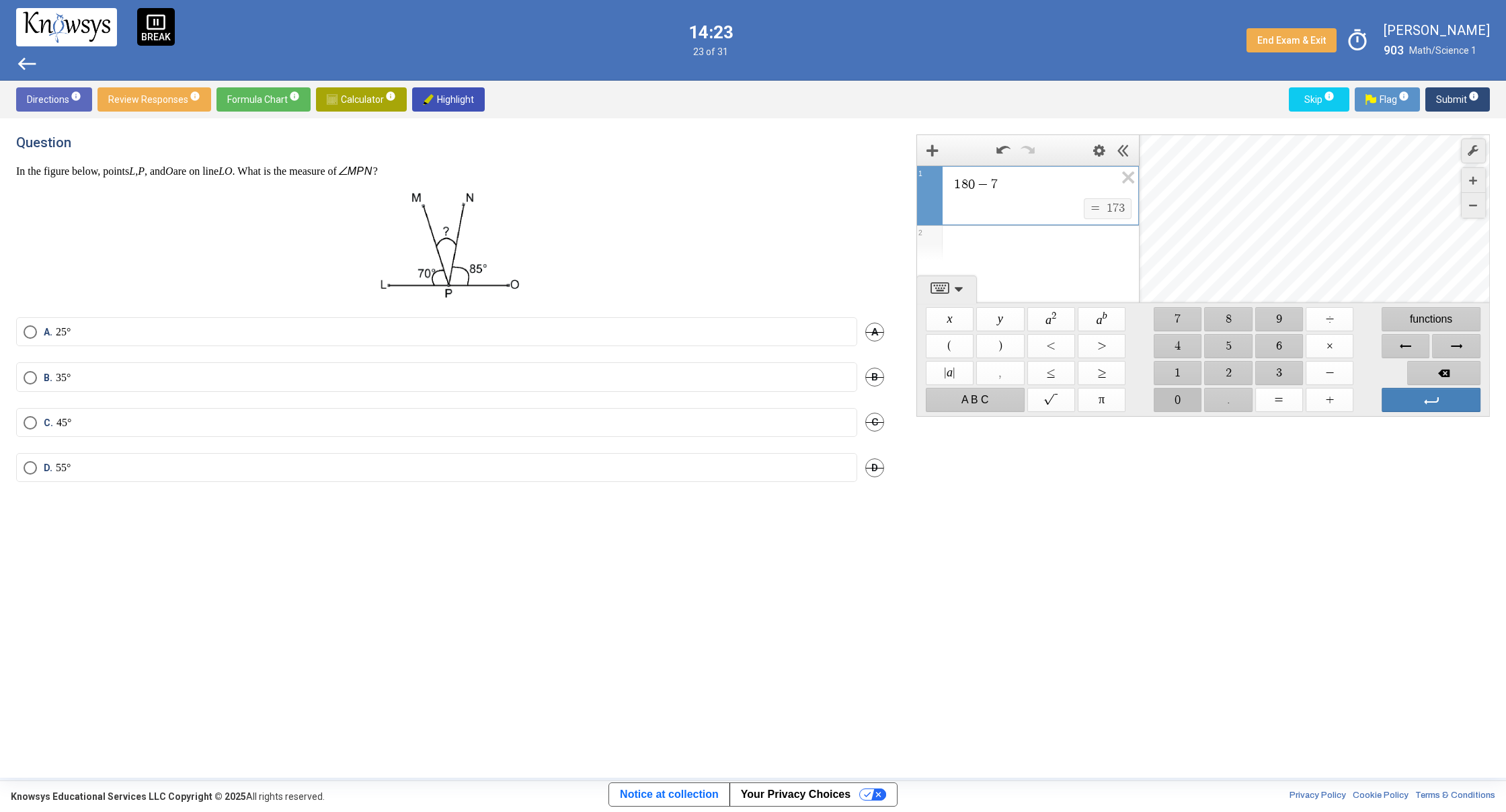
click at [1176, 398] on span "$$ 0" at bounding box center [1177, 400] width 47 height 24
click at [1454, 371] on span "Backspace" at bounding box center [1444, 373] width 73 height 24
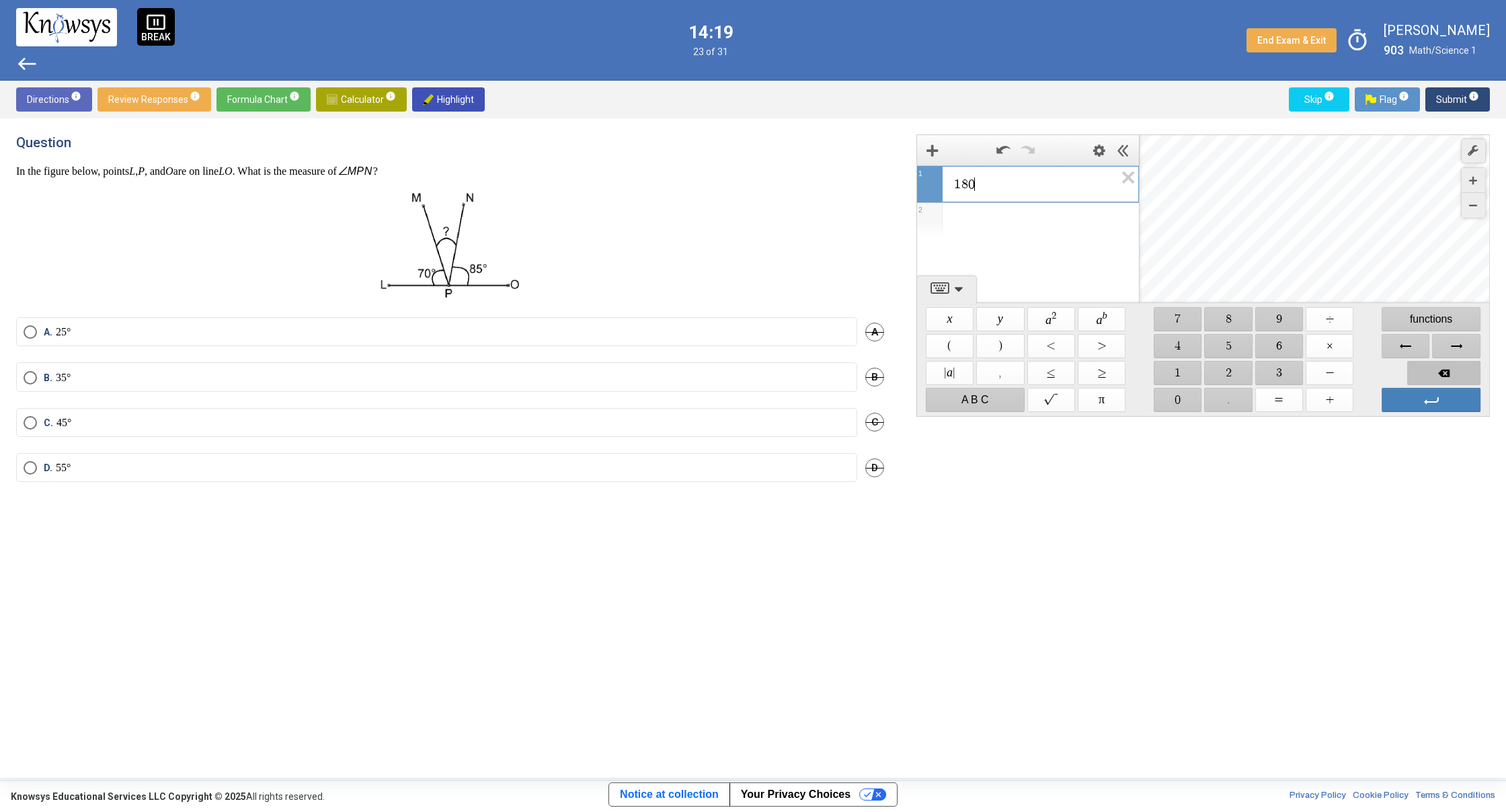
click at [1453, 371] on span "Backspace" at bounding box center [1444, 373] width 73 height 24
click at [1452, 372] on span "Backspace" at bounding box center [1444, 373] width 73 height 24
click at [1185, 370] on span "$$ 1" at bounding box center [1177, 373] width 47 height 24
drag, startPoint x: 1185, startPoint y: 370, endPoint x: 1189, endPoint y: 386, distance: 16.5
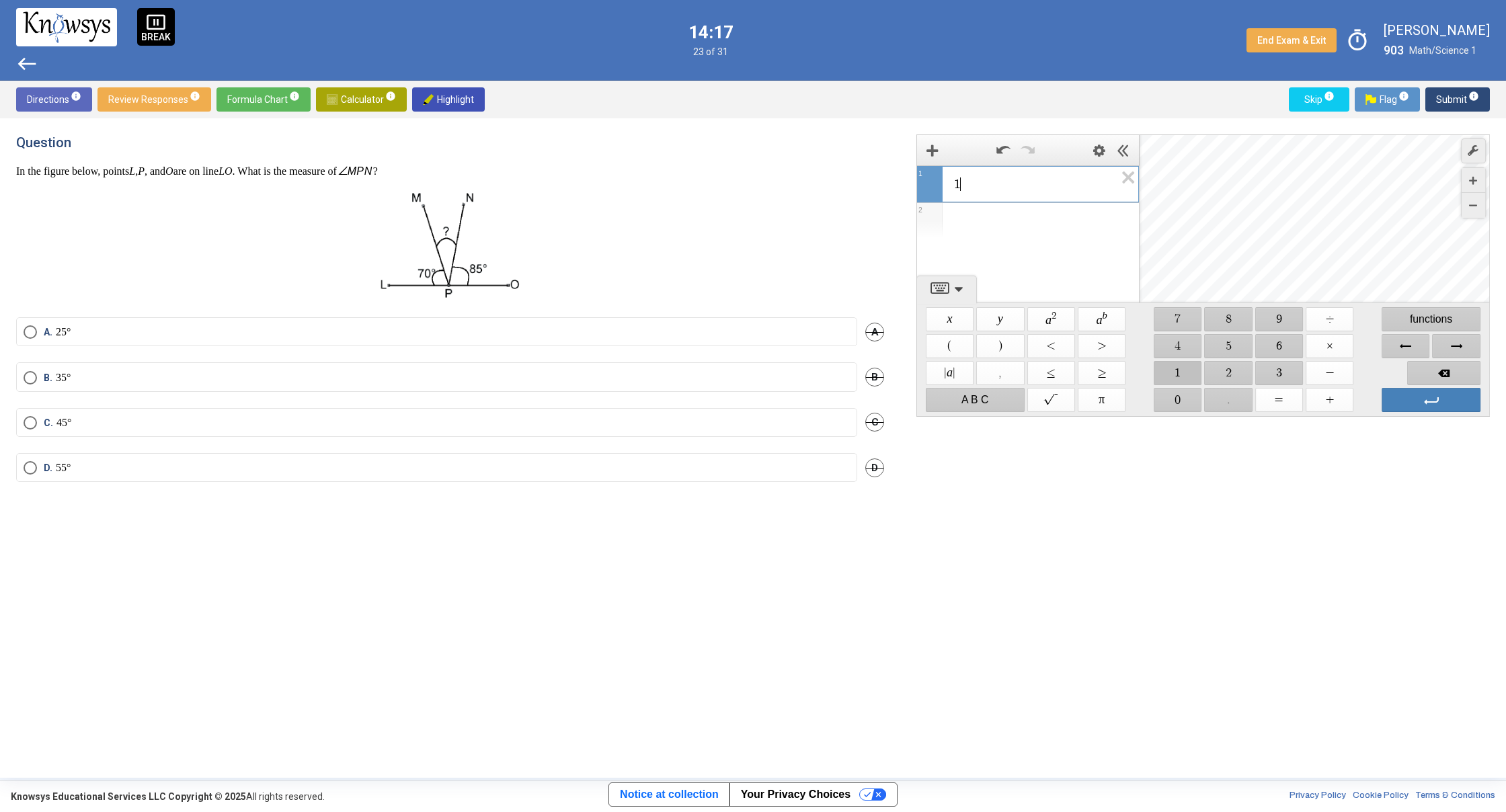
click at [1185, 370] on span "$$ 1" at bounding box center [1177, 373] width 47 height 24
click at [1189, 395] on span "$$ 0" at bounding box center [1177, 400] width 47 height 24
drag, startPoint x: 1330, startPoint y: 373, endPoint x: 1271, endPoint y: 366, distance: 59.4
click at [1328, 373] on span "$$ −" at bounding box center [1329, 373] width 47 height 24
drag, startPoint x: 1236, startPoint y: 319, endPoint x: 1236, endPoint y: 341, distance: 22.0
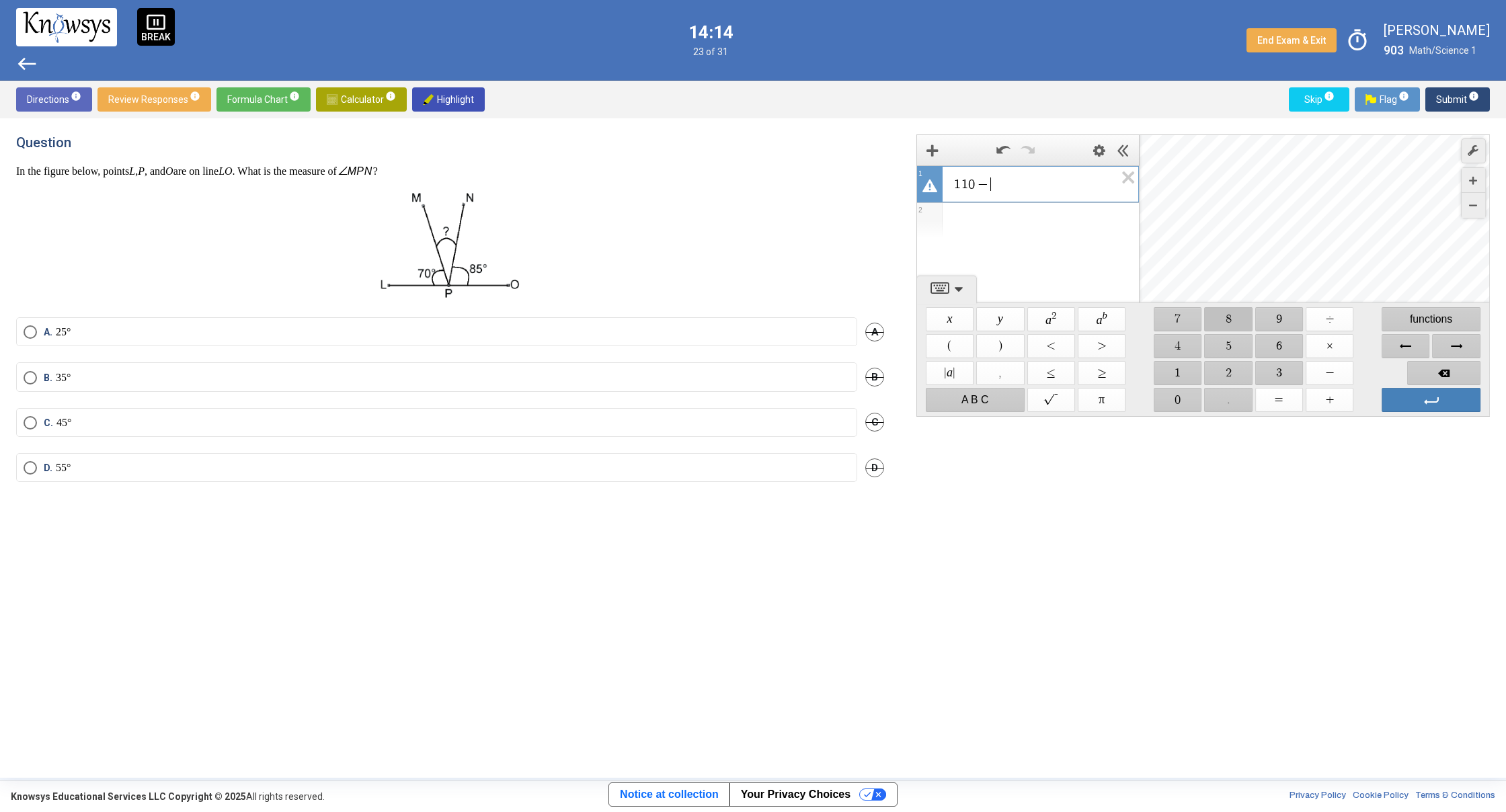
click at [1236, 319] on span "$$ 8" at bounding box center [1228, 318] width 47 height 24
click at [1238, 347] on span "$$ 5" at bounding box center [1228, 346] width 47 height 24
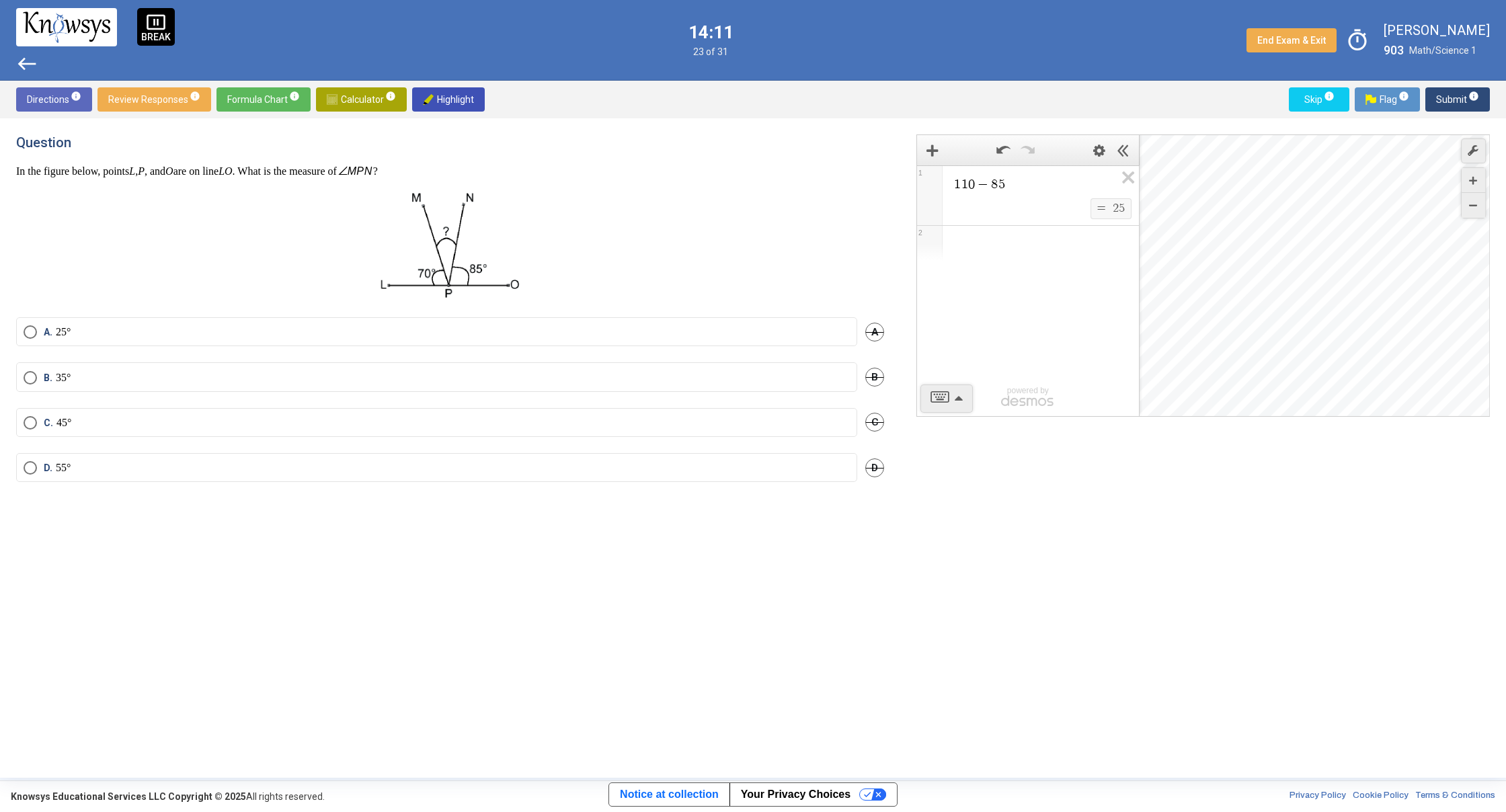
drag, startPoint x: 38, startPoint y: 329, endPoint x: 44, endPoint y: 323, distance: 8.5
click at [44, 323] on mat-radio-button "A. 25°" at bounding box center [436, 331] width 841 height 29
drag, startPoint x: 30, startPoint y: 332, endPoint x: 38, endPoint y: 326, distance: 10.0
click at [34, 328] on span "Select an option" at bounding box center [31, 332] width 14 height 14
drag, startPoint x: 1127, startPoint y: 178, endPoint x: 1257, endPoint y: 146, distance: 133.9
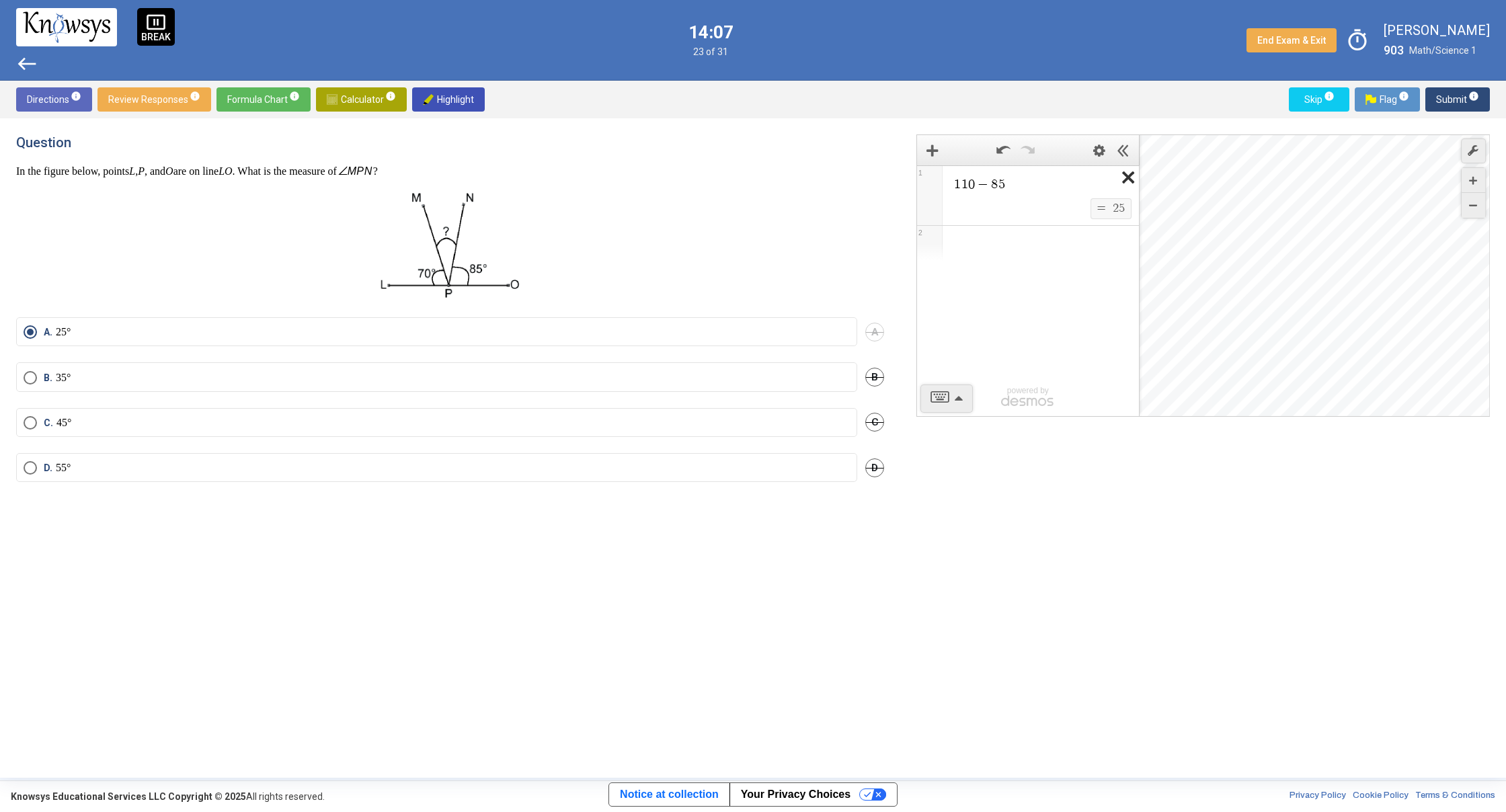
click at [1128, 177] on icon "Expression List" at bounding box center [1123, 181] width 31 height 31
click at [1452, 95] on span "Submit info" at bounding box center [1457, 99] width 43 height 24
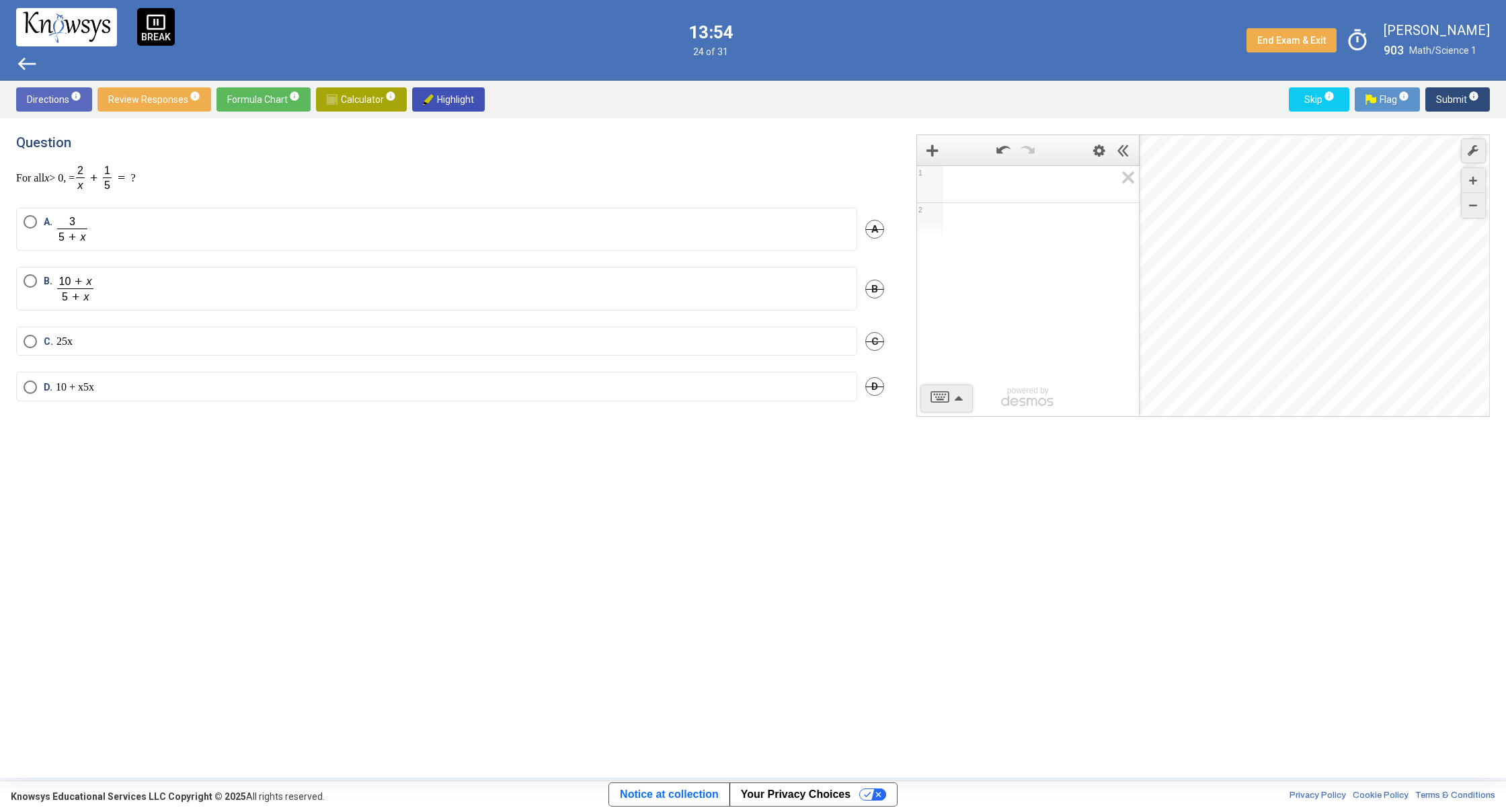
click at [109, 307] on mat-radio-button "B." at bounding box center [436, 289] width 841 height 44
click at [56, 289] on img "Select an option" at bounding box center [75, 288] width 40 height 29
click at [1446, 97] on span "Submit info" at bounding box center [1457, 99] width 43 height 24
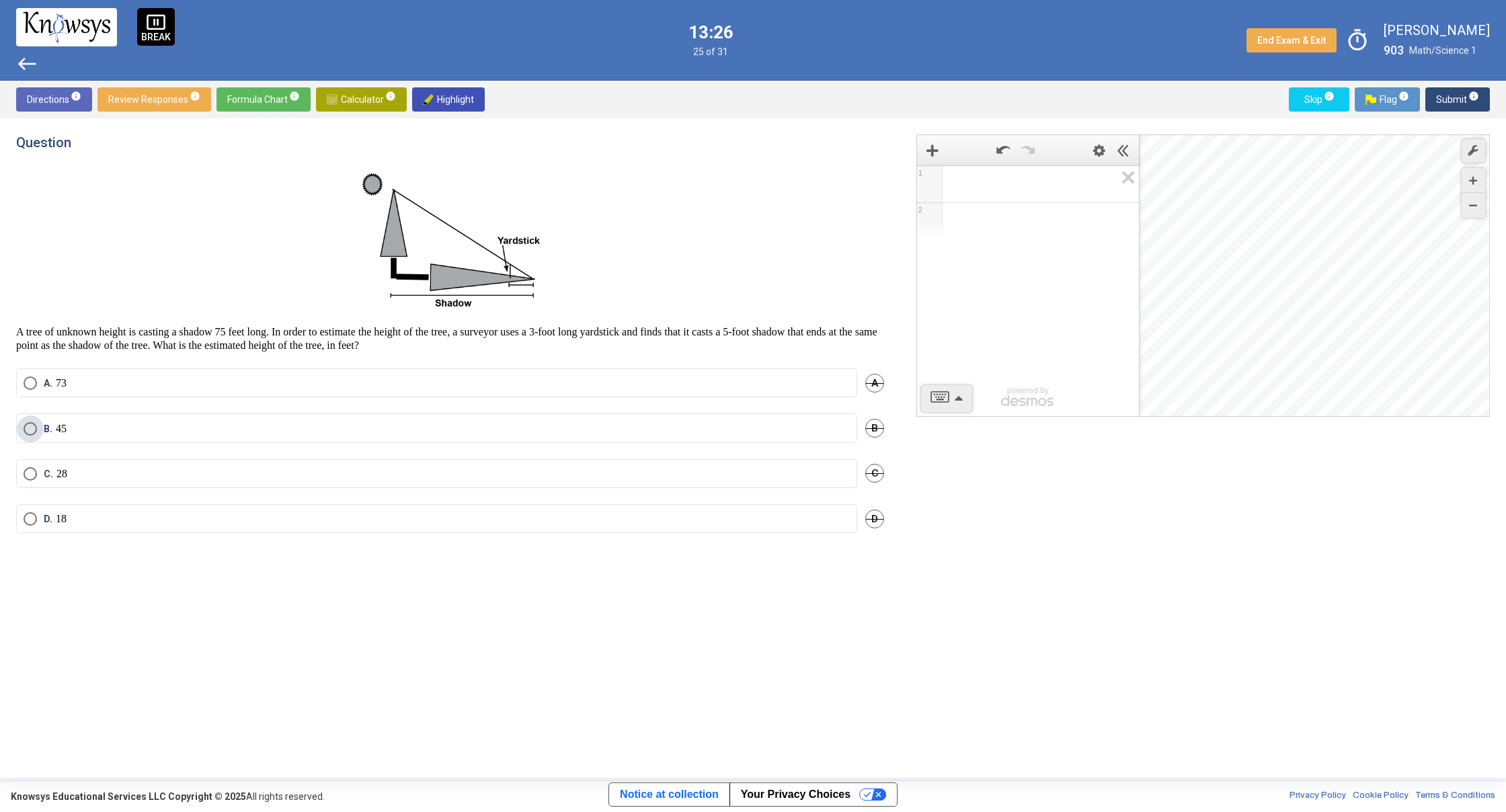
click at [127, 426] on label "B. 45" at bounding box center [436, 429] width 826 height 14
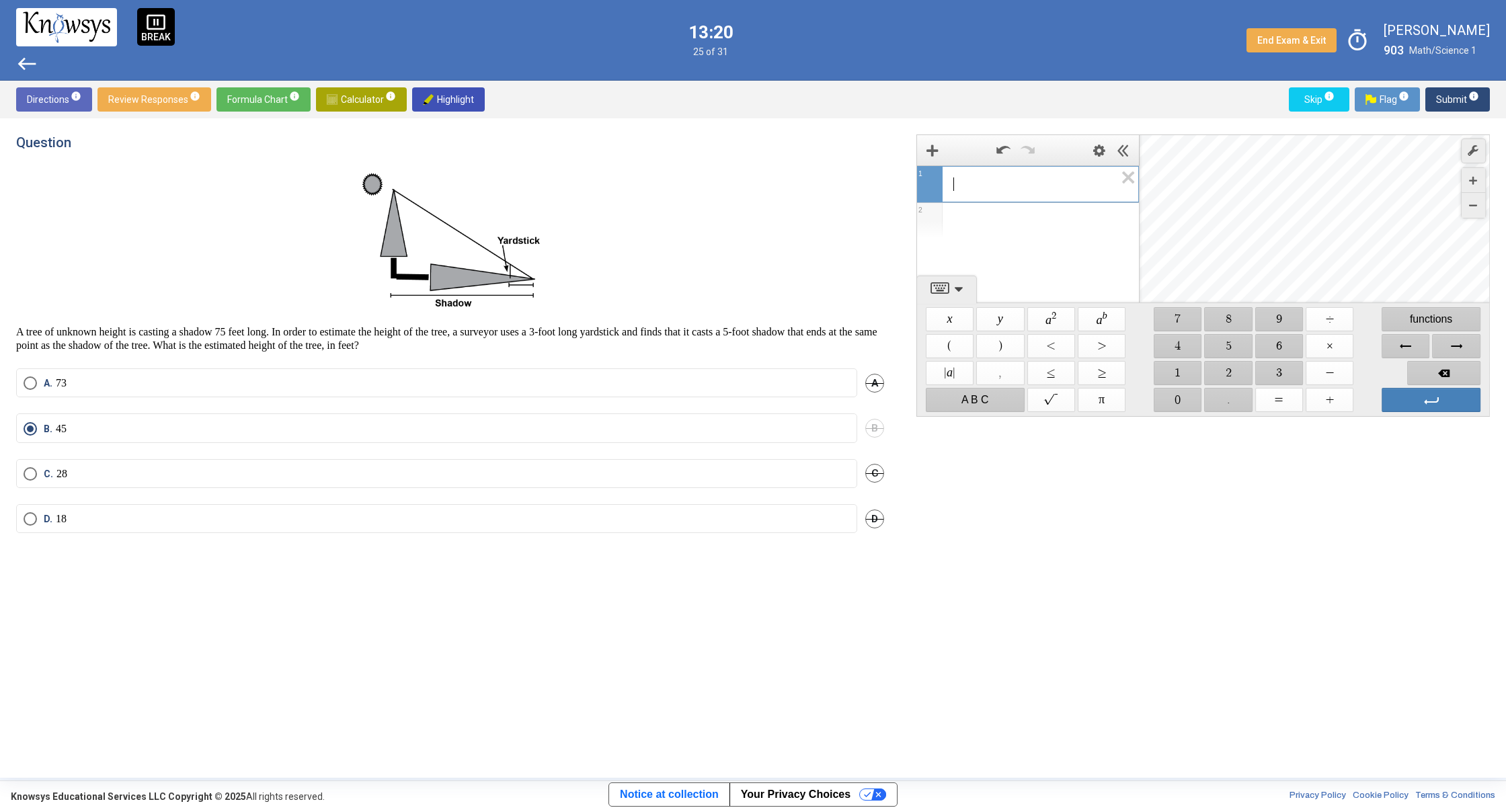
click at [1042, 174] on div "​" at bounding box center [1028, 182] width 222 height 33
drag, startPoint x: 1170, startPoint y: 378, endPoint x: 1158, endPoint y: 359, distance: 22.5
click at [1158, 359] on div "$$ 1" at bounding box center [1177, 372] width 50 height 27
drag, startPoint x: 1185, startPoint y: 374, endPoint x: 1243, endPoint y: 336, distance: 69.3
click at [1185, 374] on span "$$ 1" at bounding box center [1177, 373] width 47 height 24
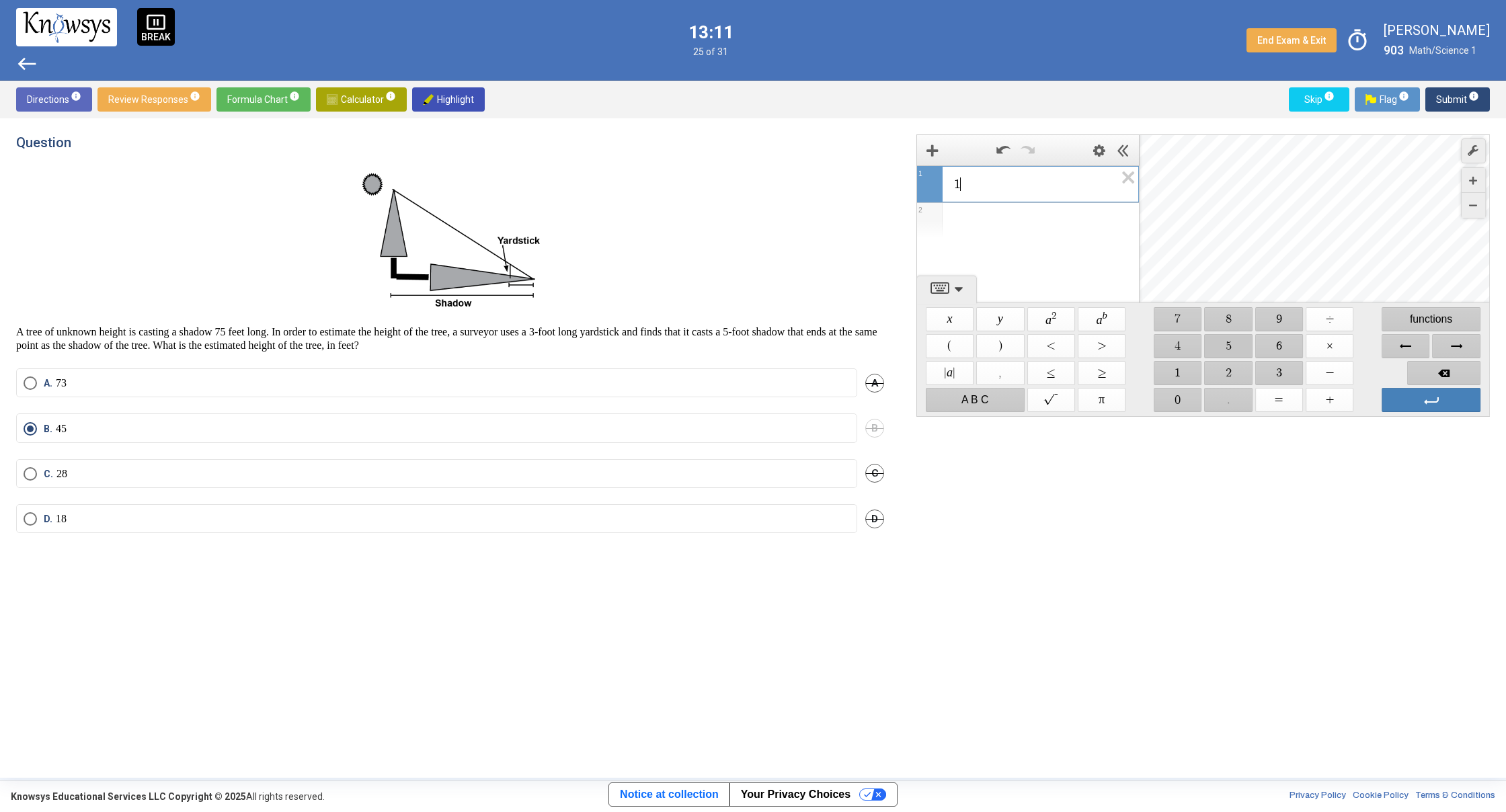
click at [1235, 339] on span "$$ 5" at bounding box center [1228, 346] width 47 height 24
drag, startPoint x: 1333, startPoint y: 374, endPoint x: 1271, endPoint y: 372, distance: 62.0
click at [1332, 374] on span "$$ −" at bounding box center [1329, 373] width 47 height 24
click at [1181, 324] on span "$$ 7" at bounding box center [1177, 318] width 47 height 24
click at [1229, 343] on span "$$ 5" at bounding box center [1228, 346] width 47 height 24
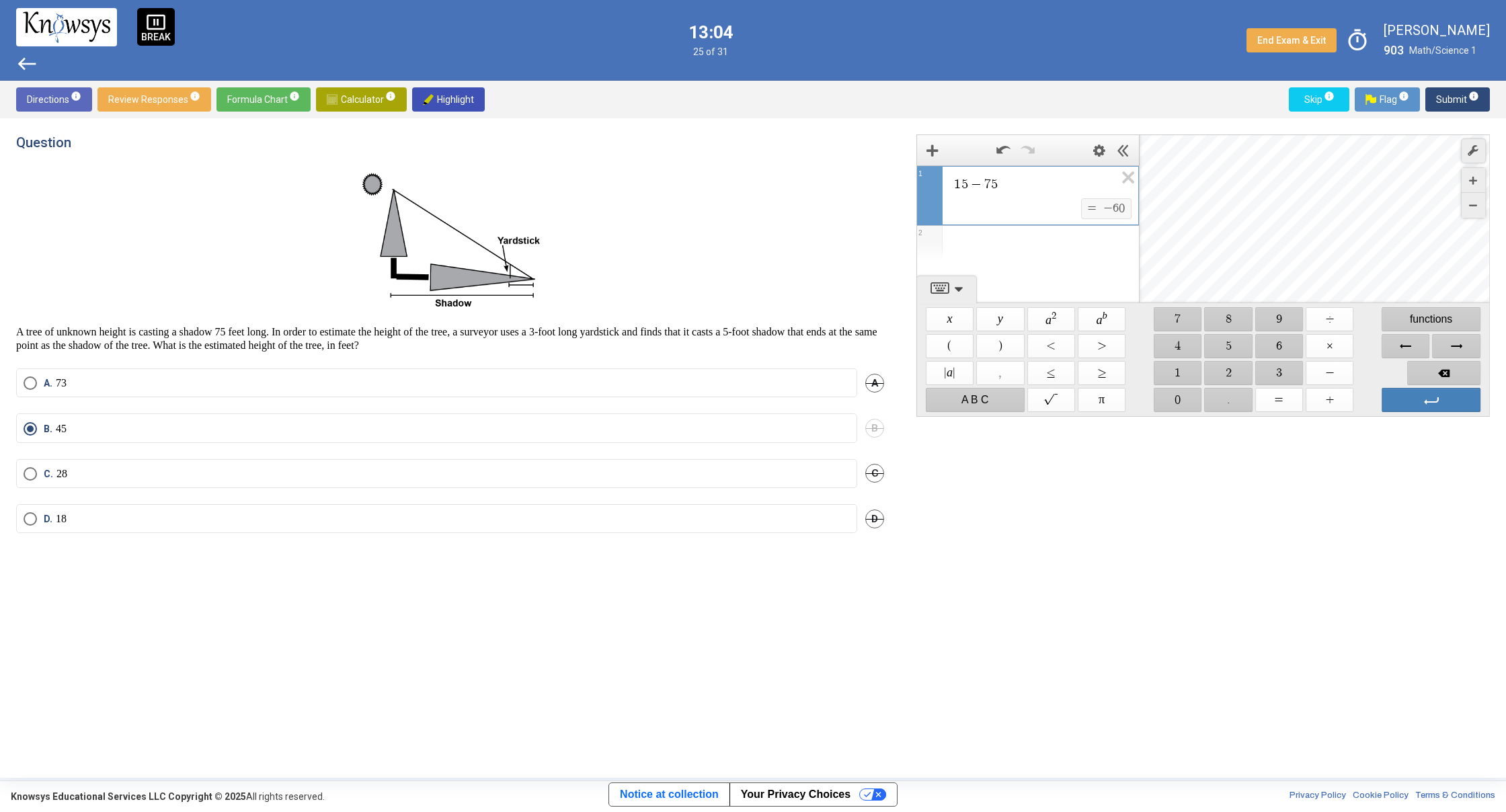
click at [1440, 104] on span "Submit info" at bounding box center [1457, 99] width 43 height 24
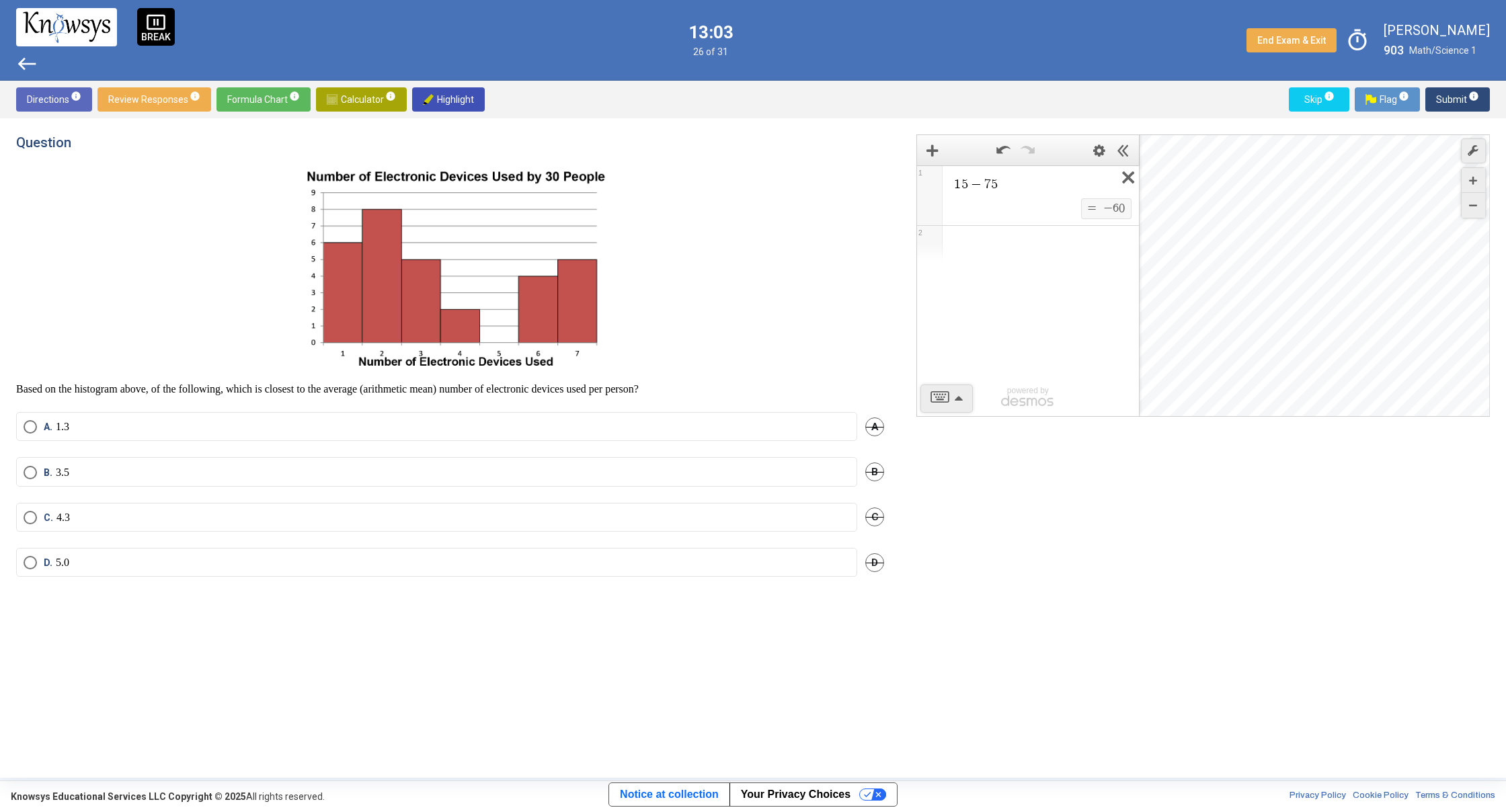
click at [1131, 171] on icon "Expression List" at bounding box center [1123, 181] width 31 height 31
click at [1020, 182] on span "Math Input:" at bounding box center [1034, 184] width 162 height 16
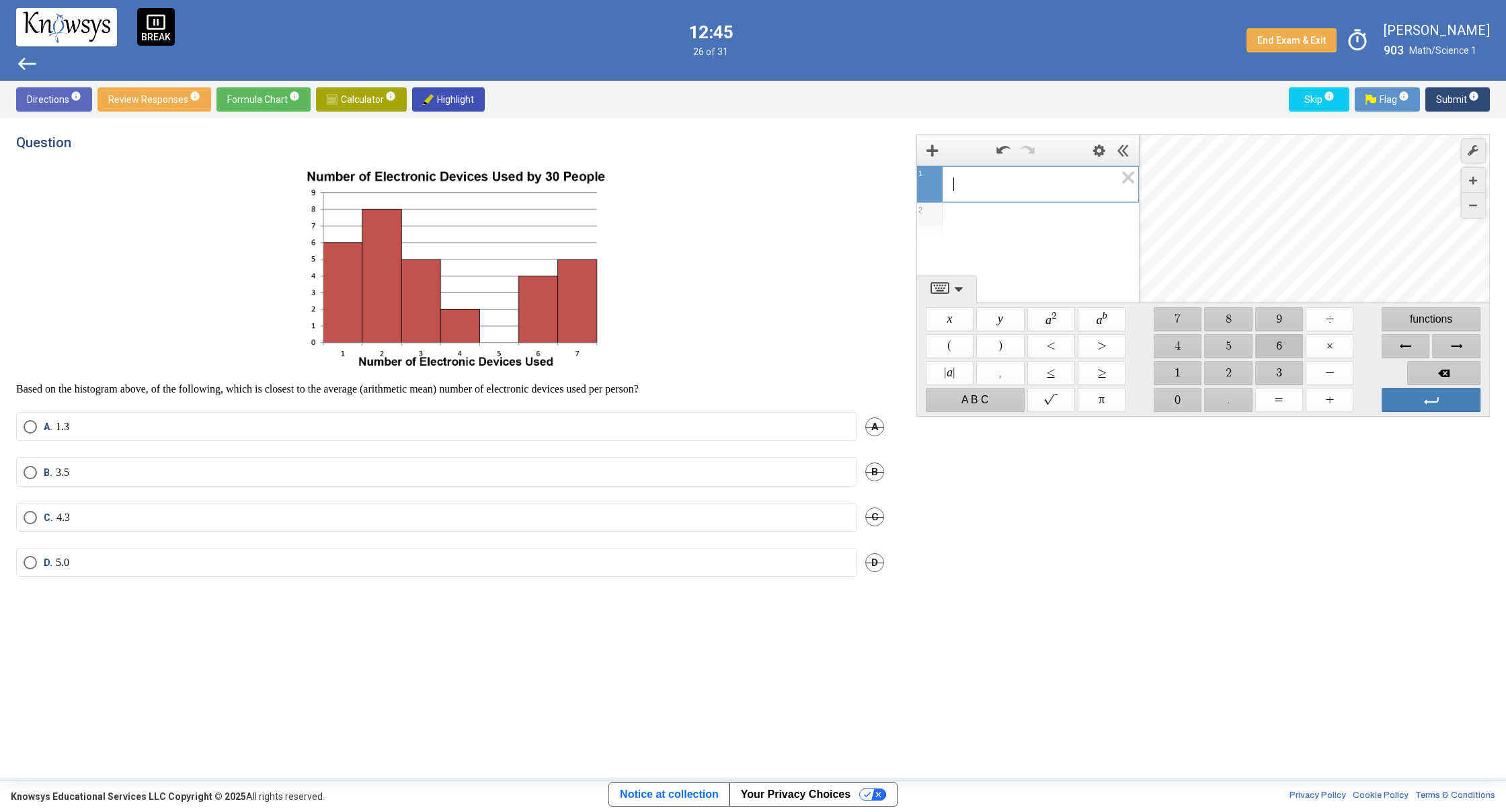
drag, startPoint x: 1270, startPoint y: 342, endPoint x: 1346, endPoint y: 359, distance: 77.9
click at [1303, 353] on span "$$ 6" at bounding box center [1278, 346] width 47 height 24
drag, startPoint x: 1289, startPoint y: 343, endPoint x: 1301, endPoint y: 370, distance: 29.5
click at [1289, 344] on span "$$ 6" at bounding box center [1278, 346] width 47 height 24
click at [1329, 403] on span "$$ +" at bounding box center [1329, 400] width 47 height 24
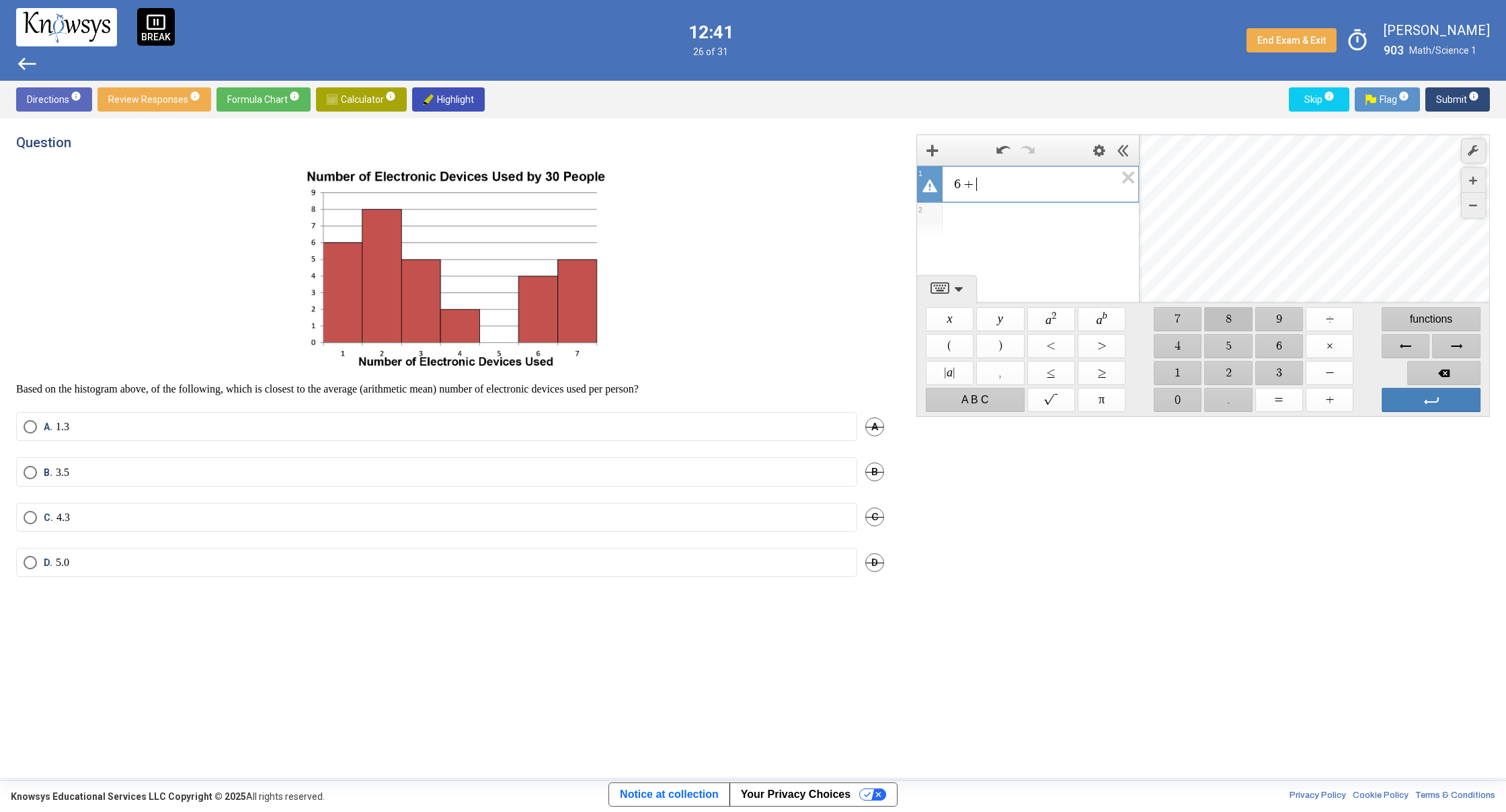
click at [1221, 319] on span "$$ 8" at bounding box center [1228, 318] width 47 height 24
click at [1338, 406] on span "$$ +" at bounding box center [1329, 400] width 47 height 24
click at [1230, 349] on span "$$ 5" at bounding box center [1228, 346] width 47 height 24
click at [1324, 406] on span "$$ +" at bounding box center [1329, 400] width 47 height 24
click at [1223, 366] on span "$$ 2" at bounding box center [1228, 373] width 47 height 24
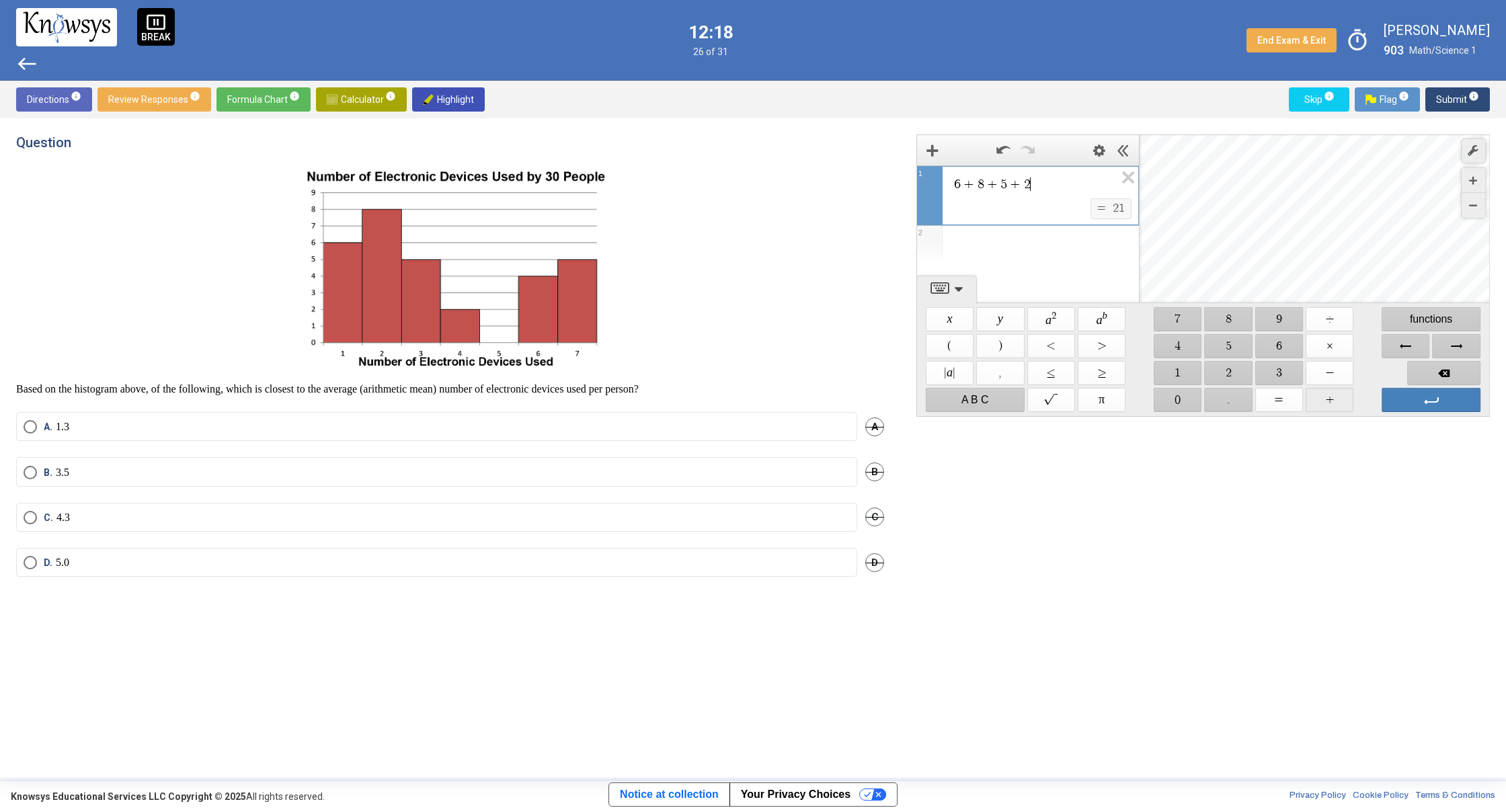
click at [1320, 390] on span "$$ +" at bounding box center [1329, 400] width 47 height 24
click at [1189, 395] on span "$$ 0" at bounding box center [1177, 400] width 47 height 24
click at [1322, 398] on span "$$ +" at bounding box center [1329, 400] width 47 height 24
click at [1189, 354] on span "$$ 4" at bounding box center [1177, 346] width 47 height 24
click at [1343, 397] on span "$$ +" at bounding box center [1329, 400] width 47 height 24
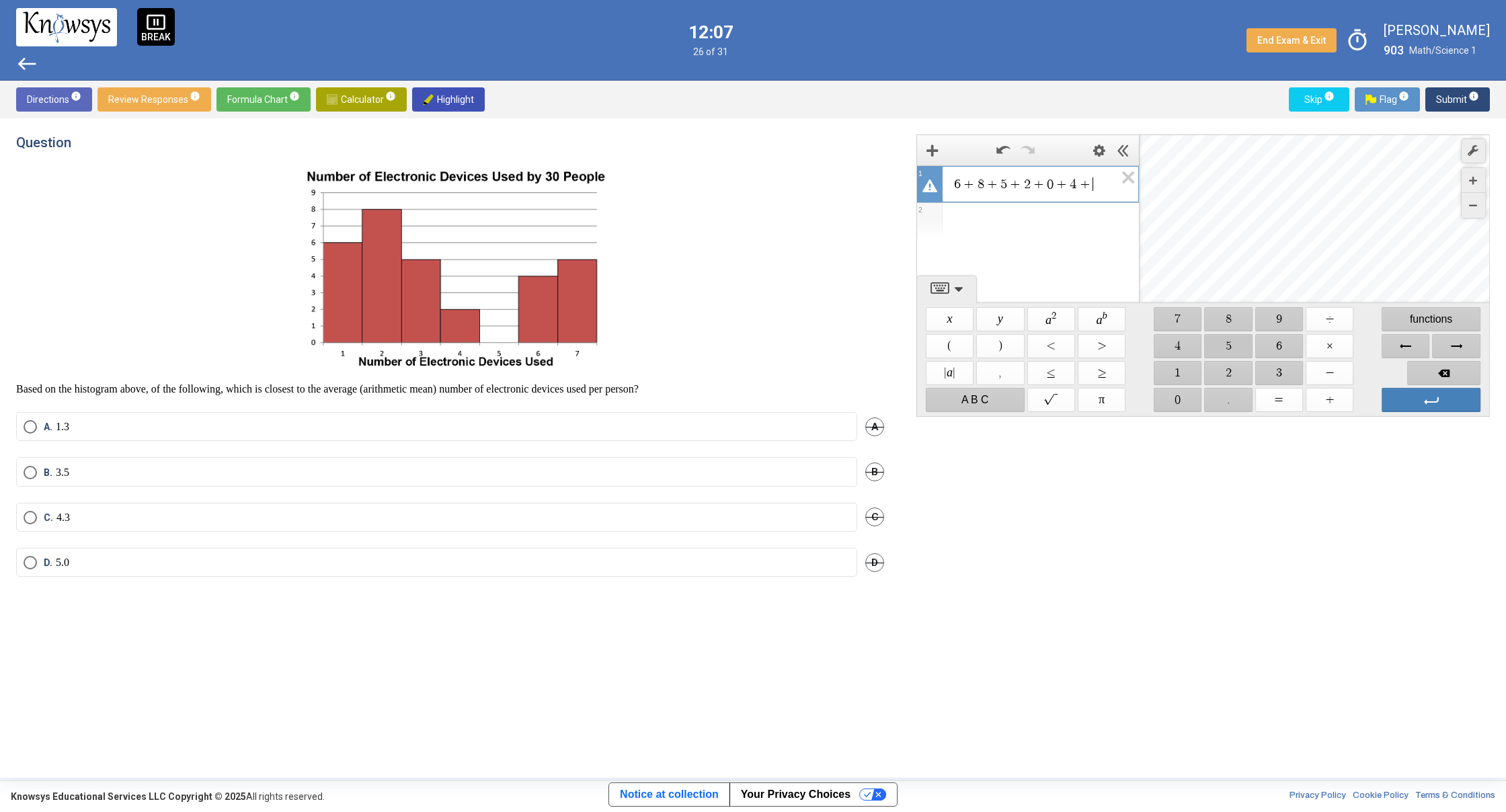
click at [1241, 347] on span "$$ 5" at bounding box center [1228, 346] width 47 height 24
click at [1327, 323] on span "$$ ÷" at bounding box center [1329, 318] width 47 height 24
click at [1166, 317] on span "$$ 7" at bounding box center [1177, 318] width 47 height 24
click at [865, 424] on span "A" at bounding box center [874, 426] width 19 height 19
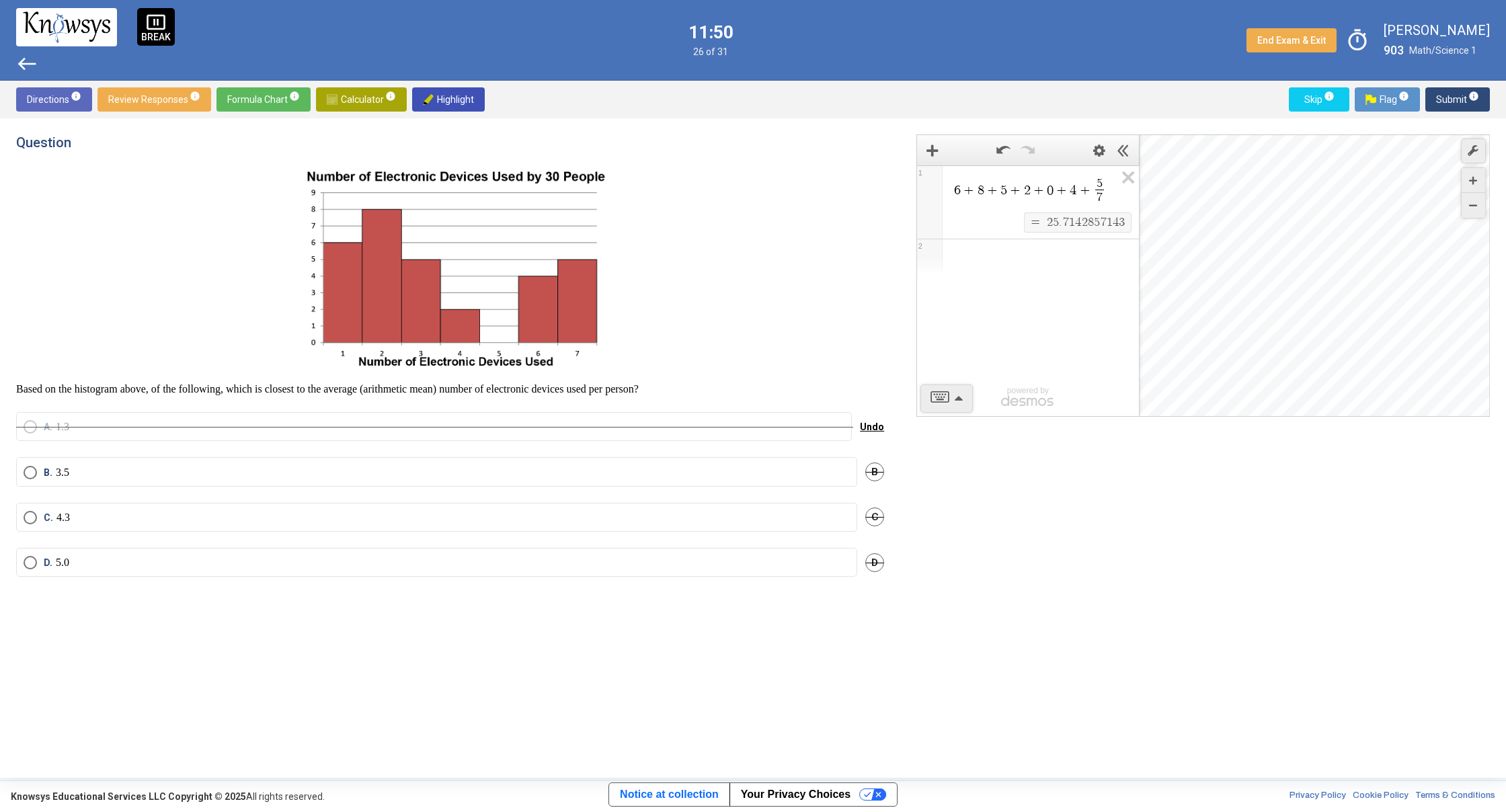
click at [879, 423] on span "Undo" at bounding box center [872, 426] width 24 height 11
click at [880, 423] on span "A" at bounding box center [874, 426] width 19 height 19
click at [869, 425] on span "Undo" at bounding box center [872, 426] width 24 height 11
click at [43, 422] on span "A. 1.3" at bounding box center [52, 427] width 33 height 14
click at [1136, 190] on icon "Expression List" at bounding box center [1123, 181] width 31 height 31
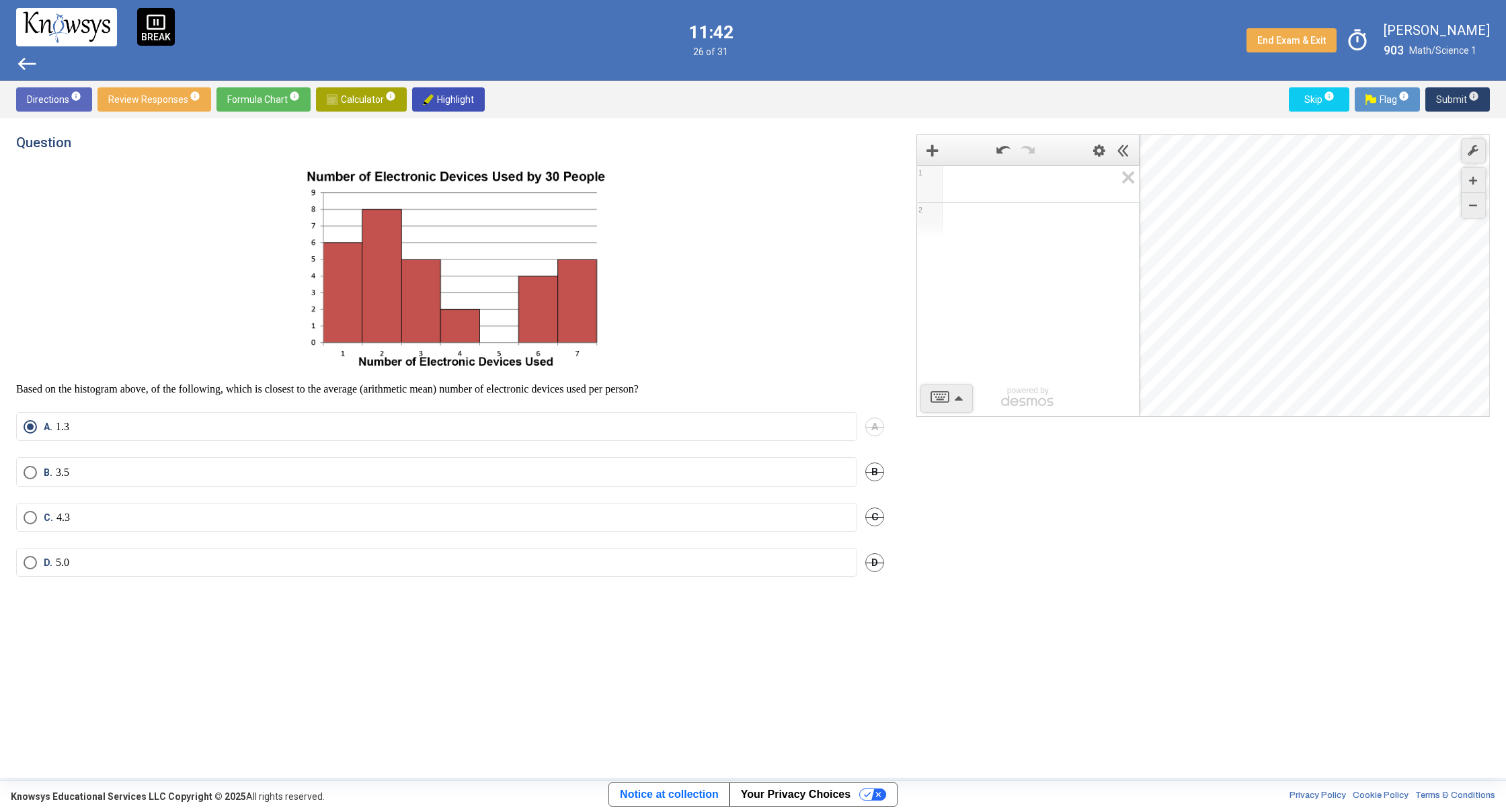
click at [1444, 109] on span "Submit info" at bounding box center [1457, 99] width 43 height 24
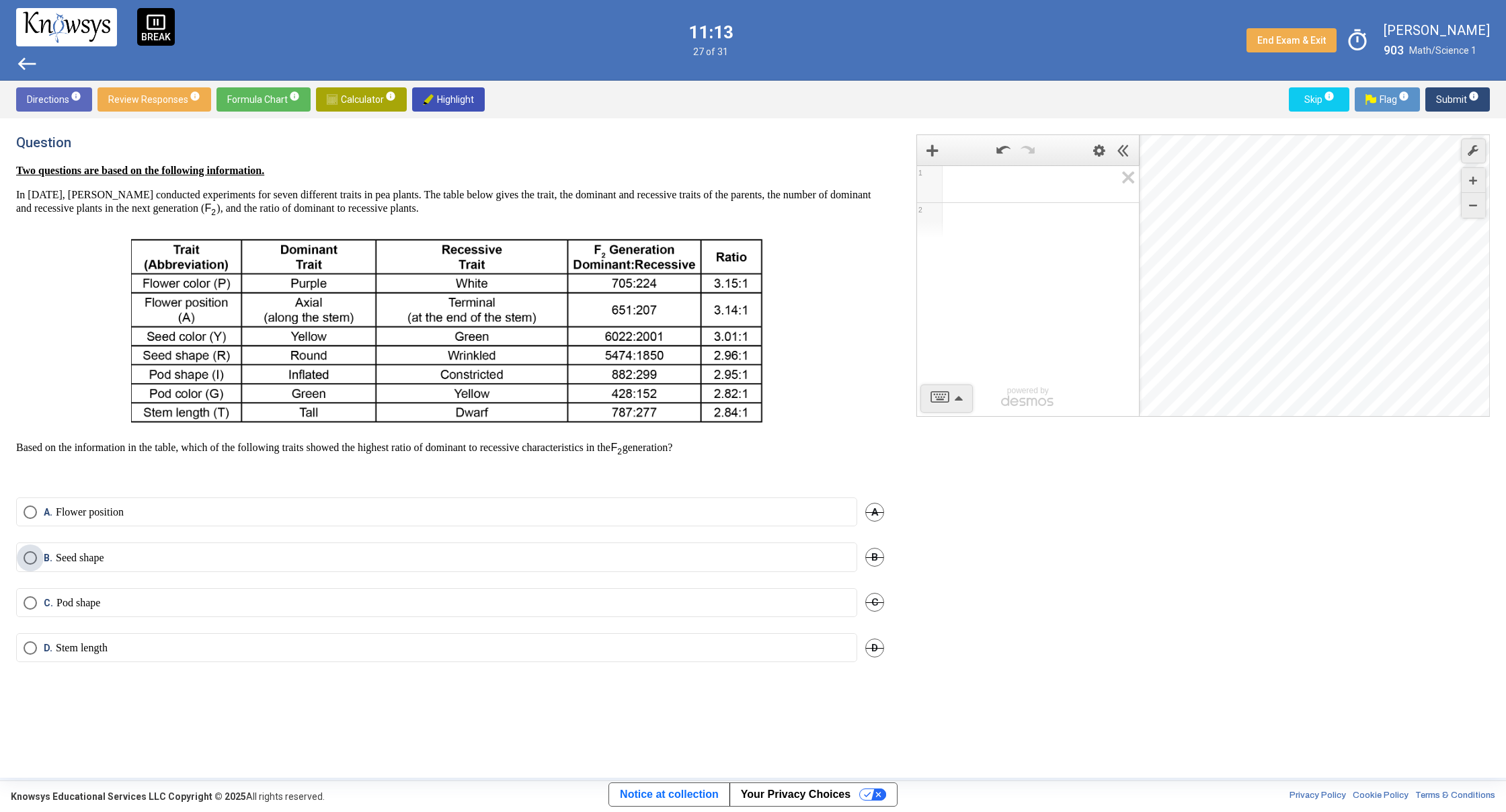
click at [32, 561] on span "Select an option" at bounding box center [31, 558] width 14 height 14
click at [1443, 100] on span "Submit info" at bounding box center [1457, 99] width 43 height 24
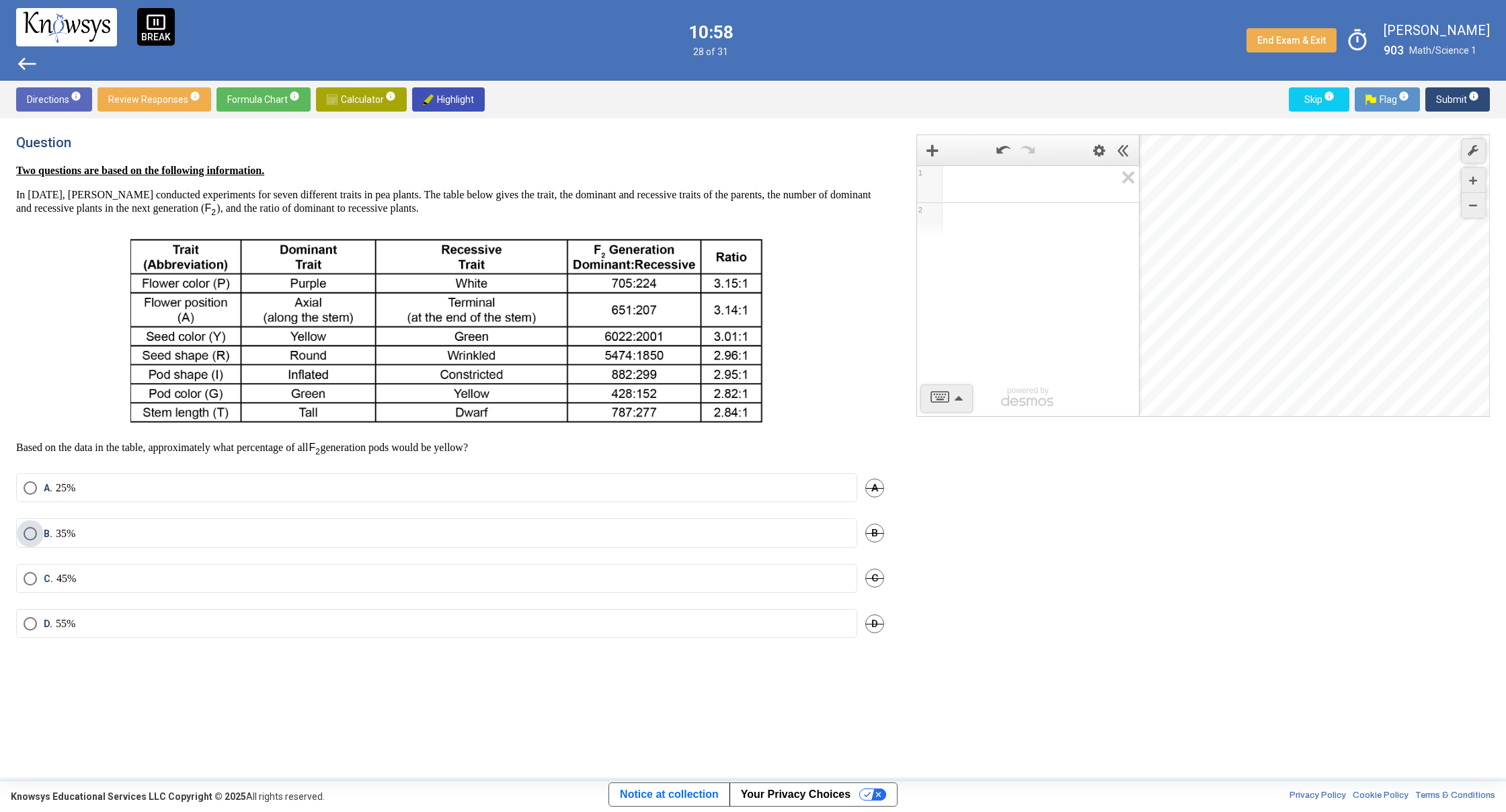
click at [75, 527] on p "35%" at bounding box center [65, 534] width 20 height 14
click at [1454, 94] on span "Submit info" at bounding box center [1457, 99] width 43 height 24
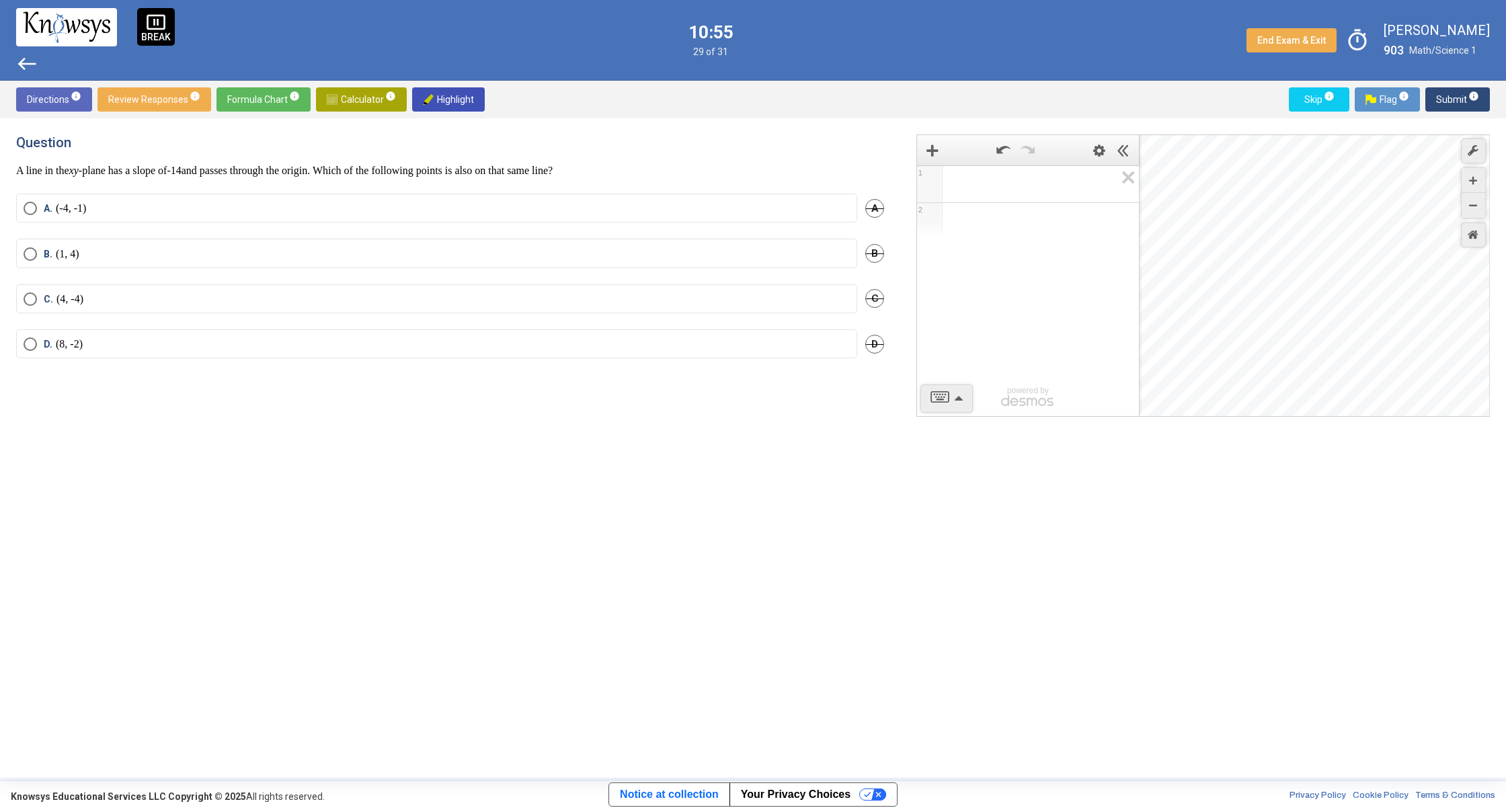
drag, startPoint x: 1345, startPoint y: 221, endPoint x: 930, endPoint y: 496, distance: 497.8
click at [1000, 409] on div "1 2 powered by powered by $$ x $$ y $$ a 2 $$ a b $$ 7 $$ 8 $$ 9 $$ ÷ functions…" at bounding box center [1203, 275] width 574 height 282
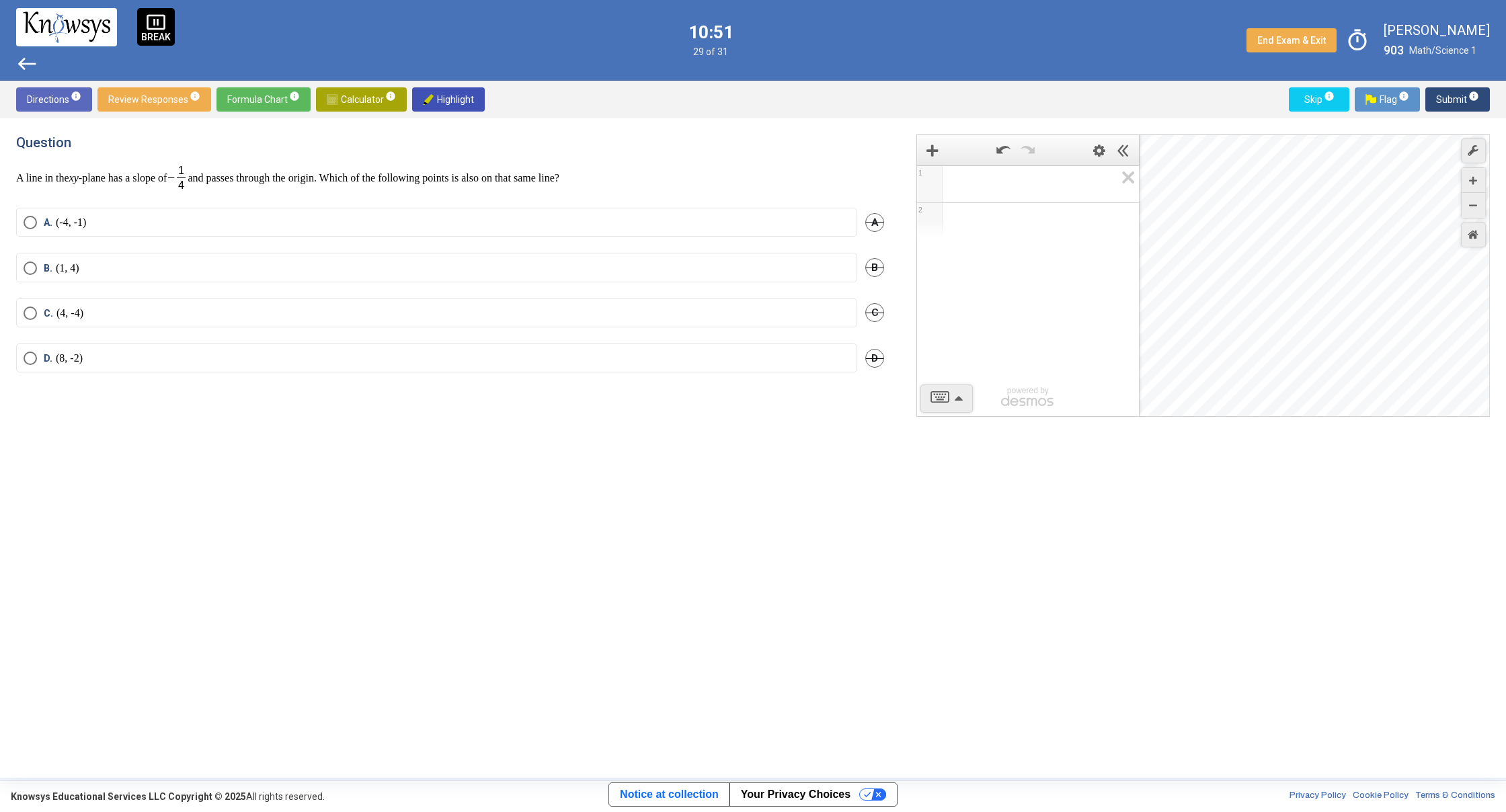
drag, startPoint x: 1291, startPoint y: 364, endPoint x: 49, endPoint y: 767, distance: 1305.7
click at [16, 782] on div "pause_presentation BREAK west 10:51 29 of 31 End Exam & Exit timer [PERSON_NAME…" at bounding box center [753, 406] width 1506 height 812
drag, startPoint x: 1219, startPoint y: 313, endPoint x: 632, endPoint y: 688, distance: 696.6
click at [630, 689] on div "Question A line in the xy -plane has a slope of and passes through the origin. …" at bounding box center [752, 448] width 1473 height 627
drag, startPoint x: 1274, startPoint y: 333, endPoint x: 932, endPoint y: 550, distance: 405.0
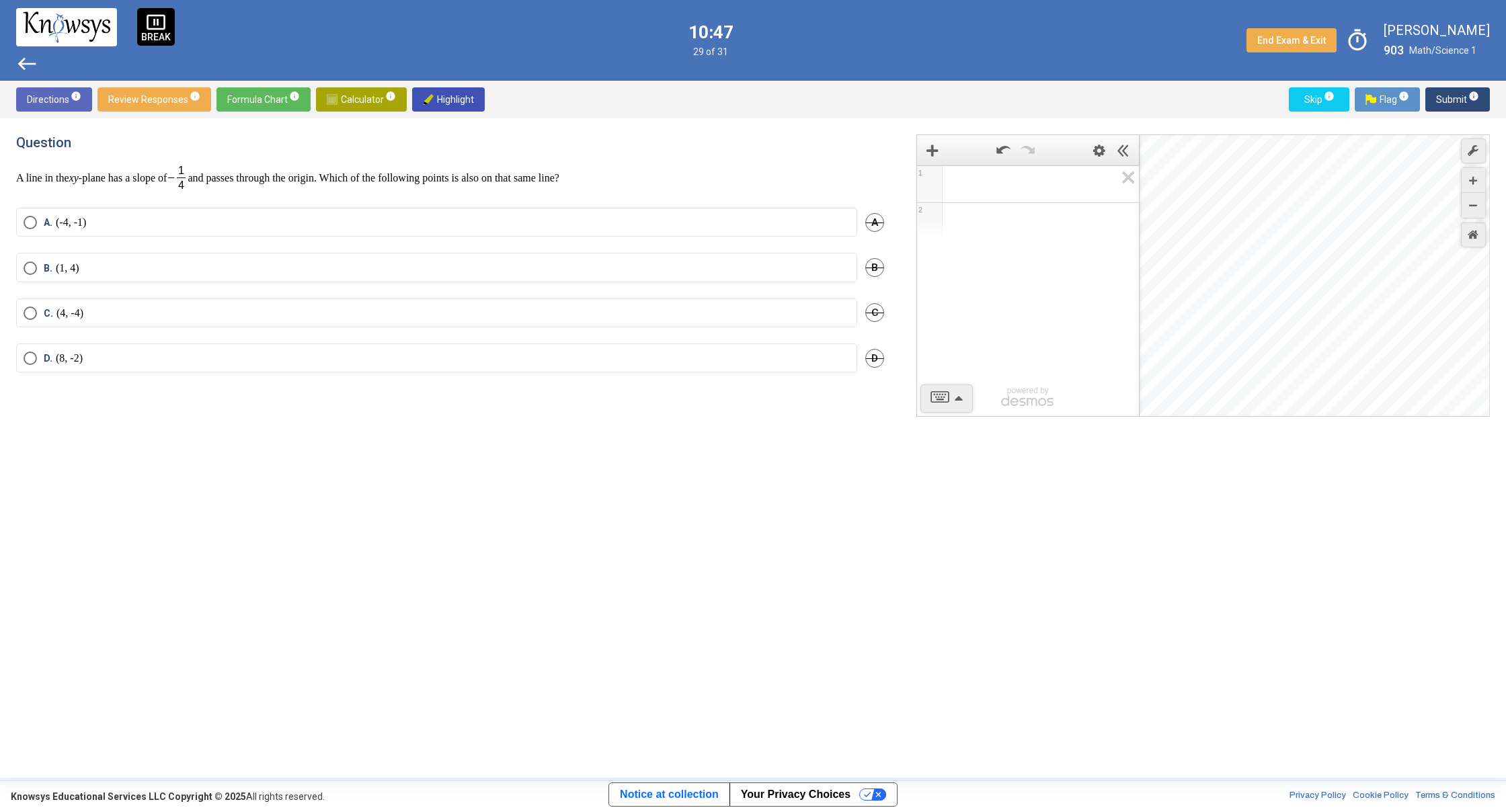
click at [810, 582] on div "Question A line in the xy -plane has a slope of and passes through the origin. …" at bounding box center [752, 448] width 1473 height 627
drag, startPoint x: 1228, startPoint y: 462, endPoint x: 1234, endPoint y: 469, distance: 9.2
click at [1232, 469] on div "1 2 powered by powered by $$ x $$ y $$ a 2 $$ a b $$ 7 $$ 8 $$ 9 $$ ÷ functions…" at bounding box center [1195, 448] width 590 height 627
drag, startPoint x: 1301, startPoint y: 386, endPoint x: 5, endPoint y: 129, distance: 1321.2
click at [0, 117] on div "Directions info Review Responses info Formula Chart info Calculator info Highli…" at bounding box center [753, 429] width 1506 height 697
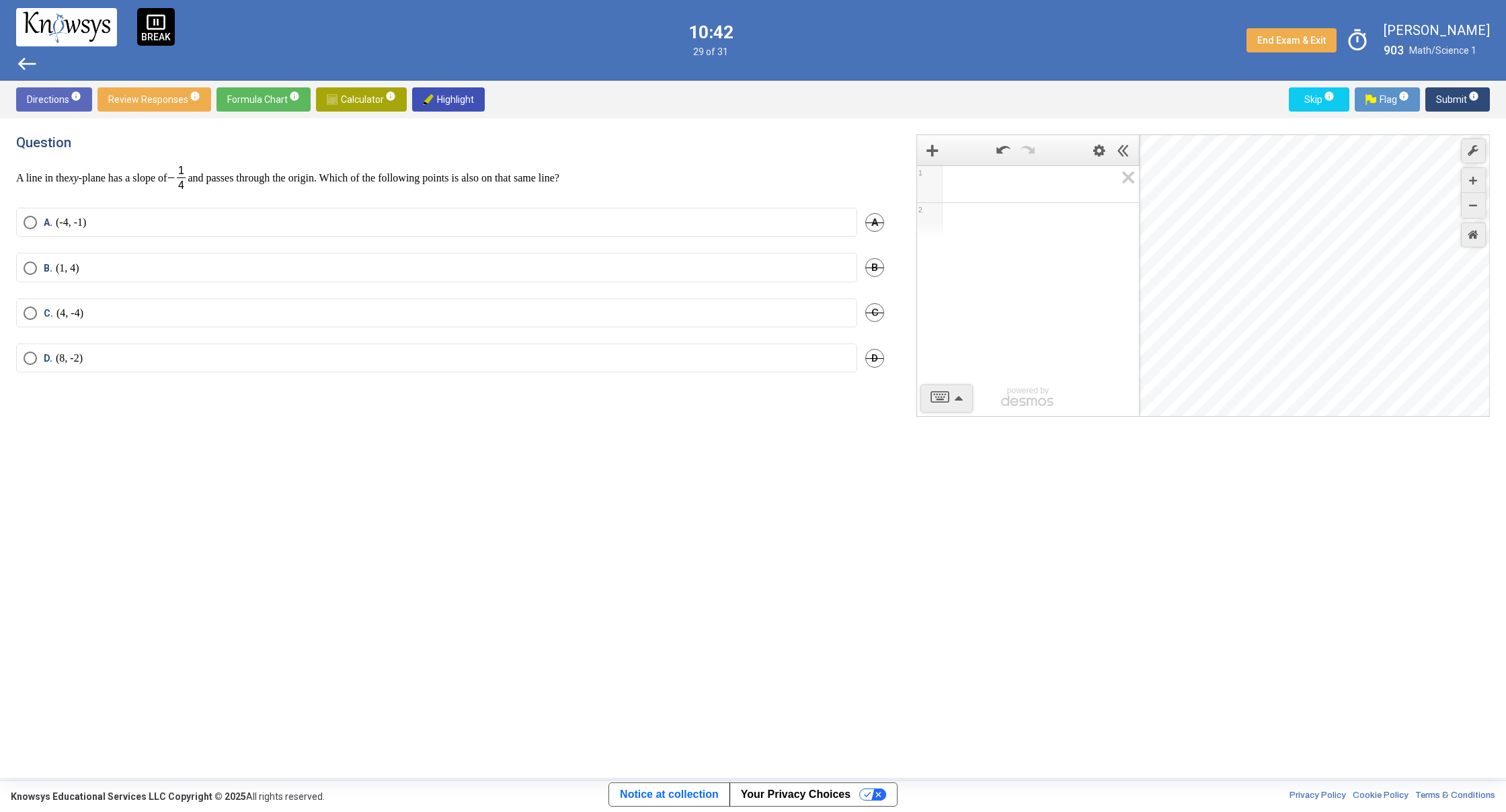
drag, startPoint x: 1412, startPoint y: 671, endPoint x: 1400, endPoint y: 578, distance: 93.8
click at [1411, 619] on div "1 2 powered by powered by $$ x $$ y $$ a 2 $$ a b $$ 7 $$ 8 $$ 9 $$ ÷ functions…" at bounding box center [1195, 448] width 590 height 627
click at [1066, 186] on span "Math Input:" at bounding box center [1034, 184] width 162 height 16
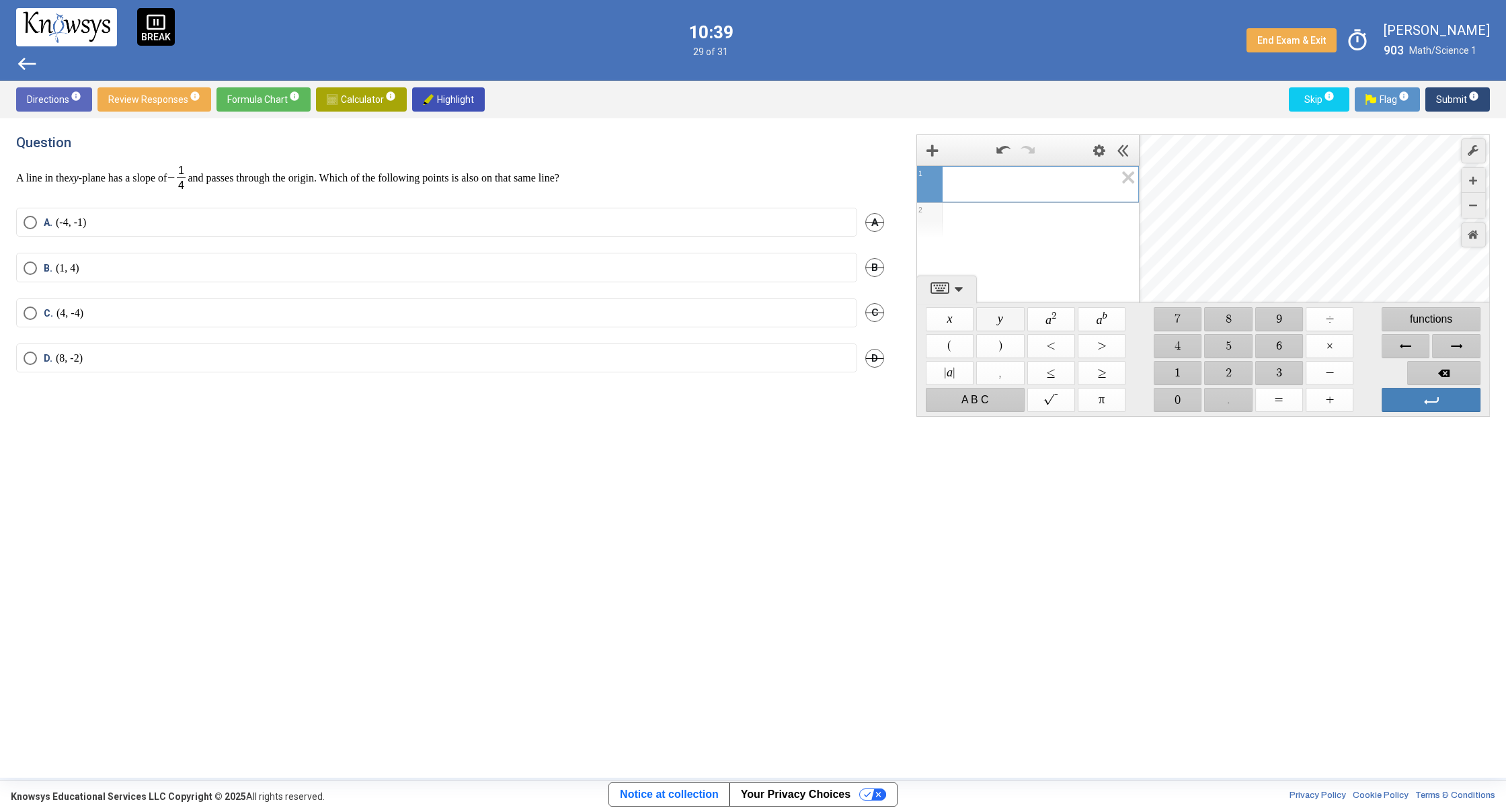
click at [988, 316] on span "$$ y" at bounding box center [999, 318] width 47 height 24
click at [961, 313] on span "$$ x" at bounding box center [949, 318] width 47 height 24
click at [1450, 398] on span "Enter" at bounding box center [1431, 400] width 99 height 24
click at [1451, 393] on span "Enter" at bounding box center [1431, 400] width 99 height 24
click at [1075, 196] on span "y x 1 ​ 2 3" at bounding box center [1028, 221] width 222 height 112
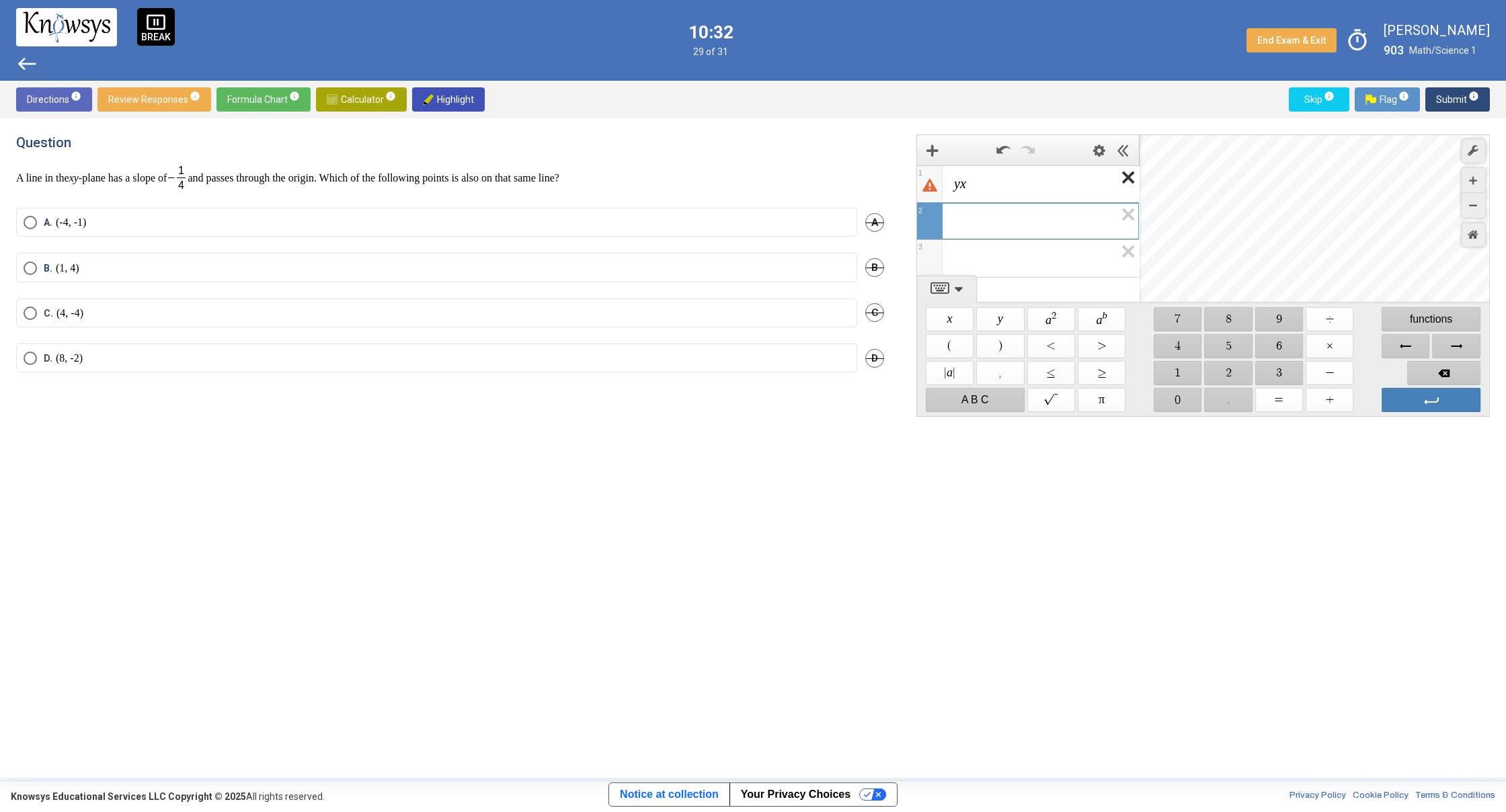
click at [1118, 173] on icon "Expression List" at bounding box center [1123, 181] width 31 height 31
click at [1116, 222] on icon "Expression List" at bounding box center [1123, 218] width 31 height 31
click at [1137, 181] on icon "Expression List" at bounding box center [1123, 181] width 31 height 31
click at [1128, 180] on icon "Expression List" at bounding box center [1123, 181] width 31 height 31
click at [1128, 180] on span "​ 1" at bounding box center [1028, 184] width 222 height 38
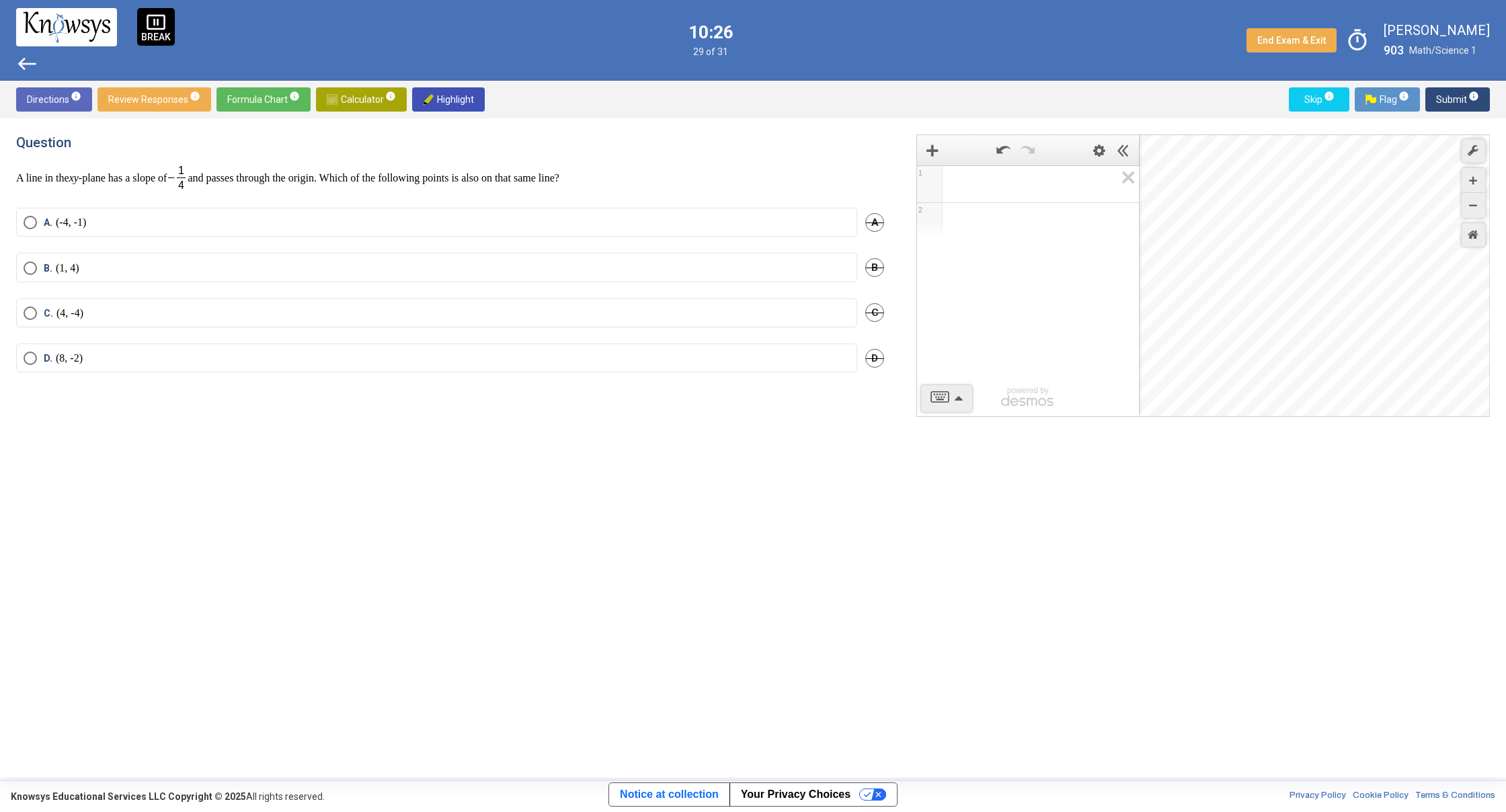
click at [1128, 180] on icon "Expression List" at bounding box center [1123, 181] width 31 height 31
drag, startPoint x: 895, startPoint y: 282, endPoint x: 825, endPoint y: 293, distance: 70.9
click at [848, 293] on div "Question A line in the xy -plane has a slope of and passes through the origin. …" at bounding box center [752, 448] width 1473 height 627
click at [1112, 687] on div "1 2 powered by powered by $$ x $$ y $$ a 2 $$ a b $$ 7 $$ 8 $$ 9 $$ ÷ functions…" at bounding box center [1195, 448] width 590 height 627
click at [85, 227] on p "(-4, -1)" at bounding box center [70, 223] width 31 height 14
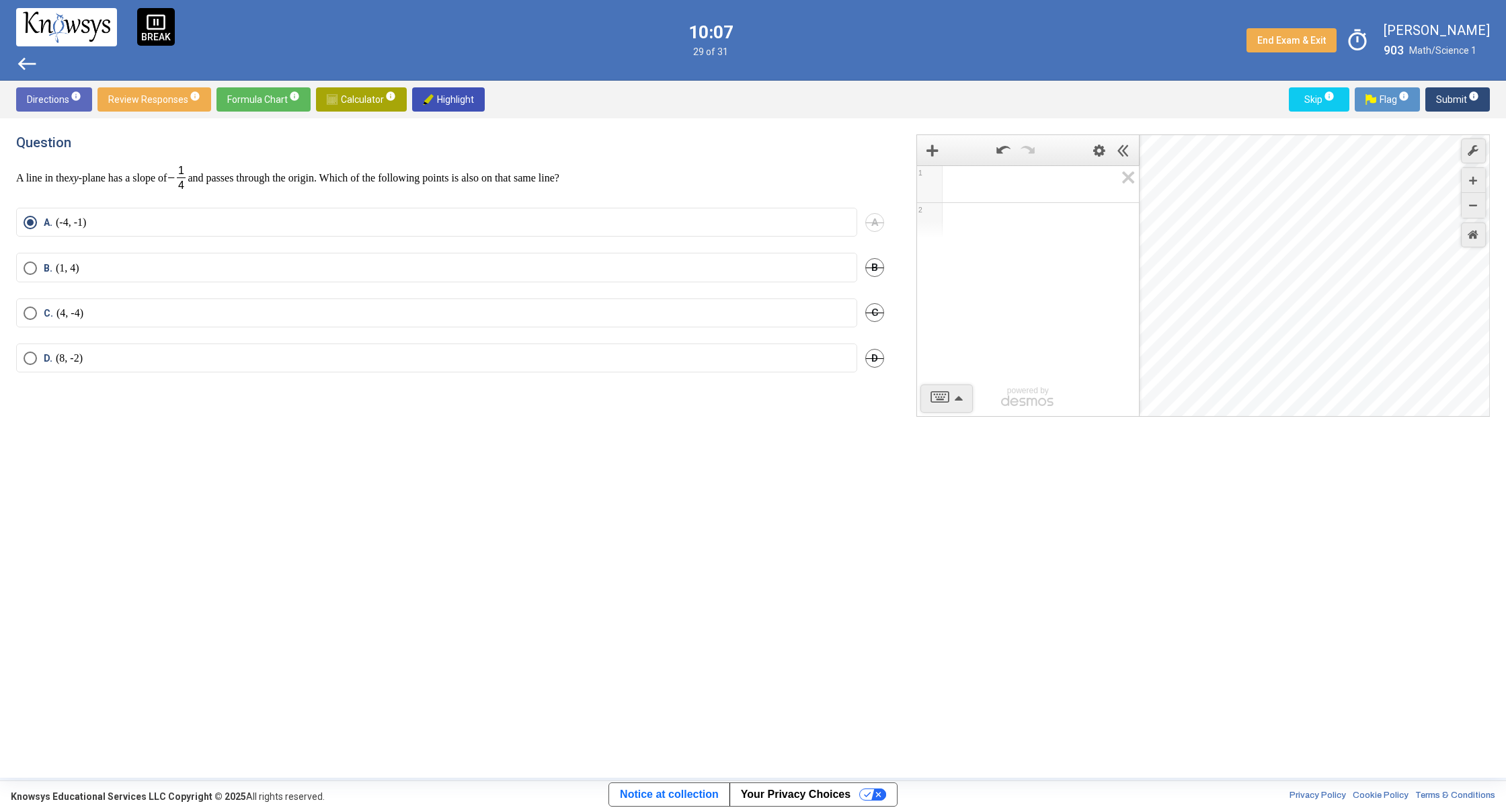
click at [1451, 86] on div "Directions info Review Responses info Formula Chart info Calculator info Highli…" at bounding box center [753, 100] width 1506 height 38
click at [1449, 95] on span "Submit info" at bounding box center [1457, 99] width 43 height 24
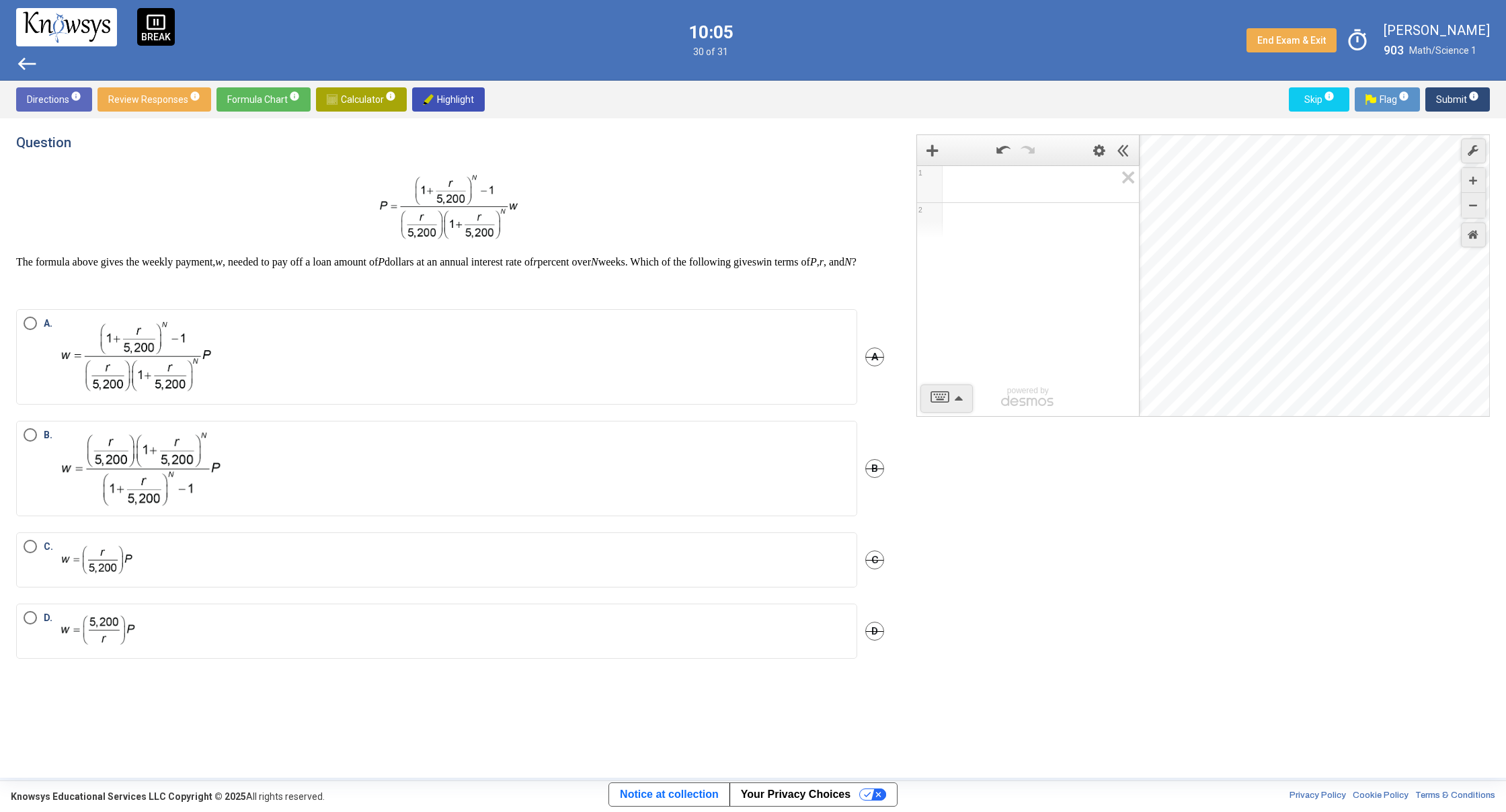
drag, startPoint x: 1194, startPoint y: 370, endPoint x: 1505, endPoint y: 446, distance: 320.2
click at [1505, 446] on div "Question The formula above gives the weekly payment, w , needed to pay off a lo…" at bounding box center [753, 448] width 1506 height 659
drag, startPoint x: 1224, startPoint y: 375, endPoint x: 1311, endPoint y: 282, distance: 127.3
click at [1380, 281] on div "Desmos Graphing Calculator" at bounding box center [1315, 276] width 351 height 282
drag, startPoint x: 1382, startPoint y: 280, endPoint x: 1504, endPoint y: 297, distance: 123.2
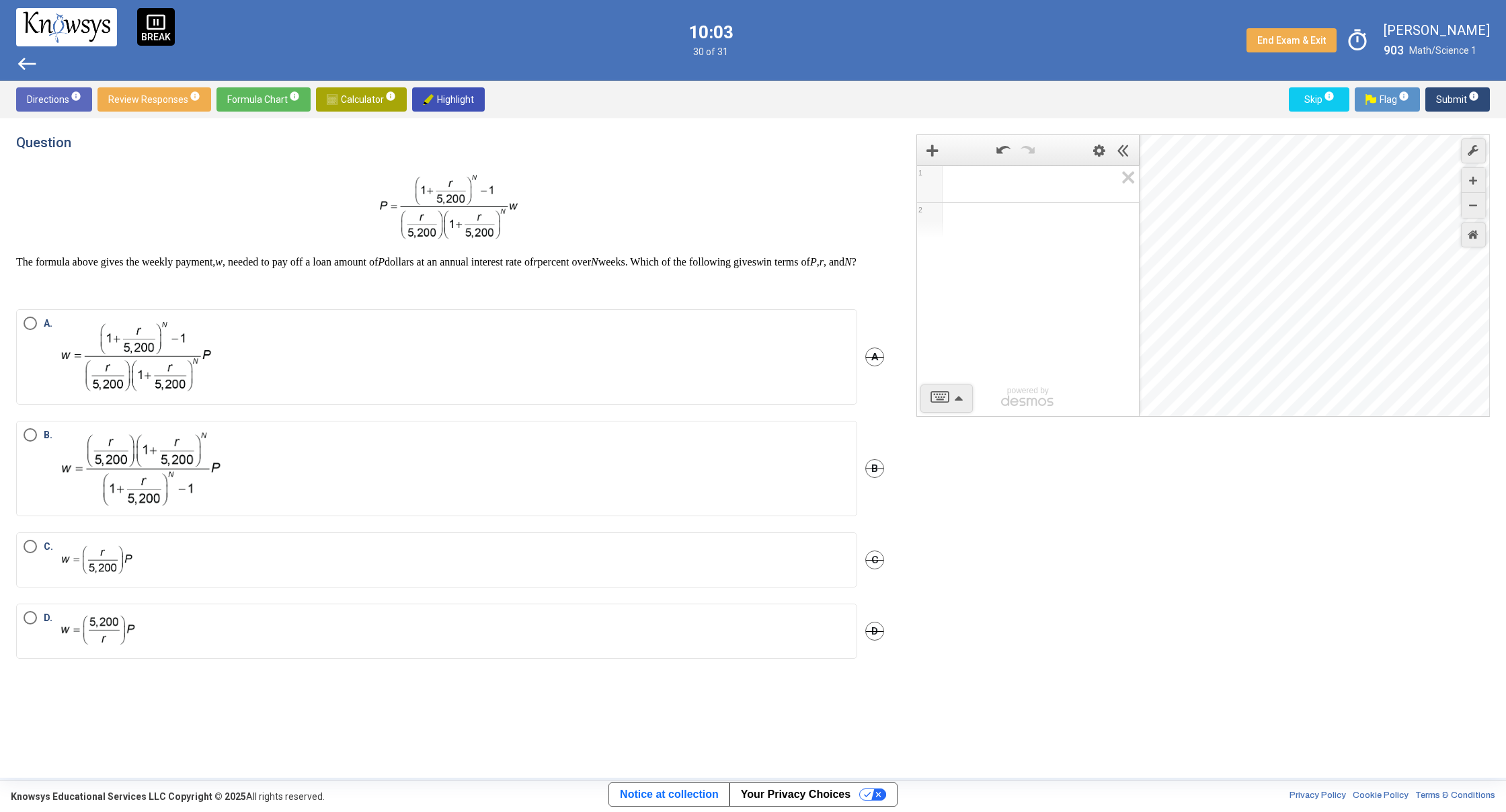
click at [1505, 296] on div "Question The formula above gives the weekly payment, w , needed to pay off a lo…" at bounding box center [753, 448] width 1506 height 659
drag, startPoint x: 1402, startPoint y: 282, endPoint x: 1505, endPoint y: 280, distance: 103.0
click at [1505, 280] on div "Question The formula above gives the weekly payment, w , needed to pay off a lo…" at bounding box center [753, 448] width 1506 height 659
drag, startPoint x: 1182, startPoint y: 313, endPoint x: 1505, endPoint y: 358, distance: 326.1
click at [1505, 358] on div "Question The formula above gives the weekly payment, w , needed to pay off a lo…" at bounding box center [753, 448] width 1506 height 659
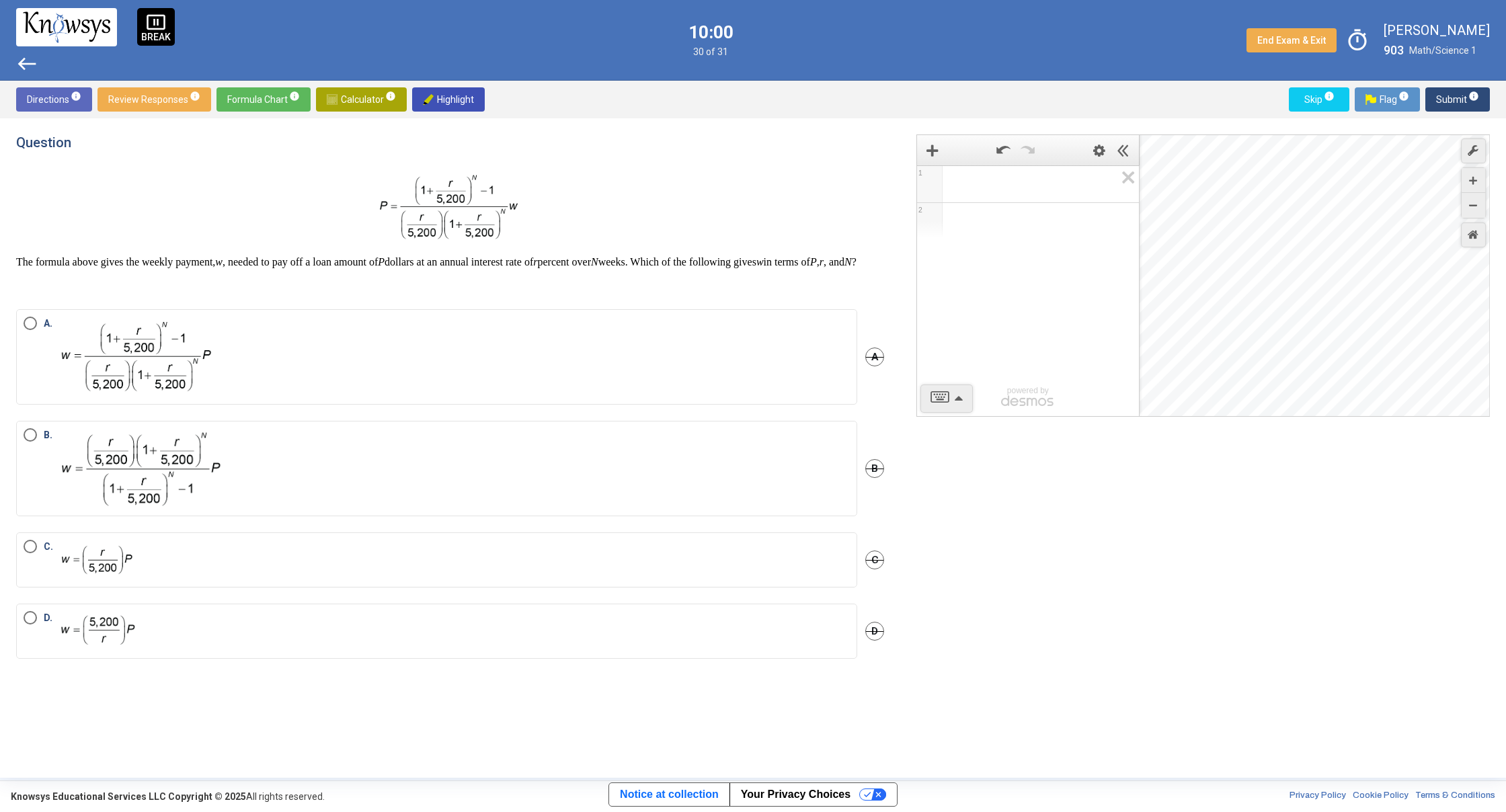
drag, startPoint x: 1271, startPoint y: 330, endPoint x: 1208, endPoint y: 304, distance: 68.2
click at [1449, 300] on div "Desmos Graphing Calculator" at bounding box center [1315, 276] width 351 height 282
drag, startPoint x: 1127, startPoint y: 328, endPoint x: 1167, endPoint y: 337, distance: 41.0
click at [1190, 318] on div "1 2 powered by powered by $$ x $$ y $$ a 2 $$ a b $$ 7 $$ 8 $$ 9 $$ ÷ functions…" at bounding box center [1203, 275] width 574 height 282
drag, startPoint x: 1168, startPoint y: 336, endPoint x: 1457, endPoint y: 291, distance: 292.5
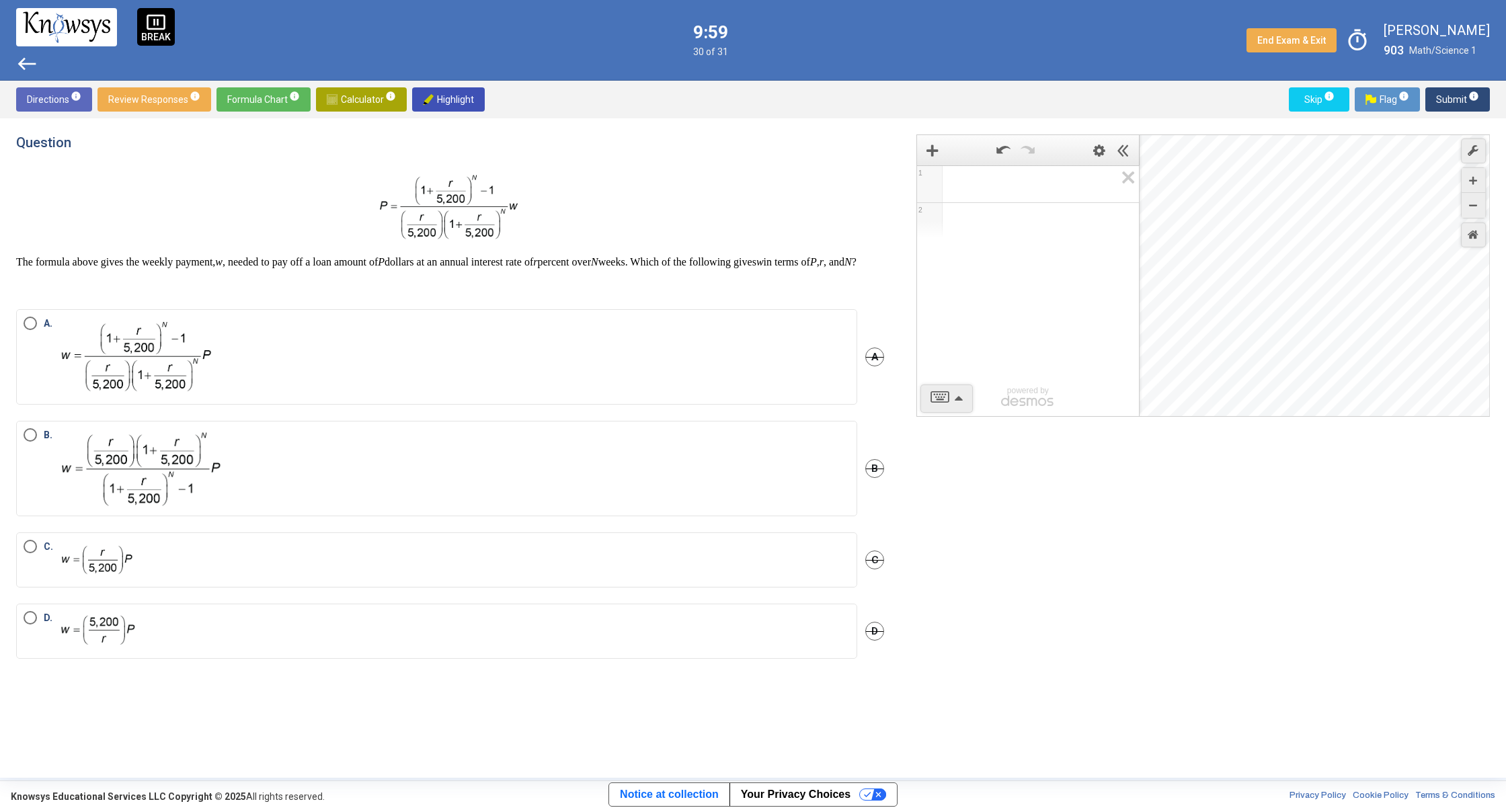
click at [1498, 279] on div "Question The formula above gives the weekly payment, w , needed to pay off a lo…" at bounding box center [753, 448] width 1506 height 659
drag, startPoint x: 1205, startPoint y: 349, endPoint x: 1505, endPoint y: 333, distance: 300.4
click at [1505, 333] on div "Question The formula above gives the weekly payment, w , needed to pay off a lo…" at bounding box center [753, 448] width 1506 height 659
drag, startPoint x: 1184, startPoint y: 344, endPoint x: 1218, endPoint y: 314, distance: 45.3
click at [1435, 306] on div "Desmos Graphing Calculator" at bounding box center [1315, 276] width 351 height 282
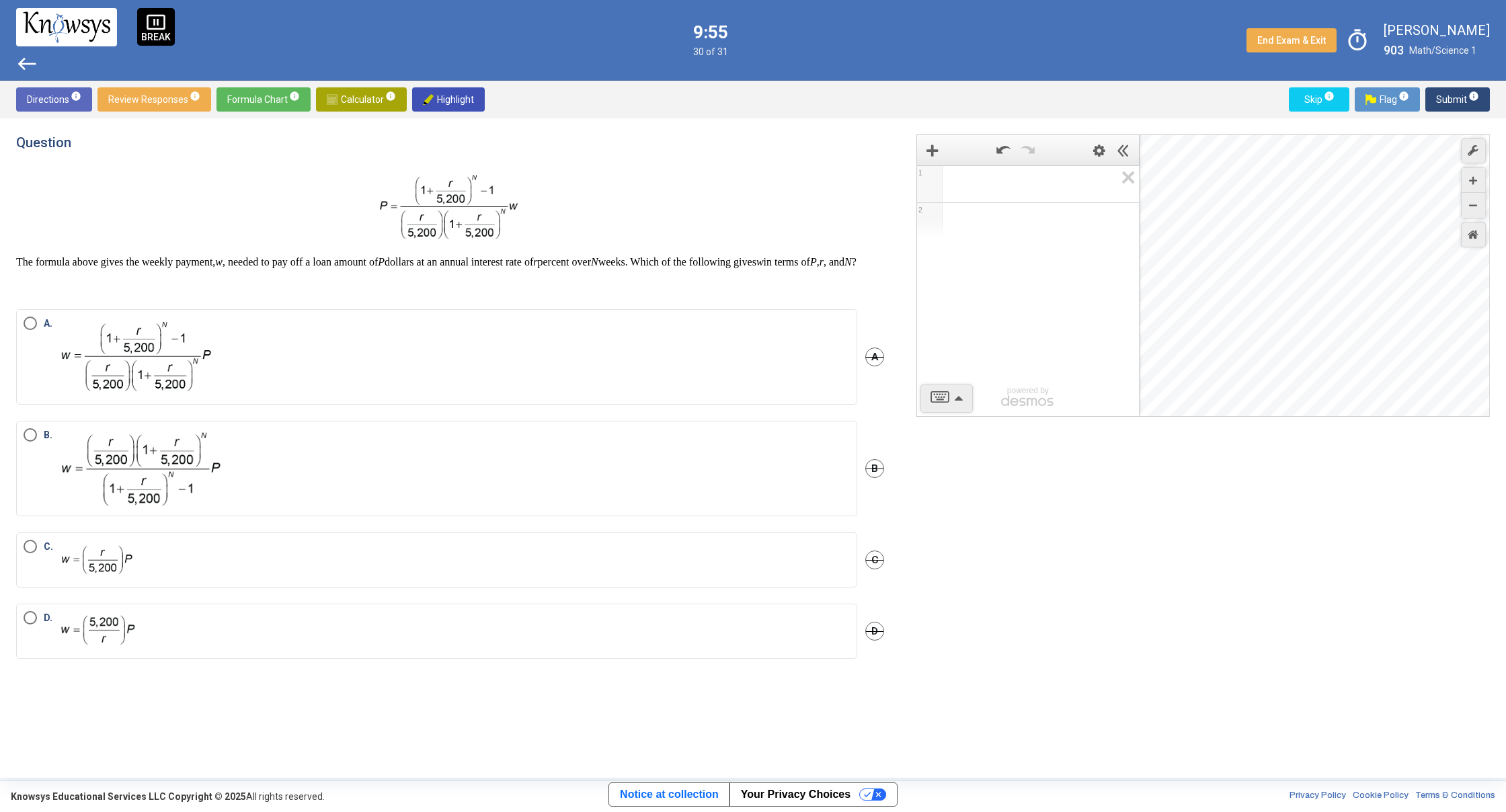
drag, startPoint x: 1153, startPoint y: 349, endPoint x: 1183, endPoint y: 242, distance: 111.1
click at [1183, 242] on div "Desmos Graphing Calculator" at bounding box center [1315, 276] width 351 height 282
drag, startPoint x: 1165, startPoint y: 355, endPoint x: 1211, endPoint y: 104, distance: 255.2
click at [1211, 104] on div "Directions info Review Responses info Formula Chart info Calculator info Highli…" at bounding box center [753, 429] width 1506 height 697
click at [1174, 280] on div "Desmos Graphing Calculator" at bounding box center [1315, 276] width 351 height 282
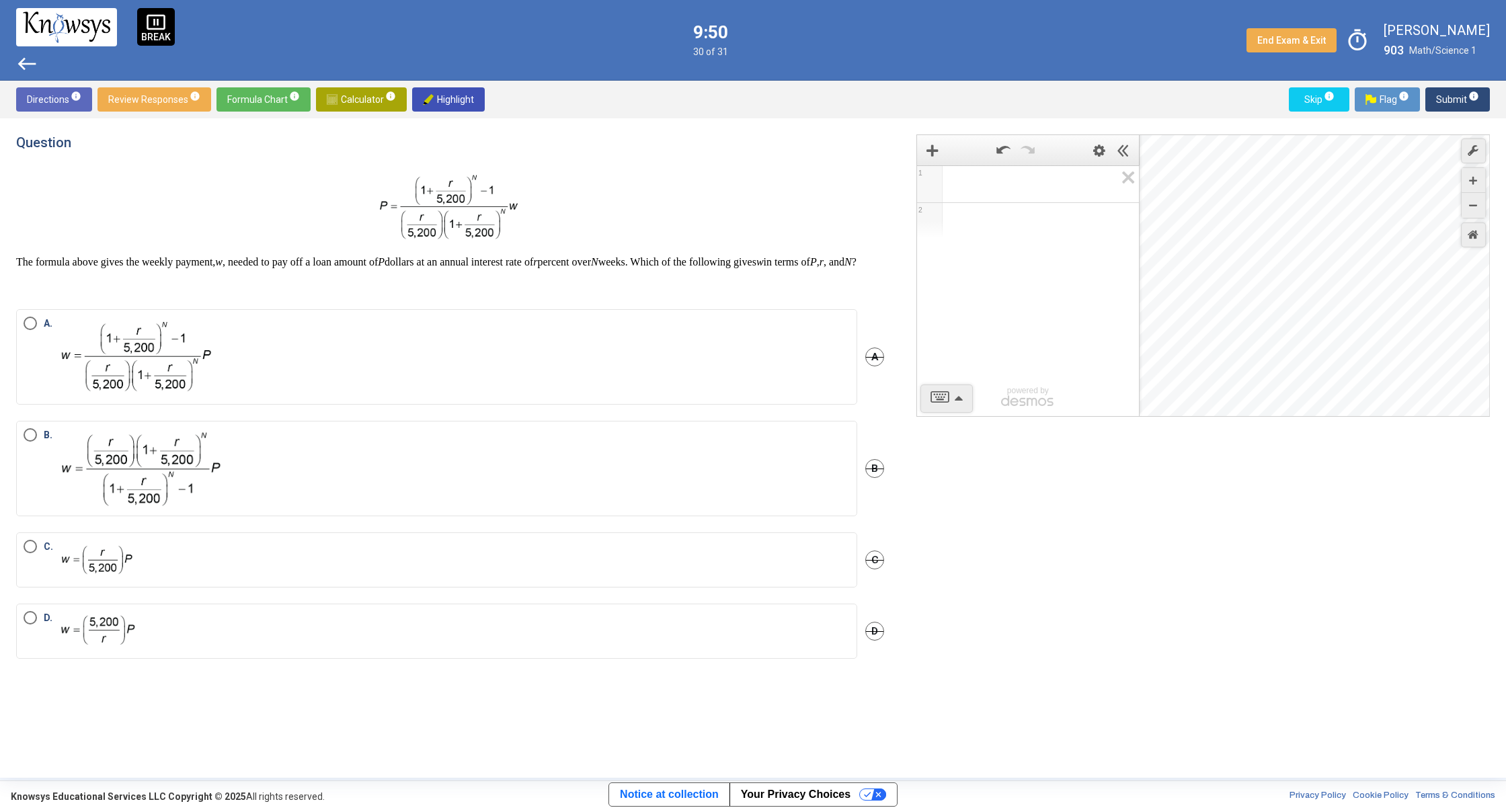
drag, startPoint x: 1176, startPoint y: 317, endPoint x: 1240, endPoint y: 25, distance: 298.9
click at [1240, 22] on div "pause_presentation BREAK west 9:50 30 of 31 End Exam & Exit timer [PERSON_NAME]…" at bounding box center [753, 389] width 1506 height 777
drag, startPoint x: 1167, startPoint y: 378, endPoint x: 1397, endPoint y: 269, distance: 254.5
click at [1402, 270] on div "Desmos Graphing Calculator" at bounding box center [1315, 276] width 351 height 282
drag, startPoint x: 1234, startPoint y: 377, endPoint x: 1440, endPoint y: 372, distance: 206.1
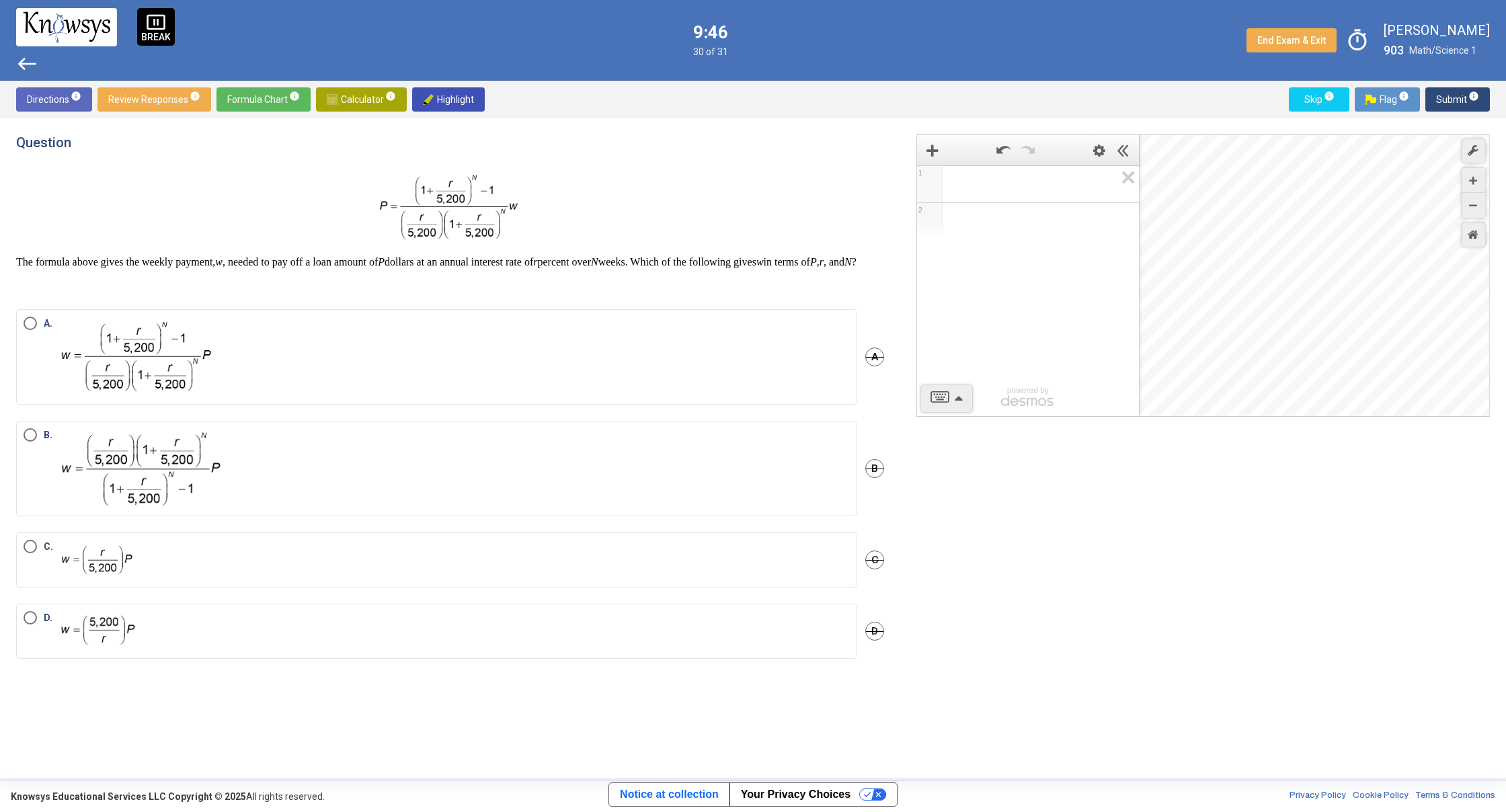
click at [1440, 372] on div "Desmos Graphing Calculator" at bounding box center [1315, 276] width 351 height 282
drag, startPoint x: 1268, startPoint y: 380, endPoint x: 1446, endPoint y: 355, distance: 179.7
click at [1505, 367] on div "Question The formula above gives the weekly payment, w , needed to pay off a lo…" at bounding box center [753, 448] width 1506 height 659
drag, startPoint x: 1254, startPoint y: 373, endPoint x: 1448, endPoint y: 351, distance: 195.2
click at [1448, 351] on div "Desmos Graphing Calculator" at bounding box center [1315, 276] width 351 height 282
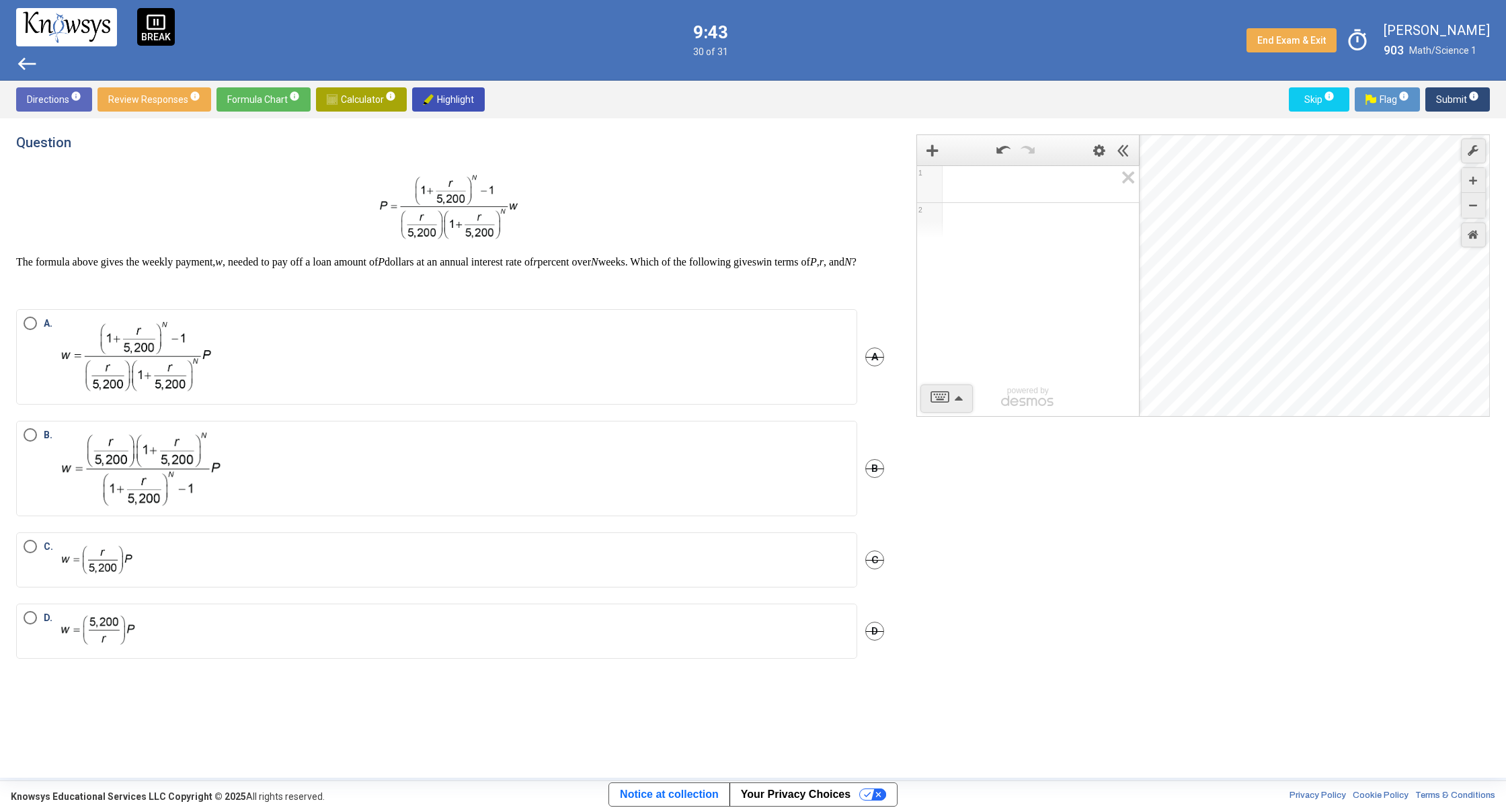
drag, startPoint x: 1211, startPoint y: 364, endPoint x: 1420, endPoint y: 346, distance: 209.8
click at [1473, 359] on div "Desmos Graphing Calculator" at bounding box center [1315, 276] width 351 height 282
drag, startPoint x: 1228, startPoint y: 349, endPoint x: 1332, endPoint y: 332, distance: 105.4
click at [1497, 351] on div "Question The formula above gives the weekly payment, w , needed to pay off a lo…" at bounding box center [753, 448] width 1506 height 659
drag, startPoint x: 1236, startPoint y: 359, endPoint x: 1364, endPoint y: 345, distance: 128.8
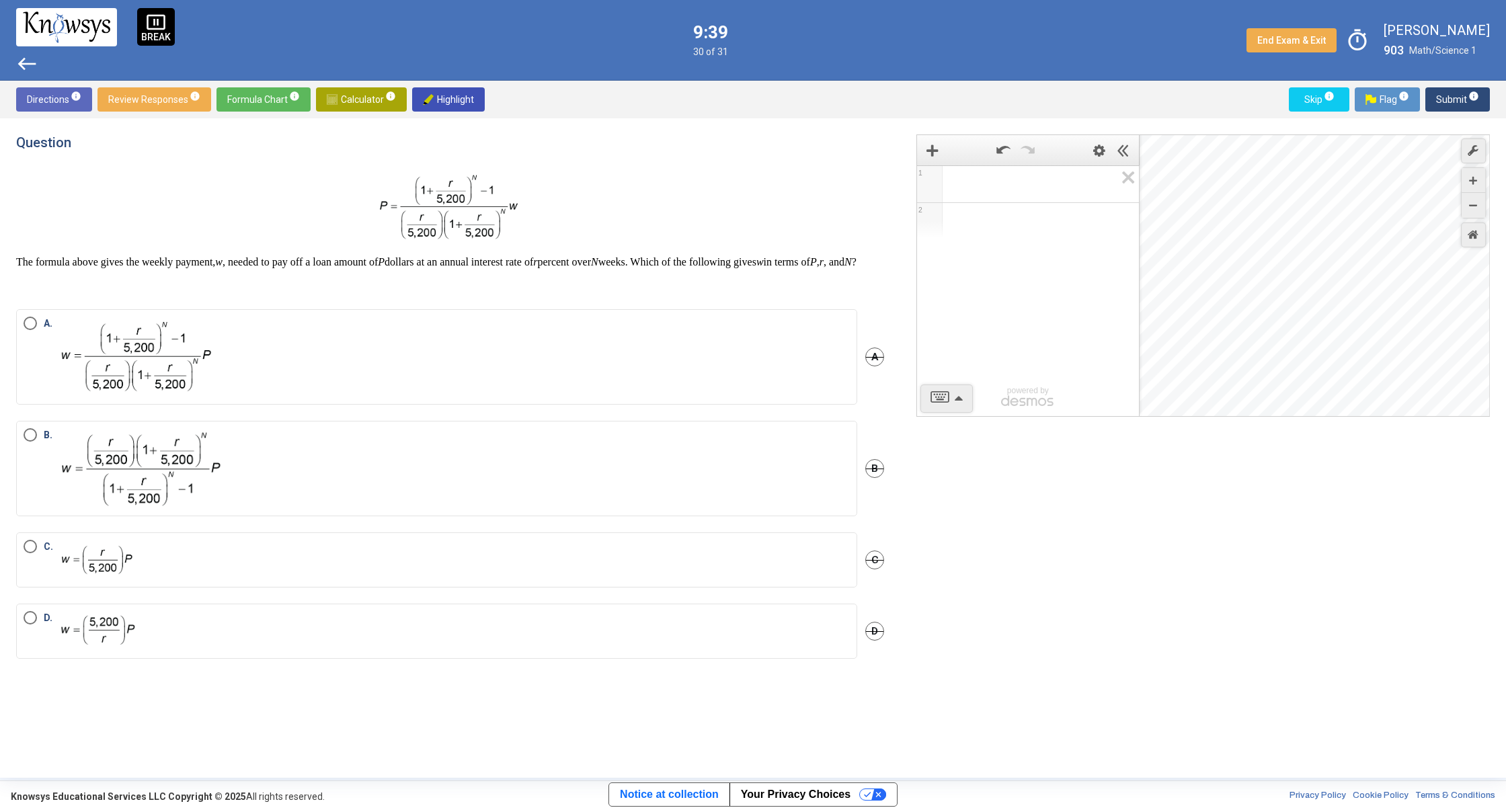
click at [1414, 349] on div "Desmos Graphing Calculator" at bounding box center [1315, 276] width 351 height 282
click at [83, 466] on img "Select an option" at bounding box center [139, 469] width 166 height 81
click at [1453, 98] on span "Submit info" at bounding box center [1457, 99] width 43 height 24
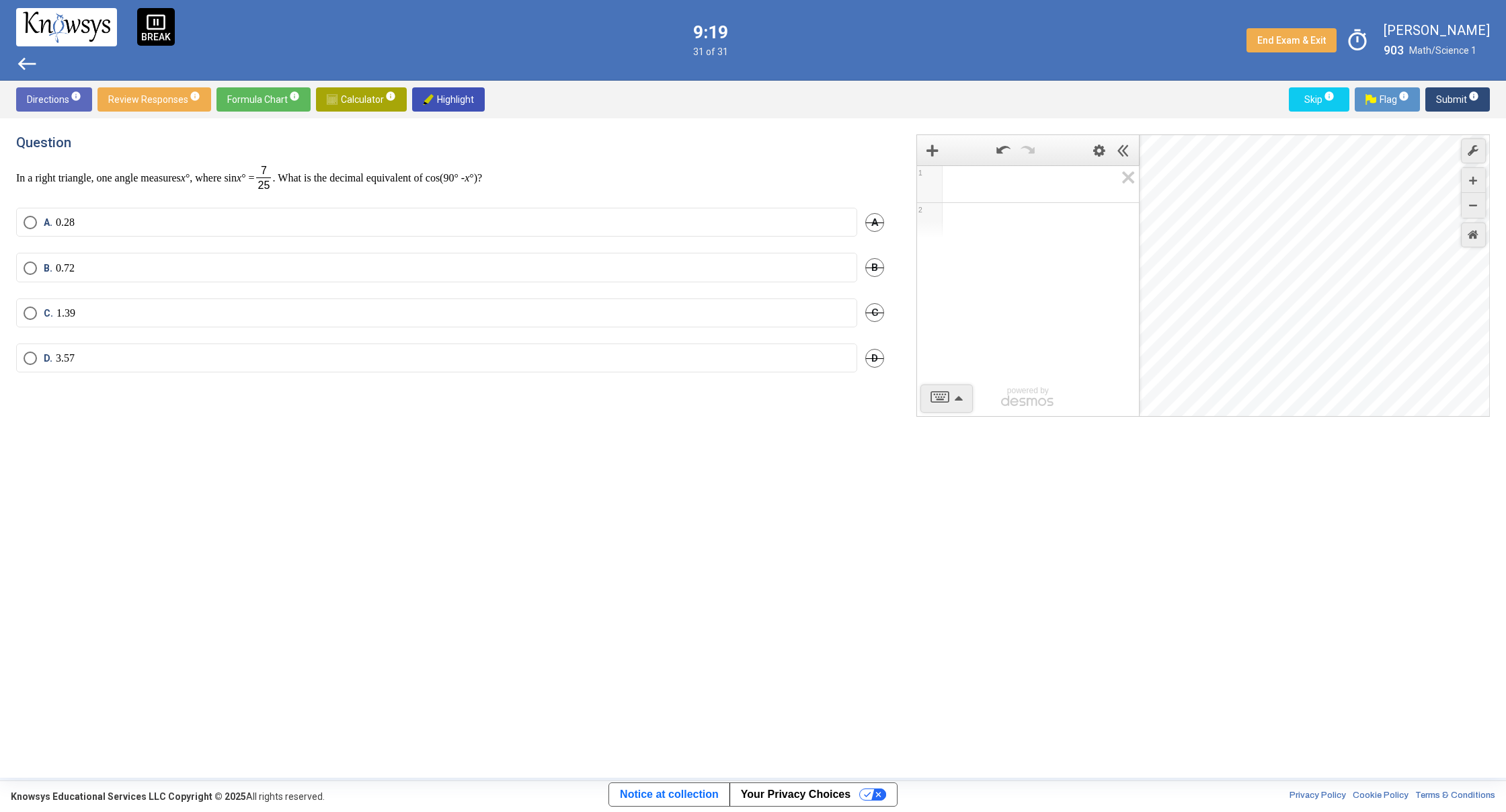
click at [170, 258] on mat-radio-button "B. 0.72" at bounding box center [436, 266] width 841 height 29
click at [39, 263] on span "B. 0.72" at bounding box center [55, 268] width 38 height 14
click at [1444, 99] on span "Submit info" at bounding box center [1457, 99] width 43 height 24
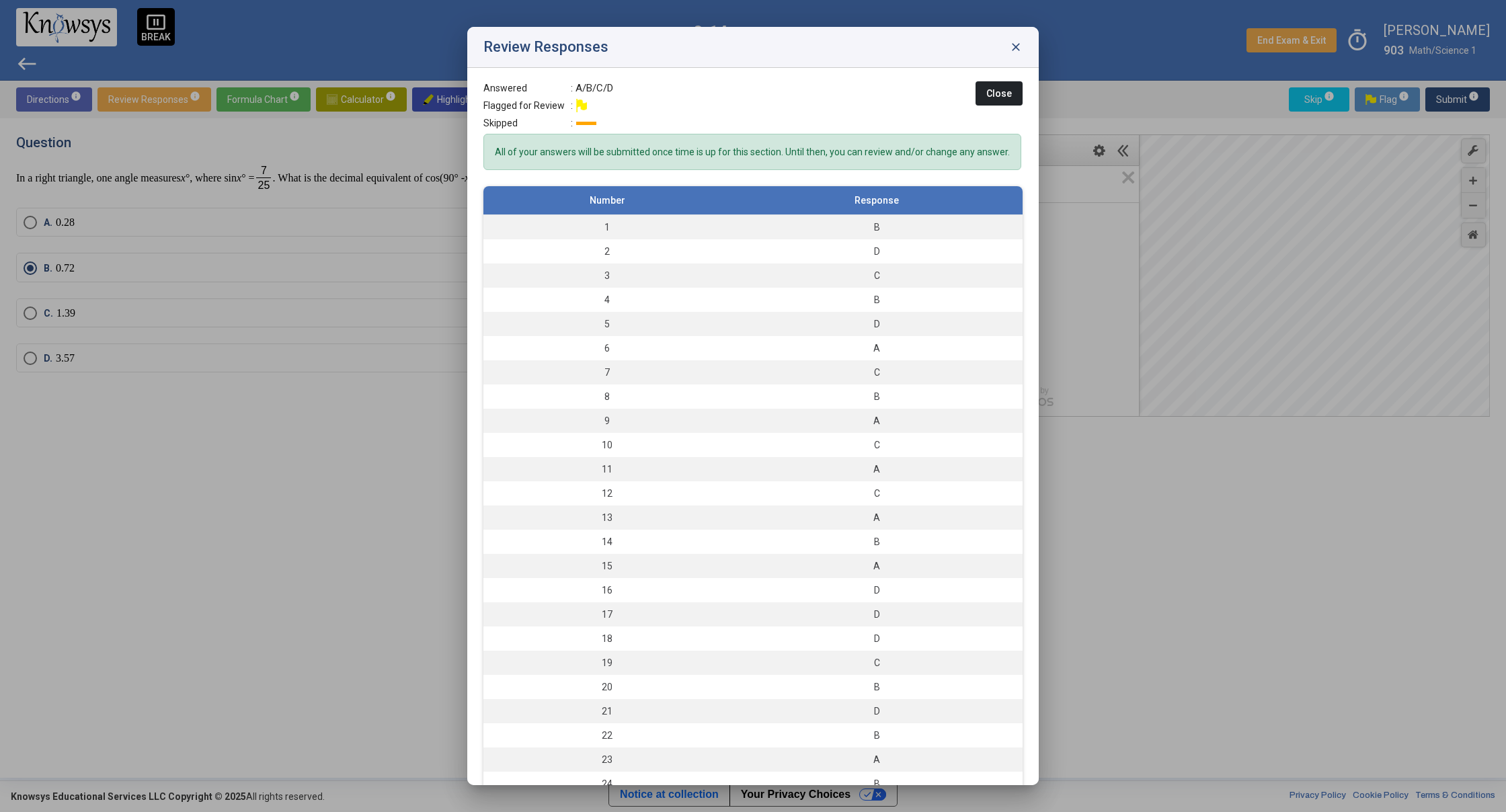
click at [706, 213] on th "Number" at bounding box center [607, 200] width 247 height 29
click at [651, 240] on td "1" at bounding box center [607, 226] width 247 height 25
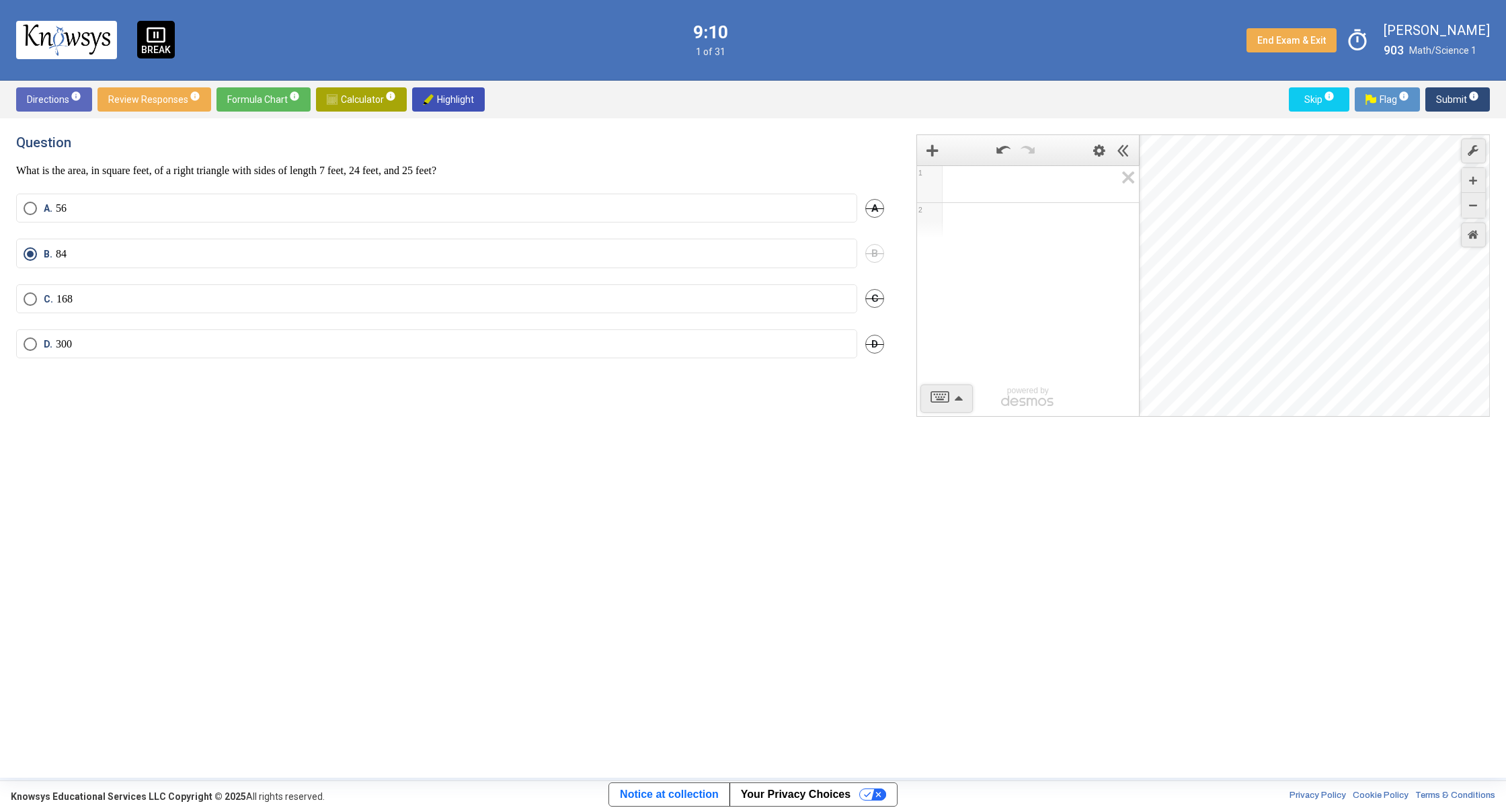
click at [1453, 95] on span "Submit info" at bounding box center [1457, 99] width 43 height 24
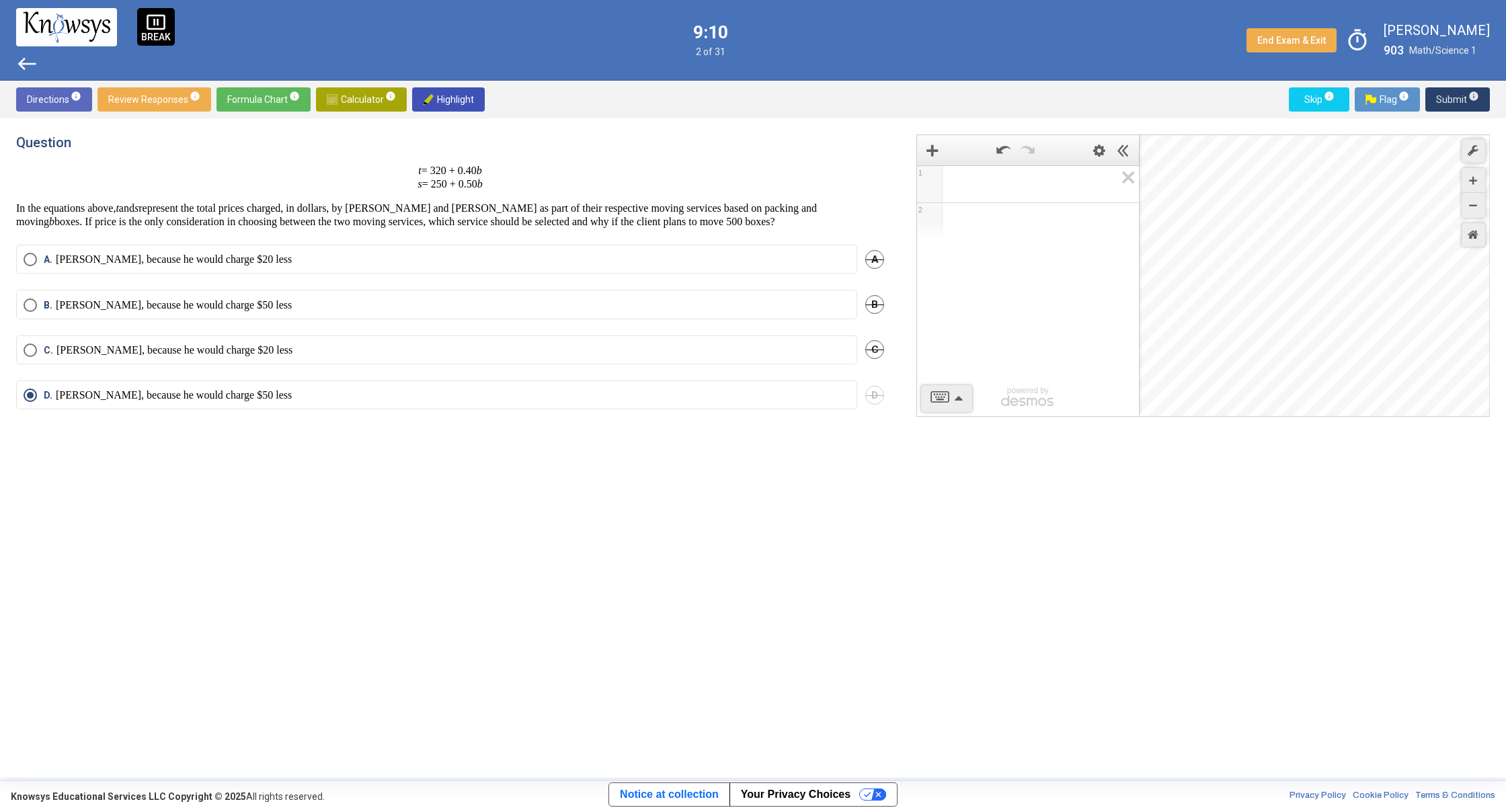
click at [1452, 98] on span "Submit info" at bounding box center [1457, 99] width 43 height 24
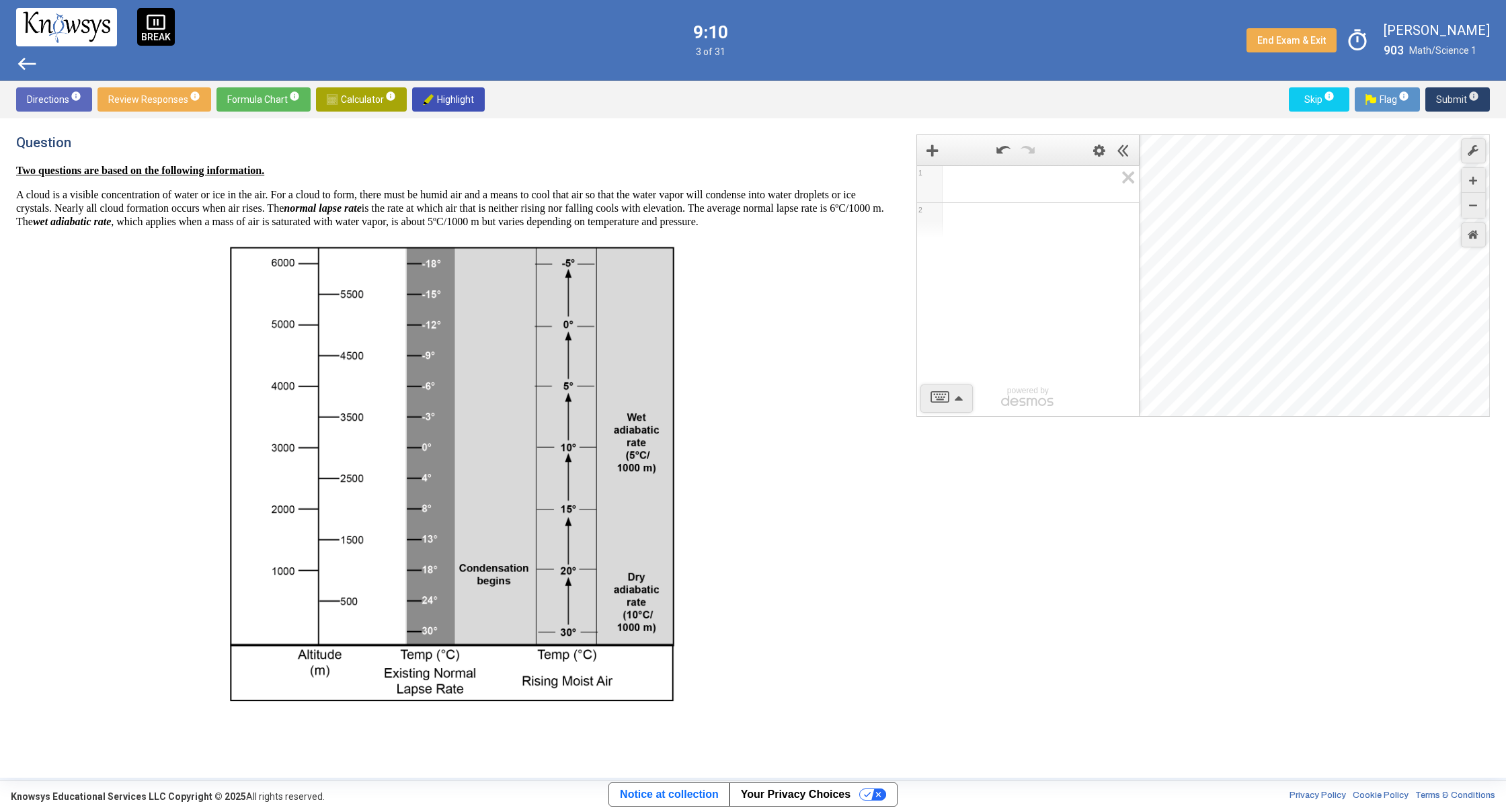
click at [1452, 109] on span "Submit info" at bounding box center [1457, 99] width 43 height 24
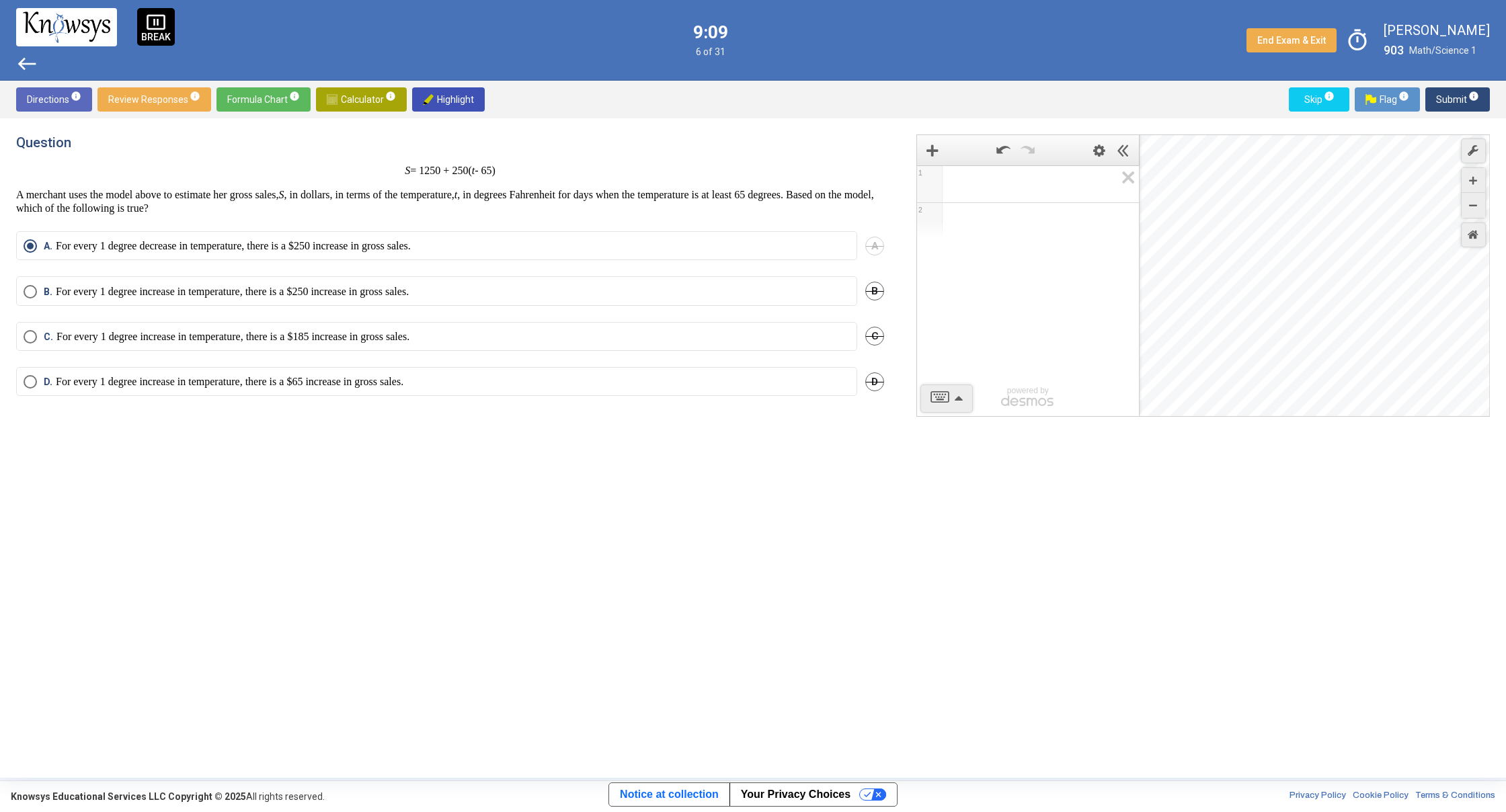
click at [1451, 109] on span "Submit info" at bounding box center [1457, 99] width 43 height 24
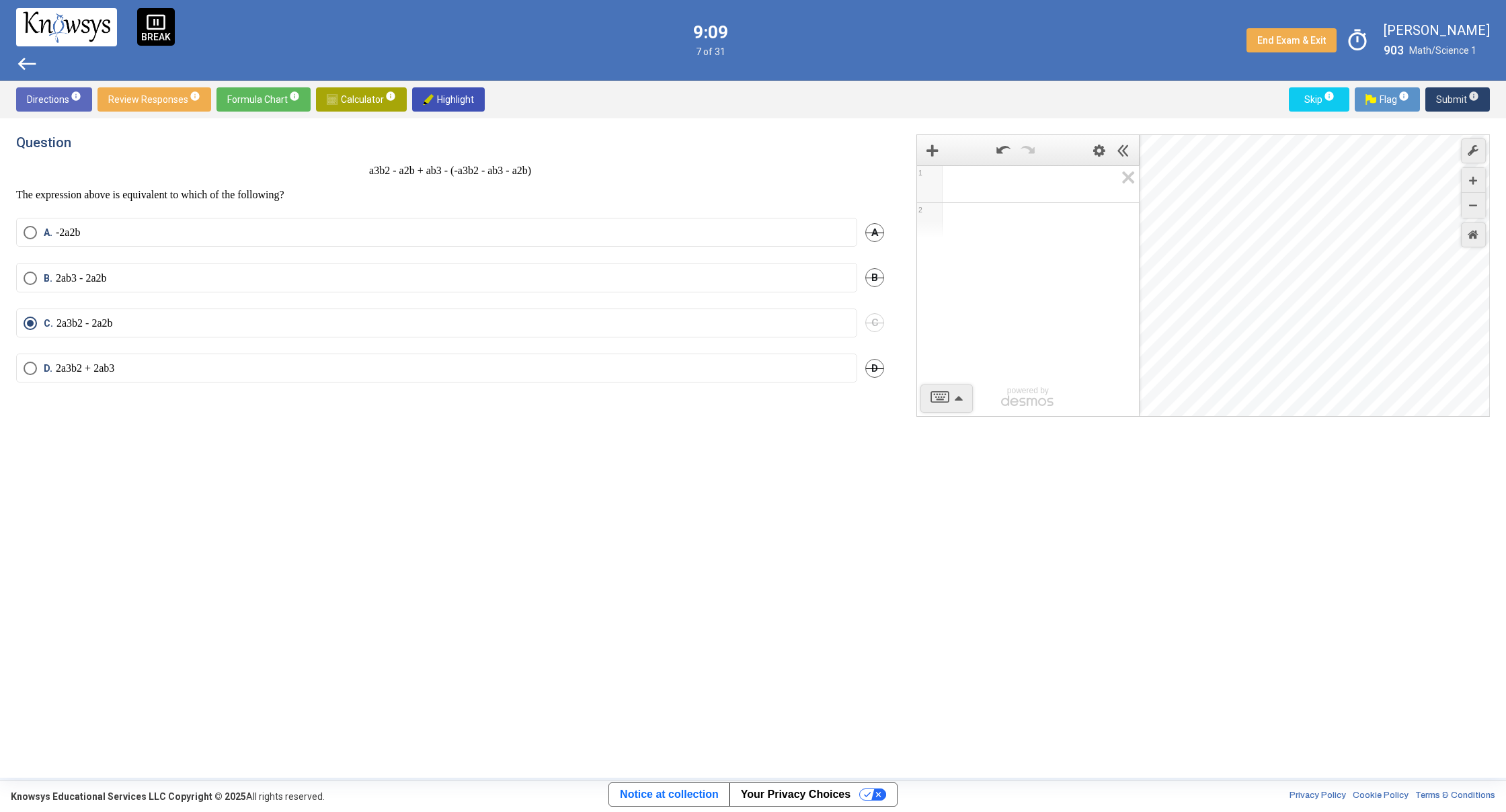
click at [1434, 104] on button "Submit info" at bounding box center [1457, 99] width 64 height 24
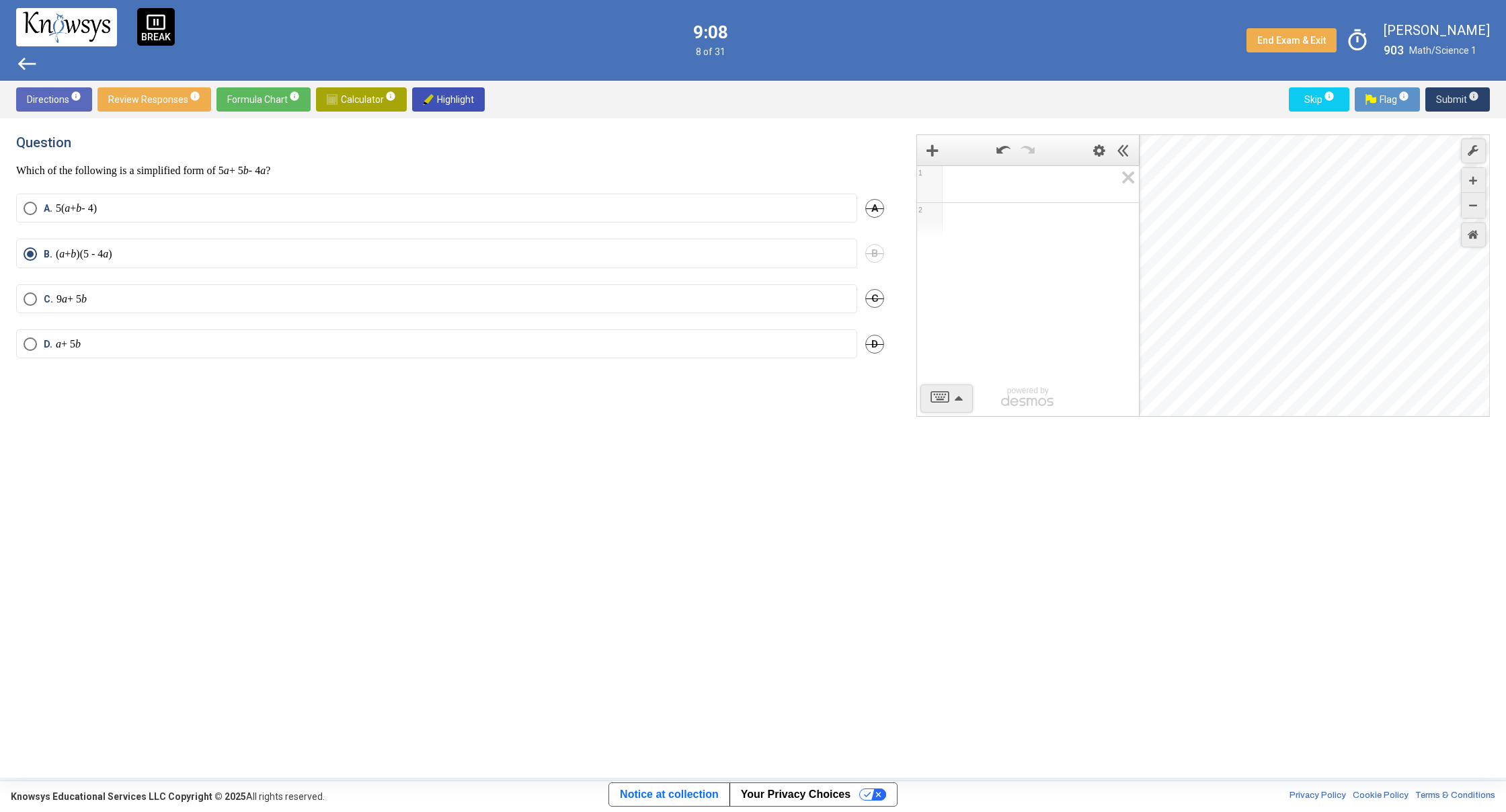
click at [1438, 104] on button "Submit info" at bounding box center [1457, 99] width 64 height 24
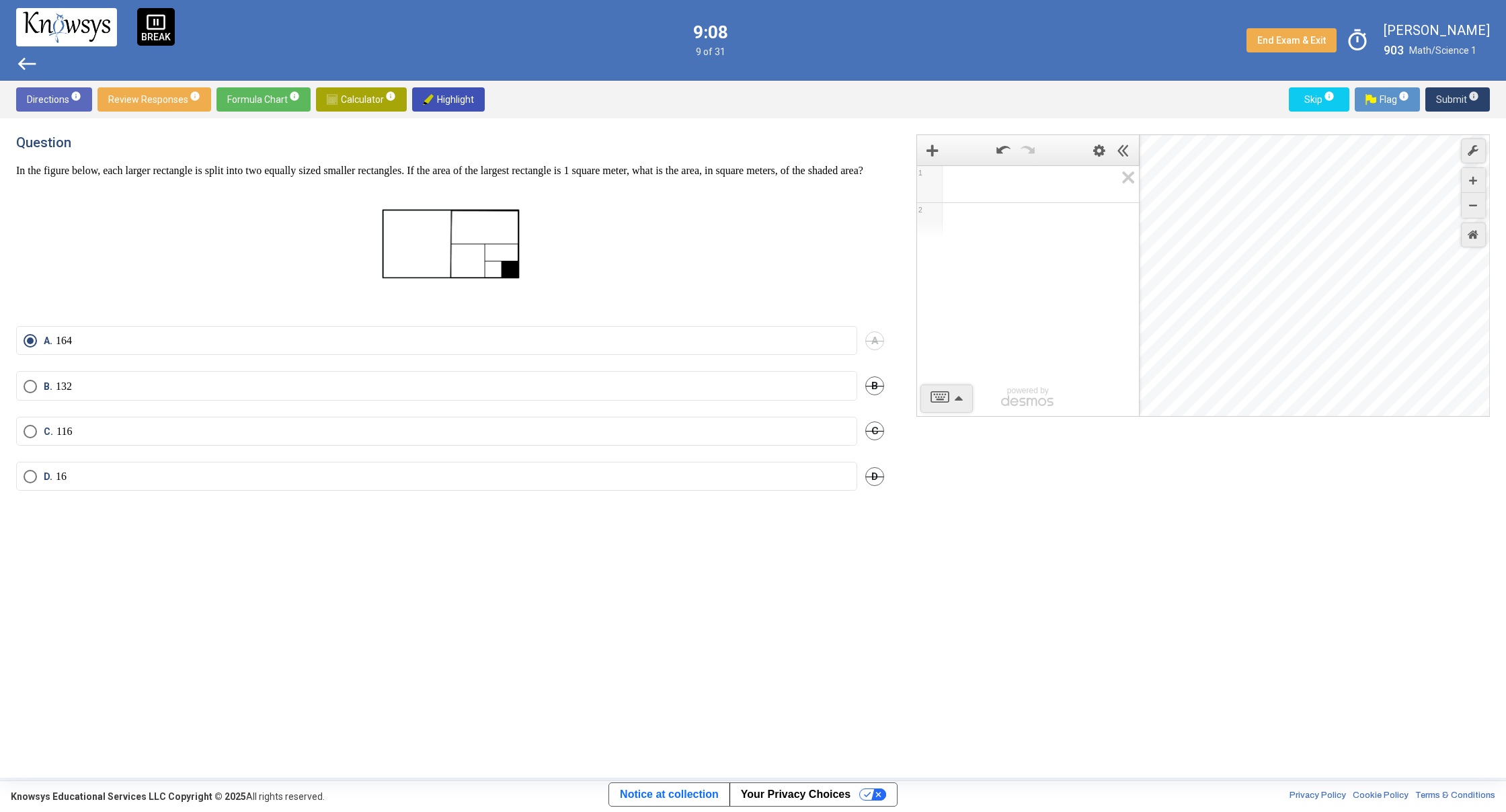
click at [1445, 103] on span "Submit info" at bounding box center [1457, 99] width 43 height 24
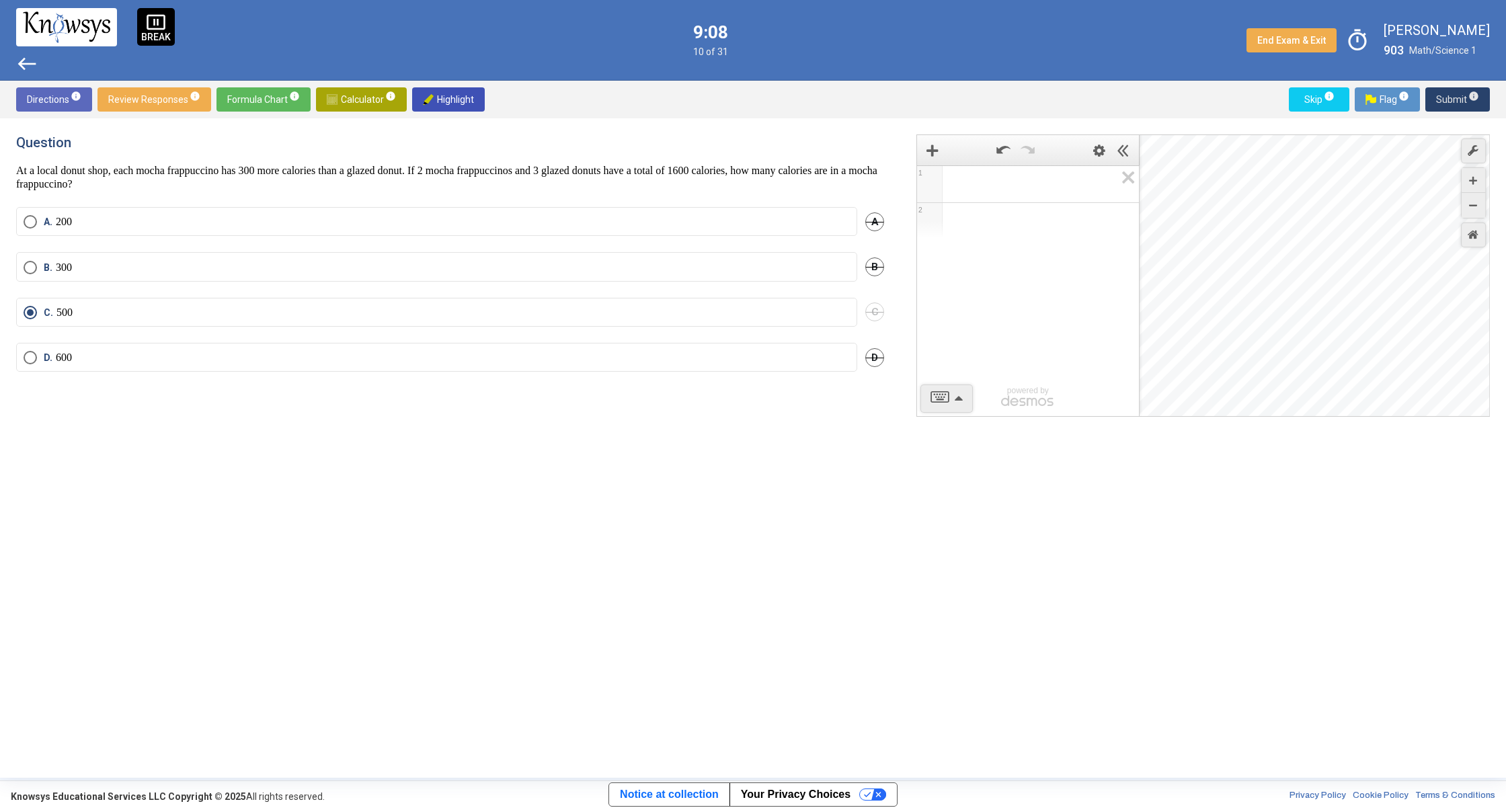
click at [1450, 103] on span "Submit info" at bounding box center [1457, 99] width 43 height 24
click at [1452, 103] on span "Submit info" at bounding box center [1457, 99] width 43 height 24
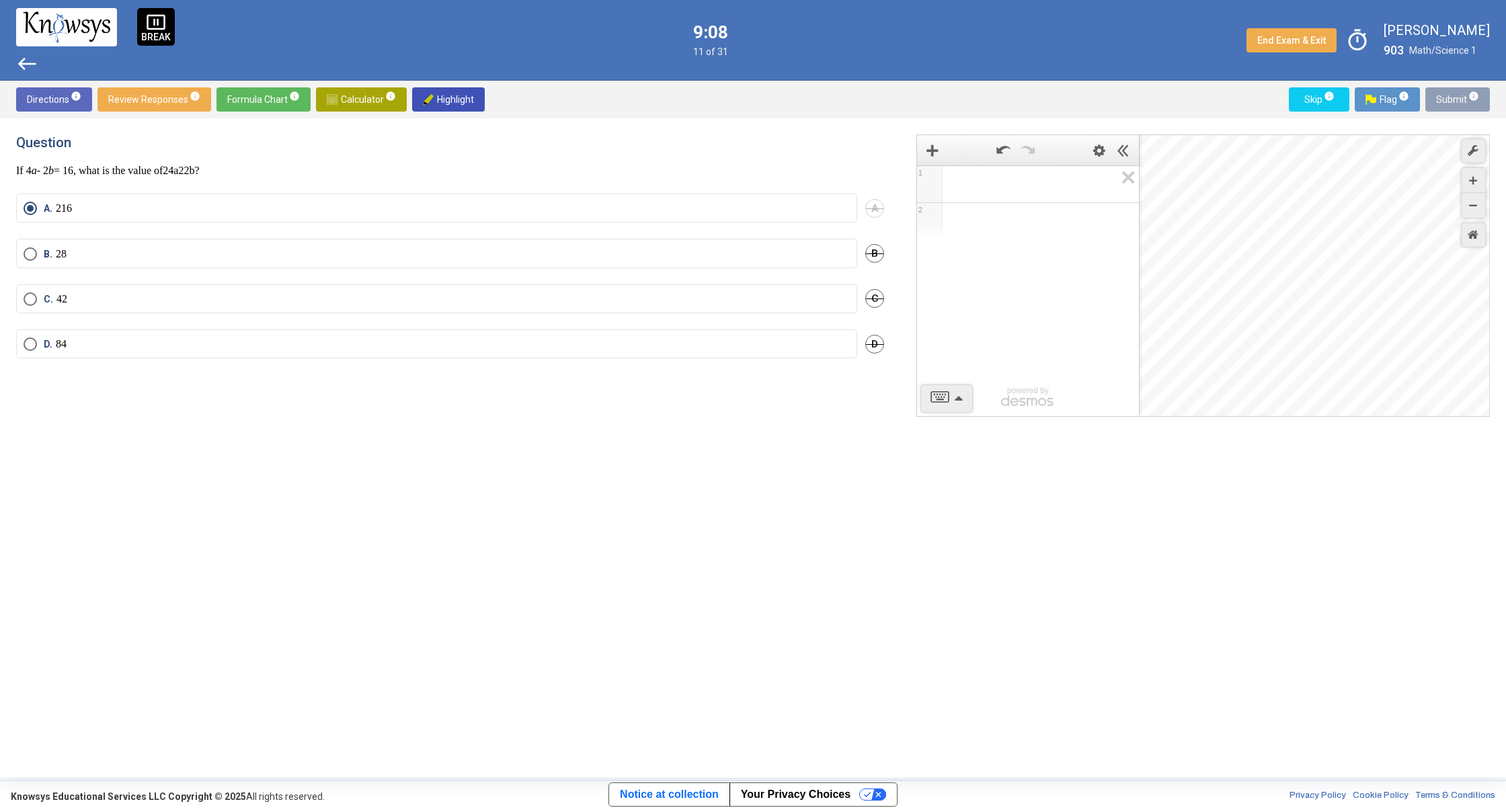
click at [1451, 103] on span "Submit info" at bounding box center [1457, 99] width 43 height 24
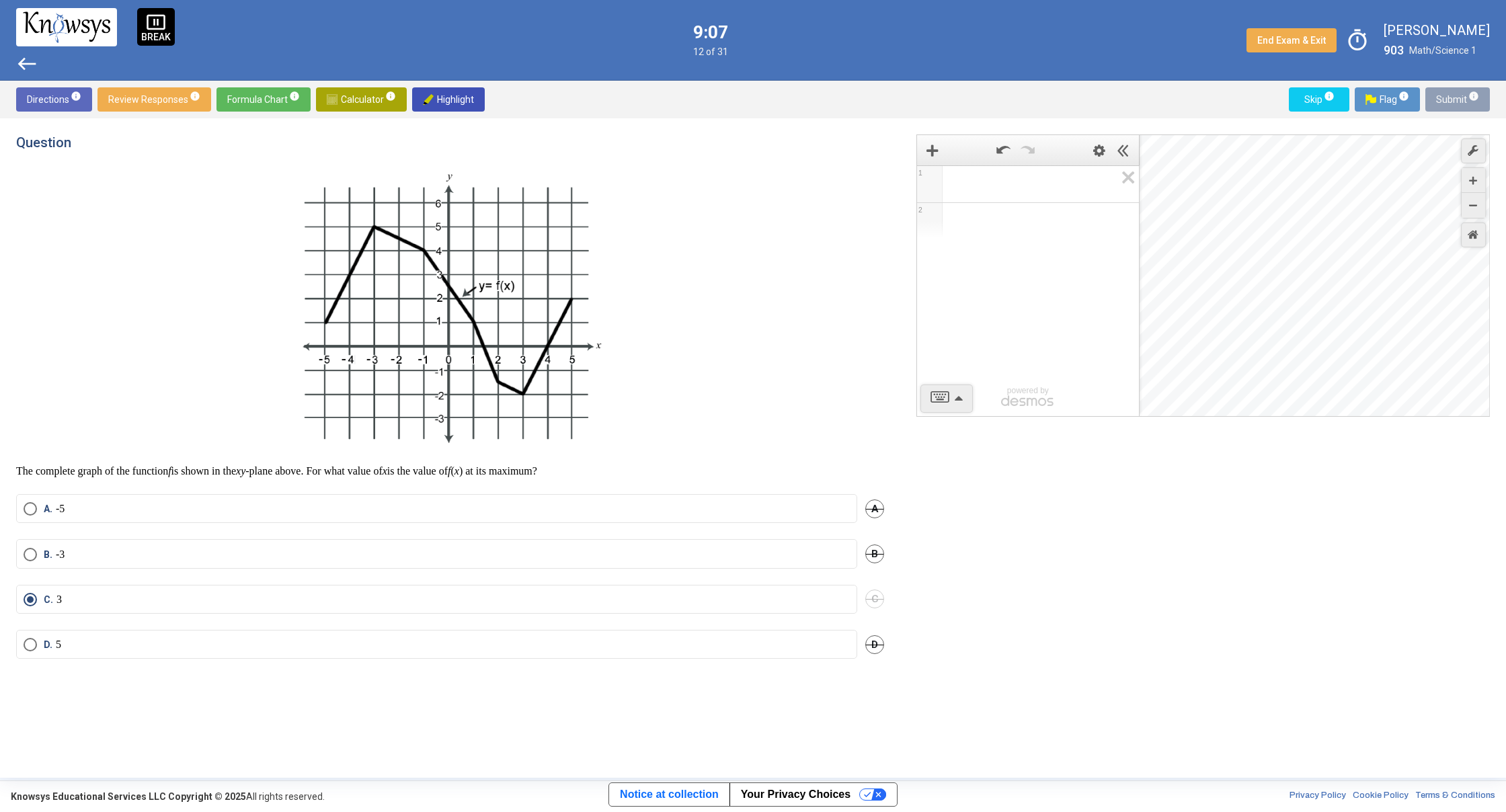
click at [1450, 103] on span "Submit info" at bounding box center [1457, 99] width 43 height 24
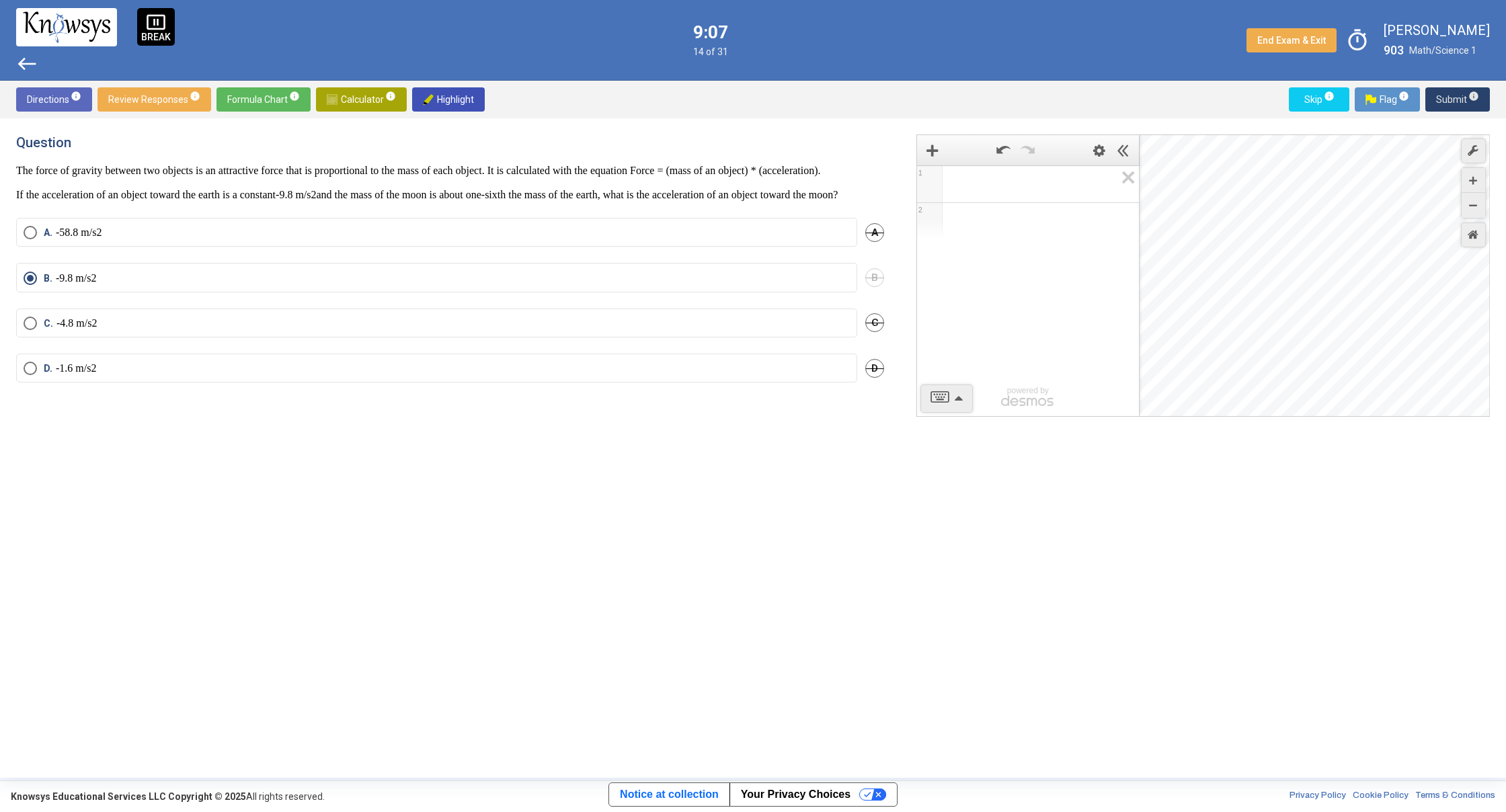
click at [1450, 102] on span "Submit info" at bounding box center [1457, 99] width 43 height 24
click at [1454, 102] on span "Submit info" at bounding box center [1457, 99] width 43 height 24
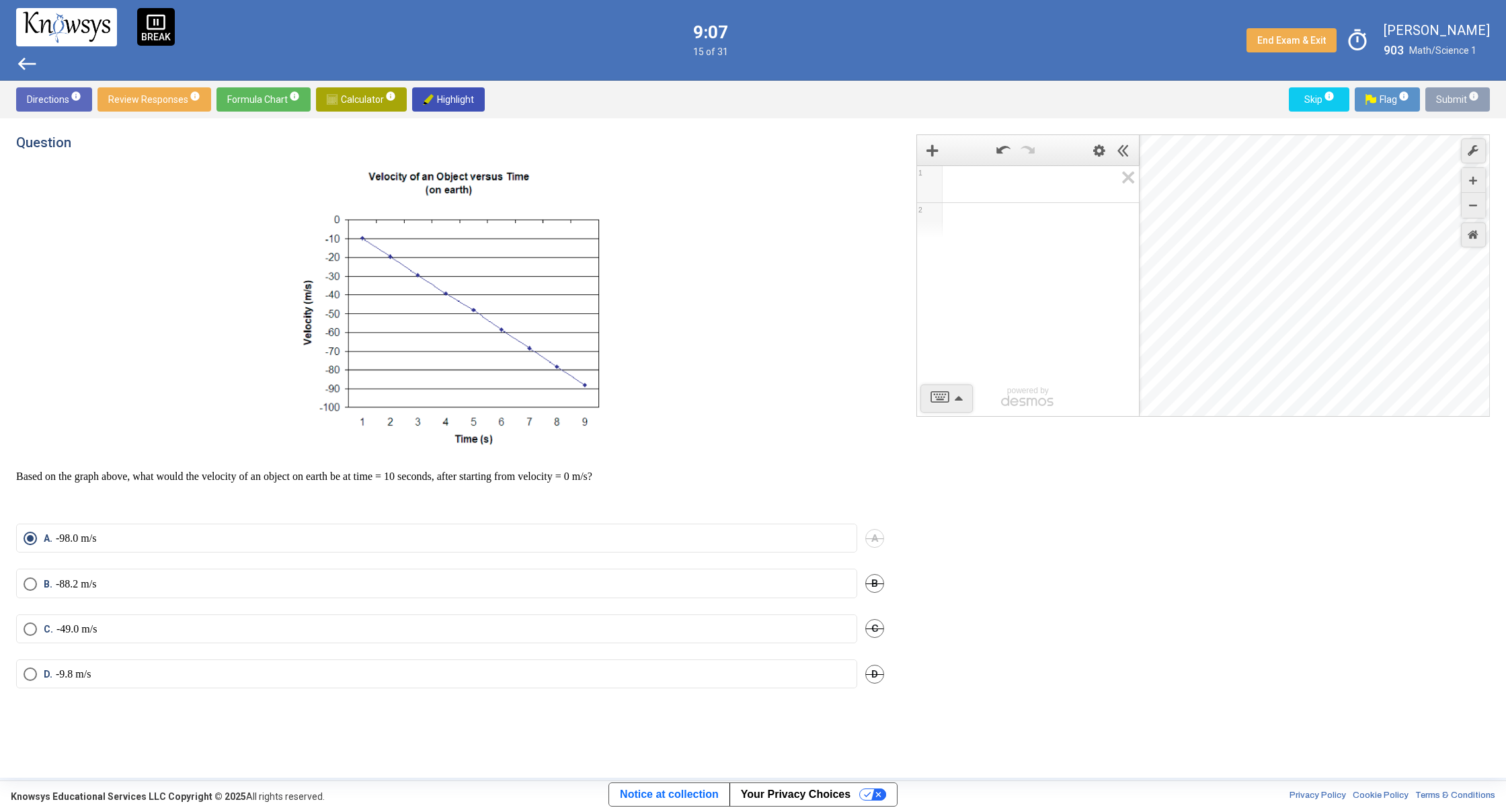
click at [1455, 102] on span "Submit info" at bounding box center [1457, 99] width 43 height 24
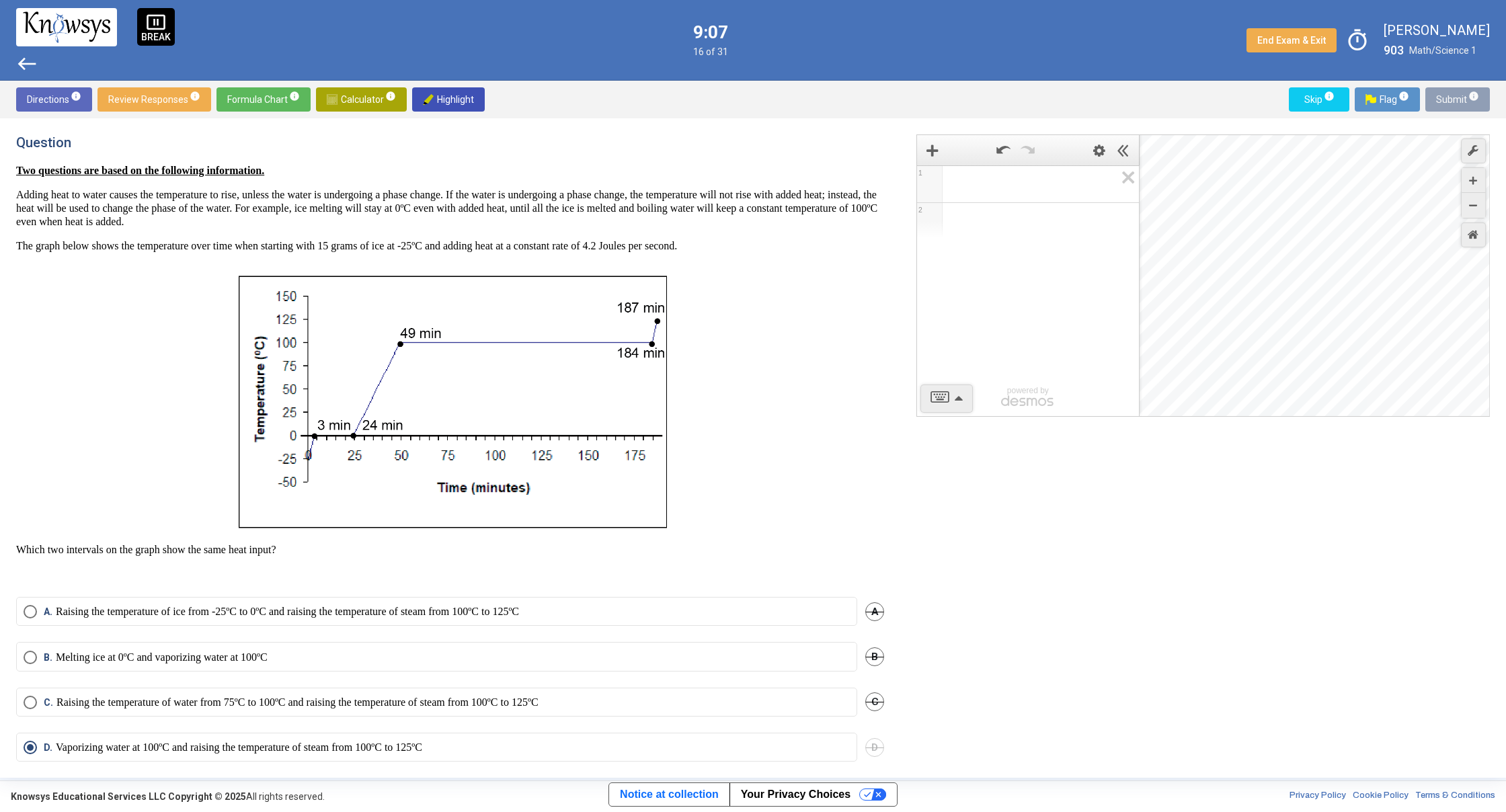
click at [1454, 102] on span "Submit info" at bounding box center [1457, 99] width 43 height 24
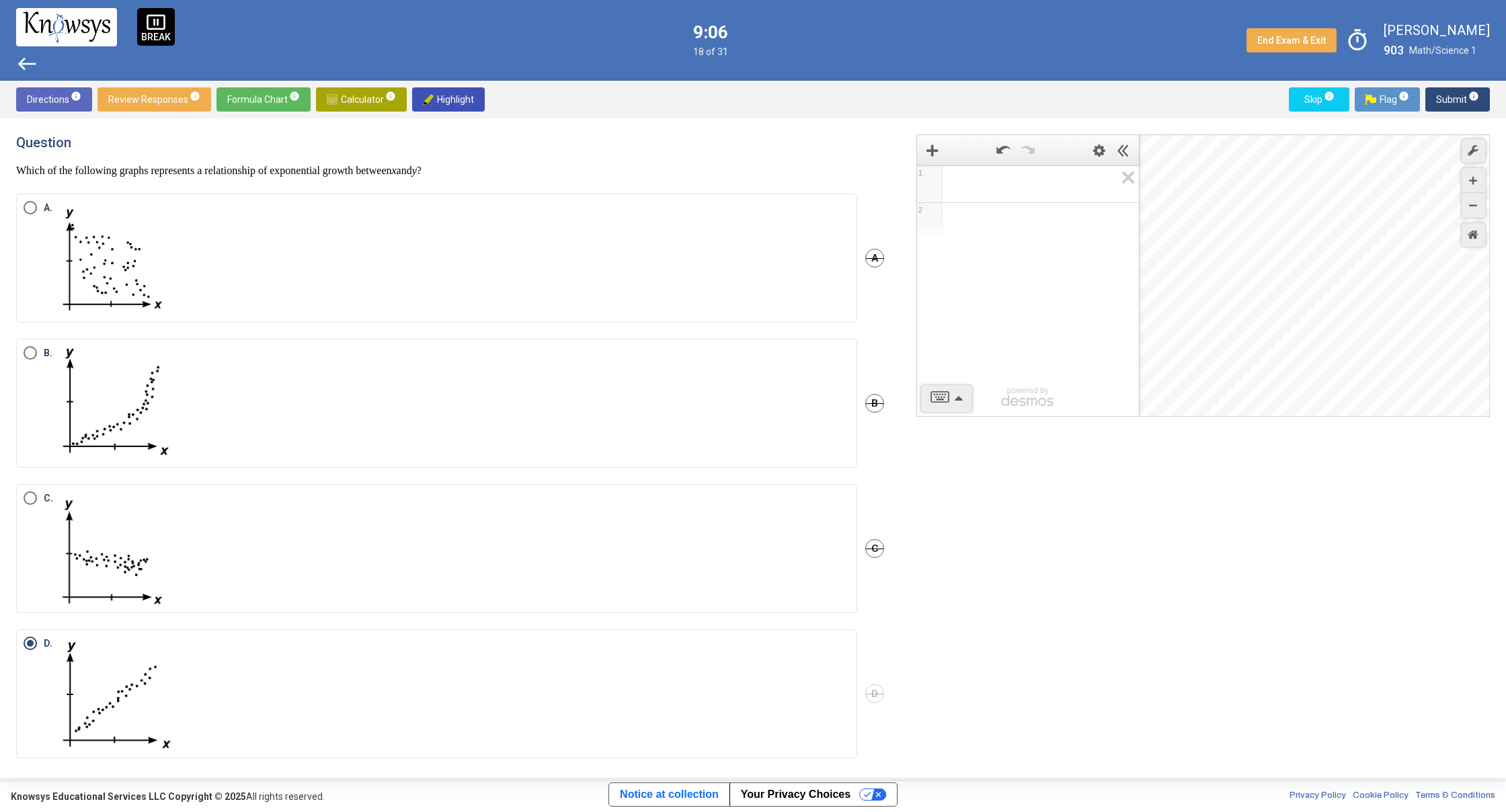
click at [1454, 102] on span "Submit info" at bounding box center [1457, 99] width 43 height 24
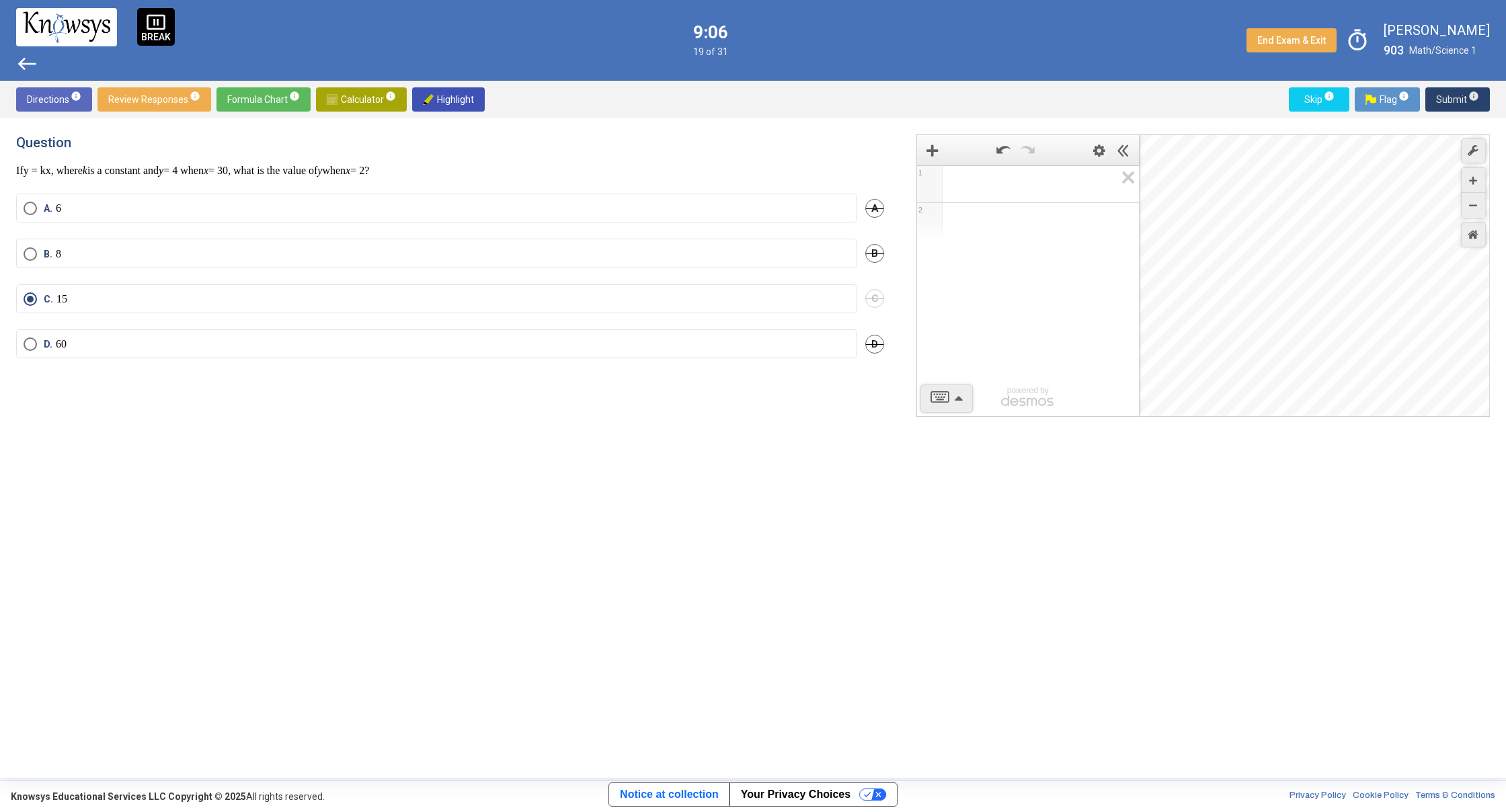
click at [1454, 102] on span "Submit info" at bounding box center [1457, 99] width 43 height 24
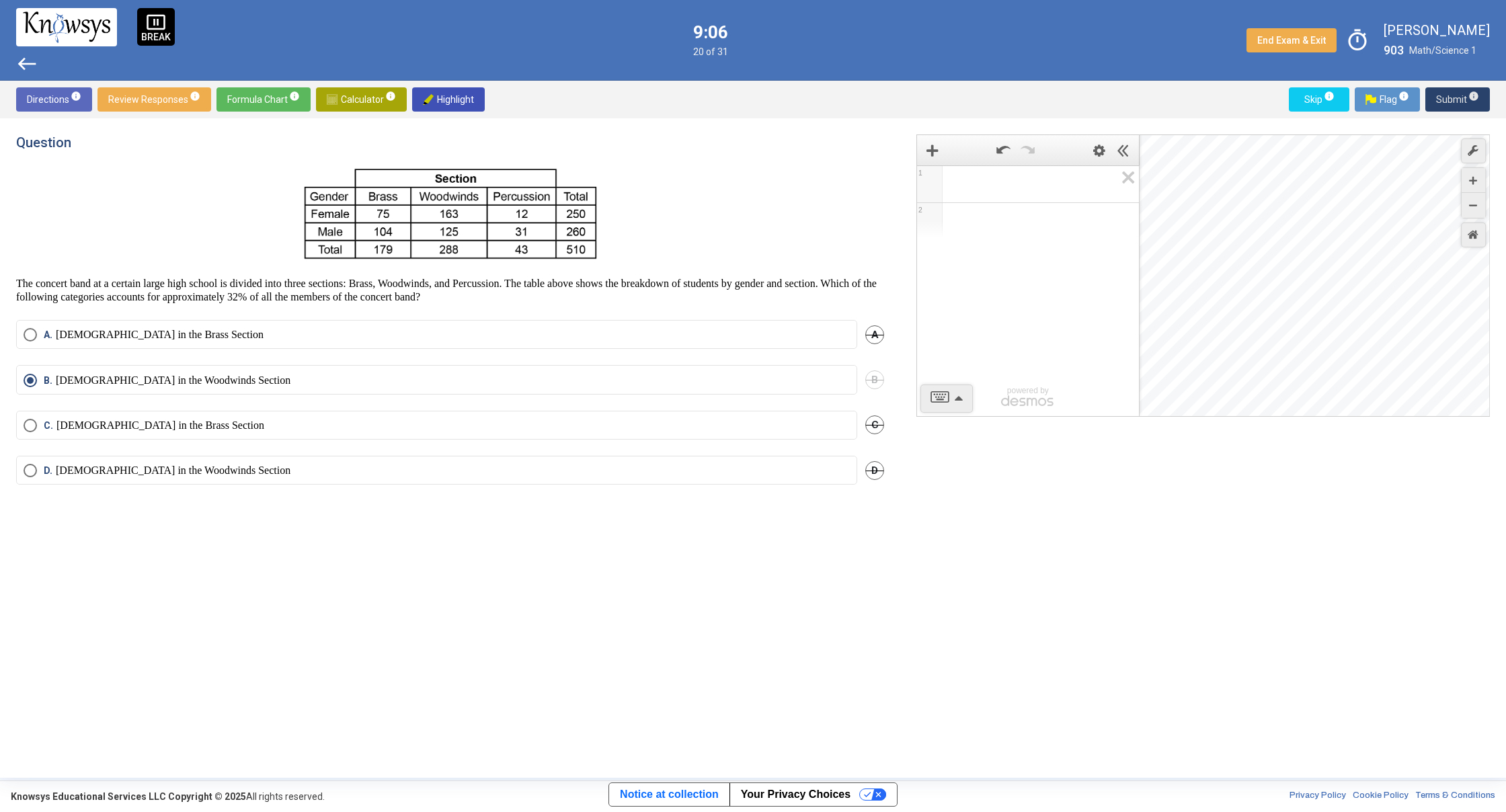
click at [1456, 102] on span "Submit info" at bounding box center [1457, 99] width 43 height 24
click at [1457, 102] on span "Submit info" at bounding box center [1457, 99] width 43 height 24
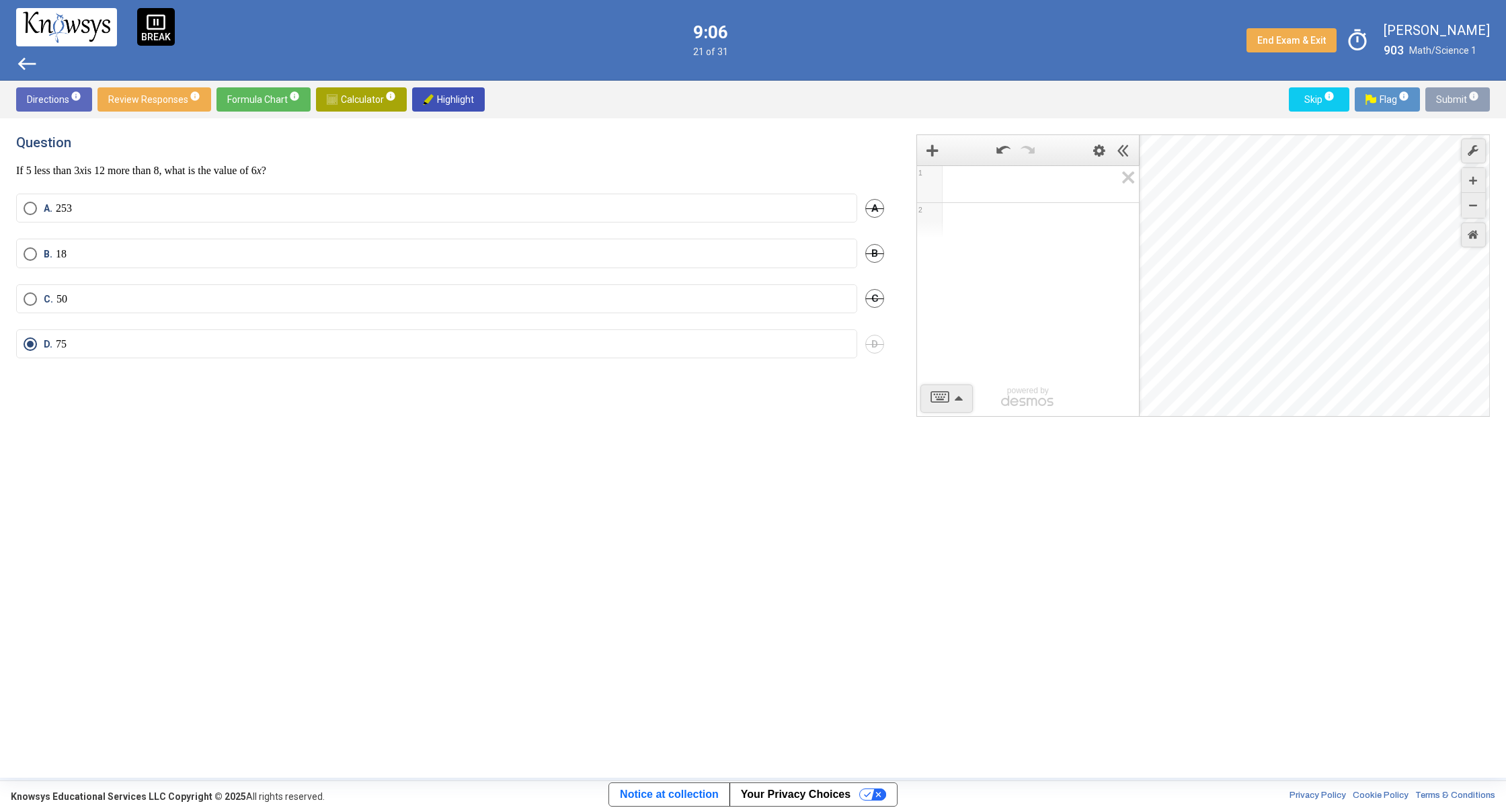
click at [1457, 102] on span "Submit info" at bounding box center [1457, 99] width 43 height 24
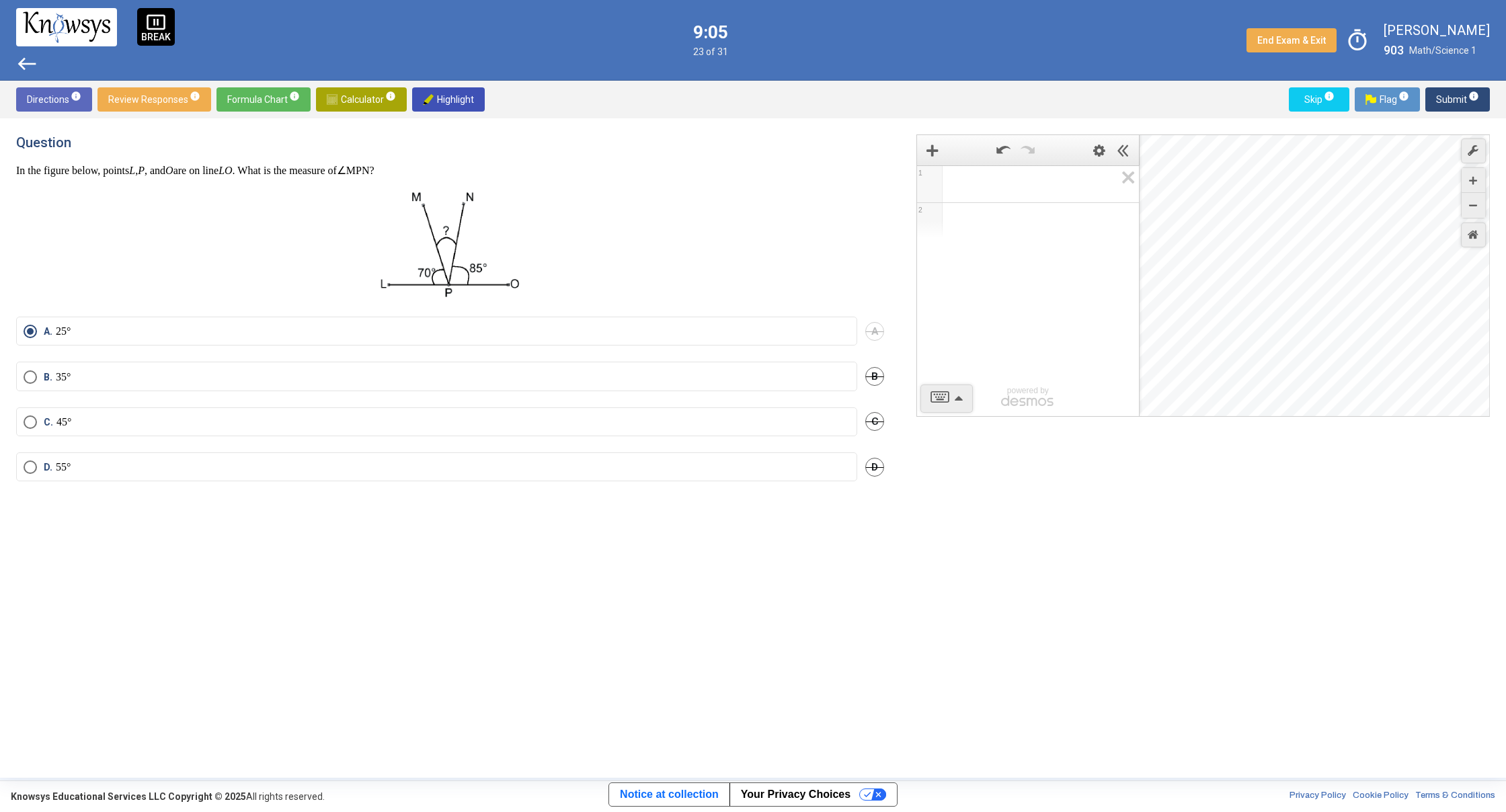
click at [1459, 103] on span "Submit info" at bounding box center [1457, 99] width 43 height 24
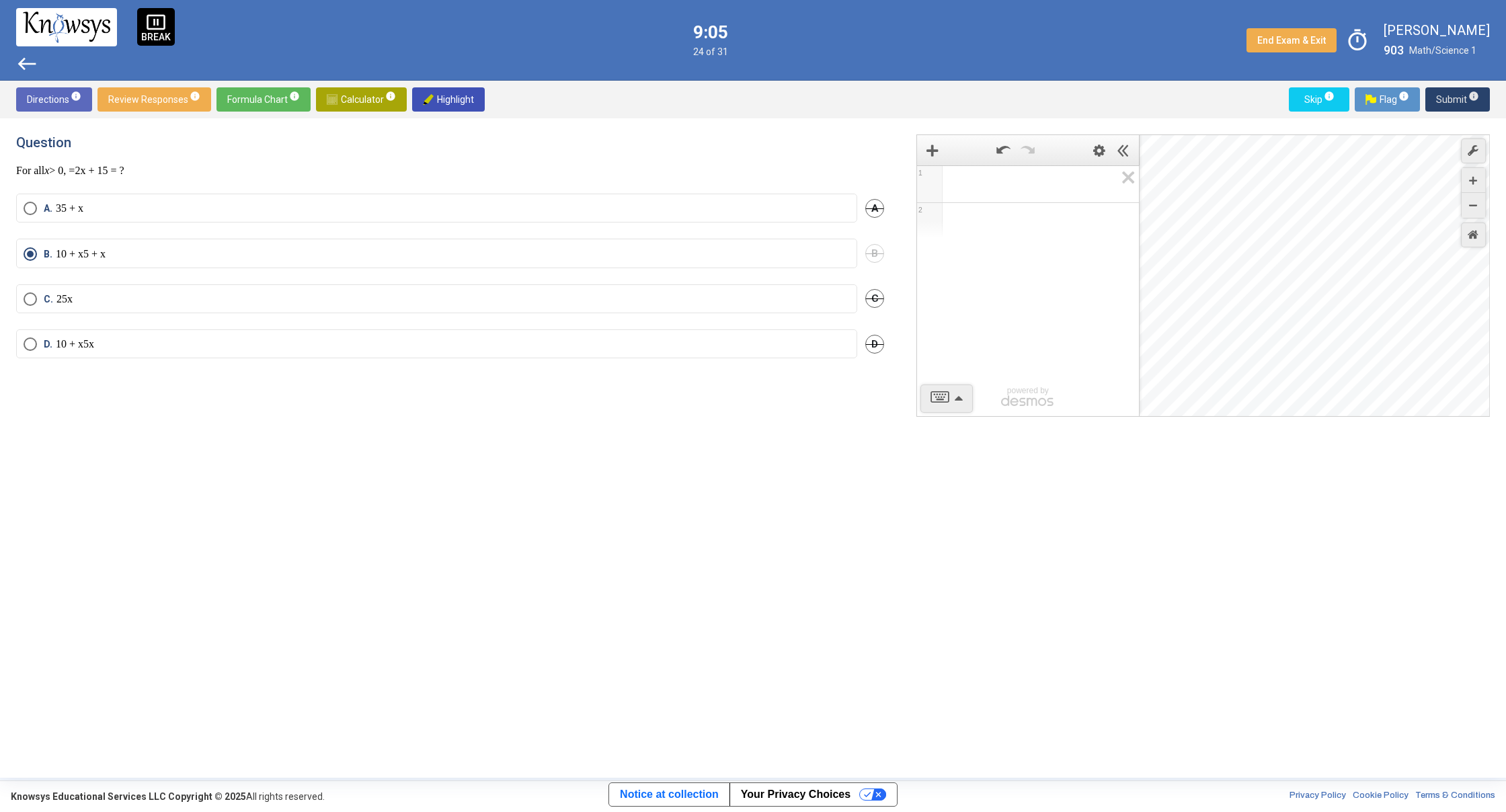
click at [1460, 105] on span "Submit info" at bounding box center [1457, 99] width 43 height 24
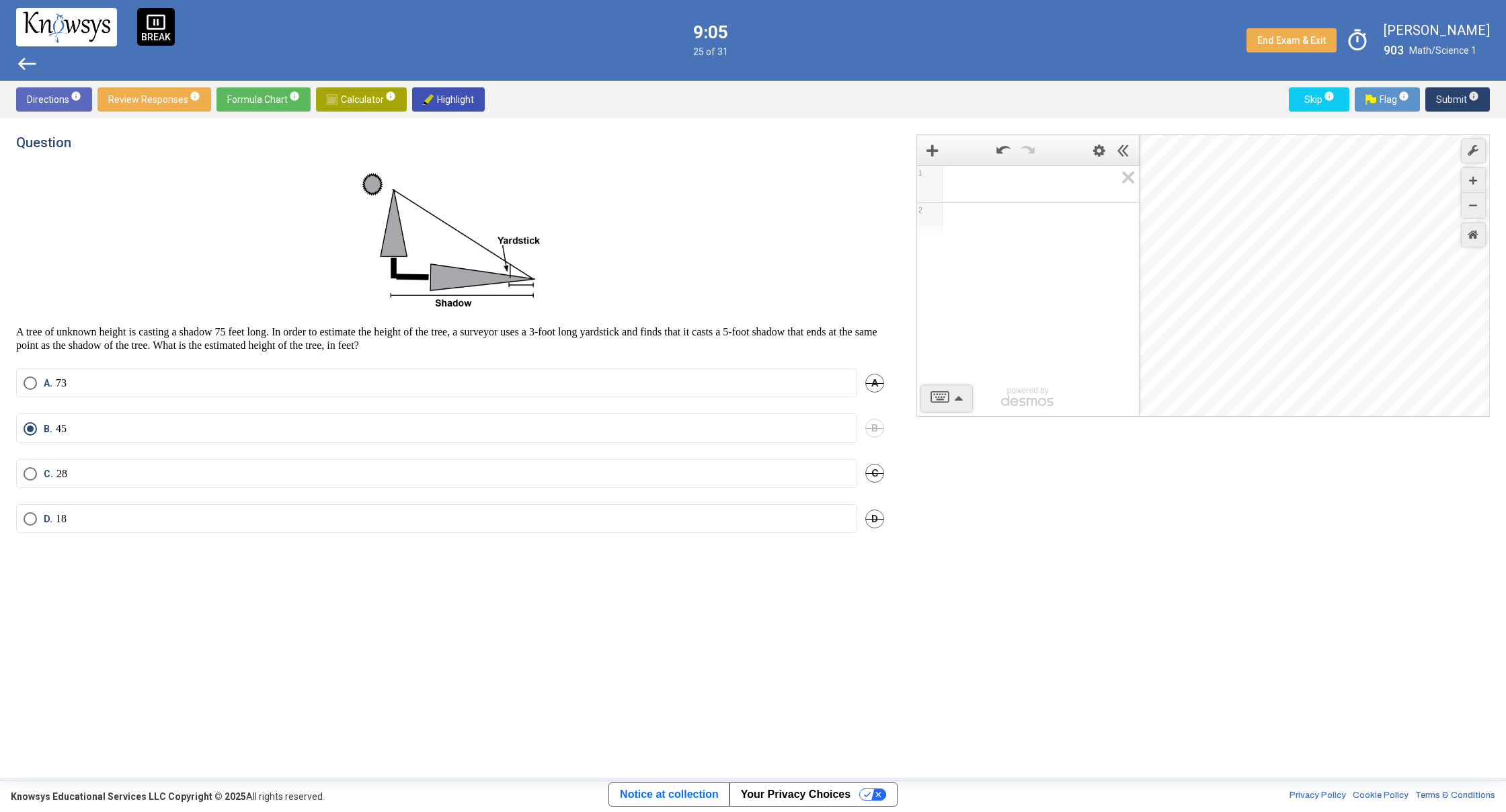
click at [1459, 106] on span "Submit info" at bounding box center [1457, 99] width 43 height 24
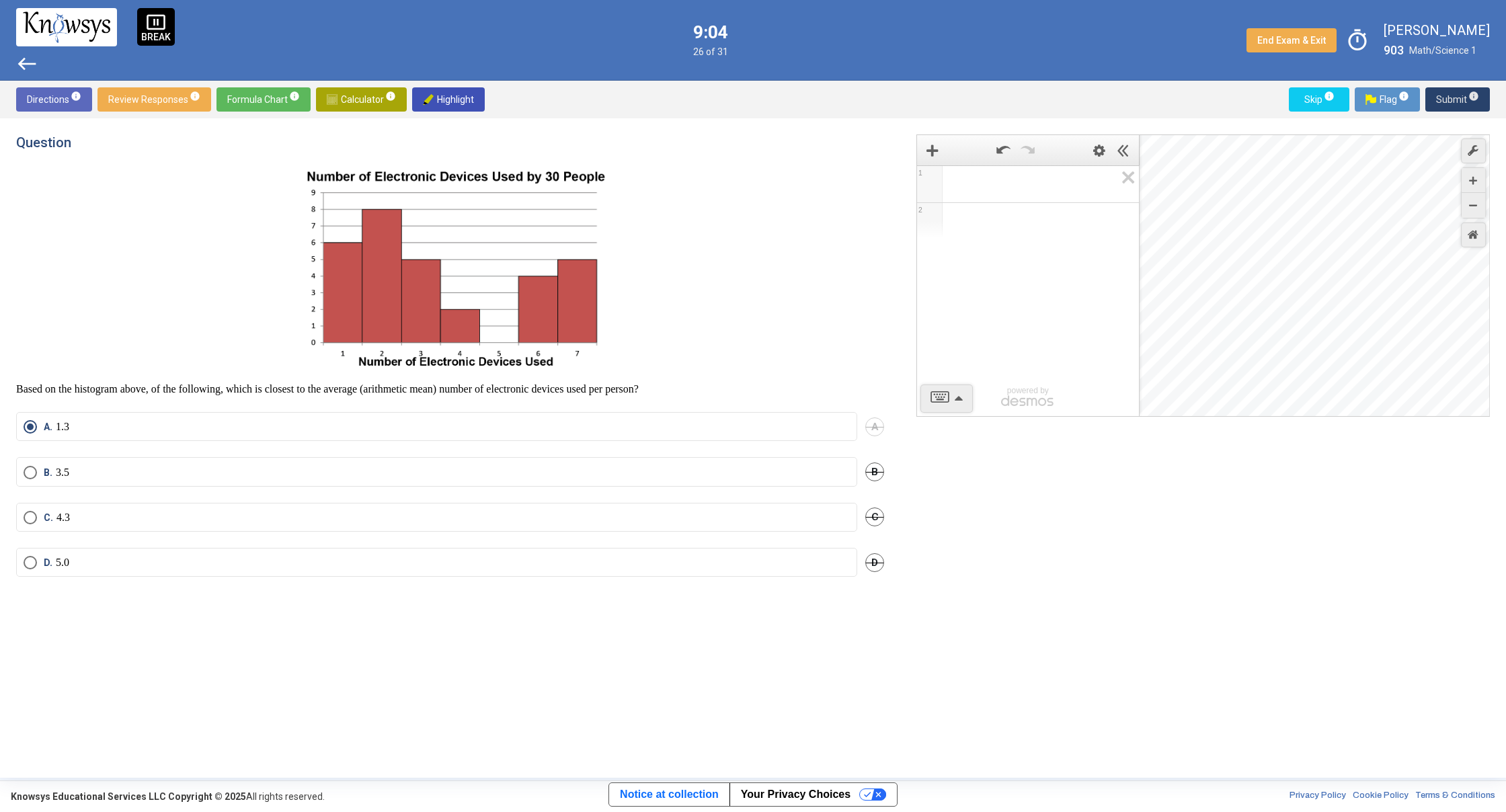
click at [1459, 106] on span "Submit info" at bounding box center [1457, 99] width 43 height 24
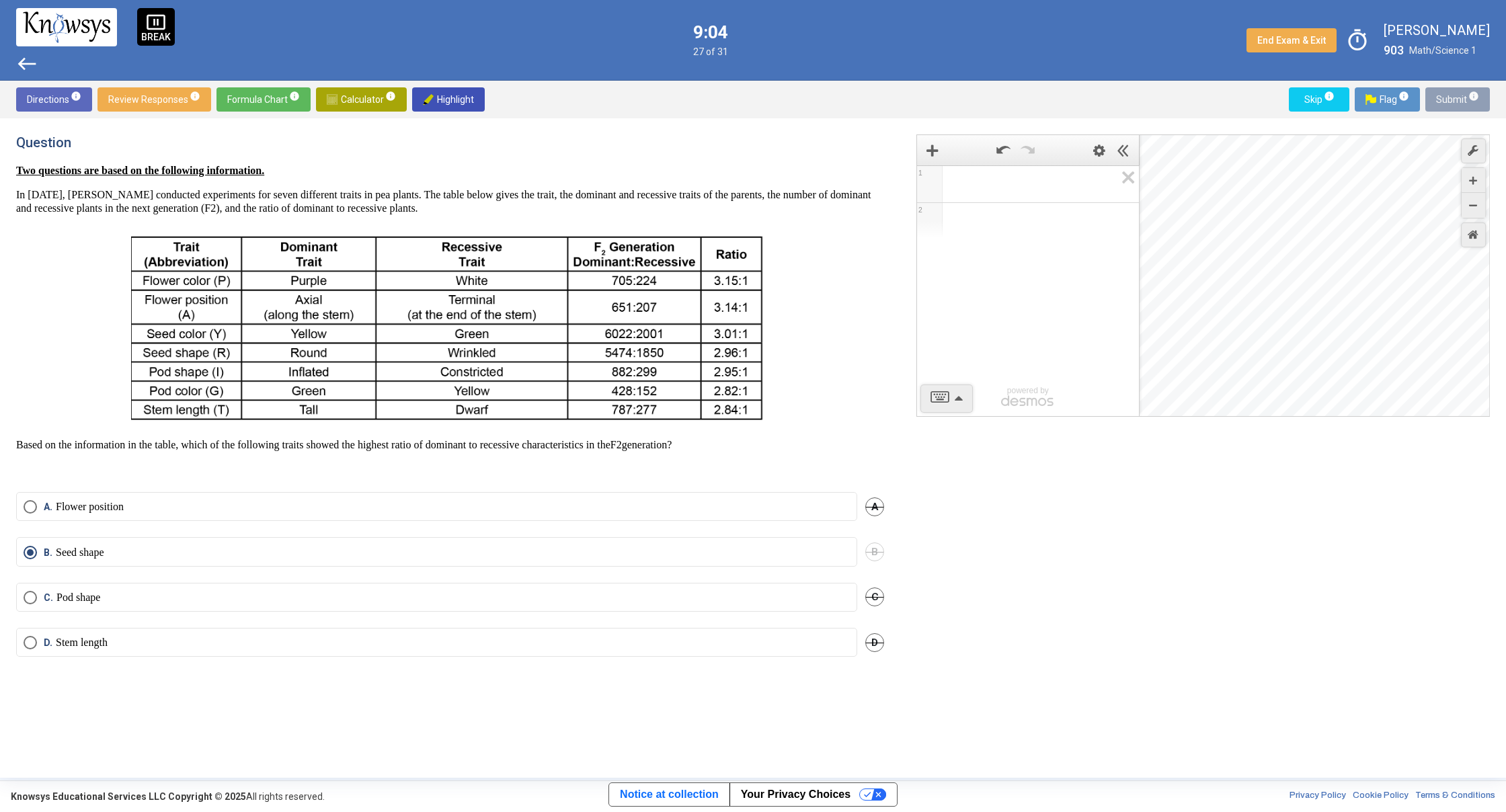
click at [1462, 106] on span "Submit info" at bounding box center [1457, 99] width 43 height 24
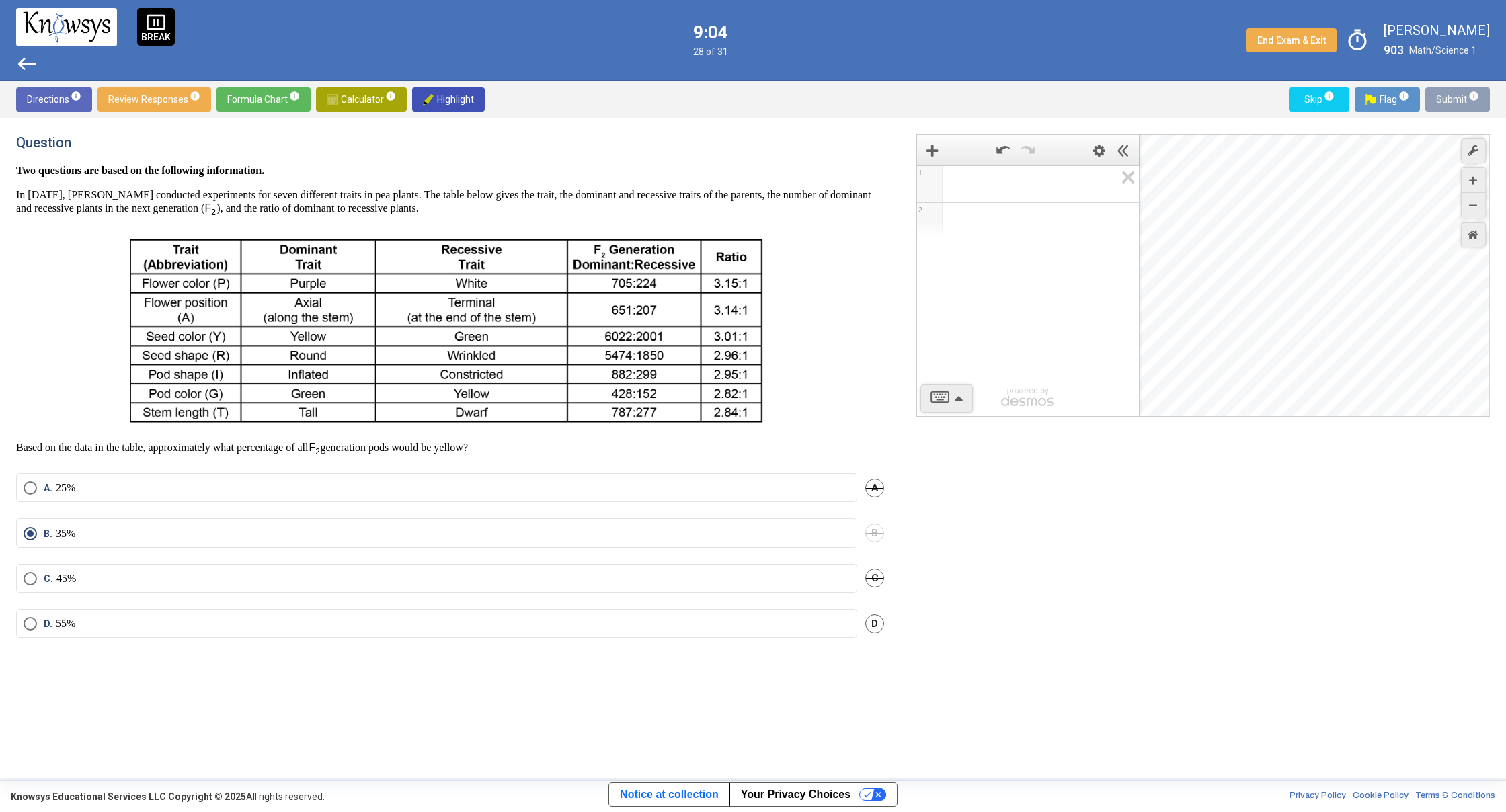
click at [1462, 106] on span "Submit info" at bounding box center [1457, 99] width 43 height 24
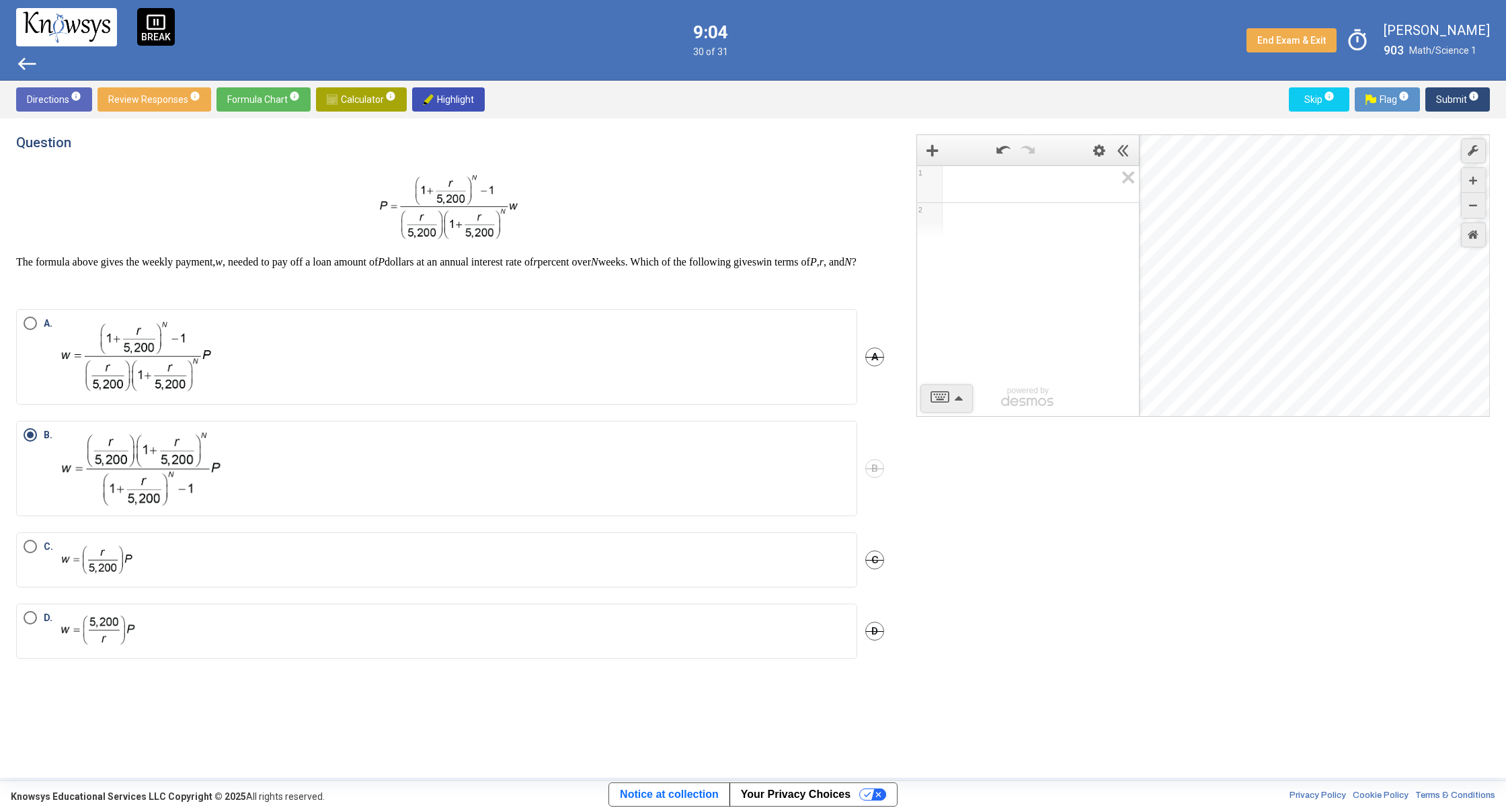
click at [1464, 106] on span "Submit info" at bounding box center [1457, 99] width 43 height 24
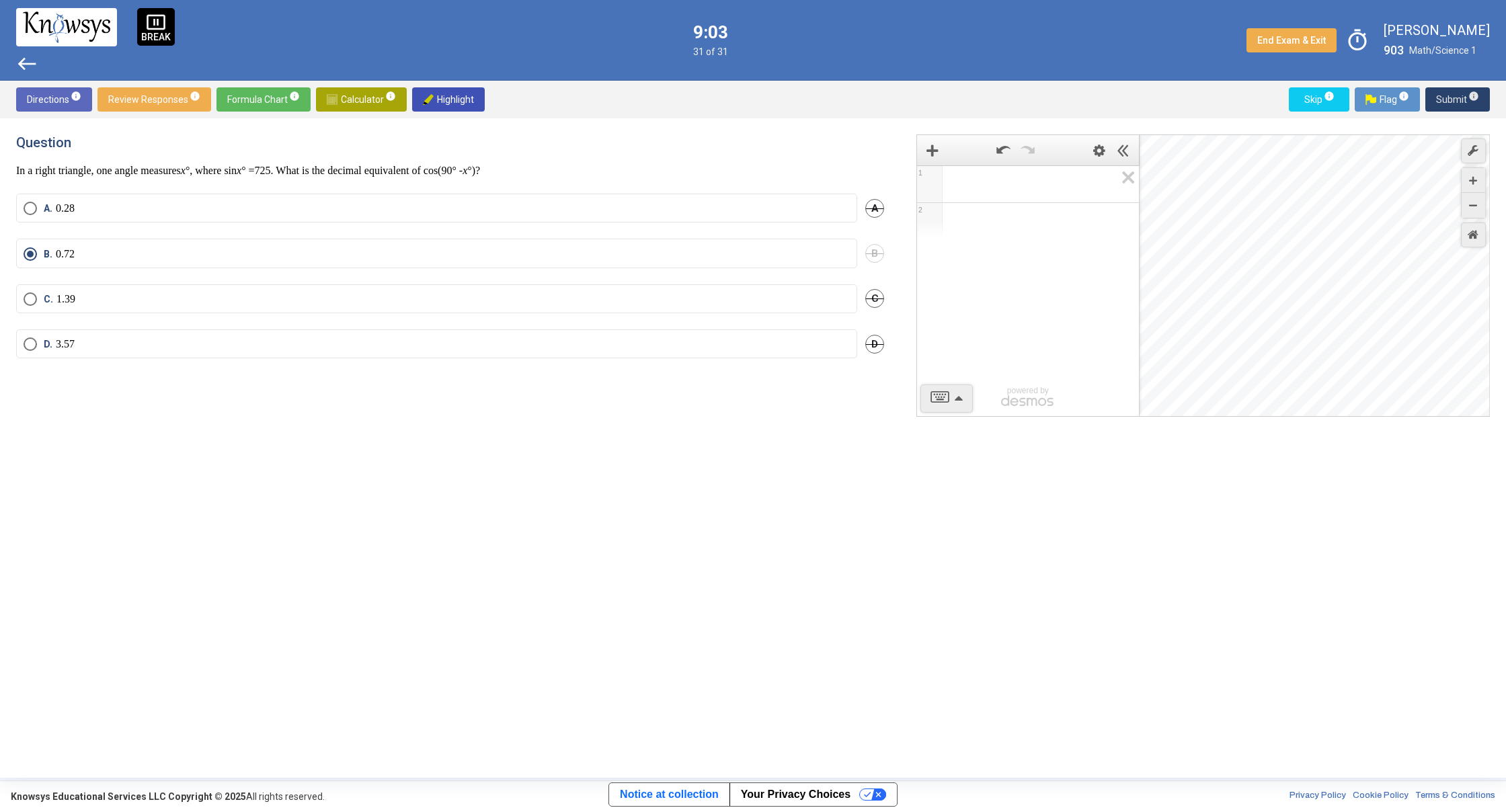
click at [1464, 106] on span "Submit info" at bounding box center [1457, 99] width 43 height 24
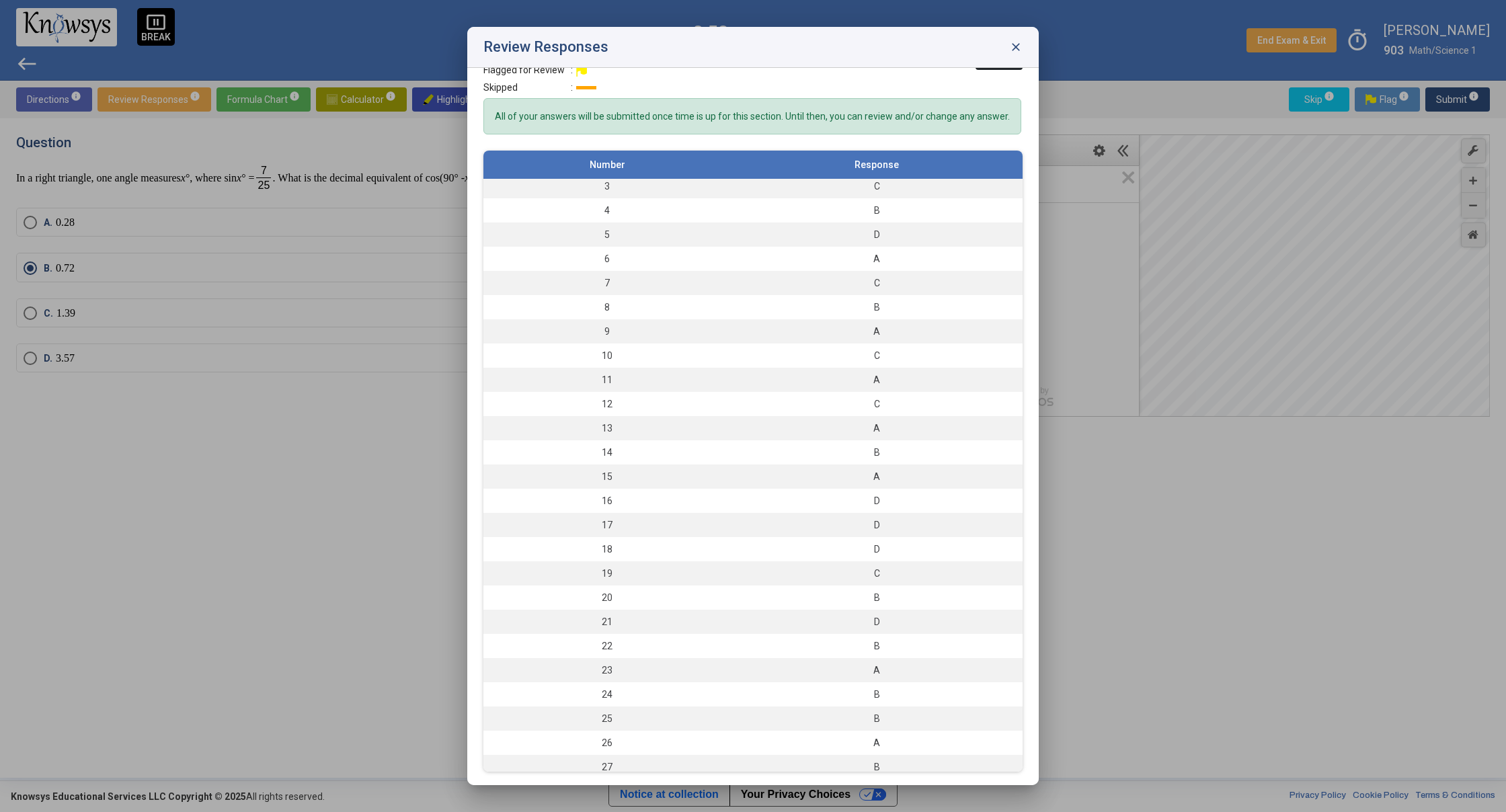
scroll to position [158, 0]
click at [1010, 42] on span "close" at bounding box center [1016, 47] width 14 height 14
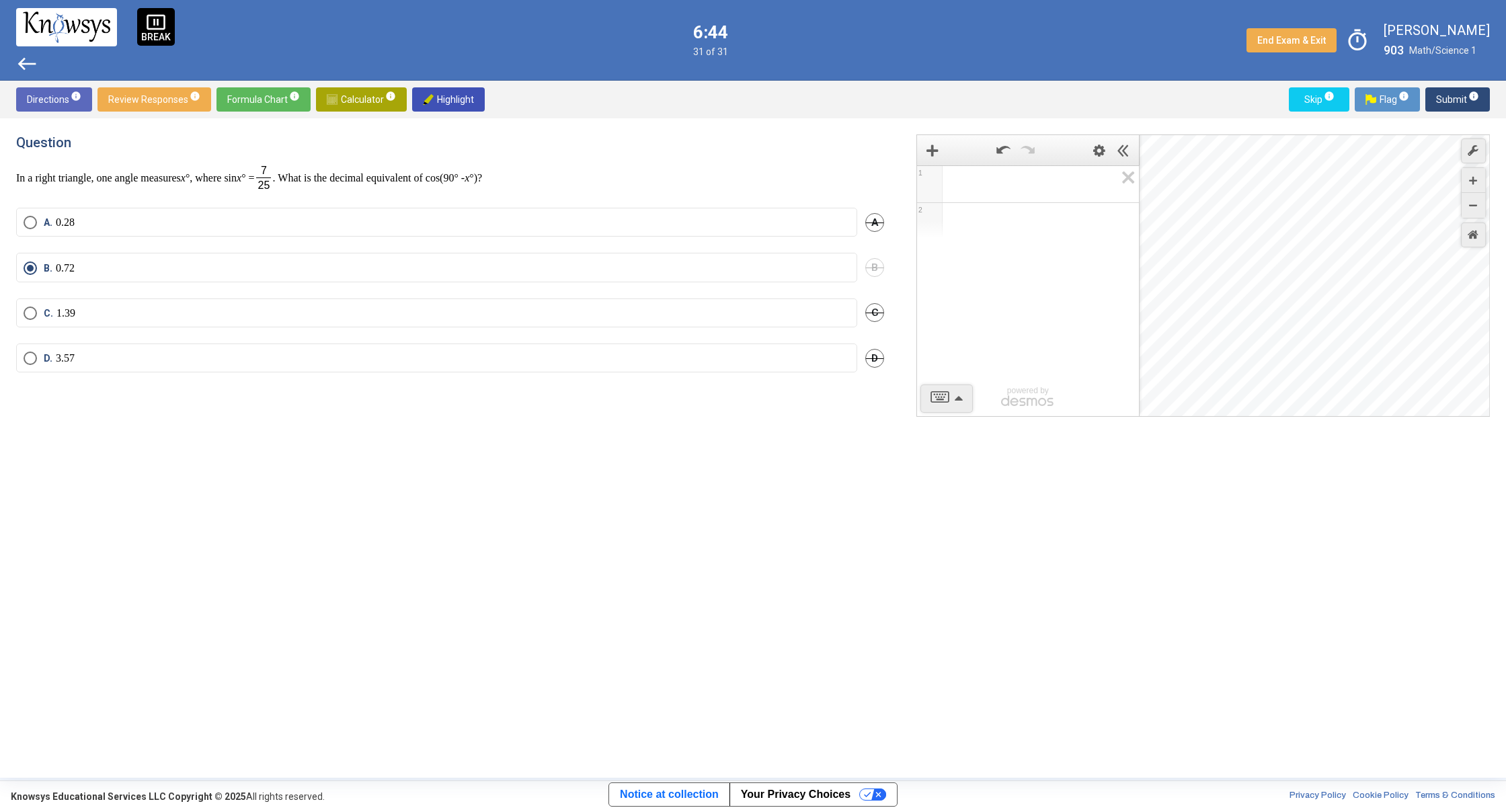
click at [1268, 345] on div "Desmos Graphing Calculator" at bounding box center [1315, 276] width 351 height 282
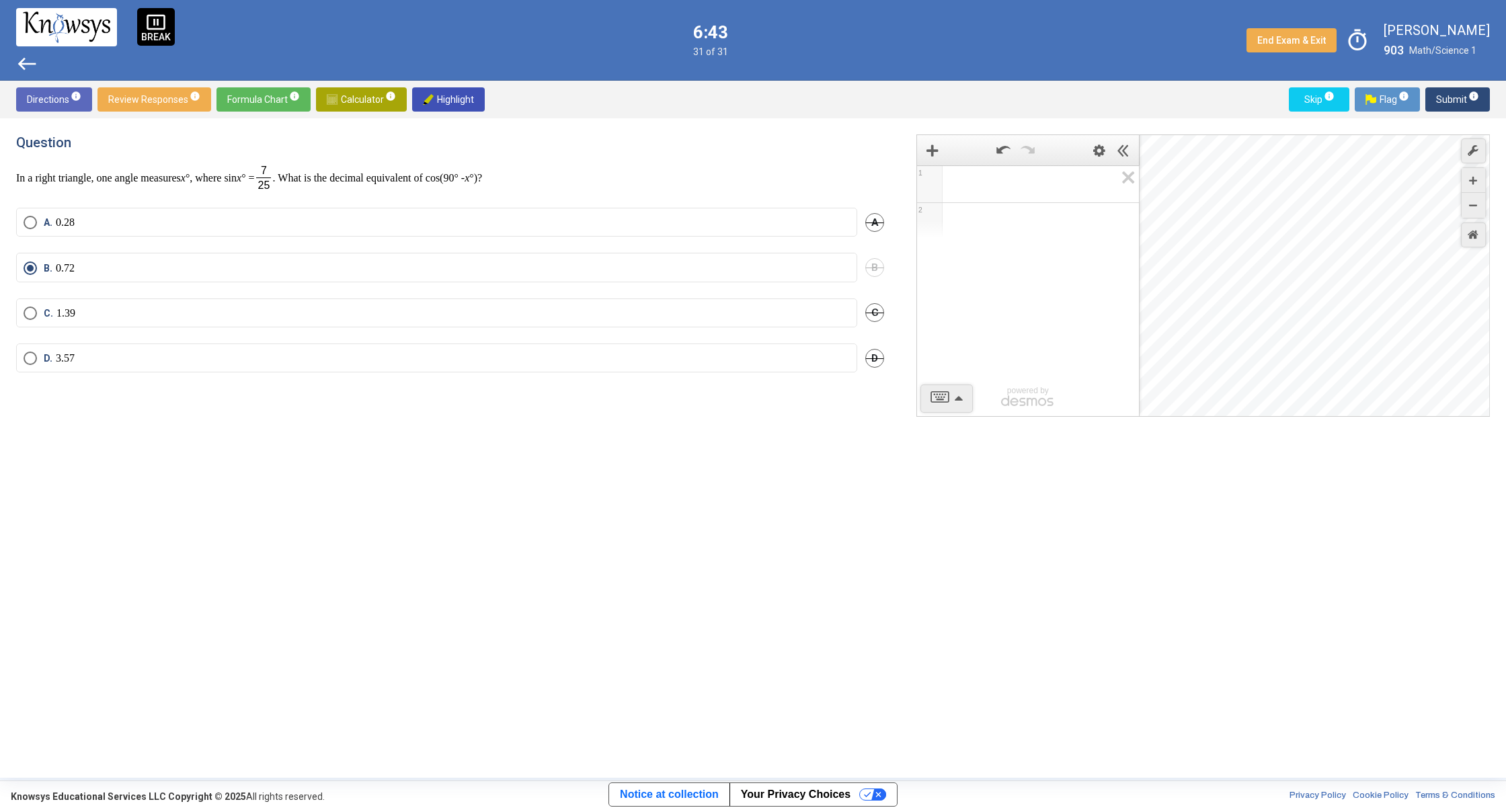
click at [1268, 345] on div "Desmos Graphing Calculator" at bounding box center [1315, 276] width 351 height 282
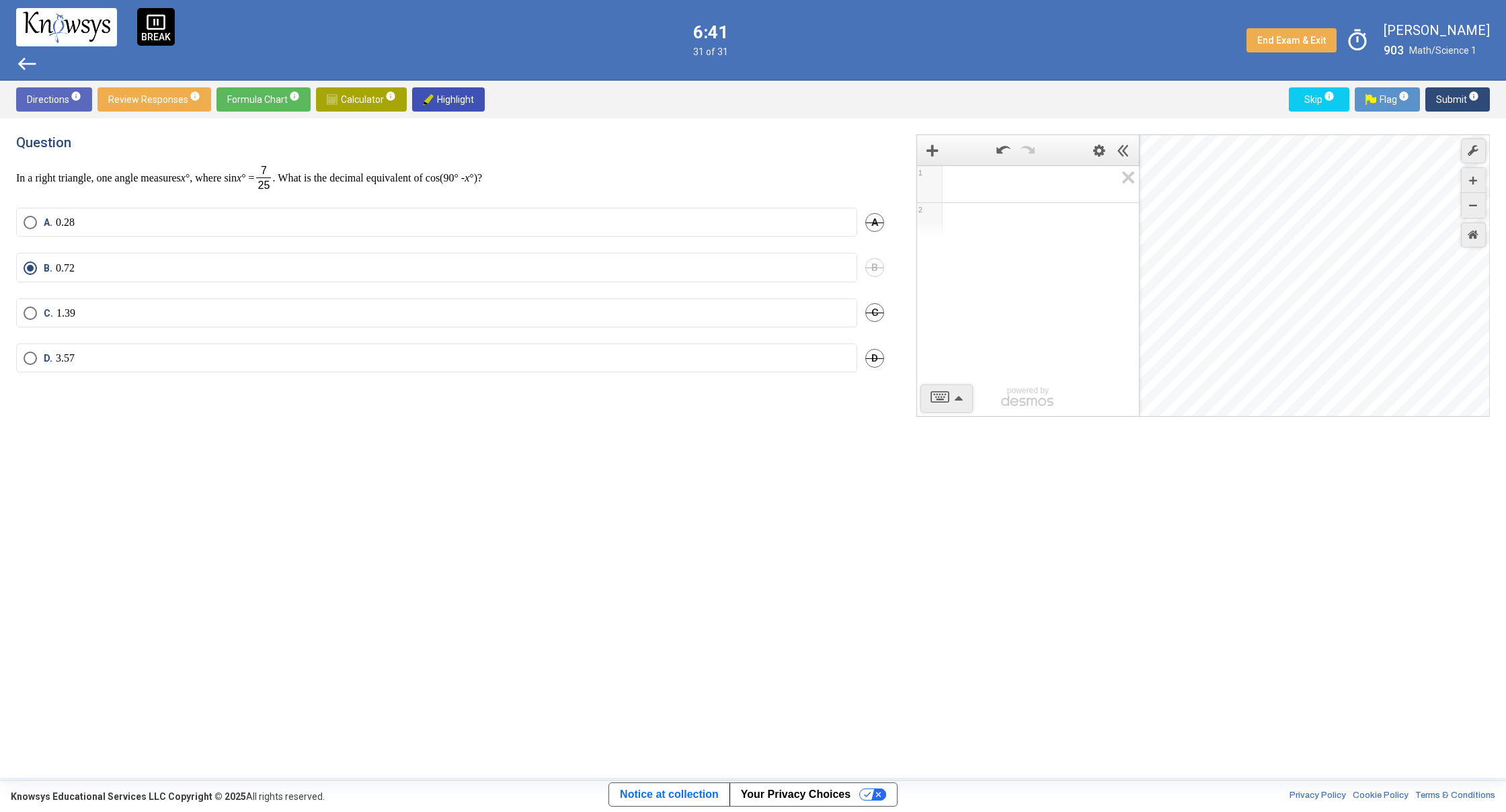
click at [1268, 345] on div "Desmos Graphing Calculator" at bounding box center [1315, 276] width 351 height 282
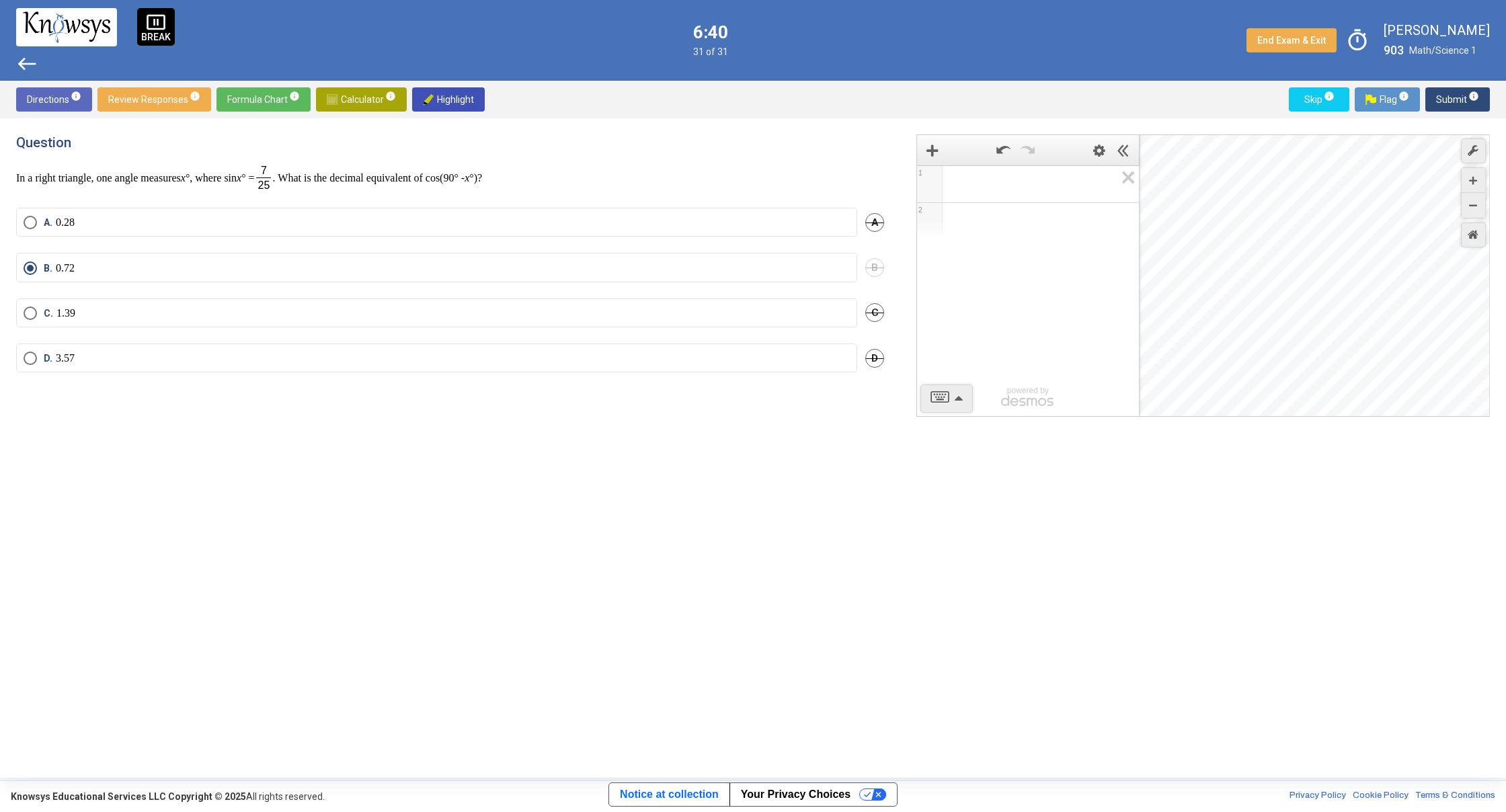
click at [1268, 345] on div "Desmos Graphing Calculator" at bounding box center [1315, 276] width 351 height 282
click at [1268, 343] on div "Desmos Graphing Calculator" at bounding box center [1315, 276] width 351 height 282
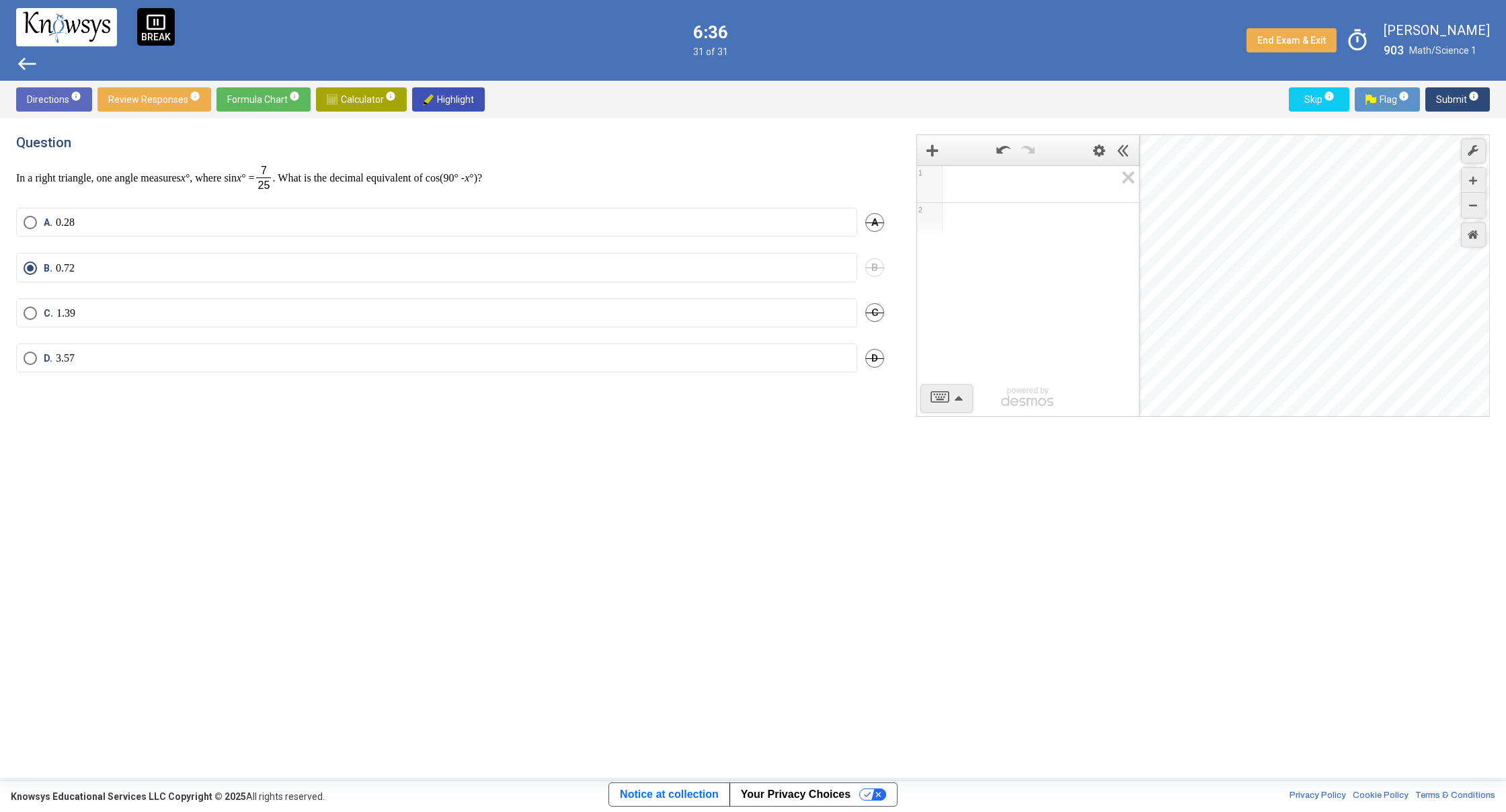
click at [1275, 349] on div "Desmos Graphing Calculator" at bounding box center [1315, 276] width 351 height 282
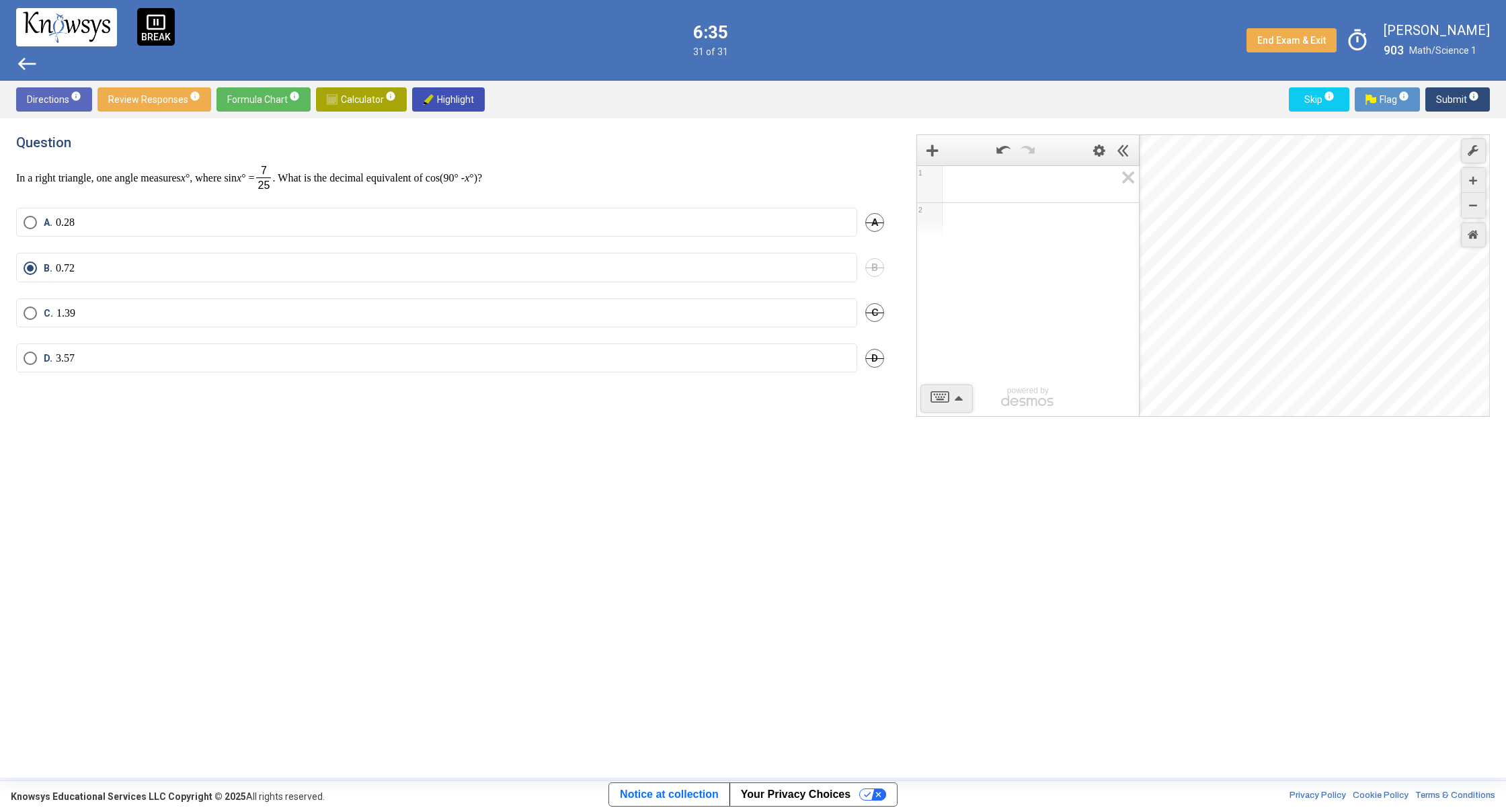
click at [1275, 349] on div "Desmos Graphing Calculator" at bounding box center [1315, 276] width 351 height 282
click at [1273, 352] on div "Desmos Graphing Calculator" at bounding box center [1315, 276] width 351 height 282
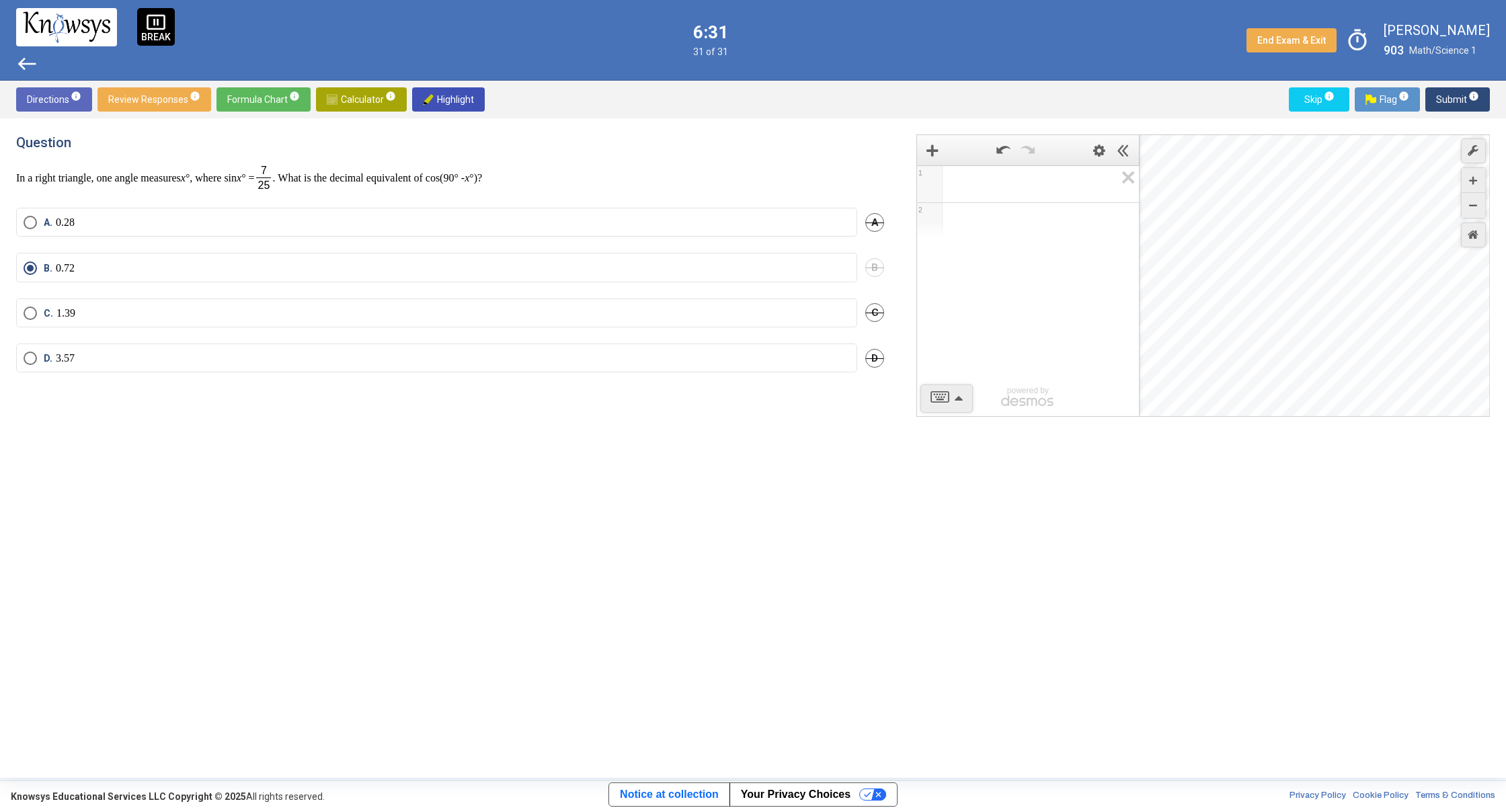
click at [1271, 355] on div "Desmos Graphing Calculator" at bounding box center [1315, 276] width 351 height 282
click at [1273, 358] on div "Desmos Graphing Calculator" at bounding box center [1315, 276] width 351 height 282
click at [1273, 359] on div "Desmos Graphing Calculator" at bounding box center [1315, 276] width 351 height 282
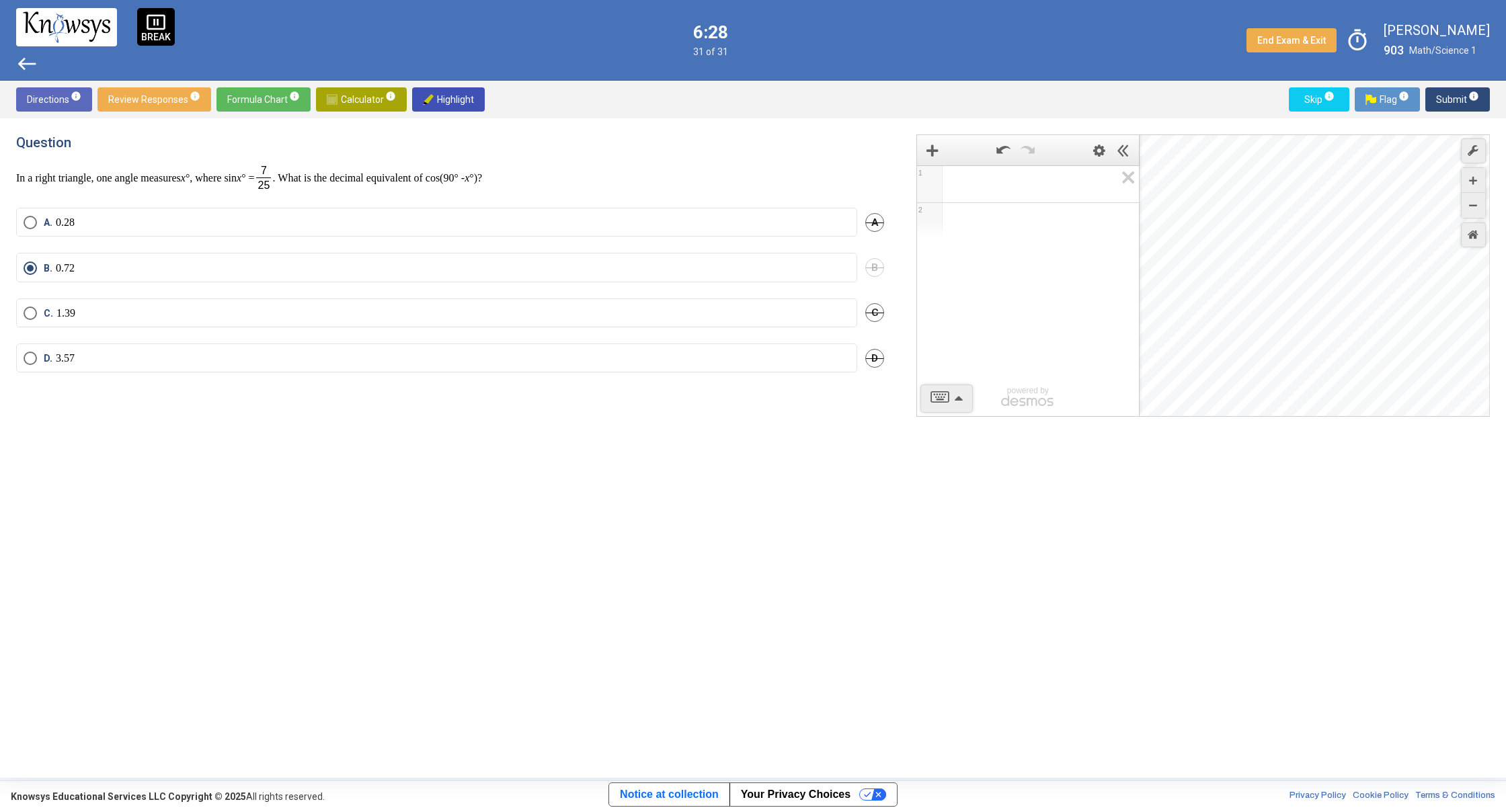
click at [1273, 359] on div "Desmos Graphing Calculator" at bounding box center [1315, 276] width 351 height 282
click at [1273, 366] on div "Desmos Graphing Calculator" at bounding box center [1315, 276] width 351 height 282
click at [1273, 368] on div "Desmos Graphing Calculator" at bounding box center [1315, 276] width 351 height 282
click at [1273, 369] on div "Desmos Graphing Calculator" at bounding box center [1315, 276] width 351 height 282
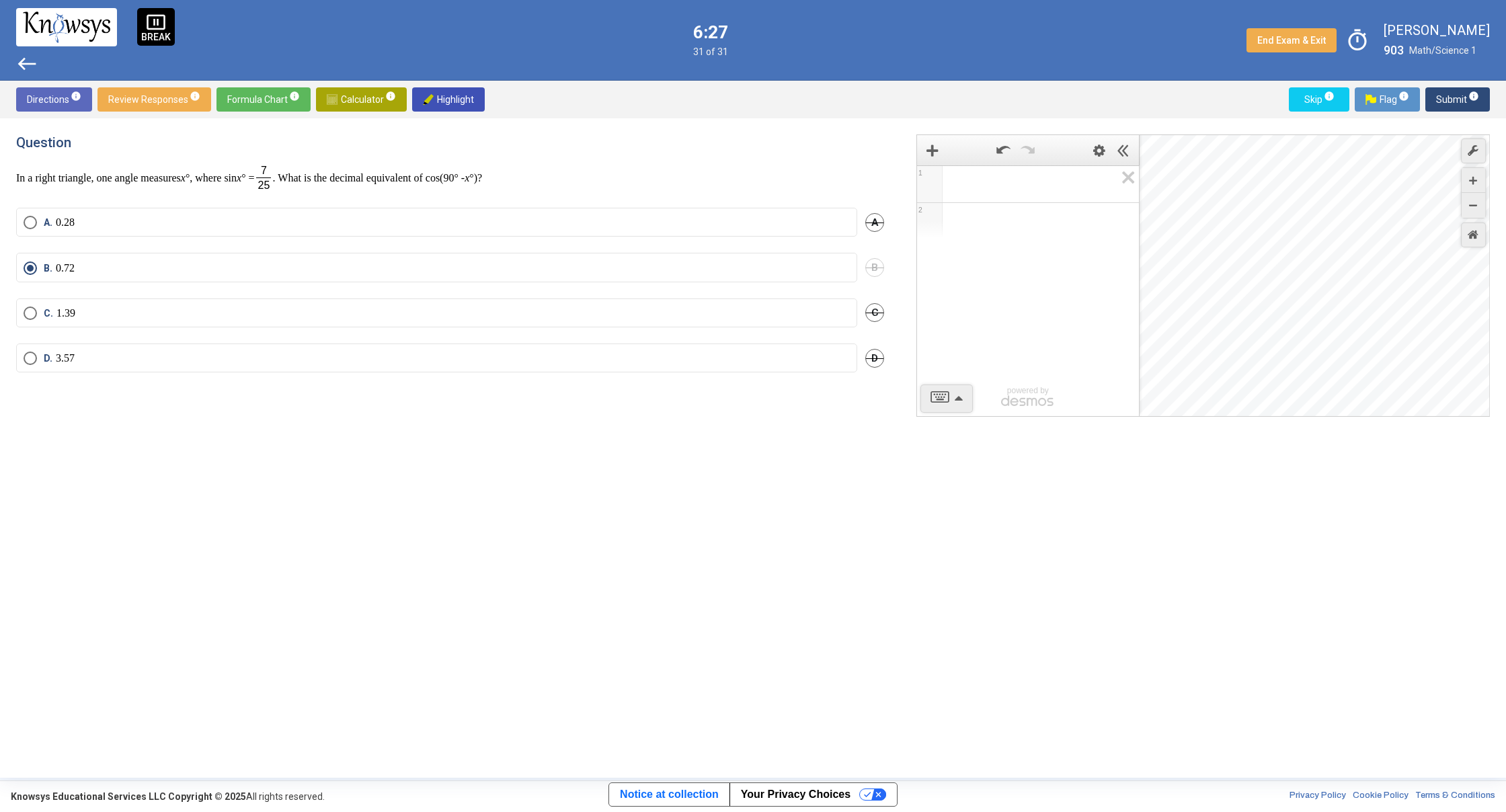
click at [1273, 370] on div "Desmos Graphing Calculator" at bounding box center [1315, 276] width 351 height 282
click at [1270, 374] on div "Desmos Graphing Calculator" at bounding box center [1315, 276] width 351 height 282
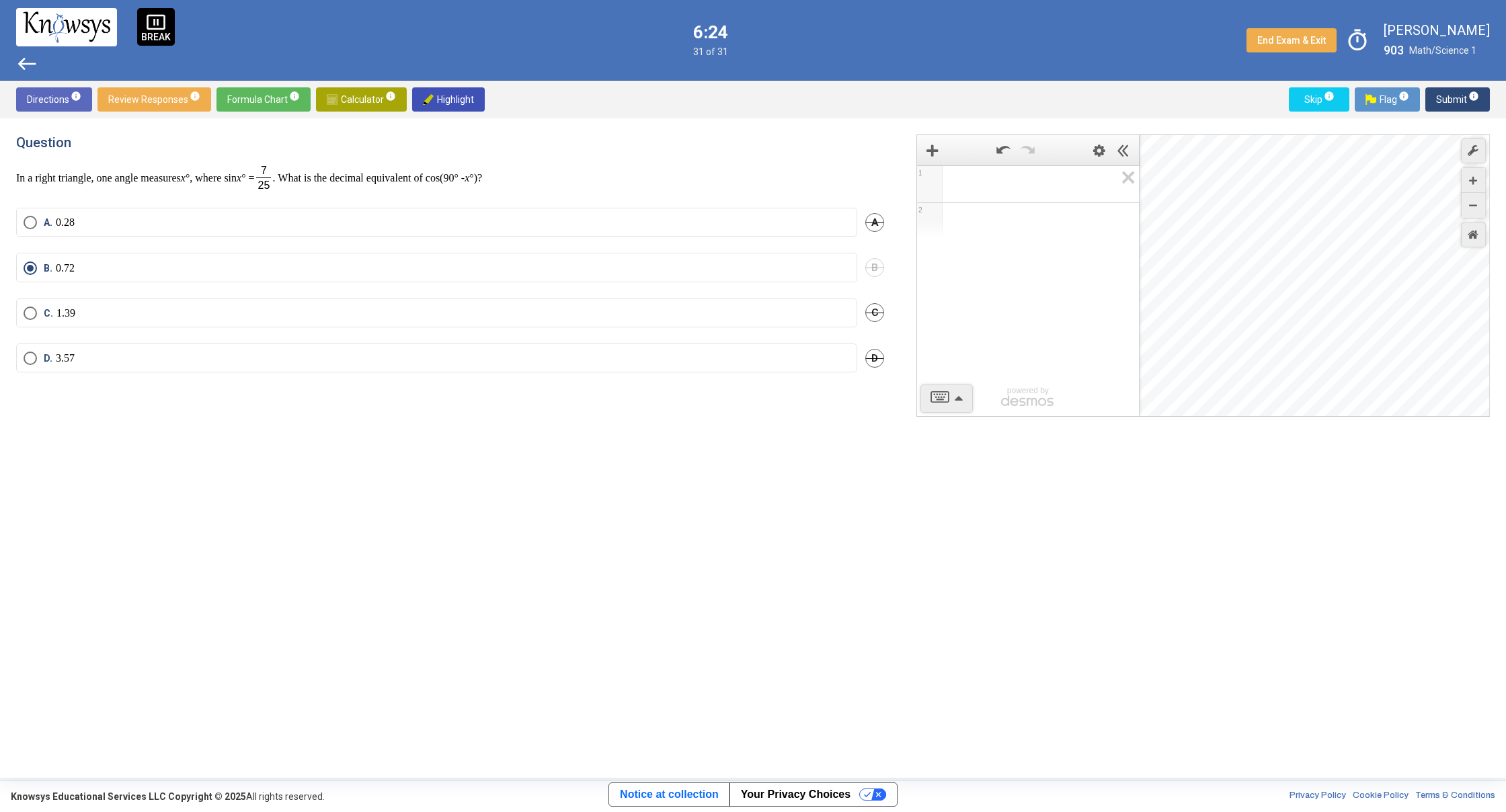
click at [1270, 374] on div "Desmos Graphing Calculator" at bounding box center [1315, 276] width 351 height 282
click at [1271, 374] on div "Desmos Graphing Calculator" at bounding box center [1315, 276] width 351 height 282
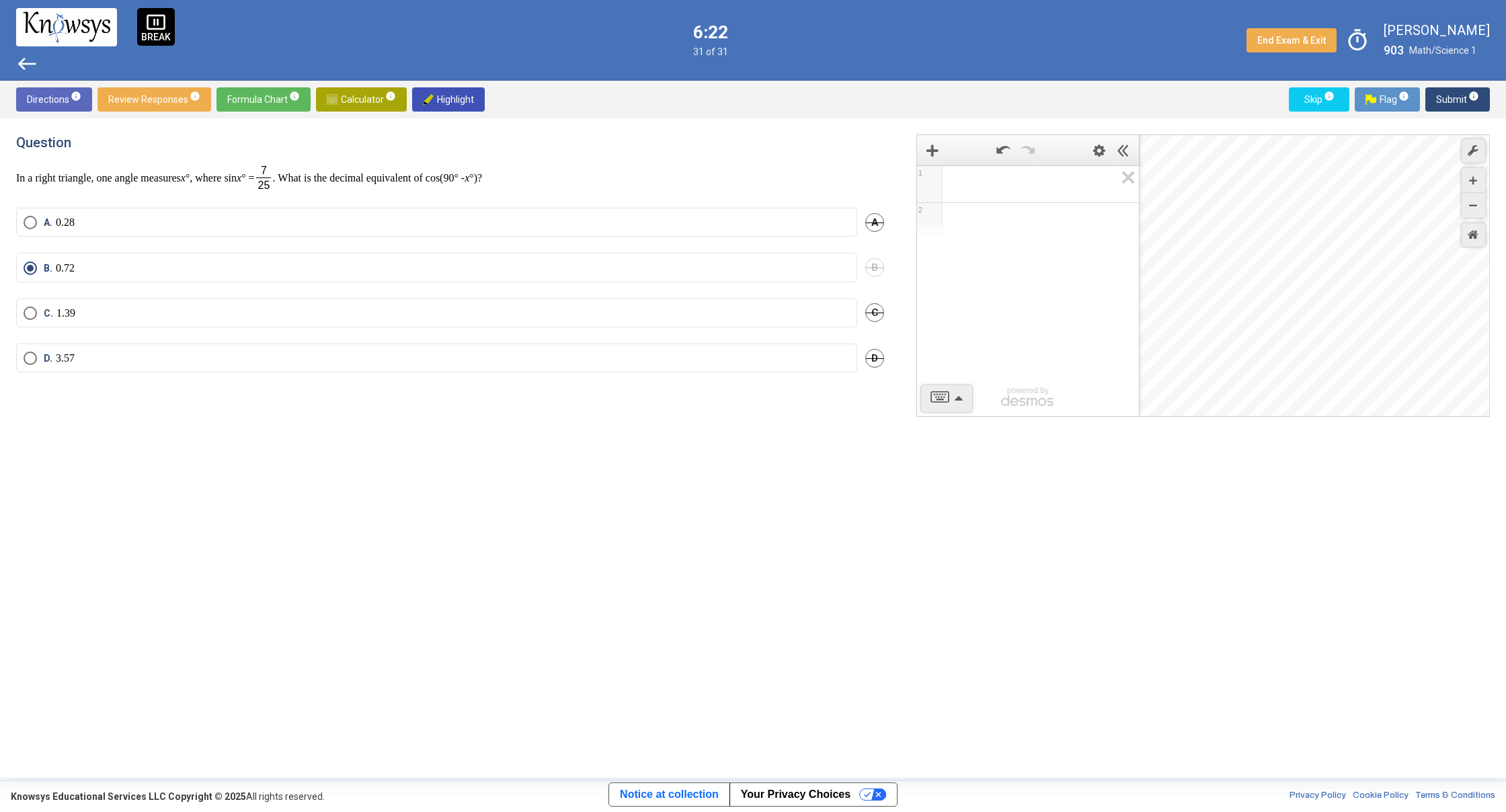
click at [1271, 374] on div "Desmos Graphing Calculator" at bounding box center [1315, 276] width 351 height 282
click at [1274, 375] on div "Desmos Graphing Calculator" at bounding box center [1315, 276] width 351 height 282
click at [1273, 378] on div "Desmos Graphing Calculator" at bounding box center [1315, 276] width 351 height 282
click at [1278, 378] on div "Desmos Graphing Calculator" at bounding box center [1315, 276] width 351 height 282
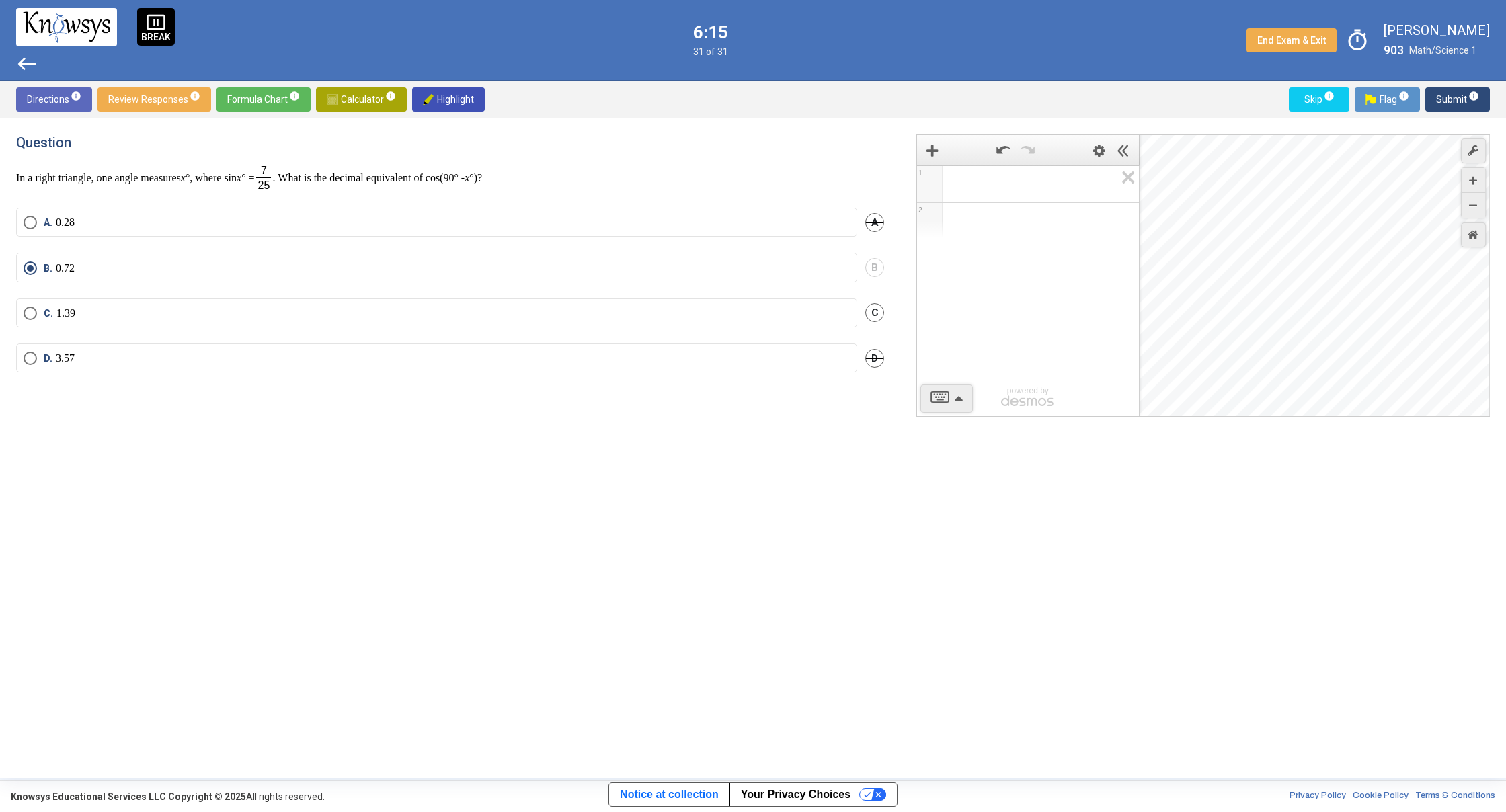
click at [1278, 378] on div "Desmos Graphing Calculator" at bounding box center [1315, 276] width 351 height 282
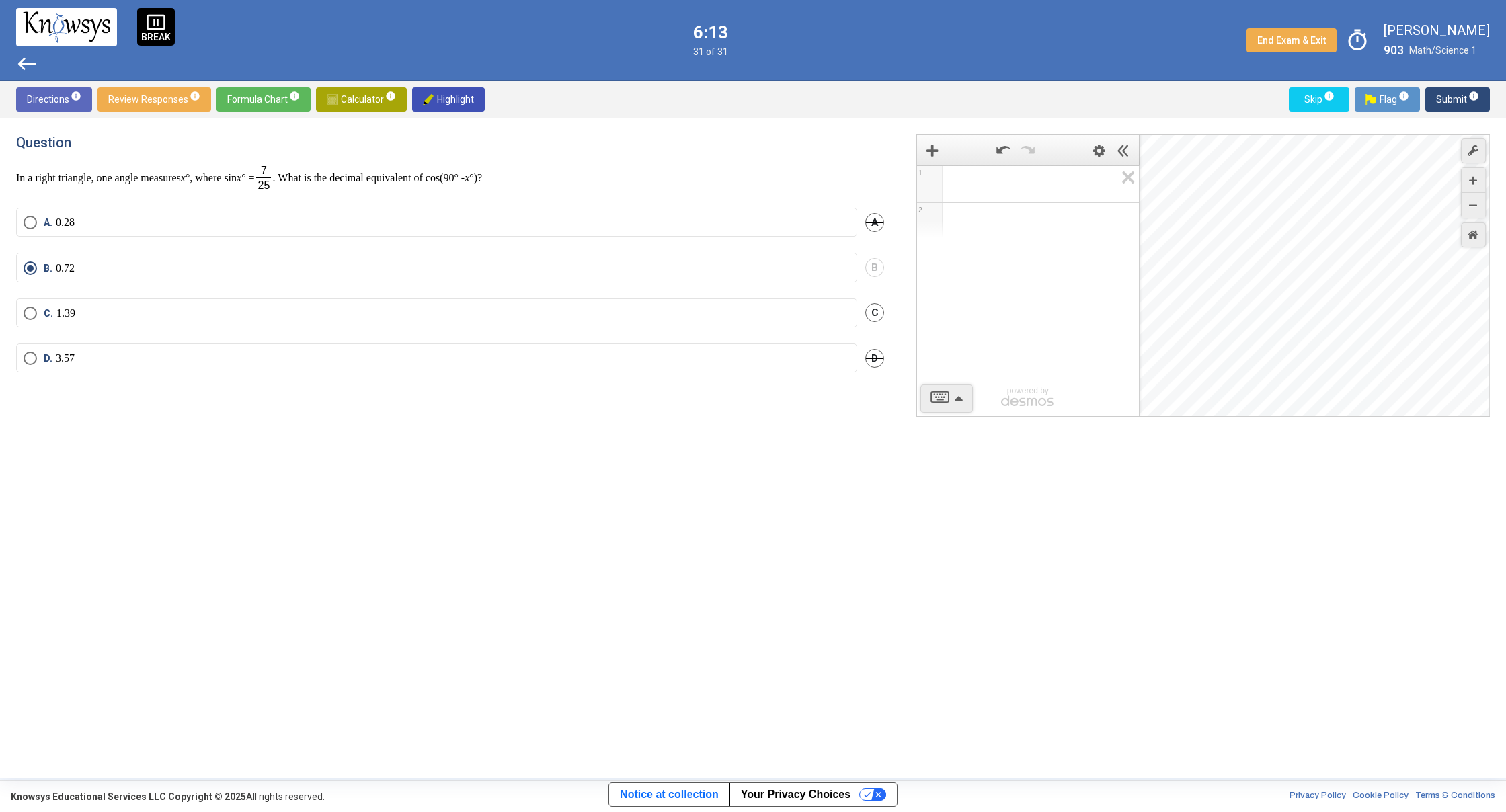
click at [1280, 381] on div "Desmos Graphing Calculator" at bounding box center [1315, 276] width 351 height 282
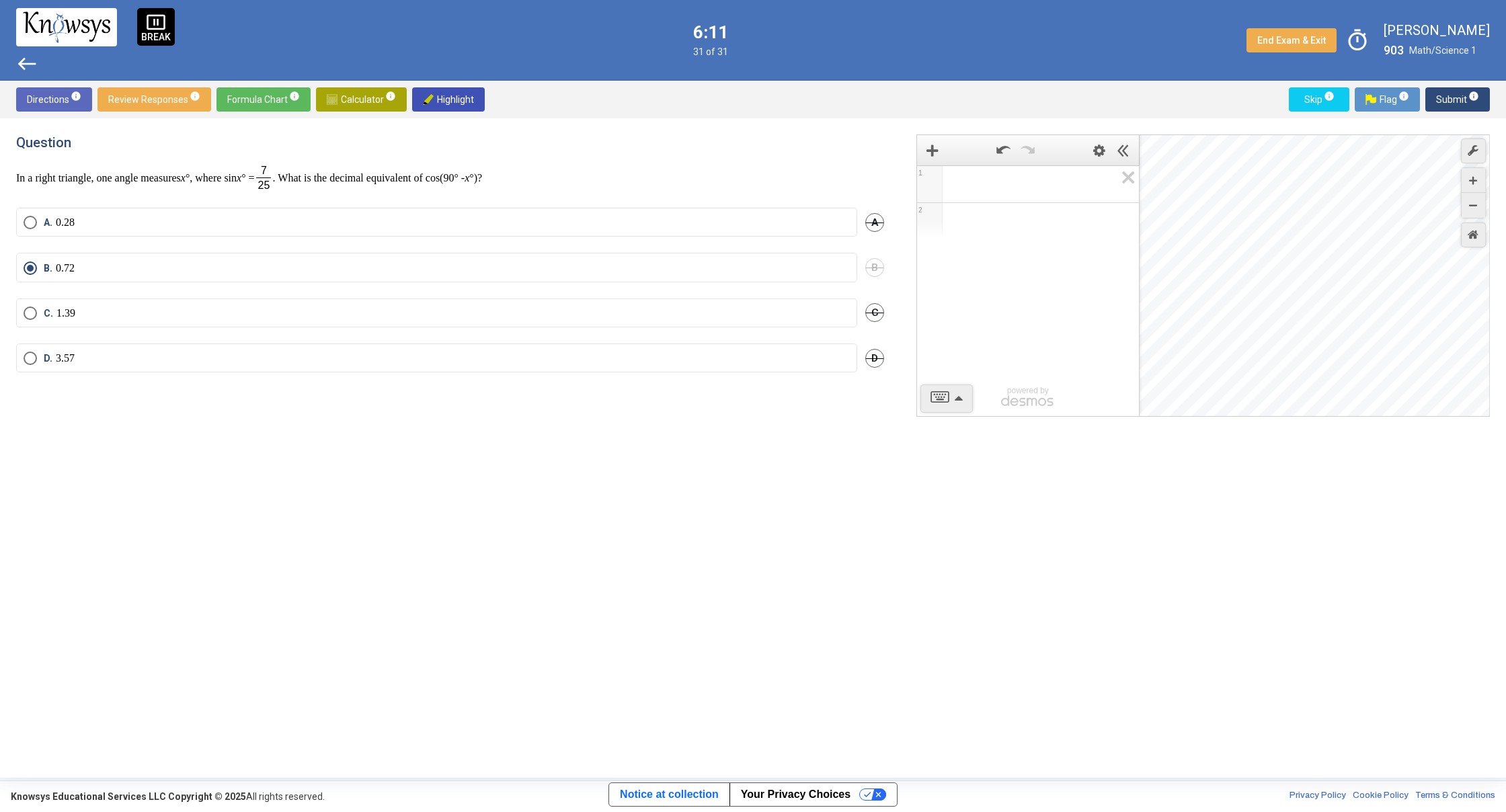
click at [1280, 381] on div "Desmos Graphing Calculator" at bounding box center [1315, 276] width 351 height 282
click at [1280, 380] on div "Desmos Graphing Calculator" at bounding box center [1315, 276] width 351 height 282
drag, startPoint x: 1305, startPoint y: 389, endPoint x: 1183, endPoint y: 334, distance: 133.8
click at [1108, 319] on div "1 2 powered by powered by $$ x $$ y $$ a 2 $$ a b $$ 7 $$ 8 $$ 9 $$ ÷ functions…" at bounding box center [1203, 275] width 574 height 282
drag, startPoint x: 1235, startPoint y: 329, endPoint x: 976, endPoint y: 361, distance: 261.0
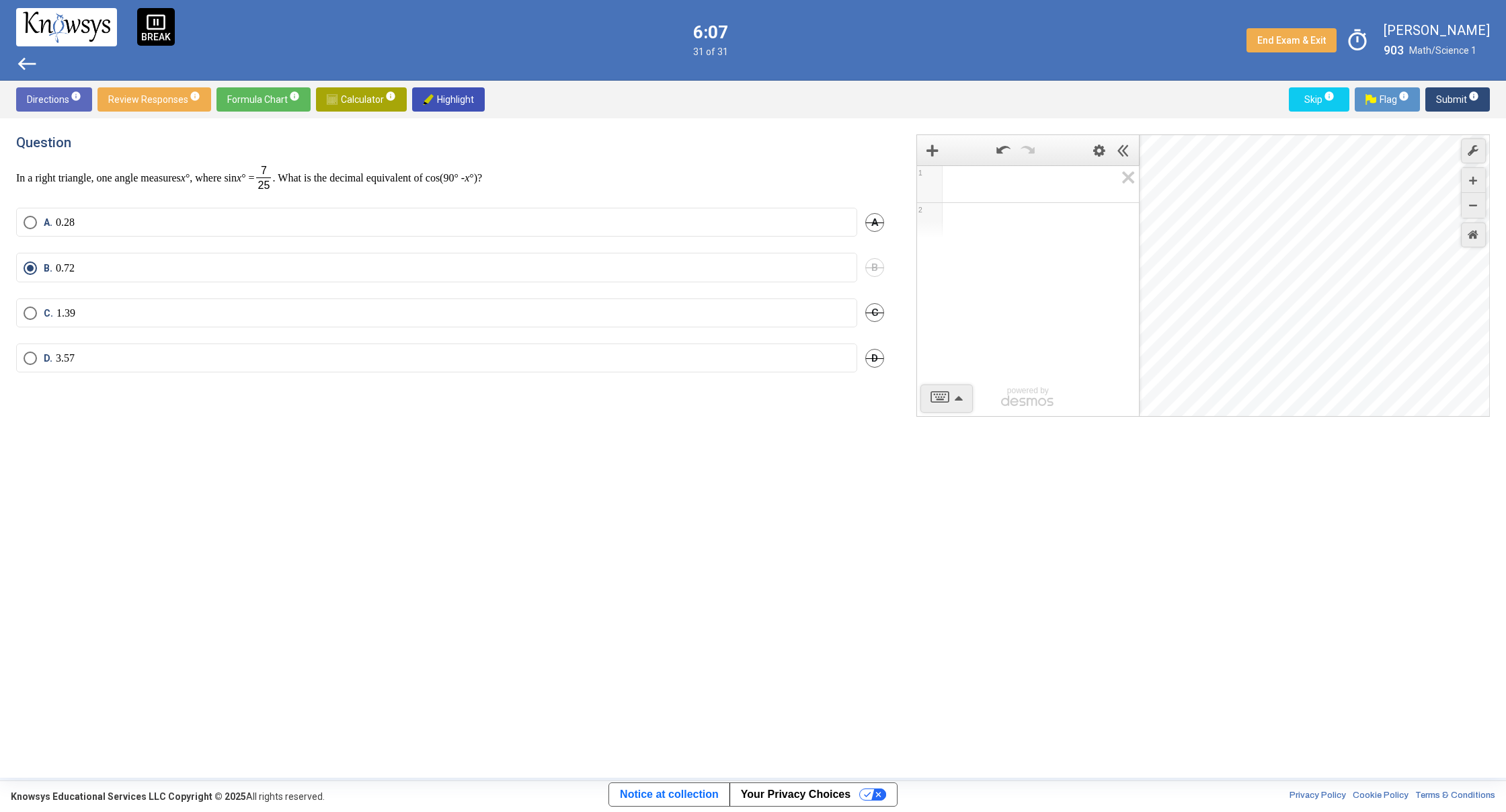
click at [960, 358] on div "1 2 powered by powered by $$ x $$ y $$ a 2 $$ a b $$ 7 $$ 8 $$ 9 $$ ÷ functions…" at bounding box center [1203, 275] width 574 height 282
drag, startPoint x: 1290, startPoint y: 378, endPoint x: 962, endPoint y: 401, distance: 328.8
click at [962, 401] on div "1 2 powered by powered by $$ x $$ y $$ a 2 $$ a b $$ 7 $$ 8 $$ 9 $$ ÷ functions…" at bounding box center [1203, 275] width 574 height 282
drag, startPoint x: 1327, startPoint y: 362, endPoint x: 1127, endPoint y: 385, distance: 201.3
click at [1081, 384] on div "1 2 powered by powered by $$ x $$ y $$ a 2 $$ a b $$ 7 $$ 8 $$ 9 $$ ÷ functions…" at bounding box center [1203, 275] width 574 height 282
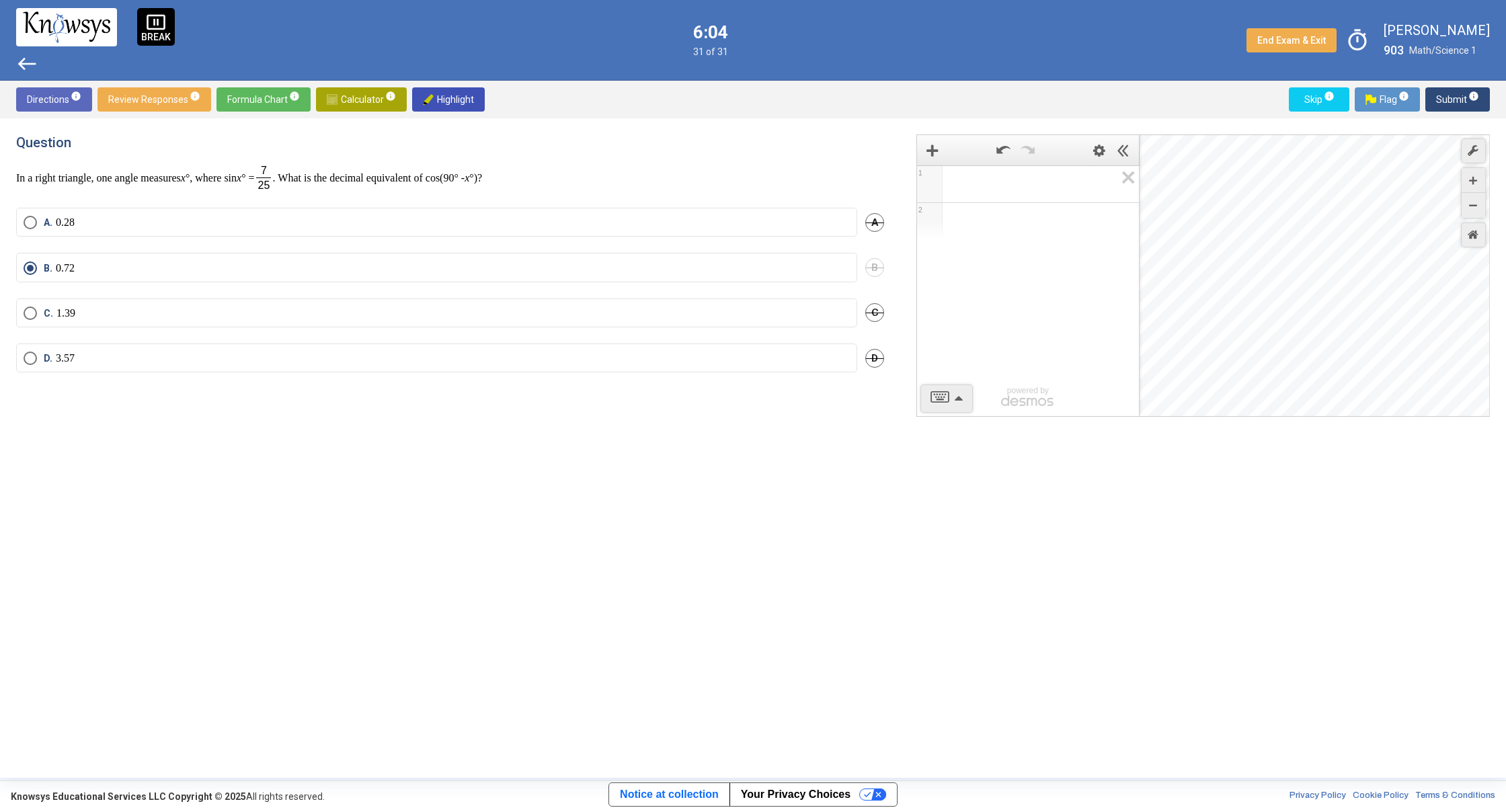
drag, startPoint x: 1313, startPoint y: 373, endPoint x: 1254, endPoint y: 363, distance: 59.8
click at [1077, 353] on div "1 2 powered by powered by $$ x $$ y $$ a 2 $$ a b $$ 7 $$ 8 $$ 9 $$ ÷ functions…" at bounding box center [1203, 275] width 574 height 282
drag, startPoint x: 1372, startPoint y: 370, endPoint x: 18, endPoint y: 362, distance: 1354.0
click at [12, 364] on div "Question In a right triangle, one angle measures x °, where sin x ° = . What is…" at bounding box center [753, 448] width 1506 height 659
drag, startPoint x: 1023, startPoint y: 589, endPoint x: 1071, endPoint y: 518, distance: 85.7
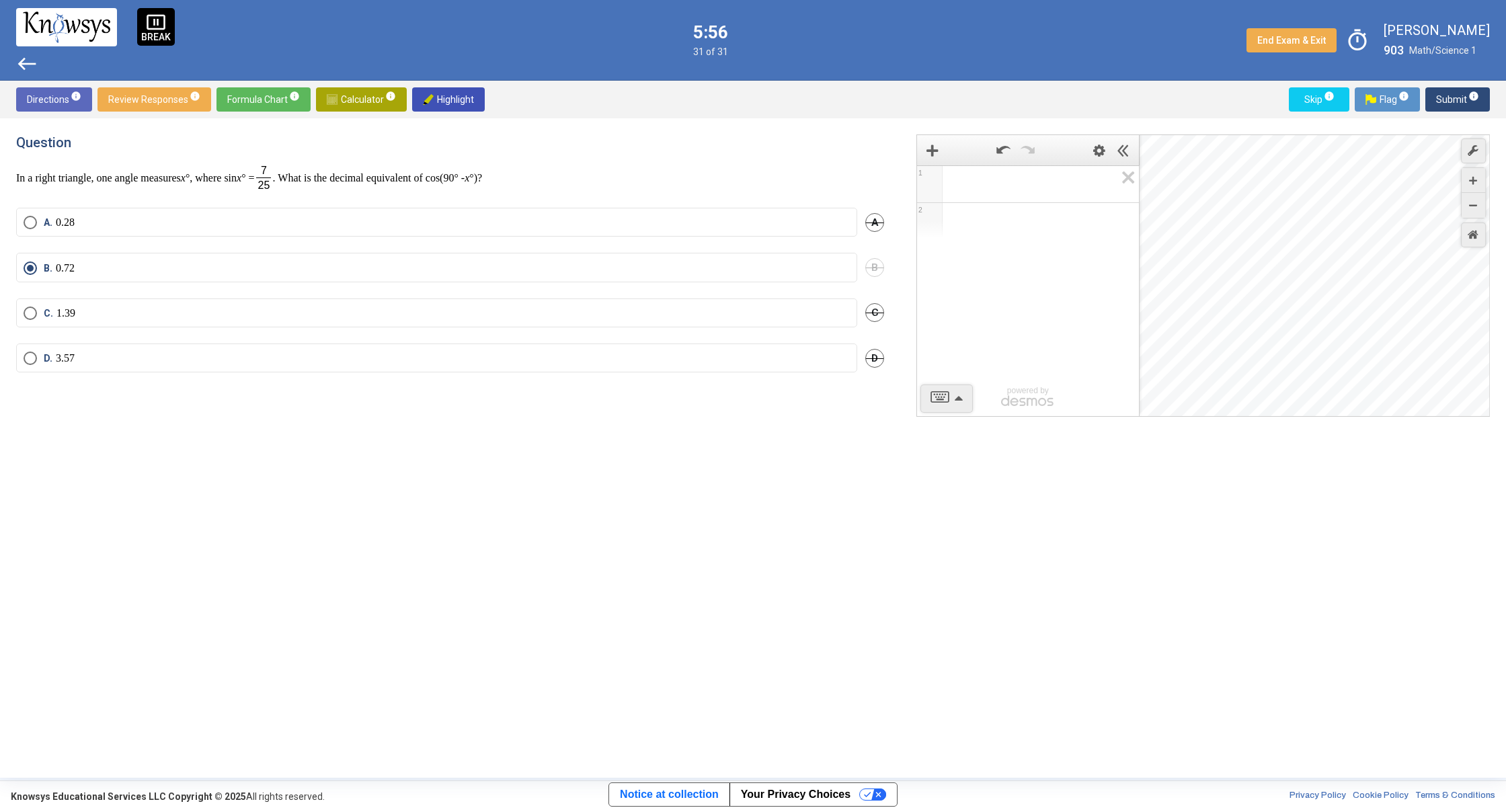
click at [1043, 571] on div "1 2 powered by powered by $$ x $$ y $$ a 2 $$ a b $$ 7 $$ 8 $$ 9 $$ ÷ functions…" at bounding box center [1195, 448] width 590 height 627
drag, startPoint x: 1163, startPoint y: 362, endPoint x: 1334, endPoint y: 372, distance: 171.3
click at [1334, 362] on div "Desmos Graphing Calculator" at bounding box center [1315, 276] width 351 height 282
drag, startPoint x: 1227, startPoint y: 370, endPoint x: 1453, endPoint y: 411, distance: 229.7
click at [1464, 411] on div "Desmos Graphing Calculator" at bounding box center [1315, 276] width 351 height 282
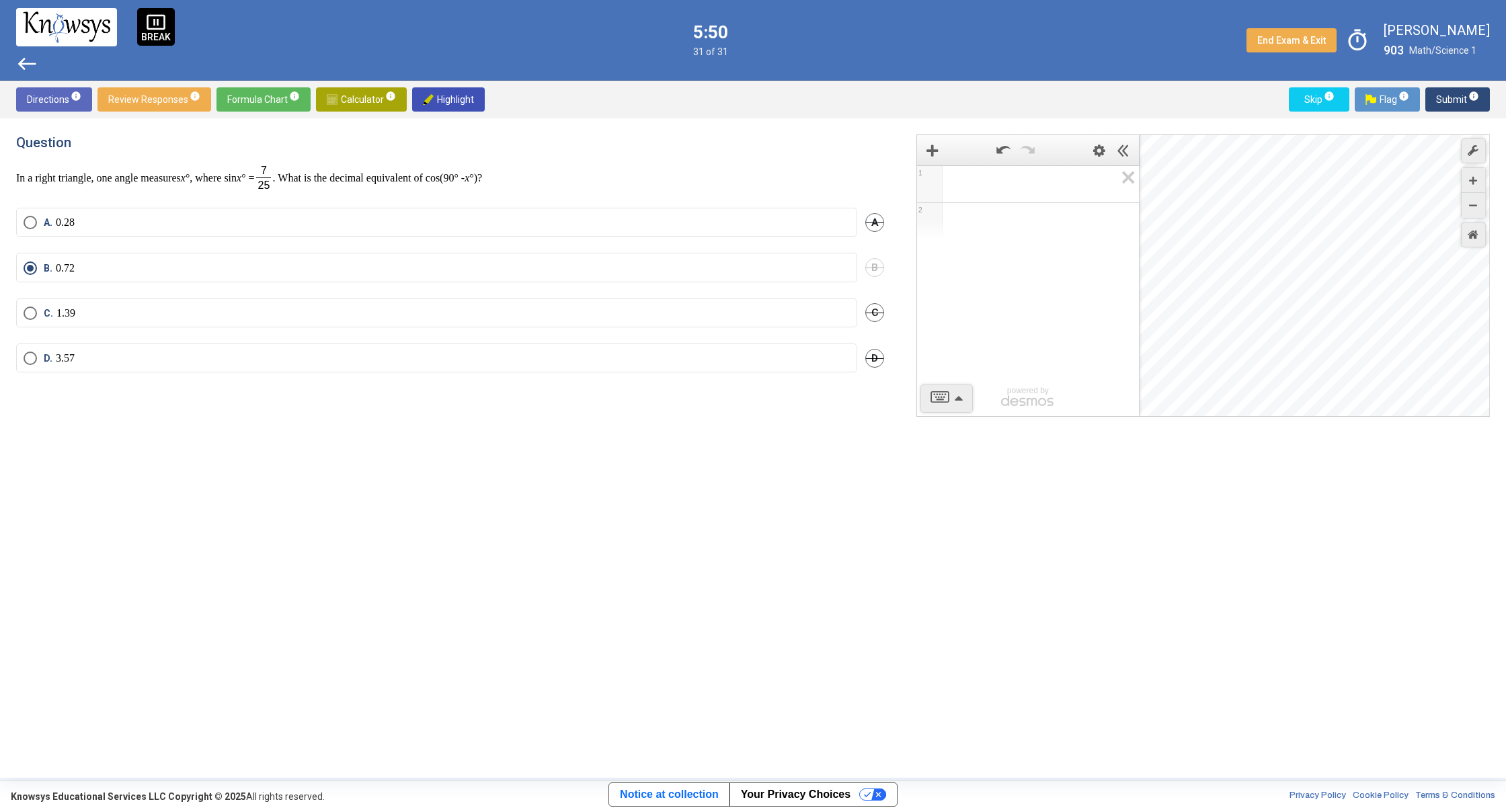
drag, startPoint x: 1216, startPoint y: 394, endPoint x: 1485, endPoint y: 357, distance: 271.5
click at [1504, 354] on div "Question In a right triangle, one angle measures x °, where sin x ° = . What is…" at bounding box center [753, 448] width 1506 height 659
drag, startPoint x: 1230, startPoint y: 371, endPoint x: 1326, endPoint y: 370, distance: 96.0
click at [1498, 362] on div "Question In a right triangle, one angle measures x °, where sin x ° = . What is…" at bounding box center [753, 448] width 1506 height 659
drag, startPoint x: 1264, startPoint y: 368, endPoint x: 1486, endPoint y: 348, distance: 222.9
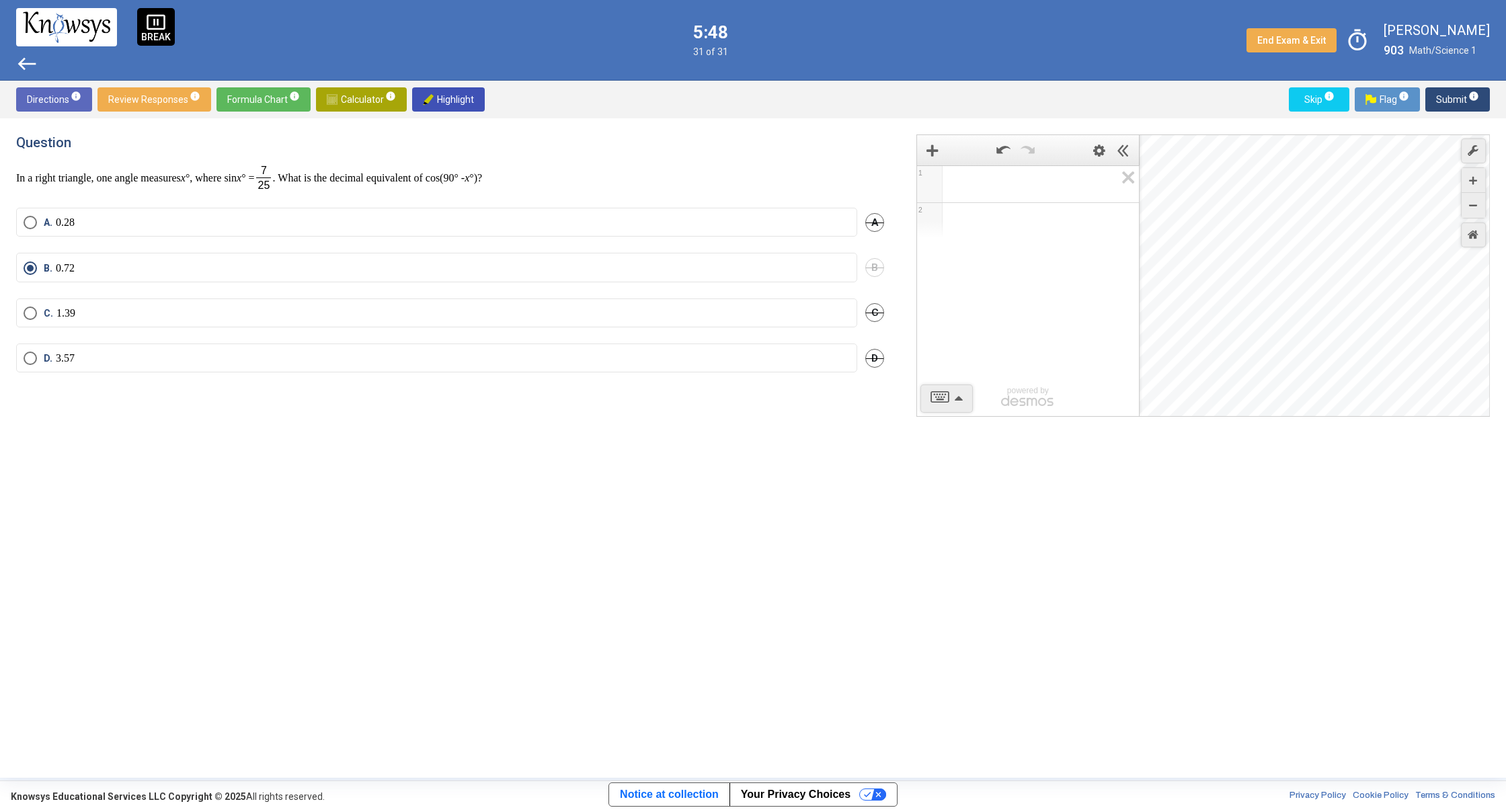
click at [1496, 347] on div "Question In a right triangle, one angle measures x °, where sin x ° = . What is…" at bounding box center [753, 448] width 1506 height 659
drag, startPoint x: 1309, startPoint y: 347, endPoint x: 1358, endPoint y: 293, distance: 72.9
click at [1479, 293] on div "Desmos Graphing Calculator" at bounding box center [1315, 276] width 351 height 282
drag, startPoint x: 1303, startPoint y: 238, endPoint x: 1376, endPoint y: 343, distance: 127.9
click at [1502, 366] on div "Question In a right triangle, one angle measures x °, where sin x ° = . What is…" at bounding box center [753, 448] width 1506 height 659
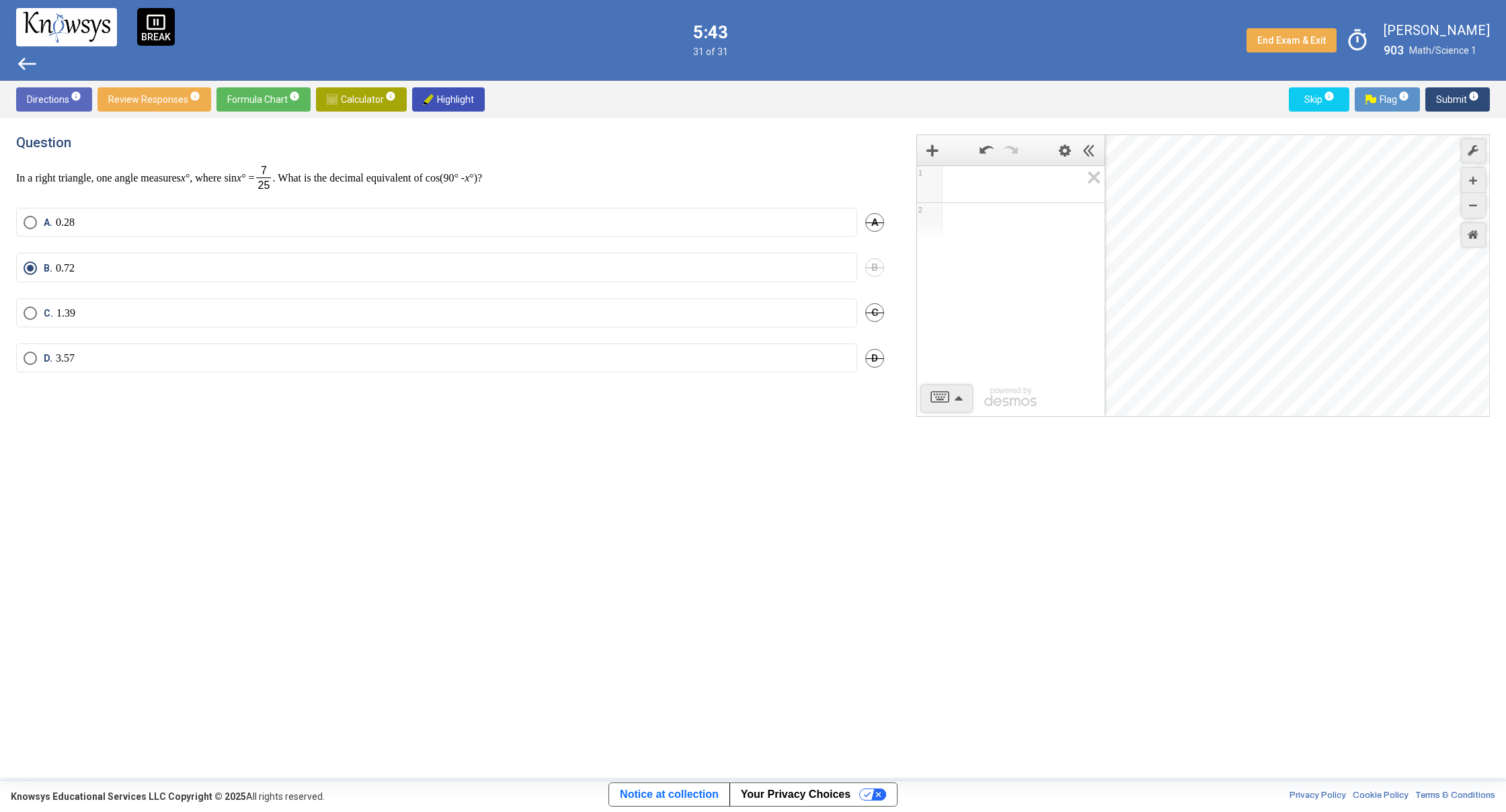
drag, startPoint x: 1138, startPoint y: 352, endPoint x: 1095, endPoint y: 349, distance: 43.1
click at [1095, 349] on div "Desmos Graphing Calculator" at bounding box center [1108, 276] width 144 height 282
drag, startPoint x: 1131, startPoint y: 345, endPoint x: 1473, endPoint y: 304, distance: 344.4
click at [1500, 309] on div "Question In a right triangle, one angle measures x °, where sin x ° = . What is…" at bounding box center [753, 448] width 1506 height 659
drag, startPoint x: 1177, startPoint y: 313, endPoint x: 1478, endPoint y: 276, distance: 303.3
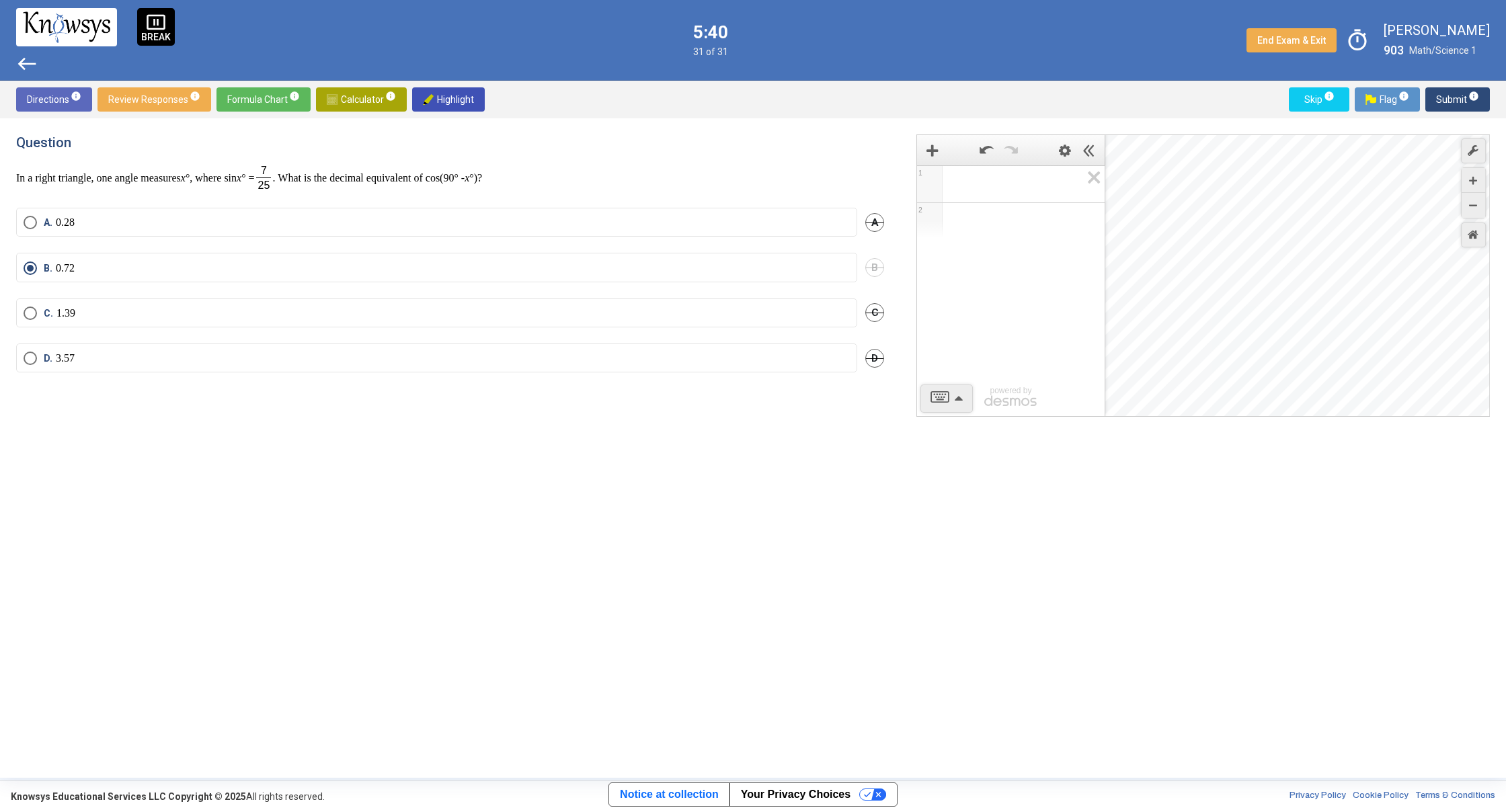
click at [1484, 277] on div "Desmos Graphing Calculator" at bounding box center [1297, 276] width 385 height 282
drag, startPoint x: 1150, startPoint y: 280, endPoint x: 1320, endPoint y: 321, distance: 174.9
click at [1320, 323] on div "Desmos Graphing Calculator" at bounding box center [1297, 276] width 385 height 282
click at [1281, 314] on div "Desmos Graphing Calculator" at bounding box center [1297, 276] width 385 height 282
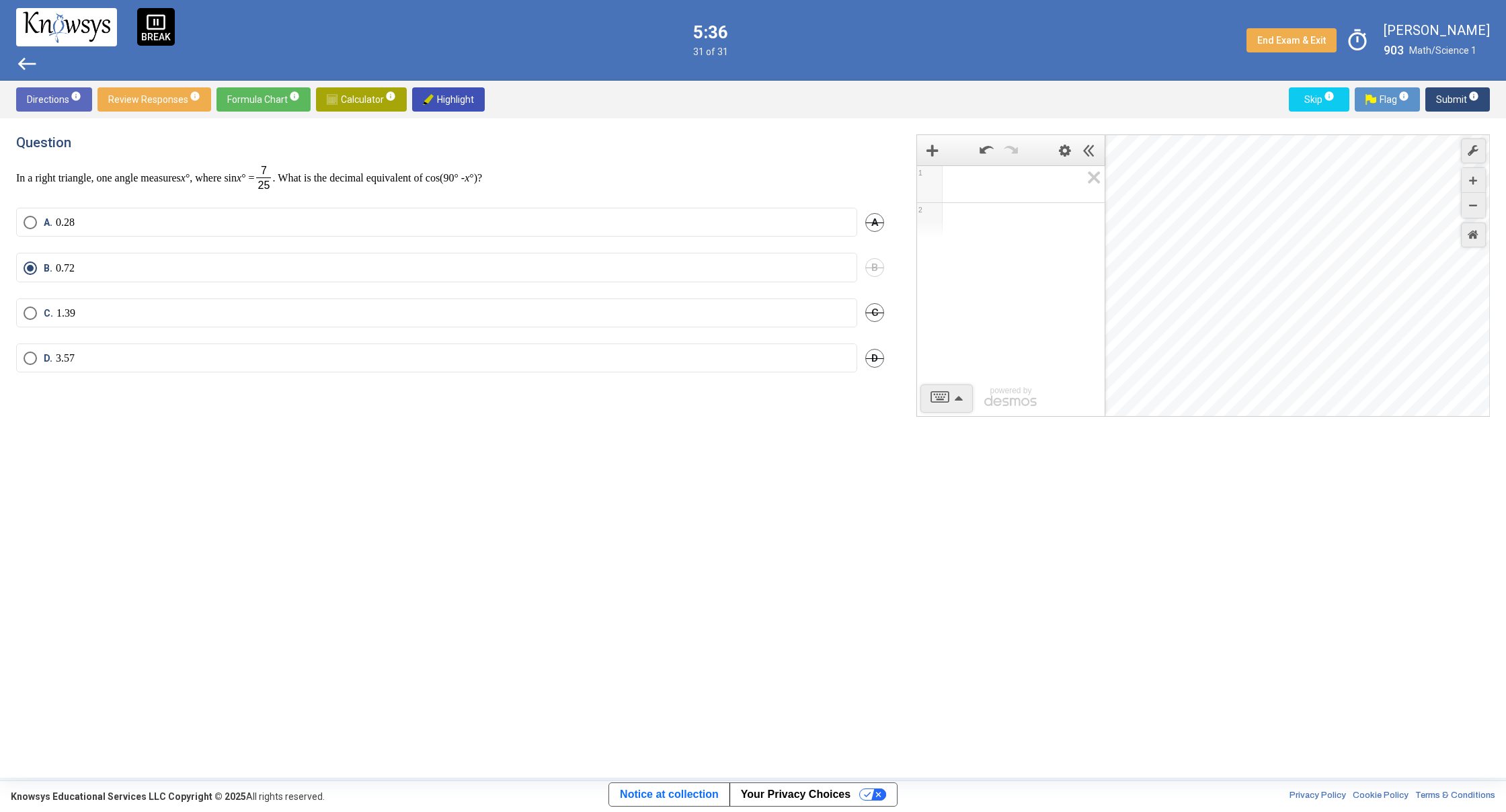
click at [1281, 314] on div "Desmos Graphing Calculator" at bounding box center [1297, 276] width 385 height 282
click at [1473, 205] on icon "Zoom Out" at bounding box center [1472, 206] width 8 height 8
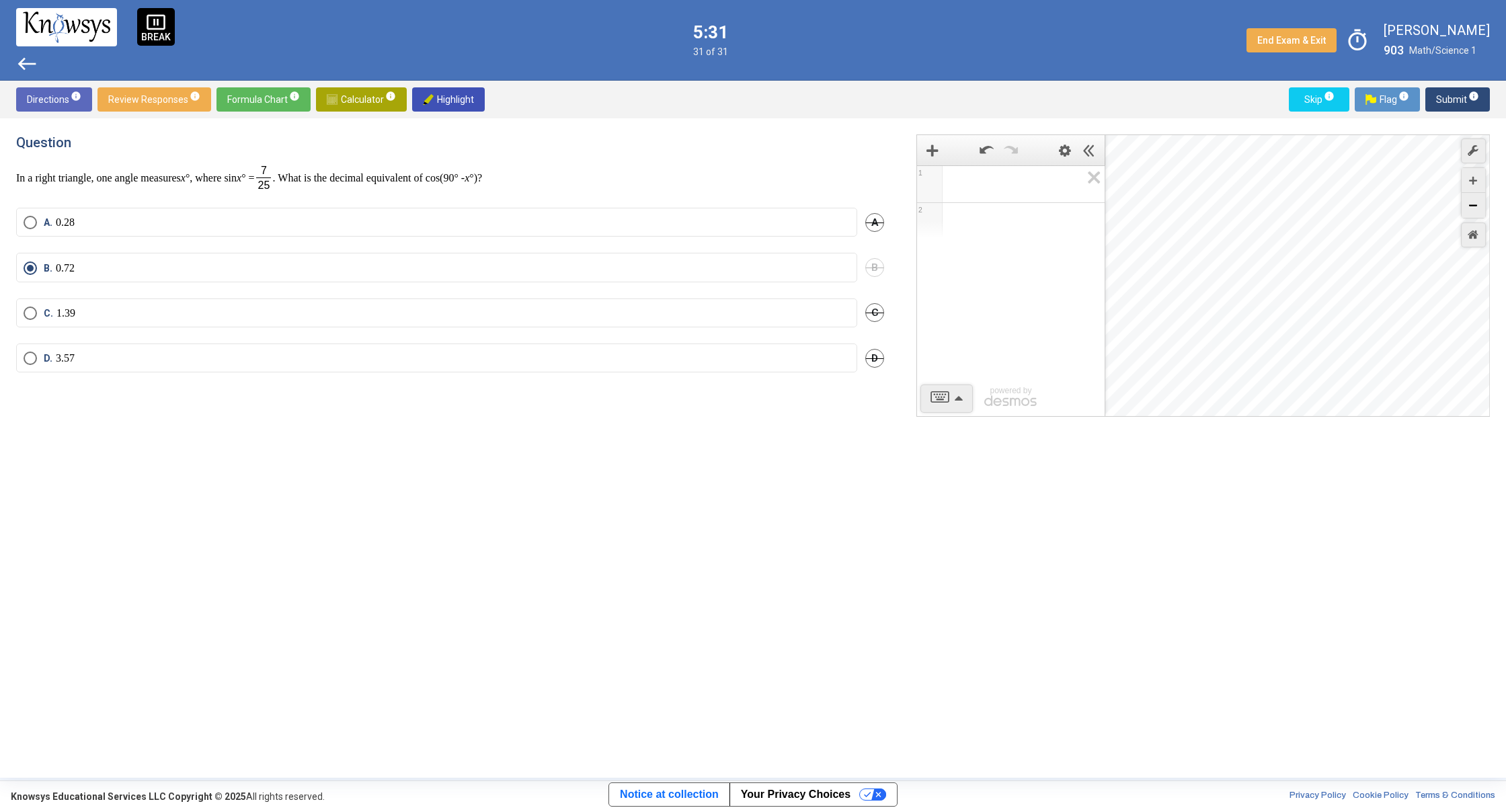
click at [1473, 205] on icon "Zoom Out" at bounding box center [1472, 206] width 8 height 8
click at [1469, 178] on icon "Zoom In" at bounding box center [1472, 181] width 8 height 8
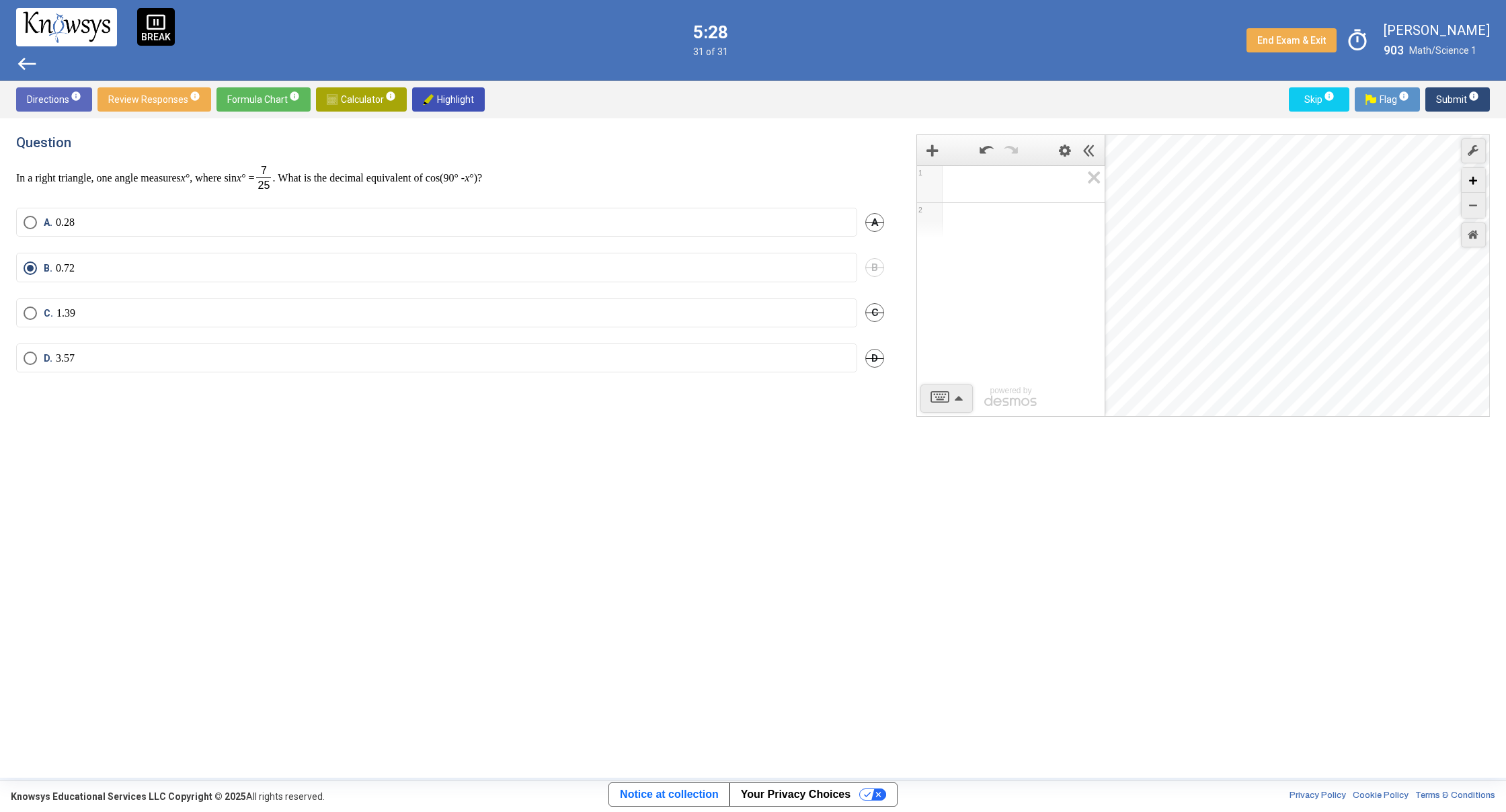
click at [1469, 178] on icon "Zoom In" at bounding box center [1472, 181] width 8 height 8
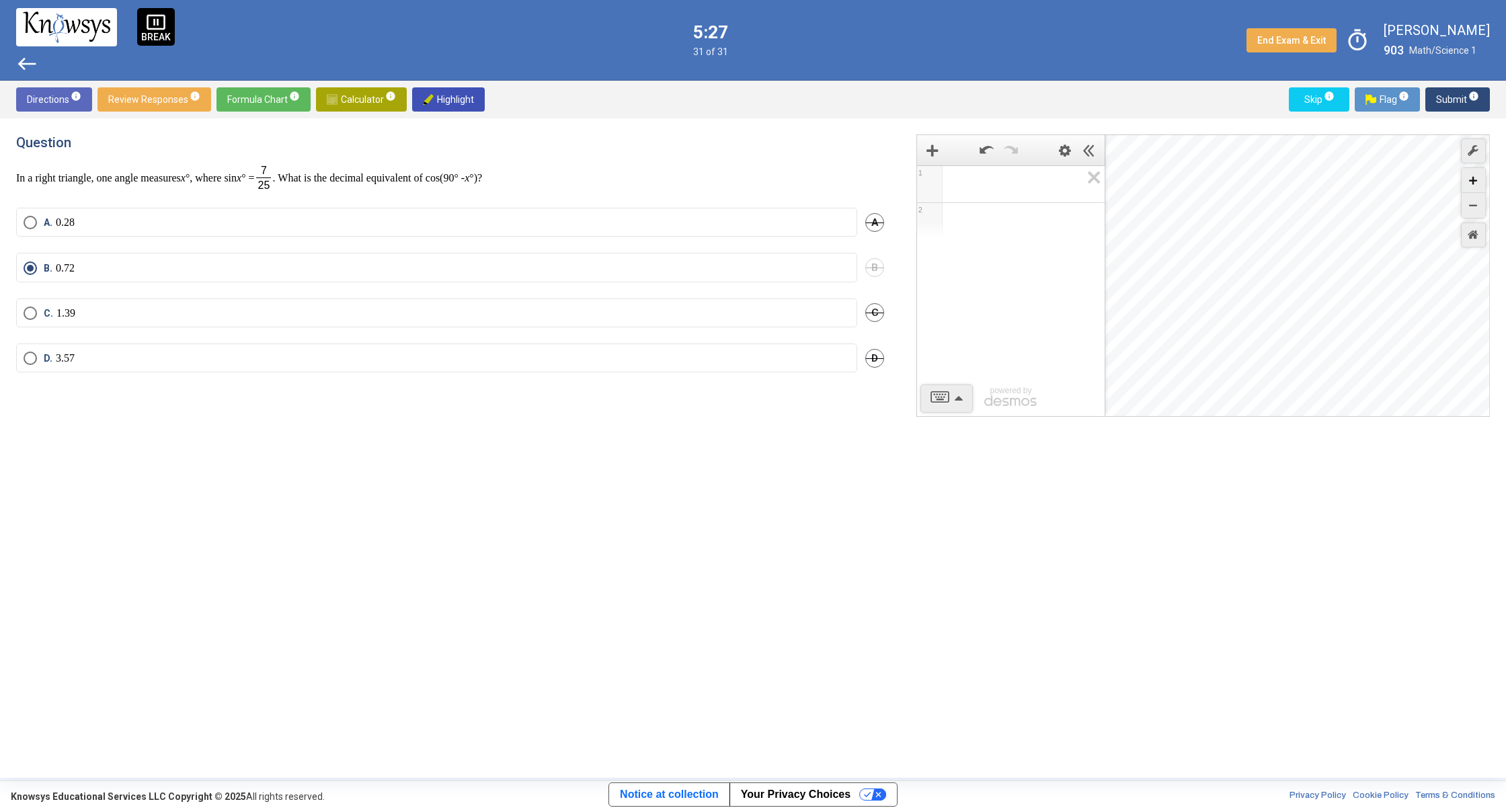
click at [1470, 179] on icon "Zoom In" at bounding box center [1472, 181] width 8 height 8
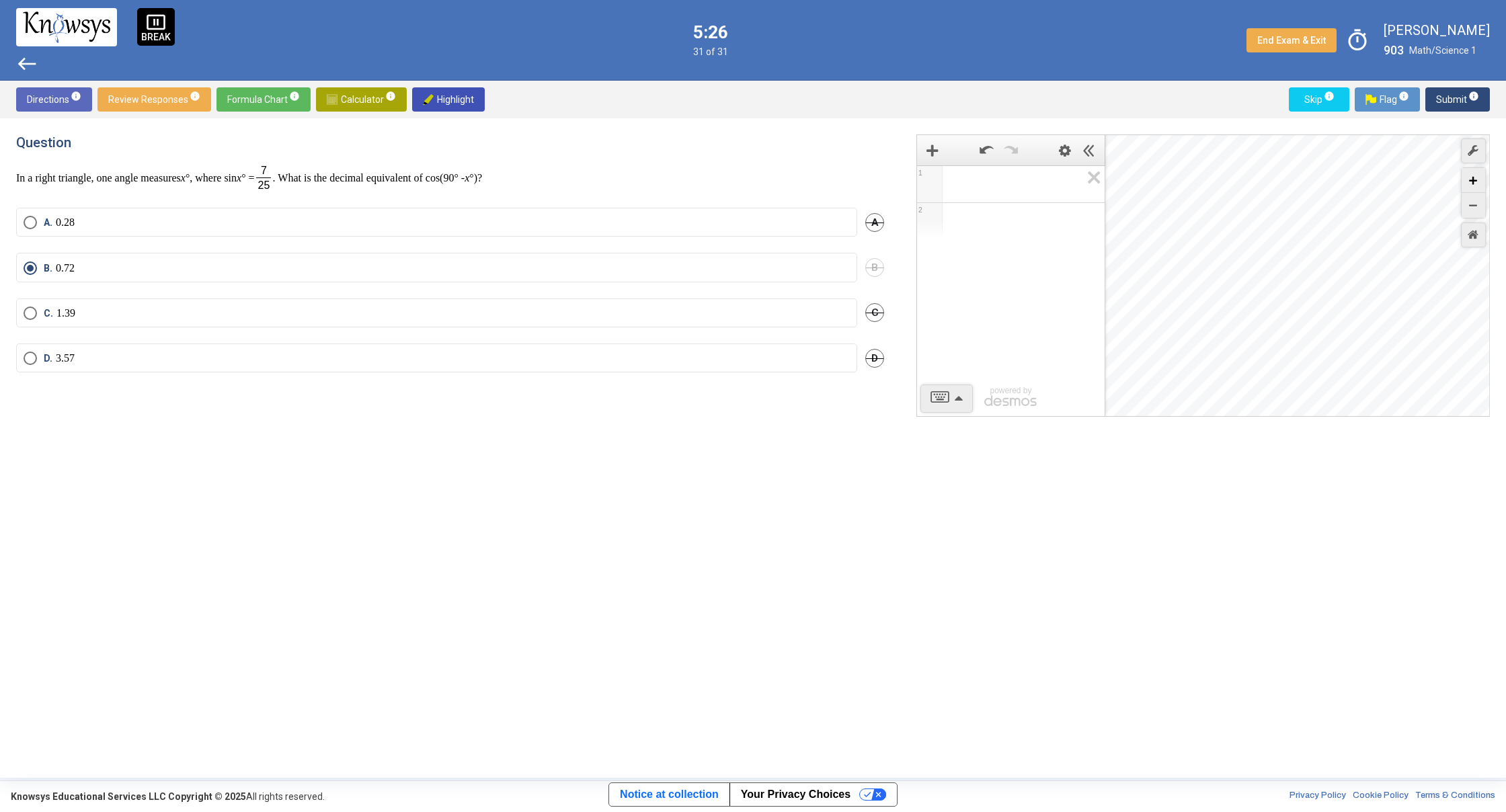
click at [1470, 179] on icon "Zoom In" at bounding box center [1472, 181] width 8 height 8
click at [1479, 206] on div "Zoom Out" at bounding box center [1473, 205] width 24 height 25
click at [1478, 205] on div "Zoom Out" at bounding box center [1473, 205] width 24 height 25
click at [1475, 203] on icon "Zoom Out" at bounding box center [1472, 206] width 8 height 8
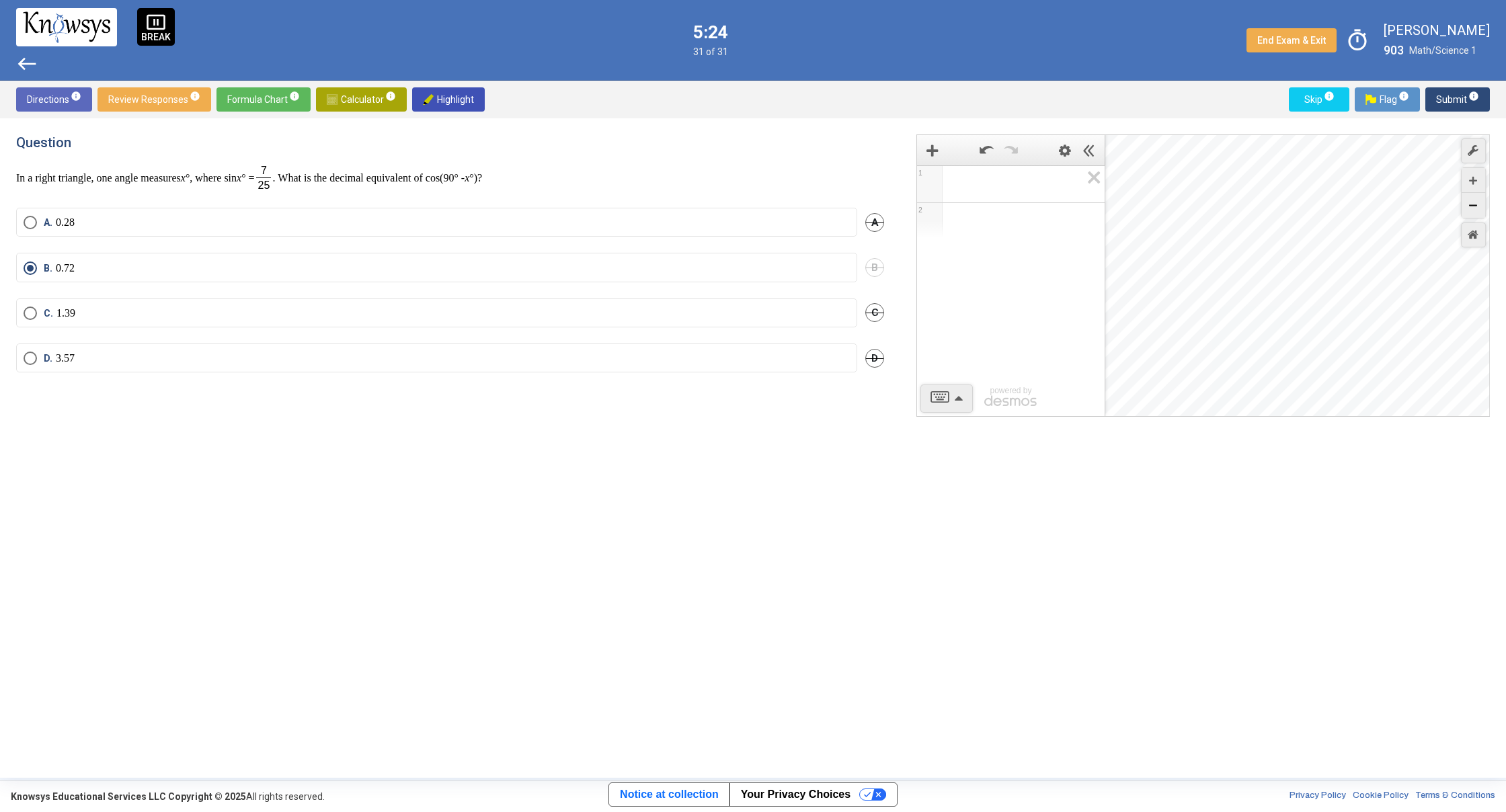
click at [1475, 202] on icon "Zoom Out" at bounding box center [1472, 206] width 8 height 8
click at [1472, 203] on icon "Zoom Out" at bounding box center [1472, 206] width 8 height 8
click at [1472, 204] on icon "Zoom Out" at bounding box center [1472, 206] width 8 height 8
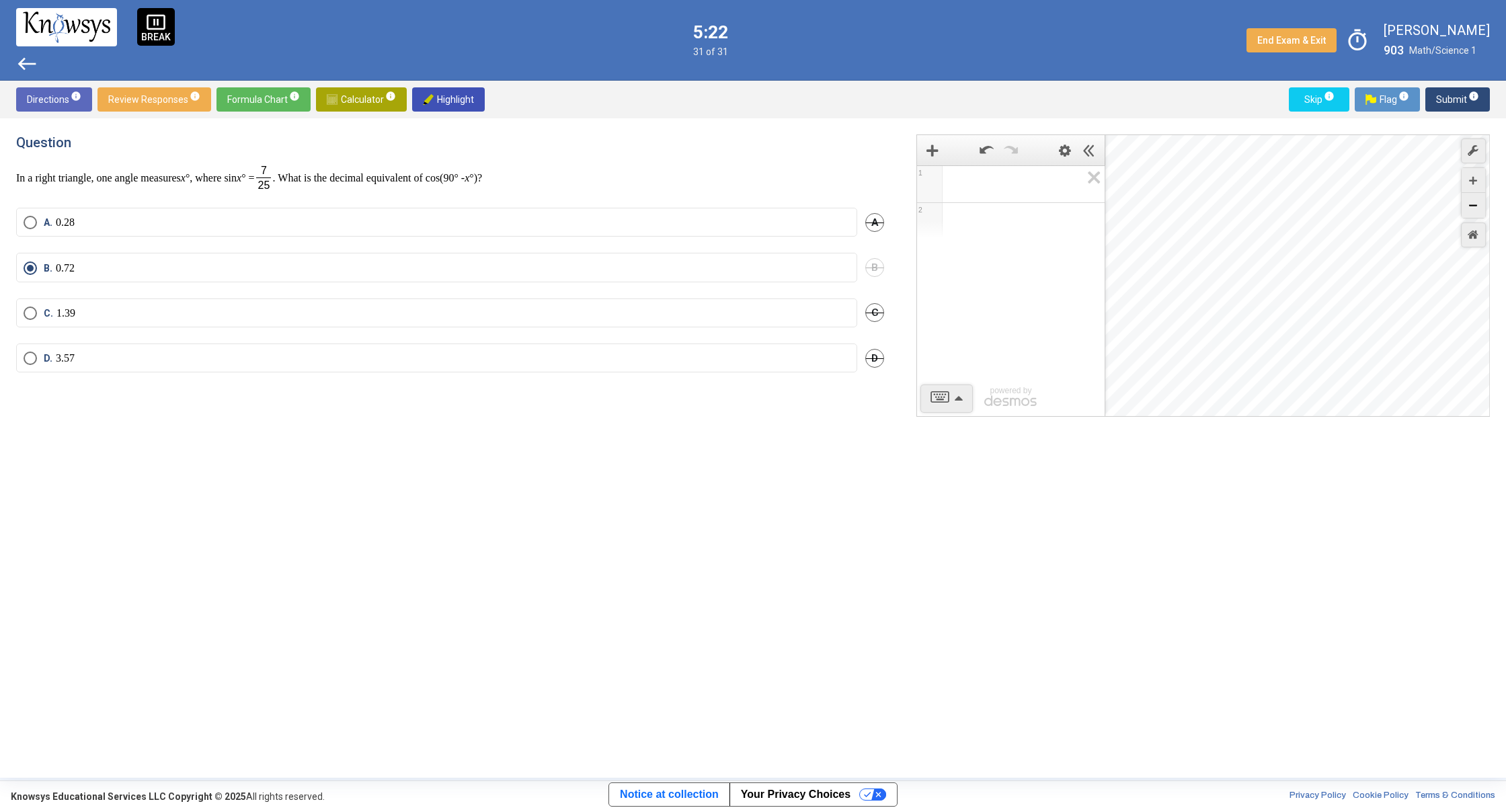
click at [1472, 204] on icon "Zoom Out" at bounding box center [1472, 206] width 8 height 8
click at [1471, 204] on icon "Zoom Out" at bounding box center [1472, 206] width 8 height 8
drag, startPoint x: 1271, startPoint y: 359, endPoint x: 1282, endPoint y: -25, distance: 384.2
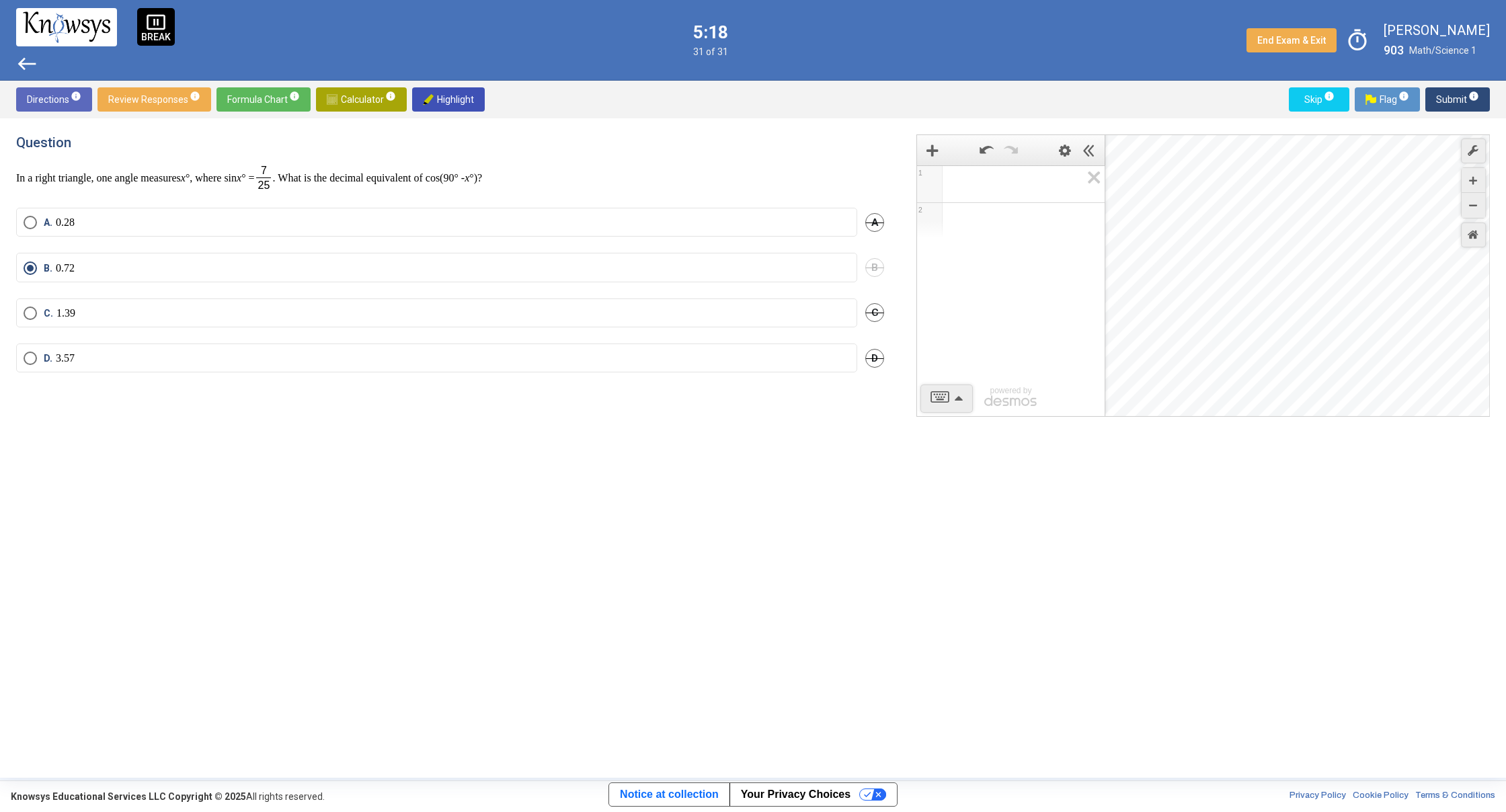
click at [1282, 0] on html "pause_presentation BREAK west 5:18 31 of 31 End Exam & Exit timer [PERSON_NAME]…" at bounding box center [753, 406] width 1506 height 812
drag, startPoint x: 1254, startPoint y: 344, endPoint x: 1364, endPoint y: 258, distance: 139.6
click at [1343, 272] on div "Desmos Graphing Calculator" at bounding box center [1297, 276] width 385 height 282
click at [1475, 174] on div "Zoom In" at bounding box center [1473, 180] width 24 height 25
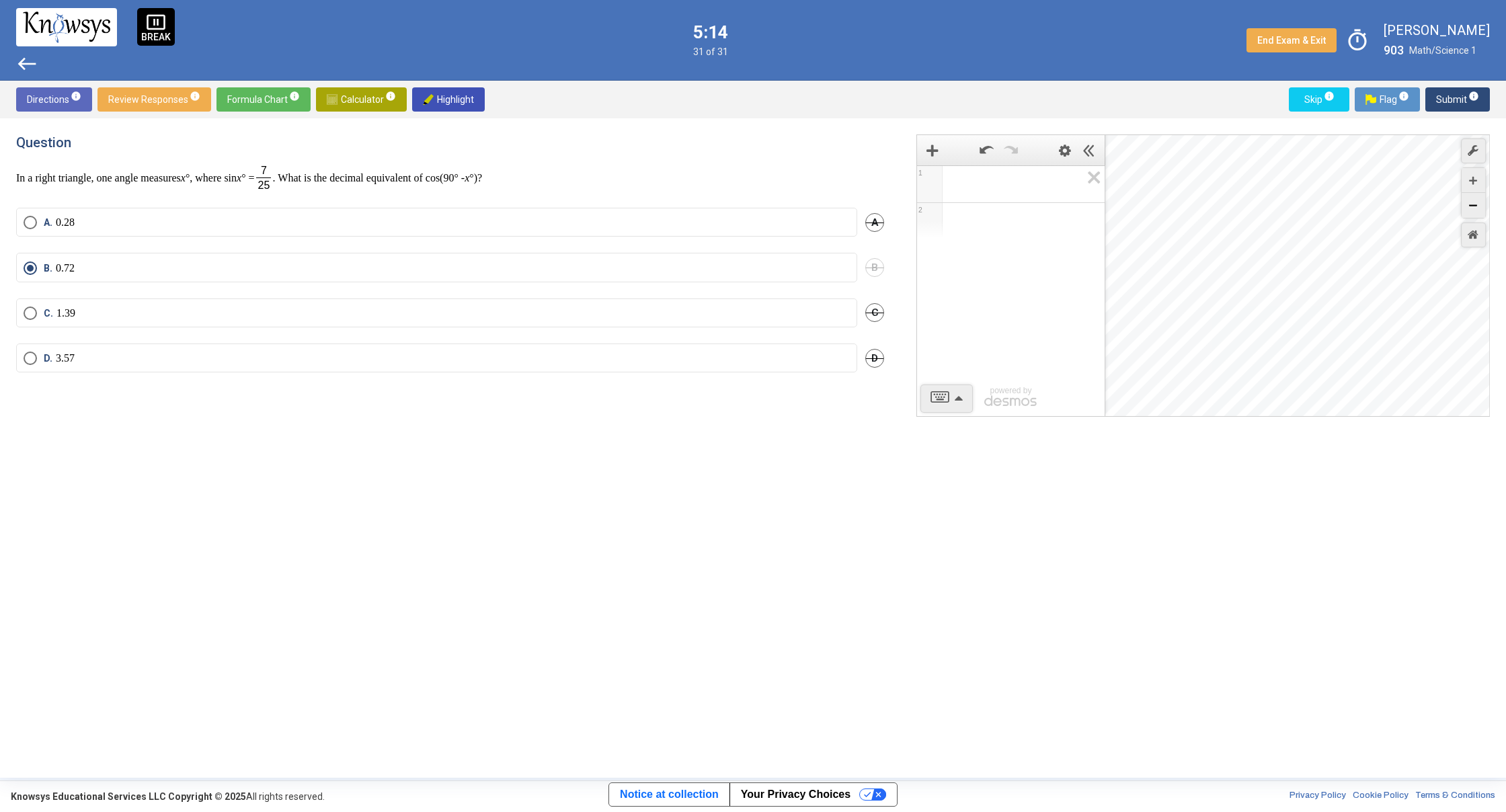
click at [1464, 205] on div "Zoom Out" at bounding box center [1473, 205] width 24 height 25
click at [1465, 205] on div "Zoom Out" at bounding box center [1473, 205] width 24 height 25
click at [1469, 205] on icon "Zoom Out" at bounding box center [1472, 206] width 8 height 8
drag, startPoint x: 1356, startPoint y: 267, endPoint x: 1306, endPoint y: 432, distance: 172.4
click at [1317, 453] on div "1 2 powered by powered by $$ x $$ y $$ a 2 $$ a b $$ 7 $$ 8 $$ 9 $$ ÷ functions…" at bounding box center [1195, 448] width 590 height 627
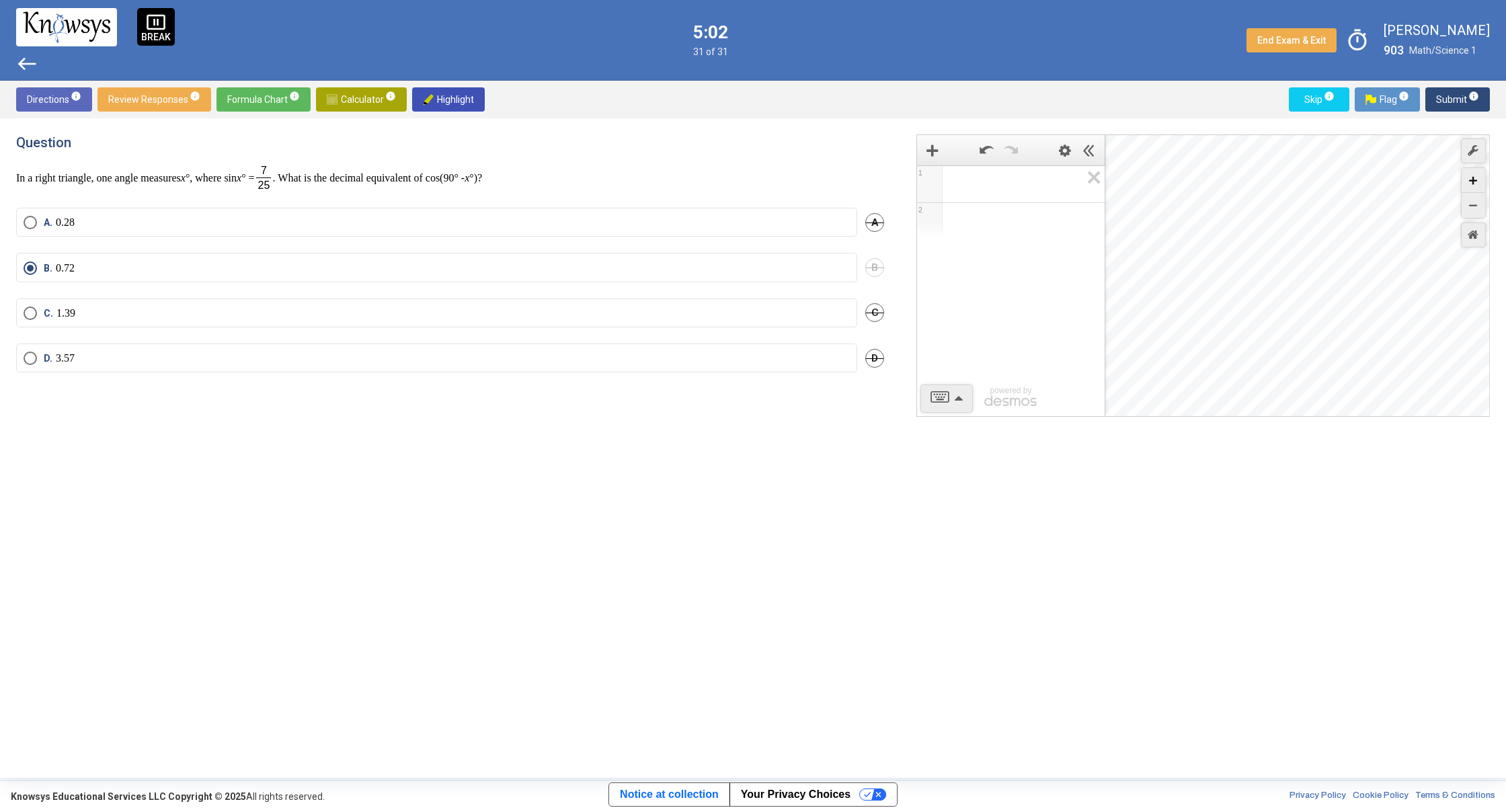
click at [1477, 173] on div "Zoom In" at bounding box center [1473, 180] width 24 height 25
drag, startPoint x: 1309, startPoint y: 246, endPoint x: 1334, endPoint y: 323, distance: 81.0
click at [1334, 323] on div "Desmos Graphing Calculator" at bounding box center [1297, 276] width 385 height 282
click at [1470, 177] on icon "Zoom In" at bounding box center [1472, 181] width 8 height 8
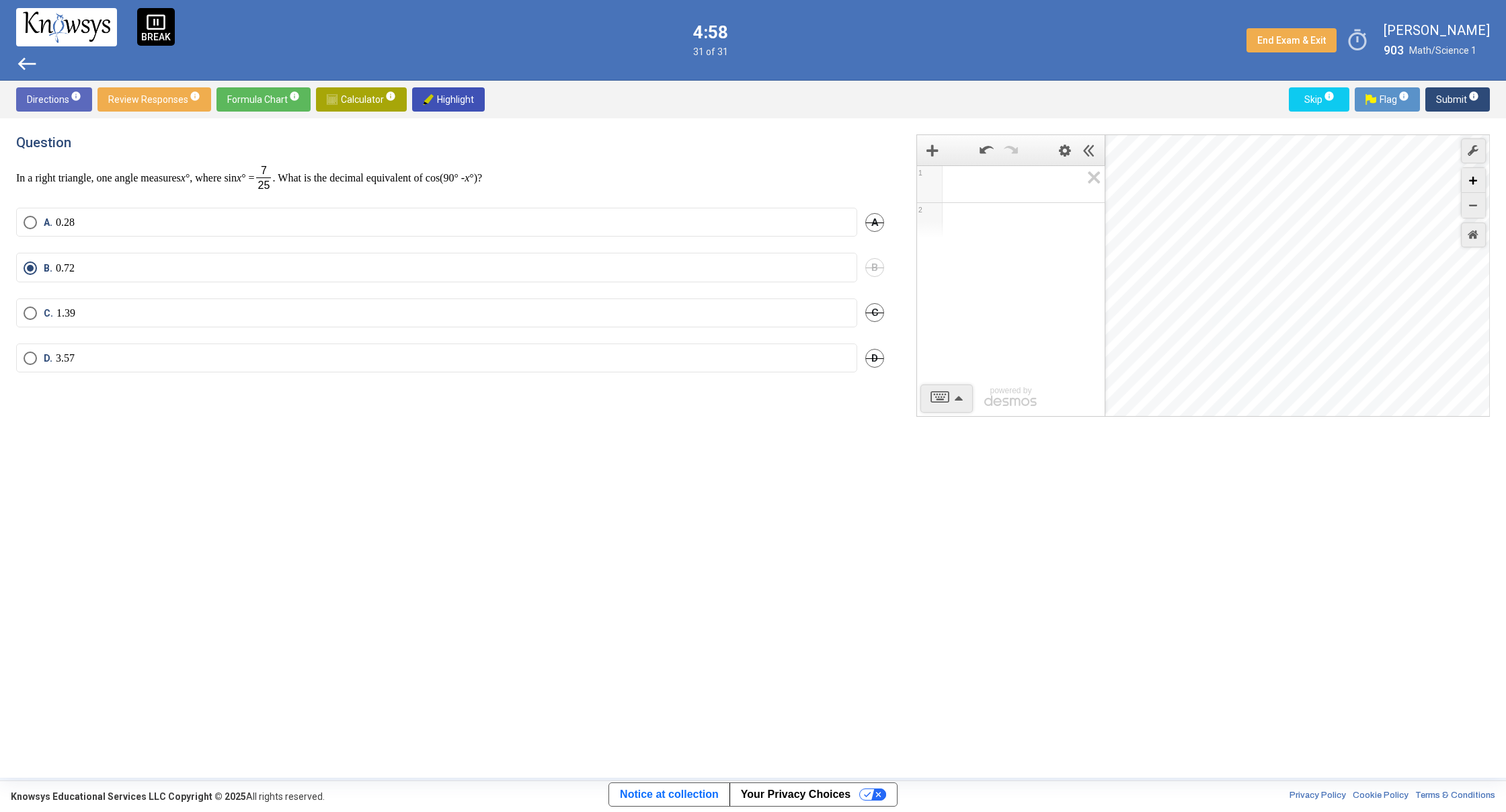
click at [1470, 177] on icon "Zoom In" at bounding box center [1472, 181] width 8 height 8
drag, startPoint x: 1423, startPoint y: 372, endPoint x: 1228, endPoint y: 342, distance: 197.3
click at [1228, 342] on div "Desmos Graphing Calculator" at bounding box center [1297, 276] width 385 height 282
click at [1478, 180] on div "Zoom In" at bounding box center [1473, 180] width 24 height 25
click at [1479, 179] on div "Zoom In" at bounding box center [1473, 180] width 24 height 25
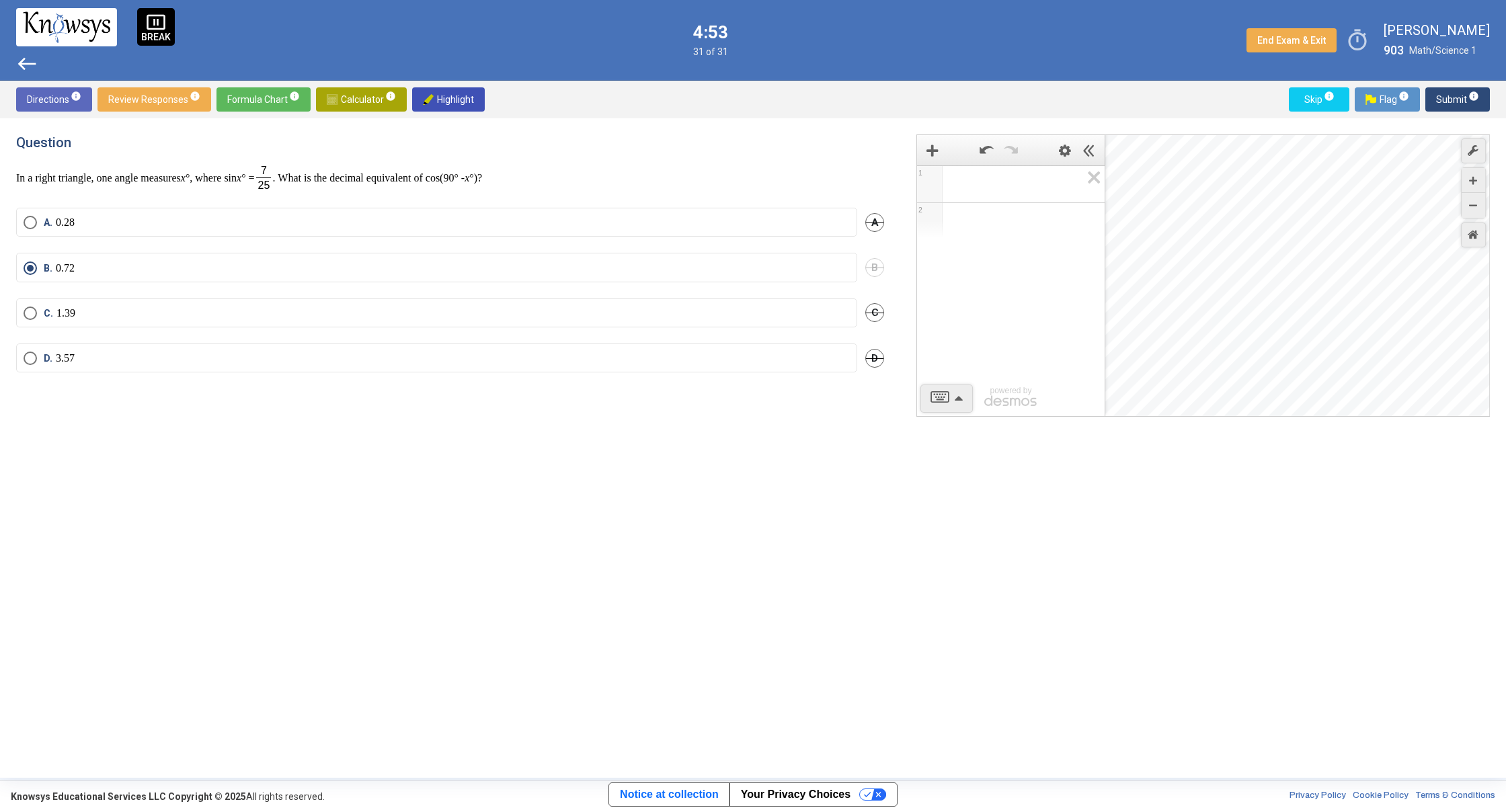
drag, startPoint x: 1322, startPoint y: 297, endPoint x: 1380, endPoint y: 68, distance: 236.2
click at [1380, 68] on div "pause_presentation BREAK west 4:53 31 of 31 End Exam & Exit timer [PERSON_NAME]…" at bounding box center [753, 389] width 1506 height 777
click at [1473, 182] on icon "Zoom In" at bounding box center [1472, 181] width 8 height 8
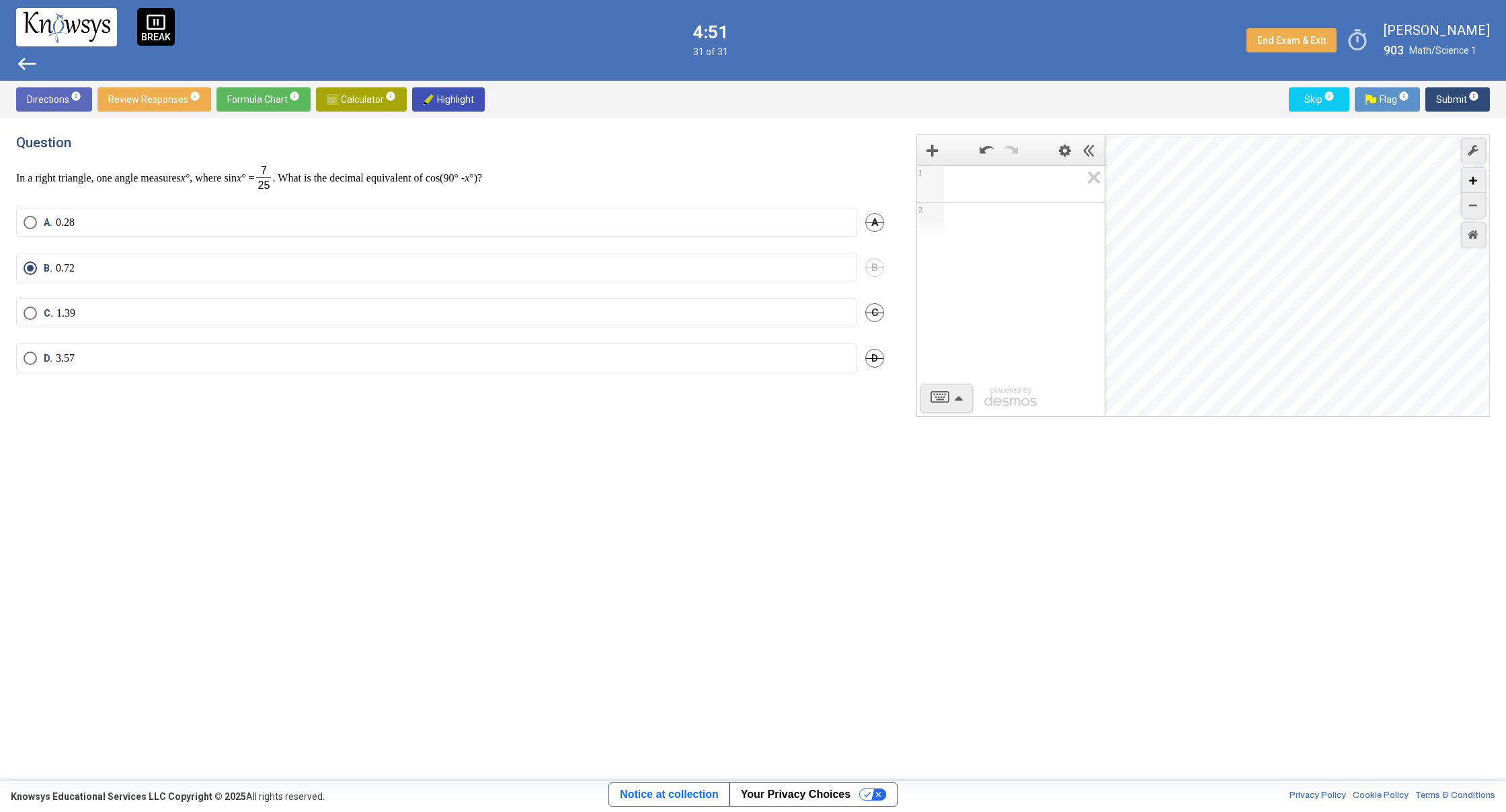
click at [1473, 182] on icon "Zoom In" at bounding box center [1472, 181] width 8 height 8
drag, startPoint x: 1373, startPoint y: 362, endPoint x: 1202, endPoint y: 116, distance: 299.6
click at [1202, 114] on div "Directions info Review Responses info Formula Chart info Calculator info Highli…" at bounding box center [753, 429] width 1506 height 697
drag, startPoint x: 1470, startPoint y: 284, endPoint x: 1427, endPoint y: 226, distance: 72.2
click at [1406, 257] on div "Desmos Graphing Calculator" at bounding box center [1297, 276] width 385 height 282
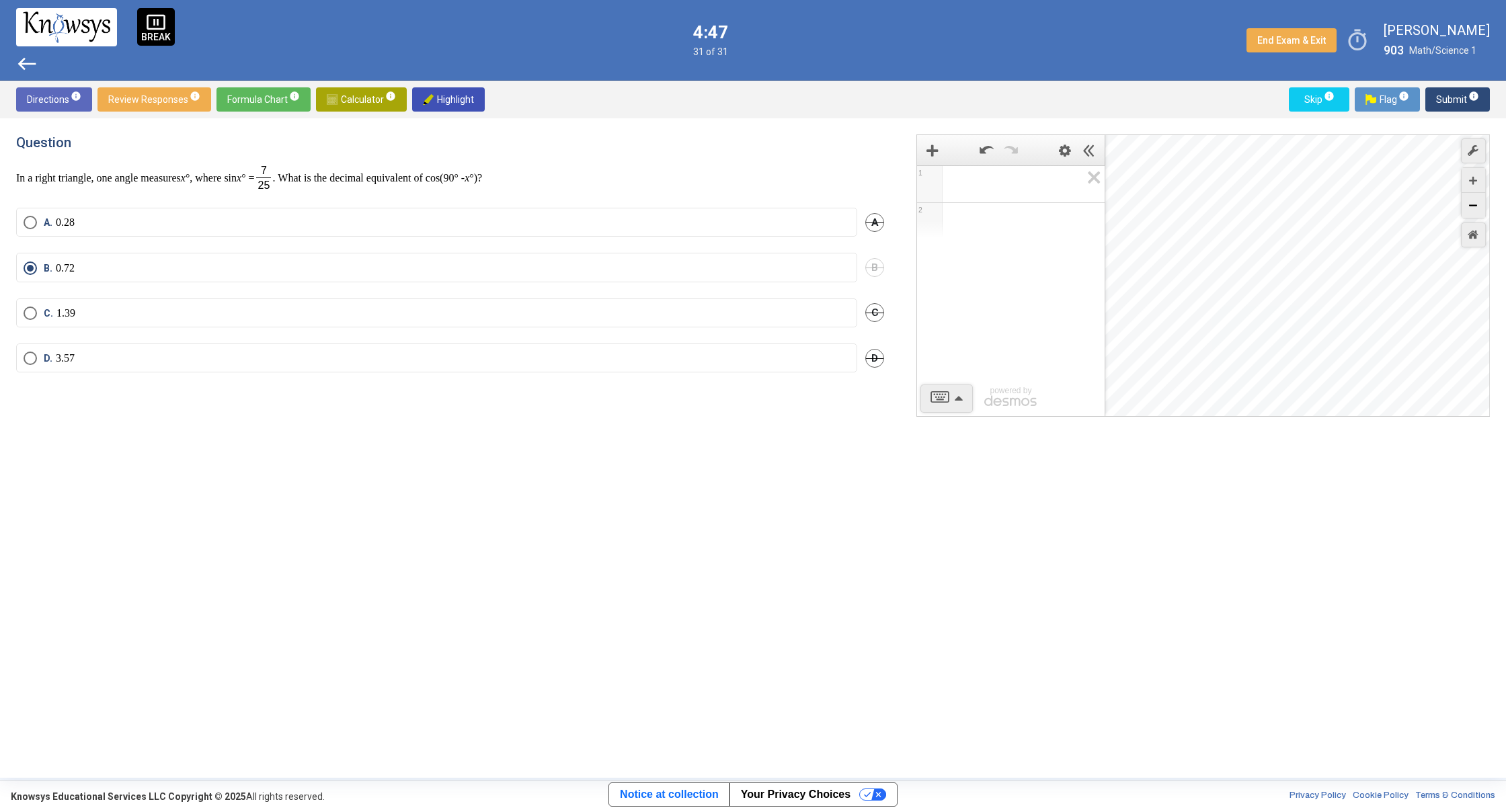
click at [1481, 201] on div "Zoom Out" at bounding box center [1473, 205] width 24 height 25
click at [1481, 200] on div "Zoom Out" at bounding box center [1473, 205] width 24 height 25
click at [1478, 202] on div "Zoom Out" at bounding box center [1473, 205] width 24 height 25
click at [1475, 204] on icon "Zoom Out" at bounding box center [1472, 206] width 8 height 8
click at [1473, 203] on icon "Zoom Out" at bounding box center [1472, 206] width 8 height 8
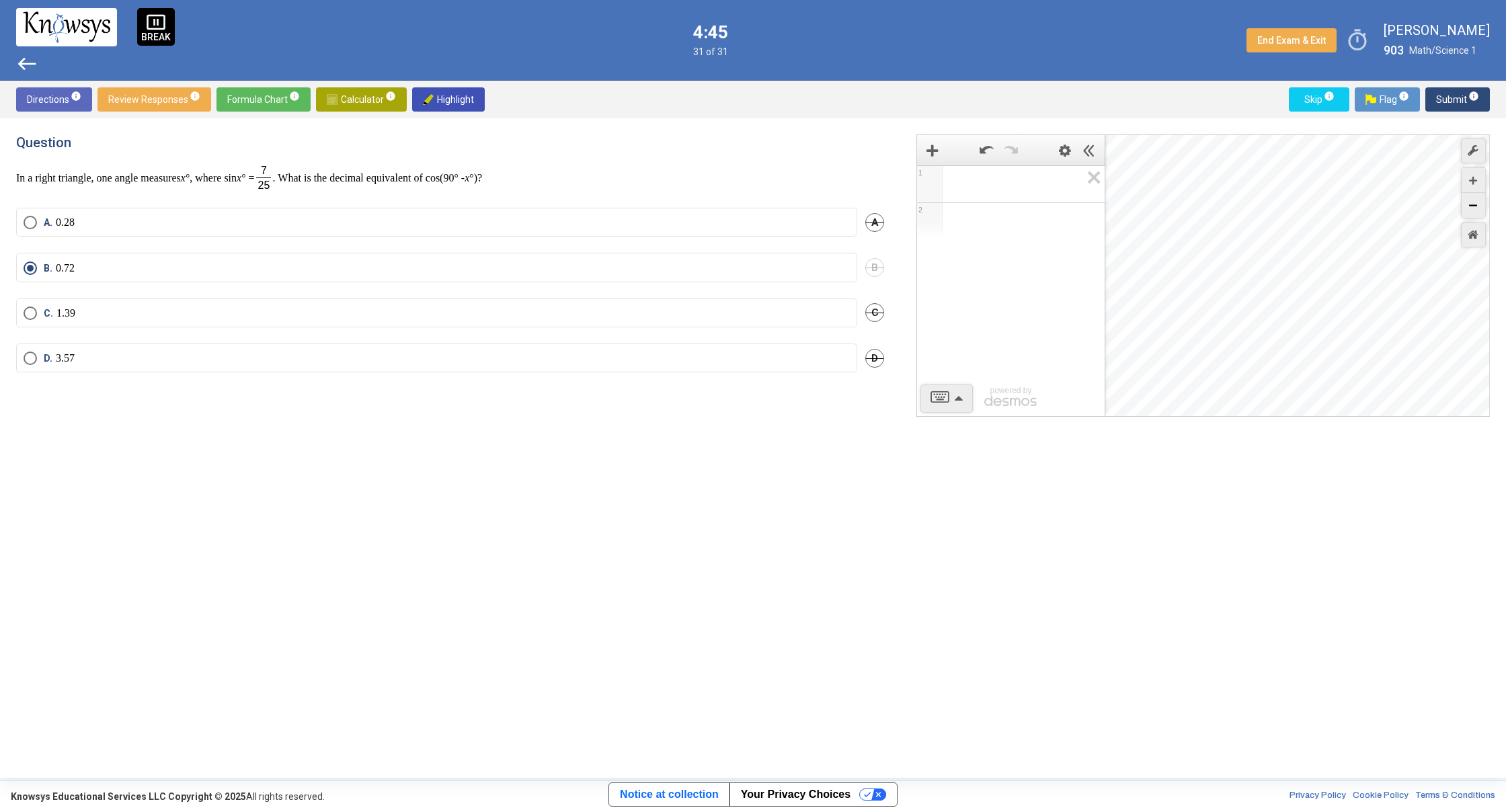
click at [1470, 203] on icon "Zoom Out" at bounding box center [1472, 206] width 8 height 8
click at [1470, 208] on icon "Zoom Out" at bounding box center [1472, 206] width 8 height 8
click at [1468, 206] on div "Zoom Out" at bounding box center [1473, 205] width 24 height 25
click at [1468, 207] on div "Zoom Out" at bounding box center [1473, 205] width 24 height 25
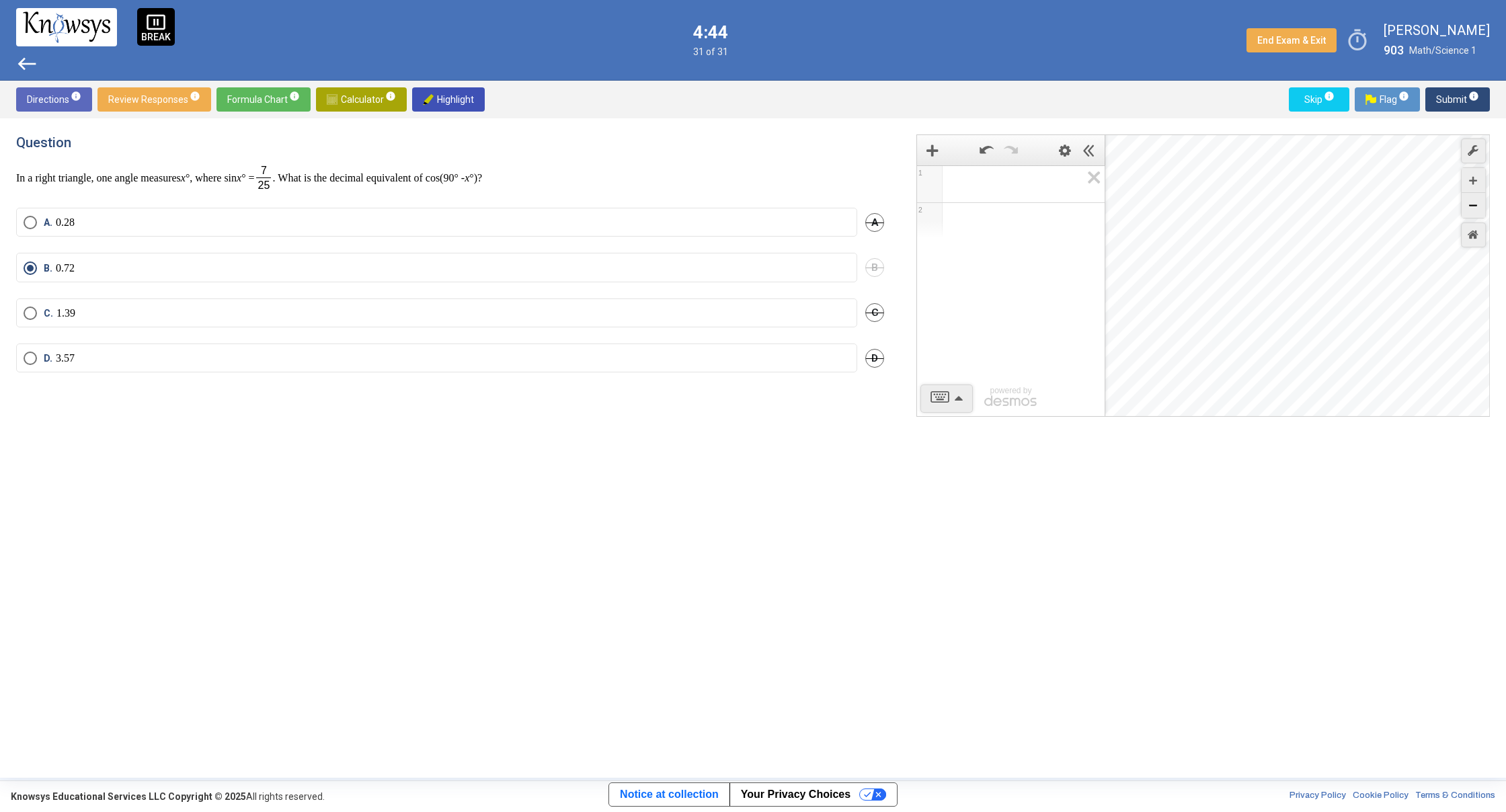
click at [1470, 207] on div "Zoom Out" at bounding box center [1473, 205] width 24 height 25
click at [1470, 209] on icon "Zoom Out" at bounding box center [1472, 206] width 8 height 8
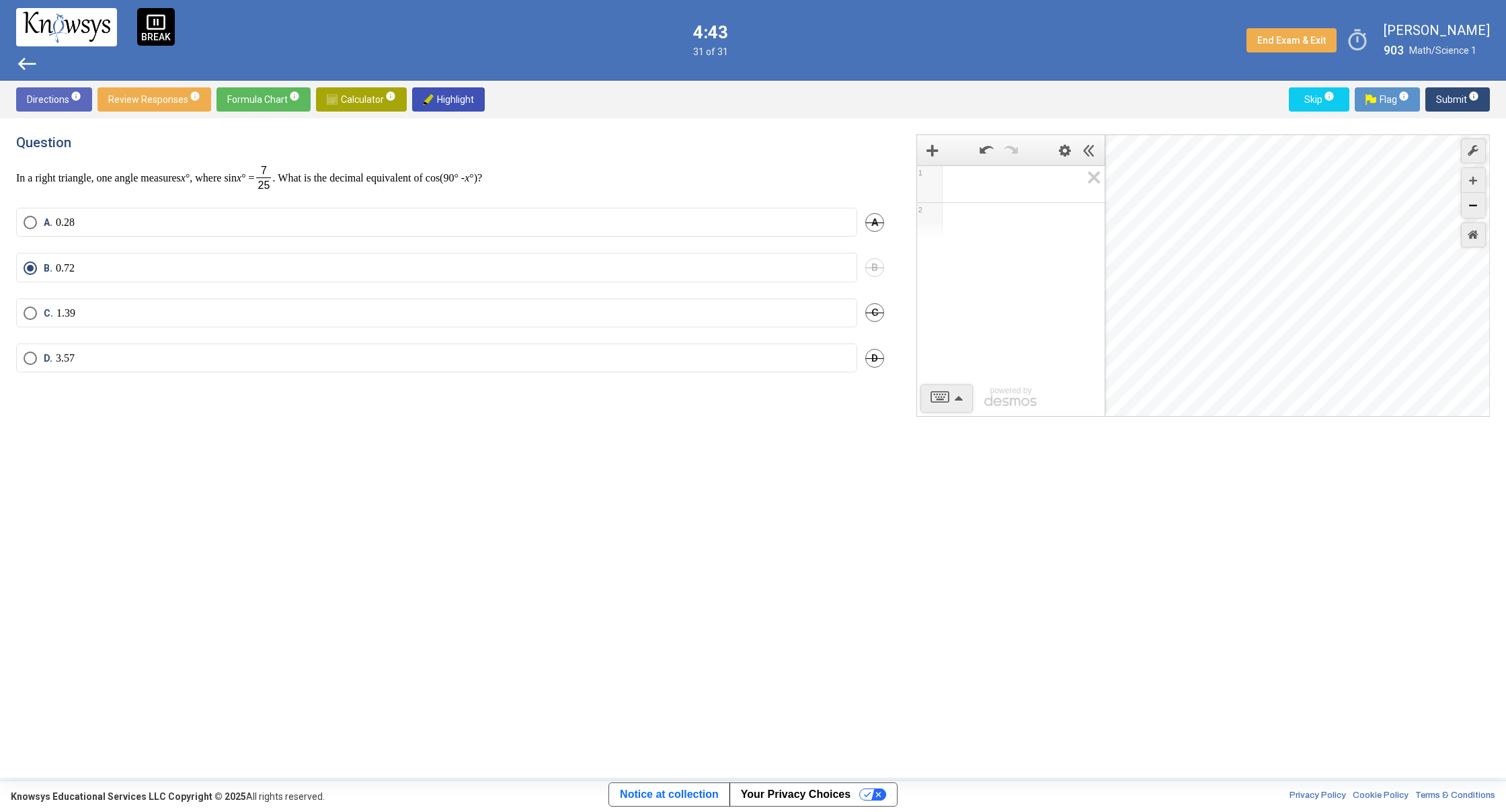
click at [1470, 209] on icon "Zoom Out" at bounding box center [1472, 206] width 8 height 8
click at [1470, 211] on div "Zoom Out" at bounding box center [1473, 205] width 24 height 25
click at [1471, 211] on div "Zoom Out" at bounding box center [1473, 205] width 24 height 25
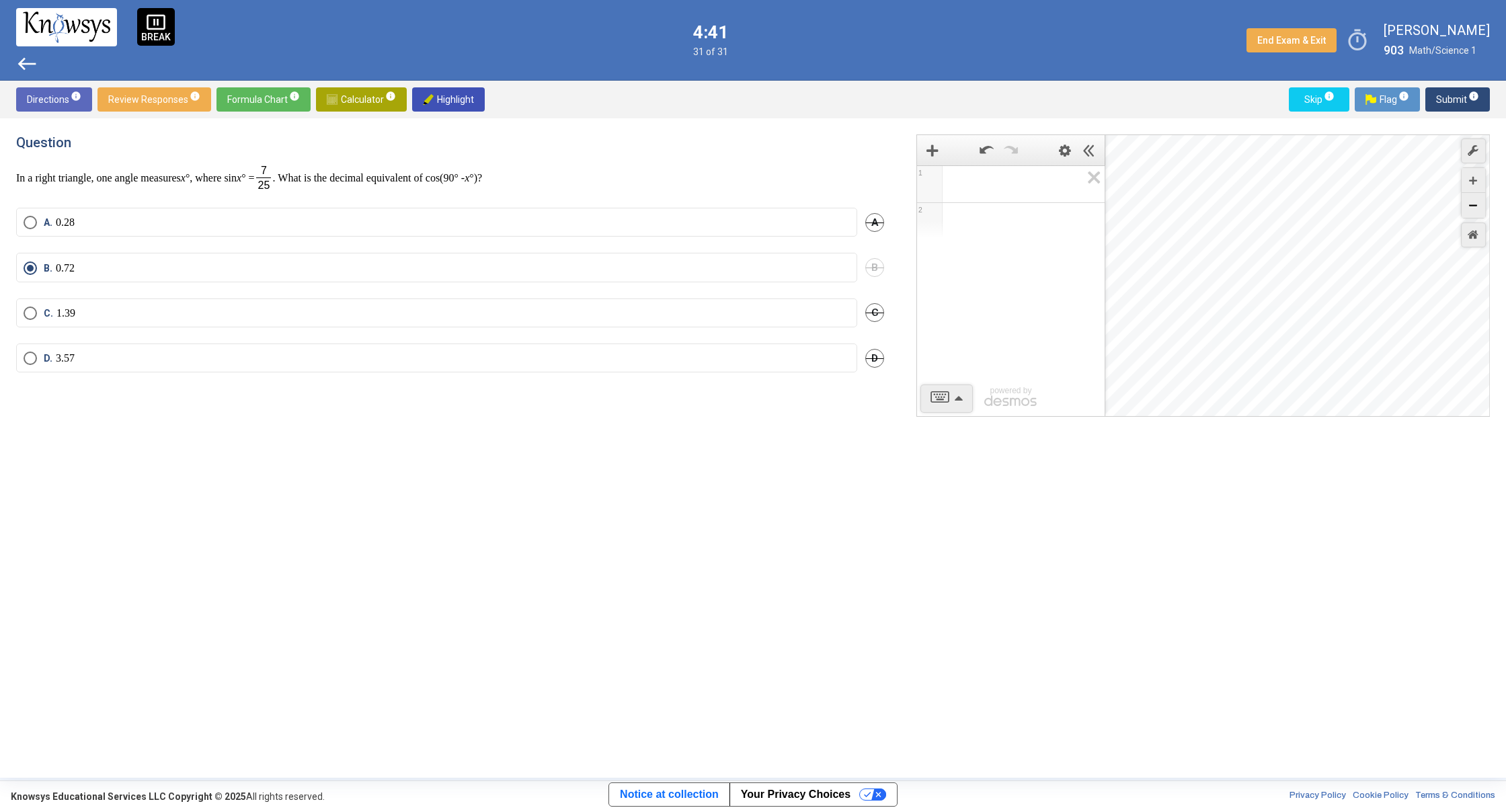
click at [1472, 212] on div "Zoom Out" at bounding box center [1473, 205] width 24 height 25
click at [1473, 212] on div "Zoom Out" at bounding box center [1473, 205] width 24 height 25
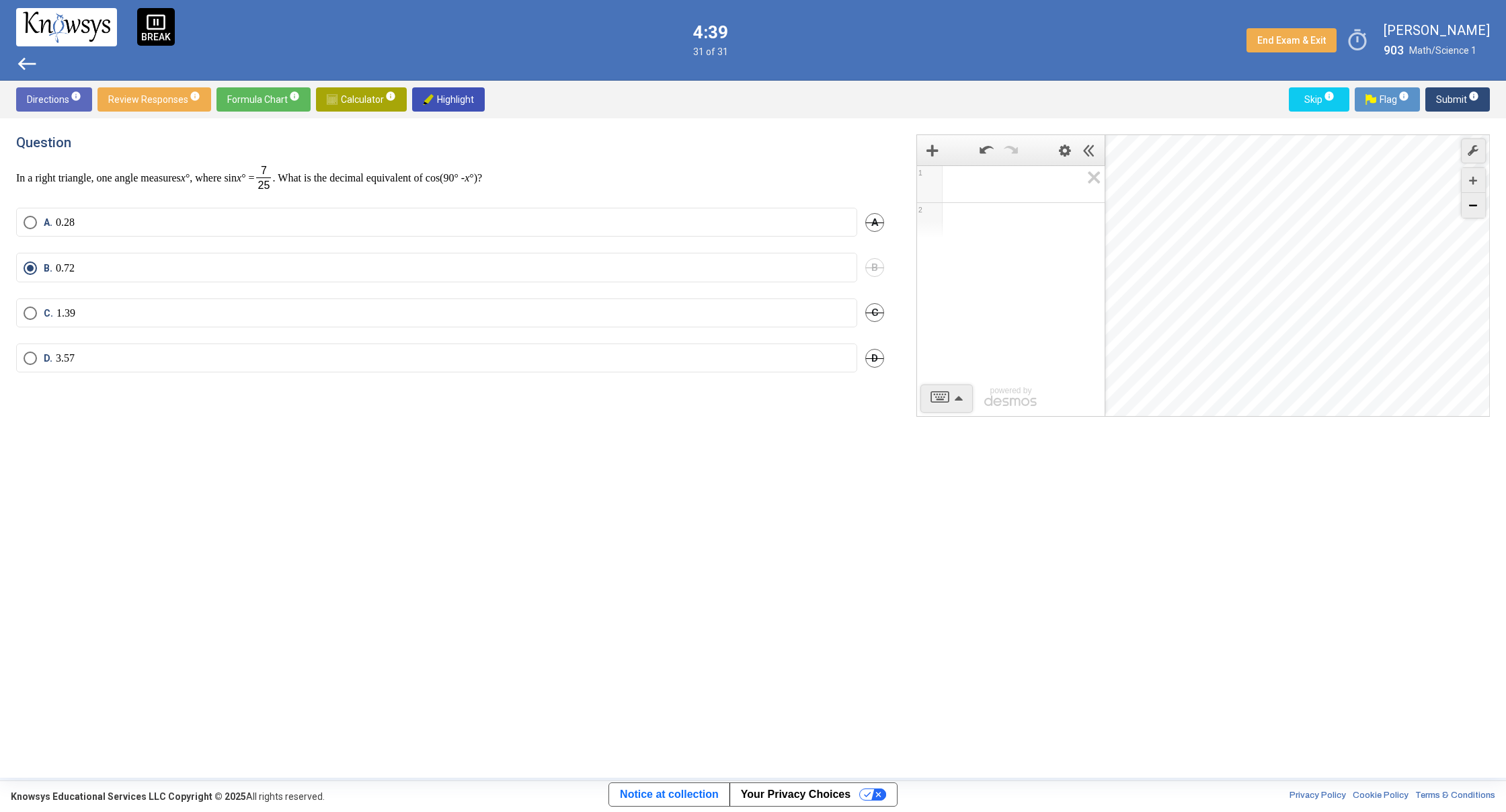
click at [1473, 212] on div "Zoom Out" at bounding box center [1473, 205] width 24 height 25
click at [1475, 211] on div "Zoom Out" at bounding box center [1473, 205] width 24 height 25
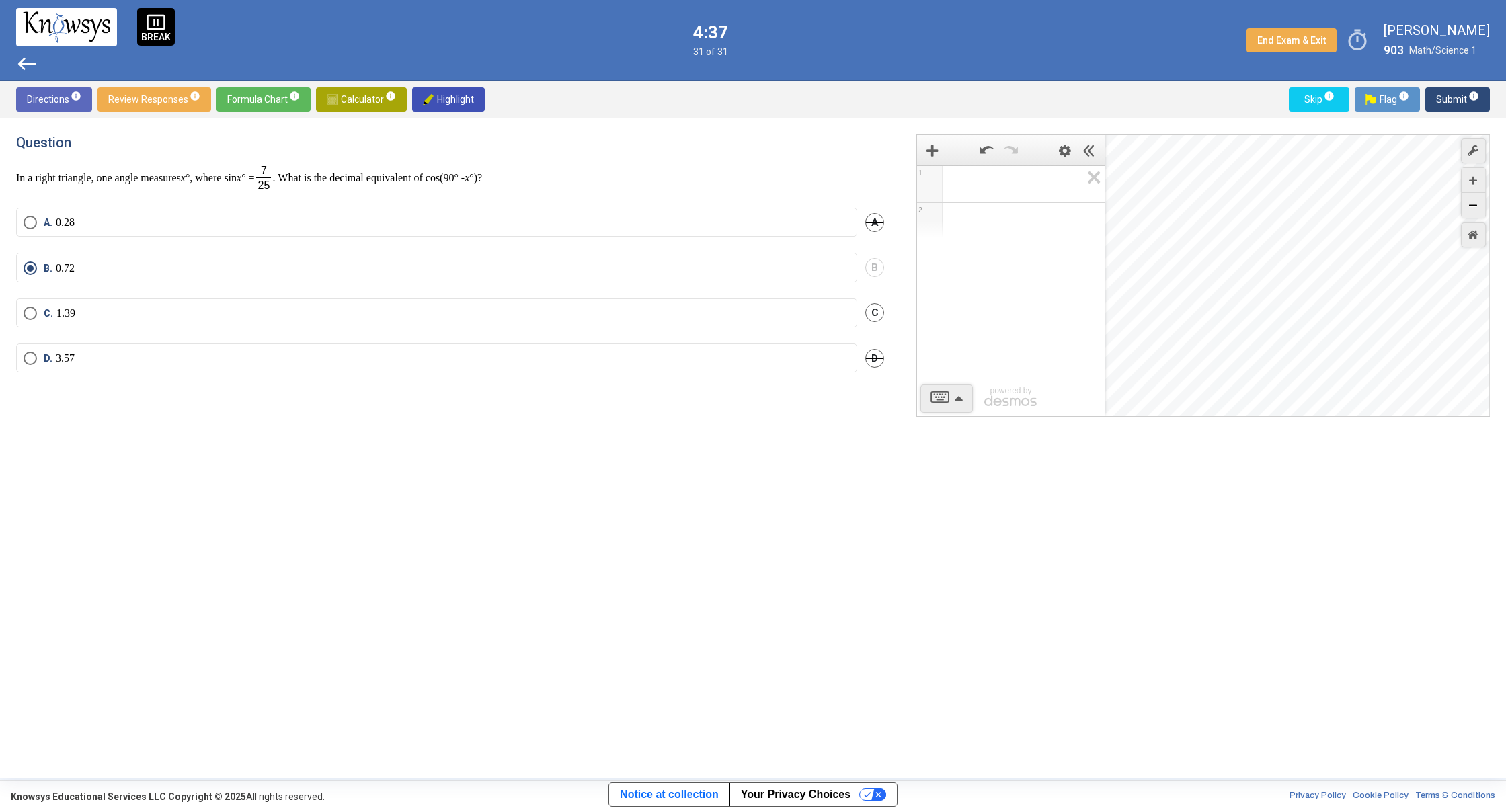
click at [1475, 211] on div "Zoom Out" at bounding box center [1473, 205] width 24 height 25
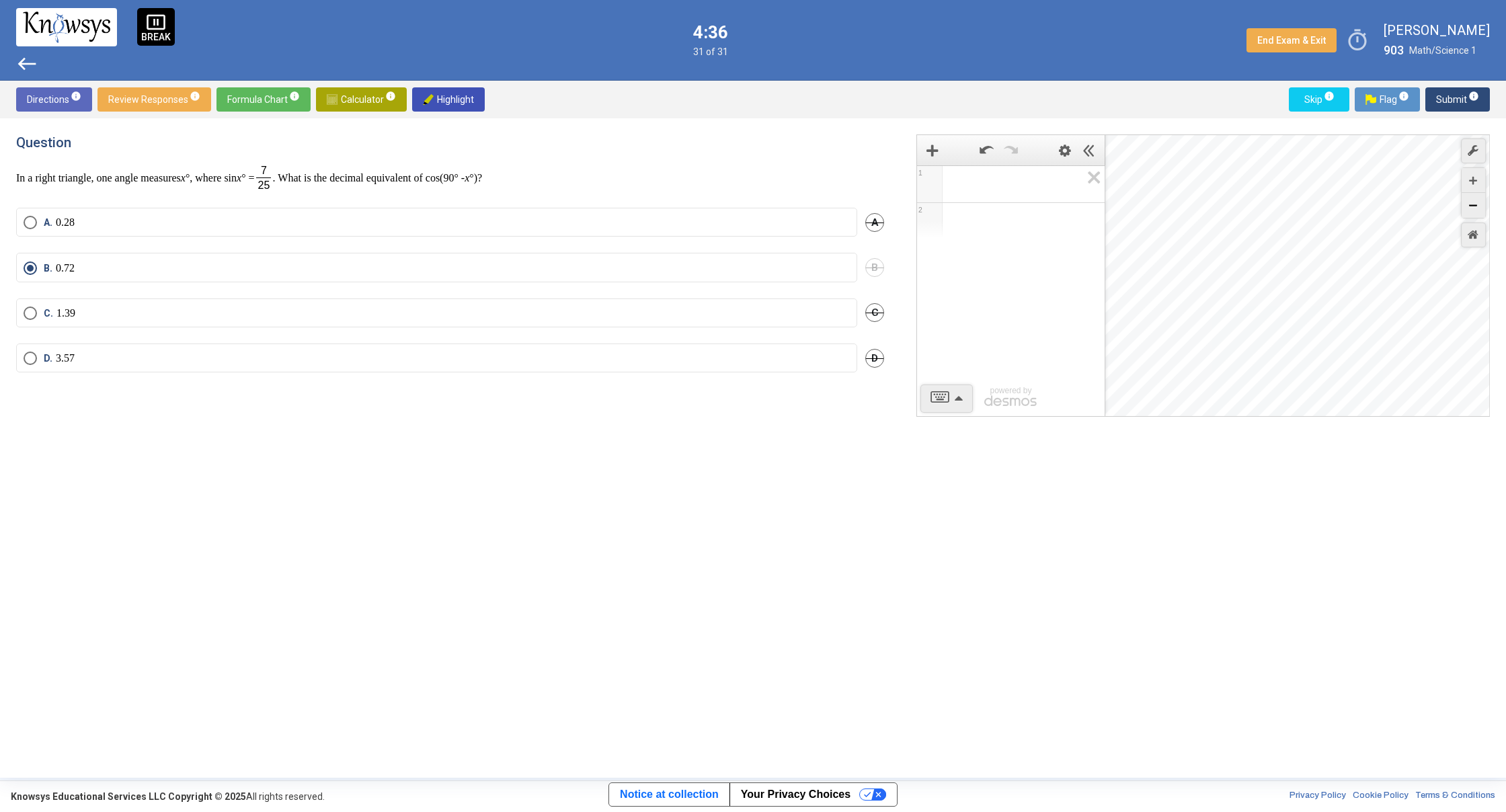
click at [1475, 211] on div "Zoom Out" at bounding box center [1473, 205] width 24 height 25
click at [1473, 205] on icon "Zoom Out" at bounding box center [1472, 206] width 8 height 8
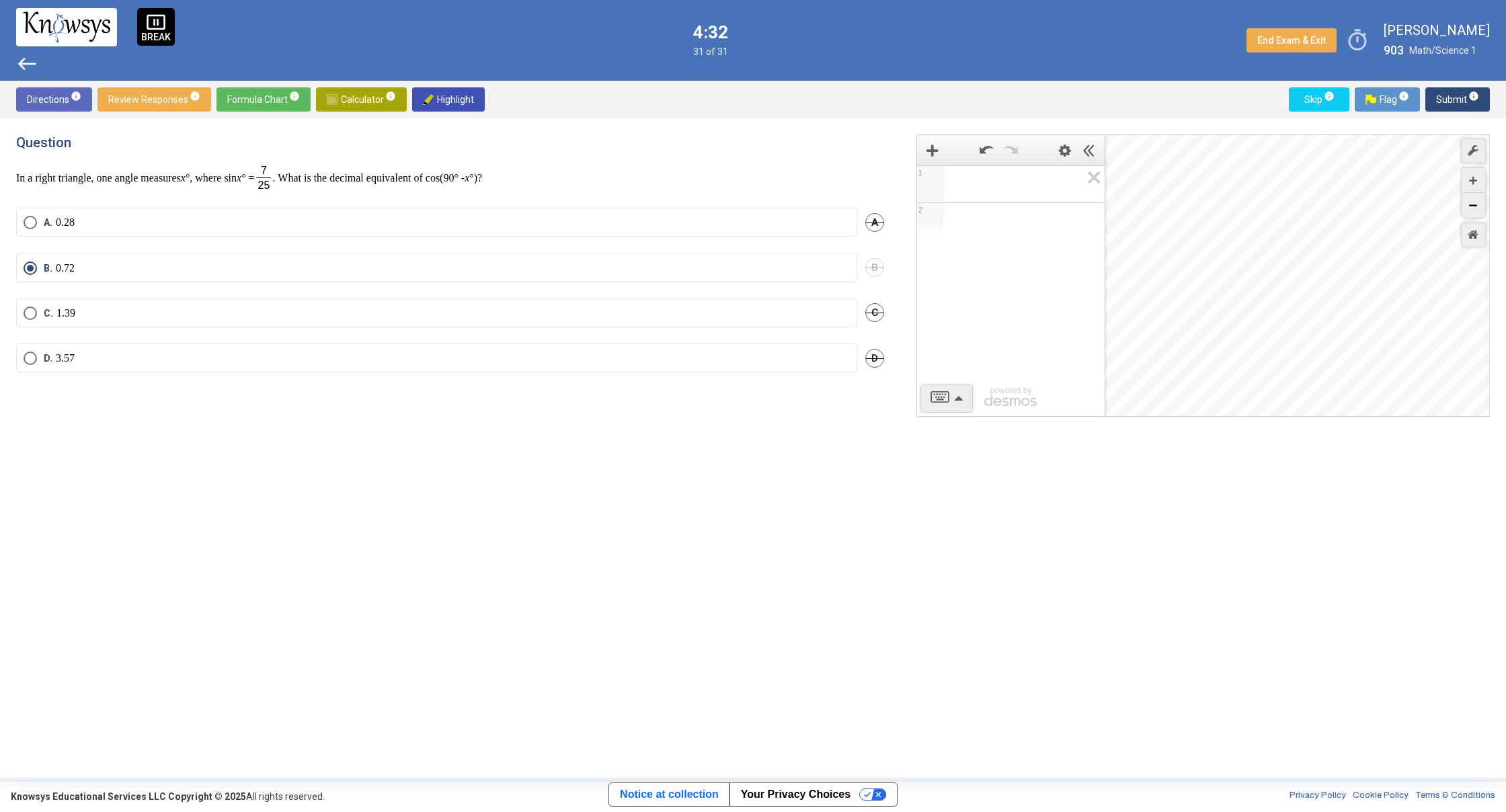
click at [1475, 205] on icon "Zoom Out" at bounding box center [1472, 206] width 8 height 8
click at [1474, 205] on icon "Zoom Out" at bounding box center [1472, 206] width 8 height 8
click at [1475, 206] on icon "Zoom Out" at bounding box center [1472, 206] width 8 height 8
click at [1473, 206] on icon "Zoom Out" at bounding box center [1472, 206] width 8 height 8
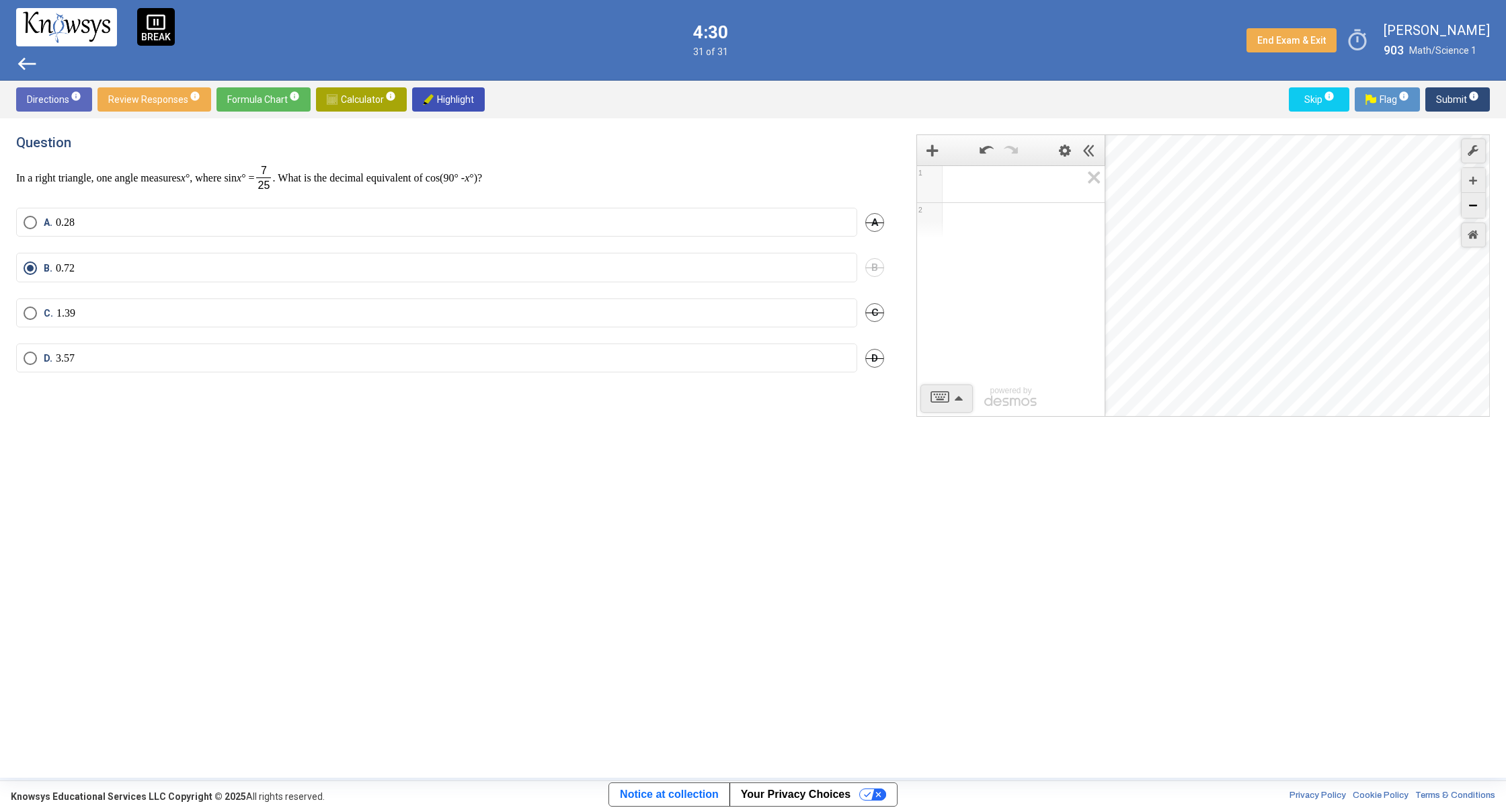
click at [1473, 206] on icon "Zoom Out" at bounding box center [1472, 206] width 8 height 8
click at [1471, 207] on icon "Zoom Out" at bounding box center [1472, 206] width 8 height 8
click at [1466, 209] on div "Zoom Out" at bounding box center [1473, 205] width 24 height 25
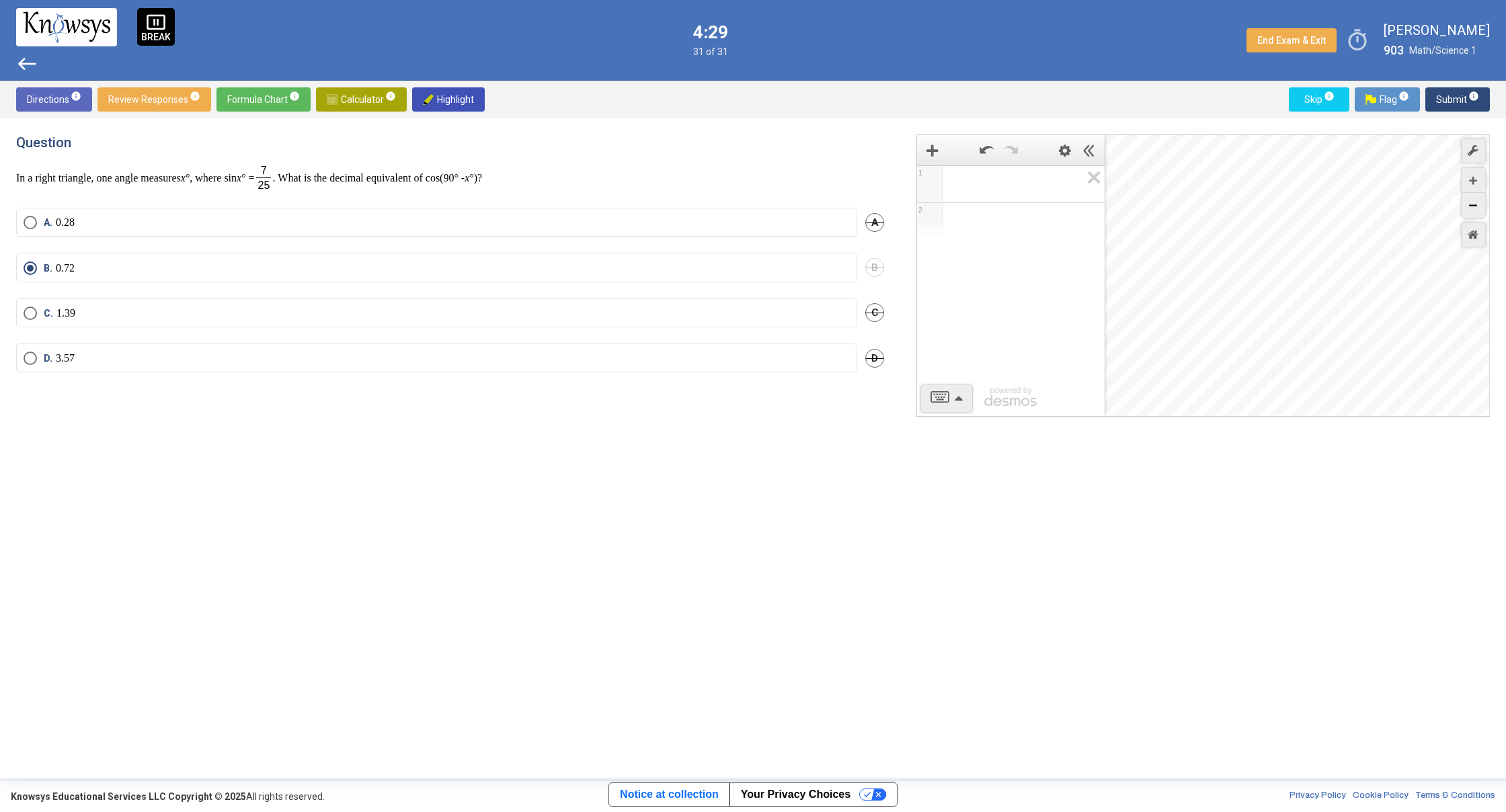
click at [1466, 209] on div "Zoom Out" at bounding box center [1473, 205] width 24 height 25
click at [1465, 208] on div "Zoom Out" at bounding box center [1473, 205] width 24 height 25
click at [1465, 207] on div "Zoom Out" at bounding box center [1473, 205] width 24 height 25
click at [1466, 207] on div "Zoom Out" at bounding box center [1473, 205] width 24 height 25
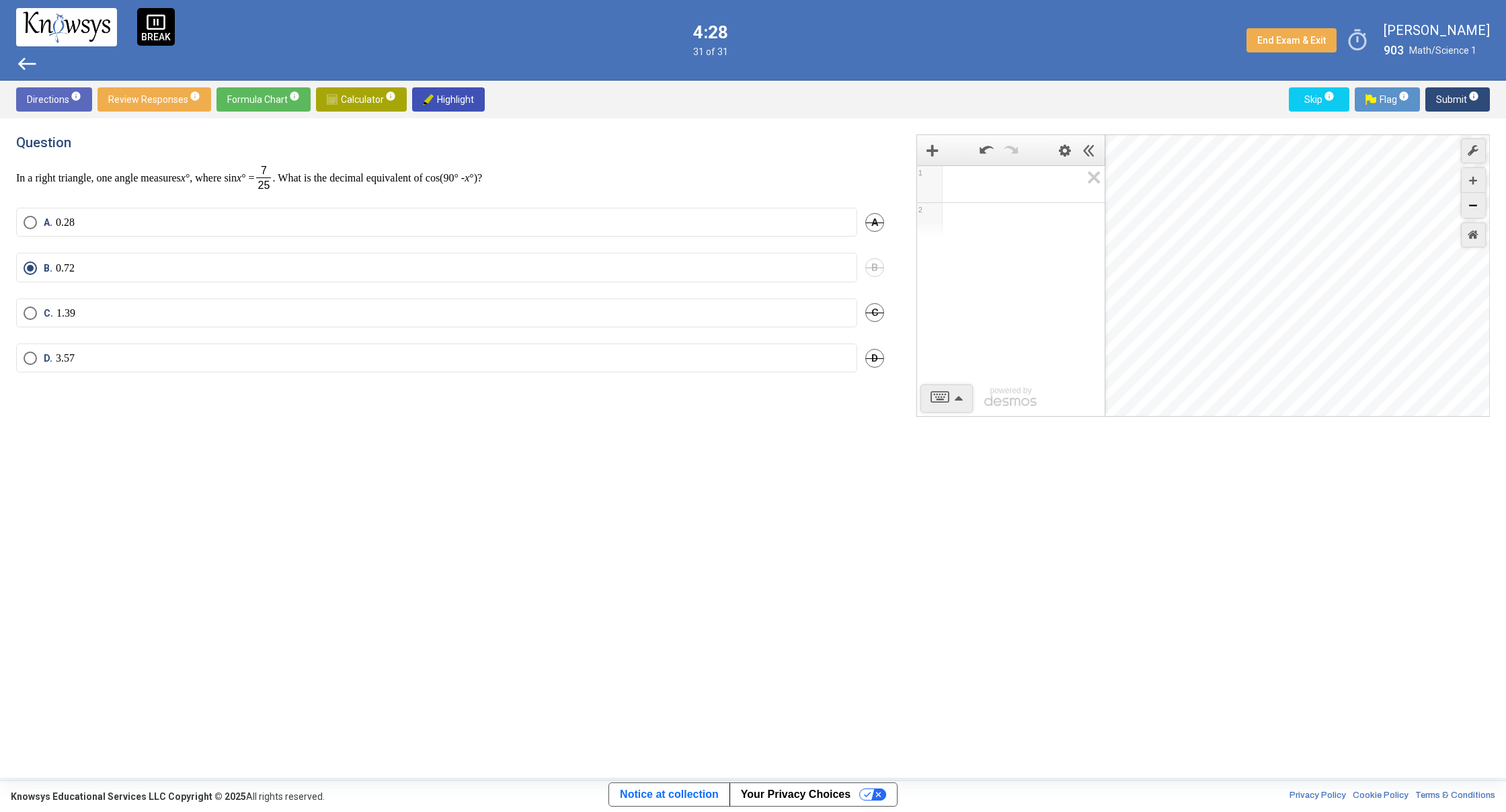
click at [1466, 207] on div "Zoom Out" at bounding box center [1473, 205] width 24 height 25
click at [1465, 206] on div "Zoom Out" at bounding box center [1473, 205] width 24 height 25
click at [1469, 209] on div "Zoom Out" at bounding box center [1473, 205] width 24 height 25
click at [1469, 209] on icon "Zoom Out" at bounding box center [1472, 206] width 8 height 8
click at [1470, 209] on icon "Zoom Out" at bounding box center [1472, 206] width 8 height 8
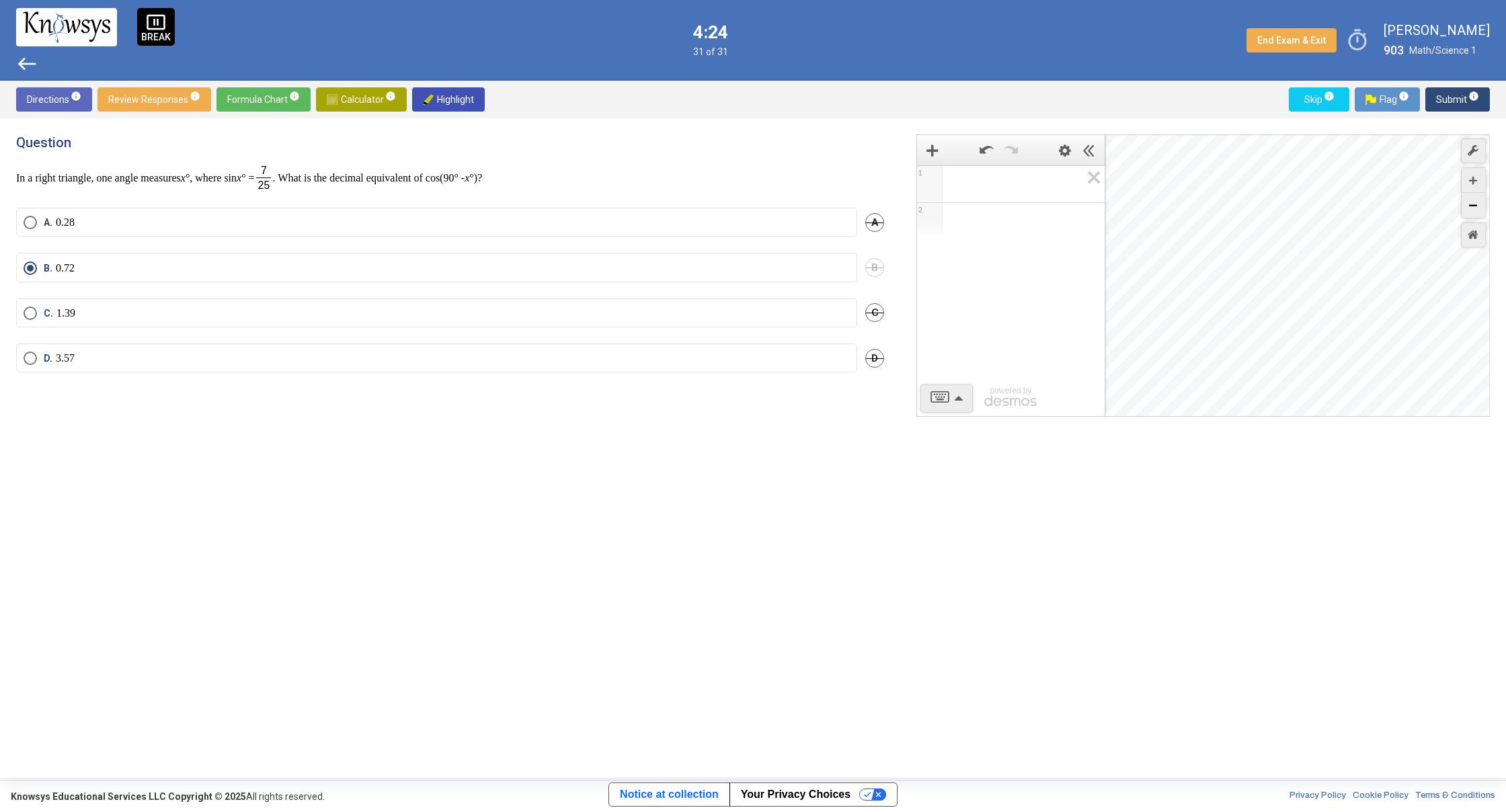
click at [1470, 209] on icon "Zoom Out" at bounding box center [1472, 206] width 8 height 8
click at [1470, 207] on icon "Zoom Out" at bounding box center [1472, 206] width 8 height 8
click at [1467, 181] on div "Zoom In" at bounding box center [1473, 180] width 24 height 25
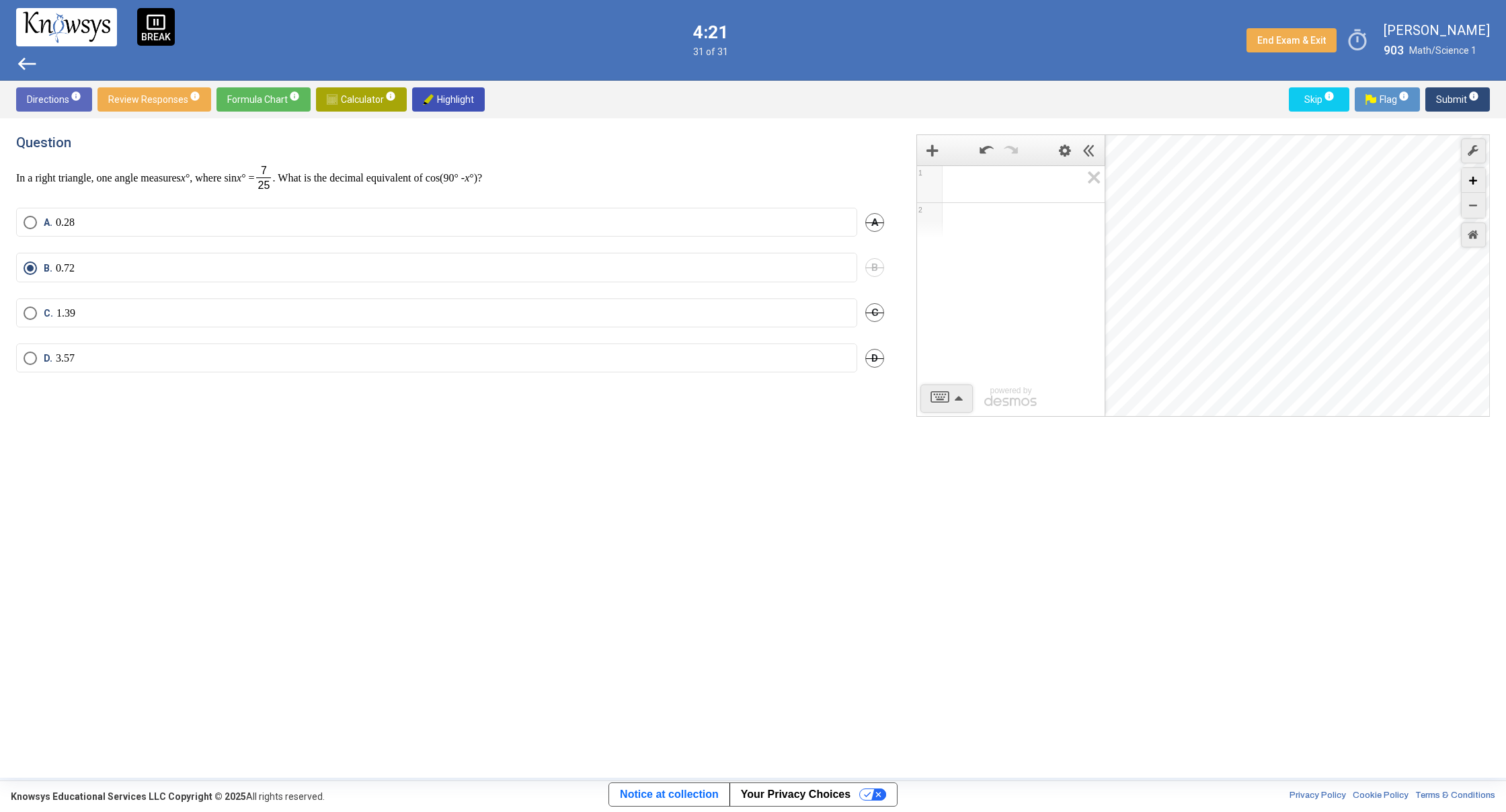
click at [1467, 181] on div "Zoom In" at bounding box center [1473, 180] width 24 height 25
click at [1467, 183] on div "Zoom In" at bounding box center [1473, 180] width 24 height 25
click at [1466, 183] on div "Zoom In" at bounding box center [1473, 180] width 24 height 25
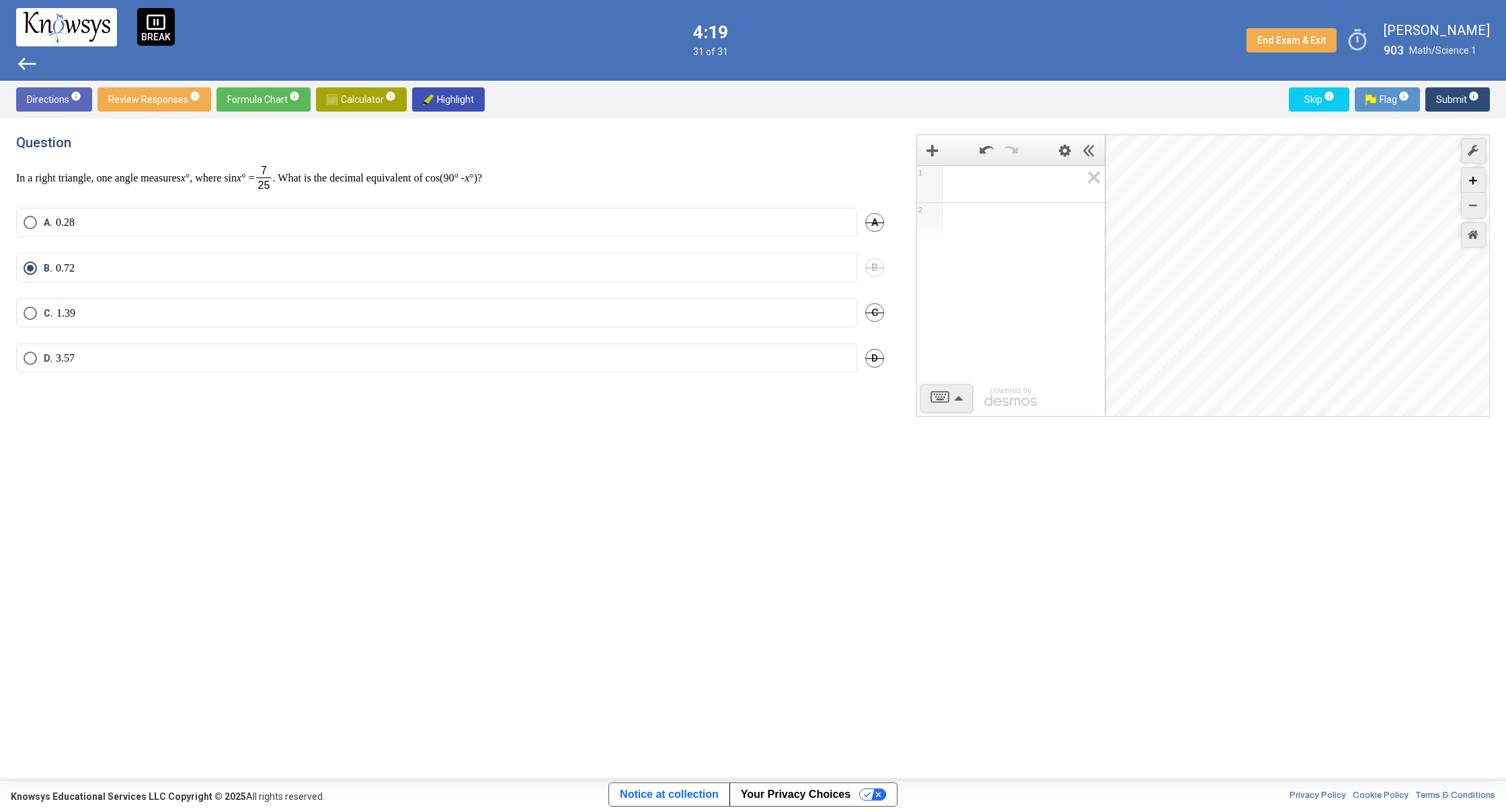
click at [1466, 183] on div "Zoom In" at bounding box center [1473, 180] width 24 height 25
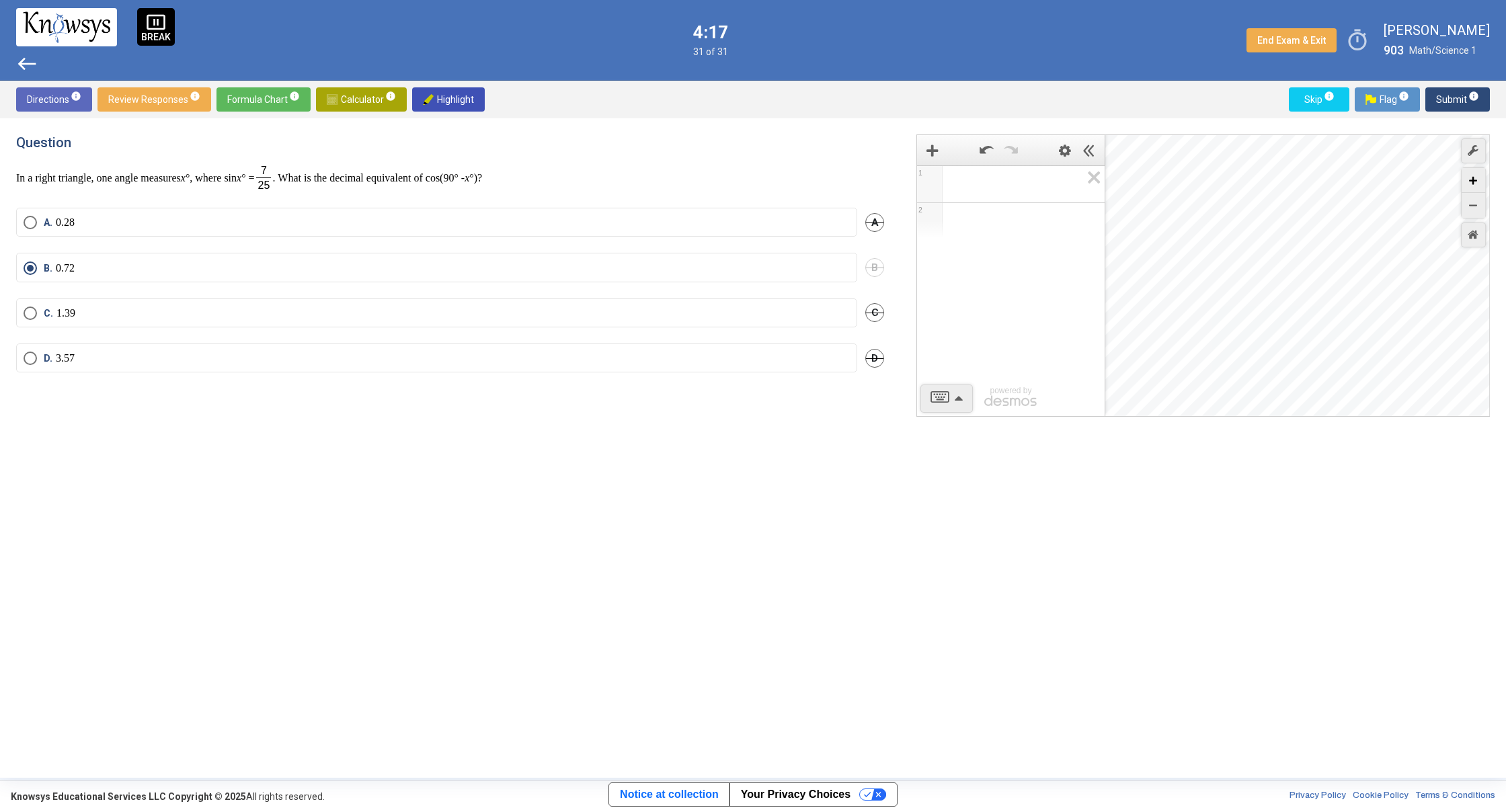
click at [1466, 183] on div "Zoom In" at bounding box center [1473, 180] width 24 height 25
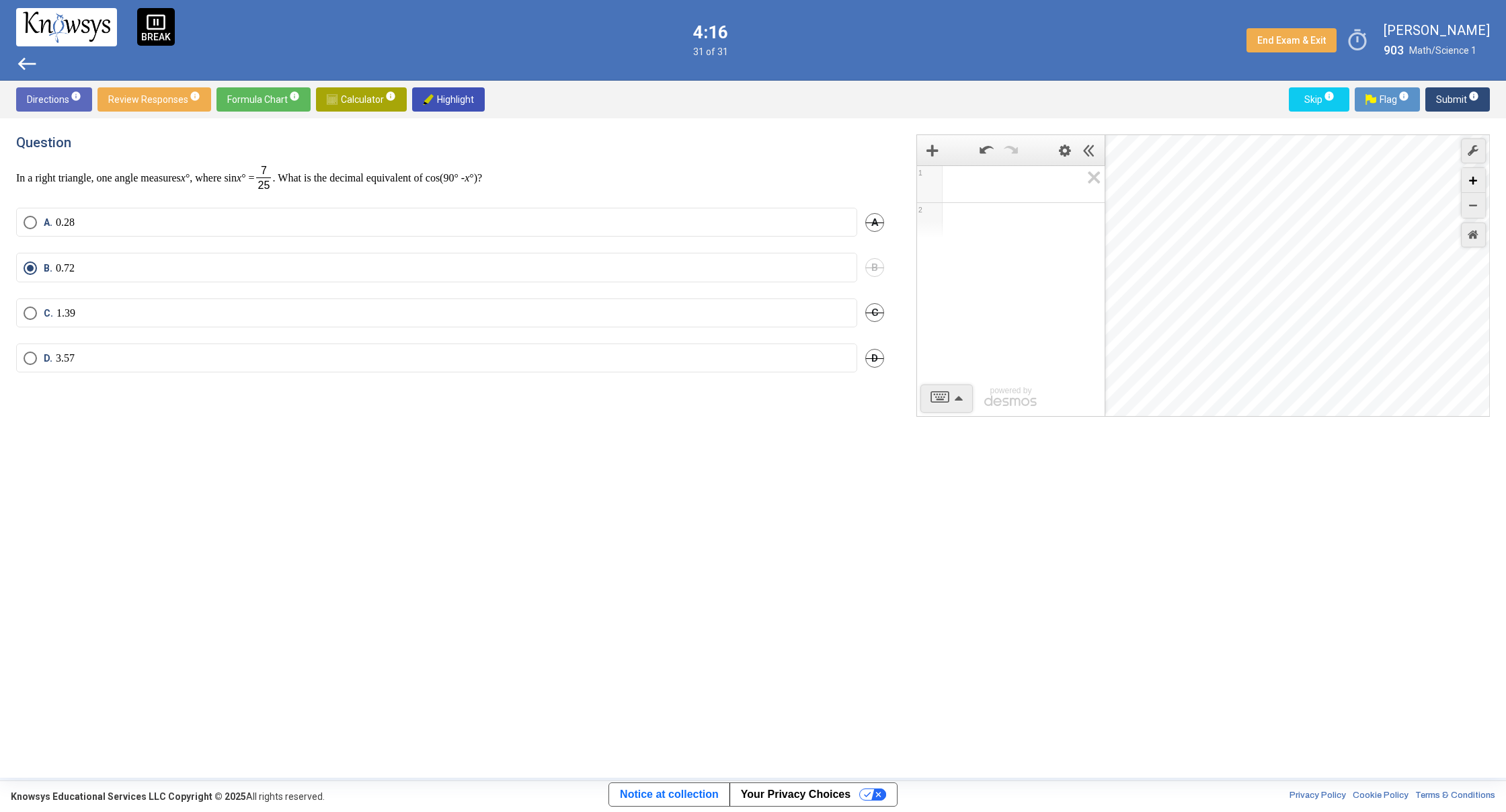
click at [1466, 183] on div "Zoom In" at bounding box center [1473, 180] width 24 height 25
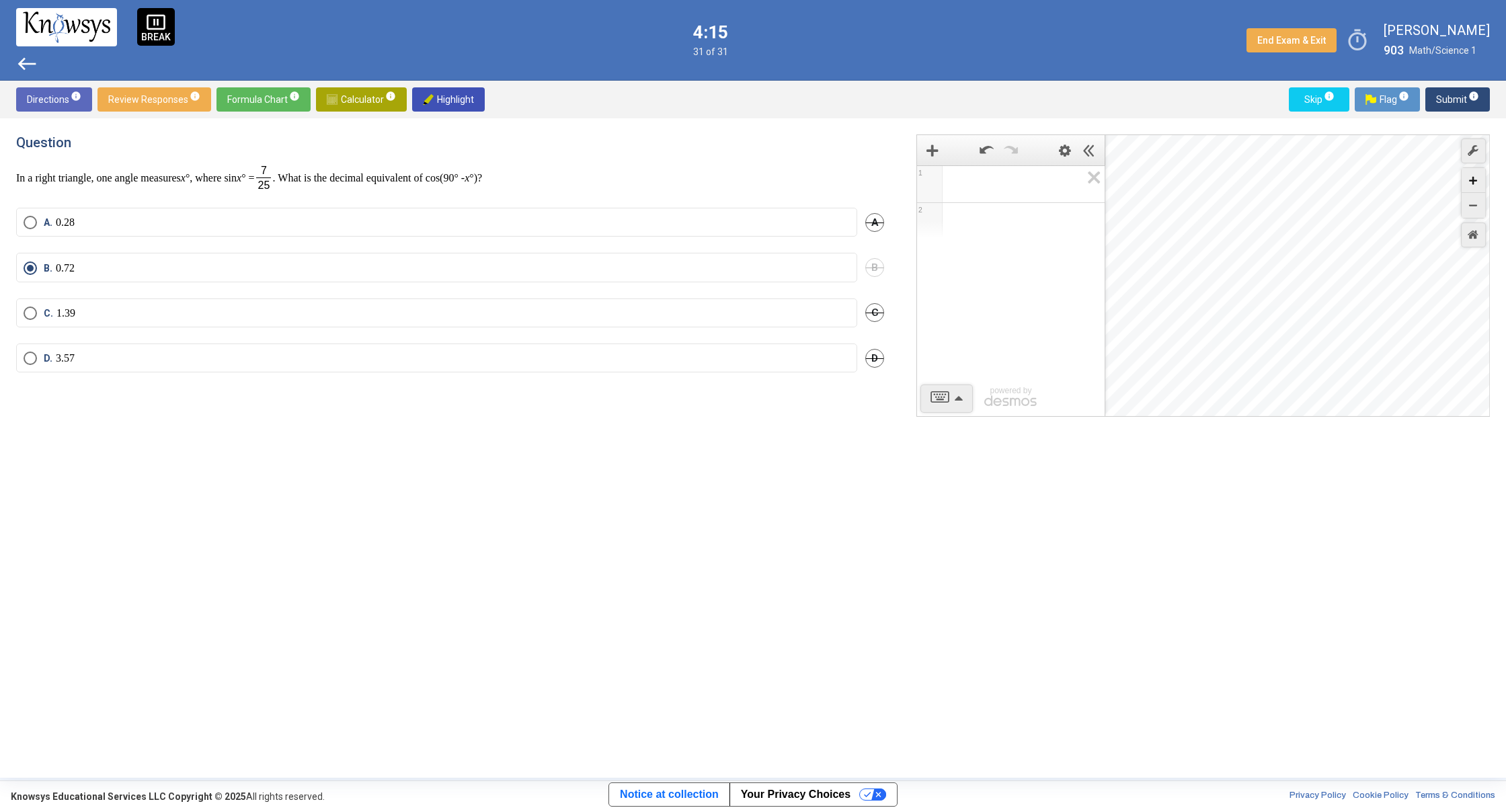
click at [1466, 183] on div "Zoom In" at bounding box center [1473, 180] width 24 height 25
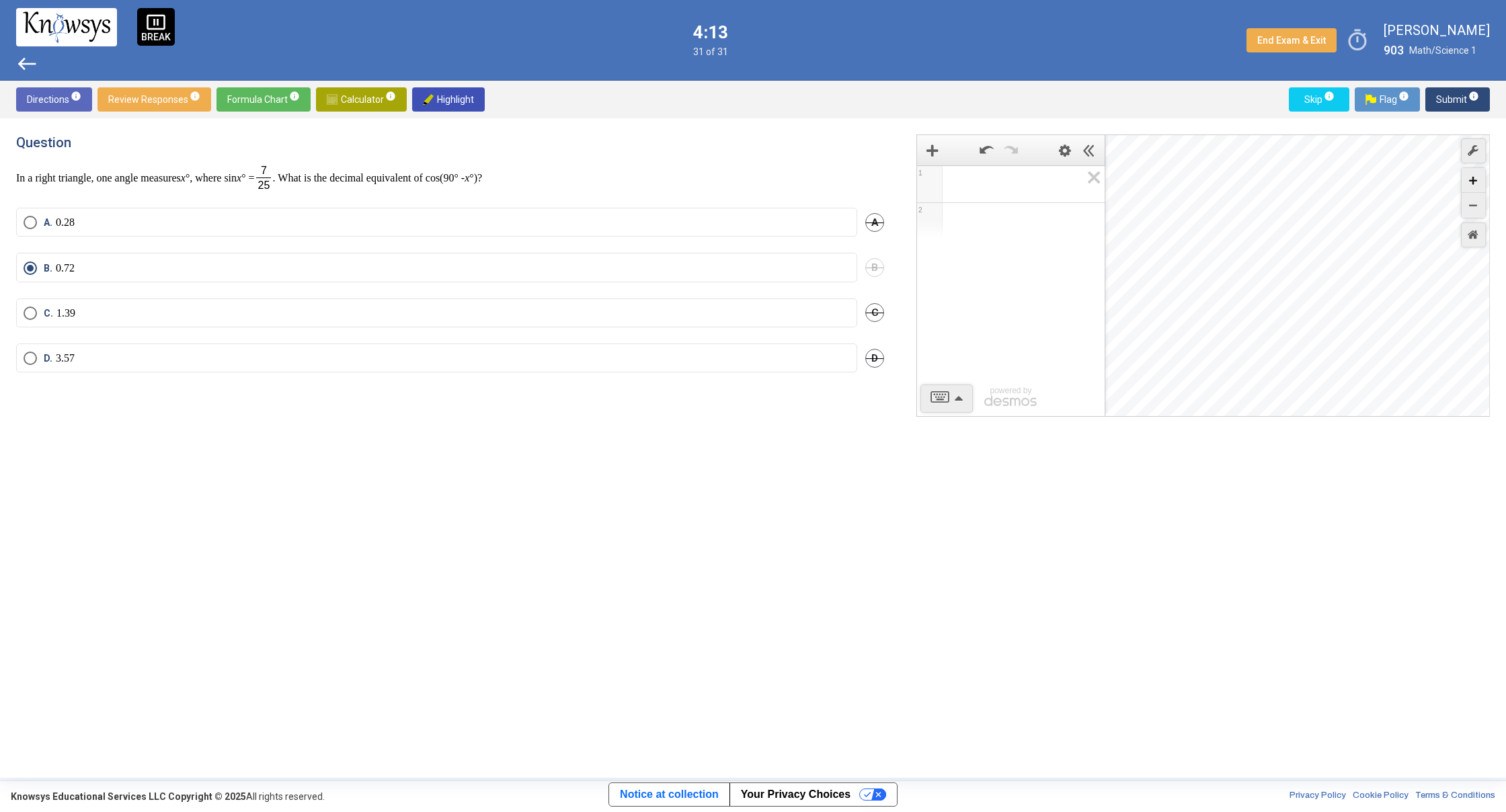
click at [1466, 183] on div "Zoom In" at bounding box center [1473, 180] width 24 height 25
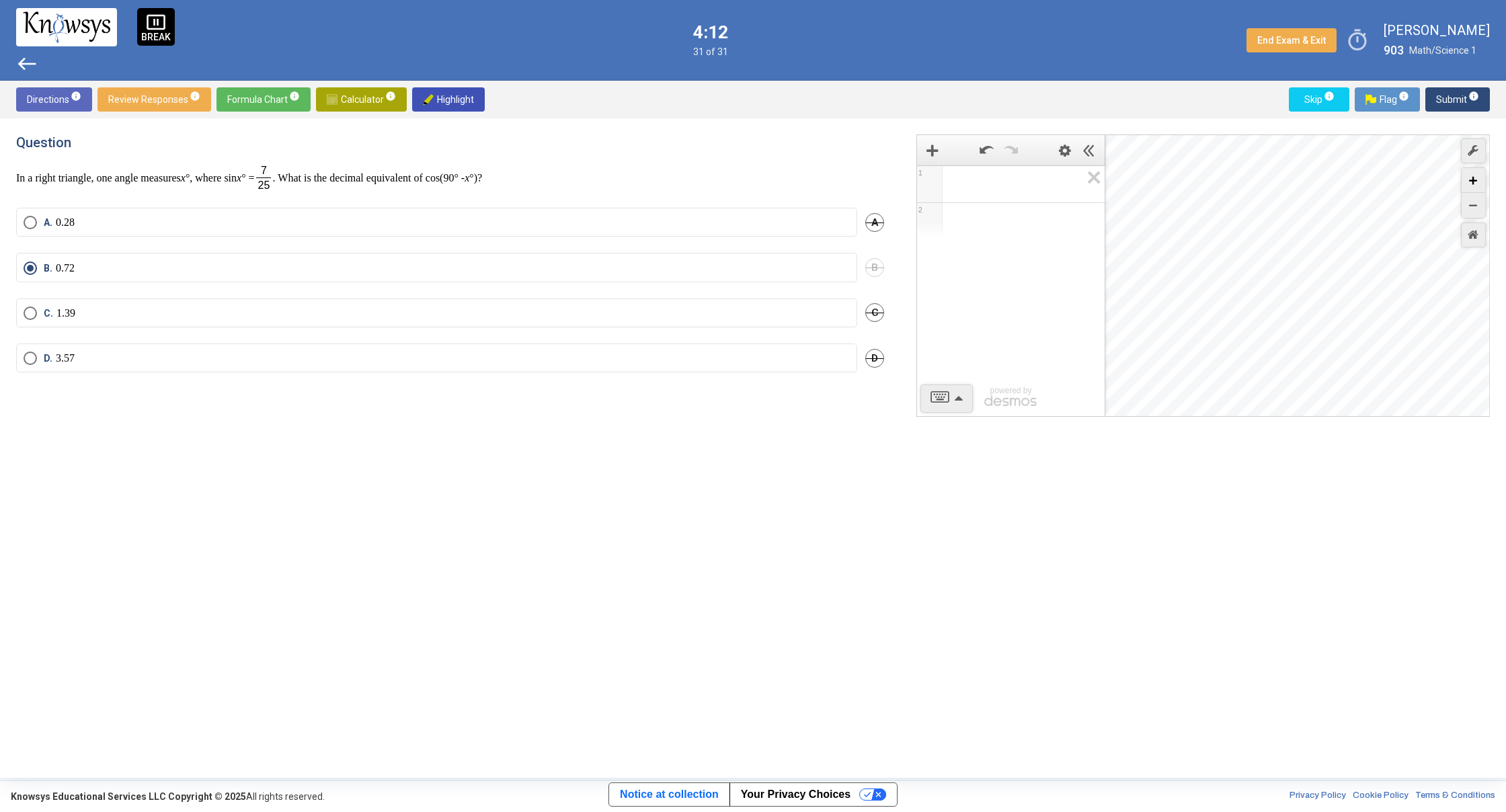
click at [1466, 183] on div "Zoom In" at bounding box center [1473, 180] width 24 height 25
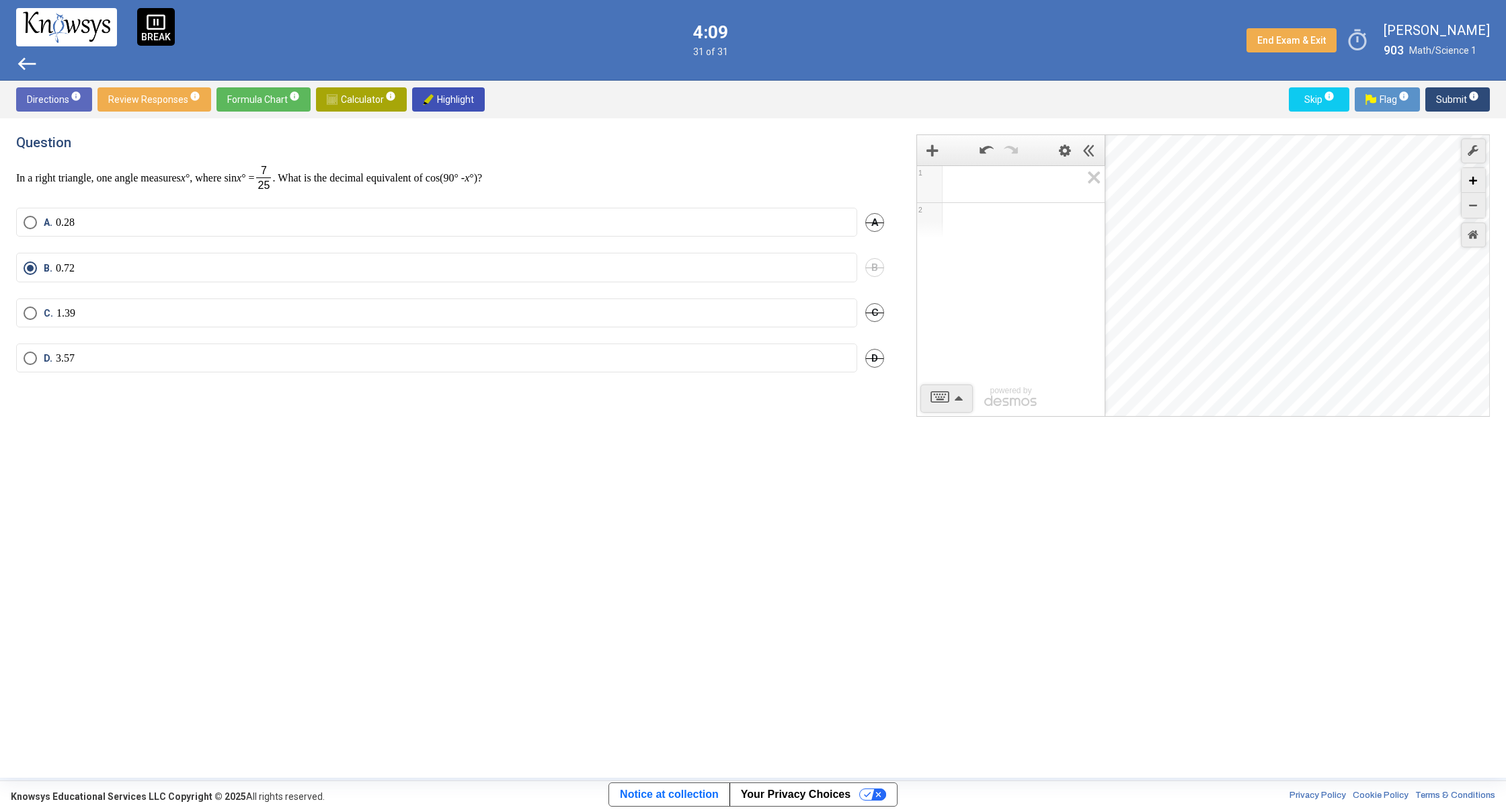
click at [1466, 183] on div "Zoom In" at bounding box center [1473, 180] width 24 height 25
click at [1466, 181] on div "Zoom In" at bounding box center [1473, 180] width 24 height 25
click at [1473, 203] on icon "Zoom Out" at bounding box center [1472, 206] width 8 height 8
click at [16, 60] on div "pause_presentation BREAK west 2:30 31 of 31 End Exam & Exit timer [PERSON_NAME]…" at bounding box center [753, 41] width 1506 height 81
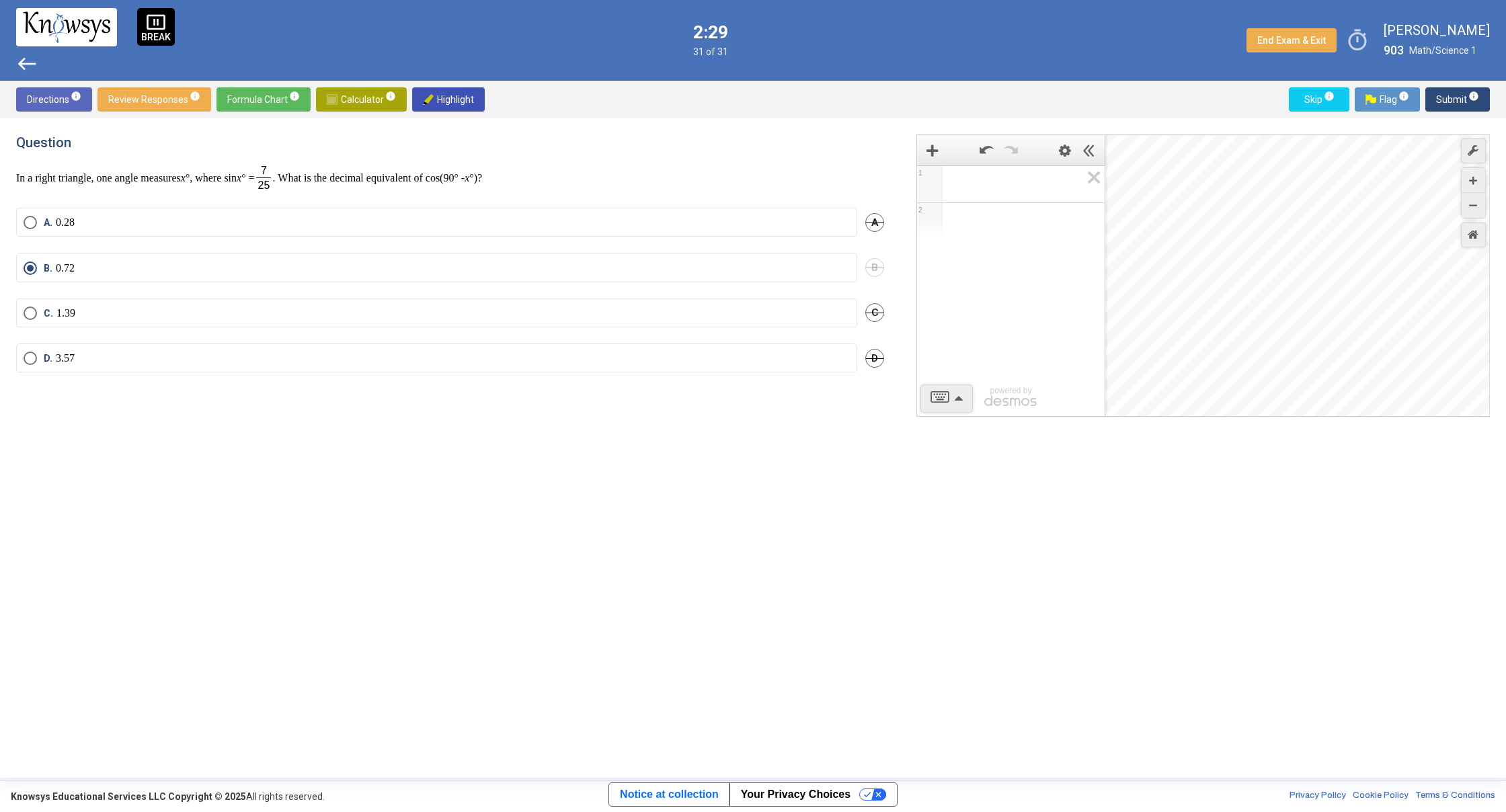
click at [23, 60] on span "west" at bounding box center [27, 64] width 22 height 22
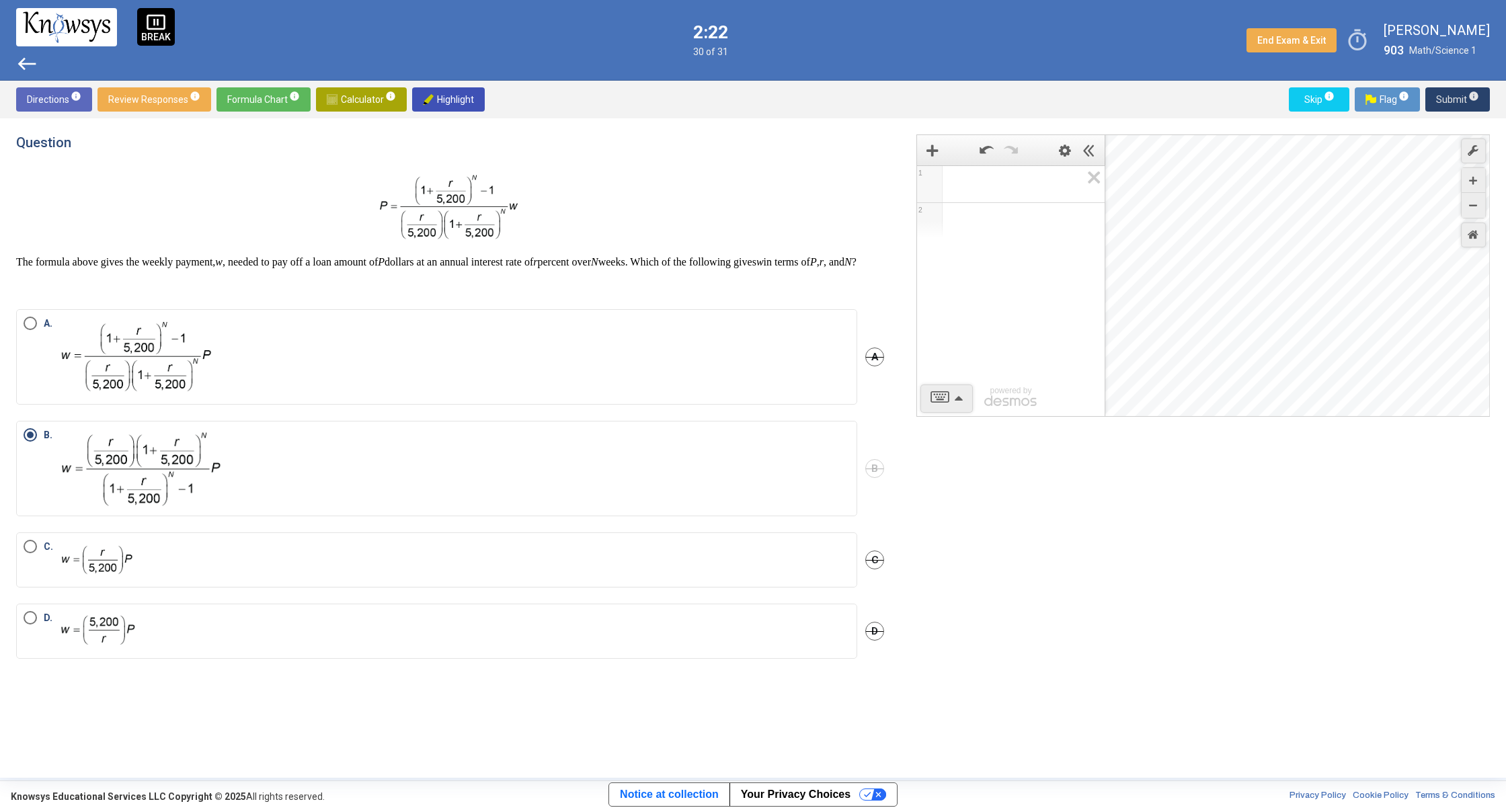
click at [1438, 101] on span "Submit info" at bounding box center [1457, 99] width 43 height 24
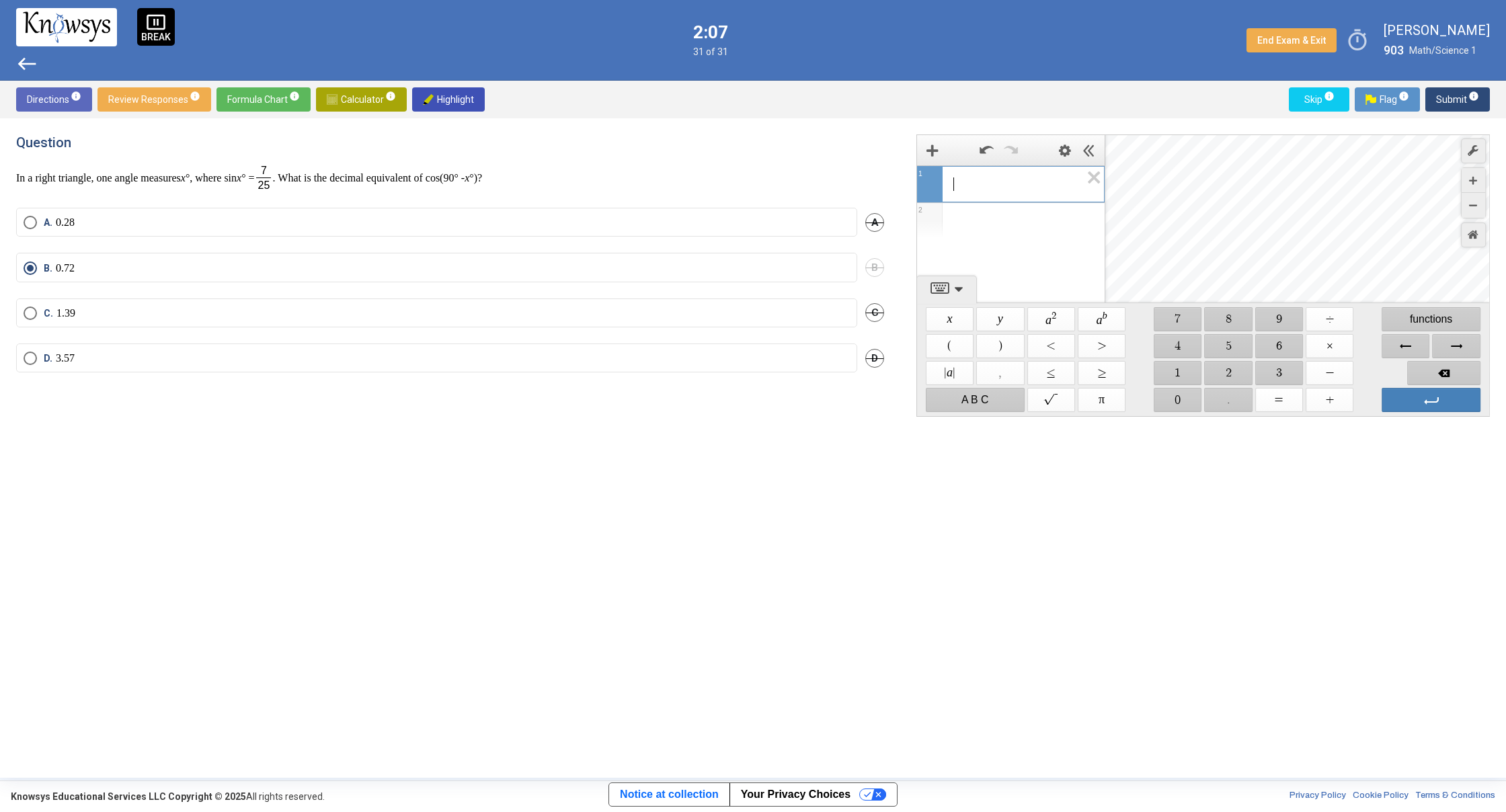
click at [1056, 179] on span "​" at bounding box center [1016, 184] width 128 height 16
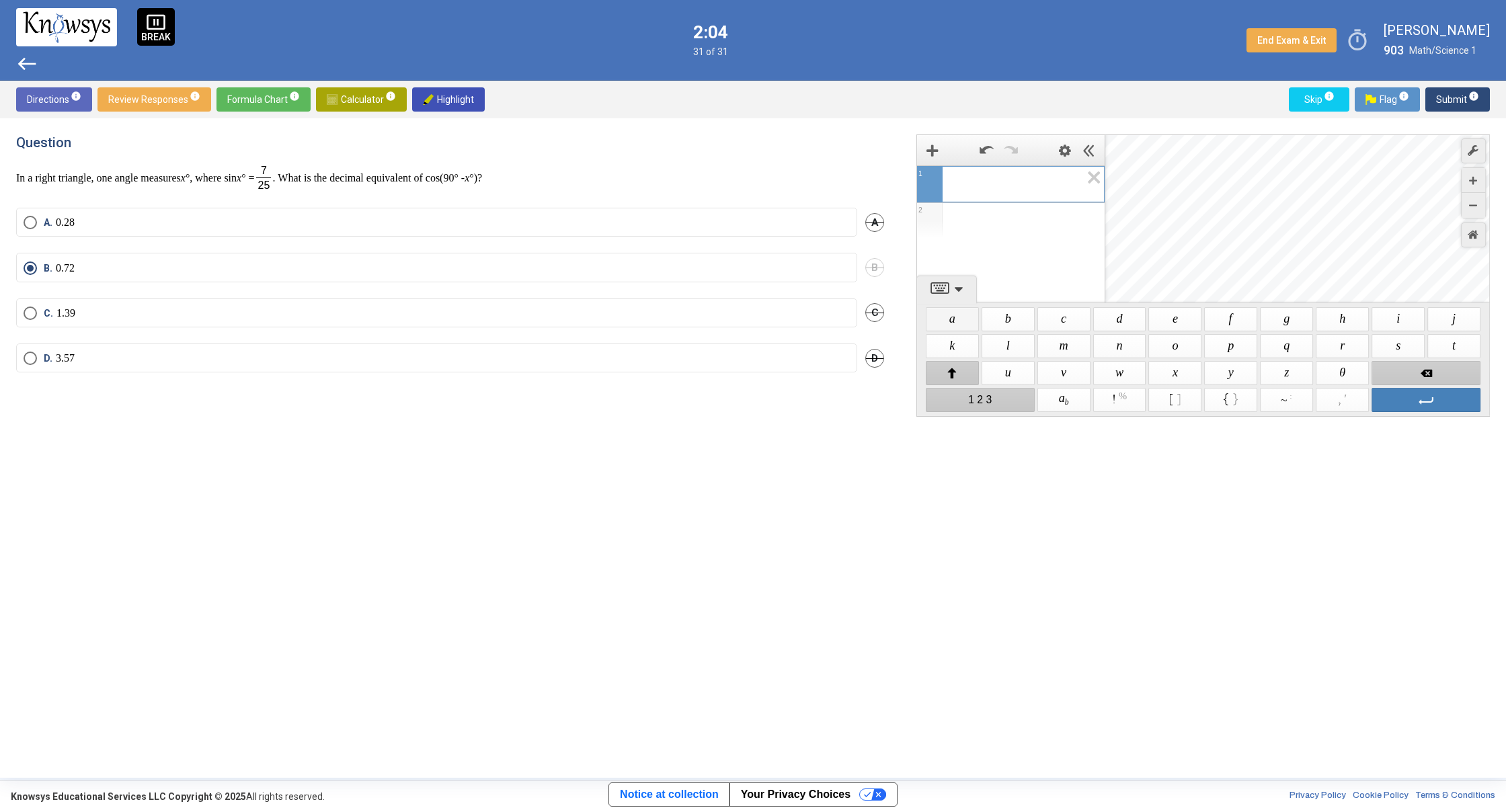
click at [941, 316] on span "$$ a" at bounding box center [952, 318] width 53 height 24
click at [989, 384] on span "$$ u" at bounding box center [1008, 373] width 53 height 24
click at [1413, 376] on span "Backspace" at bounding box center [1426, 373] width 109 height 24
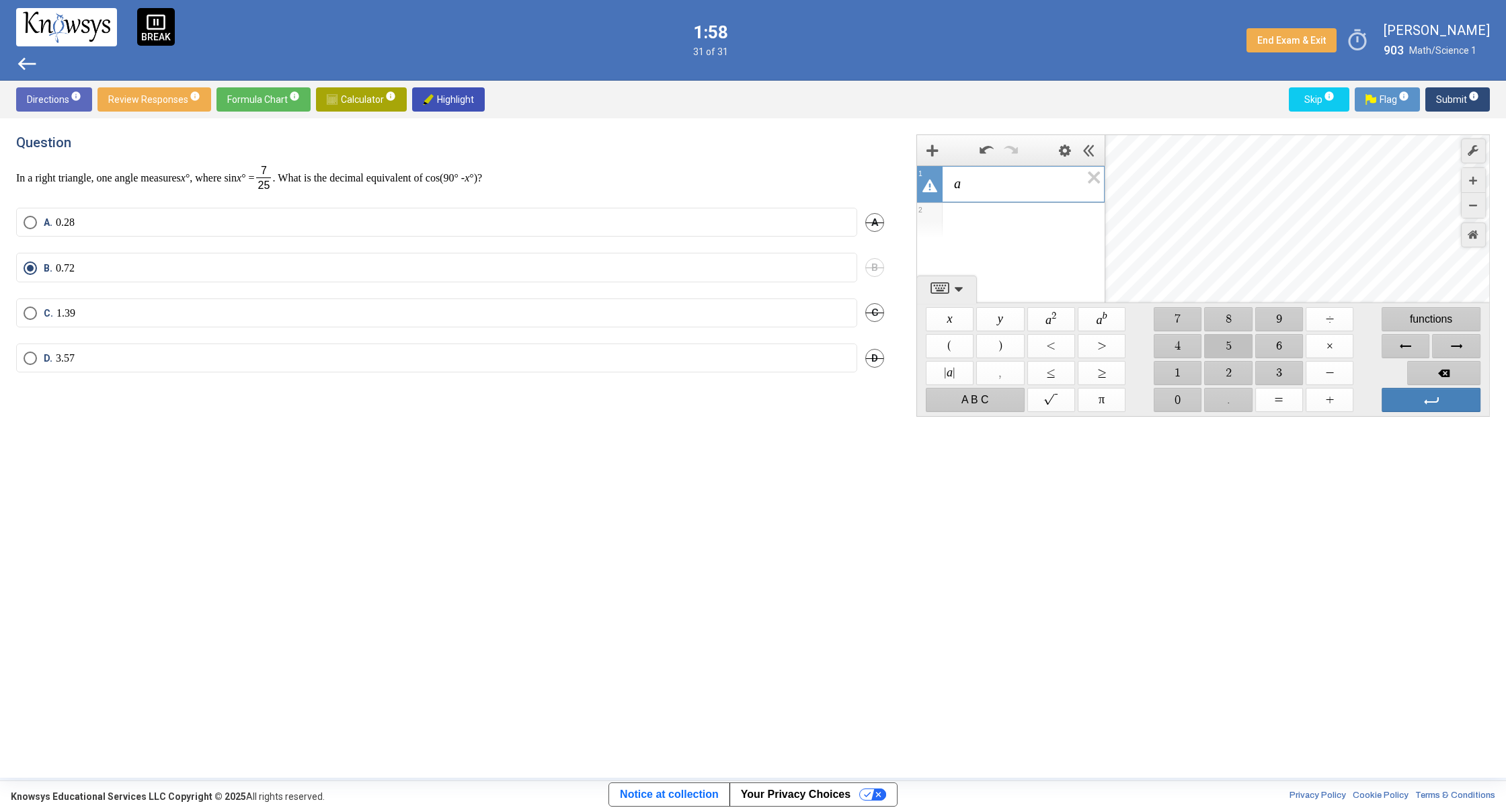
click at [1205, 348] on span "$$ 5" at bounding box center [1228, 346] width 47 height 24
click at [1328, 401] on span "$$ +" at bounding box center [1329, 400] width 47 height 24
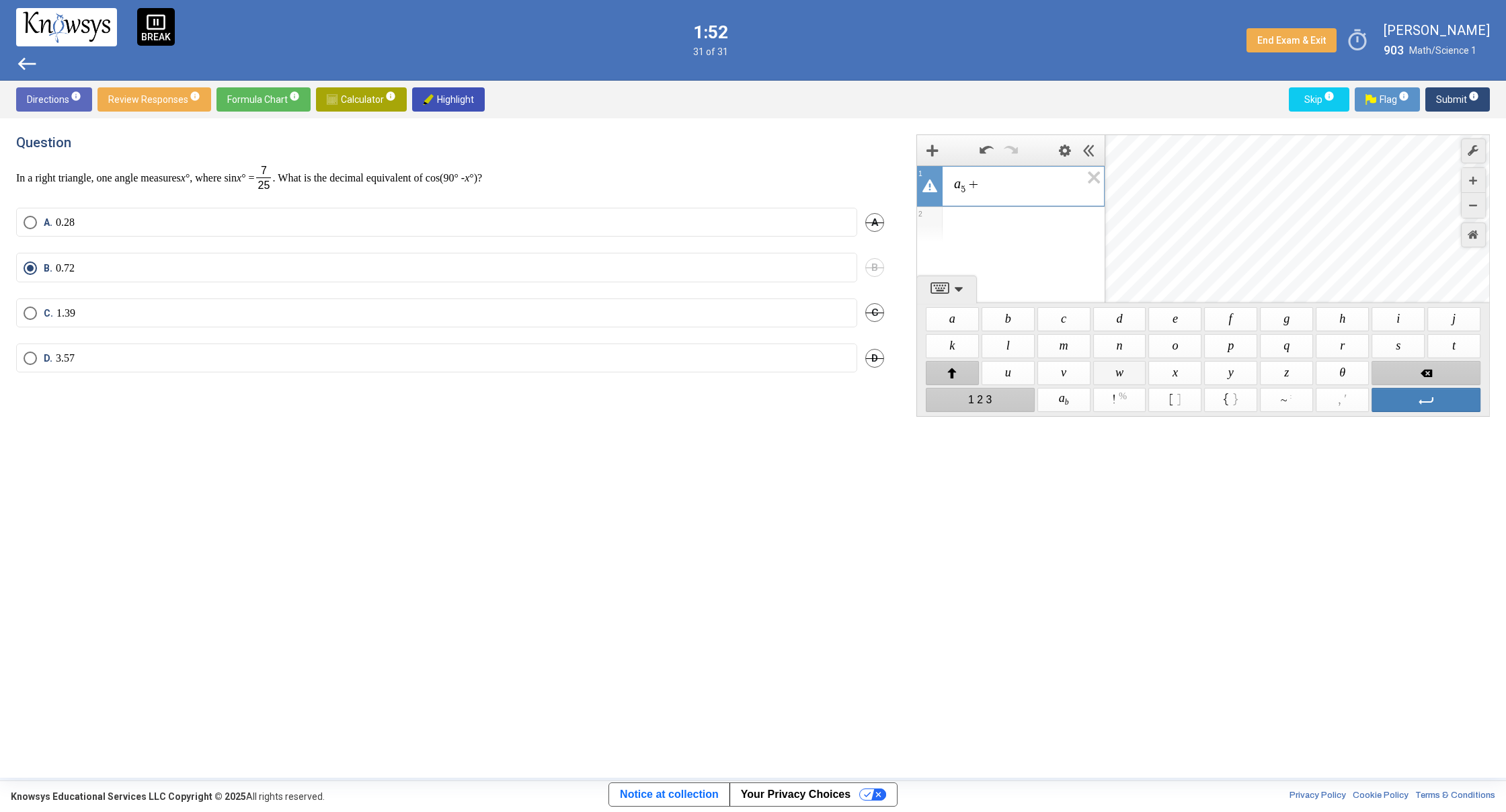
drag, startPoint x: 1130, startPoint y: 376, endPoint x: 1112, endPoint y: 377, distance: 18.0
click at [1112, 377] on span "$$ w" at bounding box center [1120, 373] width 53 height 24
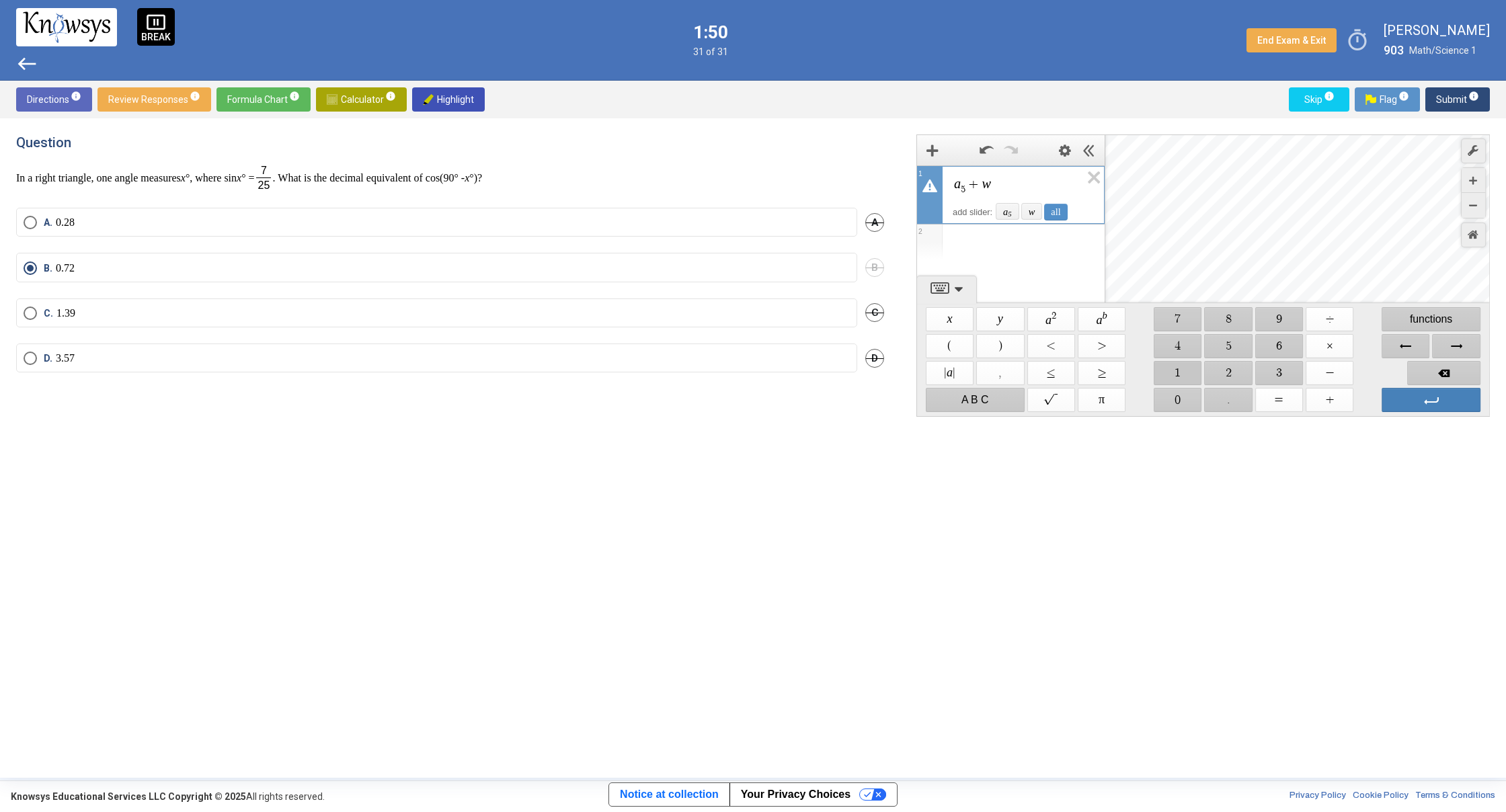
drag, startPoint x: 1179, startPoint y: 371, endPoint x: 1189, endPoint y: 370, distance: 10.0
click at [1179, 371] on span "$$ 1" at bounding box center [1177, 373] width 47 height 24
click at [1399, 402] on span "Enter" at bounding box center [1431, 400] width 99 height 24
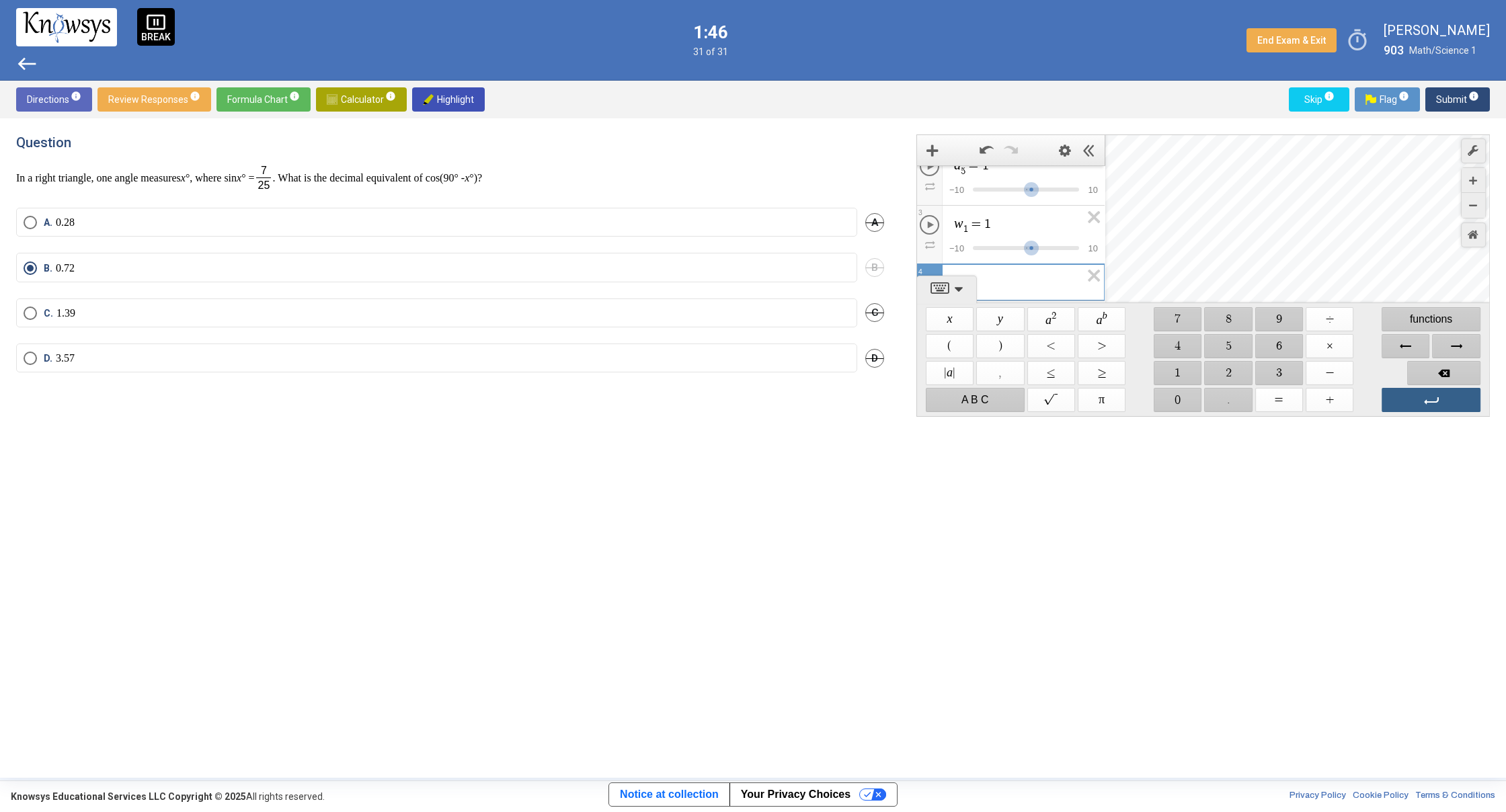
click at [1397, 409] on span "Enter" at bounding box center [1431, 400] width 99 height 24
click at [1398, 409] on span "Enter" at bounding box center [1431, 400] width 99 height 24
click at [1079, 230] on icon "Expression List" at bounding box center [1089, 233] width 31 height 31
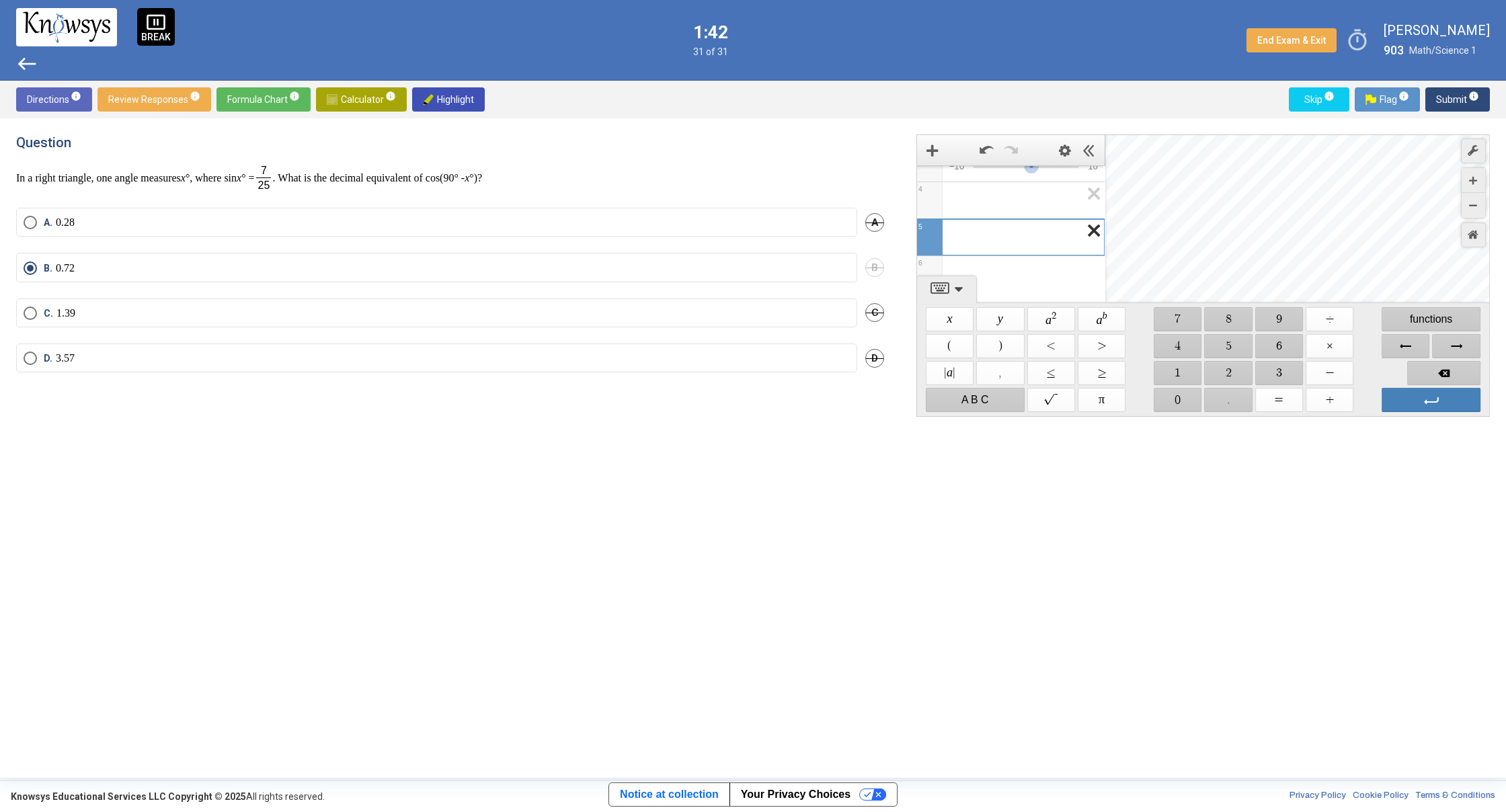
click at [1090, 226] on icon "Expression List" at bounding box center [1089, 233] width 31 height 31
click at [1081, 237] on icon "Expression List" at bounding box center [1089, 233] width 31 height 31
click at [934, 220] on span "a 5 ​ = 1 $$ − 1 0 $$ 1 0 2 w 1 ​ = 1 ​ $$ ≤ w 1 ​ ≤ Step: 3" at bounding box center [1011, 253] width 188 height 176
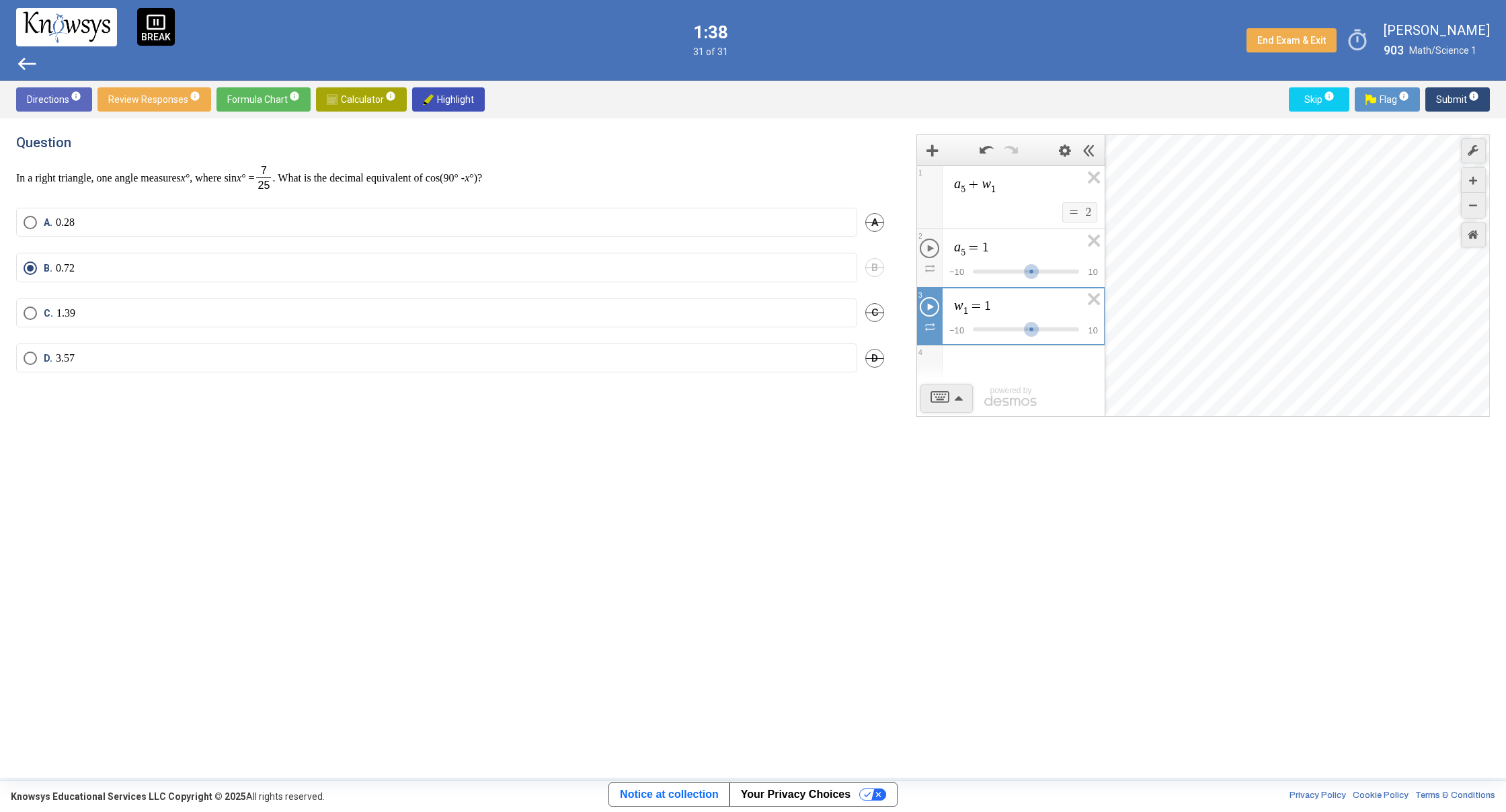
click at [927, 304] on span "Play w_1 Animation" at bounding box center [929, 307] width 20 height 20
click at [1024, 325] on div "Expression List" at bounding box center [1024, 328] width 15 height 15
drag, startPoint x: 1023, startPoint y: 326, endPoint x: 1022, endPoint y: 300, distance: 26.0
click at [1020, 312] on div "w 1 ​ = - 3 $$ − 1 0 $$ 1 0" at bounding box center [1011, 316] width 188 height 57
click at [1093, 296] on icon "Expression List" at bounding box center [1089, 303] width 31 height 31
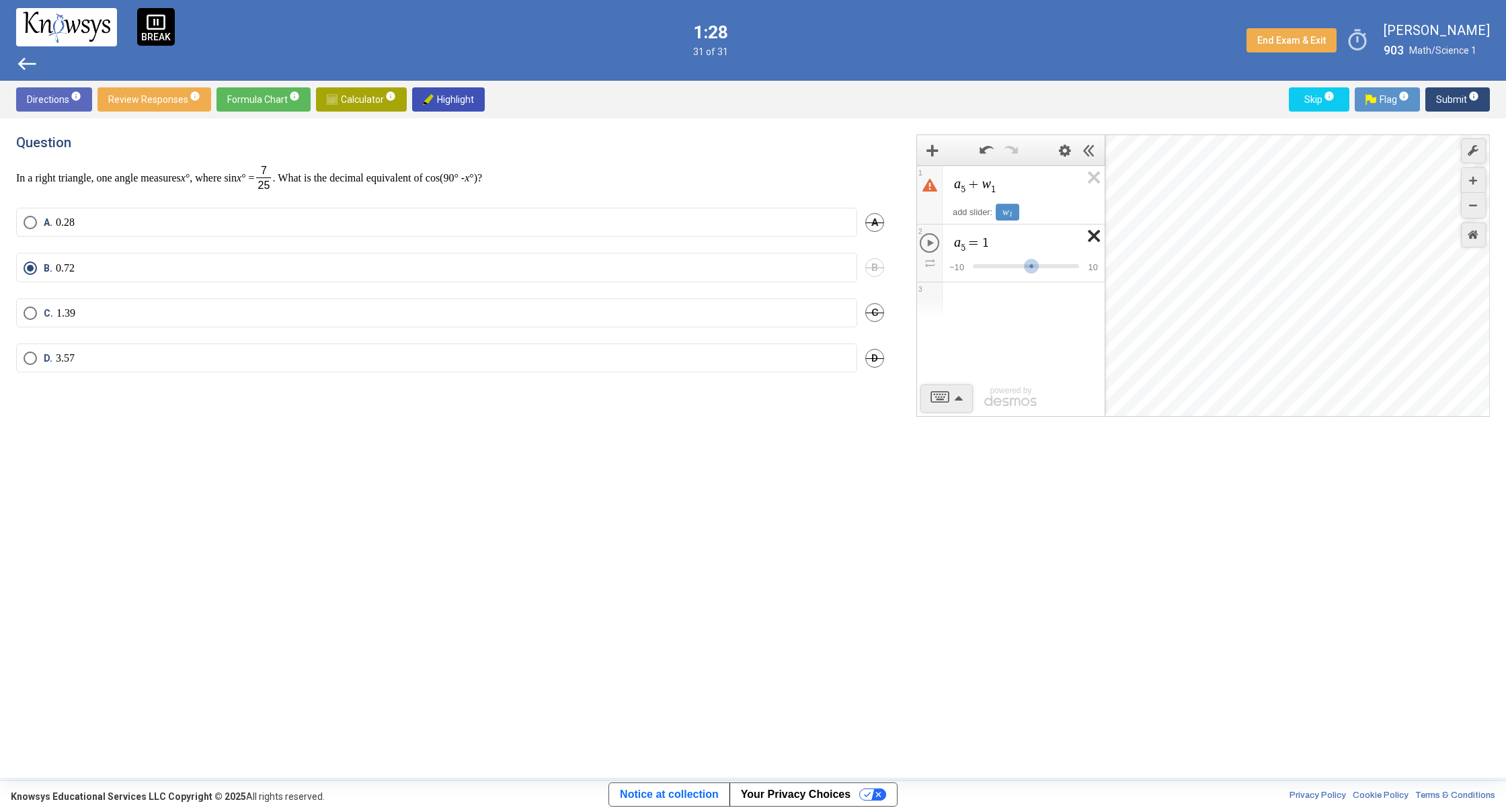
click at [1080, 249] on icon "Expression List" at bounding box center [1089, 239] width 31 height 31
click at [1099, 175] on icon "Expression List" at bounding box center [1089, 181] width 31 height 31
click at [965, 176] on div "Expression List" at bounding box center [1011, 182] width 188 height 33
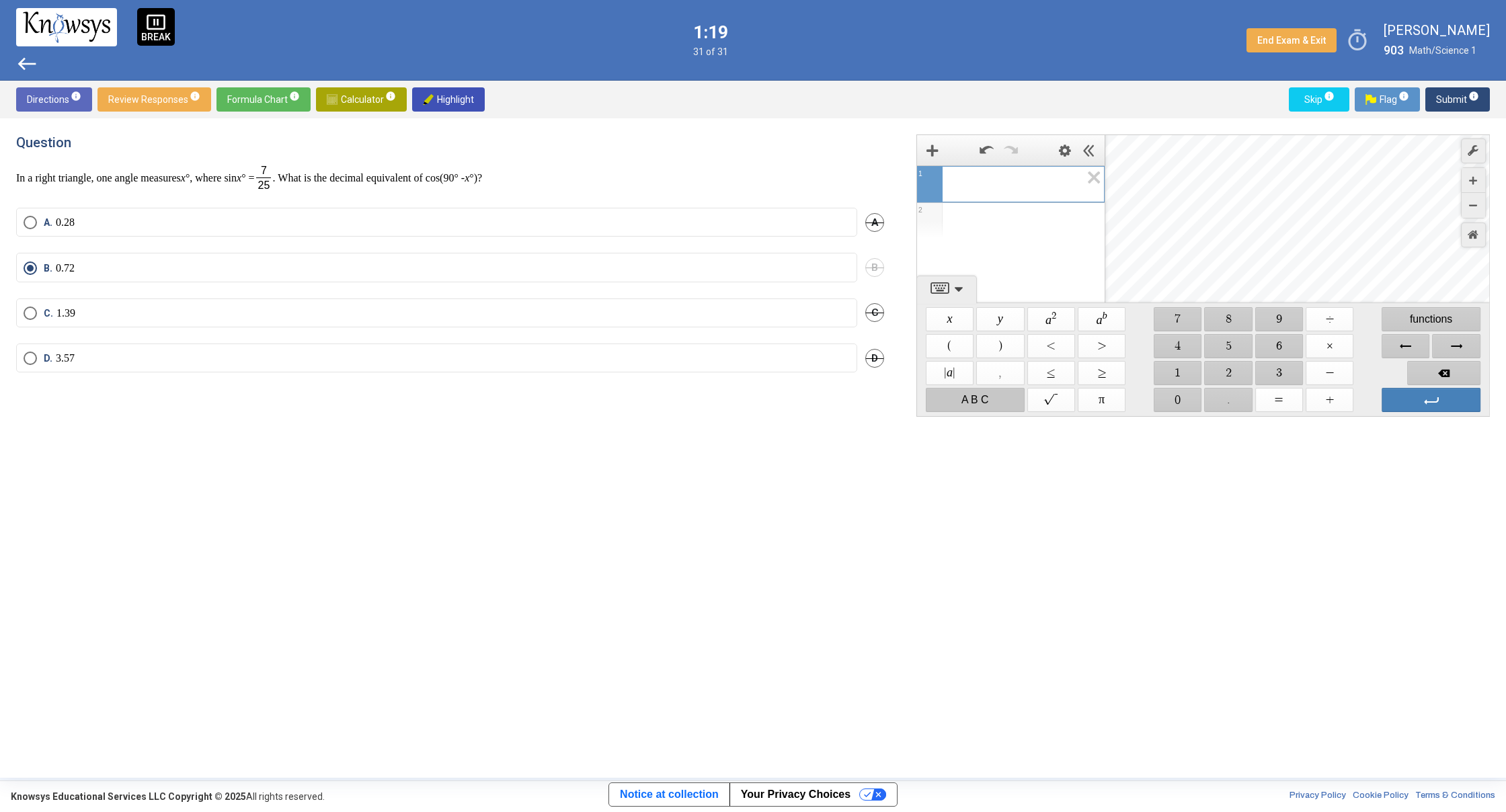
drag, startPoint x: 975, startPoint y: 381, endPoint x: 973, endPoint y: 363, distance: 18.1
click at [974, 373] on div "$$ x $$ y $$ a 2 $$ a b $$ 7 $$ 8 $$ 9 $$ ÷ functions $$ ( $$ ) $$ < $$ > $$ 4 …" at bounding box center [1202, 359] width 561 height 113
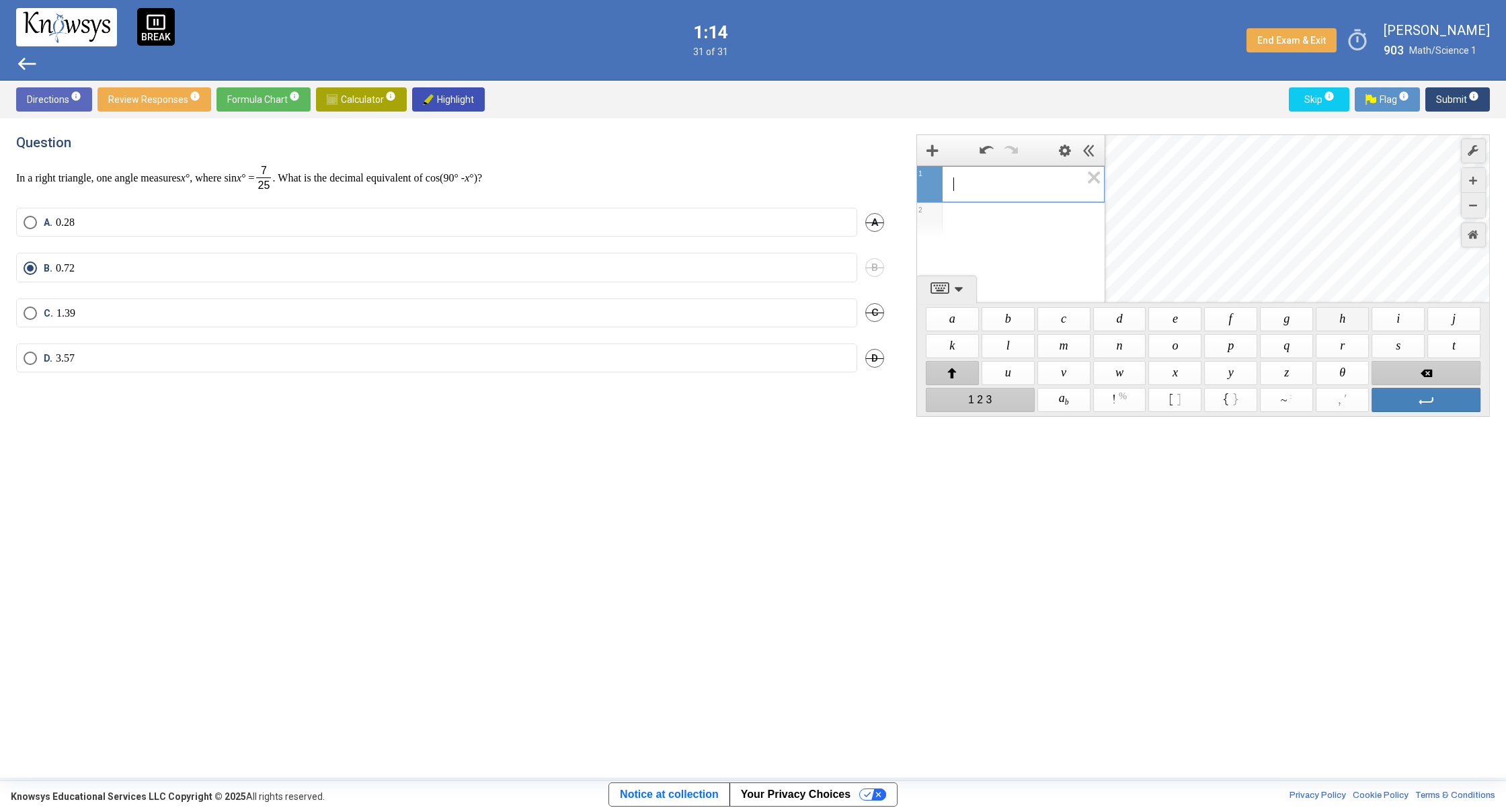
drag, startPoint x: 1347, startPoint y: 329, endPoint x: 1356, endPoint y: 326, distance: 9.5
click at [1349, 329] on span "$$ h" at bounding box center [1343, 318] width 53 height 24
click at [1392, 324] on span "$$ i" at bounding box center [1398, 318] width 53 height 24
click at [1389, 406] on span "Enter" at bounding box center [1426, 400] width 109 height 24
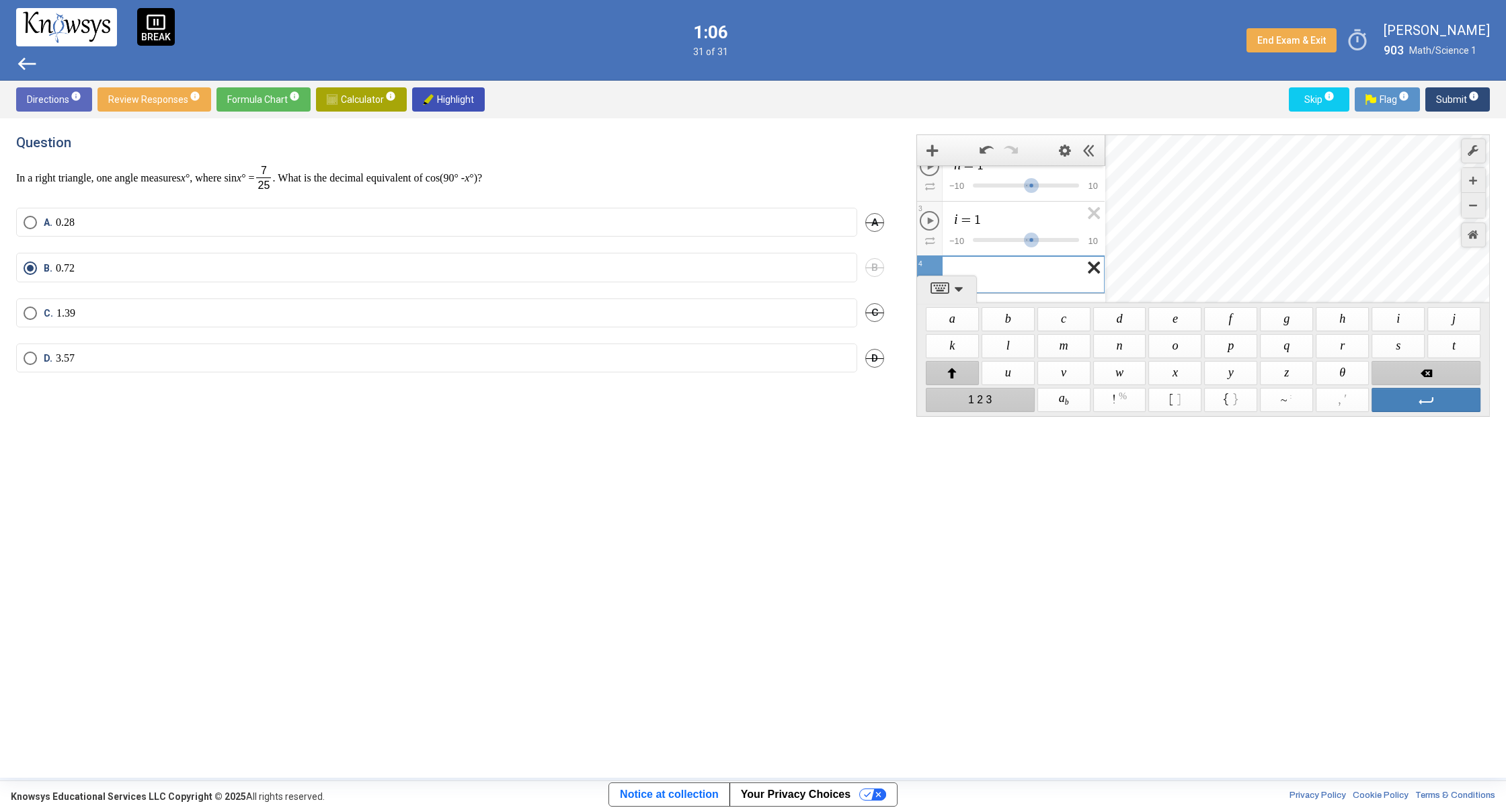
click at [1089, 266] on icon "Expression List" at bounding box center [1089, 271] width 31 height 31
click at [1082, 227] on icon "Expression List" at bounding box center [1089, 225] width 31 height 31
click at [1085, 216] on icon "Expression List" at bounding box center [1089, 225] width 31 height 31
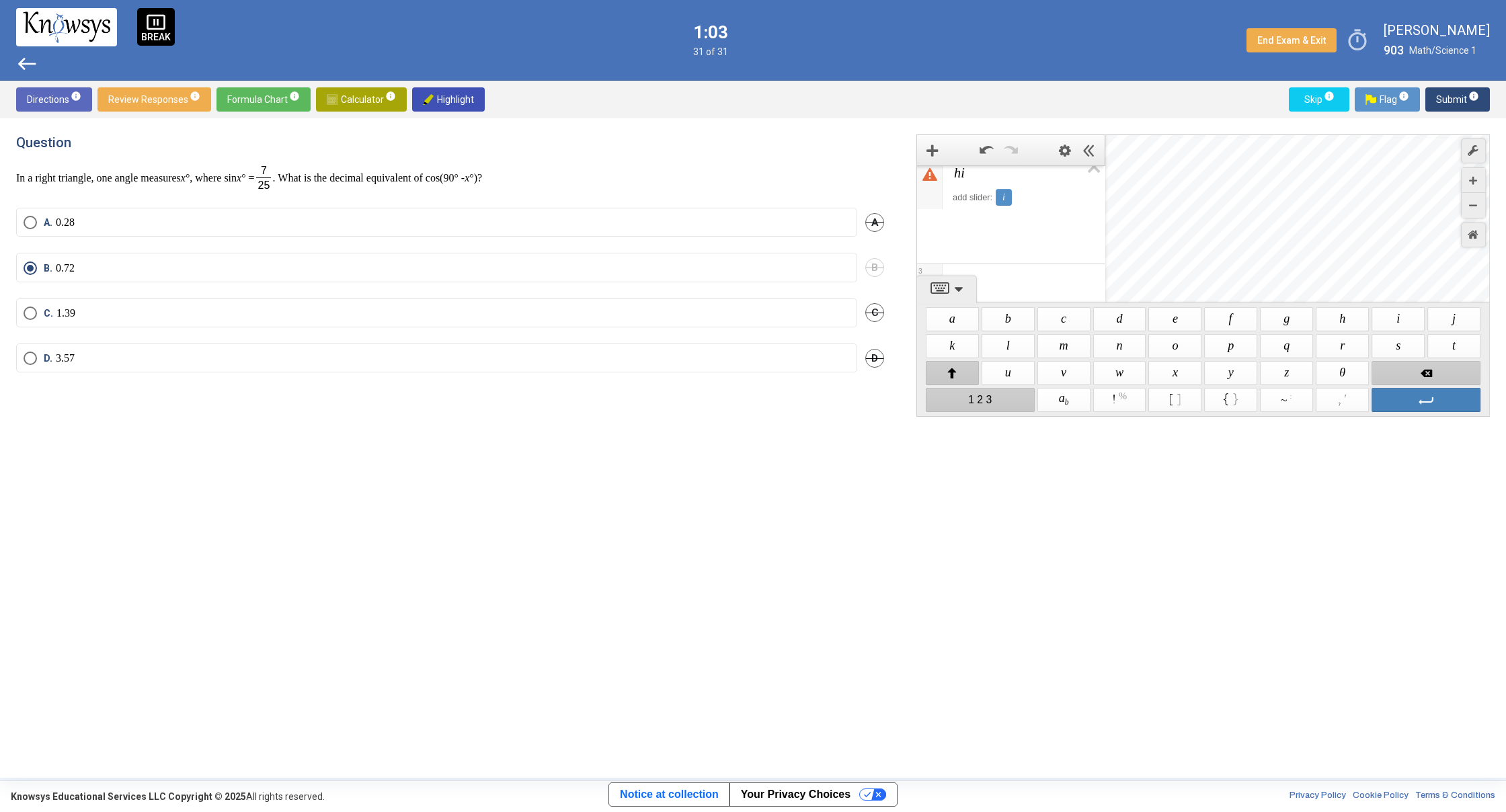
scroll to position [0, 0]
click at [1452, 371] on span "Backspace" at bounding box center [1426, 373] width 109 height 24
click at [1444, 374] on span "Backspace" at bounding box center [1426, 373] width 109 height 24
click at [965, 318] on span "$$ a" at bounding box center [952, 318] width 53 height 24
drag, startPoint x: 1005, startPoint y: 309, endPoint x: 1019, endPoint y: 309, distance: 14.0
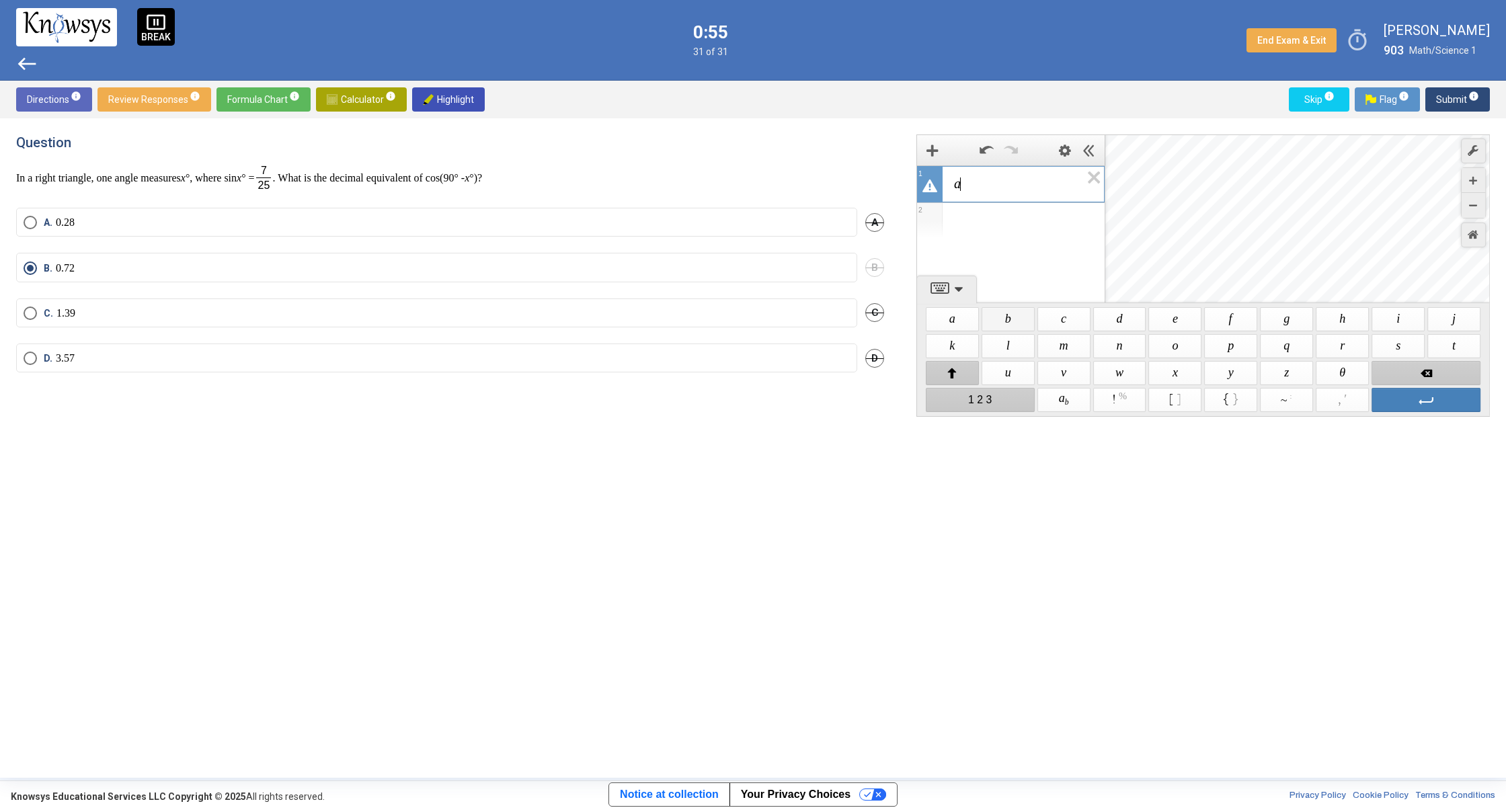
click at [1013, 309] on span "$$ b" at bounding box center [1008, 318] width 53 height 24
click at [1065, 320] on span "$$ c" at bounding box center [1064, 318] width 53 height 24
drag, startPoint x: 1125, startPoint y: 319, endPoint x: 1140, endPoint y: 321, distance: 15.1
click at [1129, 319] on span "$$ d" at bounding box center [1120, 318] width 53 height 24
drag, startPoint x: 1185, startPoint y: 323, endPoint x: 1209, endPoint y: 326, distance: 24.2
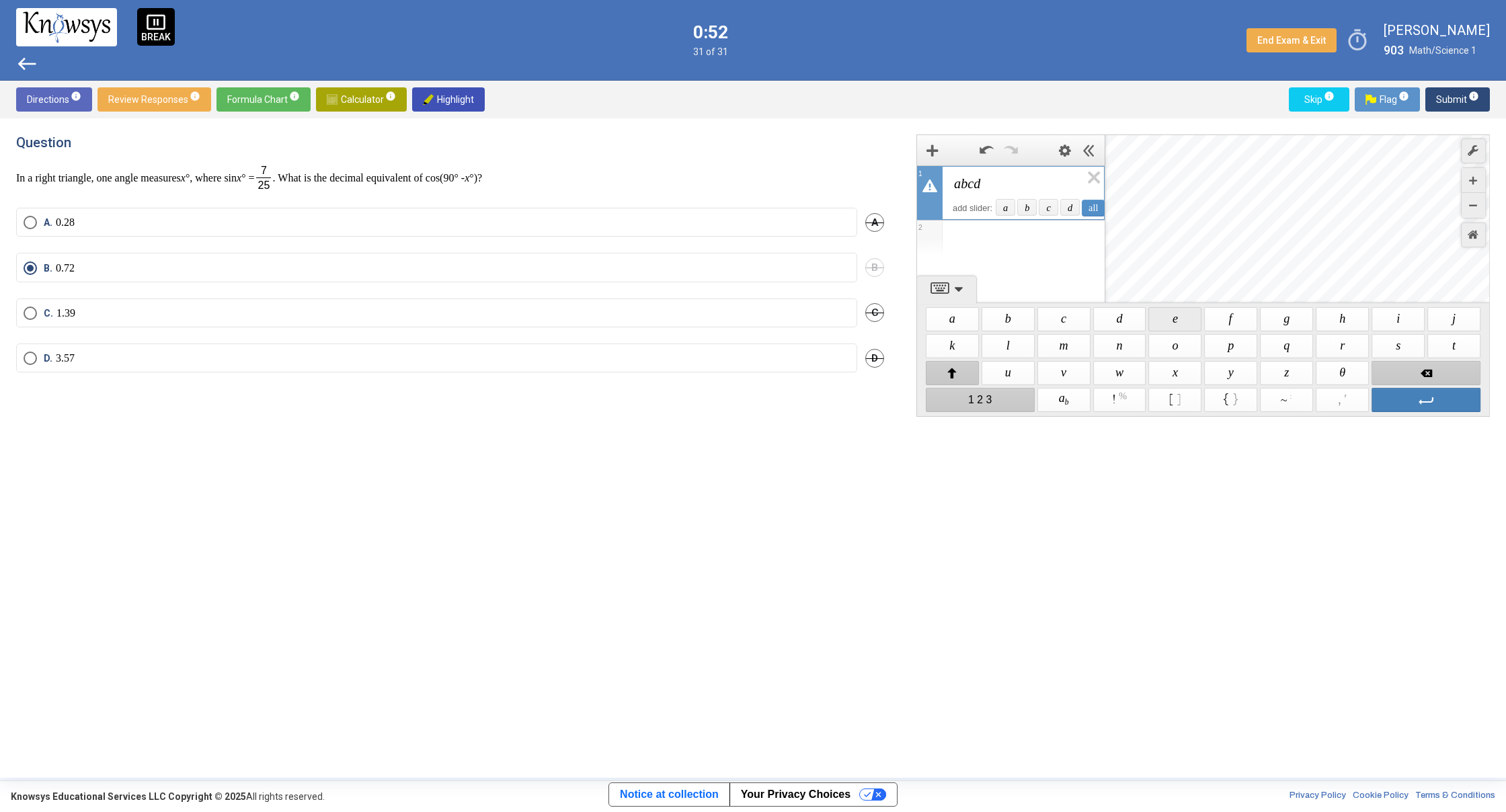
click at [1194, 324] on span "$$ e" at bounding box center [1176, 318] width 53 height 24
drag, startPoint x: 1226, startPoint y: 323, endPoint x: 1250, endPoint y: 319, distance: 24.3
click at [1247, 321] on span "$$ f" at bounding box center [1231, 318] width 53 height 24
click at [1300, 325] on span "$$ g" at bounding box center [1287, 318] width 53 height 24
drag, startPoint x: 1330, startPoint y: 321, endPoint x: 1384, endPoint y: 322, distance: 54.0
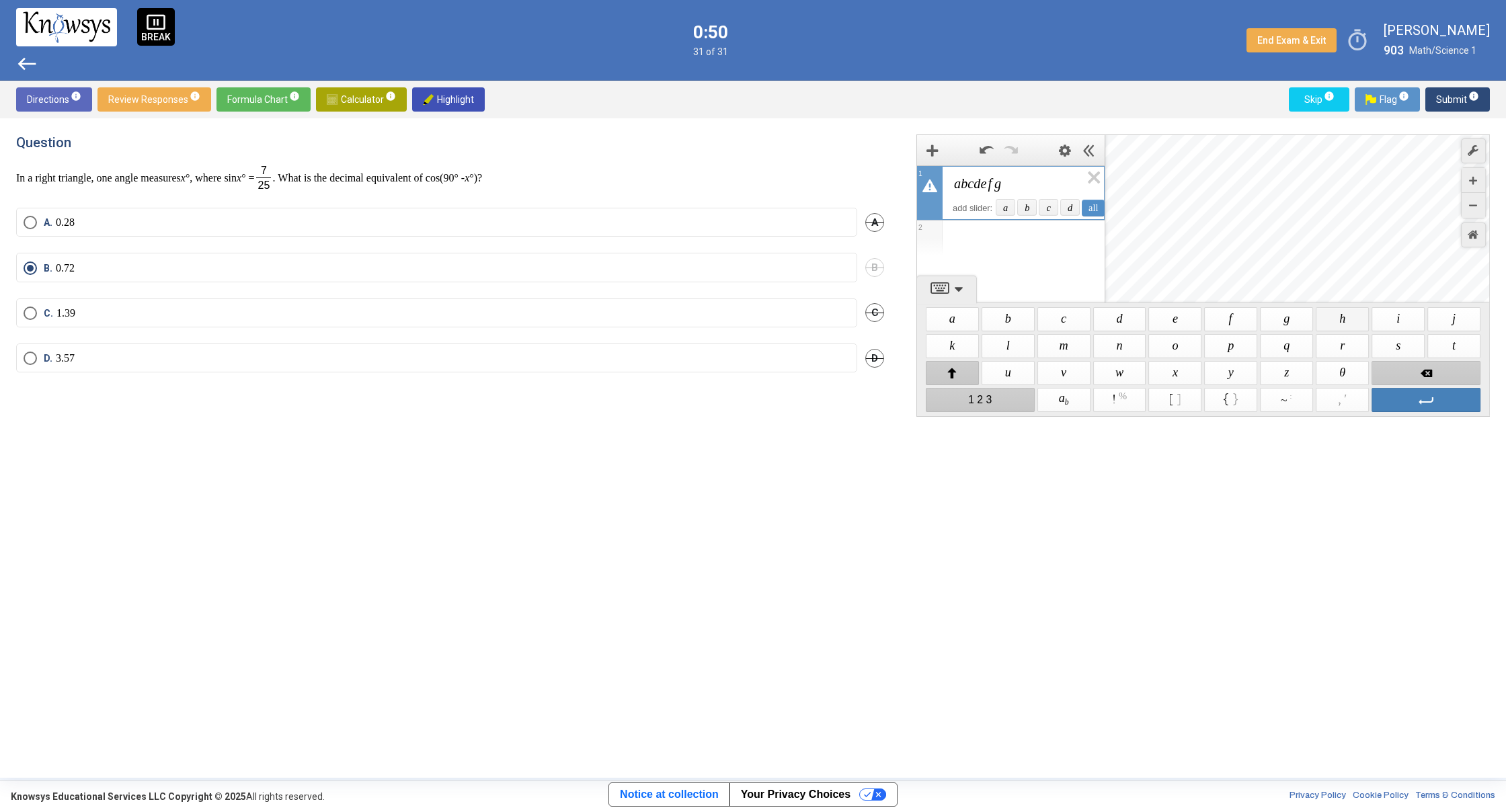
click at [1333, 321] on span "$$ h" at bounding box center [1343, 318] width 53 height 24
drag, startPoint x: 1389, startPoint y: 319, endPoint x: 1418, endPoint y: 321, distance: 29.1
click at [1414, 321] on span "$$ i" at bounding box center [1398, 318] width 53 height 24
drag, startPoint x: 1457, startPoint y: 317, endPoint x: 1418, endPoint y: 351, distance: 51.7
click at [1457, 317] on span "$$ j" at bounding box center [1454, 318] width 53 height 24
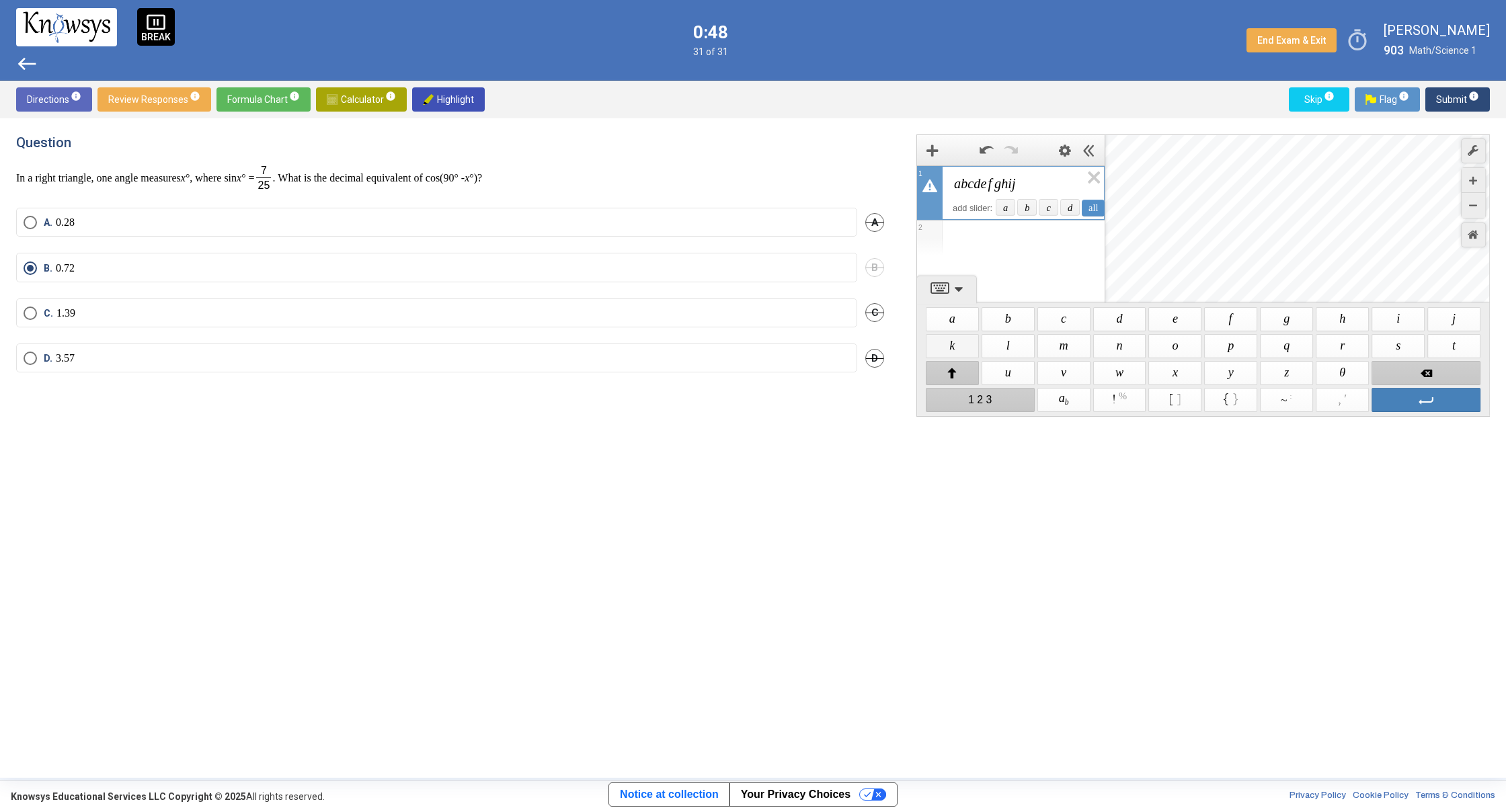
click at [945, 345] on span "$$ k" at bounding box center [952, 346] width 53 height 24
click at [1024, 345] on span "$$ l" at bounding box center [1008, 346] width 53 height 24
drag, startPoint x: 1061, startPoint y: 351, endPoint x: 1108, endPoint y: 353, distance: 47.0
click at [1065, 351] on span "$$ m" at bounding box center [1064, 346] width 53 height 24
click at [1138, 351] on span "$$ n" at bounding box center [1120, 346] width 53 height 24
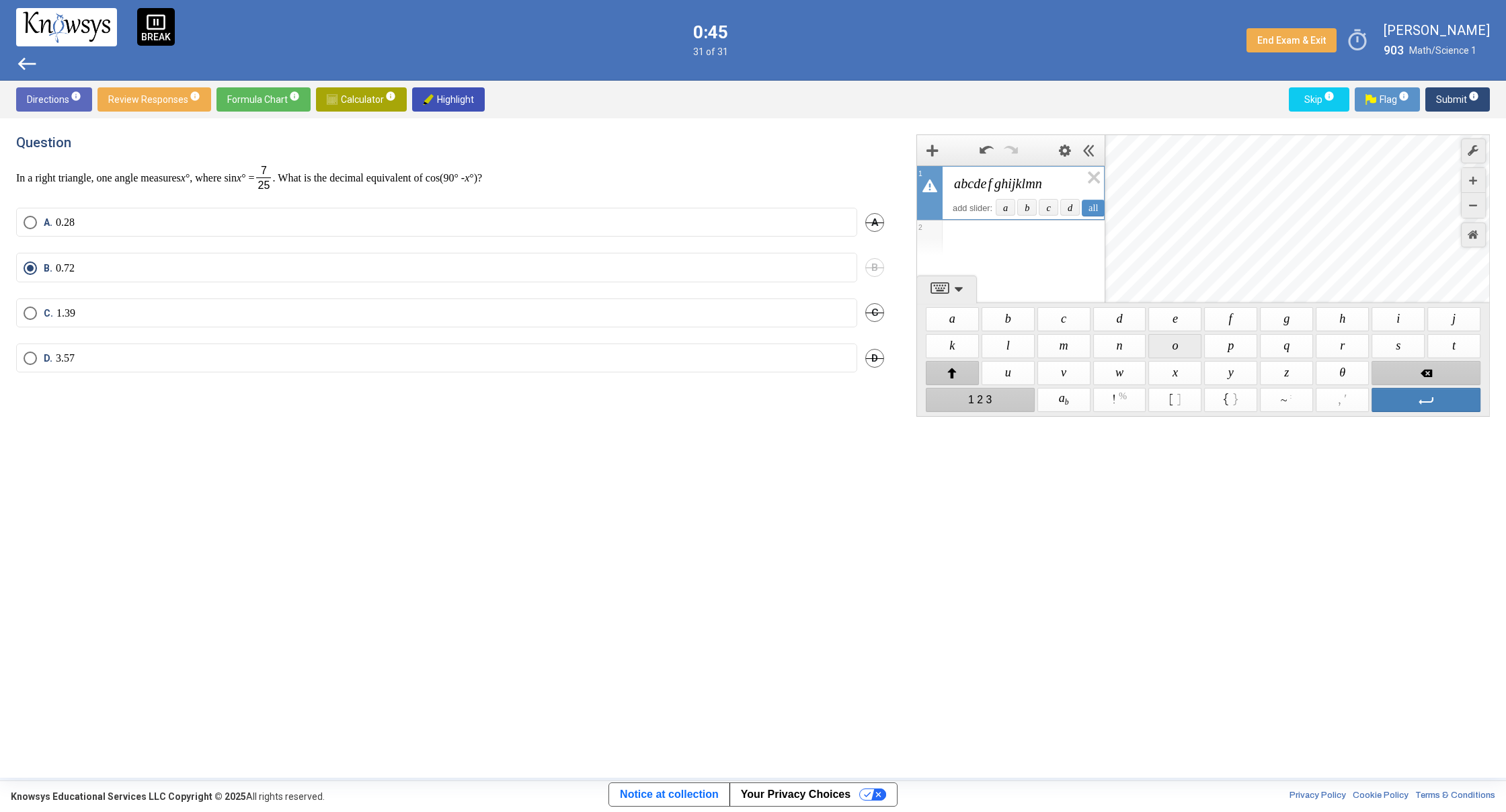
drag, startPoint x: 1159, startPoint y: 349, endPoint x: 1217, endPoint y: 351, distance: 58.0
click at [1168, 349] on span "$$ o" at bounding box center [1176, 346] width 53 height 24
click at [1240, 353] on span "$$ p" at bounding box center [1231, 346] width 53 height 24
drag, startPoint x: 1290, startPoint y: 353, endPoint x: 1318, endPoint y: 347, distance: 28.6
click at [1293, 351] on span "$$ q" at bounding box center [1287, 346] width 53 height 24
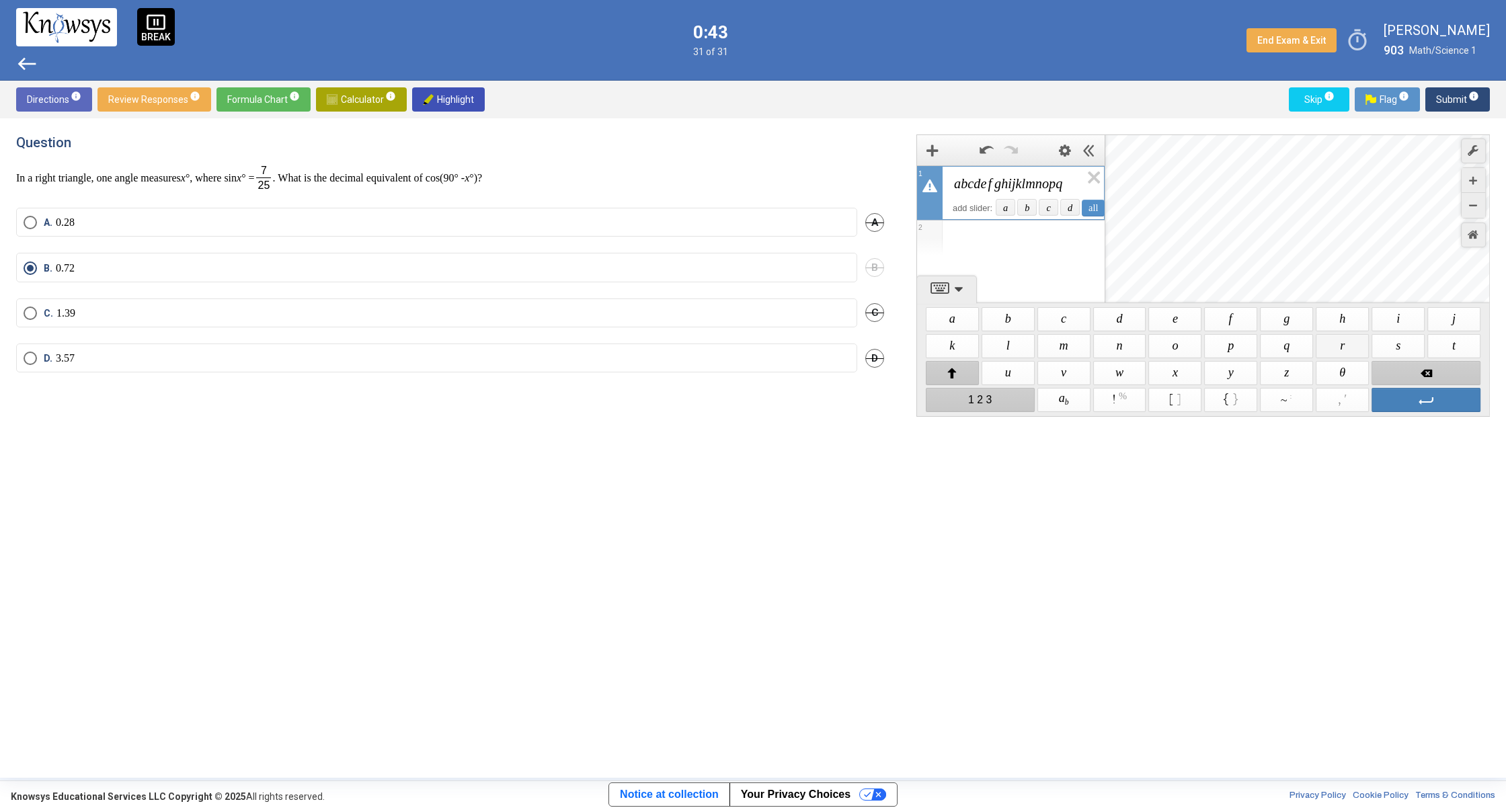
click at [1350, 349] on span "$$ r" at bounding box center [1343, 346] width 53 height 24
drag, startPoint x: 1376, startPoint y: 353, endPoint x: 1391, endPoint y: 350, distance: 15.3
click at [1380, 352] on span "$$ s" at bounding box center [1398, 346] width 53 height 24
click at [1444, 351] on span "$$ t" at bounding box center [1454, 346] width 53 height 24
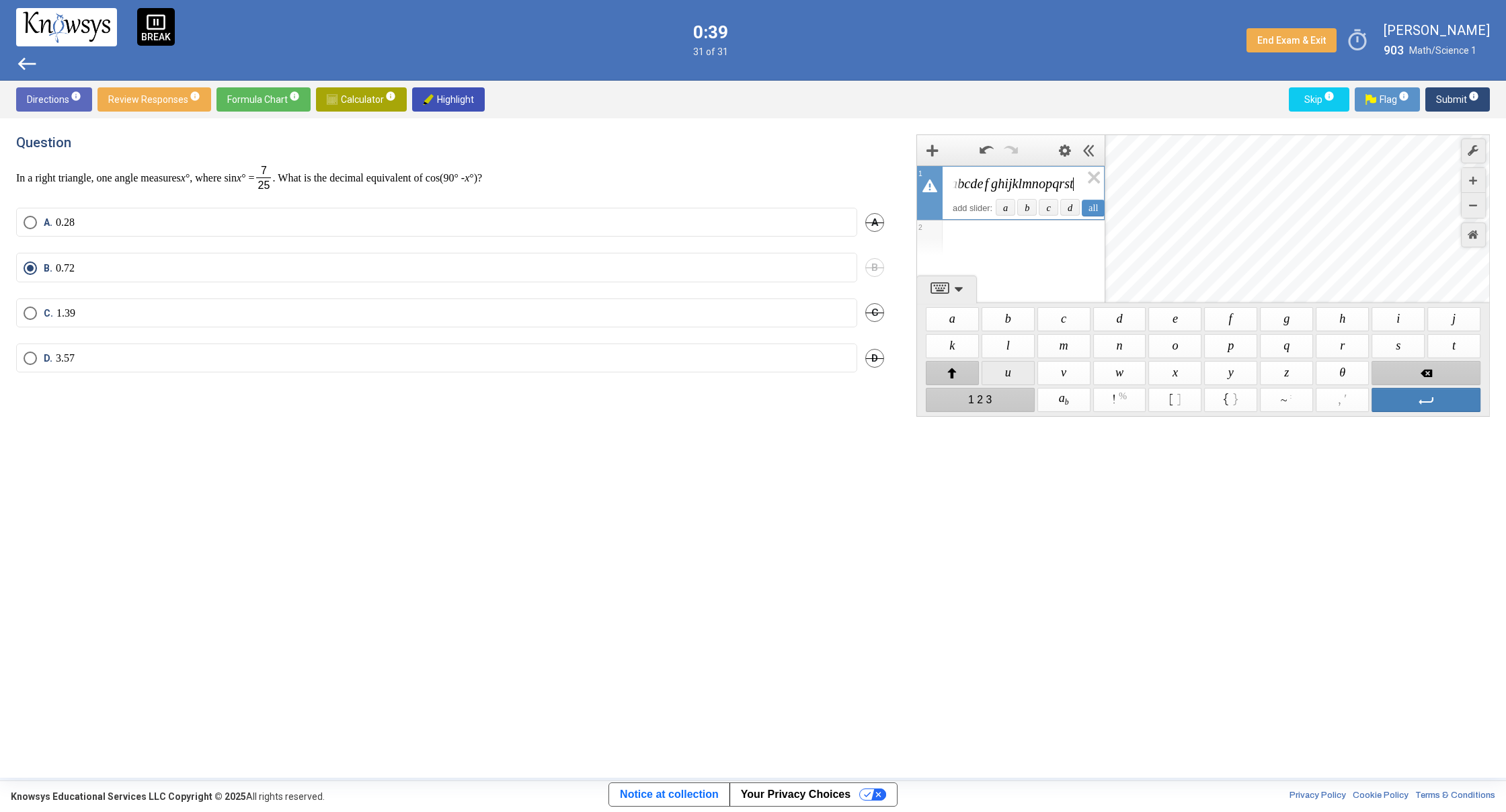
click at [1034, 374] on span "$$ u" at bounding box center [1008, 373] width 53 height 24
drag, startPoint x: 1066, startPoint y: 370, endPoint x: 1077, endPoint y: 366, distance: 11.7
click at [1066, 370] on span "$$ v" at bounding box center [1064, 373] width 53 height 24
click at [1125, 369] on span "$$ w" at bounding box center [1120, 373] width 53 height 24
click at [1176, 373] on span "$$ x" at bounding box center [1176, 373] width 53 height 24
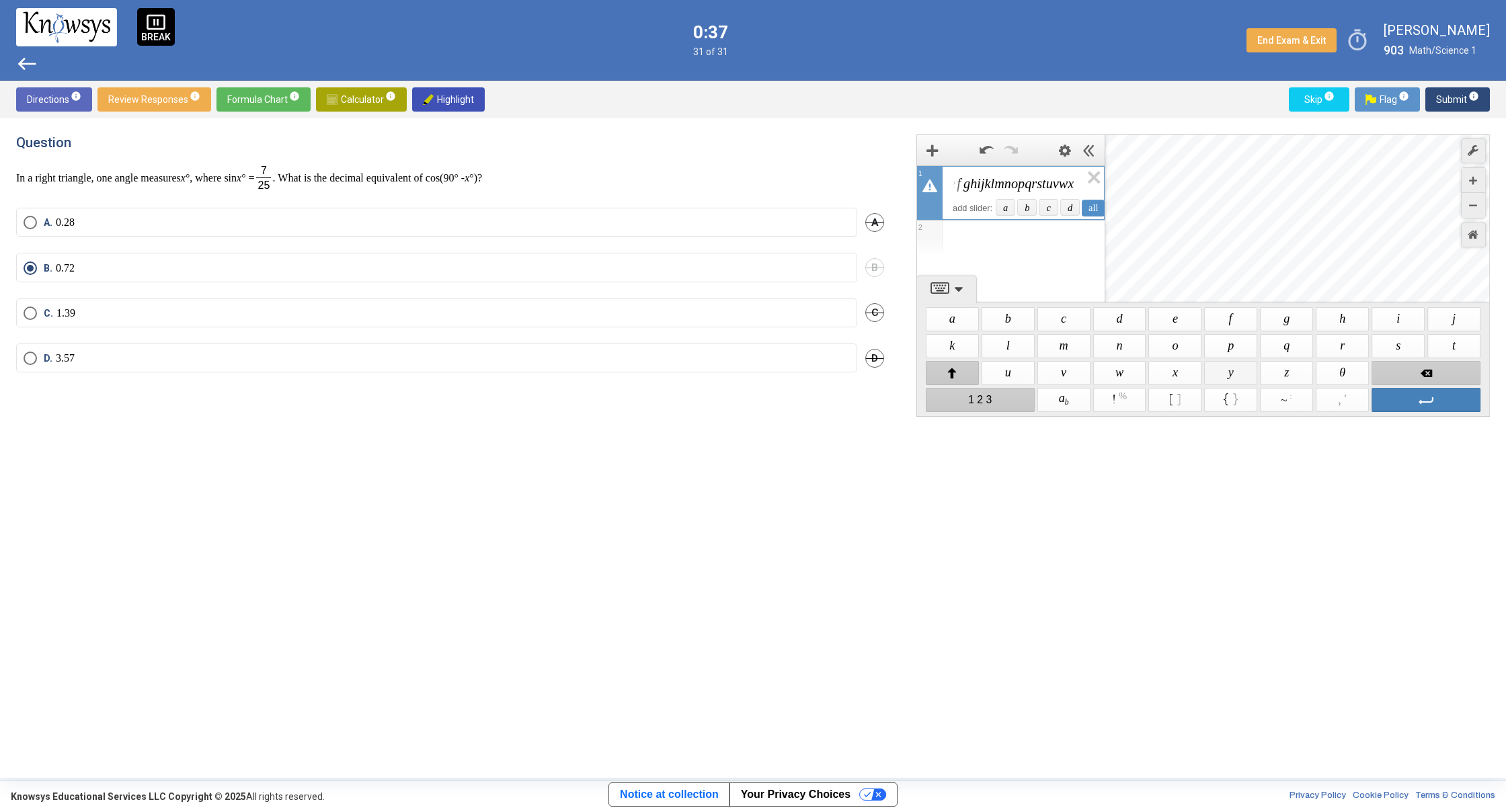
click at [1232, 377] on span "$$ y" at bounding box center [1231, 373] width 53 height 24
click at [1282, 374] on span "$$ z" at bounding box center [1287, 373] width 53 height 24
drag, startPoint x: 1114, startPoint y: 342, endPoint x: 1140, endPoint y: 342, distance: 26.0
click at [1125, 342] on span "$$ n" at bounding box center [1120, 346] width 53 height 24
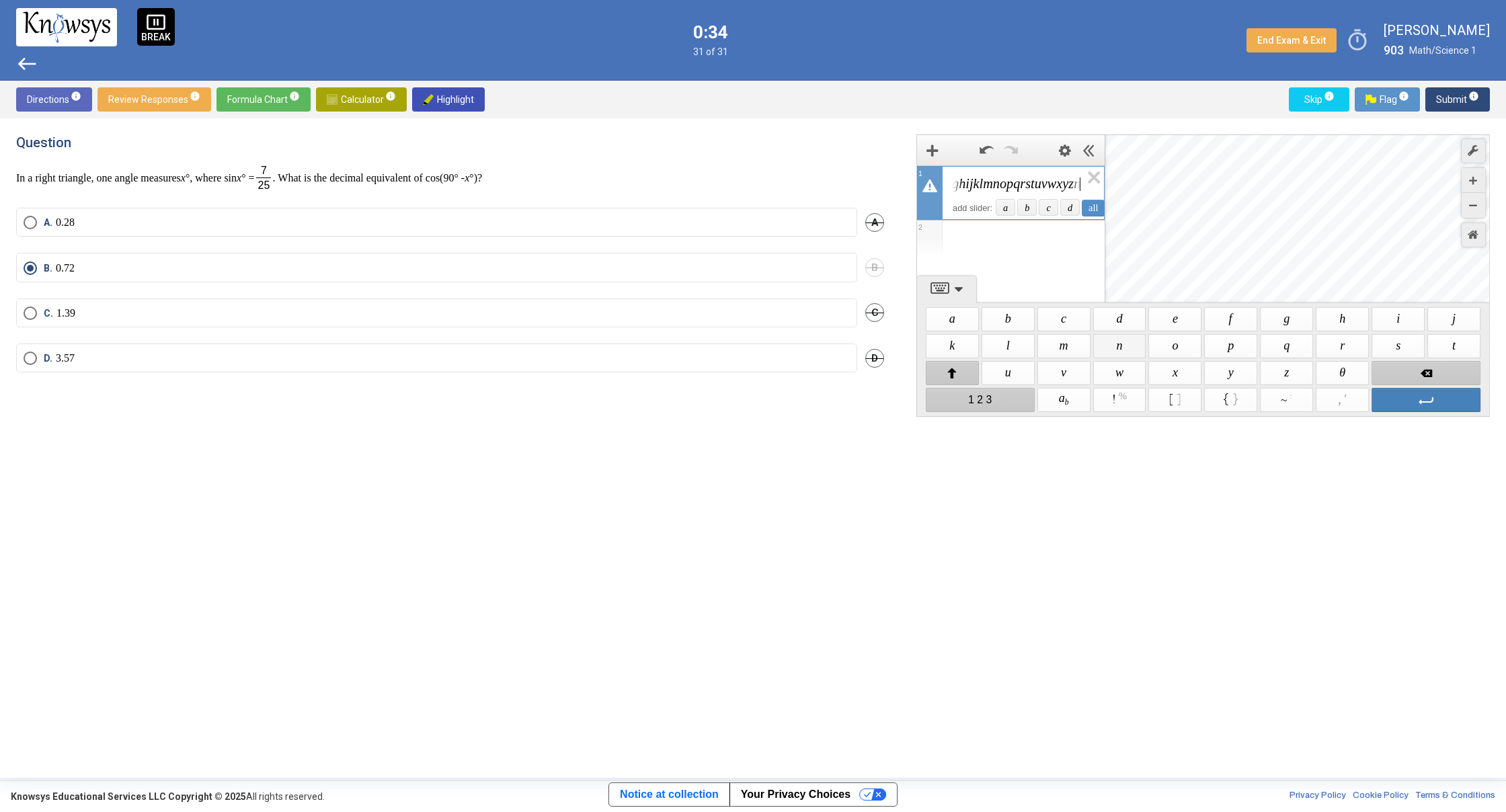
scroll to position [0, 49]
drag, startPoint x: 1174, startPoint y: 342, endPoint x: 1059, endPoint y: 353, distance: 115.5
click at [1110, 342] on div "$$ k $$ l $$ m $$ n $$ o $$ p $$ q $$ r $$ s $$ t" at bounding box center [1202, 345] width 557 height 27
click at [1165, 347] on span "$$ o" at bounding box center [1176, 346] width 53 height 24
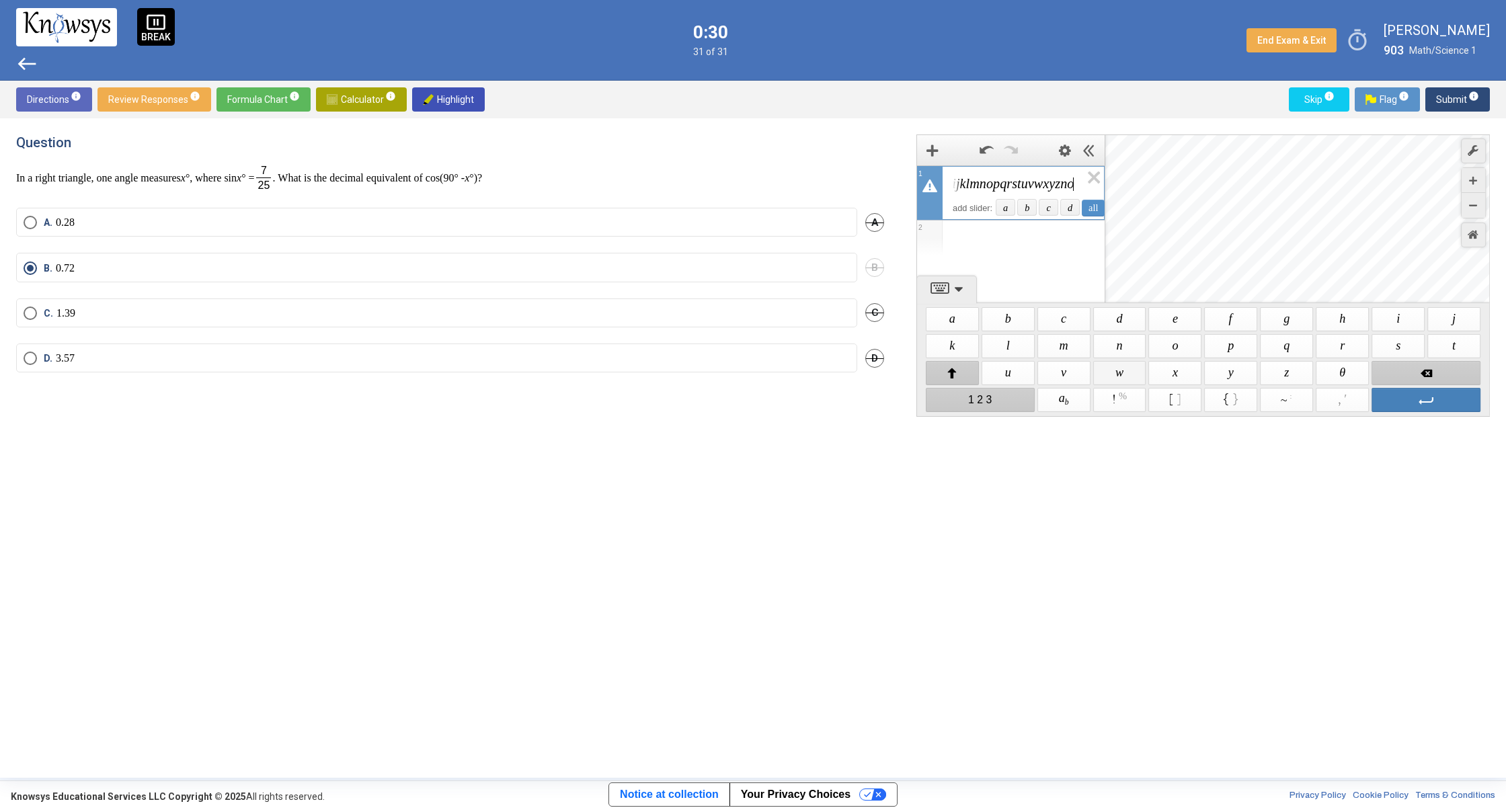
click at [1118, 368] on span "$$ w" at bounding box center [1120, 373] width 53 height 24
drag, startPoint x: 1397, startPoint y: 319, endPoint x: 1374, endPoint y: 359, distance: 46.1
click at [1399, 320] on span "$$ i" at bounding box center [1398, 318] width 53 height 24
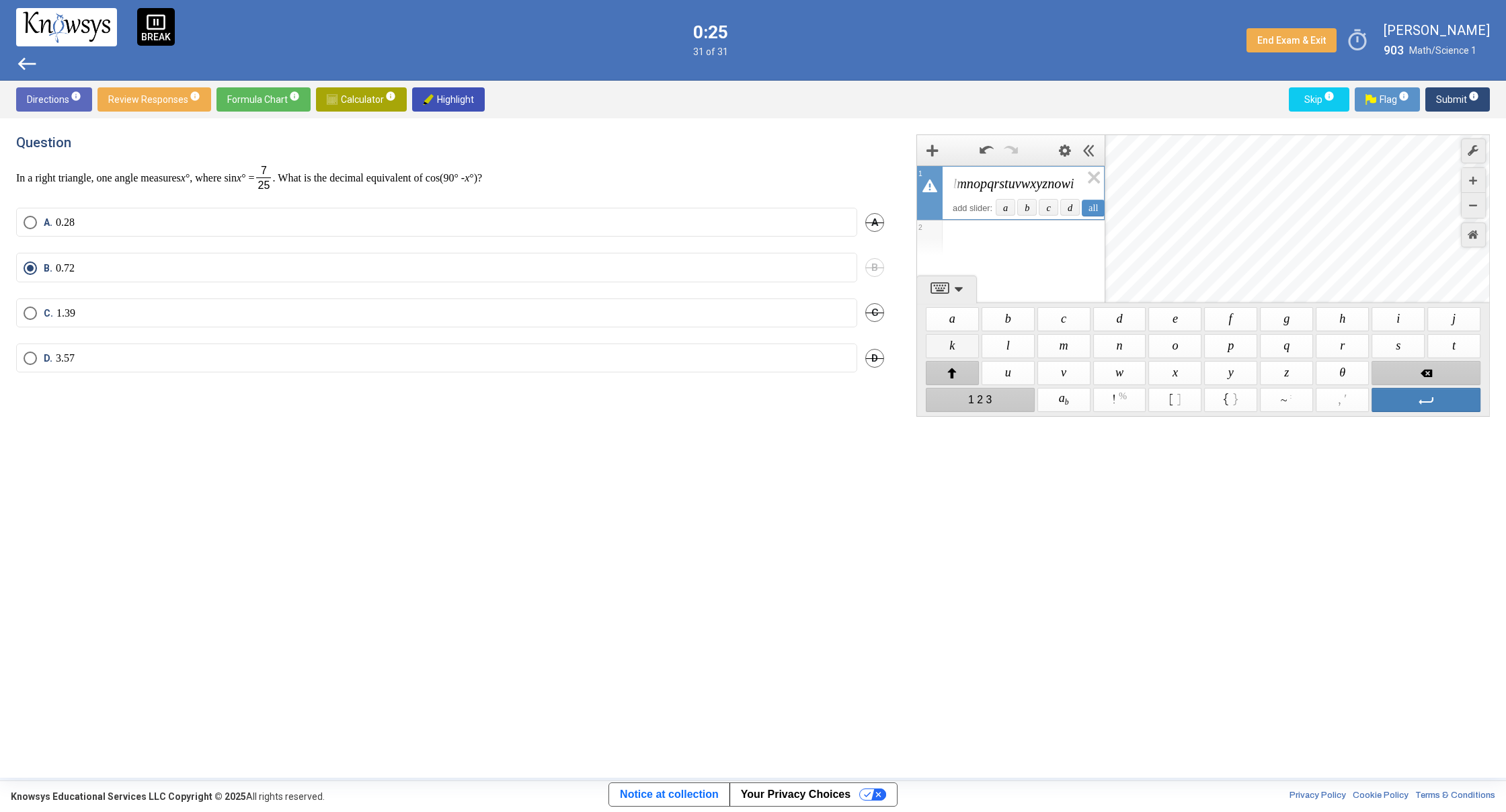
drag, startPoint x: 955, startPoint y: 347, endPoint x: 1121, endPoint y: 357, distance: 166.3
click at [958, 347] on span "$$ k" at bounding box center [952, 346] width 53 height 24
drag, startPoint x: 1130, startPoint y: 347, endPoint x: 1175, endPoint y: 351, distance: 45.2
click at [1139, 351] on span "$$ n" at bounding box center [1120, 346] width 53 height 24
click at [1176, 349] on span "$$ o" at bounding box center [1176, 346] width 53 height 24
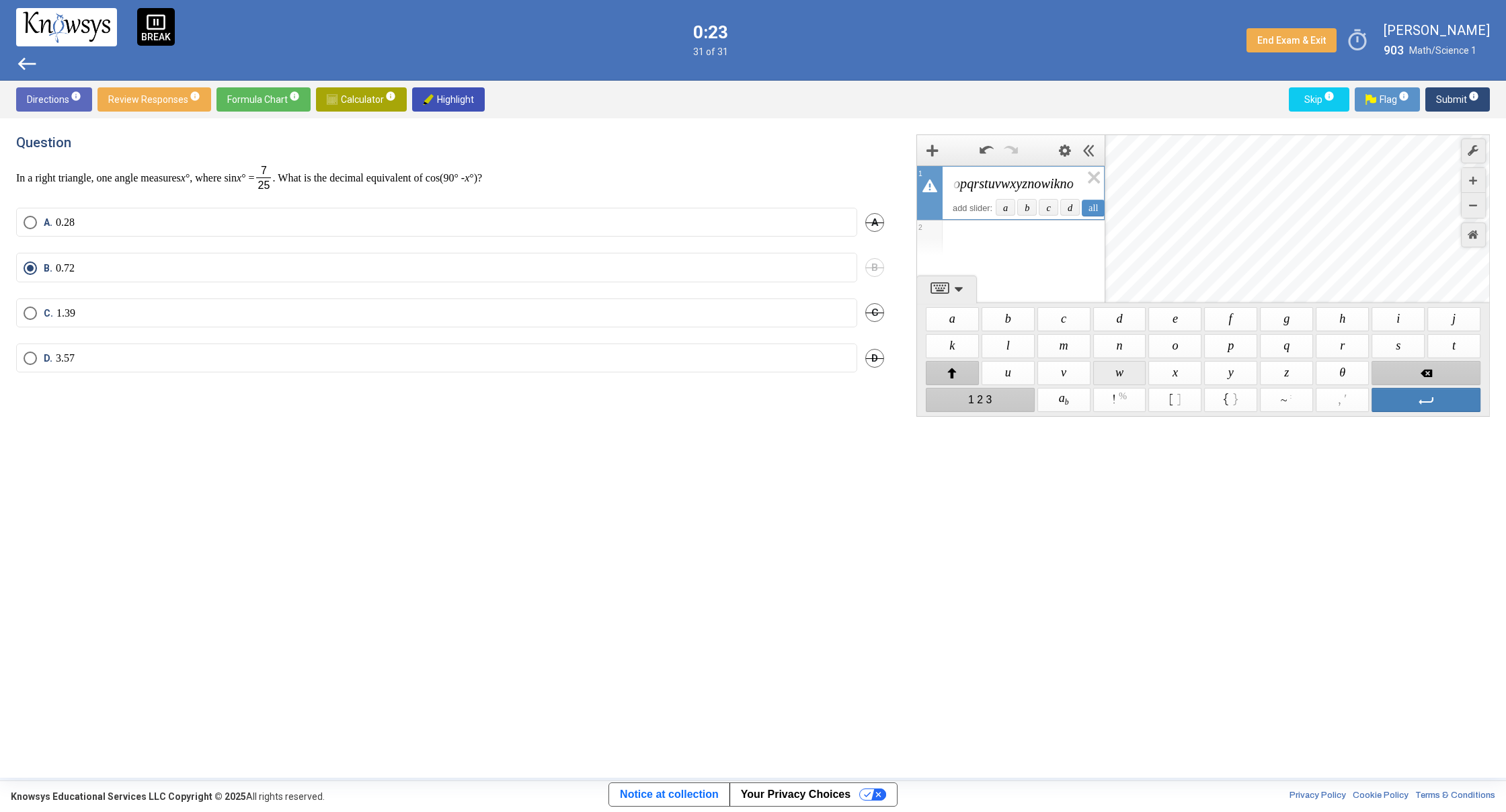
click at [1123, 370] on span "$$ w" at bounding box center [1120, 373] width 53 height 24
click at [1080, 348] on span "$$ m" at bounding box center [1064, 346] width 53 height 24
drag, startPoint x: 1236, startPoint y: 376, endPoint x: 1209, endPoint y: 372, distance: 27.3
click at [1209, 372] on span "$$ y" at bounding box center [1231, 373] width 53 height 24
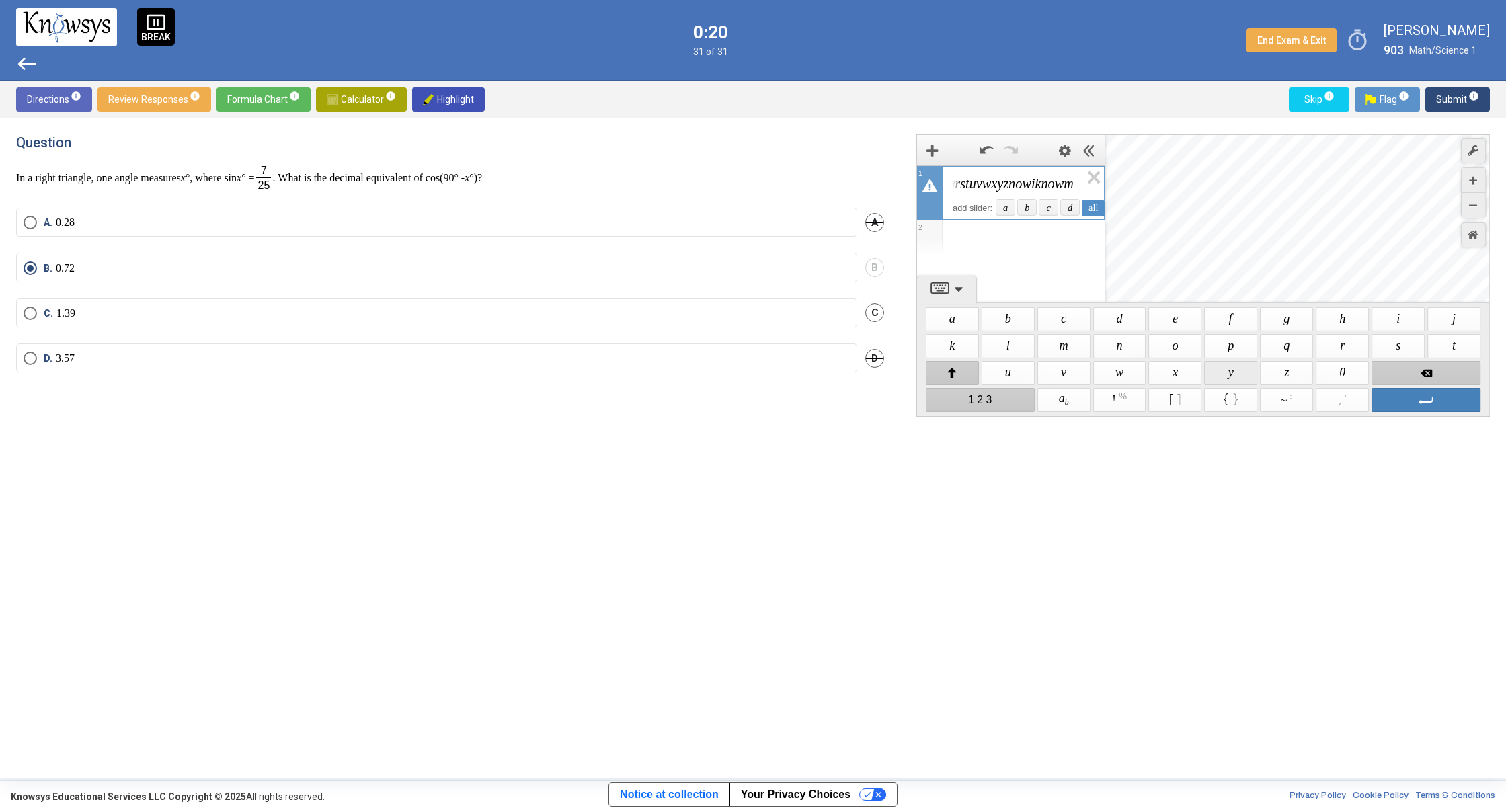
scroll to position [0, 114]
drag, startPoint x: 945, startPoint y: 324, endPoint x: 957, endPoint y: 322, distance: 12.2
click at [947, 323] on span "$$ a" at bounding box center [952, 318] width 53 height 24
drag, startPoint x: 992, startPoint y: 315, endPoint x: 1044, endPoint y: 330, distance: 54.1
click at [1010, 321] on span "$$ b" at bounding box center [1008, 318] width 53 height 24
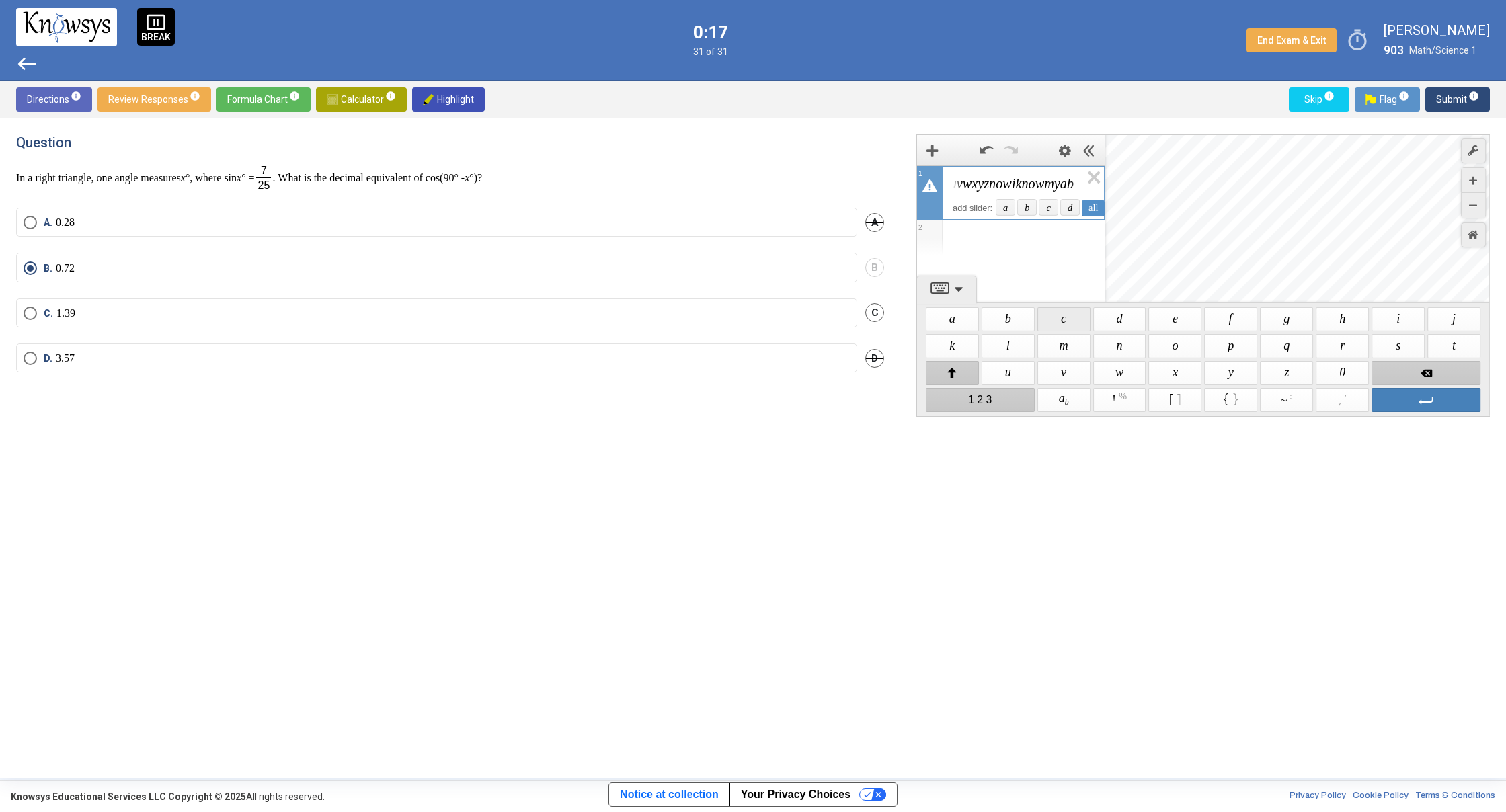
click at [1068, 325] on span "$$ c" at bounding box center [1064, 318] width 53 height 24
click at [1401, 340] on span "$$ s" at bounding box center [1398, 346] width 53 height 24
click at [1097, 342] on span "$$ n" at bounding box center [1120, 346] width 53 height 24
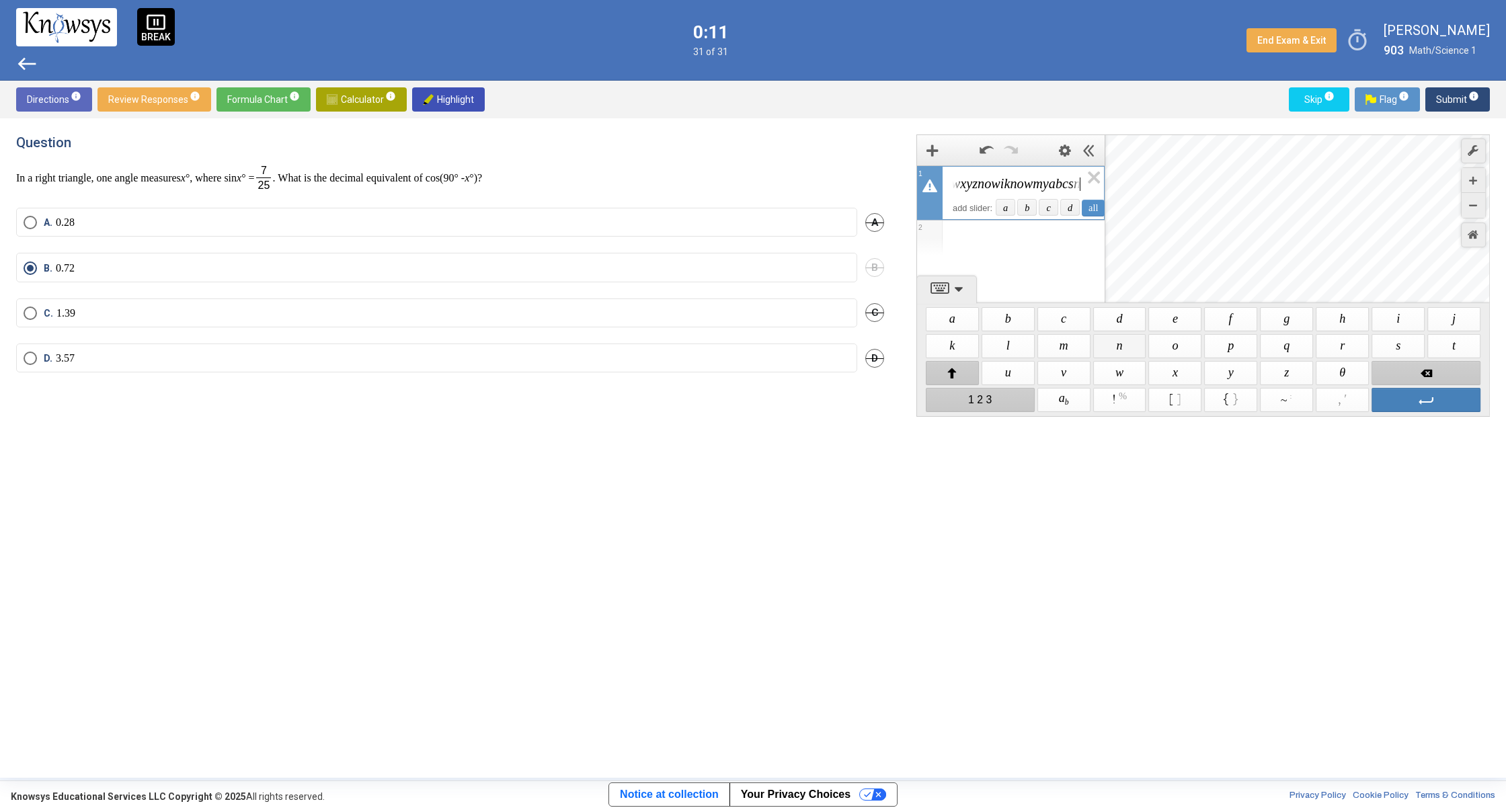
scroll to position [0, 145]
click at [1176, 321] on span "$$ e" at bounding box center [1176, 318] width 53 height 24
click at [1174, 366] on span "$$ x" at bounding box center [1176, 373] width 53 height 24
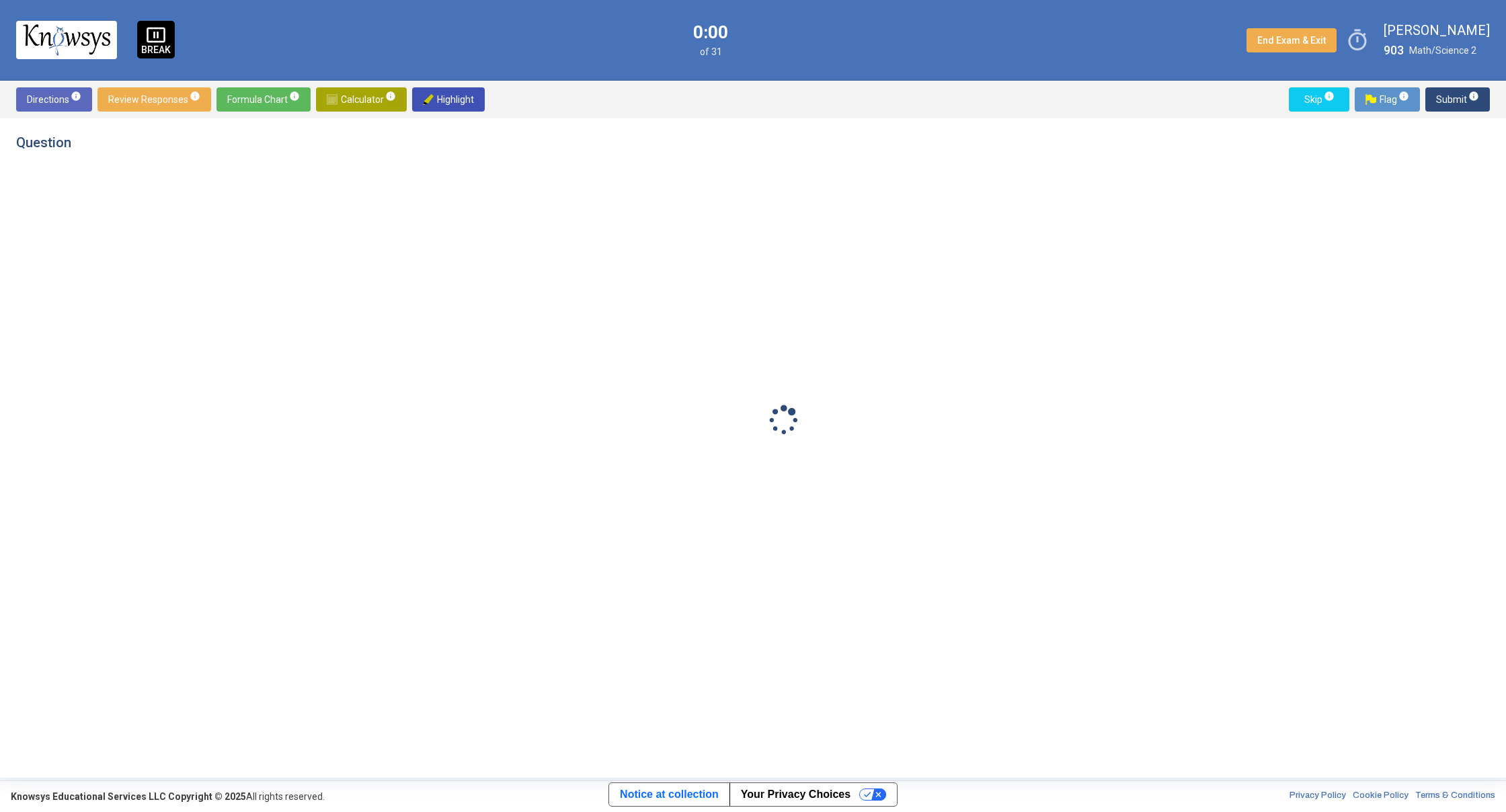
click at [1467, 340] on body "pause_presentation BREAK 0:00 of 31 End Exam & Exit timer [PERSON_NAME] 903 Mat…" at bounding box center [753, 406] width 1506 height 812
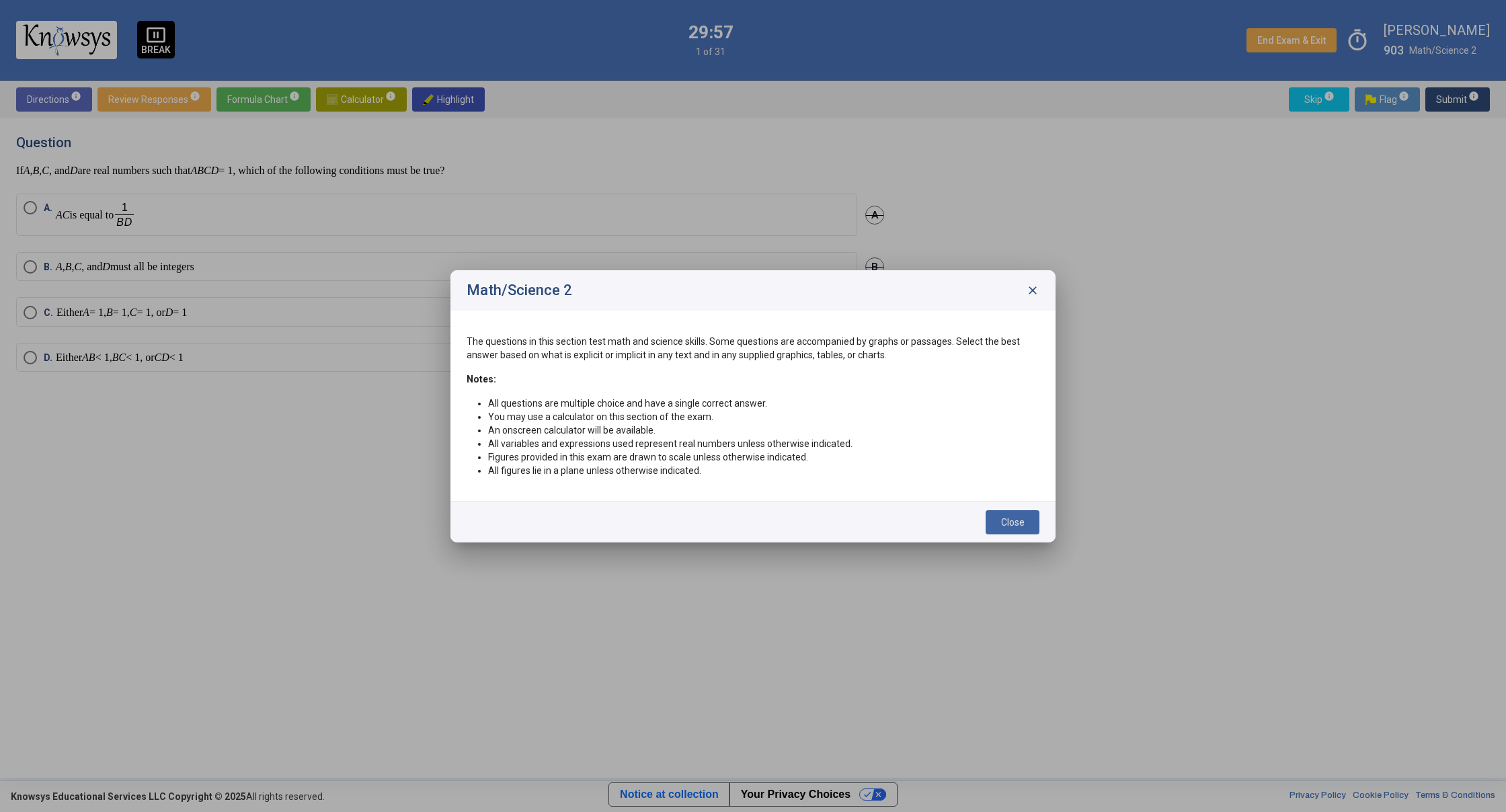
click at [1025, 513] on button "Close" at bounding box center [1012, 522] width 53 height 24
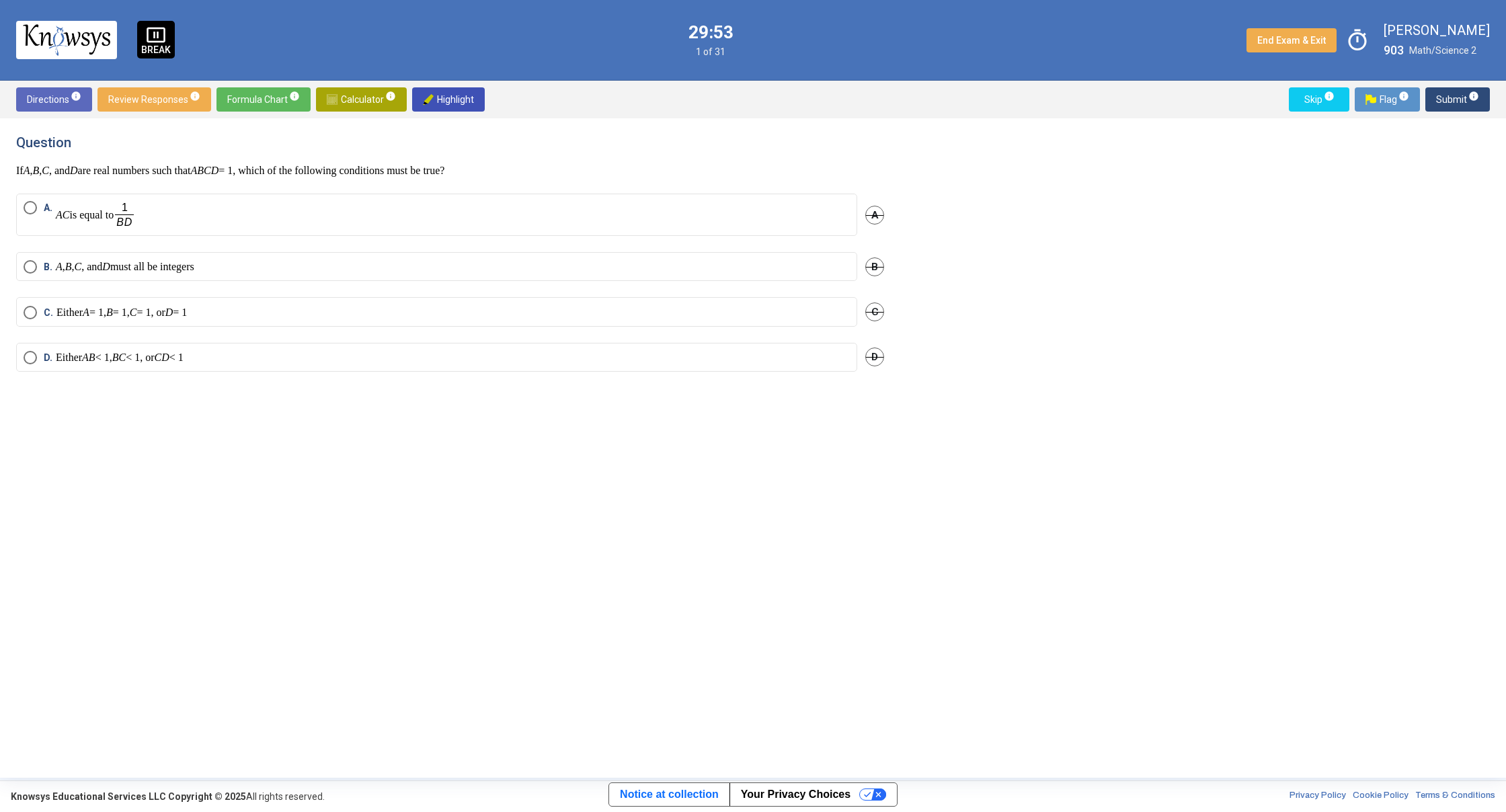
click at [22, 209] on mat-radio-button "A. AC is equal to" at bounding box center [436, 215] width 841 height 43
click at [37, 270] on span "Select an option" at bounding box center [31, 267] width 14 height 14
click at [1460, 93] on span "Submit info" at bounding box center [1457, 99] width 43 height 24
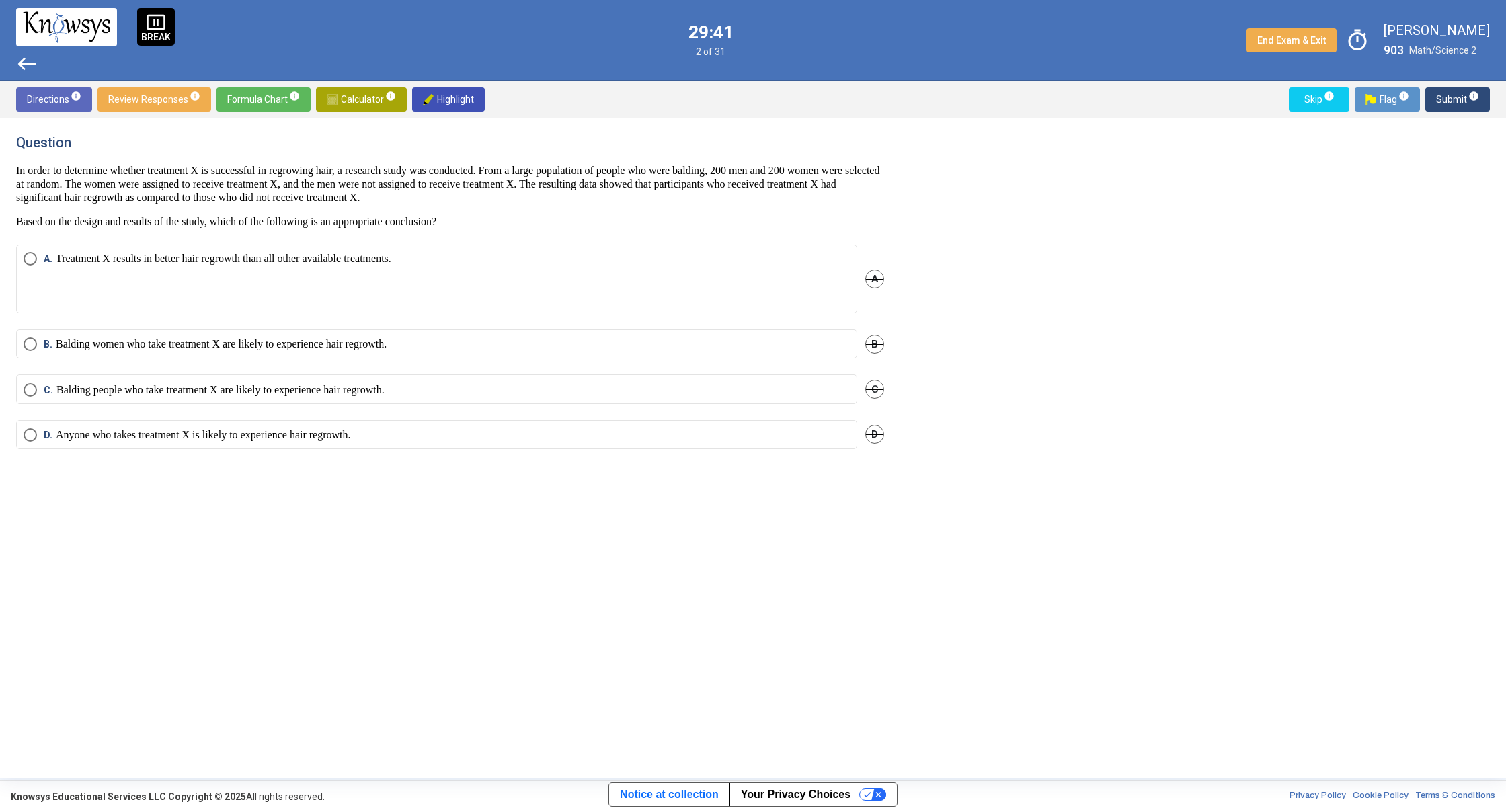
click at [176, 370] on div "[PERSON_NAME] women who take treatment X are likely to experience hair regrowth…" at bounding box center [449, 352] width 868 height 45
click at [165, 338] on p "Balding women who take treatment X are likely to experience hair regrowth." at bounding box center [221, 344] width 330 height 14
click at [73, 381] on mat-radio-button "[PERSON_NAME] people who take treatment X are likely to experience hair regrowt…" at bounding box center [436, 388] width 841 height 29
drag, startPoint x: 82, startPoint y: 393, endPoint x: 99, endPoint y: 359, distance: 38.0
click at [99, 359] on mat-radio-group "A. Treatment X results in better hair regrowth than all other available treatme…" at bounding box center [449, 354] width 868 height 221
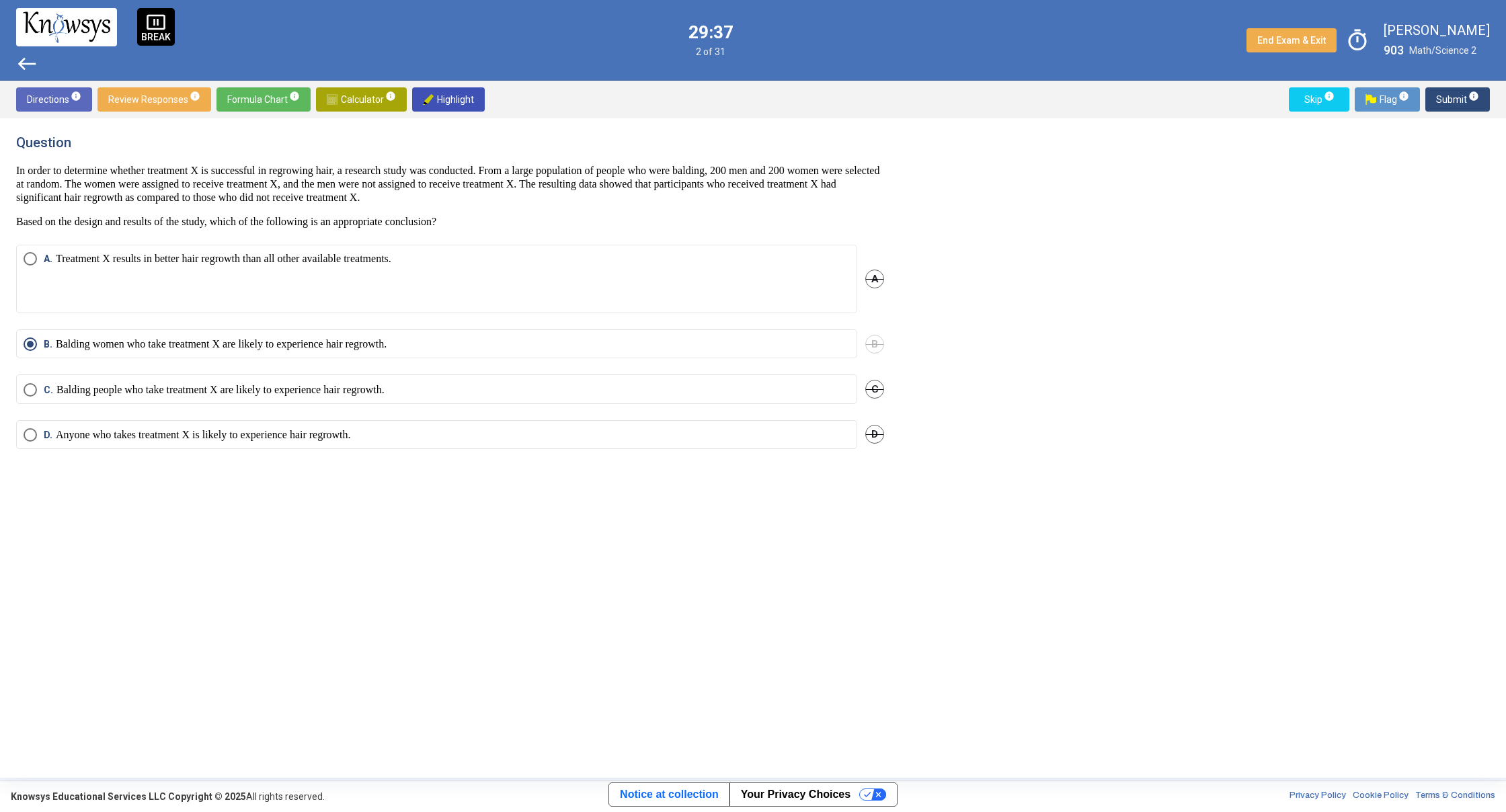
click at [78, 393] on p "Balding people who take treatment X are likely to experience hair regrowth." at bounding box center [221, 390] width 329 height 14
click at [630, 433] on label "D. Anyone who takes treatment X is likely to experience hair regrowth." at bounding box center [436, 435] width 826 height 14
drag, startPoint x: 1475, startPoint y: 91, endPoint x: 1452, endPoint y: 83, distance: 24.4
click at [1473, 91] on span "info" at bounding box center [1473, 96] width 11 height 11
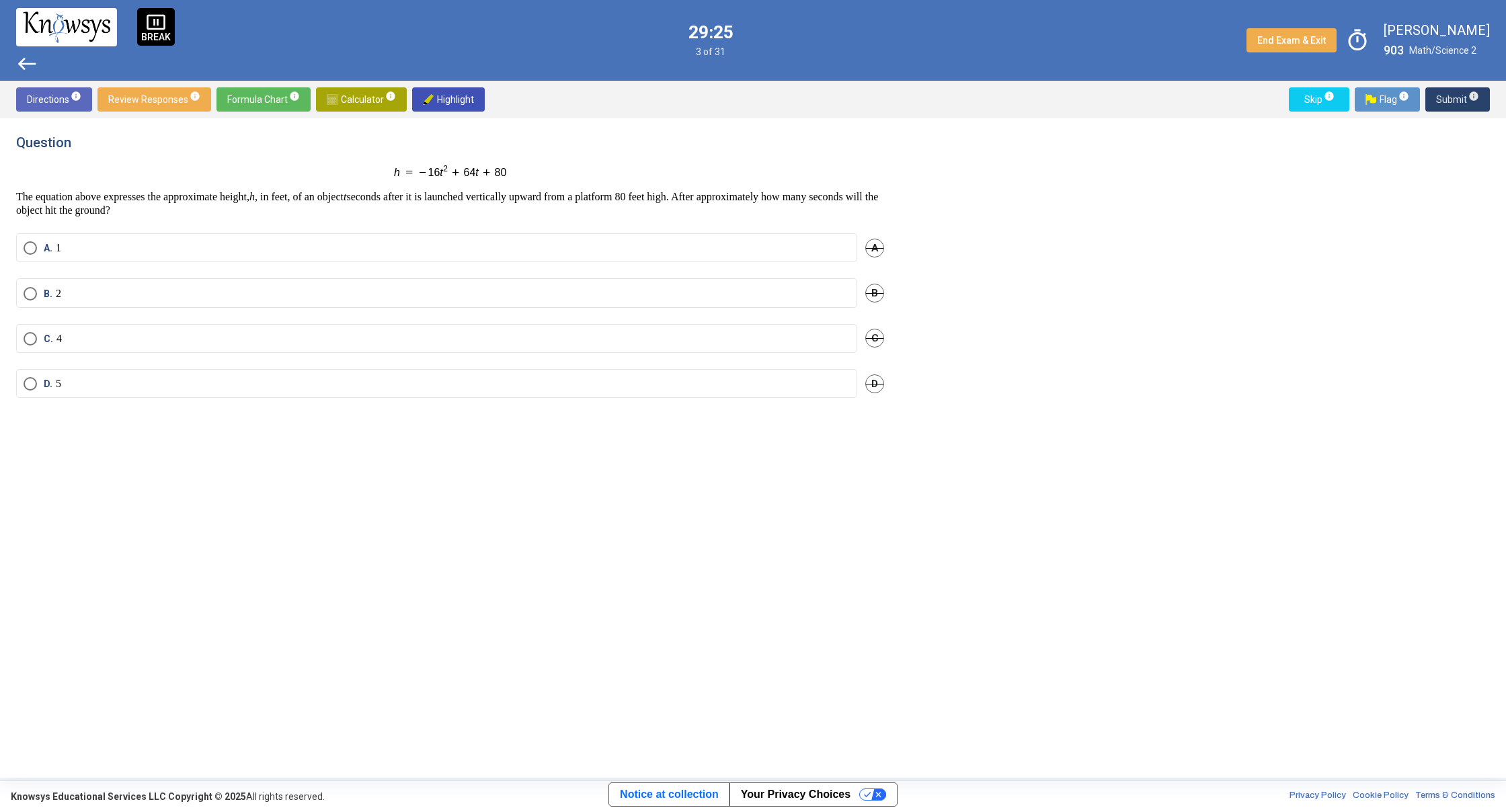
click at [1463, 102] on span "Submit info" at bounding box center [1457, 99] width 43 height 24
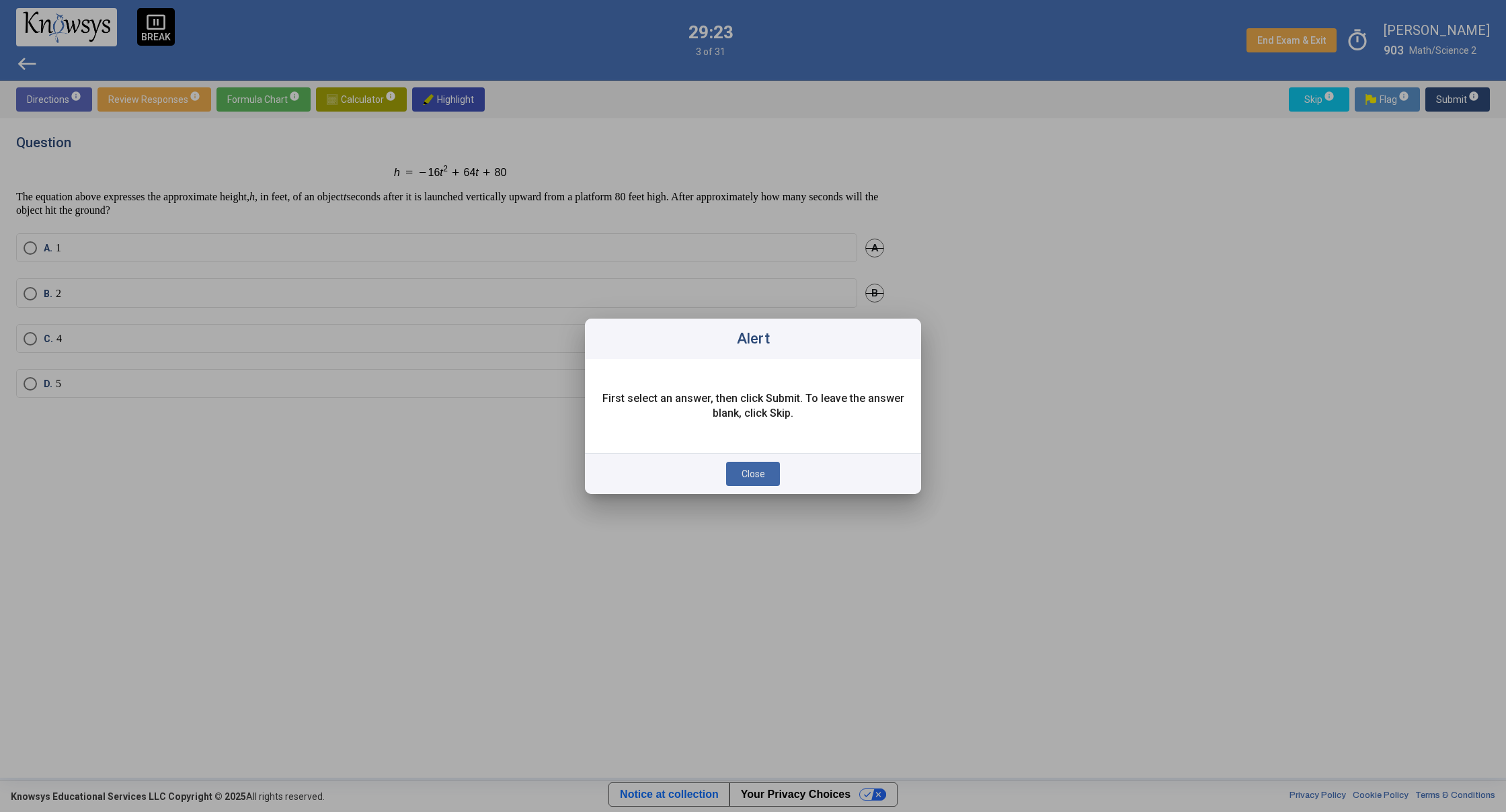
drag, startPoint x: 764, startPoint y: 479, endPoint x: 852, endPoint y: 380, distance: 132.5
click at [778, 454] on div "Close" at bounding box center [753, 473] width 336 height 41
click at [765, 480] on button "Close" at bounding box center [753, 474] width 53 height 24
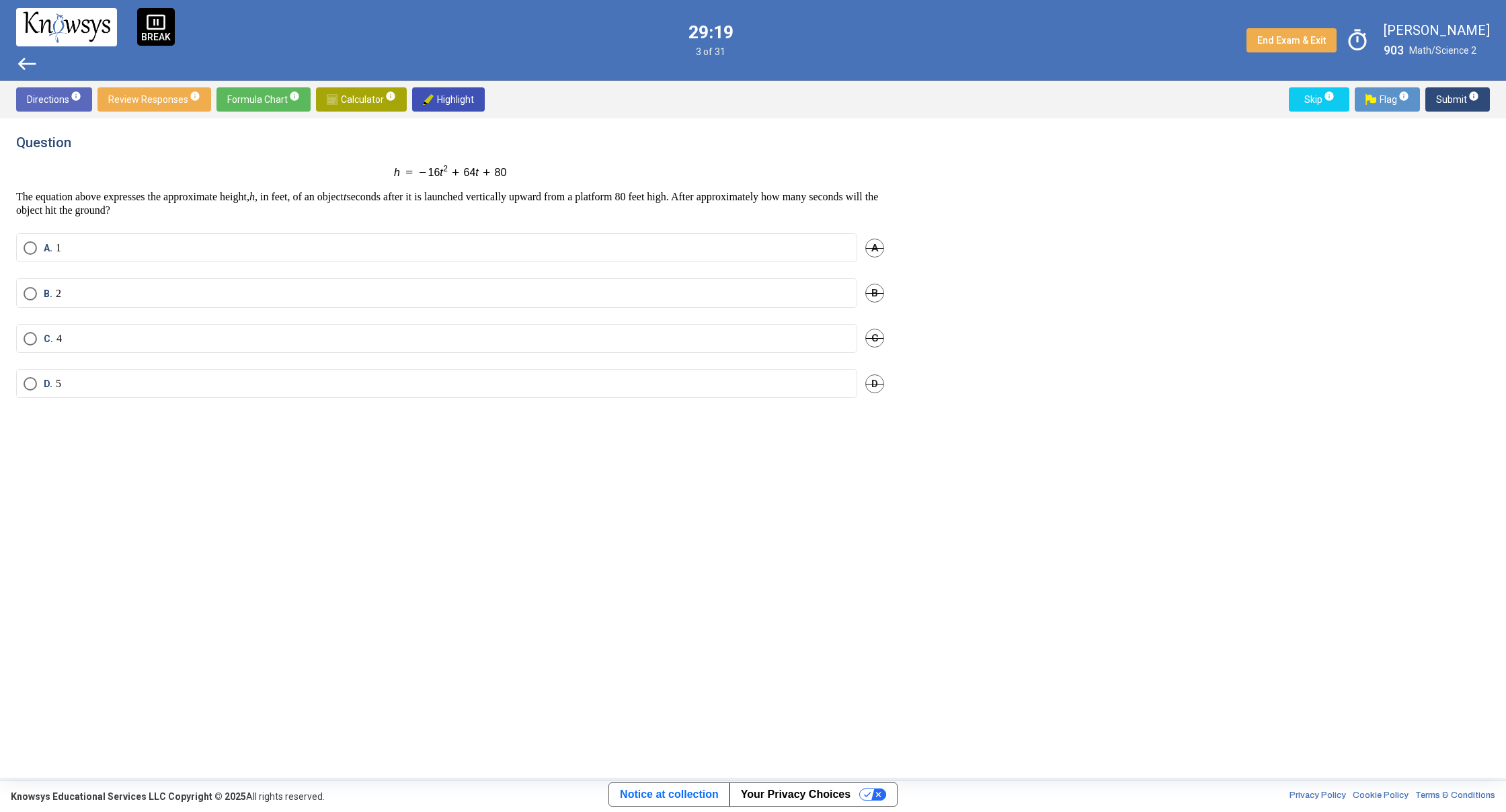
click at [335, 88] on span "Calculator info" at bounding box center [361, 99] width 69 height 24
click at [965, 203] on div "Expression List" at bounding box center [1028, 220] width 222 height 35
click at [971, 187] on span "​" at bounding box center [1034, 184] width 162 height 16
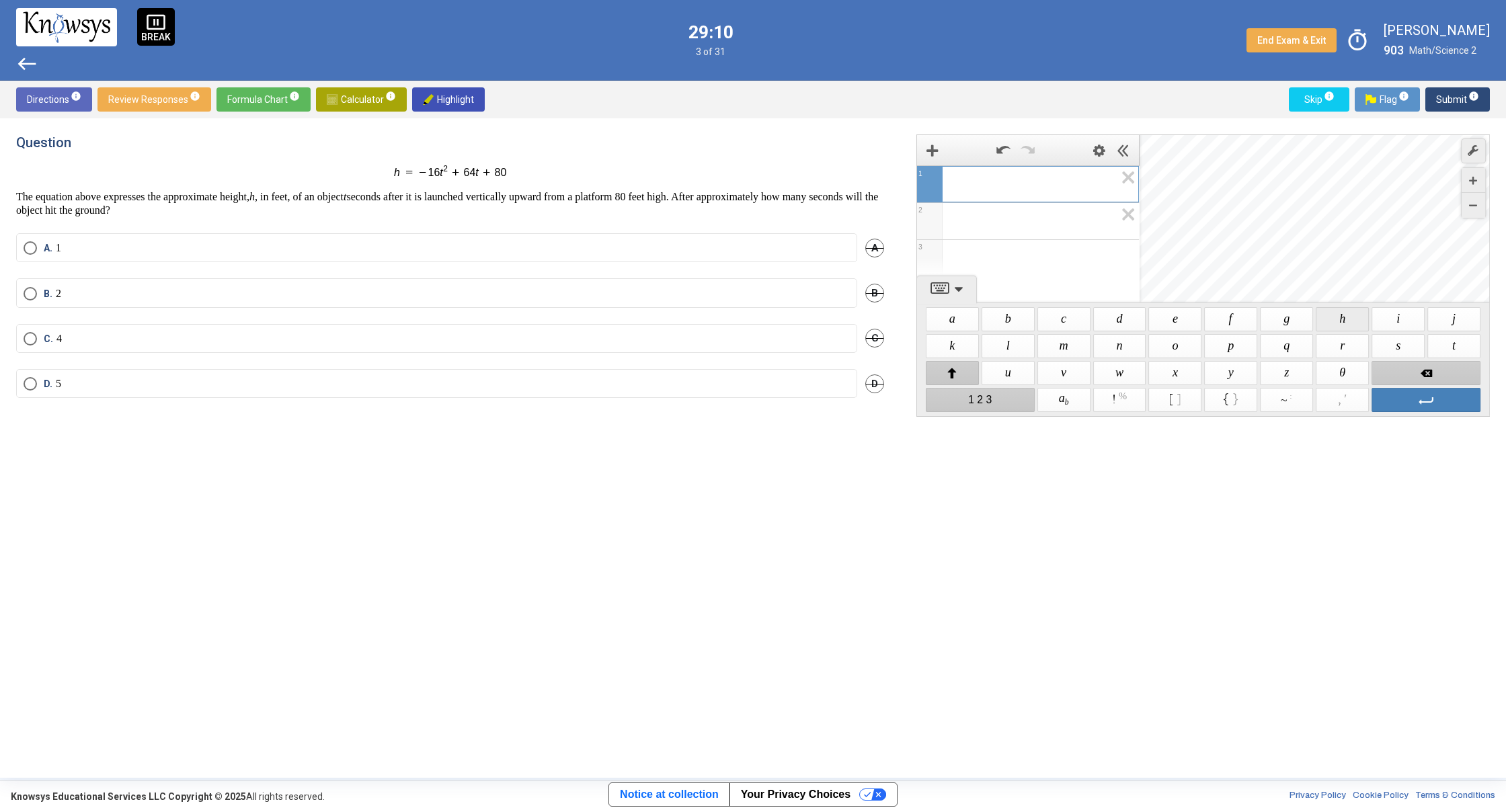
drag, startPoint x: 1344, startPoint y: 314, endPoint x: 1250, endPoint y: 334, distance: 96.1
click at [1339, 314] on span "$$ h" at bounding box center [1343, 318] width 53 height 24
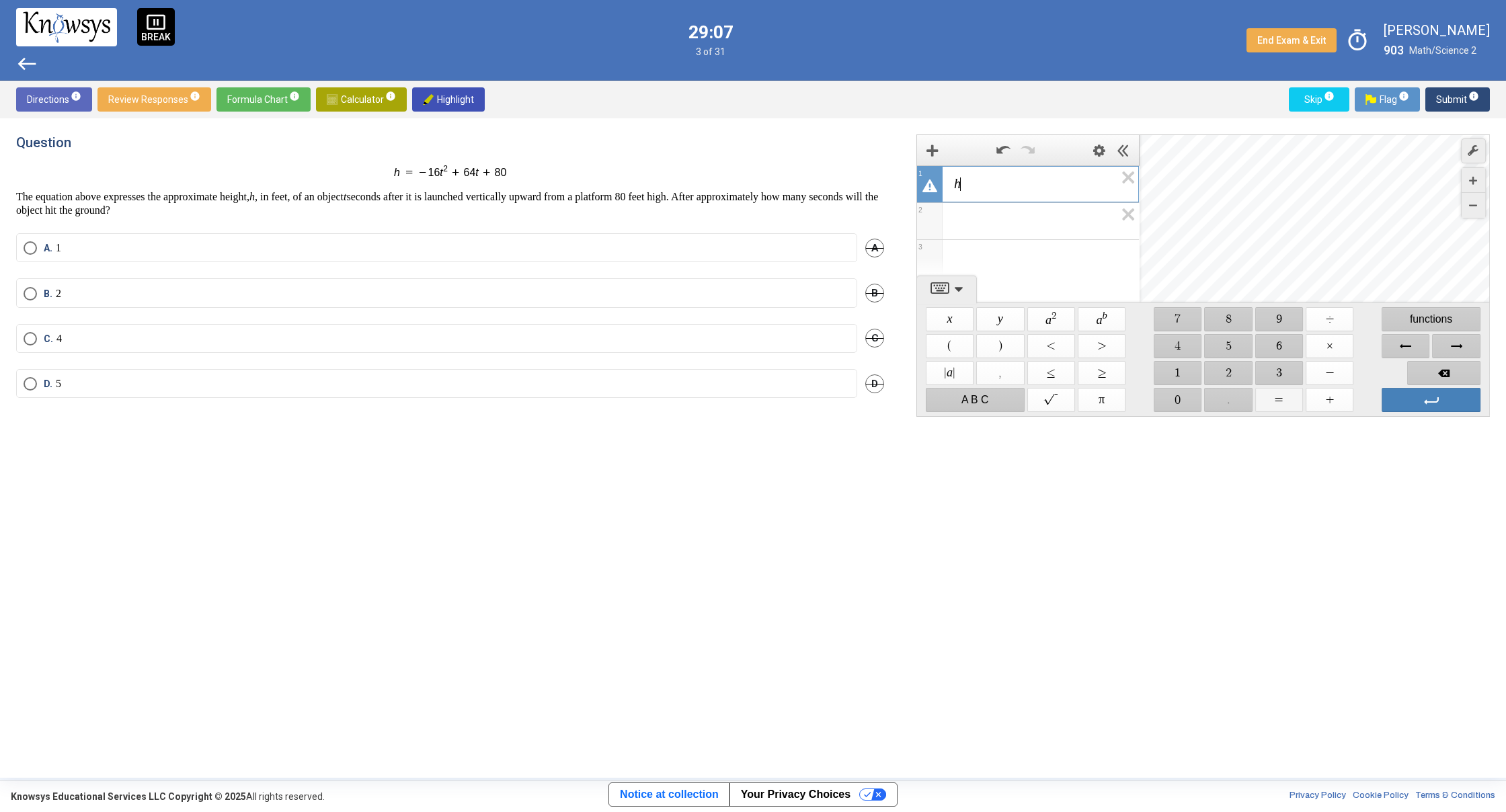
click at [1288, 400] on span "$$ =" at bounding box center [1278, 400] width 47 height 24
click at [1190, 368] on span "$$ 1" at bounding box center [1177, 373] width 47 height 24
click at [1280, 345] on span "$$ 6" at bounding box center [1278, 346] width 47 height 24
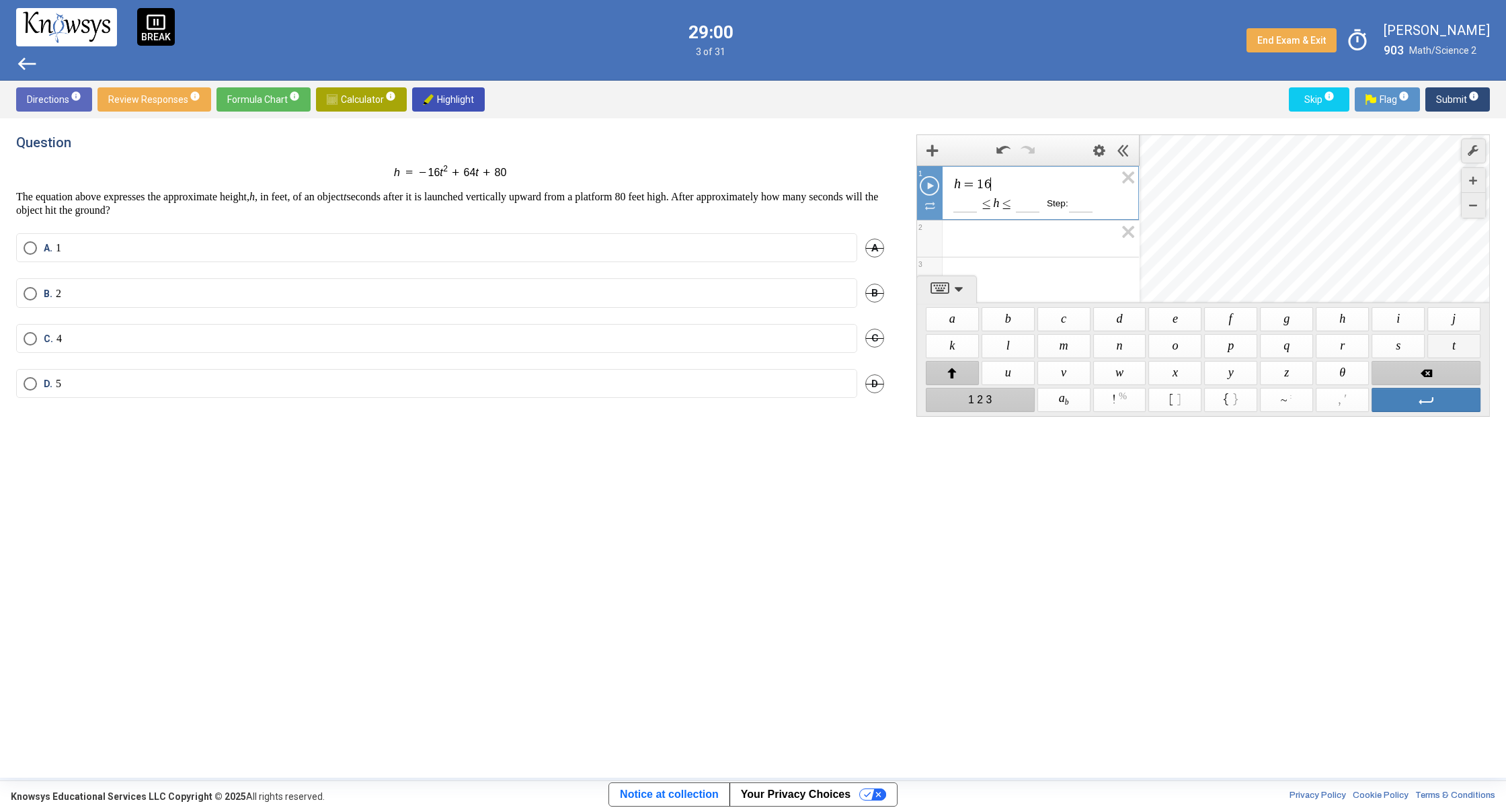
drag, startPoint x: 1460, startPoint y: 347, endPoint x: 1446, endPoint y: 346, distance: 14.0
click at [1460, 347] on span "$$ t" at bounding box center [1454, 346] width 53 height 24
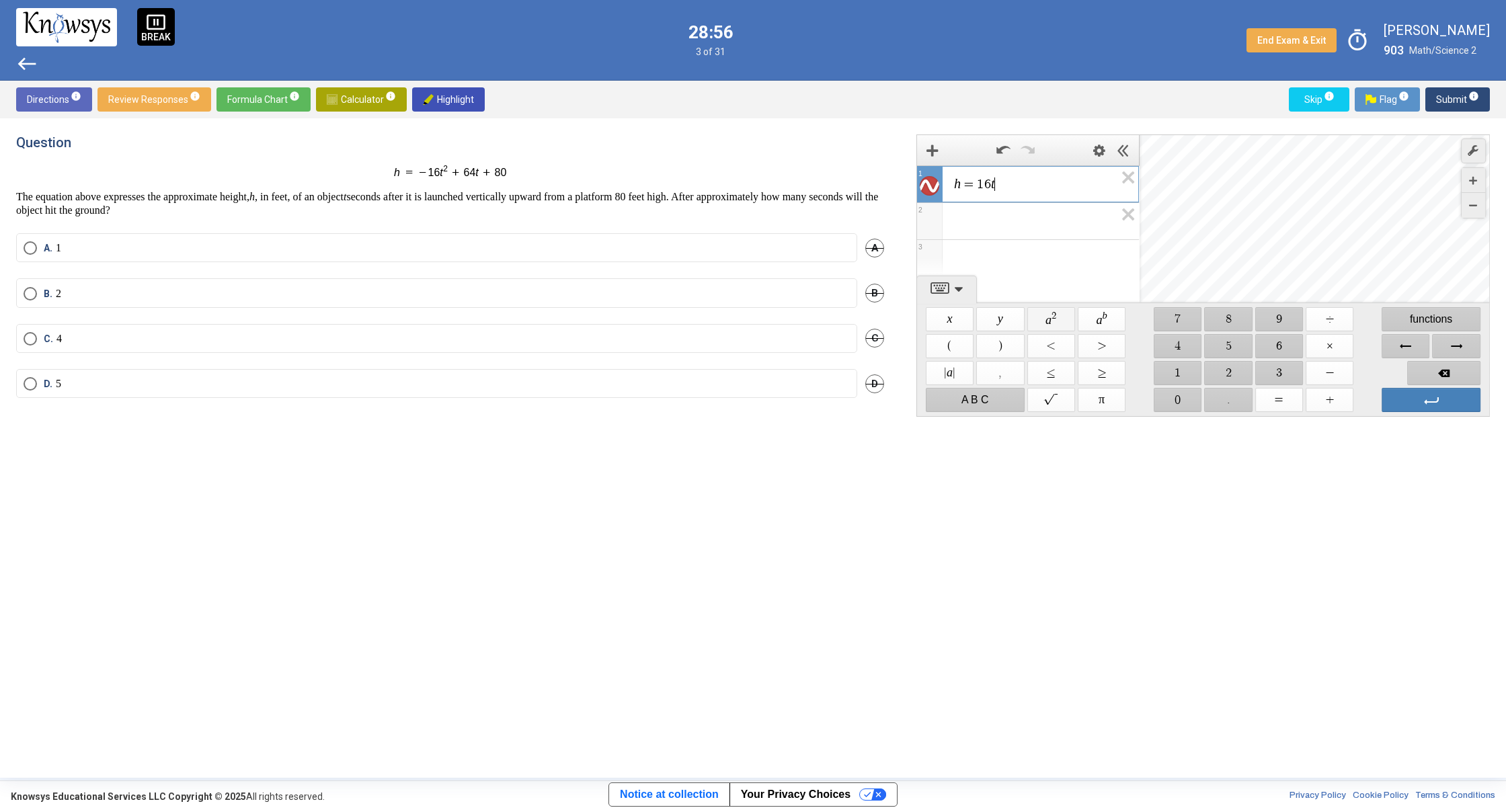
click at [1058, 315] on span "$$ a 2" at bounding box center [1051, 318] width 47 height 24
click at [1329, 402] on span "$$ +" at bounding box center [1329, 400] width 47 height 24
drag, startPoint x: 1276, startPoint y: 345, endPoint x: 1202, endPoint y: 338, distance: 74.3
click at [1259, 338] on span "$$ 6" at bounding box center [1278, 346] width 47 height 24
click at [1195, 341] on span "$$ 4" at bounding box center [1177, 346] width 47 height 24
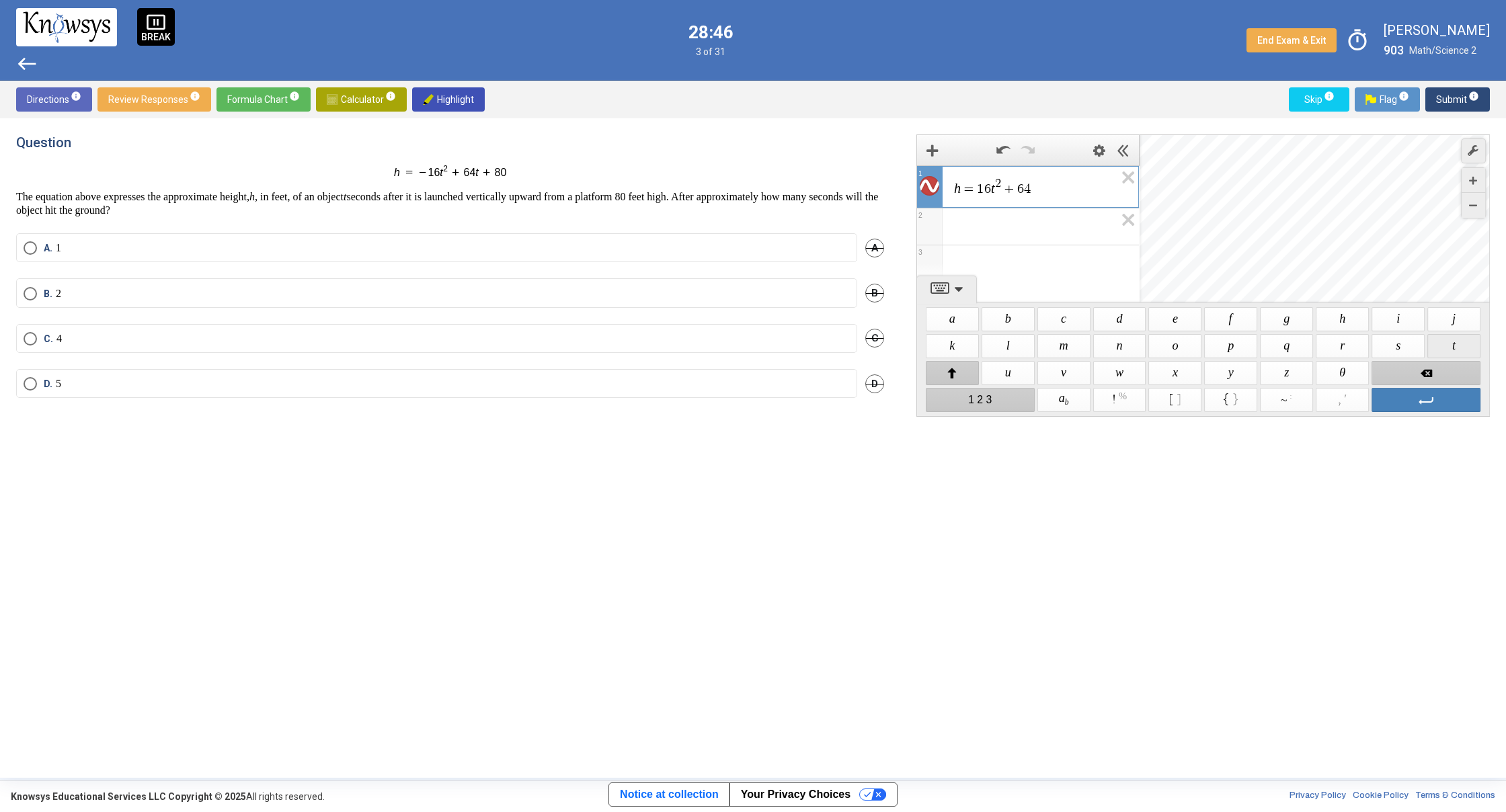
click at [1444, 351] on span "$$ t" at bounding box center [1454, 346] width 53 height 24
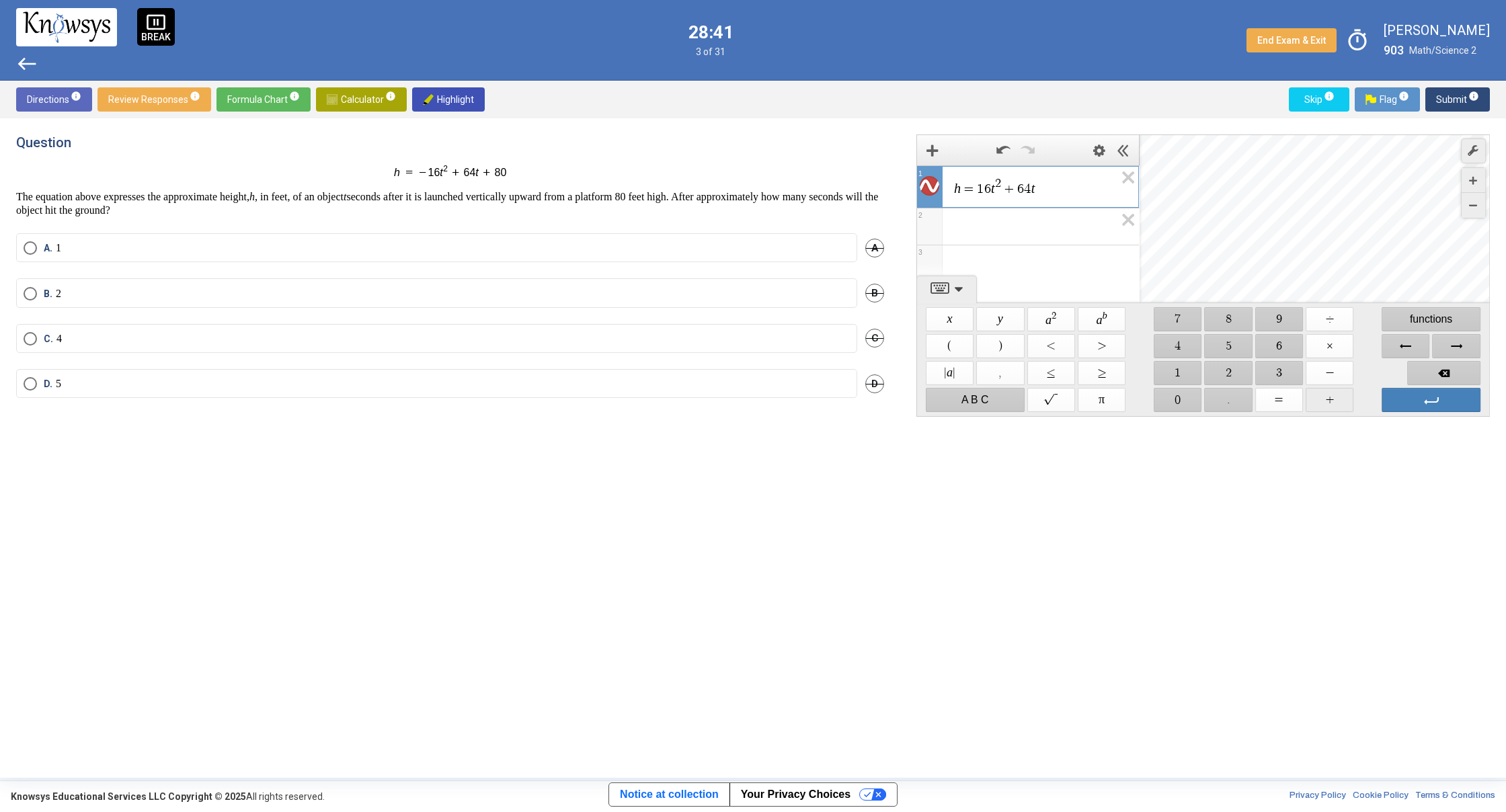
drag, startPoint x: 1328, startPoint y: 400, endPoint x: 1305, endPoint y: 386, distance: 26.9
click at [1327, 399] on span "$$ +" at bounding box center [1329, 400] width 47 height 24
drag, startPoint x: 1228, startPoint y: 325, endPoint x: 1208, endPoint y: 370, distance: 49.2
click at [1225, 330] on span "$$ 8" at bounding box center [1228, 318] width 47 height 24
click at [1176, 398] on span "$$ 0" at bounding box center [1177, 400] width 47 height 24
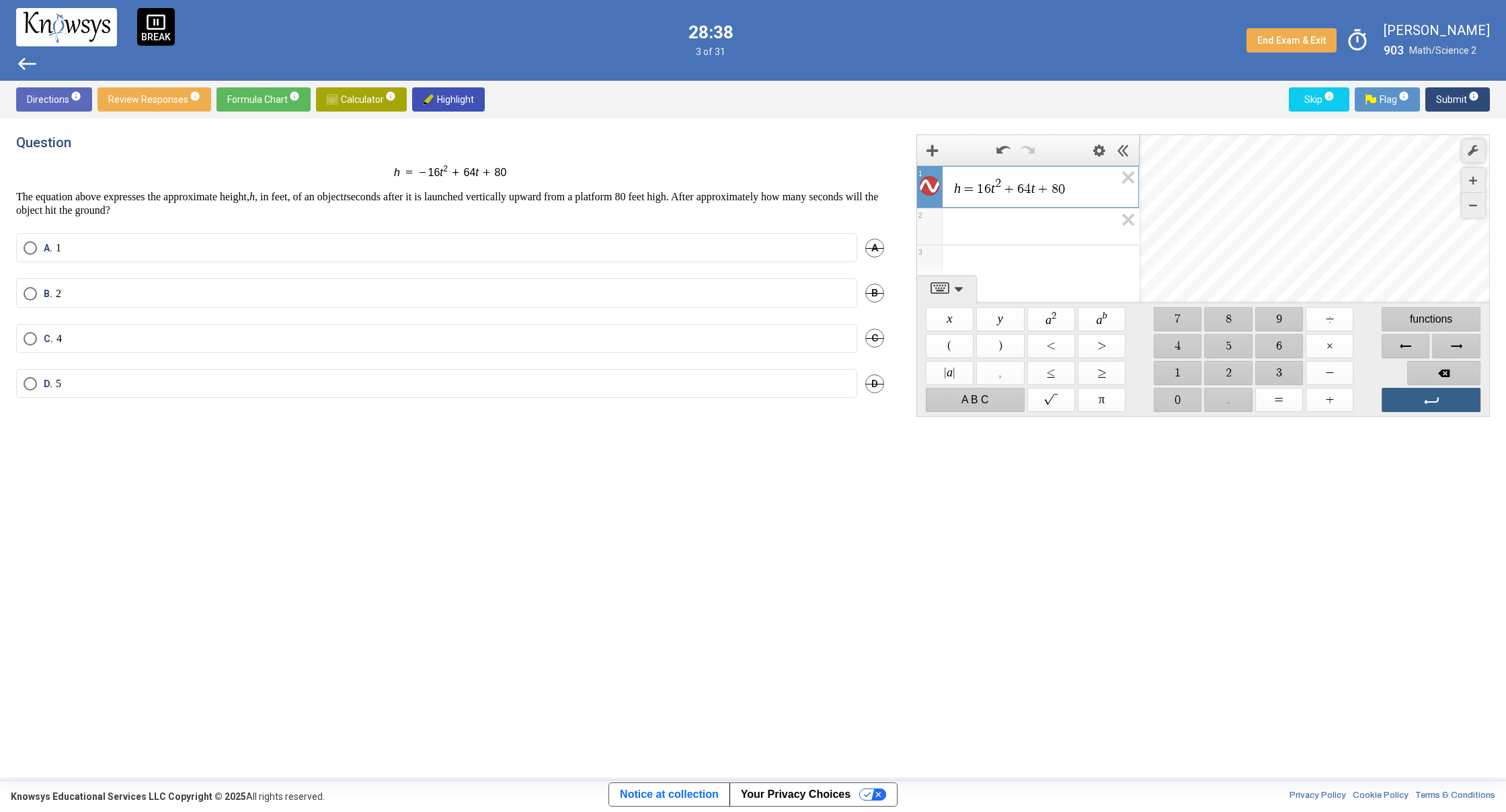
click at [1410, 397] on span "Enter" at bounding box center [1431, 400] width 99 height 24
click at [1121, 177] on icon "Expression List" at bounding box center [1123, 181] width 31 height 31
click at [1114, 179] on icon "Expression List" at bounding box center [1123, 181] width 31 height 31
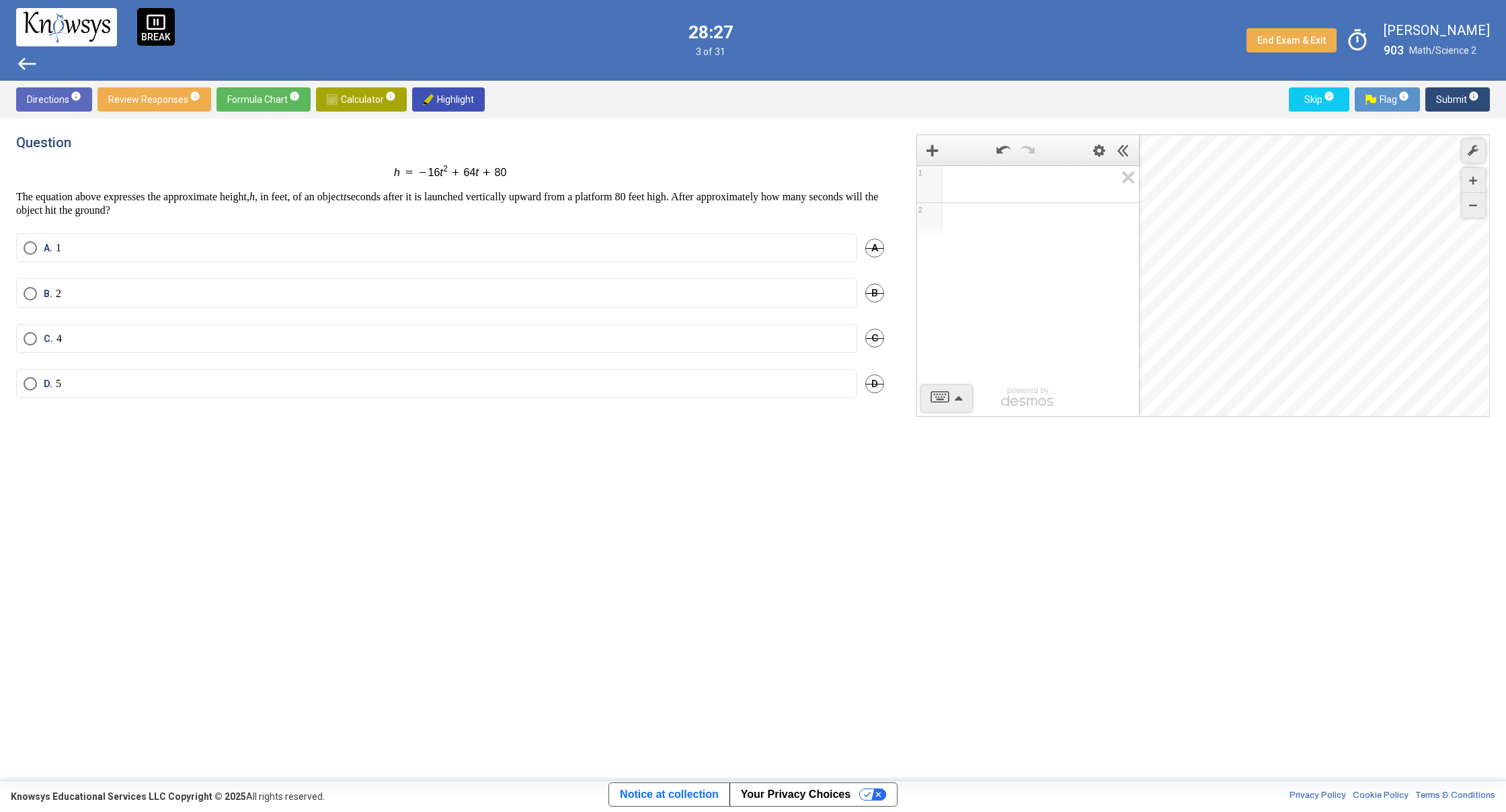
click at [98, 325] on mat-radio-button "C. 4" at bounding box center [436, 337] width 841 height 29
click at [97, 336] on label "C. 4" at bounding box center [436, 339] width 826 height 14
click at [1446, 92] on span "Submit info" at bounding box center [1457, 99] width 43 height 24
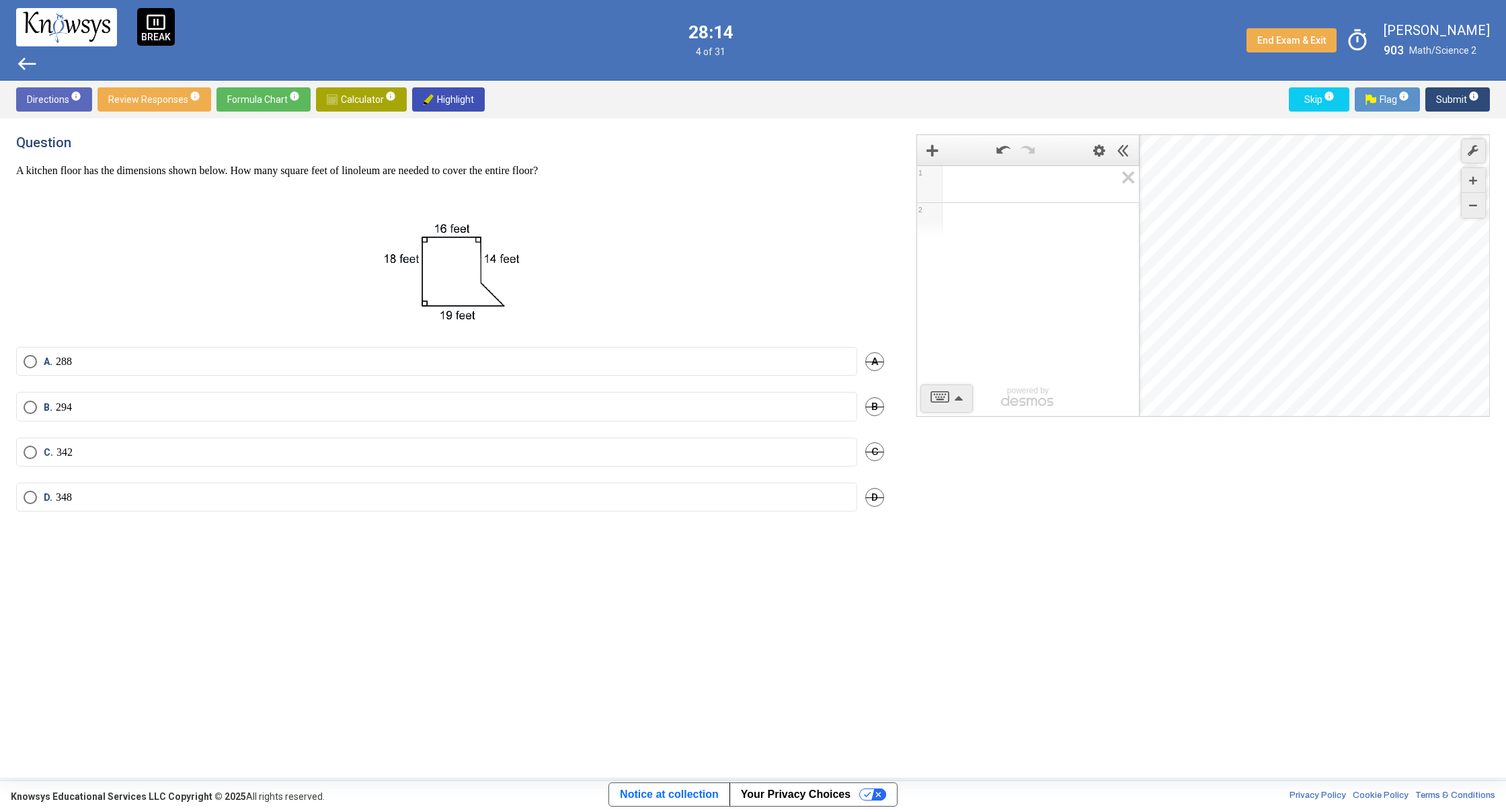
click at [83, 447] on label "C. 342" at bounding box center [436, 452] width 826 height 14
click at [1452, 100] on span "Submit info" at bounding box center [1457, 99] width 43 height 24
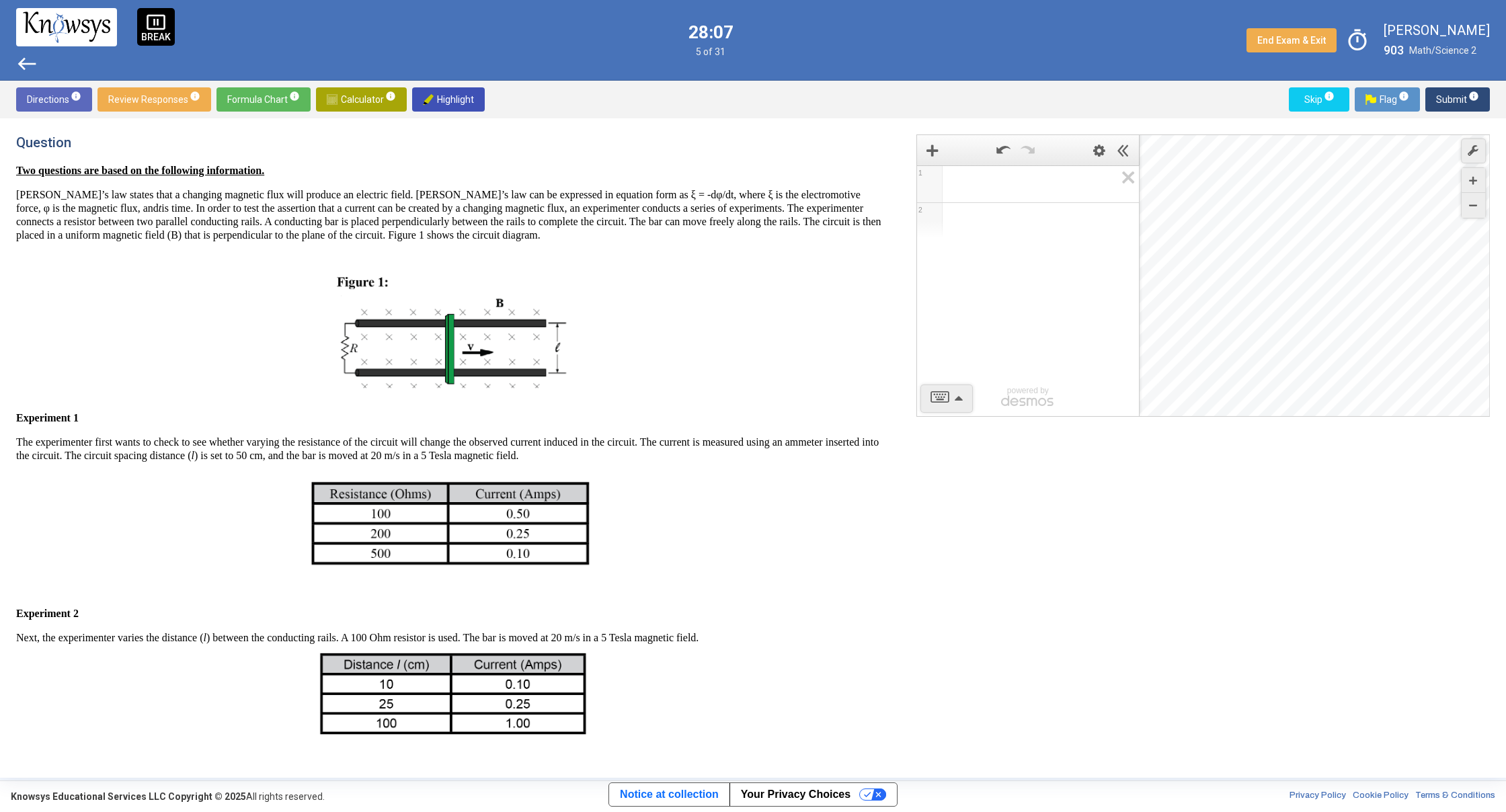
scroll to position [373, 0]
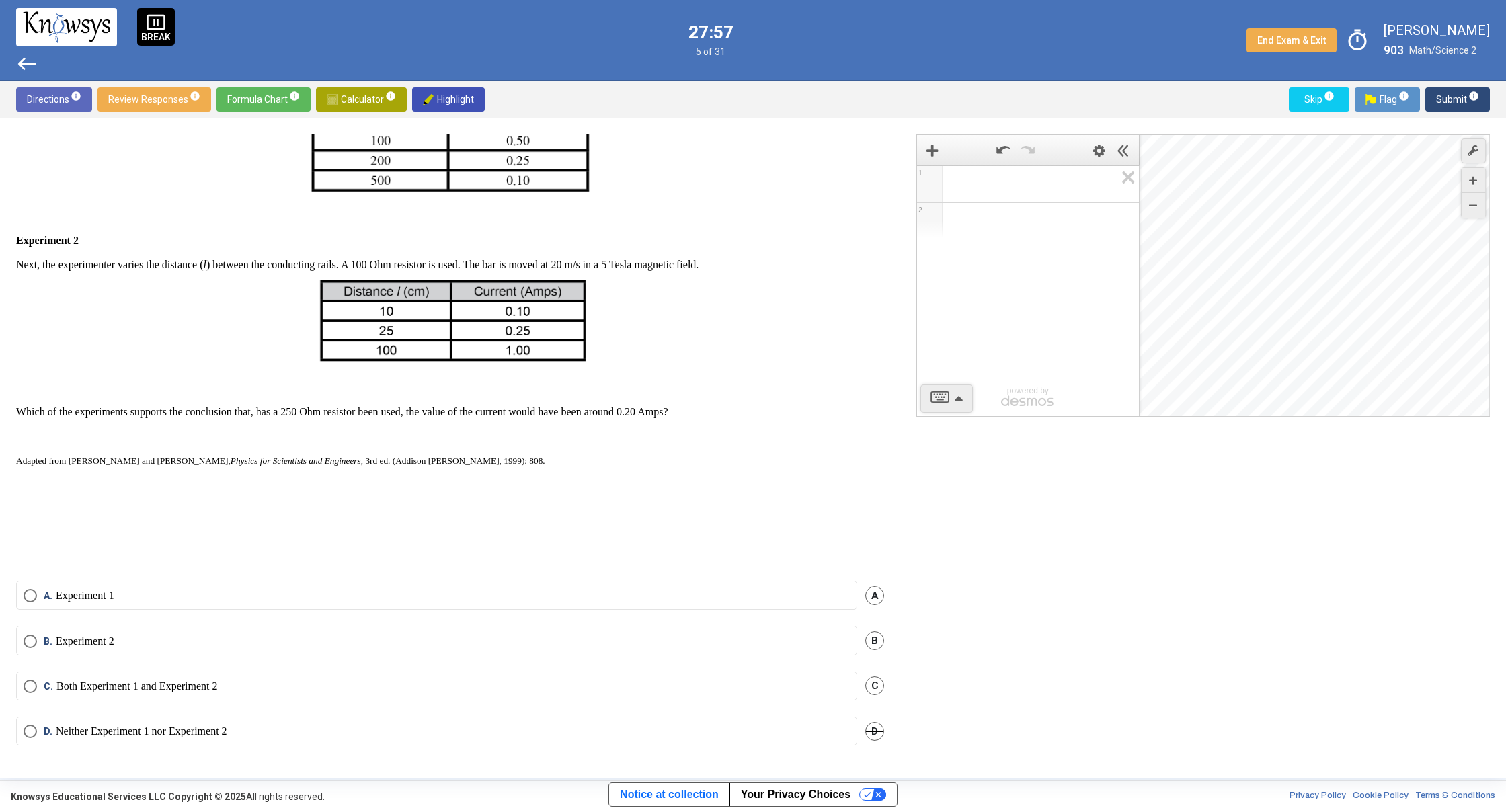
click at [302, 672] on mat-radio-button "C. Both Experiment 1 and Experiment 2" at bounding box center [436, 685] width 841 height 29
click at [315, 649] on mat-radio-button "B. Experiment 2" at bounding box center [436, 639] width 841 height 29
click at [37, 638] on span "Select an option" at bounding box center [31, 641] width 14 height 14
click at [1442, 91] on span "Submit info" at bounding box center [1457, 99] width 43 height 24
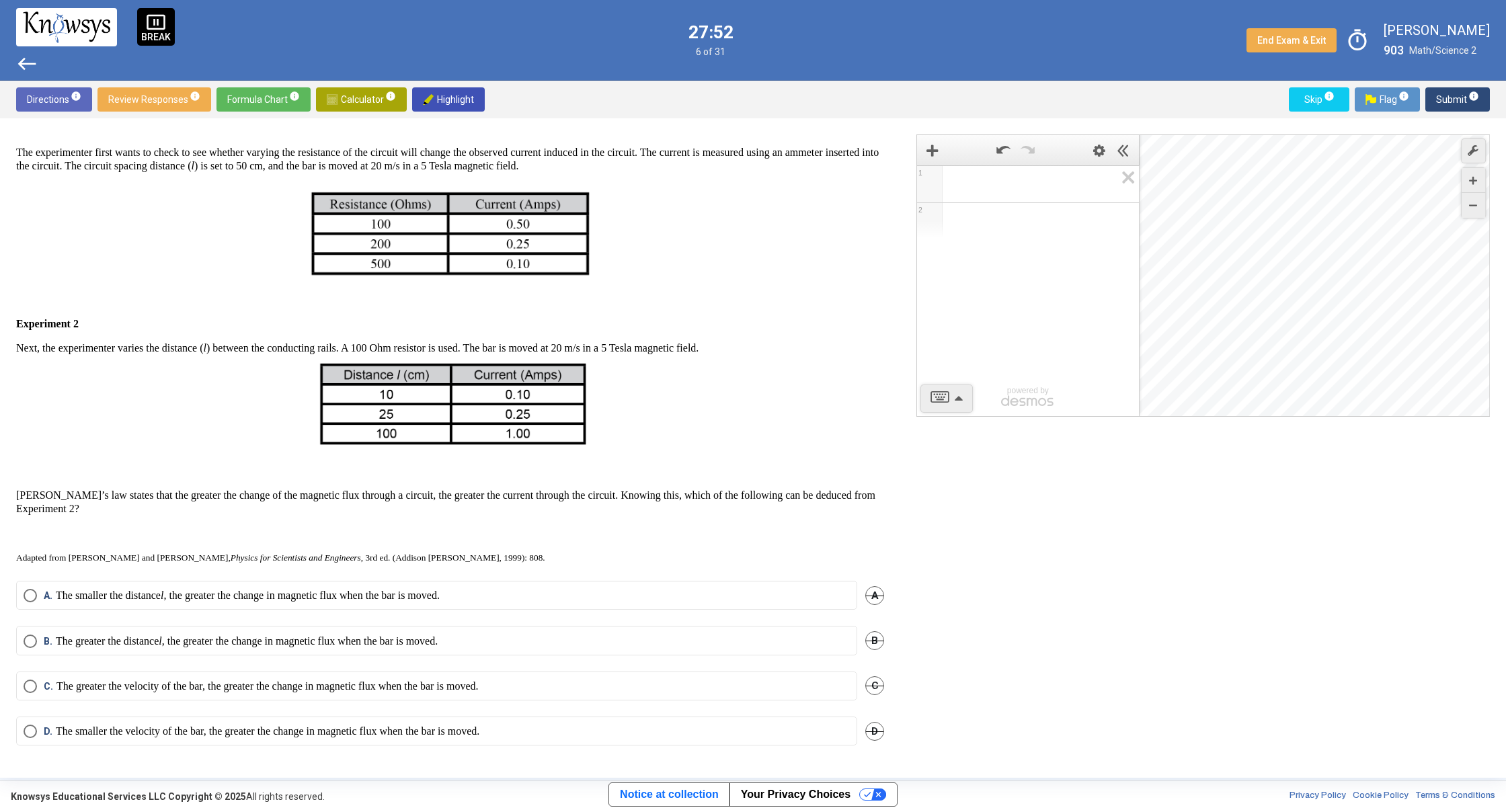
scroll to position [290, 0]
drag, startPoint x: 213, startPoint y: 477, endPoint x: 208, endPoint y: 545, distance: 68.2
click at [206, 540] on div "Two questions are based on the following information. [PERSON_NAME]’s law state…" at bounding box center [449, 220] width 868 height 690
click at [213, 540] on div "Two questions are based on the following information. [PERSON_NAME]’s law state…" at bounding box center [449, 220] width 868 height 690
click at [145, 647] on p "The greater the distance l , the greater the change in magnetic flux when the b…" at bounding box center [246, 641] width 382 height 14
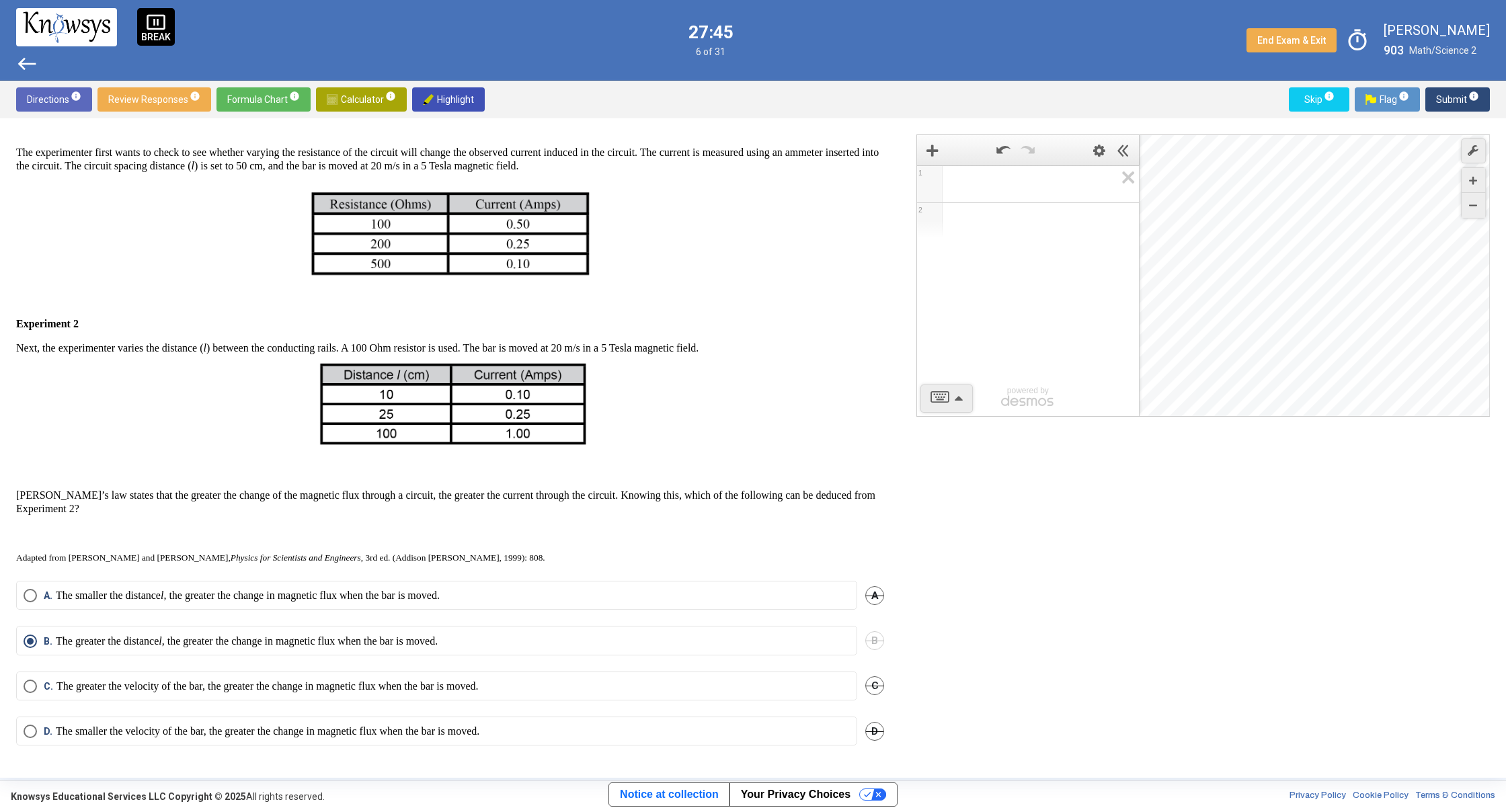
click at [439, 594] on p "The smaller the distance l , the greater the change in magnetic flux when the b…" at bounding box center [247, 595] width 384 height 14
drag, startPoint x: 659, startPoint y: 693, endPoint x: 668, endPoint y: 685, distance: 12.0
click at [662, 690] on mat-radio-button "C. The greater the velocity of the bar, the greater the change in magnetic flux…" at bounding box center [436, 685] width 841 height 29
click at [677, 681] on label "C. The greater the velocity of the bar, the greater the change in magnetic flux…" at bounding box center [436, 686] width 826 height 14
click at [1464, 102] on span "Submit info" at bounding box center [1457, 99] width 43 height 24
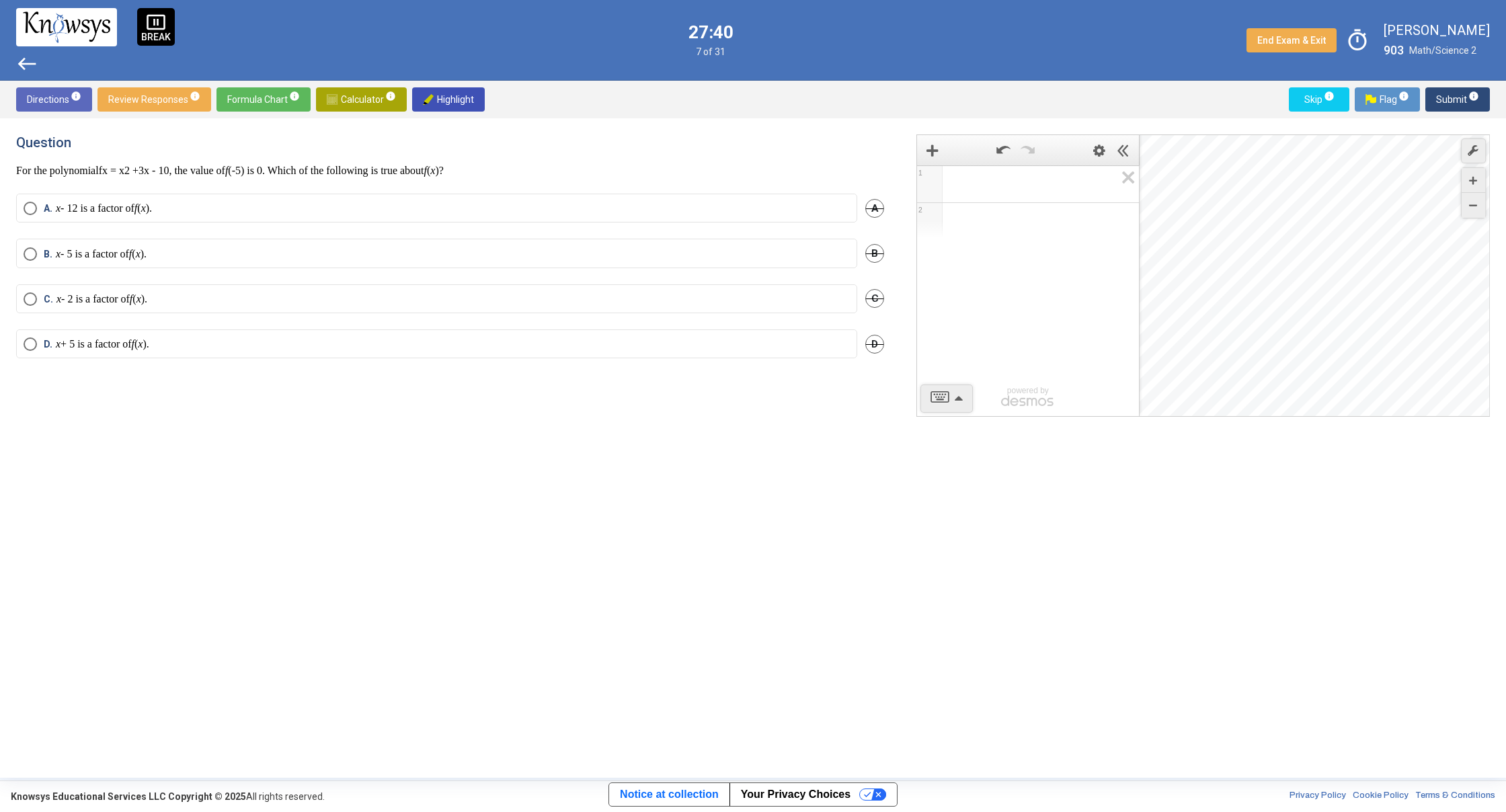
scroll to position [0, 0]
click at [127, 251] on p "x - 5 is a factor of f ( x )." at bounding box center [101, 256] width 91 height 14
click at [1454, 99] on span "Submit info" at bounding box center [1457, 99] width 43 height 24
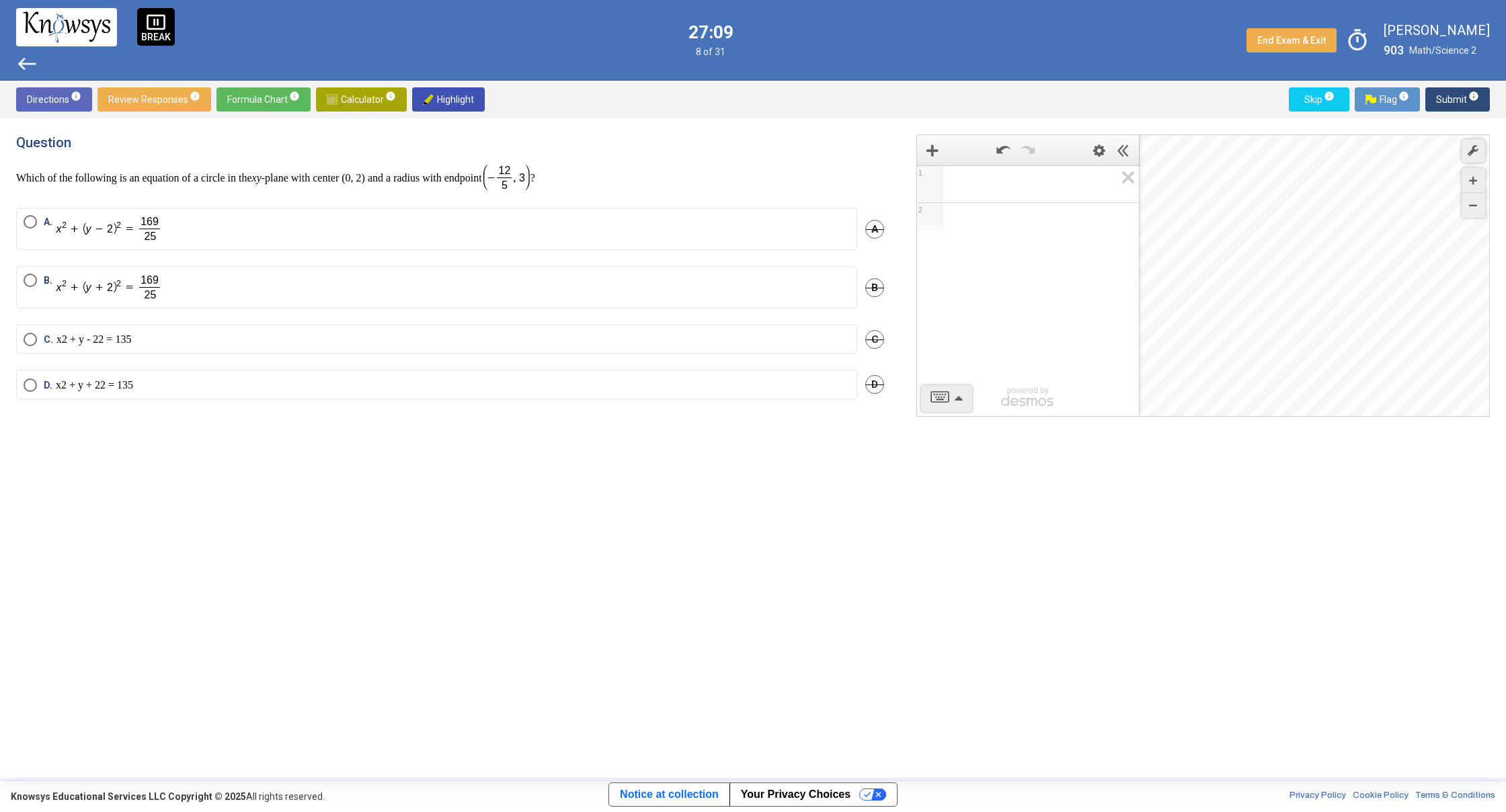
click at [171, 353] on mat-radio-button "C. x 2 + y - 2 2 = 13 5" at bounding box center [436, 338] width 841 height 29
click at [98, 343] on mn "2" at bounding box center [95, 339] width 5 height 12
click at [1457, 106] on span "Submit info" at bounding box center [1457, 99] width 43 height 24
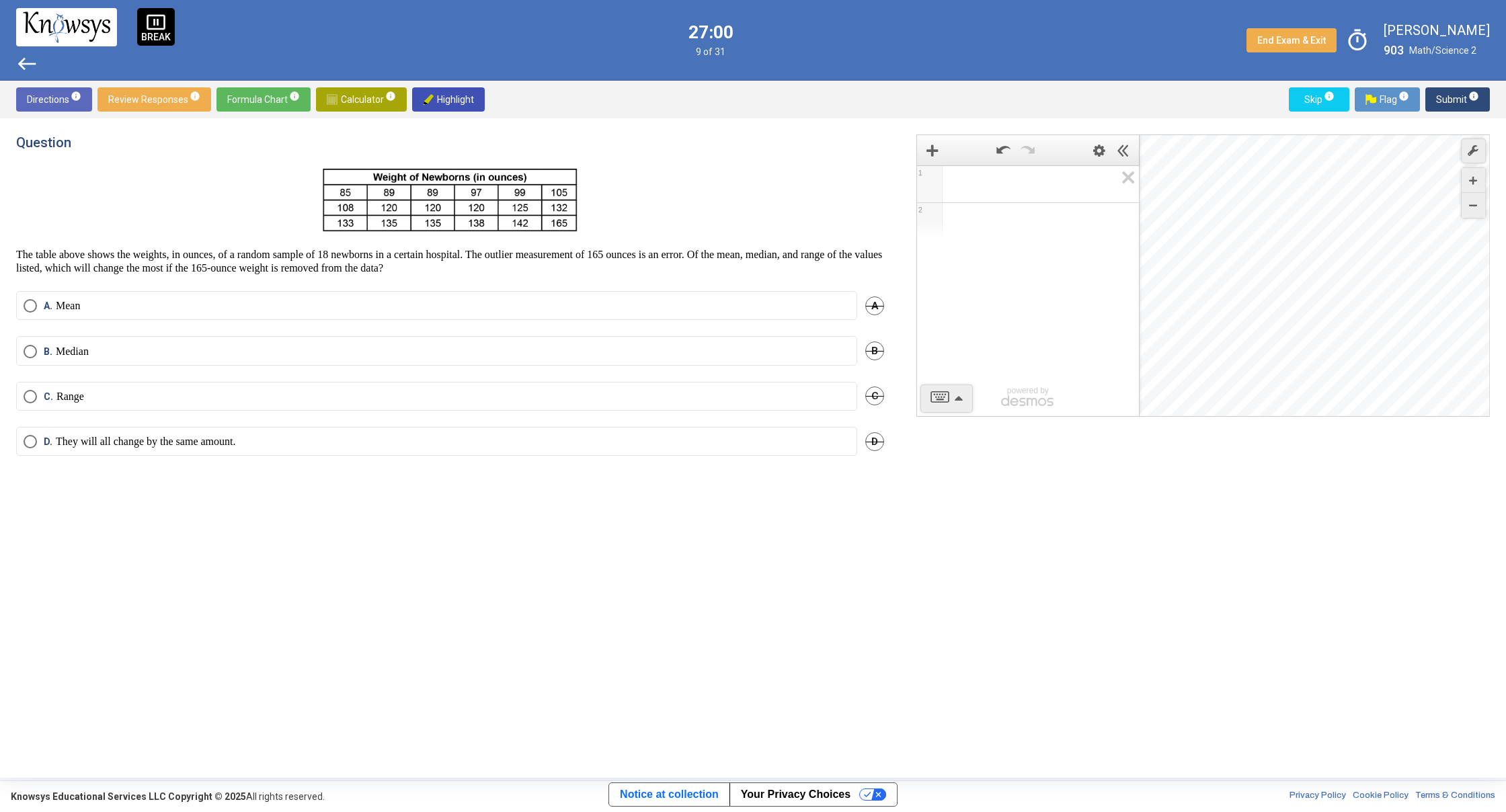
click at [27, 59] on span "west" at bounding box center [27, 64] width 22 height 22
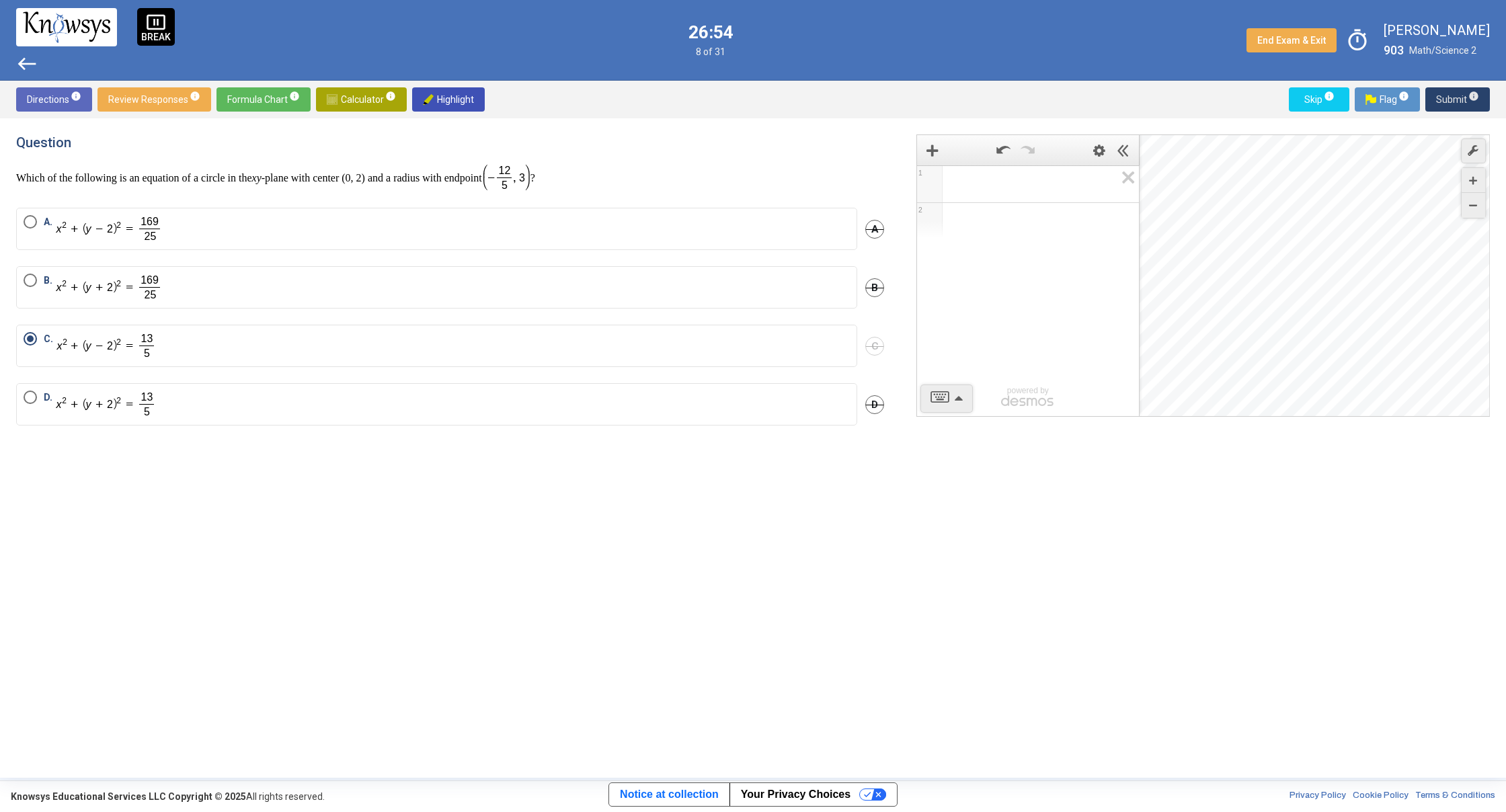
click at [1445, 98] on span "Submit info" at bounding box center [1457, 99] width 43 height 24
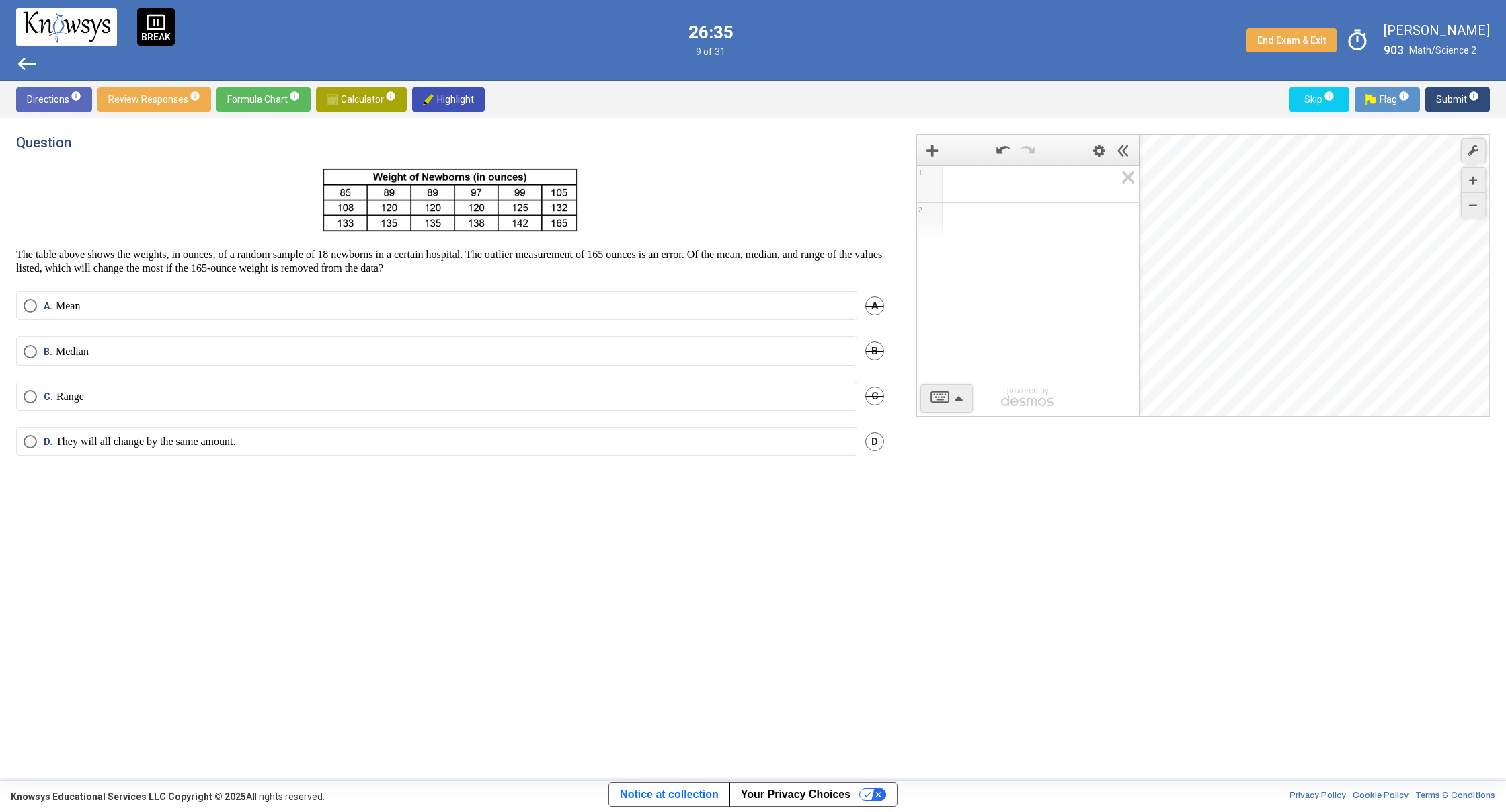
drag, startPoint x: 59, startPoint y: 314, endPoint x: 69, endPoint y: 310, distance: 10.8
click at [68, 312] on mat-radio-button "A. Mean" at bounding box center [436, 305] width 841 height 29
click at [24, 304] on span "Select an option" at bounding box center [31, 306] width 14 height 14
click at [47, 448] on span "D." at bounding box center [49, 442] width 12 height 14
click at [1454, 101] on span "Submit info" at bounding box center [1457, 99] width 43 height 24
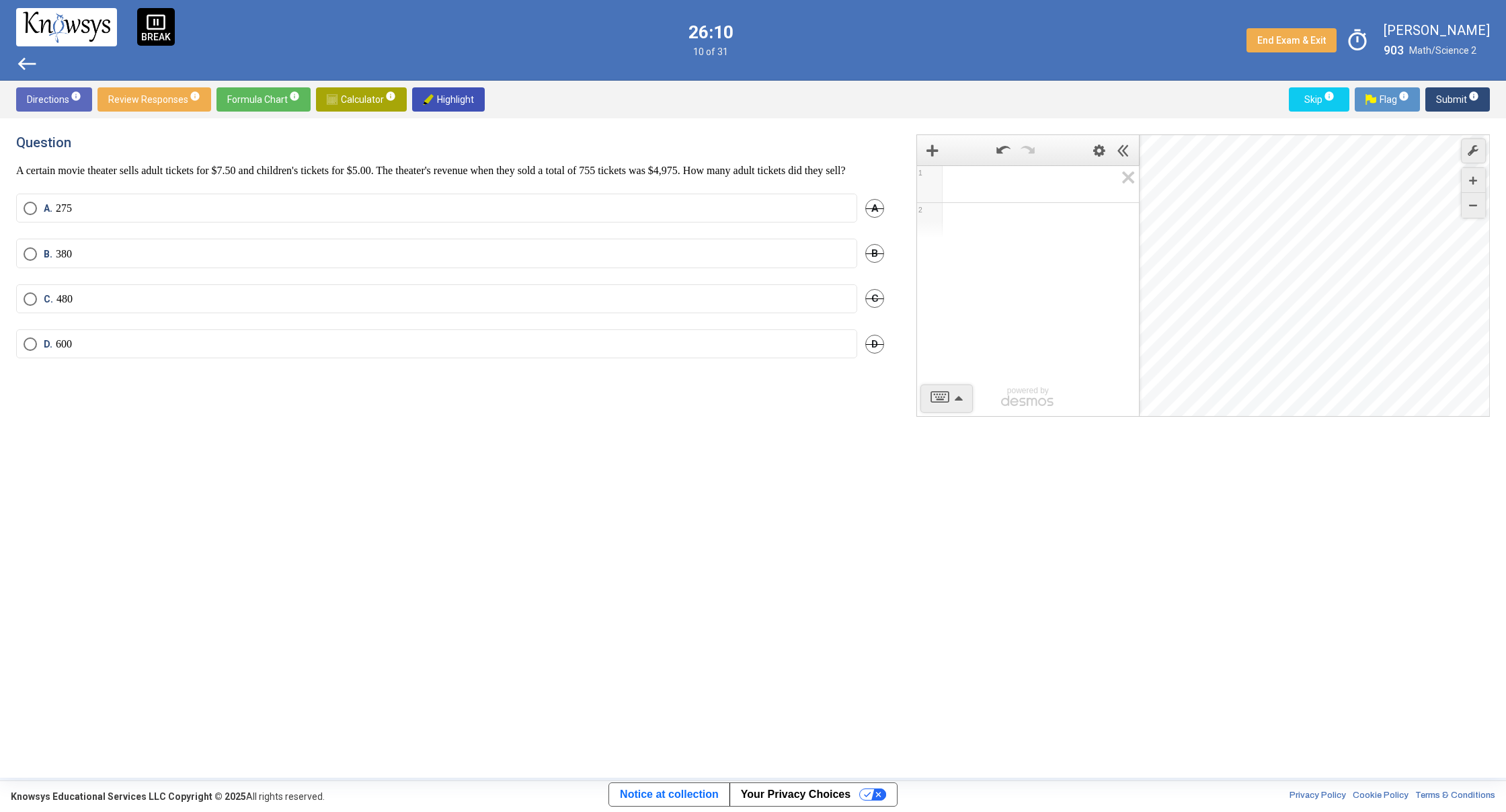
click at [118, 238] on div "A. 275 A" at bounding box center [449, 217] width 868 height 45
click at [115, 261] on label "B. 380" at bounding box center [436, 254] width 826 height 14
click at [1459, 102] on span "Submit info" at bounding box center [1457, 99] width 43 height 24
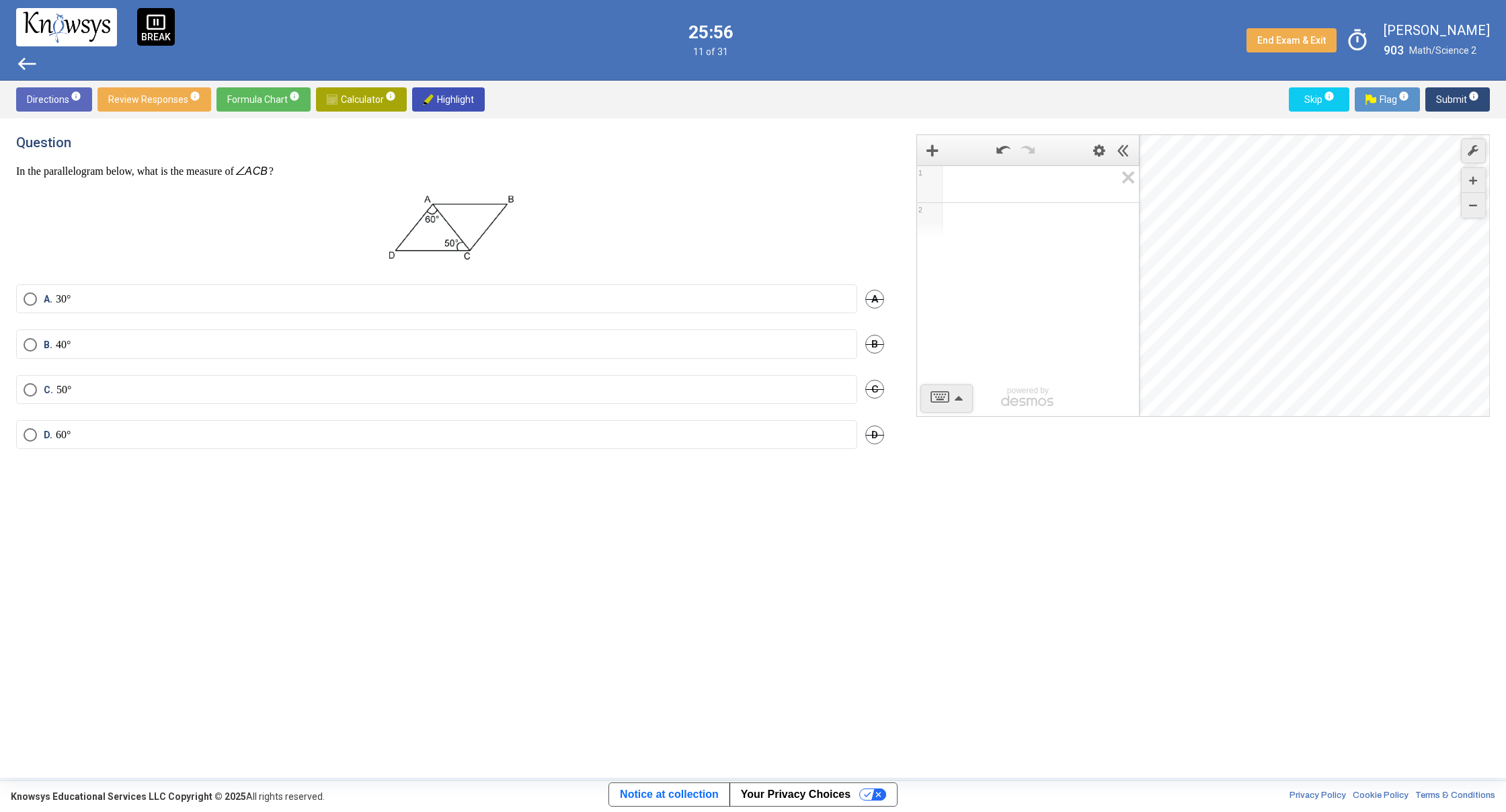
drag, startPoint x: 460, startPoint y: 243, endPoint x: 473, endPoint y: 235, distance: 15.3
click at [203, 335] on mat-radio-button "B. 40°" at bounding box center [436, 343] width 841 height 29
click at [200, 341] on label "B. 40°" at bounding box center [436, 345] width 826 height 14
click at [1438, 101] on span "Submit info" at bounding box center [1457, 99] width 43 height 24
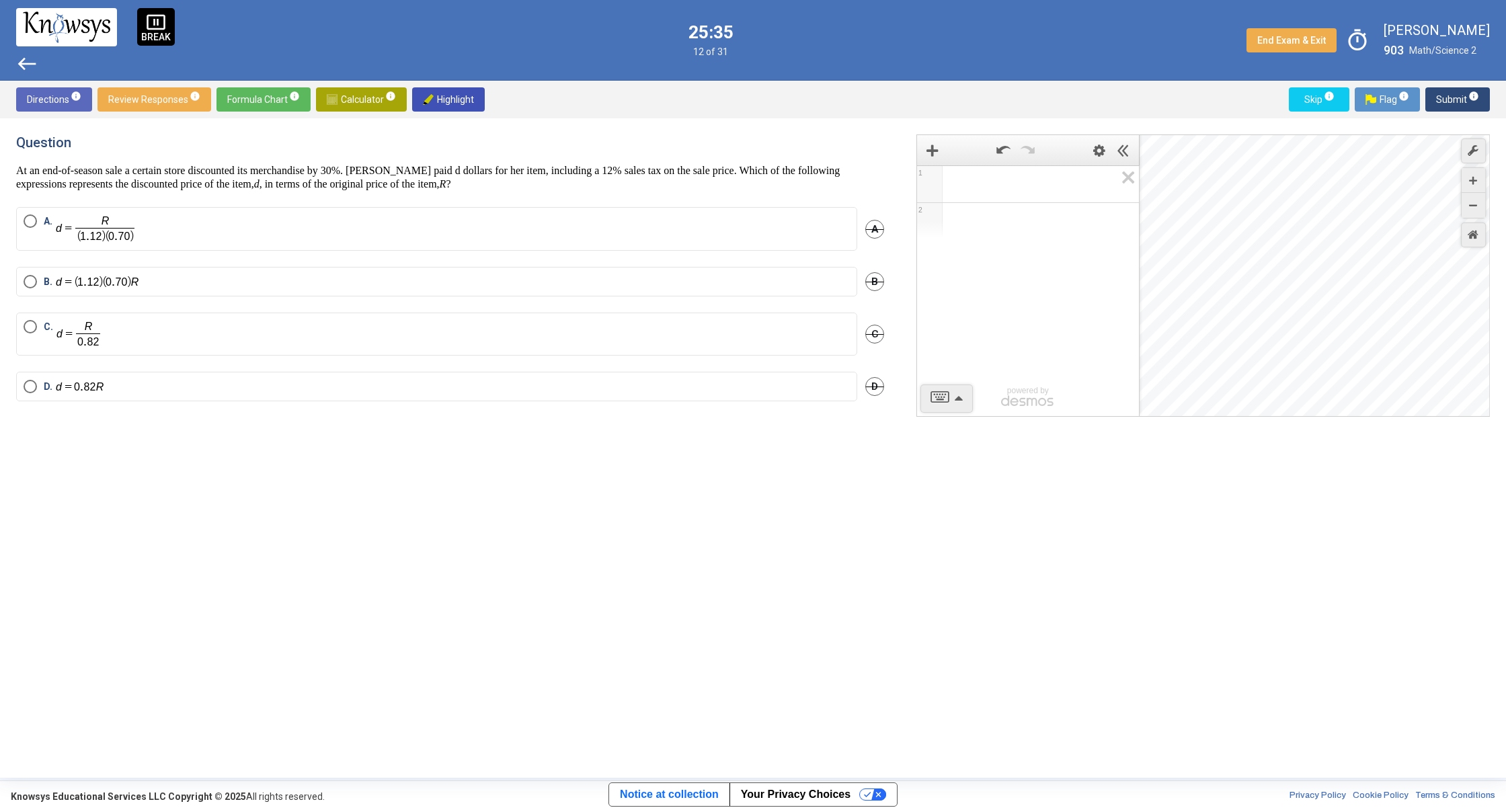
drag, startPoint x: 877, startPoint y: 334, endPoint x: 865, endPoint y: 336, distance: 12.2
click at [865, 336] on span "C" at bounding box center [874, 333] width 19 height 19
click at [869, 219] on div "A" at bounding box center [874, 228] width 19 height 44
click at [890, 228] on div "Question At an end-of-season sale a certain store discounted its merchandise by…" at bounding box center [457, 448] width 884 height 627
click at [874, 230] on span "A" at bounding box center [874, 228] width 19 height 19
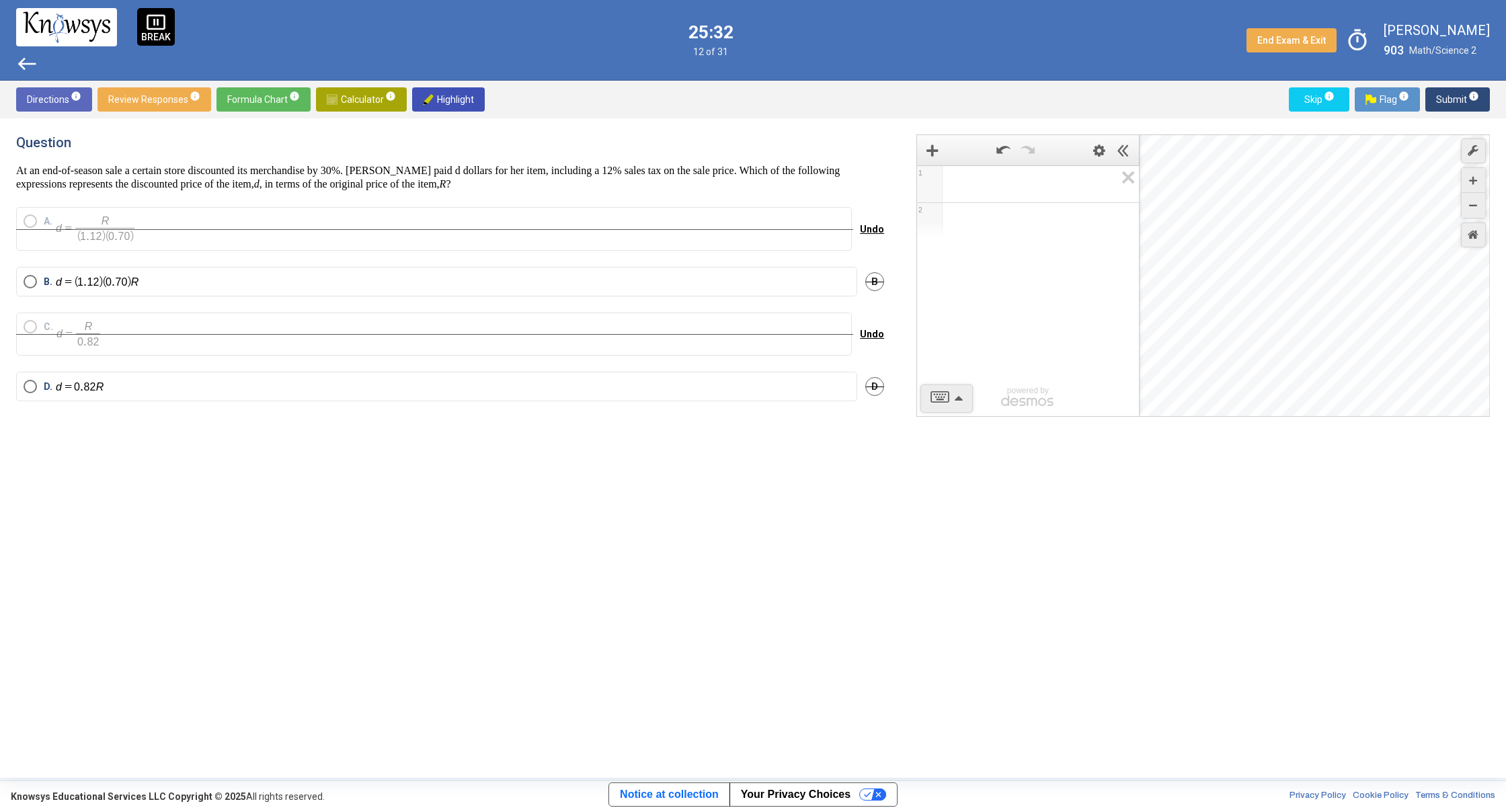
click at [874, 230] on span "Undo" at bounding box center [872, 228] width 24 height 11
click at [867, 334] on span "Undo" at bounding box center [872, 333] width 24 height 11
click at [146, 338] on label "C." at bounding box center [436, 333] width 826 height 29
click at [150, 336] on label "C." at bounding box center [436, 333] width 826 height 29
click at [149, 332] on label "C." at bounding box center [436, 333] width 826 height 29
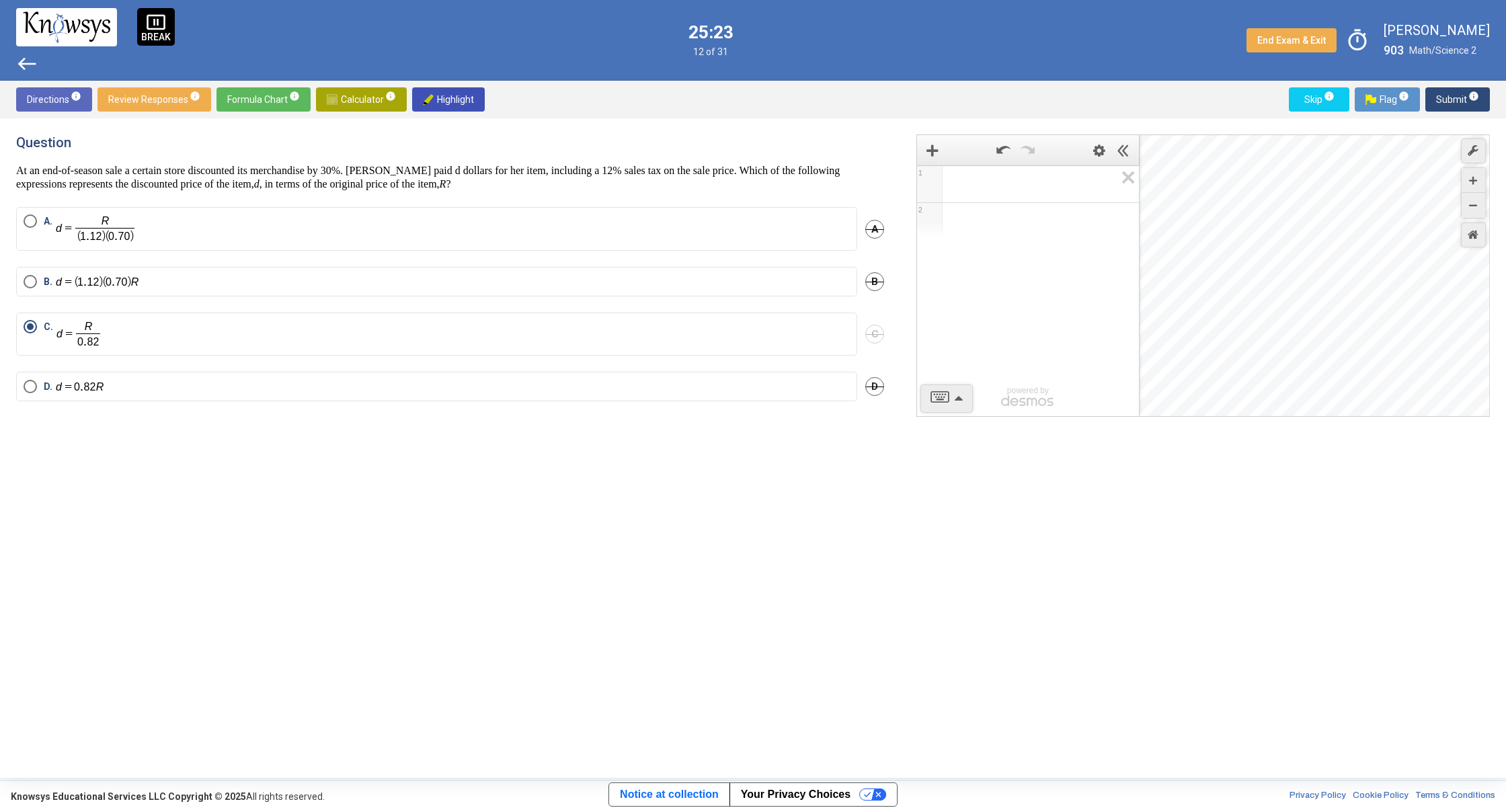
click at [150, 332] on label "C." at bounding box center [436, 333] width 826 height 29
click at [1449, 100] on span "Submit info" at bounding box center [1457, 99] width 43 height 24
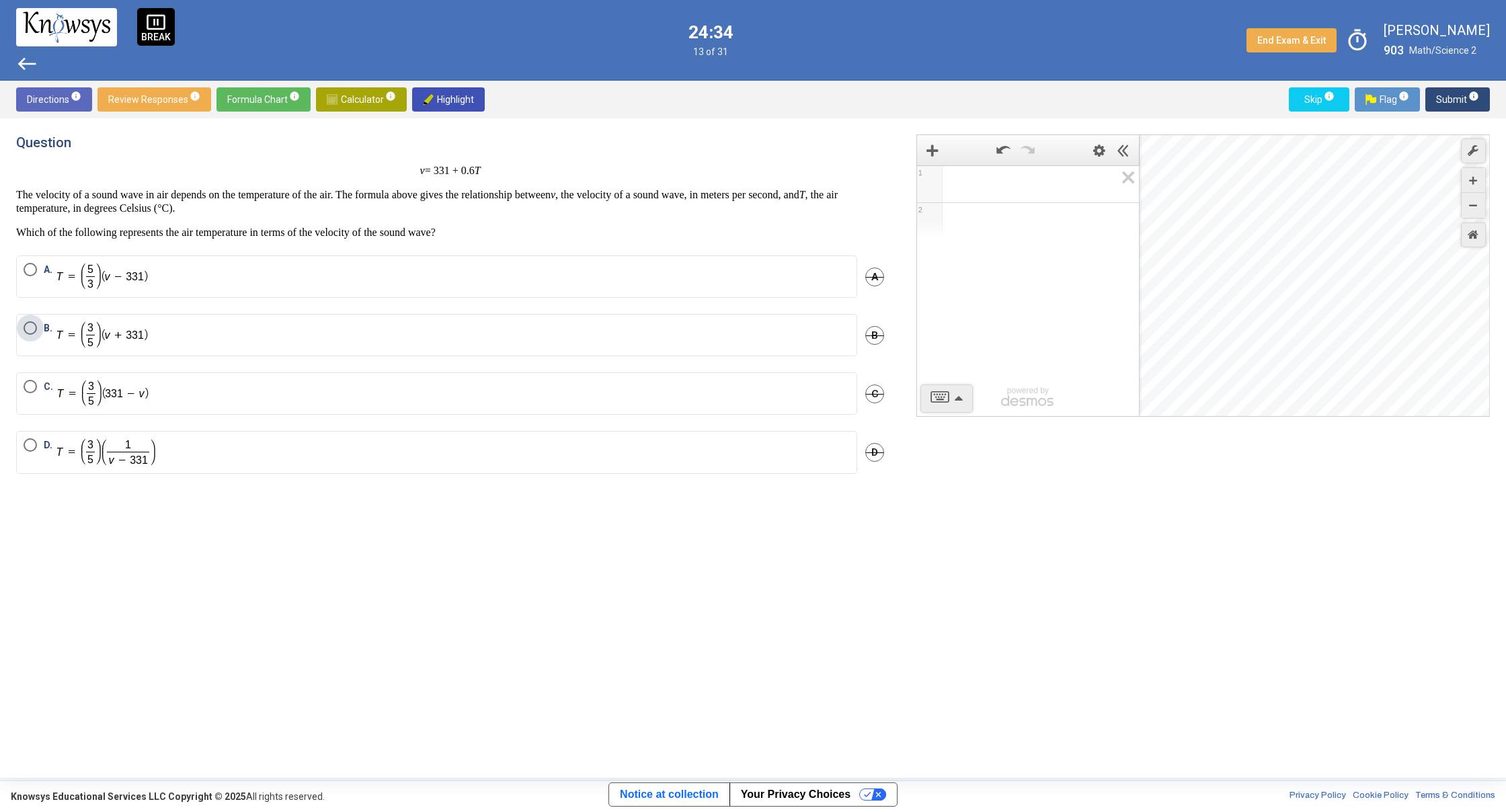
click at [297, 322] on label "B." at bounding box center [436, 335] width 826 height 28
click at [1460, 106] on span "Submit info" at bounding box center [1457, 99] width 43 height 24
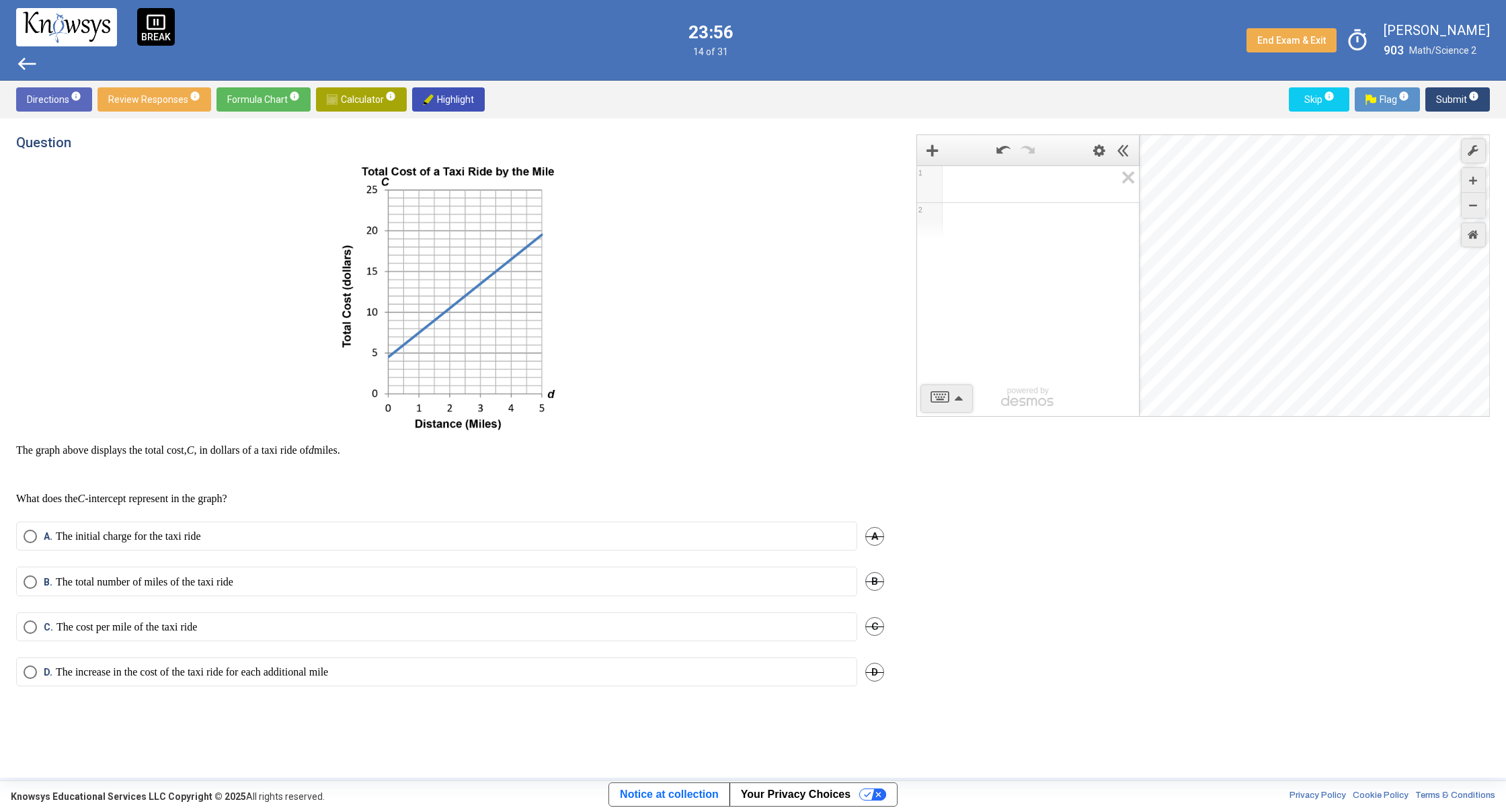
click at [124, 582] on p "The total number of miles of the taxi ride" at bounding box center [143, 583] width 177 height 14
click at [123, 632] on div "C. The cost per mile of the taxi ride C" at bounding box center [449, 635] width 868 height 45
click at [86, 682] on mat-radio-button "D. The increase in the cost of the taxi ride for each additional mile" at bounding box center [436, 671] width 841 height 29
click at [76, 659] on mat-radio-button "D. The increase in the cost of the taxi ride for each additional mile" at bounding box center [436, 671] width 841 height 29
click at [29, 674] on span "Select an option" at bounding box center [31, 673] width 14 height 14
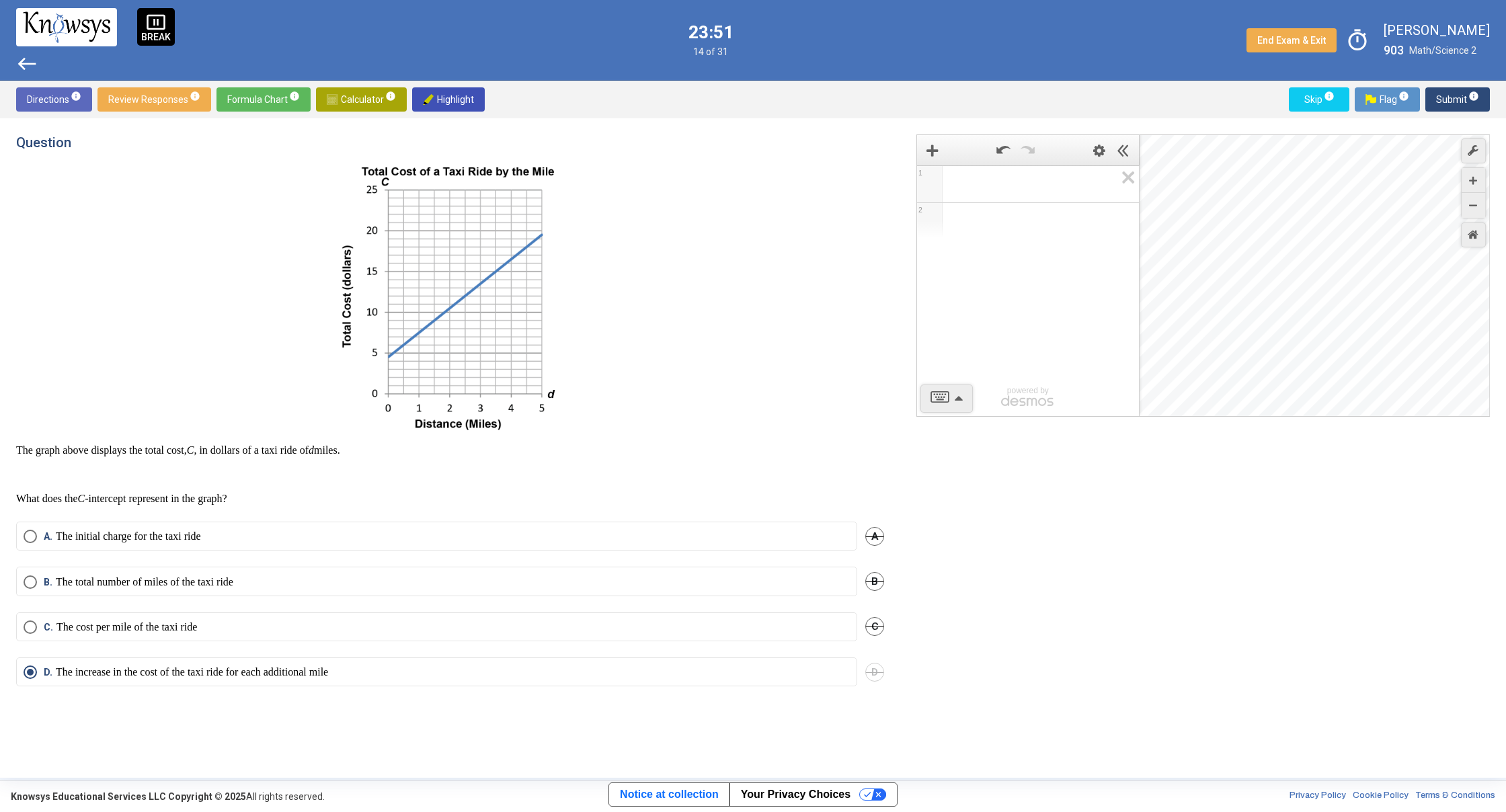
click at [1480, 106] on button "Submit info" at bounding box center [1457, 99] width 64 height 24
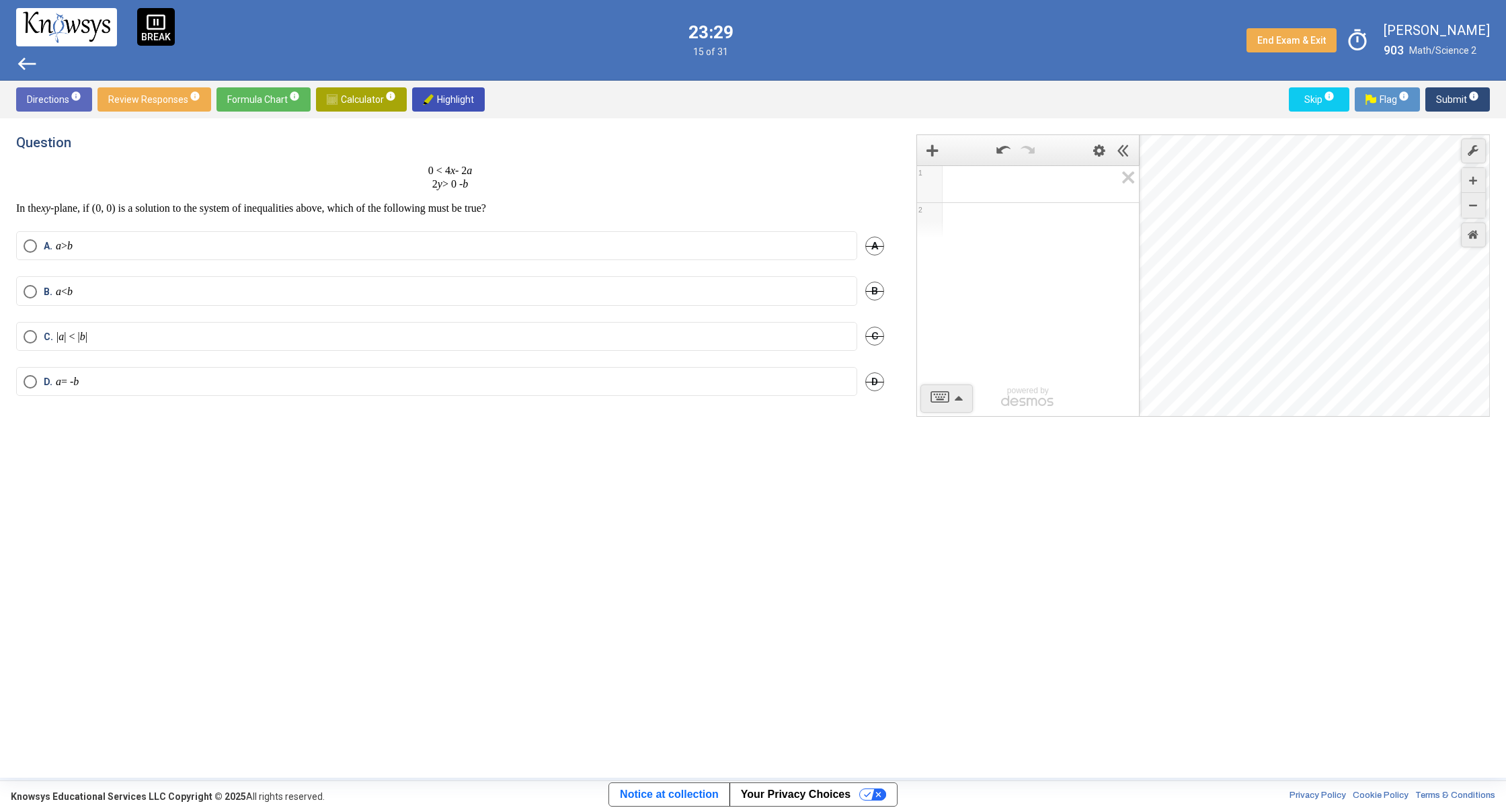
click at [1059, 188] on span "Expression 1:" at bounding box center [1034, 184] width 162 height 16
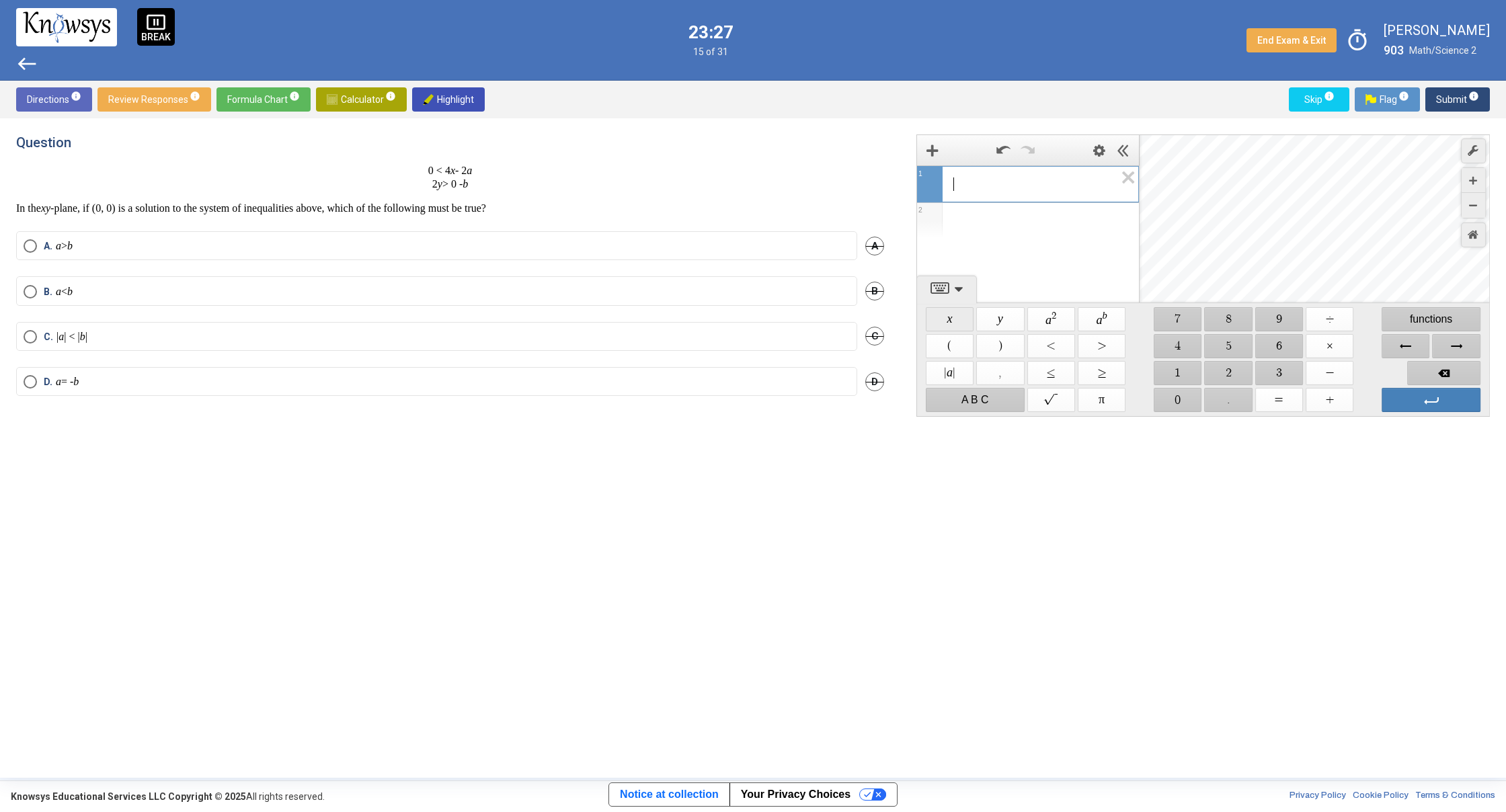
click at [955, 314] on span "$$ x" at bounding box center [949, 318] width 47 height 24
click at [1005, 310] on span "$$ y" at bounding box center [999, 318] width 47 height 24
click at [954, 316] on span "$$ x" at bounding box center [949, 318] width 47 height 24
click at [1013, 316] on span "$$ y" at bounding box center [999, 318] width 47 height 24
click at [1435, 370] on span "Backspace" at bounding box center [1444, 373] width 73 height 24
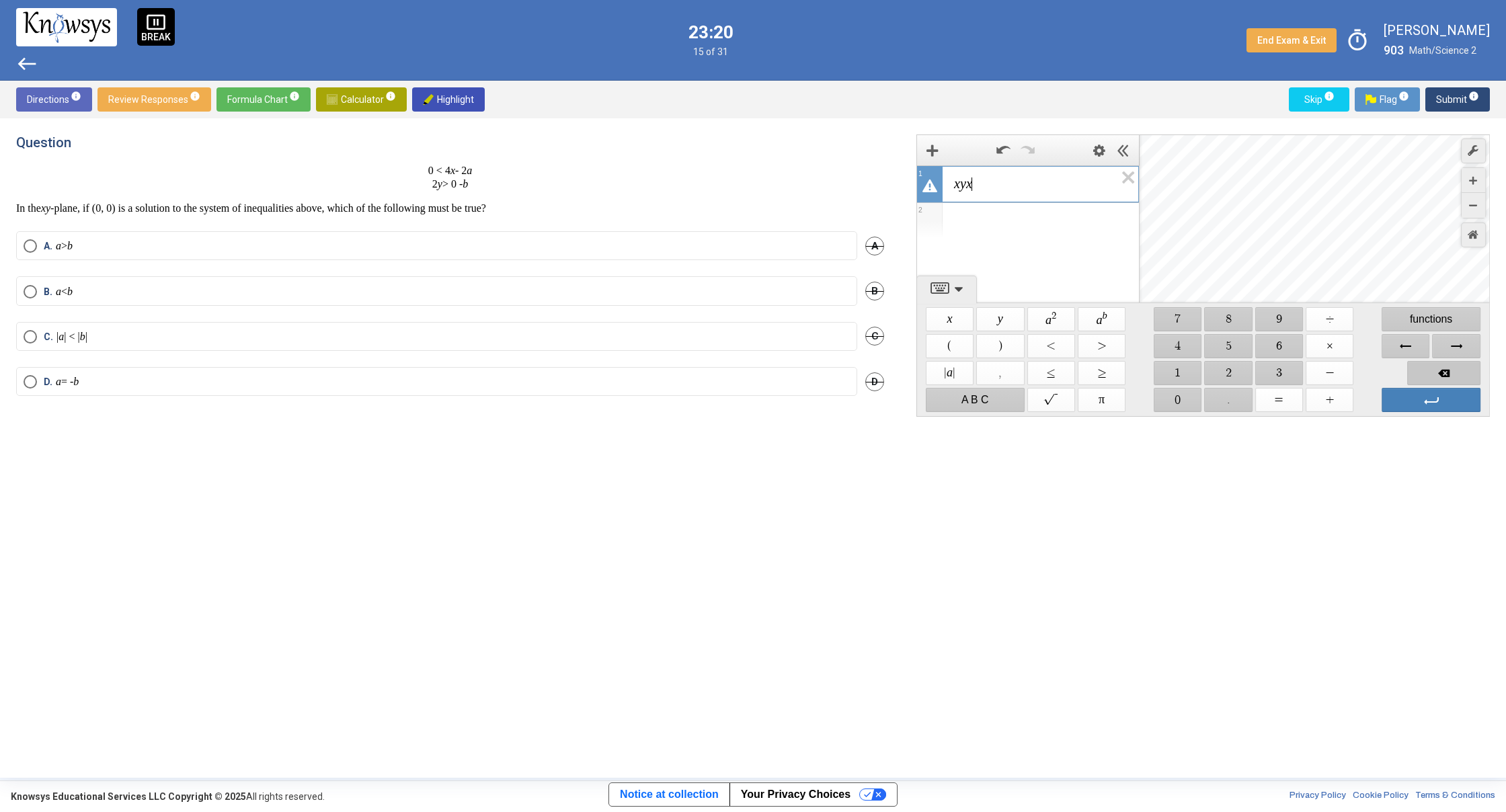
click at [1433, 373] on span "Backspace" at bounding box center [1444, 373] width 73 height 24
click at [1433, 372] on span "Backspace" at bounding box center [1444, 373] width 73 height 24
click at [993, 326] on span "$$ y" at bounding box center [999, 318] width 47 height 24
drag, startPoint x: 1436, startPoint y: 379, endPoint x: 1316, endPoint y: 351, distance: 123.2
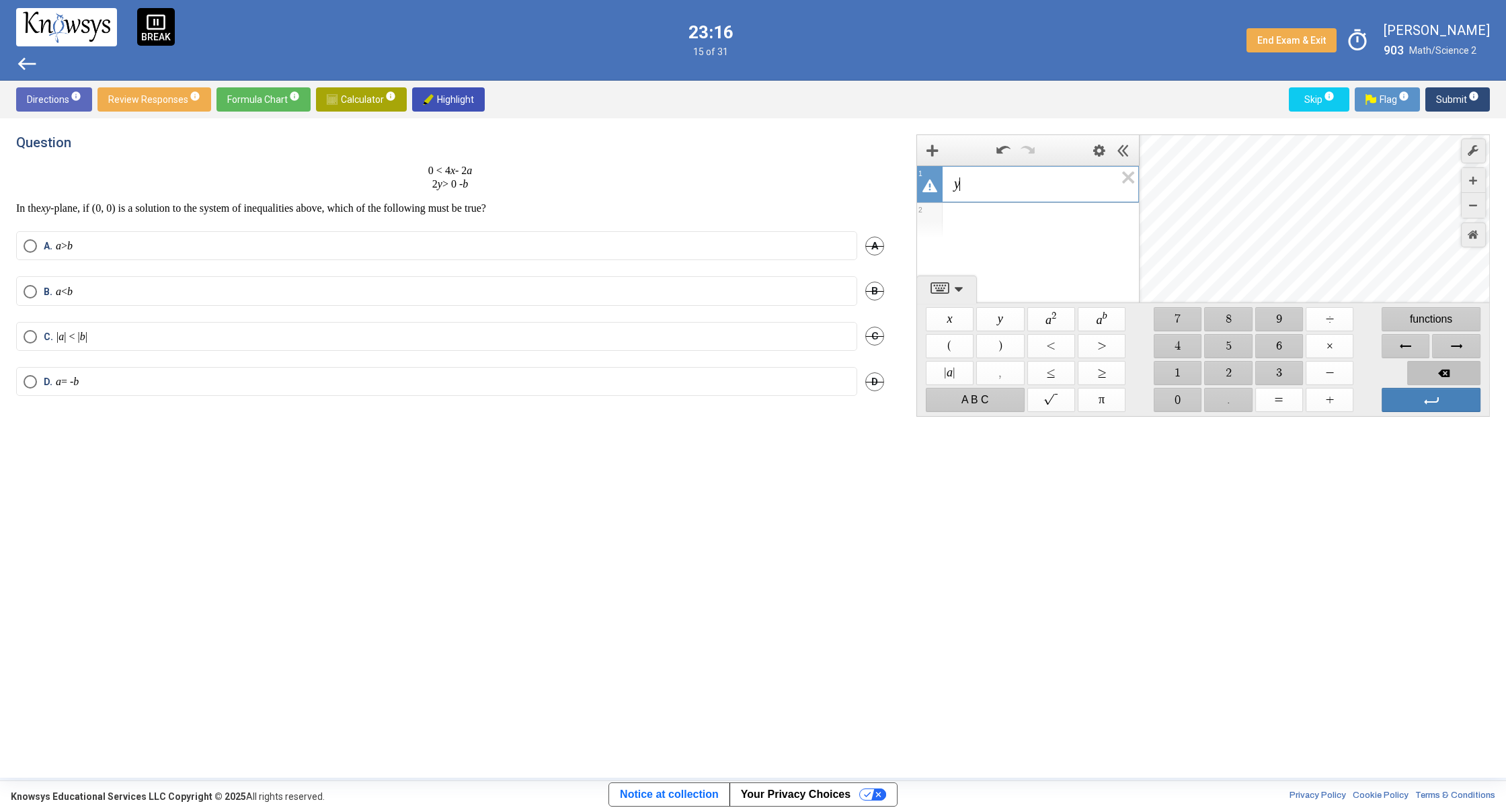
click at [1436, 379] on span "Backspace" at bounding box center [1444, 373] width 73 height 24
drag, startPoint x: 953, startPoint y: 313, endPoint x: 1071, endPoint y: 342, distance: 121.5
click at [963, 318] on span "$$ x" at bounding box center [949, 318] width 47 height 24
click at [1070, 322] on span "$$ a 2" at bounding box center [1051, 318] width 47 height 24
click at [1101, 314] on span "$$ a b" at bounding box center [1101, 318] width 47 height 24
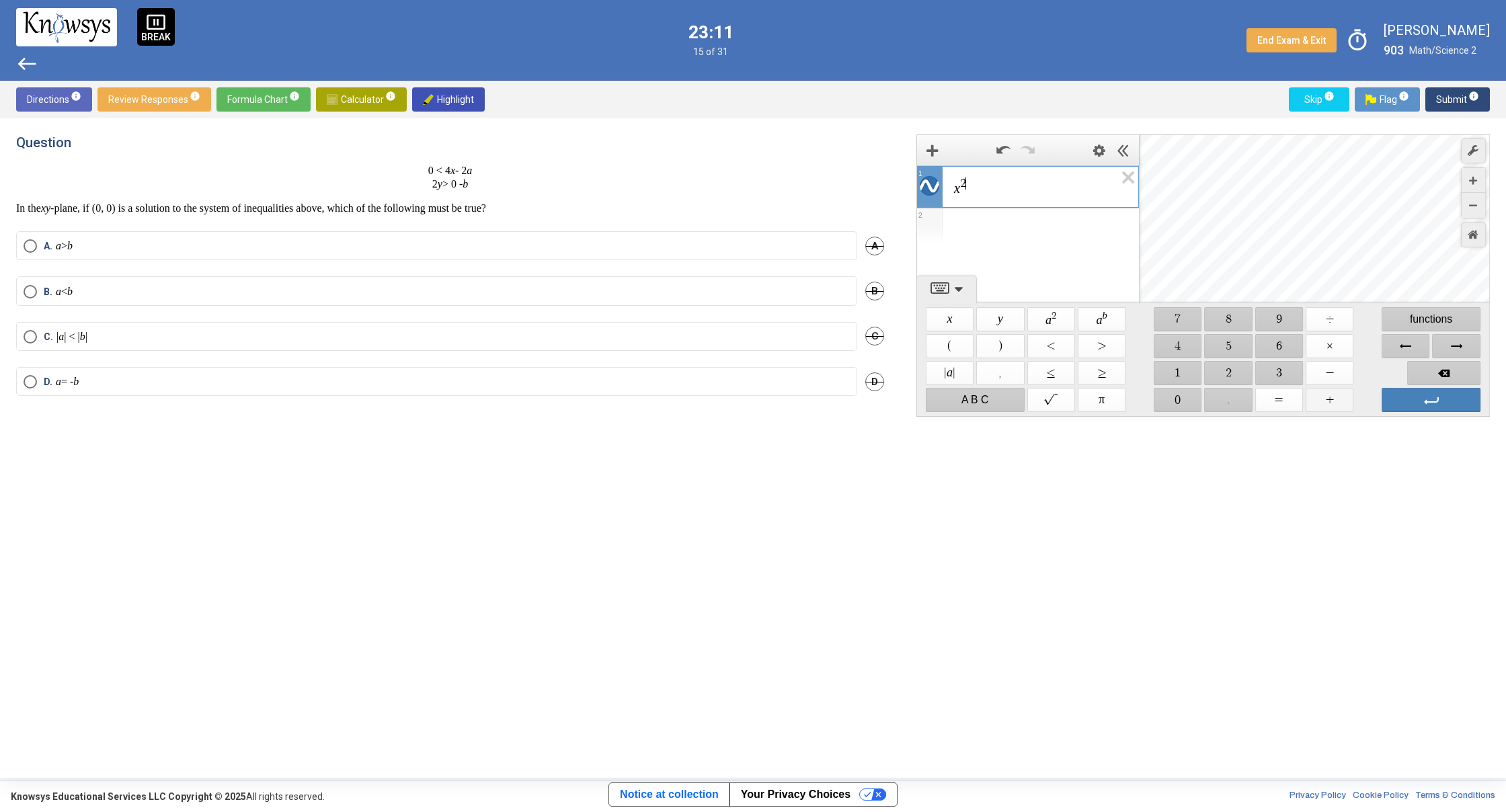
drag, startPoint x: 1330, startPoint y: 398, endPoint x: 1326, endPoint y: 391, distance: 8.1
click at [1330, 397] on span "$$ +" at bounding box center [1329, 400] width 47 height 24
drag, startPoint x: 1280, startPoint y: 358, endPoint x: 1270, endPoint y: 347, distance: 14.9
click at [1273, 351] on div "$$ 6" at bounding box center [1278, 345] width 50 height 27
click at [1269, 319] on span "$$ 9" at bounding box center [1278, 318] width 47 height 24
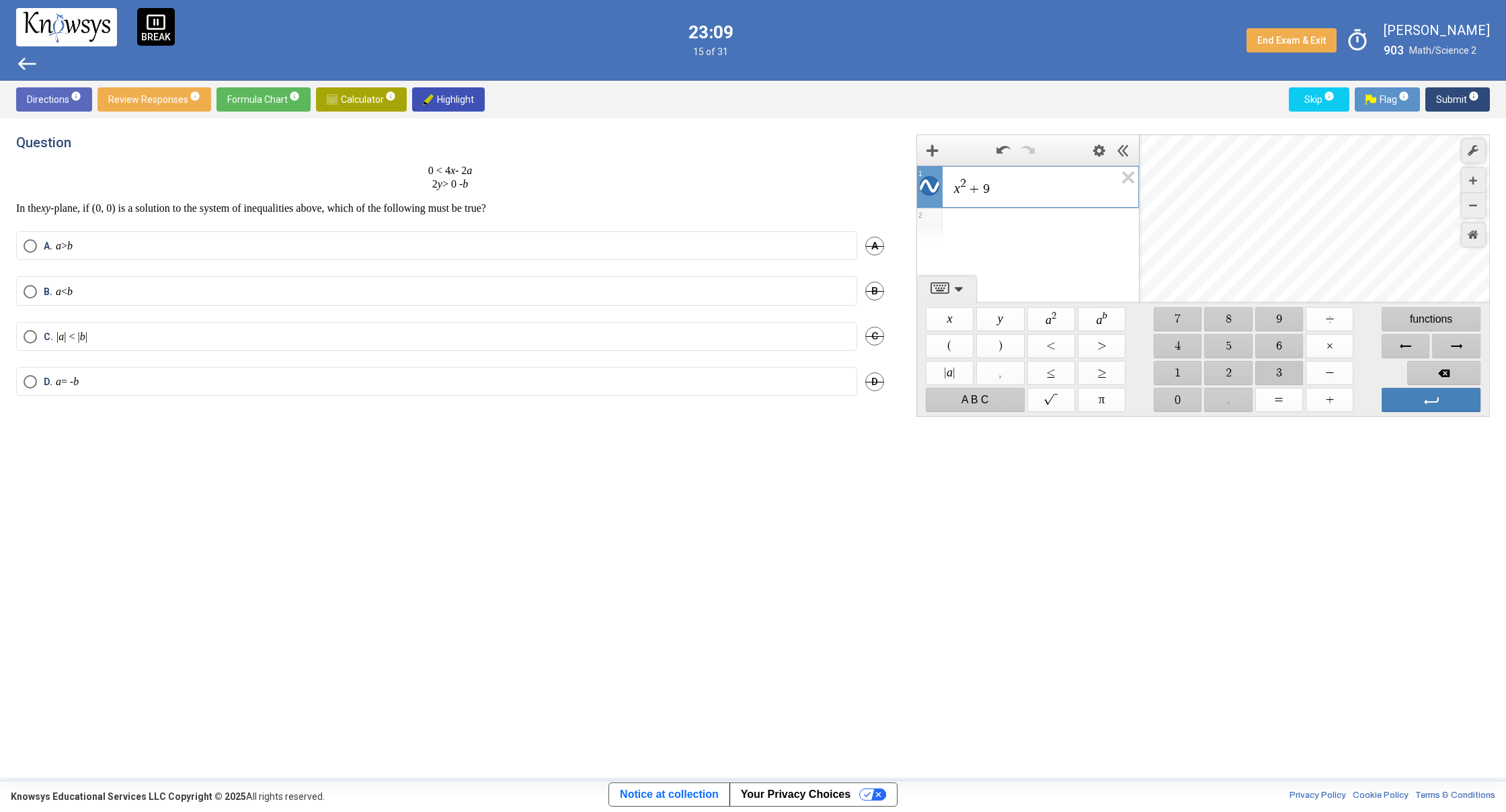
click at [1271, 363] on span "$$ 3" at bounding box center [1278, 373] width 47 height 24
click at [1271, 353] on span "$$ 6" at bounding box center [1278, 346] width 47 height 24
click at [1444, 373] on span "Backspace" at bounding box center [1444, 373] width 73 height 24
click at [1448, 370] on span "Backspace" at bounding box center [1444, 373] width 73 height 24
click at [1449, 366] on span "Backspace" at bounding box center [1444, 373] width 73 height 24
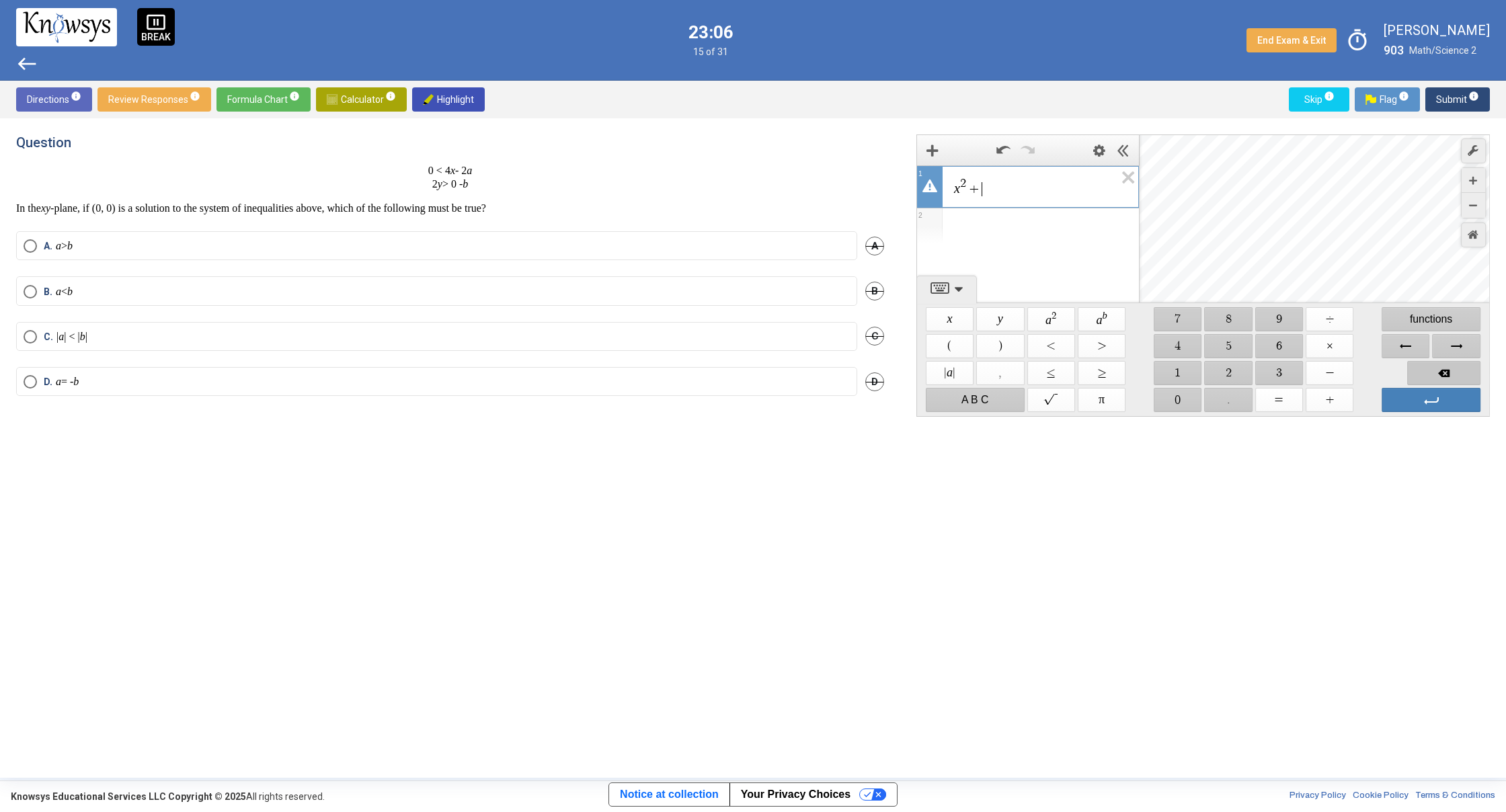
click at [1438, 365] on span "Backspace" at bounding box center [1444, 373] width 73 height 24
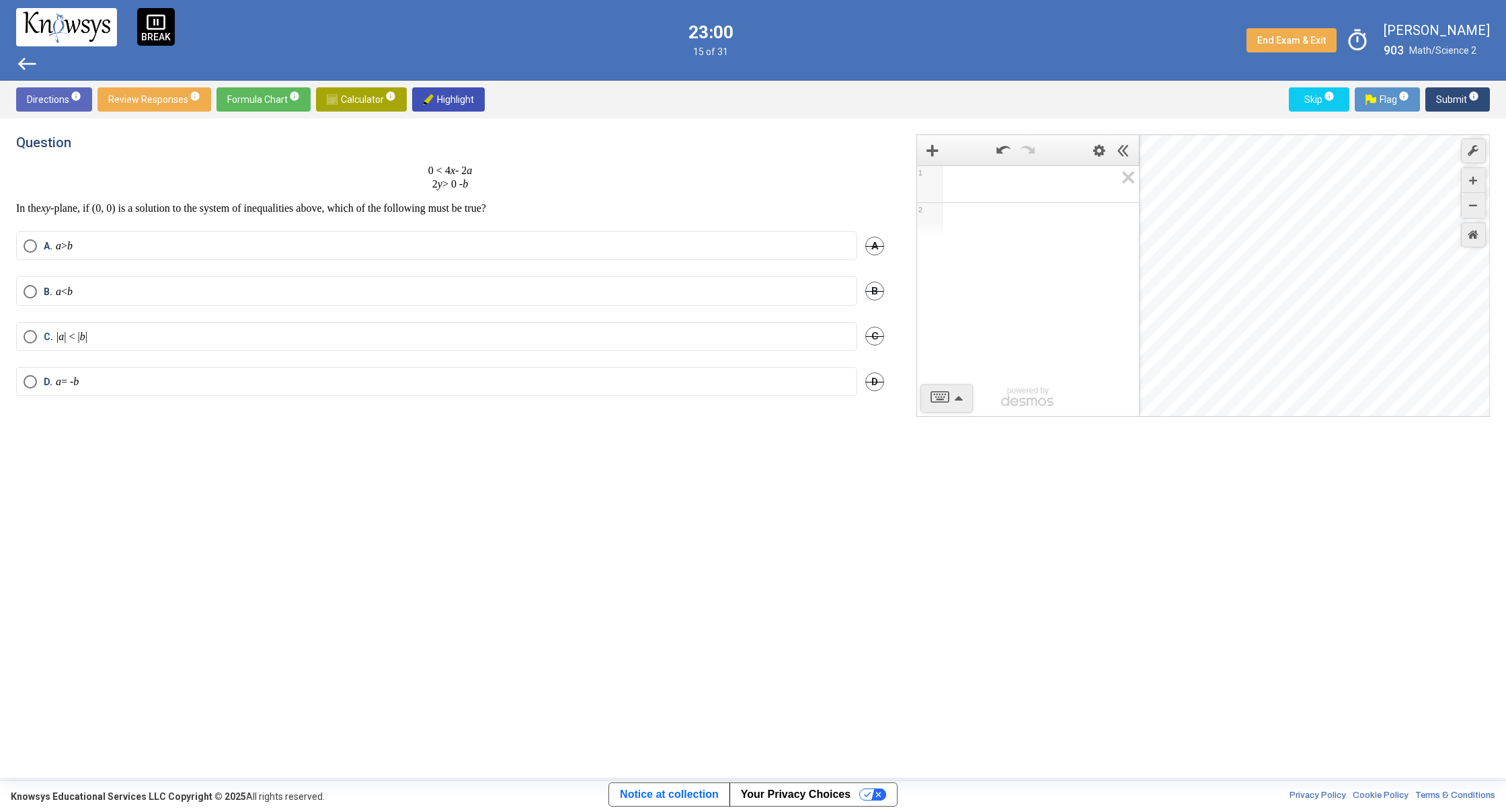
click at [202, 329] on mat-radio-button "C. | a | < | b |" at bounding box center [436, 335] width 841 height 29
click at [33, 333] on span "Select an option" at bounding box center [31, 337] width 14 height 14
click at [1448, 98] on span "Submit info" at bounding box center [1457, 99] width 43 height 24
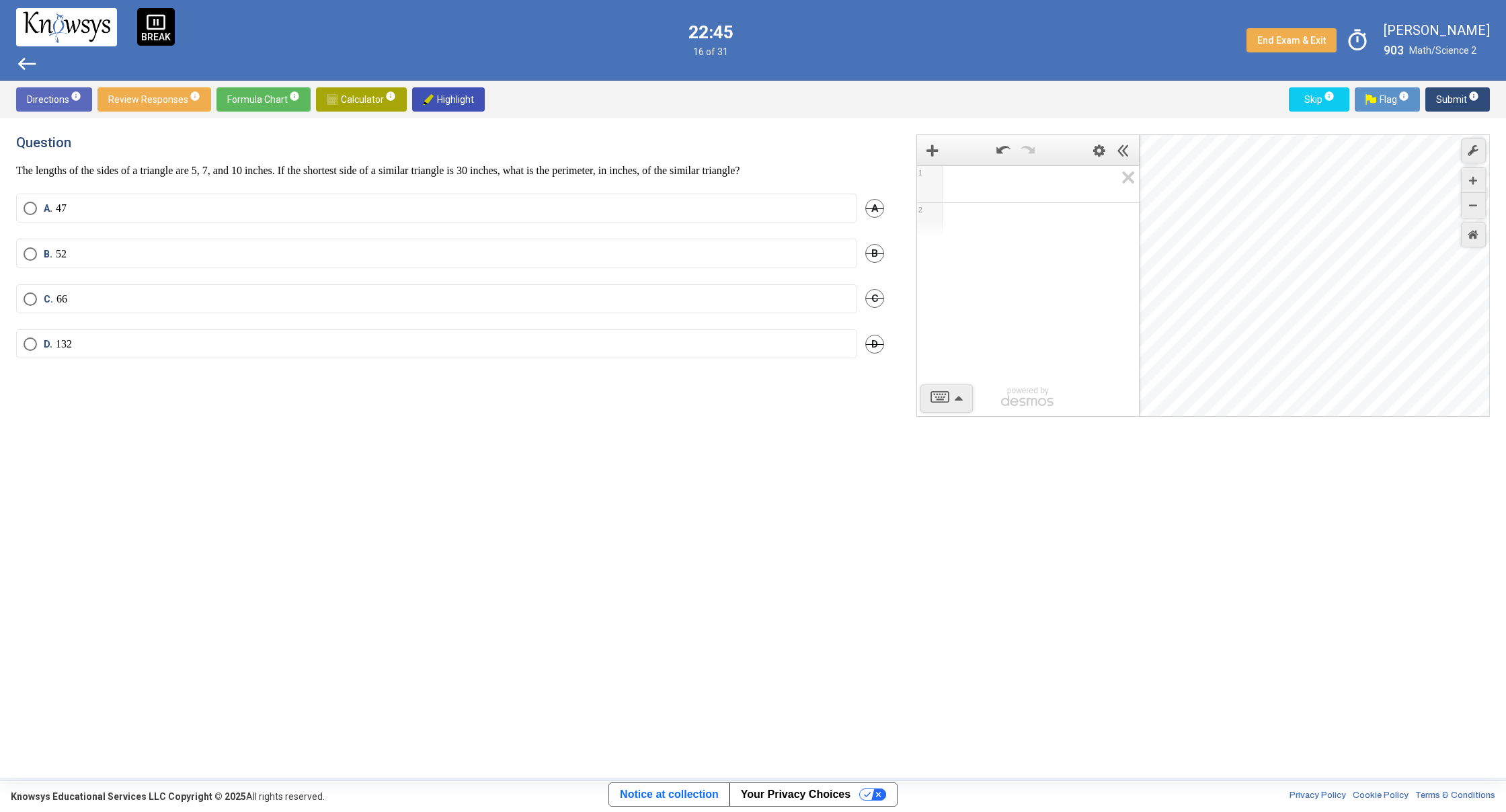
drag, startPoint x: 314, startPoint y: 166, endPoint x: 377, endPoint y: 162, distance: 63.1
click at [376, 164] on p "The lengths of the sides of a triangle are 5, 7, and 10 inches. If the shortest…" at bounding box center [449, 171] width 868 height 14
click at [571, 154] on div "Question The lengths of the sides of a triangle are 5, 7, and 10 inches. If the…" at bounding box center [449, 155] width 868 height 43
drag, startPoint x: 565, startPoint y: 154, endPoint x: 545, endPoint y: 156, distance: 20.1
click at [545, 156] on div "Question The lengths of the sides of a triangle are 5, 7, and 10 inches. If the…" at bounding box center [449, 155] width 868 height 43
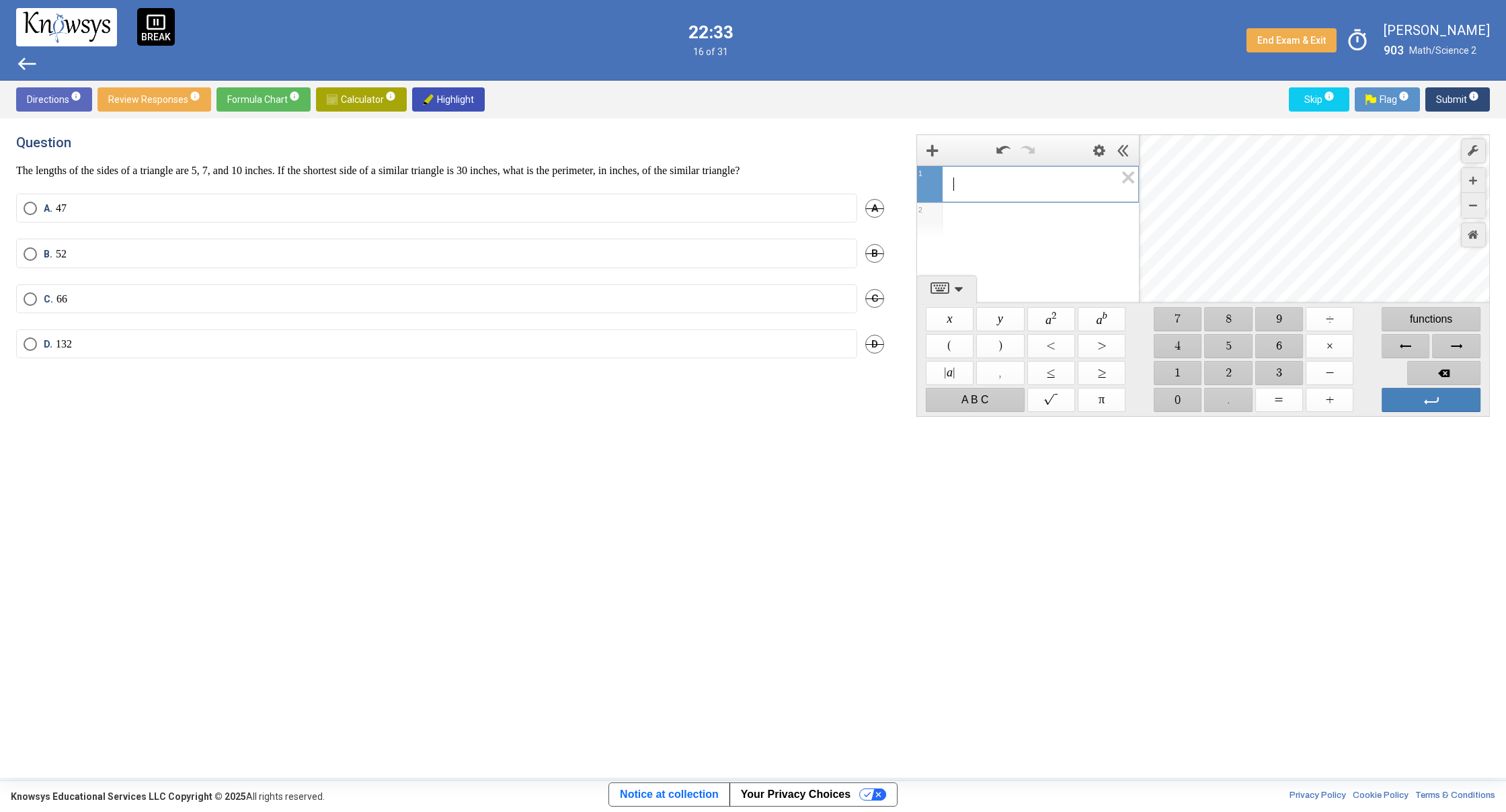
click at [987, 192] on div "​" at bounding box center [1028, 182] width 222 height 33
click at [1269, 374] on span "$$ 3" at bounding box center [1278, 373] width 47 height 24
drag, startPoint x: 1166, startPoint y: 400, endPoint x: 1200, endPoint y: 384, distance: 37.6
click at [1166, 400] on span "$$ 0" at bounding box center [1177, 400] width 47 height 24
click at [1328, 402] on span "$$ +" at bounding box center [1329, 400] width 47 height 24
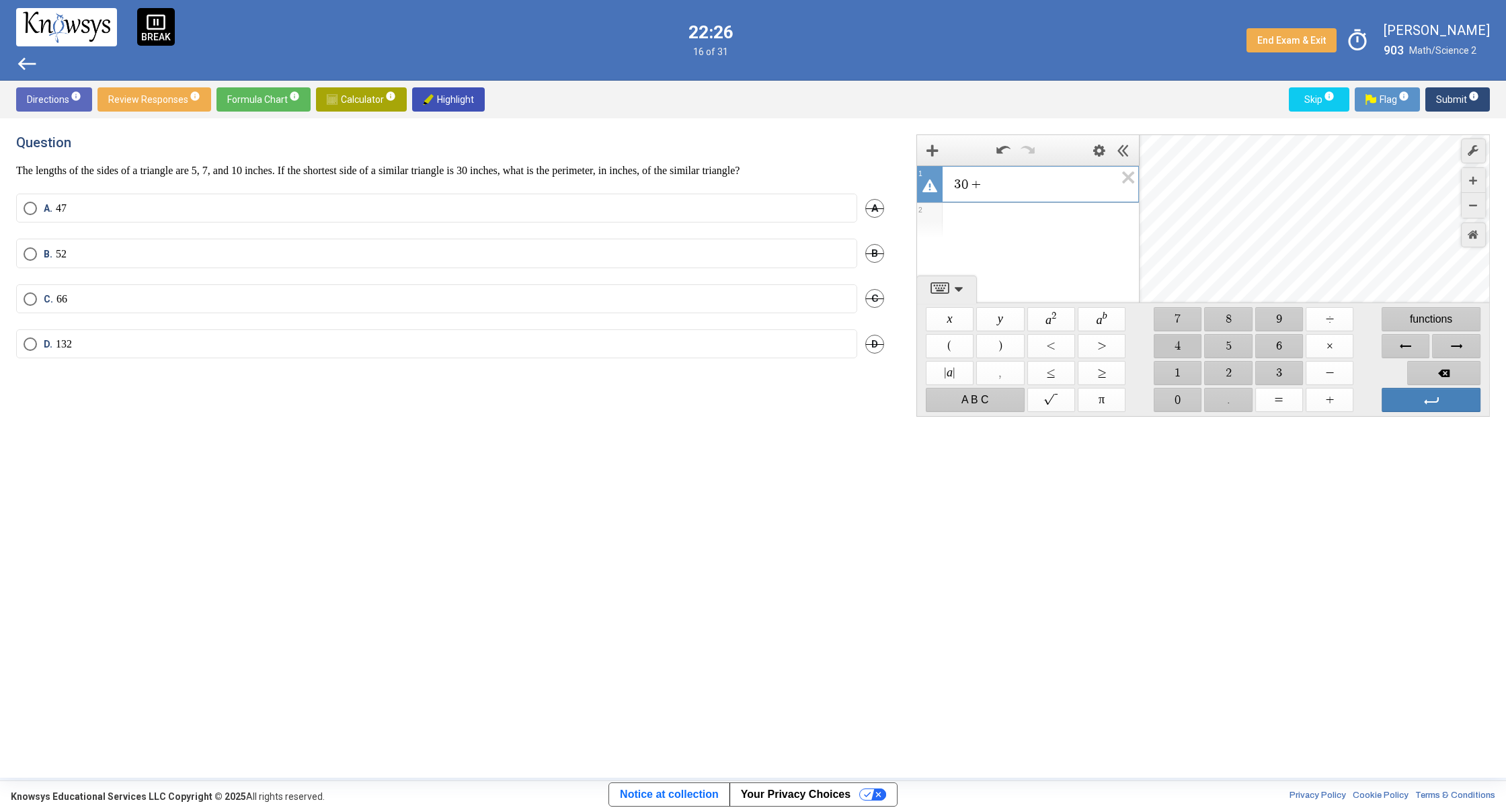
drag, startPoint x: 1181, startPoint y: 348, endPoint x: 1203, endPoint y: 330, distance: 28.4
click at [1200, 332] on div "$$ x $$ y $$ a 2 $$ a b $$ 7 $$ 8 $$ 9 $$ ÷ functions $$ ( $$ ) $$ < $$ > $$ 4 …" at bounding box center [1202, 359] width 561 height 113
click at [1245, 374] on span "$$ 2" at bounding box center [1228, 373] width 47 height 24
click at [1431, 375] on span "Backspace" at bounding box center [1444, 373] width 73 height 24
drag, startPoint x: 1169, startPoint y: 340, endPoint x: 1189, endPoint y: 344, distance: 20.4
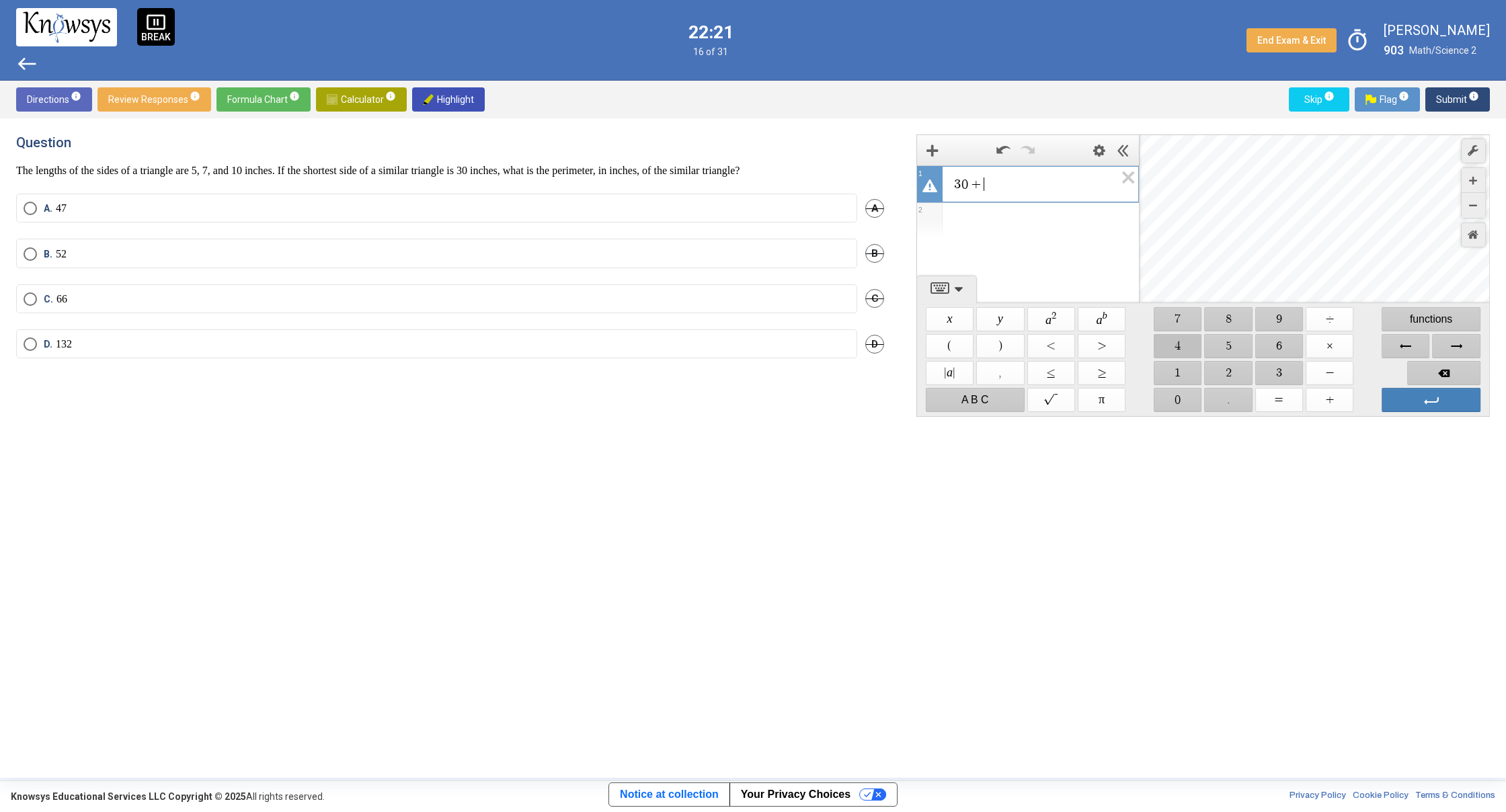
click at [1170, 340] on span "$$ 4" at bounding box center [1177, 346] width 47 height 24
drag, startPoint x: 1226, startPoint y: 368, endPoint x: 1274, endPoint y: 385, distance: 50.9
click at [1271, 384] on div "$$ | a | $$ , $$ ≤ $$ ≥ $$ 1 $$ 2 $$ 3 $$ −" at bounding box center [1202, 372] width 557 height 27
drag, startPoint x: 1236, startPoint y: 367, endPoint x: 1301, endPoint y: 381, distance: 66.5
click at [1242, 370] on span "$$ 2" at bounding box center [1228, 373] width 47 height 24
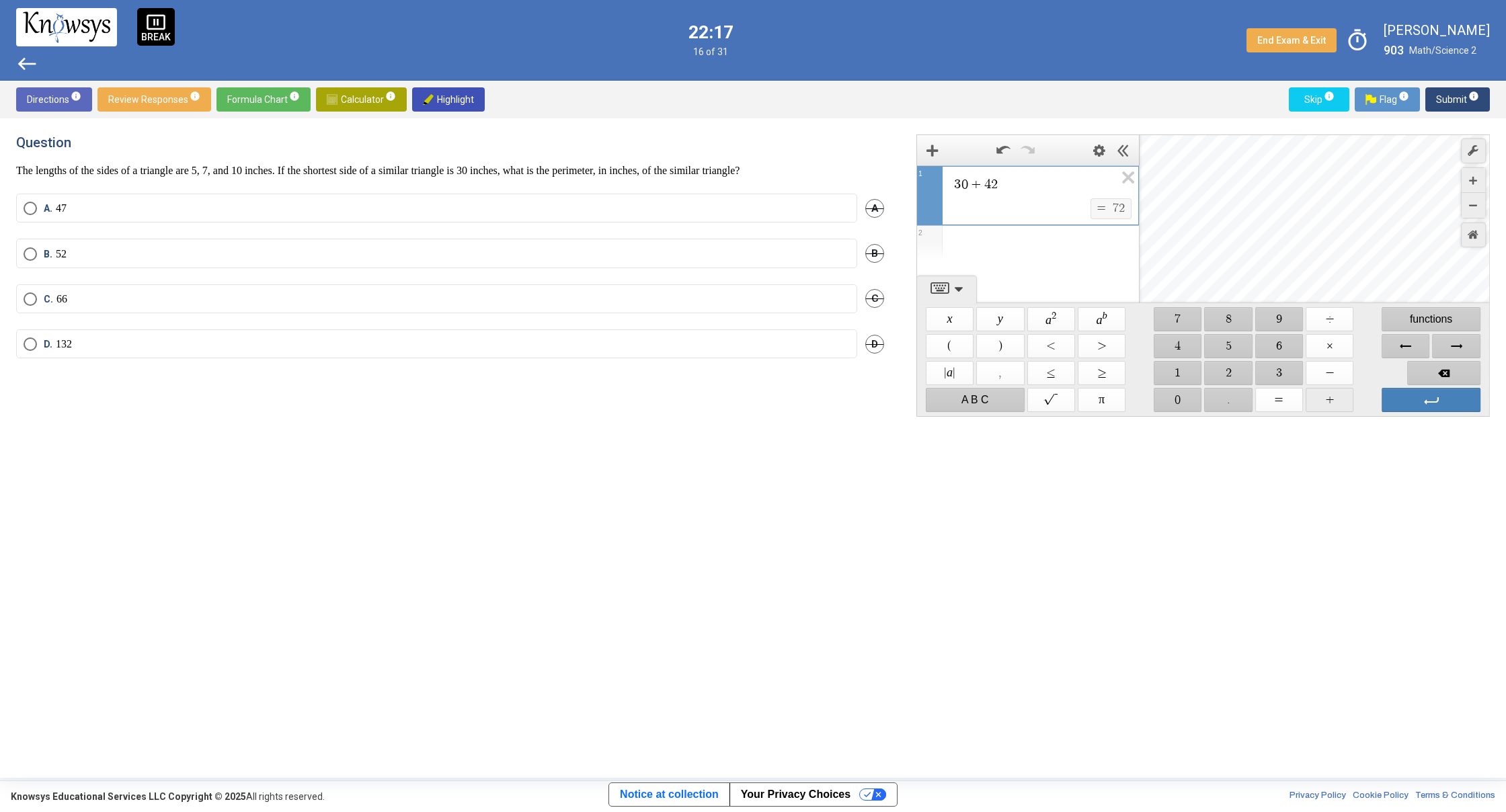
drag, startPoint x: 1340, startPoint y: 404, endPoint x: 1309, endPoint y: 383, distance: 37.4
click at [1336, 399] on span "$$ +" at bounding box center [1329, 400] width 47 height 24
click at [1273, 345] on span "$$ 6" at bounding box center [1278, 346] width 47 height 24
click at [1180, 400] on span "$$ 0" at bounding box center [1177, 400] width 47 height 24
click at [31, 344] on span "Select an option" at bounding box center [31, 344] width 14 height 14
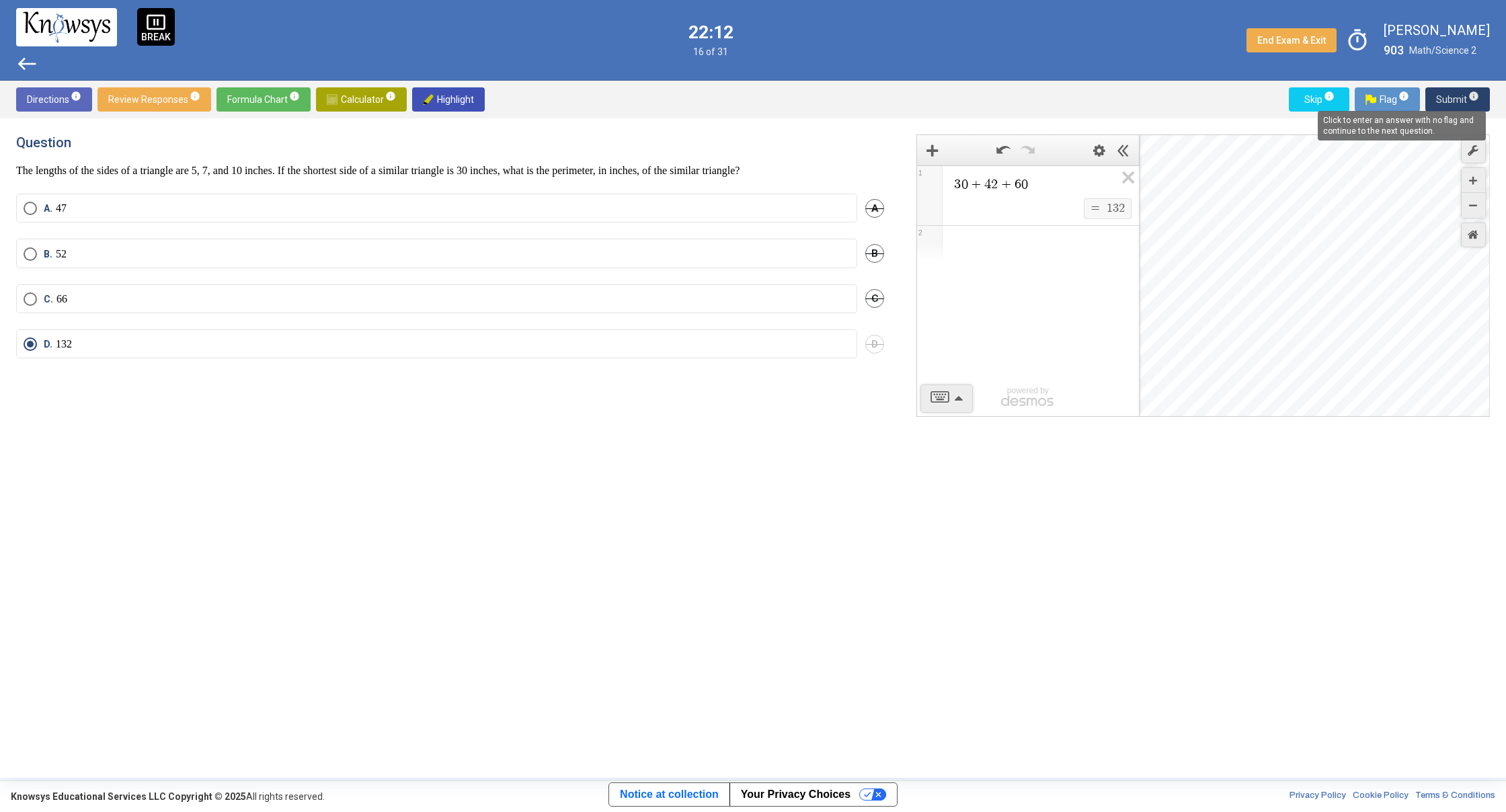
click at [1467, 99] on sup "info" at bounding box center [1472, 96] width 12 height 11
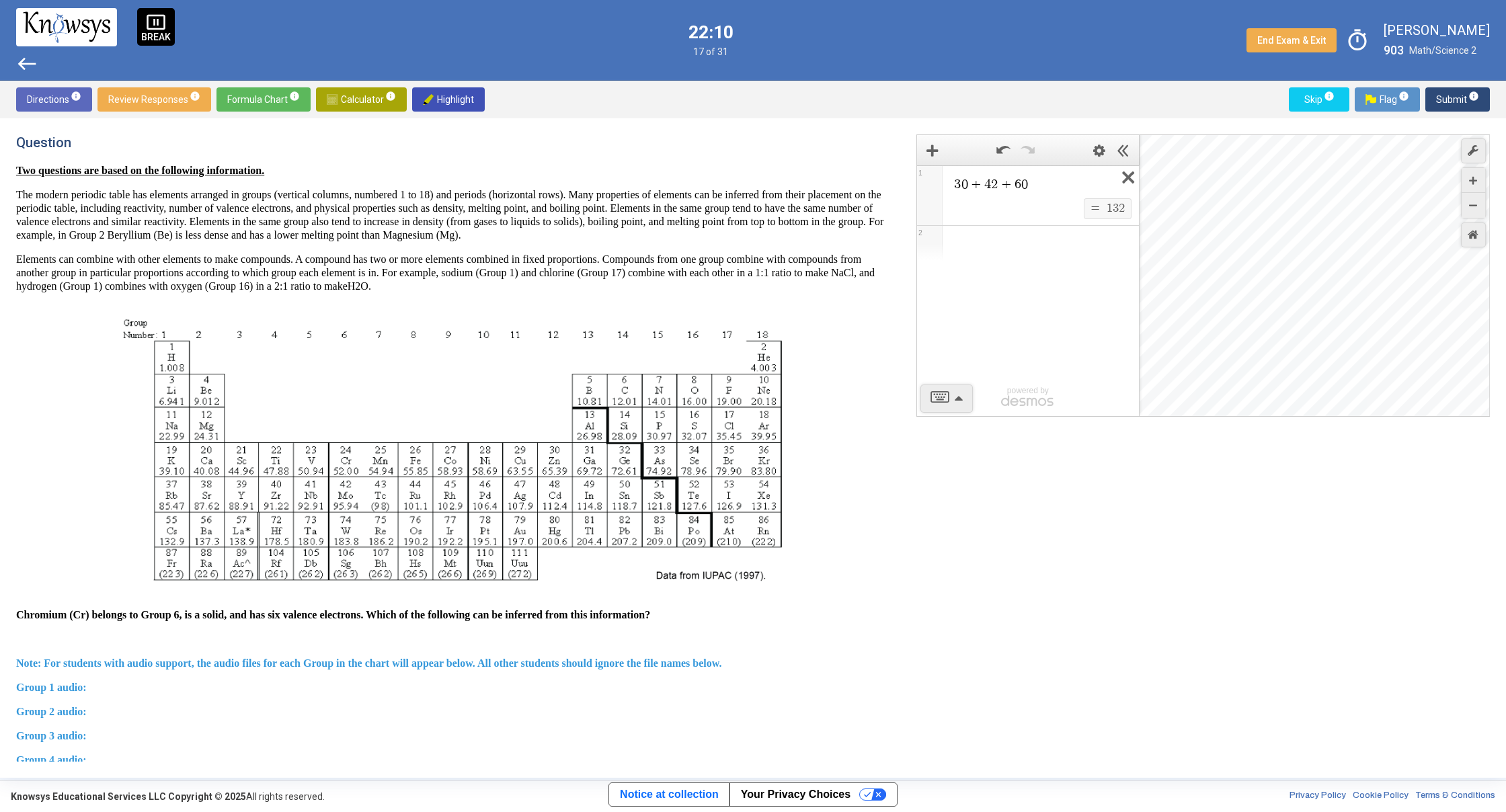
click at [1134, 175] on icon "Expression List" at bounding box center [1123, 181] width 31 height 31
drag, startPoint x: 612, startPoint y: 433, endPoint x: 732, endPoint y: 531, distance: 154.9
click at [76, 737] on span "Group 3 audio:" at bounding box center [50, 739] width 70 height 12
drag, startPoint x: 894, startPoint y: 243, endPoint x: 893, endPoint y: 299, distance: 56.0
click at [893, 300] on div "Question Two questions are based on the following information. The modern perio…" at bounding box center [457, 448] width 884 height 627
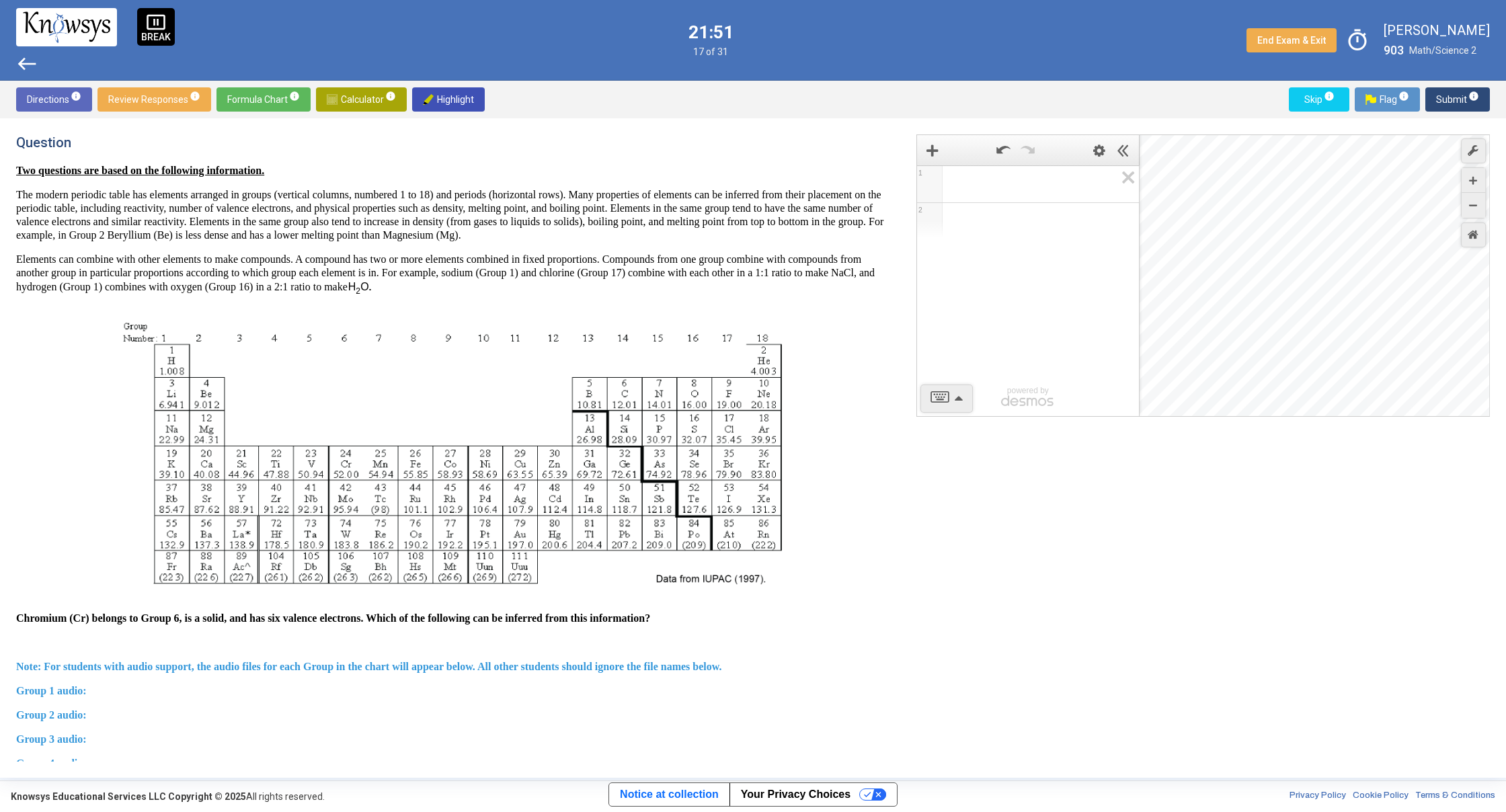
click at [889, 304] on div "Question Two questions are based on the following information. The modern perio…" at bounding box center [457, 448] width 884 height 627
drag, startPoint x: 894, startPoint y: 301, endPoint x: 897, endPoint y: 312, distance: 11.4
click at [897, 312] on div "Question Two questions are based on the following information. The modern perio…" at bounding box center [457, 448] width 884 height 627
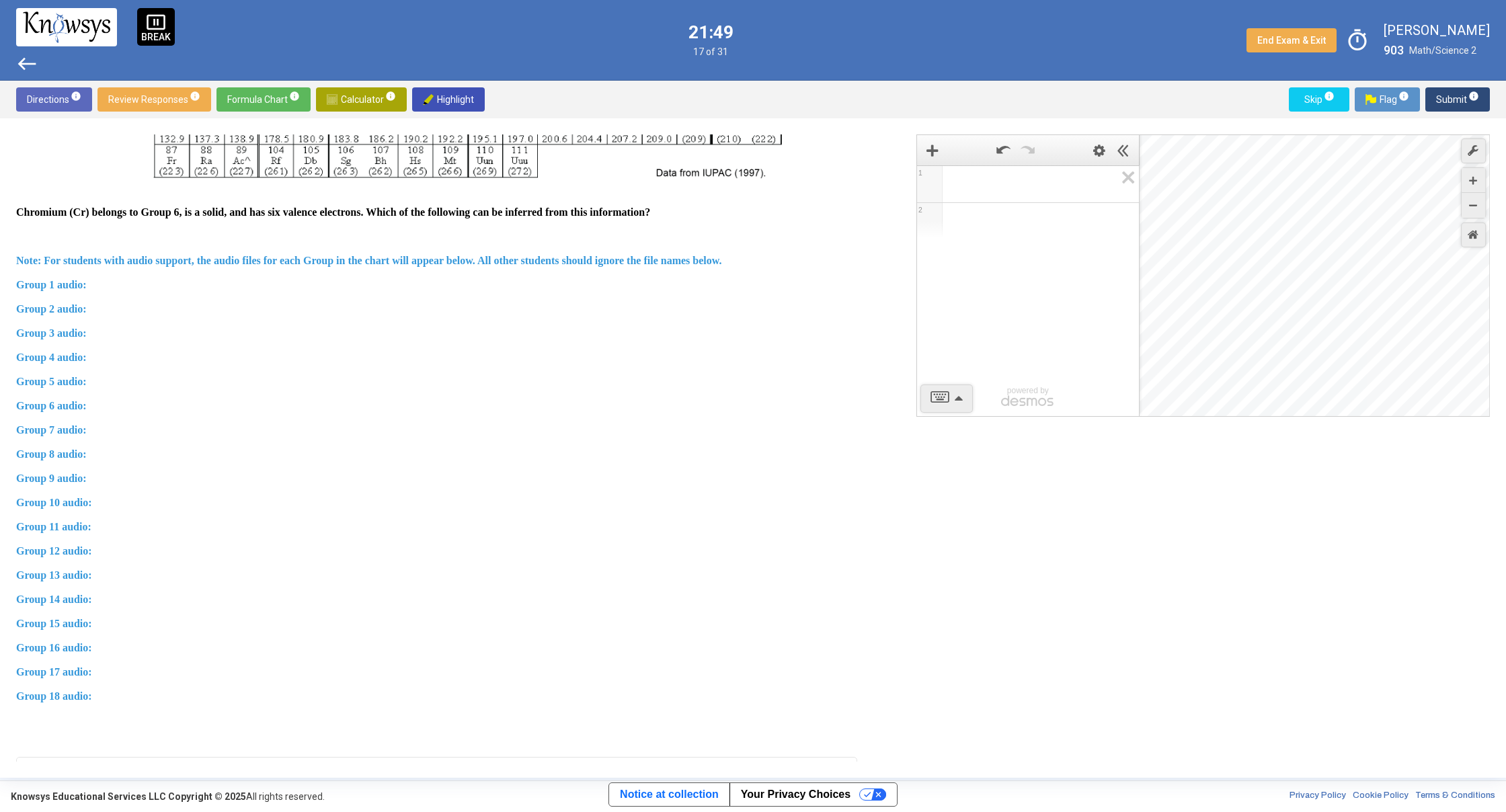
scroll to position [582, 0]
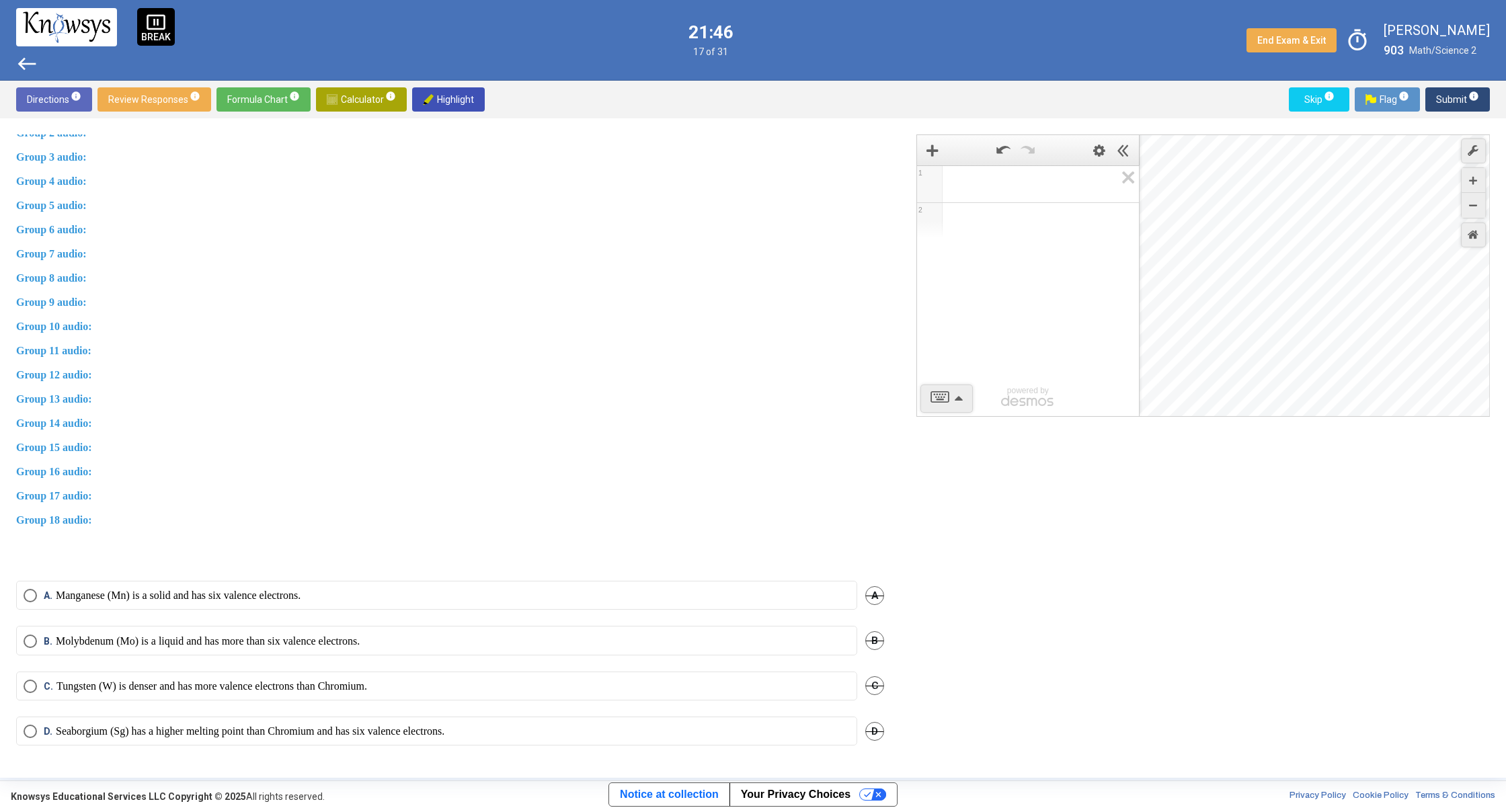
click at [204, 705] on div "C. Tungsten (W) is denser and has more valence electrons than Chromium. C" at bounding box center [449, 694] width 868 height 45
click at [212, 686] on p "Tungsten (W) is denser and has more valence electrons than Chromium." at bounding box center [212, 686] width 311 height 14
click at [1457, 91] on span "Submit info" at bounding box center [1457, 99] width 43 height 24
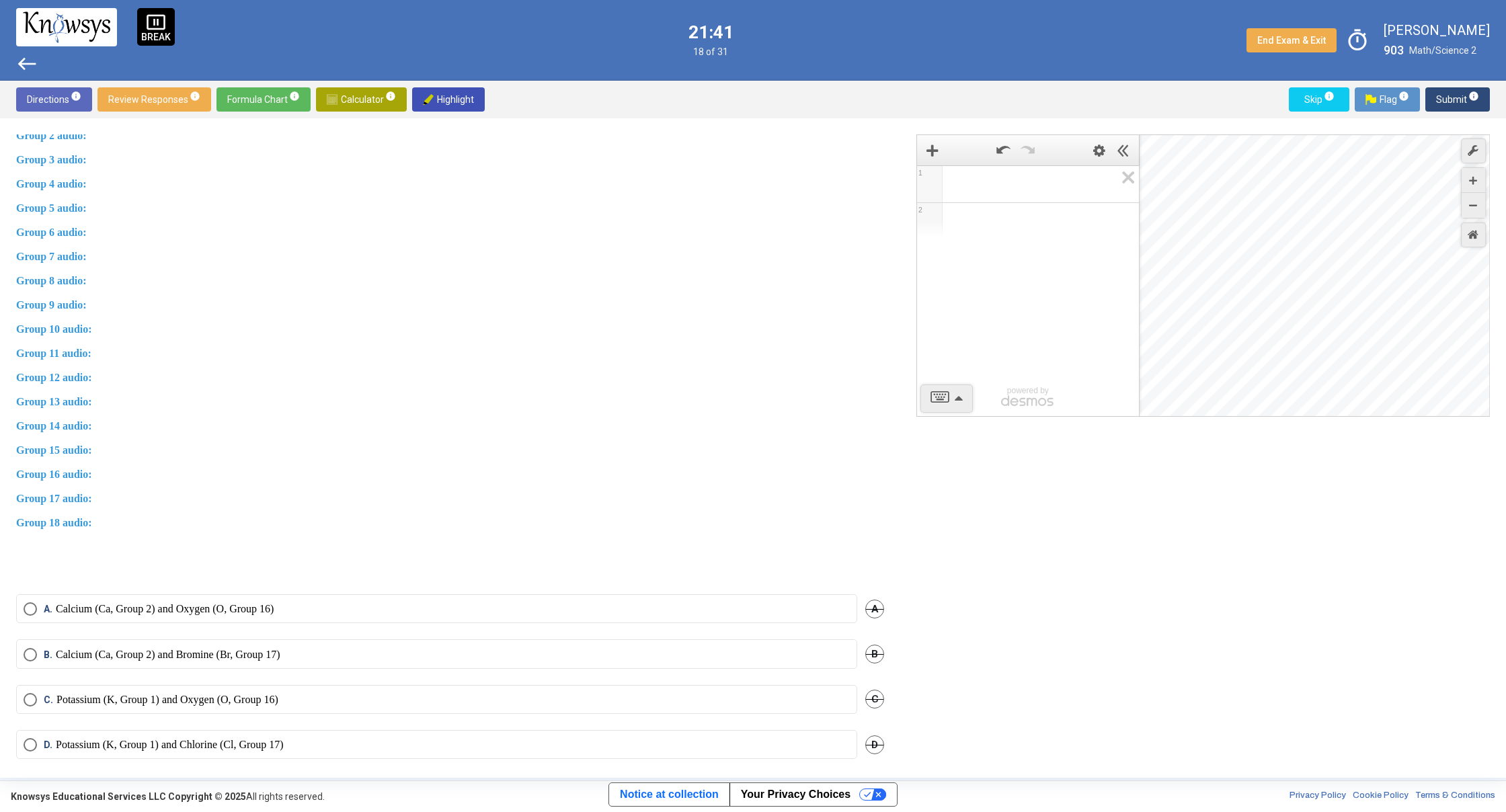
click at [518, 658] on label "B. Calcium (Ca, Group 2) and Bromine (Br, Group 17)" at bounding box center [436, 655] width 826 height 14
click at [1443, 102] on span "Submit info" at bounding box center [1457, 99] width 43 height 24
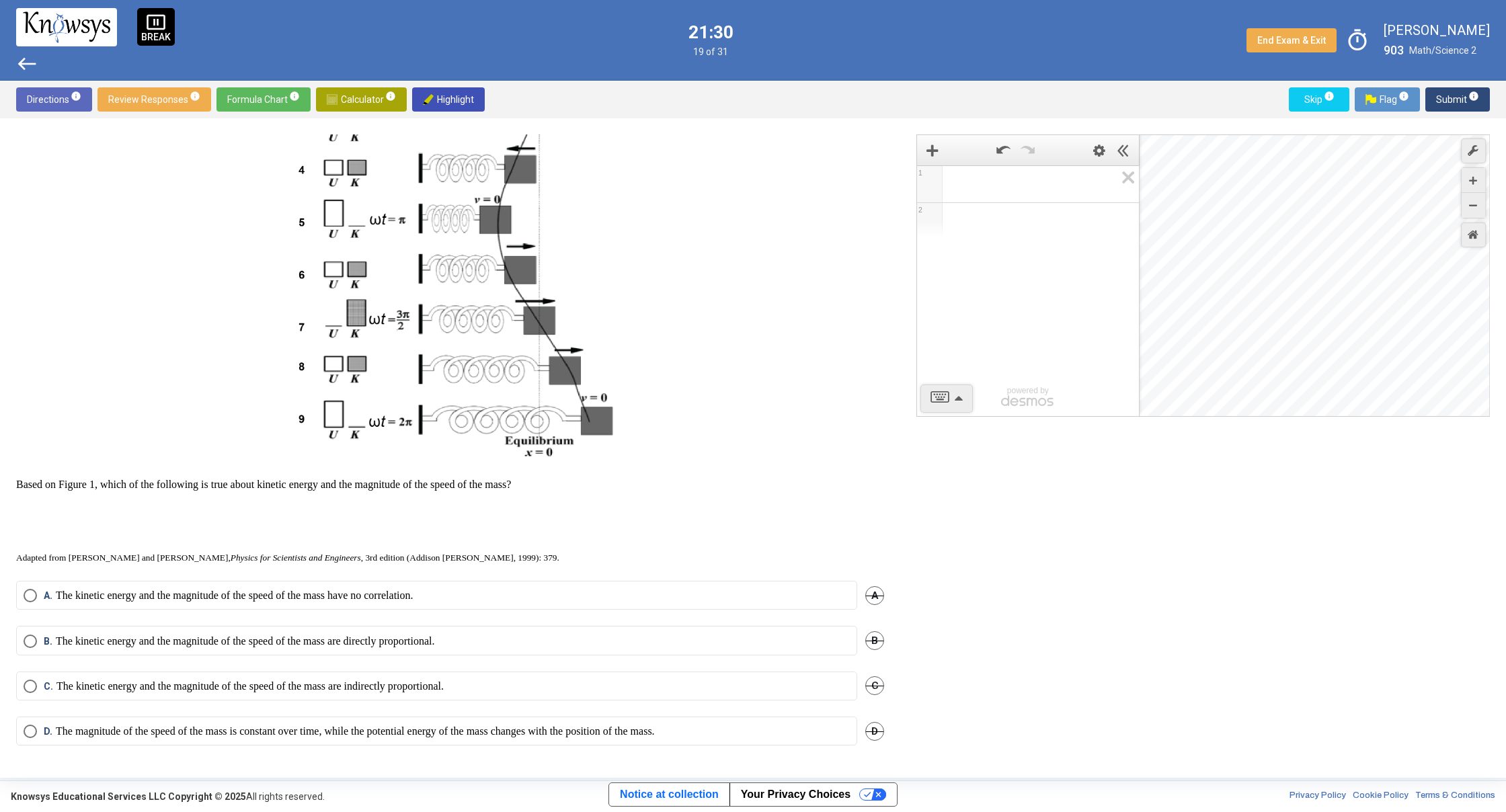
scroll to position [334, 0]
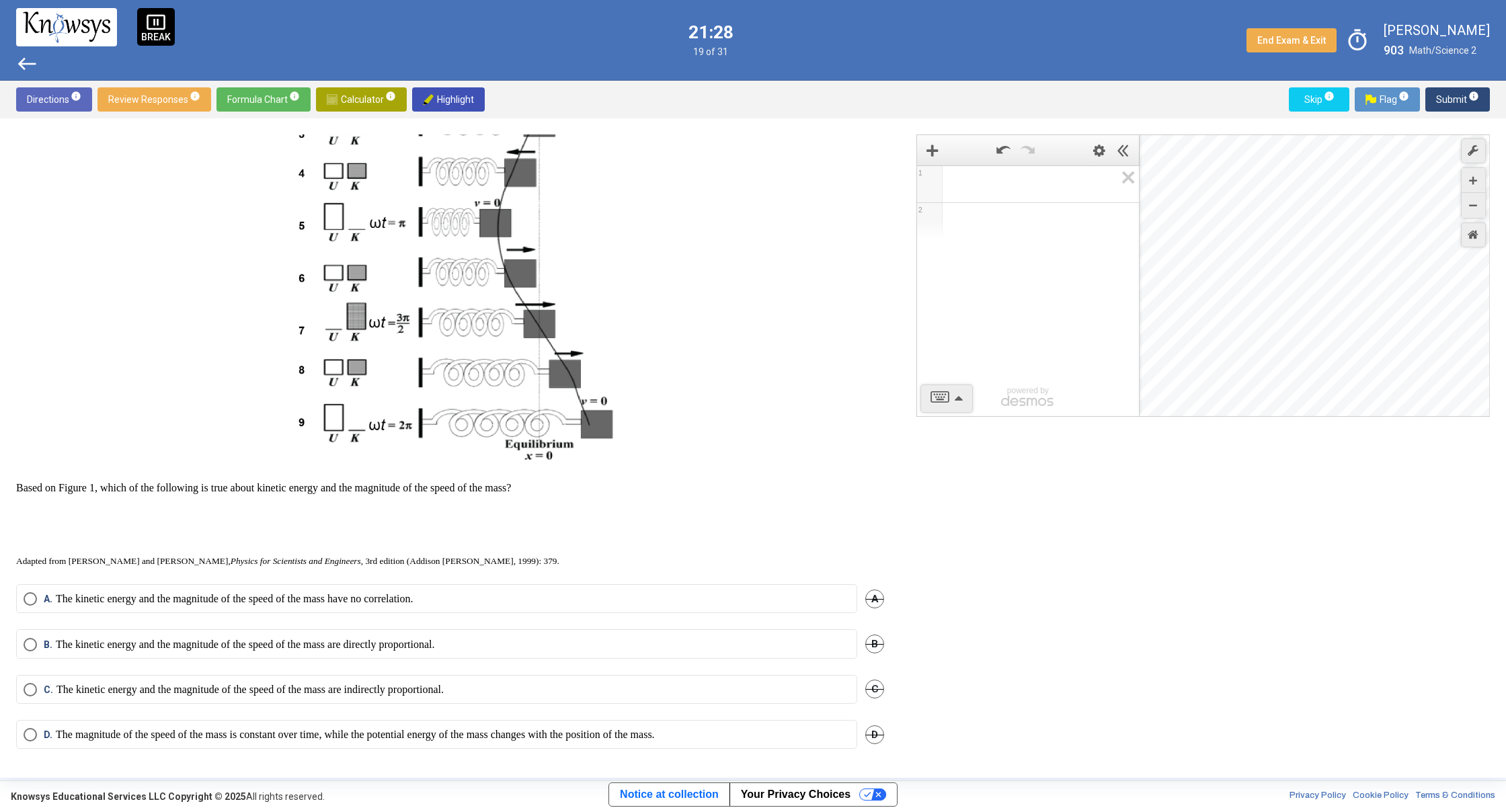
click at [380, 593] on p "The kinetic energy and the magnitude of the speed of the mass have no correlati…" at bounding box center [234, 599] width 357 height 14
click at [1453, 100] on span "Submit info" at bounding box center [1457, 99] width 43 height 24
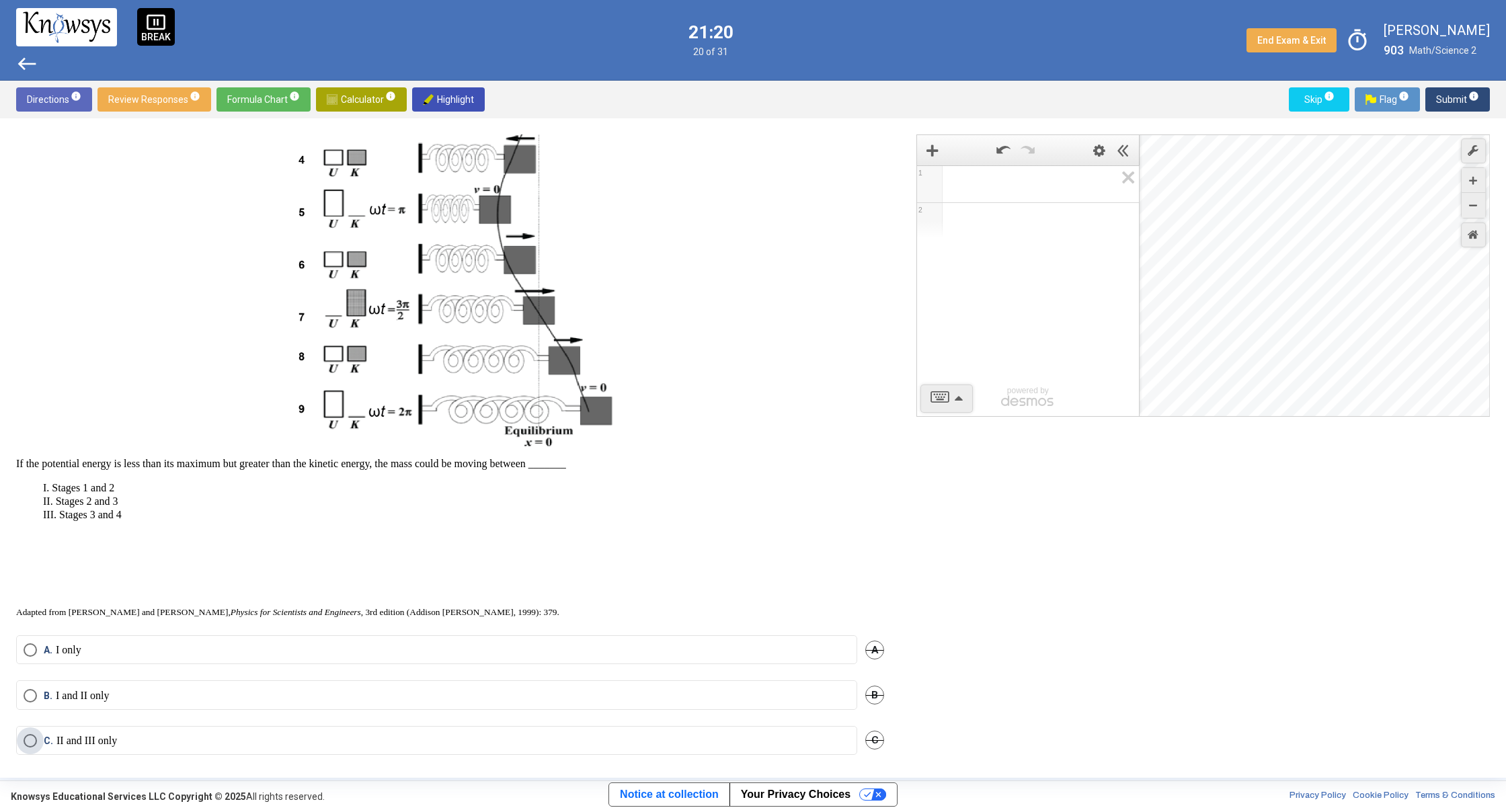
click at [808, 737] on label "C. II and III only" at bounding box center [436, 741] width 826 height 14
drag, startPoint x: 895, startPoint y: 690, endPoint x: 921, endPoint y: 745, distance: 60.8
click at [921, 745] on div "Question Two questions are based on the following information. One of the most …" at bounding box center [752, 448] width 1473 height 627
drag, startPoint x: 922, startPoint y: 728, endPoint x: 913, endPoint y: 704, distance: 25.6
click at [920, 723] on div "1 2 powered by powered by $$ x $$ y $$ a 2 $$ a b $$ 7 $$ 8 $$ 9 $$ ÷ functions…" at bounding box center [1195, 448] width 590 height 627
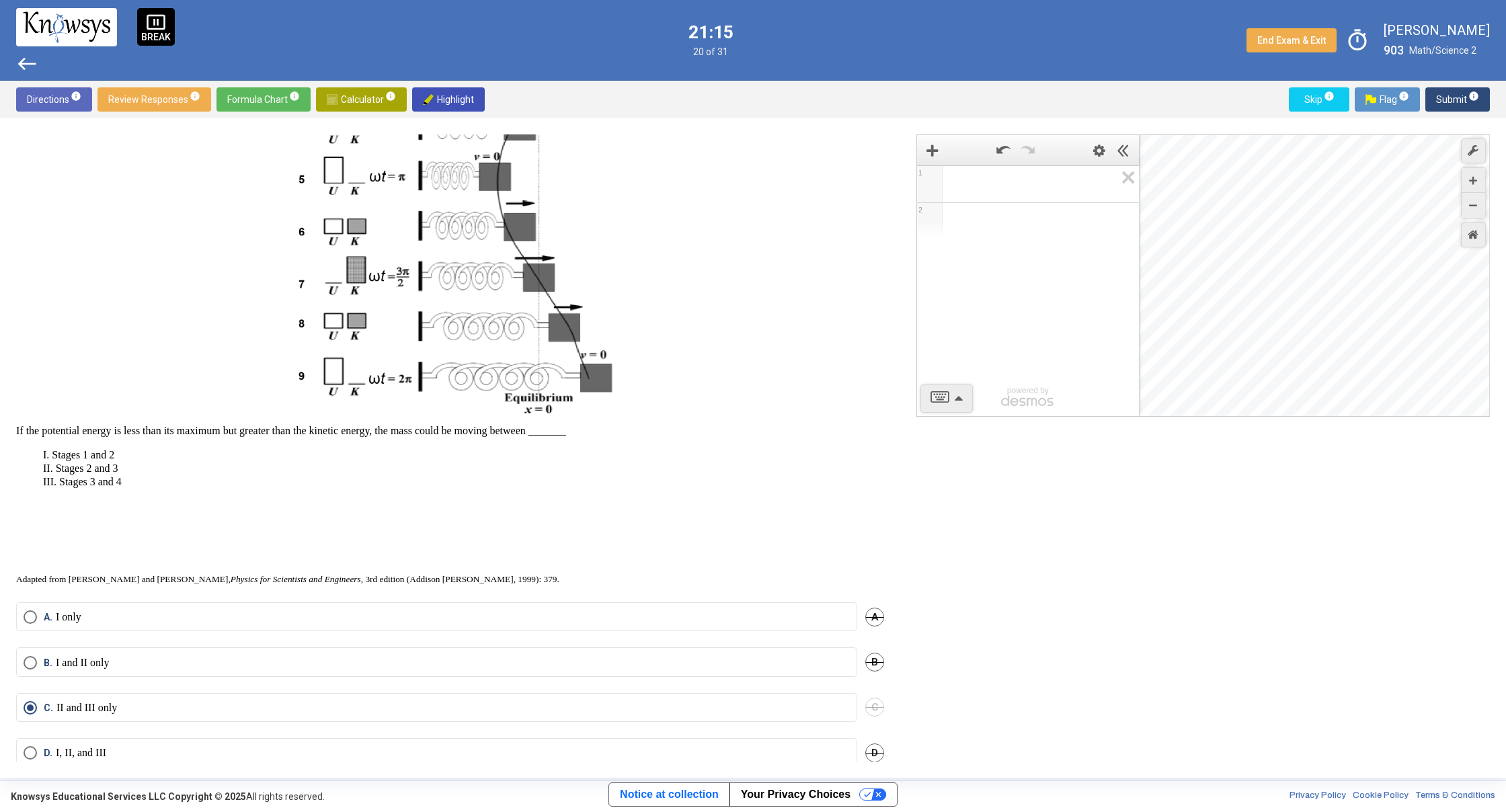
scroll to position [389, 0]
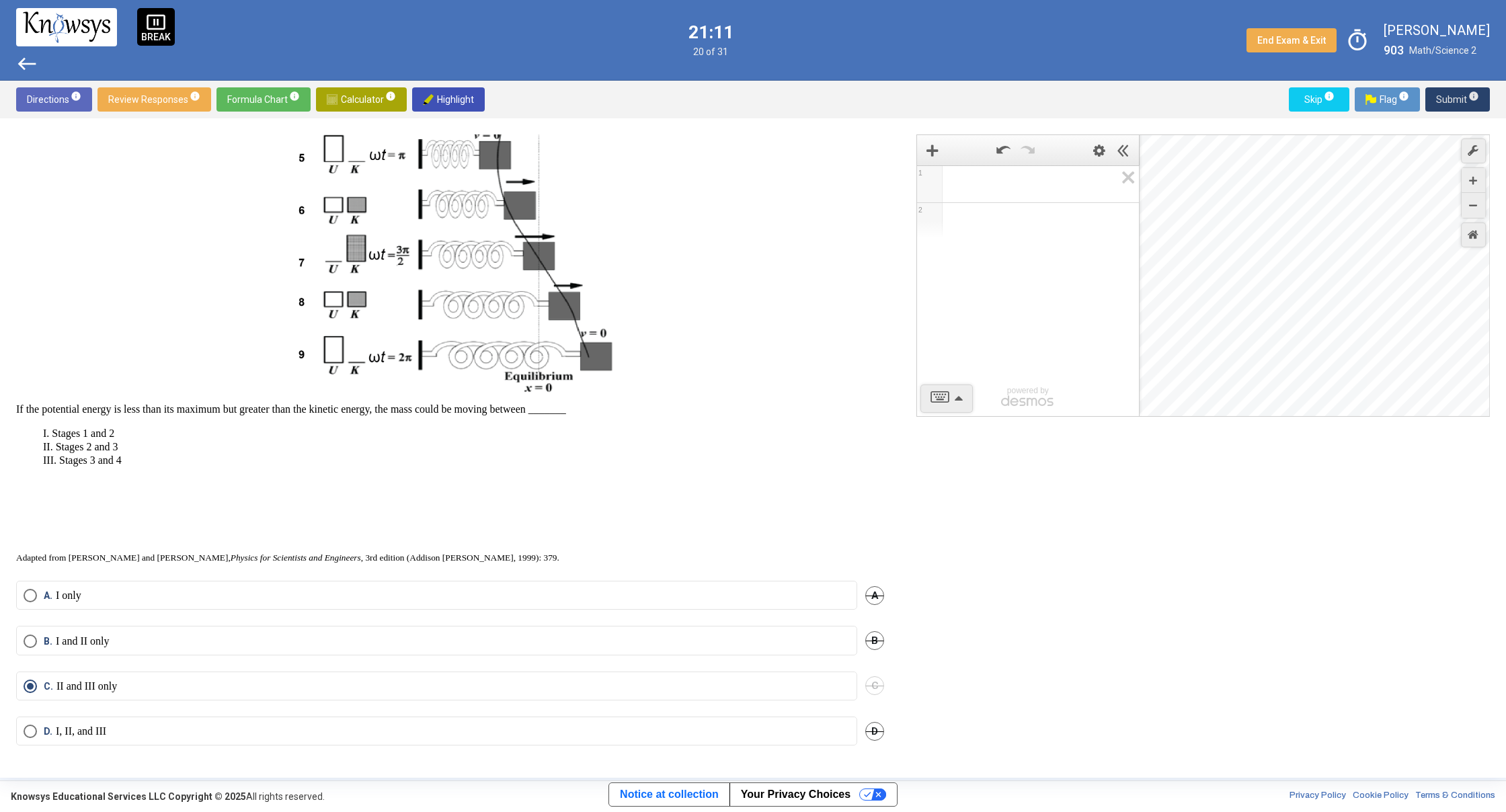
click at [1459, 90] on span "Submit info" at bounding box center [1457, 99] width 43 height 24
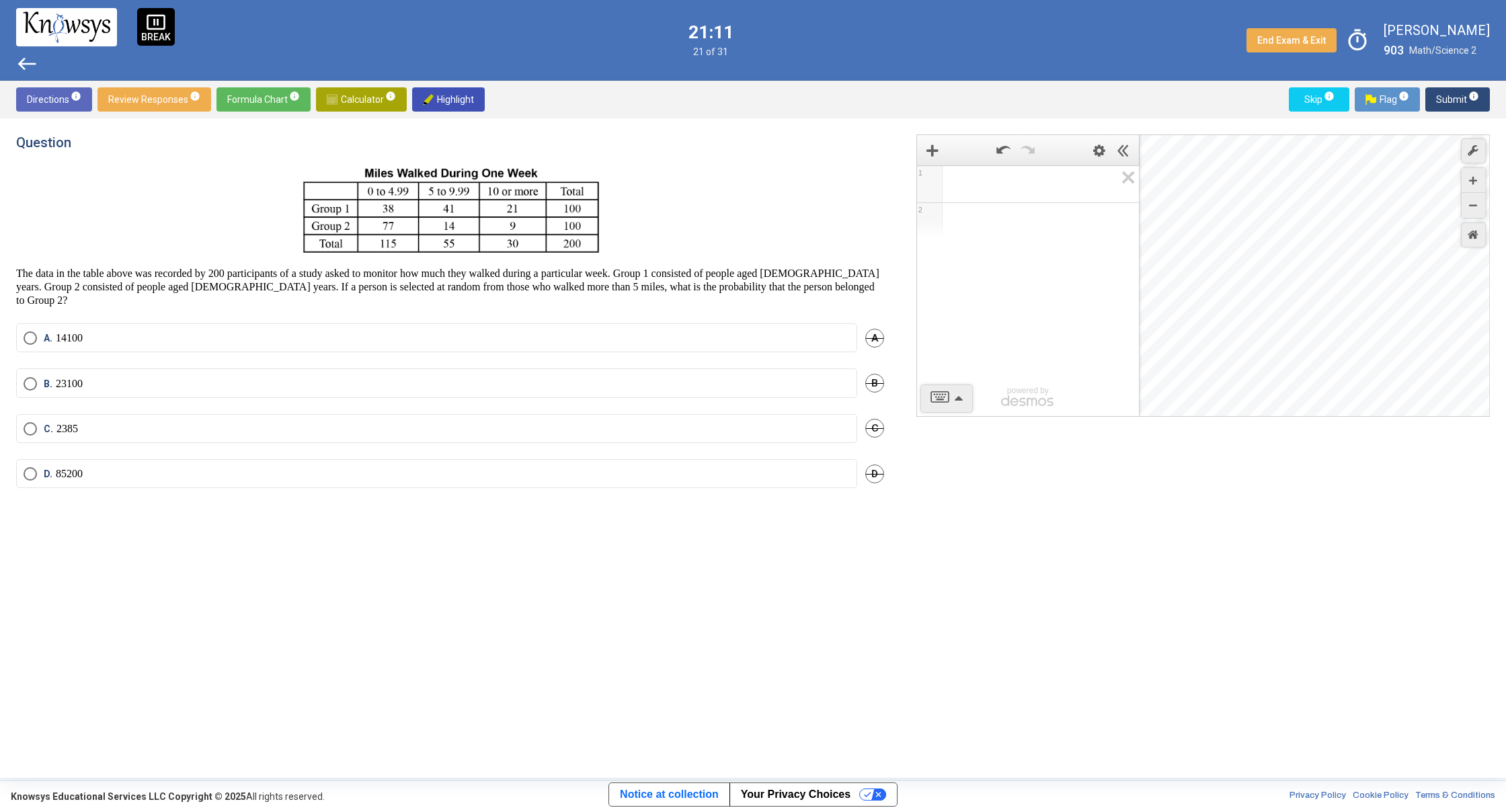
scroll to position [0, 0]
click at [71, 473] on img "Select an option" at bounding box center [65, 461] width 18 height 28
drag, startPoint x: 112, startPoint y: 526, endPoint x: 100, endPoint y: 527, distance: 12.0
click at [106, 528] on label "D." at bounding box center [436, 520] width 826 height 28
click at [1460, 97] on span "Submit info" at bounding box center [1457, 99] width 43 height 24
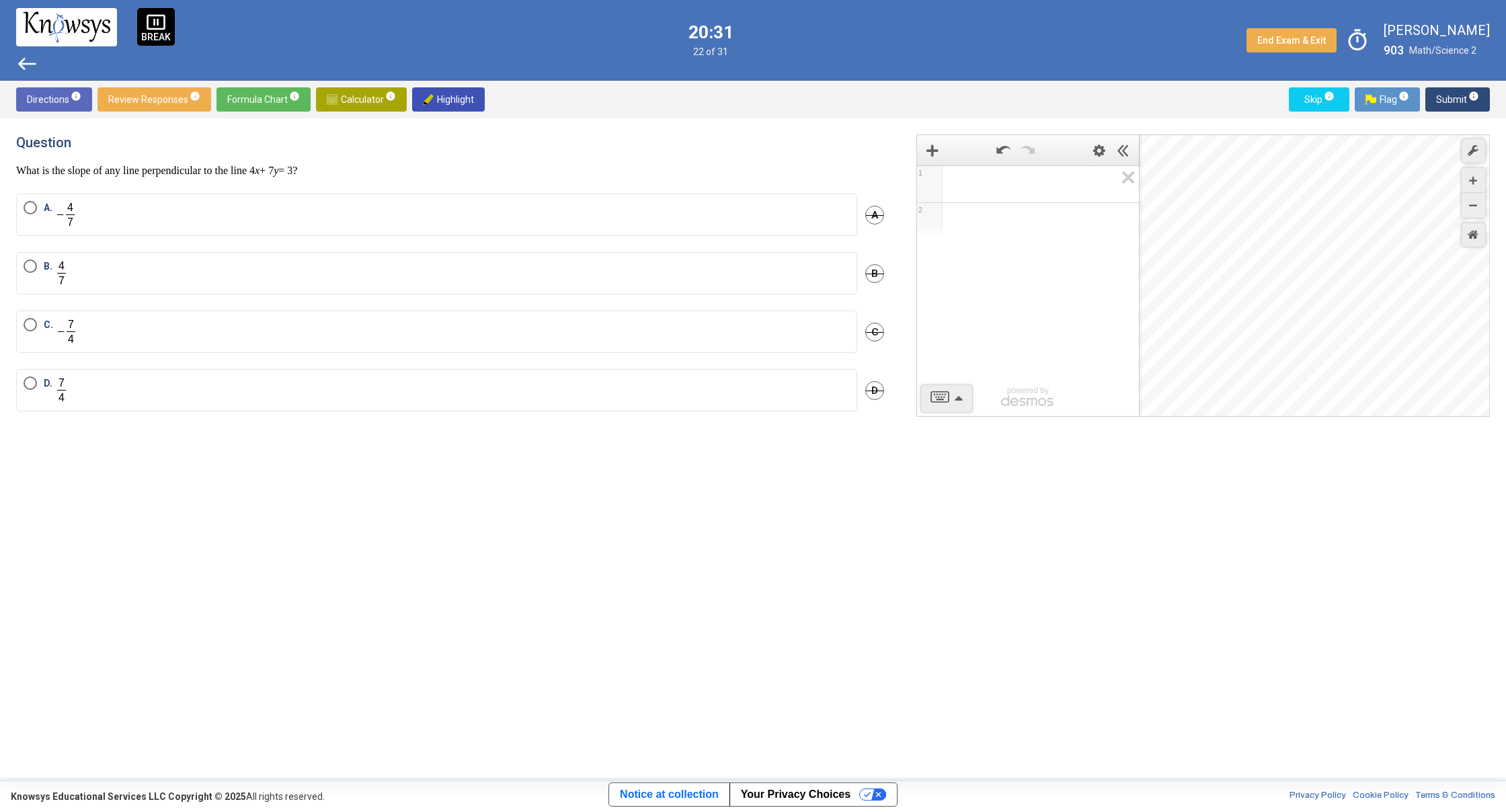
click at [25, 65] on span "west" at bounding box center [27, 64] width 22 height 22
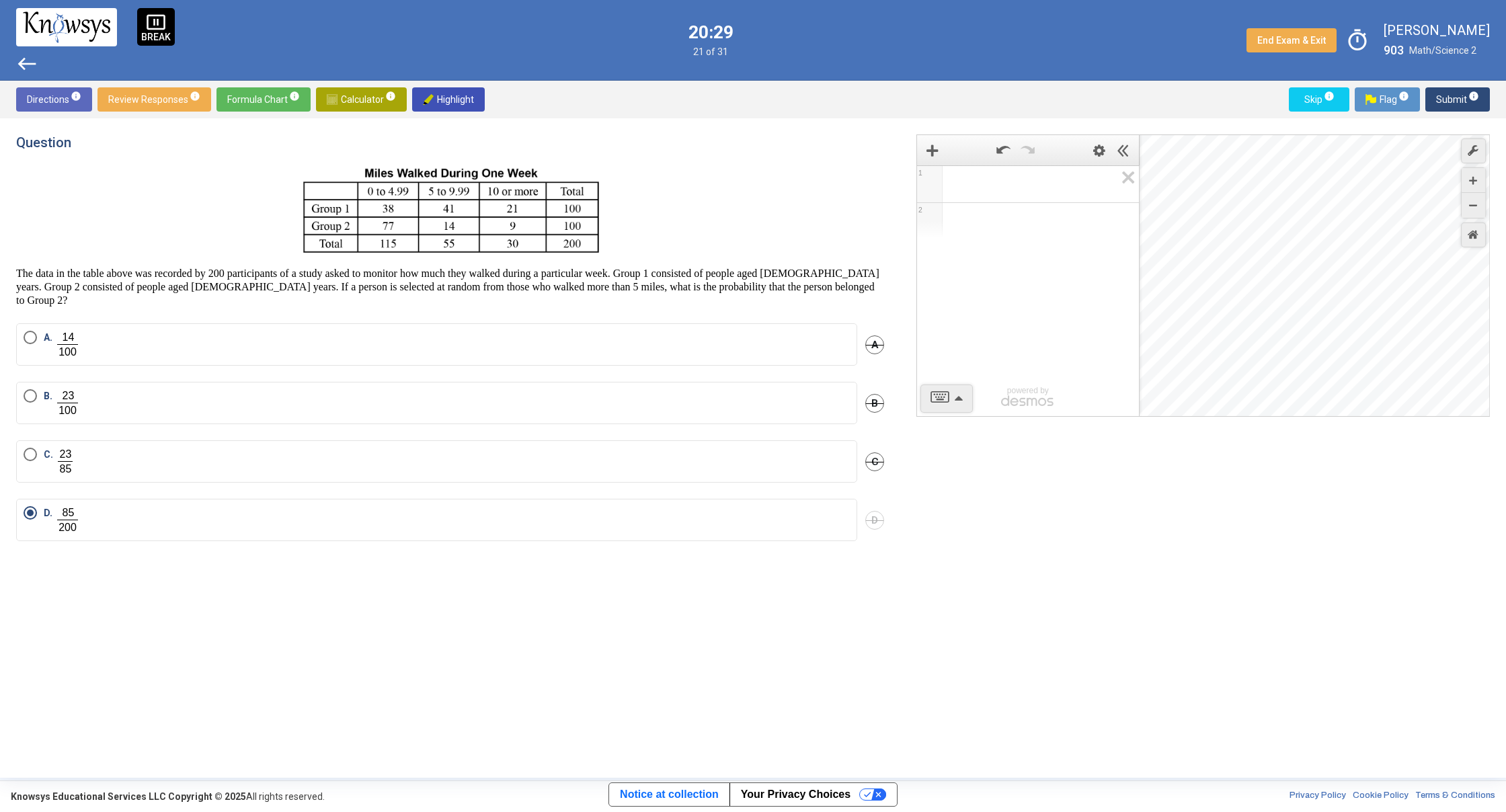
click at [1444, 104] on span "Submit info" at bounding box center [1457, 99] width 43 height 24
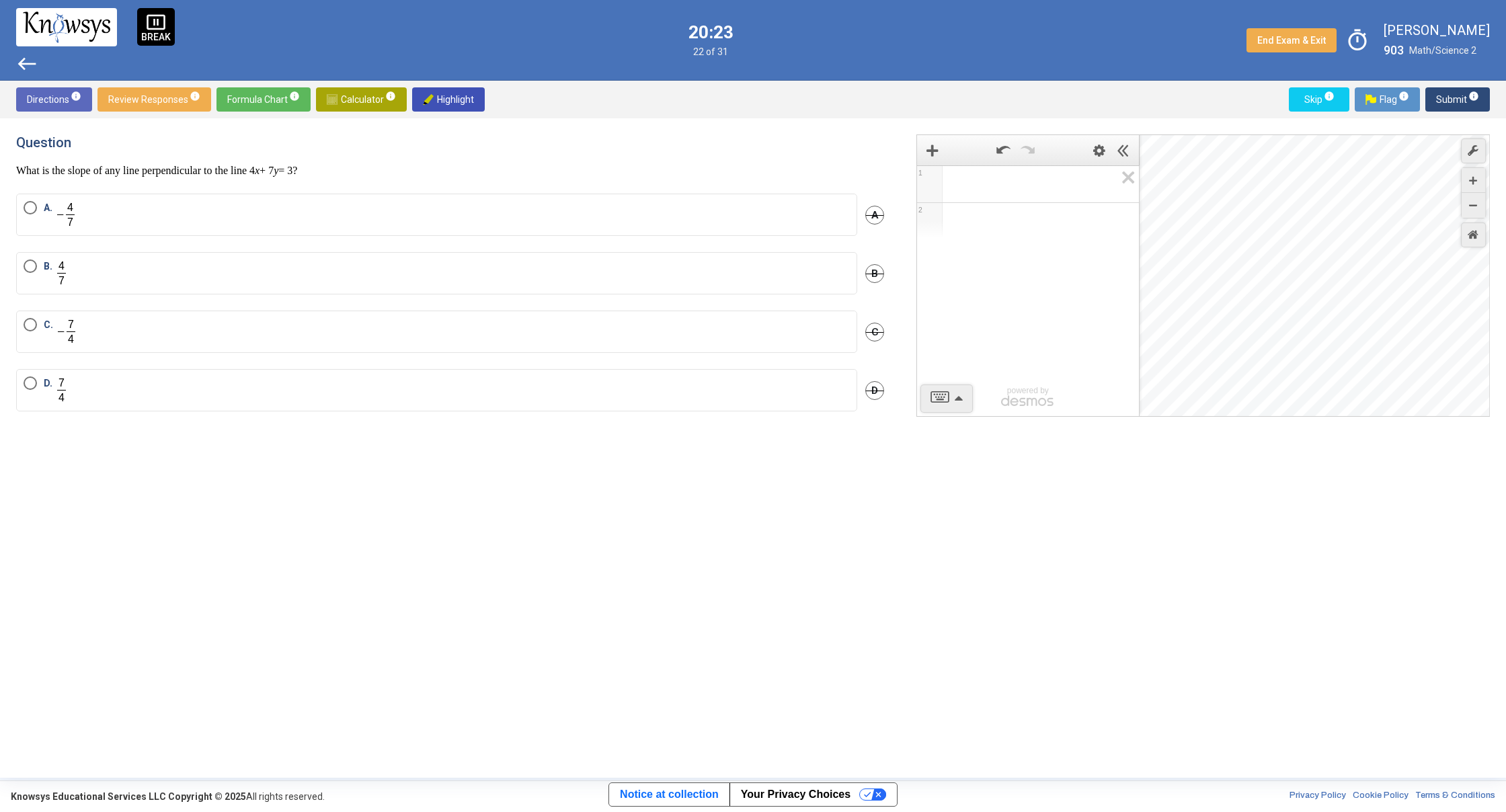
click at [208, 292] on mat-radio-button "B." at bounding box center [436, 273] width 841 height 43
click at [200, 275] on label "B." at bounding box center [436, 273] width 826 height 28
click at [1450, 93] on span "Submit info" at bounding box center [1457, 99] width 43 height 24
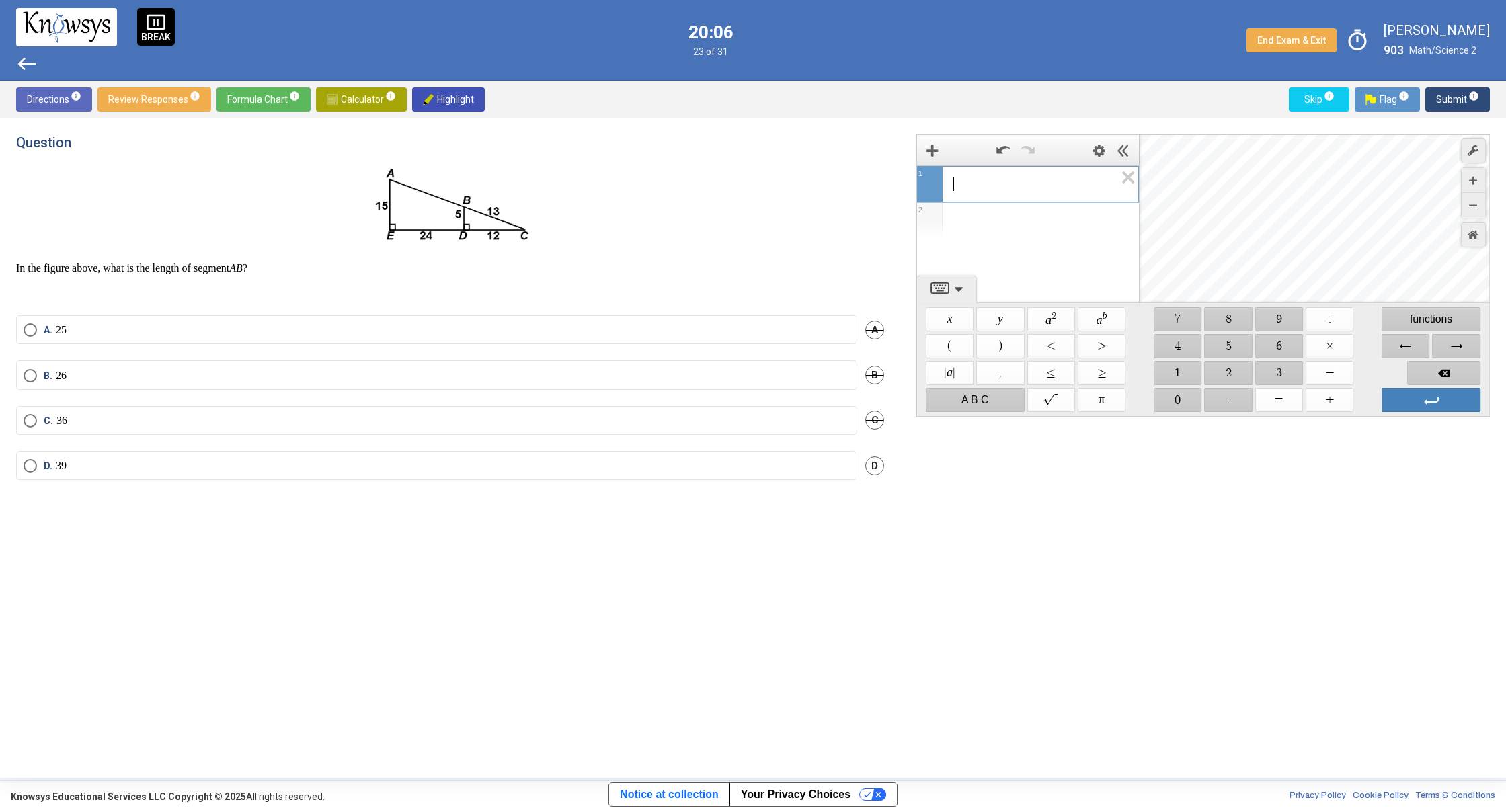
click at [1018, 186] on span "​" at bounding box center [1034, 184] width 162 height 16
drag, startPoint x: 1177, startPoint y: 368, endPoint x: 1316, endPoint y: 391, distance: 140.9
click at [1178, 369] on span "$$ 1" at bounding box center [1177, 373] width 47 height 24
drag, startPoint x: 1280, startPoint y: 370, endPoint x: 1294, endPoint y: 368, distance: 14.1
click at [1280, 370] on span "$$ 3" at bounding box center [1278, 373] width 47 height 24
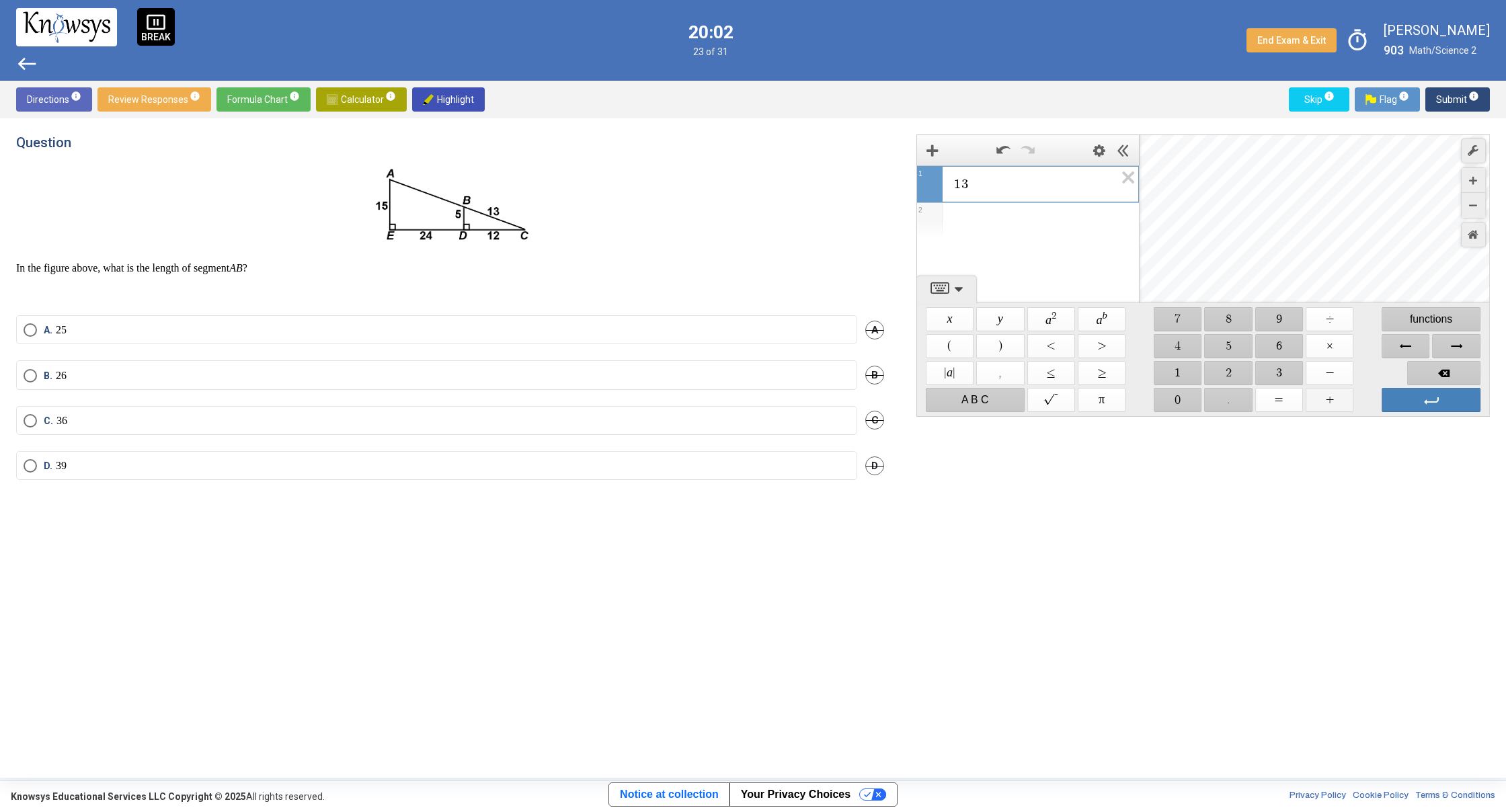
drag, startPoint x: 1322, startPoint y: 399, endPoint x: 1300, endPoint y: 387, distance: 25.1
click at [1322, 400] on span "$$ +" at bounding box center [1329, 400] width 47 height 24
drag, startPoint x: 1236, startPoint y: 372, endPoint x: 1223, endPoint y: 364, distance: 15.3
click at [1223, 364] on span "$$ 2" at bounding box center [1228, 373] width 47 height 24
click at [1192, 341] on span "$$ 4" at bounding box center [1177, 346] width 47 height 24
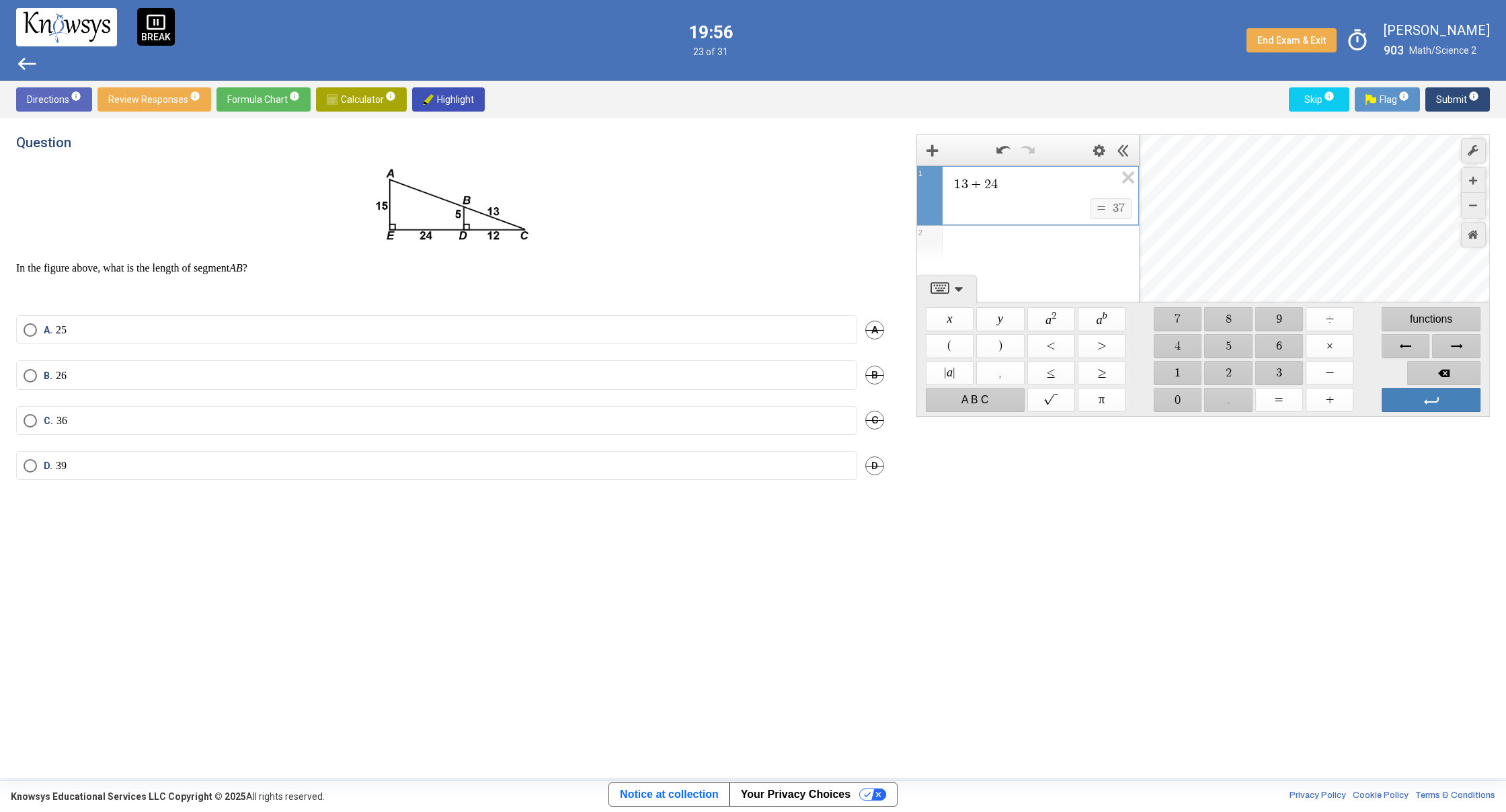
click at [404, 407] on mat-radio-button "C. 36" at bounding box center [436, 419] width 841 height 29
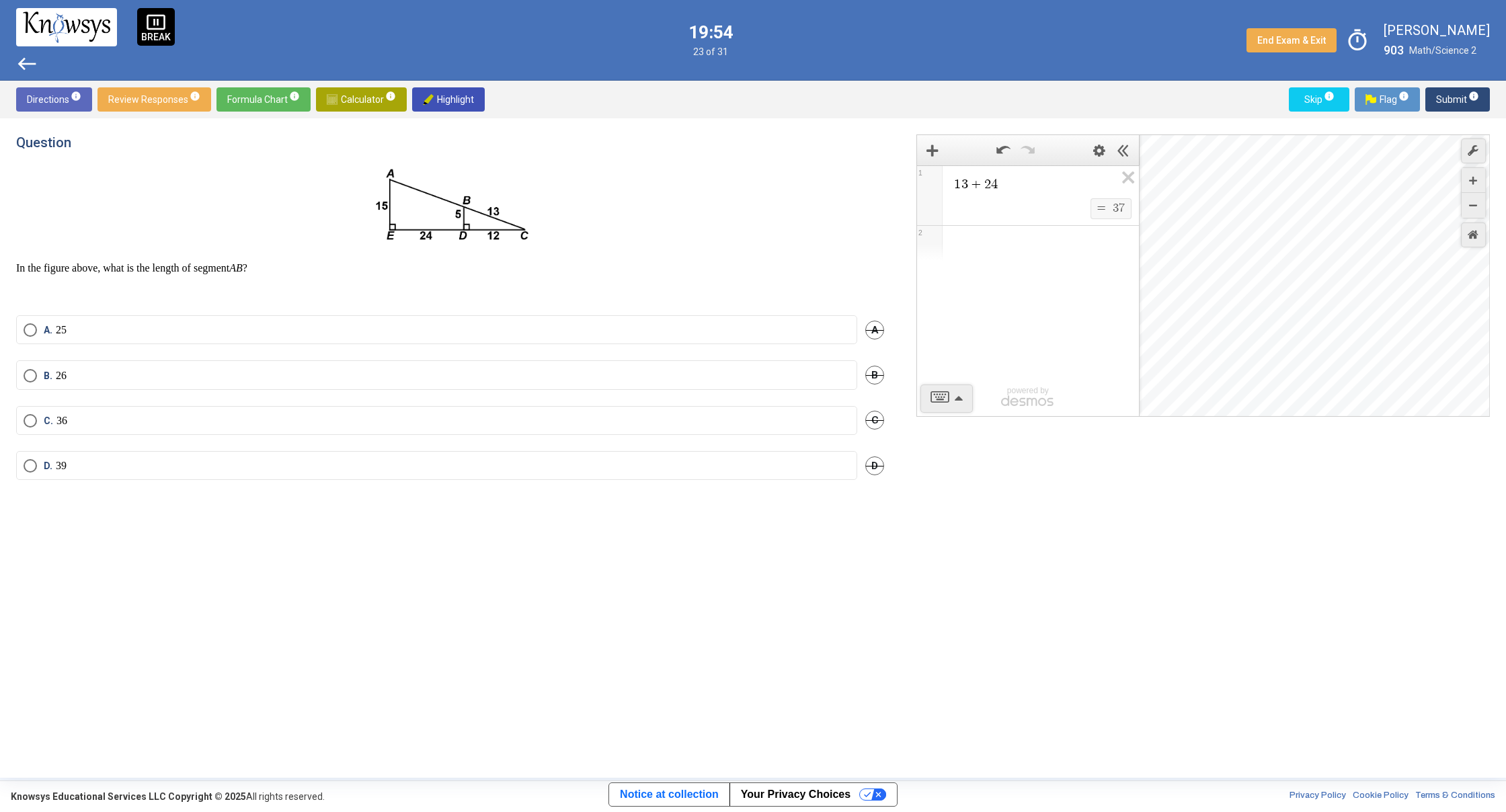
click at [32, 421] on span "Select an option" at bounding box center [31, 420] width 14 height 14
click at [1134, 182] on icon "Expression List" at bounding box center [1123, 181] width 31 height 31
click at [1459, 93] on span "Submit info" at bounding box center [1457, 99] width 43 height 24
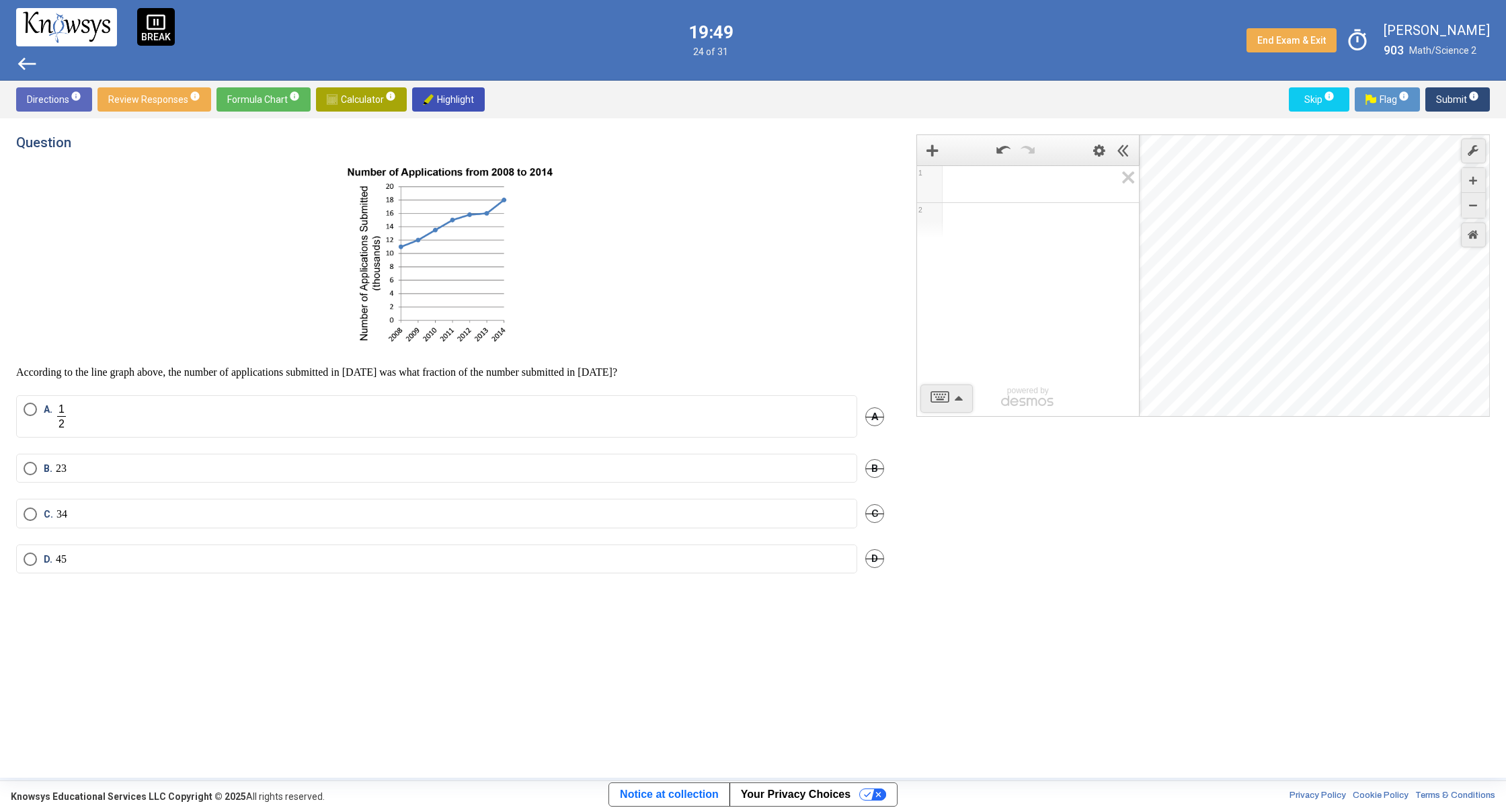
drag, startPoint x: 150, startPoint y: 253, endPoint x: 150, endPoint y: 265, distance: 12.0
click at [150, 265] on div "Question According to the line graph above, the number of applications submitte…" at bounding box center [457, 448] width 884 height 627
click at [353, 619] on div "Question According to the line graph above, the number of applications submitte…" at bounding box center [457, 448] width 884 height 627
drag, startPoint x: 10, startPoint y: 383, endPoint x: 350, endPoint y: 356, distance: 341.1
click at [24, 422] on div "Question According to the line graph above, the number of applications submitte…" at bounding box center [753, 448] width 1506 height 659
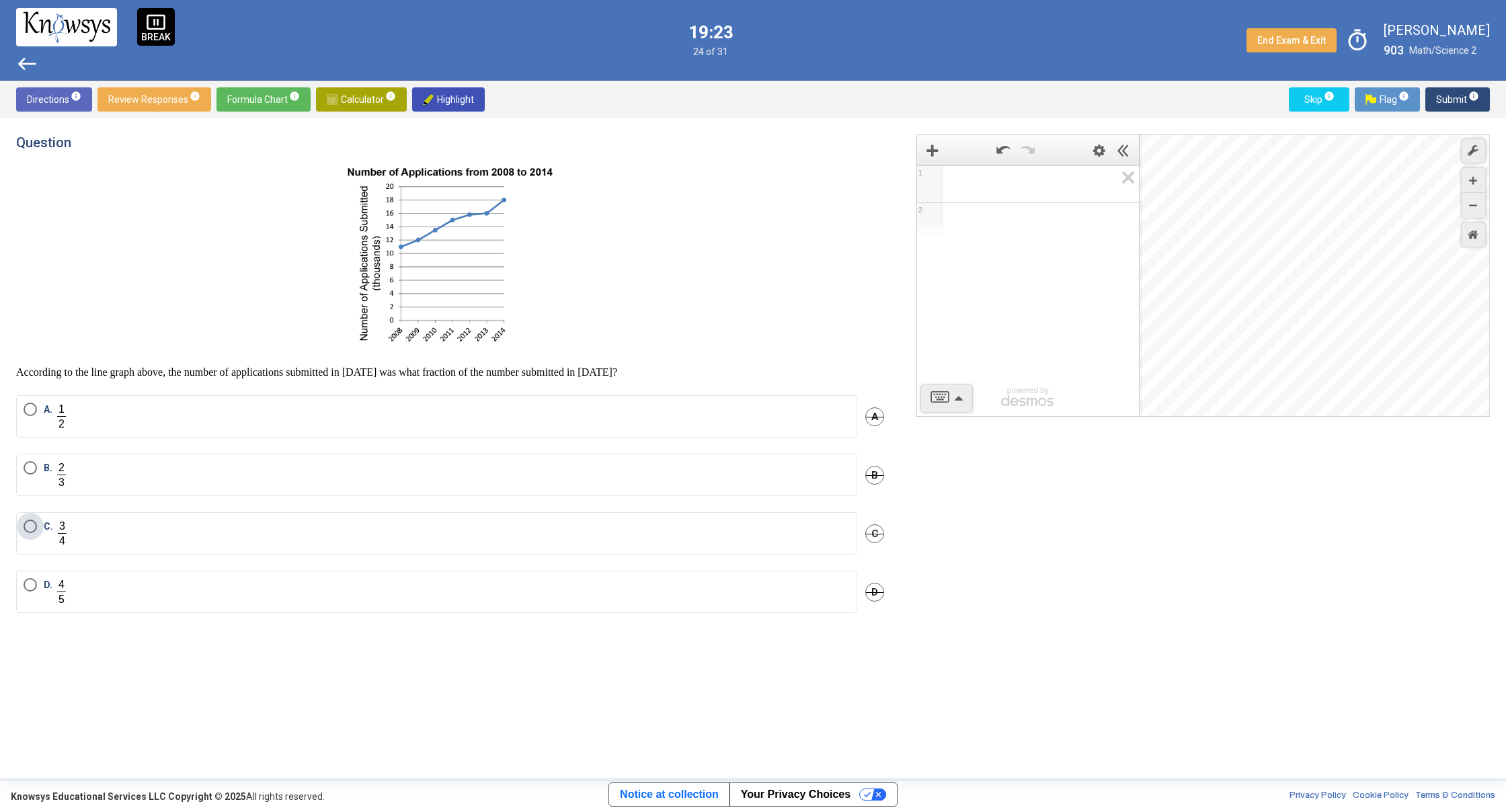
click at [148, 540] on label "C." at bounding box center [436, 533] width 826 height 28
click at [1454, 105] on span "Submit info" at bounding box center [1457, 99] width 43 height 24
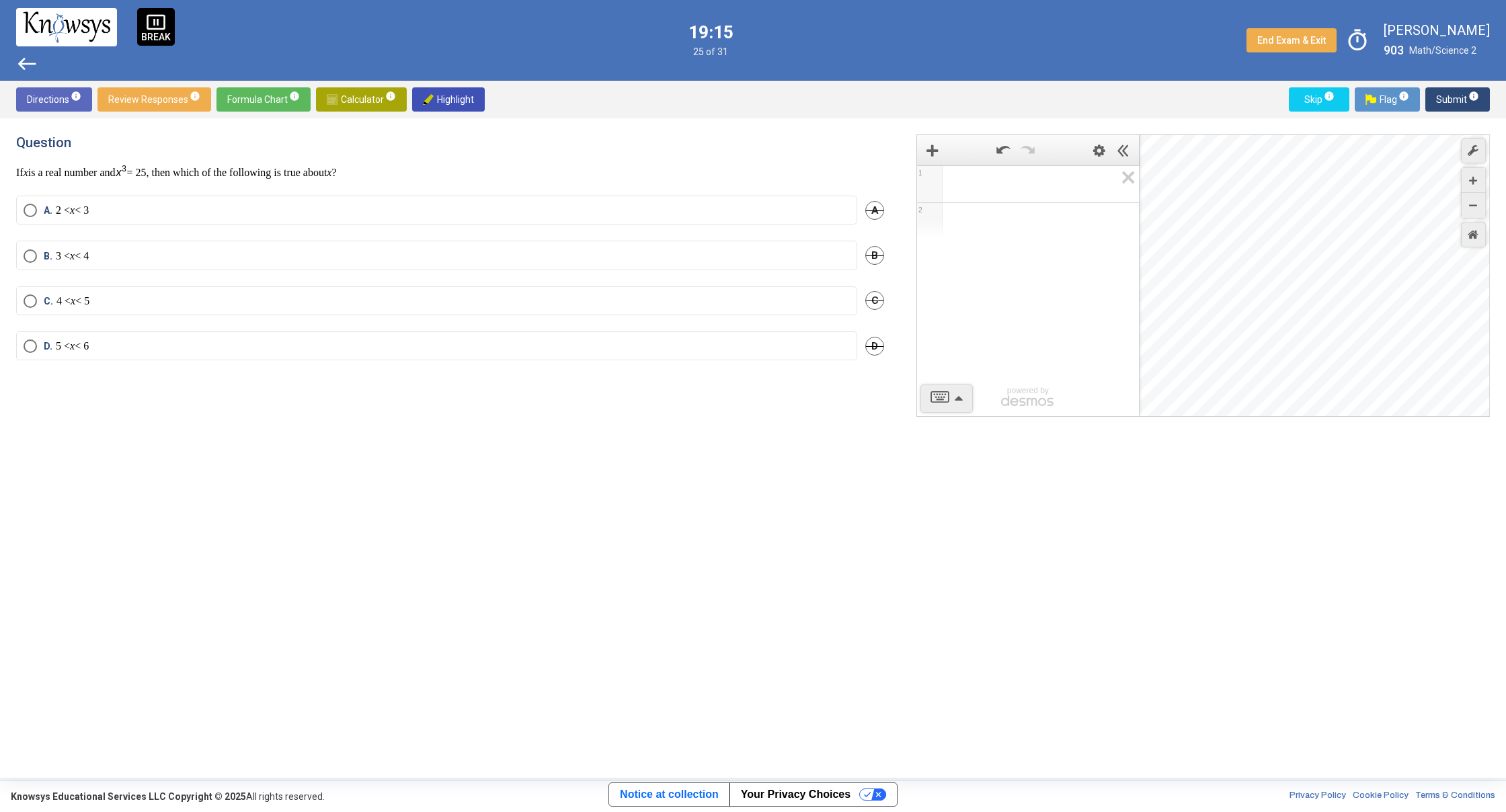
drag, startPoint x: 30, startPoint y: 57, endPoint x: 13, endPoint y: 77, distance: 26.2
click at [28, 59] on span "west" at bounding box center [27, 64] width 22 height 22
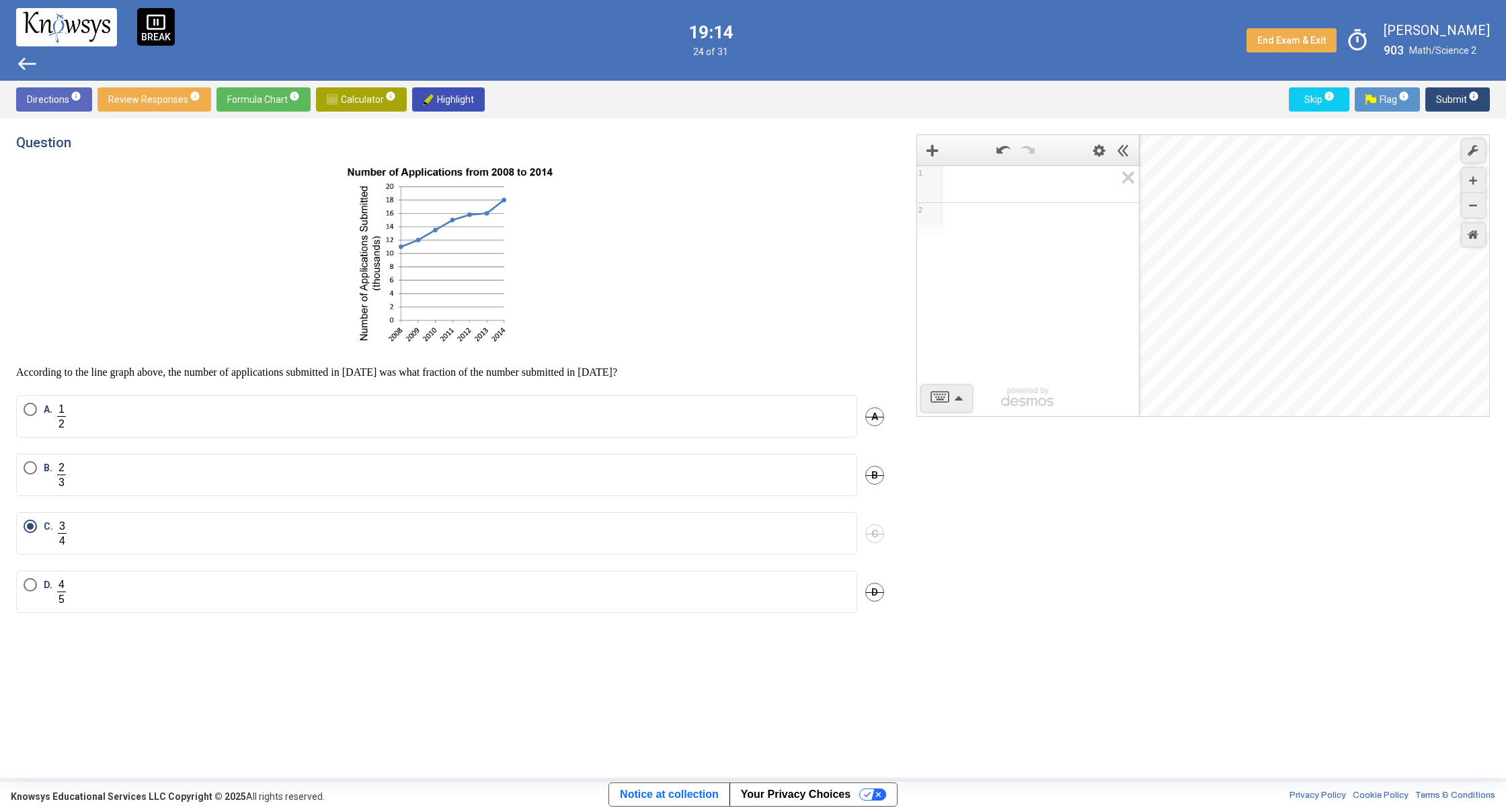
click at [38, 458] on mat-radio-button "B." at bounding box center [436, 475] width 841 height 43
click at [93, 470] on label "B." at bounding box center [436, 475] width 826 height 28
click at [1459, 102] on span "Submit info" at bounding box center [1457, 99] width 43 height 24
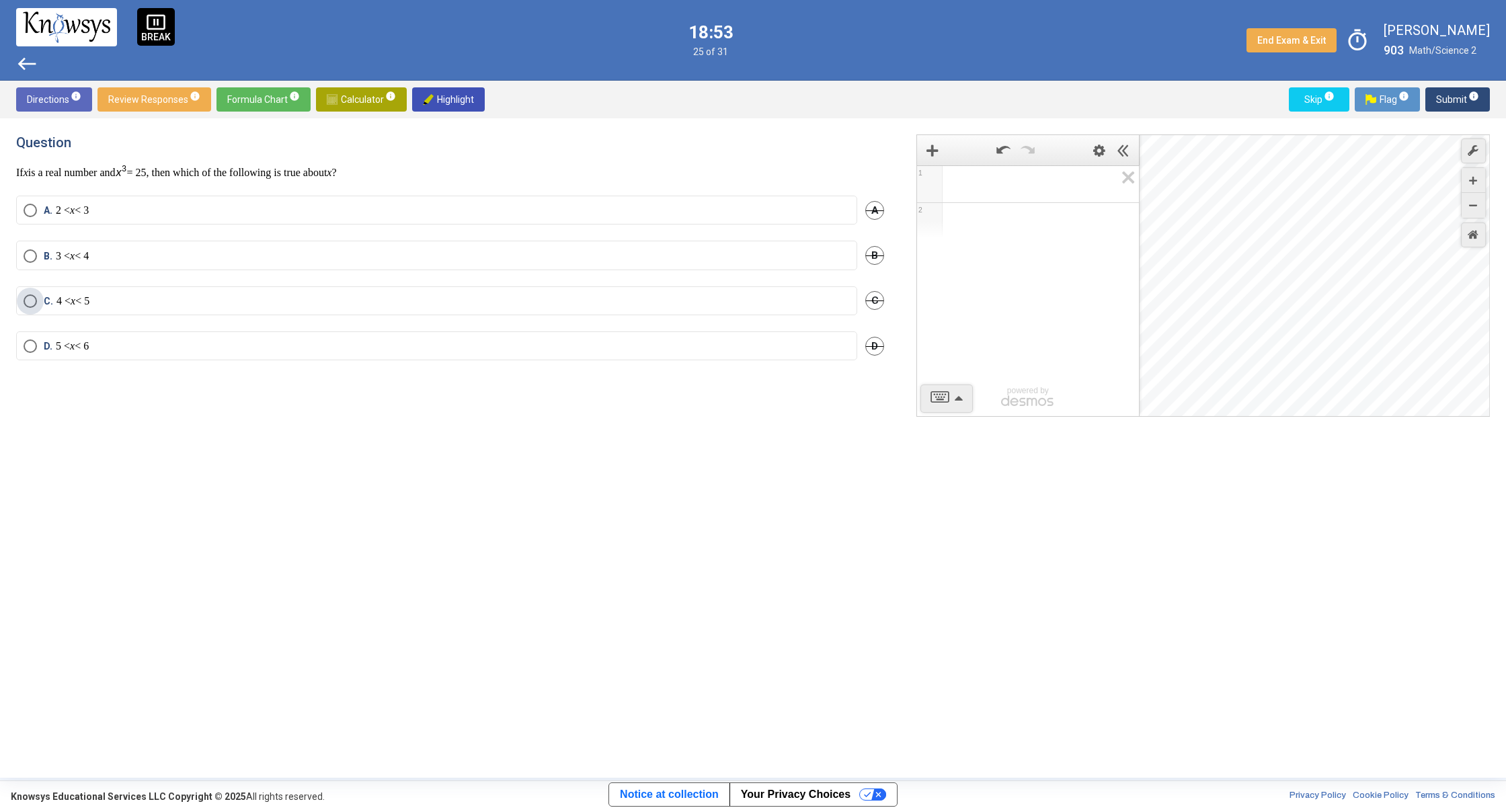
drag, startPoint x: 146, startPoint y: 300, endPoint x: 198, endPoint y: 244, distance: 76.4
click at [184, 274] on mat-radio-group "A. 2 < x < 3 A B. 3 < x < 4 B C. 4 < x < 5 C D. 5 < x < 6 D" at bounding box center [449, 286] width 868 height 181
drag, startPoint x: 481, startPoint y: 564, endPoint x: 230, endPoint y: 282, distance: 377.5
click at [297, 334] on div "Question If x is a real number and = 25, then which of the following is true ab…" at bounding box center [457, 448] width 884 height 627
click at [131, 307] on mat-radio-button "C. 4 < x < 5" at bounding box center [436, 300] width 841 height 29
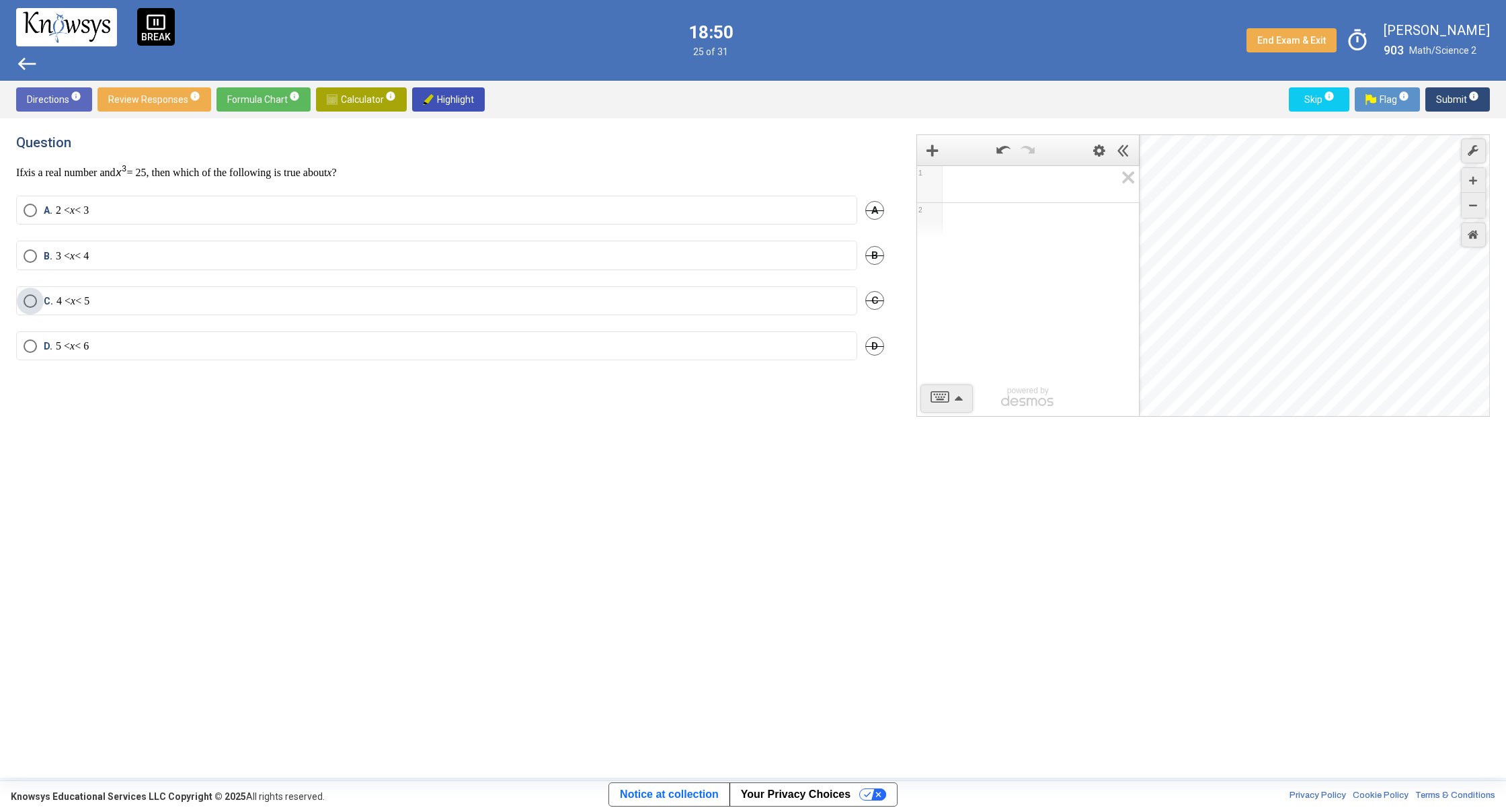
click at [137, 305] on label "C. 4 < x < 5" at bounding box center [436, 302] width 826 height 14
click at [1463, 95] on span "Submit info" at bounding box center [1457, 99] width 43 height 24
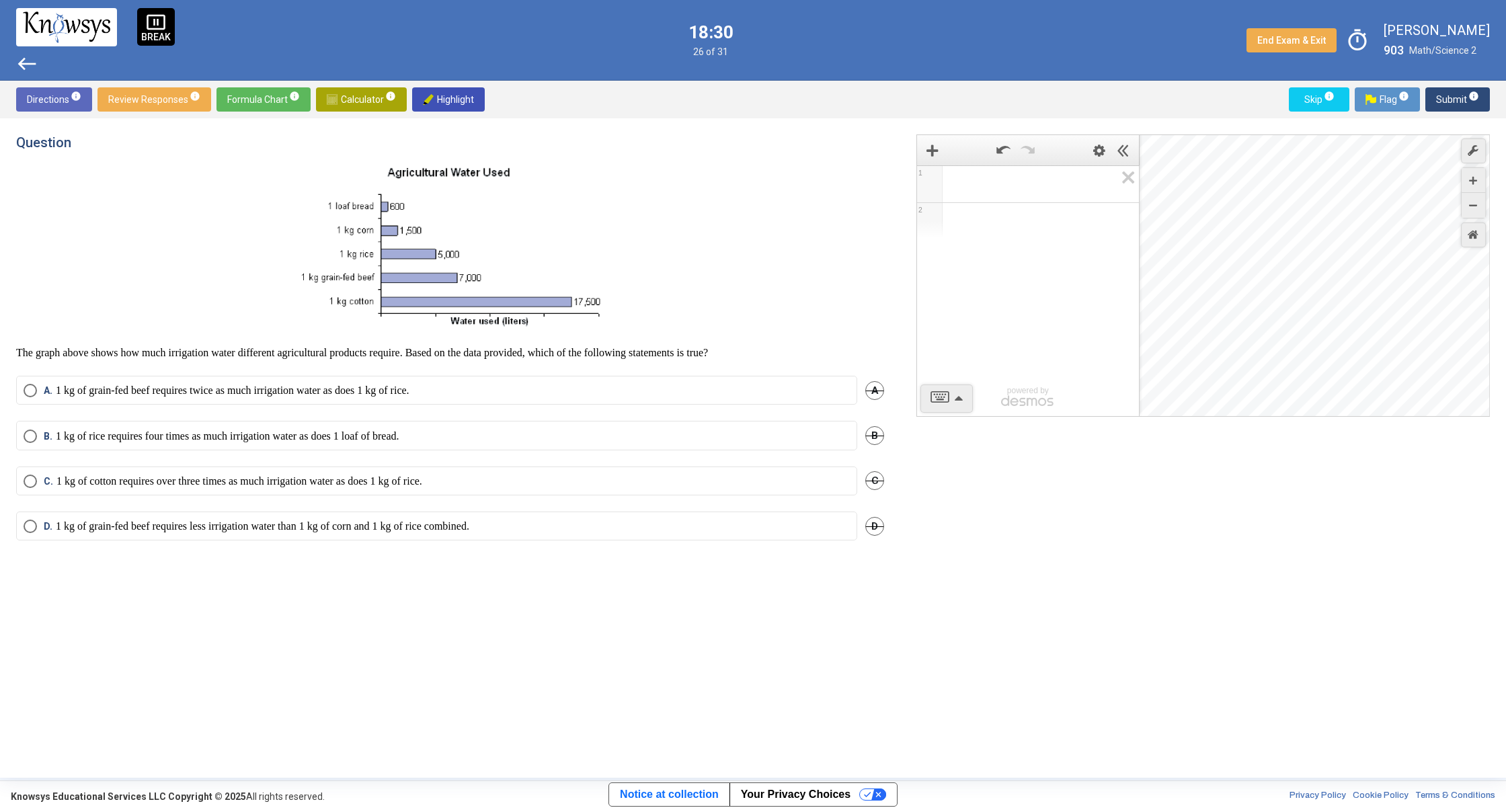
click at [391, 471] on mat-radio-button "C. 1 kg of cotton requires over three times as much irrigation water as does 1 …" at bounding box center [436, 480] width 841 height 29
click at [381, 473] on mat-radio-button "C. 1 kg of cotton requires over three times as much irrigation water as does 1 …" at bounding box center [436, 480] width 841 height 29
click at [35, 466] on mat-radio-button "C. 1 kg of cotton requires over three times as much irrigation water as does 1 …" at bounding box center [436, 480] width 841 height 29
click at [32, 481] on span "Select an option" at bounding box center [31, 482] width 14 height 14
click at [219, 519] on p "1 kg of grain-fed beef requires less irrigation water than 1 kg of corn and 1 k…" at bounding box center [262, 526] width 414 height 14
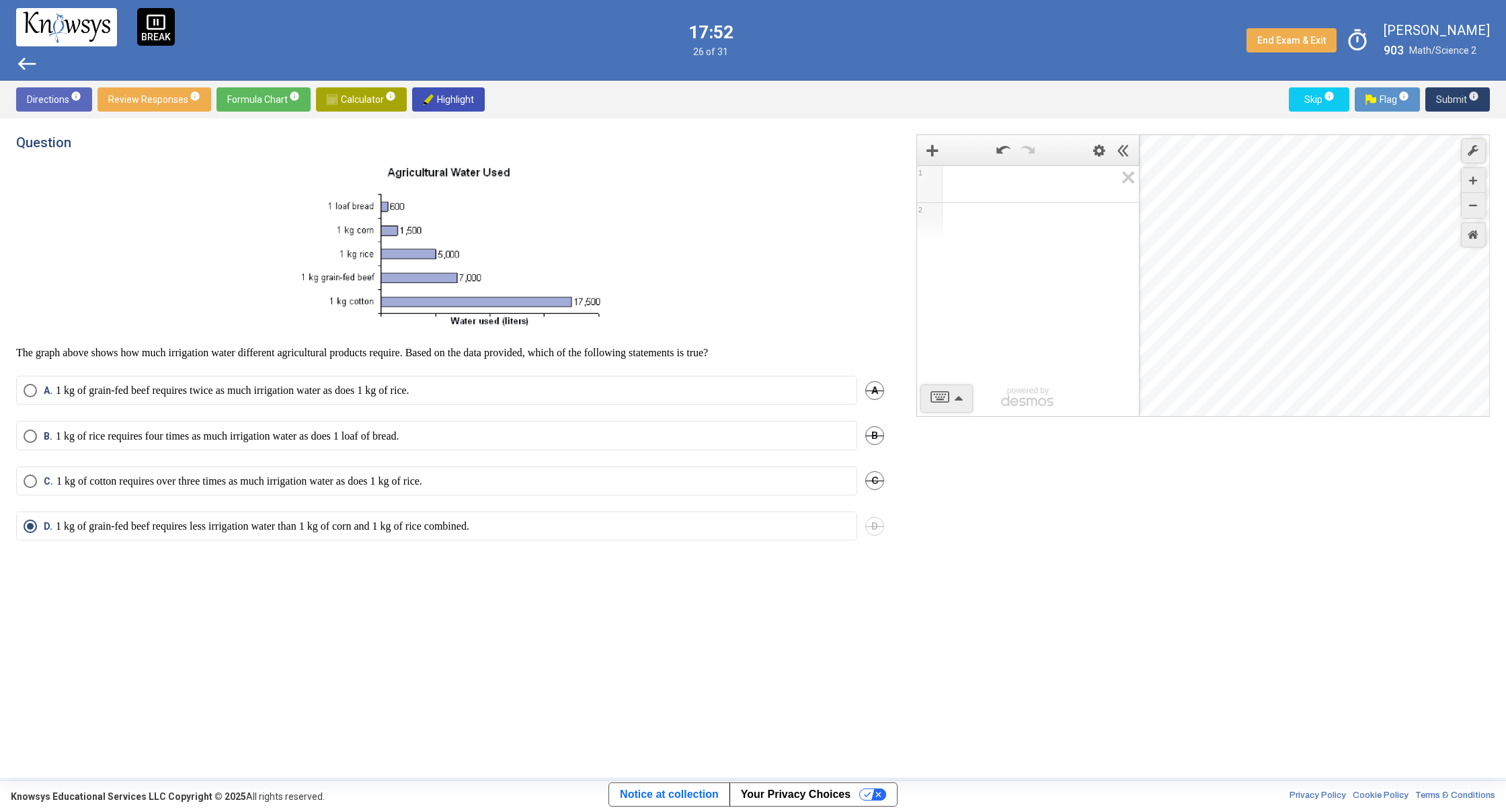
click at [1448, 99] on span "Submit info" at bounding box center [1457, 99] width 43 height 24
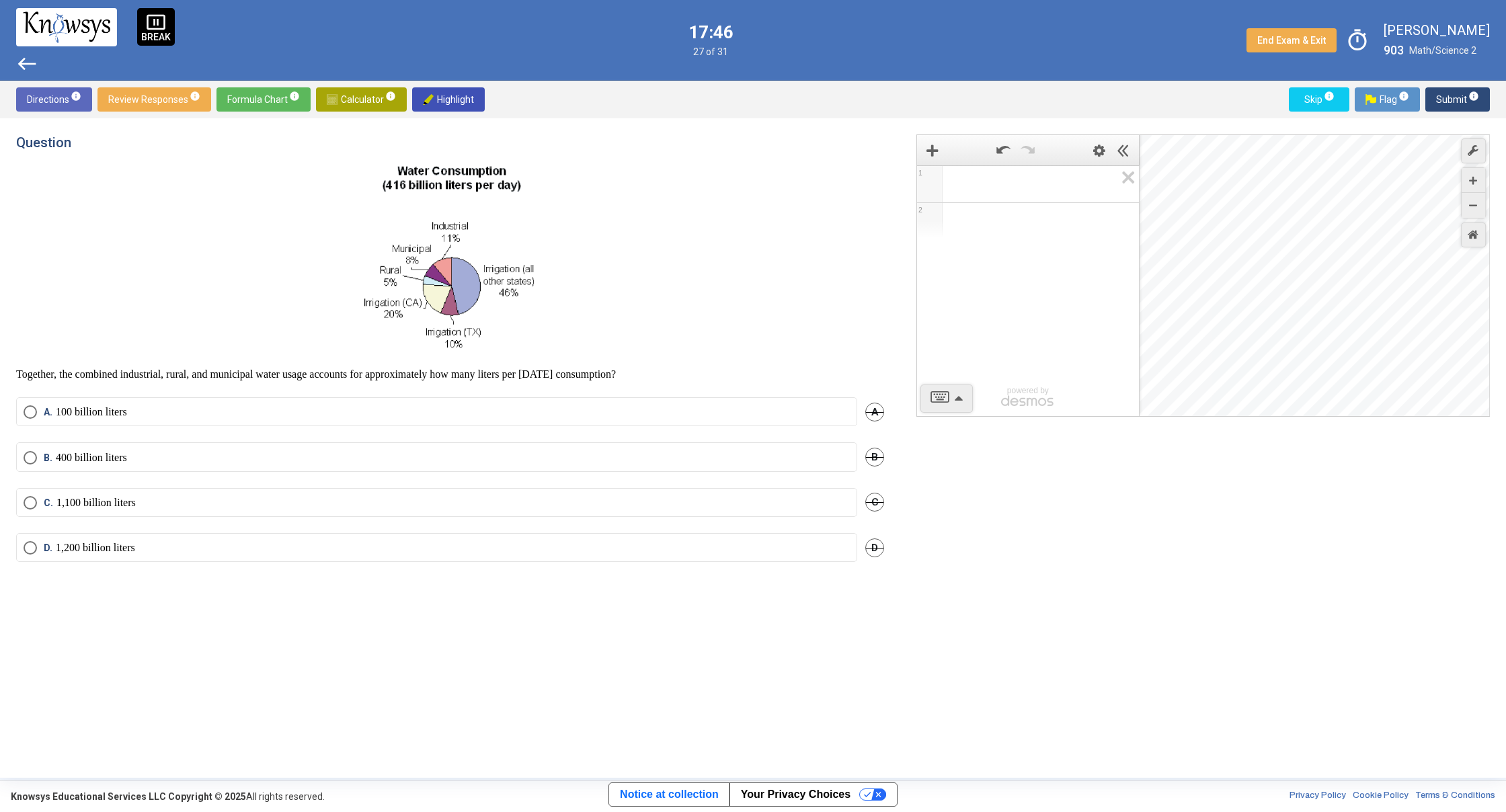
click at [380, 418] on mat-radio-button "A. 100 billion liters" at bounding box center [436, 411] width 841 height 29
click at [382, 411] on label "A. 100 billion liters" at bounding box center [436, 412] width 826 height 14
click at [276, 443] on mat-radio-button "B. 400 billion liters" at bounding box center [436, 456] width 841 height 29
click at [273, 445] on mat-radio-button "B. 400 billion liters" at bounding box center [436, 456] width 841 height 29
click at [273, 456] on label "B. 400 billion liters" at bounding box center [436, 458] width 826 height 14
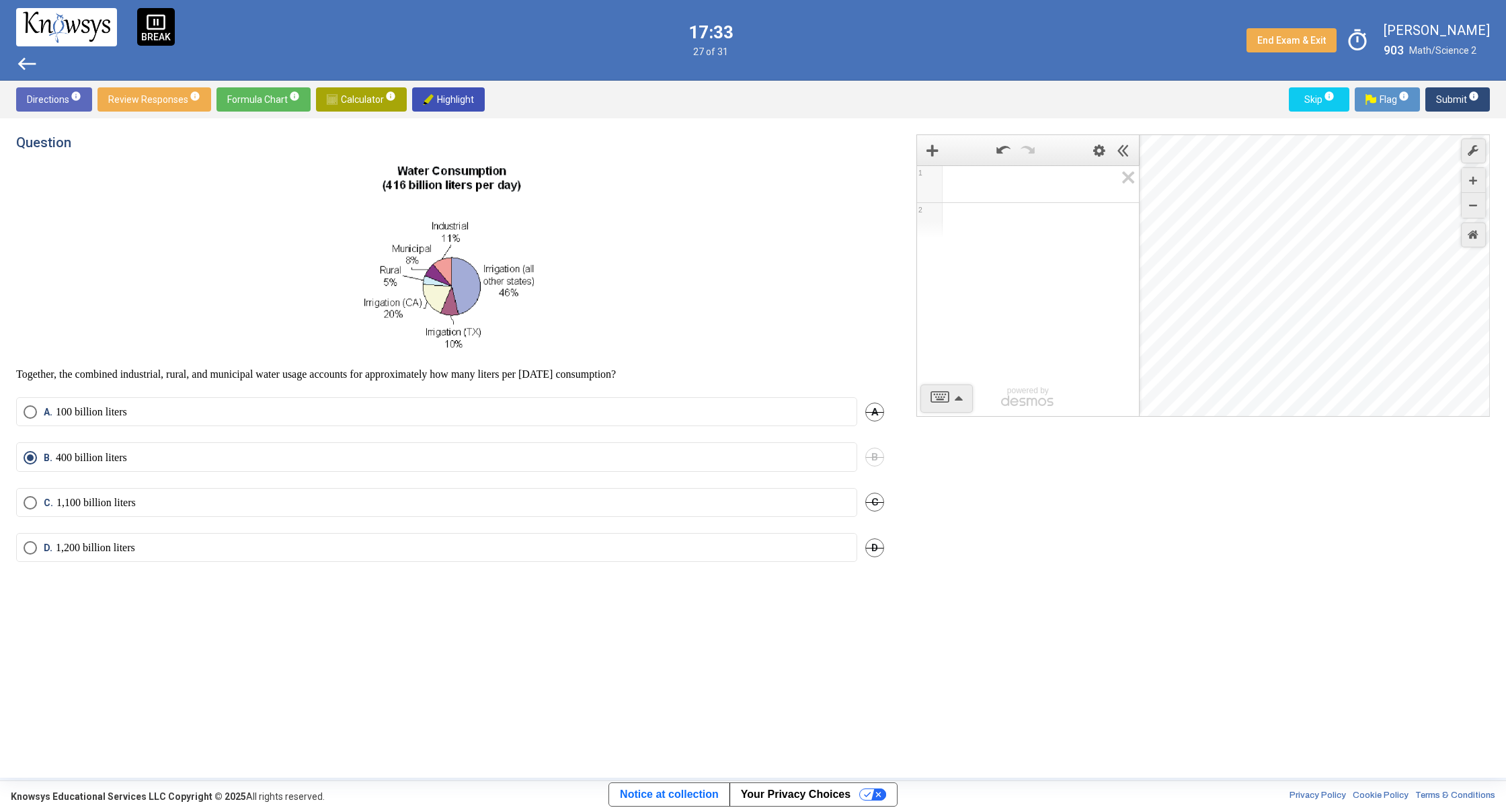
click at [1472, 100] on span "info" at bounding box center [1473, 96] width 11 height 11
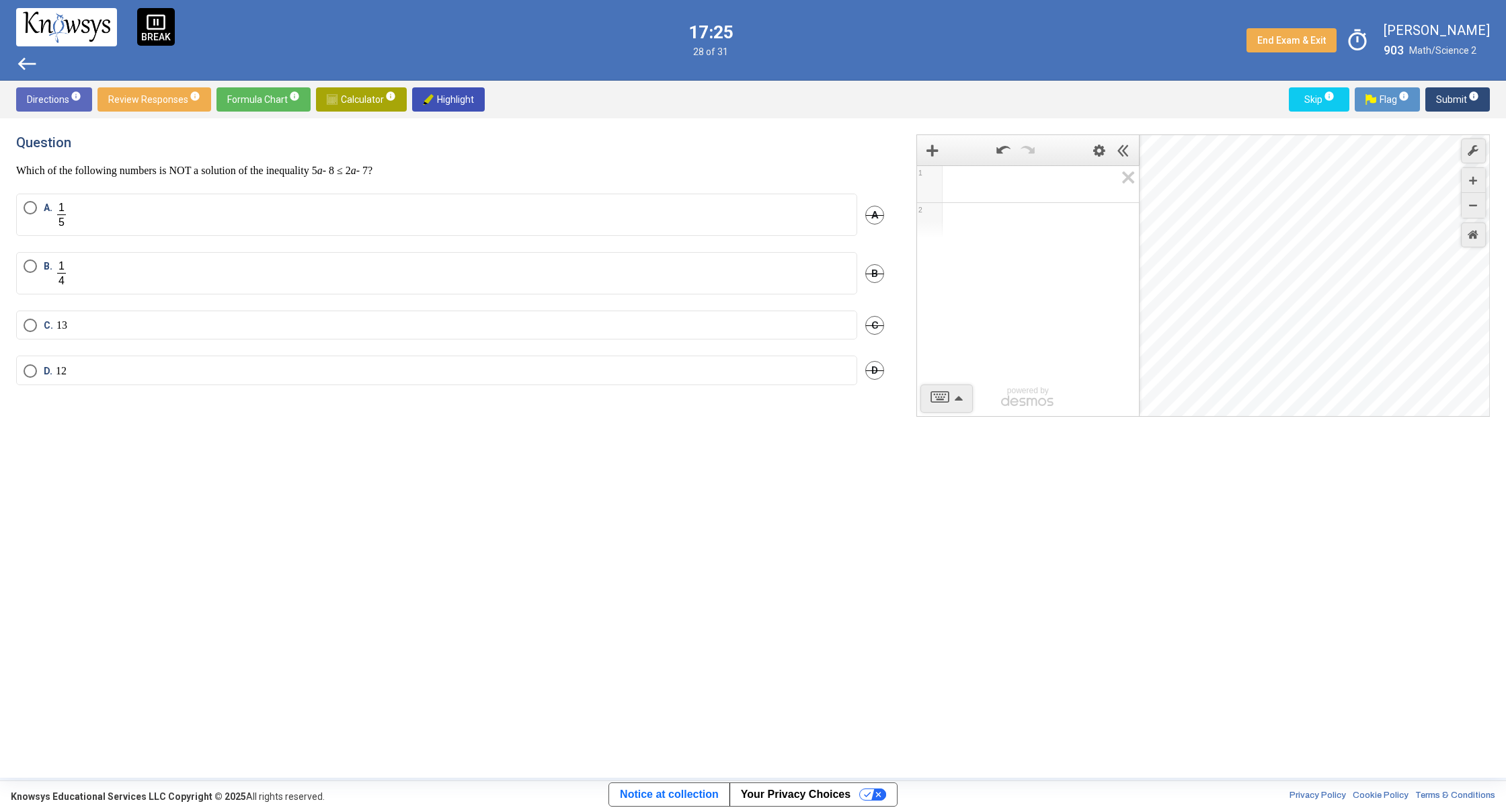
click at [104, 332] on label "C. 1 3" at bounding box center [436, 325] width 826 height 14
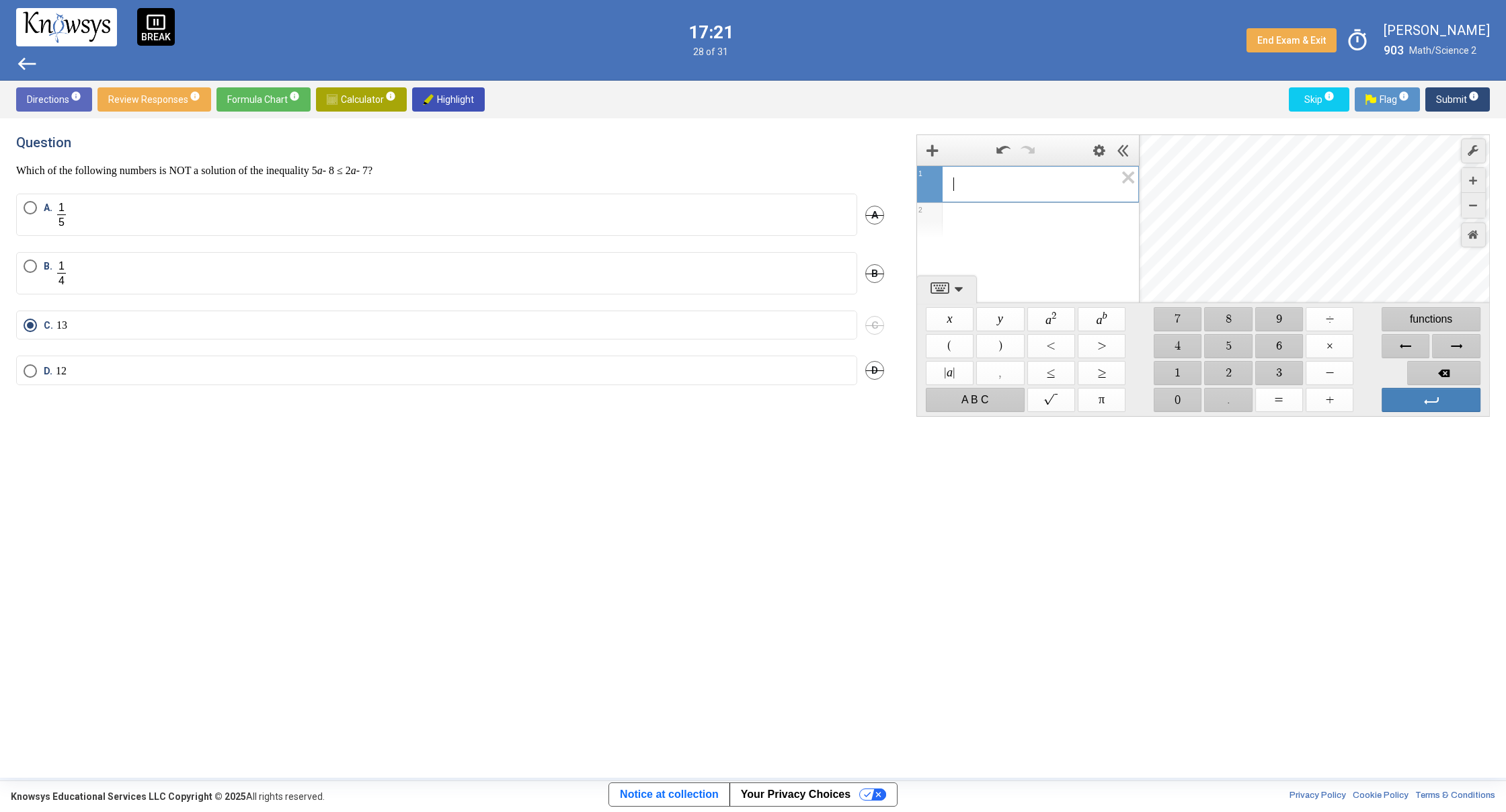
click at [1020, 190] on div "​" at bounding box center [1028, 182] width 222 height 33
drag, startPoint x: 1222, startPoint y: 344, endPoint x: 1026, endPoint y: 380, distance: 199.3
click at [1215, 342] on span "$$ 5" at bounding box center [1228, 346] width 47 height 24
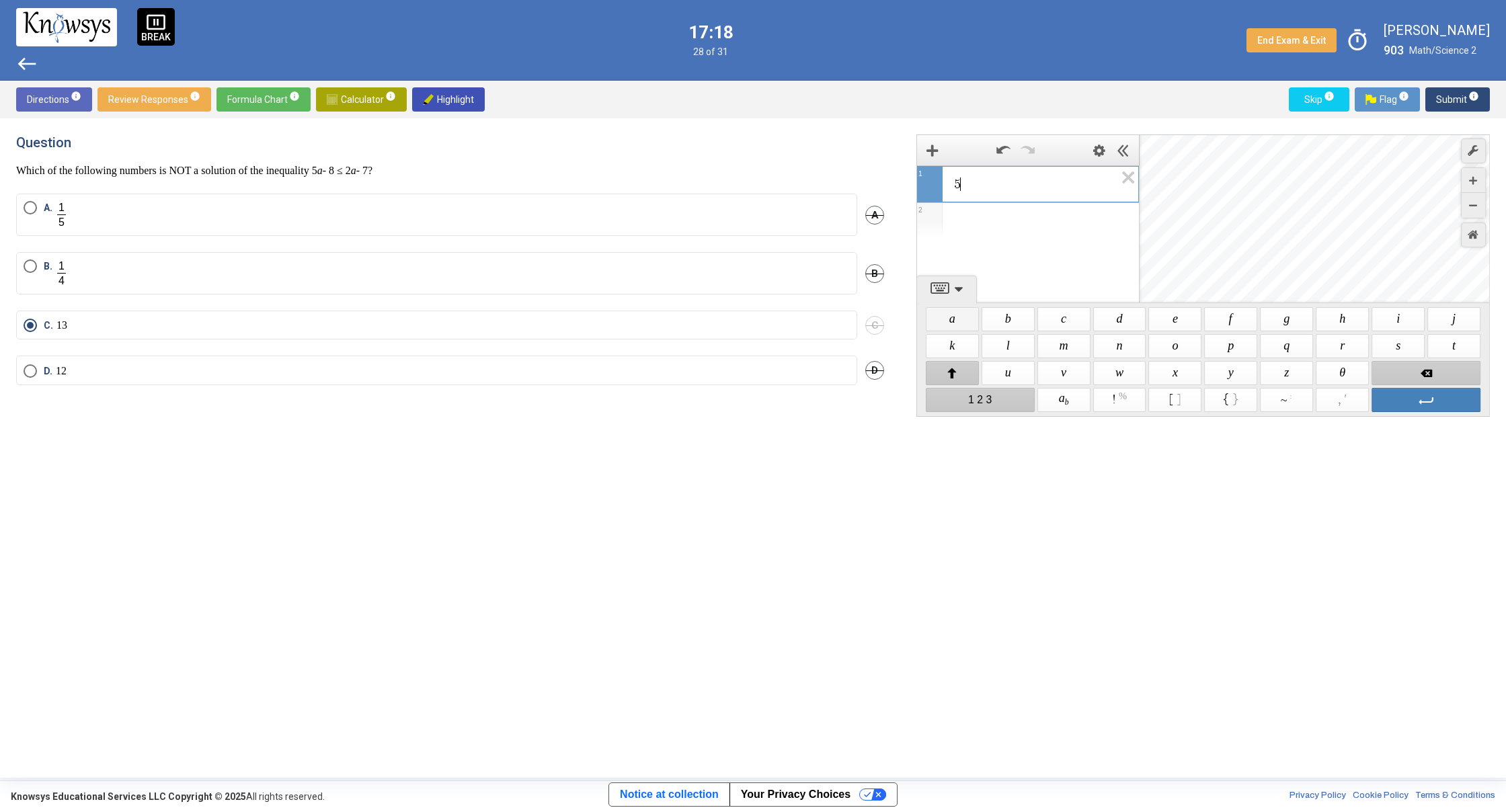
click at [954, 312] on span "$$ a" at bounding box center [952, 318] width 53 height 24
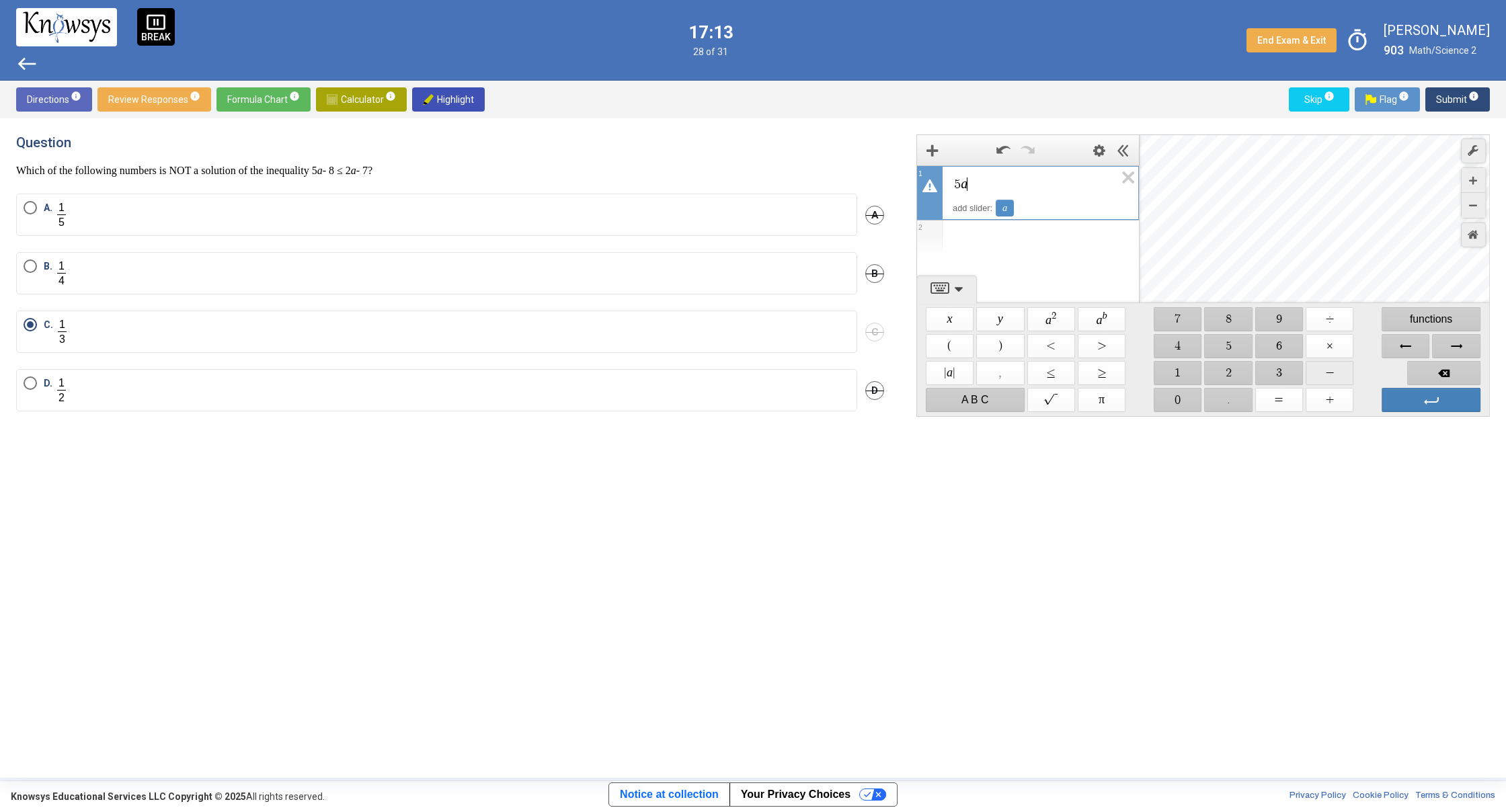
drag, startPoint x: 1335, startPoint y: 377, endPoint x: 1277, endPoint y: 366, distance: 59.0
click at [1328, 374] on span "$$ −" at bounding box center [1329, 373] width 47 height 24
click at [1232, 316] on span "$$ 8" at bounding box center [1228, 318] width 47 height 24
click at [1450, 96] on span "Submit info" at bounding box center [1457, 99] width 43 height 24
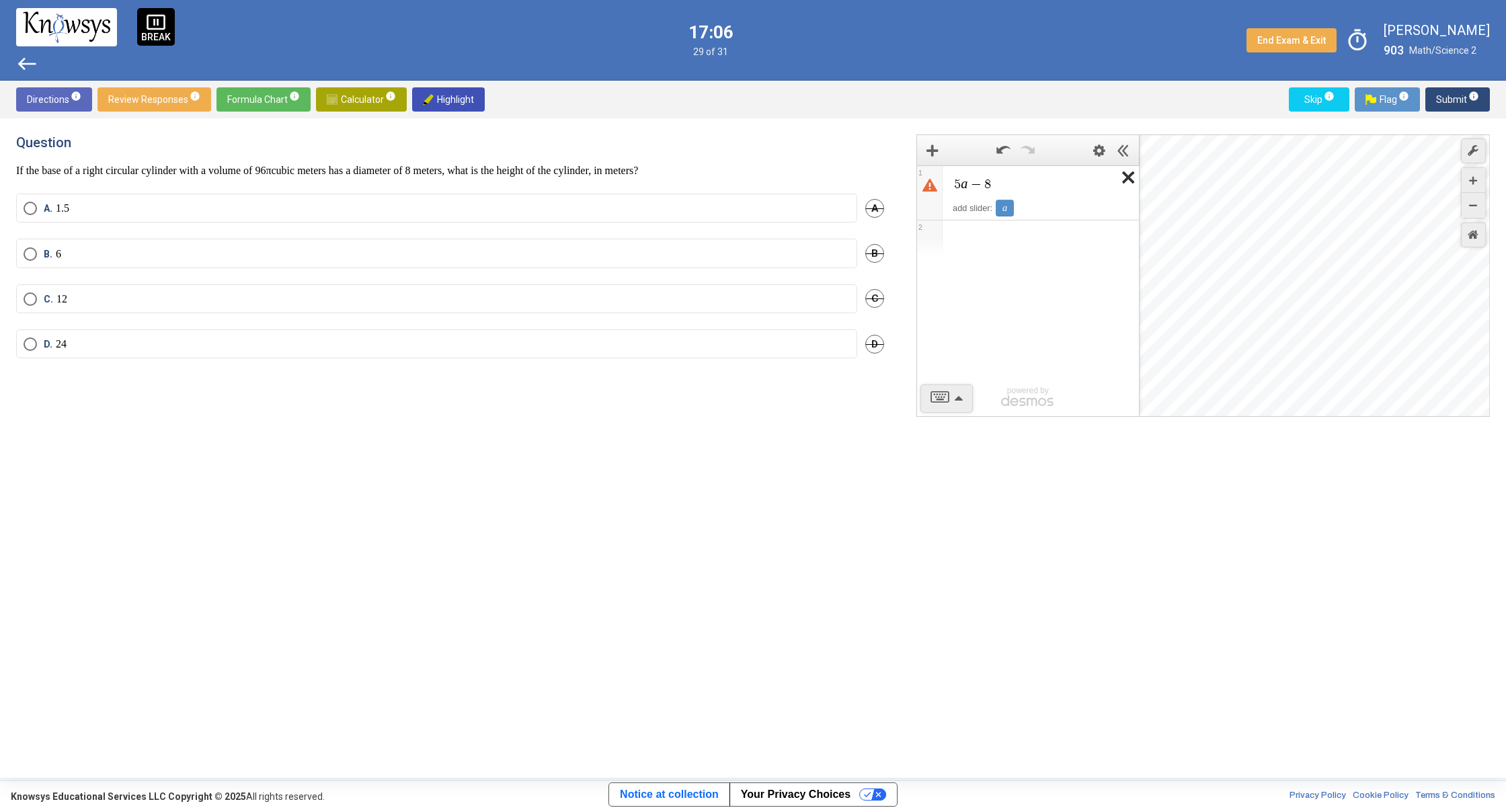
click at [1128, 177] on icon "Expression List" at bounding box center [1123, 181] width 31 height 31
click at [1081, 285] on div "1 2 powered by" at bounding box center [1028, 291] width 222 height 251
click at [1018, 196] on div "Expression List" at bounding box center [1028, 182] width 222 height 33
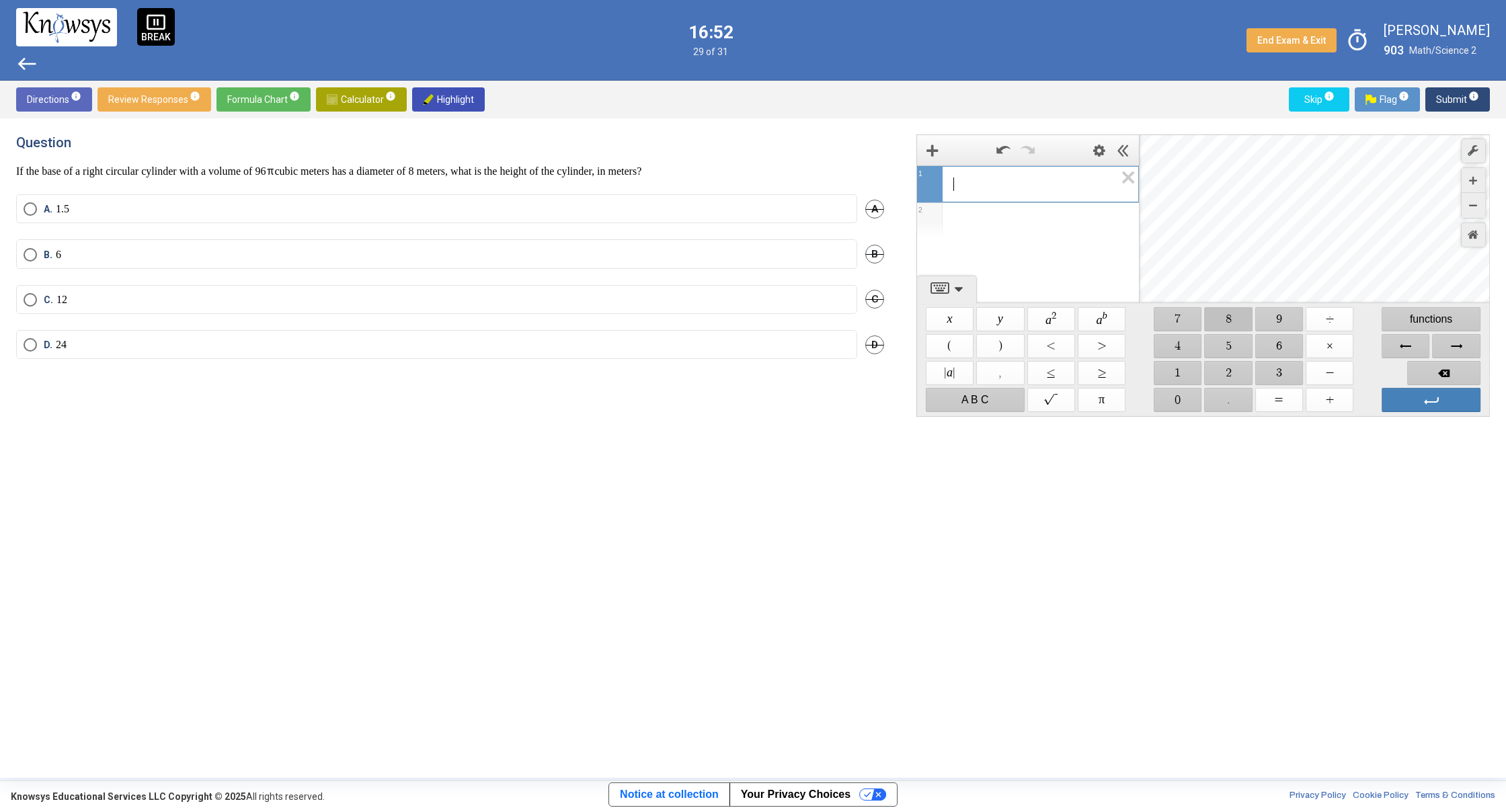
click at [1225, 312] on span "$$ 8" at bounding box center [1228, 318] width 47 height 24
click at [1317, 325] on span "$$ ÷" at bounding box center [1329, 318] width 47 height 24
click at [1289, 321] on span "$$ 9" at bounding box center [1278, 318] width 47 height 24
click at [1271, 353] on span "$$ 6" at bounding box center [1278, 346] width 47 height 24
click at [1450, 372] on span "Backspace" at bounding box center [1444, 373] width 73 height 24
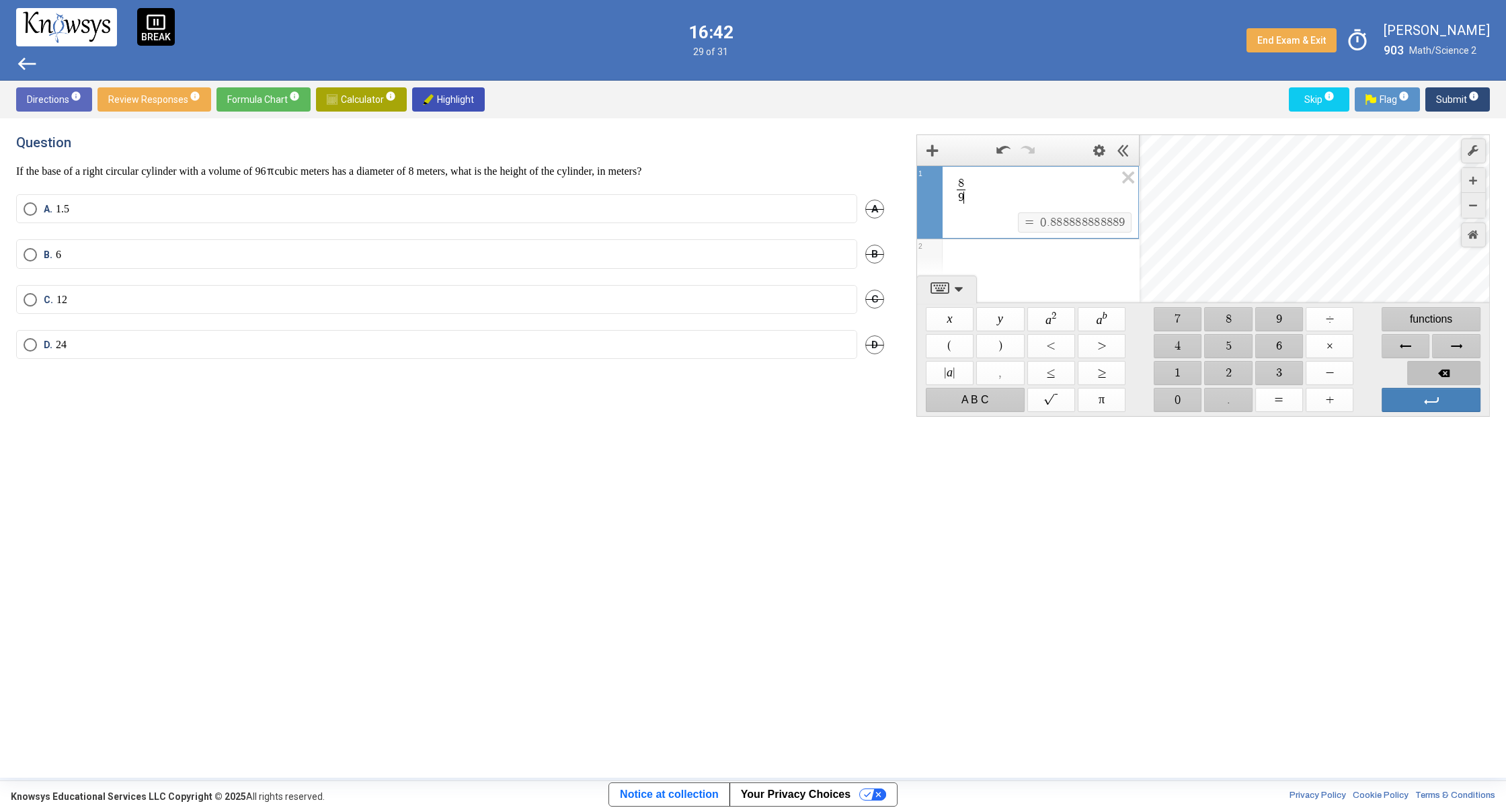
click at [1450, 372] on span "Backspace" at bounding box center [1444, 373] width 73 height 24
drag, startPoint x: 1441, startPoint y: 372, endPoint x: 1341, endPoint y: 344, distance: 103.8
click at [1437, 371] on span "Backspace" at bounding box center [1444, 373] width 73 height 24
click at [1295, 319] on span "$$ 9" at bounding box center [1278, 318] width 47 height 24
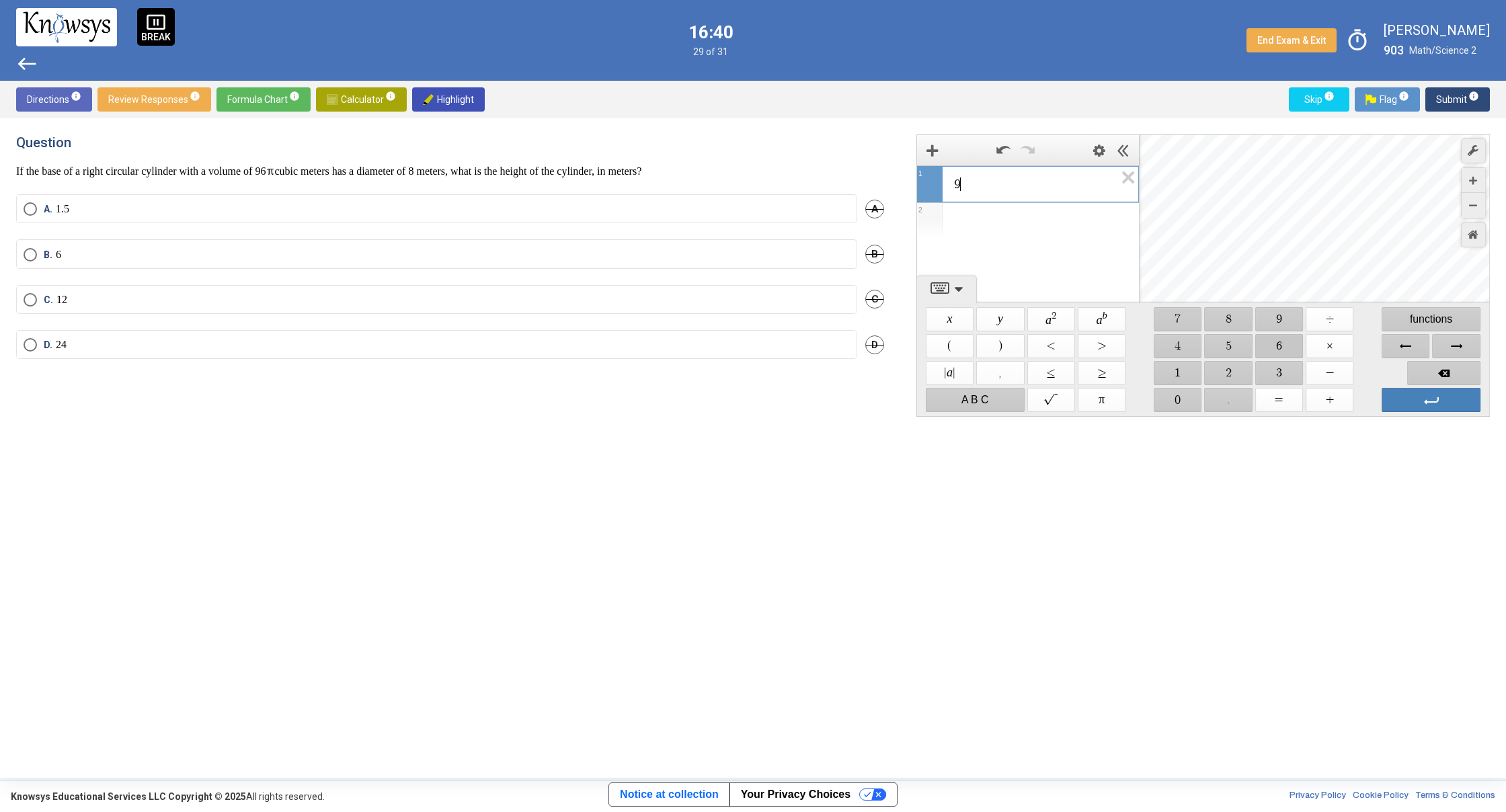
click at [1284, 346] on span "$$ 6" at bounding box center [1278, 346] width 47 height 24
click at [1318, 317] on span "$$ ÷" at bounding box center [1329, 318] width 47 height 24
click at [1436, 374] on span "Backspace" at bounding box center [1444, 373] width 73 height 24
click at [1104, 398] on span "$$ π" at bounding box center [1101, 400] width 47 height 24
click at [1329, 321] on span "$$ ÷" at bounding box center [1329, 318] width 47 height 24
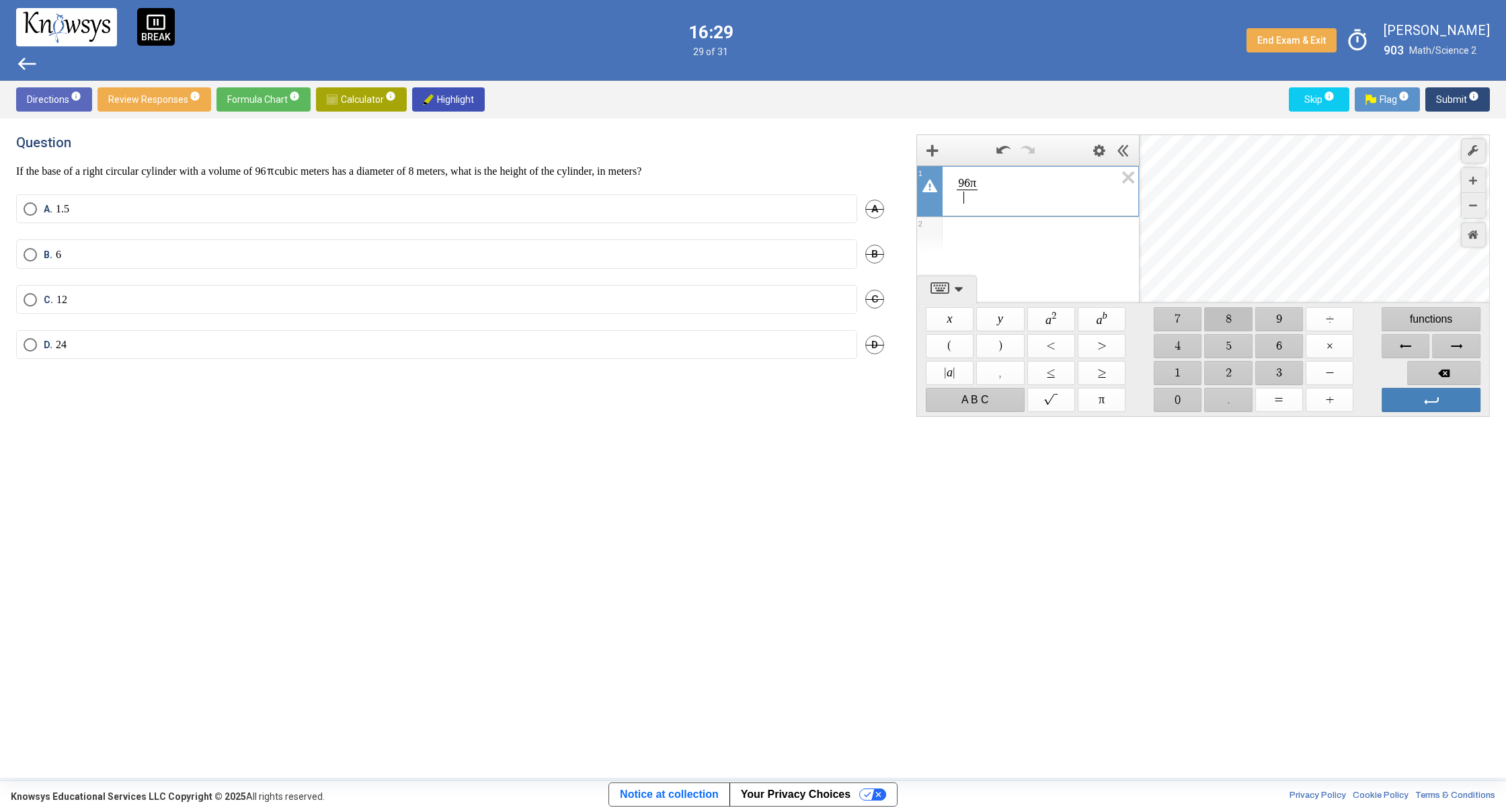
click at [1228, 316] on span "$$ 8" at bounding box center [1228, 318] width 47 height 24
click at [162, 348] on label "D. 24" at bounding box center [436, 345] width 826 height 14
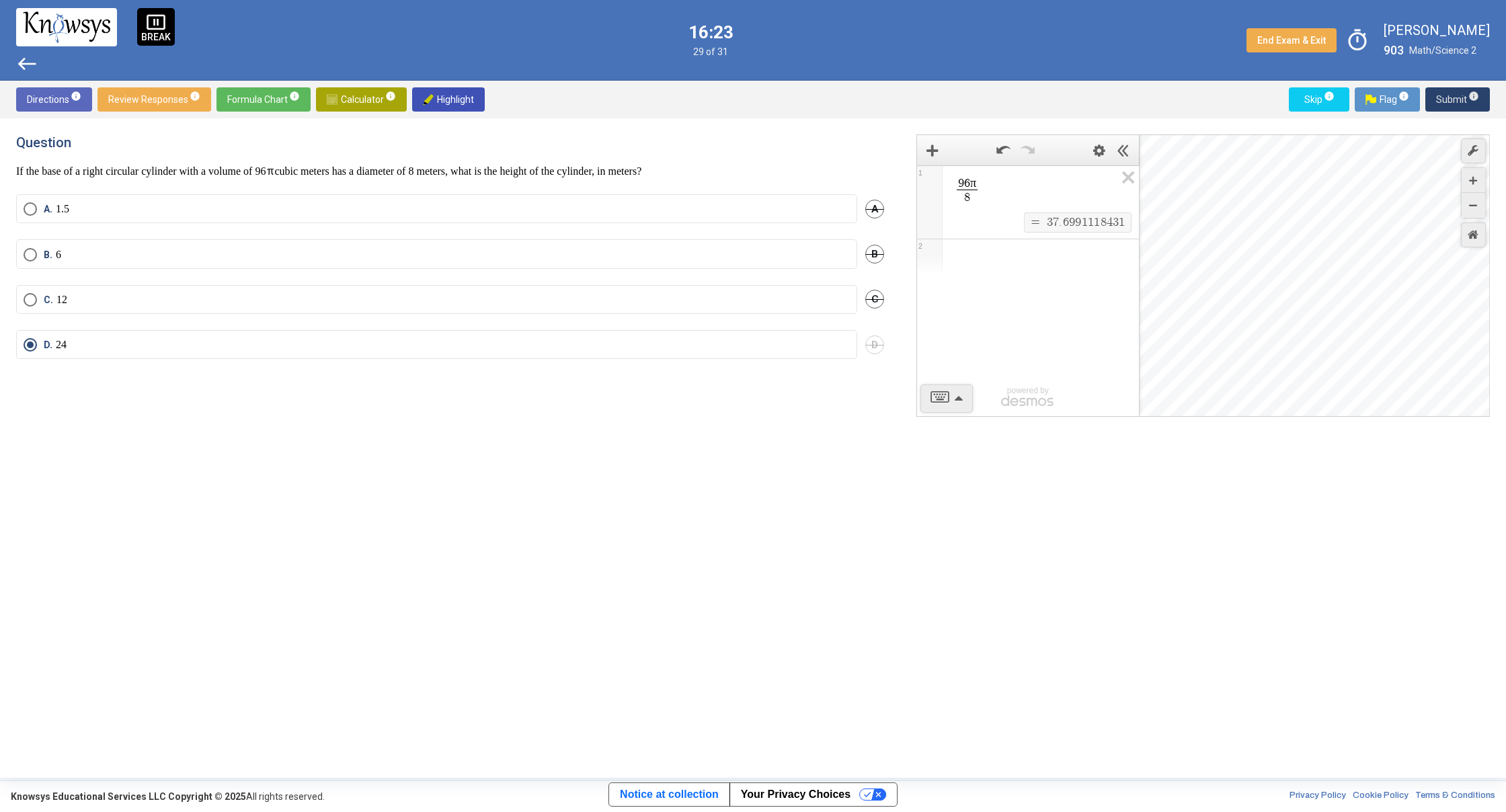
click at [1457, 97] on span "Submit info" at bounding box center [1457, 99] width 43 height 24
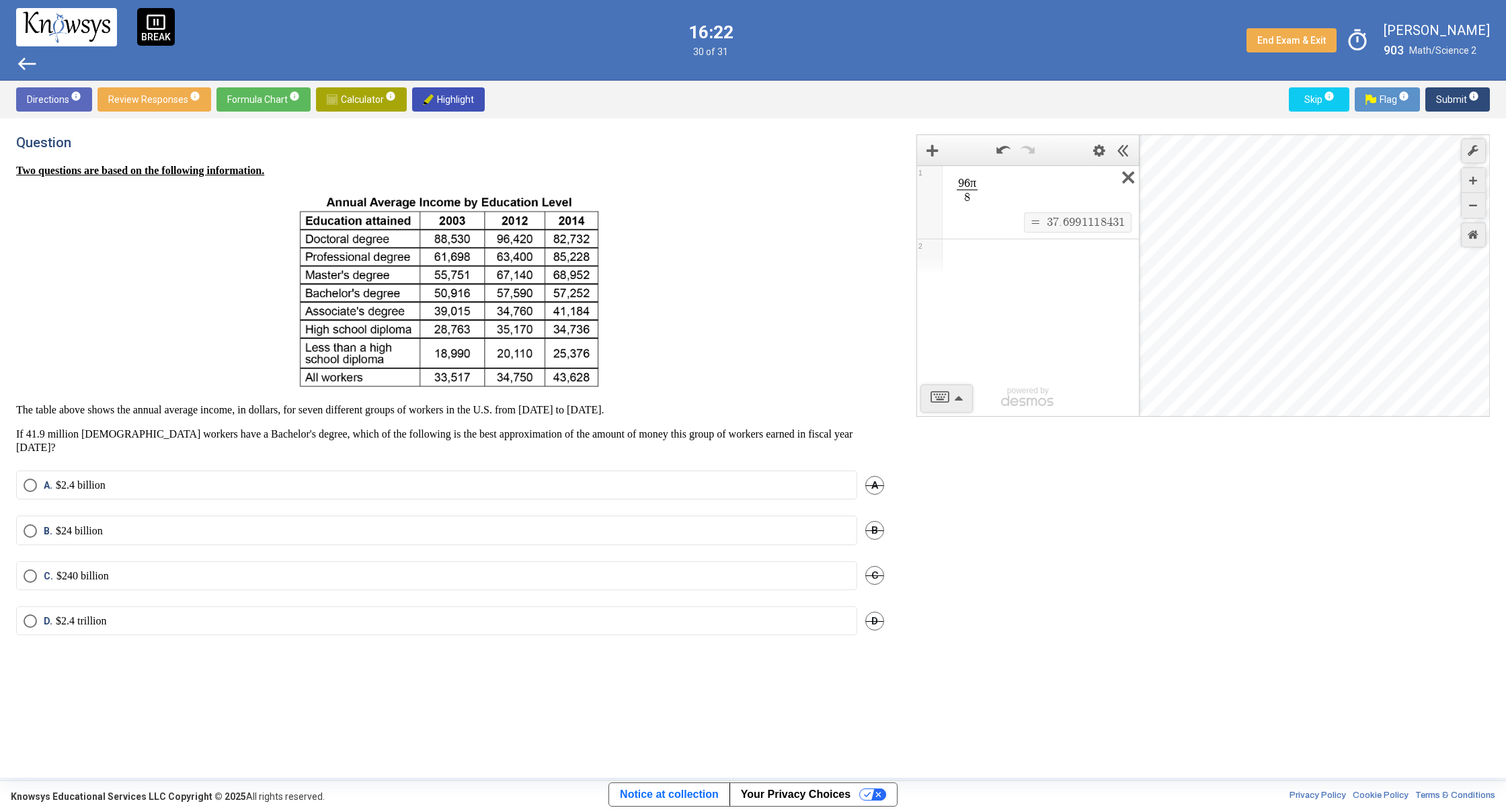
drag, startPoint x: 1134, startPoint y: 177, endPoint x: 1123, endPoint y: 176, distance: 11.0
click at [1132, 177] on icon "Expression List" at bounding box center [1123, 181] width 31 height 31
click at [176, 515] on mat-radio-button "B. $24 billion" at bounding box center [436, 529] width 841 height 29
click at [175, 524] on label "B. $24 billion" at bounding box center [436, 531] width 826 height 14
click at [181, 479] on label "A. $2.4 billion" at bounding box center [436, 486] width 826 height 14
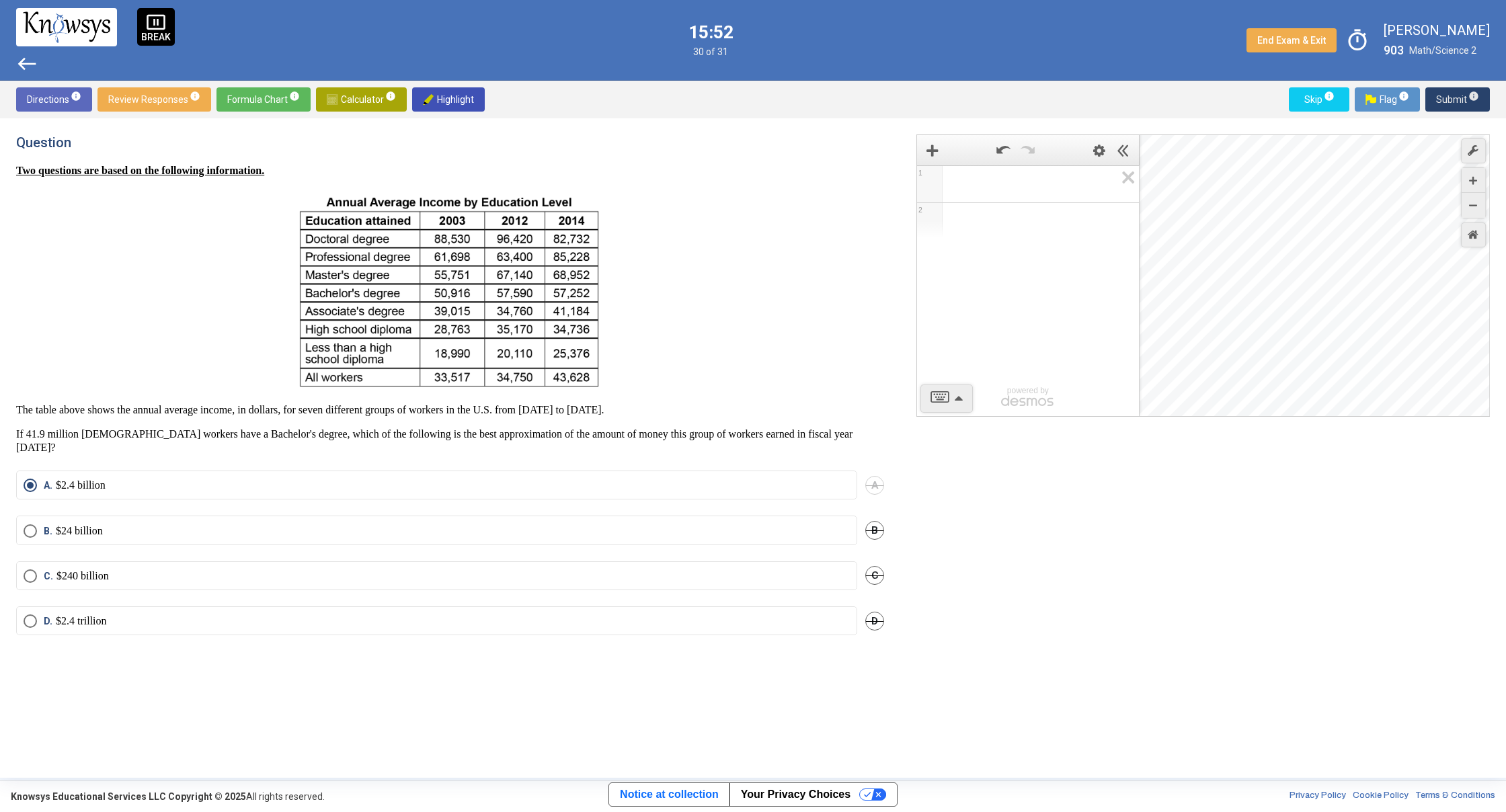
click at [1468, 104] on span "Submit info" at bounding box center [1457, 99] width 43 height 24
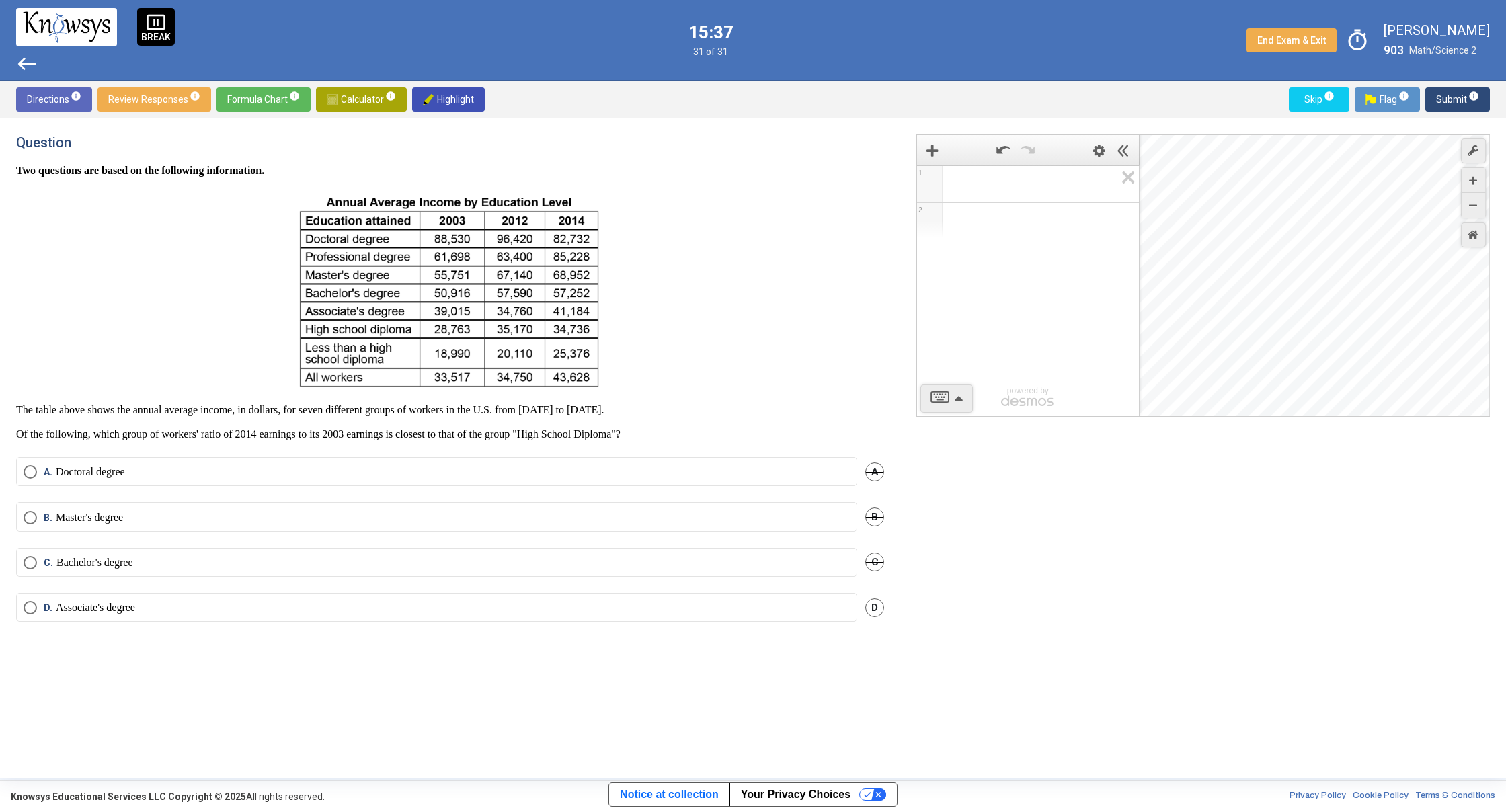
click at [218, 619] on mat-radio-button "D. Associate's degree" at bounding box center [436, 606] width 841 height 29
click at [219, 618] on mat-radio-button "D. Associate's degree" at bounding box center [436, 606] width 841 height 29
click at [89, 506] on mat-radio-button "B. Master's degree" at bounding box center [436, 515] width 841 height 29
click at [66, 592] on mat-radio-button "D. Associate's degree" at bounding box center [436, 606] width 841 height 29
click at [32, 606] on span "Select an option" at bounding box center [31, 607] width 14 height 14
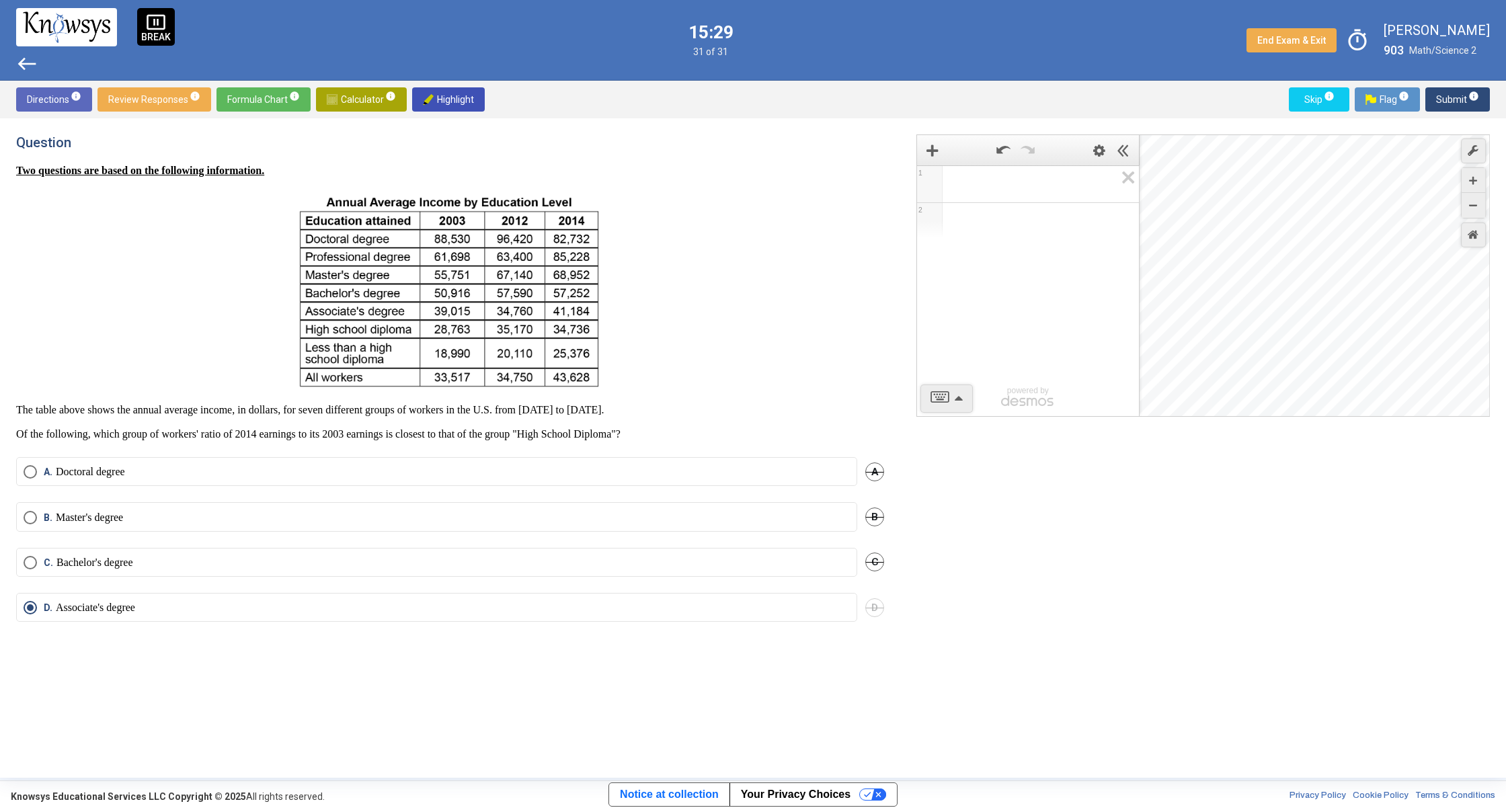
click at [1462, 93] on span "Submit info" at bounding box center [1457, 99] width 43 height 24
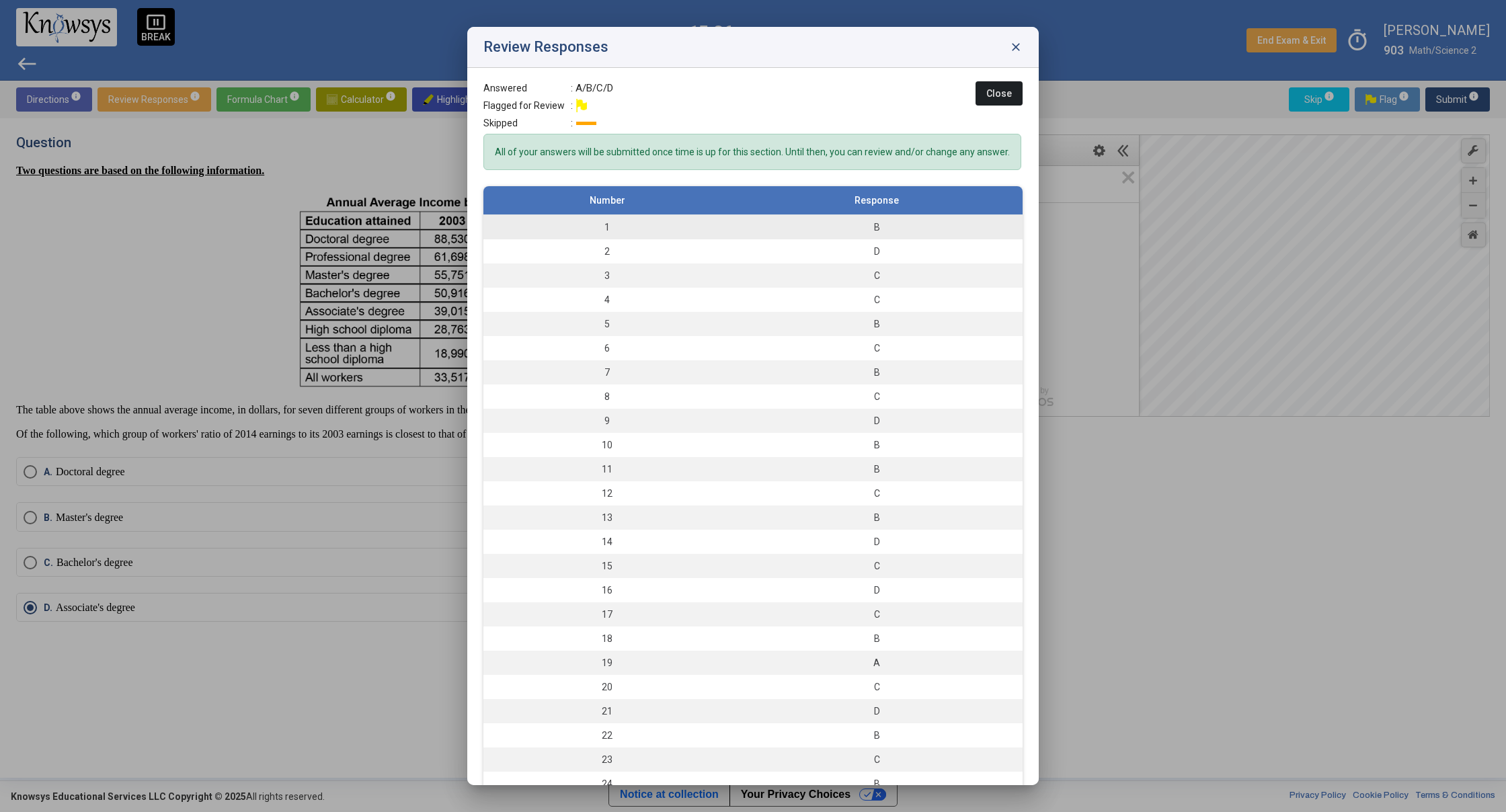
click at [804, 233] on div "B" at bounding box center [876, 227] width 278 height 14
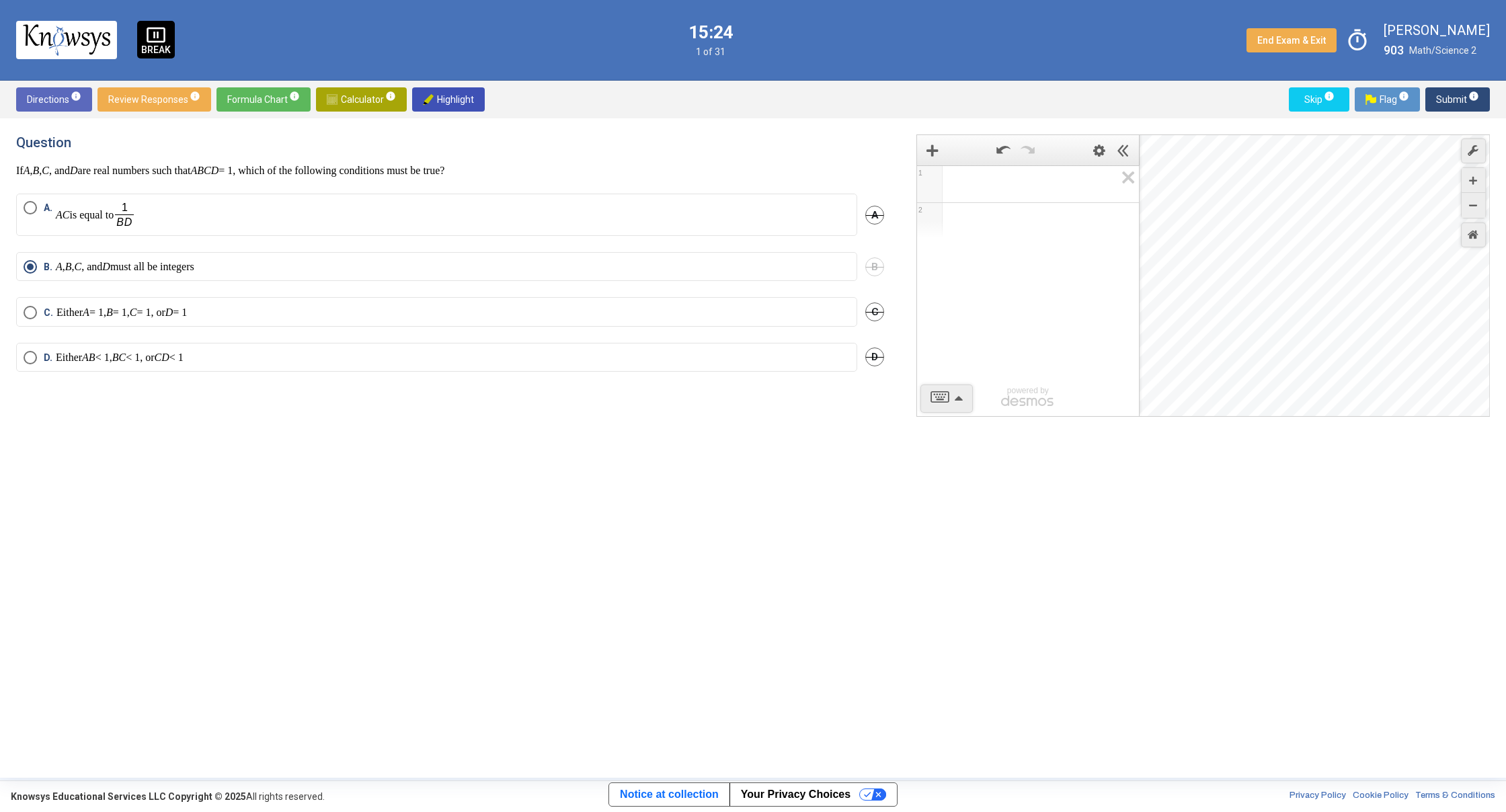
click at [1460, 95] on span "Submit info" at bounding box center [1457, 99] width 43 height 24
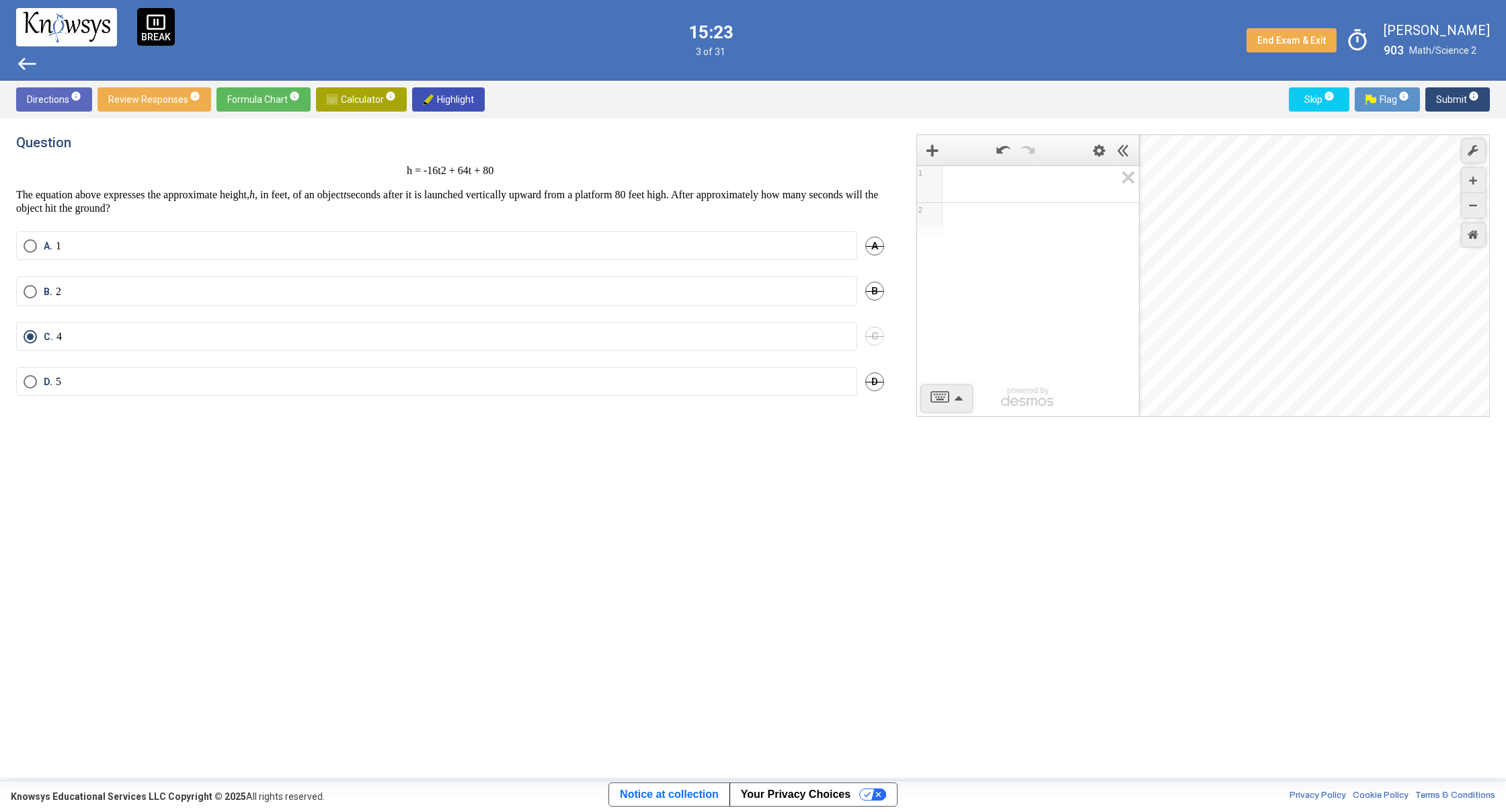
click at [1460, 95] on span "Submit info" at bounding box center [1457, 99] width 43 height 24
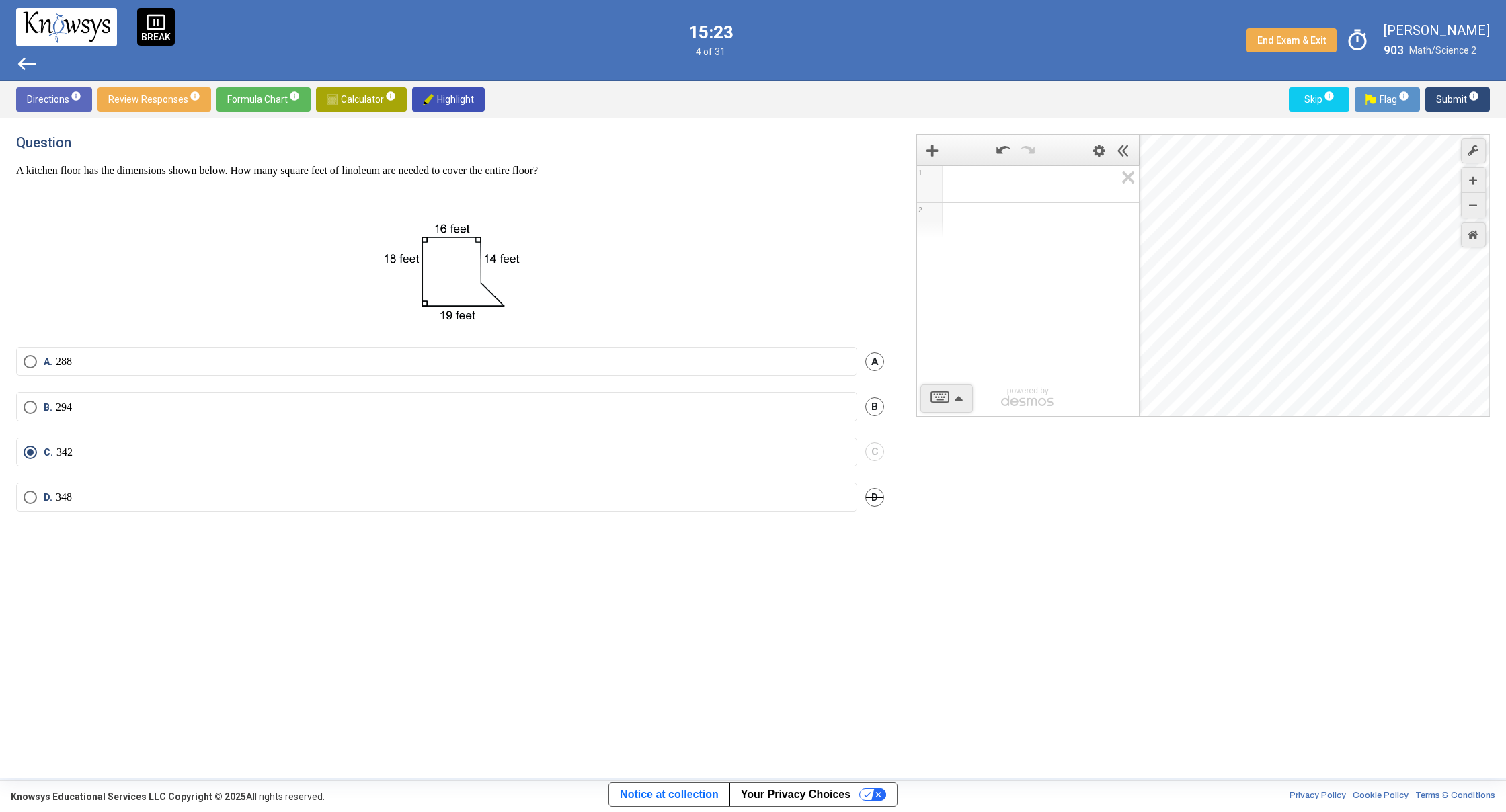
click at [1459, 98] on span "Submit info" at bounding box center [1457, 99] width 43 height 24
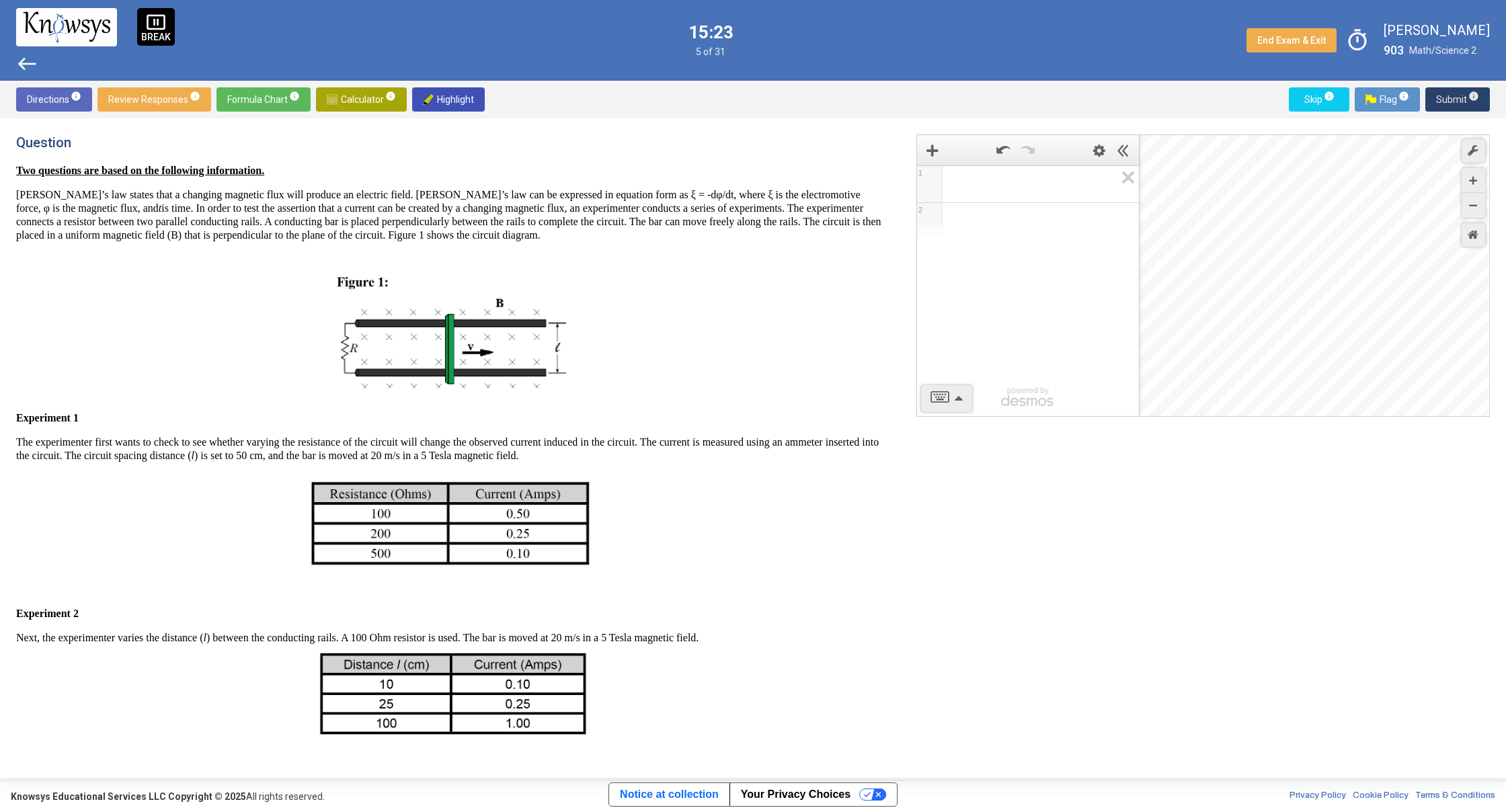
click at [1459, 98] on span "Submit info" at bounding box center [1457, 99] width 43 height 24
click at [1459, 98] on span "Submit info" at bounding box center [1457, 99] width 43 height 24
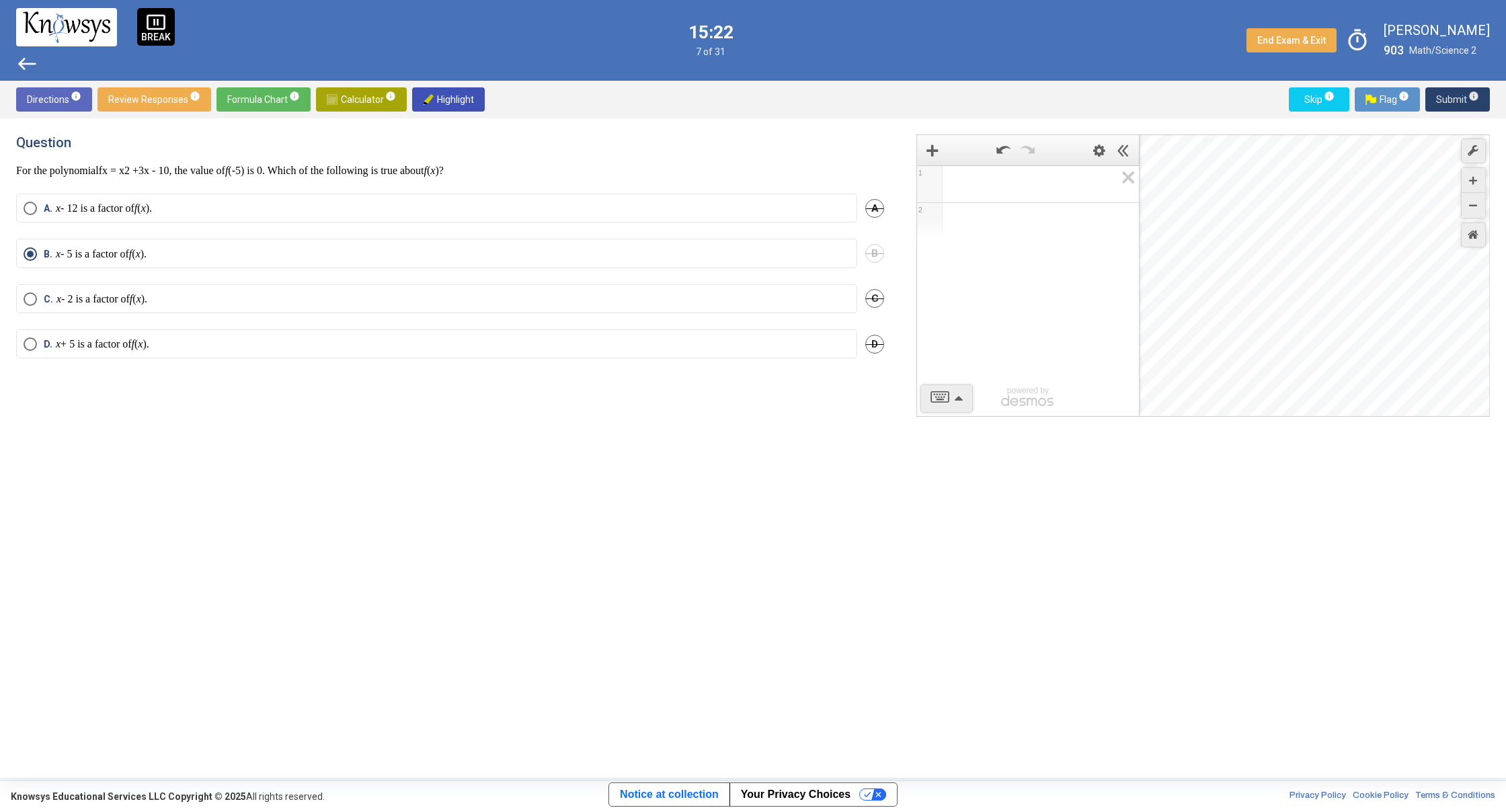
click at [1459, 98] on span "Submit info" at bounding box center [1457, 99] width 43 height 24
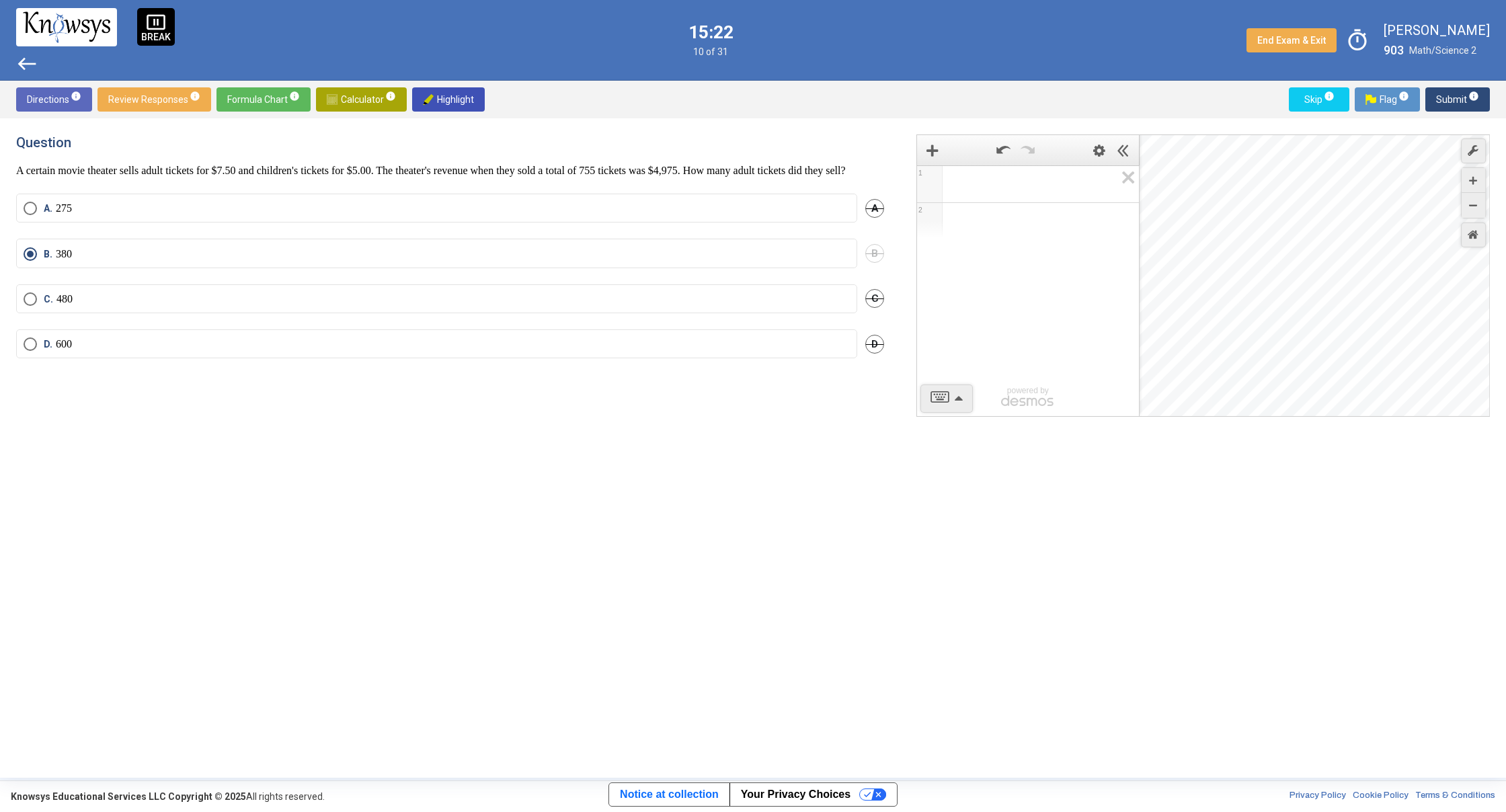
click at [1459, 98] on span "Submit info" at bounding box center [1457, 99] width 43 height 24
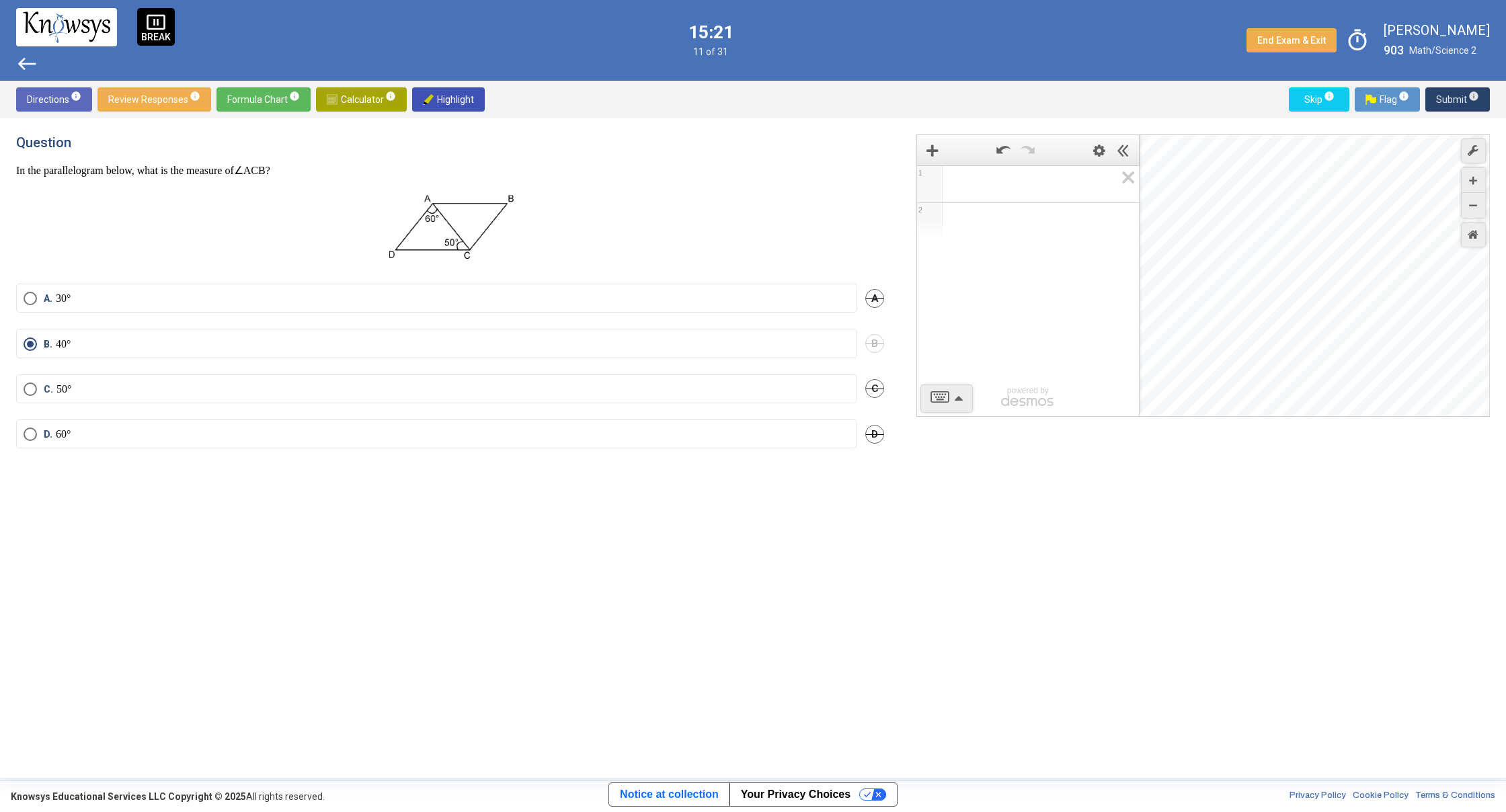
click at [1459, 98] on span "Submit info" at bounding box center [1457, 99] width 43 height 24
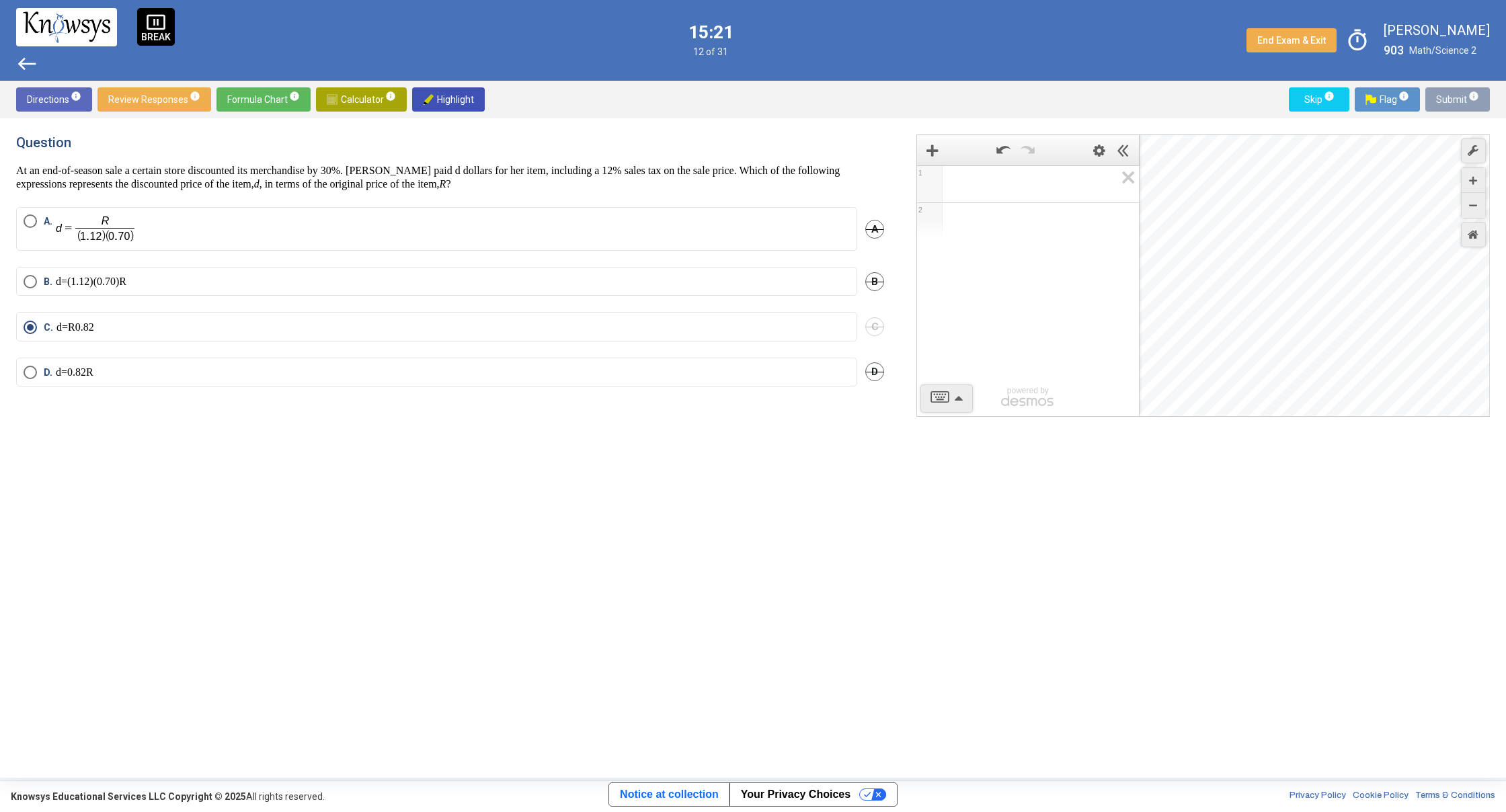
click at [1459, 98] on span "Submit info" at bounding box center [1457, 99] width 43 height 24
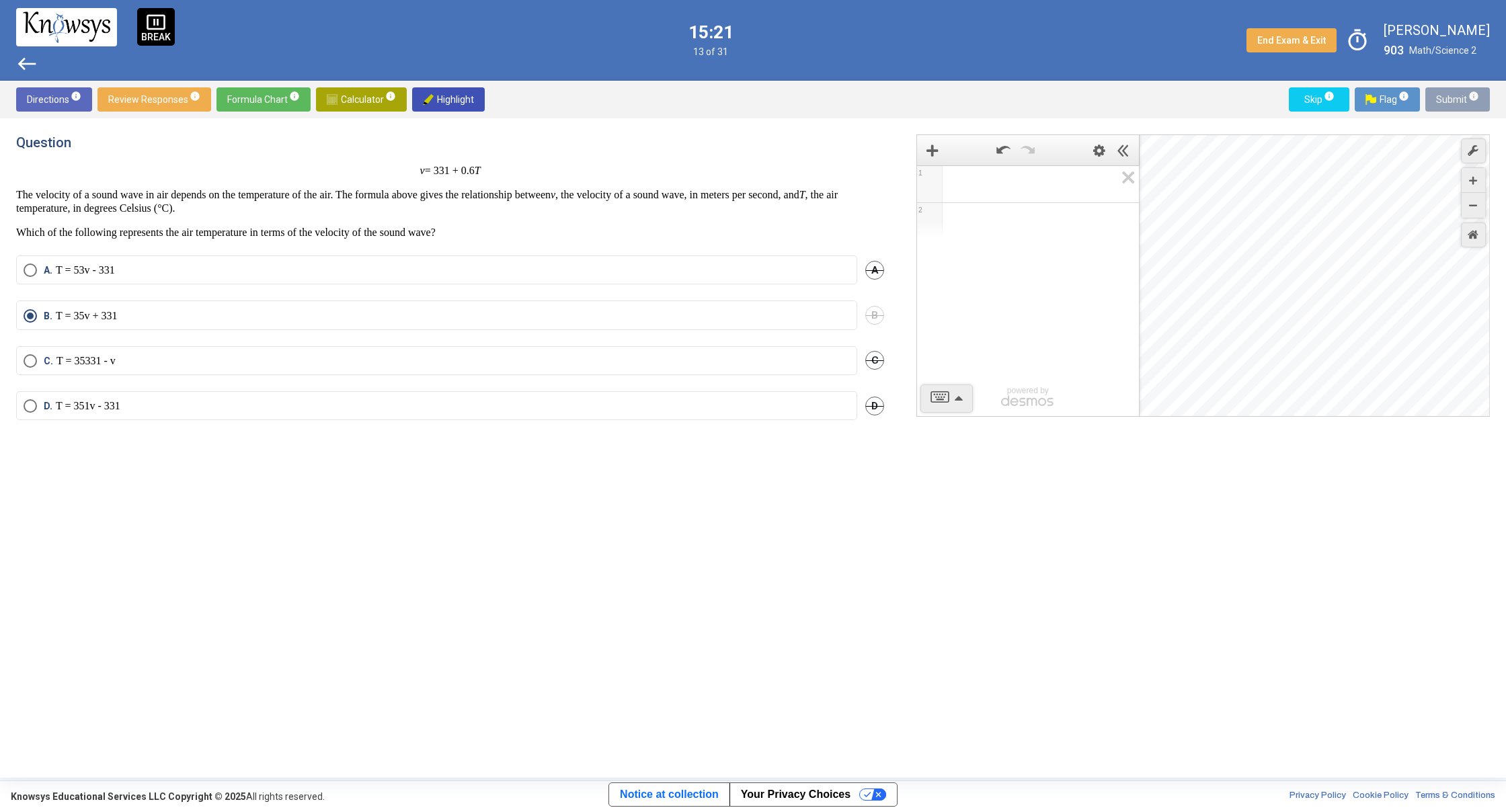
drag, startPoint x: 1459, startPoint y: 98, endPoint x: 1459, endPoint y: 89, distance: 9.0
click at [1459, 98] on span "Submit info" at bounding box center [1457, 99] width 43 height 24
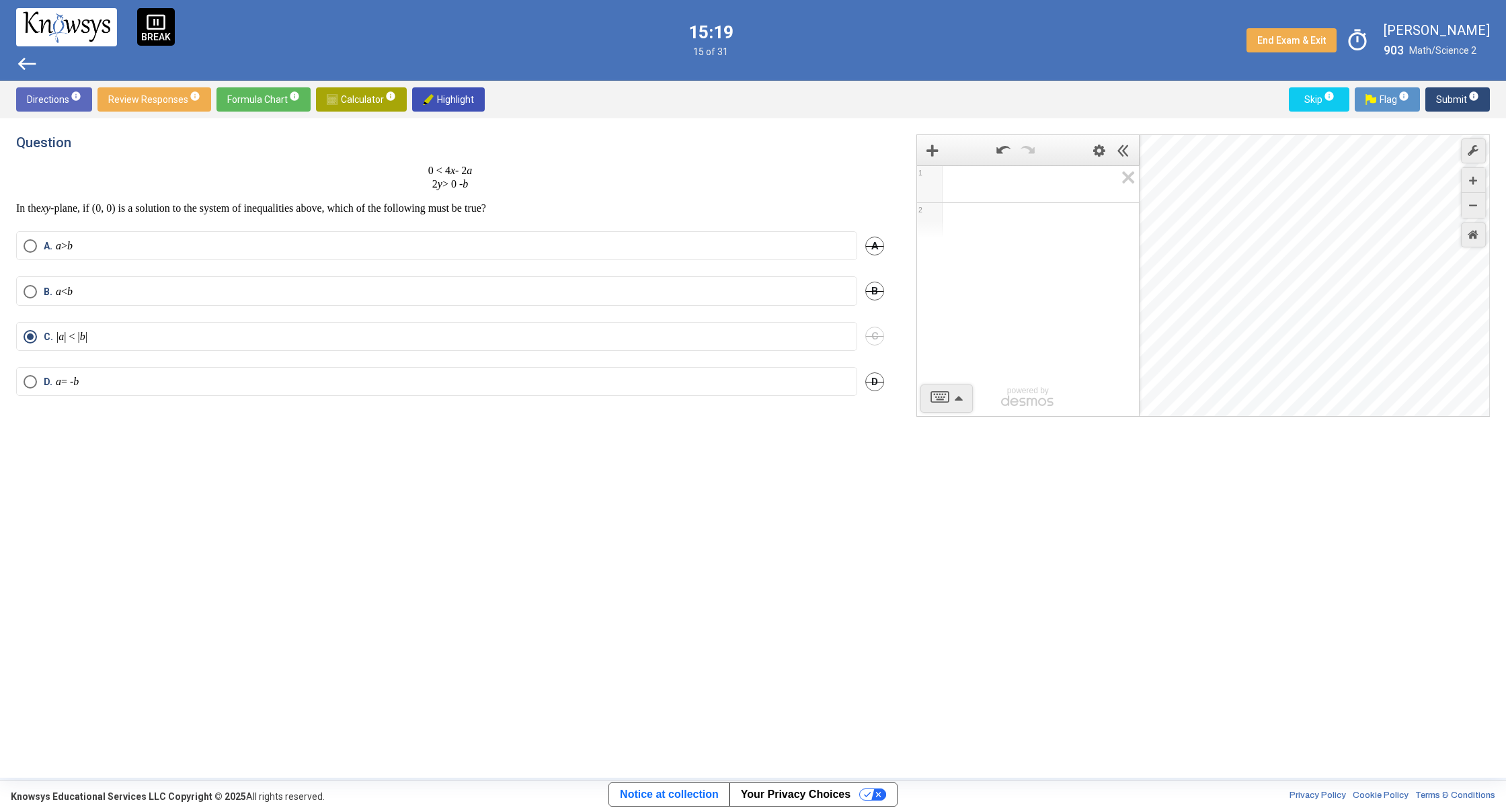
click at [1457, 85] on div "Directions info Review Responses info Formula Chart info Calculator info Highli…" at bounding box center [753, 100] width 1506 height 38
click at [1455, 89] on div "Directions info Review Responses info Formula Chart info Calculator info Highli…" at bounding box center [753, 100] width 1506 height 38
click at [1459, 100] on span "Submit info" at bounding box center [1457, 99] width 43 height 24
click at [1459, 98] on span "Submit info" at bounding box center [1457, 99] width 43 height 24
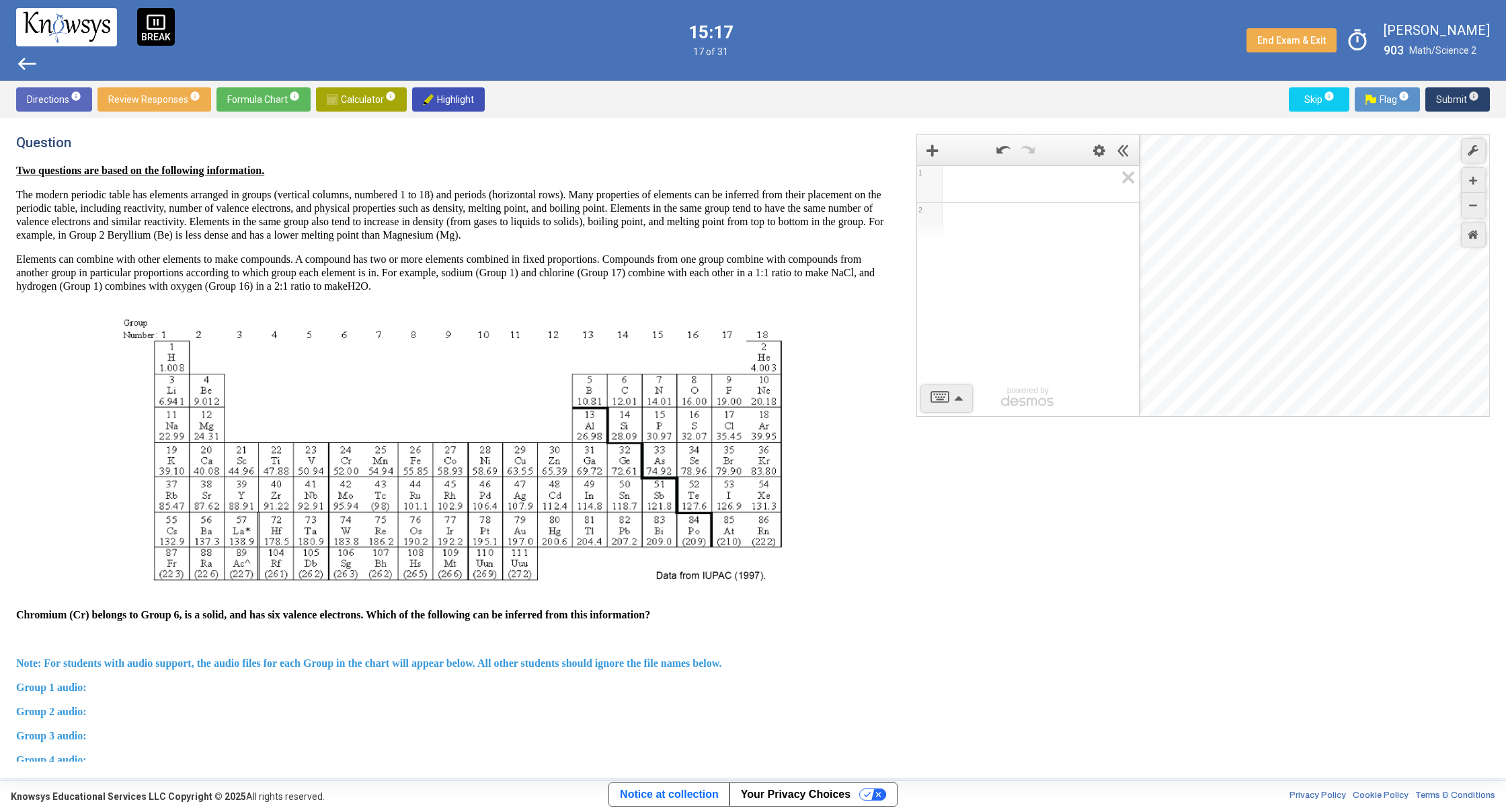
click at [1457, 94] on span "Submit info" at bounding box center [1457, 99] width 43 height 24
click at [1457, 95] on span "Submit info" at bounding box center [1457, 99] width 43 height 24
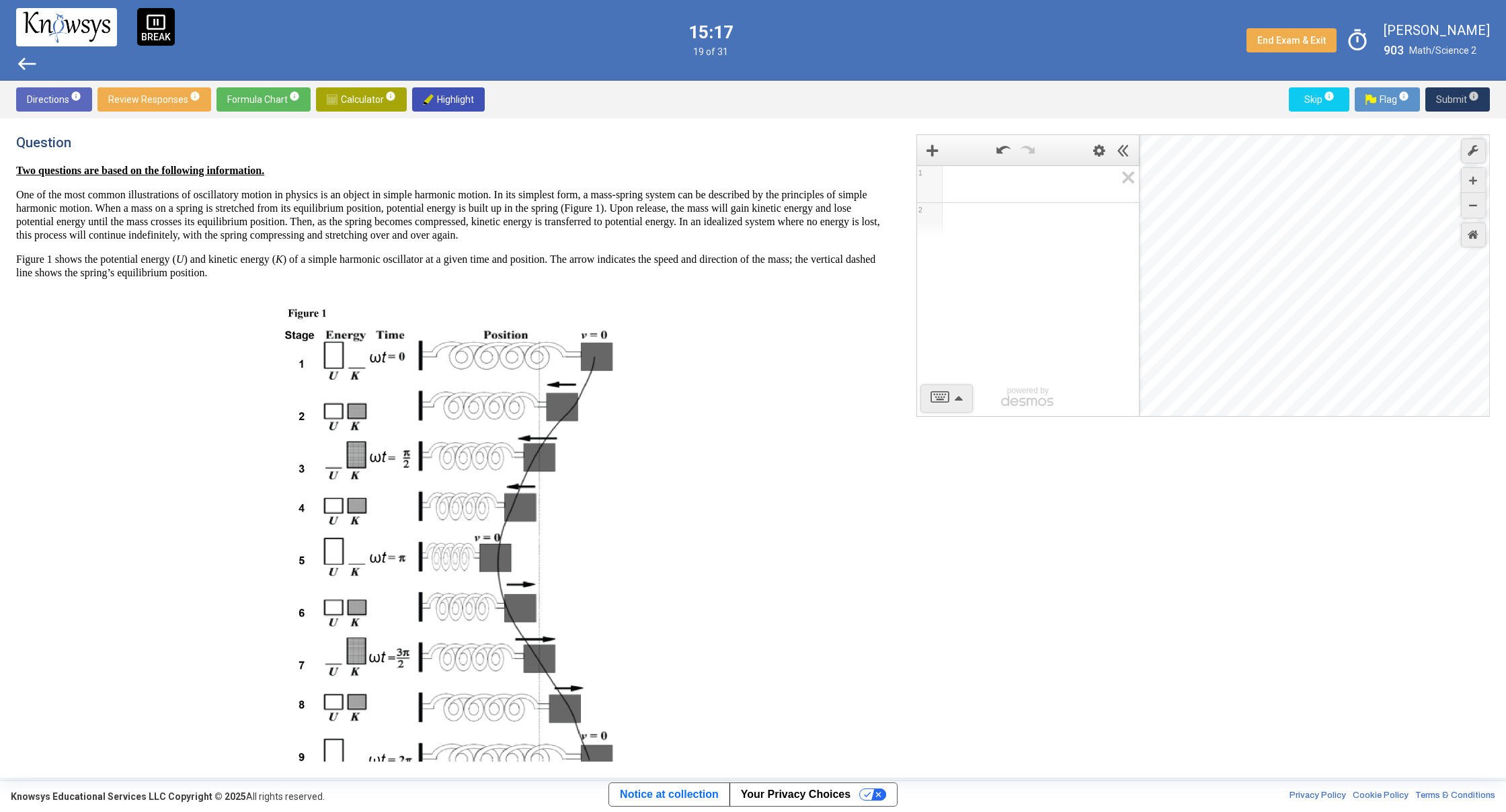
click at [1455, 101] on span "Submit info" at bounding box center [1457, 99] width 43 height 24
click at [1457, 97] on span "Submit info" at bounding box center [1457, 99] width 43 height 24
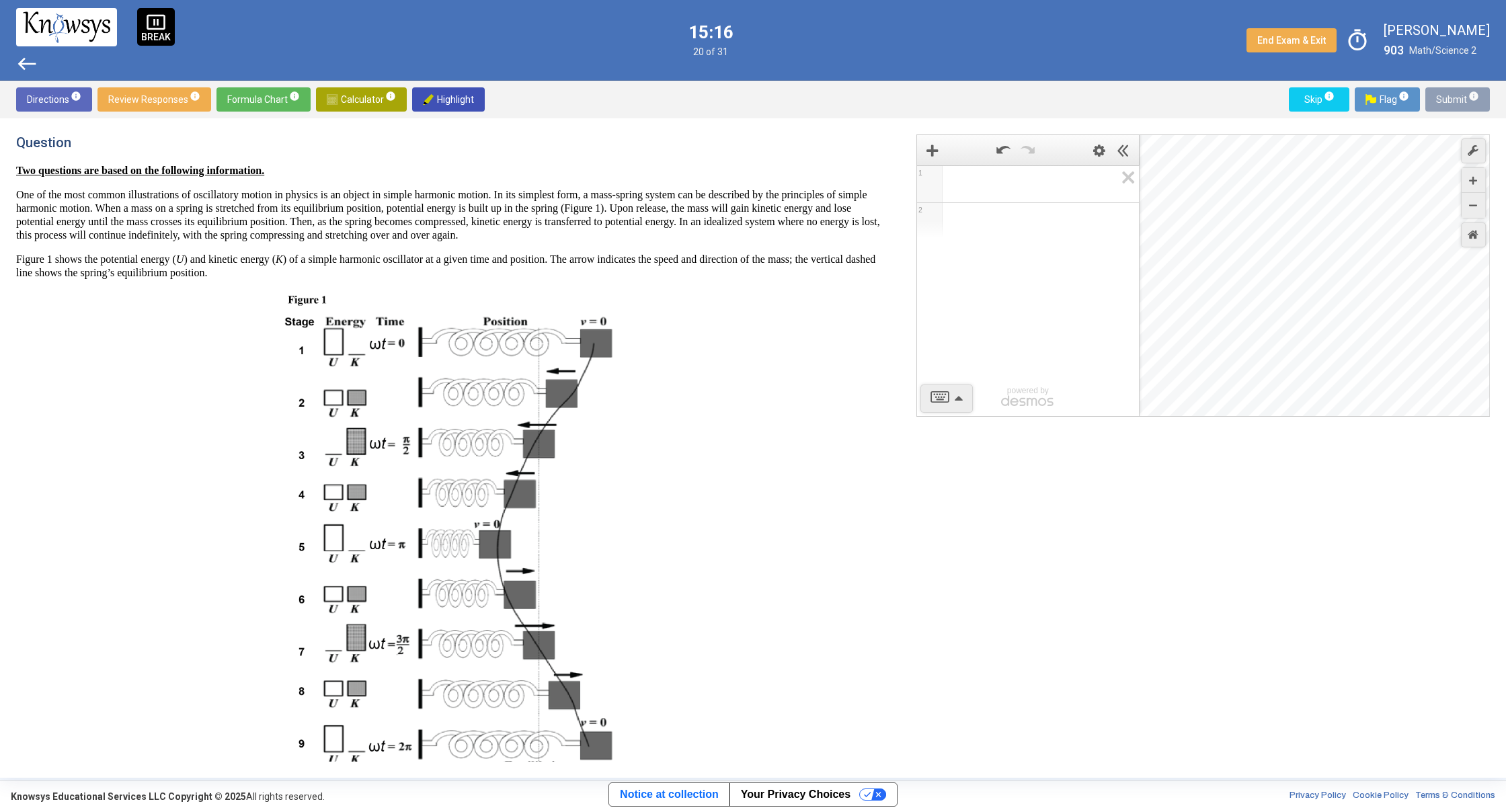
click at [1459, 96] on span "Submit info" at bounding box center [1457, 99] width 43 height 24
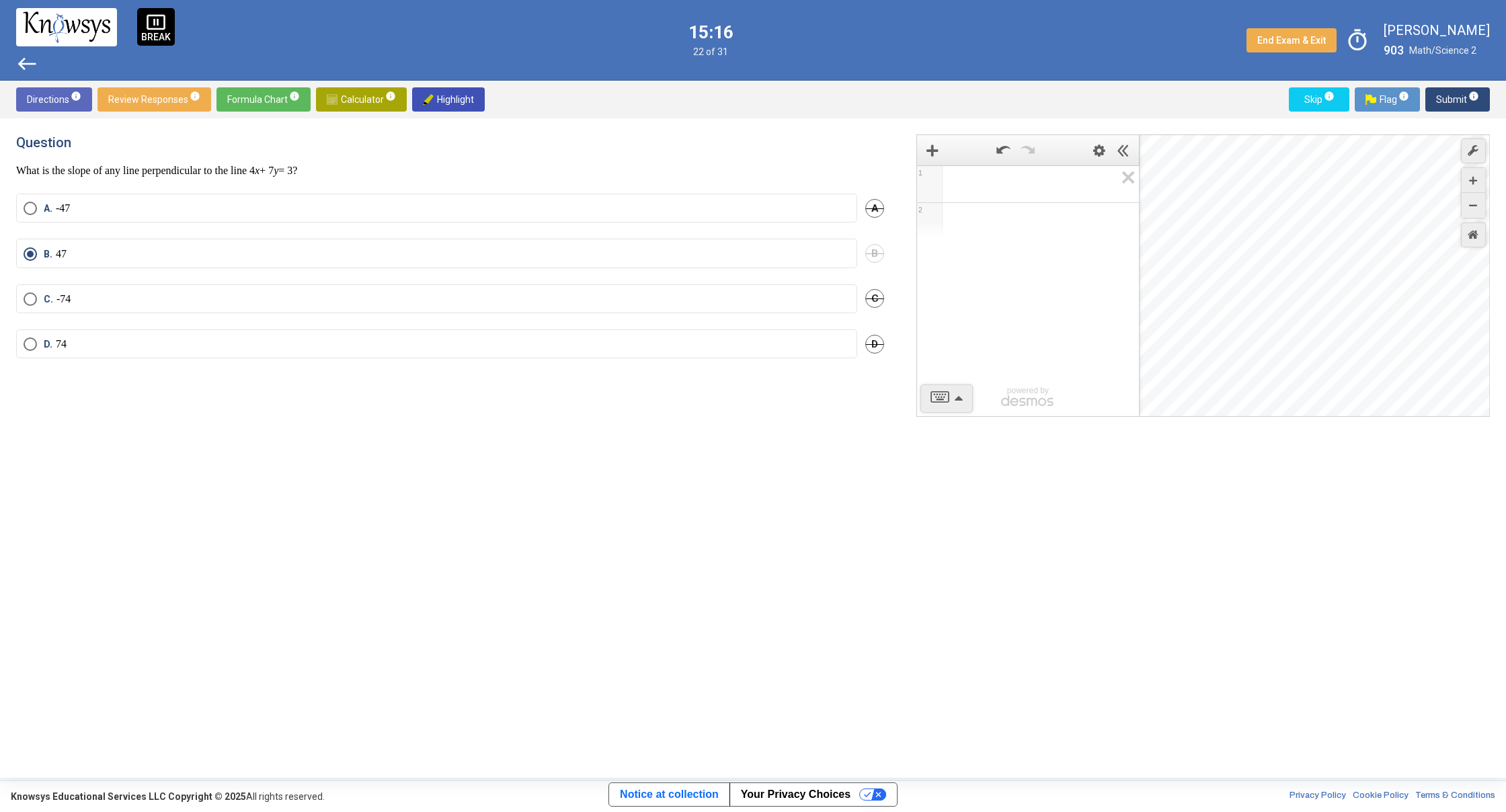
click at [1459, 95] on span "Submit info" at bounding box center [1457, 99] width 43 height 24
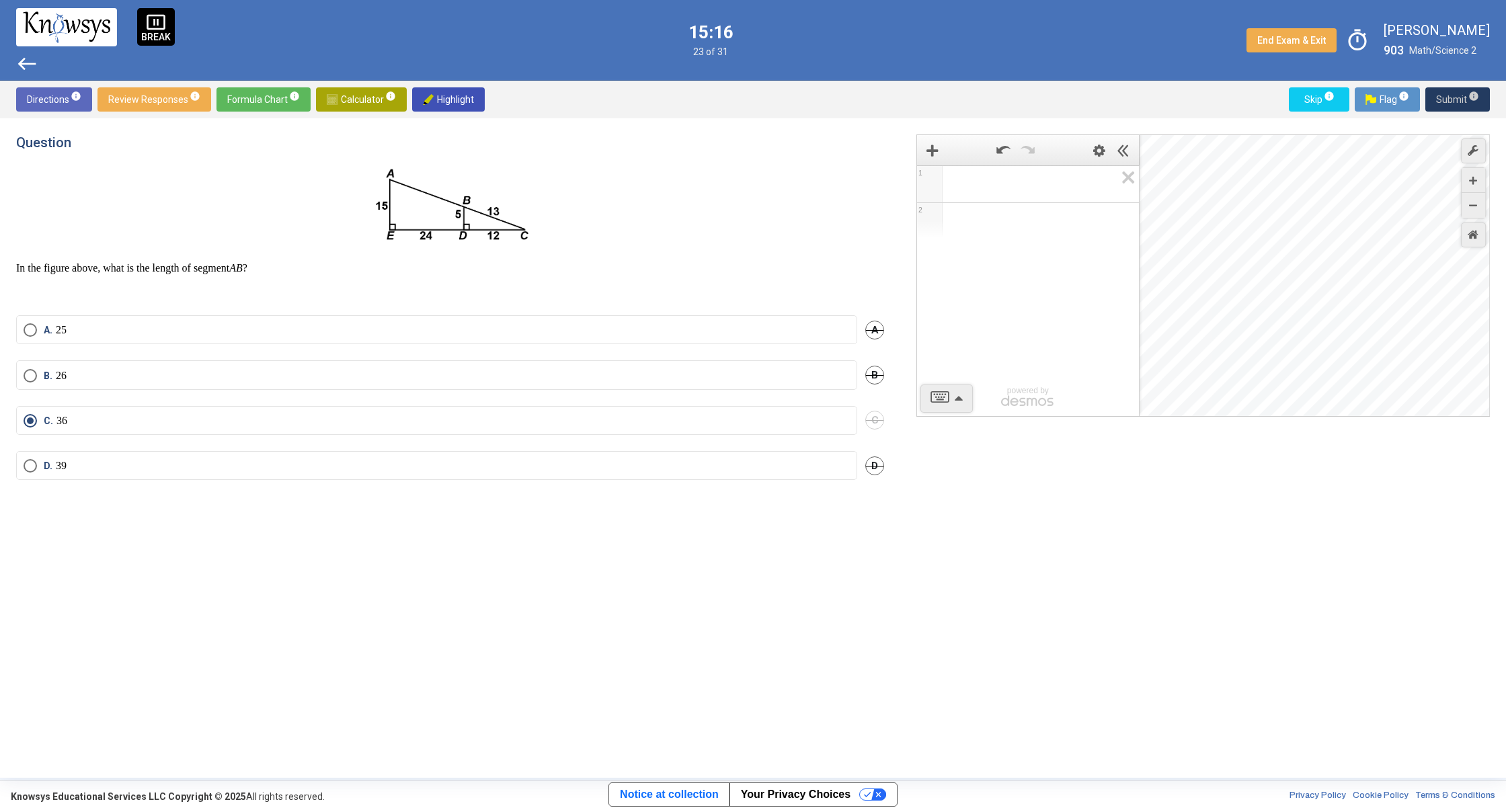
click at [1460, 95] on span "Submit info" at bounding box center [1457, 99] width 43 height 24
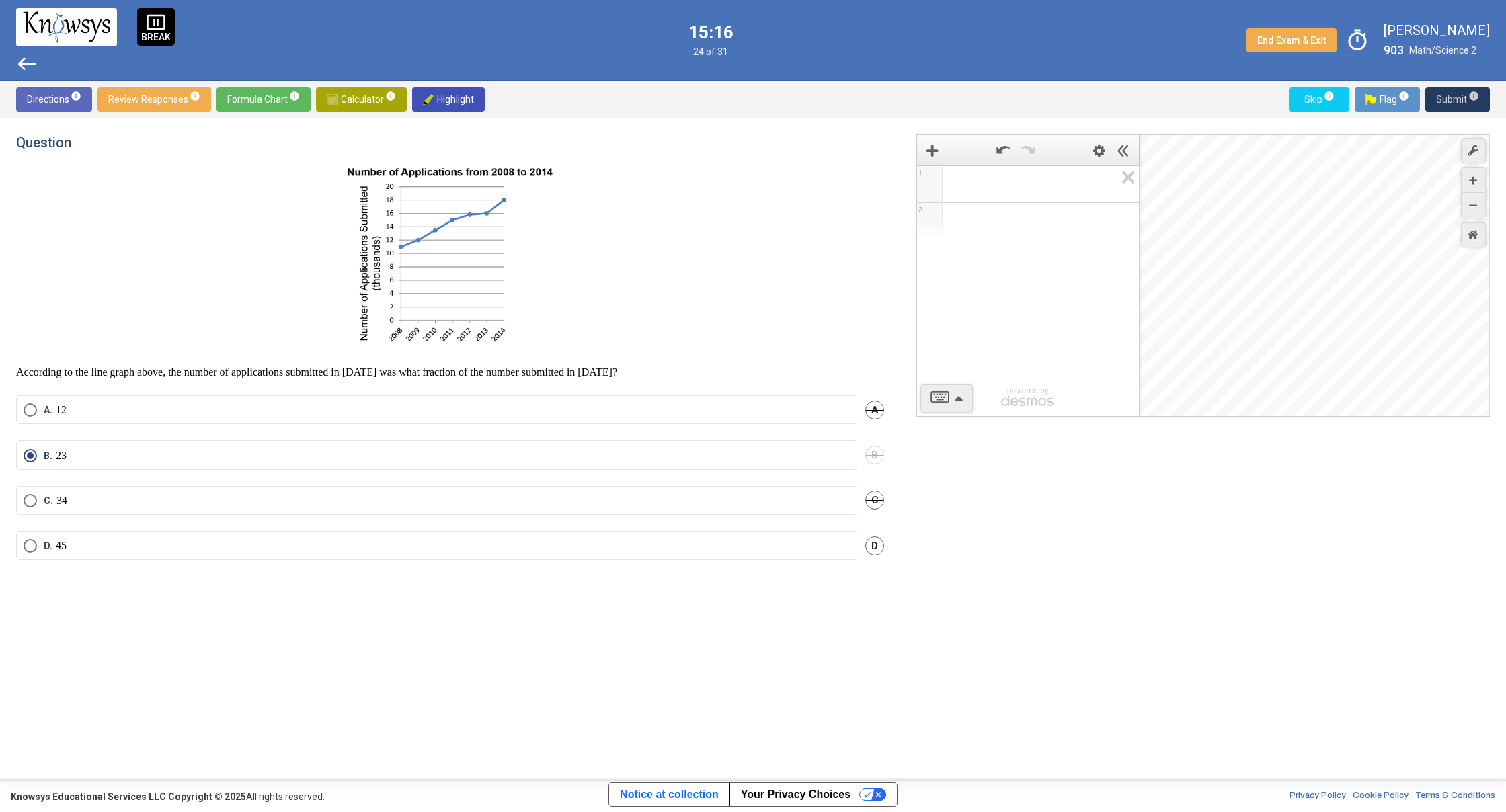
click at [1465, 92] on span "Submit info" at bounding box center [1457, 99] width 43 height 24
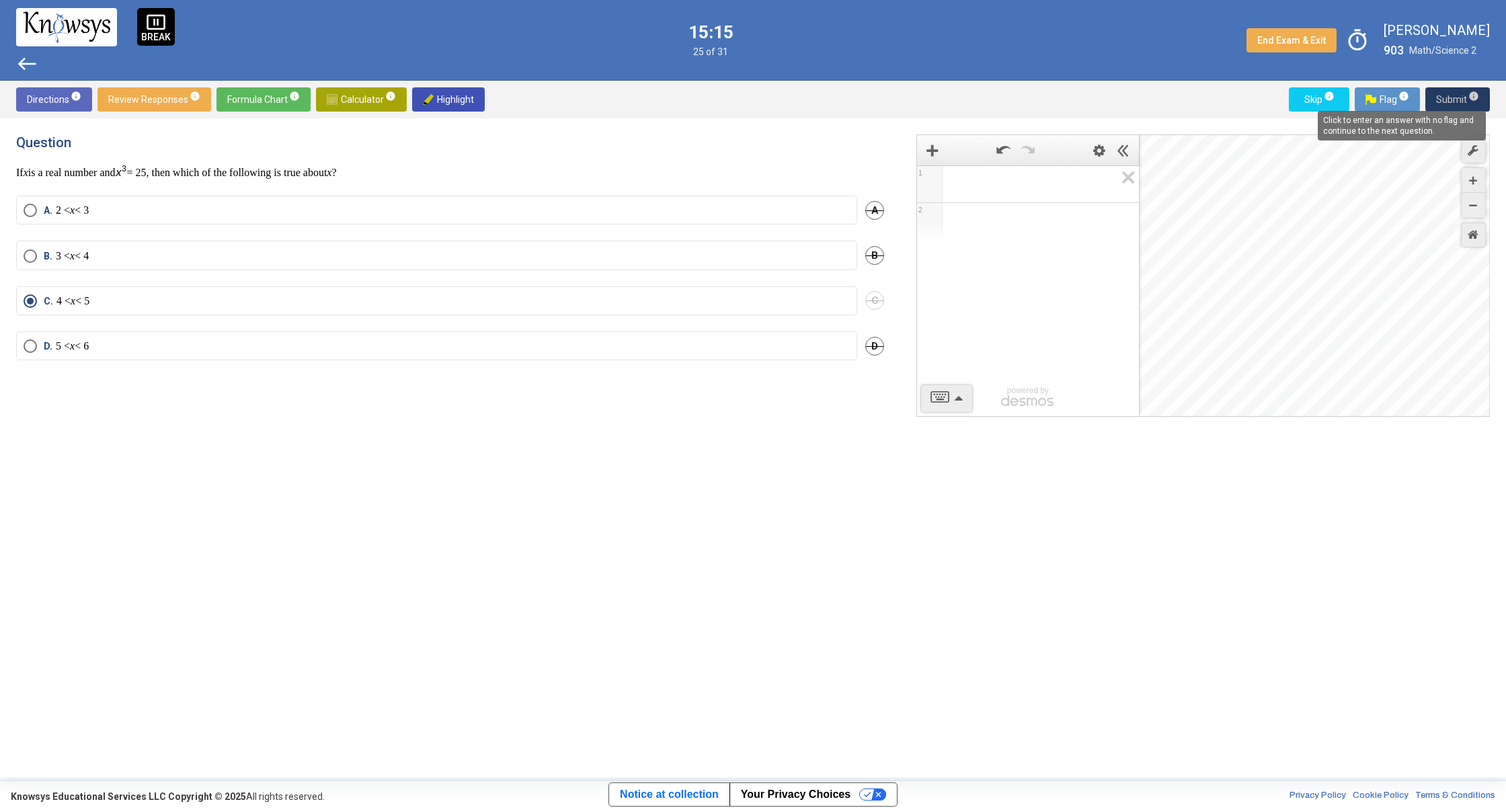
drag, startPoint x: 1475, startPoint y: 93, endPoint x: 1475, endPoint y: 100, distance: 7.0
click at [1475, 100] on span "info" at bounding box center [1473, 96] width 11 height 11
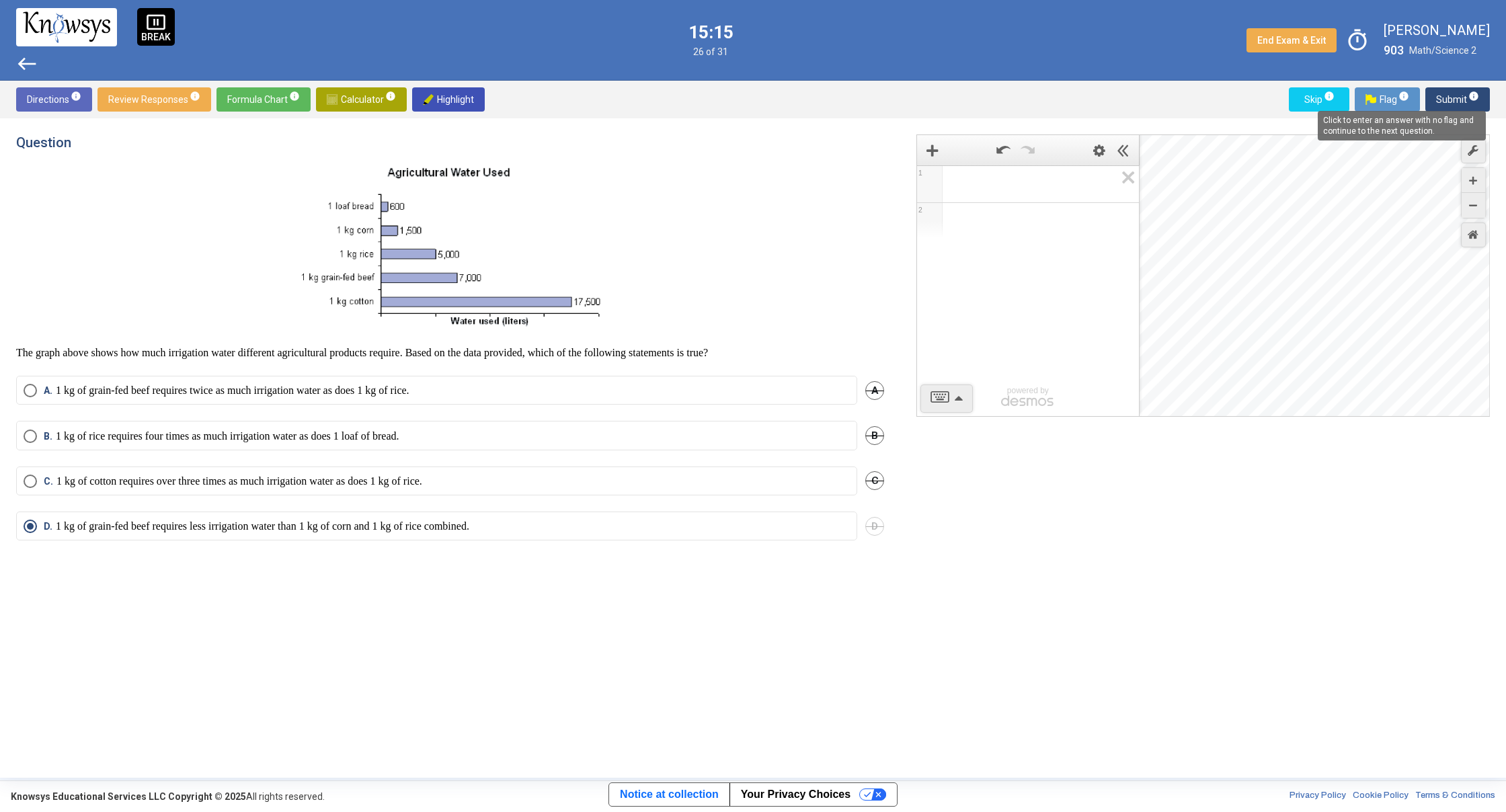
click at [1473, 98] on span "info" at bounding box center [1473, 96] width 11 height 11
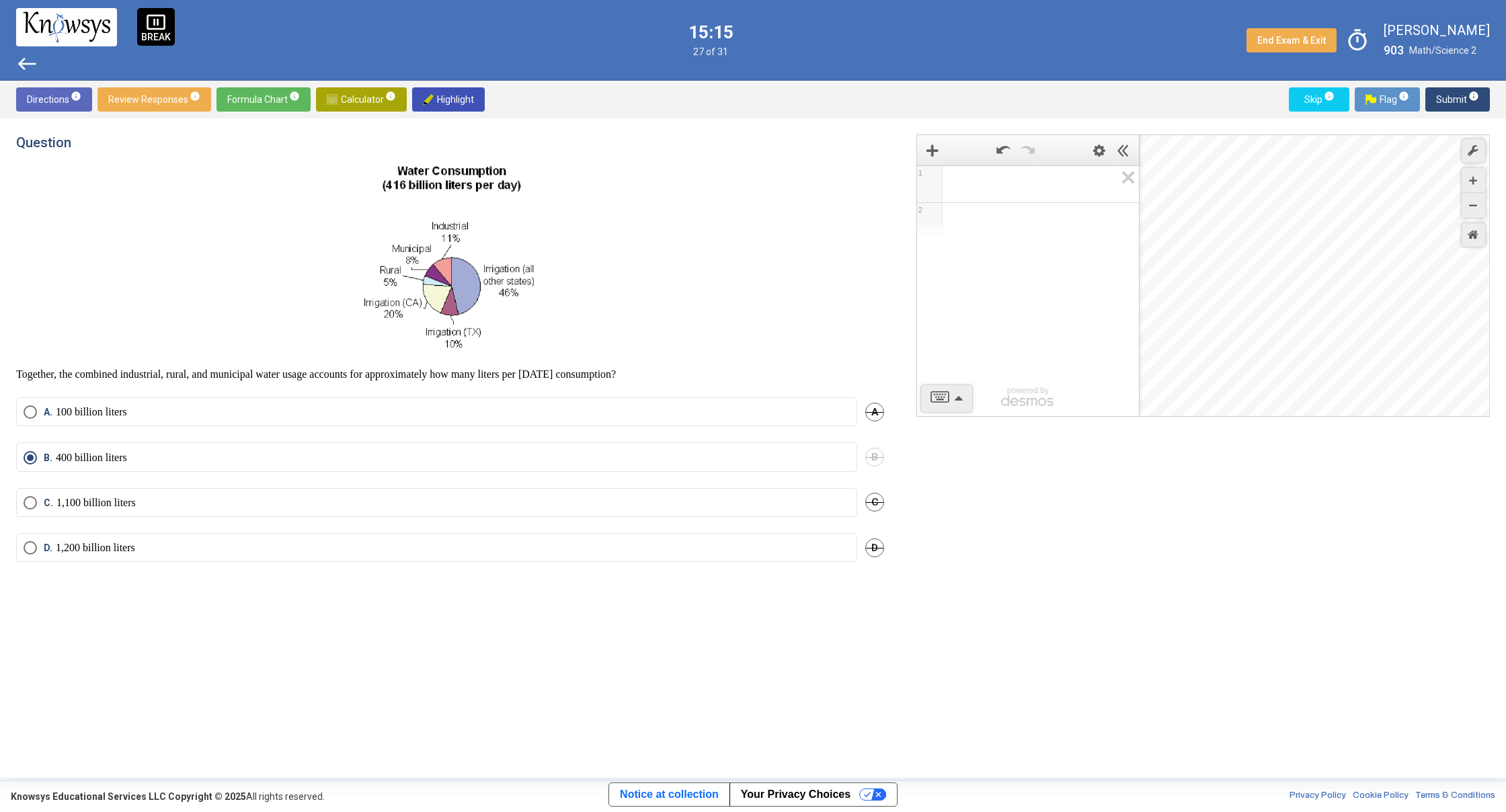
click at [1475, 98] on span "info" at bounding box center [1473, 96] width 11 height 11
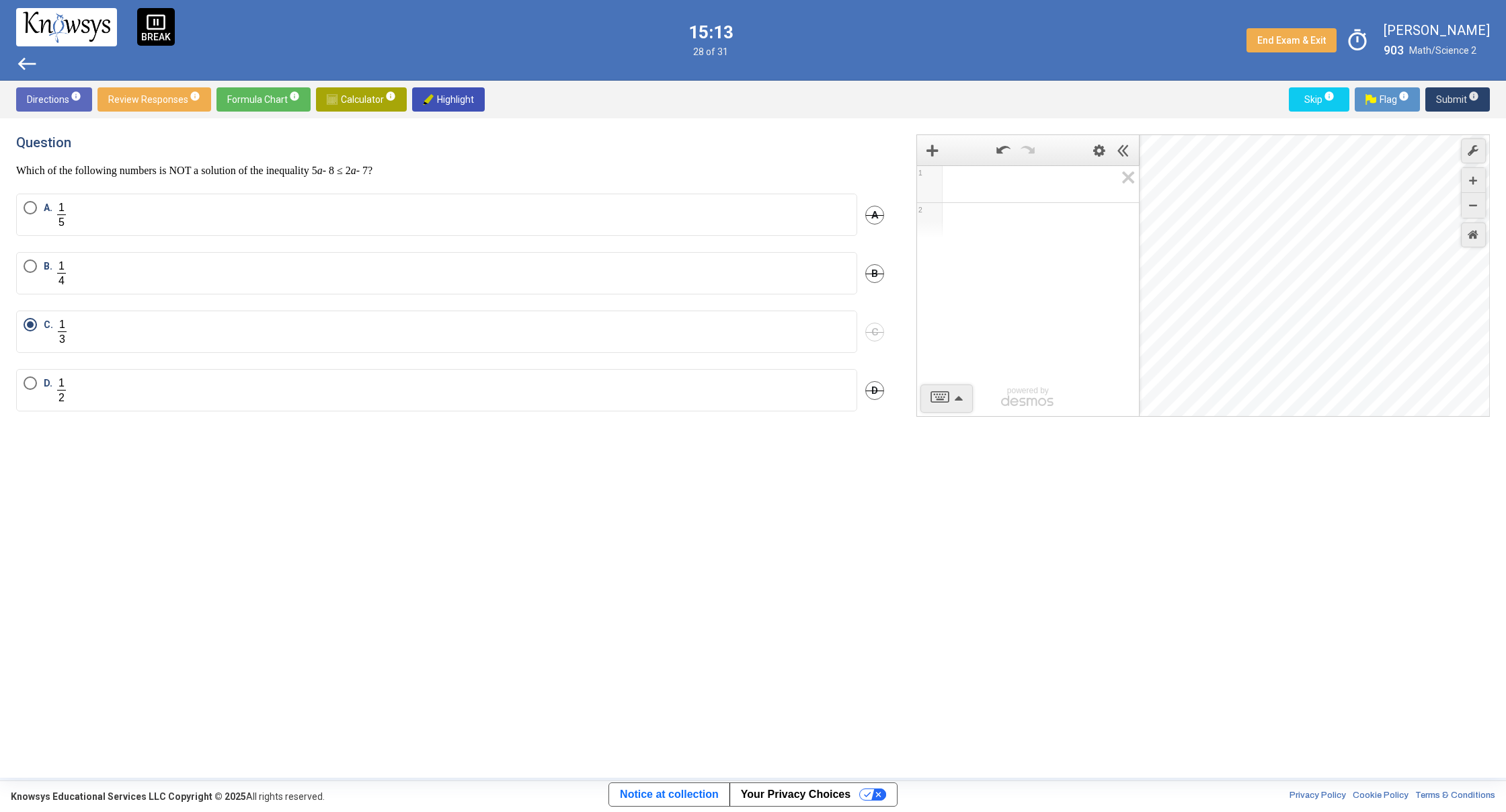
click at [1465, 96] on span "Submit info" at bounding box center [1457, 99] width 43 height 24
click at [1464, 96] on span "Submit info" at bounding box center [1457, 99] width 43 height 24
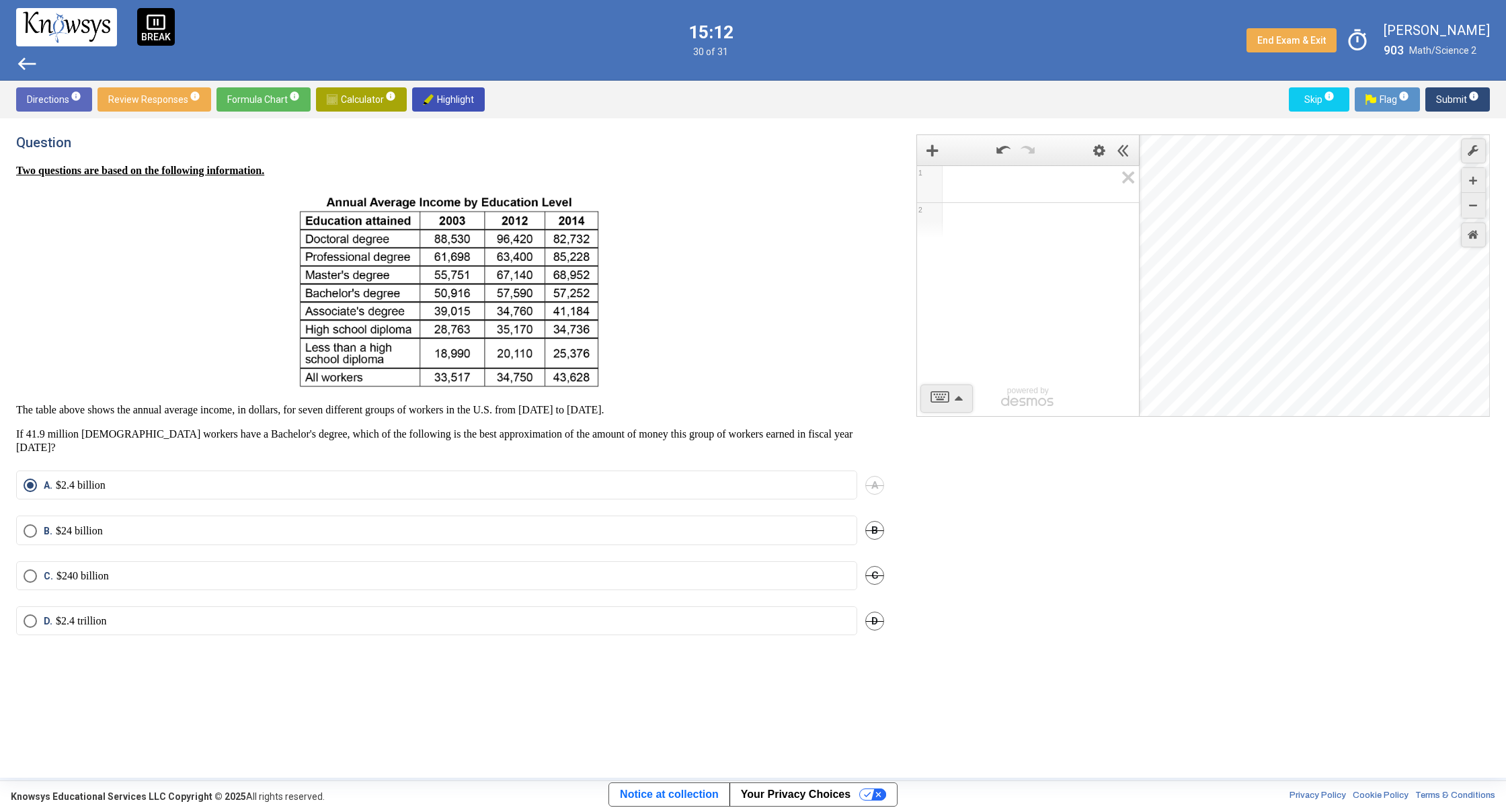
click at [1462, 95] on span "Submit info" at bounding box center [1457, 99] width 43 height 24
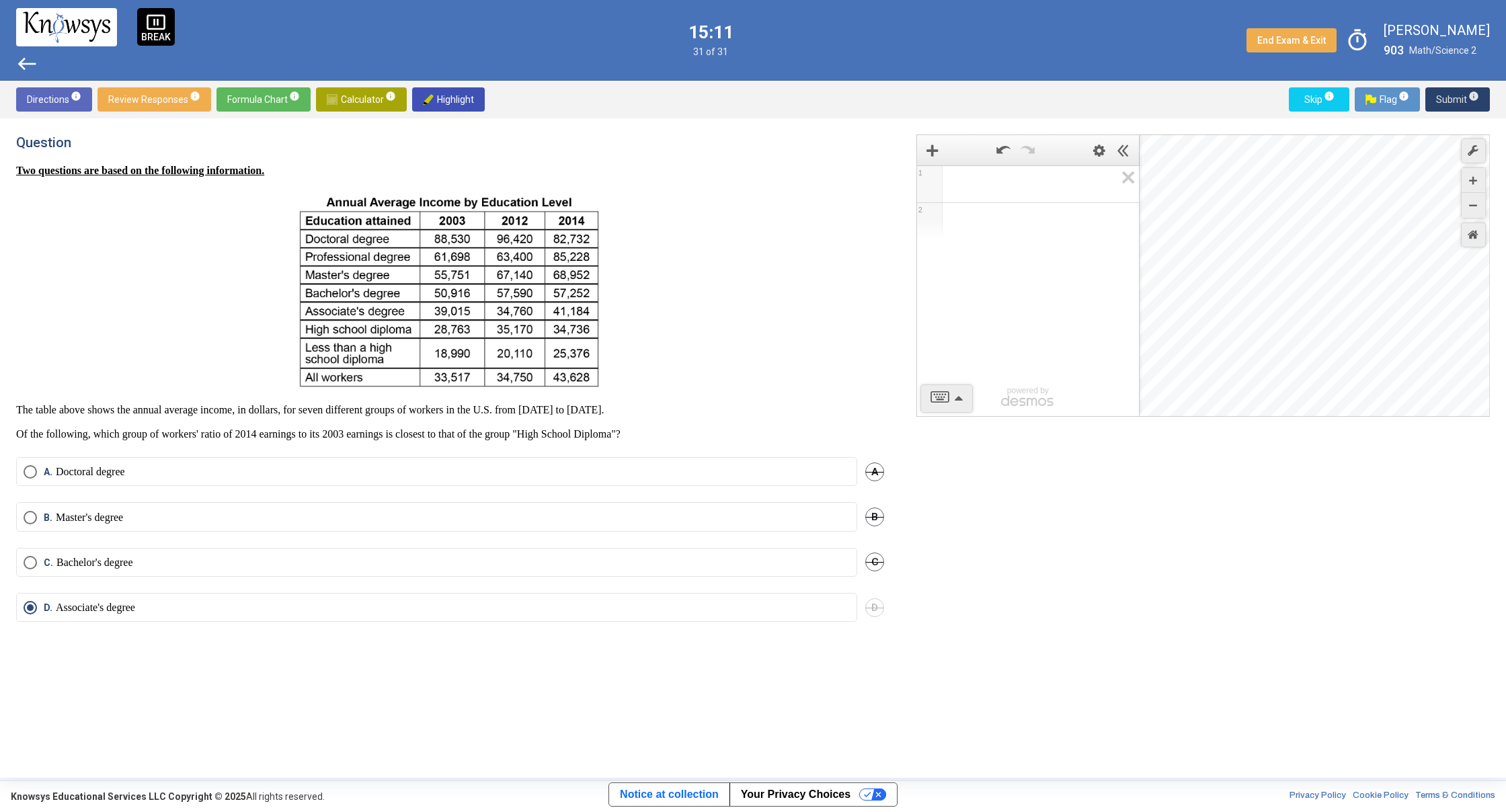
click at [1459, 98] on span "Submit info" at bounding box center [1457, 99] width 43 height 24
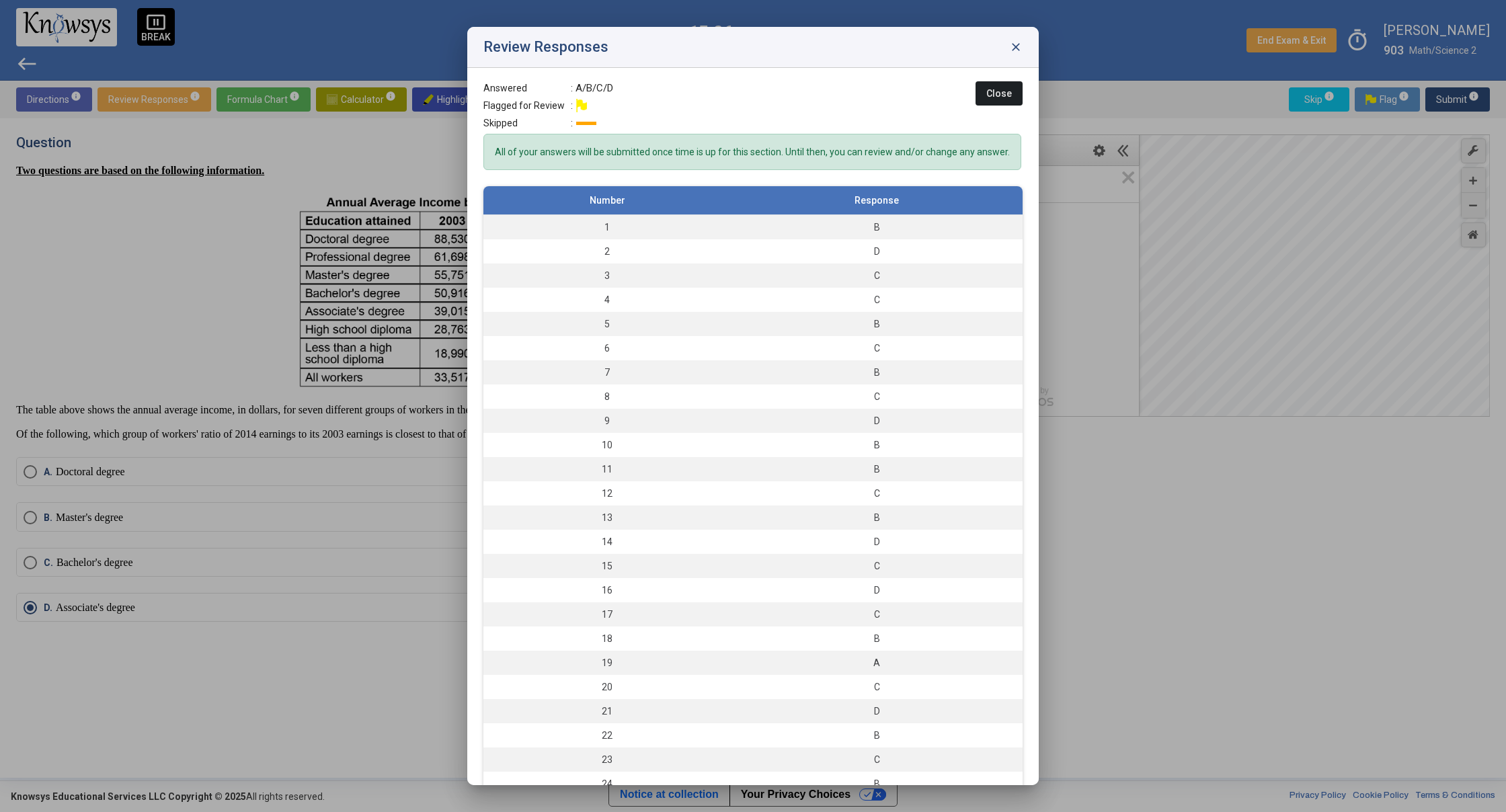
click at [999, 103] on button "Close" at bounding box center [999, 93] width 47 height 24
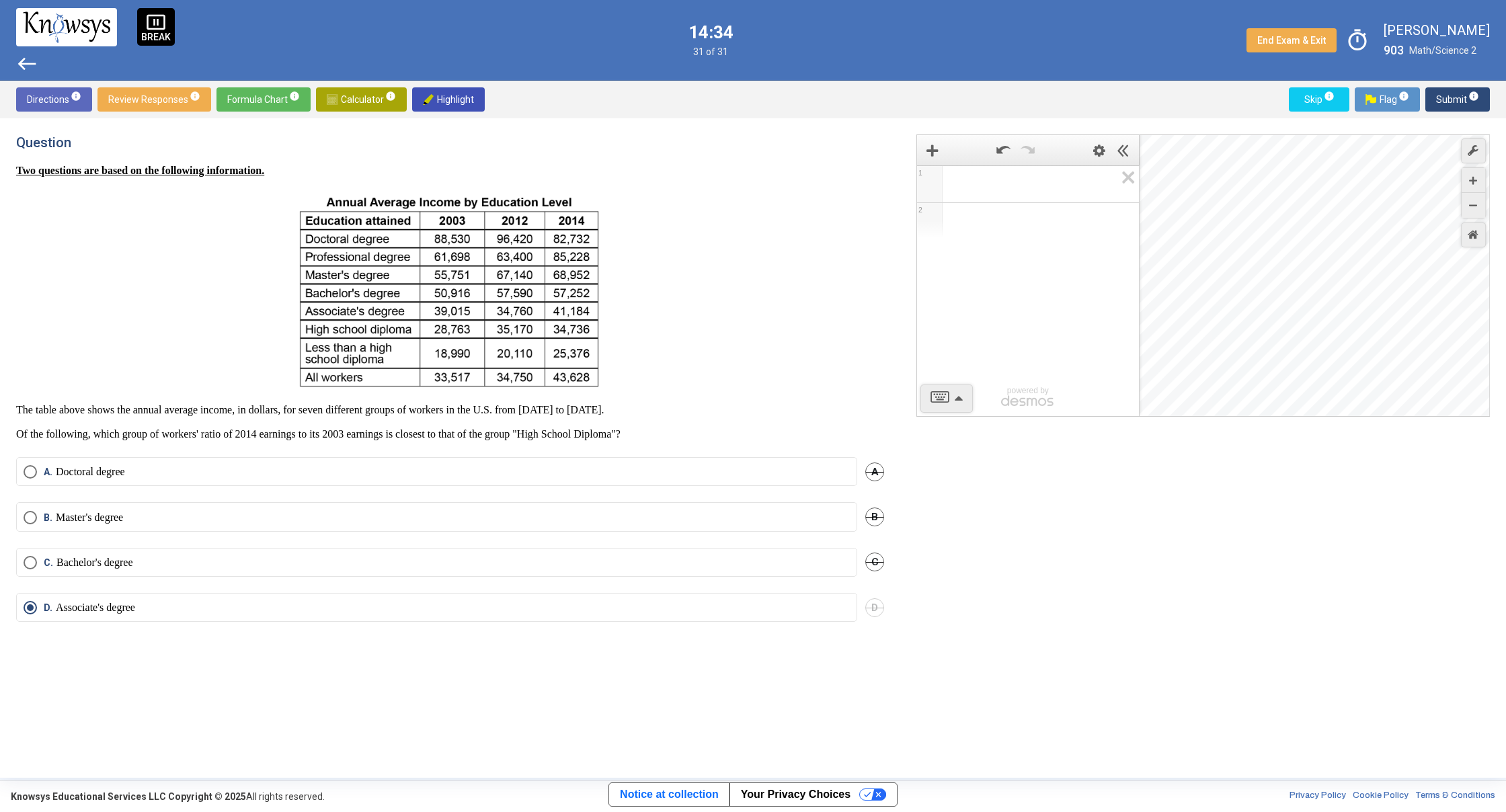
click at [1442, 102] on span "Submit info" at bounding box center [1457, 99] width 43 height 24
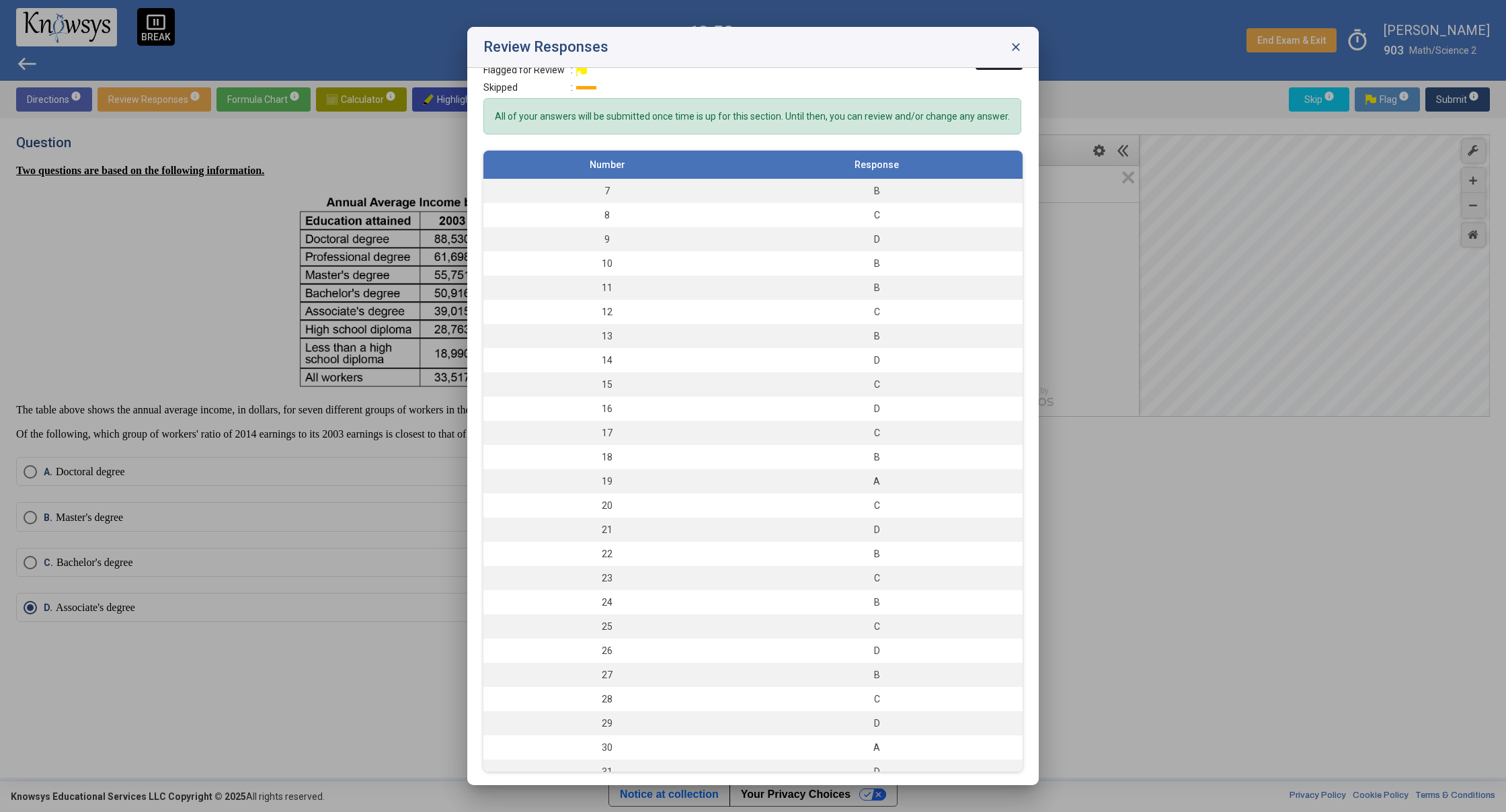
scroll to position [158, 0]
click at [1014, 49] on span "close" at bounding box center [1016, 47] width 14 height 14
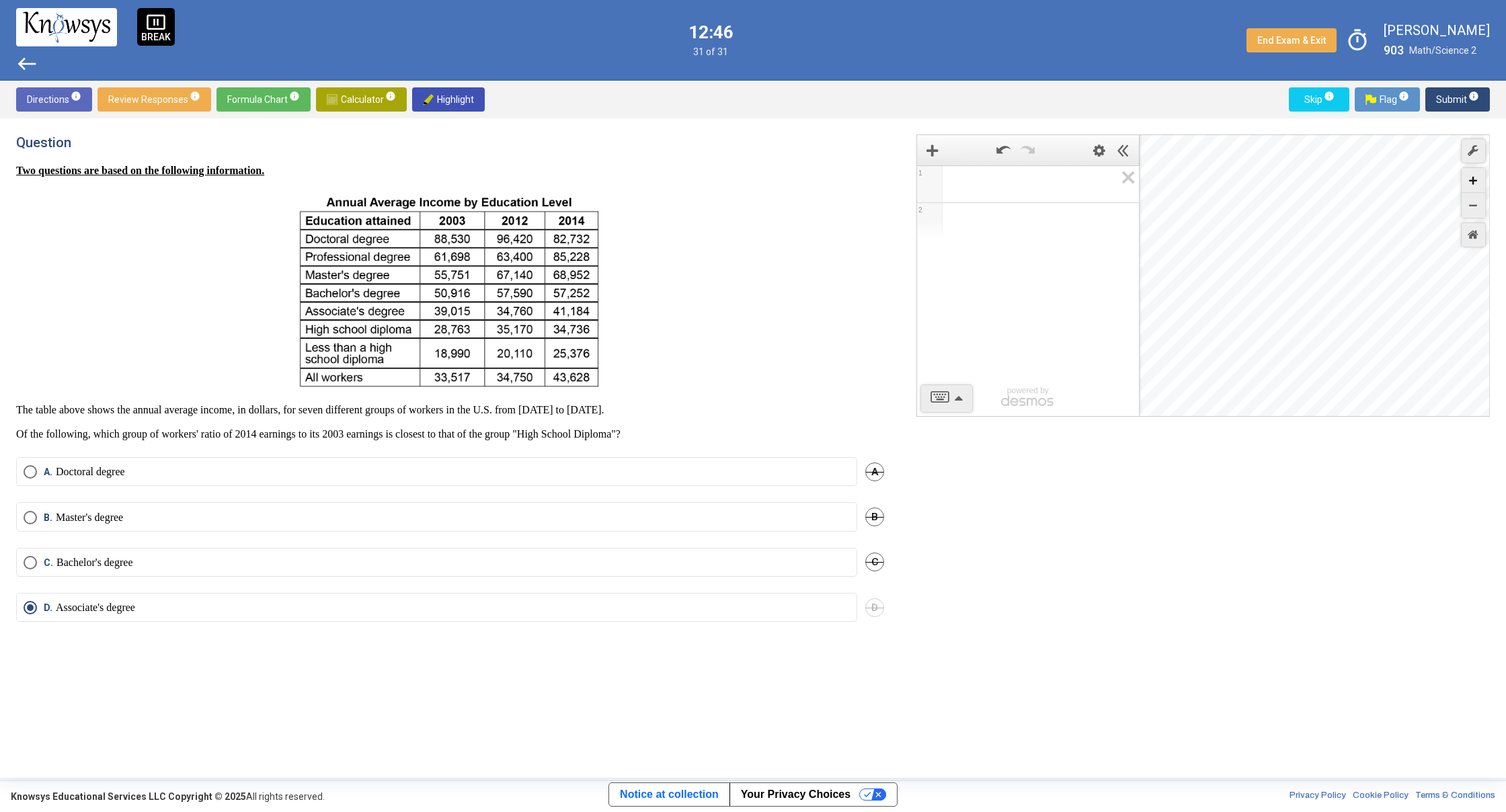
click at [1476, 184] on div "Zoom In" at bounding box center [1473, 180] width 24 height 25
click at [1474, 183] on icon "Zoom In" at bounding box center [1472, 181] width 8 height 8
click at [1468, 182] on div "Zoom In" at bounding box center [1473, 180] width 24 height 25
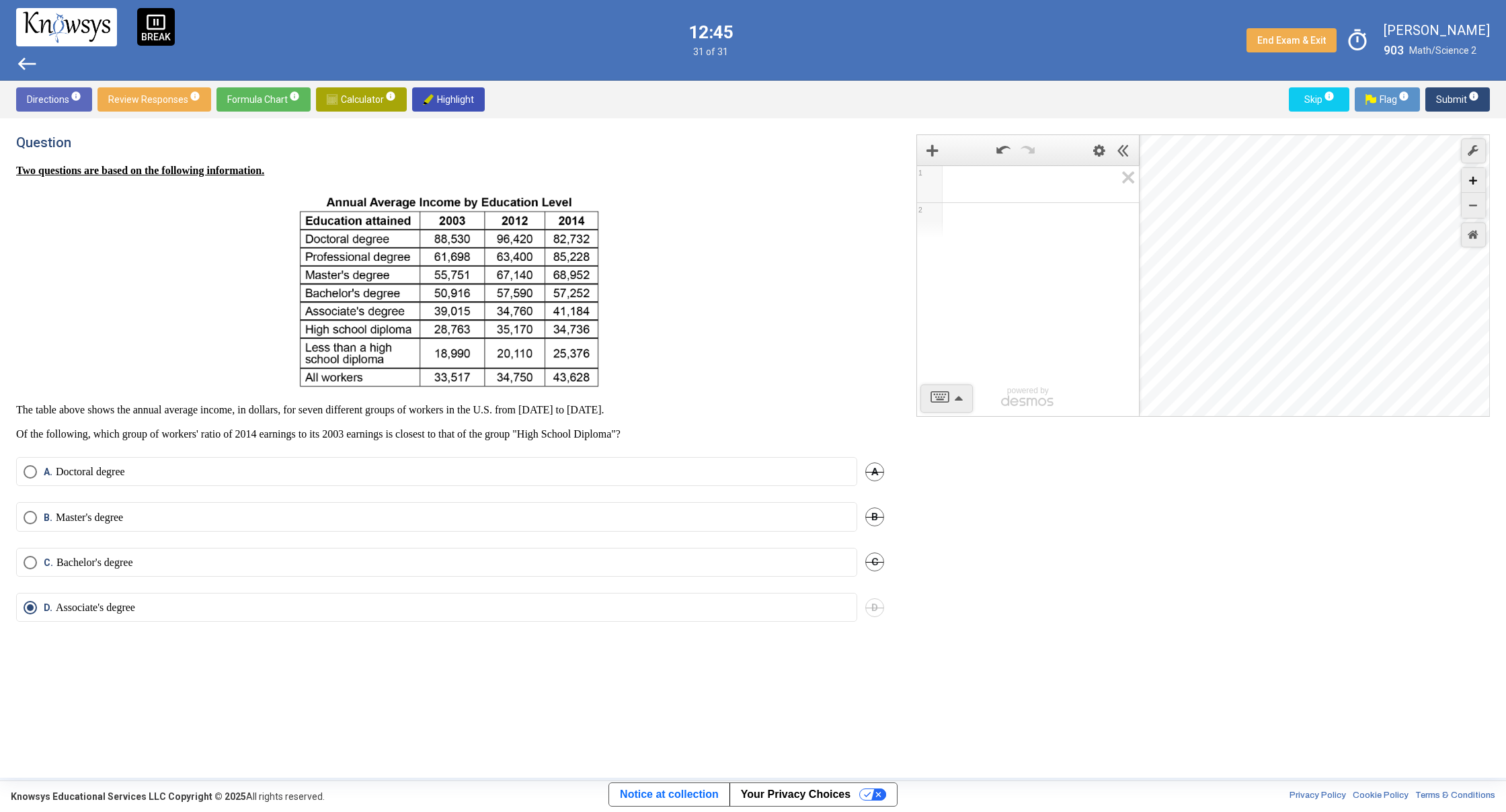
click at [1468, 182] on div "Zoom In" at bounding box center [1473, 180] width 24 height 25
click at [1470, 182] on div "Zoom In" at bounding box center [1473, 180] width 24 height 25
click at [1470, 181] on icon "Zoom In" at bounding box center [1472, 181] width 8 height 8
click at [1471, 180] on icon "Zoom In" at bounding box center [1472, 181] width 8 height 8
click at [1472, 181] on icon "Zoom In" at bounding box center [1472, 181] width 8 height 8
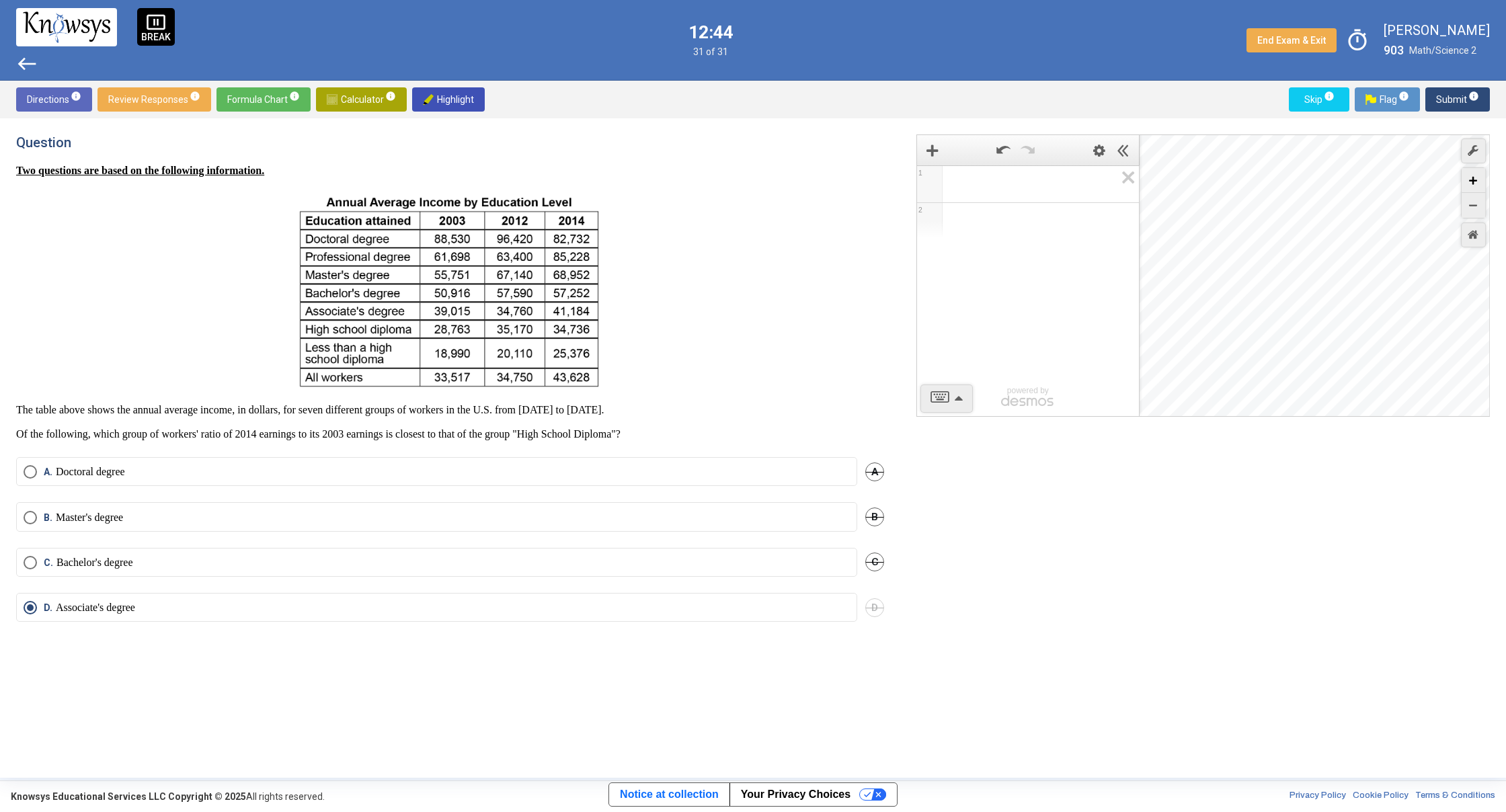
click at [1473, 181] on icon "Zoom In" at bounding box center [1472, 181] width 8 height 8
click at [1475, 180] on icon "Zoom In" at bounding box center [1472, 181] width 8 height 8
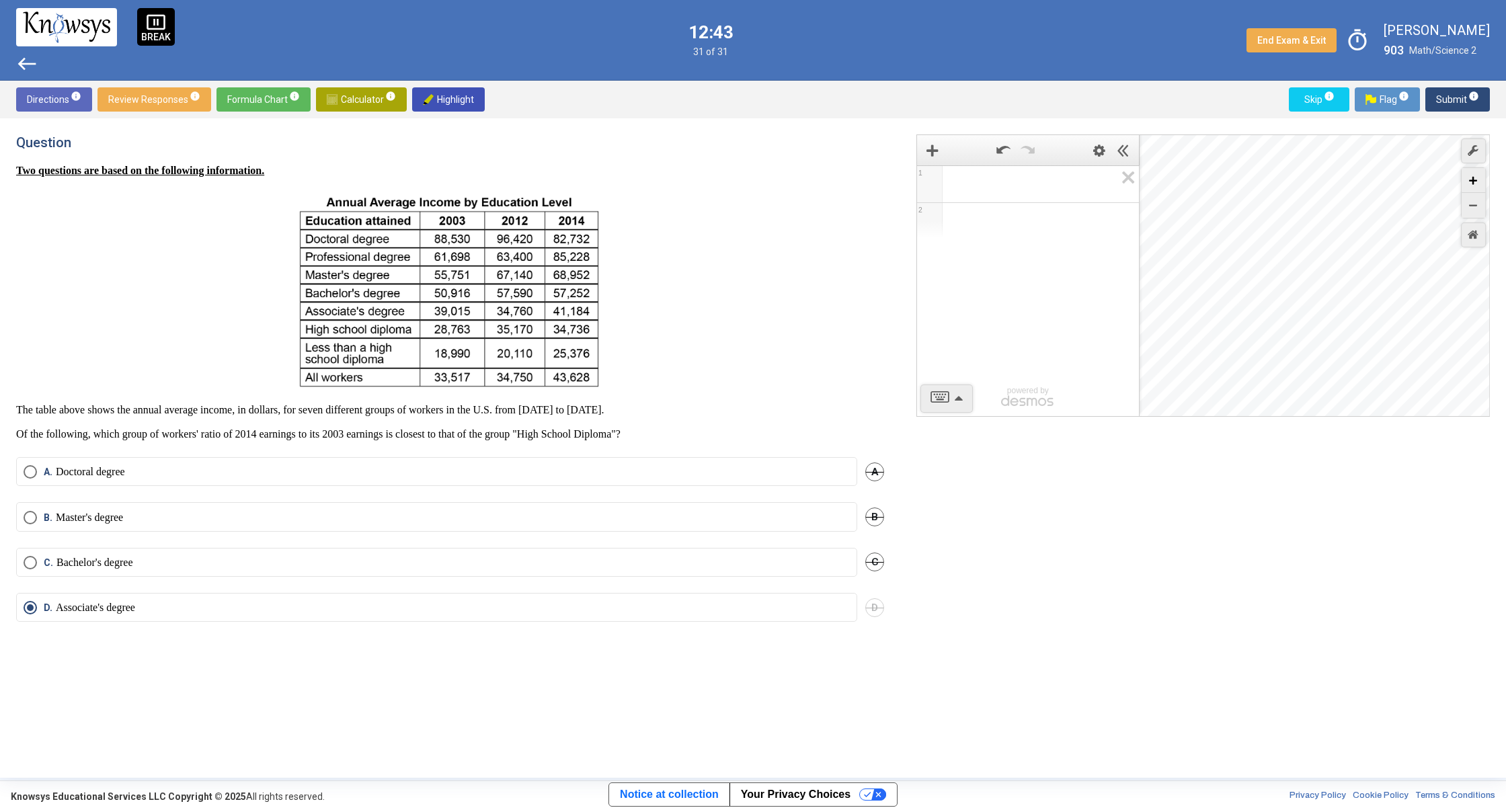
click at [1475, 180] on icon "Zoom In" at bounding box center [1472, 181] width 8 height 8
click at [1475, 177] on icon "Zoom In" at bounding box center [1472, 181] width 8 height 8
click at [1475, 171] on div "Zoom In" at bounding box center [1473, 180] width 24 height 25
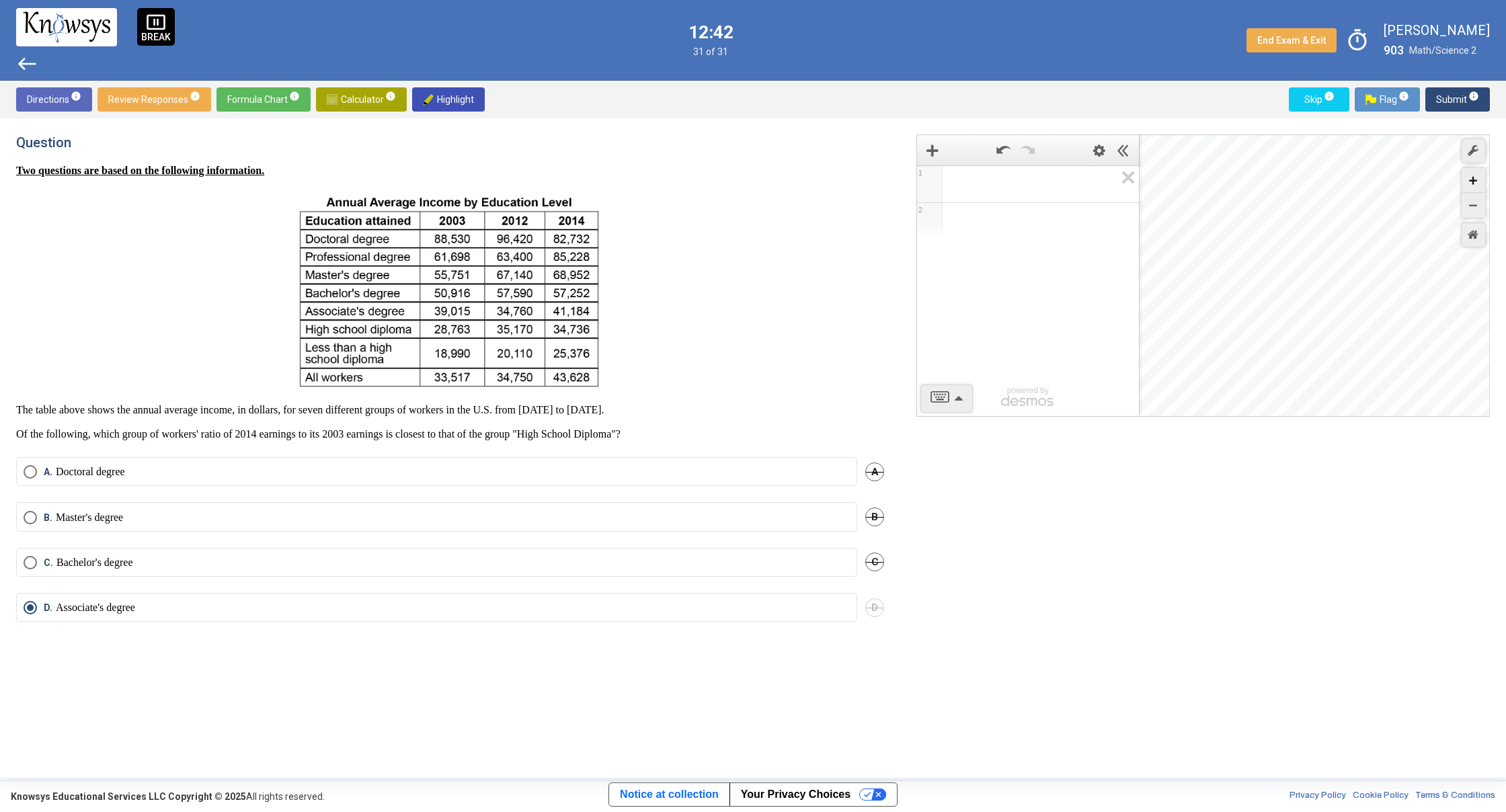
click at [1475, 171] on div "Zoom In" at bounding box center [1473, 180] width 24 height 25
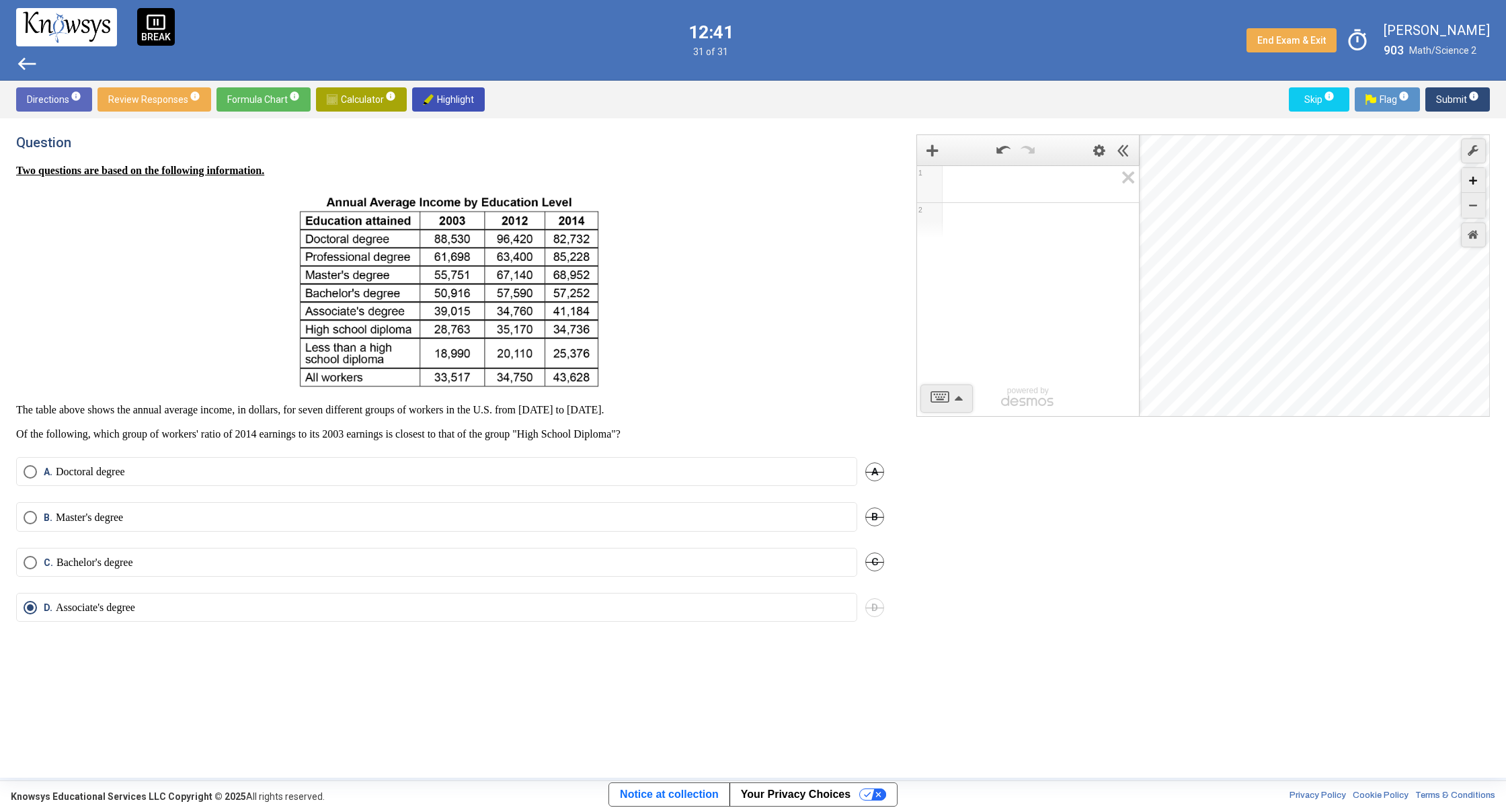
click at [1475, 171] on div "Zoom In" at bounding box center [1473, 180] width 24 height 25
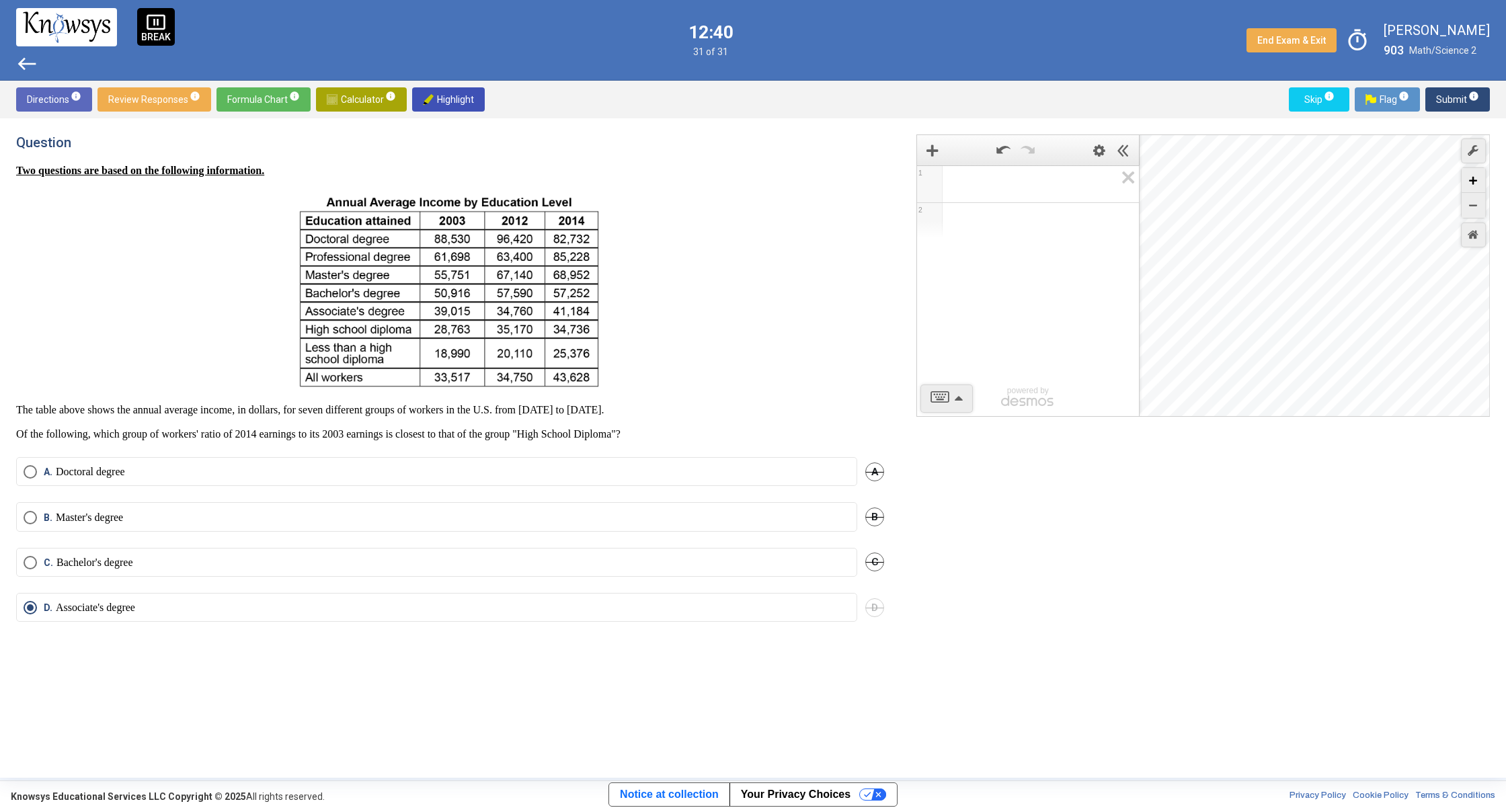
click at [1475, 171] on div "Zoom In" at bounding box center [1473, 180] width 24 height 25
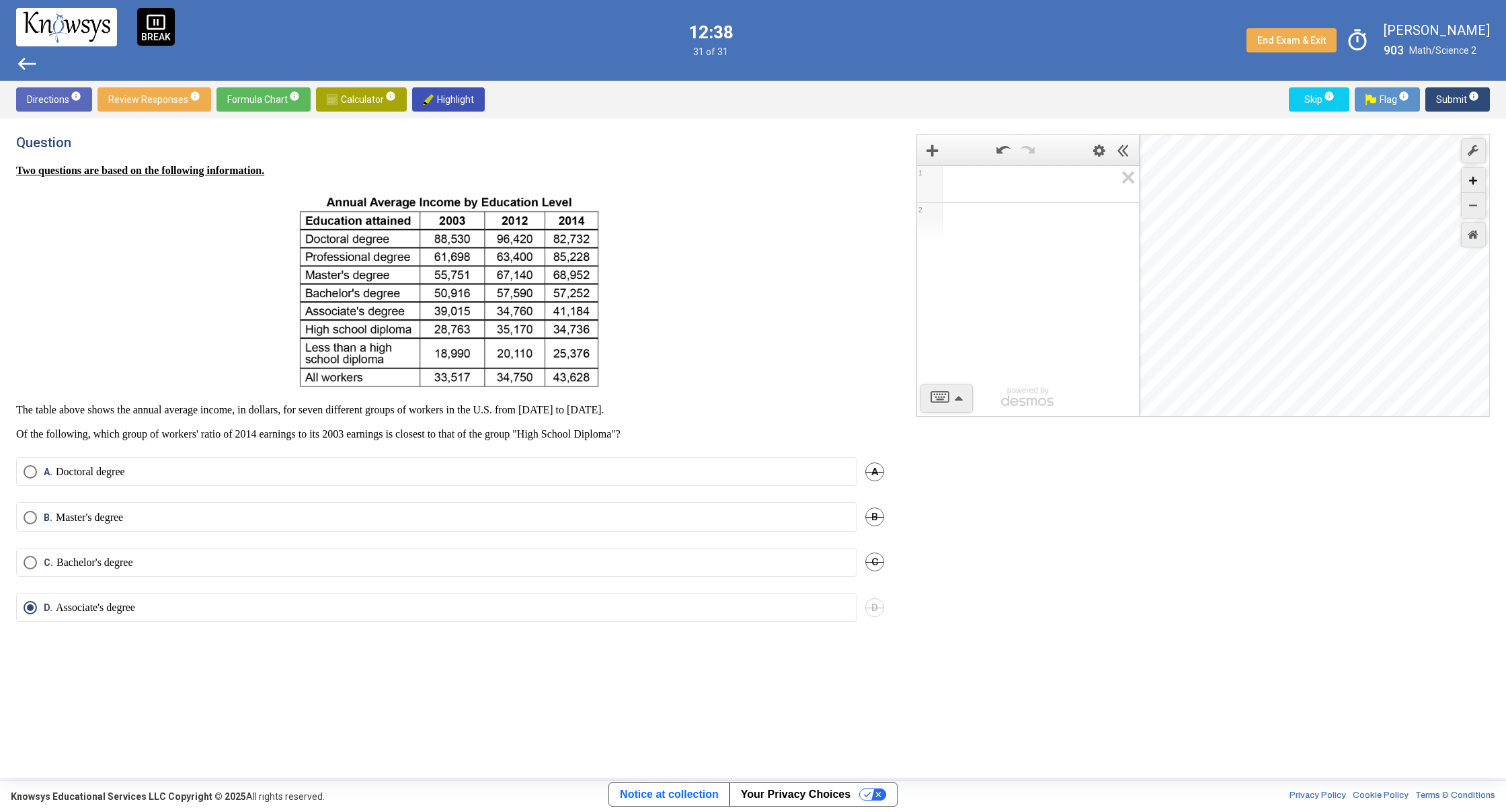
click at [1476, 187] on div "Zoom In" at bounding box center [1473, 180] width 24 height 25
drag, startPoint x: 1339, startPoint y: 217, endPoint x: 1499, endPoint y: 707, distance: 515.5
click at [1504, 713] on div "Question Two questions are based on the following information. The table above …" at bounding box center [753, 448] width 1506 height 659
drag, startPoint x: 1232, startPoint y: 231, endPoint x: 1431, endPoint y: 584, distance: 405.2
click at [1431, 584] on div "1 2 powered by powered by $$ x $$ y $$ a 2 $$ a b $$ 7 $$ 8 $$ 9 $$ ÷ functions…" at bounding box center [1195, 448] width 590 height 627
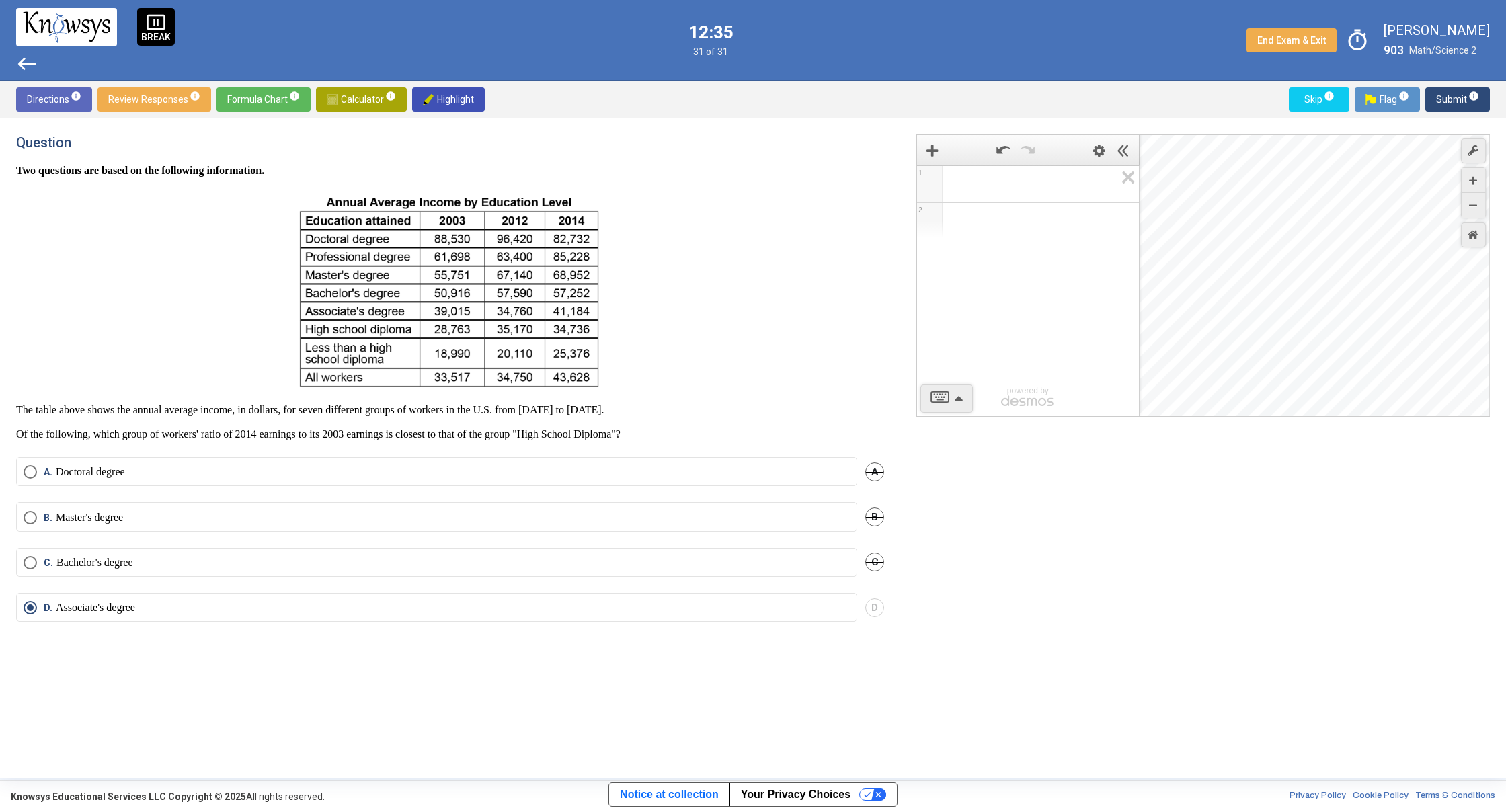
drag, startPoint x: 1259, startPoint y: 326, endPoint x: 1393, endPoint y: 285, distance: 140.1
click at [1430, 296] on div "Desmos Graphing Calculator" at bounding box center [1315, 276] width 351 height 282
drag, startPoint x: 1318, startPoint y: 265, endPoint x: 1478, endPoint y: 197, distance: 173.9
click at [1487, 192] on div "Desmos Graphing Calculator" at bounding box center [1315, 276] width 351 height 282
click at [1470, 205] on icon "Zoom Out" at bounding box center [1472, 206] width 8 height 8
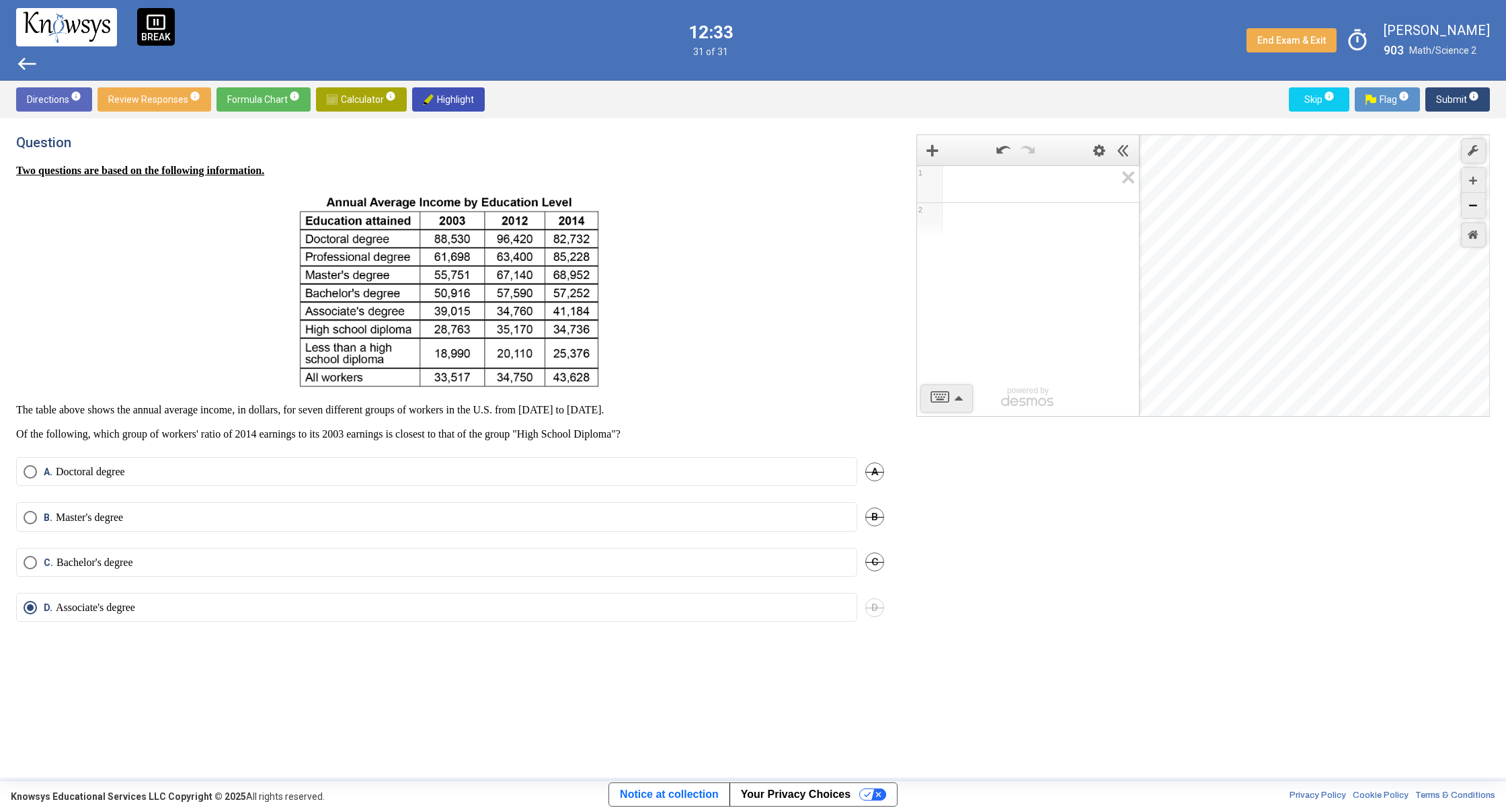
click at [1470, 205] on icon "Zoom Out" at bounding box center [1472, 206] width 8 height 8
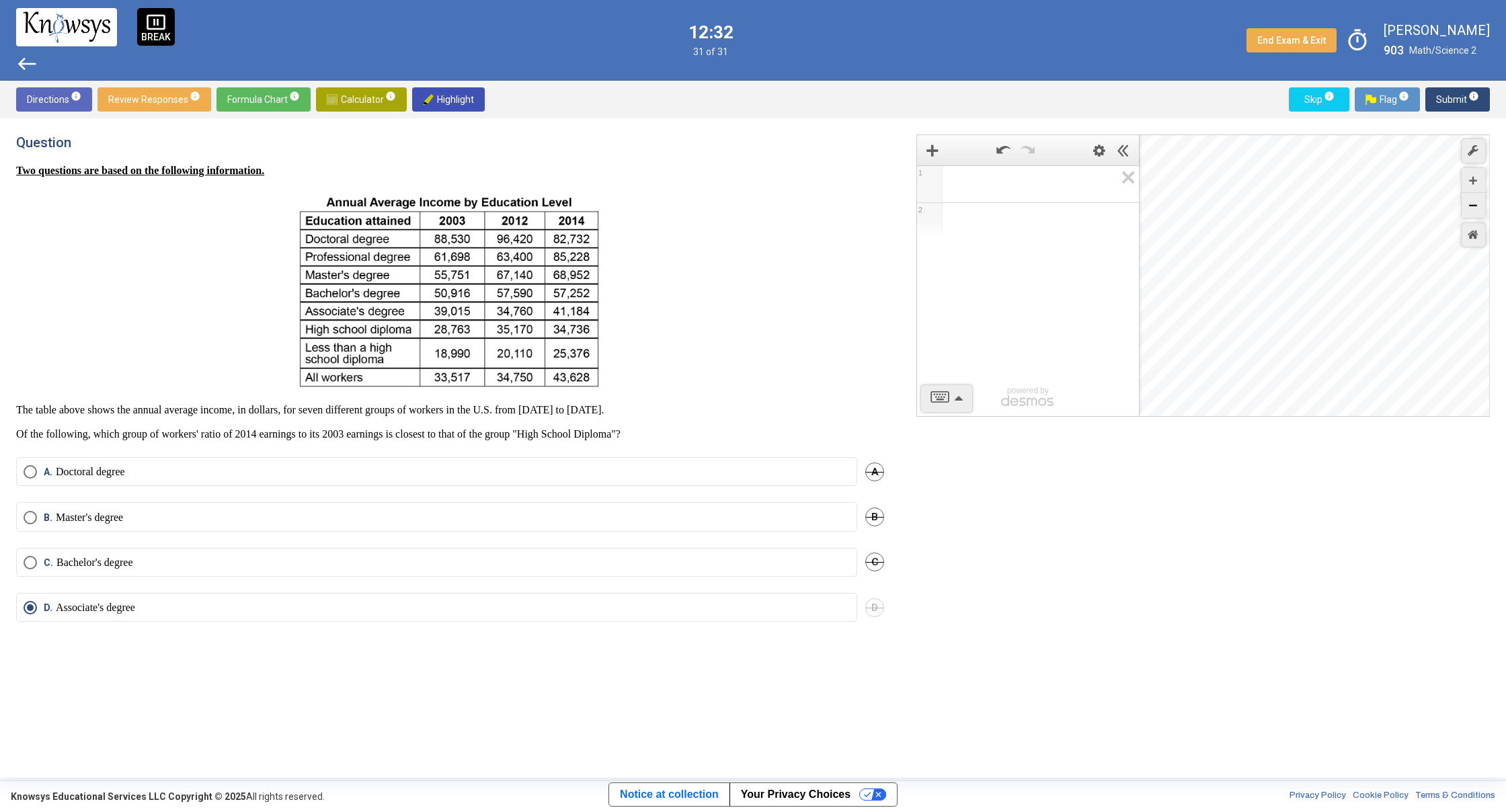
click at [1470, 205] on icon "Zoom Out" at bounding box center [1472, 206] width 8 height 8
click at [1470, 206] on icon "Zoom Out" at bounding box center [1472, 206] width 8 height 8
click at [1466, 205] on div "Zoom Out" at bounding box center [1473, 205] width 24 height 25
click at [1463, 205] on div "Zoom Out" at bounding box center [1473, 205] width 24 height 25
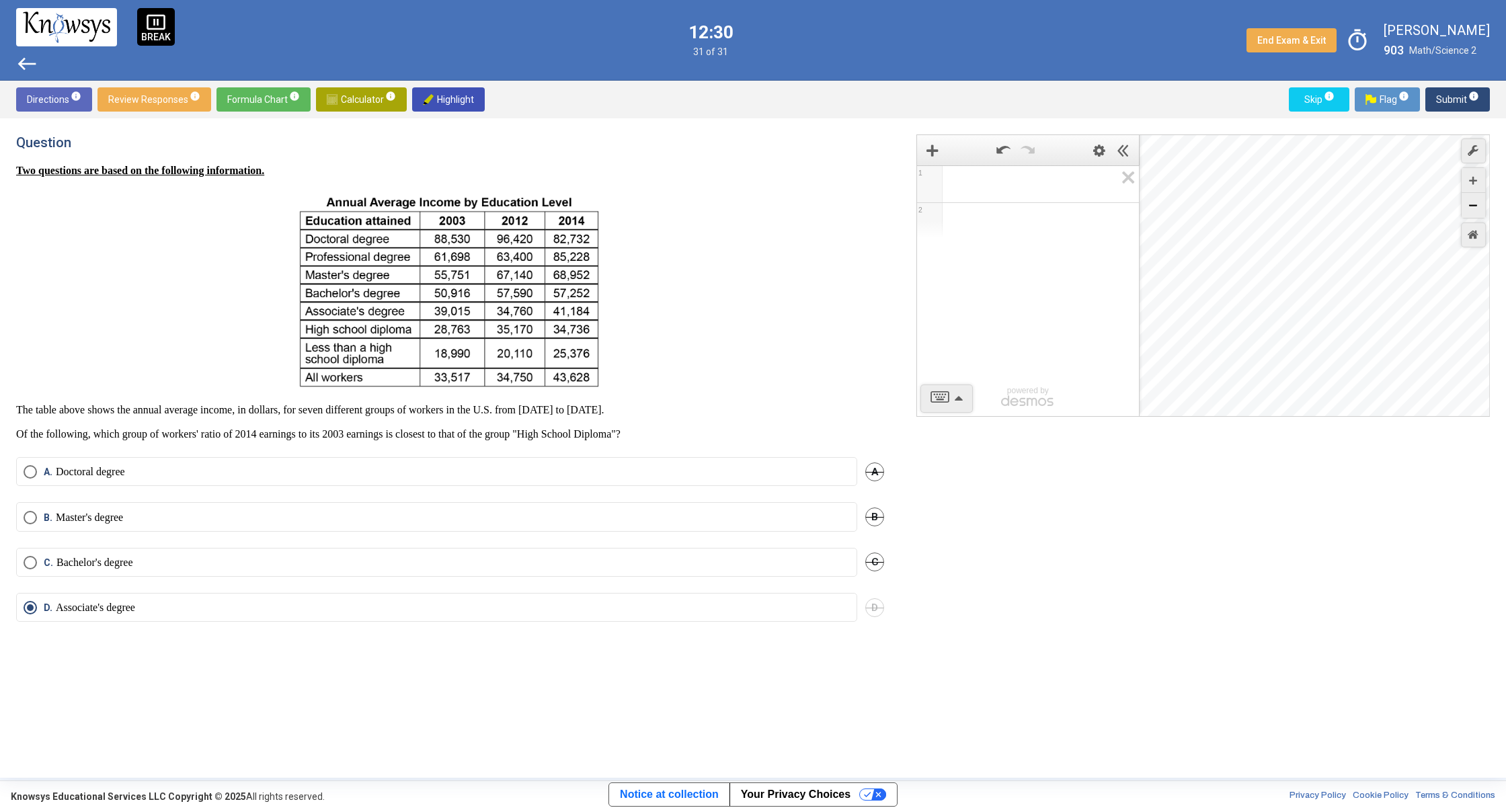
click at [1463, 205] on div "Zoom Out" at bounding box center [1473, 205] width 24 height 25
click
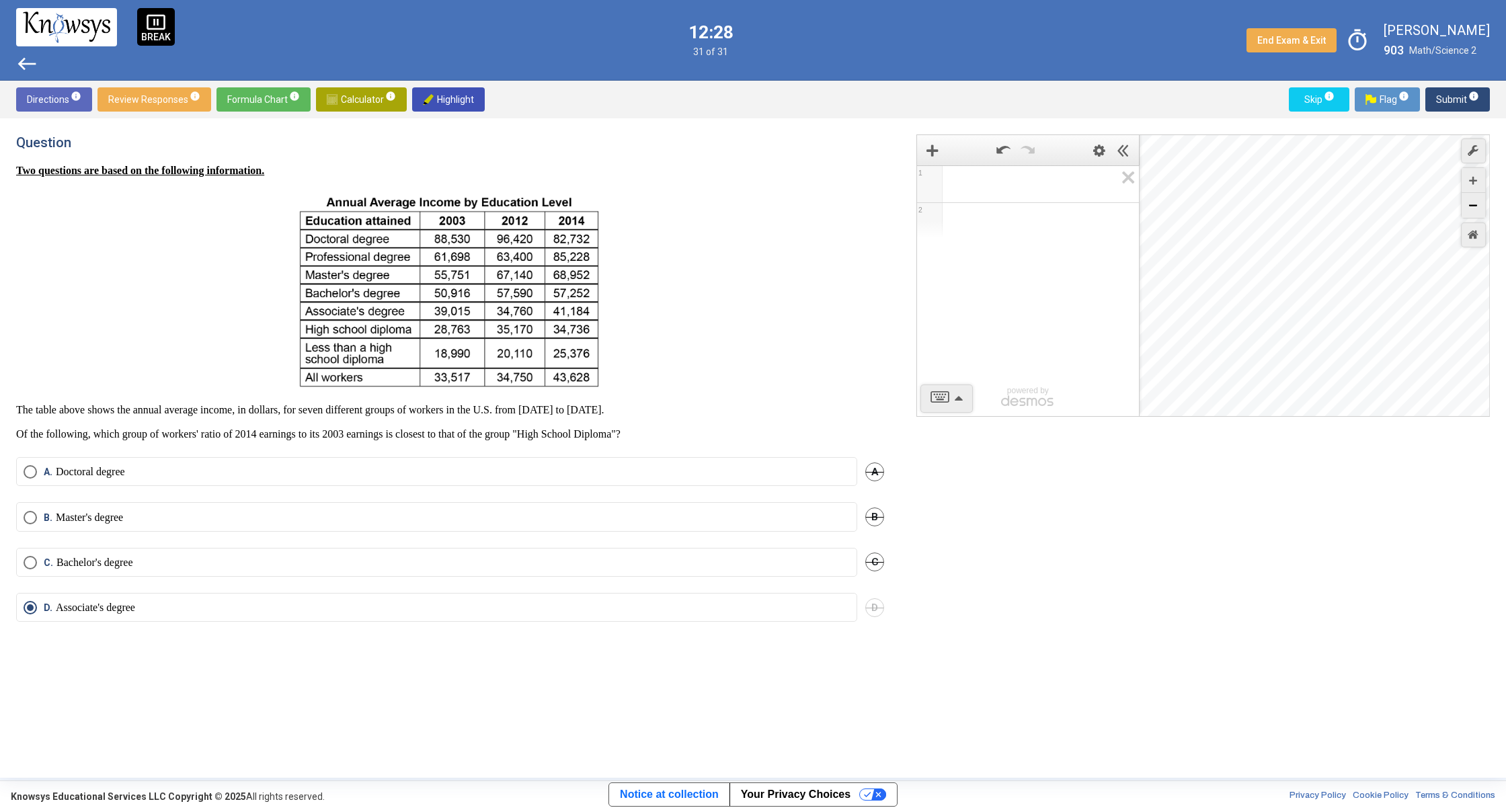
click at [1463, 205] on div "Zoom Out" at bounding box center [1473, 205] width 24 height 25
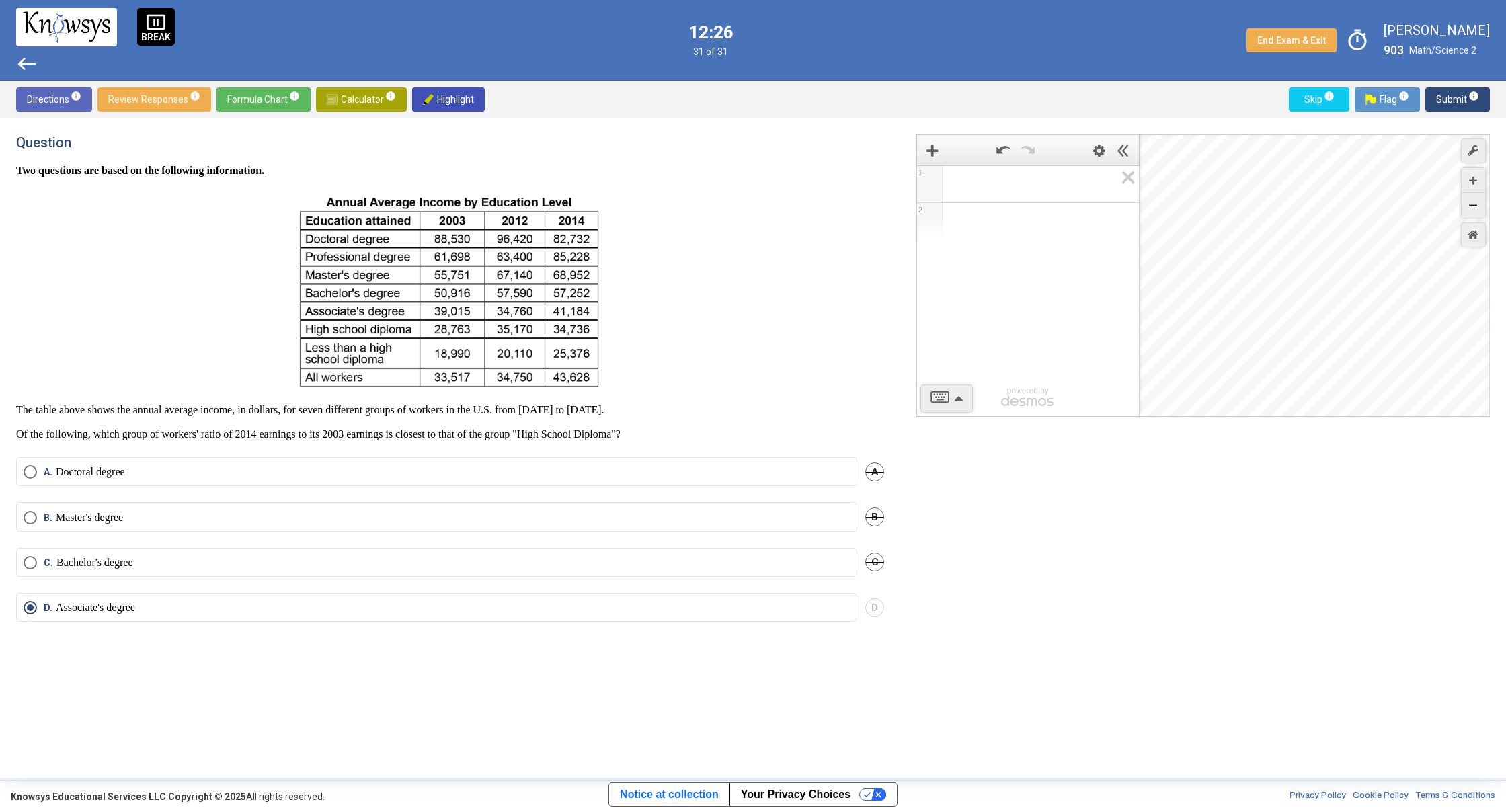
click at [1463, 205] on div "Zoom Out" at bounding box center [1473, 205] width 24 height 25
drag, startPoint x: 1266, startPoint y: 264, endPoint x: 1505, endPoint y: 275, distance: 239.3
click at [1505, 275] on div "Question Two questions are based on the following information. The table above …" at bounding box center [753, 448] width 1506 height 659
drag, startPoint x: 1157, startPoint y: 271, endPoint x: 1483, endPoint y: 516, distance: 407.8
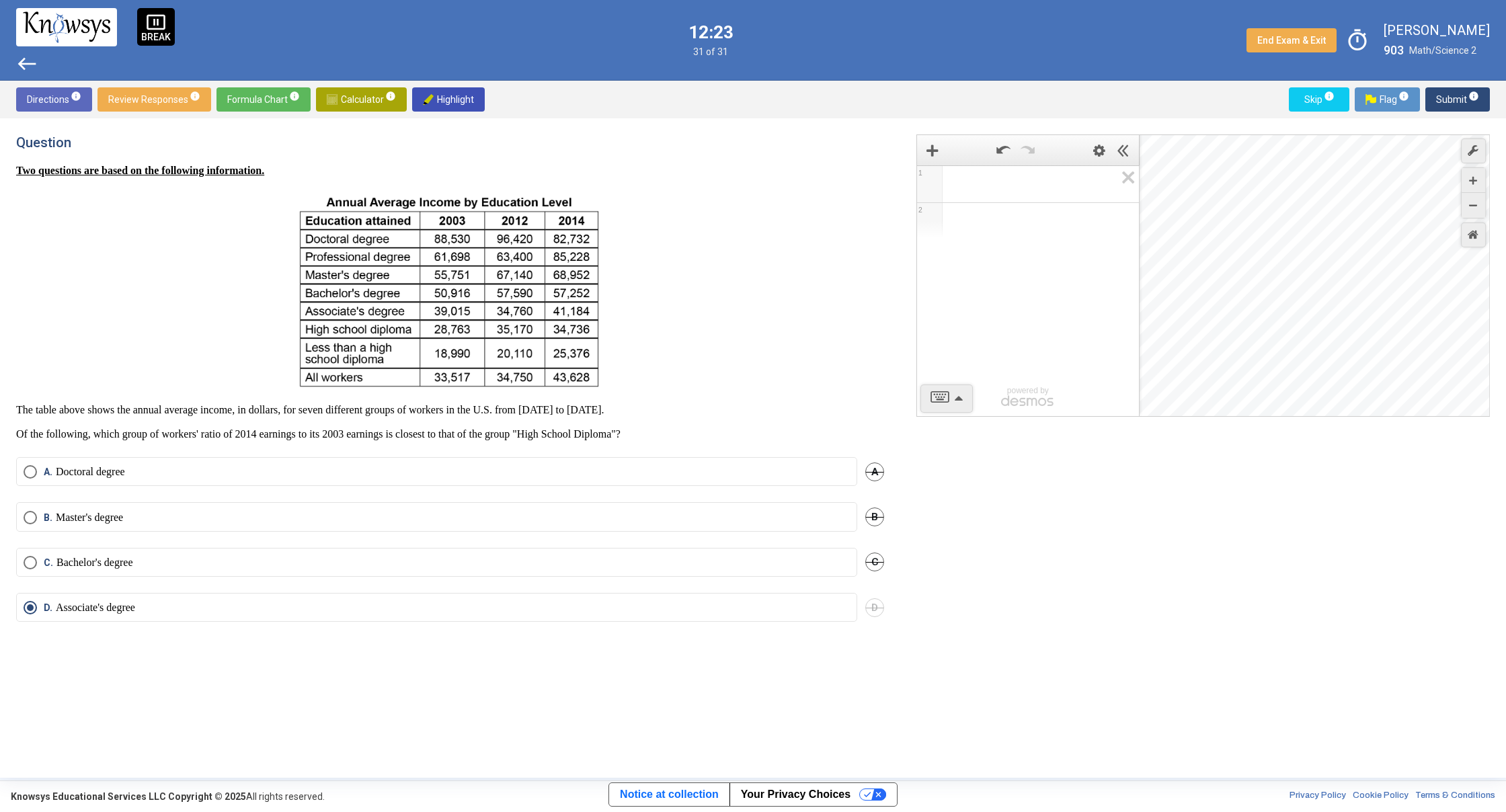
click at [1483, 516] on div "1 2 powered by powered by $$ x $$ y $$ a 2 $$ a b $$ 7 $$ 8 $$ 9 $$ ÷ functions…" at bounding box center [1195, 448] width 590 height 627
drag, startPoint x: 1292, startPoint y: 383, endPoint x: 1362, endPoint y: 540, distance: 171.9
click at [1378, 566] on div "1 2 powered by powered by $$ x $$ y $$ a 2 $$ a b $$ 7 $$ 8 $$ 9 $$ ÷ functions…" at bounding box center [1195, 448] width 590 height 627
drag, startPoint x: 1286, startPoint y: 372, endPoint x: 1491, endPoint y: 420, distance: 210.5
drag, startPoint x: 1183, startPoint y: 349, endPoint x: 1391, endPoint y: 375, distance: 209.6
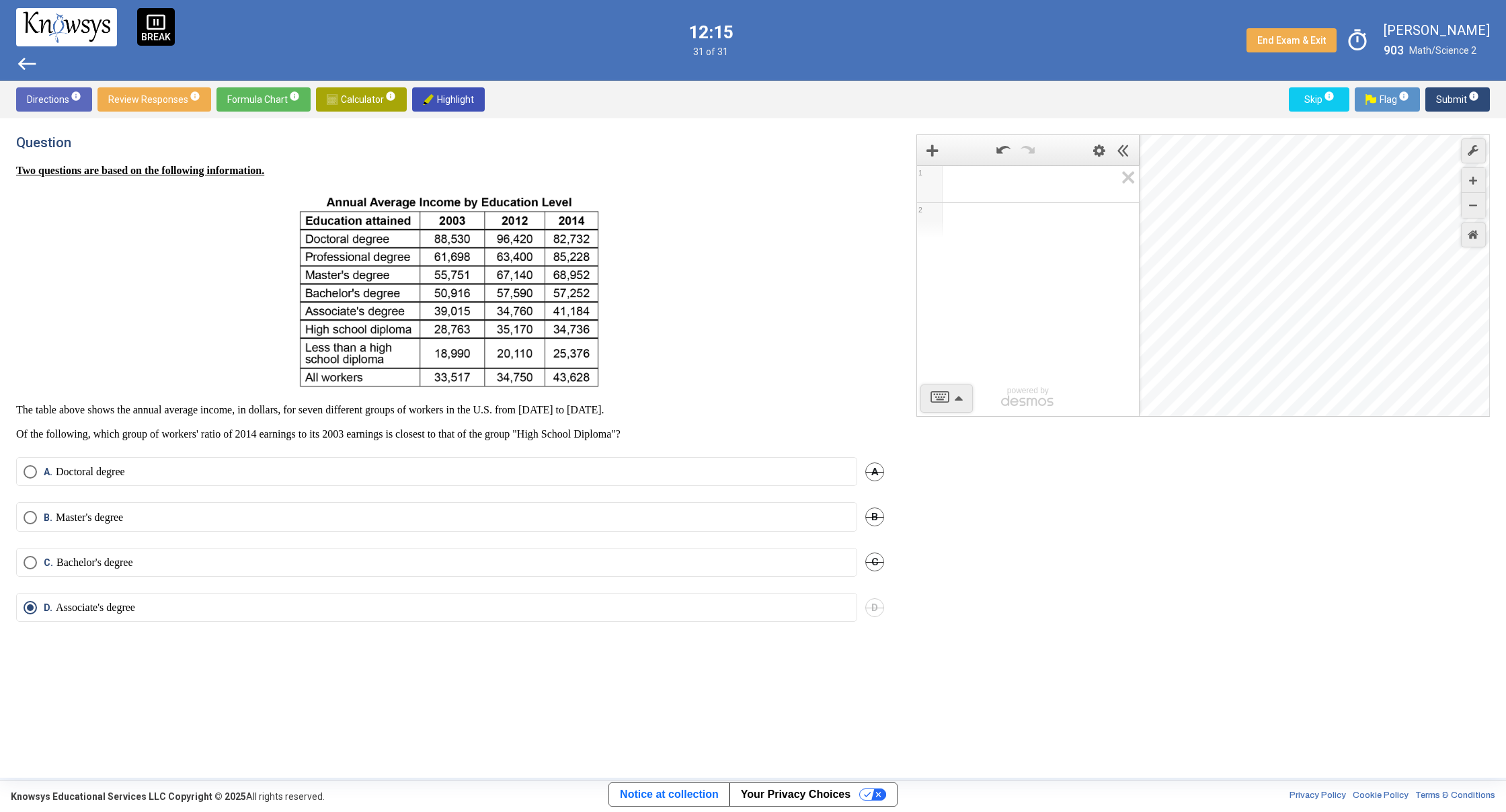
drag, startPoint x: 1257, startPoint y: 330, endPoint x: 1447, endPoint y: 198, distance: 231.4
drag, startPoint x: 1352, startPoint y: 302, endPoint x: 1406, endPoint y: 210, distance: 106.7
drag, startPoint x: 1278, startPoint y: 275, endPoint x: 1487, endPoint y: 235, distance: 212.8
drag, startPoint x: 1400, startPoint y: 209, endPoint x: 1277, endPoint y: 418, distance: 242.5
drag, startPoint x: 1375, startPoint y: 315, endPoint x: 1354, endPoint y: 404, distance: 91.4
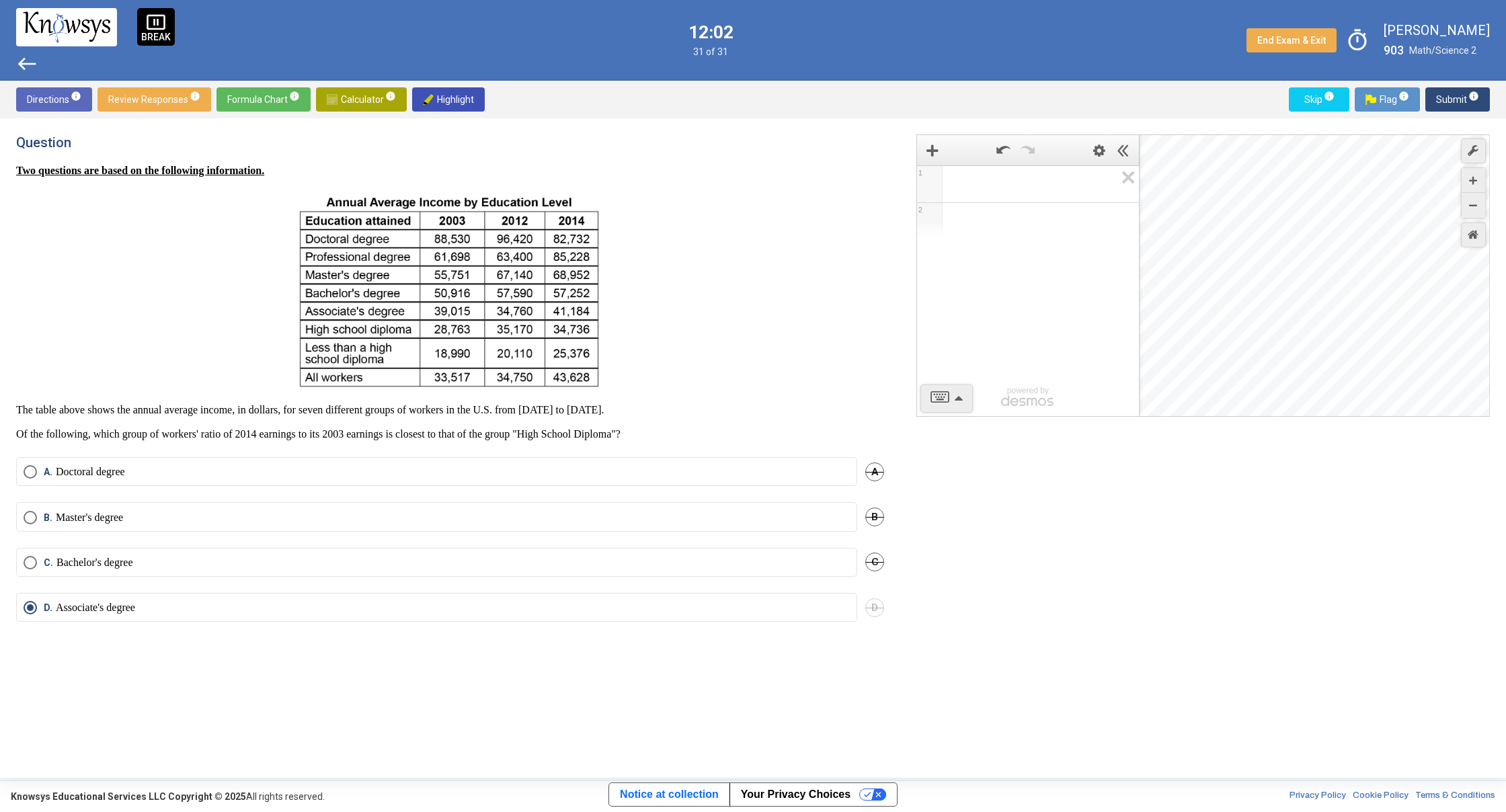
drag, startPoint x: 1352, startPoint y: 258, endPoint x: 1370, endPoint y: 561, distance: 303.5
drag, startPoint x: 1364, startPoint y: 169, endPoint x: 1364, endPoint y: 219, distance: 50.0
drag, startPoint x: 1313, startPoint y: 191, endPoint x: 1288, endPoint y: 357, distance: 167.9
drag, startPoint x: 1194, startPoint y: 255, endPoint x: 1374, endPoint y: 328, distance: 194.2
drag, startPoint x: 1308, startPoint y: 258, endPoint x: 1401, endPoint y: 286, distance: 97.1
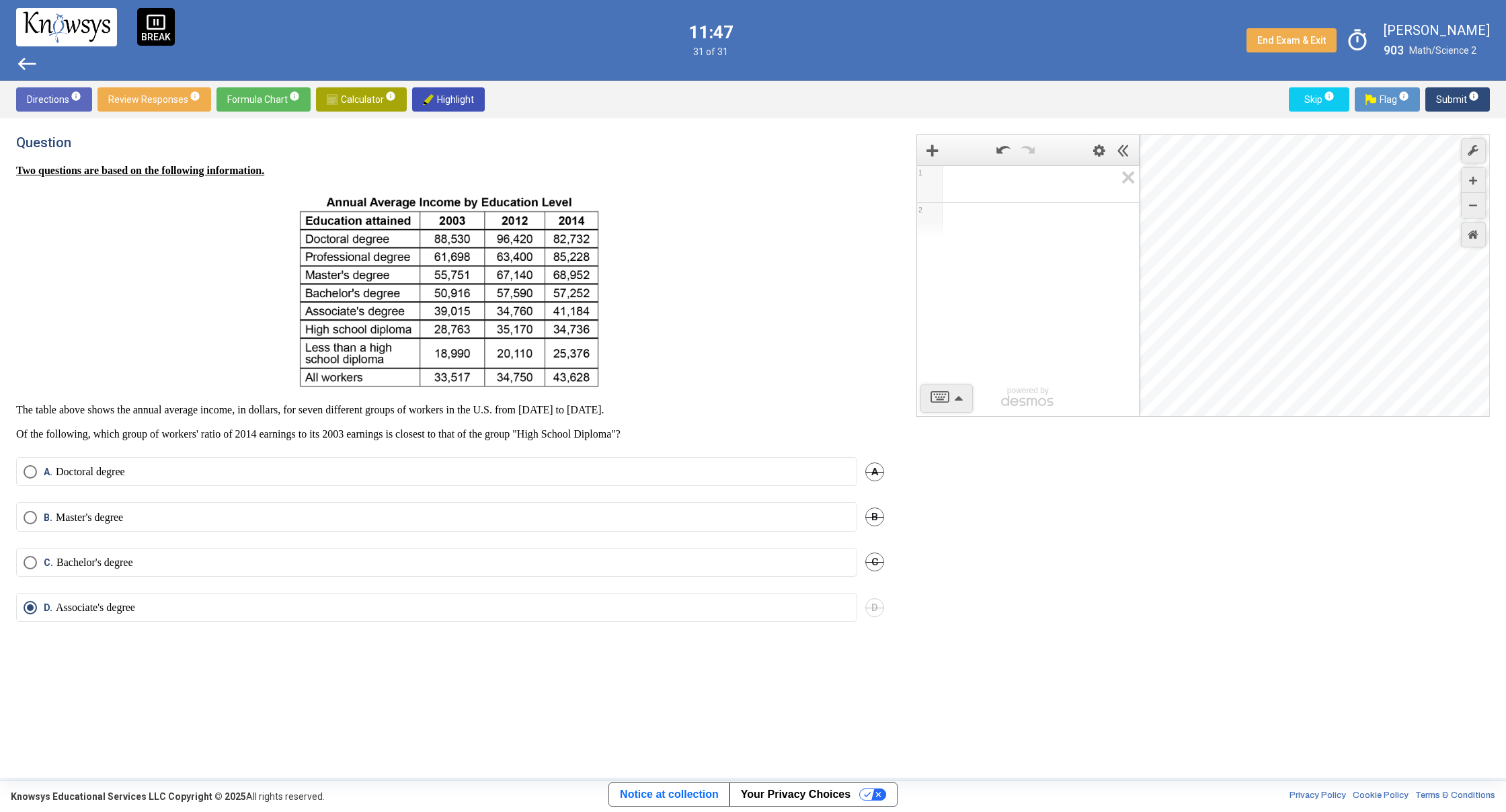
drag, startPoint x: 1342, startPoint y: 202, endPoint x: 1335, endPoint y: 396, distance: 194.1
drag, startPoint x: 1256, startPoint y: 261, endPoint x: 1350, endPoint y: 344, distance: 125.4
drag, startPoint x: 1331, startPoint y: 254, endPoint x: 1335, endPoint y: 393, distance: 139.1
drag, startPoint x: 1463, startPoint y: 177, endPoint x: 1392, endPoint y: 191, distance: 72.4
drag, startPoint x: 1247, startPoint y: 231, endPoint x: 1473, endPoint y: 410, distance: 288.3
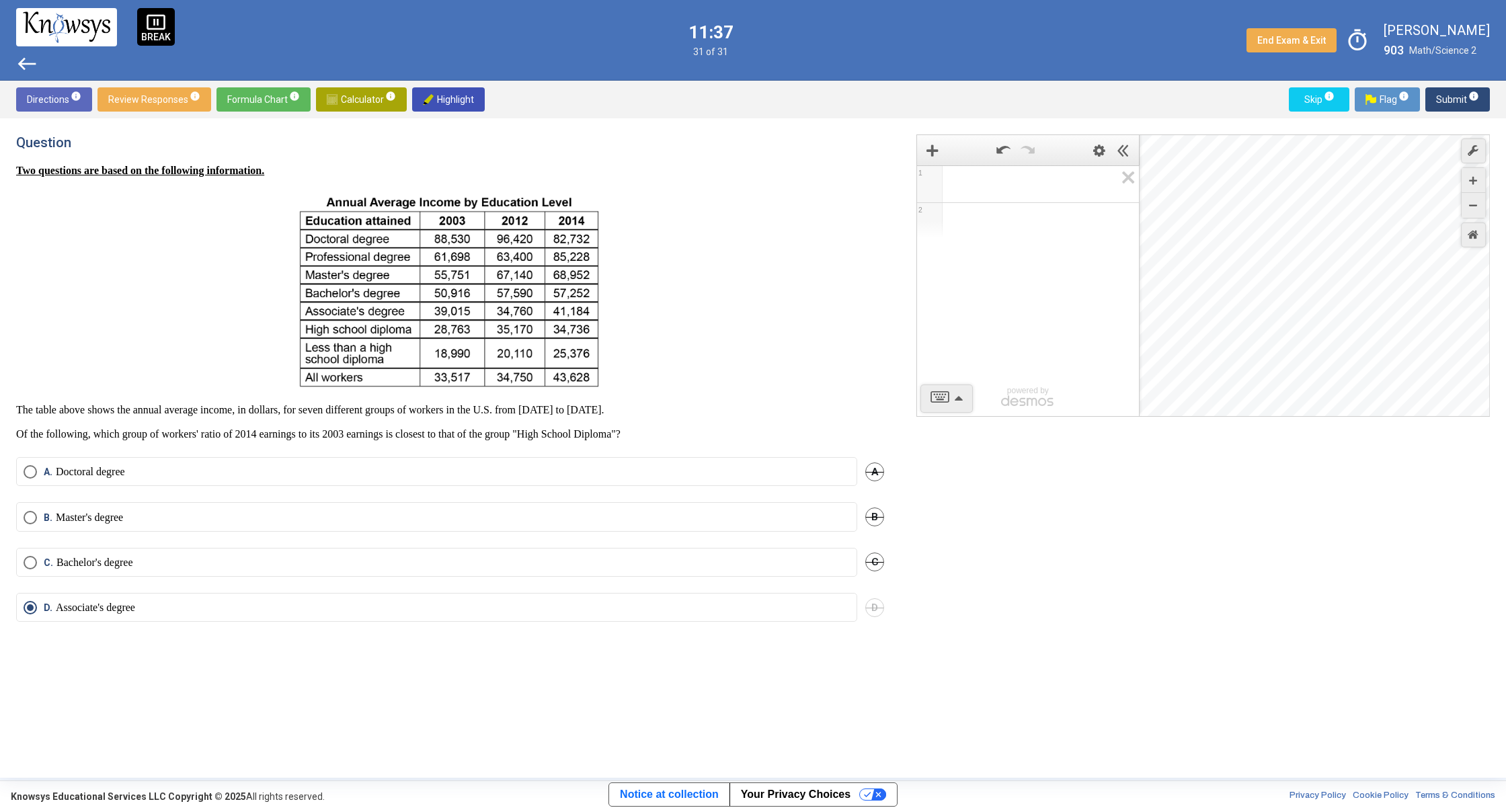
drag, startPoint x: 1393, startPoint y: 376, endPoint x: 1326, endPoint y: 376, distance: 67.0
drag, startPoint x: 1242, startPoint y: 237, endPoint x: 1395, endPoint y: 336, distance: 182.2
drag, startPoint x: 1406, startPoint y: 296, endPoint x: 1257, endPoint y: 204, distance: 175.1
drag, startPoint x: 1281, startPoint y: 268, endPoint x: 1479, endPoint y: 177, distance: 217.9
drag, startPoint x: 1364, startPoint y: 314, endPoint x: 1380, endPoint y: 117, distance: 197.6
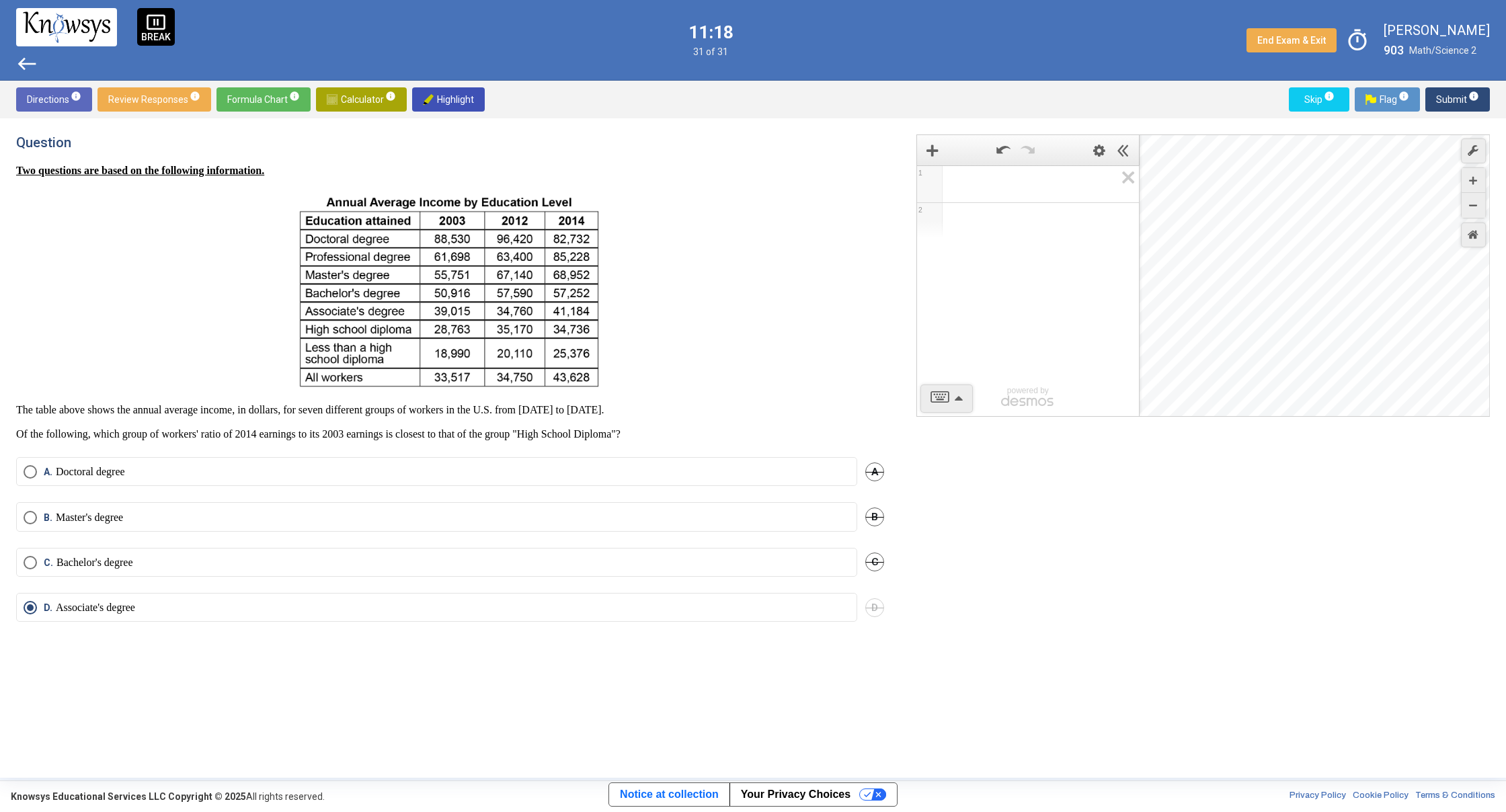
drag, startPoint x: 1061, startPoint y: 582, endPoint x: 1066, endPoint y: 576, distance: 7.8
drag, startPoint x: 1174, startPoint y: 271, endPoint x: 1459, endPoint y: 438, distance: 330.3
drag, startPoint x: 1295, startPoint y: 286, endPoint x: 1289, endPoint y: 385, distance: 99.2
drag, startPoint x: 1262, startPoint y: 233, endPoint x: 1391, endPoint y: 259, distance: 131.6
drag, startPoint x: 1236, startPoint y: 280, endPoint x: 1350, endPoint y: 261, distance: 115.6
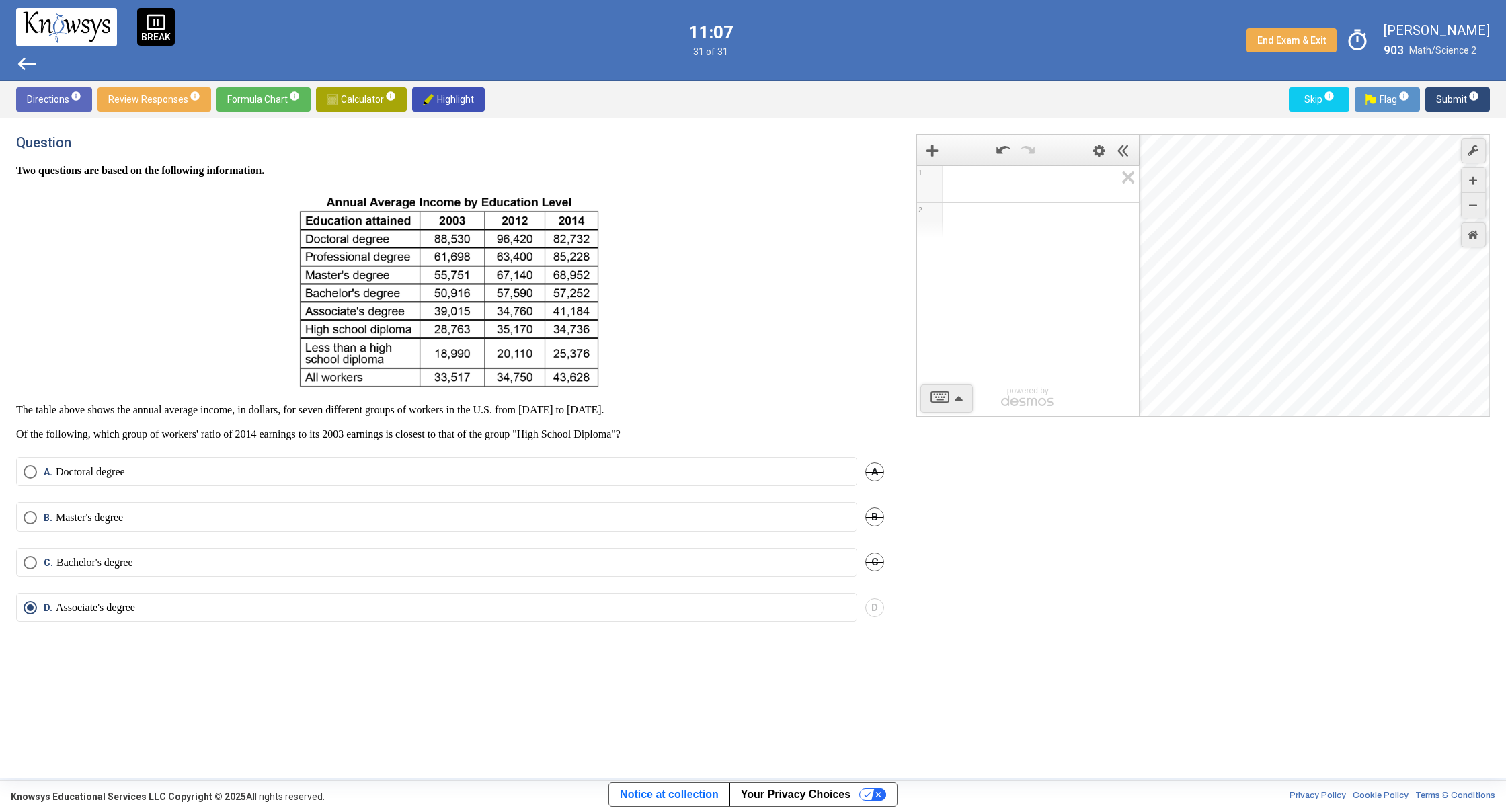
drag, startPoint x: 1291, startPoint y: 257, endPoint x: 1371, endPoint y: 254, distance: 80.1
drag, startPoint x: 1378, startPoint y: 299, endPoint x: 1236, endPoint y: 514, distance: 257.7
drag, startPoint x: 1282, startPoint y: 338, endPoint x: 1268, endPoint y: 441, distance: 103.9
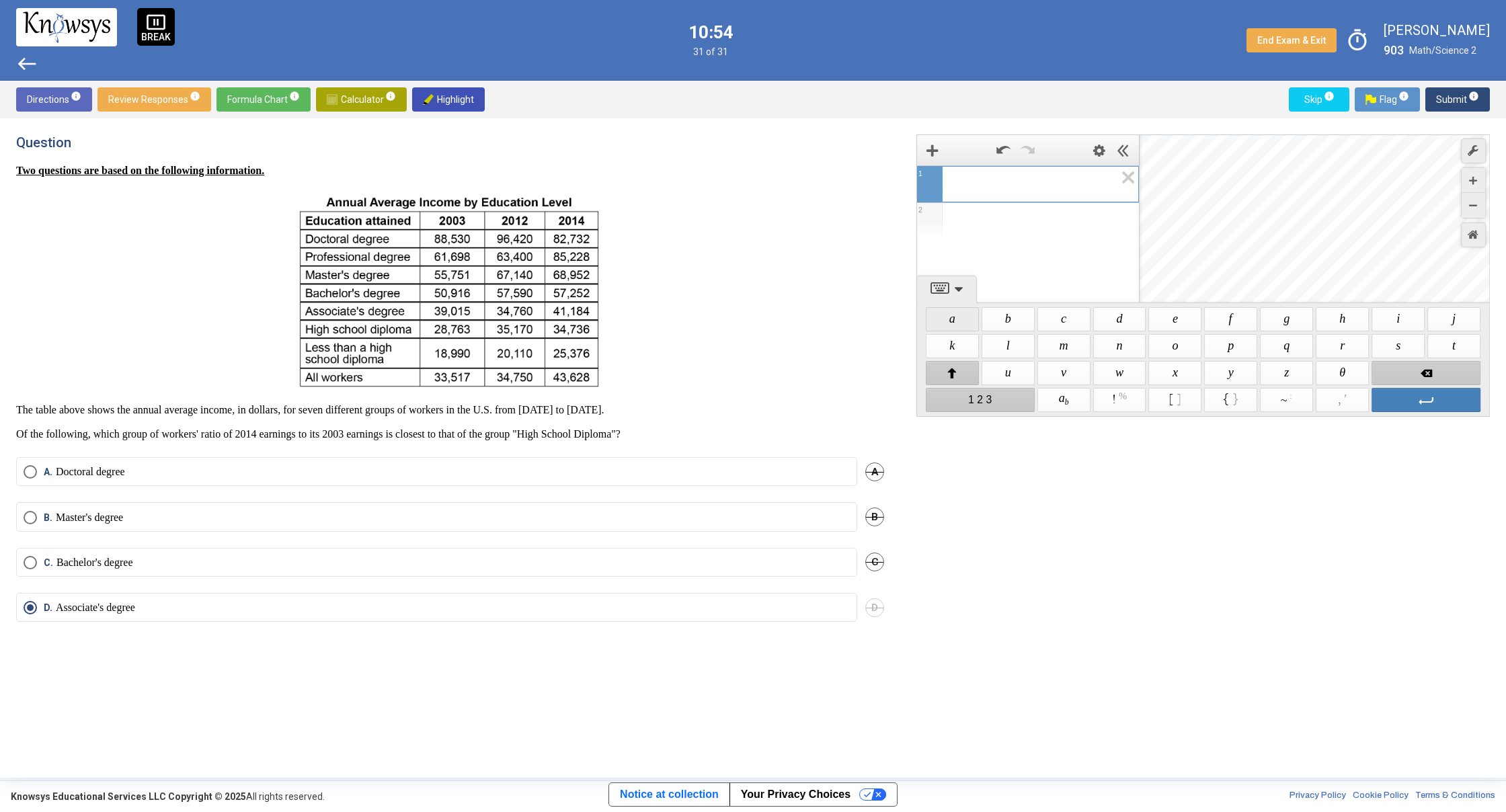
drag, startPoint x: 962, startPoint y: 316, endPoint x: 984, endPoint y: 316, distance: 22.0
drag, startPoint x: 1005, startPoint y: 318, endPoint x: 1052, endPoint y: 322, distance: 47.2
drag, startPoint x: 1112, startPoint y: 321, endPoint x: 1168, endPoint y: 321, distance: 56.0
drag, startPoint x: 1180, startPoint y: 320, endPoint x: 1220, endPoint y: 316, distance: 40.2
drag, startPoint x: 1220, startPoint y: 317, endPoint x: 1238, endPoint y: 315, distance: 18.1
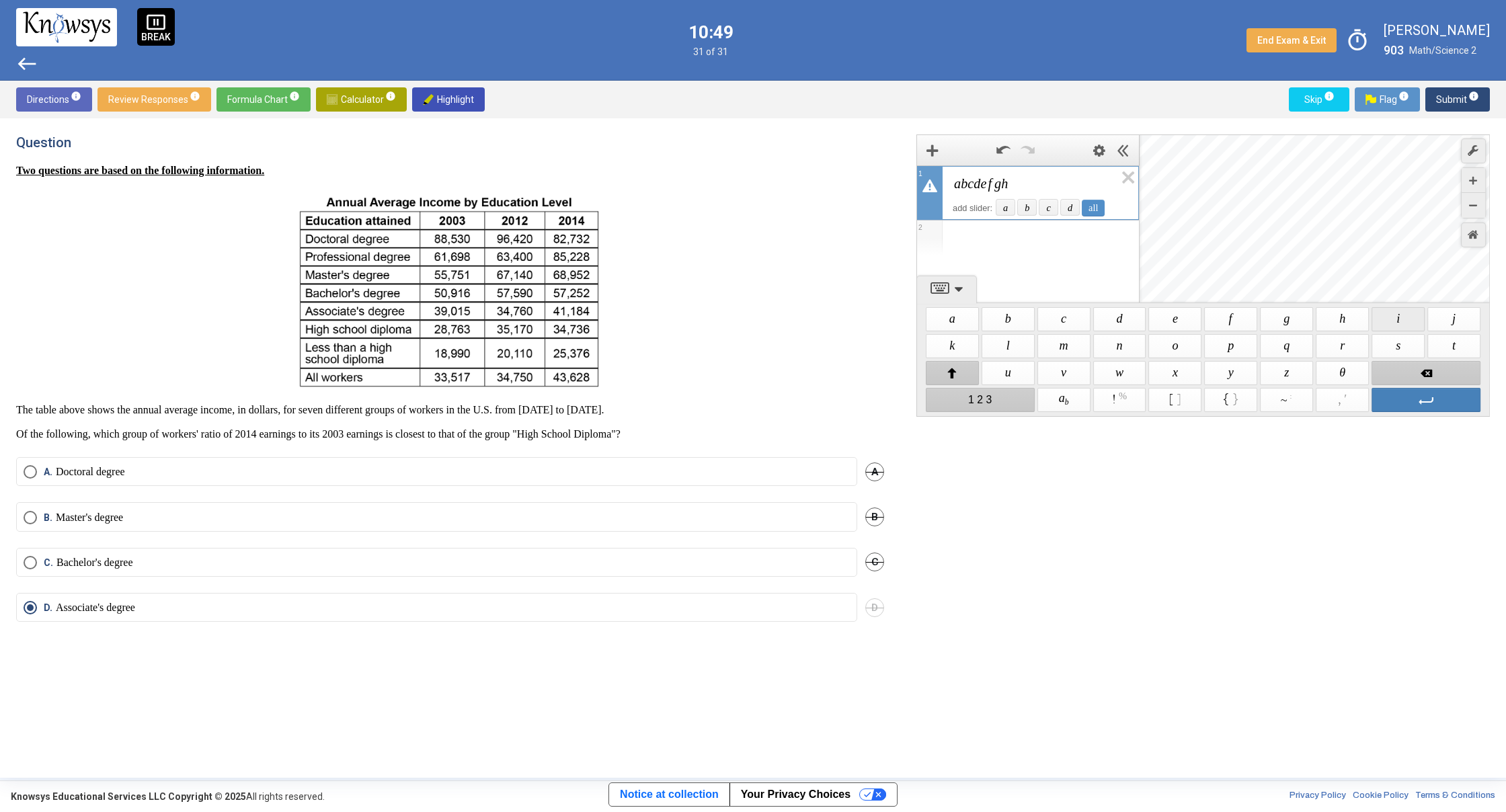
drag, startPoint x: 1390, startPoint y: 325, endPoint x: 1444, endPoint y: 316, distance: 54.7
drag, startPoint x: 1463, startPoint y: 314, endPoint x: 1223, endPoint y: 364, distance: 245.2
drag, startPoint x: 1027, startPoint y: 344, endPoint x: 1063, endPoint y: 342, distance: 36.1
drag, startPoint x: 1118, startPoint y: 347, endPoint x: 1186, endPoint y: 347, distance: 68.0
drag, startPoint x: 1221, startPoint y: 350, endPoint x: 1251, endPoint y: 346, distance: 30.3
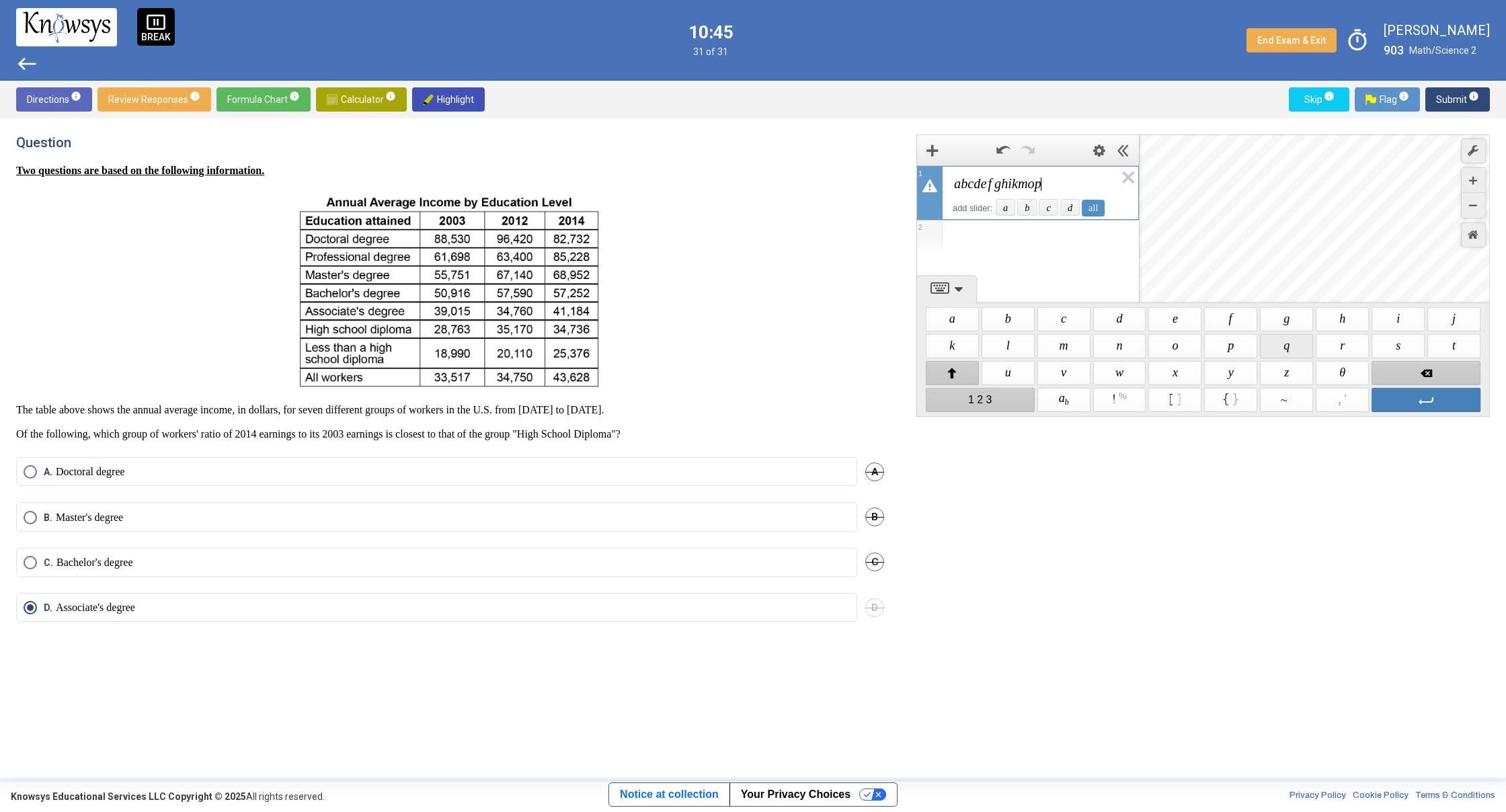
drag, startPoint x: 1287, startPoint y: 345, endPoint x: 1354, endPoint y: 335, distance: 67.7
drag, startPoint x: 1338, startPoint y: 341, endPoint x: 1369, endPoint y: 342, distance: 31.0
drag, startPoint x: 1384, startPoint y: 345, endPoint x: 1425, endPoint y: 345, distance: 41.0
drag, startPoint x: 1005, startPoint y: 381, endPoint x: 1048, endPoint y: 378, distance: 43.1
drag, startPoint x: 1058, startPoint y: 377, endPoint x: 1104, endPoint y: 373, distance: 46.2
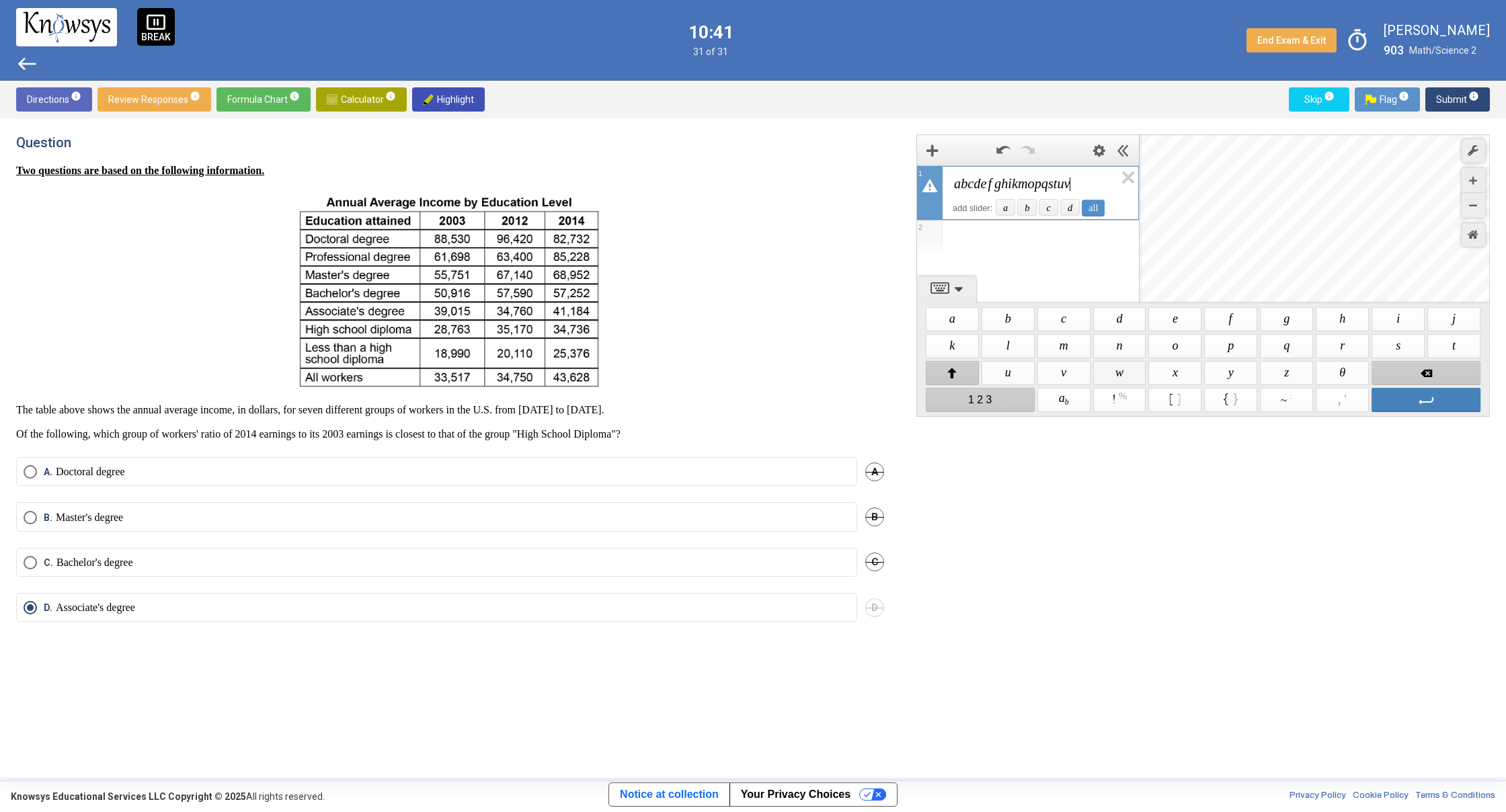
drag
drag, startPoint x: 1171, startPoint y: 373, endPoint x: 1232, endPoint y: 373, distance: 61.0
drag, startPoint x: 1068, startPoint y: 339, endPoint x: 1131, endPoint y: 331, distance: 63.5
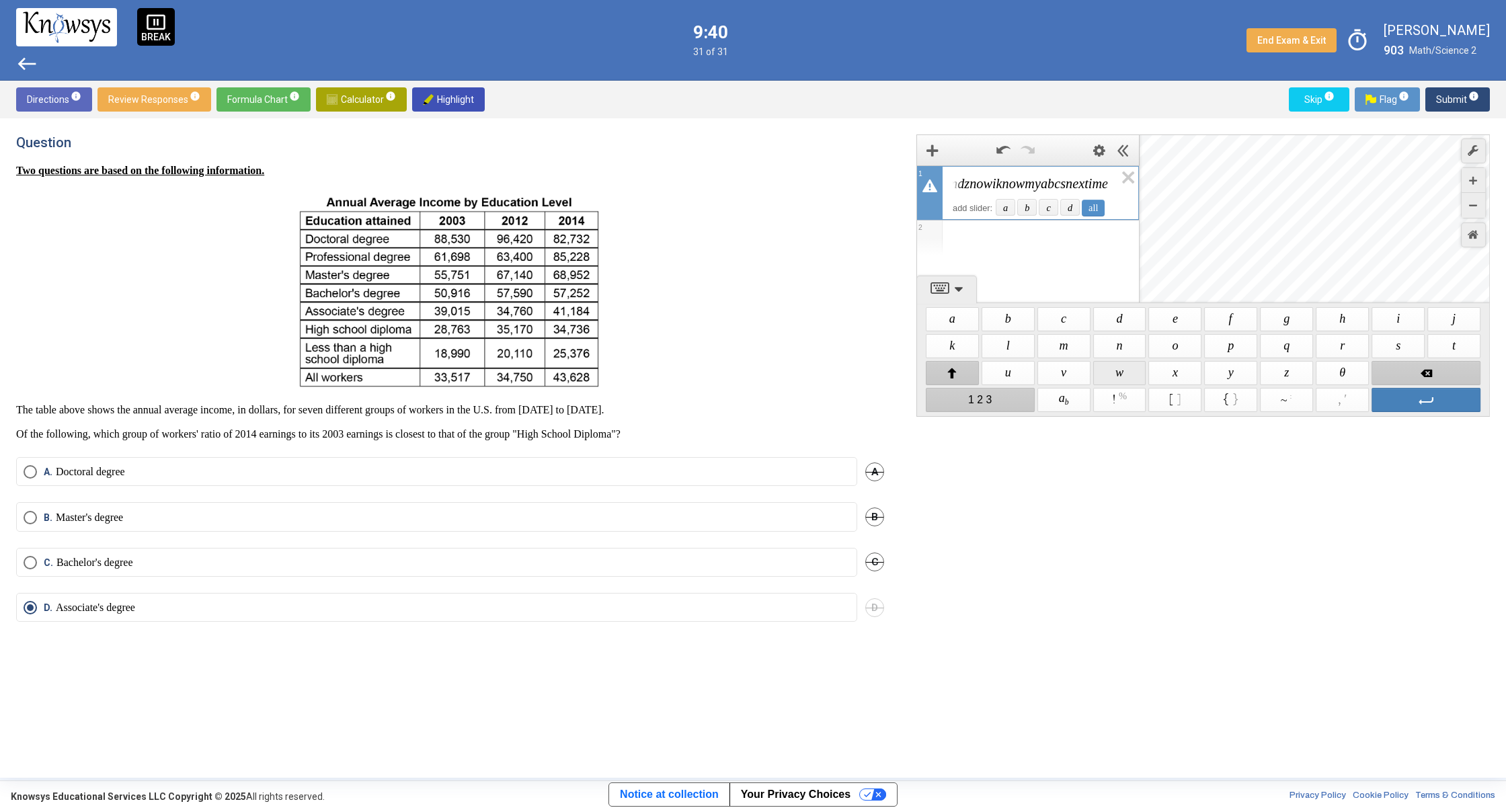
drag, startPoint x: 1118, startPoint y: 372, endPoint x: 1215, endPoint y: 359, distance: 97.9
drag, startPoint x: 1122, startPoint y: 336, endPoint x: 1152, endPoint y: 335, distance: 30.0
drag, startPoint x: 1236, startPoint y: 371, endPoint x: 1188, endPoint y: 359, distance: 49.5
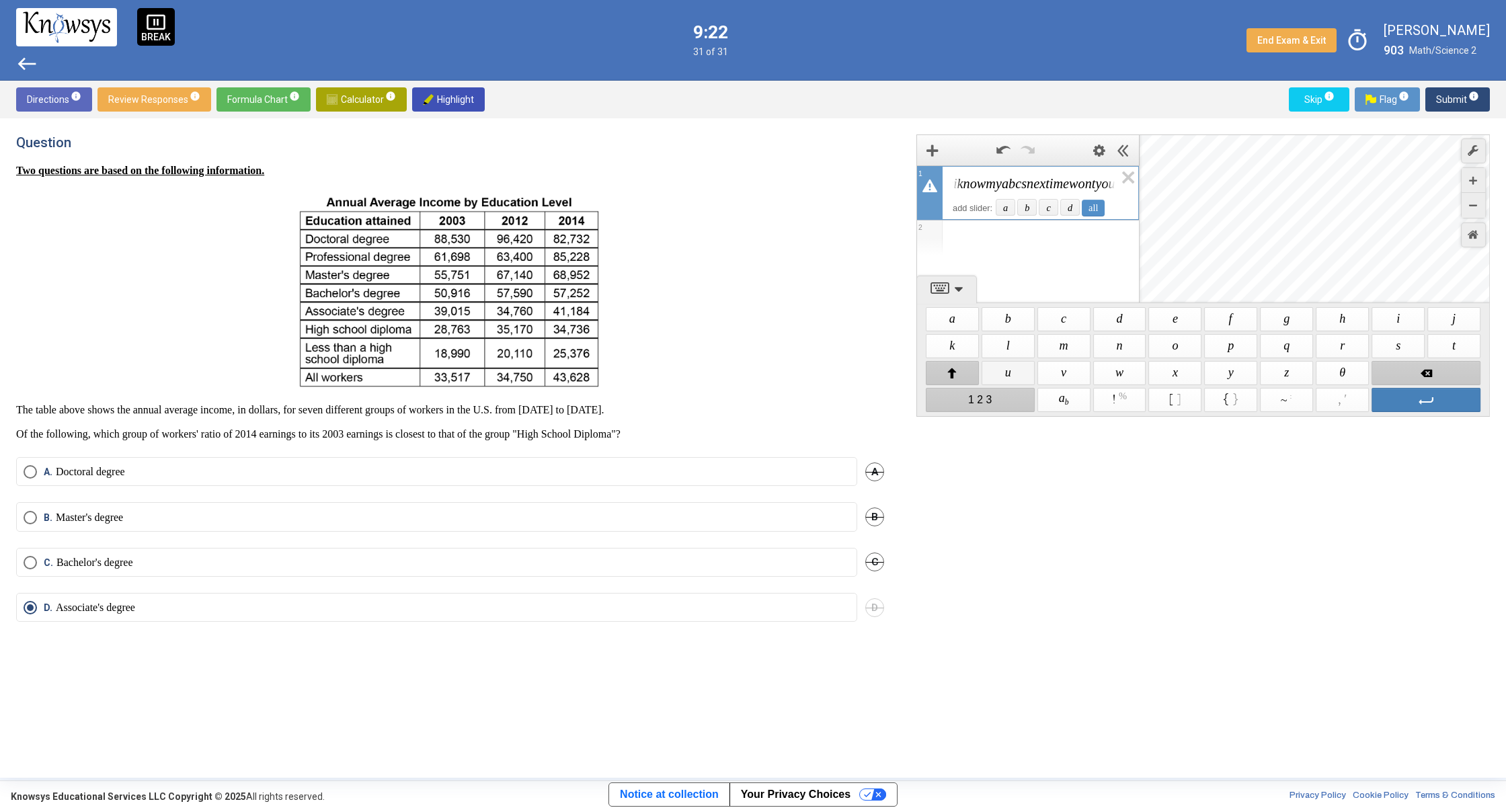
scroll to position [0, 193]
drag, startPoint x: 1399, startPoint y: 342, endPoint x: 1391, endPoint y: 322, distance: 21.5
drag, startPoint x: 1387, startPoint y: 315, endPoint x: 1374, endPoint y: 322, distance: 14.8
drag, startPoint x: 1135, startPoint y: 339, endPoint x: 1169, endPoint y: 340, distance: 34.0
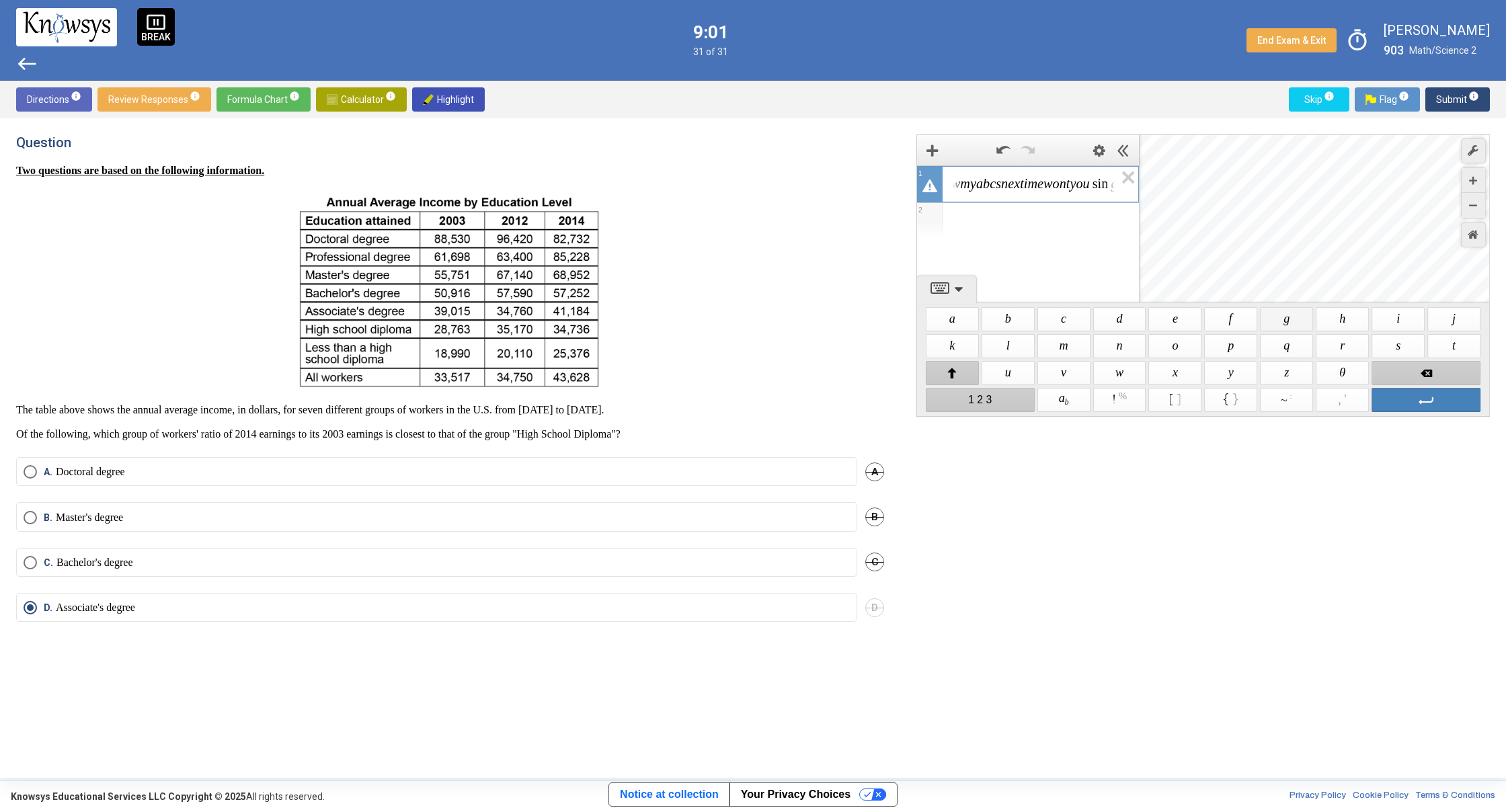
scroll to position [0, 222]
drag, startPoint x: 1104, startPoint y: 376, endPoint x: 1129, endPoint y: 366, distance: 26.9
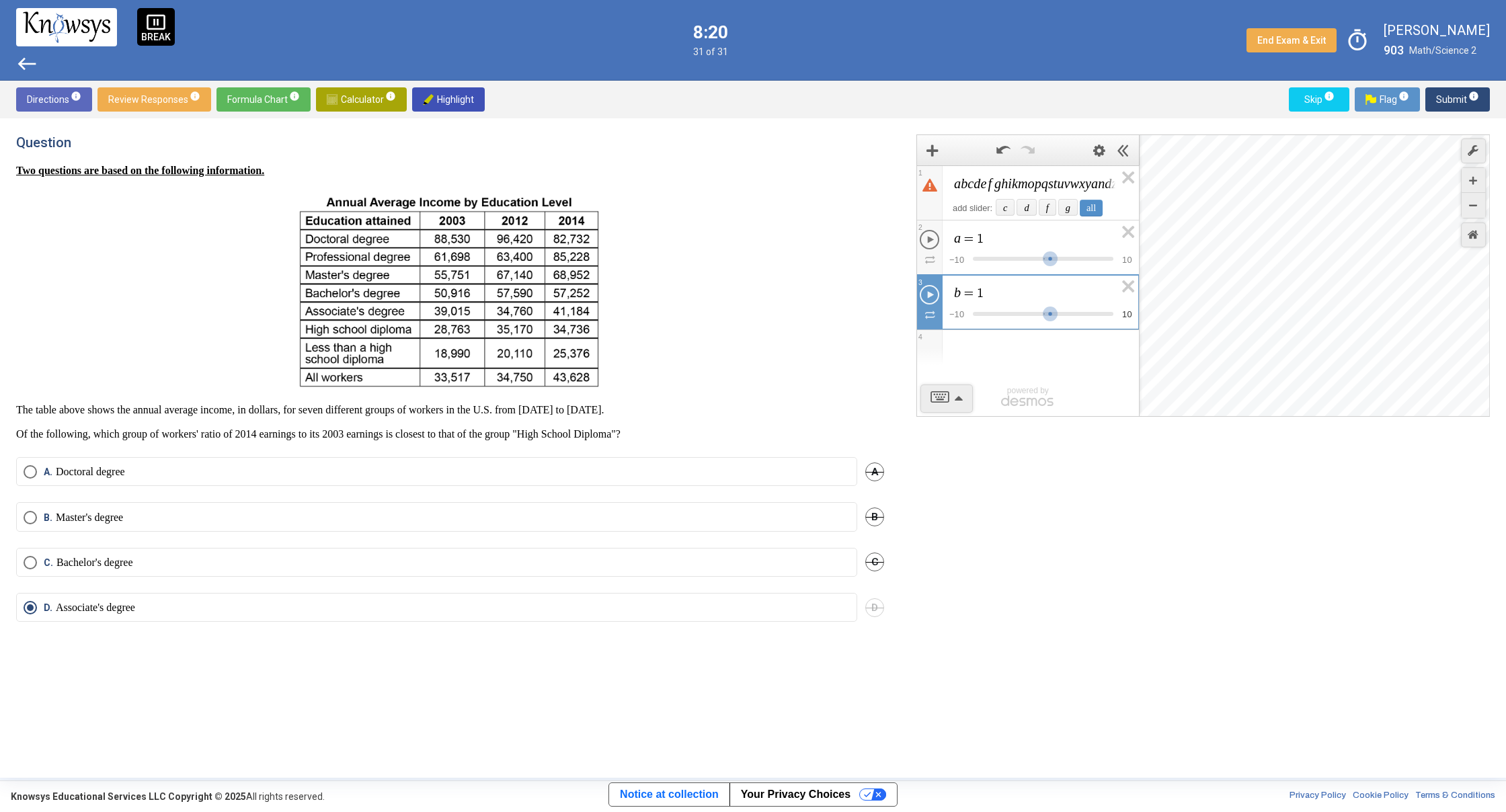
scroll to position [0, 0]
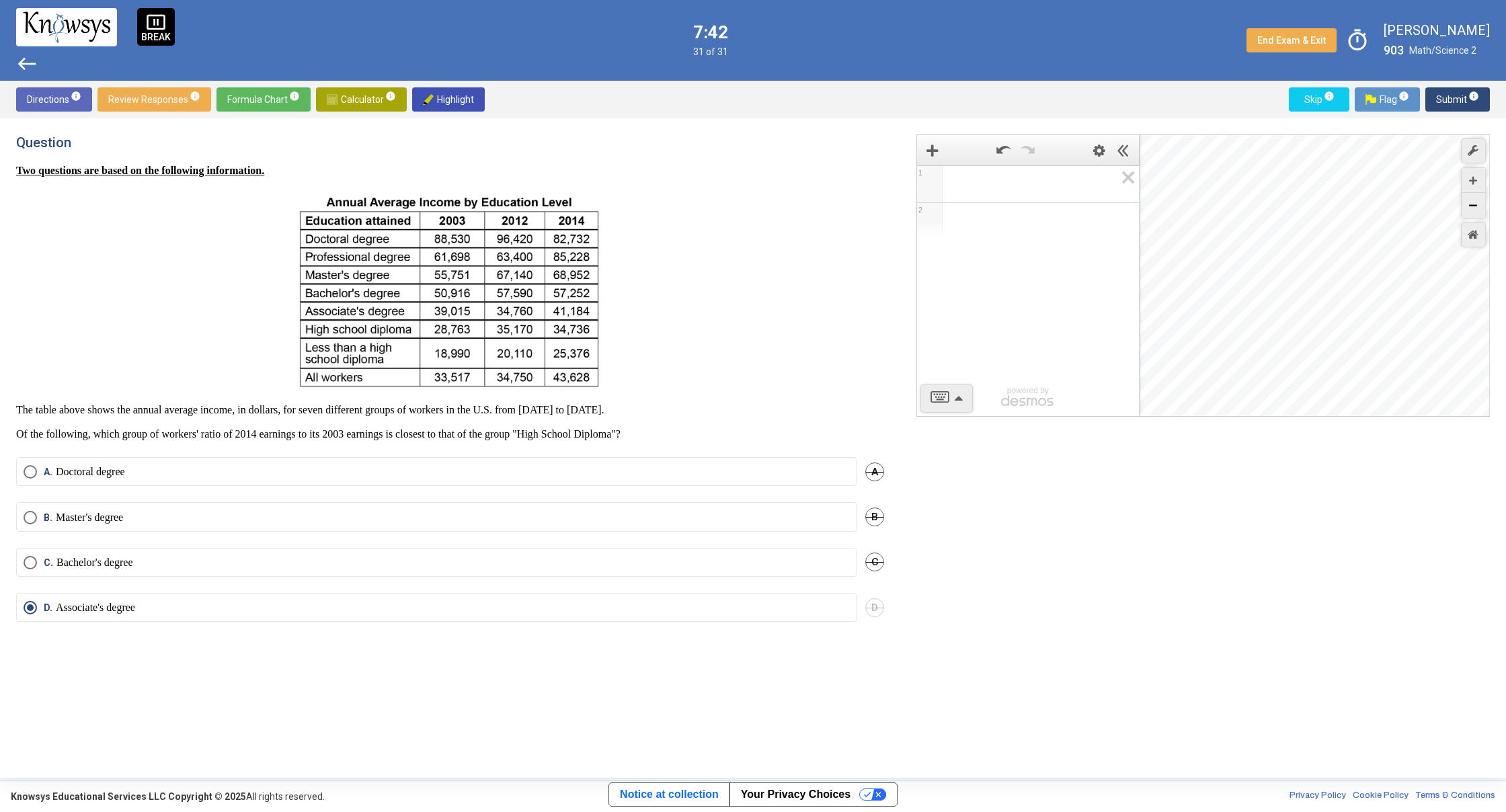
drag, startPoint x: 1475, startPoint y: 208, endPoint x: 1483, endPoint y: 202, distance: 10.0
click at [1470, 100] on span "info" at bounding box center [1473, 96] width 11 height 11
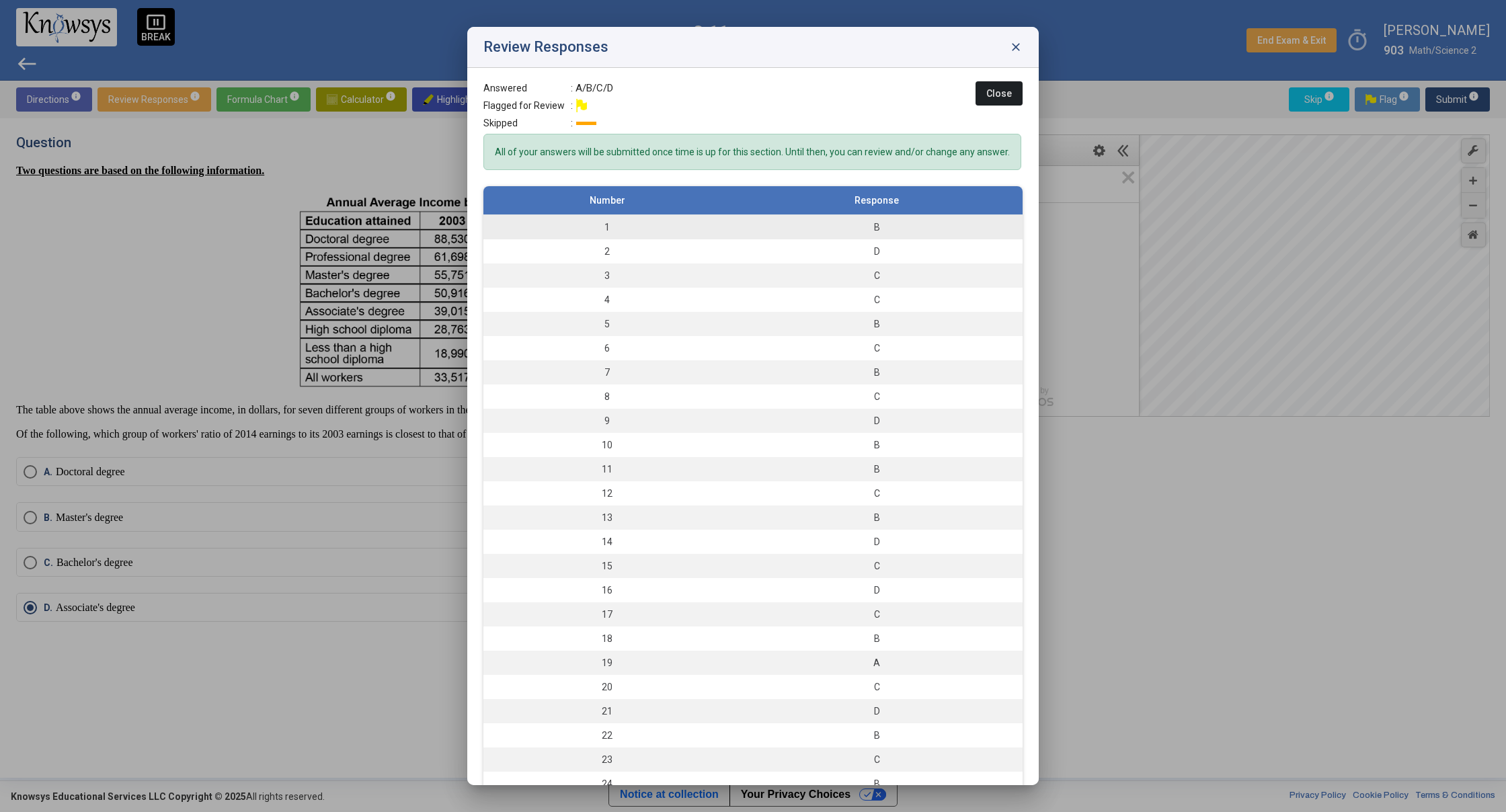
drag, startPoint x: 720, startPoint y: 233, endPoint x: 737, endPoint y: 232, distance: 17.0
click at [722, 233] on td "1" at bounding box center [607, 226] width 247 height 25
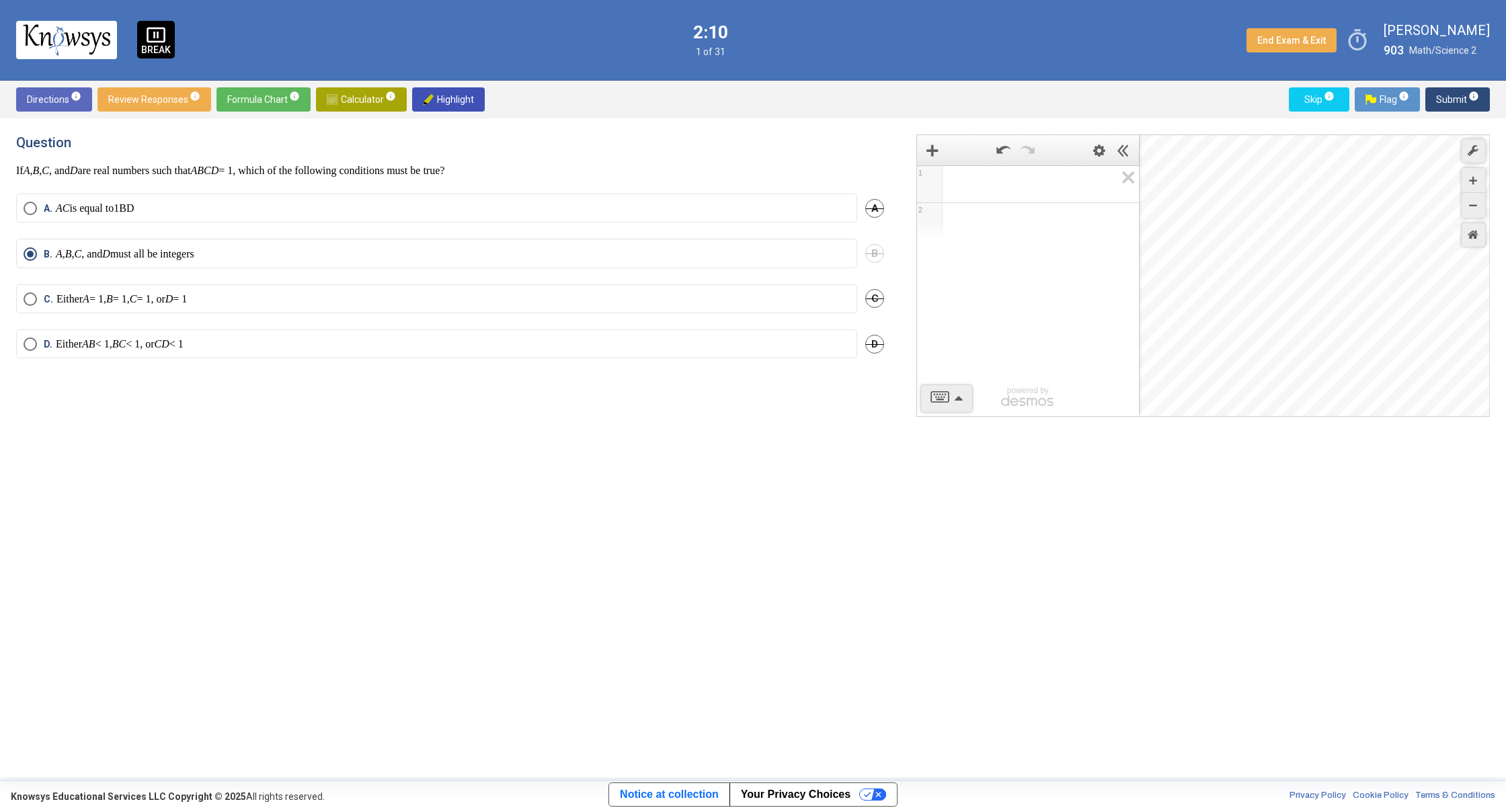
click at [1458, 107] on span "Submit info" at bounding box center [1457, 99] width 43 height 24
click at [1455, 104] on span "Submit info" at bounding box center [1457, 99] width 43 height 24
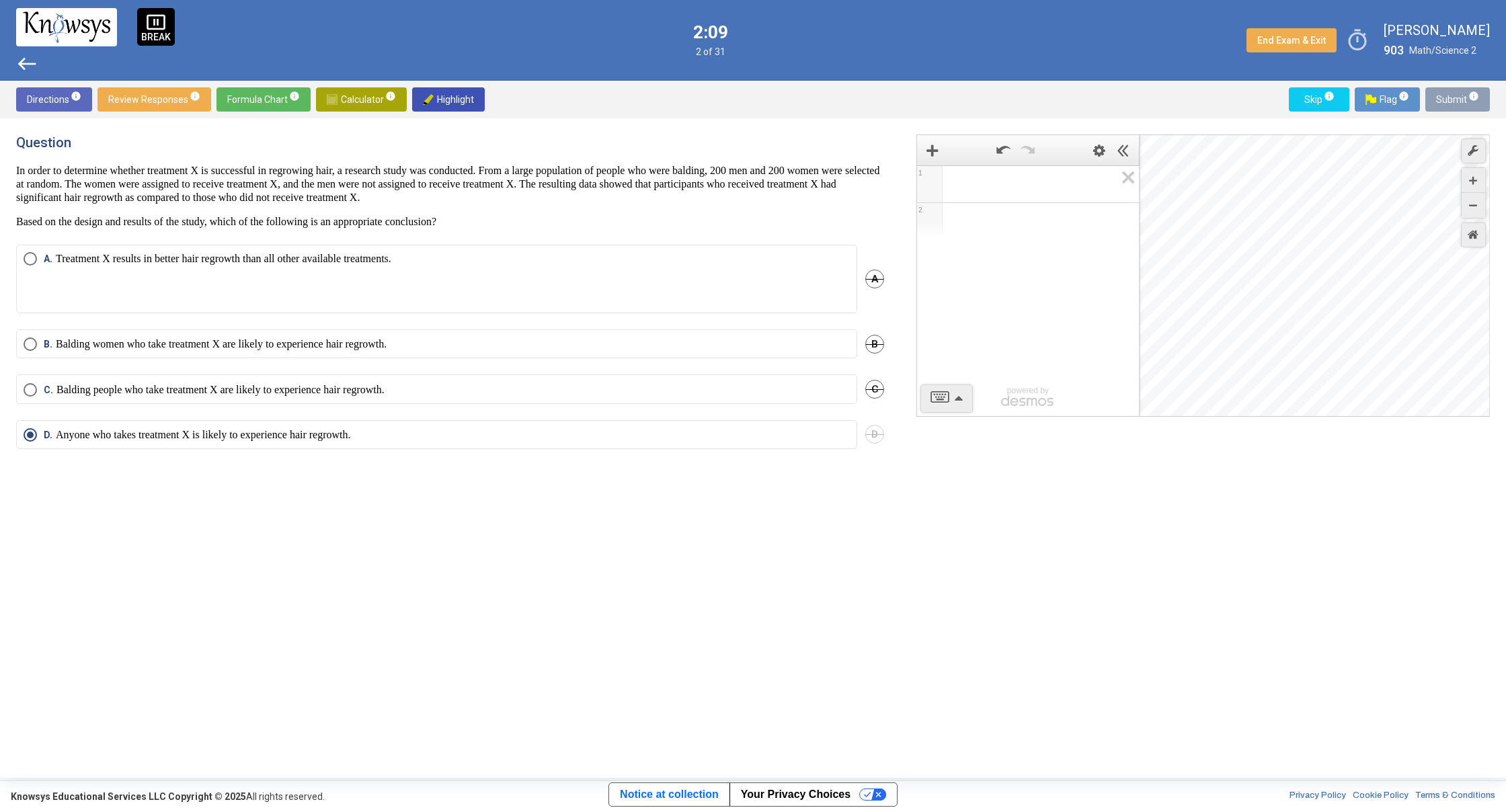
click at [1441, 95] on span "Submit info" at bounding box center [1457, 99] width 43 height 24
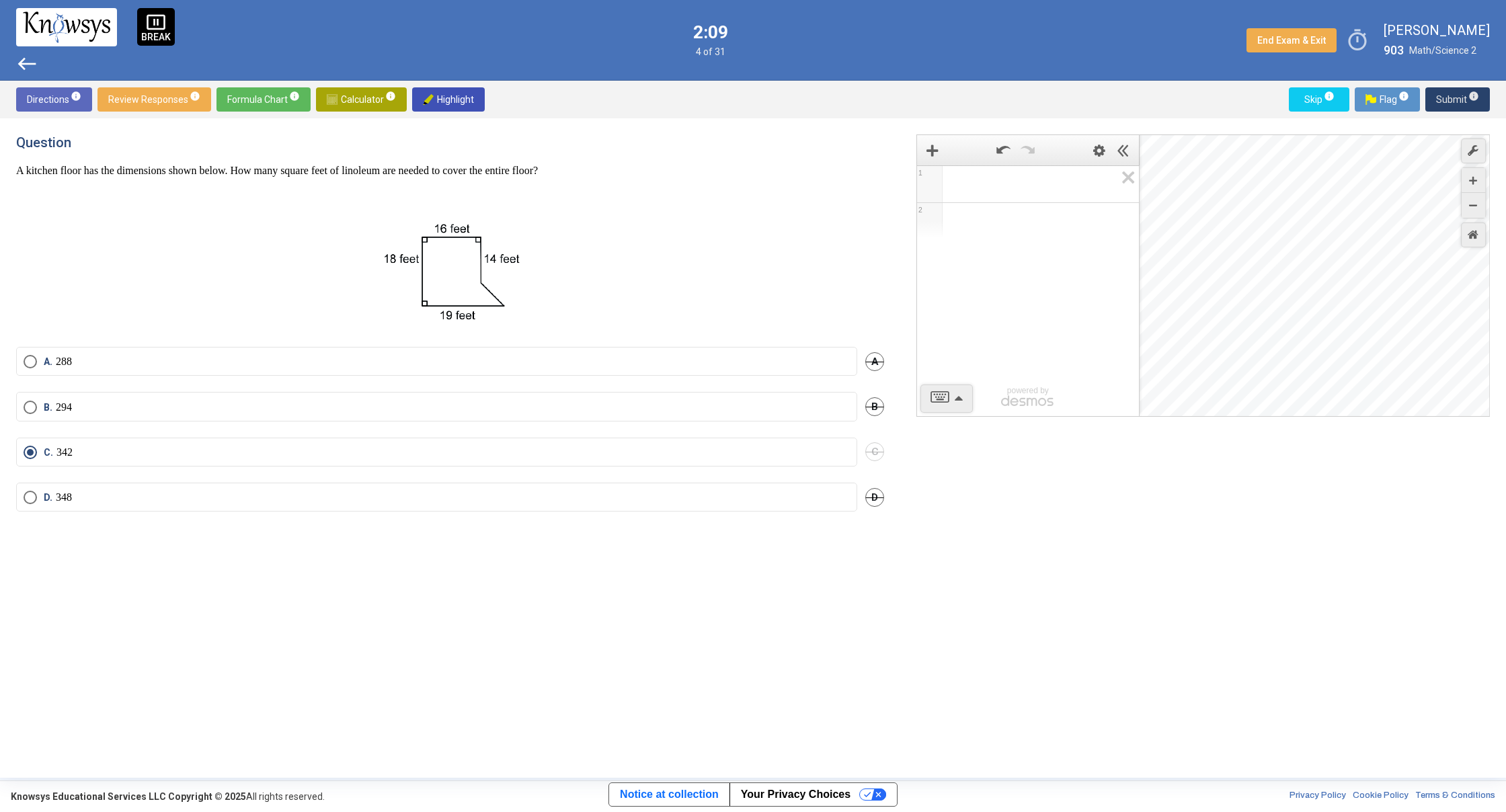
click at [1446, 100] on span "Submit info" at bounding box center [1457, 99] width 43 height 24
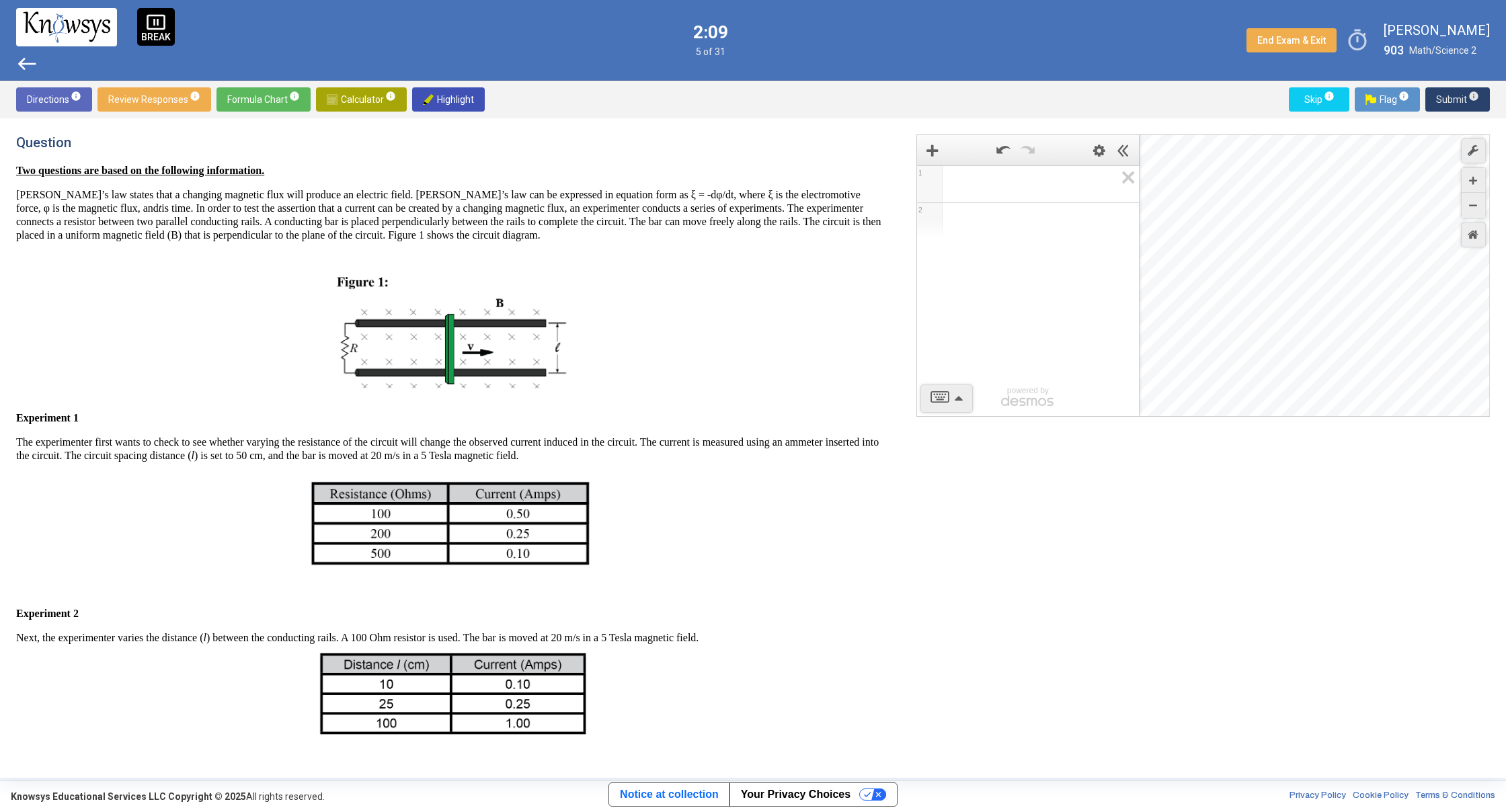
click at [1448, 102] on span "Submit info" at bounding box center [1457, 99] width 43 height 24
click at [1450, 102] on span "Submit info" at bounding box center [1457, 99] width 43 height 24
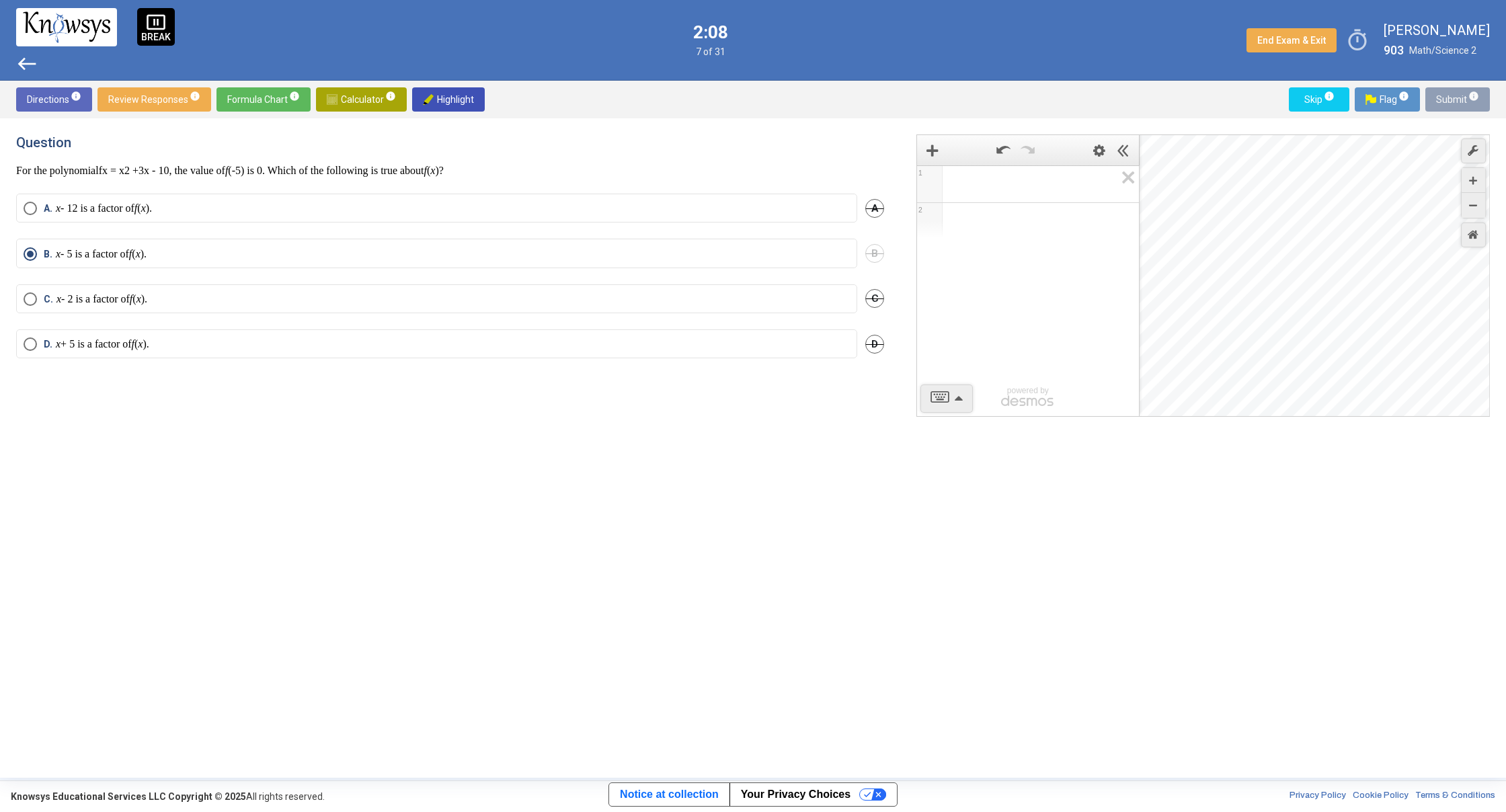
click at [1450, 102] on span "Submit info" at bounding box center [1457, 99] width 43 height 24
click at [1448, 103] on span "Submit info" at bounding box center [1457, 99] width 43 height 24
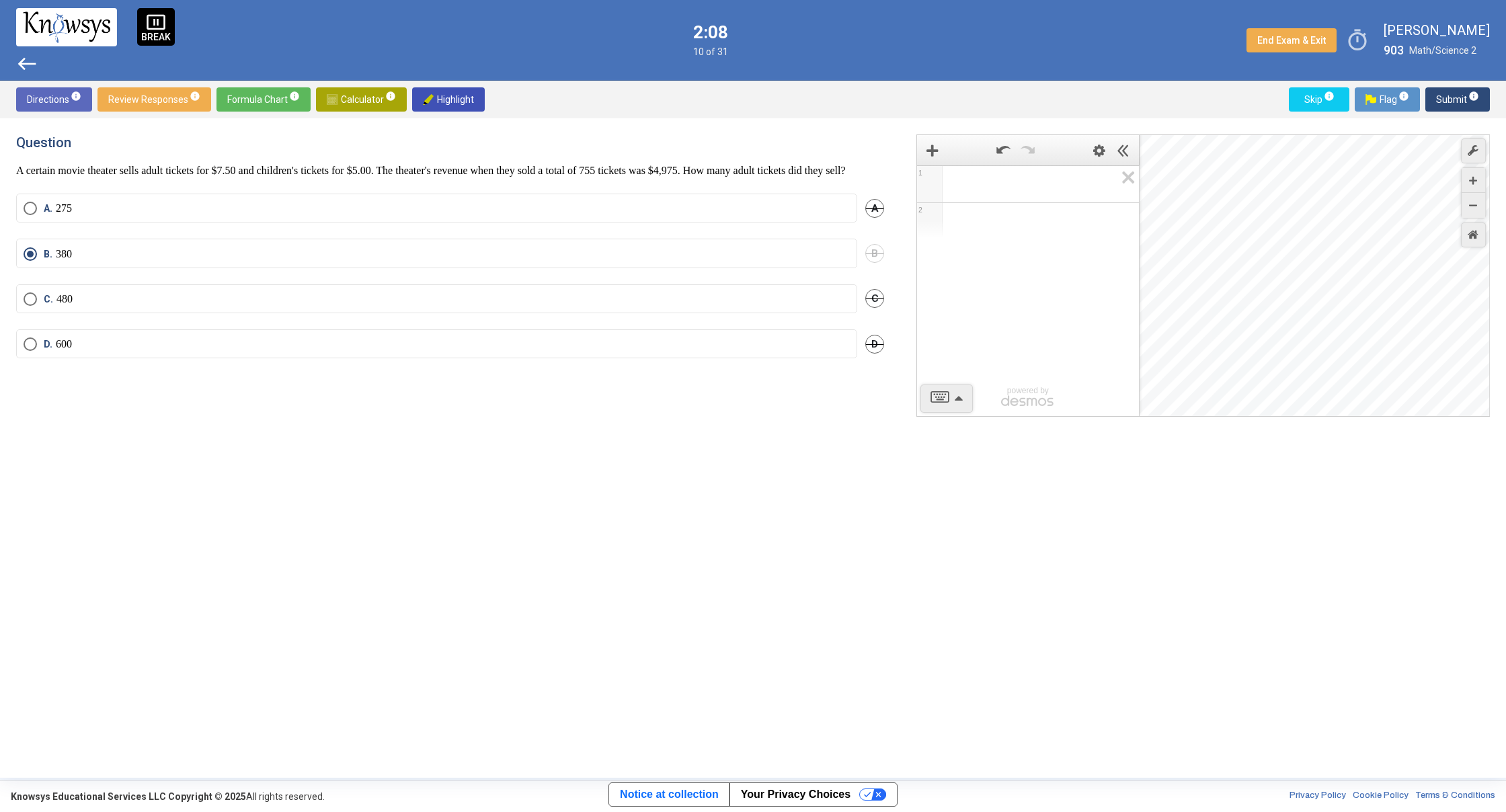
click at [1448, 103] on span "Submit info" at bounding box center [1457, 99] width 43 height 24
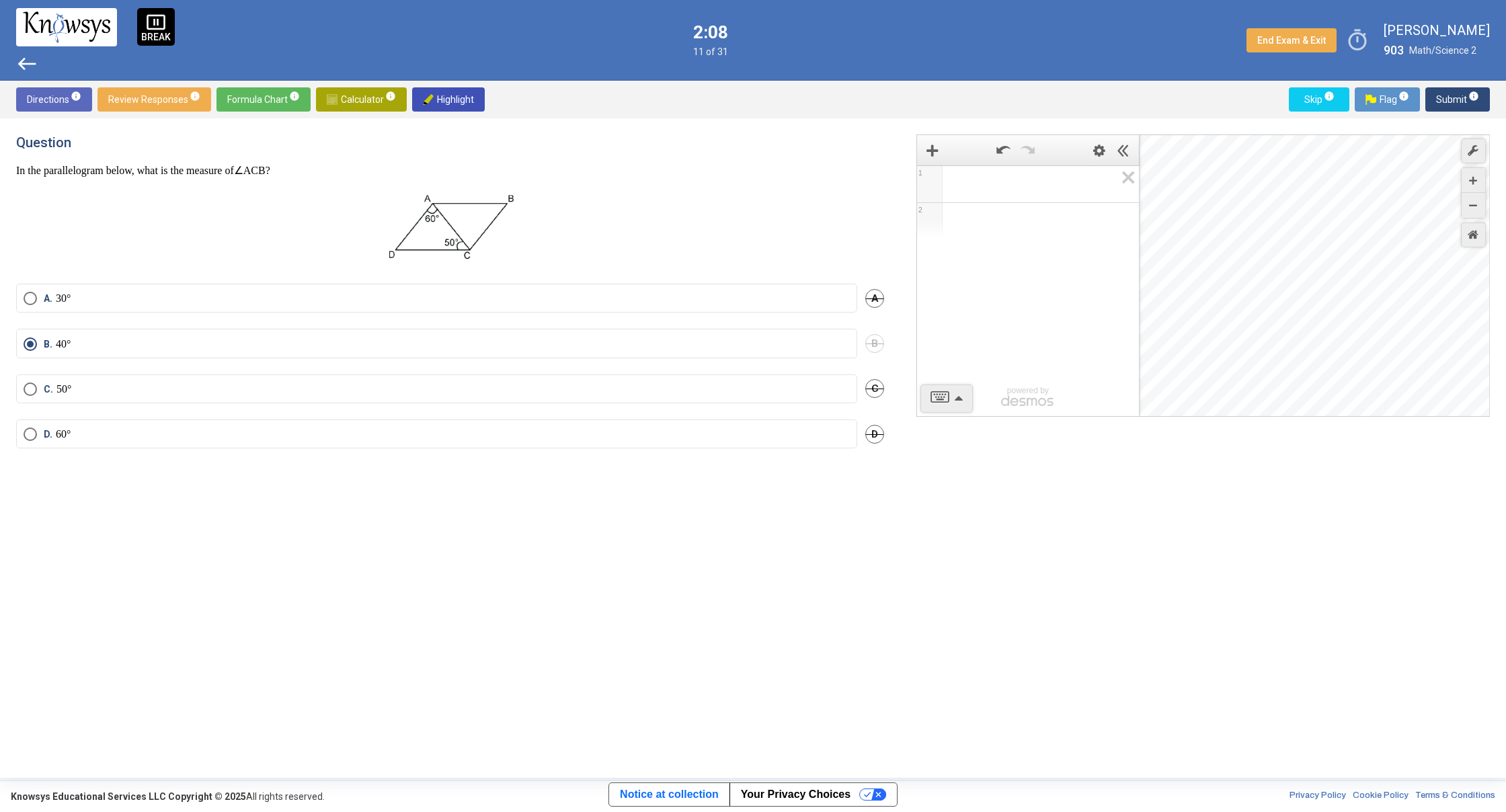
click at [1450, 104] on span "Submit info" at bounding box center [1457, 99] width 43 height 24
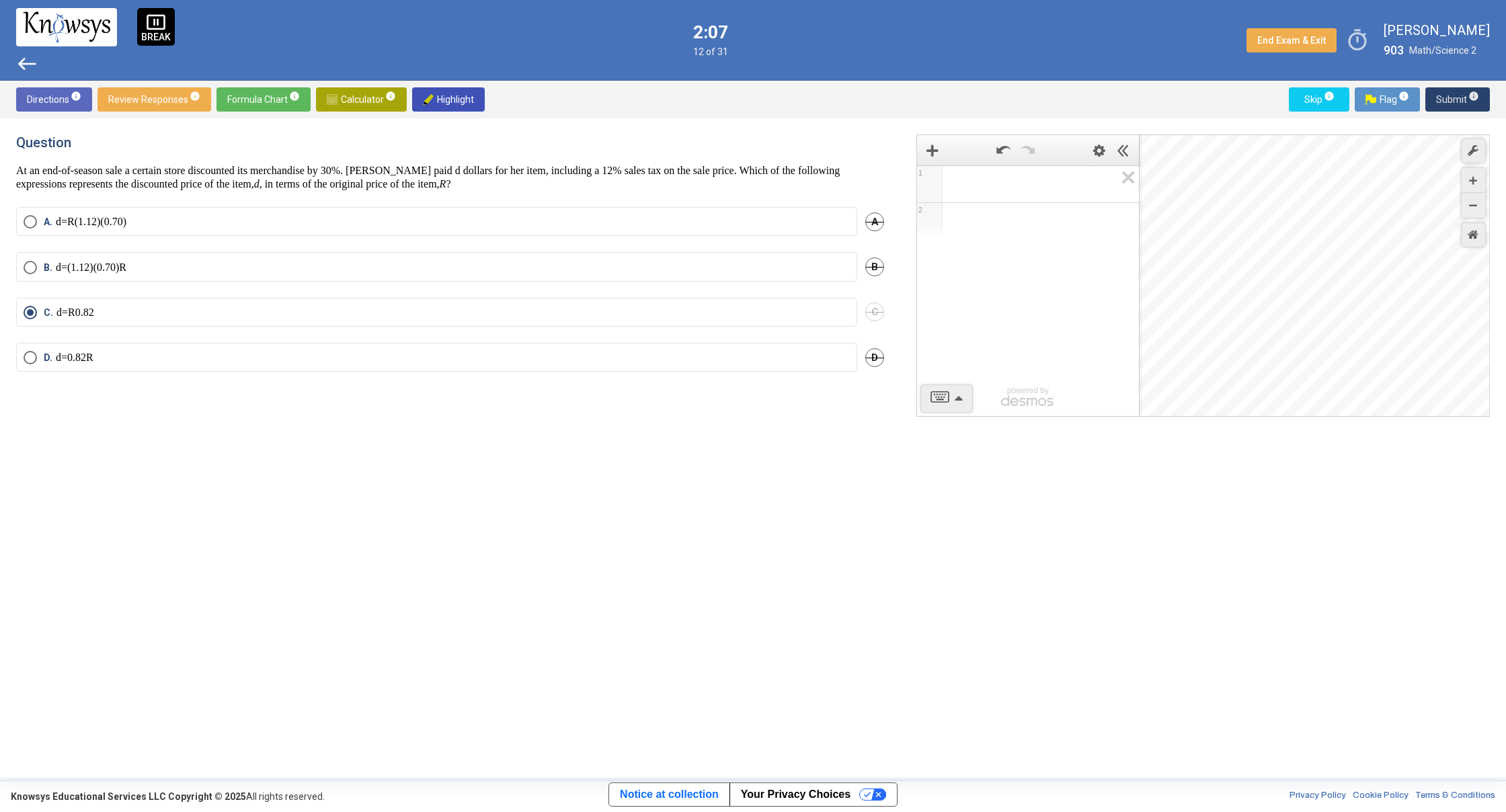
click at [1450, 104] on span "Submit info" at bounding box center [1457, 99] width 43 height 24
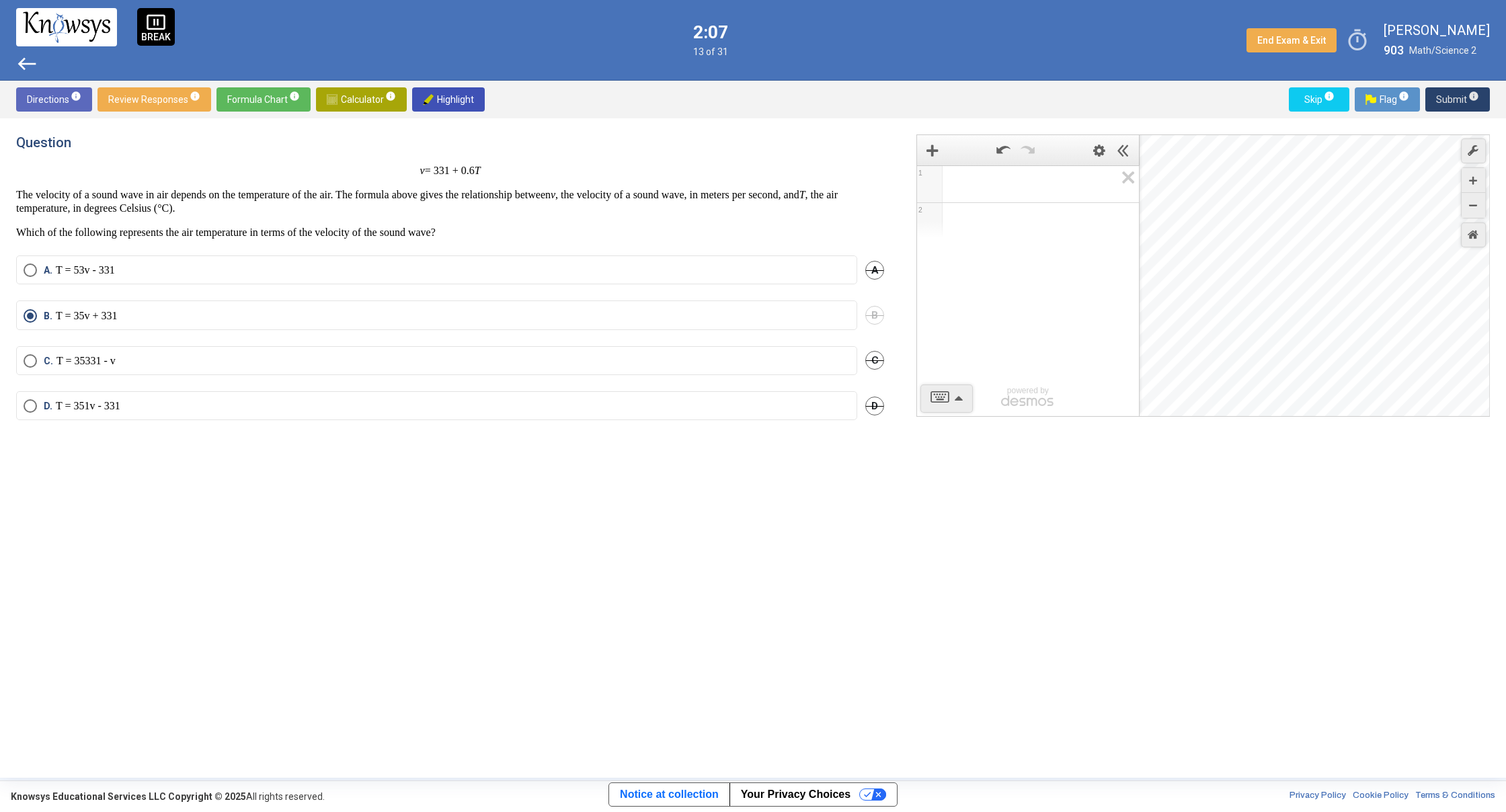
click at [1450, 104] on span "Submit info" at bounding box center [1457, 99] width 43 height 24
click at [1451, 104] on span "Submit info" at bounding box center [1457, 99] width 43 height 24
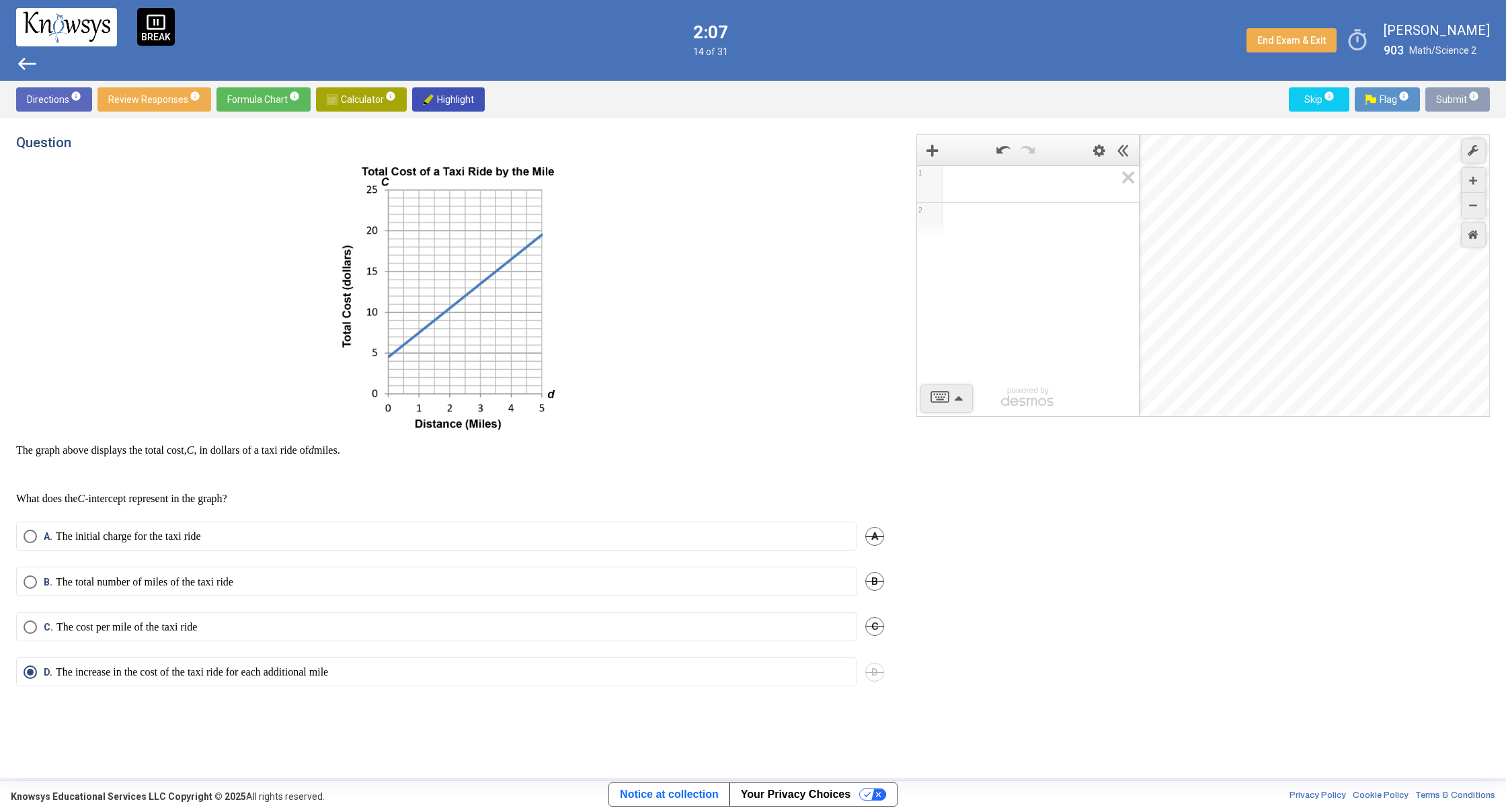
click at [1451, 105] on span "Submit info" at bounding box center [1457, 99] width 43 height 24
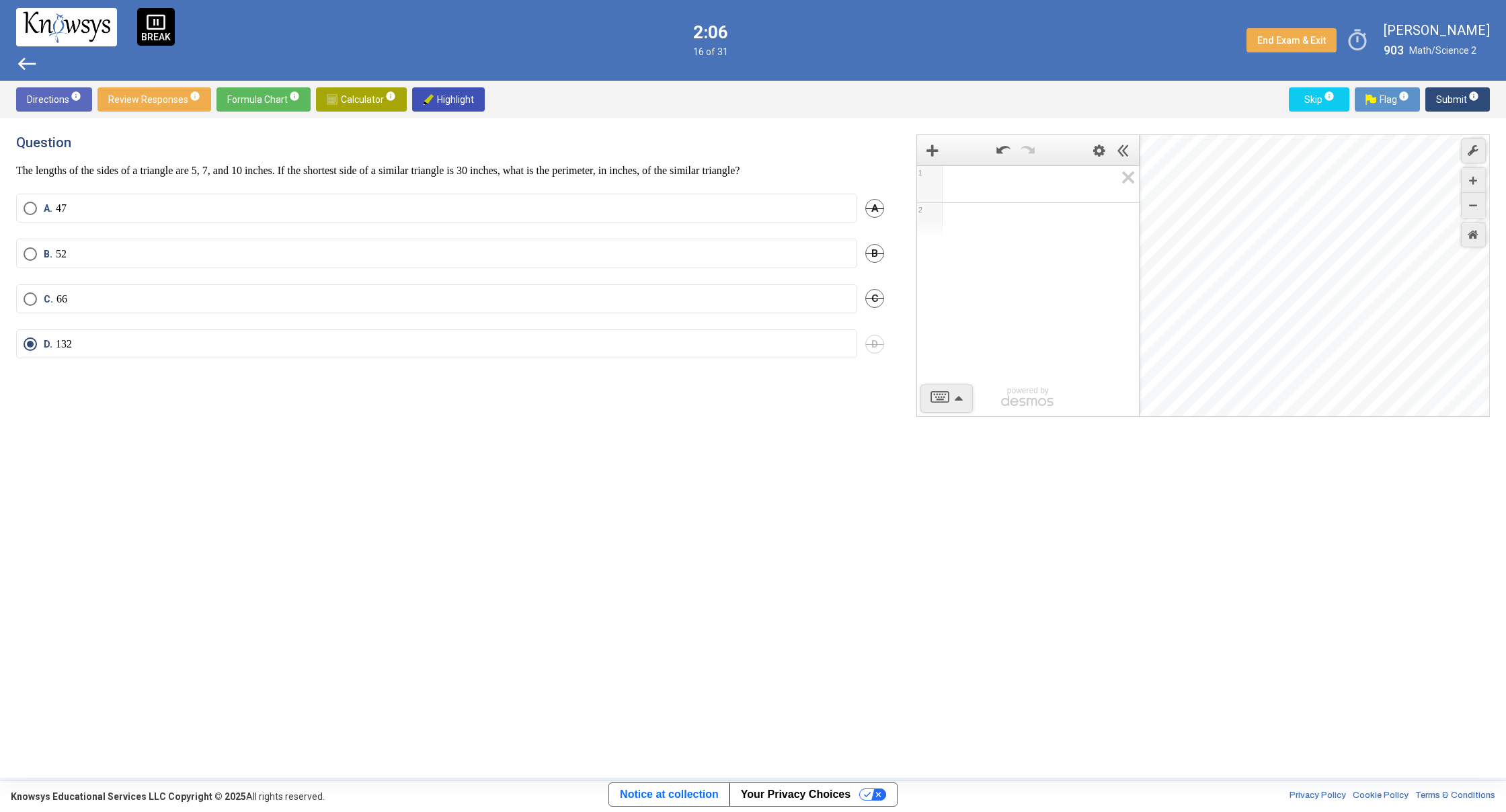
click at [1450, 105] on span "Submit info" at bounding box center [1457, 99] width 43 height 24
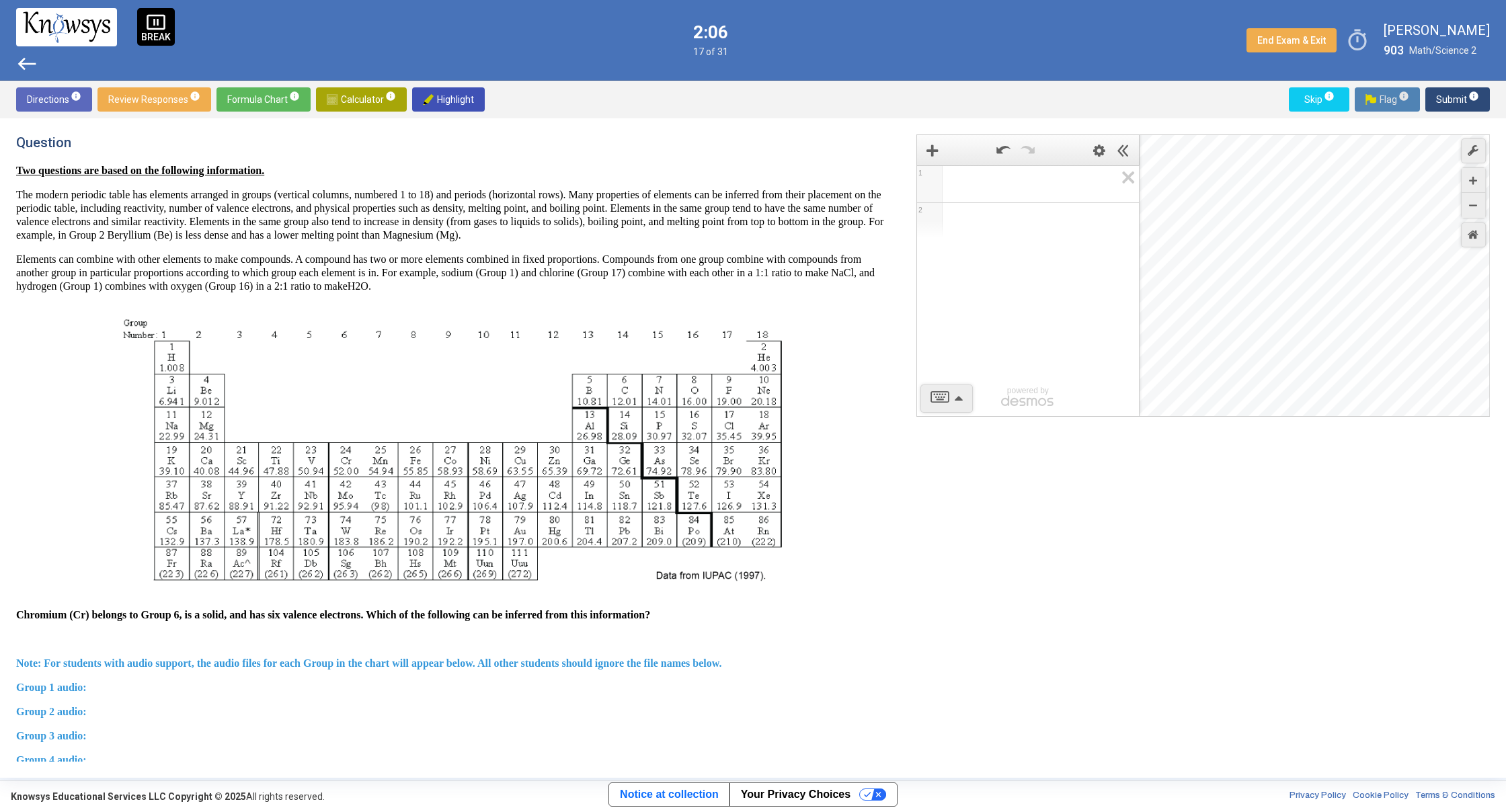
click at [1410, 99] on button "Flag info" at bounding box center [1387, 99] width 65 height 24
click at [1408, 99] on span "info" at bounding box center [1403, 96] width 11 height 11
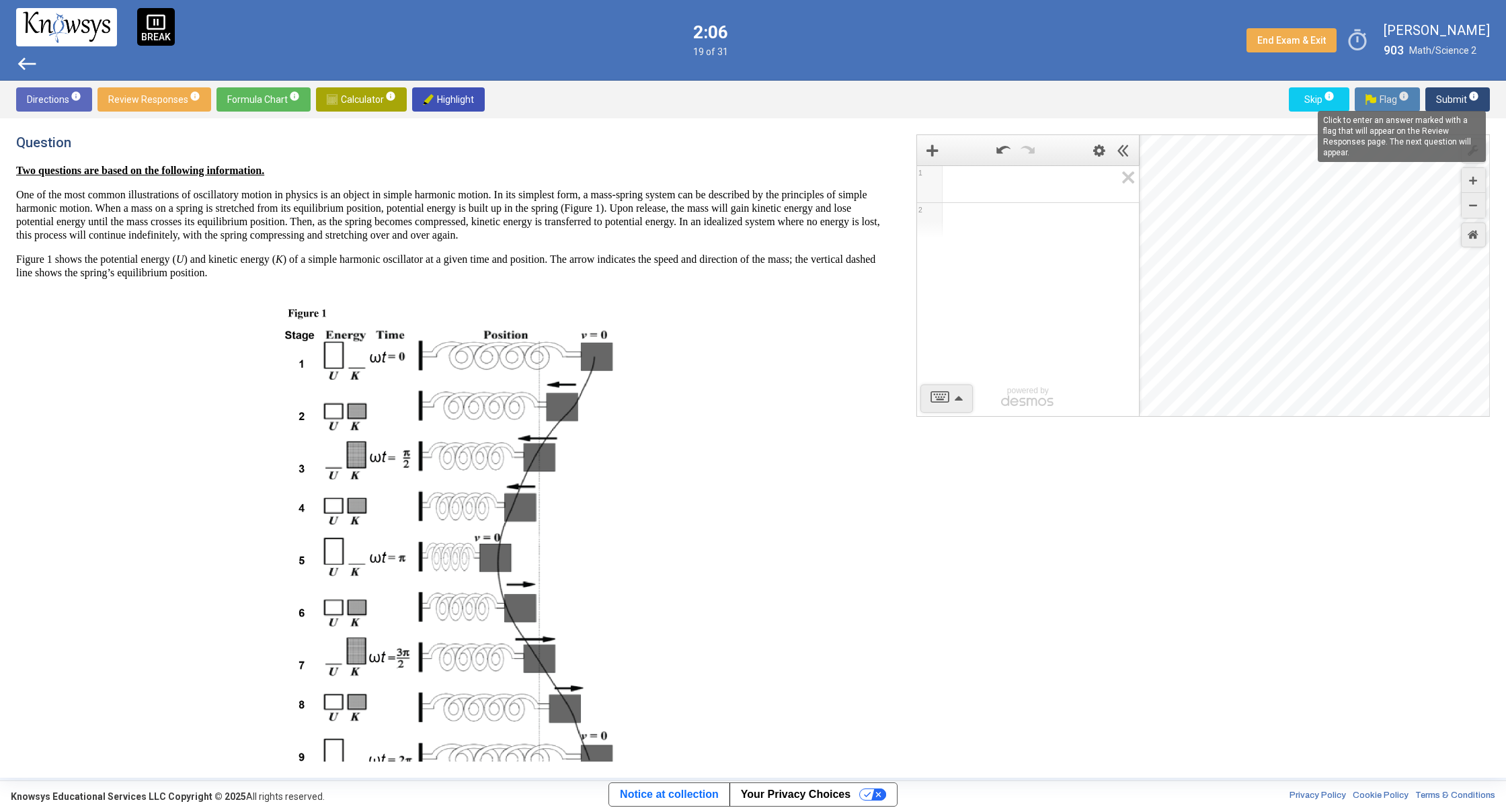
click at [1408, 99] on span "info" at bounding box center [1403, 96] width 11 height 11
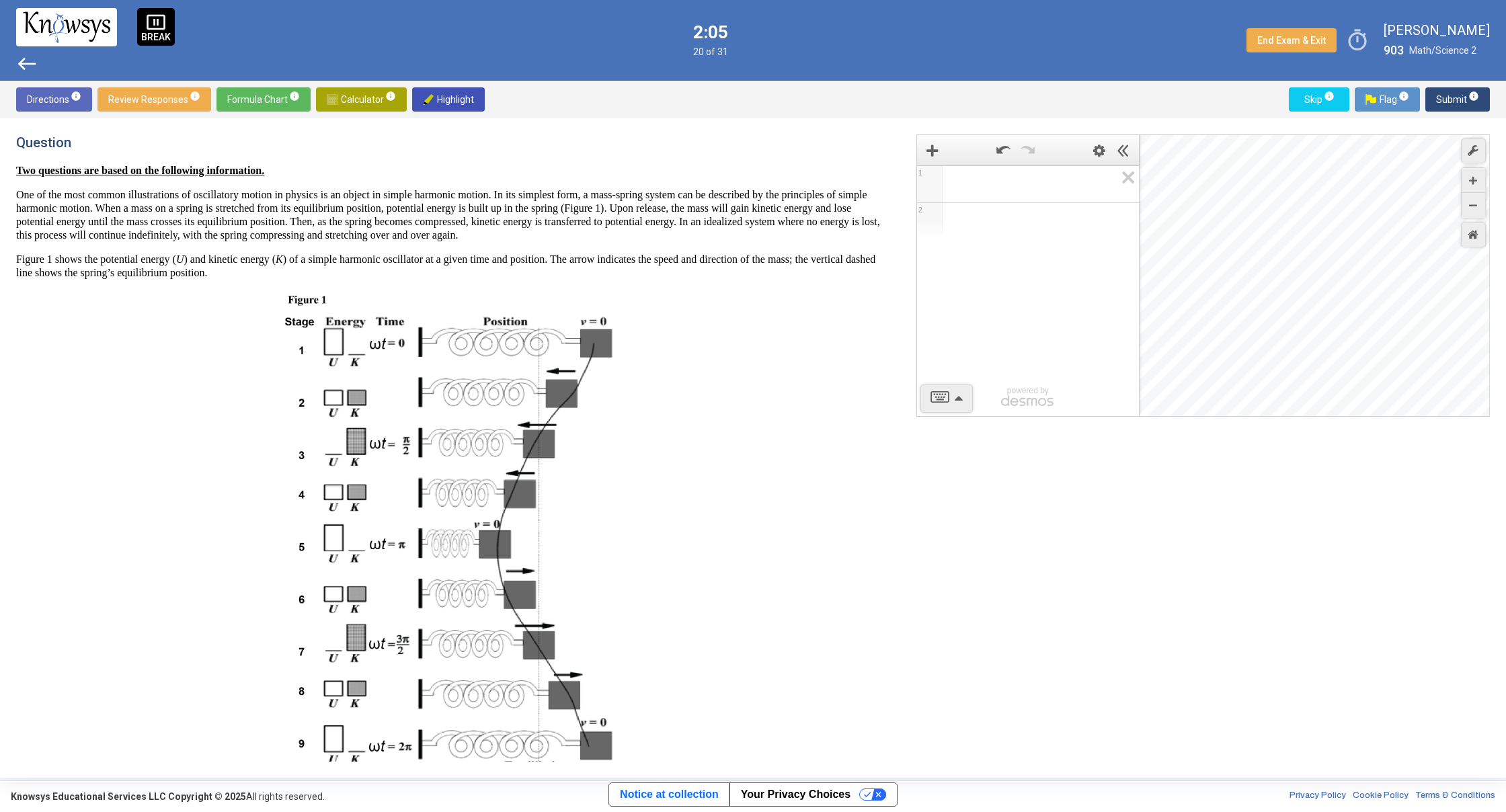
click at [1417, 102] on button "Flag info" at bounding box center [1387, 99] width 65 height 24
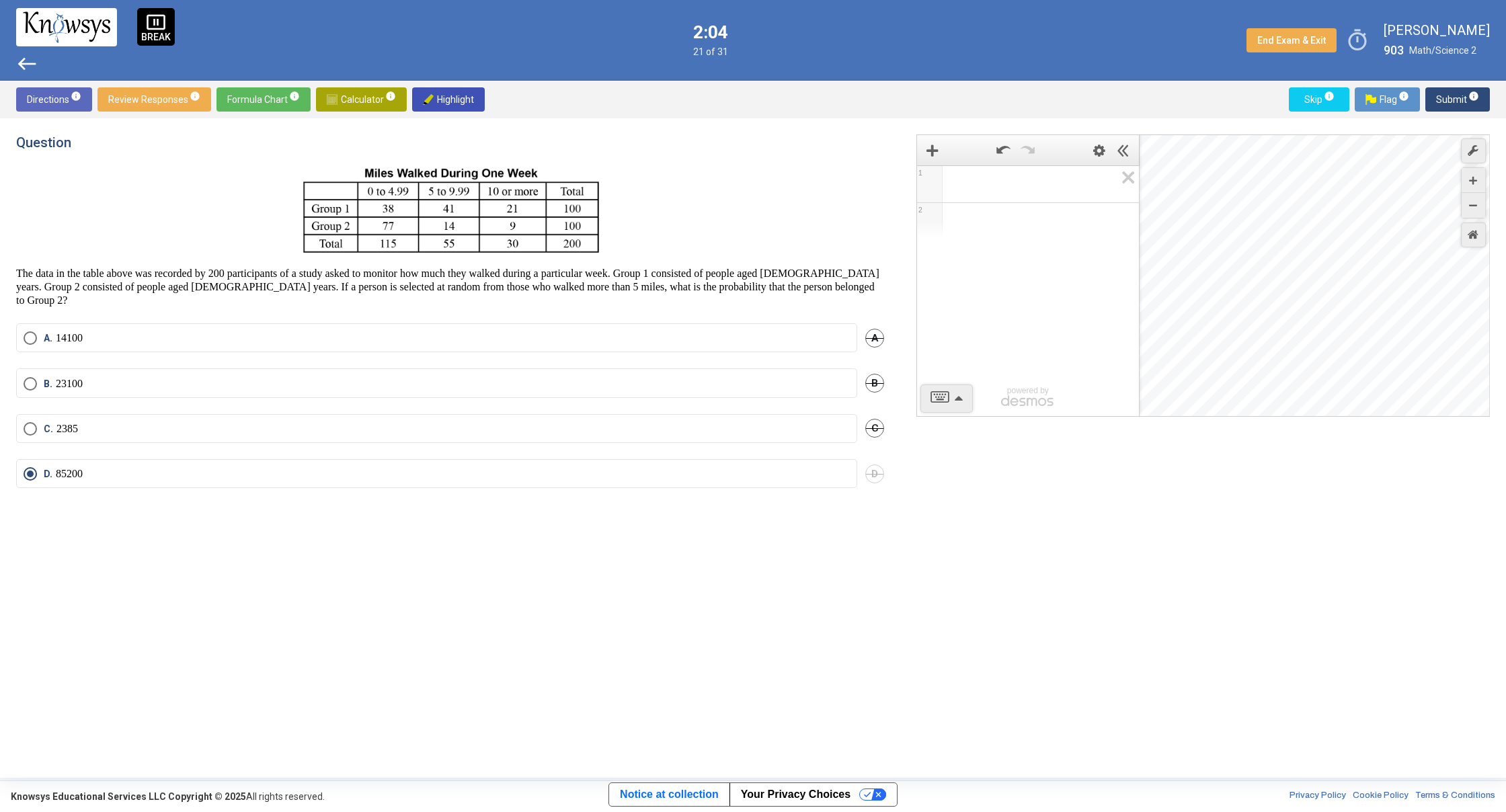
click at [1458, 108] on span "Submit info" at bounding box center [1457, 99] width 43 height 24
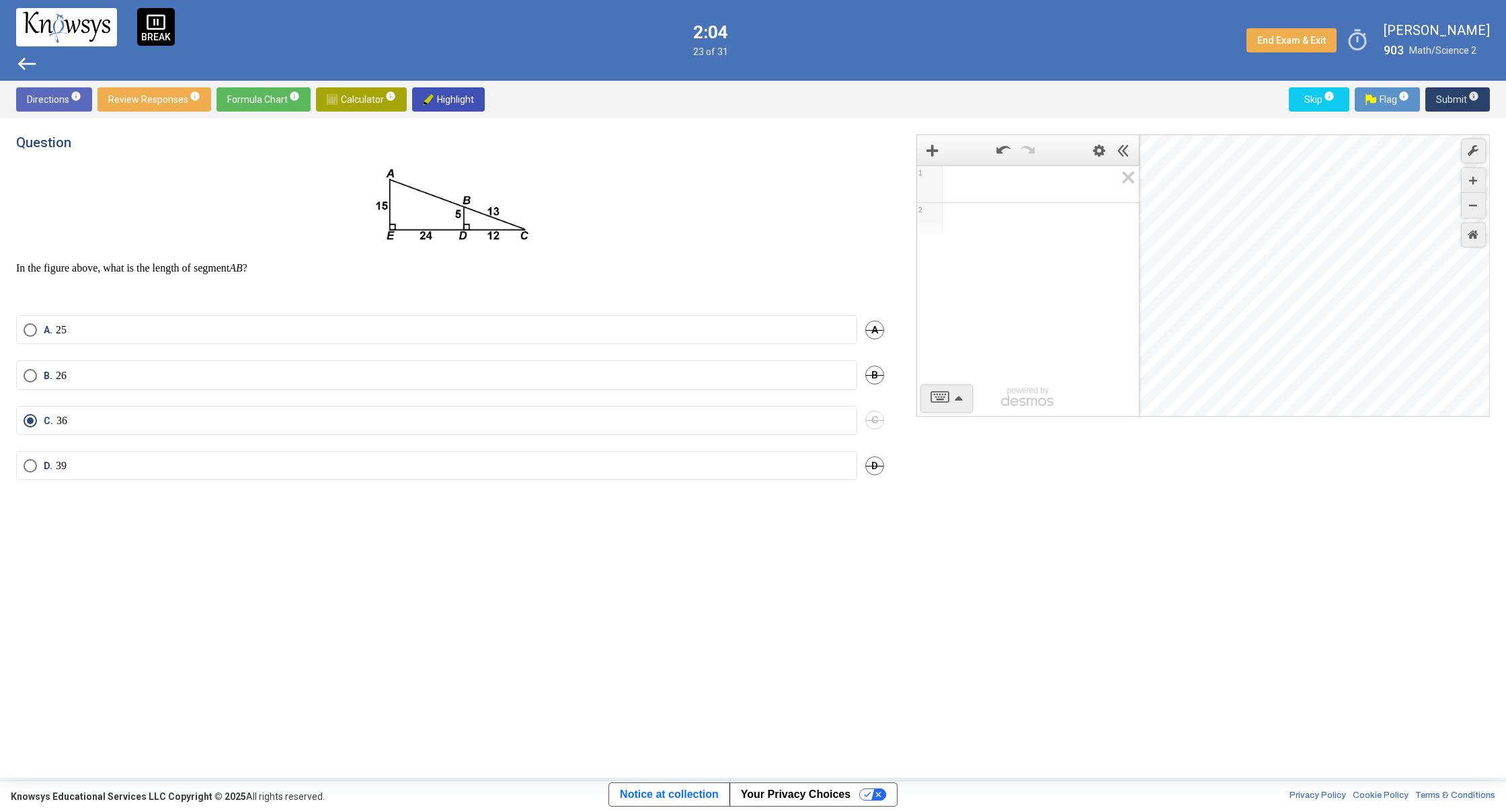
click at [1458, 108] on span "Submit info" at bounding box center [1457, 99] width 43 height 24
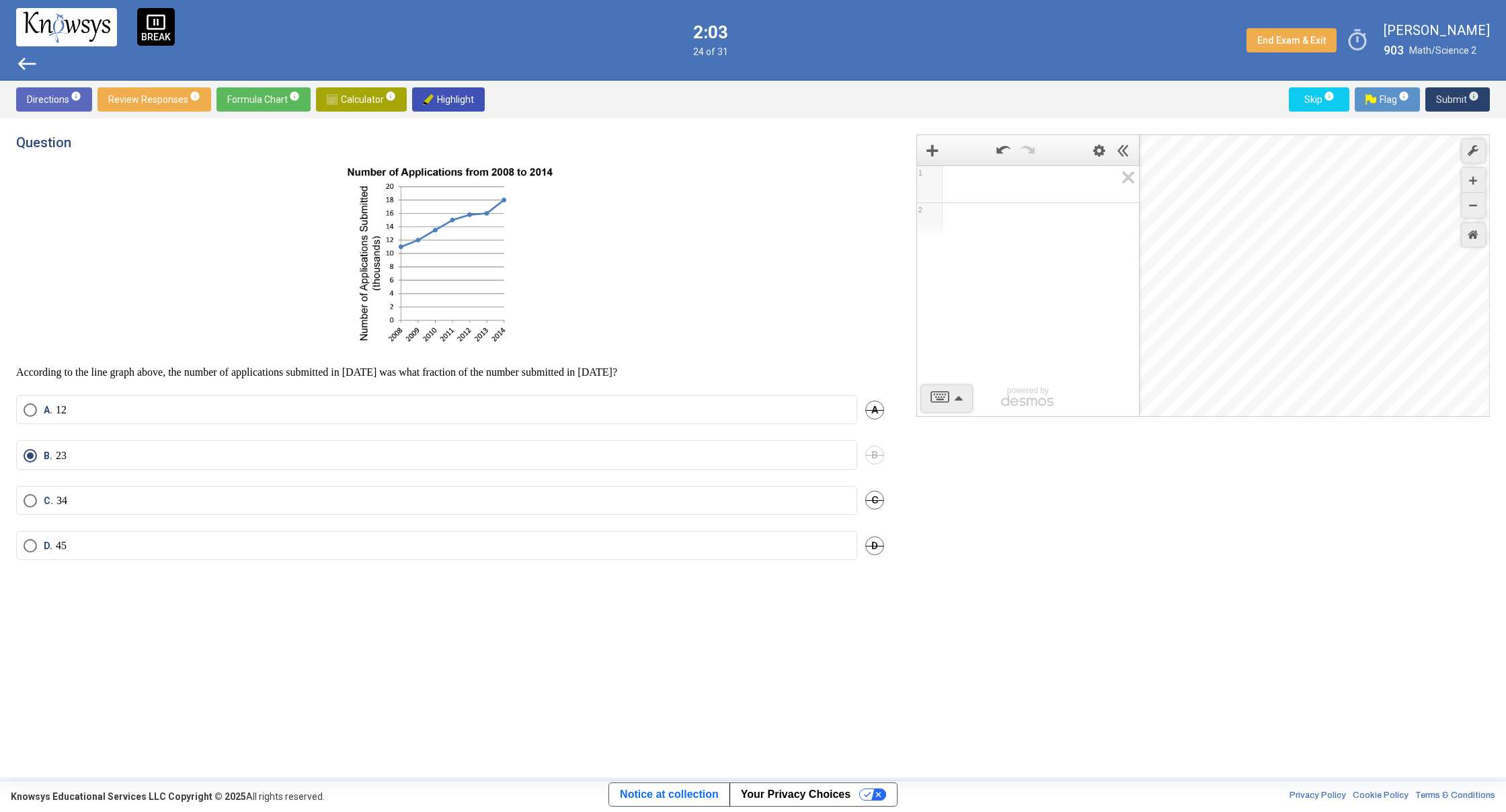
click at [1458, 108] on span "Submit info" at bounding box center [1457, 99] width 43 height 24
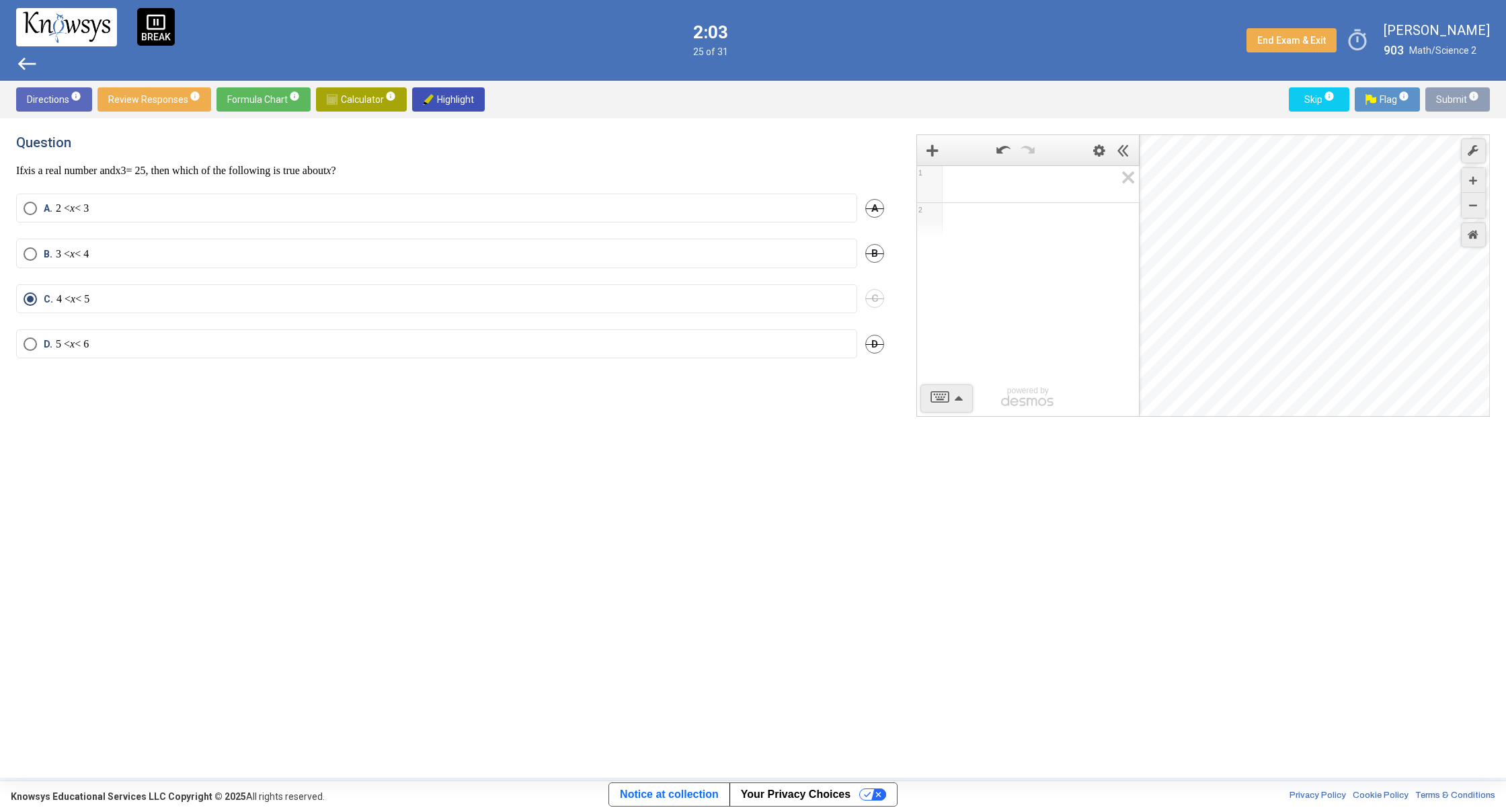
click at [1458, 108] on span "Submit info" at bounding box center [1457, 99] width 43 height 24
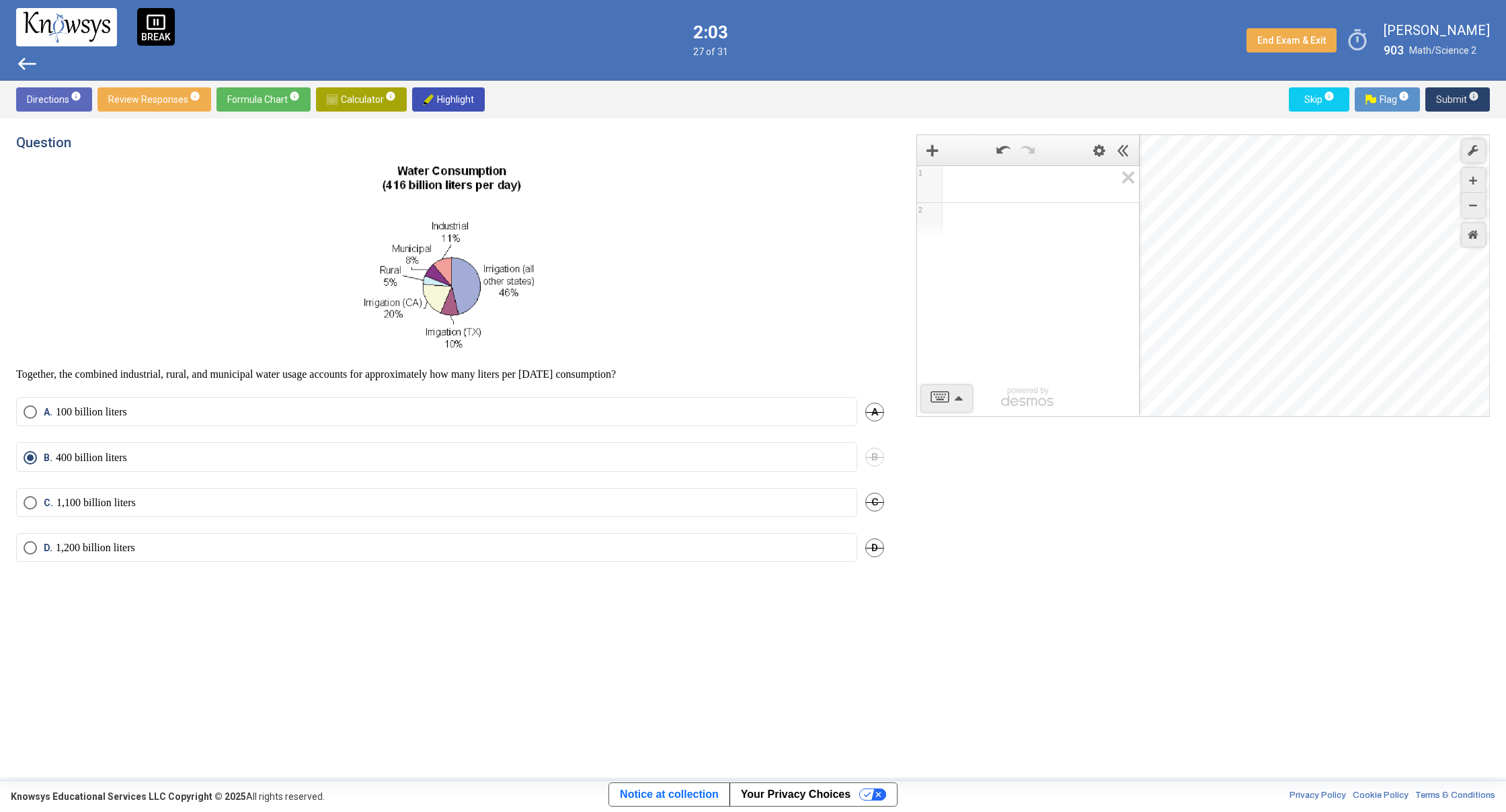
click at [1458, 108] on span "Submit info" at bounding box center [1457, 99] width 43 height 24
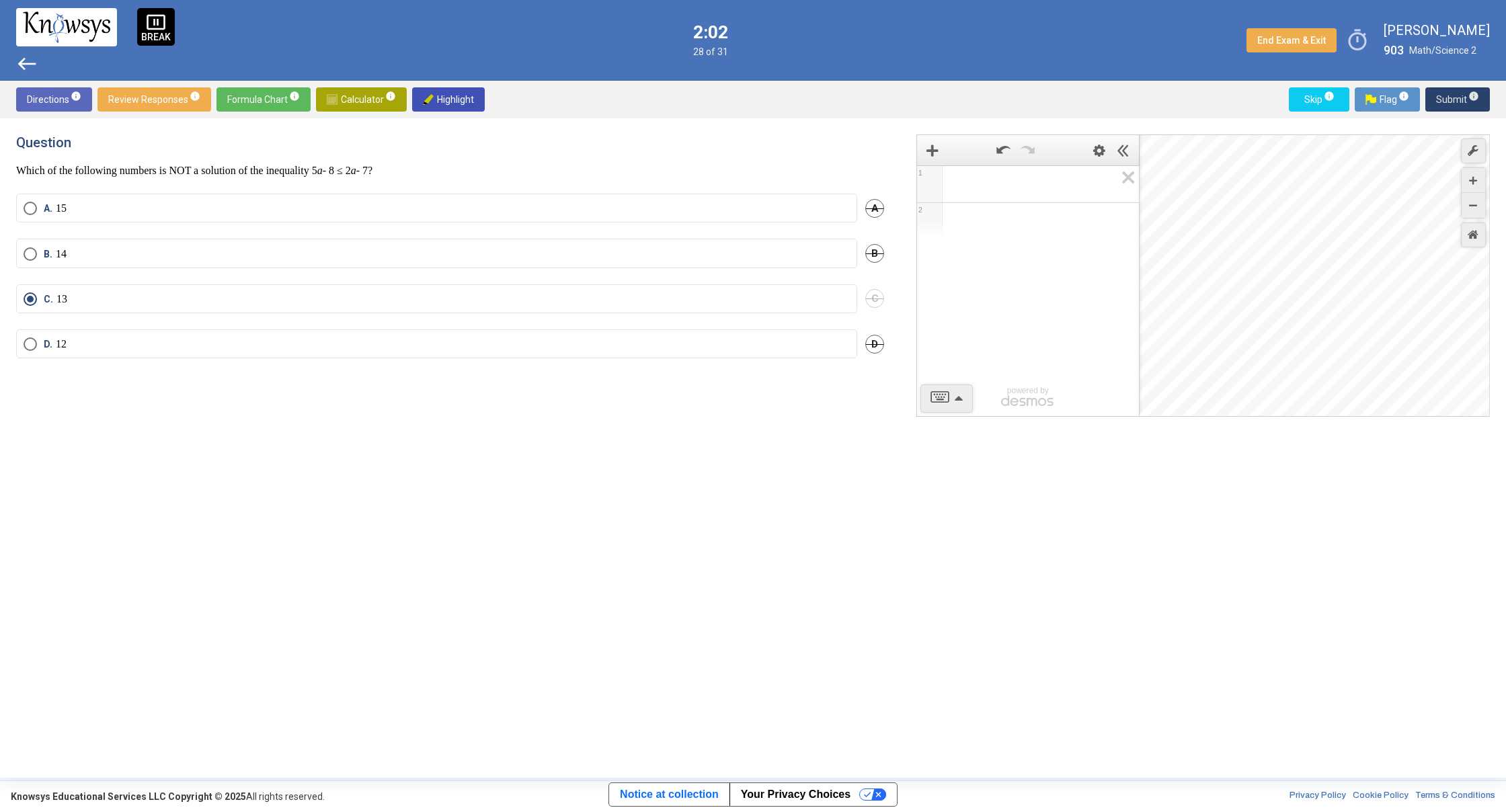
click at [1459, 106] on span "Submit info" at bounding box center [1457, 99] width 43 height 24
click at [1433, 91] on button "Submit info" at bounding box center [1457, 99] width 64 height 24
click at [1434, 91] on button "Submit info" at bounding box center [1457, 99] width 64 height 24
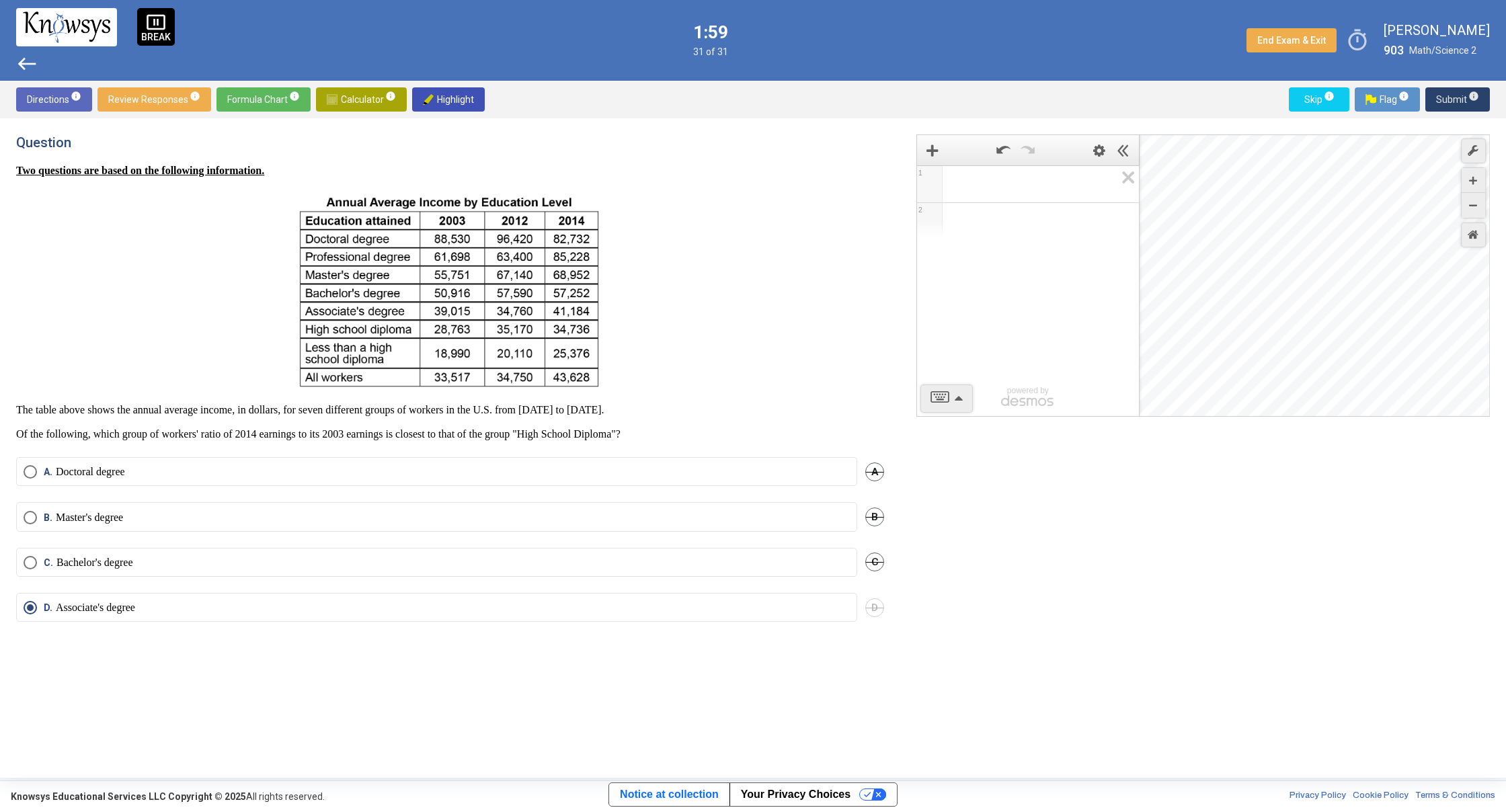
click at [1434, 91] on button "Submit info" at bounding box center [1457, 99] width 64 height 24
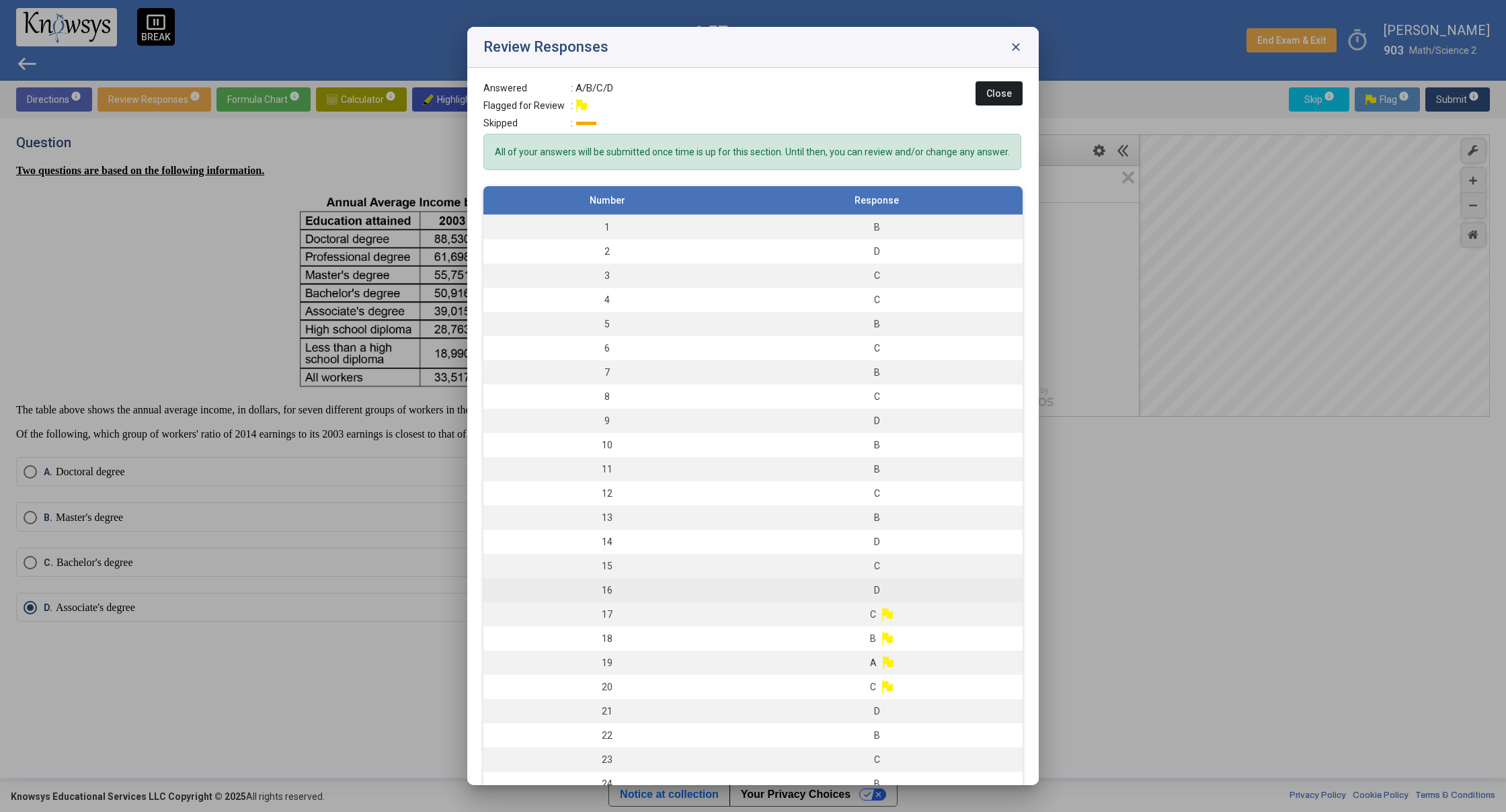
click at [850, 596] on div "D" at bounding box center [876, 590] width 278 height 14
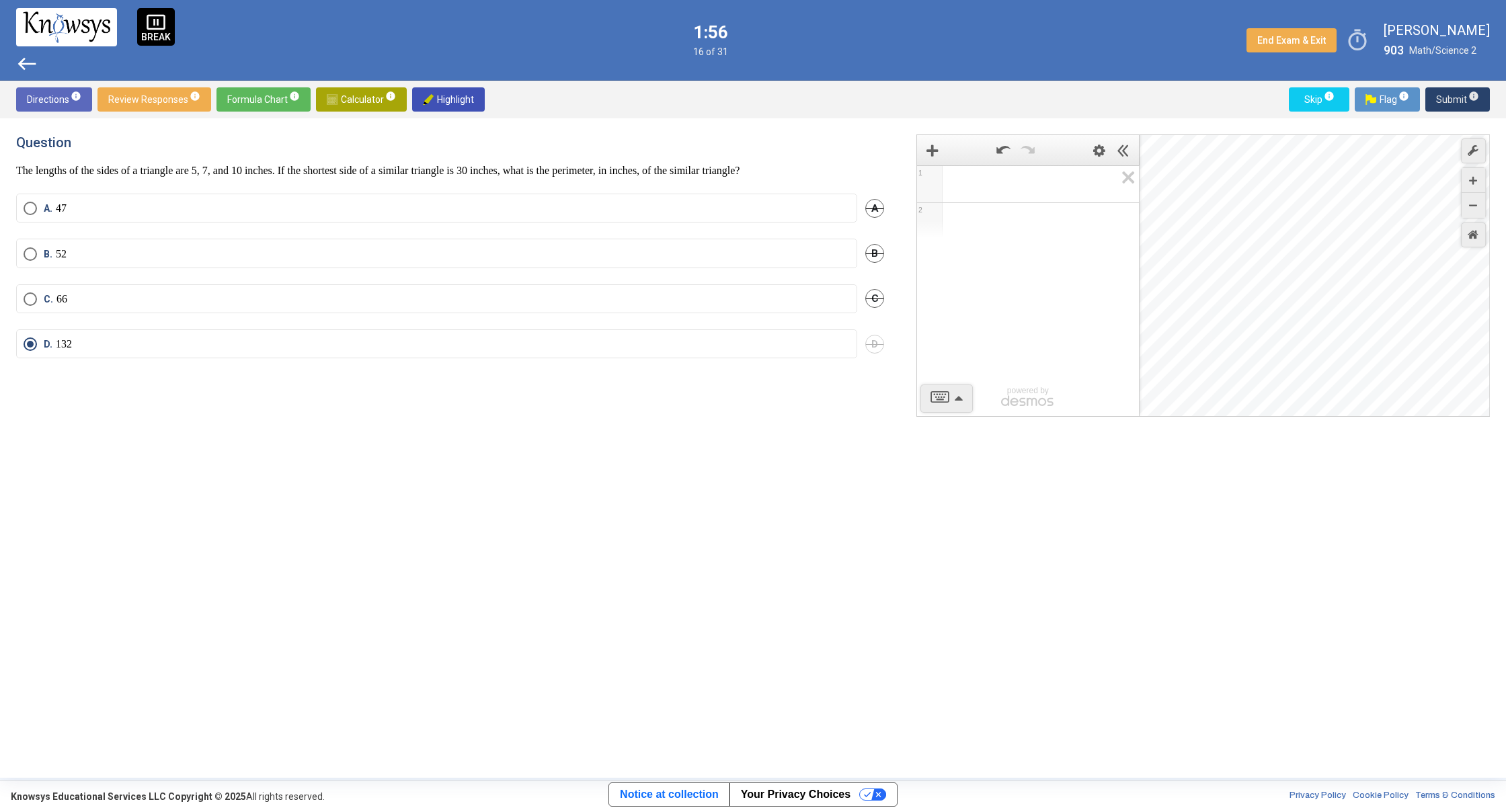
click at [1462, 94] on span "Submit info" at bounding box center [1457, 99] width 43 height 24
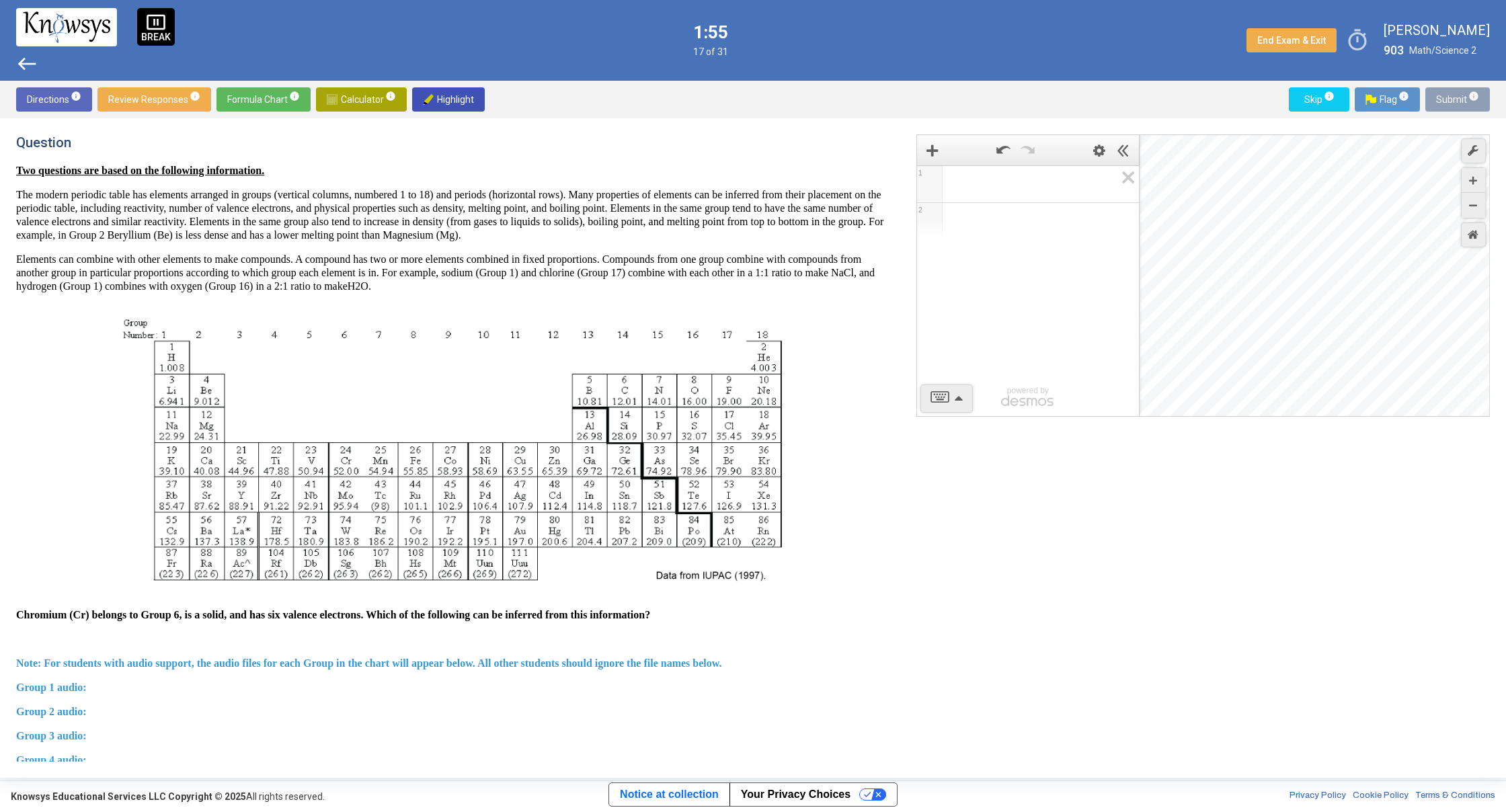
click at [1462, 94] on span "Submit info" at bounding box center [1457, 99] width 43 height 24
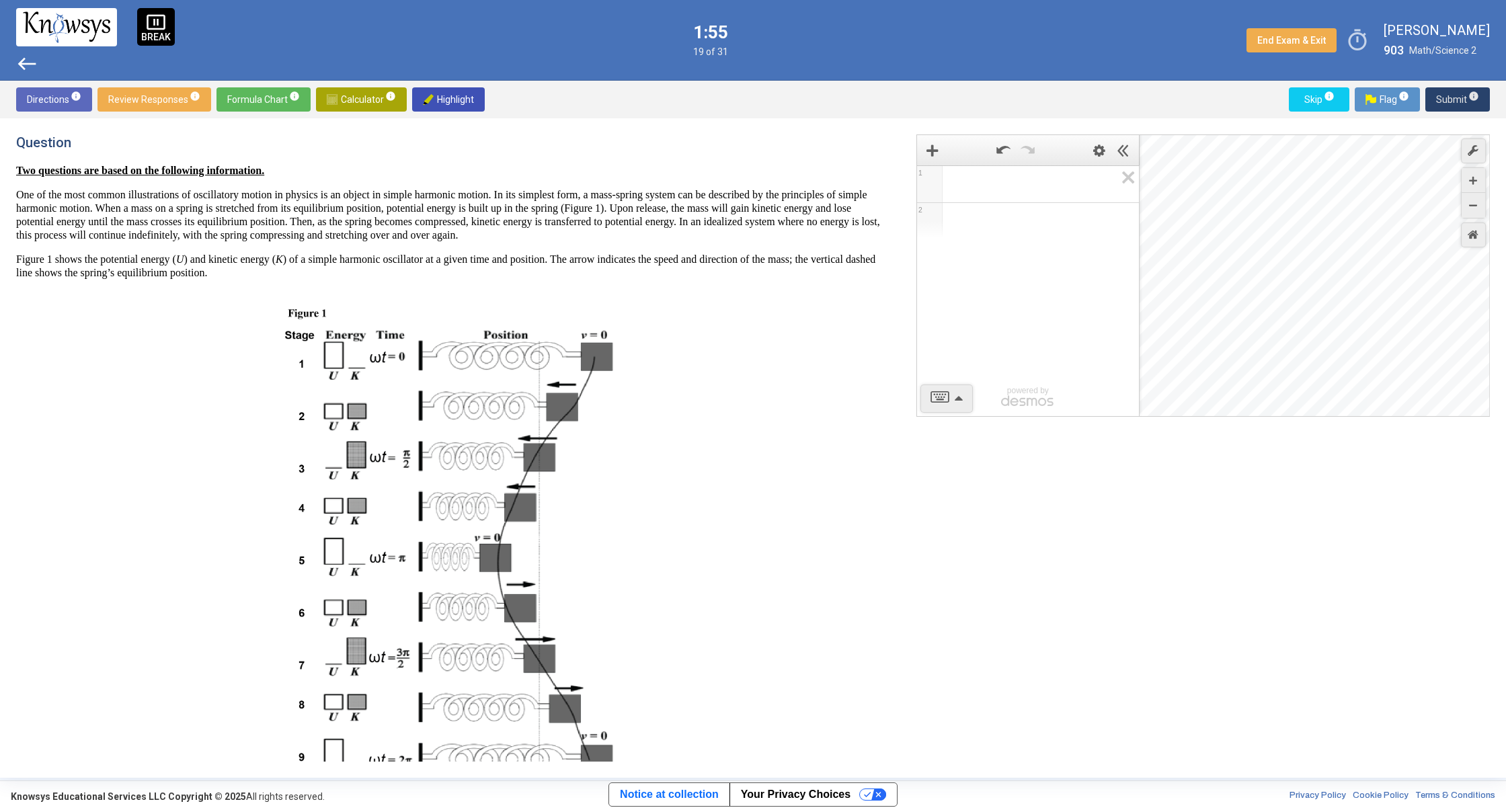
click at [1461, 97] on span "Submit info" at bounding box center [1457, 99] width 43 height 24
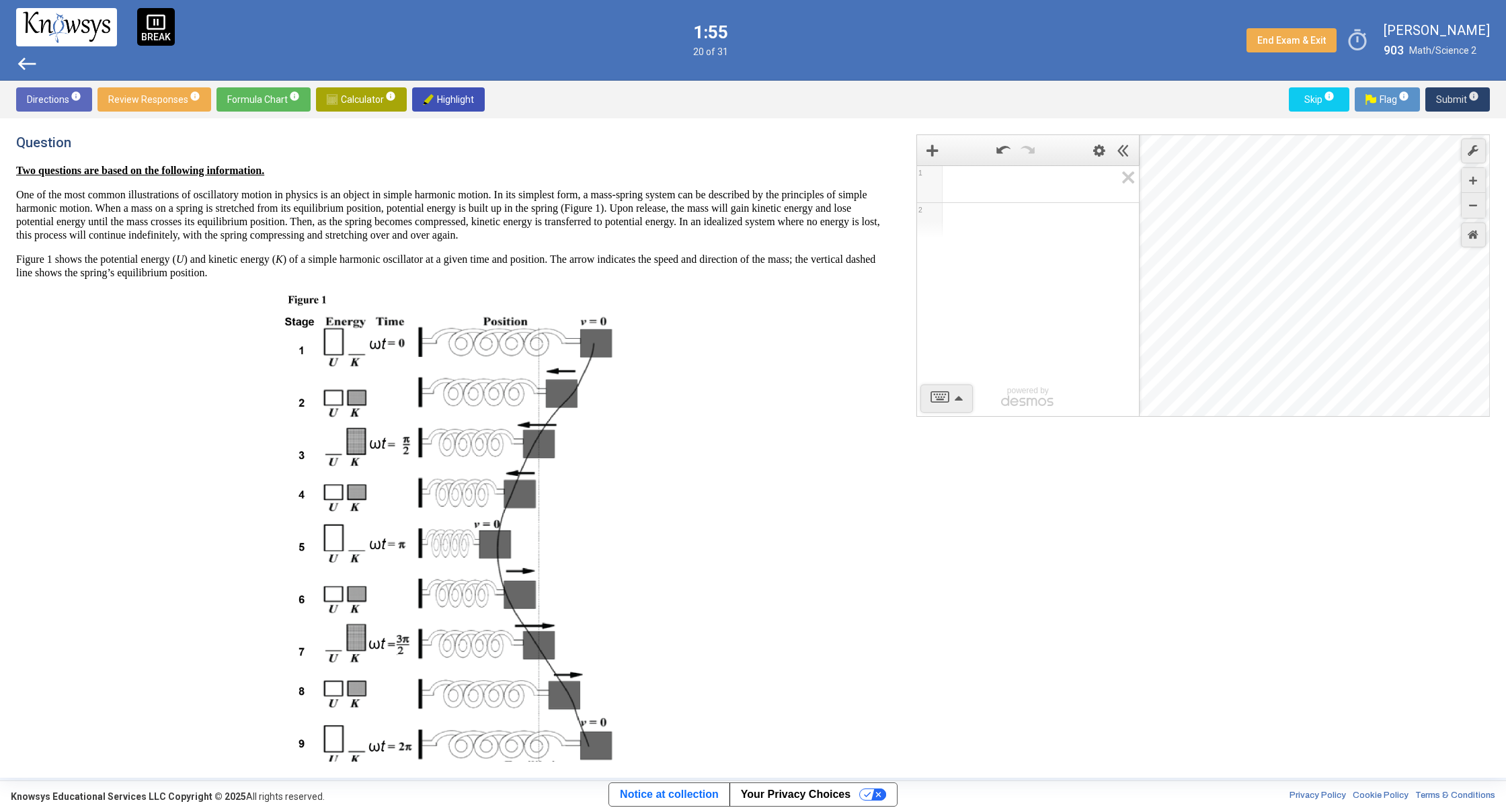
click at [1461, 97] on span "Submit info" at bounding box center [1457, 99] width 43 height 24
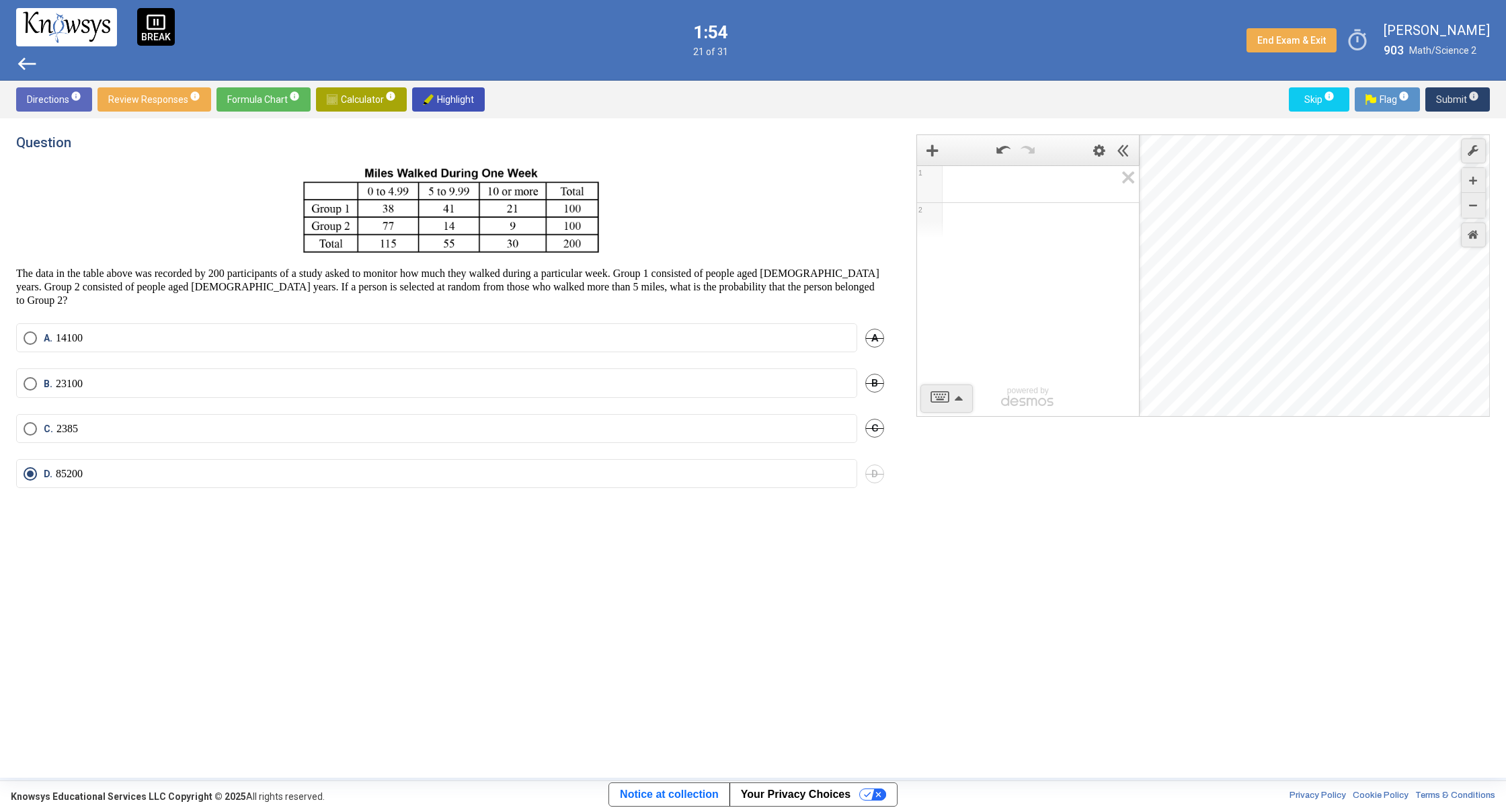
click at [1461, 97] on span "Submit info" at bounding box center [1457, 99] width 43 height 24
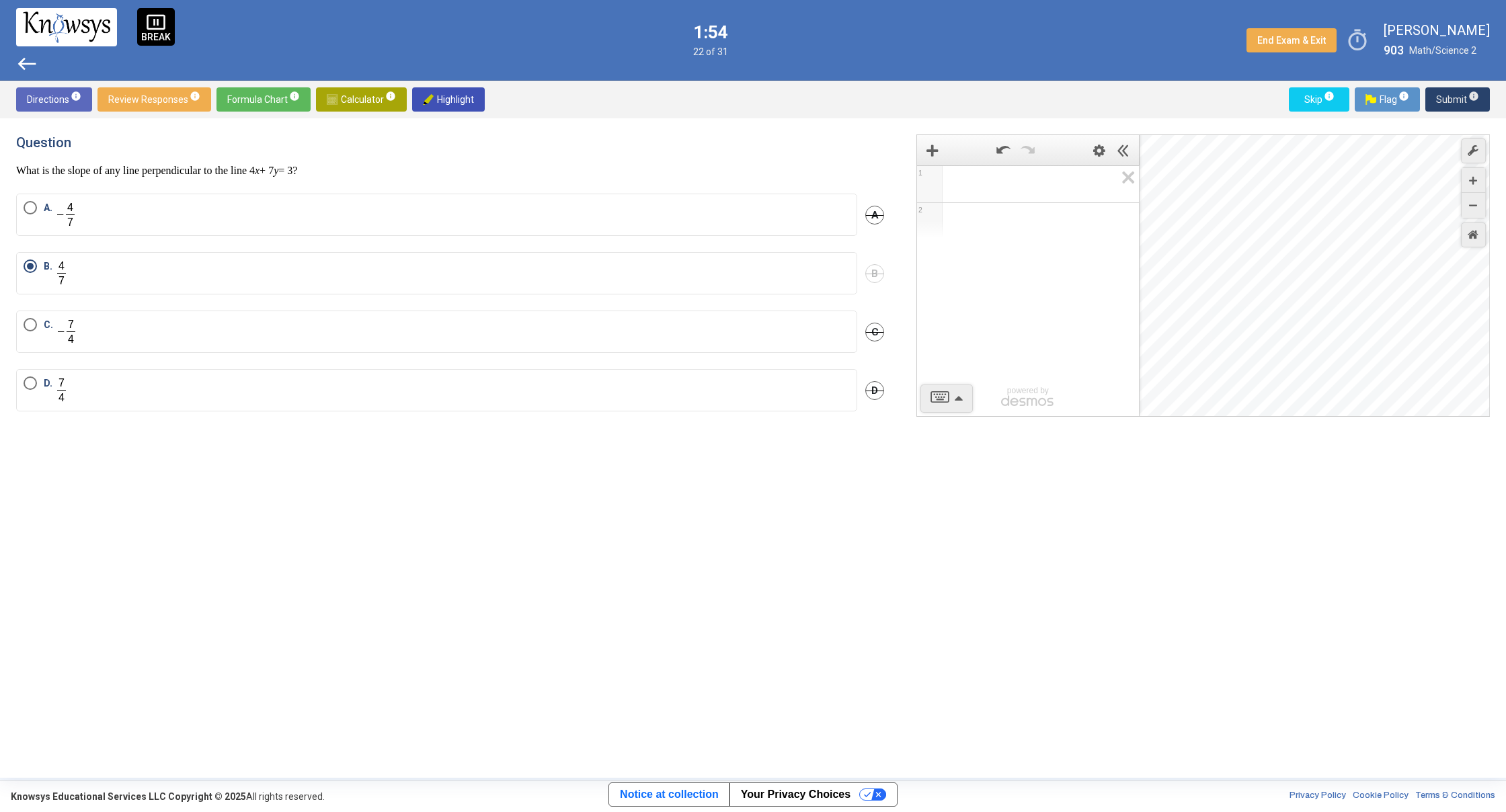
click at [1461, 97] on span "Submit info" at bounding box center [1457, 99] width 43 height 24
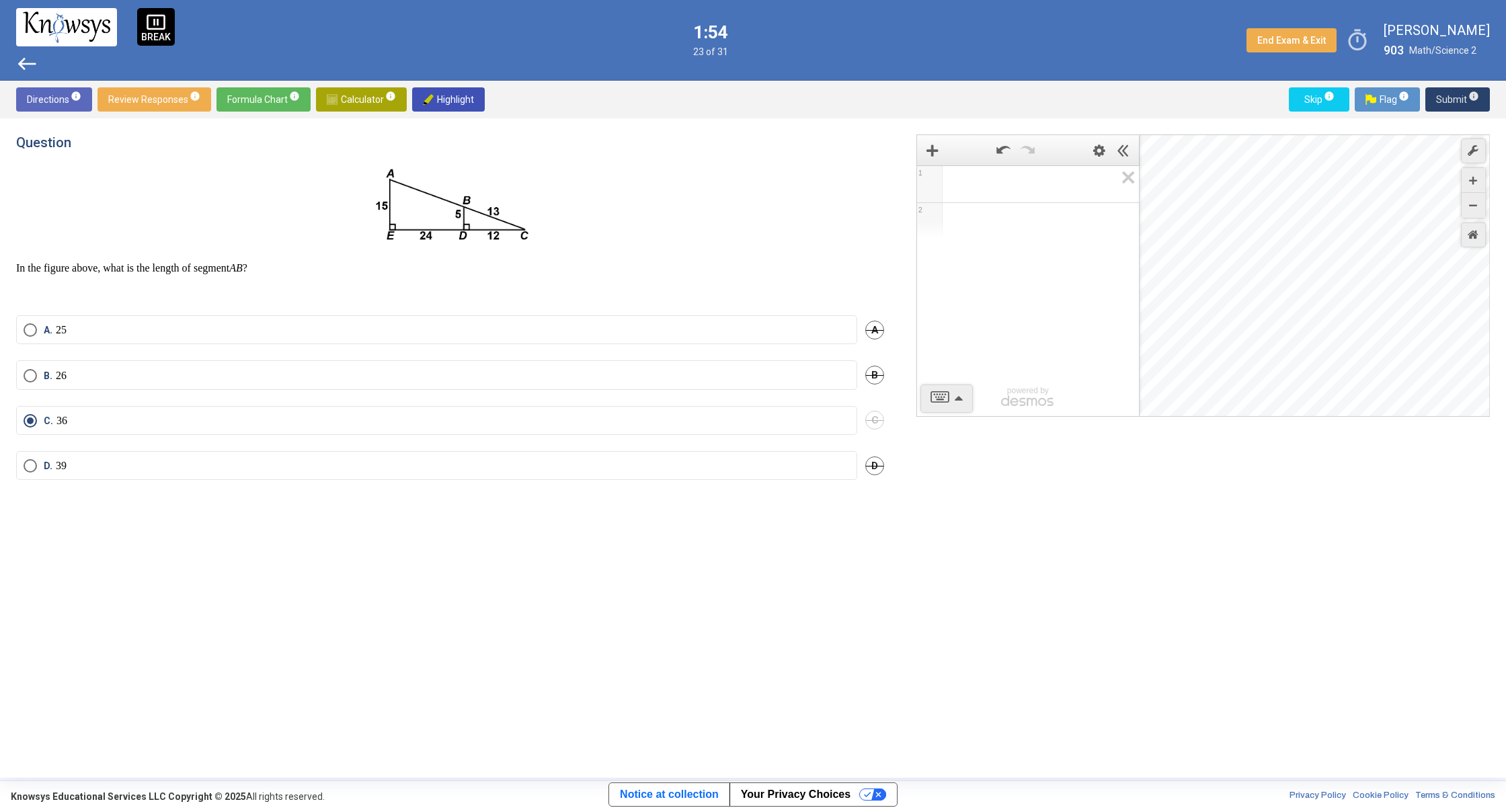
click at [1461, 97] on span "Submit info" at bounding box center [1457, 99] width 43 height 24
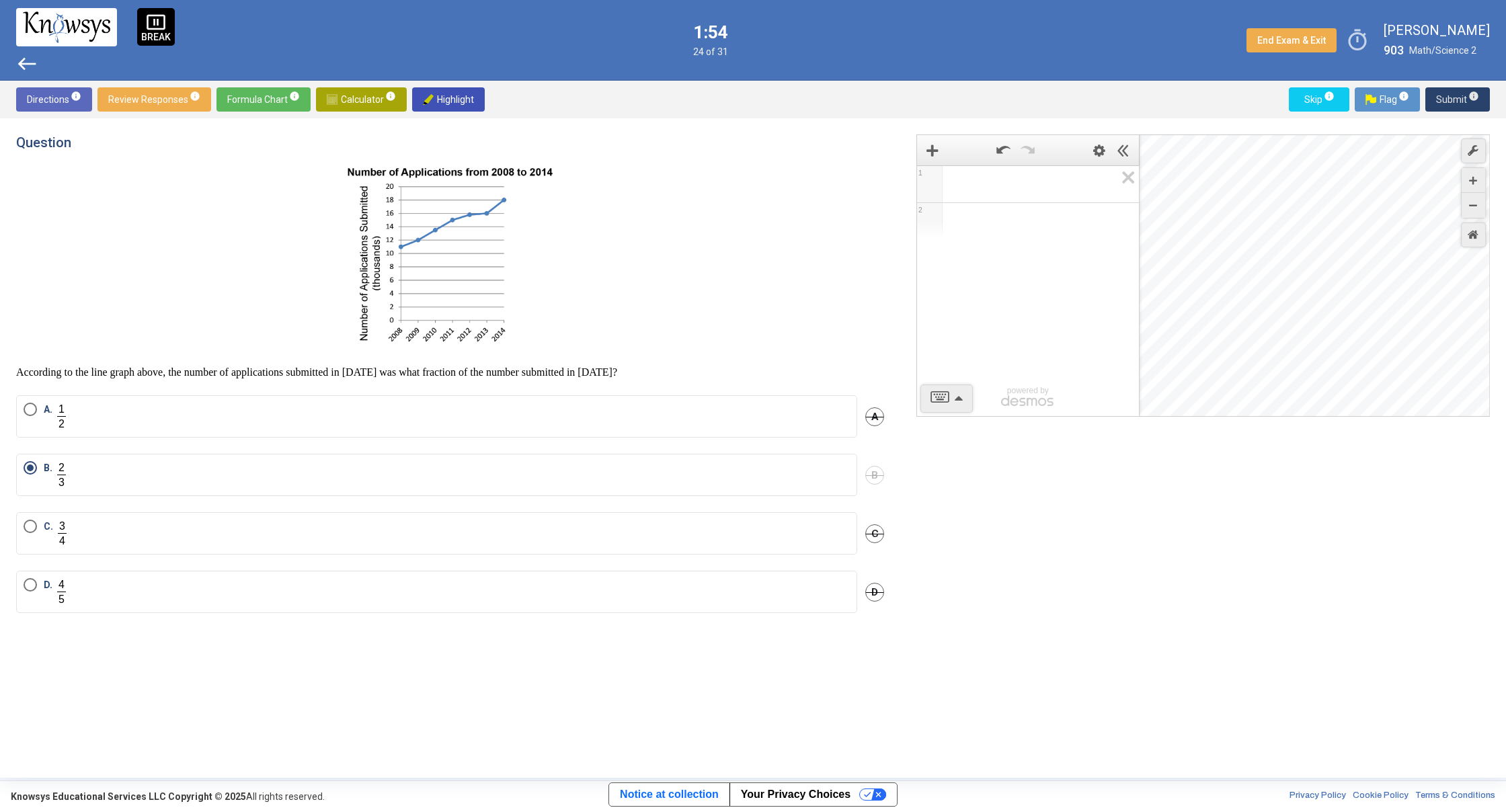
click at [1461, 97] on span "Submit info" at bounding box center [1457, 99] width 43 height 24
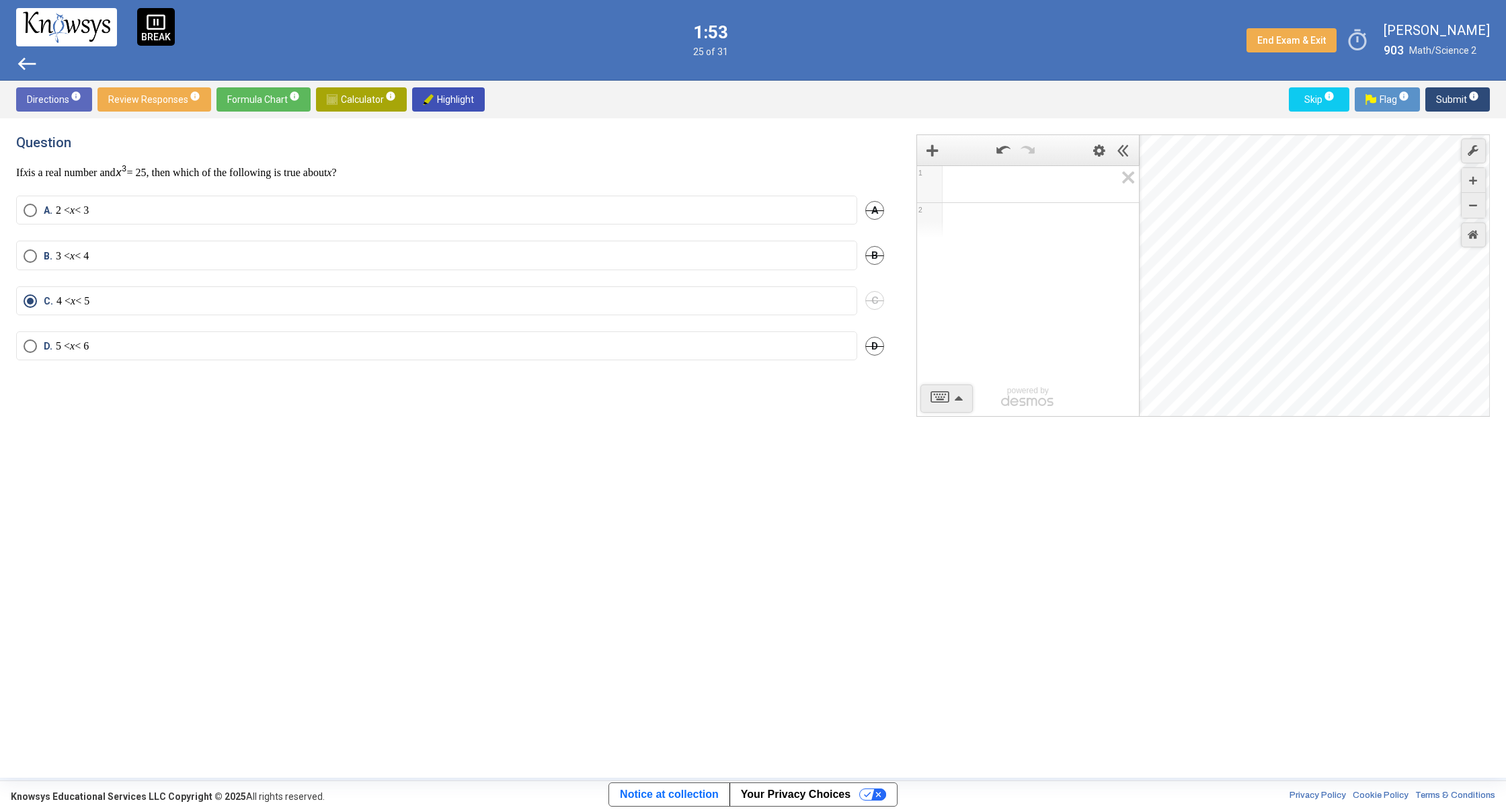
click at [1460, 95] on span "Submit info" at bounding box center [1457, 99] width 43 height 24
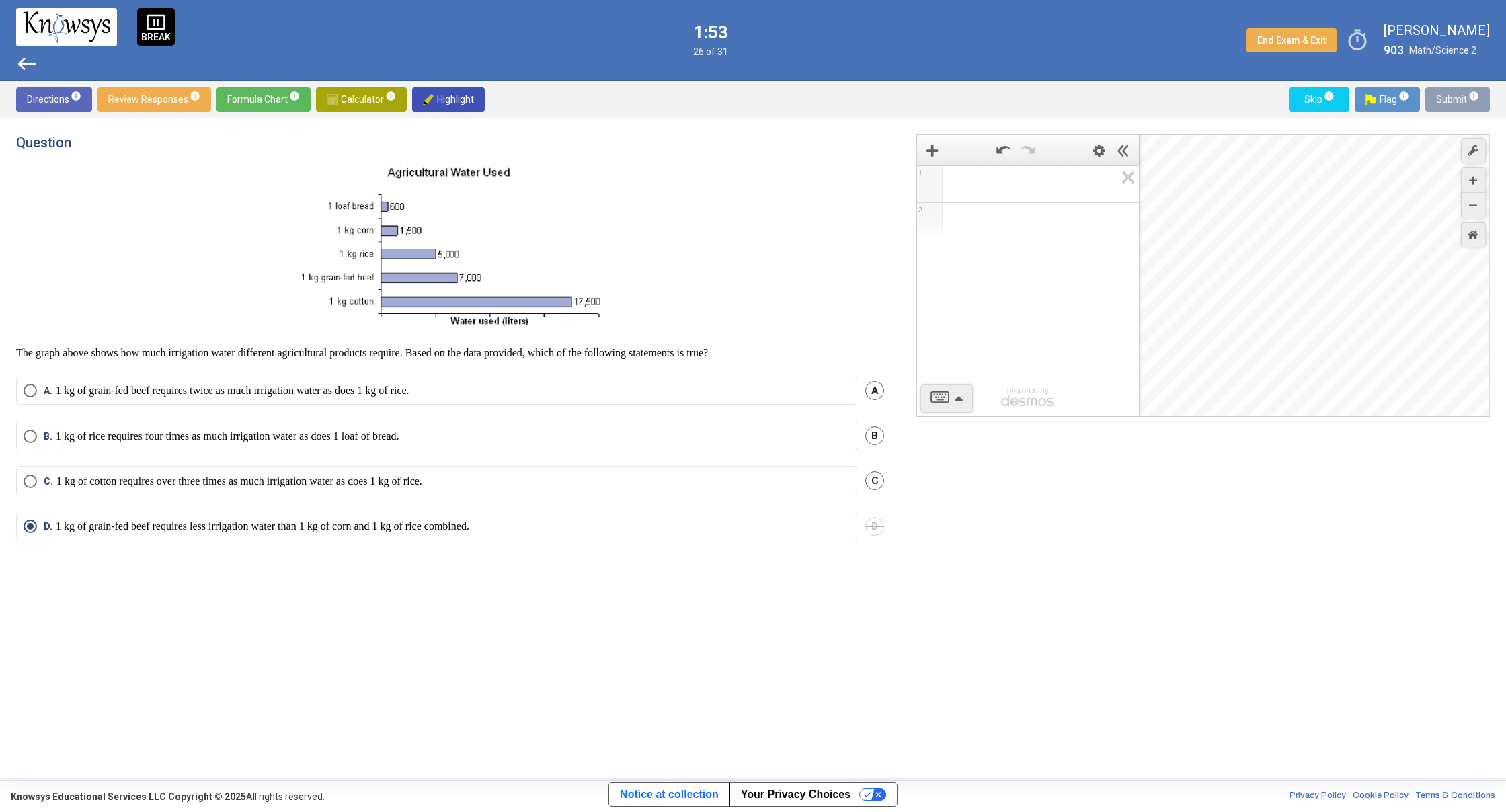
click at [1460, 95] on span "Submit info" at bounding box center [1457, 99] width 43 height 24
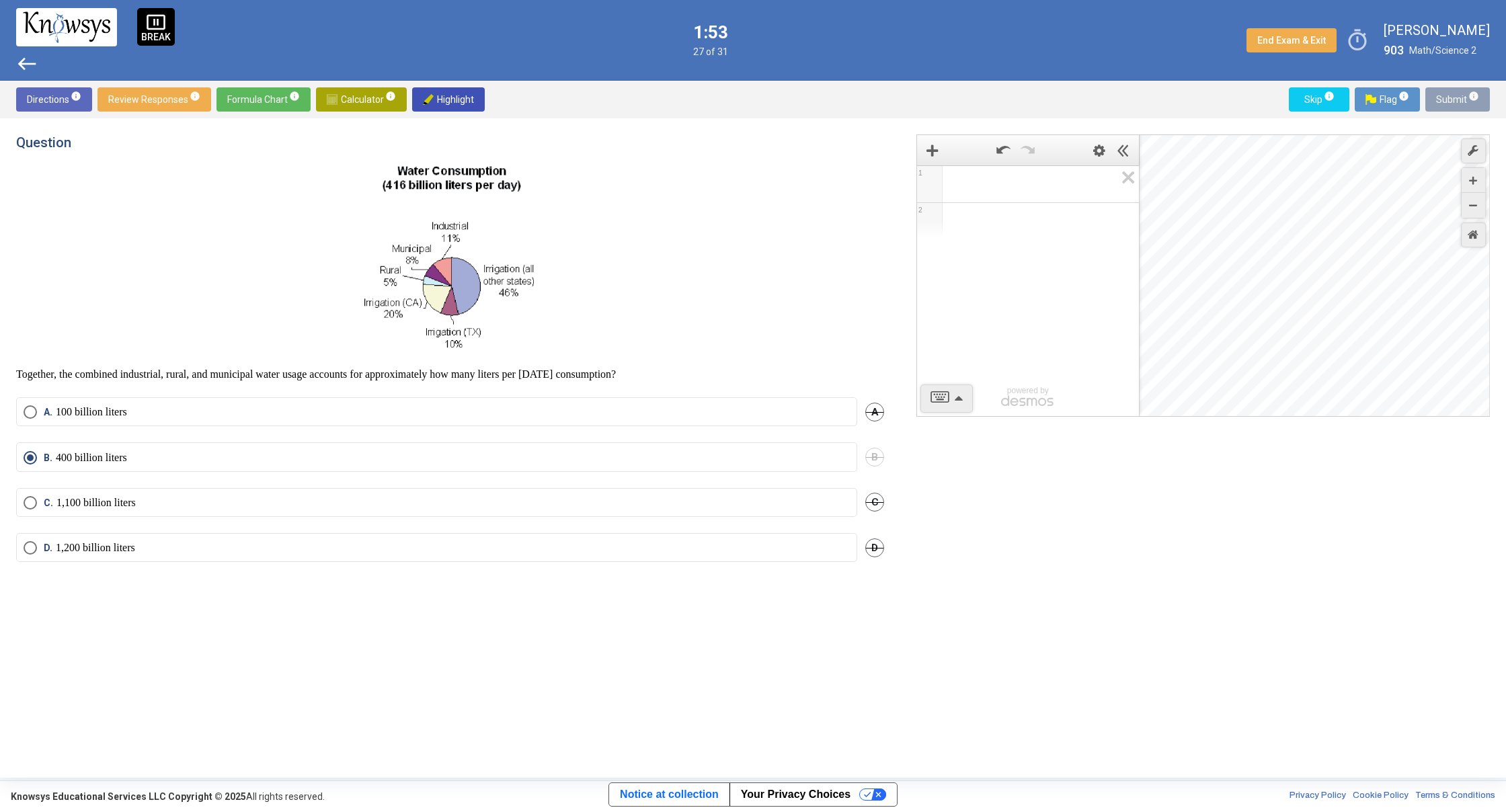
click at [1460, 95] on span "Submit info" at bounding box center [1457, 99] width 43 height 24
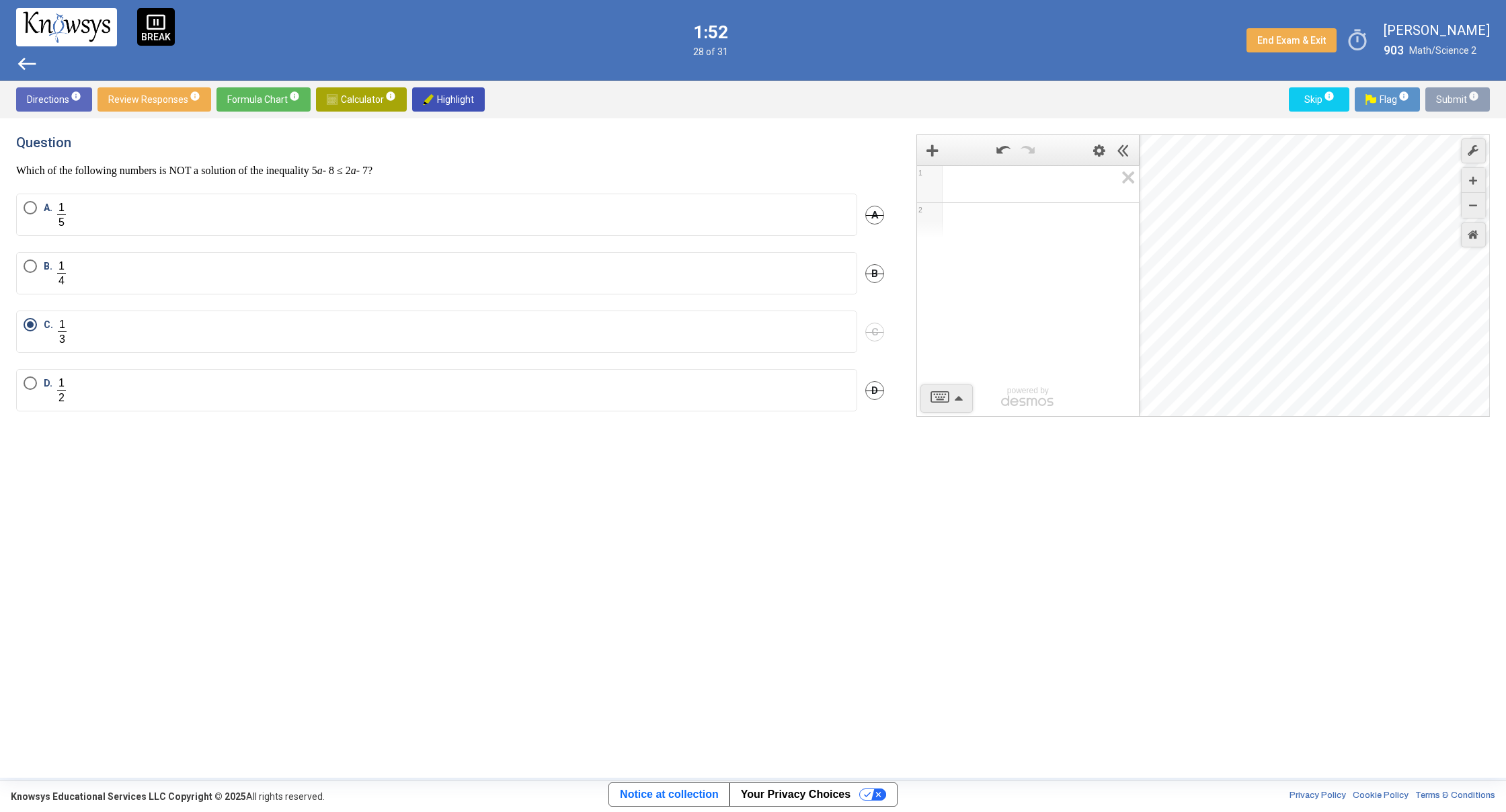
click at [1460, 95] on span "Submit info" at bounding box center [1457, 99] width 43 height 24
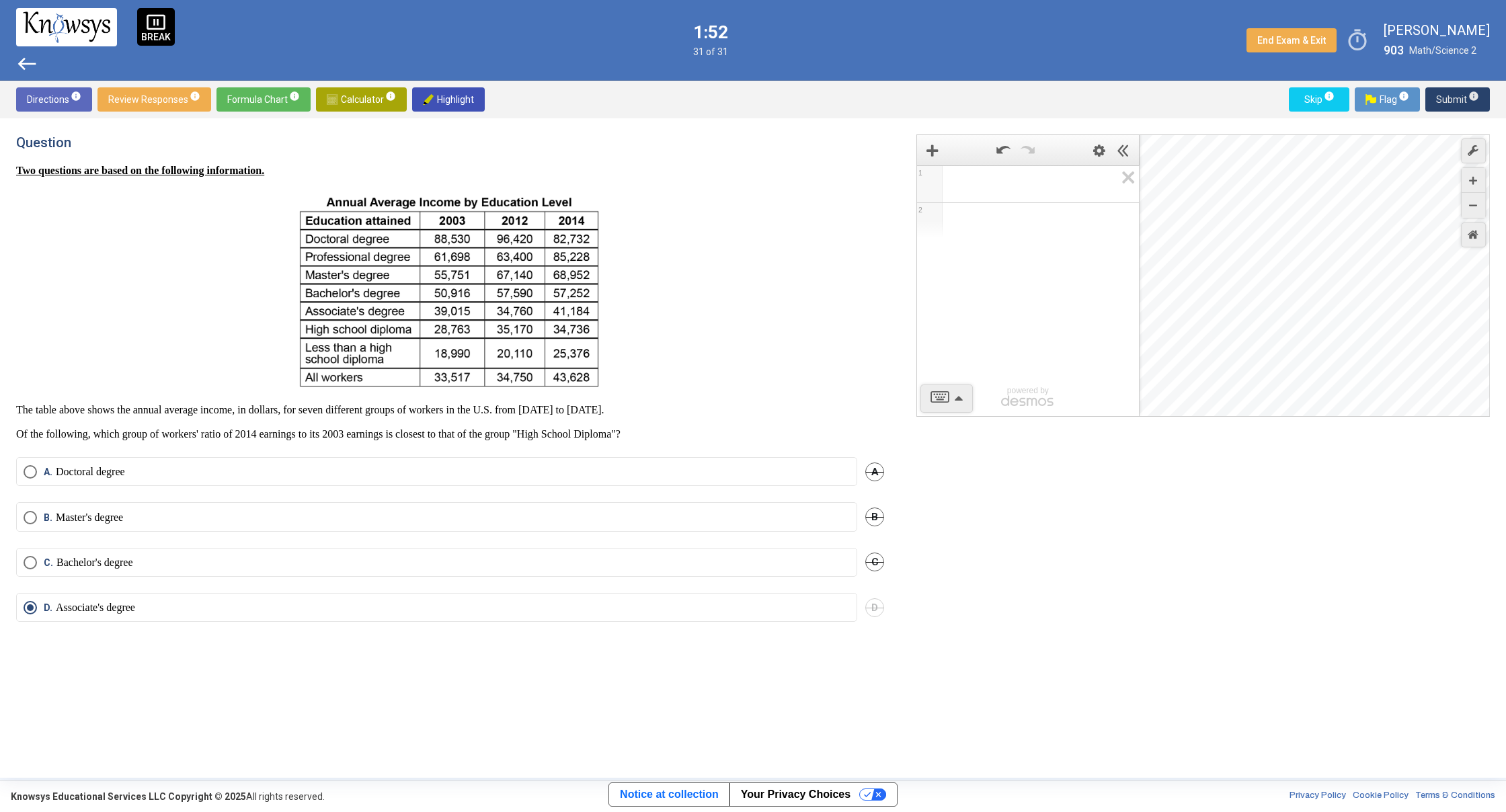
click at [1460, 96] on span "Submit info" at bounding box center [1457, 99] width 43 height 24
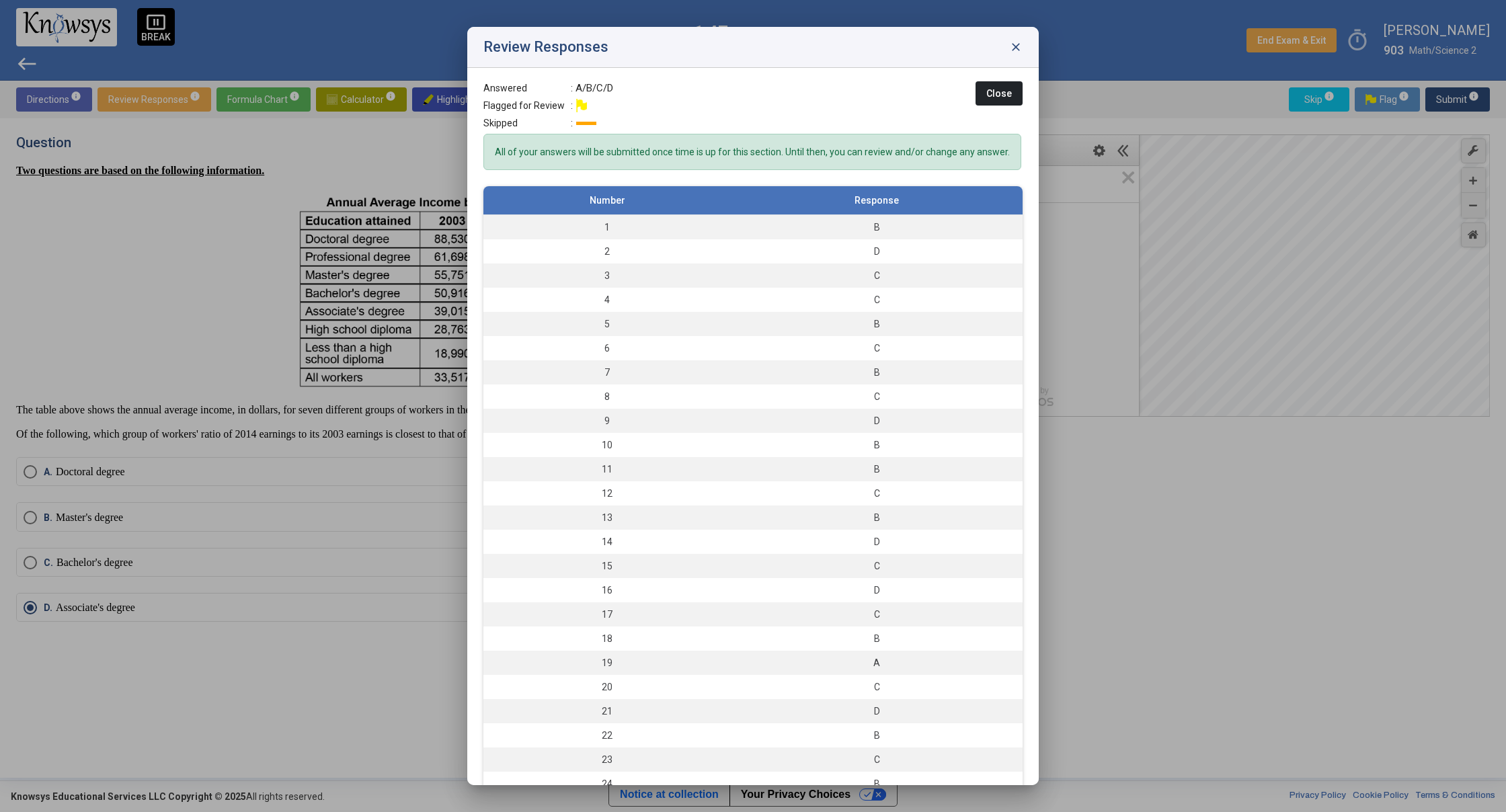
scroll to position [49, 0]
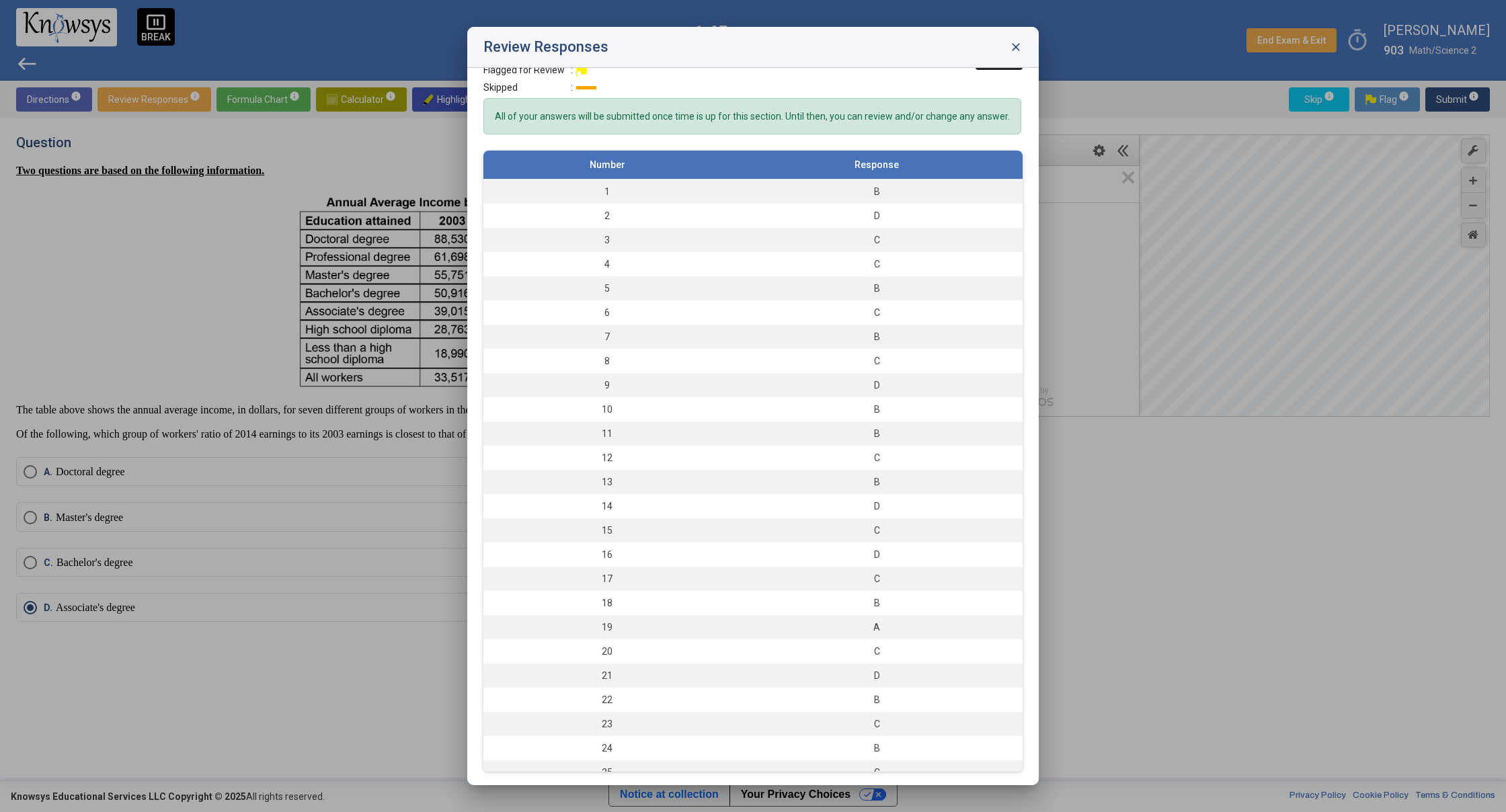
click at [1005, 349] on div "Number Response 1 B 2 D 3 C 4 C 5 B 6 C 7 B 8 C 9 D 10 B 11 B 12 C 13 B 14 D 15…" at bounding box center [752, 461] width 539 height 621
click at [1121, 365] on div at bounding box center [753, 406] width 1506 height 812
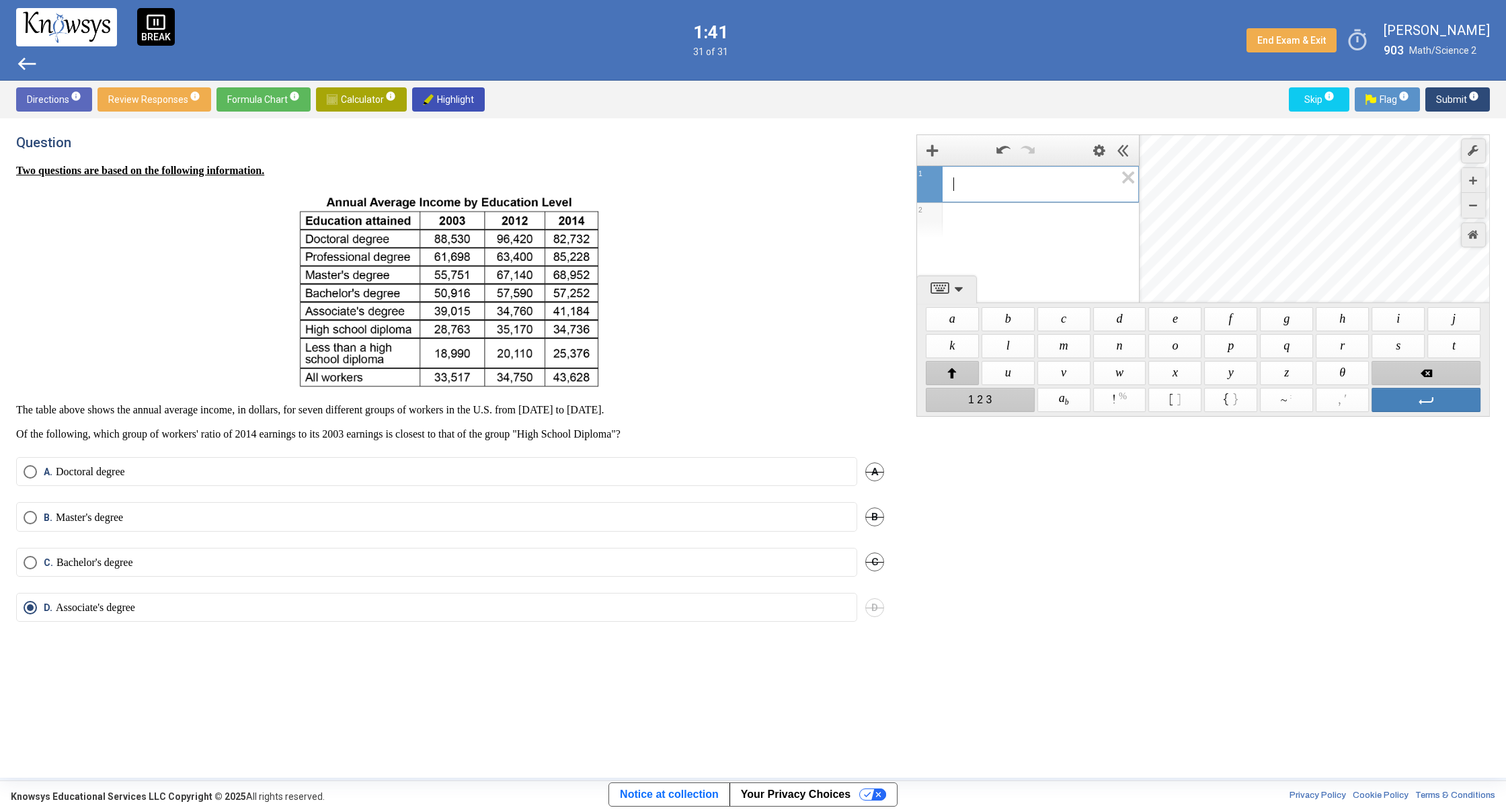
drag, startPoint x: 1050, startPoint y: 190, endPoint x: 1056, endPoint y: 187, distance: 6.7
click at [1056, 186] on span "​" at bounding box center [1034, 184] width 162 height 16
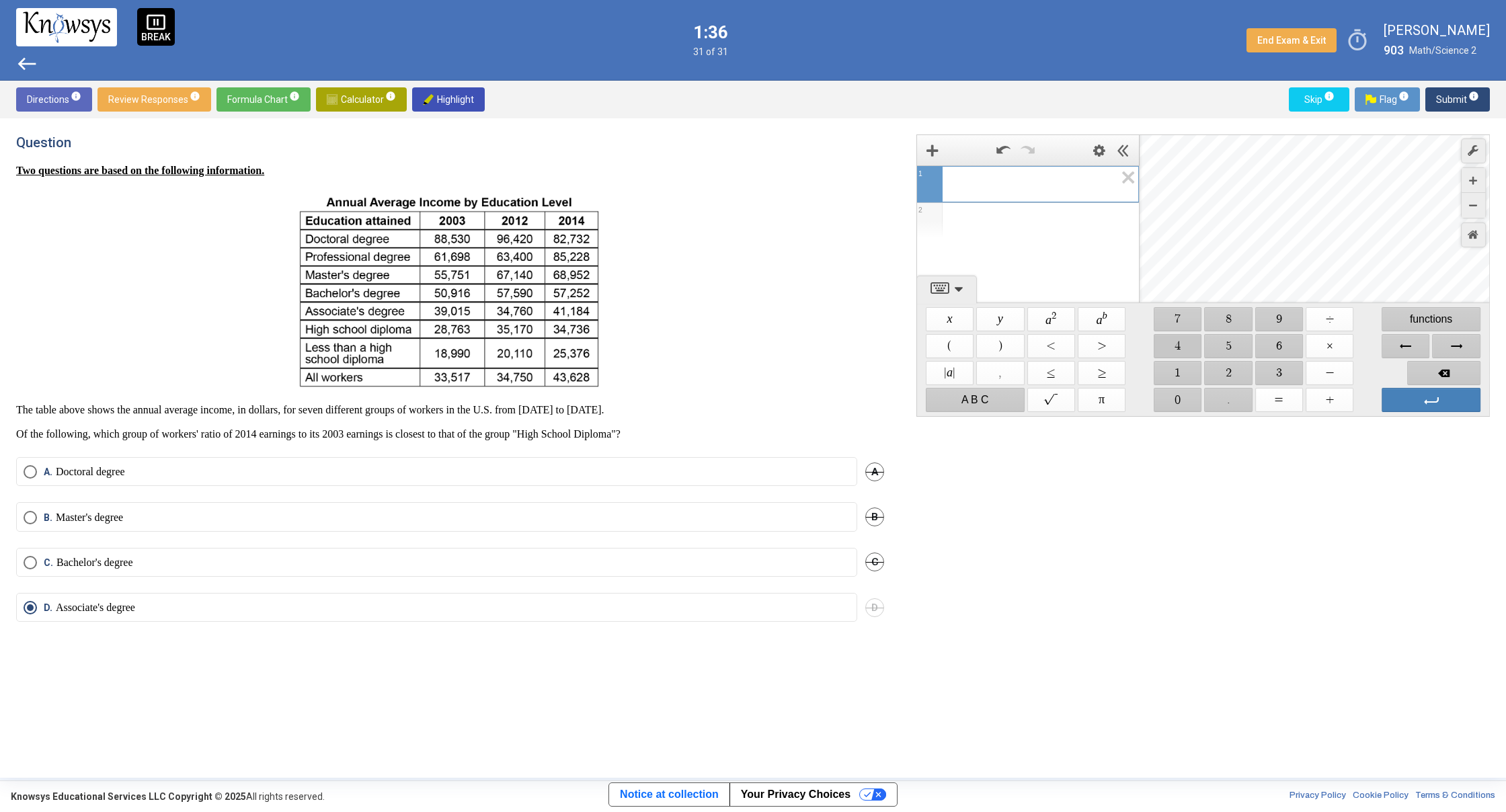
drag, startPoint x: 1183, startPoint y: 345, endPoint x: 1196, endPoint y: 406, distance: 62.4
click at [1184, 349] on span "$$ 4" at bounding box center [1177, 346] width 47 height 24
click at [1179, 392] on span "$$ 0" at bounding box center [1177, 400] width 47 height 24
click at [1177, 394] on span "$$ 0" at bounding box center [1177, 400] width 47 height 24
click at [1177, 398] on span "$$ 0" at bounding box center [1177, 400] width 47 height 24
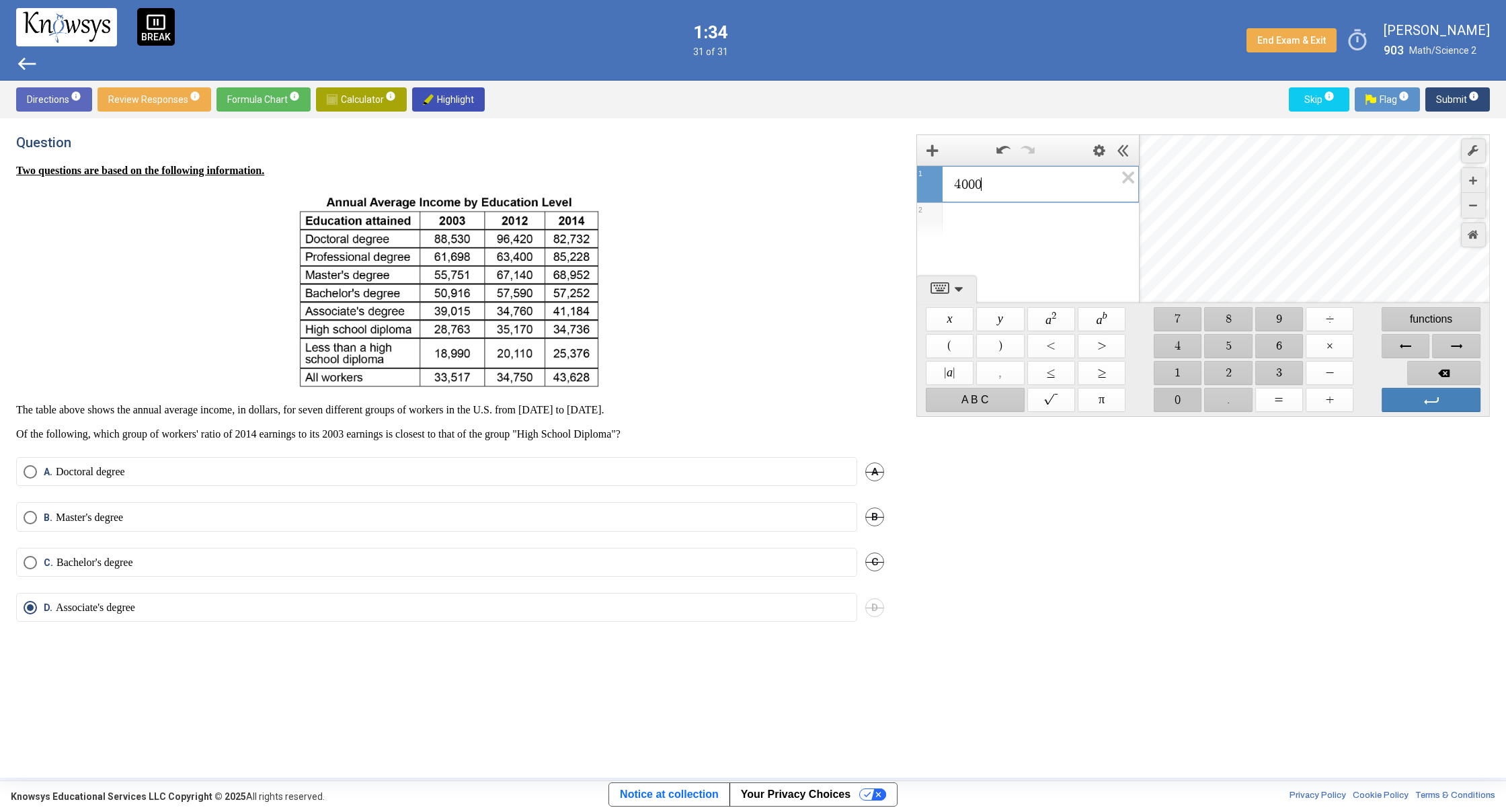
click at [1177, 401] on span "$$ 0" at bounding box center [1177, 400] width 47 height 24
click at [1176, 402] on span "$$ 0" at bounding box center [1177, 400] width 47 height 24
click at [1174, 403] on span "$$ 0" at bounding box center [1177, 400] width 47 height 24
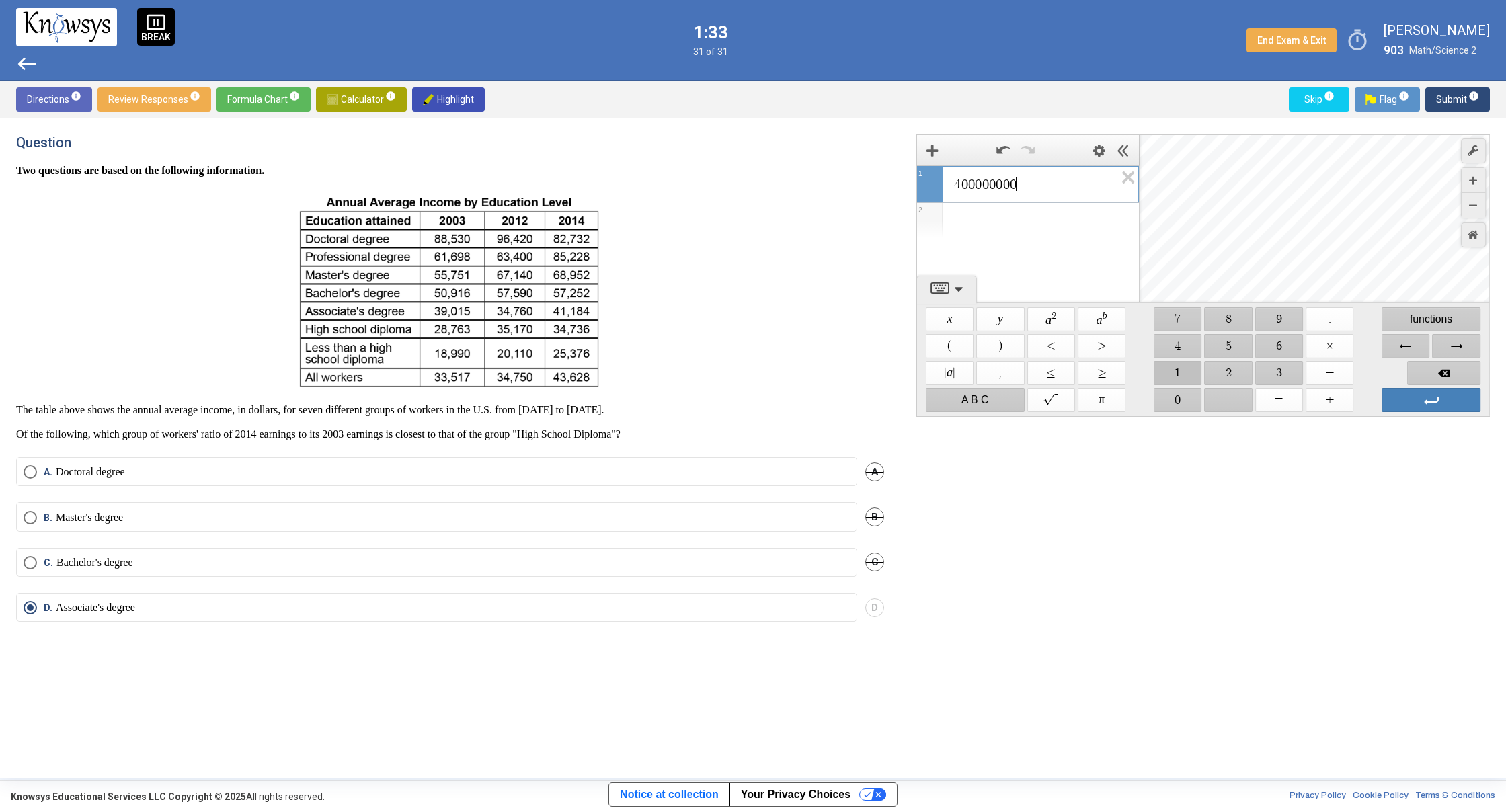
click at [1157, 379] on span "$$ 1" at bounding box center [1177, 373] width 47 height 24
click at [1451, 373] on span "Backspace" at bounding box center [1444, 373] width 73 height 24
drag, startPoint x: 1282, startPoint y: 318, endPoint x: 1294, endPoint y: 333, distance: 19.2
click at [1089, 217] on span "×" at bounding box center [1095, 213] width 12 height 12
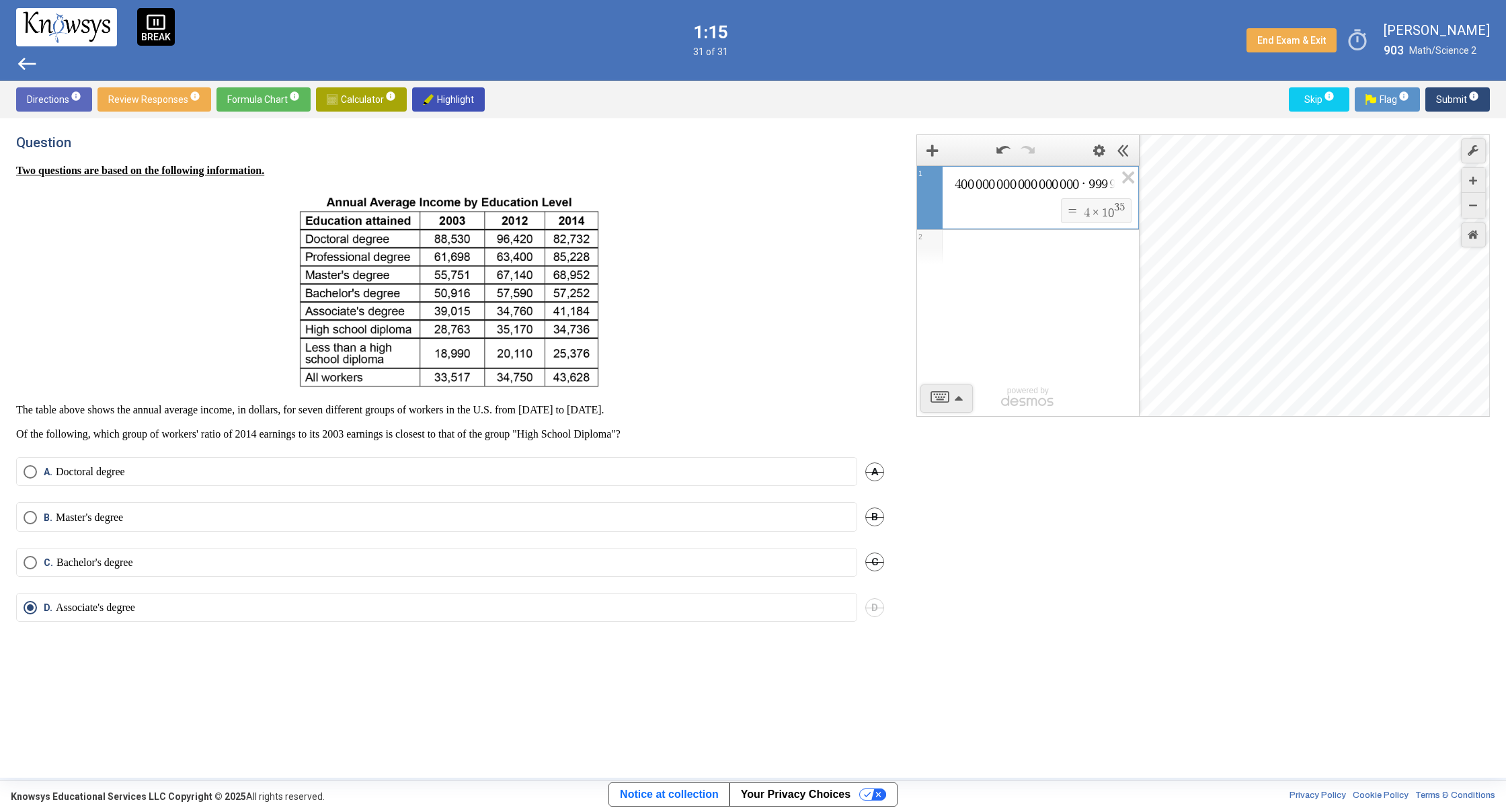
click at [1094, 216] on span "×" at bounding box center [1095, 213] width 12 height 12
click at [1125, 173] on icon "Expression List" at bounding box center [1123, 181] width 31 height 31
click at [1085, 185] on span "Math Input:" at bounding box center [1034, 184] width 162 height 16
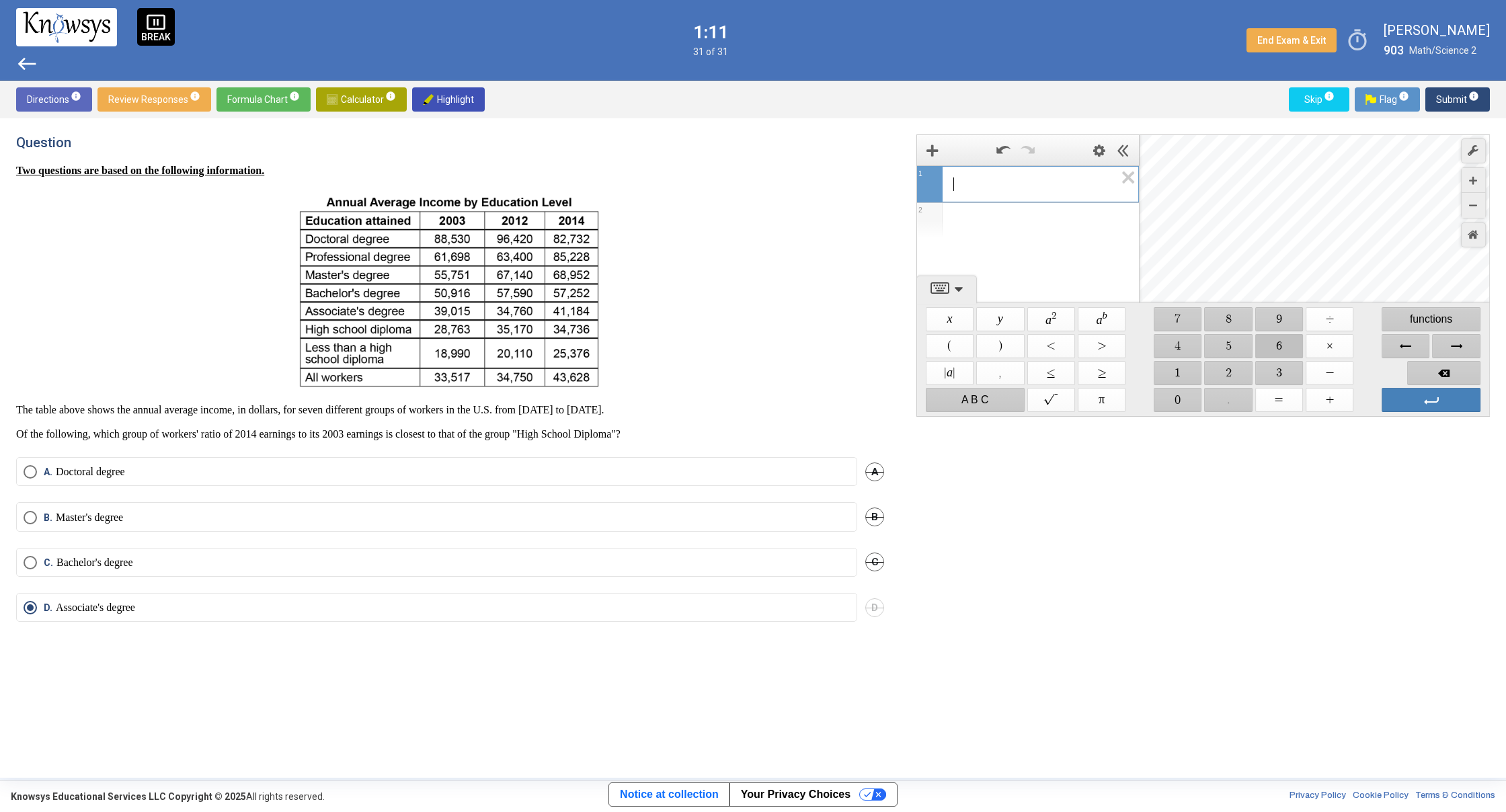
click at [1273, 342] on span "$$ 6" at bounding box center [1278, 346] width 47 height 24
drag, startPoint x: 1179, startPoint y: 308, endPoint x: 1178, endPoint y: 325, distance: 17.0
click at [1180, 310] on span "$$ 7" at bounding box center [1177, 318] width 47 height 24
click at [1100, 394] on span "$$ π" at bounding box center [1101, 400] width 47 height 24
click at [1123, 177] on icon "Expression List" at bounding box center [1123, 181] width 31 height 31
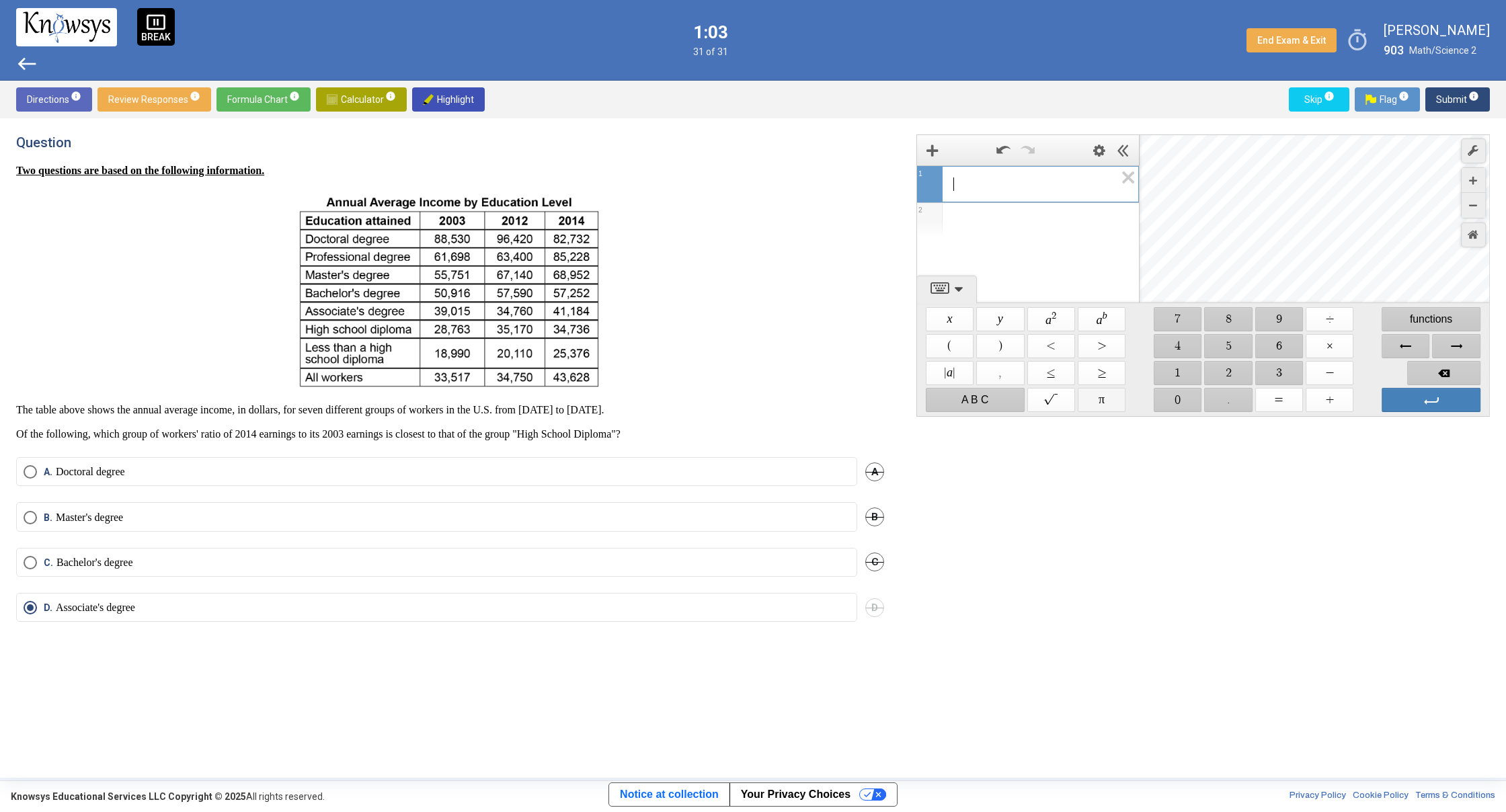
click at [1096, 393] on span "$$ π" at bounding box center [1101, 400] width 47 height 24
click at [1135, 180] on icon "Expression List" at bounding box center [1123, 181] width 31 height 31
click at [1290, 378] on span "$$ 3" at bounding box center [1278, 373] width 47 height 24
click at [1230, 393] on span "$$ ." at bounding box center [1228, 400] width 47 height 24
drag, startPoint x: 1245, startPoint y: 343, endPoint x: 1295, endPoint y: 325, distance: 53.1
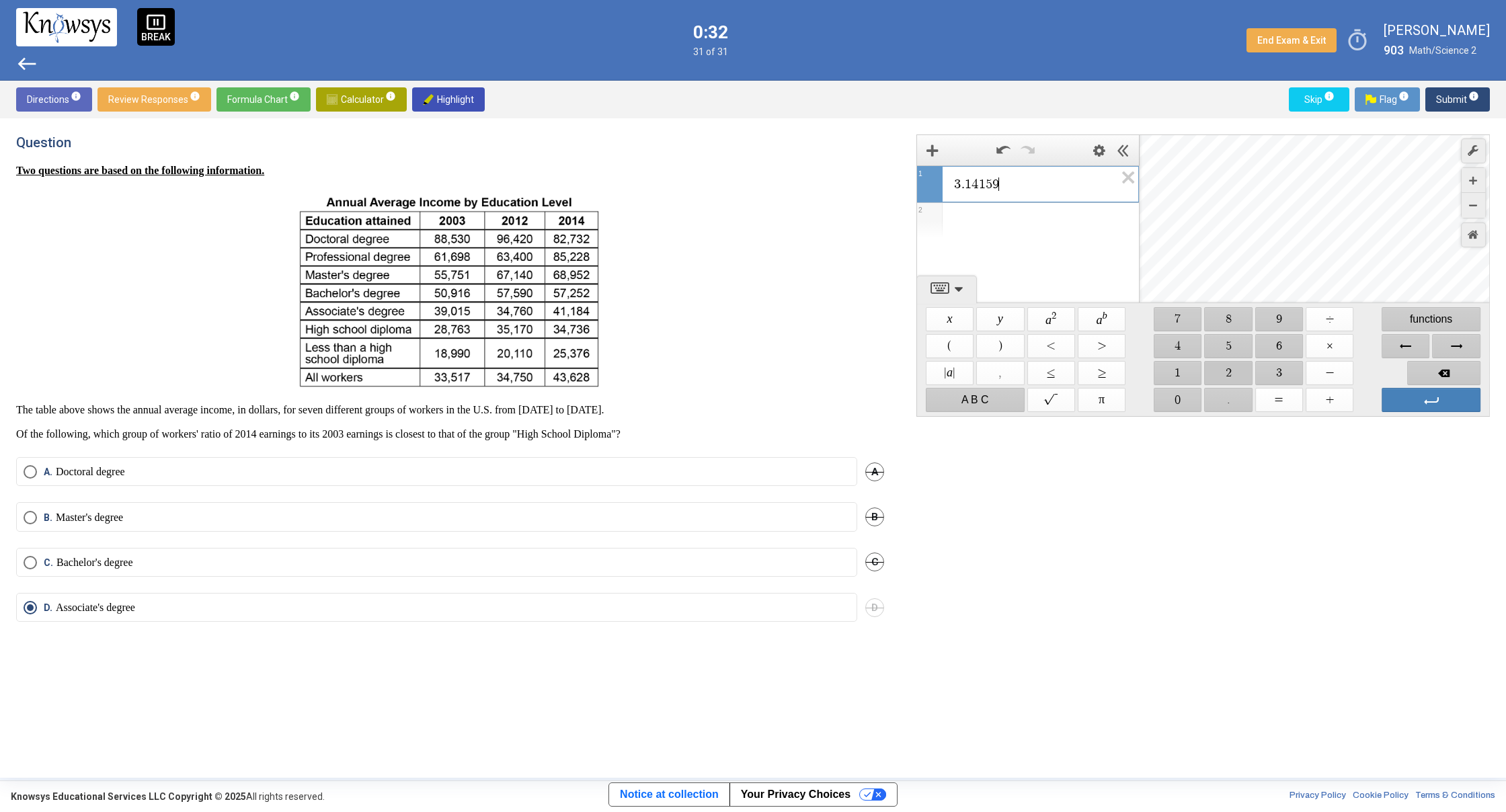
click at [1218, 370] on span "$$ 2" at bounding box center [1228, 373] width 47 height 24
click at [1238, 340] on span "$$ 5" at bounding box center [1228, 346] width 47 height 24
click at [1270, 348] on span "$$ 6" at bounding box center [1278, 346] width 47 height 24
drag, startPoint x: 1283, startPoint y: 368, endPoint x: 1283, endPoint y: 334, distance: 34.0
click at [1283, 368] on span "$$ 3" at bounding box center [1278, 373] width 47 height 24
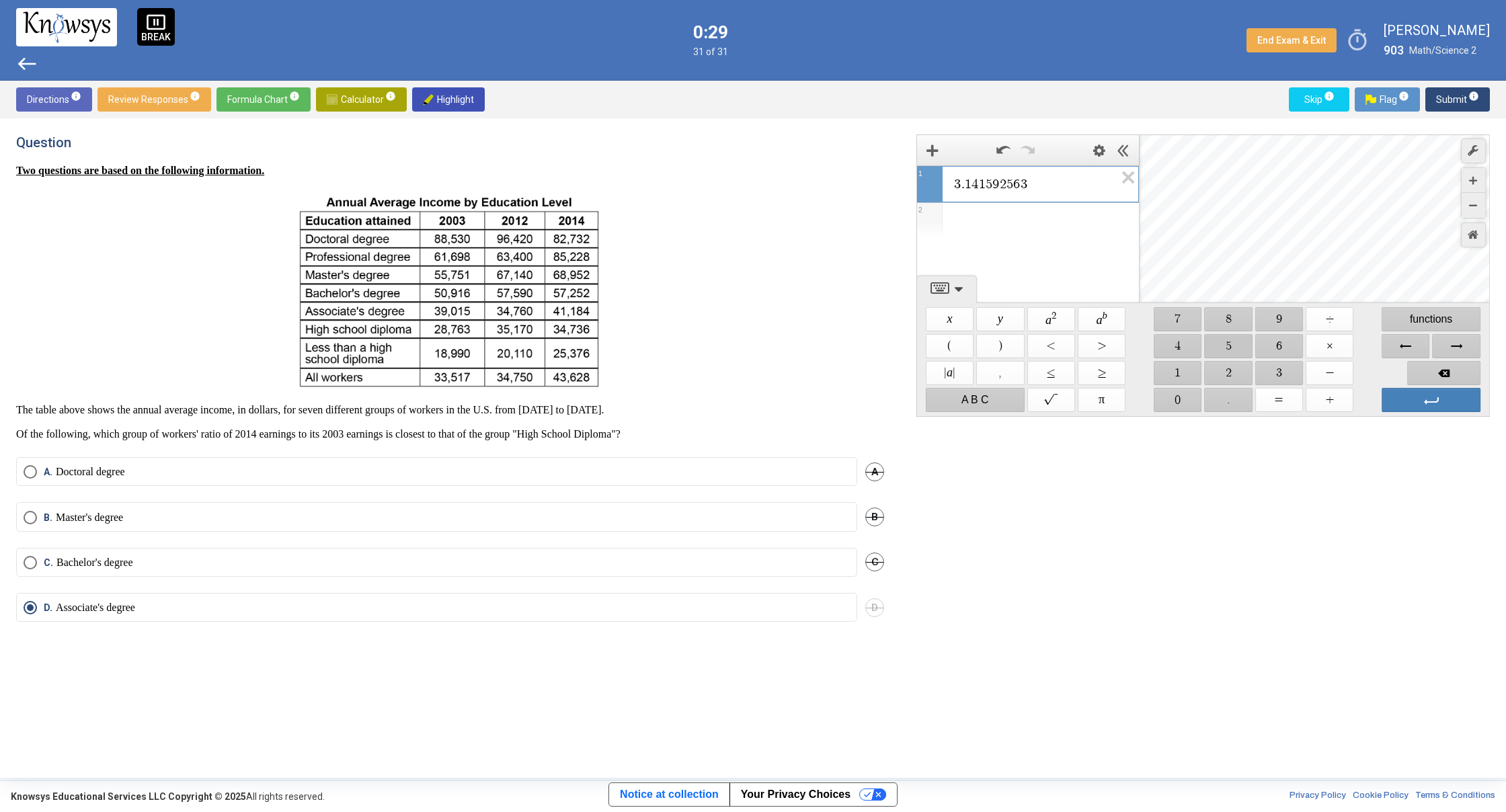
drag, startPoint x: 1221, startPoint y: 349, endPoint x: 1230, endPoint y: 345, distance: 9.8
click at [1226, 346] on span "$$ 5" at bounding box center [1228, 346] width 47 height 24
click at [1270, 321] on span "$$ 9" at bounding box center [1278, 318] width 47 height 24
click at [1127, 182] on icon "Expression List" at bounding box center [1123, 181] width 31 height 31
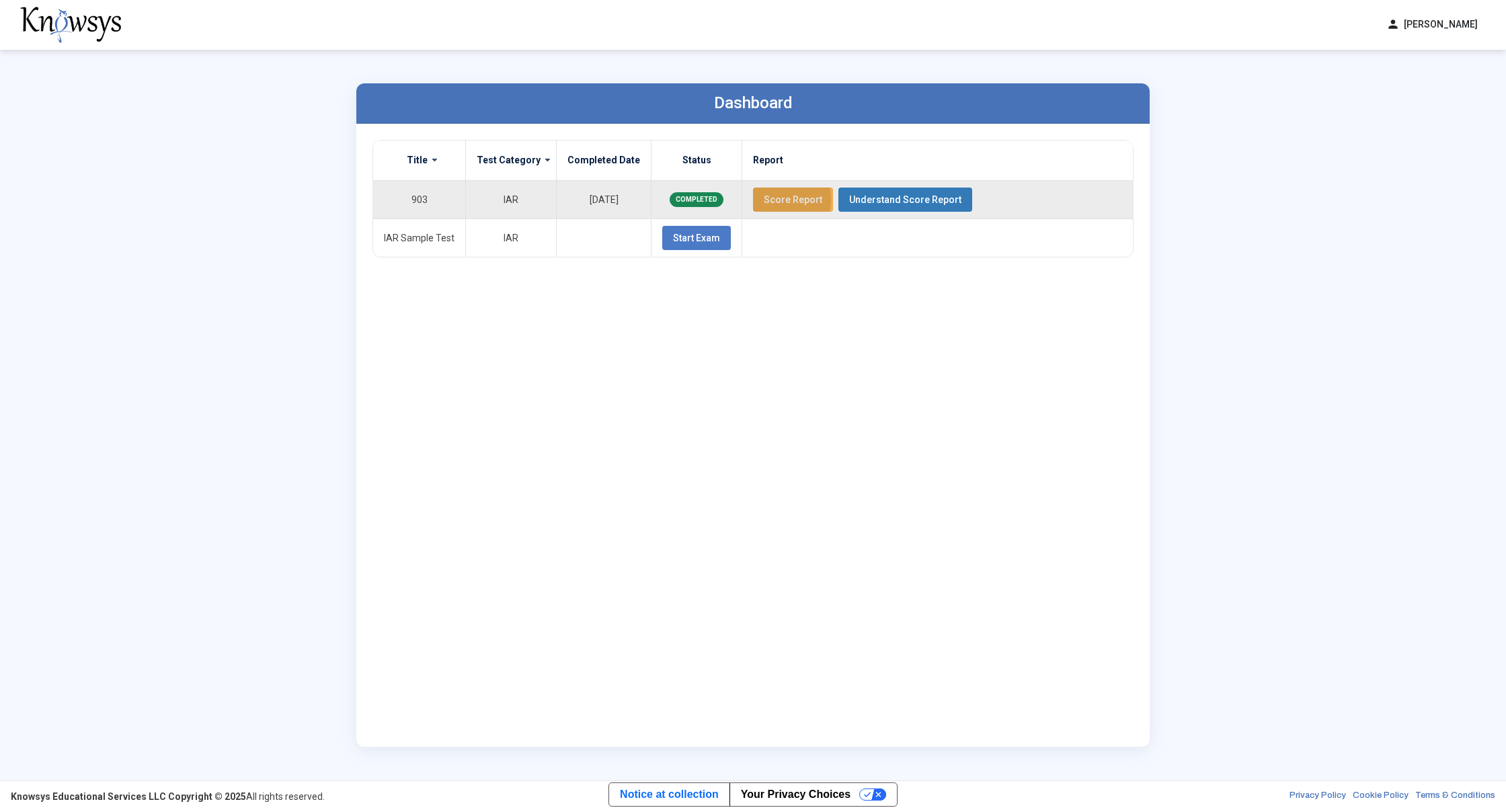
click at [764, 200] on span "Score Report" at bounding box center [793, 199] width 58 height 11
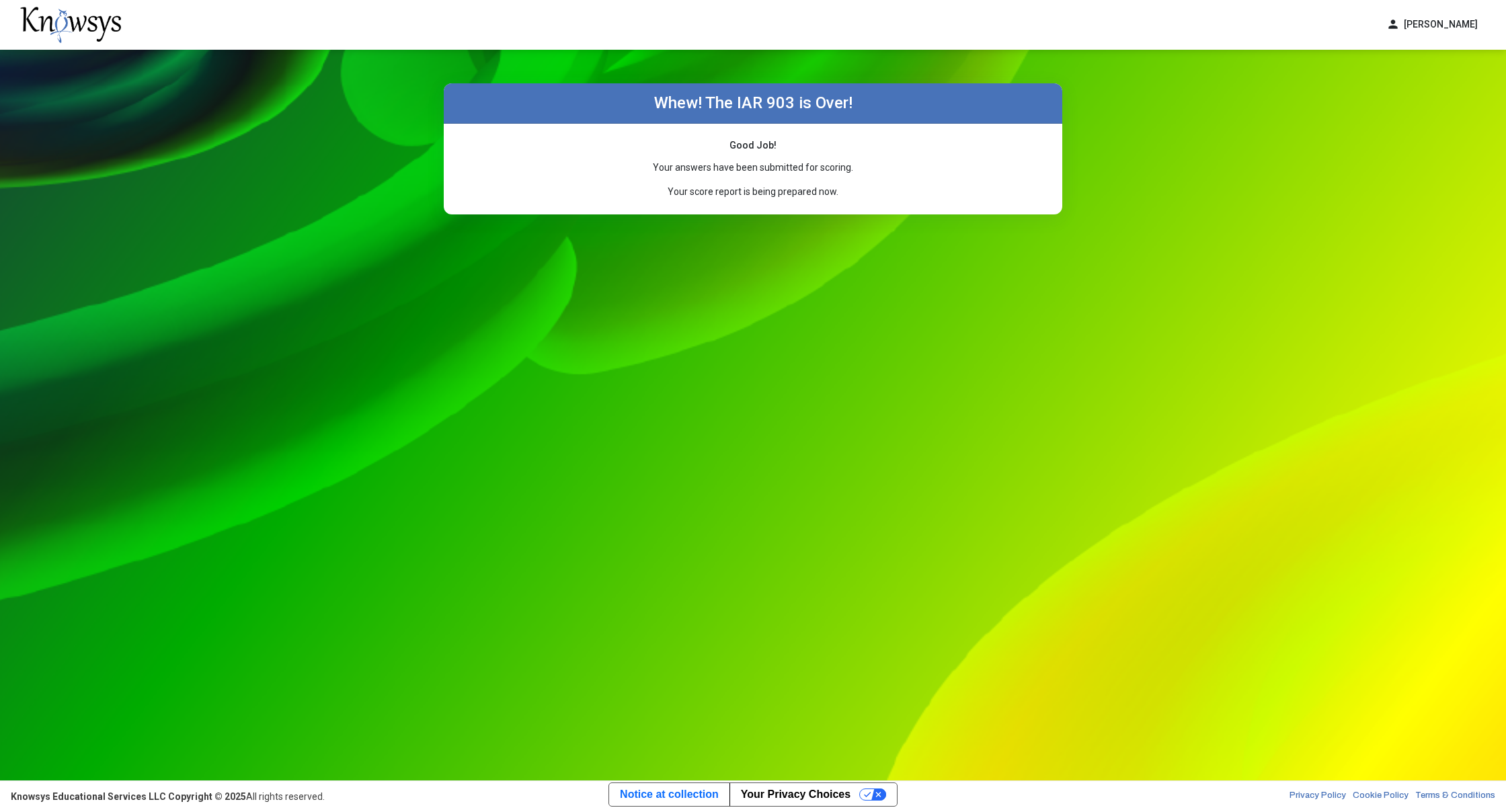
drag, startPoint x: 755, startPoint y: 93, endPoint x: 769, endPoint y: 66, distance: 30.4
click at [758, 89] on div "Whew! The IAR 903 is Over!" at bounding box center [752, 103] width 618 height 41
